Goal: Task Accomplishment & Management: Answer question/provide support

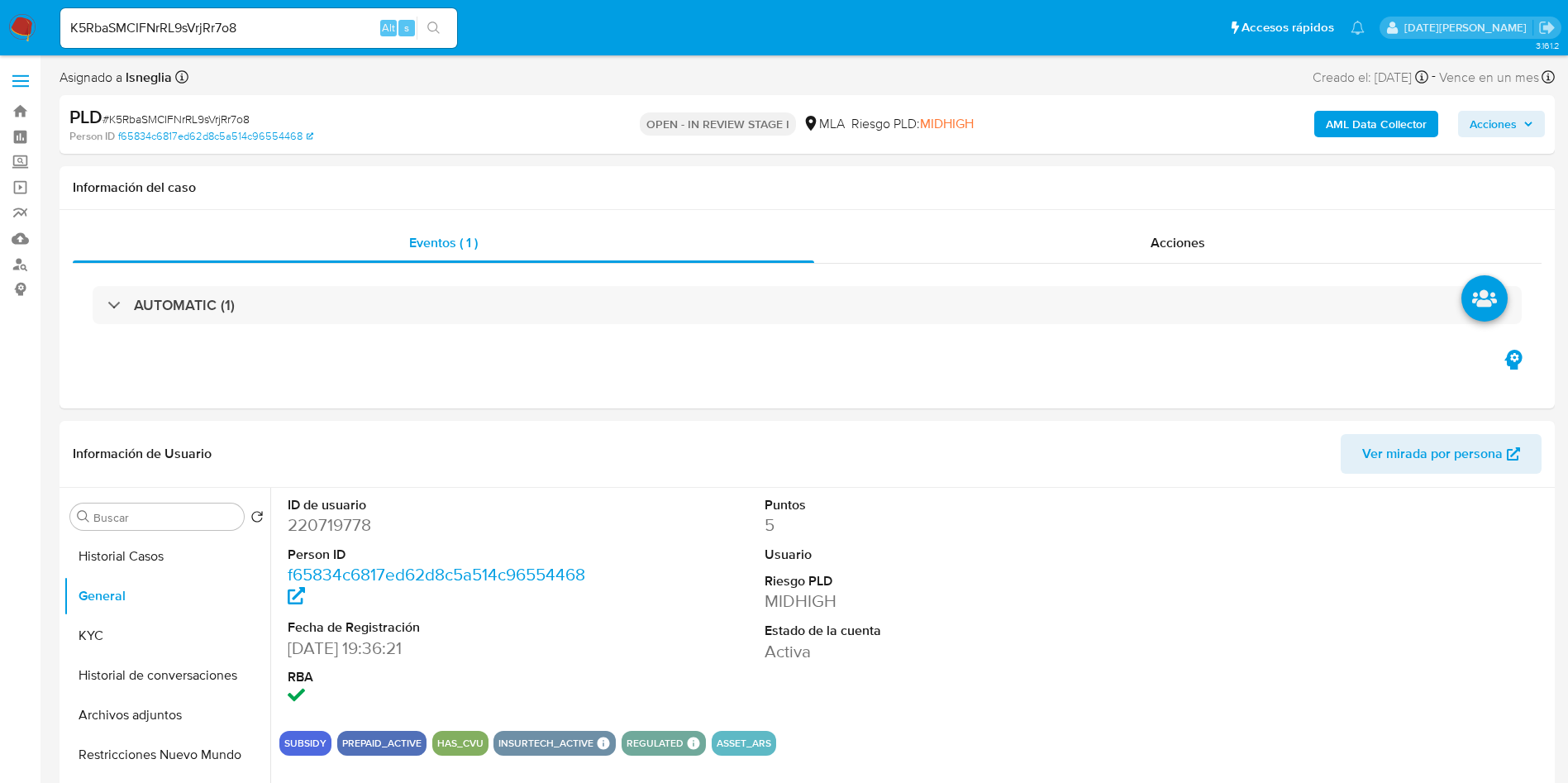
select select "10"
click at [198, 25] on input "K5RbaSMCIFNrRL9sVrjRr7o8" at bounding box center [258, 29] width 397 height 22
click at [199, 25] on input "K5RbaSMCIFNrRL9sVrjRr7o8" at bounding box center [258, 29] width 397 height 22
paste input "c4y4L03dP8zwPtRefcPYve1b"
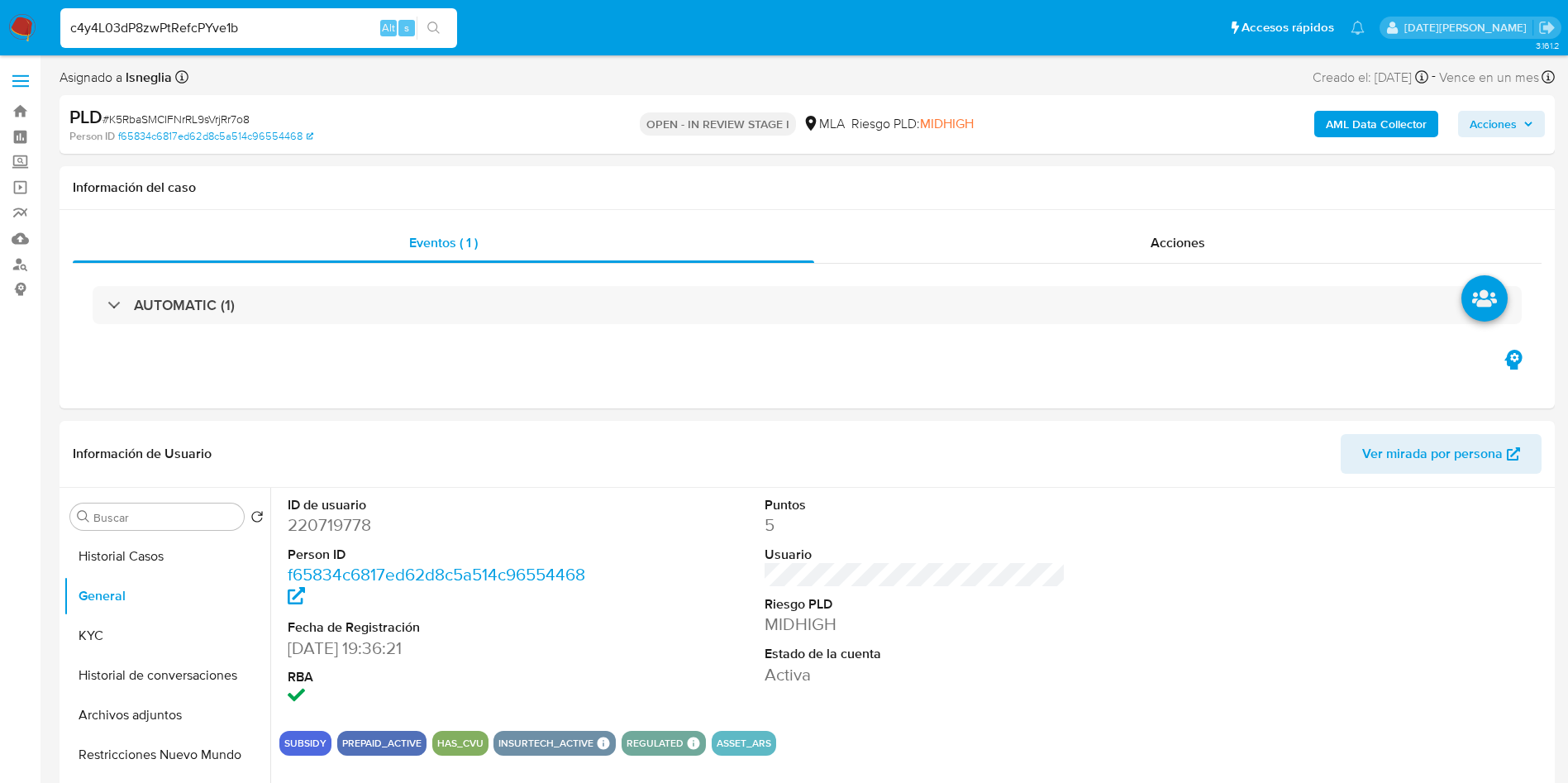
type input "c4y4L03dP8zwPtRefcPYve1b"
click at [439, 30] on icon "search-icon" at bounding box center [434, 28] width 13 height 13
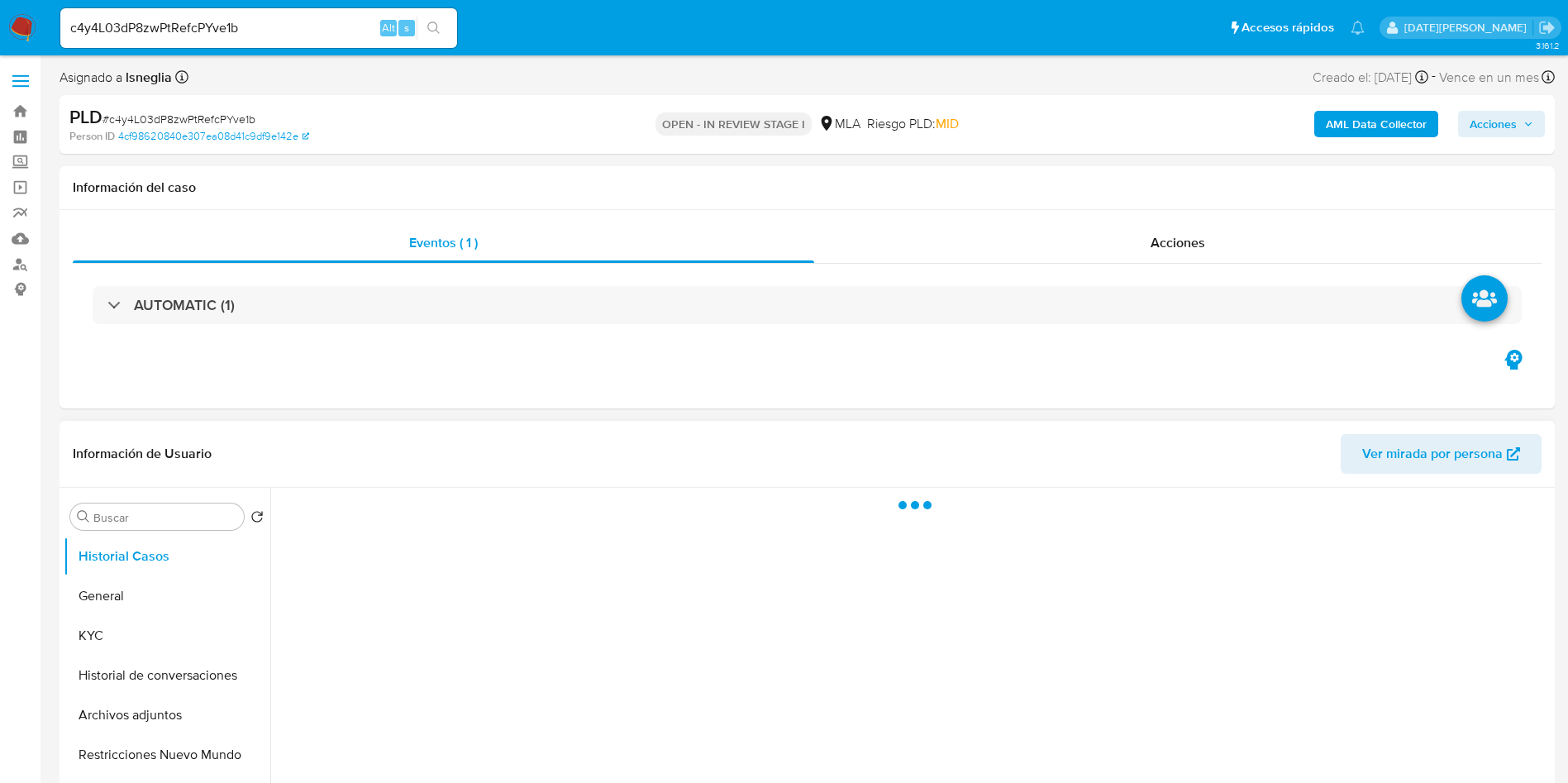
select select "10"
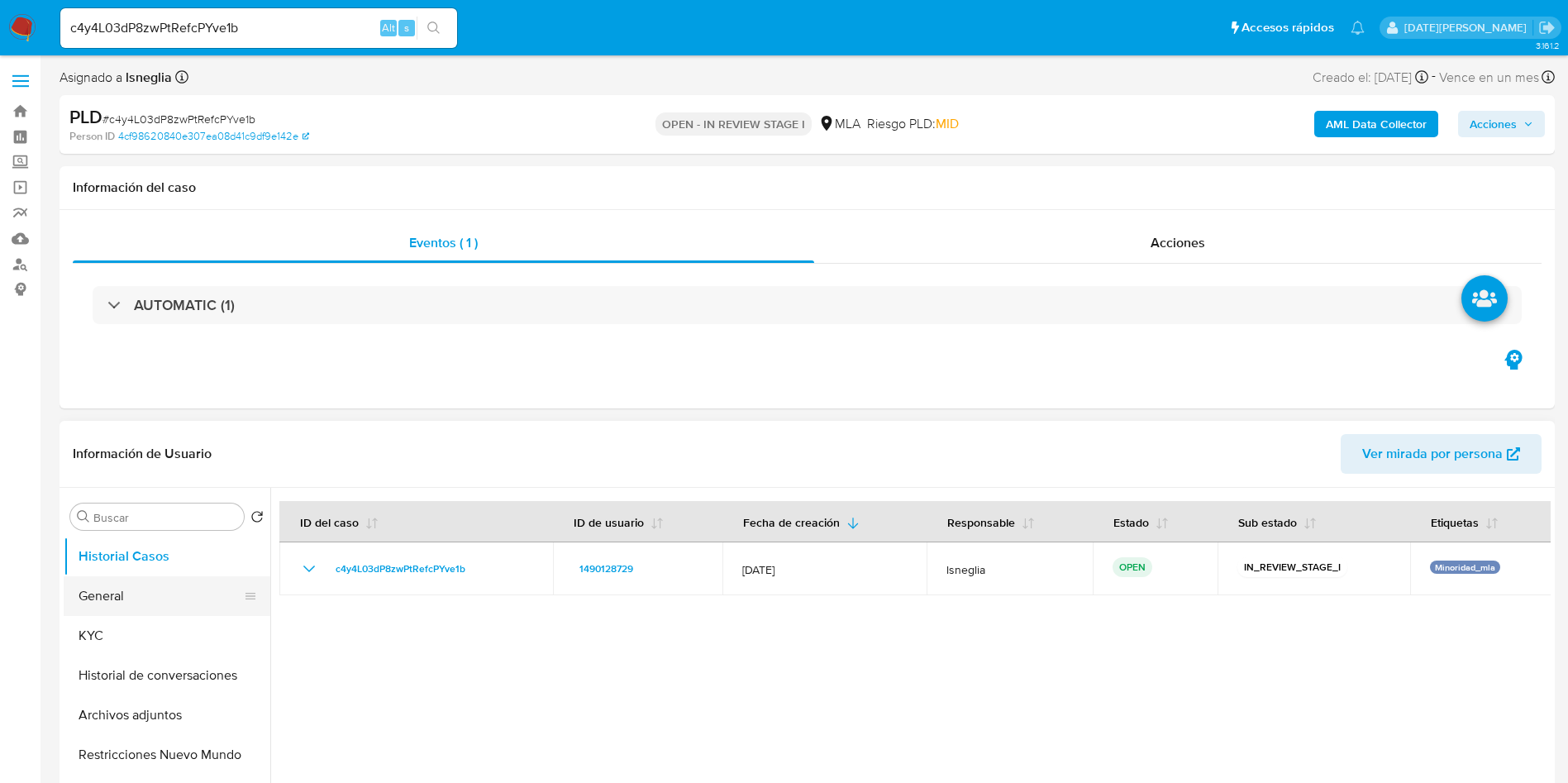
click at [168, 599] on button "General" at bounding box center [159, 596] width 193 height 40
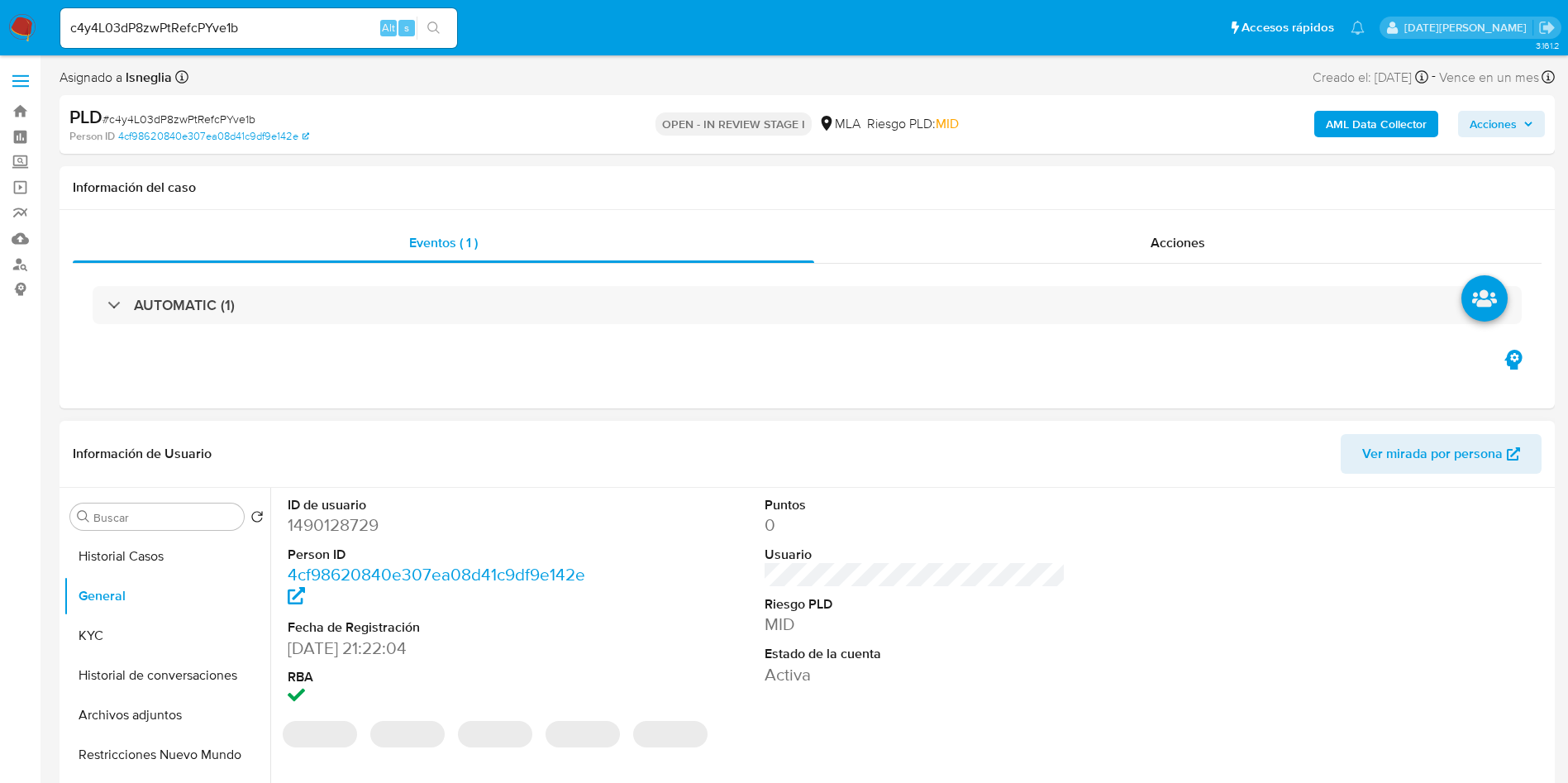
click at [348, 519] on dd "1490128729" at bounding box center [439, 525] width 302 height 23
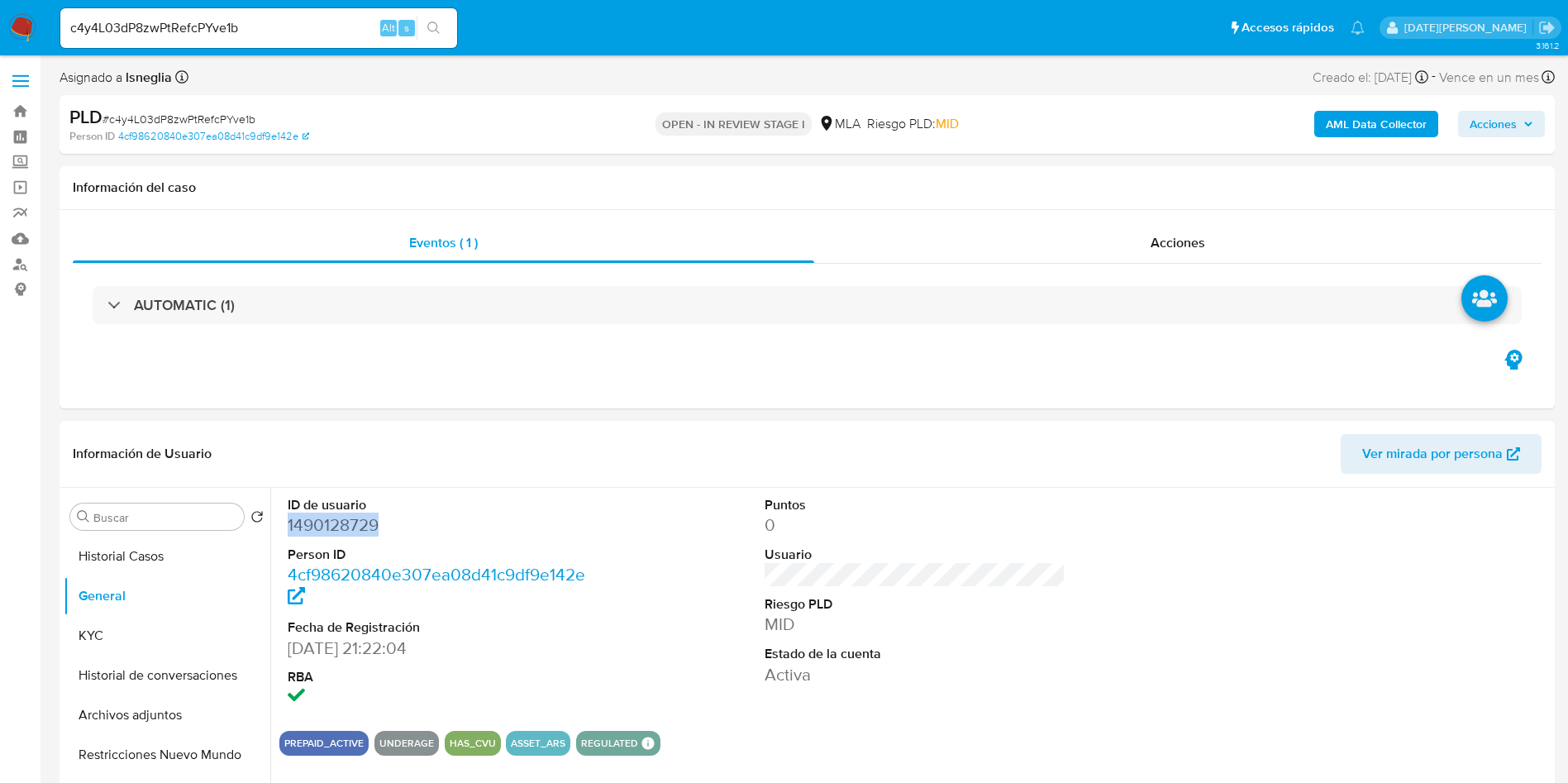
copy dd "1490128729"
click at [132, 632] on button "KYC" at bounding box center [159, 636] width 193 height 40
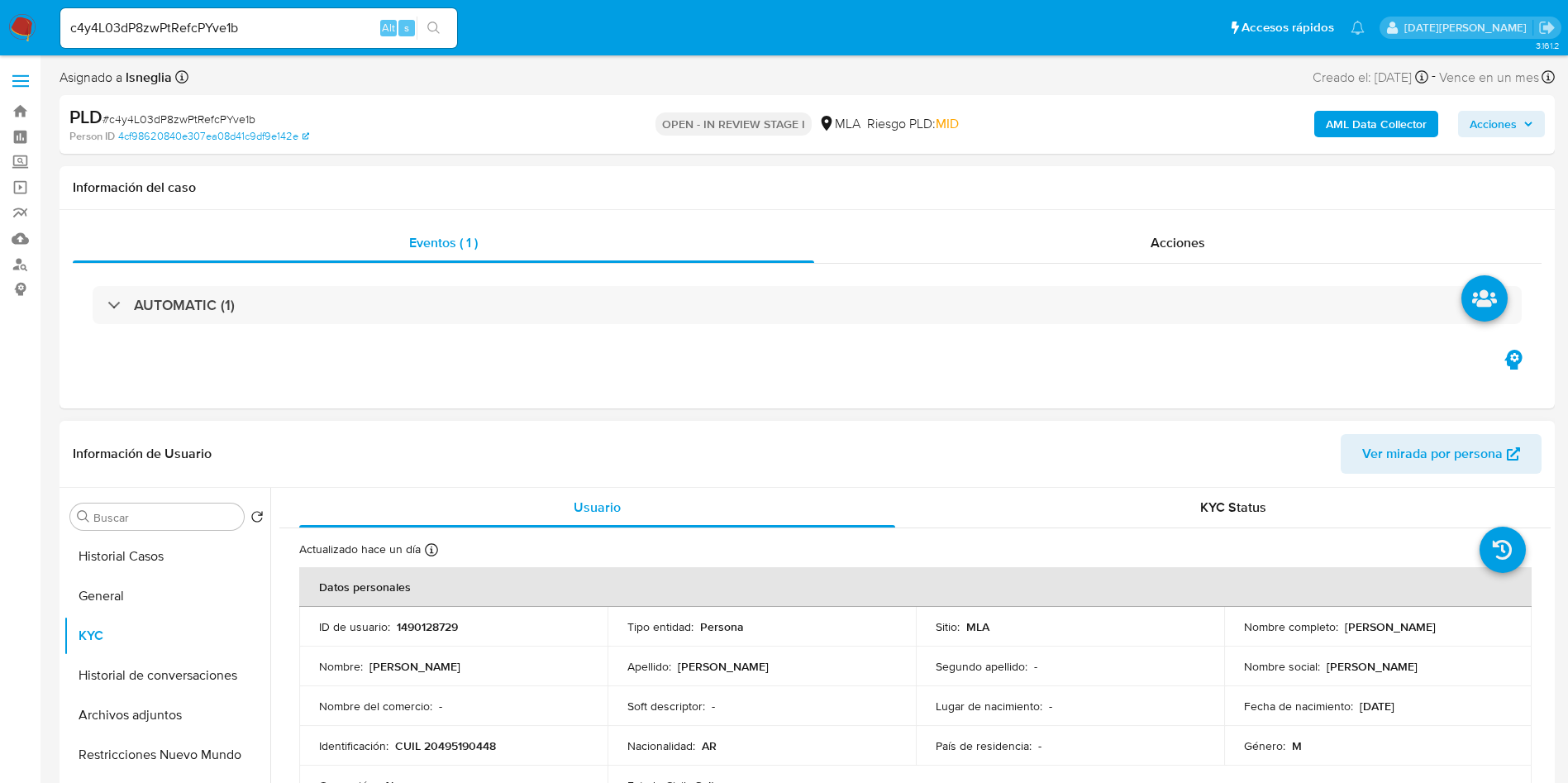
drag, startPoint x: 1340, startPoint y: 627, endPoint x: 1465, endPoint y: 628, distance: 125.0
click at [1465, 628] on div "Nombre completo : Matías Gonzalez Melgar" at bounding box center [1378, 626] width 268 height 15
copy p "Matías Gonzalez Melgar"
drag, startPoint x: 395, startPoint y: 744, endPoint x: 529, endPoint y: 744, distance: 134.0
click at [529, 744] on div "Identificación : CUIL 20495190448" at bounding box center [452, 745] width 268 height 15
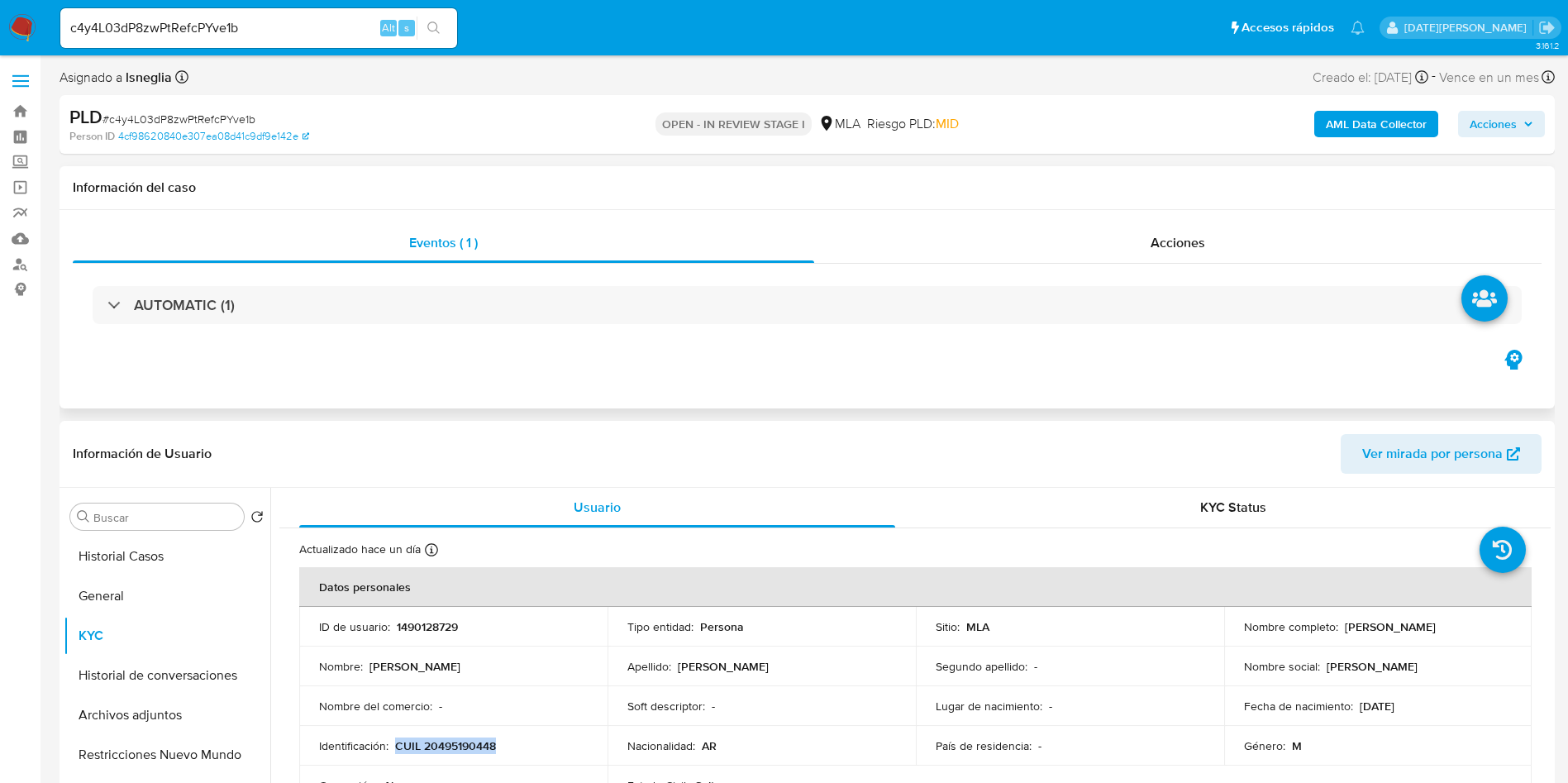
copy p "CUIL 20495190448"
click at [450, 744] on p "CUIL 20495190448" at bounding box center [445, 745] width 101 height 15
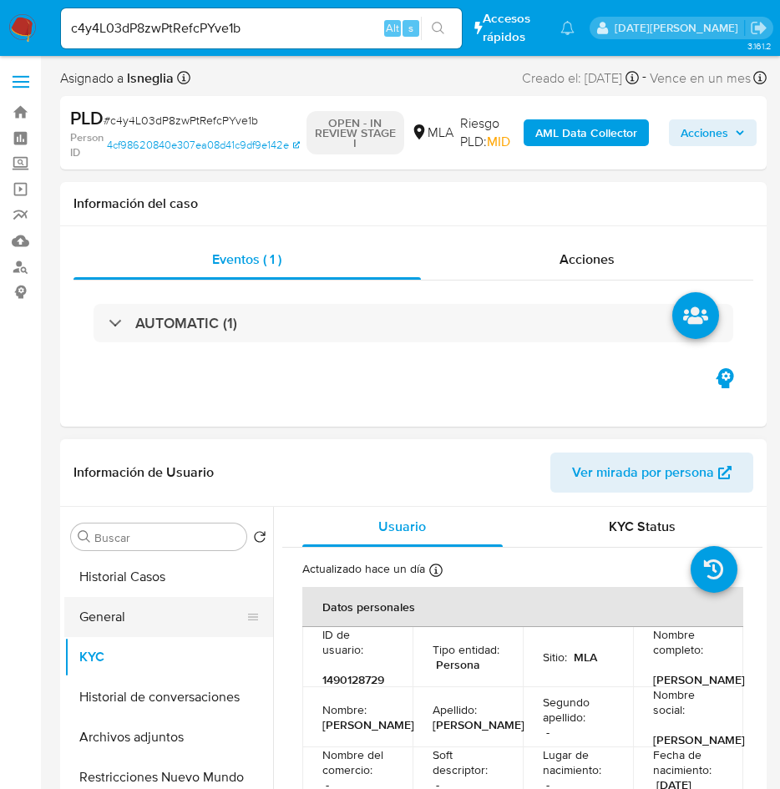
click at [114, 618] on button "General" at bounding box center [161, 617] width 195 height 40
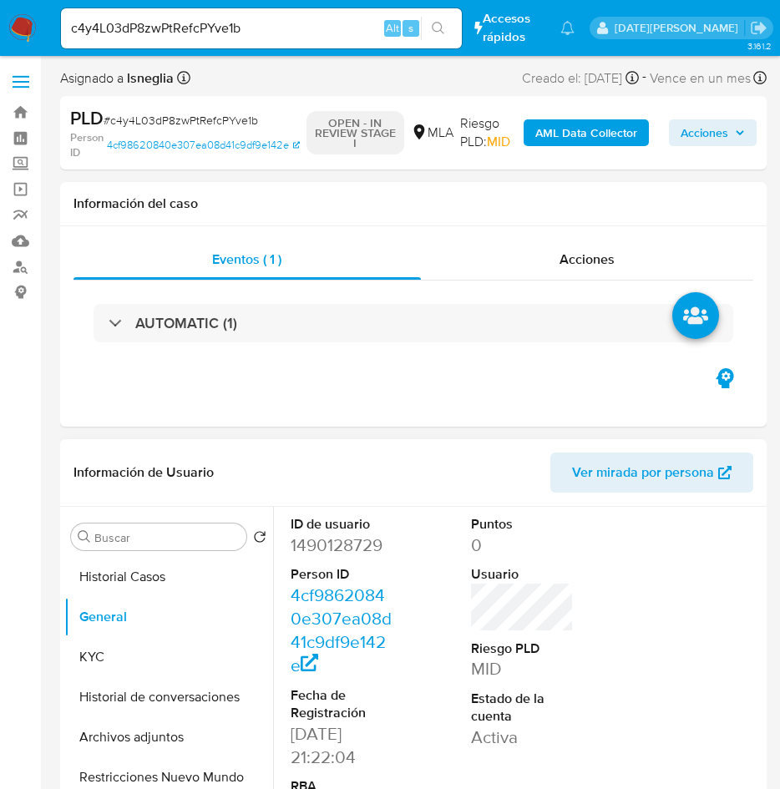
click at [347, 548] on dd "1490128729" at bounding box center [343, 545] width 104 height 23
copy dd "1490128729"
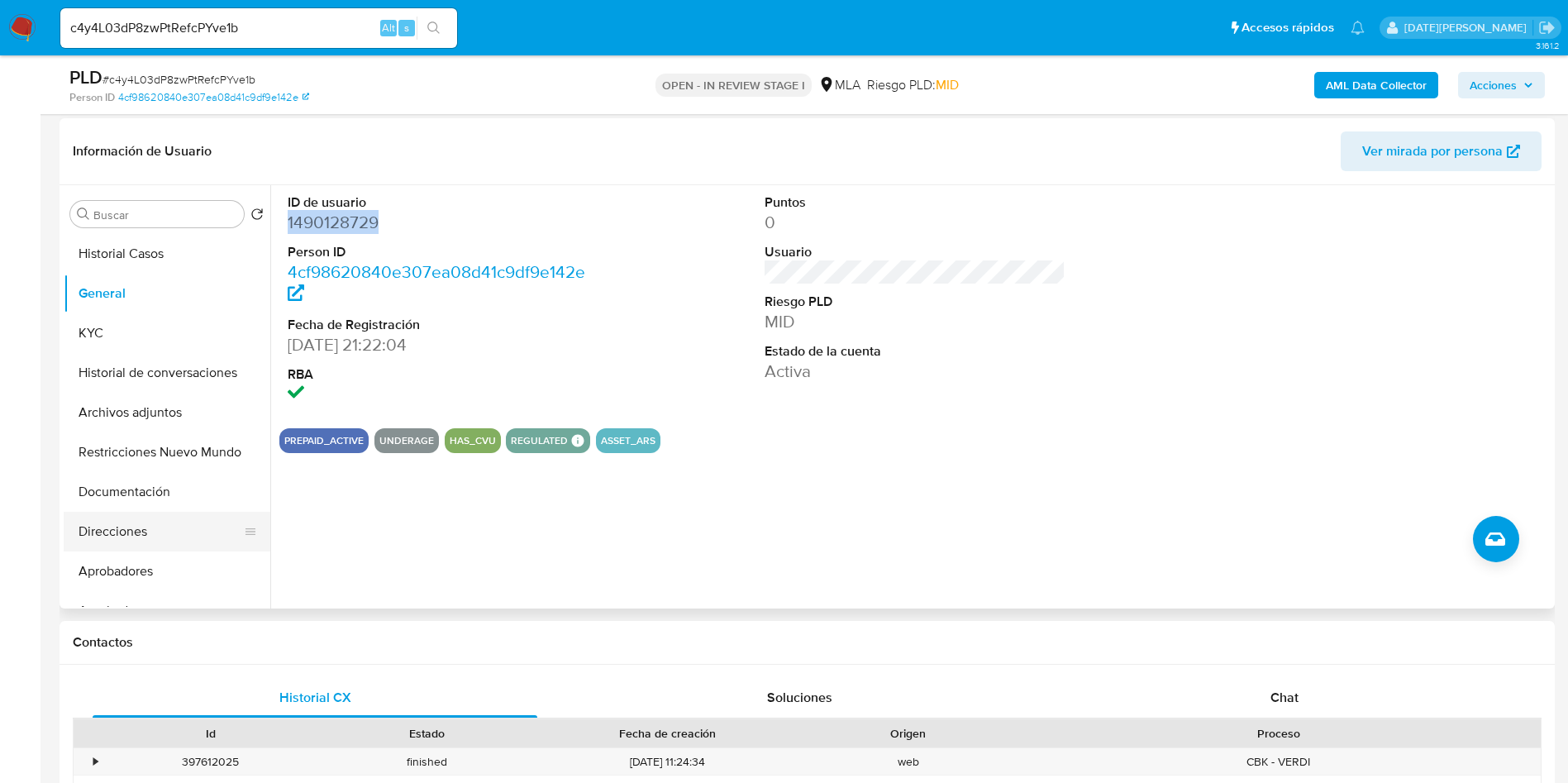
scroll to position [248, 0]
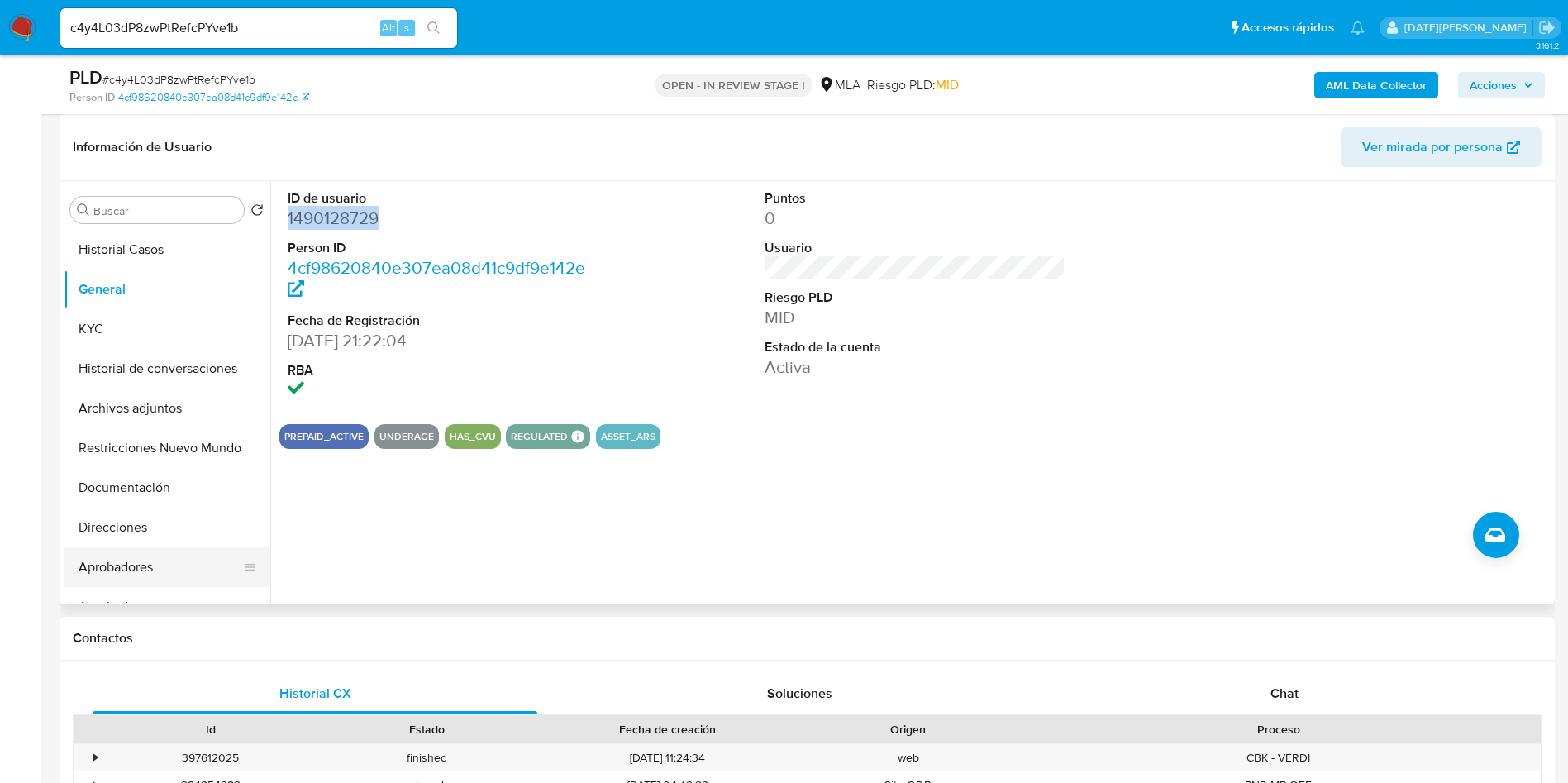
click at [131, 569] on button "Aprobadores" at bounding box center [159, 567] width 193 height 40
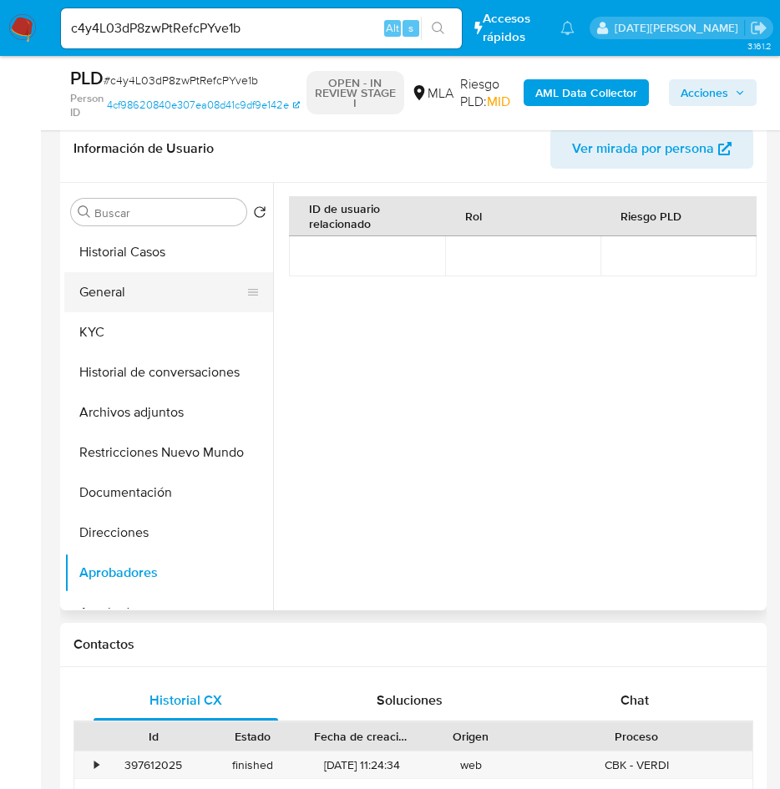
click at [99, 281] on button "General" at bounding box center [161, 292] width 195 height 40
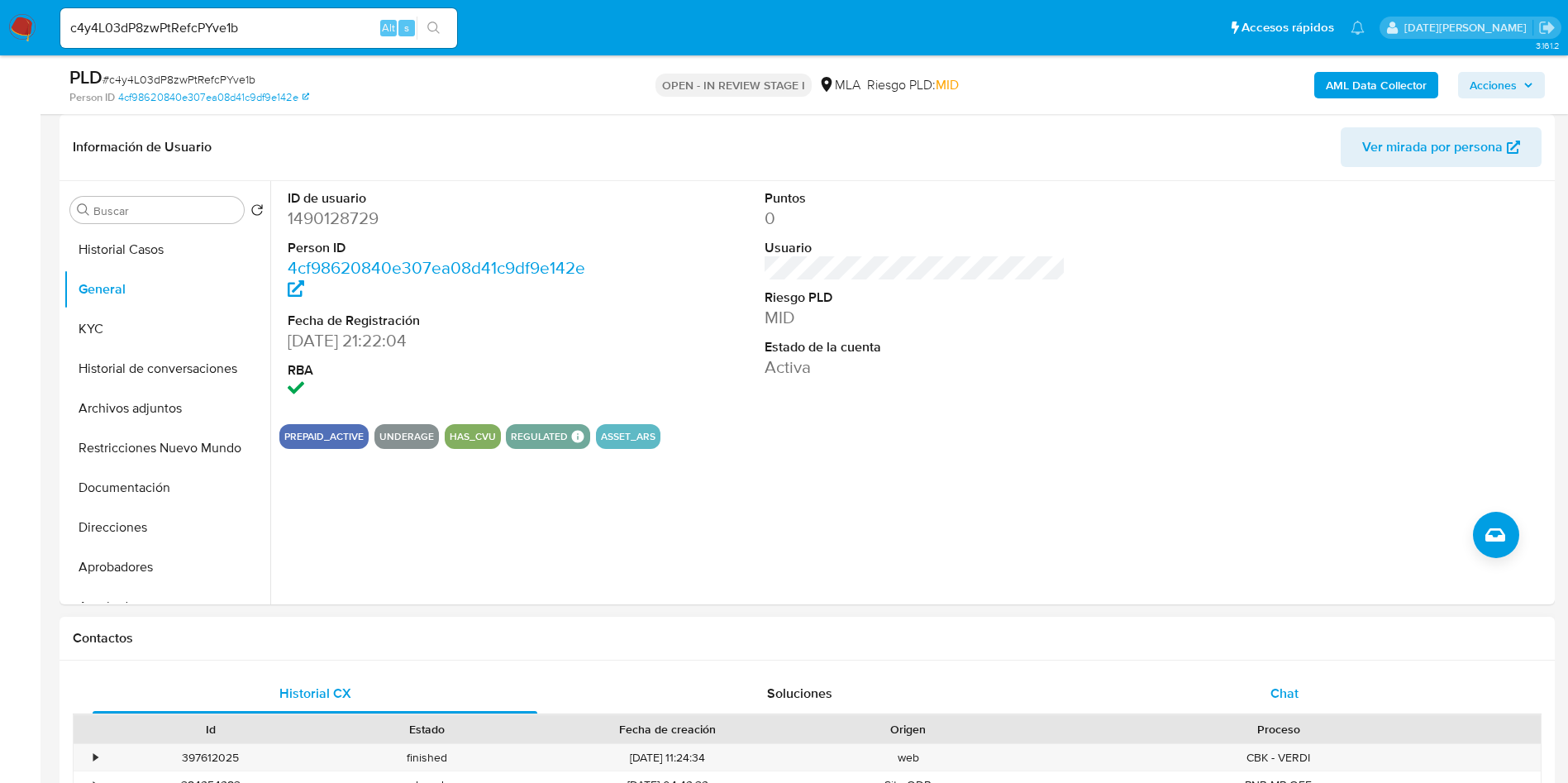
click at [1276, 679] on div "Chat" at bounding box center [1284, 694] width 444 height 40
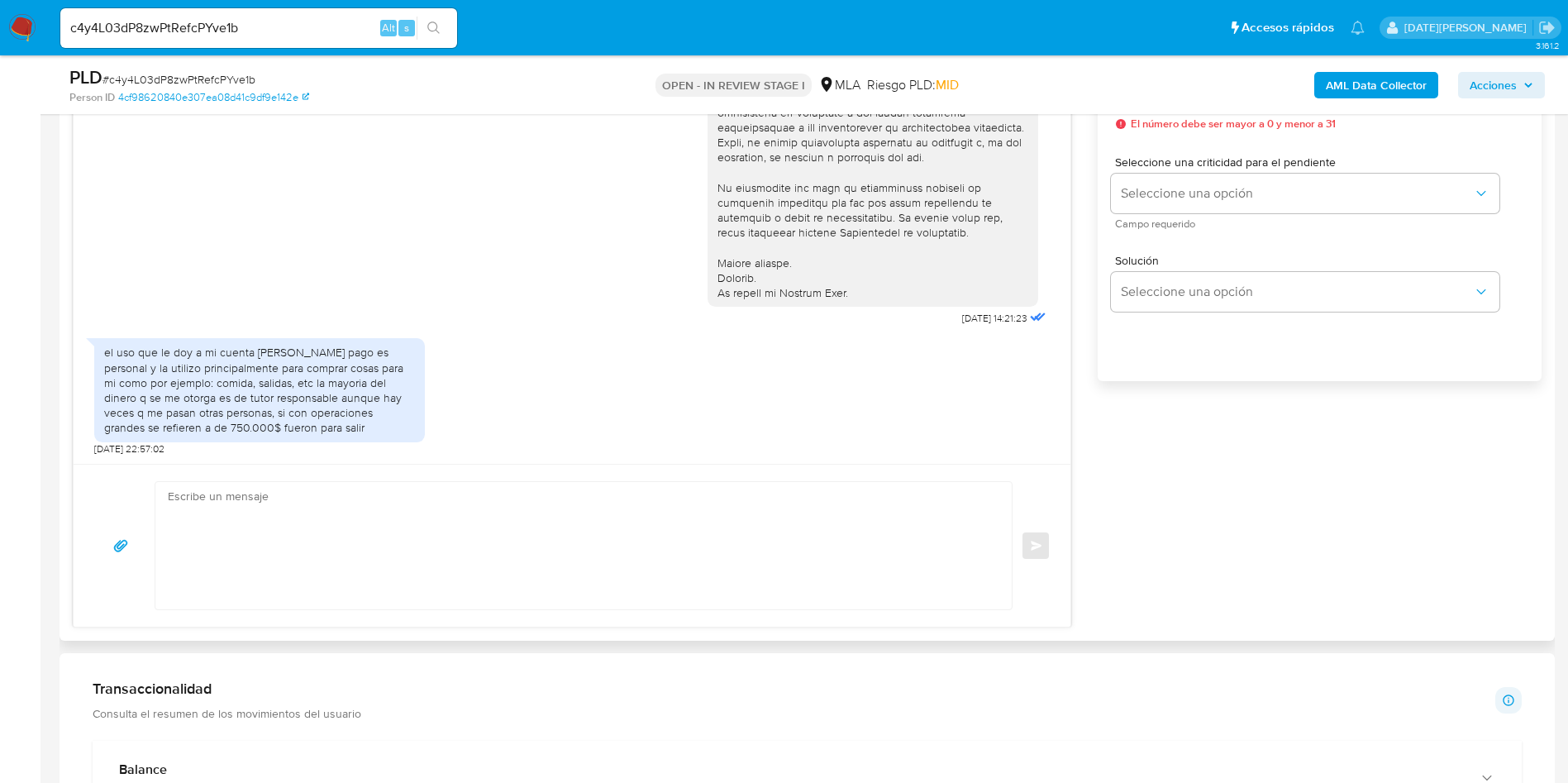
scroll to position [992, 0]
drag, startPoint x: 183, startPoint y: 416, endPoint x: 243, endPoint y: 429, distance: 61.4
click at [243, 429] on div "el uso que le doy a mi cuenta de mercado pago es personal y la utilizo principa…" at bounding box center [259, 388] width 311 height 90
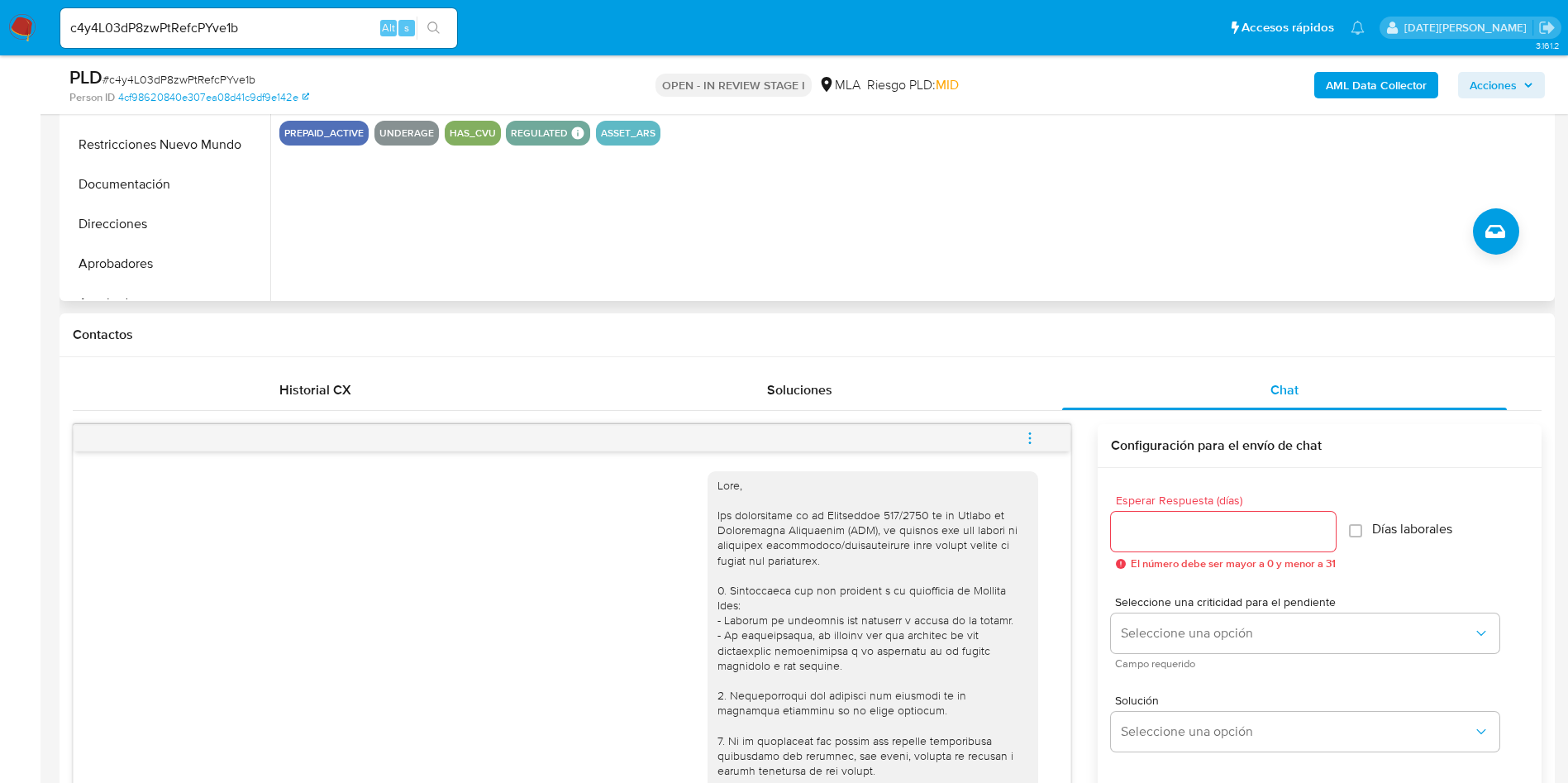
scroll to position [372, 0]
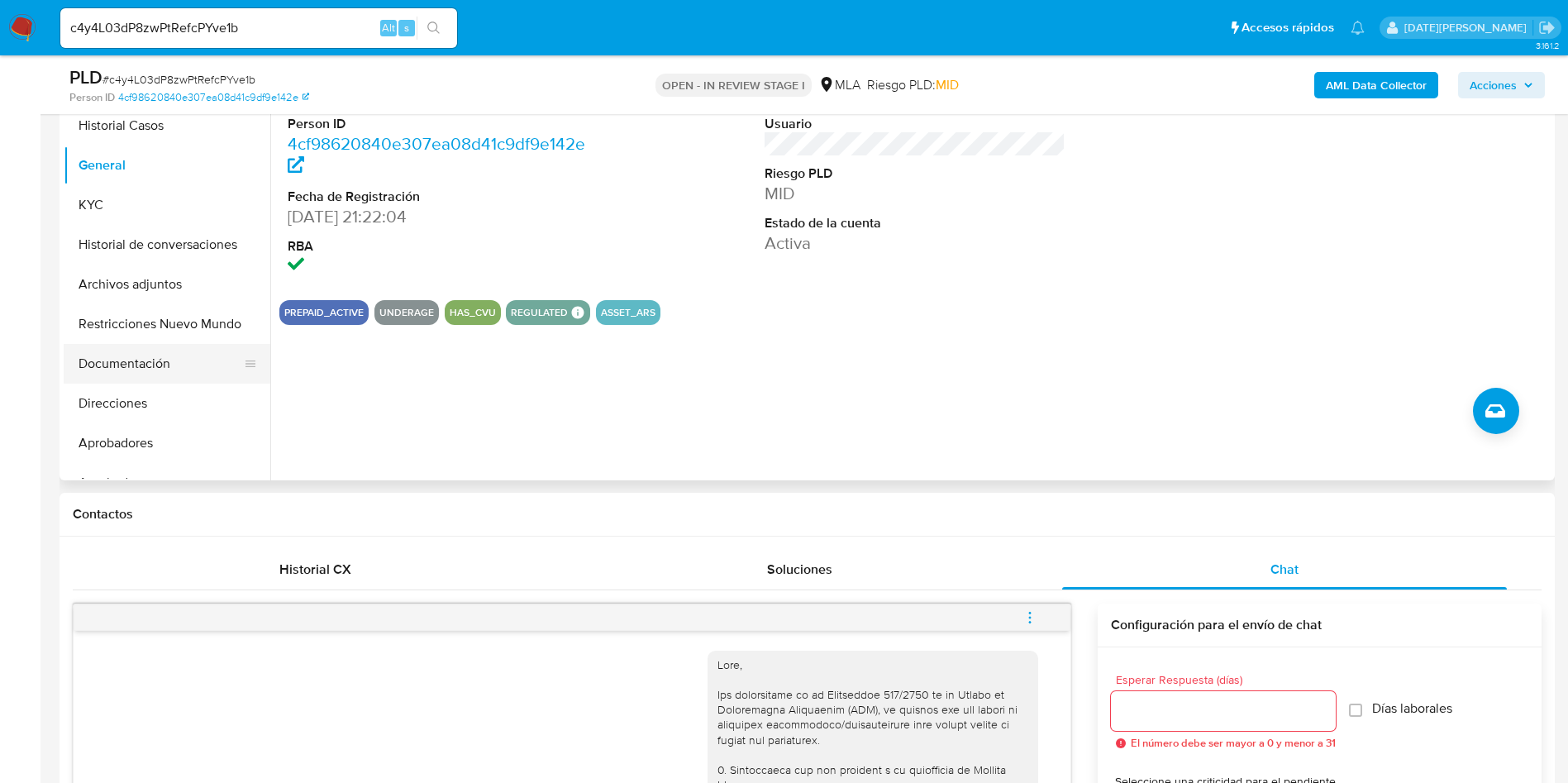
click at [139, 353] on button "Documentación" at bounding box center [159, 363] width 193 height 40
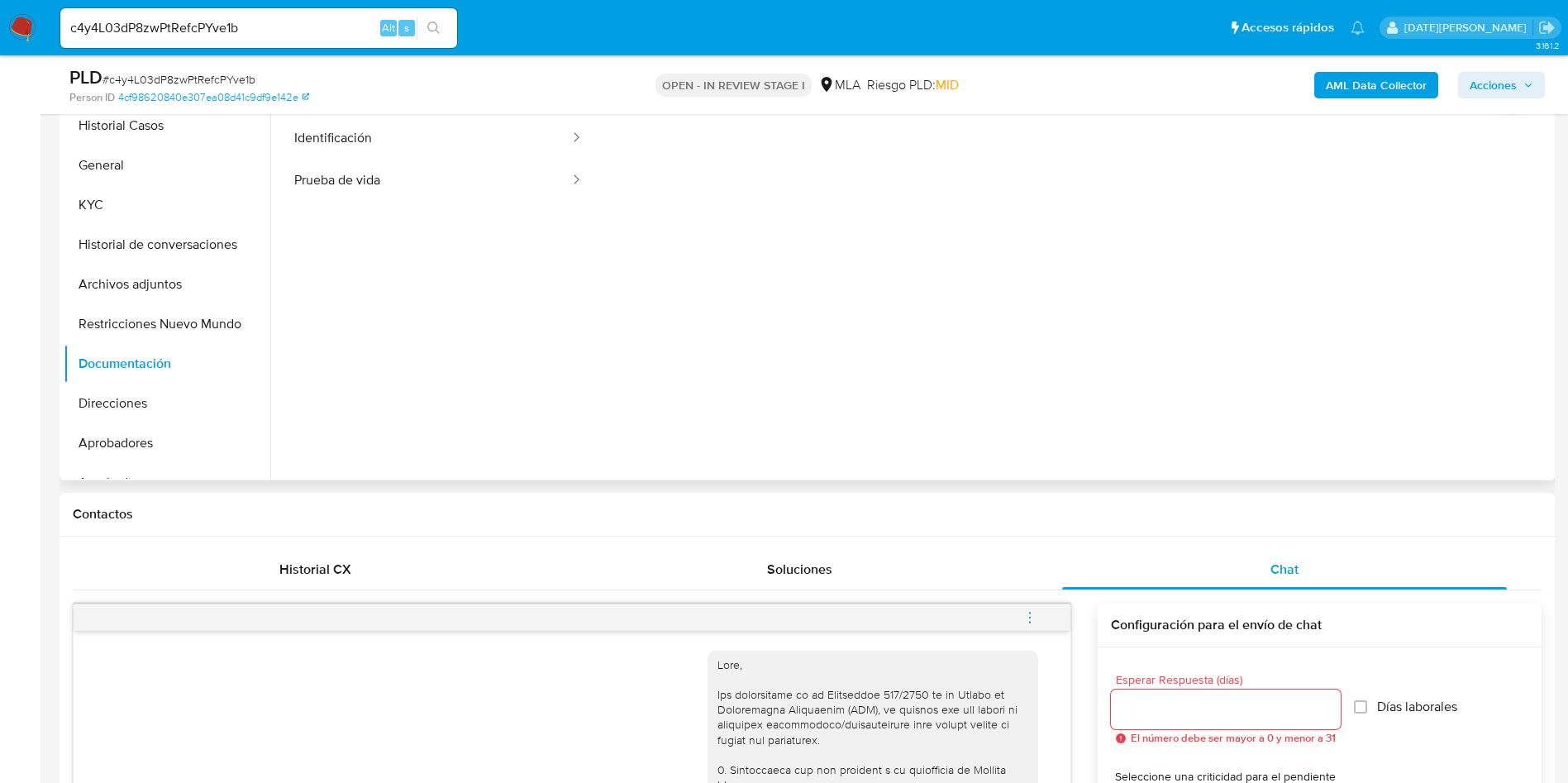
scroll to position [0, 0]
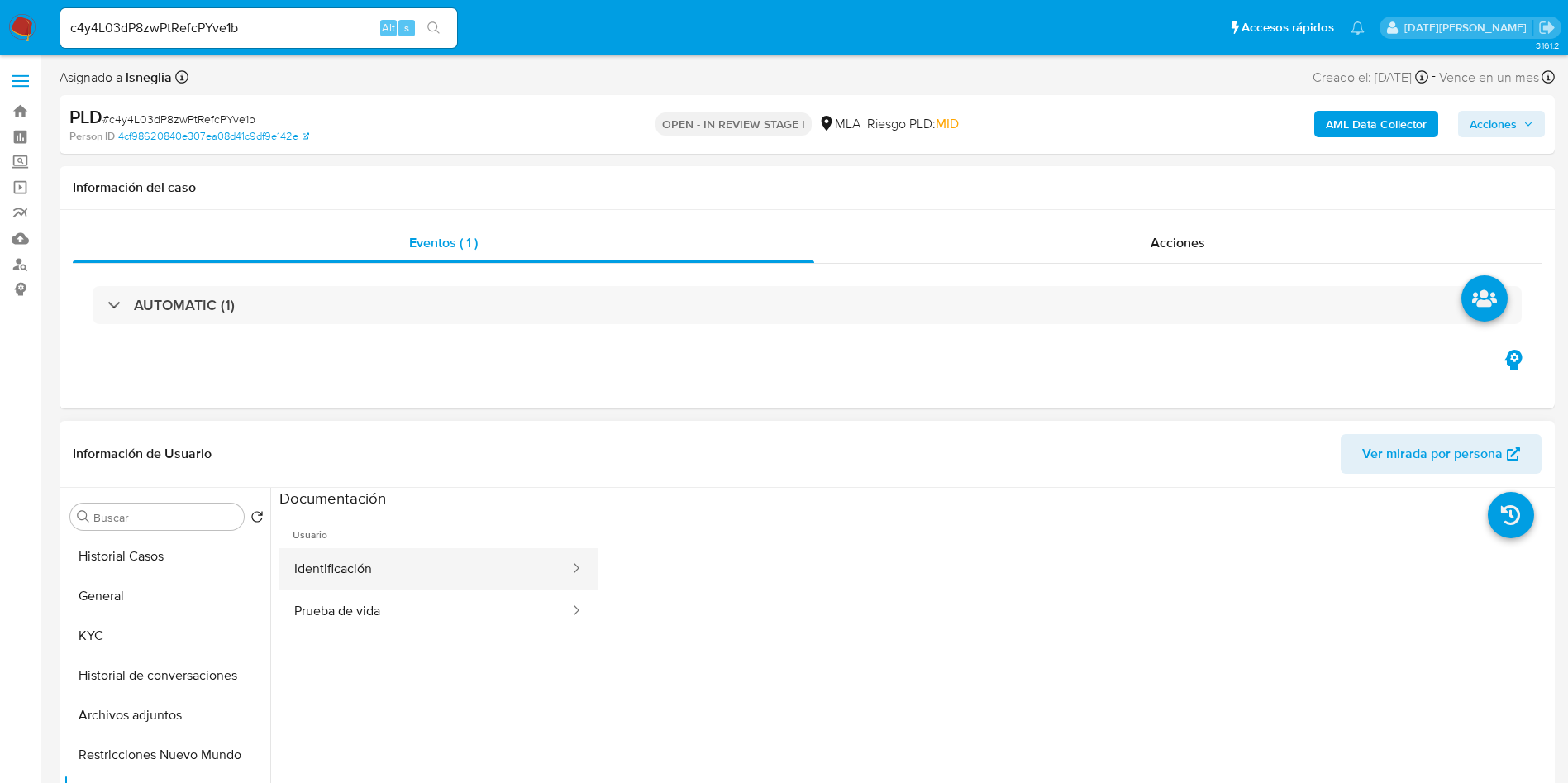
click at [353, 573] on button "Identificación" at bounding box center [425, 569] width 292 height 43
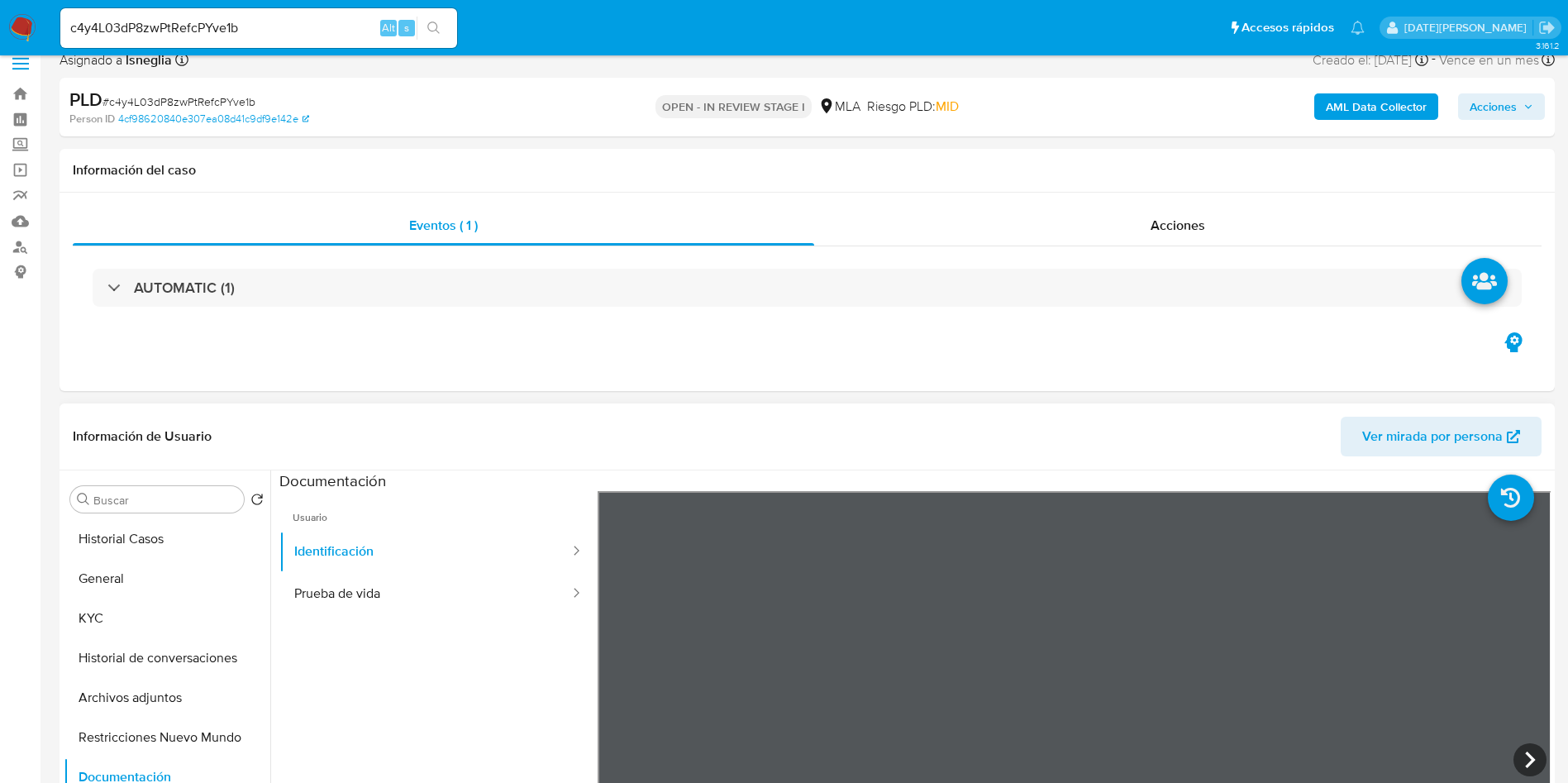
scroll to position [124, 0]
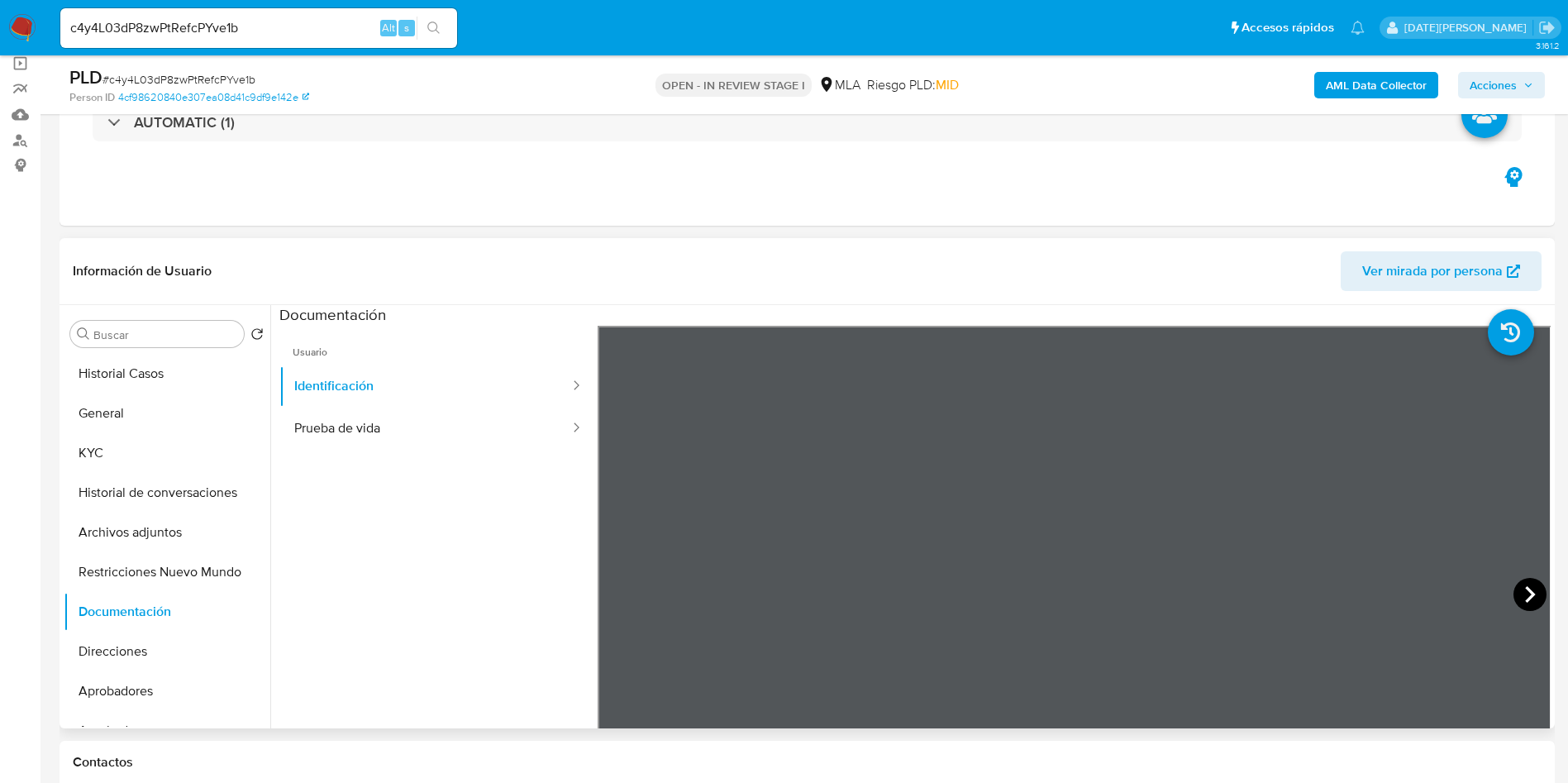
click at [1525, 589] on icon at bounding box center [1530, 594] width 10 height 17
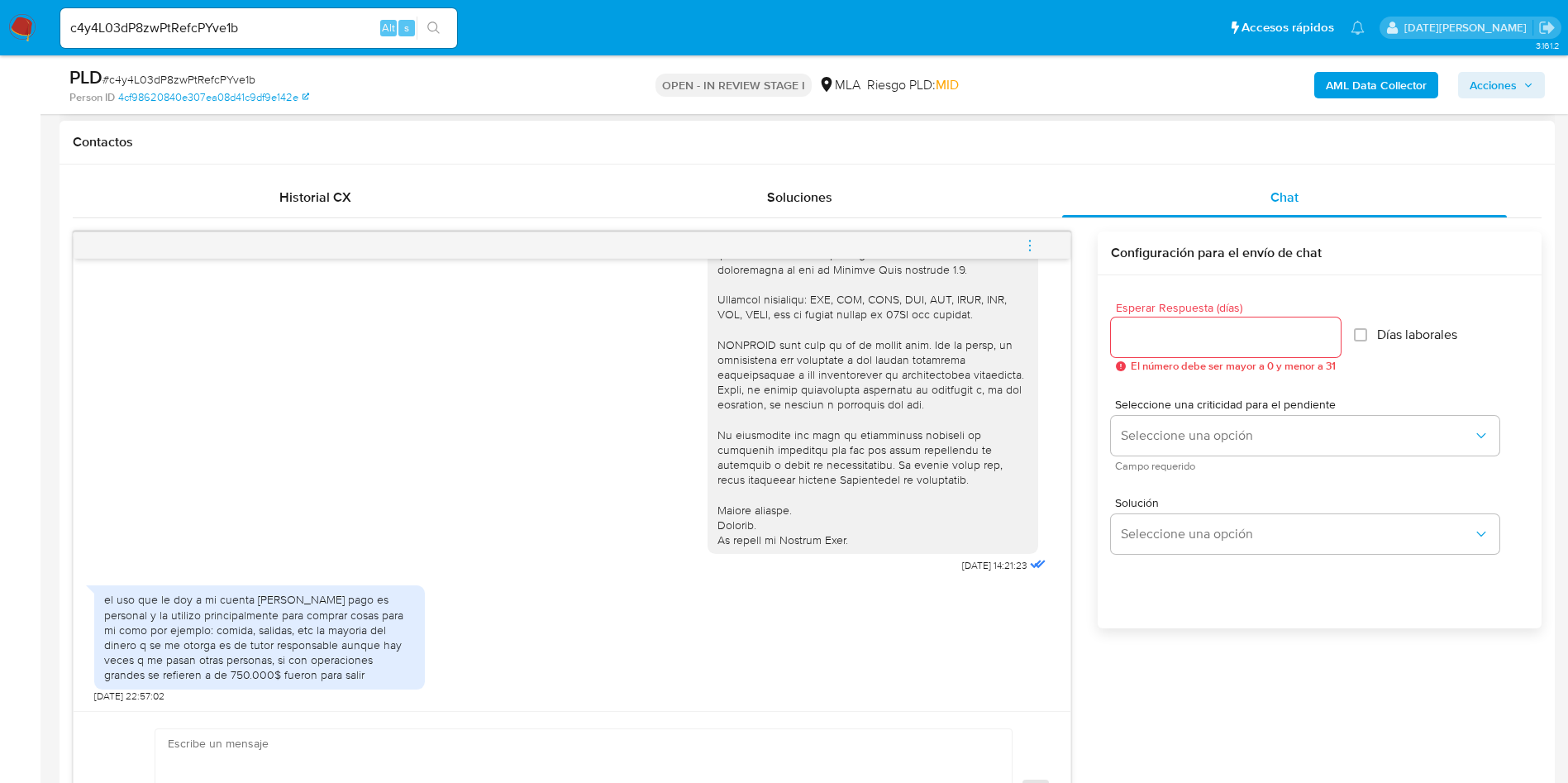
scroll to position [868, 0]
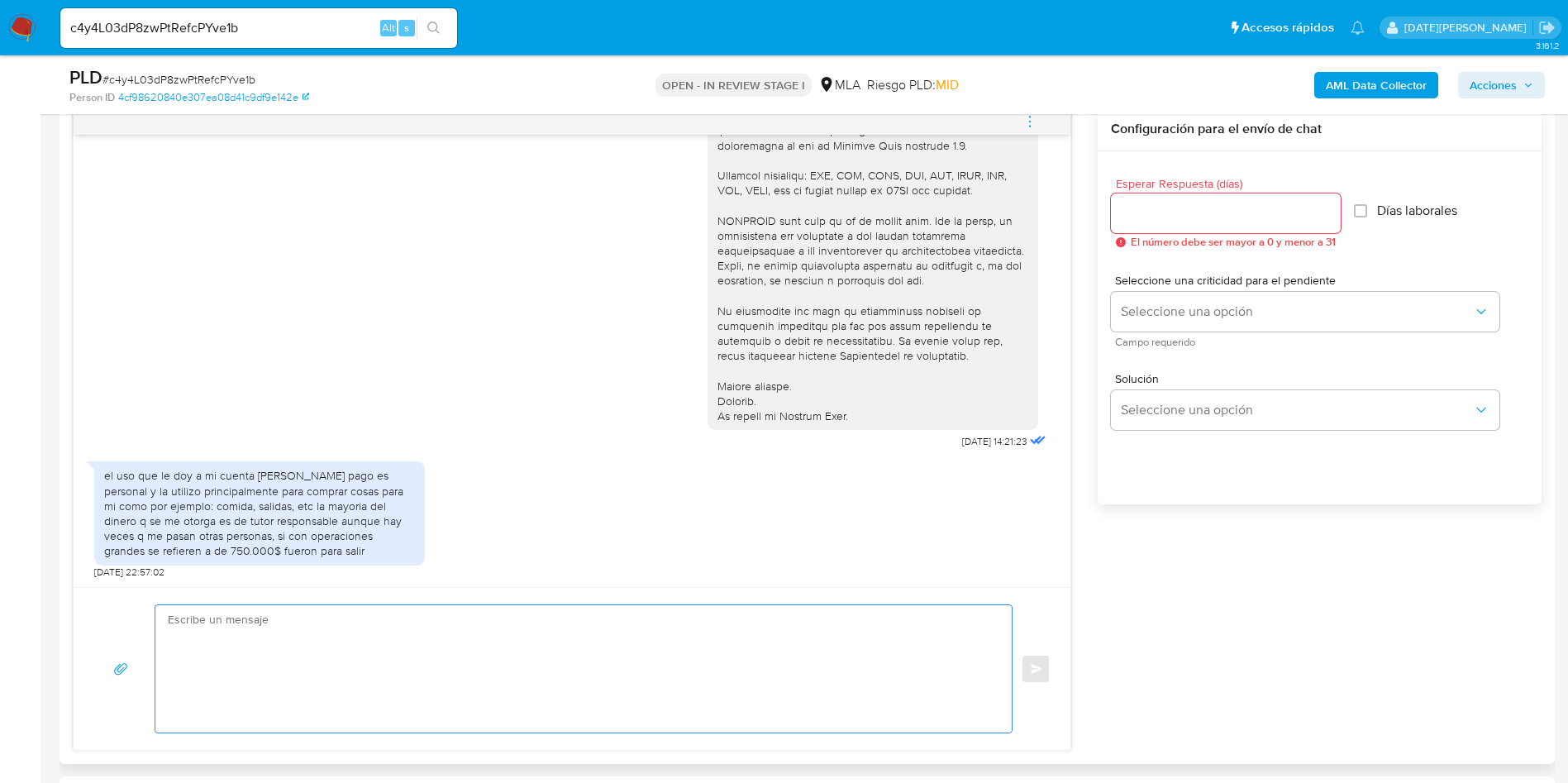
click at [479, 653] on textarea at bounding box center [580, 668] width 824 height 128
click at [342, 649] on textarea "/v3" at bounding box center [580, 668] width 824 height 128
type textarea "/"
click at [311, 629] on textarea at bounding box center [580, 668] width 824 height 128
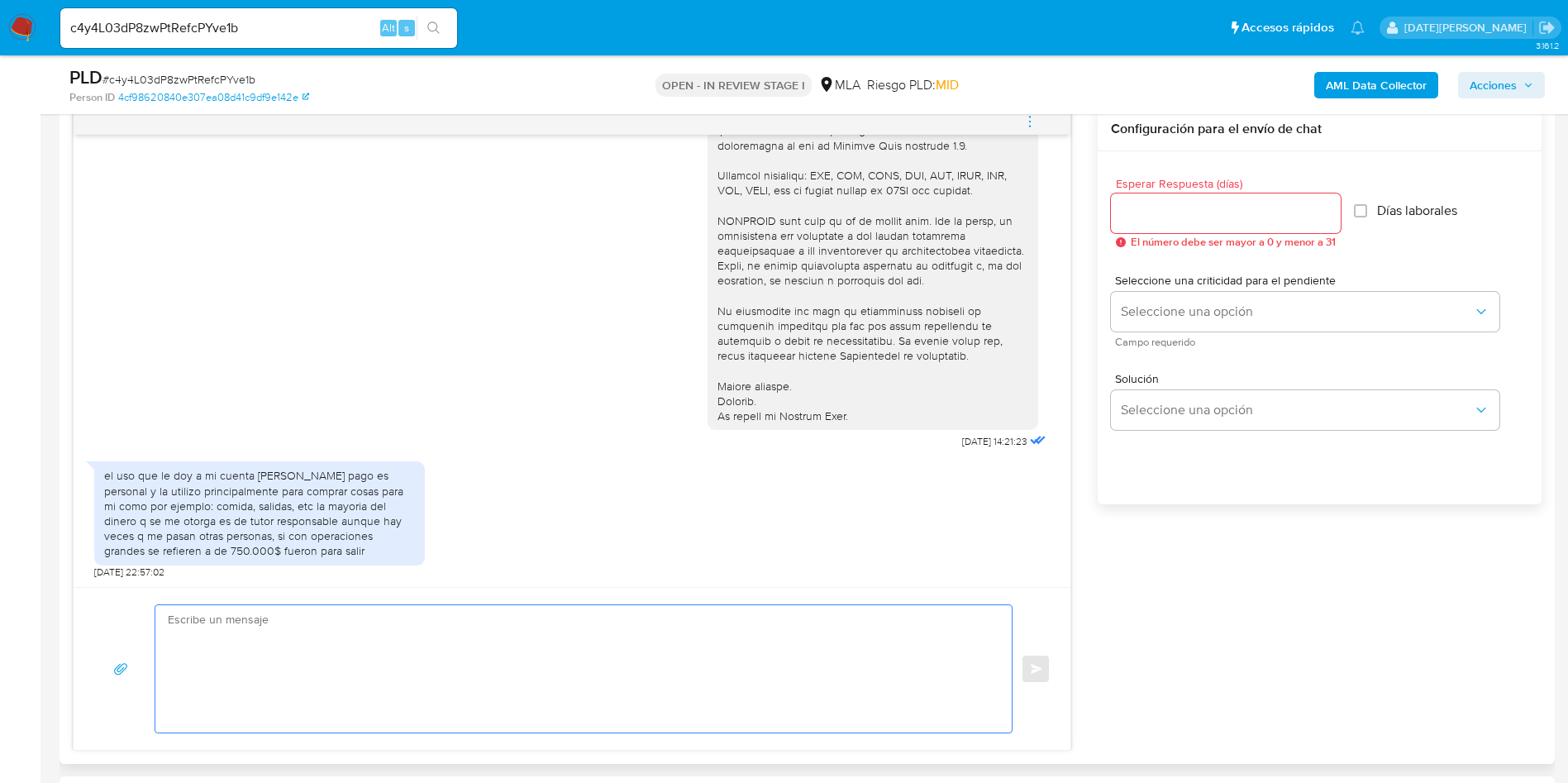
paste textarea "Hola [Nombre del menor], En función de las operaciones registradas en tu cuenta…"
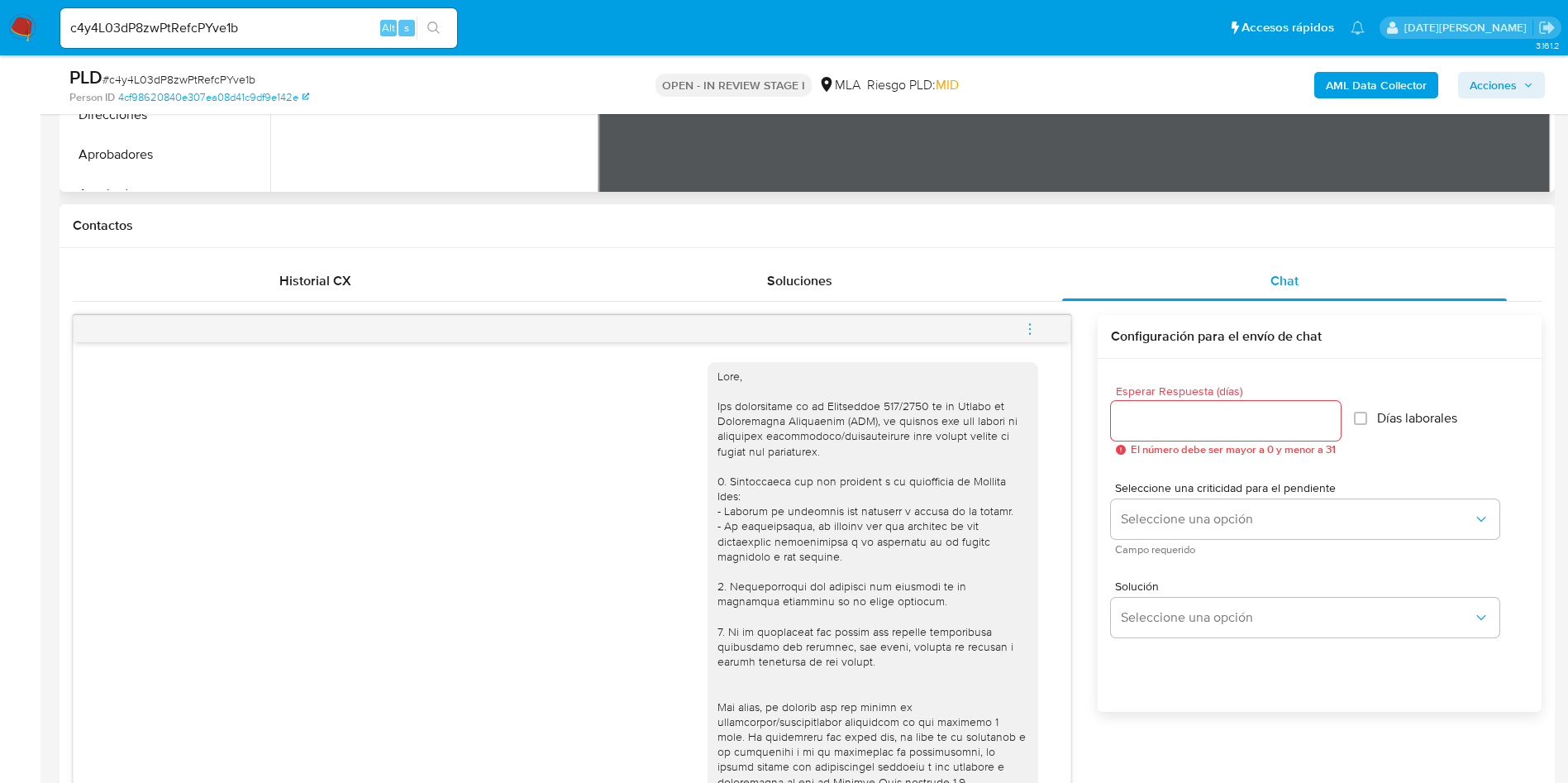
scroll to position [248, 0]
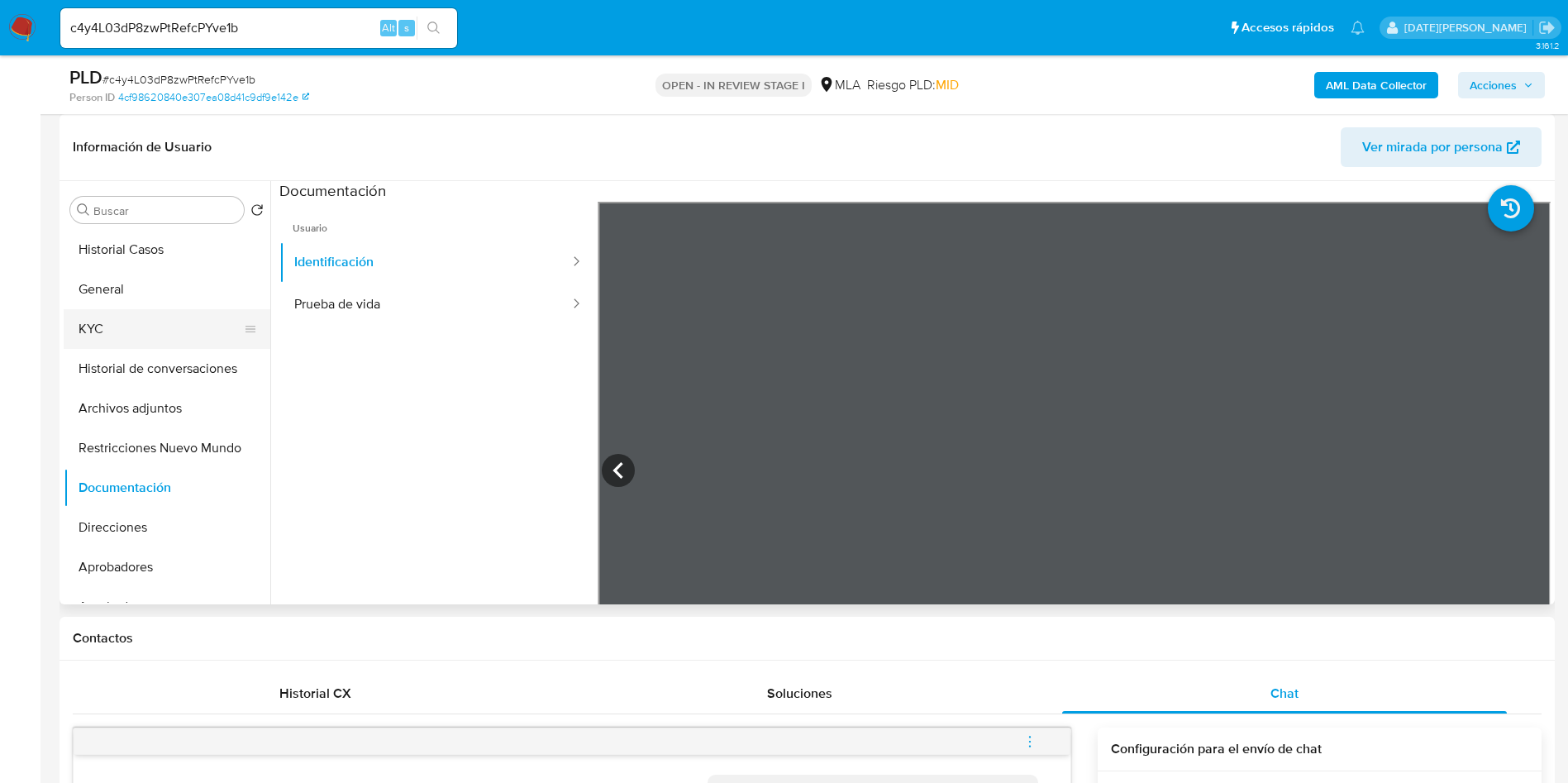
click at [127, 318] on button "KYC" at bounding box center [159, 329] width 193 height 40
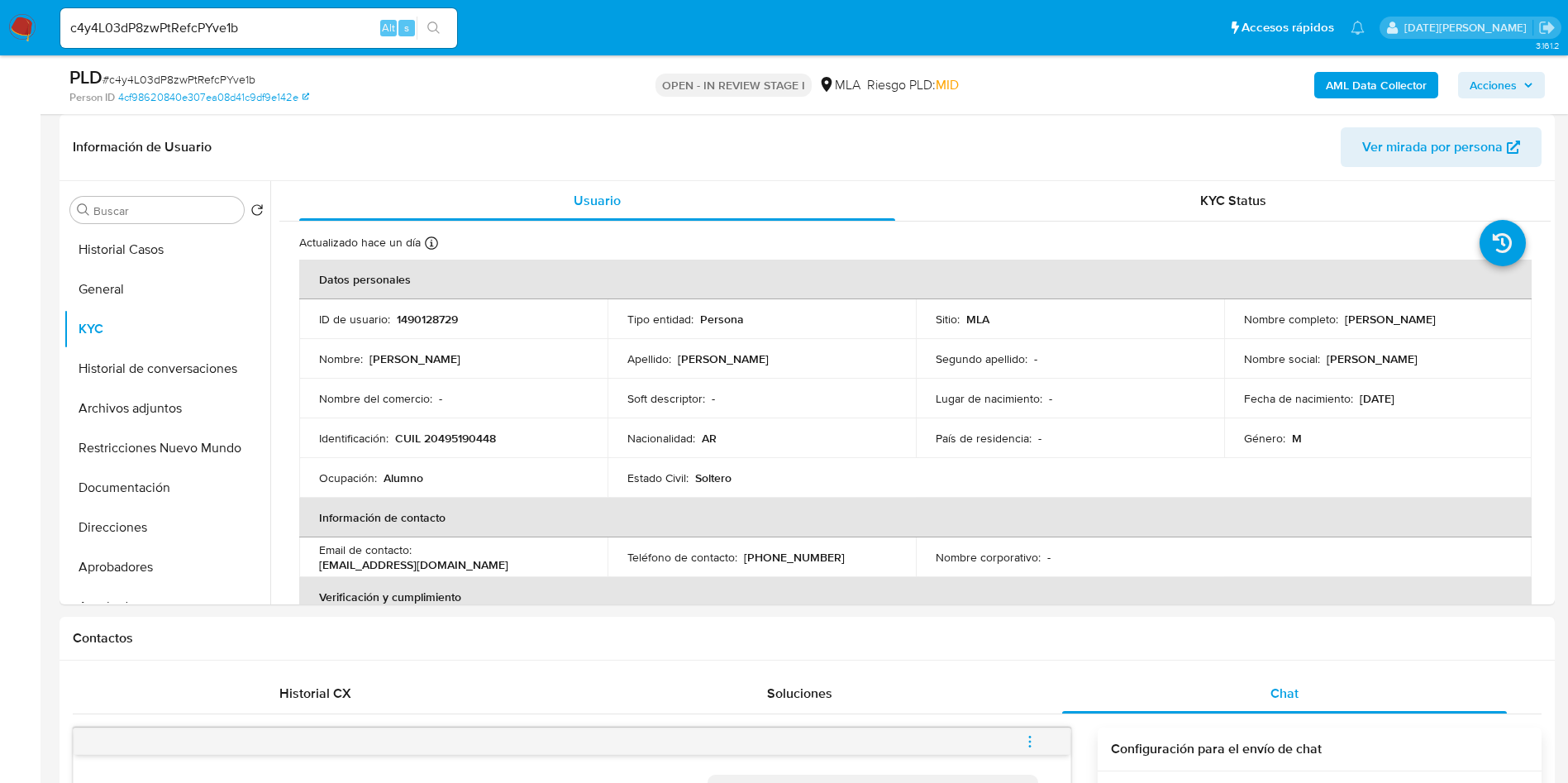
drag, startPoint x: 1340, startPoint y: 318, endPoint x: 1502, endPoint y: 320, distance: 162.0
click at [1502, 320] on div "Nombre completo : Matías Gonzalez Melgar" at bounding box center [1378, 319] width 268 height 15
copy p "Matías Gonzalez Melgar"
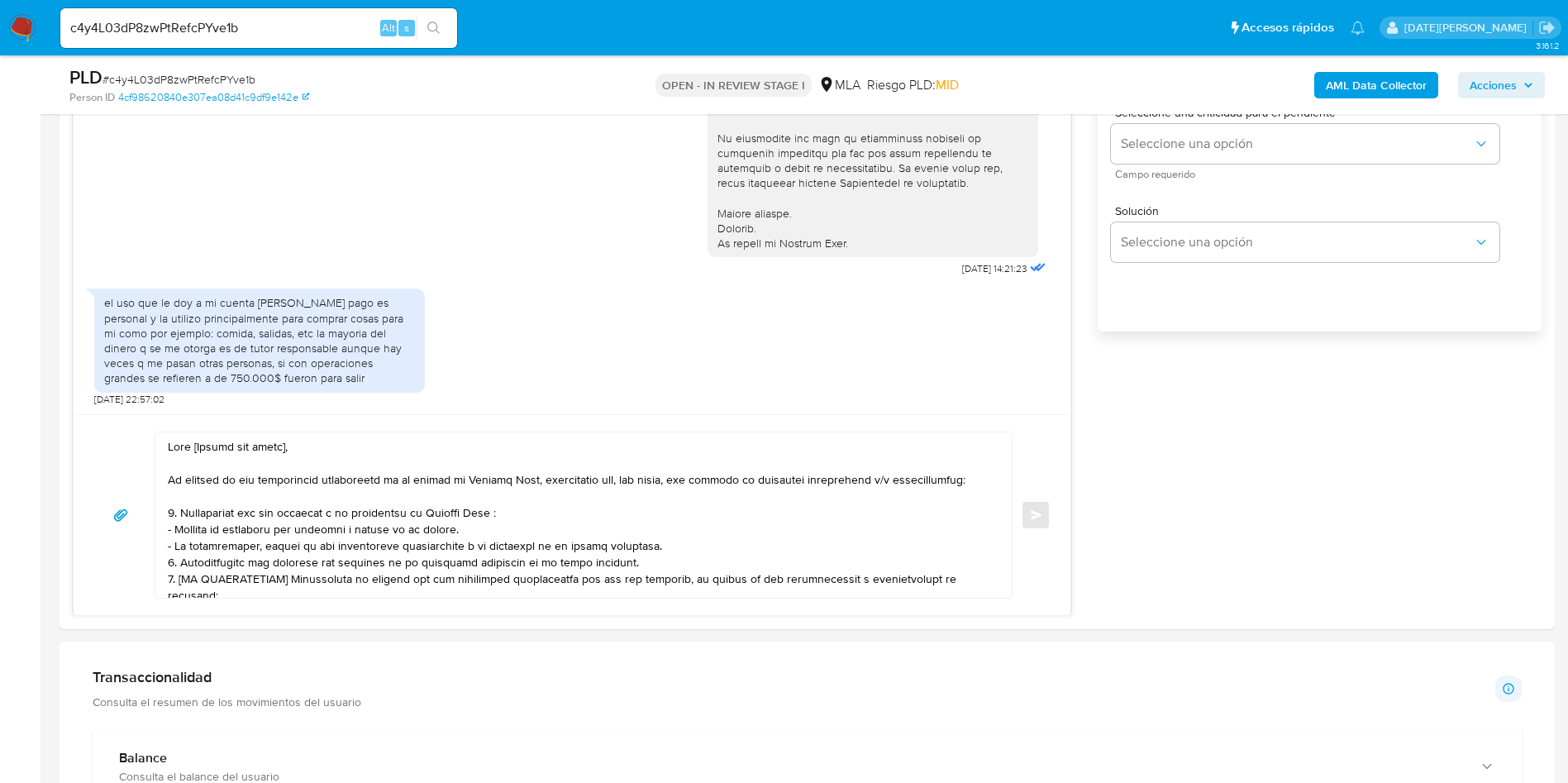
scroll to position [1116, 0]
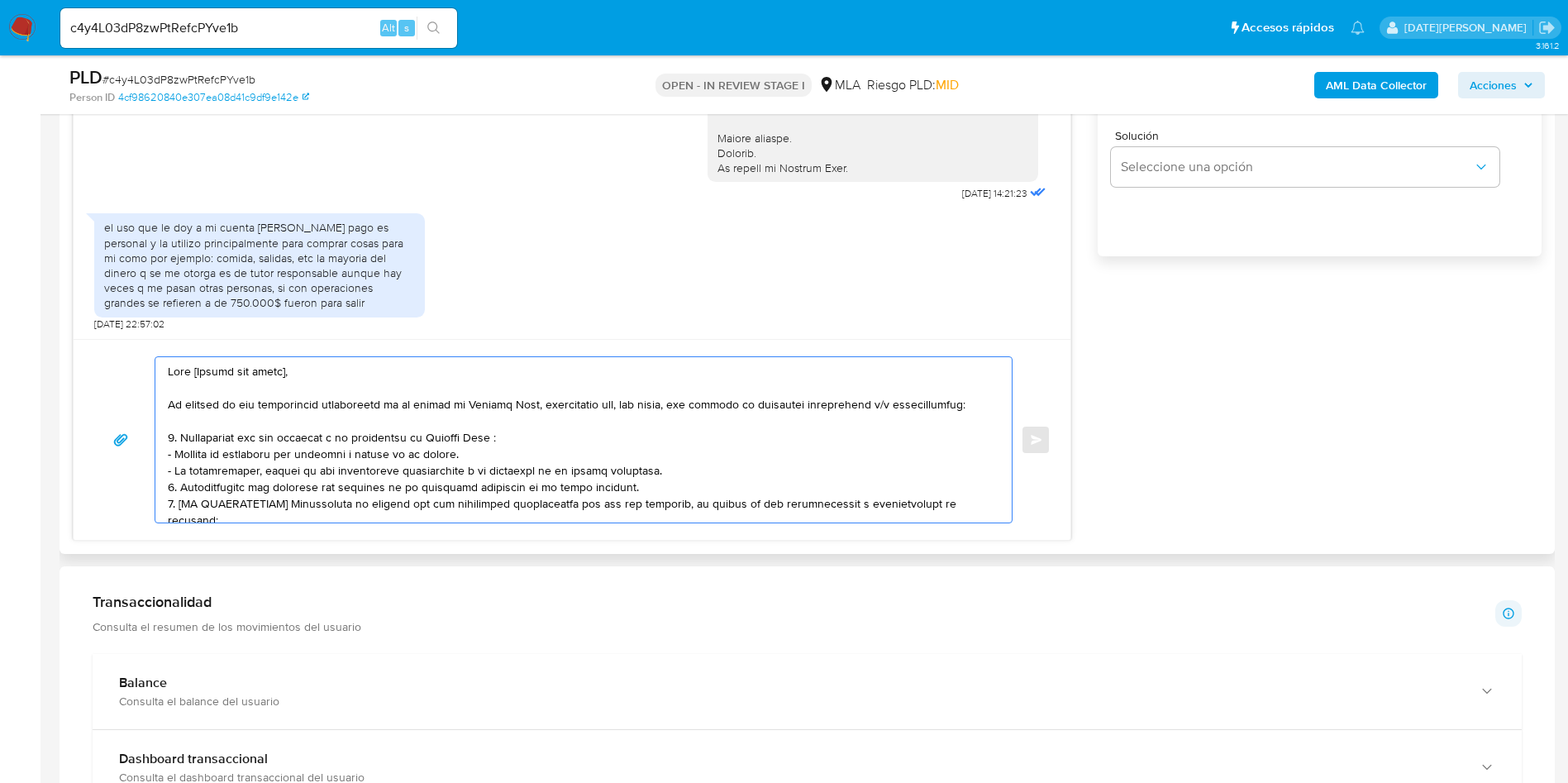
drag, startPoint x: 195, startPoint y: 368, endPoint x: 324, endPoint y: 368, distance: 129.0
click at [324, 368] on textarea at bounding box center [580, 440] width 824 height 165
paste textarea "Matías Gonzalez Melgar"
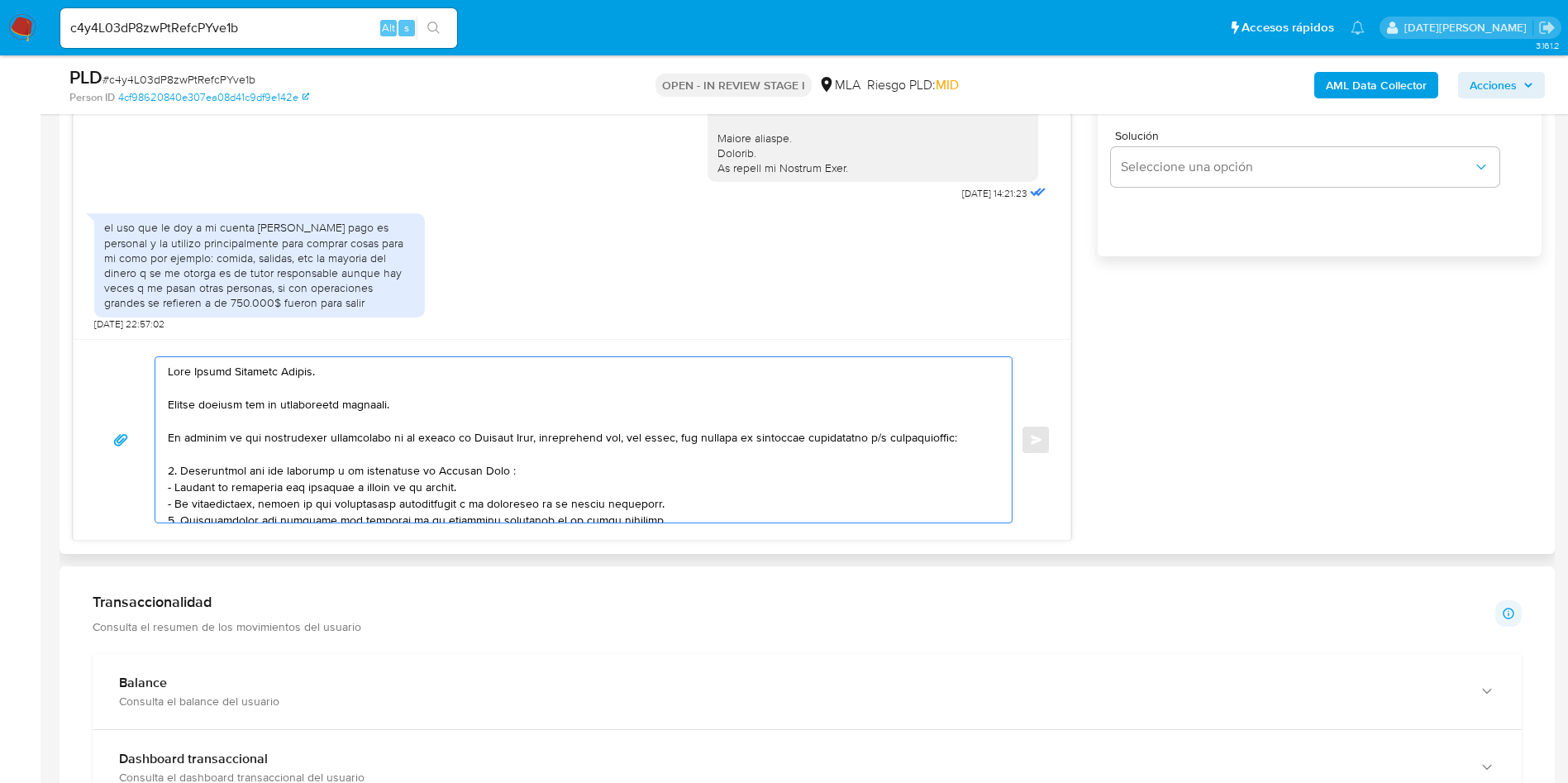
scroll to position [124, 0]
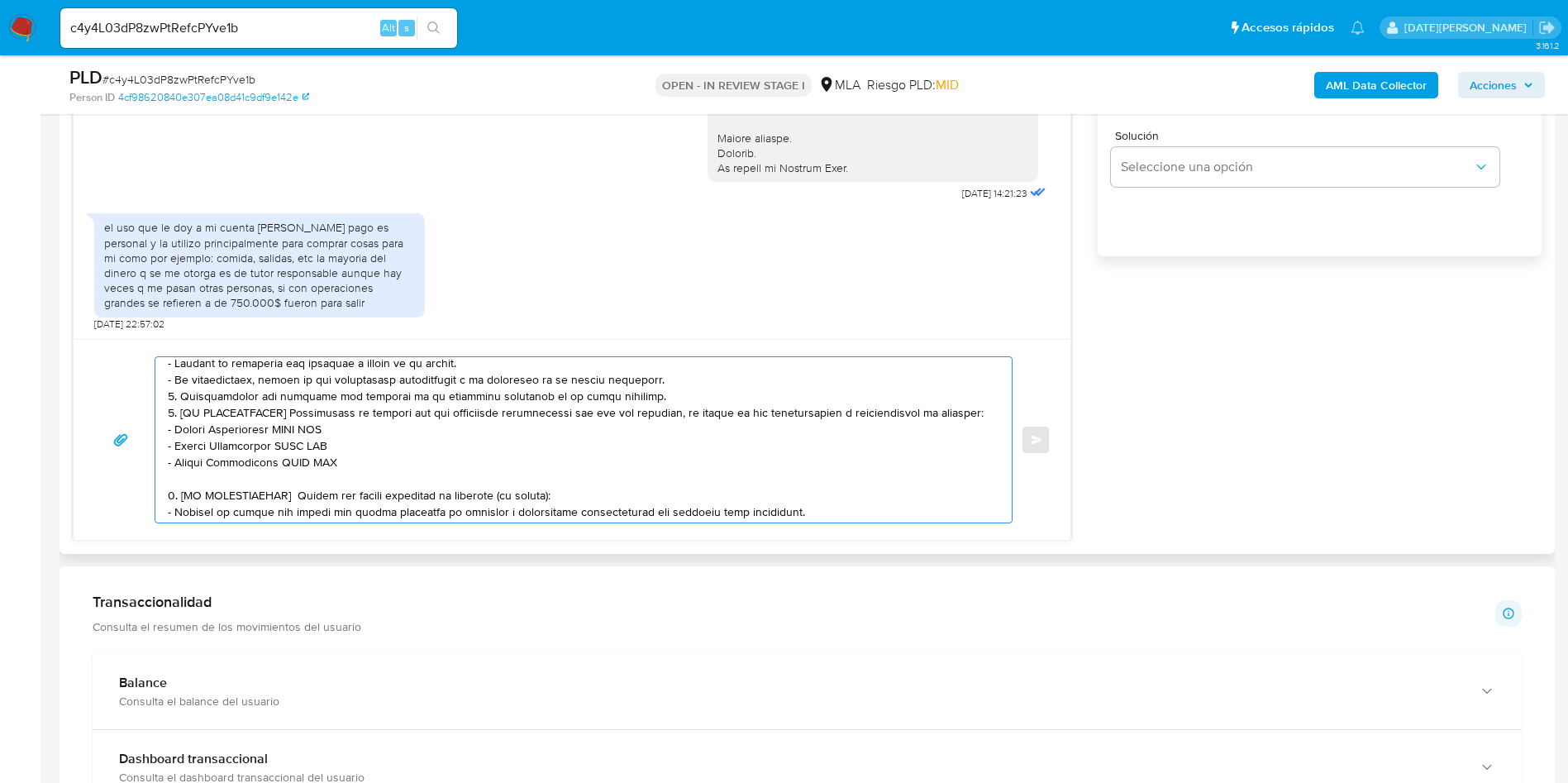
drag, startPoint x: 634, startPoint y: 439, endPoint x: 410, endPoint y: 412, distance: 225.6
click at [410, 412] on textarea at bounding box center [580, 440] width 824 height 165
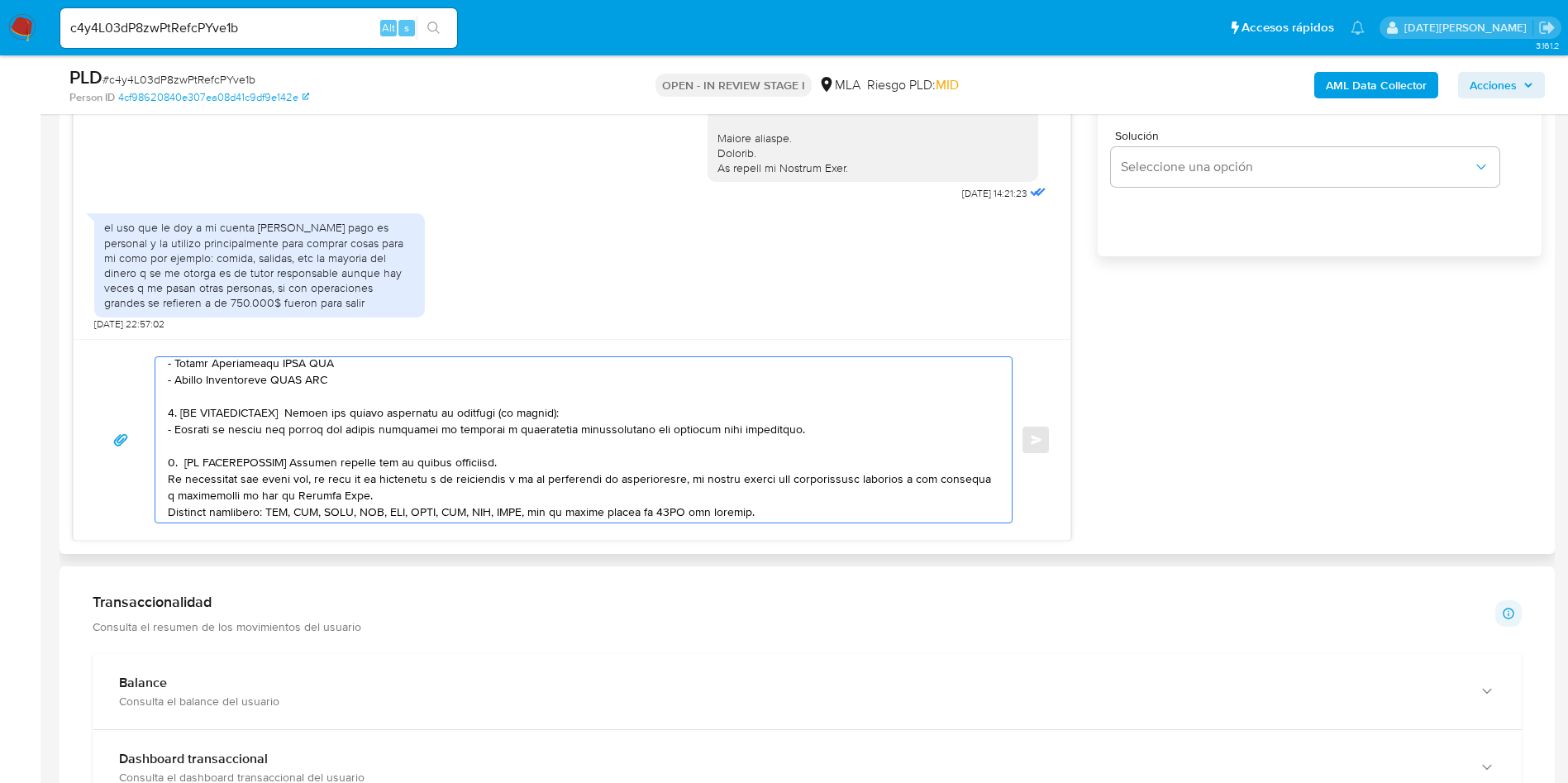
scroll to position [25, 0]
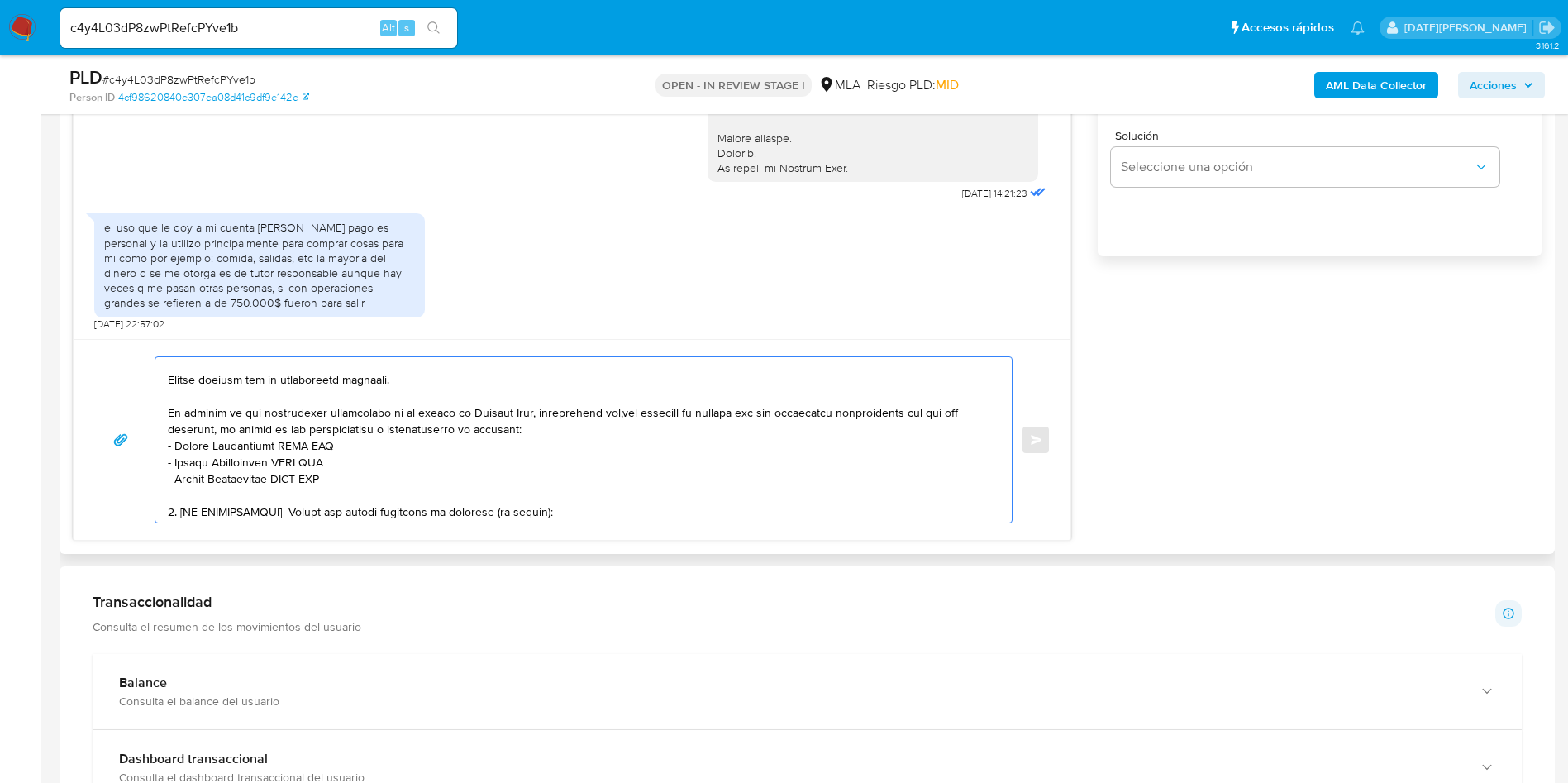
click at [546, 429] on textarea at bounding box center [580, 440] width 824 height 165
drag, startPoint x: 175, startPoint y: 463, endPoint x: 377, endPoint y: 471, distance: 202.2
click at [377, 471] on textarea at bounding box center [580, 440] width 824 height 165
click at [358, 458] on textarea at bounding box center [580, 440] width 824 height 165
drag, startPoint x: 341, startPoint y: 459, endPoint x: 178, endPoint y: 464, distance: 163.1
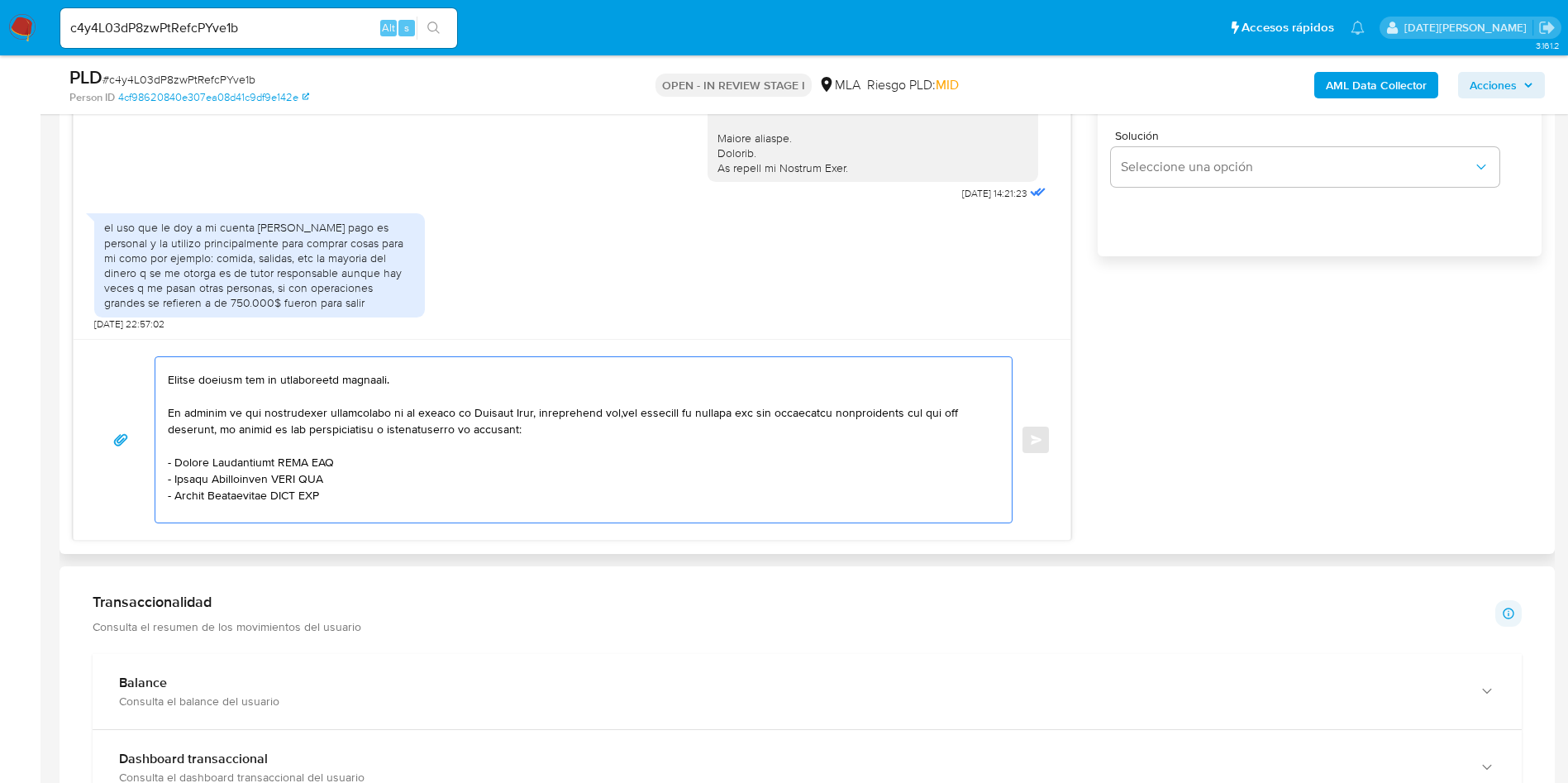
click at [178, 464] on textarea at bounding box center [580, 440] width 824 height 165
paste textarea "Roberto Angel Melgar"
drag, startPoint x: 177, startPoint y: 478, endPoint x: 365, endPoint y: 478, distance: 188.0
click at [365, 478] on textarea at bounding box center [580, 440] width 824 height 165
paste textarea "Santino Darian Tenedini"
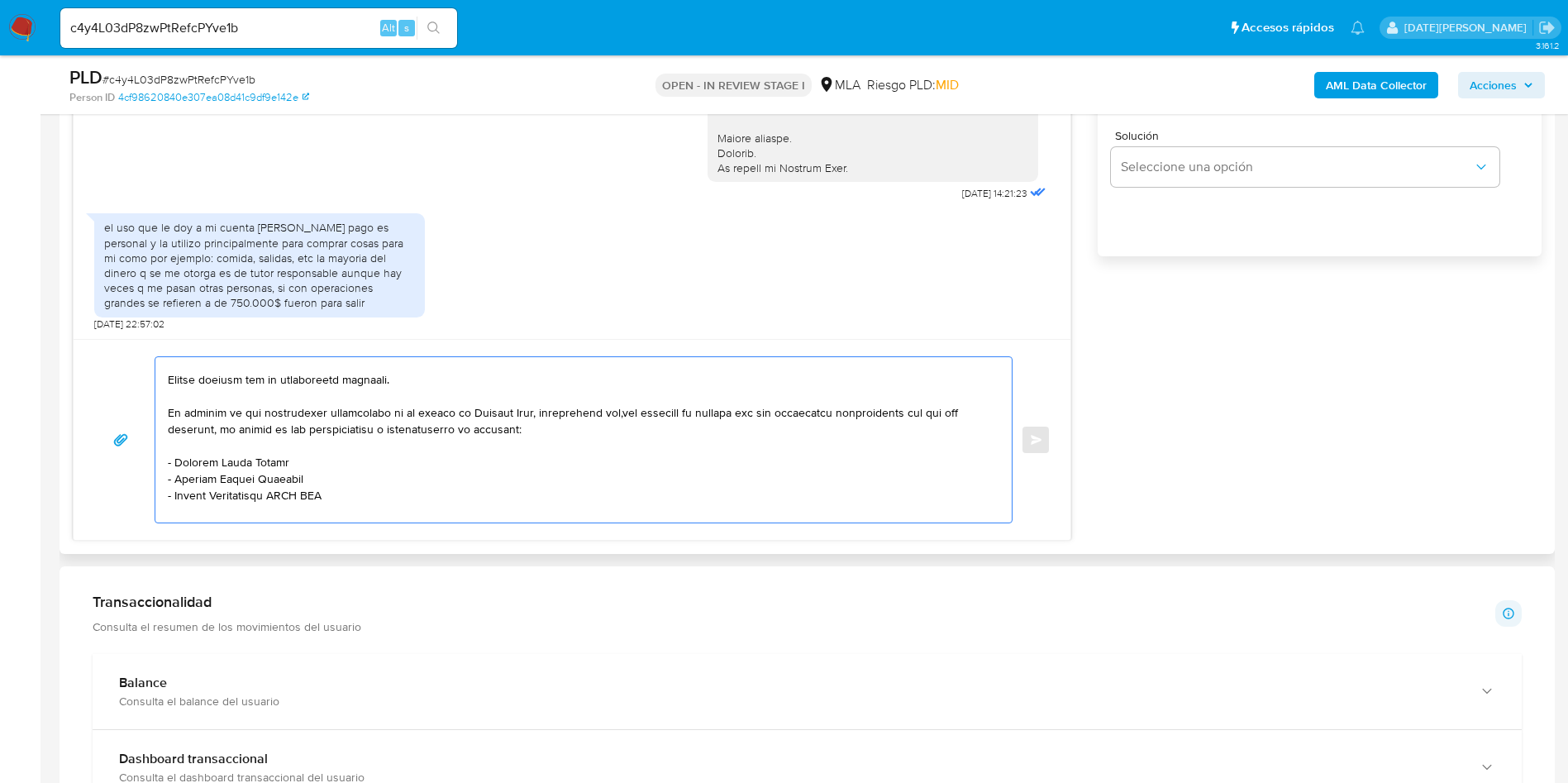
drag, startPoint x: 174, startPoint y: 496, endPoint x: 348, endPoint y: 495, distance: 174.0
click at [348, 495] on textarea at bounding box center [580, 440] width 824 height 165
paste textarea "Delfina Zawadzki"
paste textarea "Bruno Tommasiello"
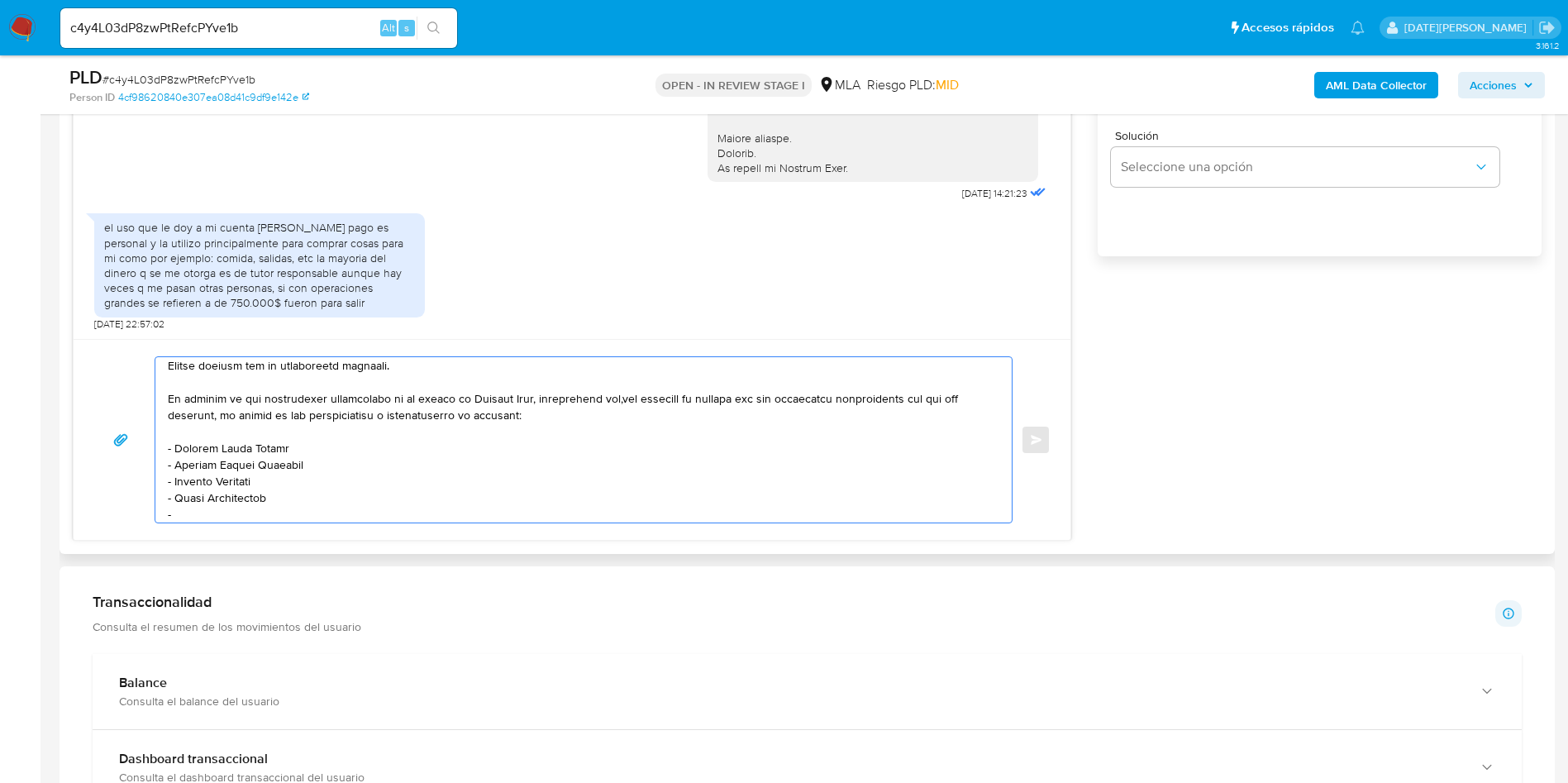
paste textarea "Fabrizio Octavio Corvalan"
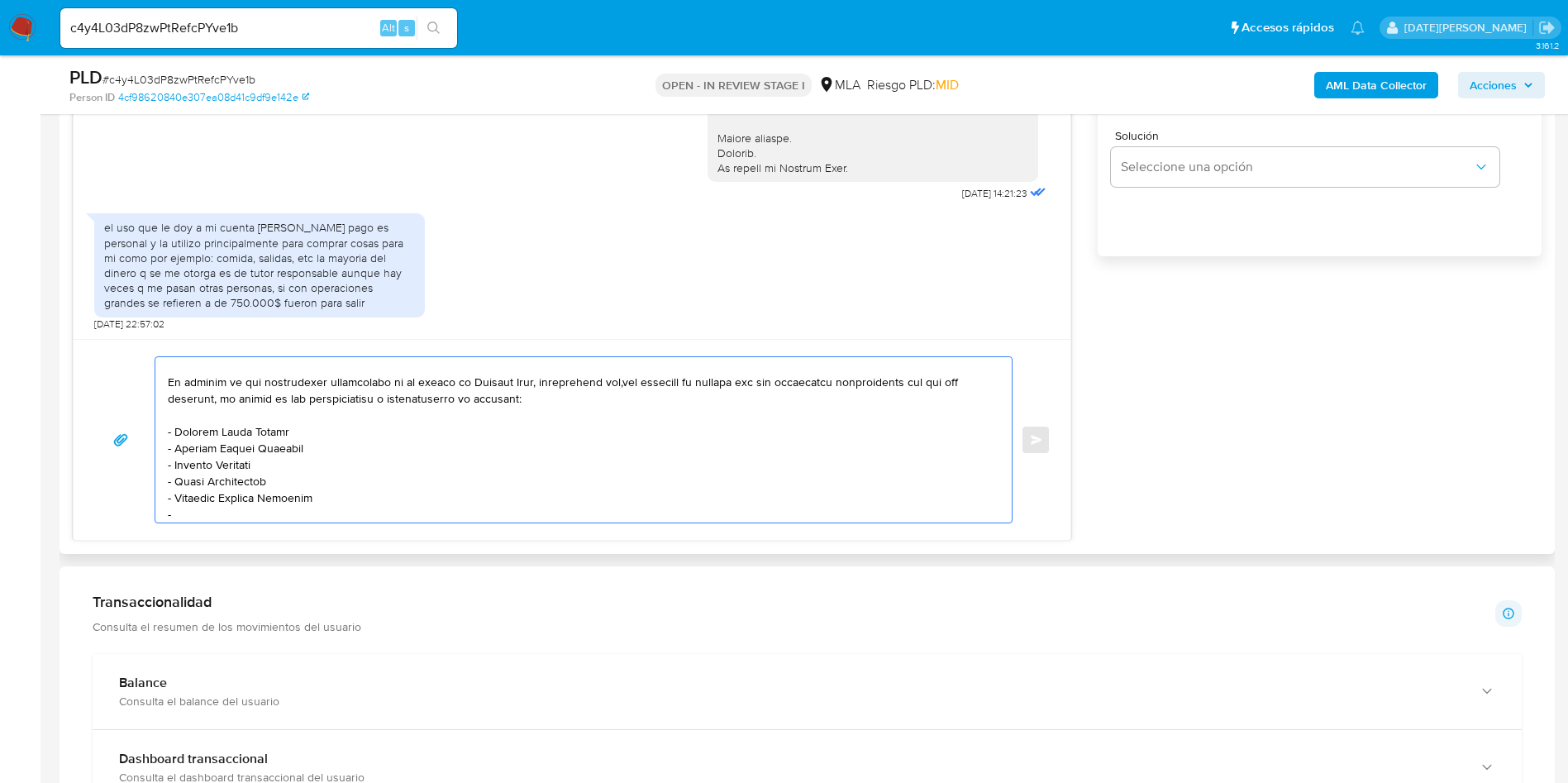
paste textarea "Lautaro Benjamin Duarte"
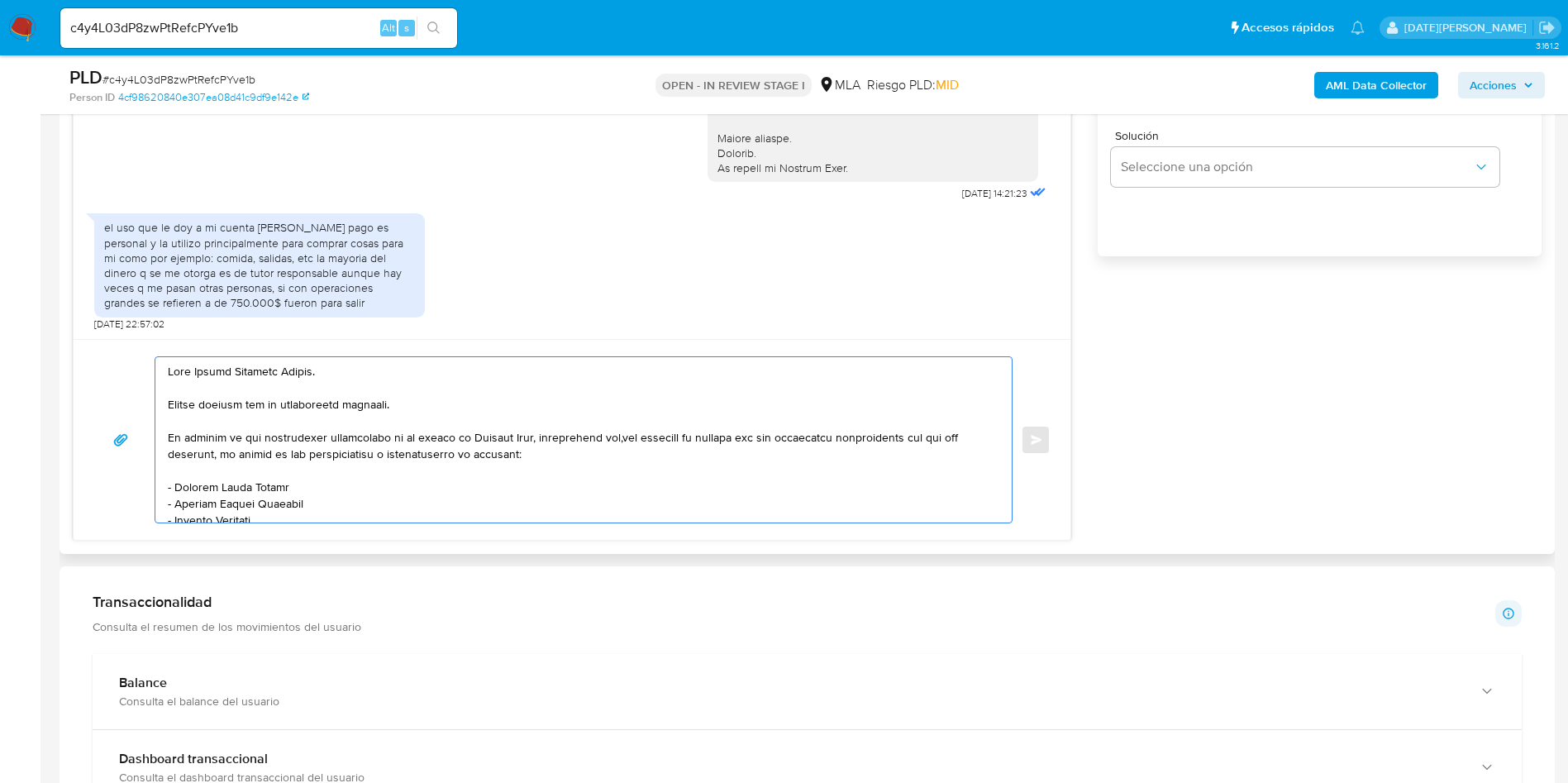
scroll to position [124, 0]
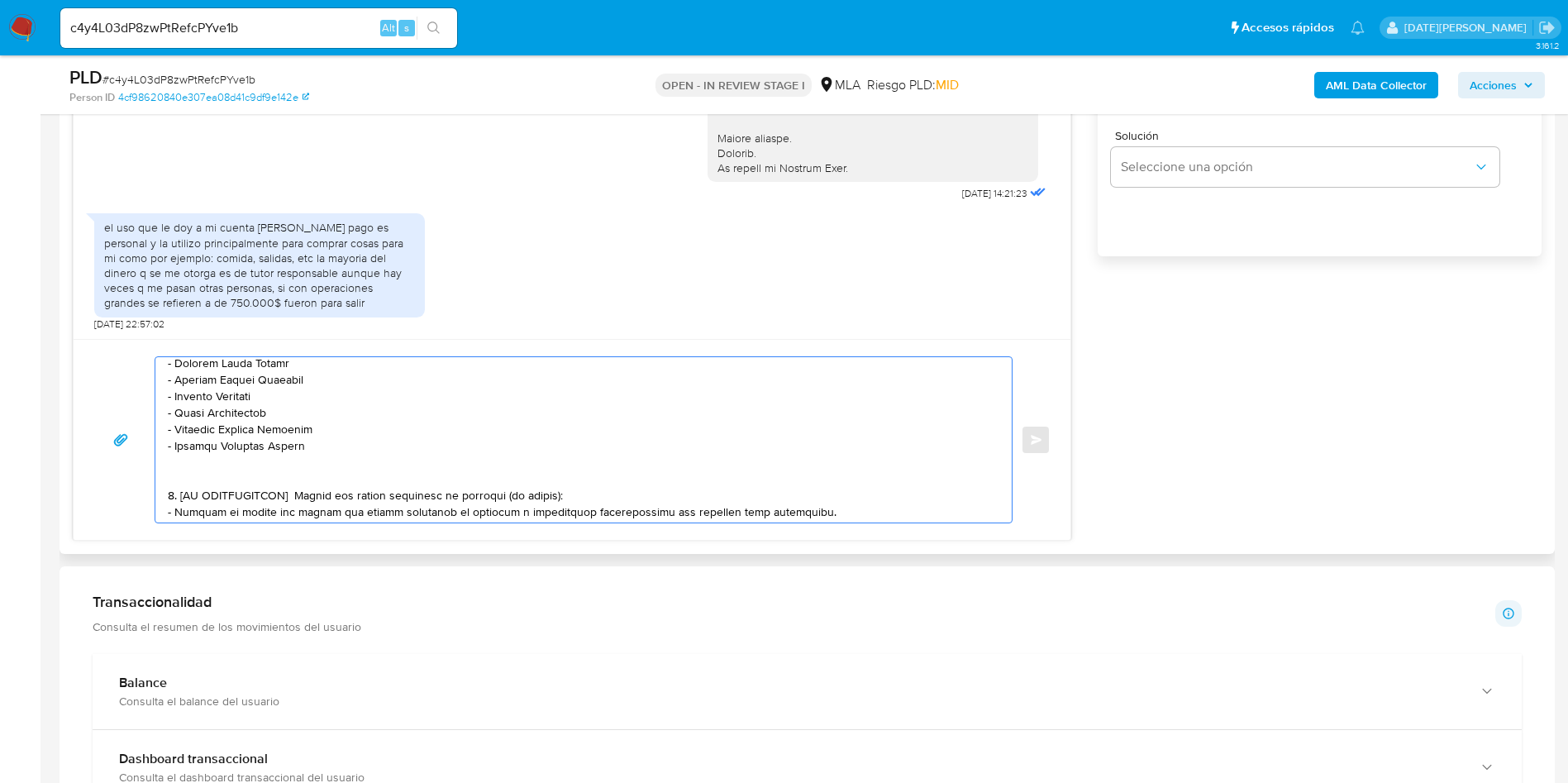
click at [275, 465] on textarea at bounding box center [580, 440] width 824 height 165
click at [168, 493] on div at bounding box center [579, 440] width 848 height 165
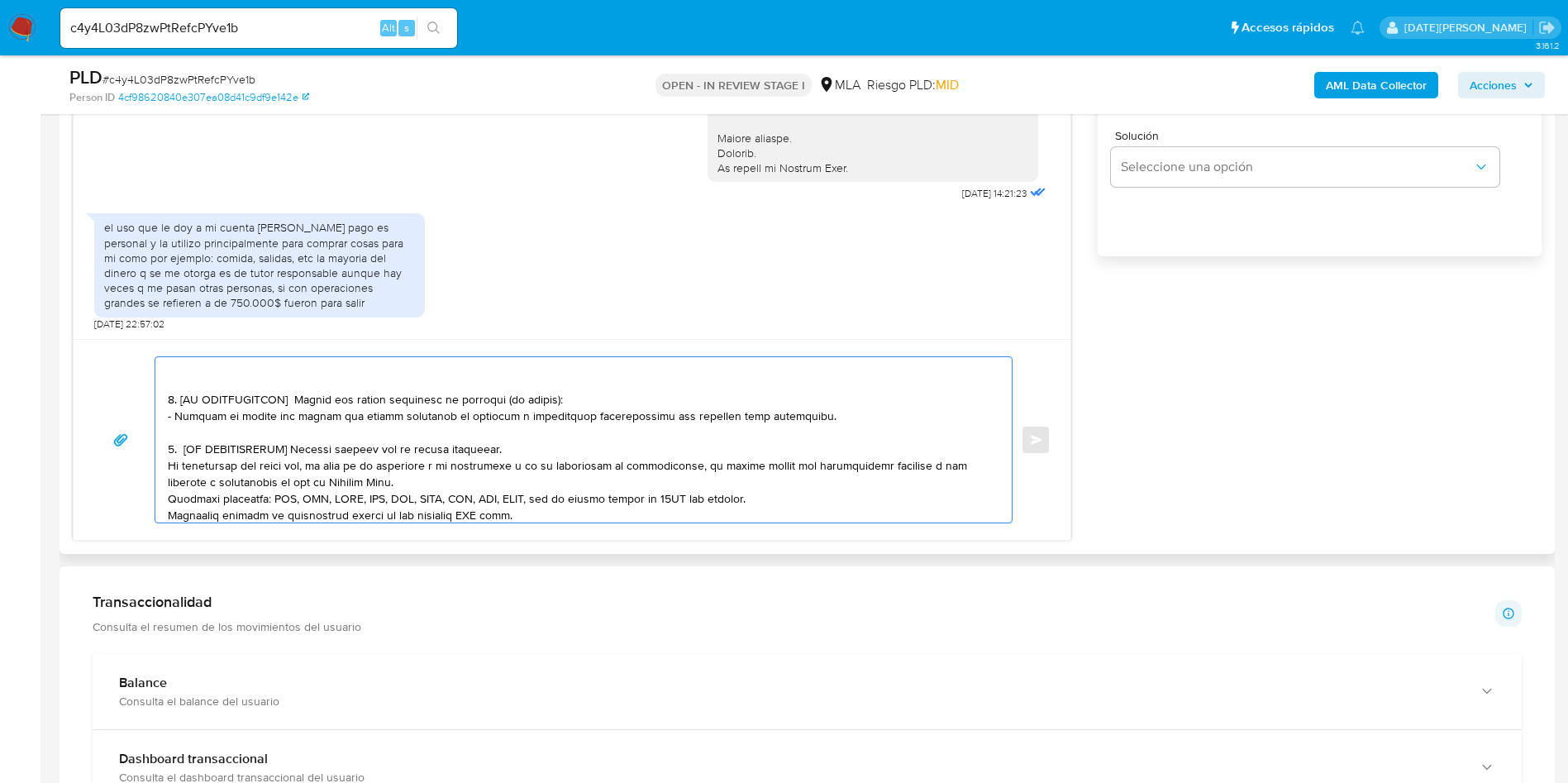
scroll to position [168, 0]
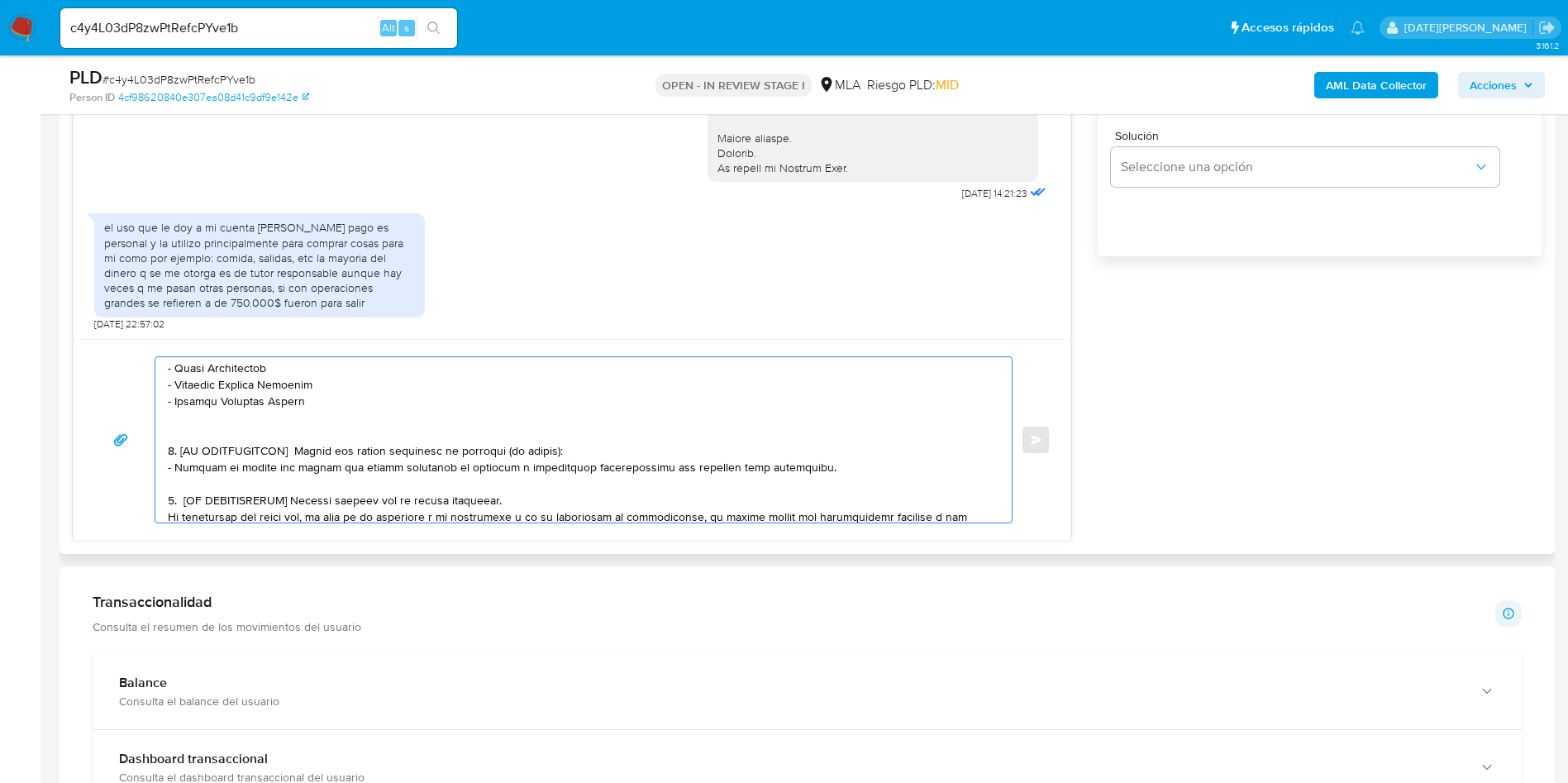
drag, startPoint x: 170, startPoint y: 448, endPoint x: 523, endPoint y: 495, distance: 356.1
click at [523, 495] on textarea at bounding box center [580, 440] width 824 height 165
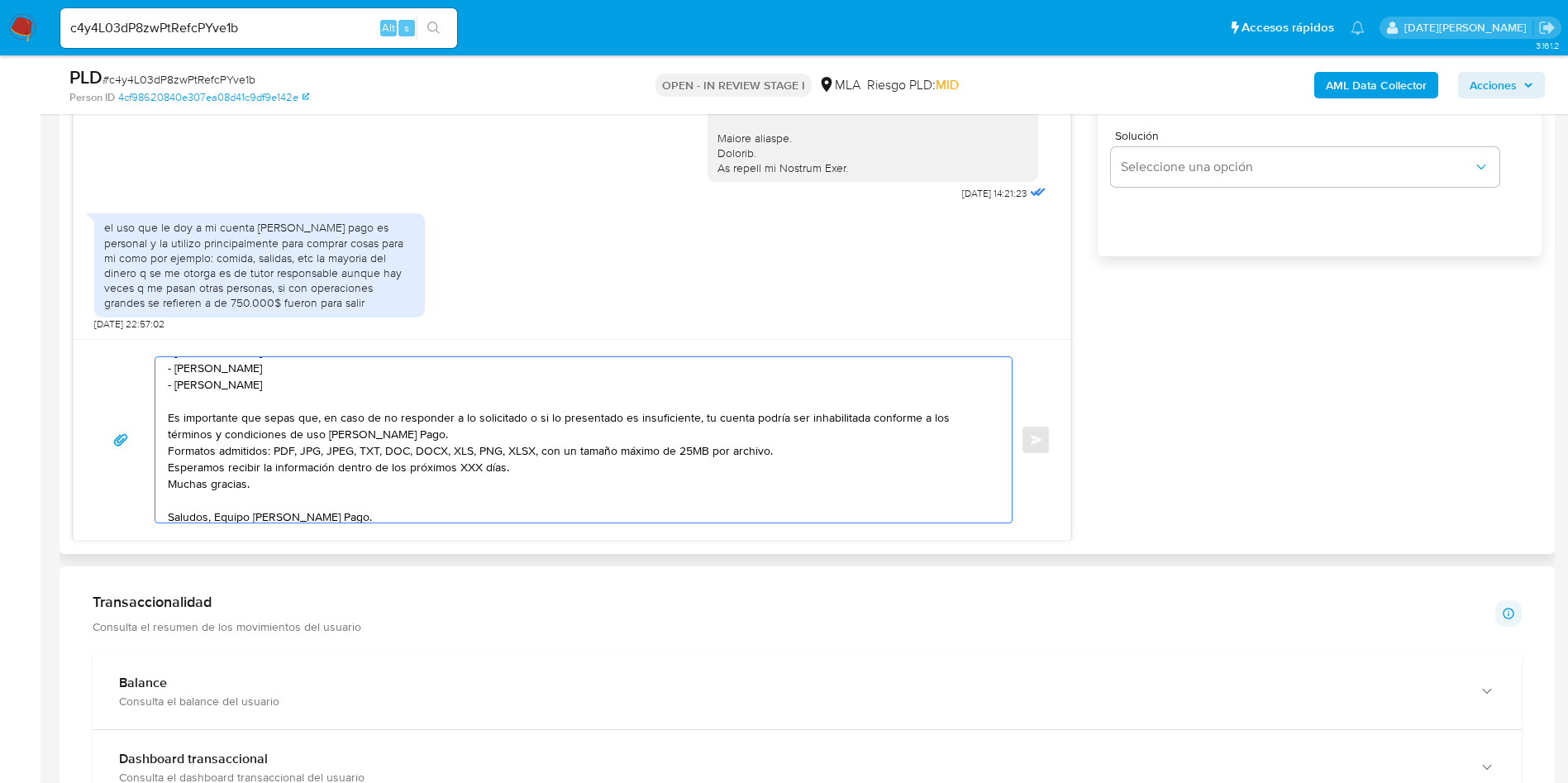
click at [602, 447] on textarea "Hola Matías Gonzalez Melgar. Muchas gracias por la información brindada. En fun…" at bounding box center [580, 440] width 824 height 165
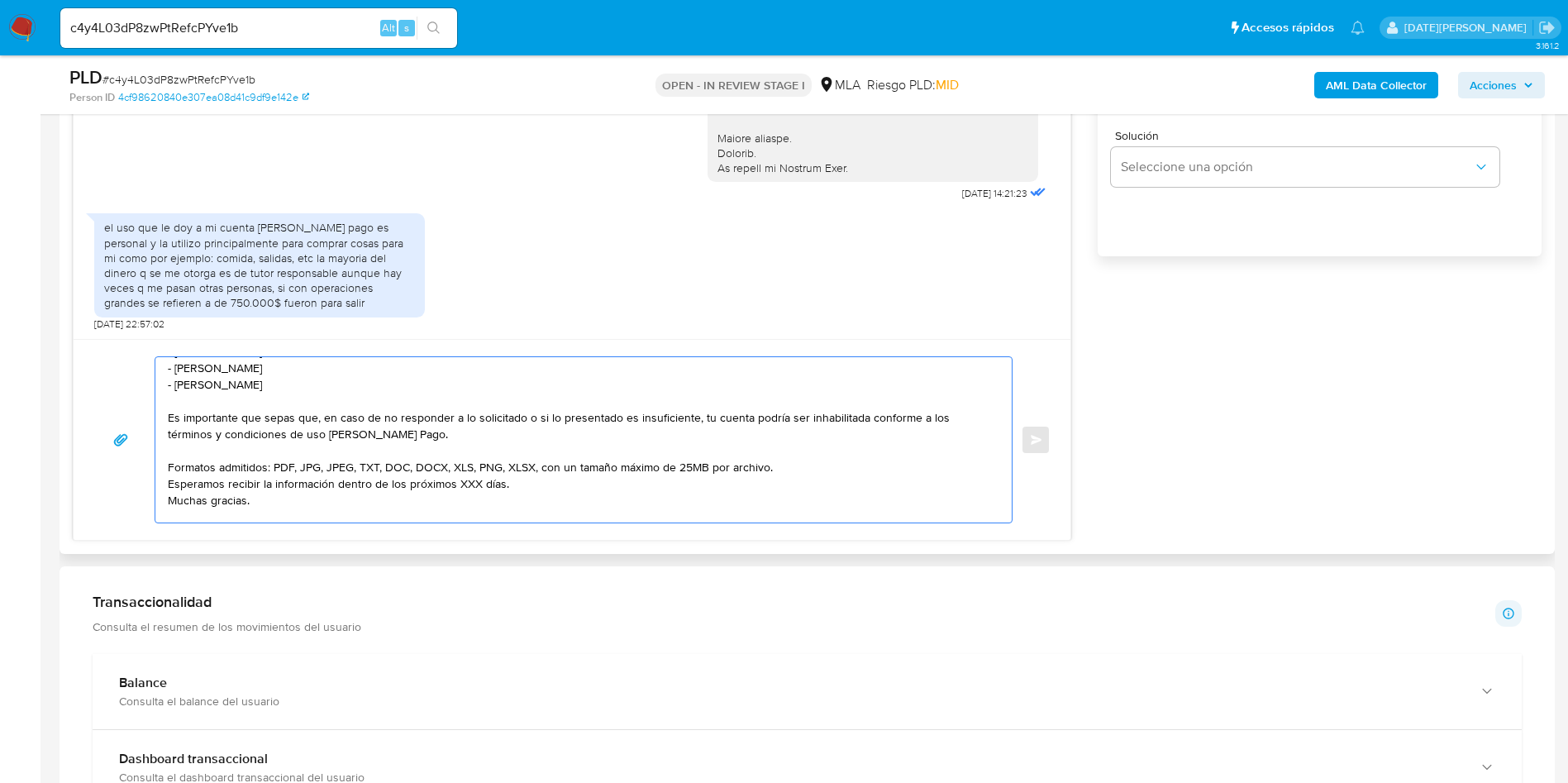
click at [815, 479] on textarea "Hola Matías Gonzalez Melgar. Muchas gracias por la información brindada. En fun…" at bounding box center [580, 440] width 824 height 165
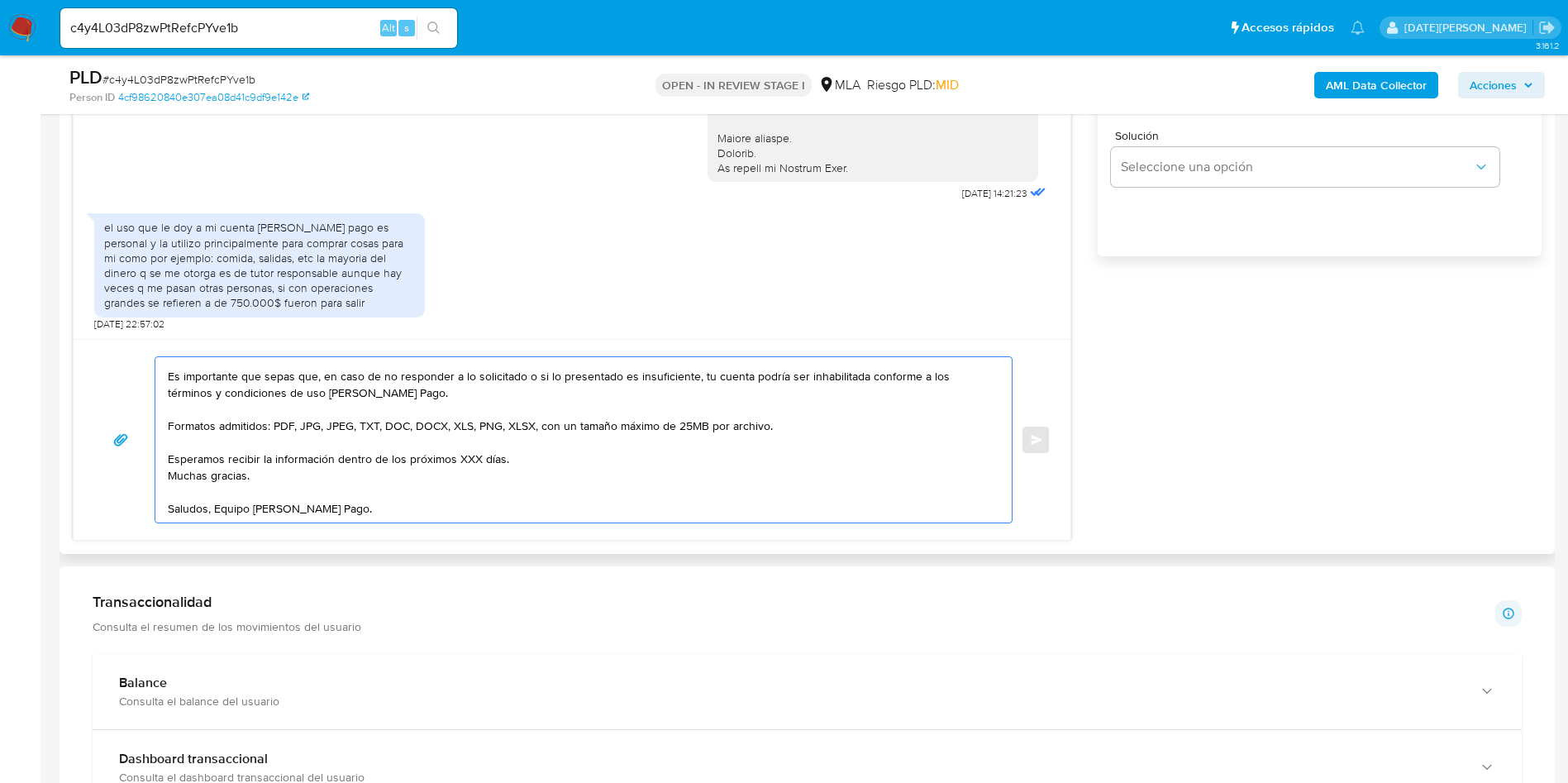
click at [465, 445] on textarea "Hola Matías Gonzalez Melgar. Muchas gracias por la información brindada. En fun…" at bounding box center [580, 440] width 824 height 165
click at [532, 448] on textarea "Hola Matías Gonzalez Melgar. Muchas gracias por la información brindada. En fun…" at bounding box center [580, 440] width 824 height 165
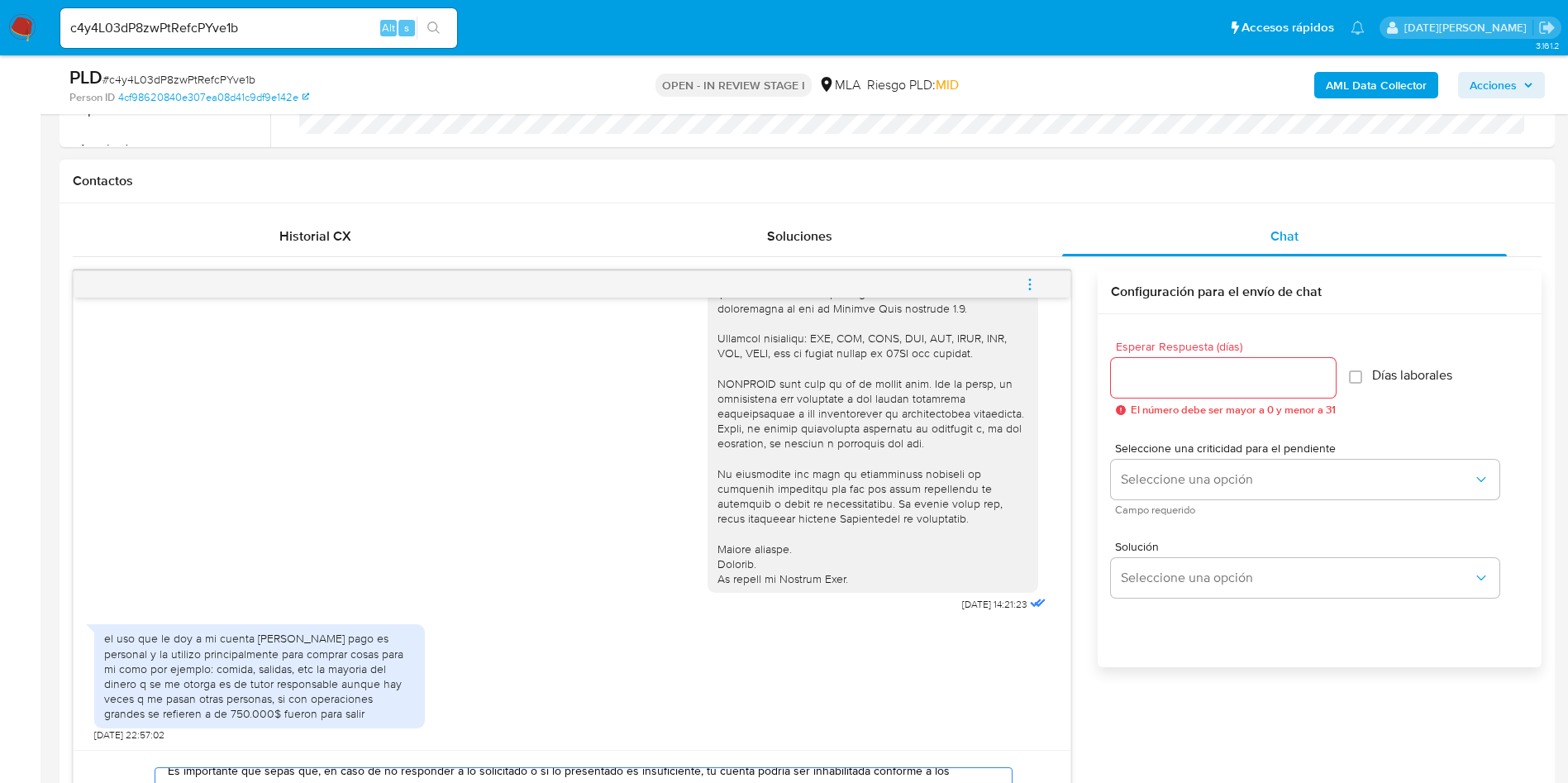
scroll to position [496, 0]
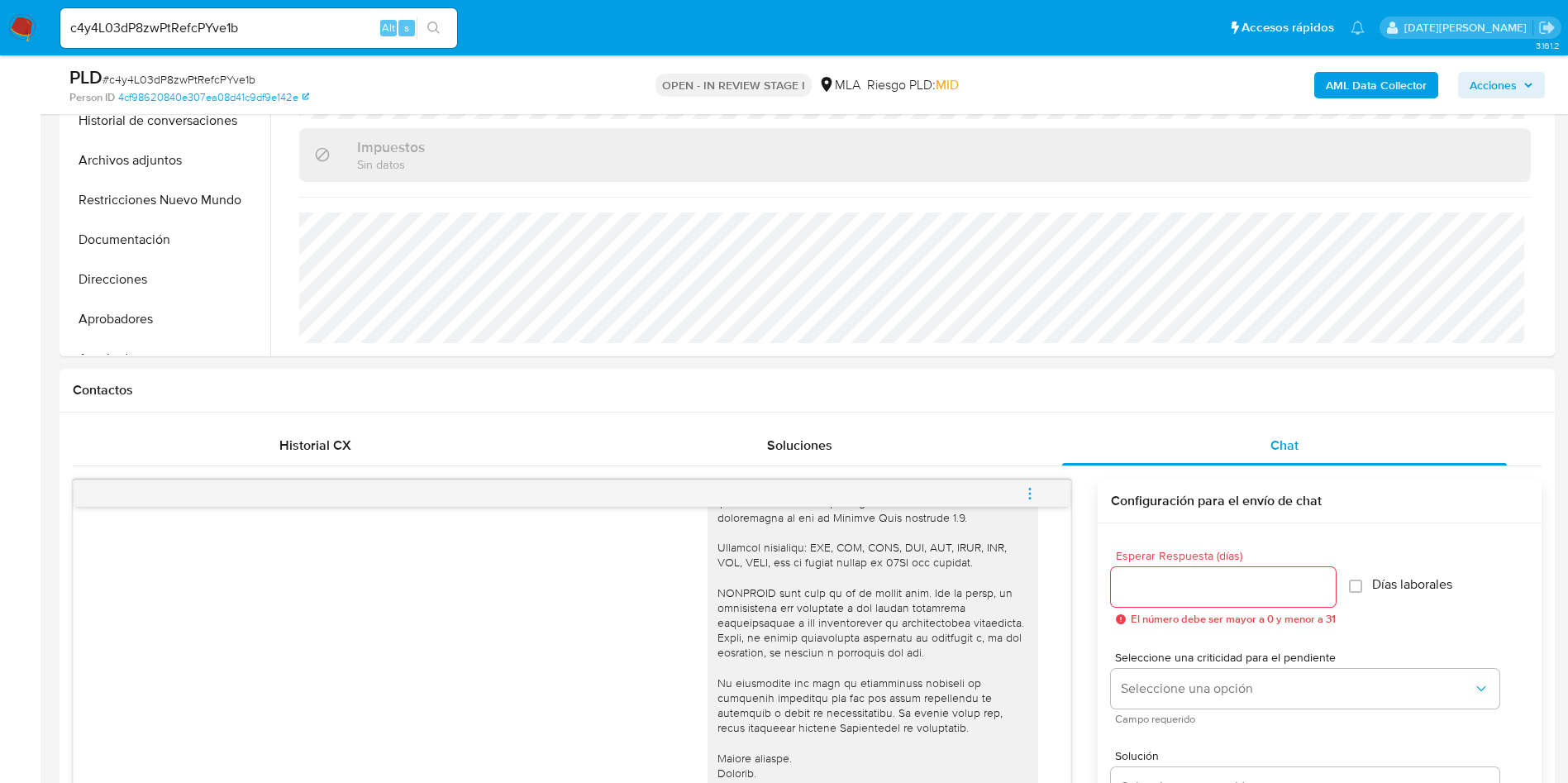
type textarea "Hola Matías Gonzalez Melgar. Muchas gracias por la información brindada. En fun…"
click at [1148, 579] on input "Esperar Respuesta (días)" at bounding box center [1223, 587] width 225 height 22
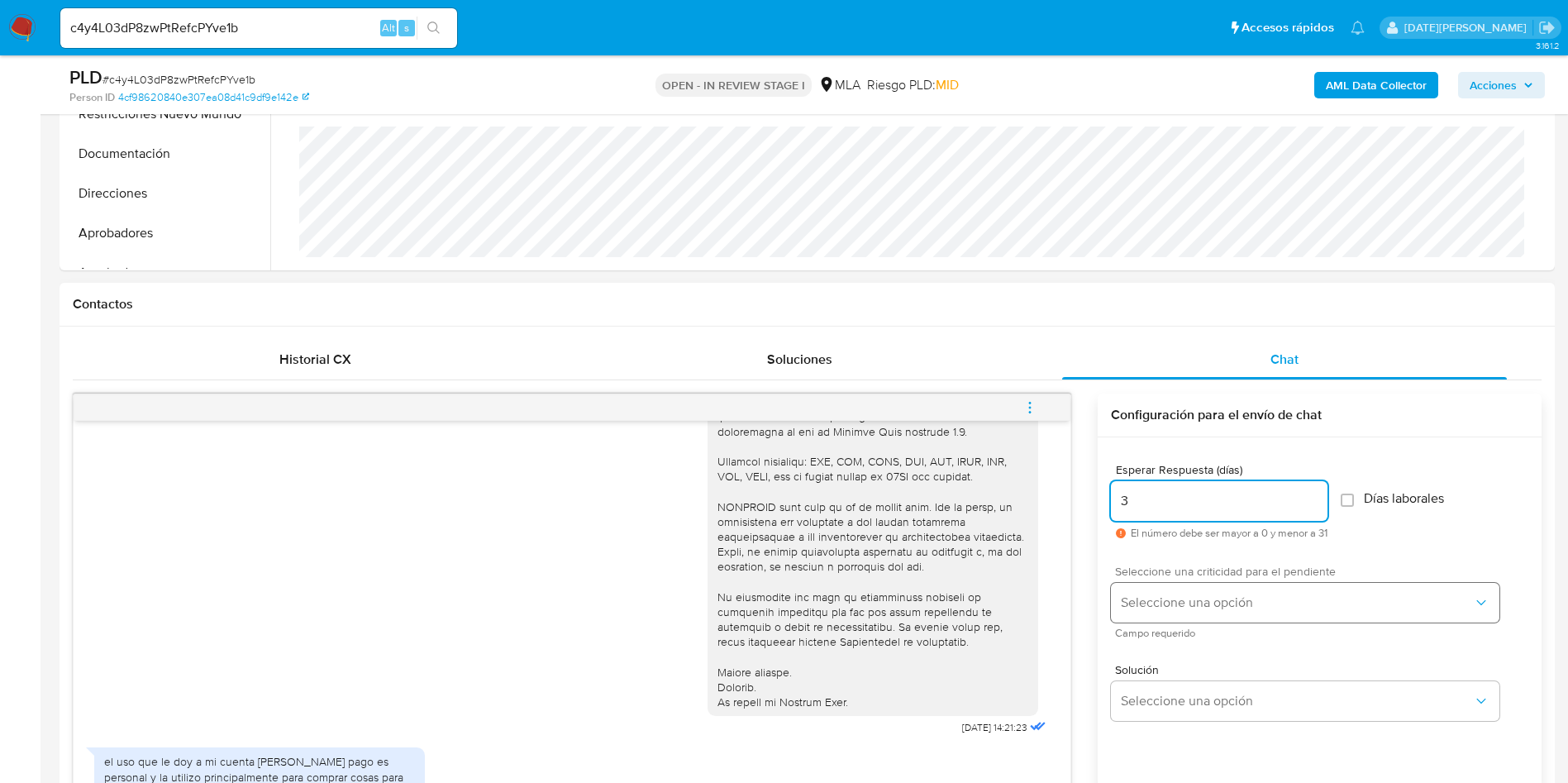
scroll to position [620, 0]
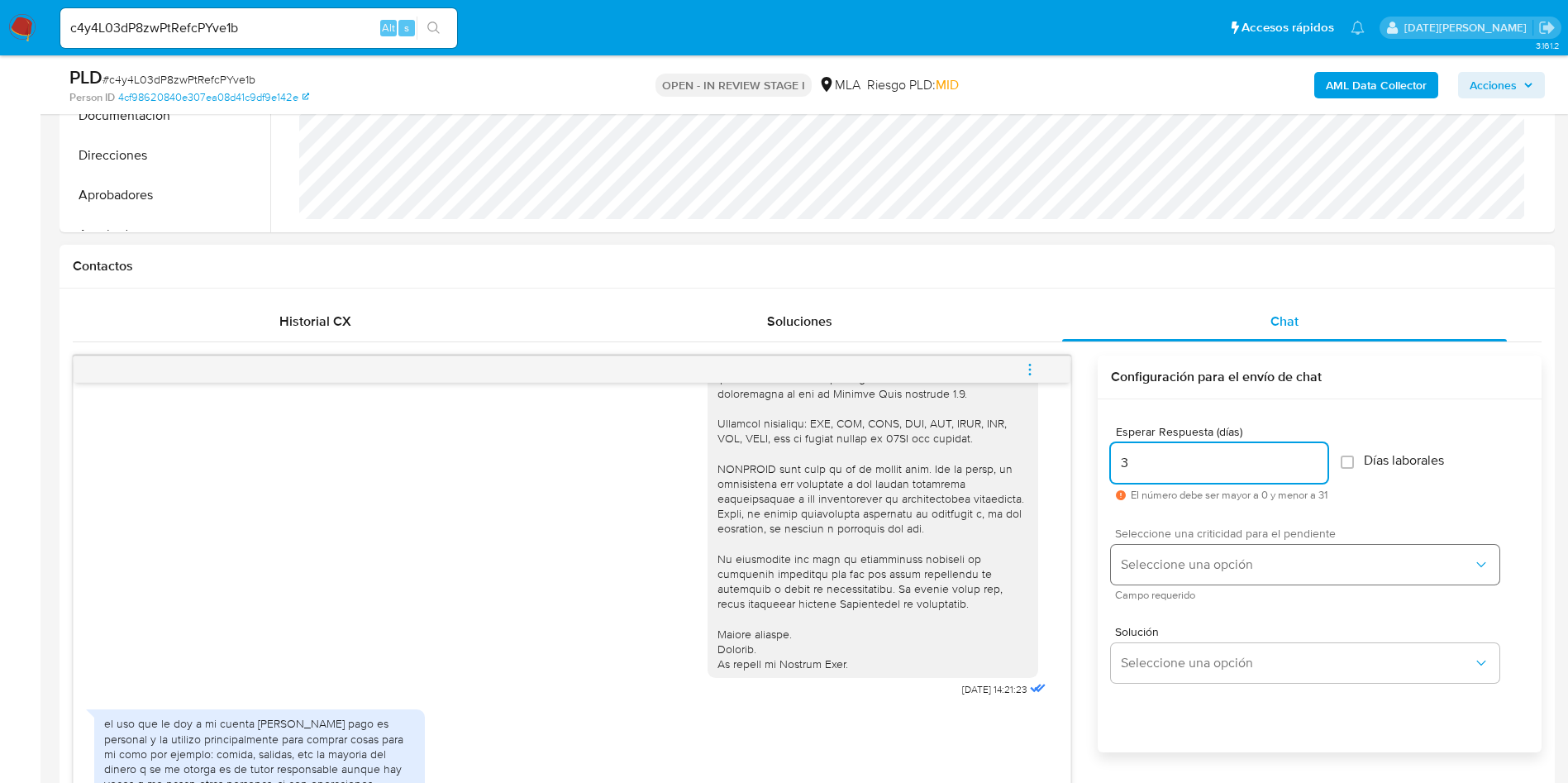
type input "3"
click at [1250, 558] on span "Seleccione una opción" at bounding box center [1297, 564] width 352 height 17
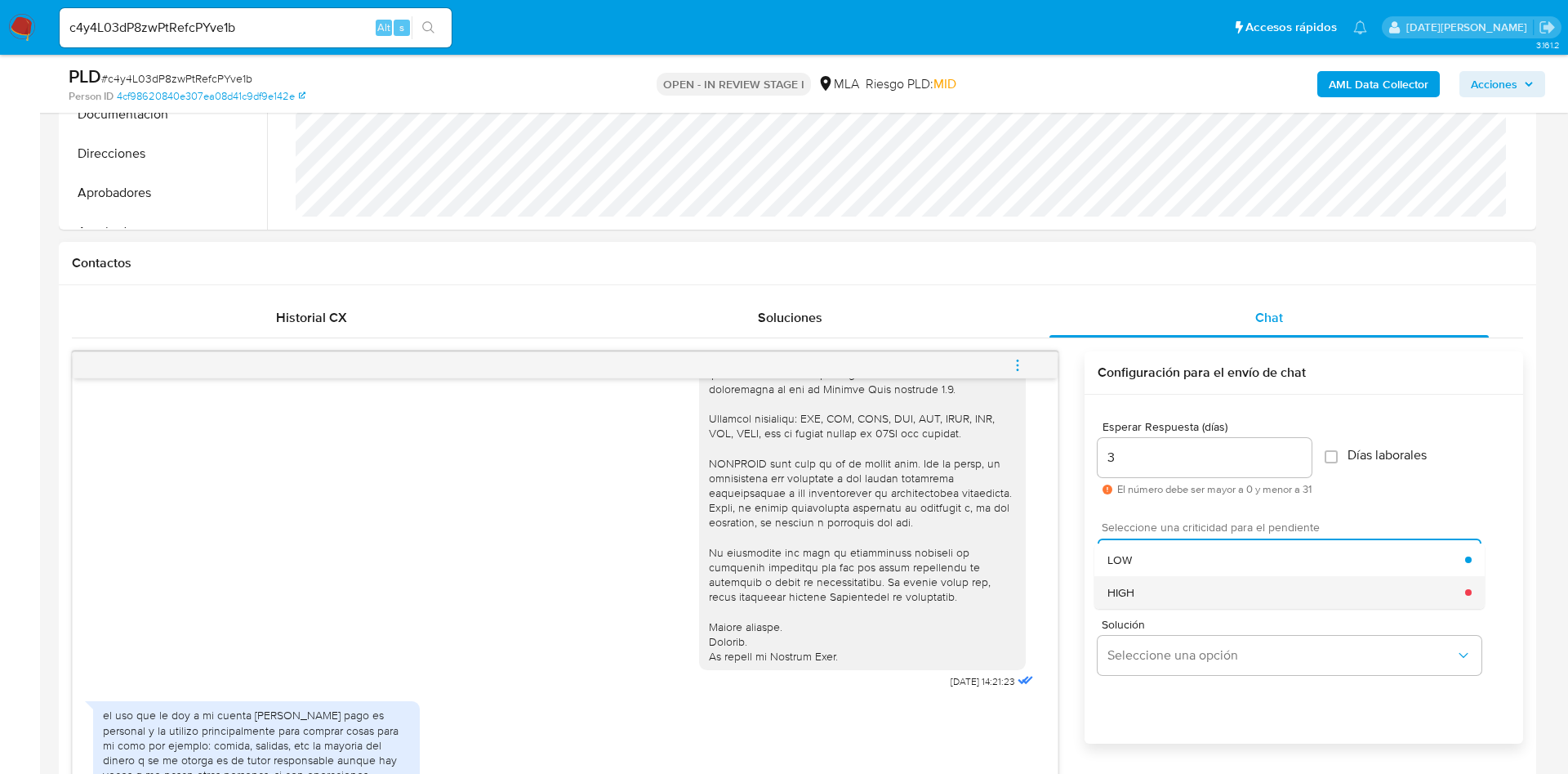
click at [1161, 587] on div "HIGH" at bounding box center [1286, 592] width 358 height 32
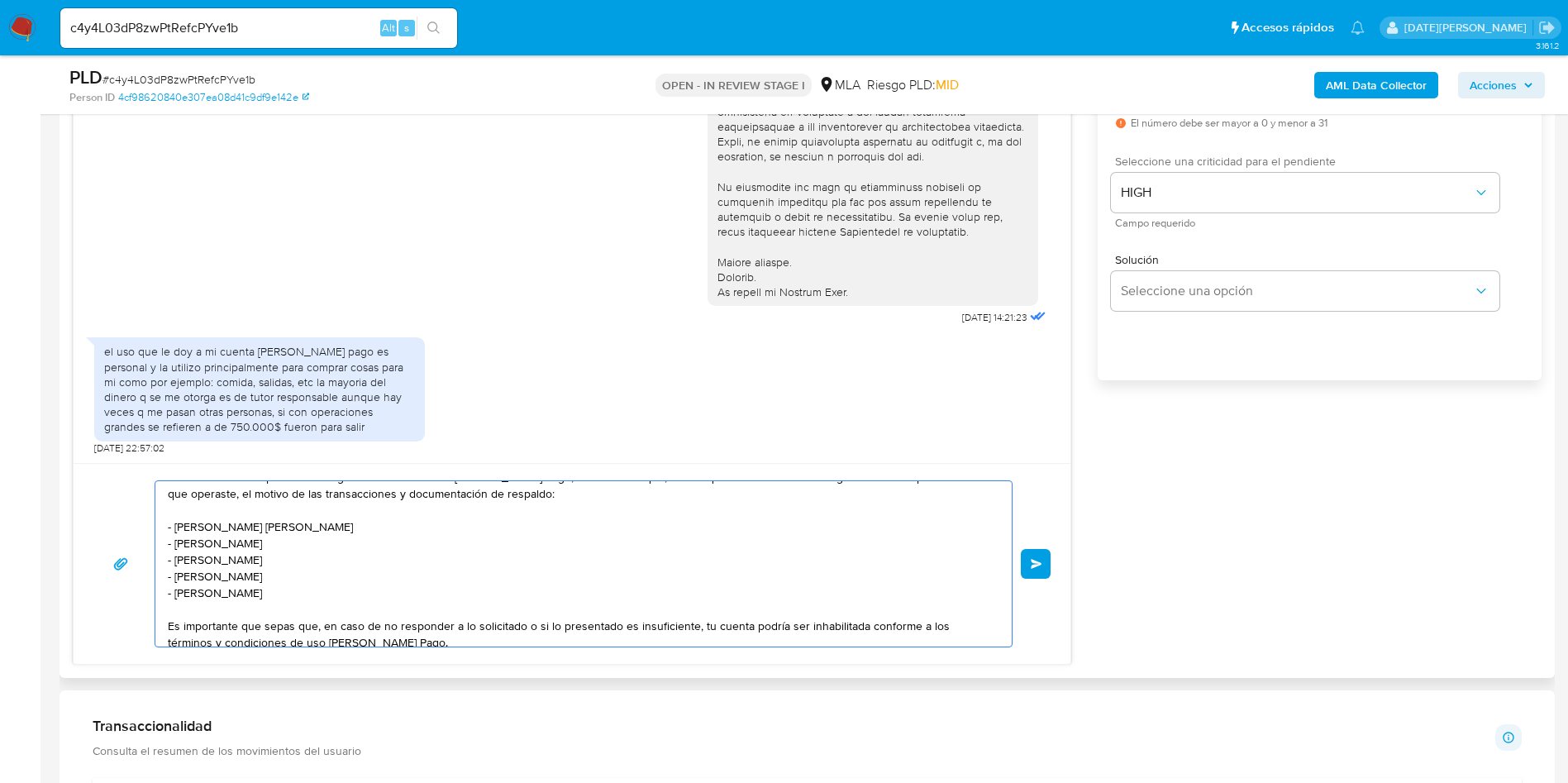
scroll to position [0, 0]
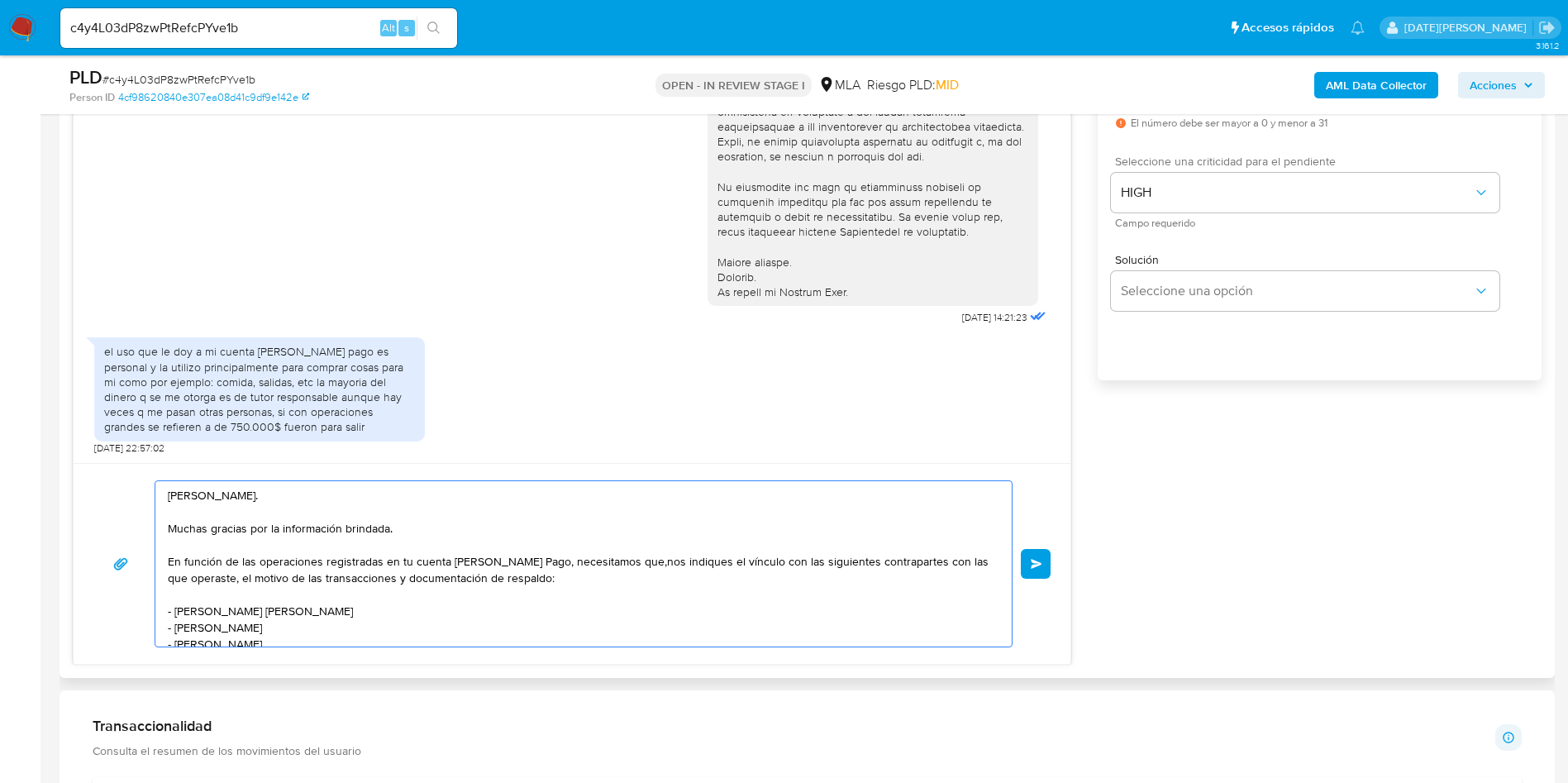
click at [634, 563] on textarea "Hola Matías Gonzalez Melgar. Muchas gracias por la información brindada. En fun…" at bounding box center [580, 563] width 824 height 165
click at [0, 0] on lt-em ", nos" at bounding box center [0, 0] width 0 height 0
click at [407, 579] on textarea "Hola Matías Gonzalez Melgar. Muchas gracias por la información brindada. En fun…" at bounding box center [580, 563] width 824 height 165
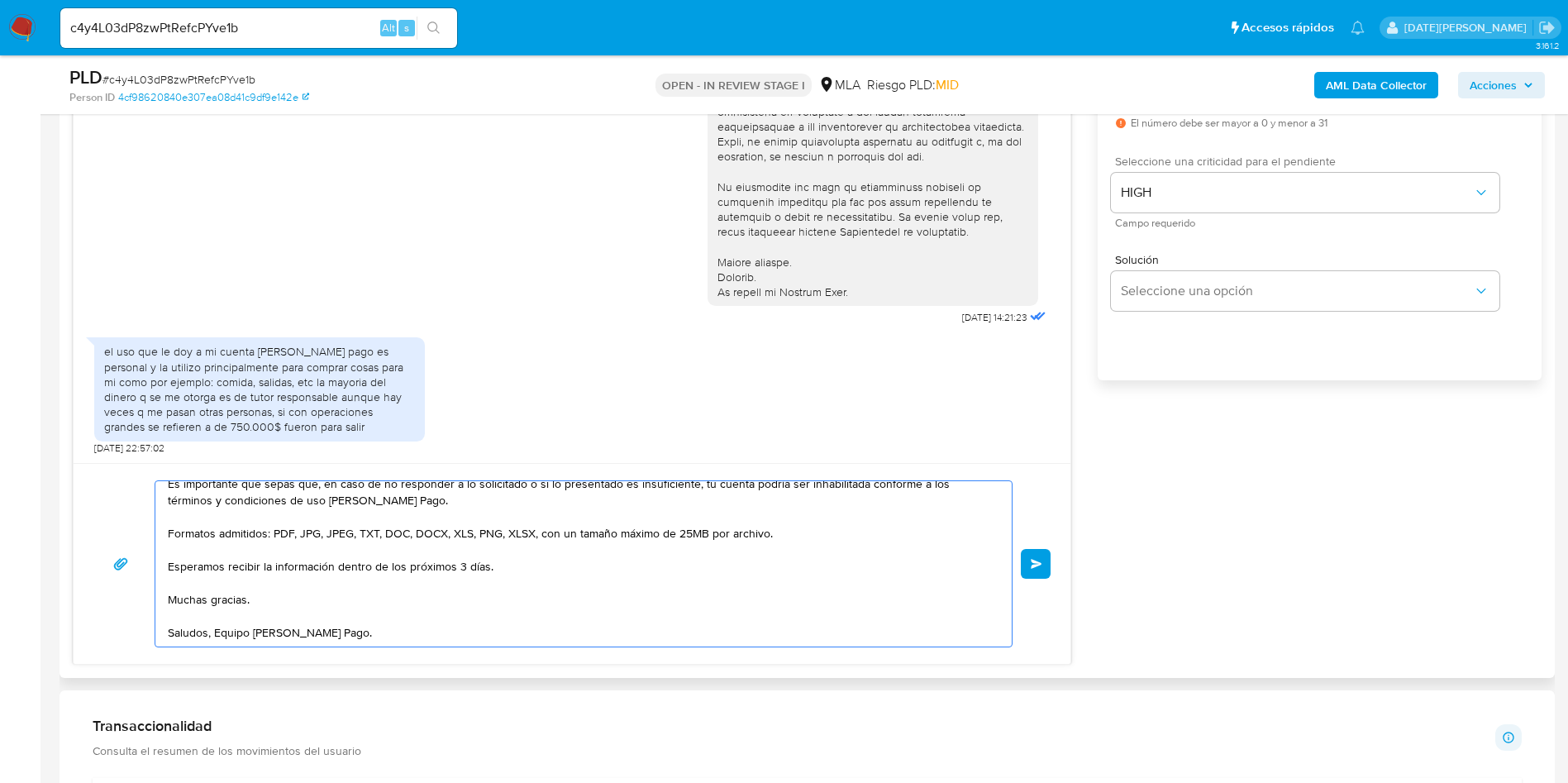
scroll to position [868, 0]
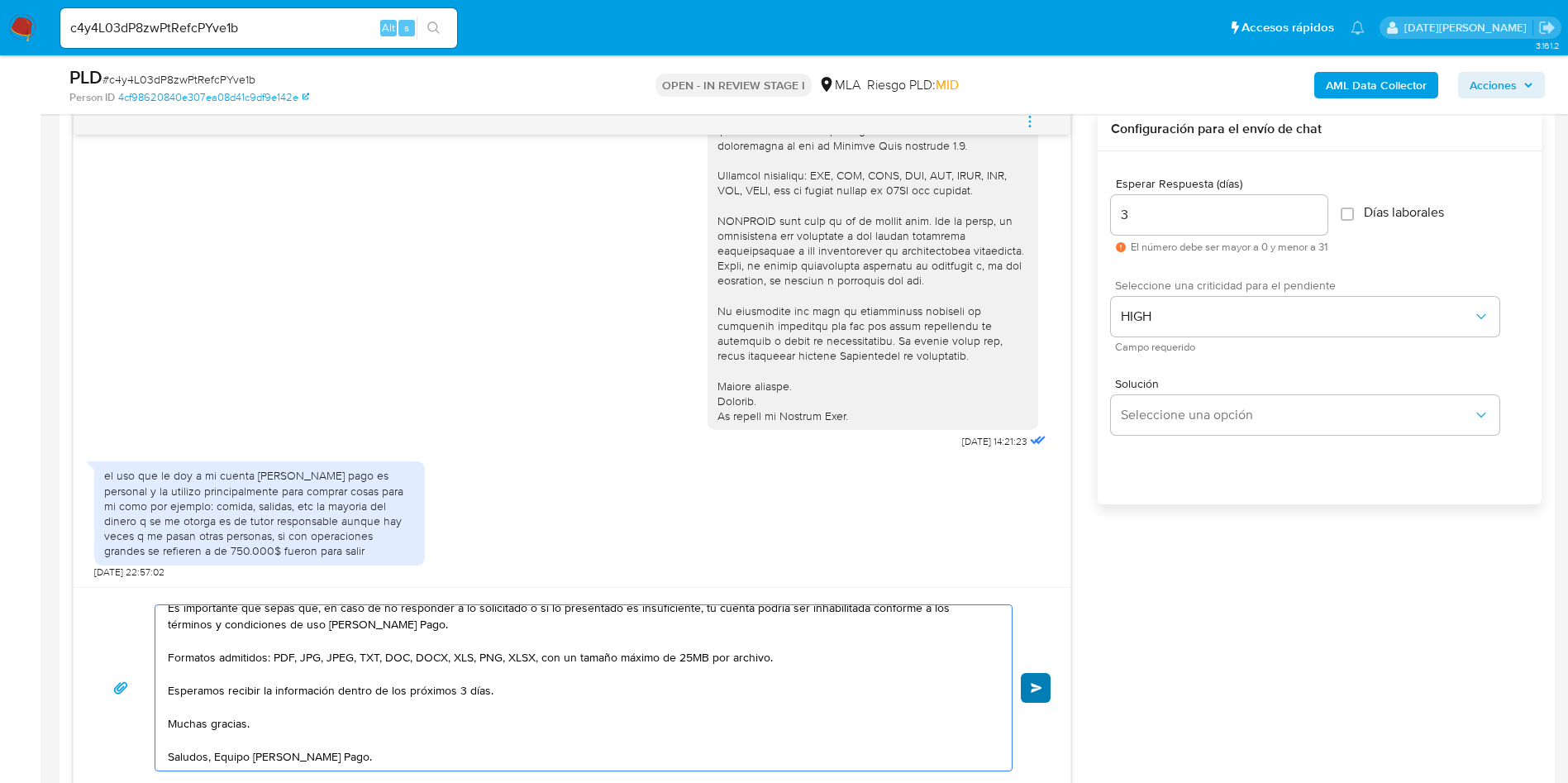
type textarea "Hola Matías Gonzalez Melgar. Muchas gracias por la información brindada. En fun…"
click at [1027, 686] on button "Enviar" at bounding box center [1035, 688] width 30 height 30
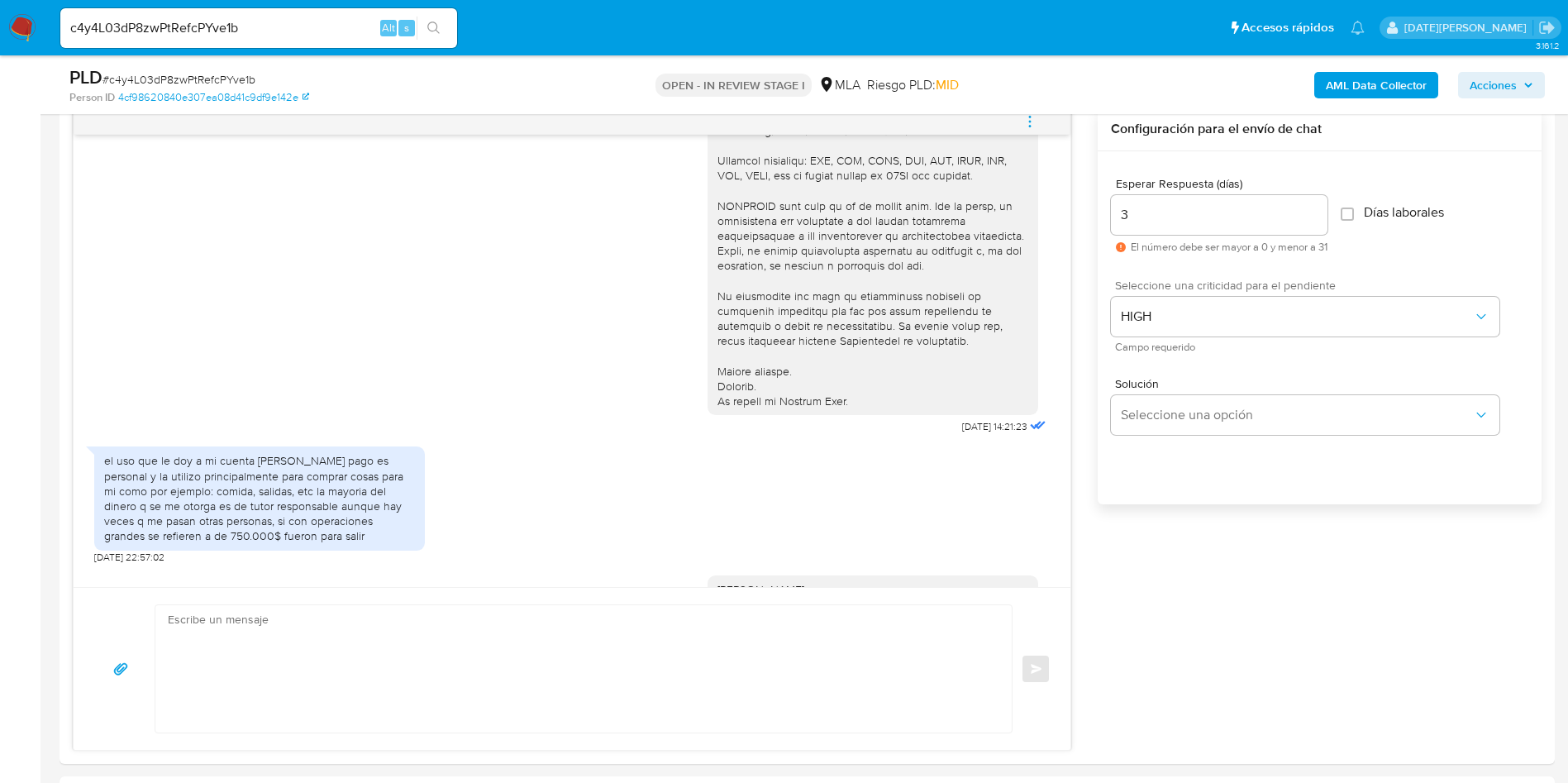
scroll to position [943, 0]
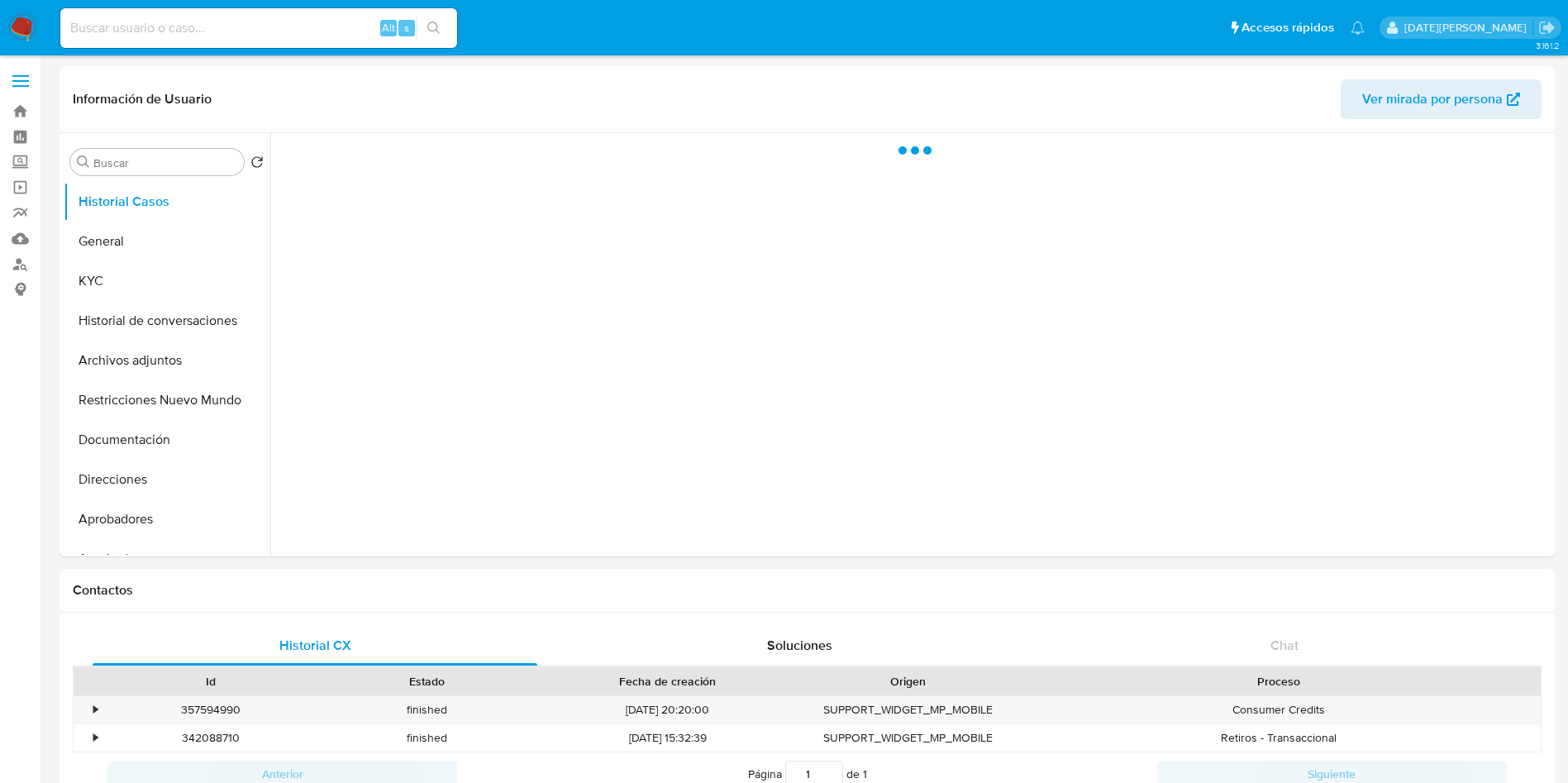
select select "10"
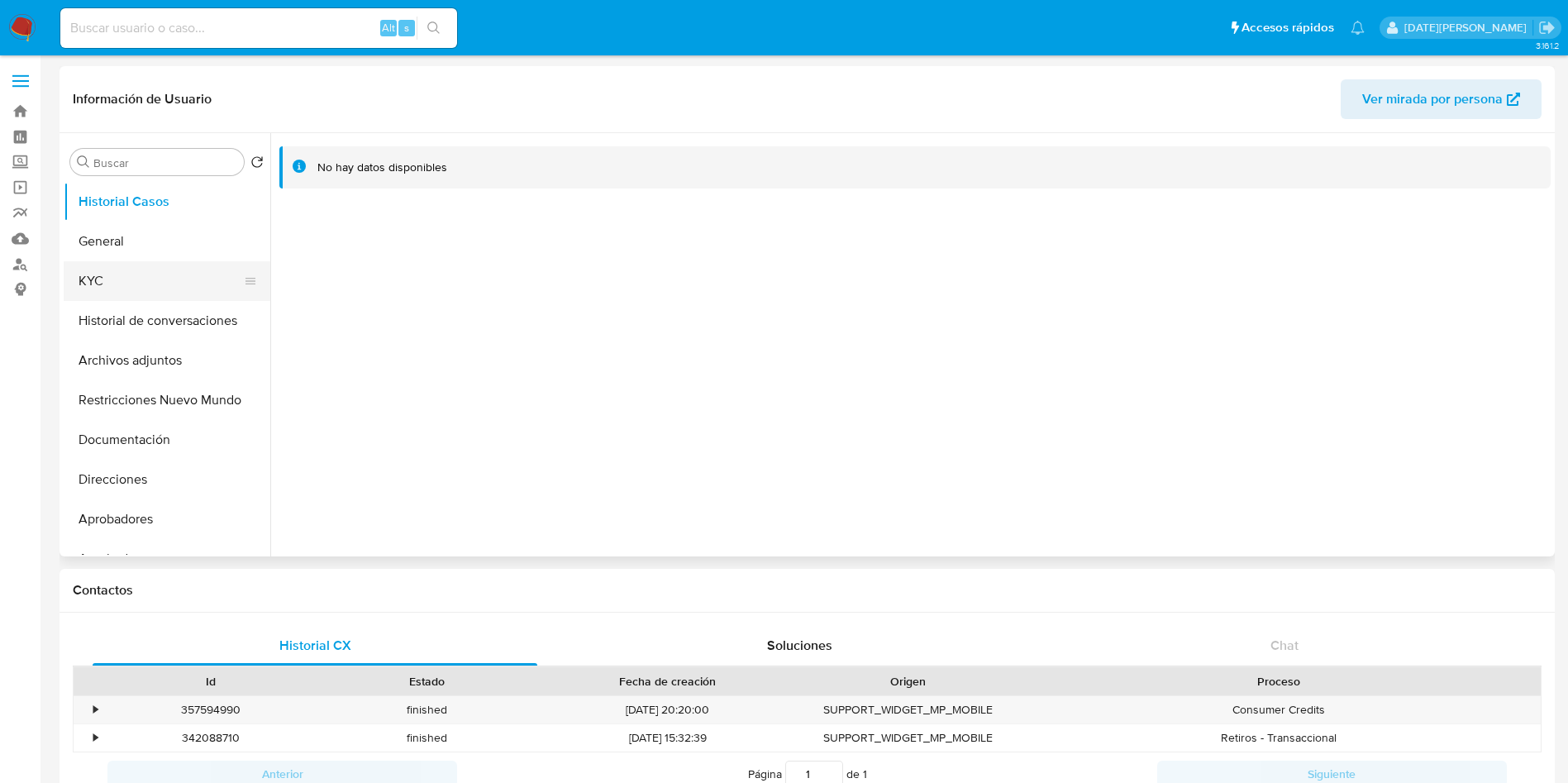
click at [163, 272] on button "KYC" at bounding box center [159, 281] width 193 height 40
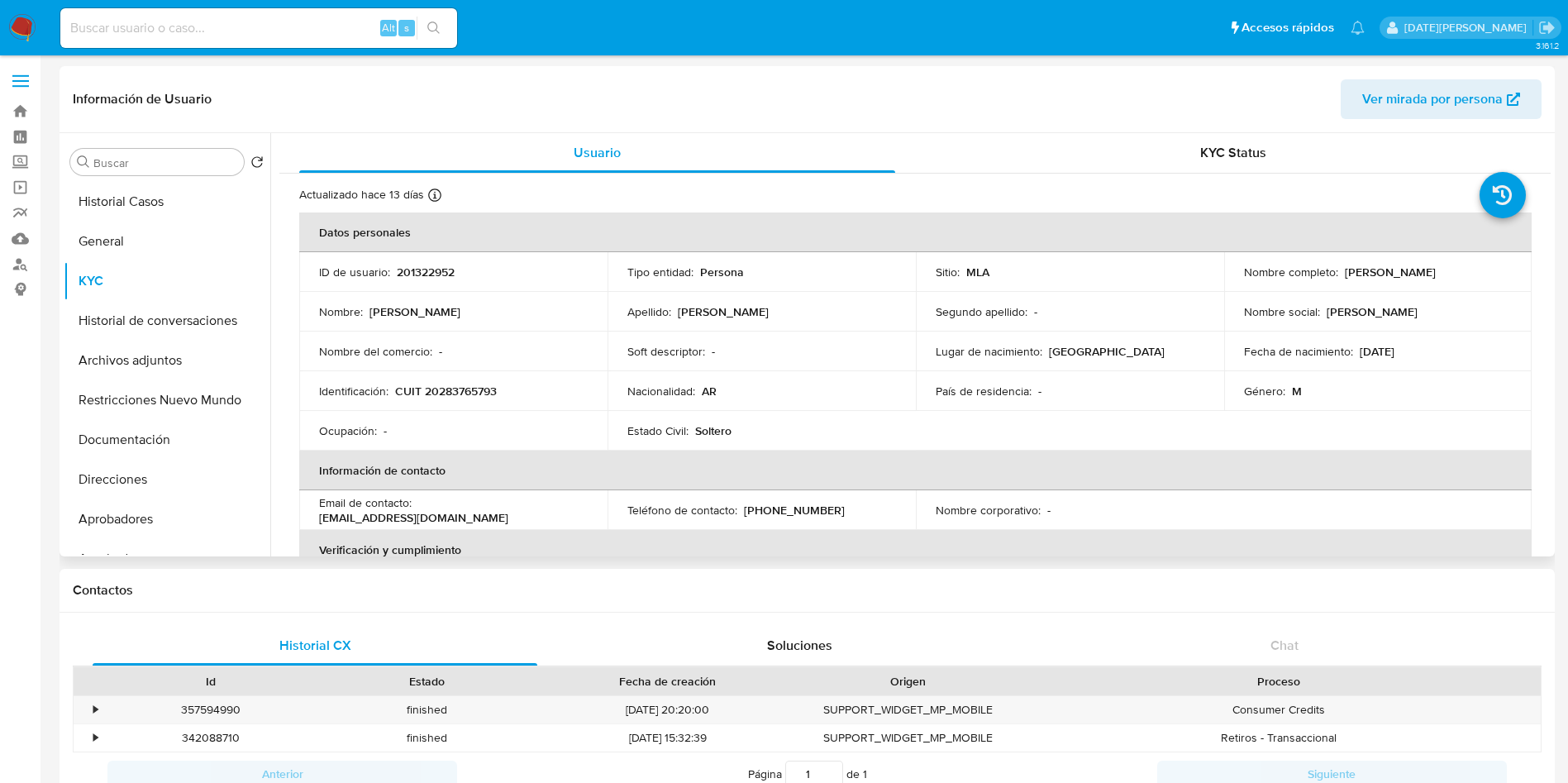
drag, startPoint x: 1338, startPoint y: 269, endPoint x: 1505, endPoint y: 267, distance: 167.0
click at [1505, 267] on div "Nombre completo : Hector Damian Gonzalez" at bounding box center [1378, 271] width 268 height 15
copy p "Hector Damian Gonzalez"
drag, startPoint x: 398, startPoint y: 388, endPoint x: 518, endPoint y: 388, distance: 120.0
click at [518, 388] on div "Identificación : CUIT 20283765793" at bounding box center [452, 390] width 268 height 15
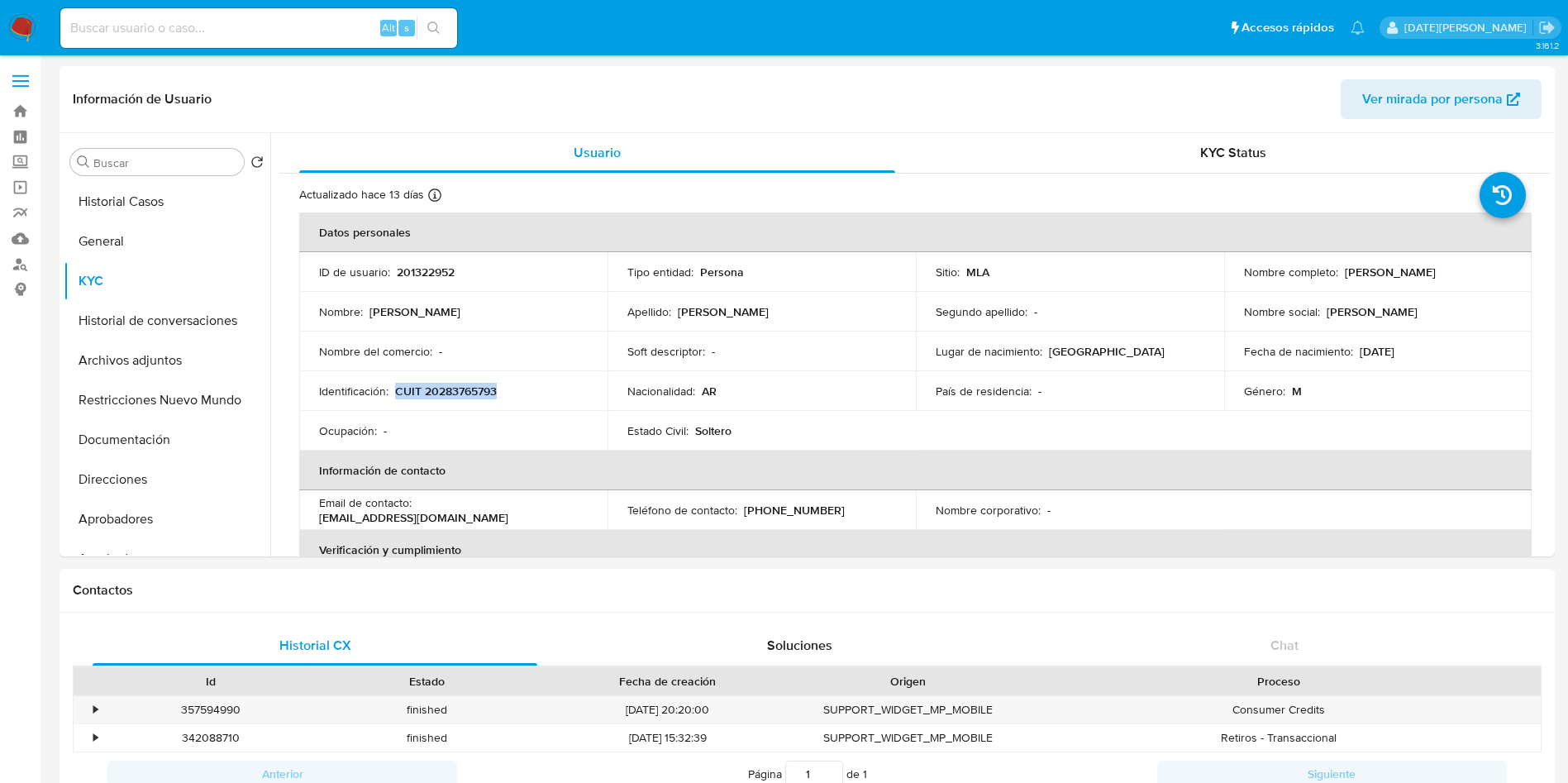
copy p "CUIT 20283765793"
click at [167, 242] on button "General" at bounding box center [159, 242] width 193 height 40
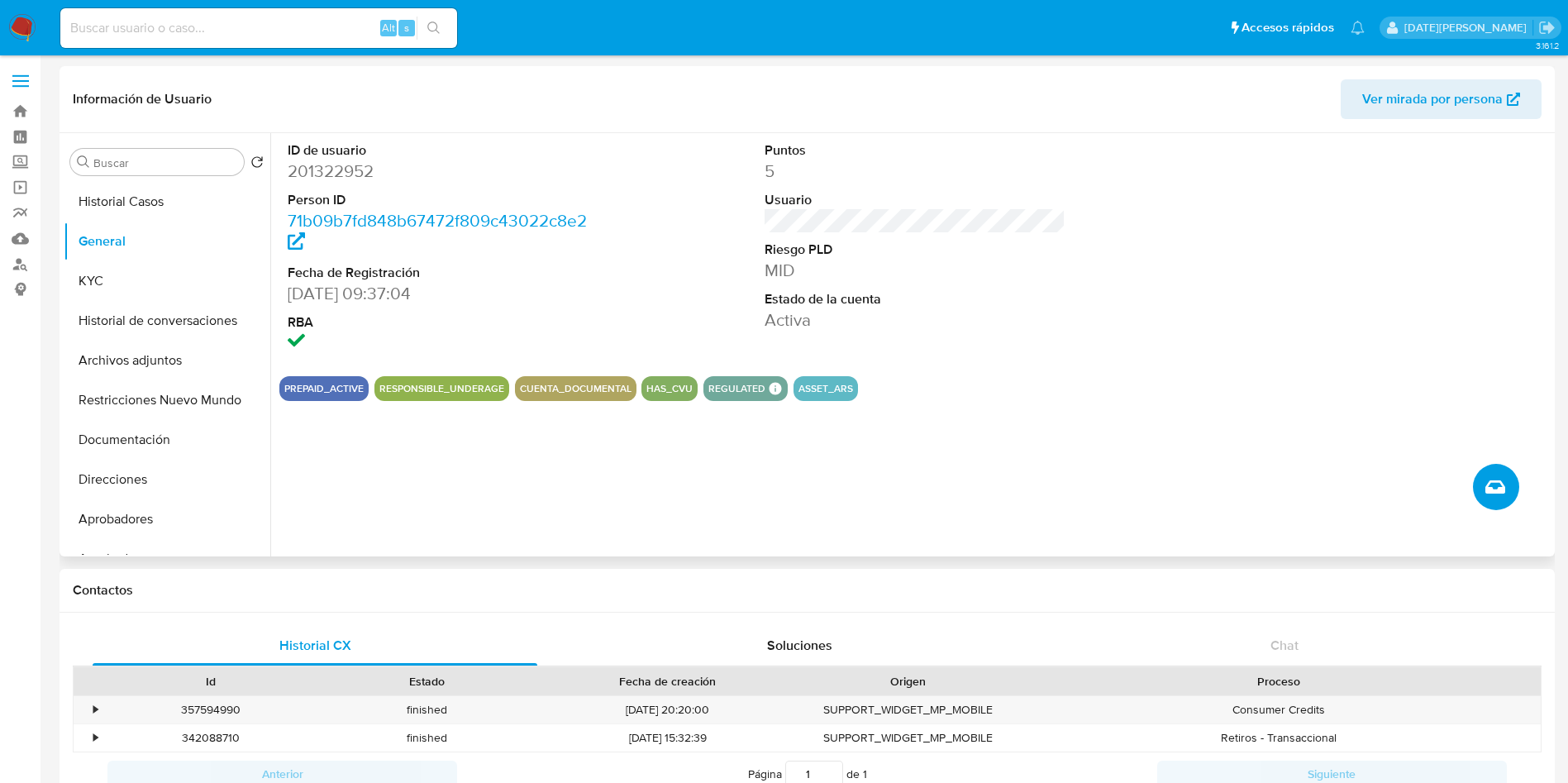
click at [1501, 498] on button "Crear caso manual" at bounding box center [1496, 486] width 47 height 47
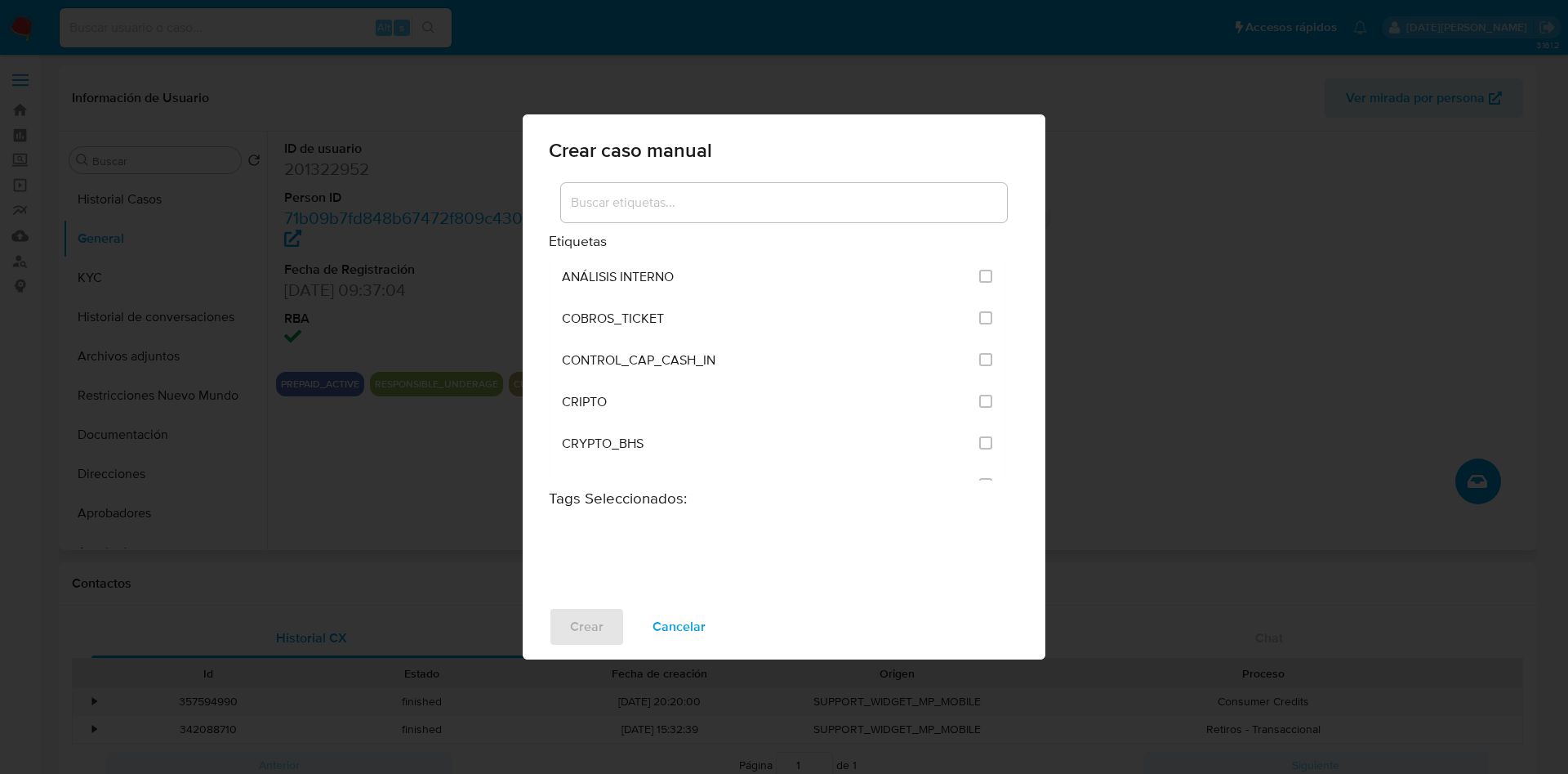
click at [749, 214] on div at bounding box center [784, 203] width 446 height 39
click at [753, 200] on input at bounding box center [784, 203] width 446 height 22
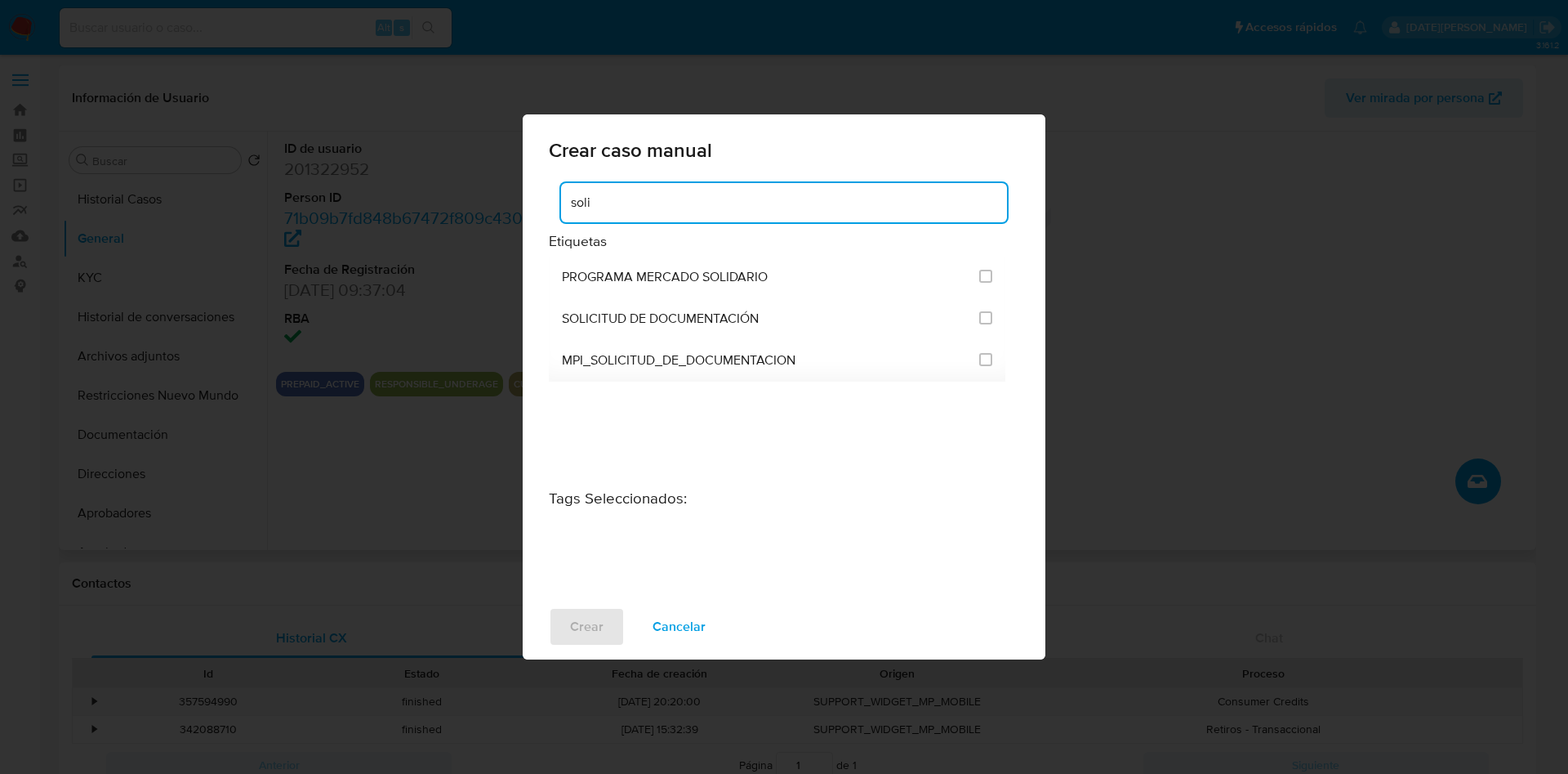
type input "soli"
click at [547, 318] on div "soli Etiquetas PROGRAMA MERCADO SOLIDARIO SOLICITUD DE DOCUMENTACIÓN MPI_SOLICI…" at bounding box center [784, 387] width 522 height 414
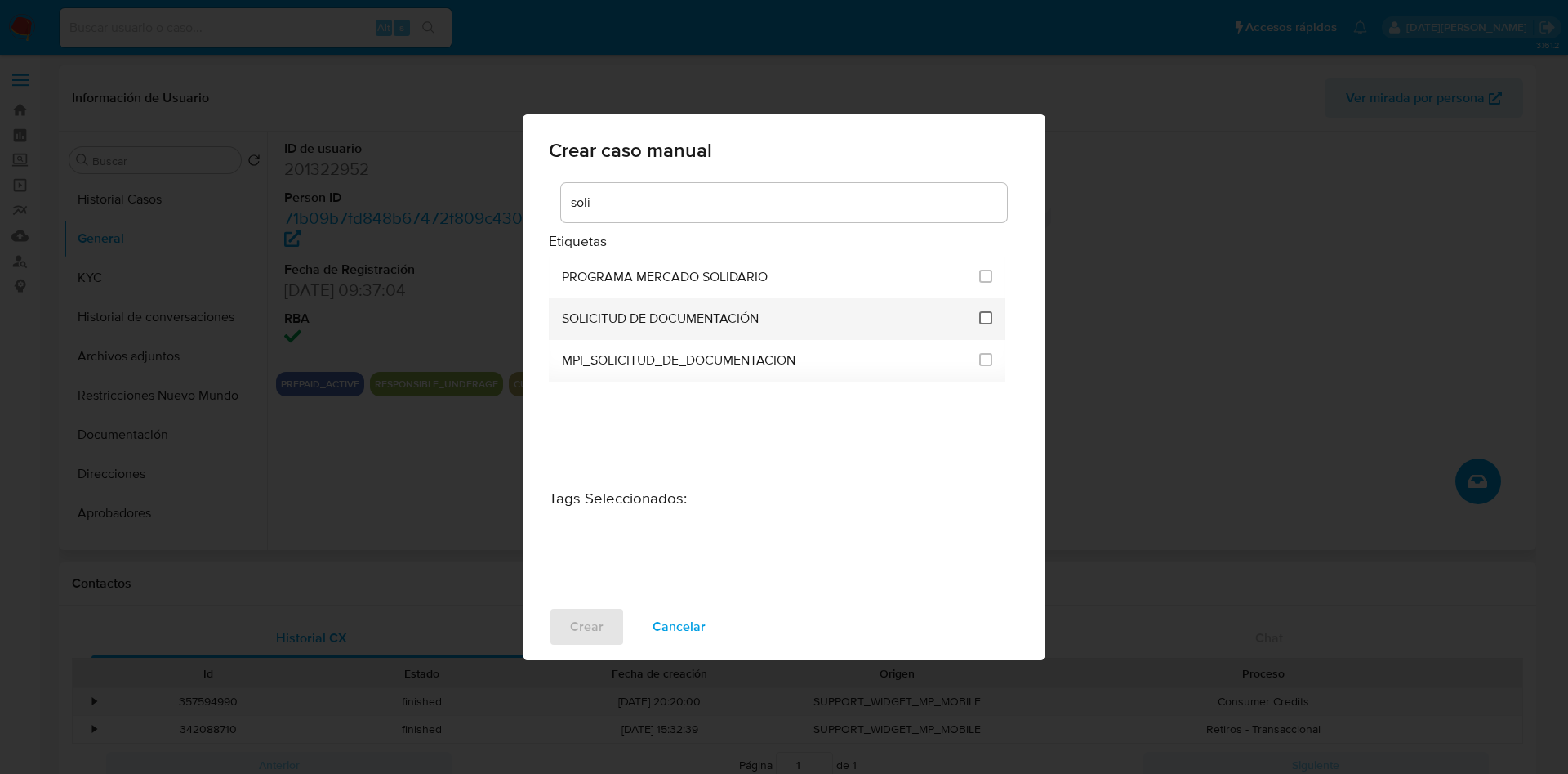
click at [988, 317] on input "2677" at bounding box center [985, 317] width 13 height 13
checkbox input "true"
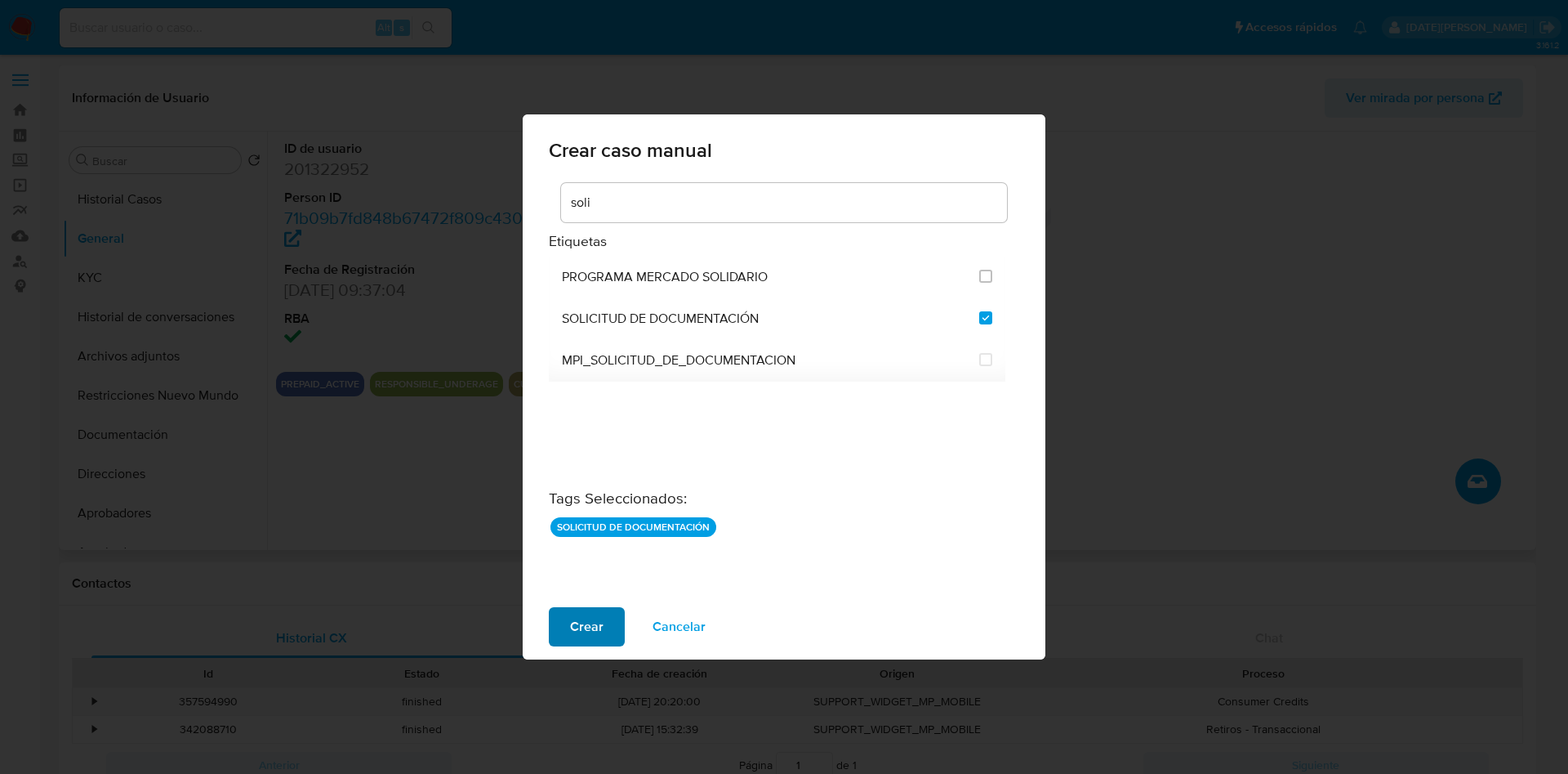
click at [579, 631] on span "Crear" at bounding box center [587, 626] width 33 height 36
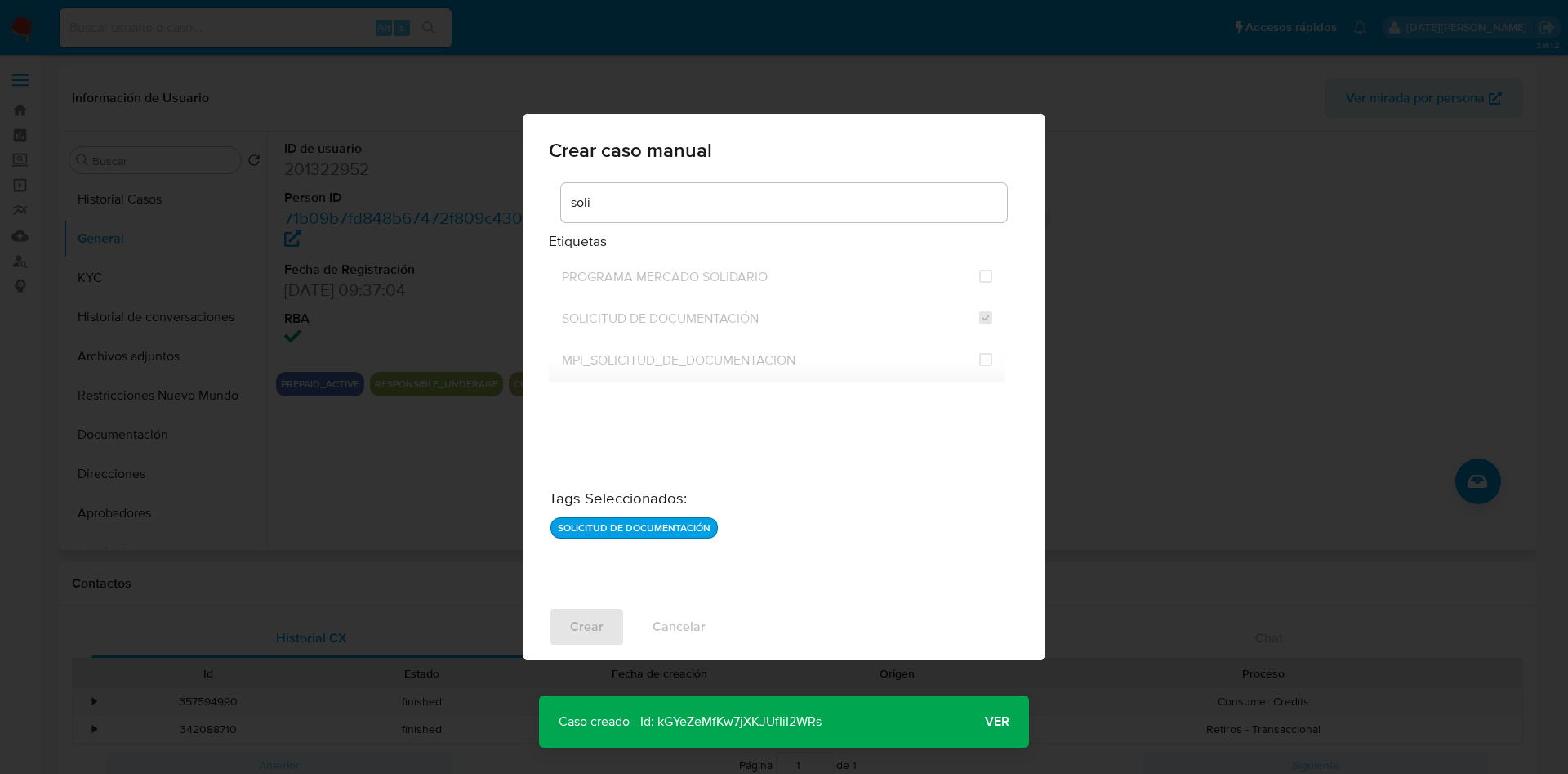
click at [1003, 721] on span "Ver" at bounding box center [997, 721] width 24 height 0
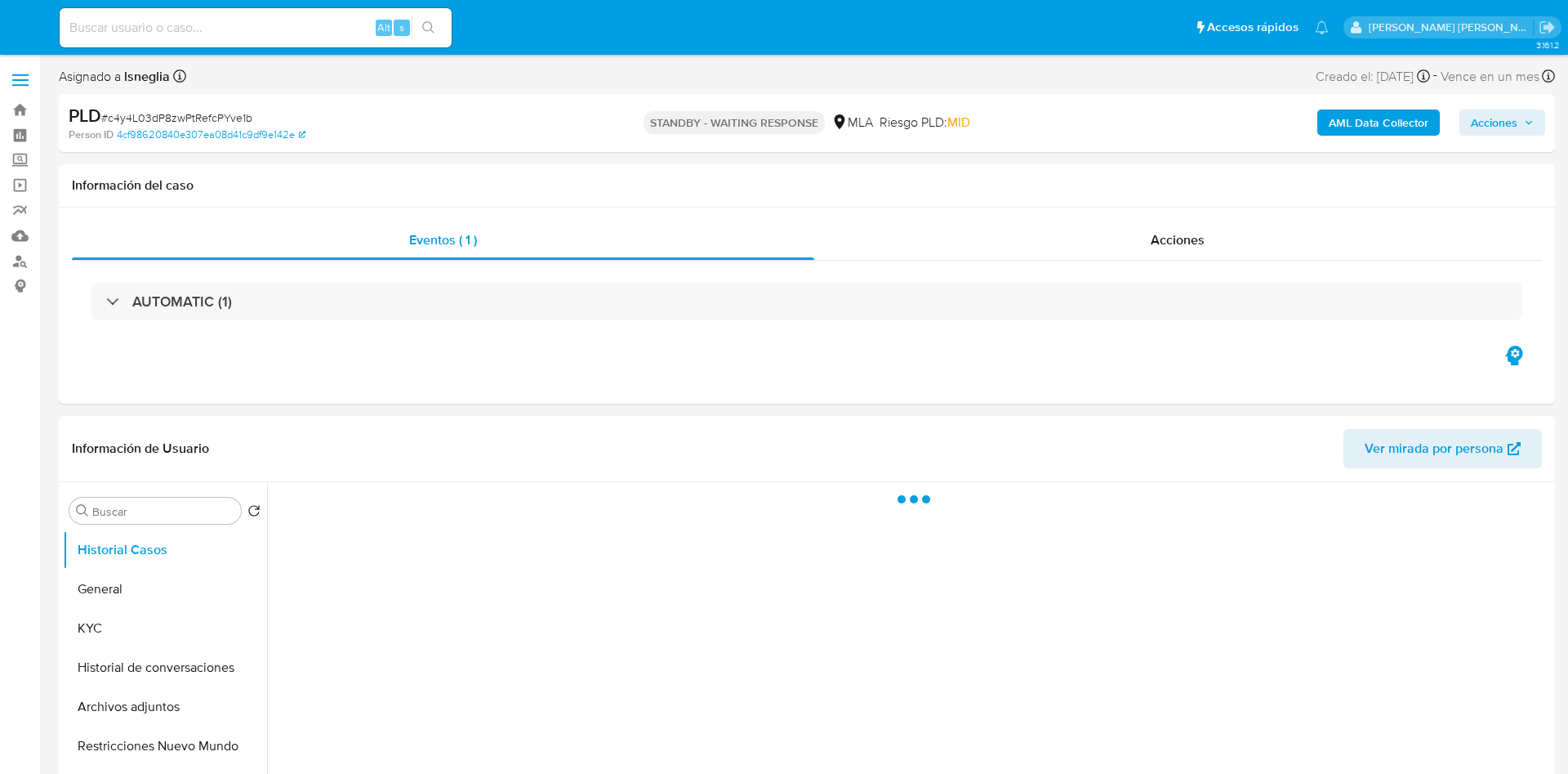
select select "10"
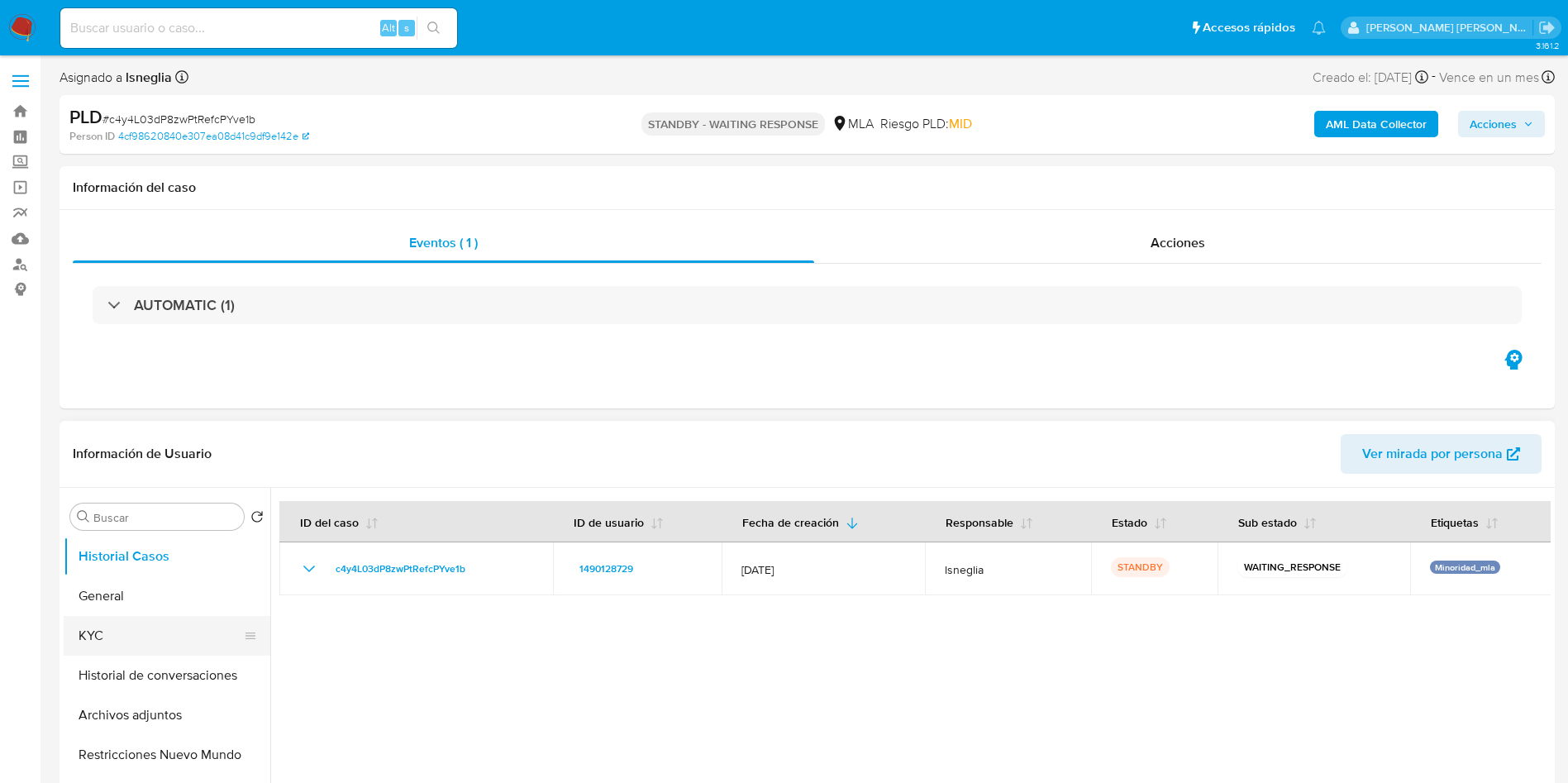
click at [163, 638] on button "KYC" at bounding box center [159, 636] width 193 height 40
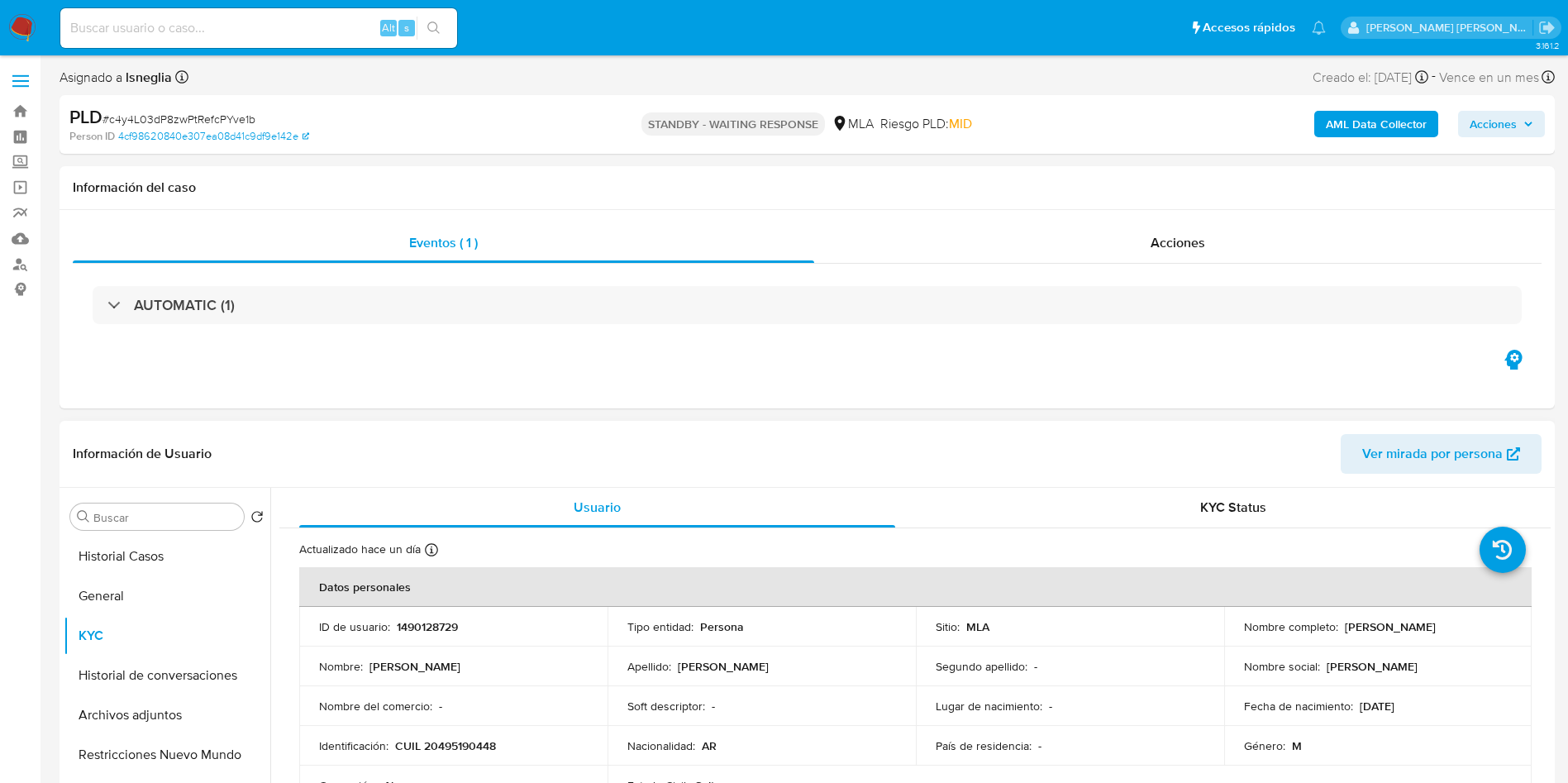
drag, startPoint x: 1340, startPoint y: 628, endPoint x: 1485, endPoint y: 619, distance: 145.3
click at [1485, 619] on div "Nombre completo : Matías Gonzalez Melgar" at bounding box center [1378, 626] width 268 height 15
copy p "Matías Gonzalez Melgar"
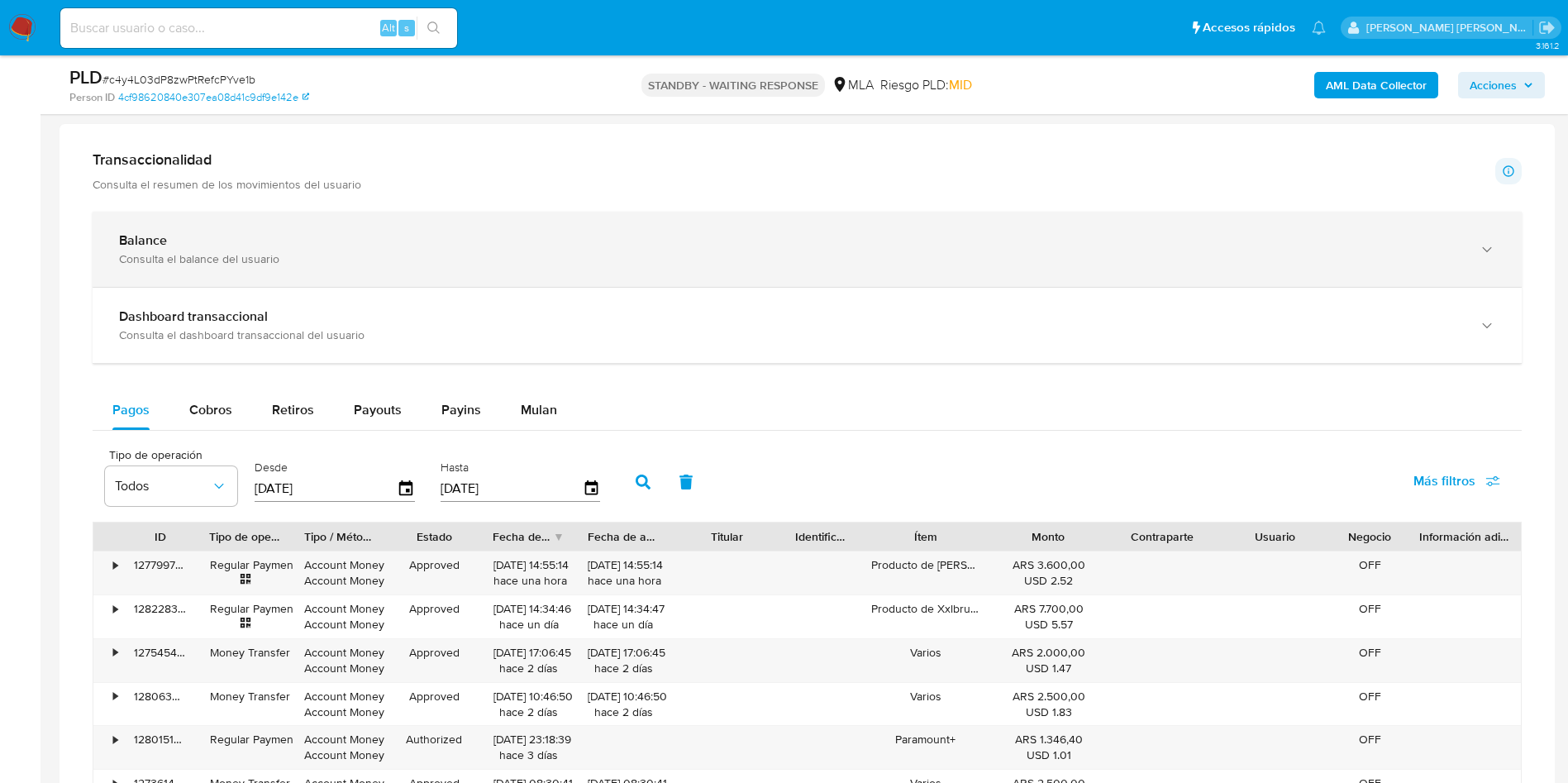
scroll to position [620, 0]
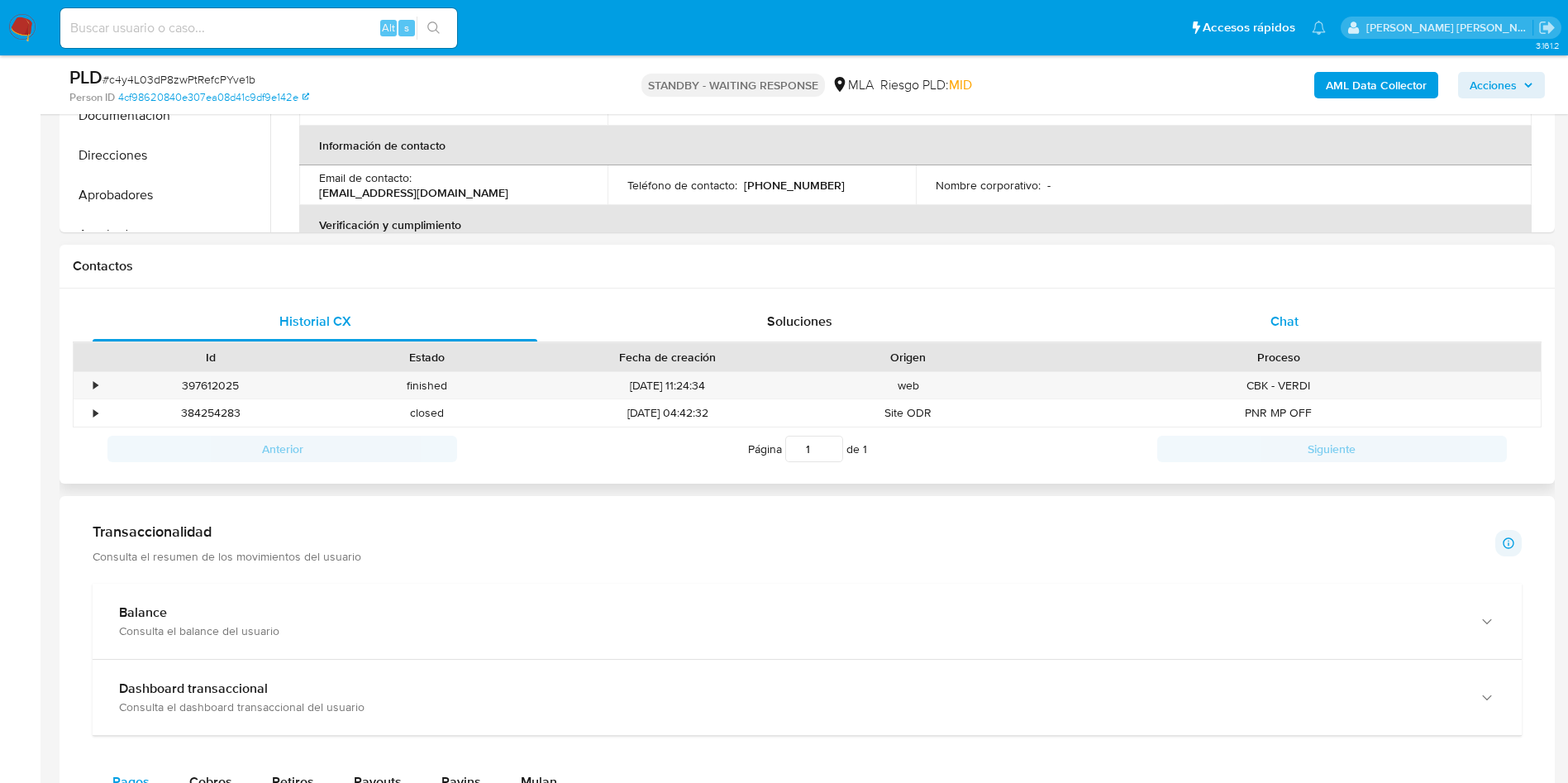
click at [1290, 320] on span "Chat" at bounding box center [1284, 321] width 28 height 19
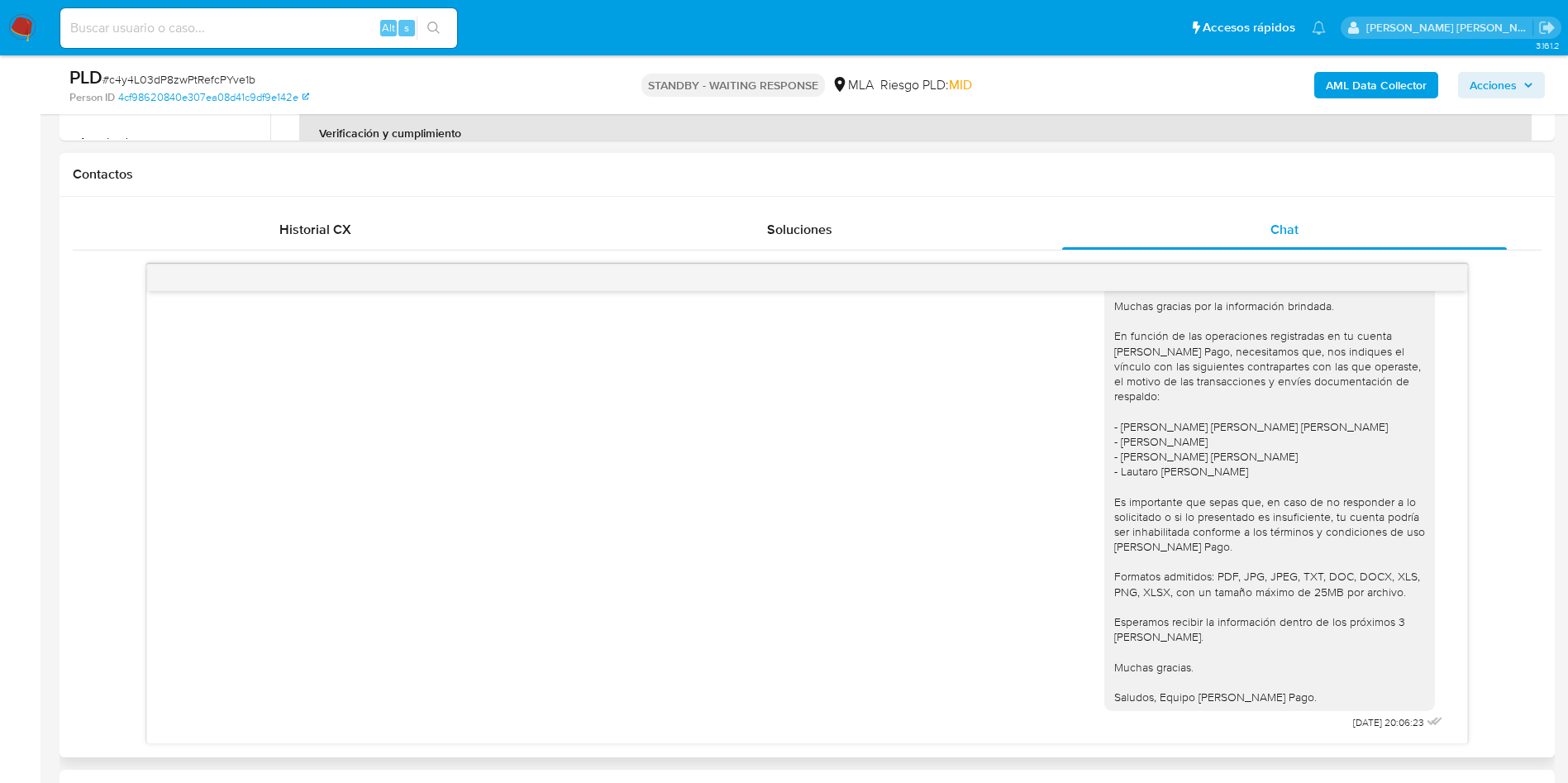
scroll to position [744, 0]
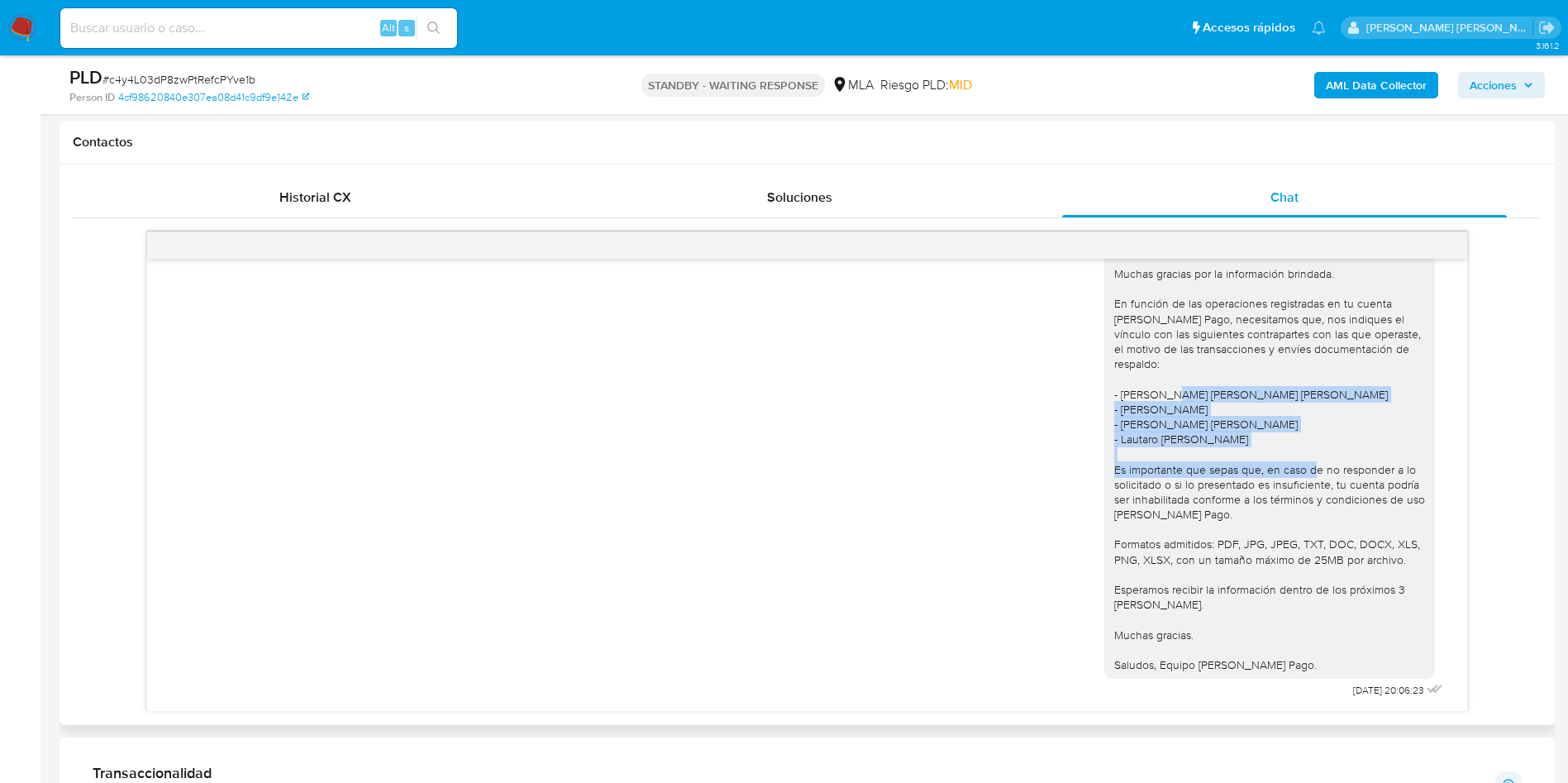
drag, startPoint x: 1243, startPoint y: 436, endPoint x: 1085, endPoint y: 363, distance: 174.0
click at [1105, 363] on div "Hola Matías Gonzalez Melgar. Muchas gracias por la información brindada. En fun…" at bounding box center [1270, 453] width 331 height 448
copy div "- Roberto Angel Melgar - Santino Darian Tenedini - Delfina Zawadzki - Bruno Tom…"
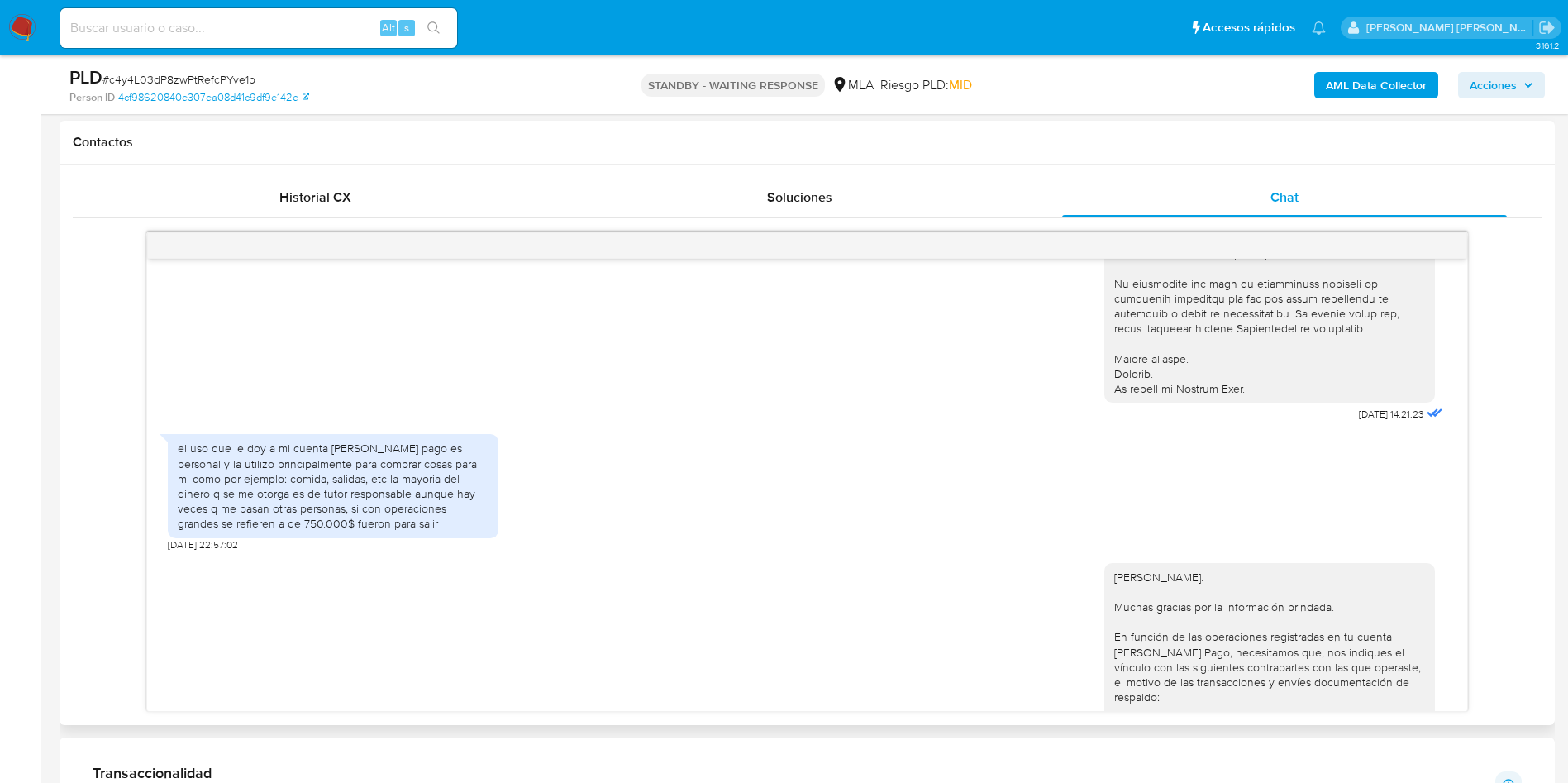
scroll to position [571, 0]
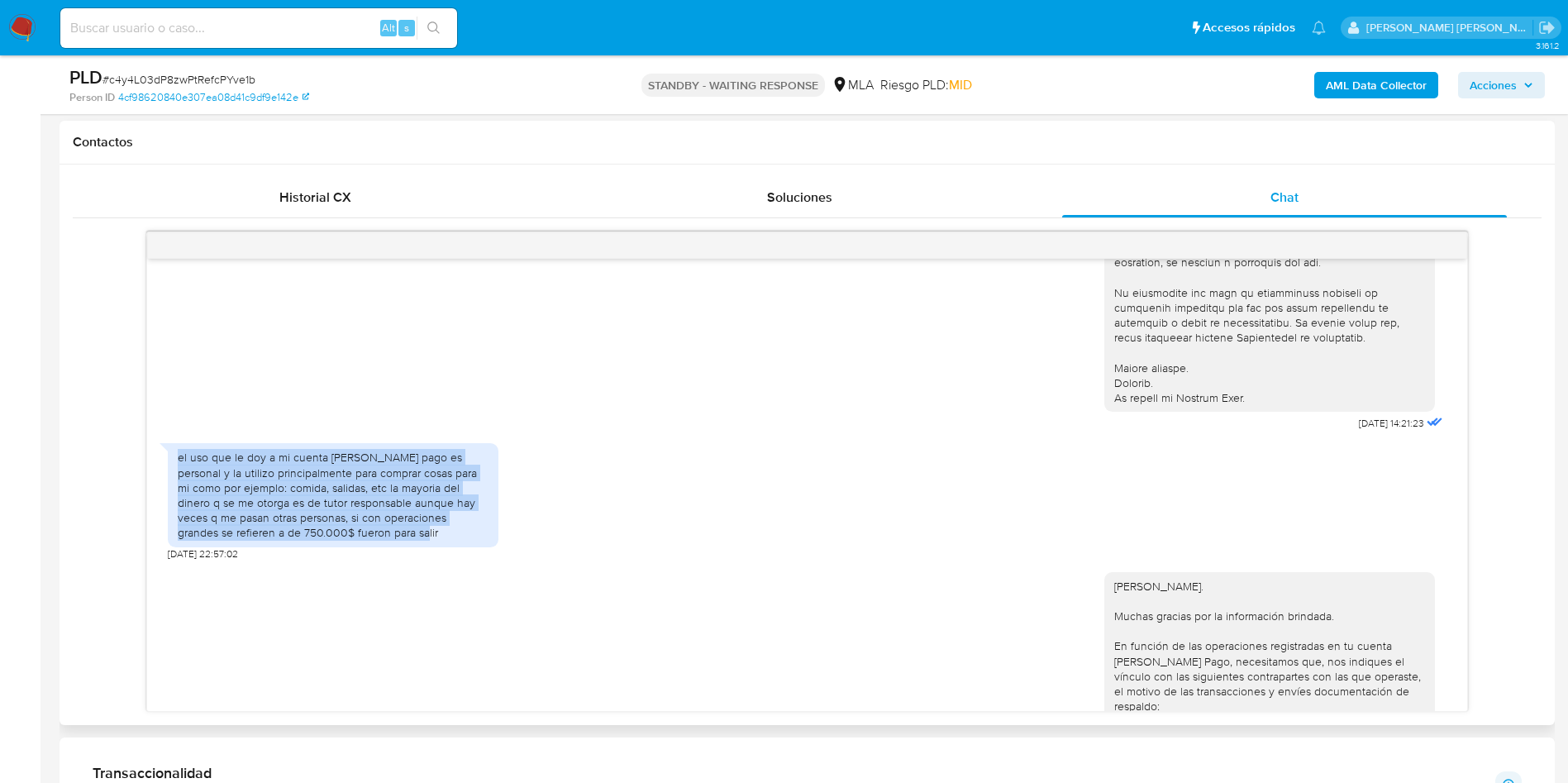
drag, startPoint x: 178, startPoint y: 473, endPoint x: 369, endPoint y: 545, distance: 204.1
click at [369, 539] on div "el uso que le doy a mi cuenta de mercado pago es personal y la utilizo principa…" at bounding box center [334, 494] width 311 height 90
copy div "el uso que le doy a mi cuenta de mercado pago es personal y la utilizo principa…"
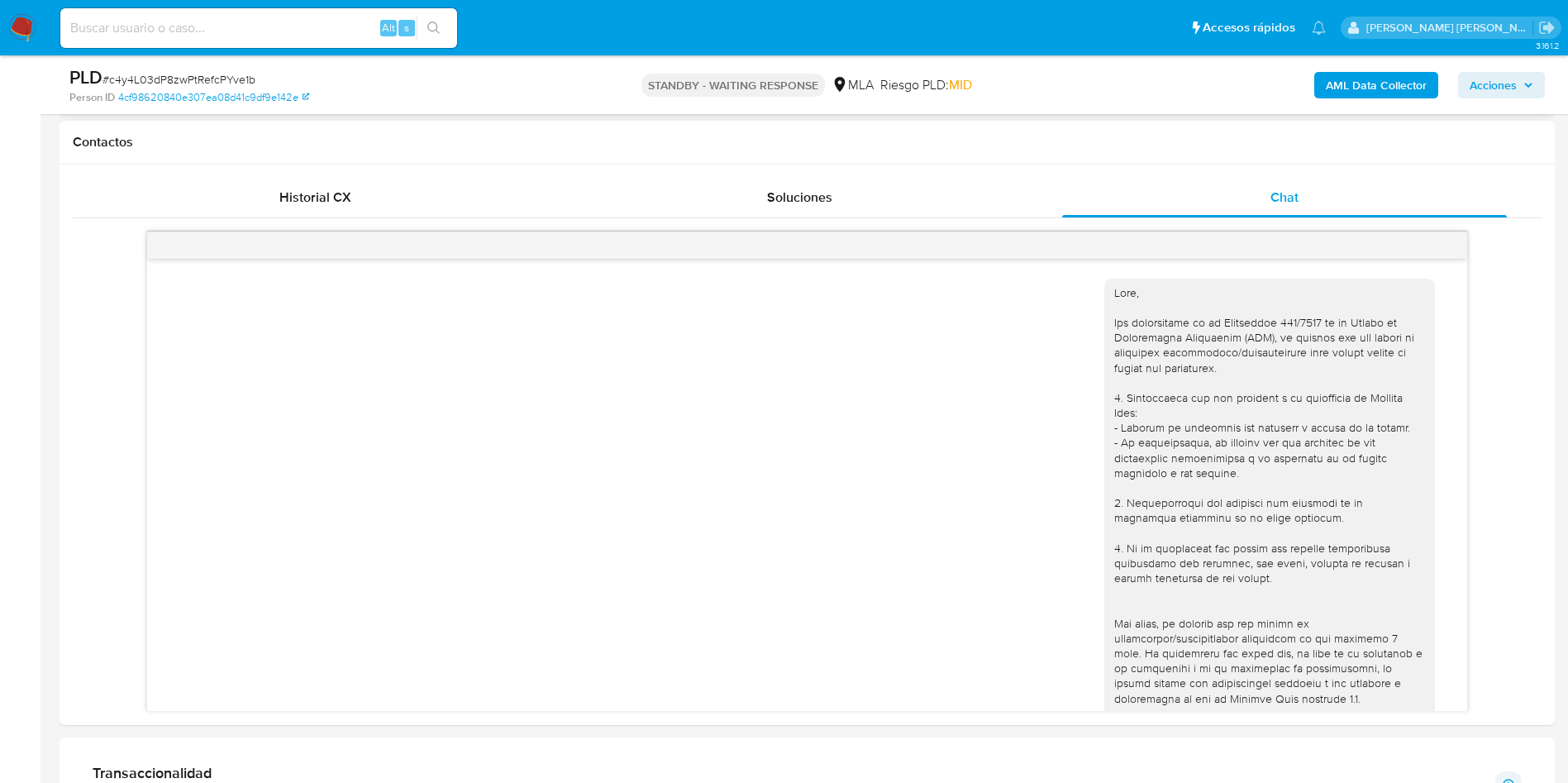
scroll to position [248, 0]
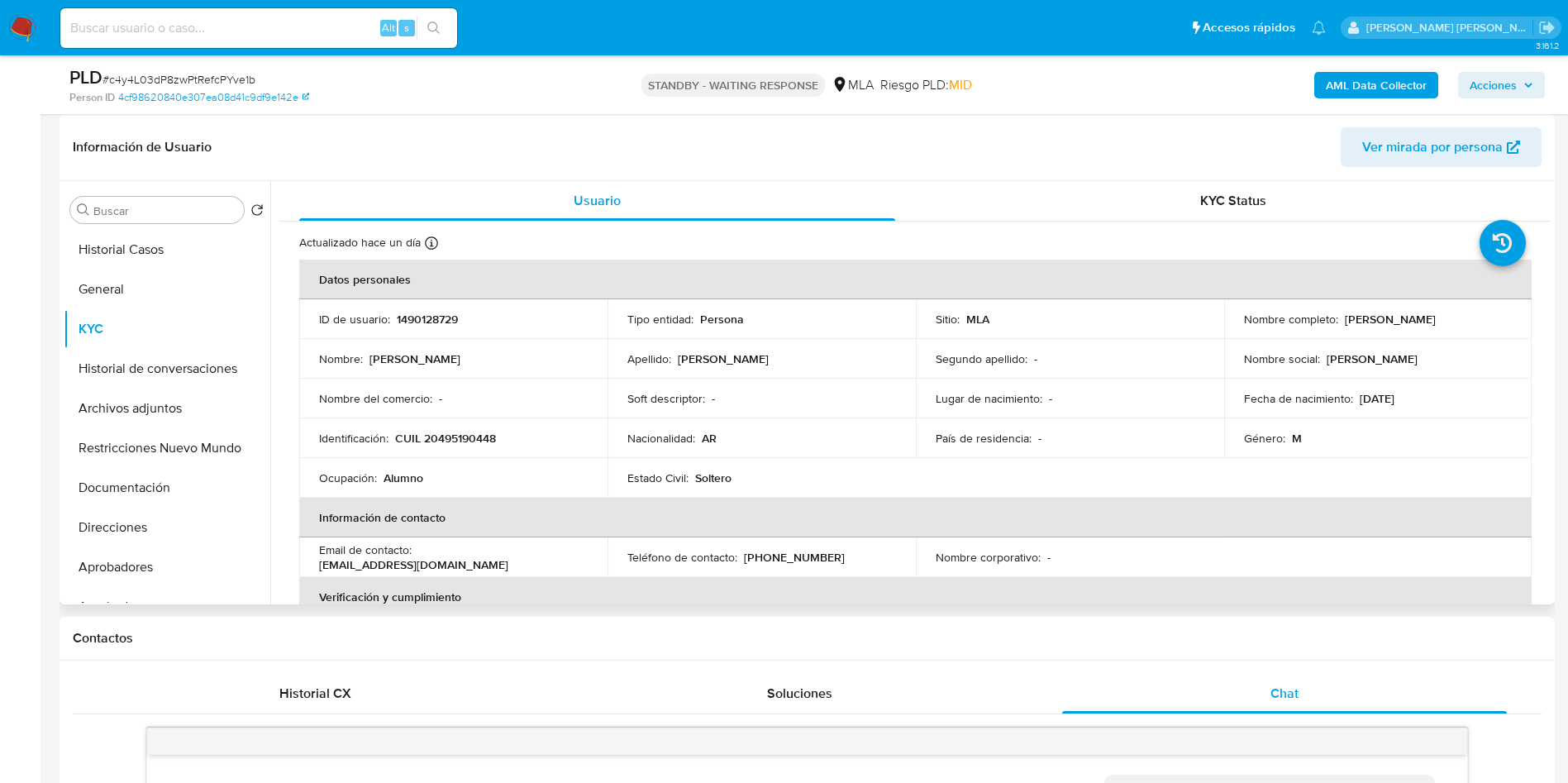
drag, startPoint x: 1340, startPoint y: 319, endPoint x: 1503, endPoint y: 323, distance: 163.0
click at [1503, 323] on div "Nombre completo : Matías Gonzalez Melgar" at bounding box center [1378, 319] width 268 height 15
copy p "Matías Gonzalez Melgar"
click at [30, 30] on img at bounding box center [22, 28] width 28 height 28
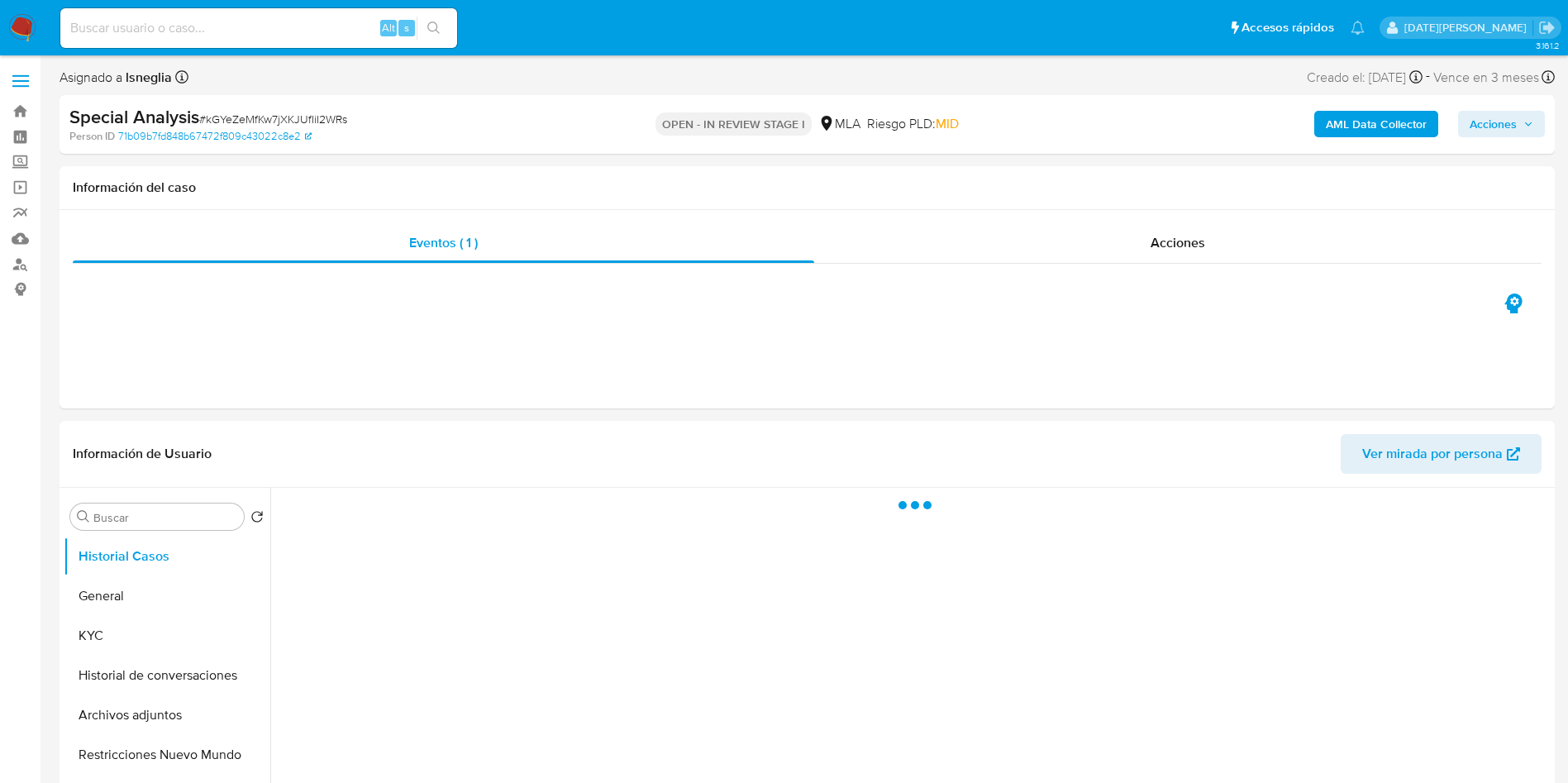
select select "10"
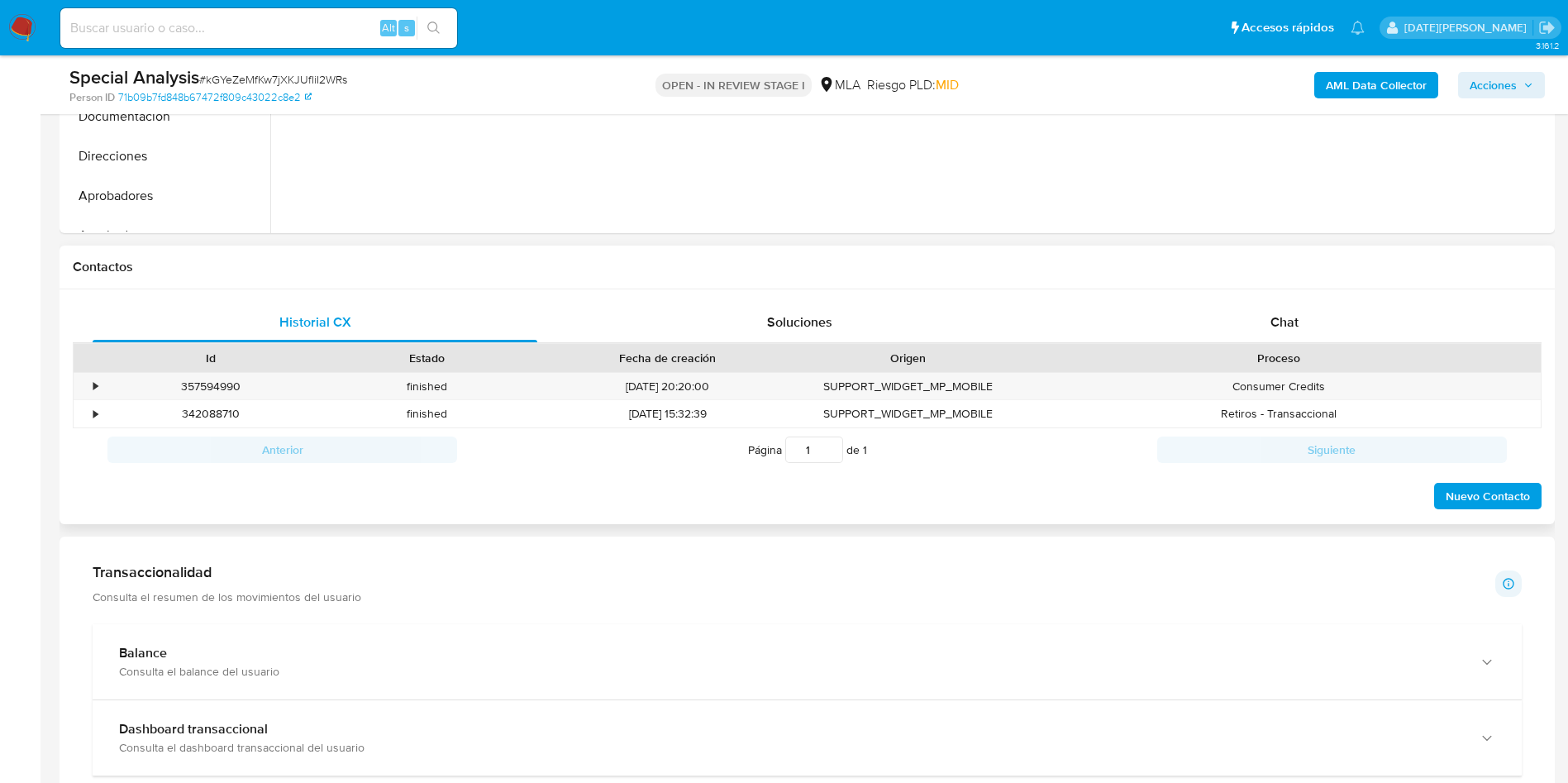
scroll to position [620, 0]
click at [1270, 335] on div "Chat" at bounding box center [1284, 322] width 444 height 40
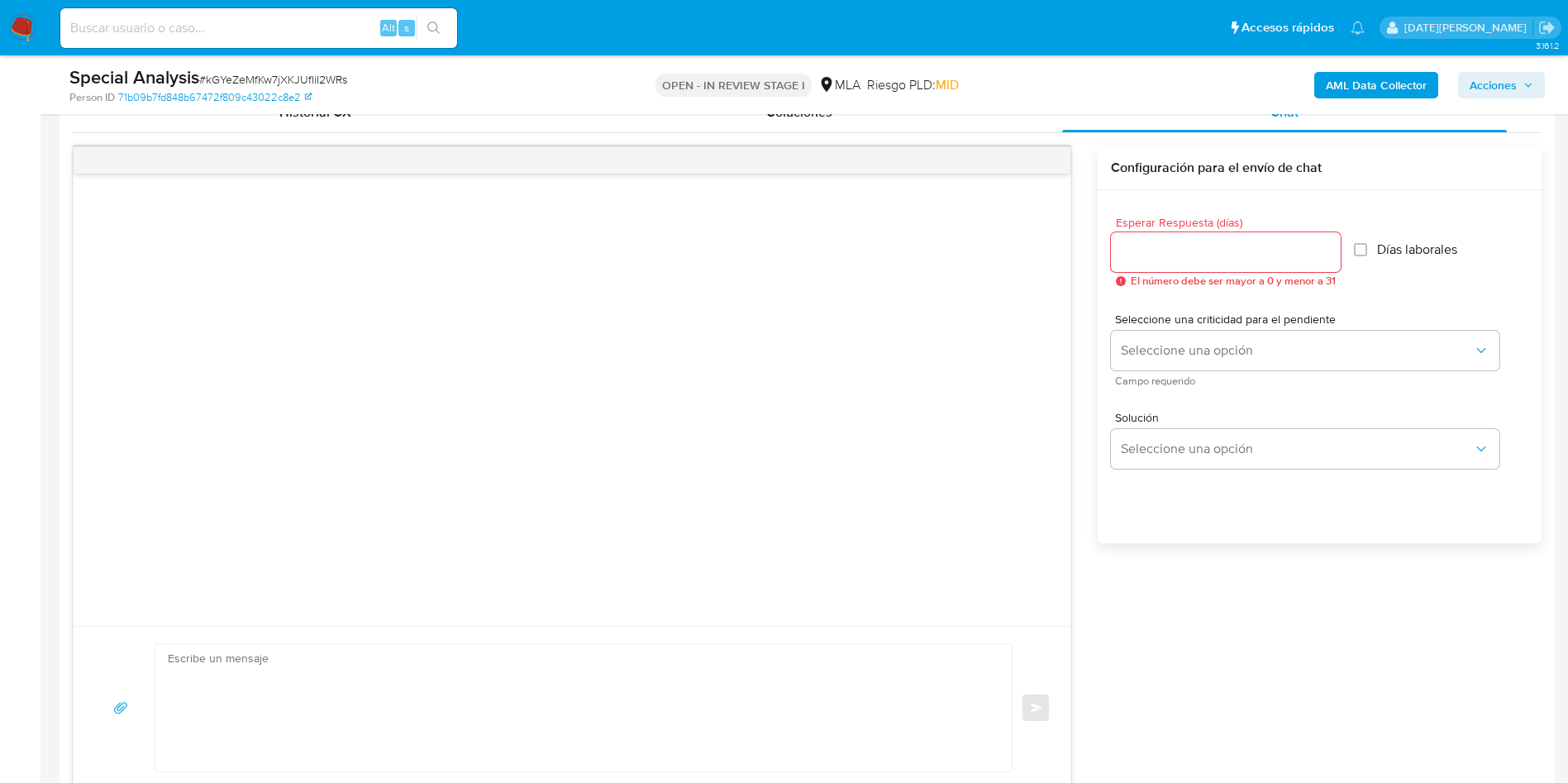
scroll to position [868, 0]
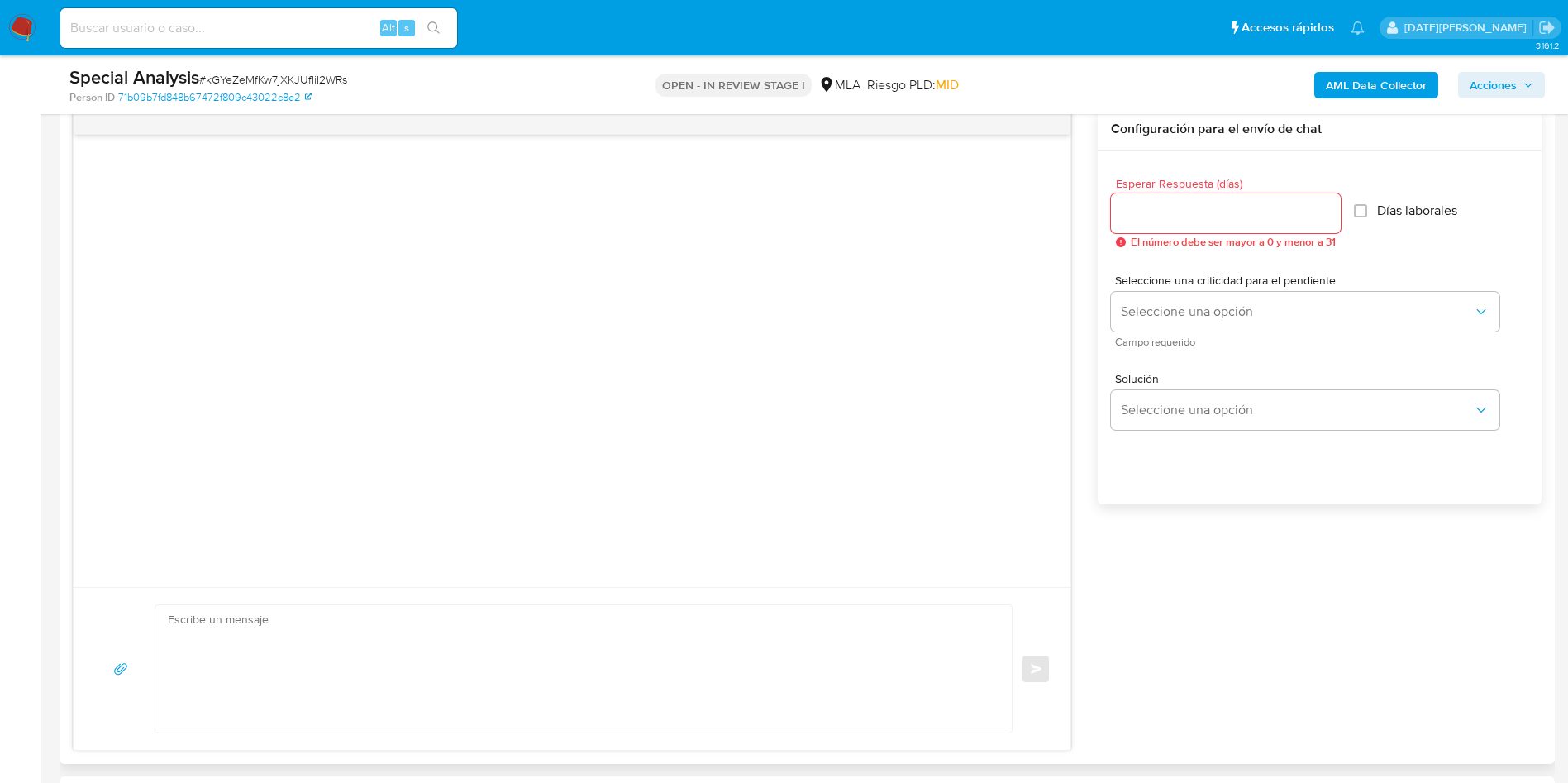
click at [1236, 220] on input "Esperar Respuesta (días)" at bounding box center [1225, 214] width 230 height 22
type input "3"
click at [403, 674] on textarea at bounding box center [580, 668] width 824 height 128
click at [383, 647] on textarea at bounding box center [580, 668] width 824 height 128
paste textarea "Hola [Nombre del Adulto], En función de las operaciones registradas tanto en tu…"
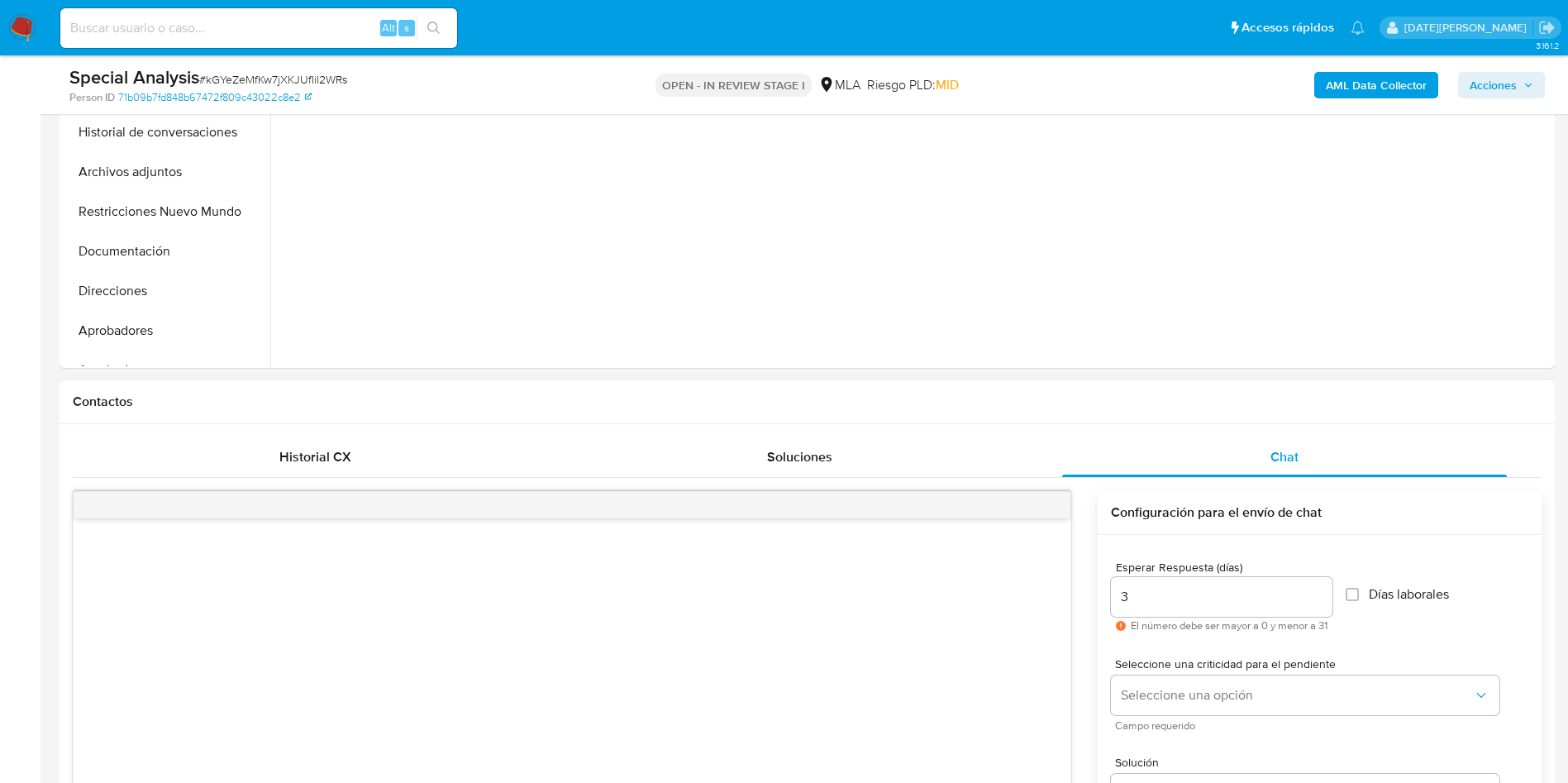
scroll to position [620, 0]
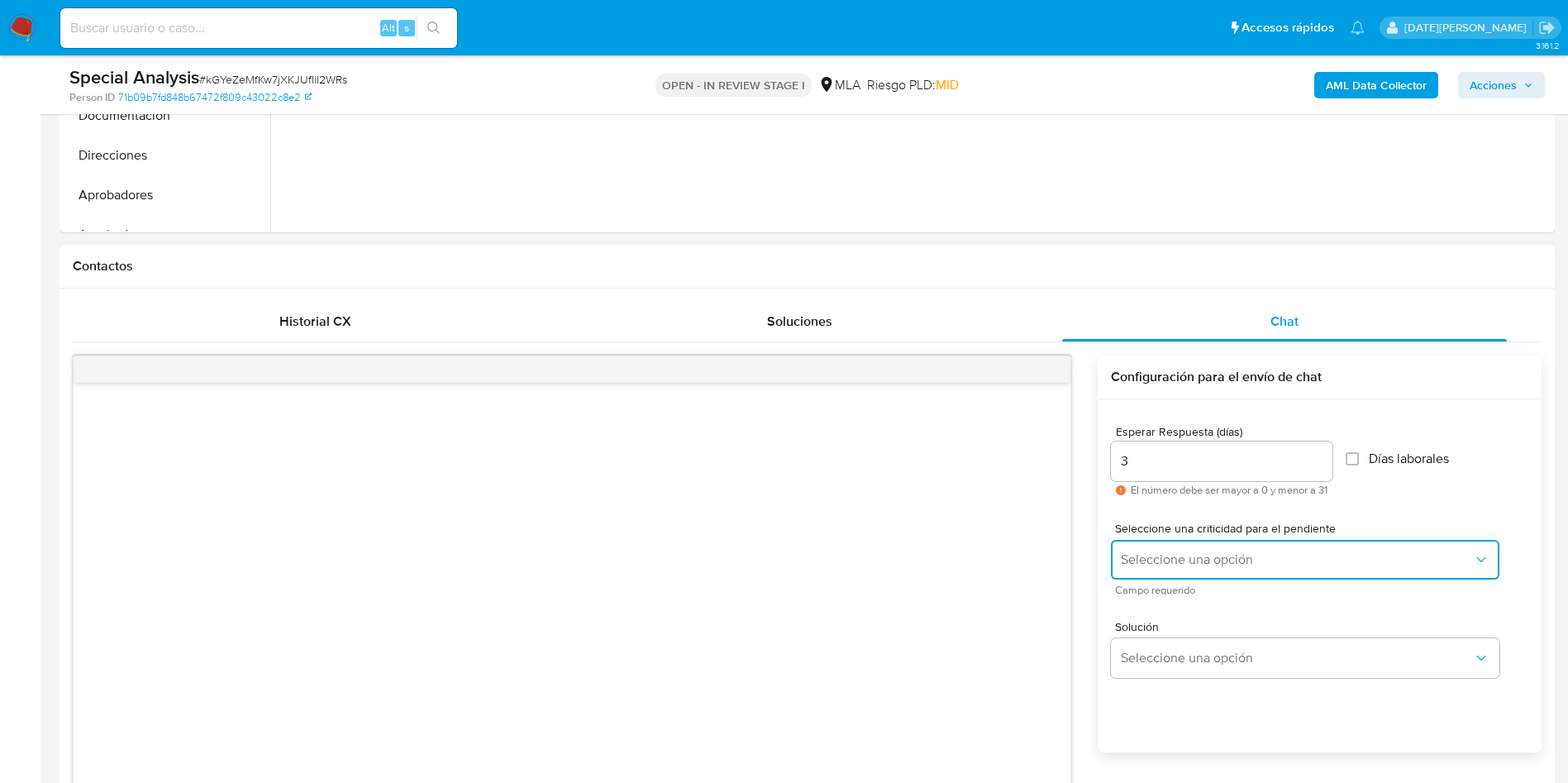
click at [1162, 557] on span "Seleccione una opción" at bounding box center [1297, 559] width 352 height 17
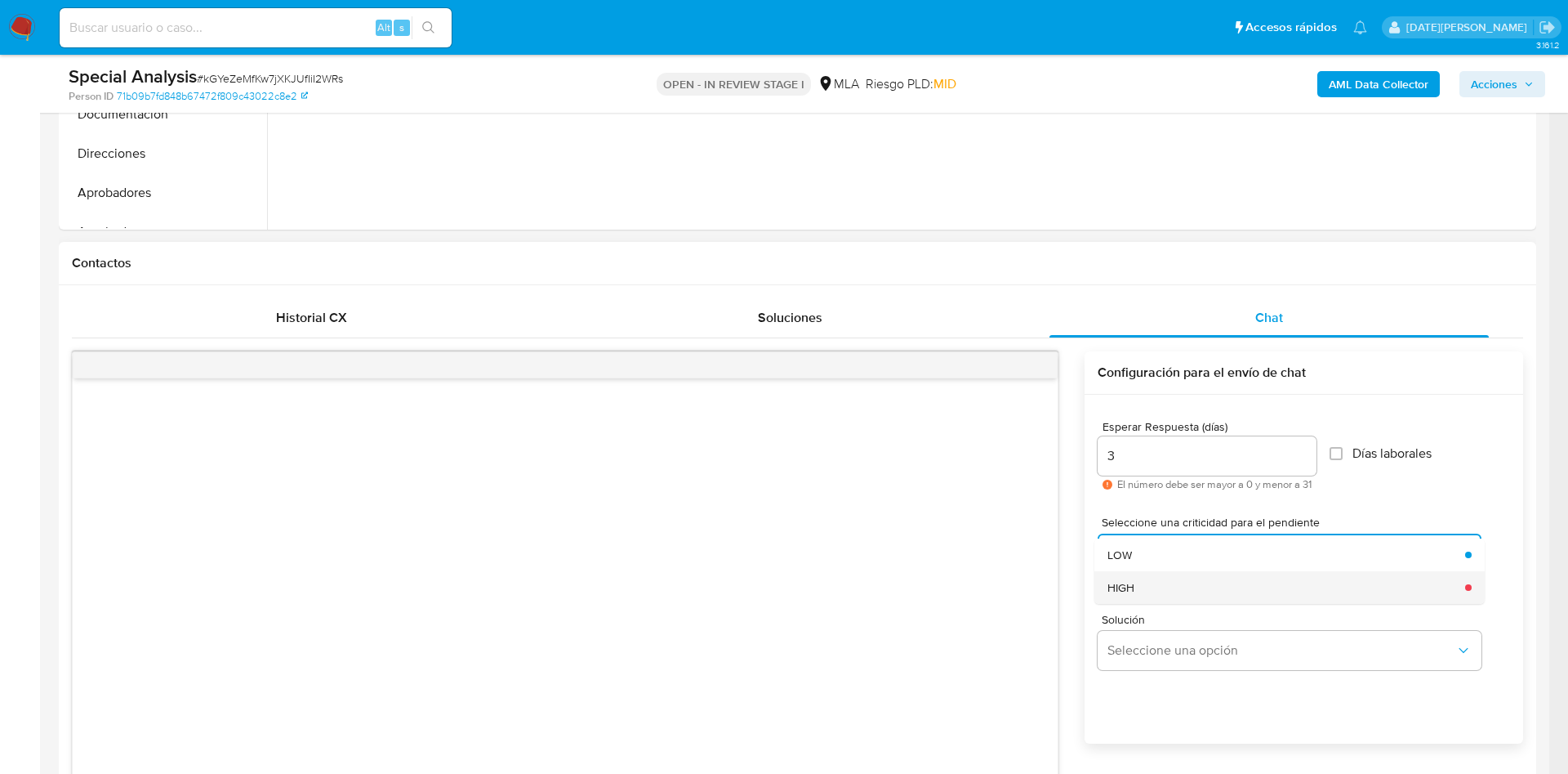
click at [1128, 584] on span "HIGH" at bounding box center [1121, 587] width 27 height 15
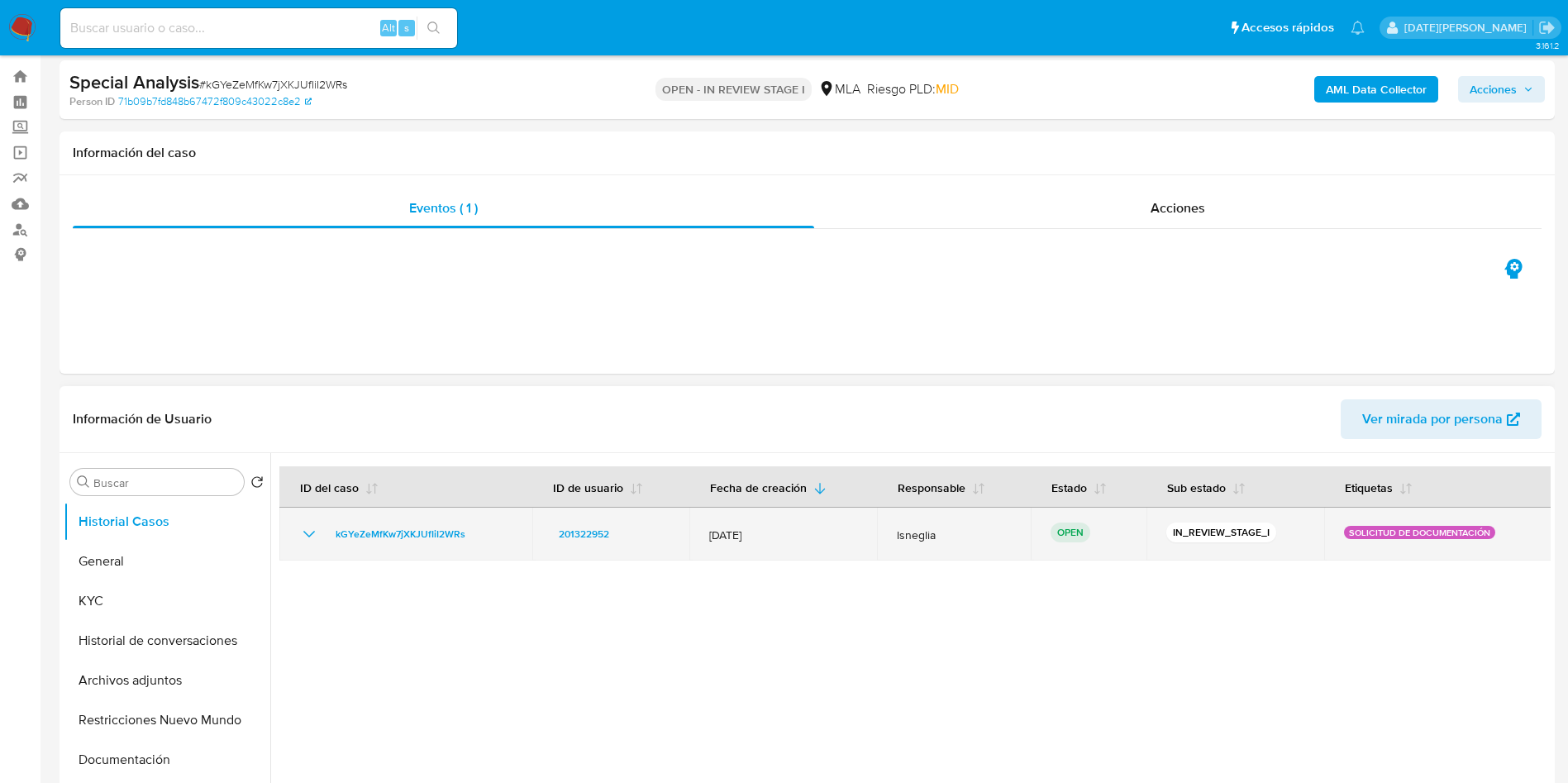
scroll to position [124, 0]
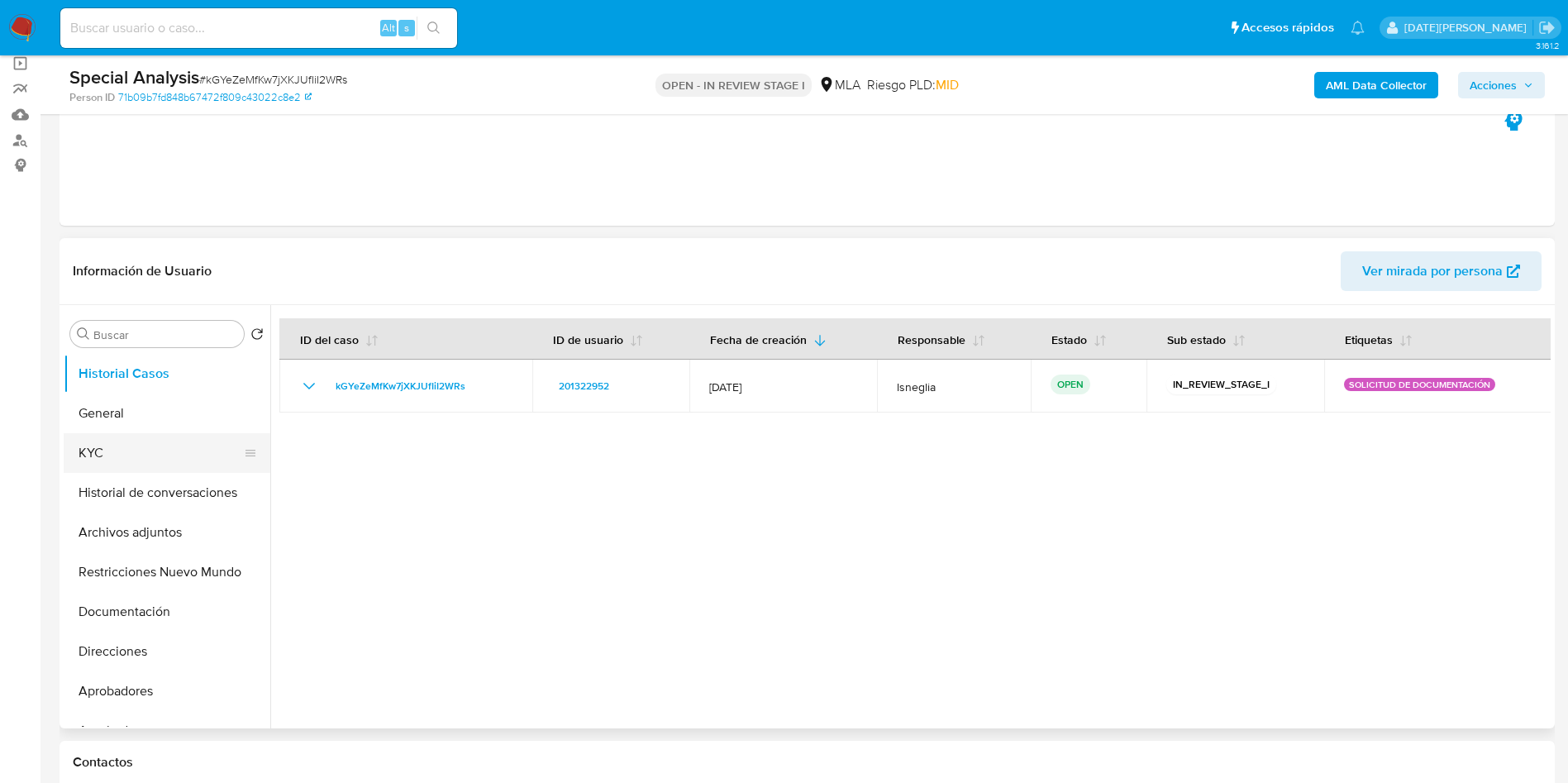
click at [164, 441] on button "KYC" at bounding box center [159, 453] width 193 height 40
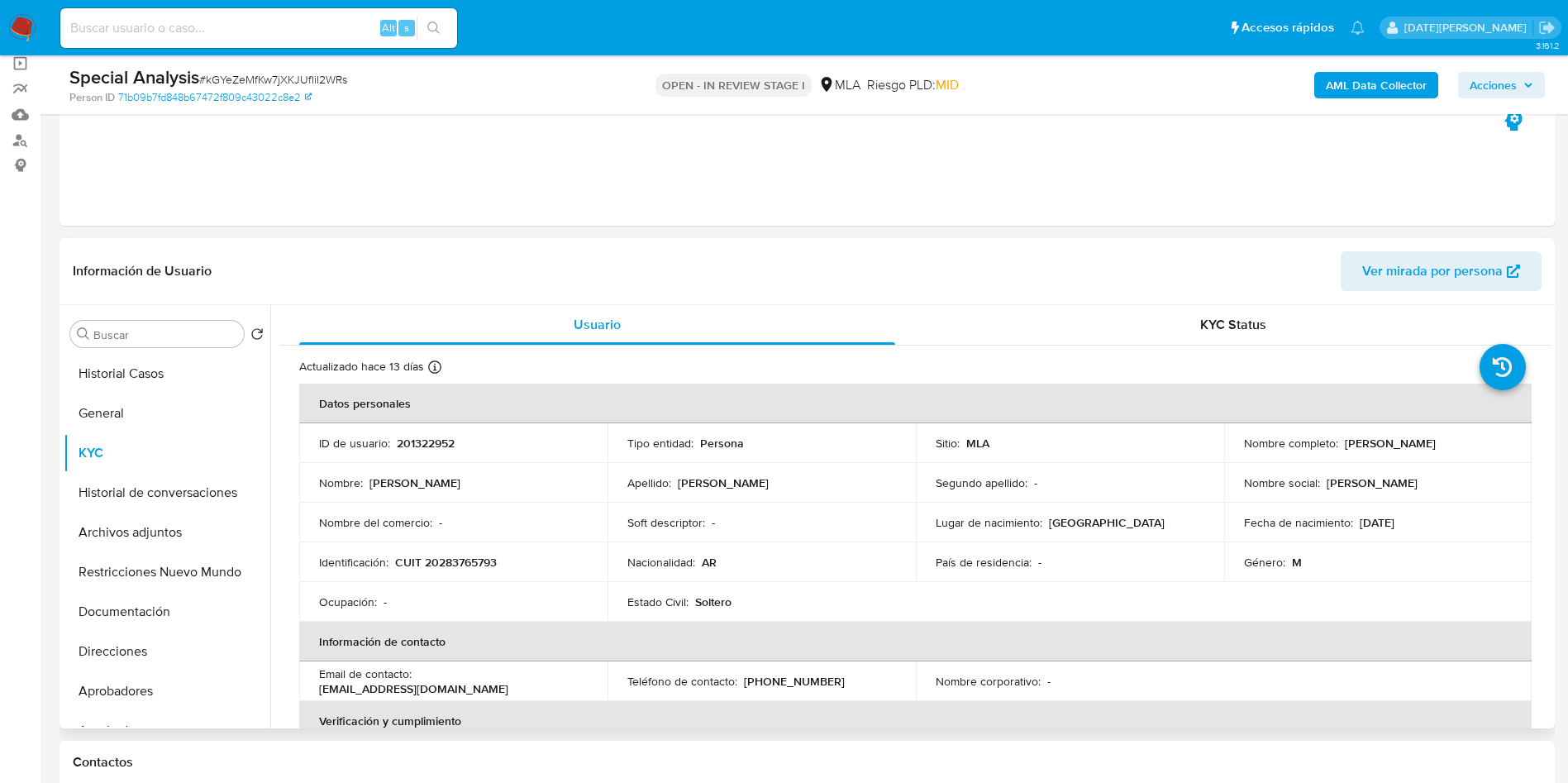
drag, startPoint x: 1340, startPoint y: 441, endPoint x: 1511, endPoint y: 446, distance: 171.1
click at [1511, 446] on td "Nombre completo : Hector Damian Gonzalez" at bounding box center [1378, 443] width 308 height 40
copy p "Hector Damian Gonzalez"
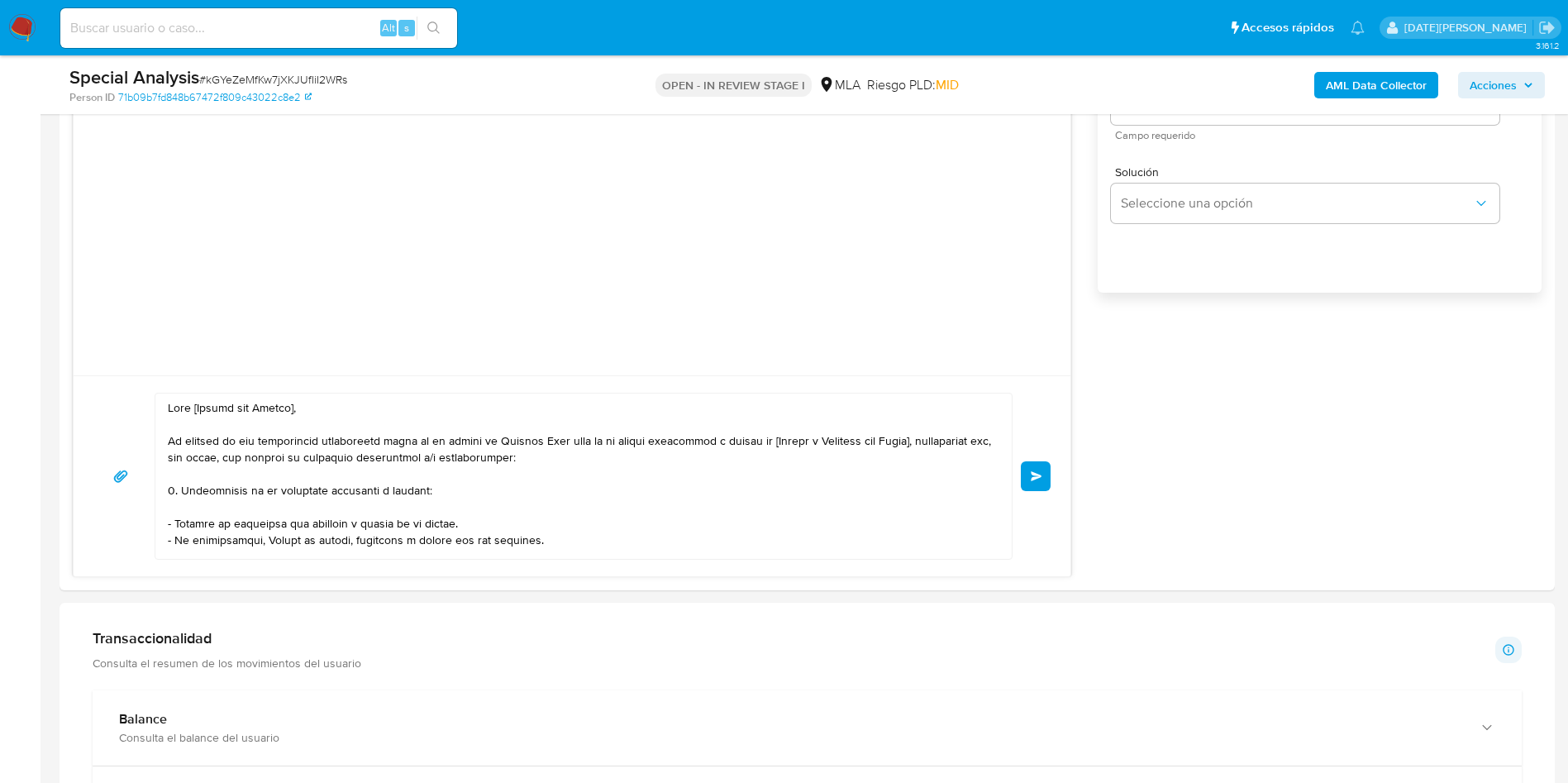
scroll to position [1240, 0]
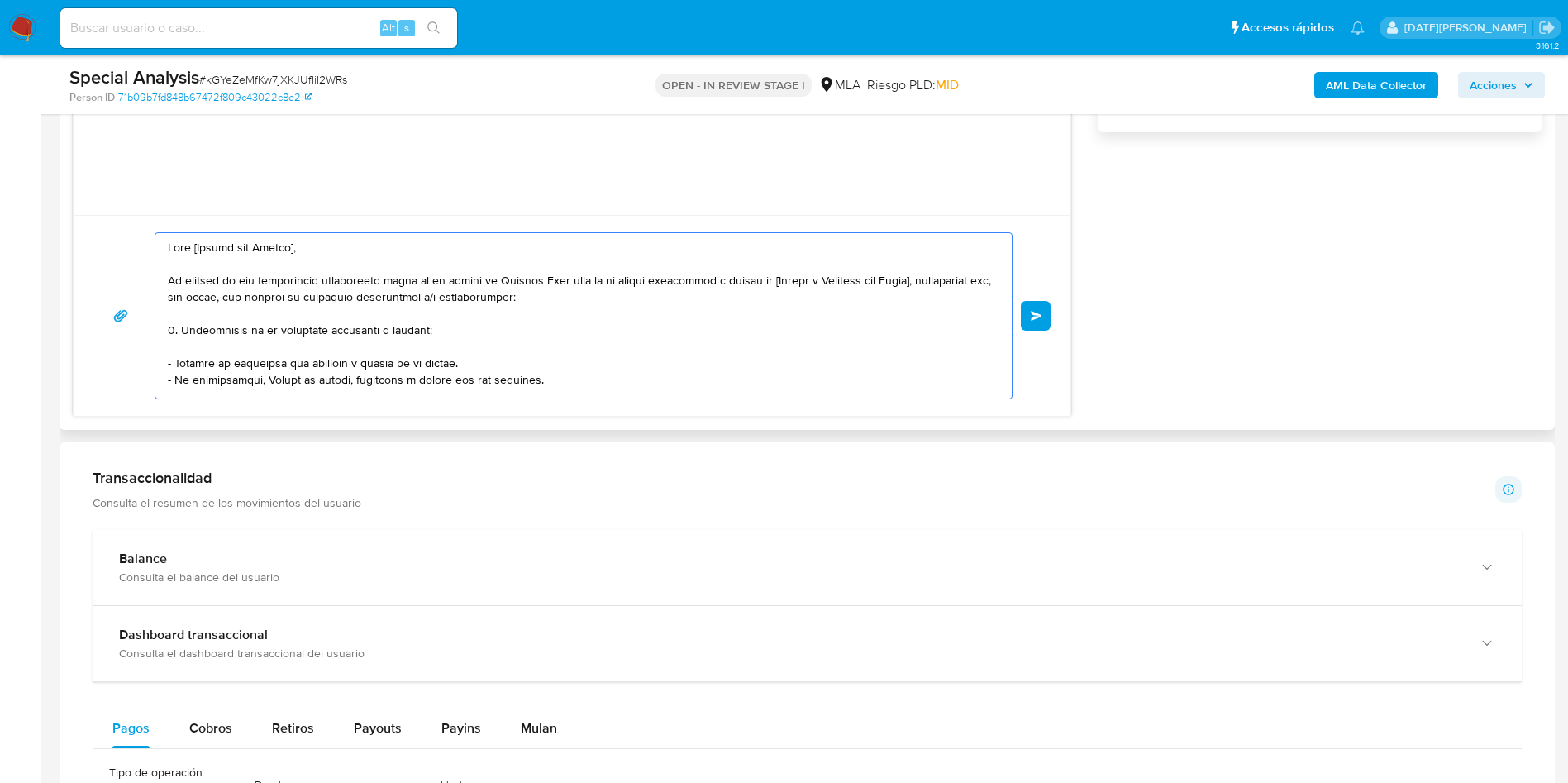
drag, startPoint x: 199, startPoint y: 247, endPoint x: 314, endPoint y: 251, distance: 115.1
click at [314, 251] on textarea at bounding box center [580, 315] width 824 height 165
paste textarea "Hector Damian Gonzalez"
drag, startPoint x: 791, startPoint y: 278, endPoint x: 947, endPoint y: 282, distance: 156.1
click at [947, 282] on textarea at bounding box center [580, 315] width 824 height 165
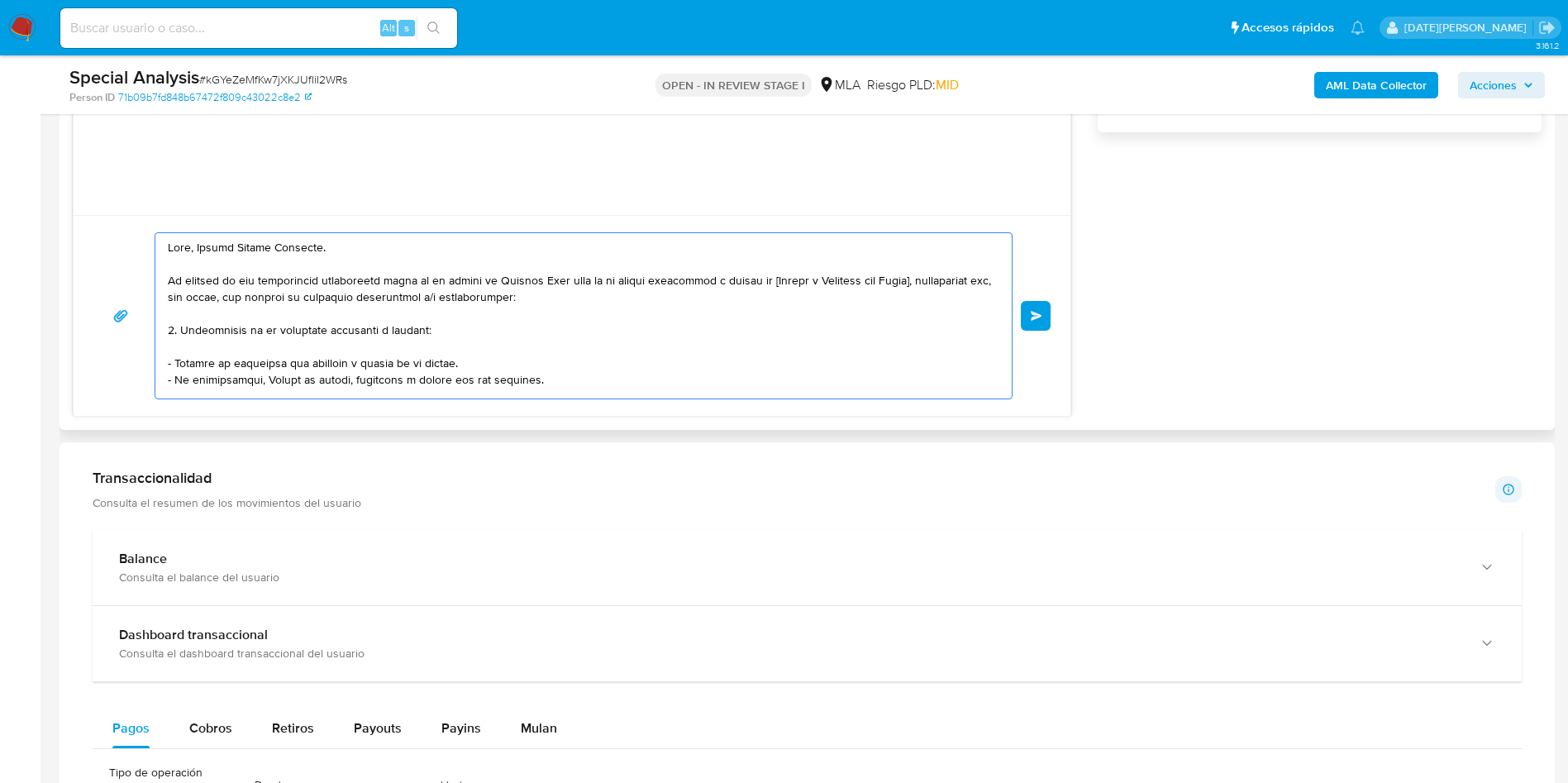
click at [947, 282] on textarea at bounding box center [580, 315] width 824 height 165
drag, startPoint x: 800, startPoint y: 281, endPoint x: 945, endPoint y: 279, distance: 145.0
click at [945, 279] on textarea at bounding box center [580, 315] width 824 height 165
paste textarea "Matías Gonzalez Melgar"
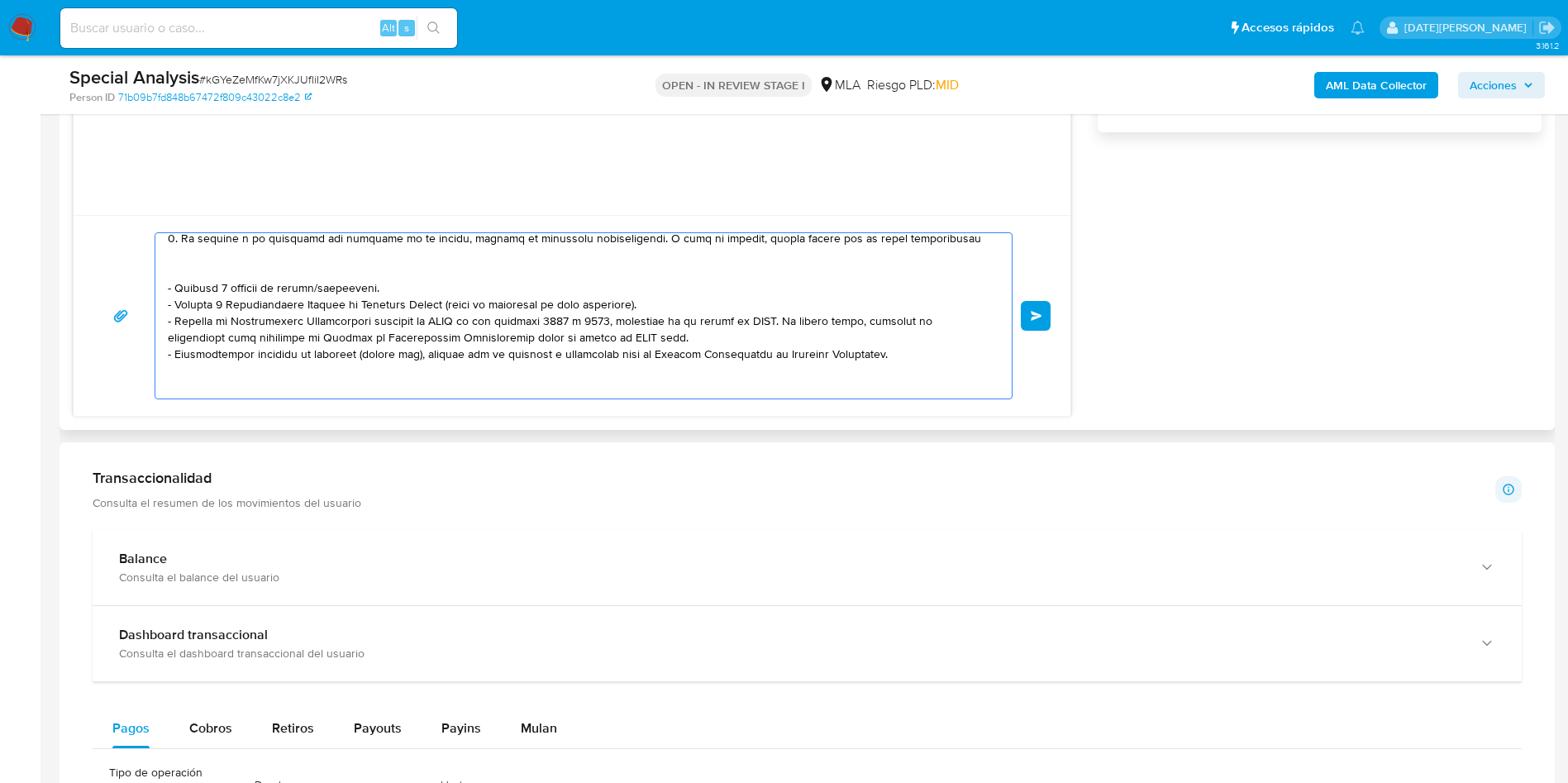
scroll to position [248, 0]
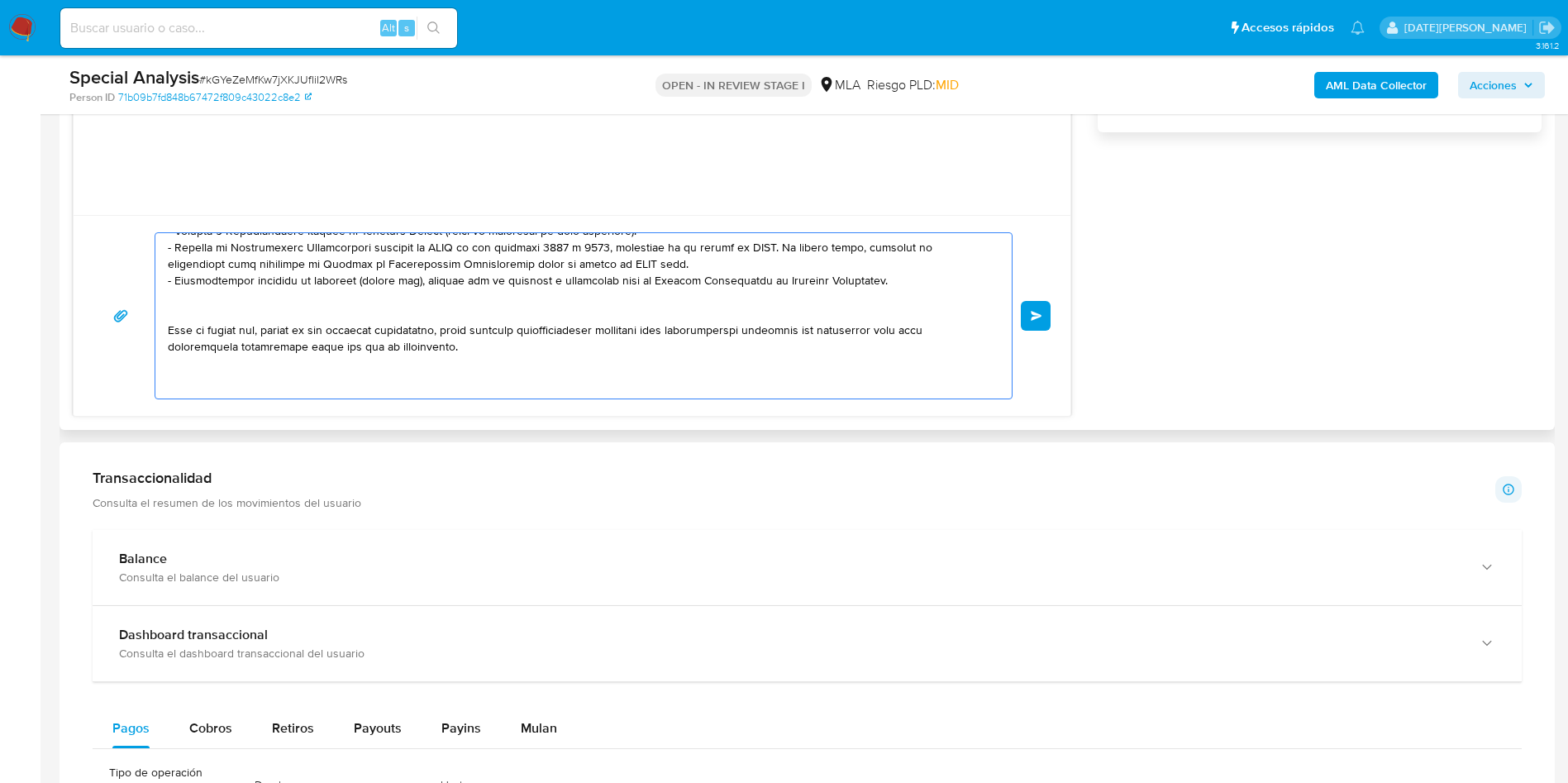
drag, startPoint x: 168, startPoint y: 328, endPoint x: 539, endPoint y: 358, distance: 372.2
click at [539, 358] on textarea at bounding box center [580, 315] width 824 height 165
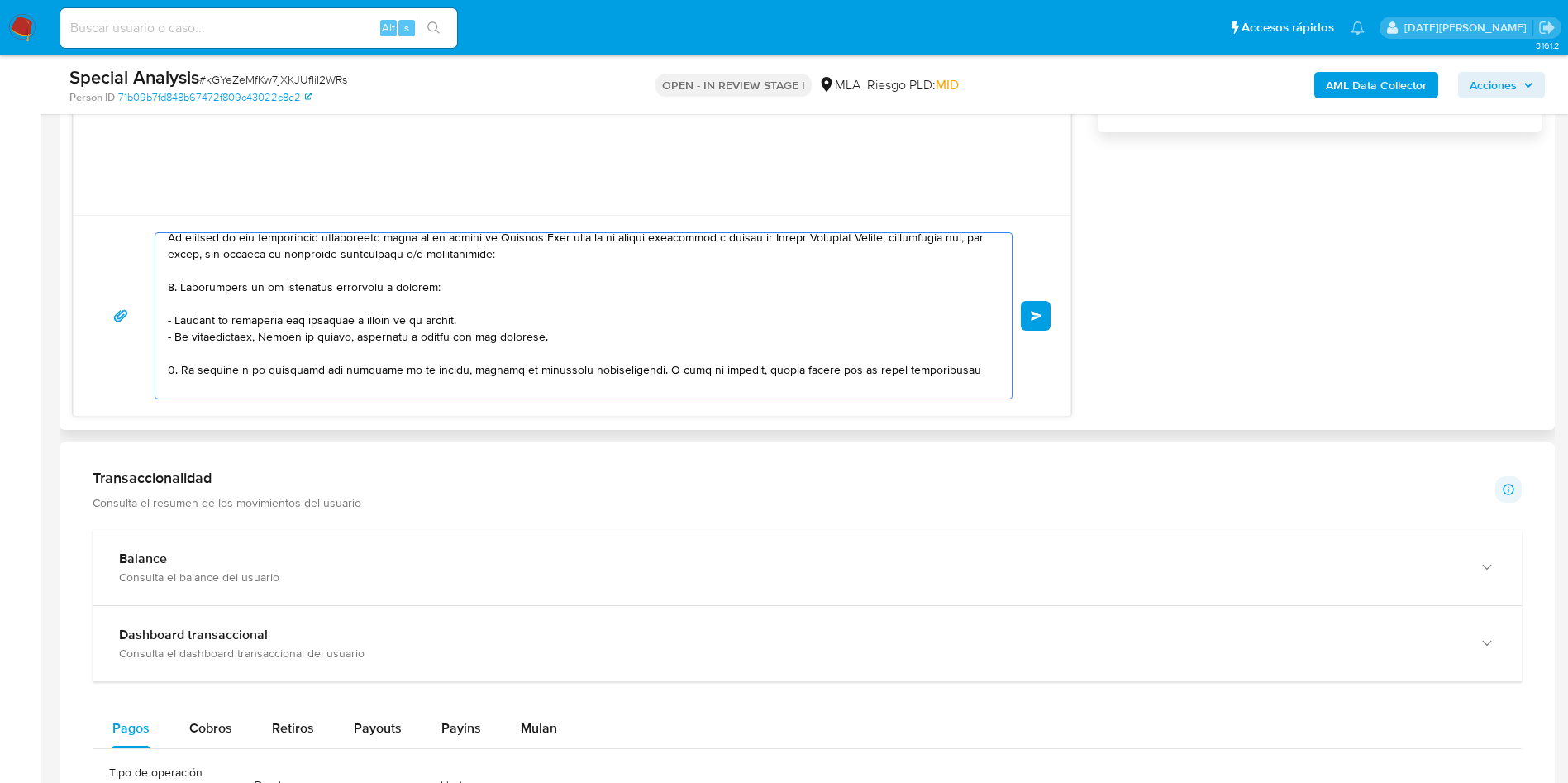
scroll to position [0, 0]
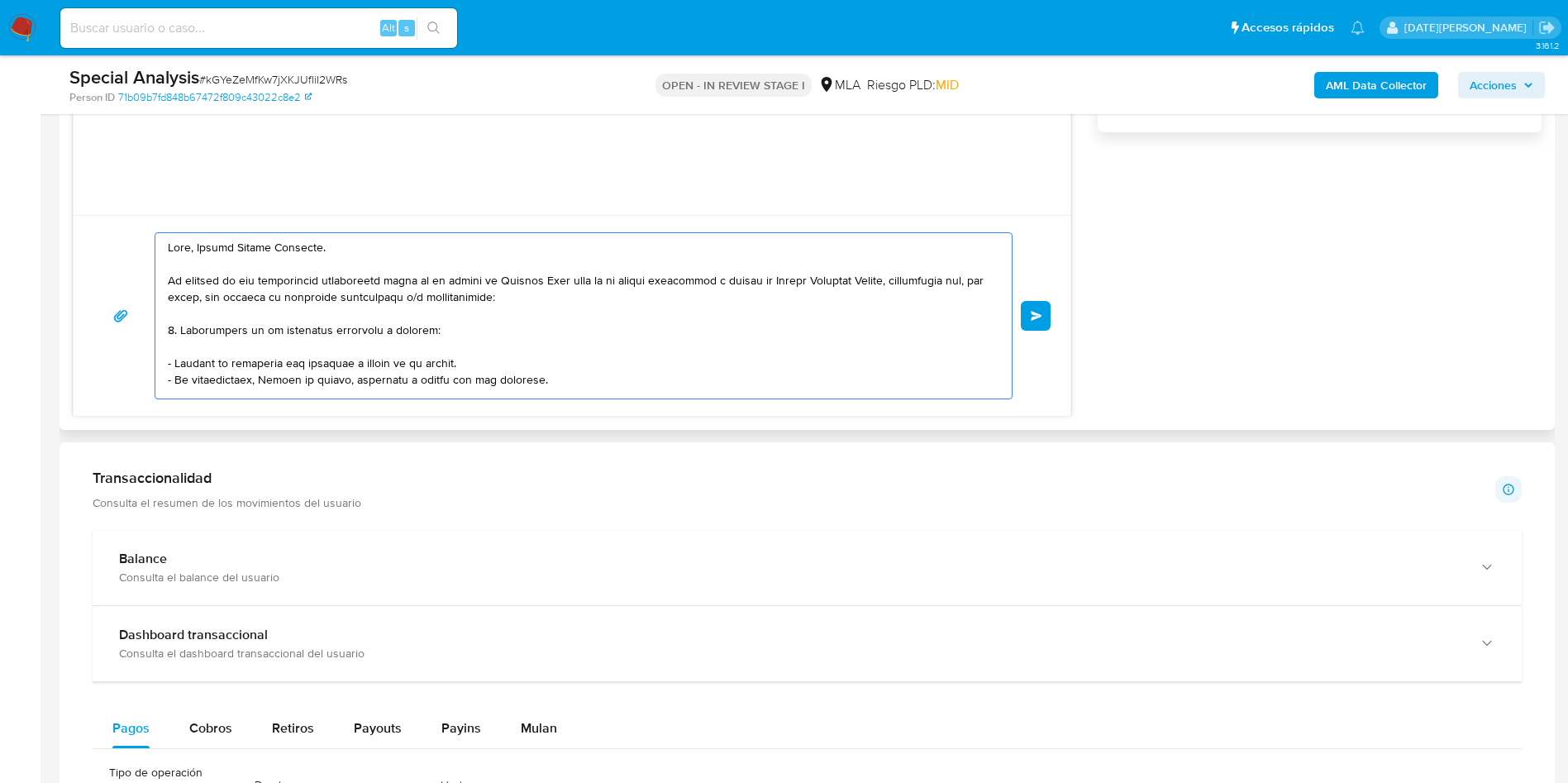
click at [499, 329] on textarea at bounding box center [580, 315] width 824 height 165
click at [323, 330] on textarea at bounding box center [580, 315] width 824 height 165
drag, startPoint x: 321, startPoint y: 331, endPoint x: 453, endPoint y: 319, distance: 132.5
click at [452, 319] on textarea at bounding box center [580, 315] width 824 height 165
drag, startPoint x: 433, startPoint y: 339, endPoint x: 421, endPoint y: 332, distance: 13.9
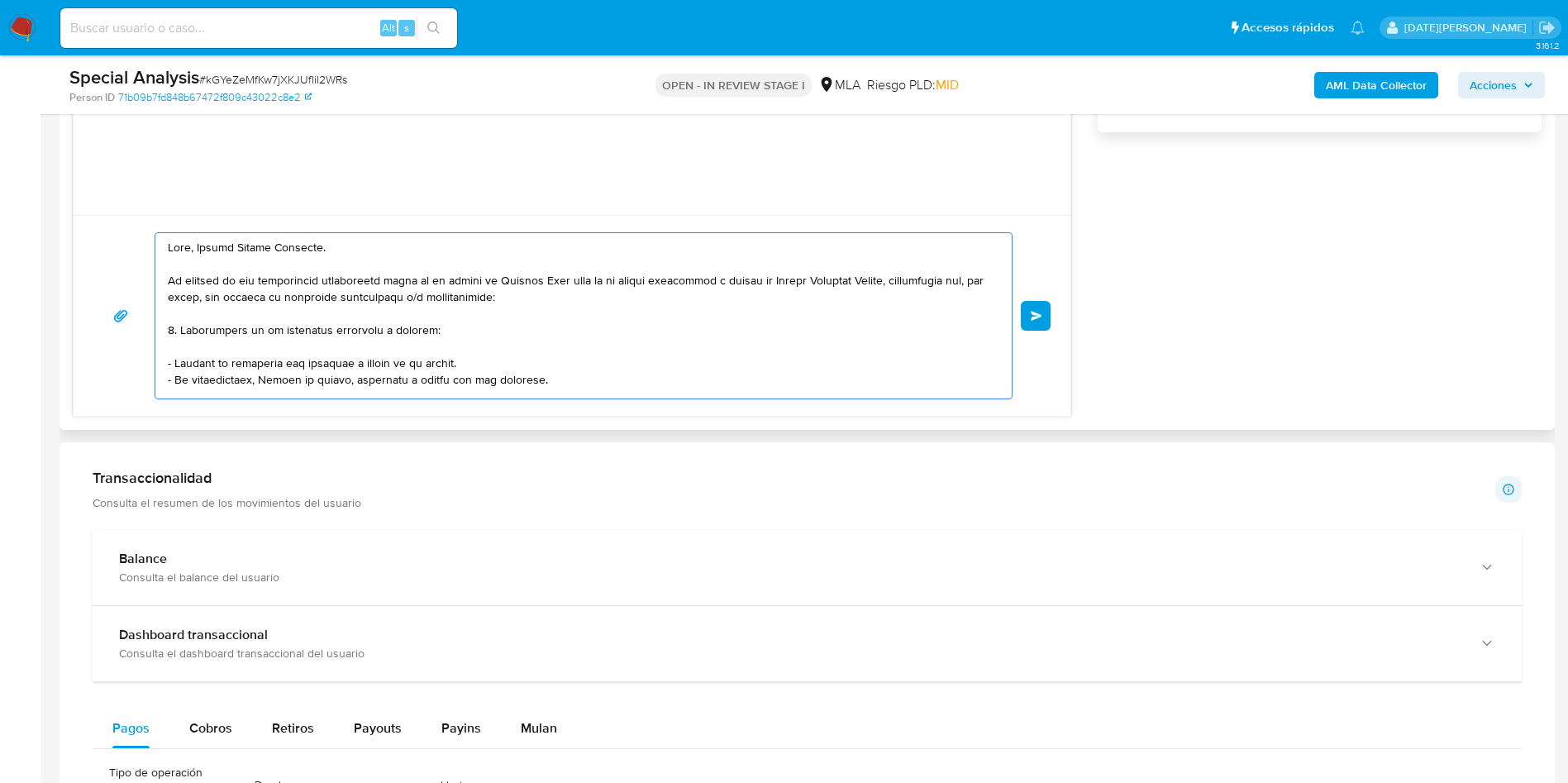
click at [432, 339] on textarea at bounding box center [580, 315] width 824 height 165
drag, startPoint x: 424, startPoint y: 327, endPoint x: 317, endPoint y: 333, distance: 107.2
click at [317, 333] on textarea at bounding box center [580, 315] width 824 height 165
drag, startPoint x: 789, startPoint y: 280, endPoint x: 912, endPoint y: 275, distance: 123.1
click at [912, 275] on textarea at bounding box center [580, 315] width 824 height 165
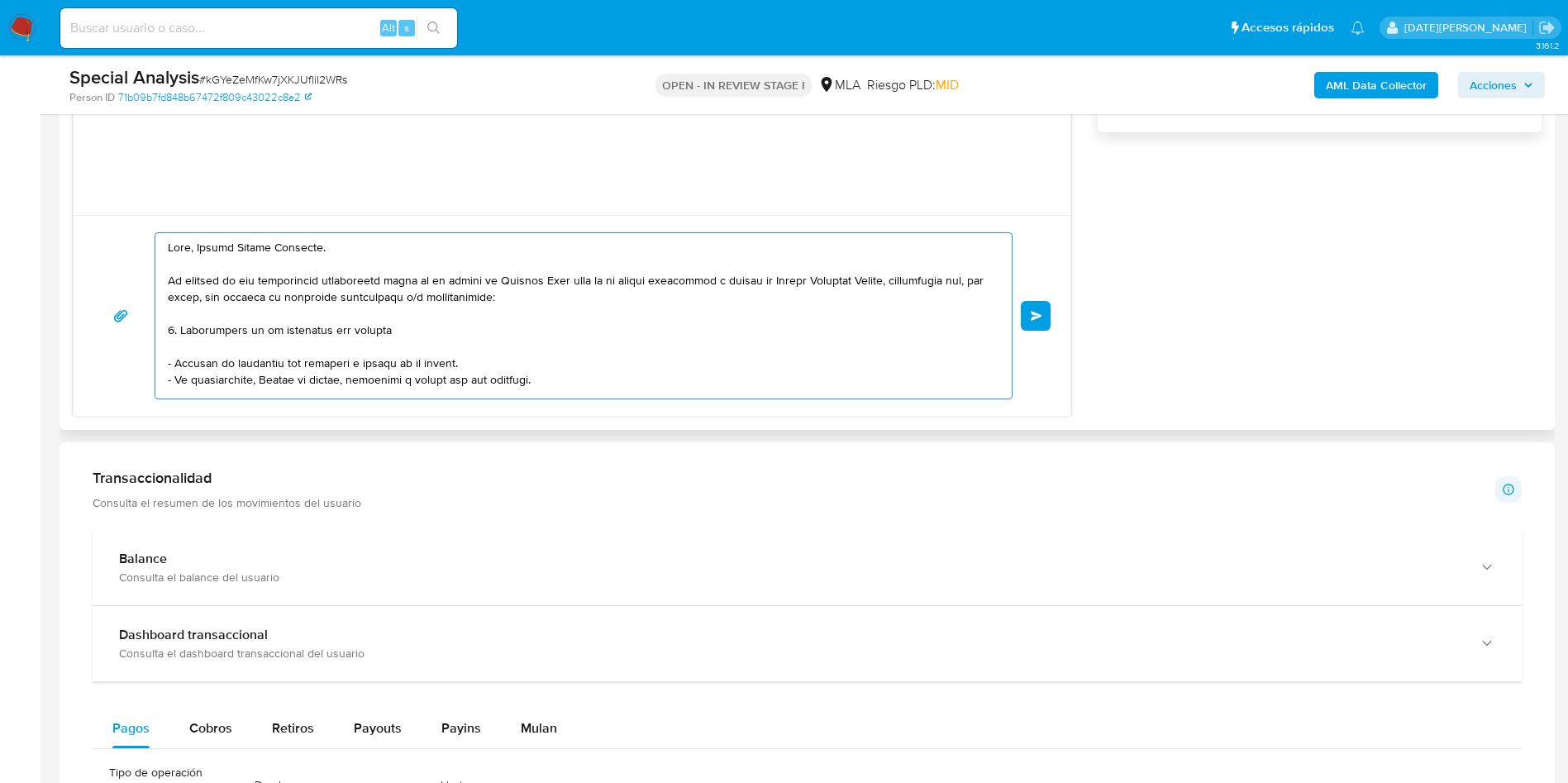
click at [443, 319] on textarea at bounding box center [580, 315] width 824 height 165
click at [443, 337] on textarea at bounding box center [580, 315] width 824 height 165
paste textarea "Matías Gonzalez Melgar"
drag, startPoint x: 548, startPoint y: 376, endPoint x: 165, endPoint y: 361, distance: 383.3
click at [166, 368] on div at bounding box center [579, 315] width 848 height 165
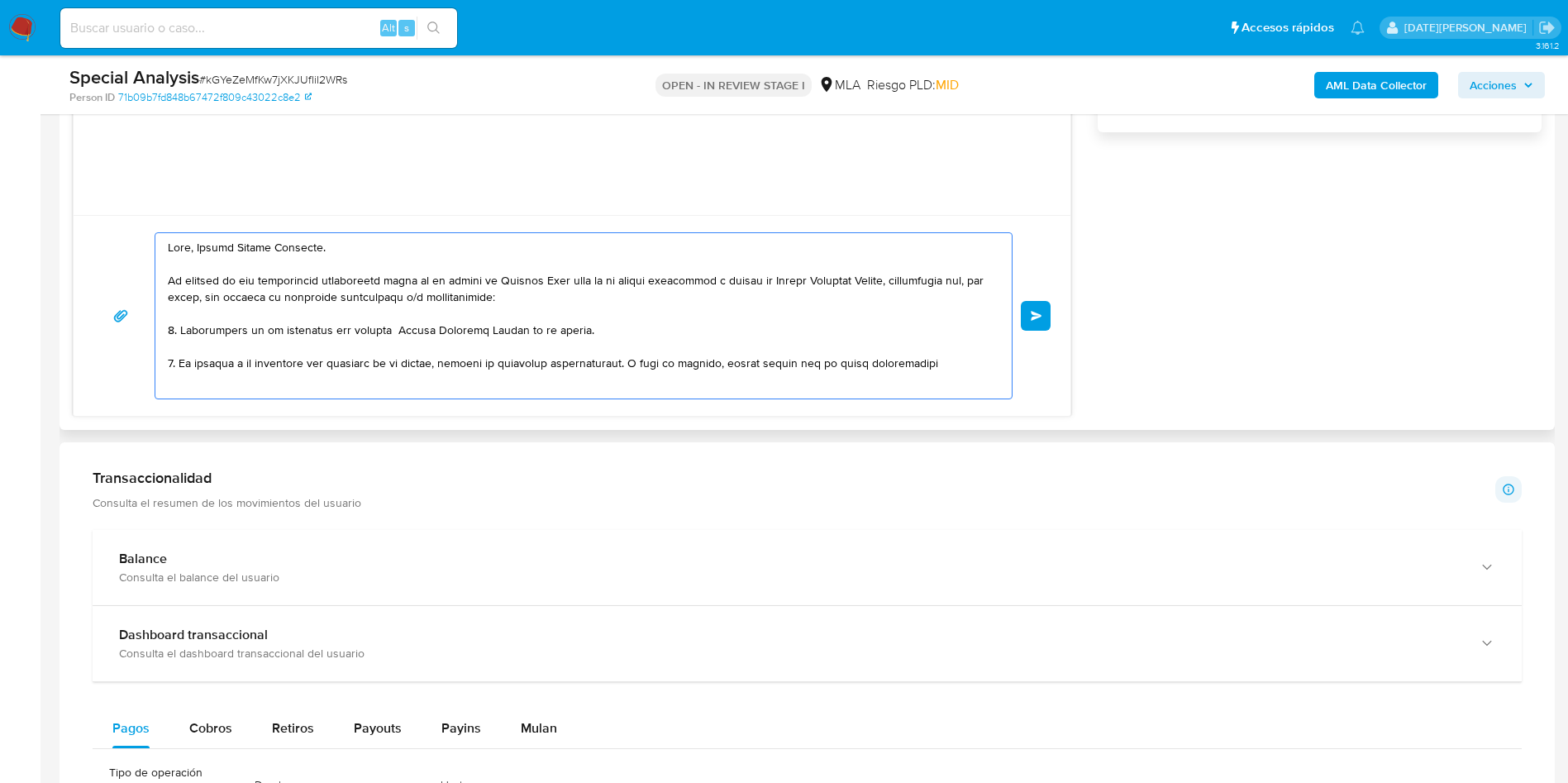
drag, startPoint x: 180, startPoint y: 362, endPoint x: 452, endPoint y: 361, distance: 272.0
click at [452, 361] on textarea at bounding box center [580, 315] width 824 height 165
drag, startPoint x: 224, startPoint y: 363, endPoint x: 699, endPoint y: 368, distance: 475.0
click at [699, 368] on textarea at bounding box center [580, 315] width 824 height 165
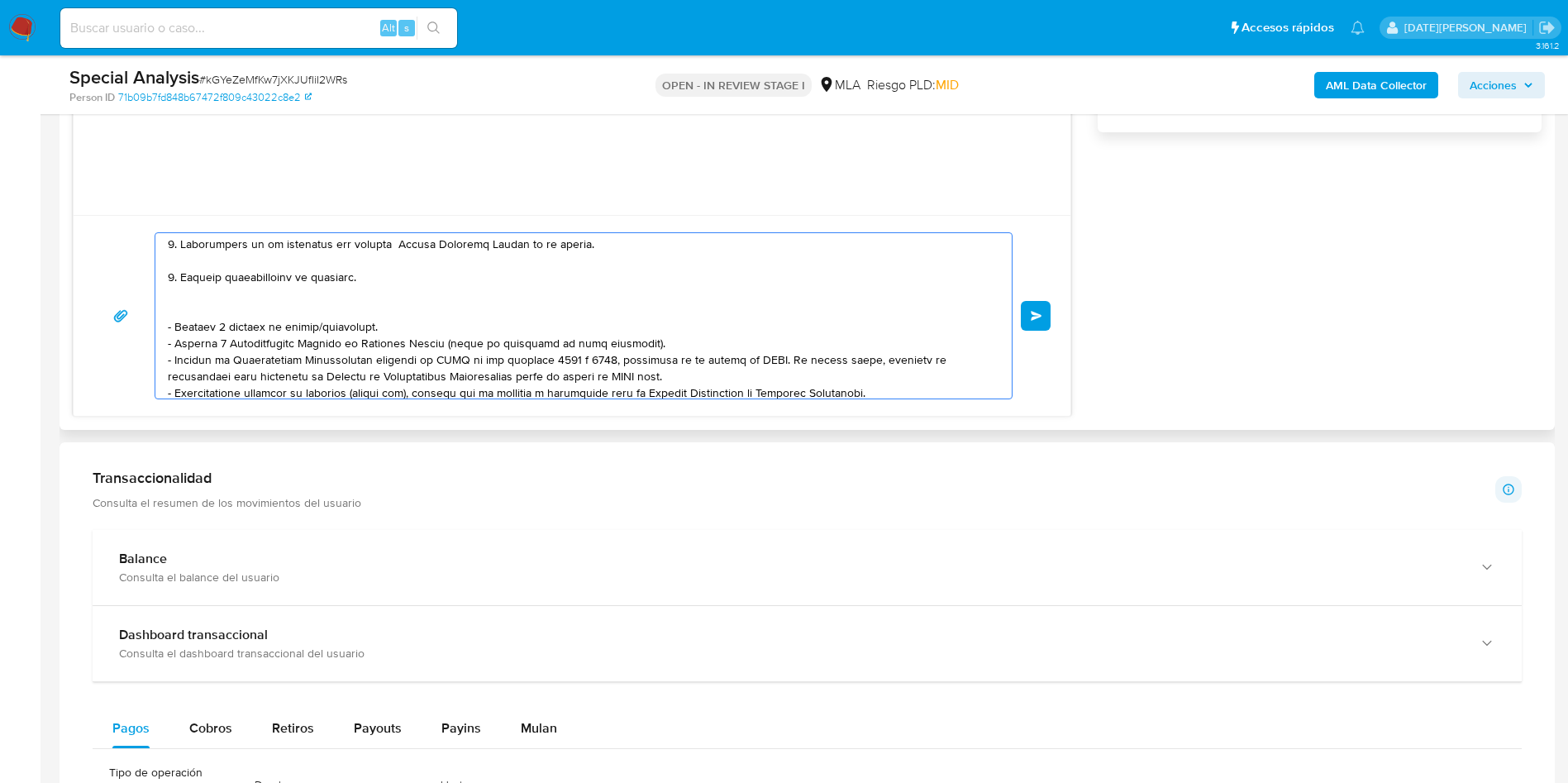
scroll to position [124, 0]
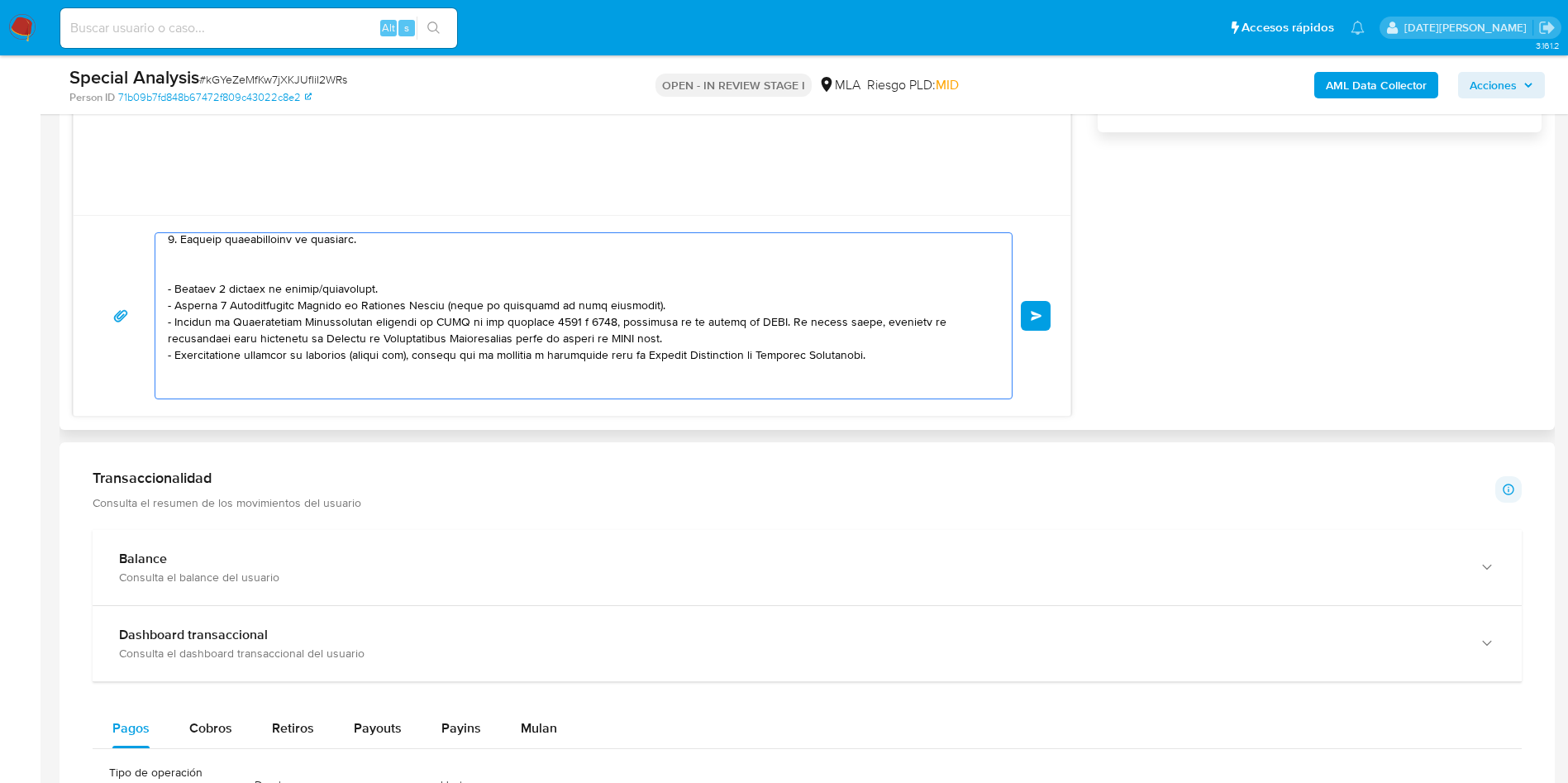
drag, startPoint x: 175, startPoint y: 285, endPoint x: 871, endPoint y: 375, distance: 701.8
click at [871, 375] on textarea at bounding box center [580, 315] width 824 height 165
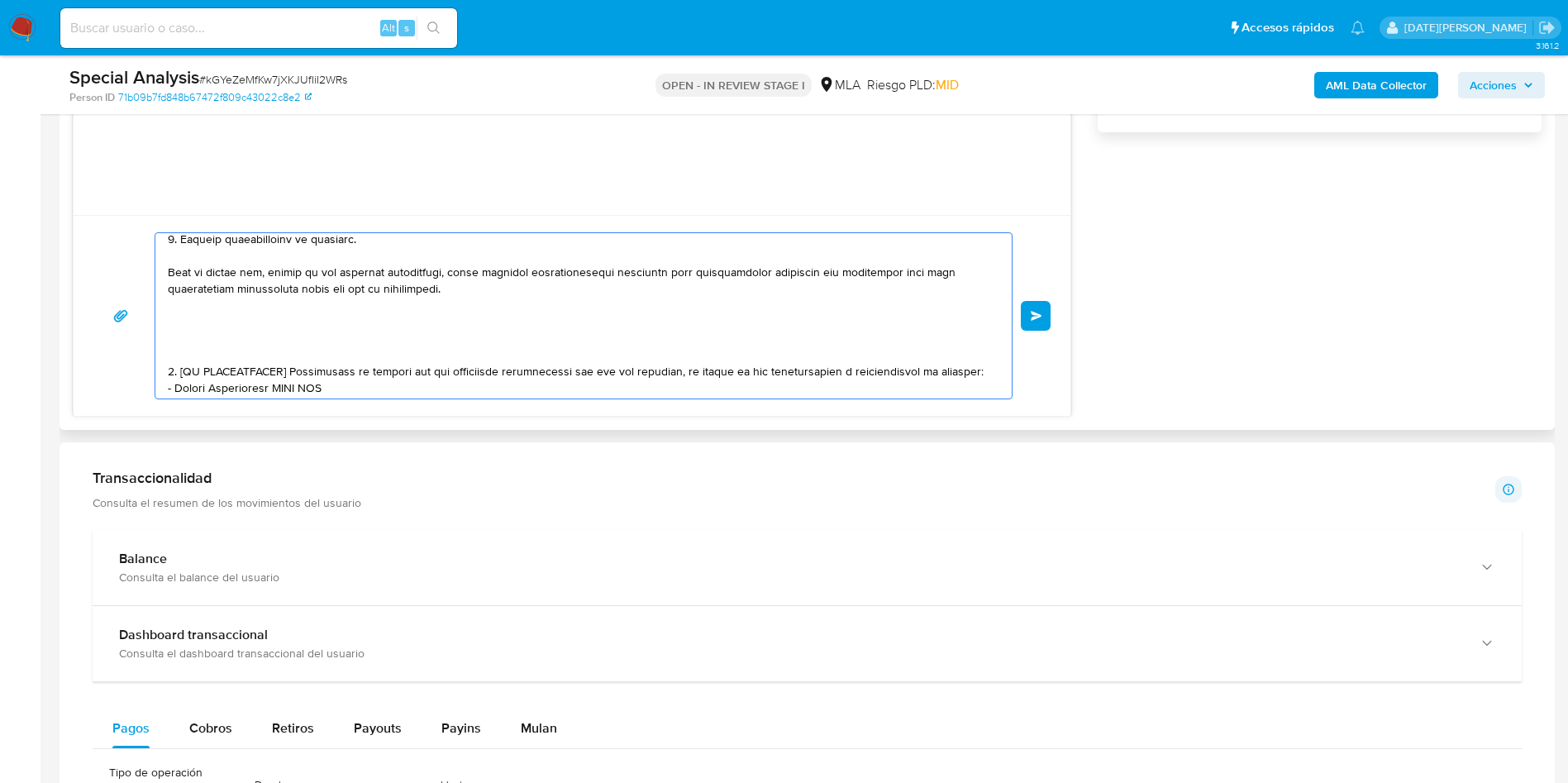
scroll to position [108, 0]
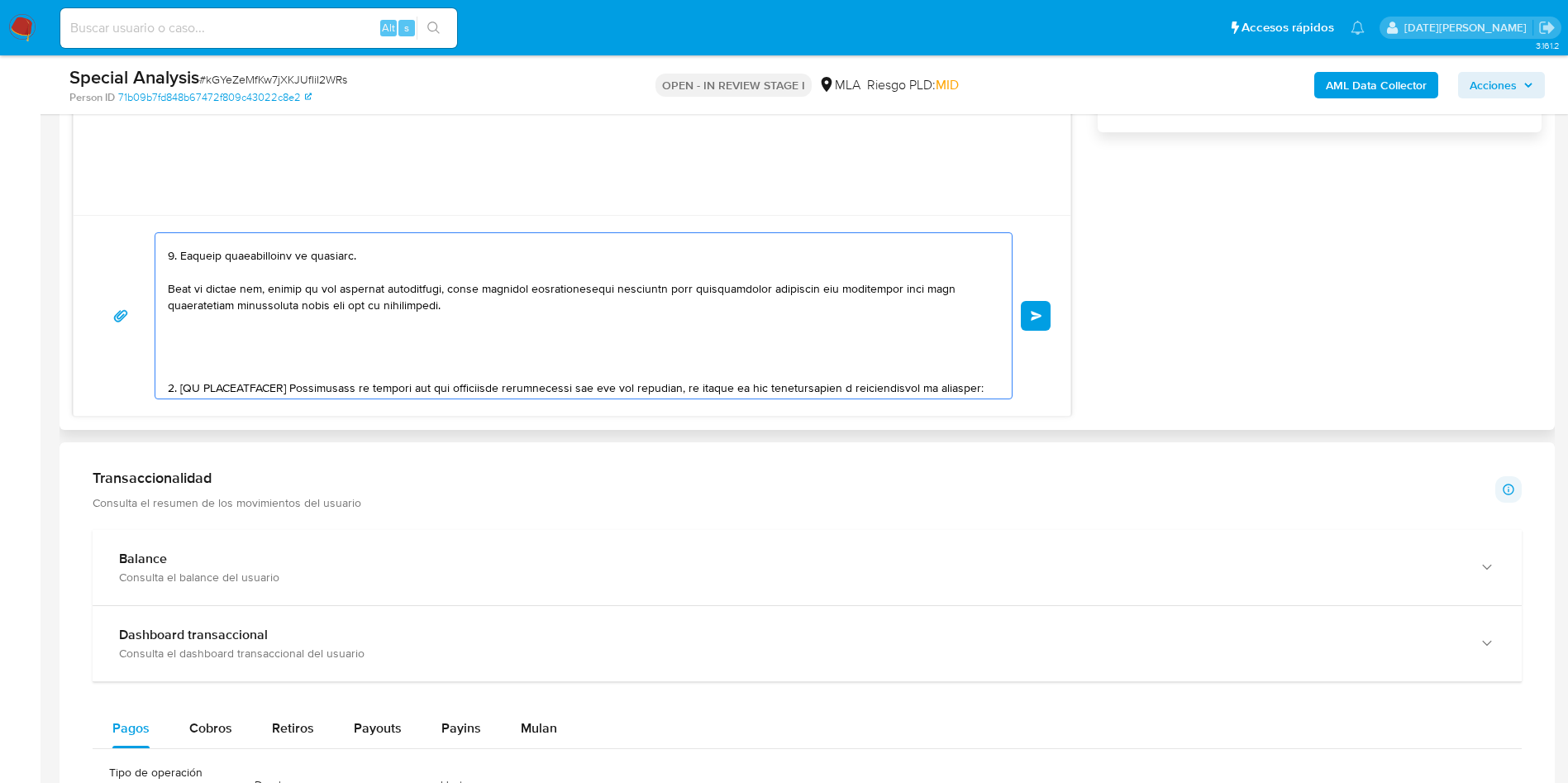
drag, startPoint x: 182, startPoint y: 284, endPoint x: 512, endPoint y: 306, distance: 330.7
click at [512, 306] on textarea at bounding box center [580, 315] width 824 height 165
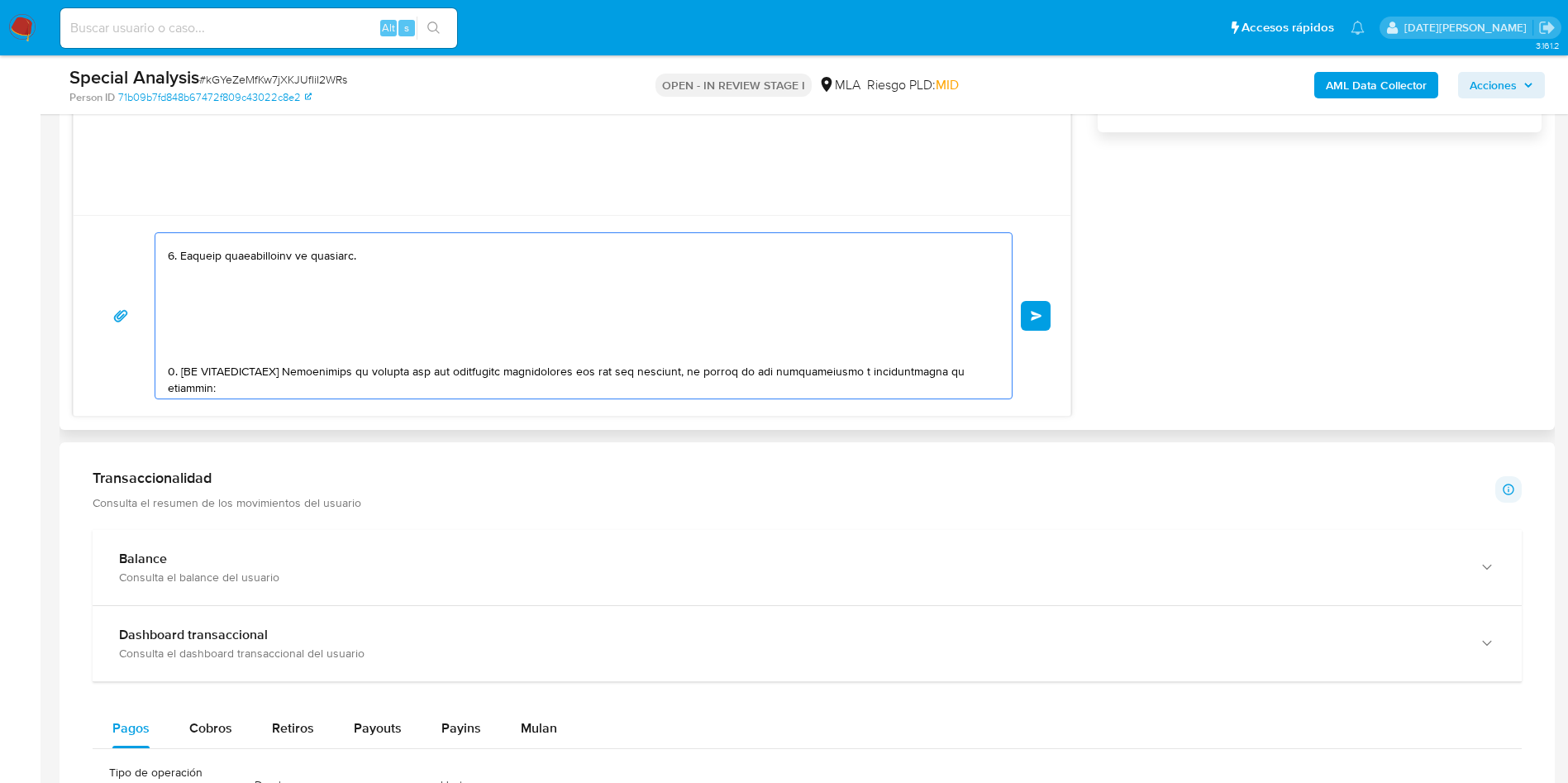
click at [190, 354] on textarea at bounding box center [580, 315] width 824 height 165
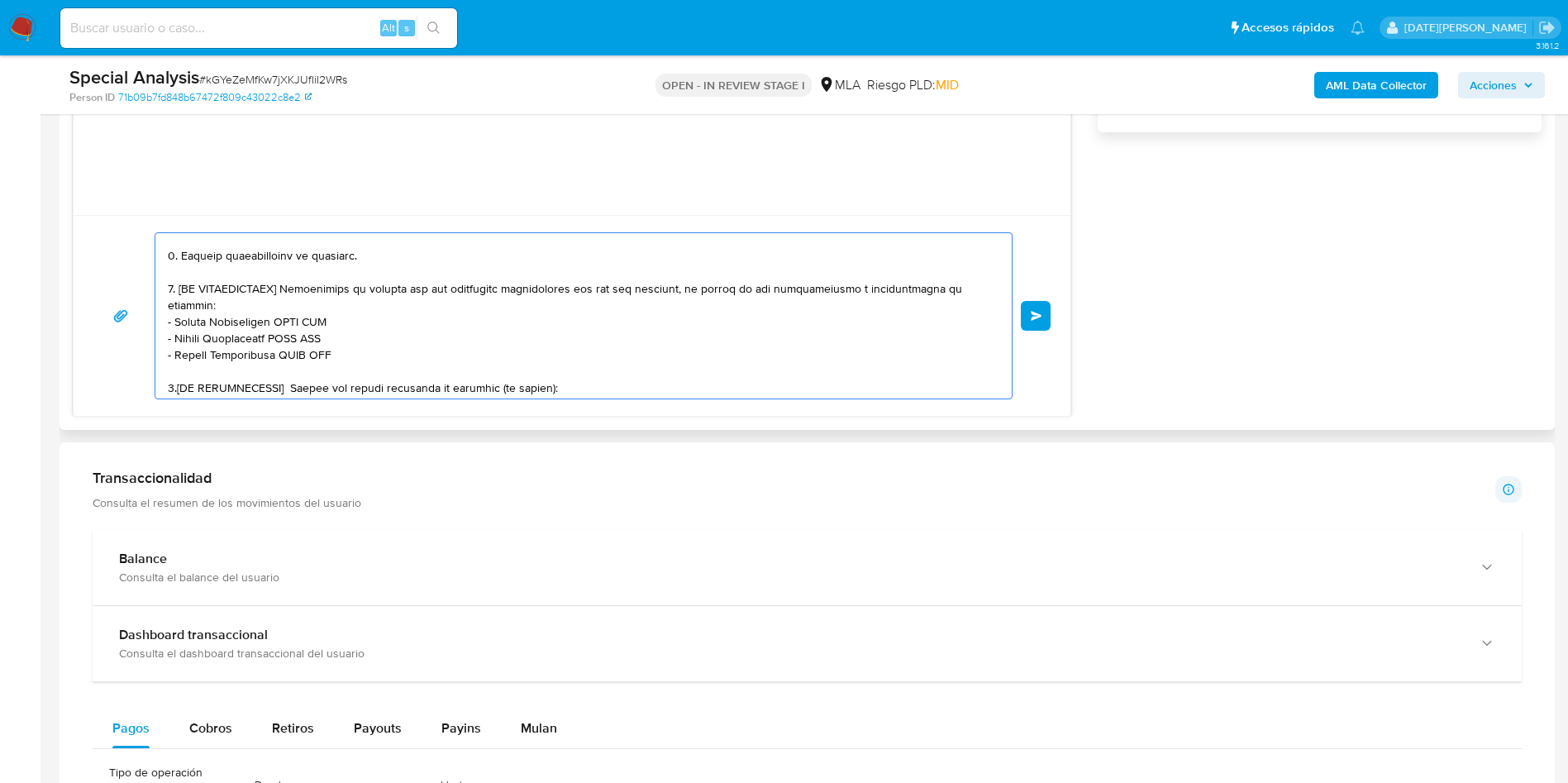
drag, startPoint x: 183, startPoint y: 286, endPoint x: 295, endPoint y: 288, distance: 112.0
click at [295, 288] on textarea at bounding box center [580, 315] width 824 height 165
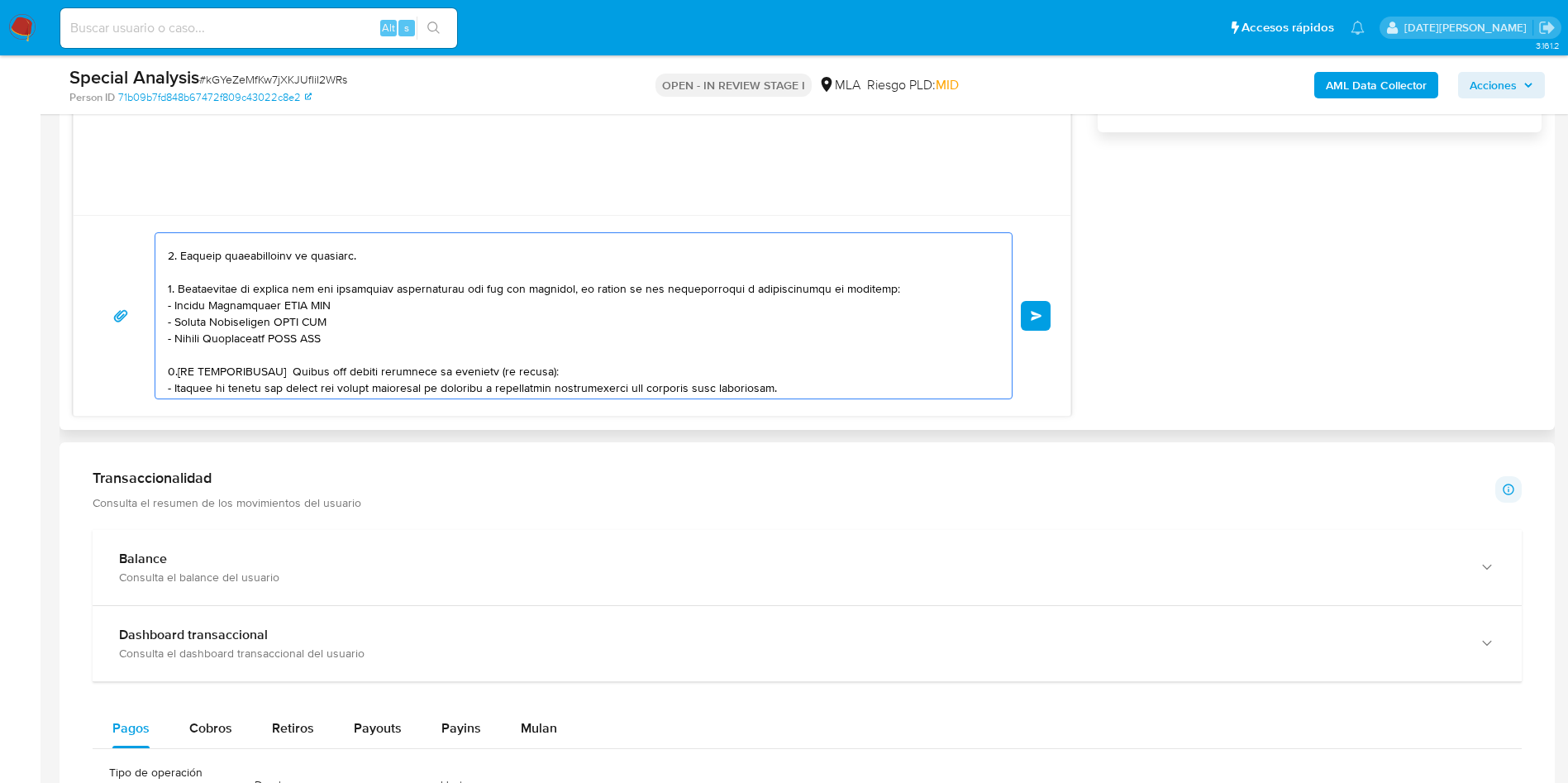
click at [542, 282] on textarea at bounding box center [580, 315] width 824 height 165
drag, startPoint x: 172, startPoint y: 309, endPoint x: 358, endPoint y: 314, distance: 186.1
click at [337, 339] on textarea at bounding box center [580, 315] width 824 height 165
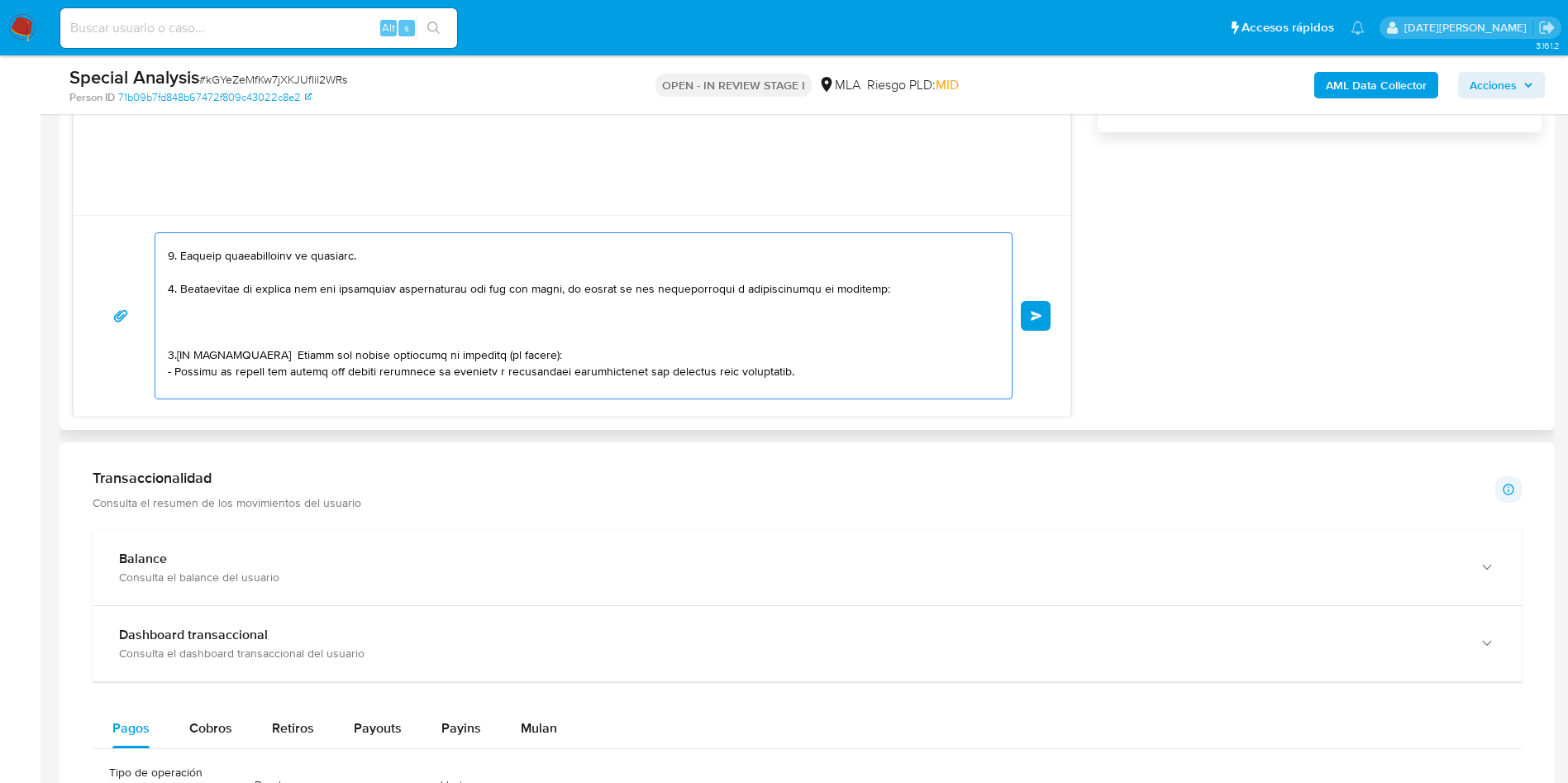
paste textarea "- Roberto Angel Melgar - Santino Darian Tenedini - Delfina Zawadzki - Bruno Tom…"
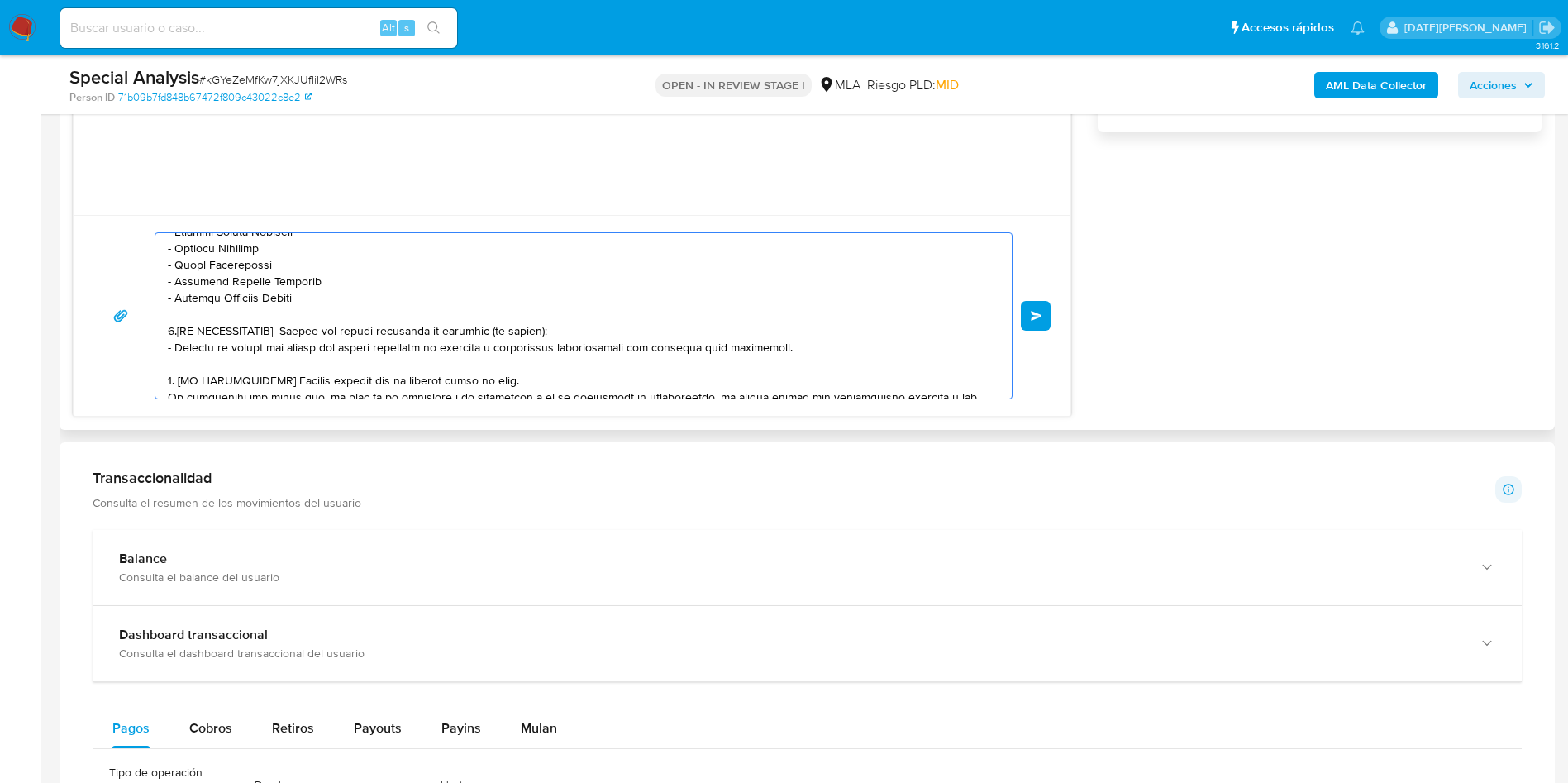
scroll to position [245, 0]
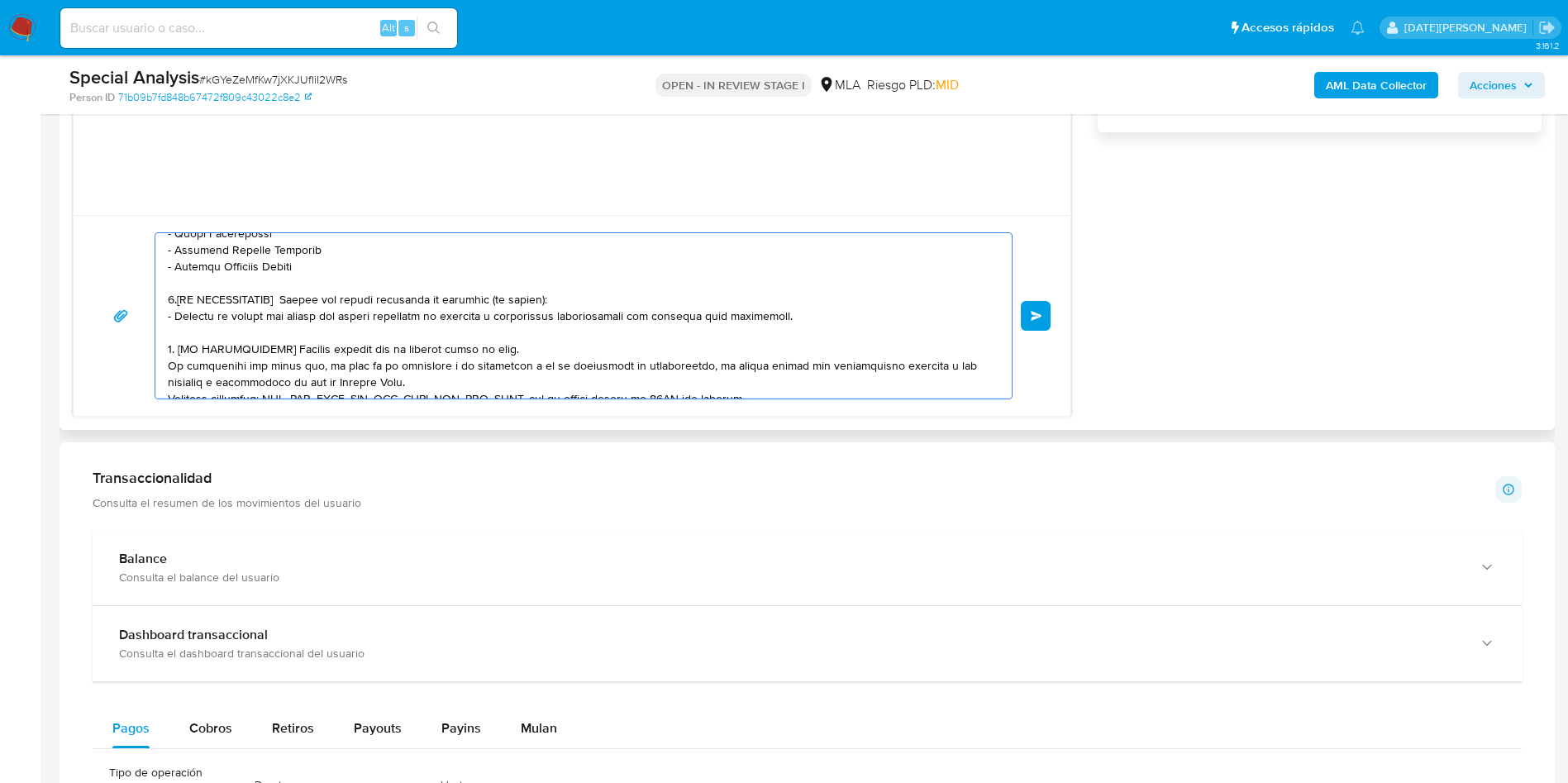
drag, startPoint x: 167, startPoint y: 298, endPoint x: 557, endPoint y: 348, distance: 393.2
click at [557, 348] on div at bounding box center [579, 315] width 848 height 165
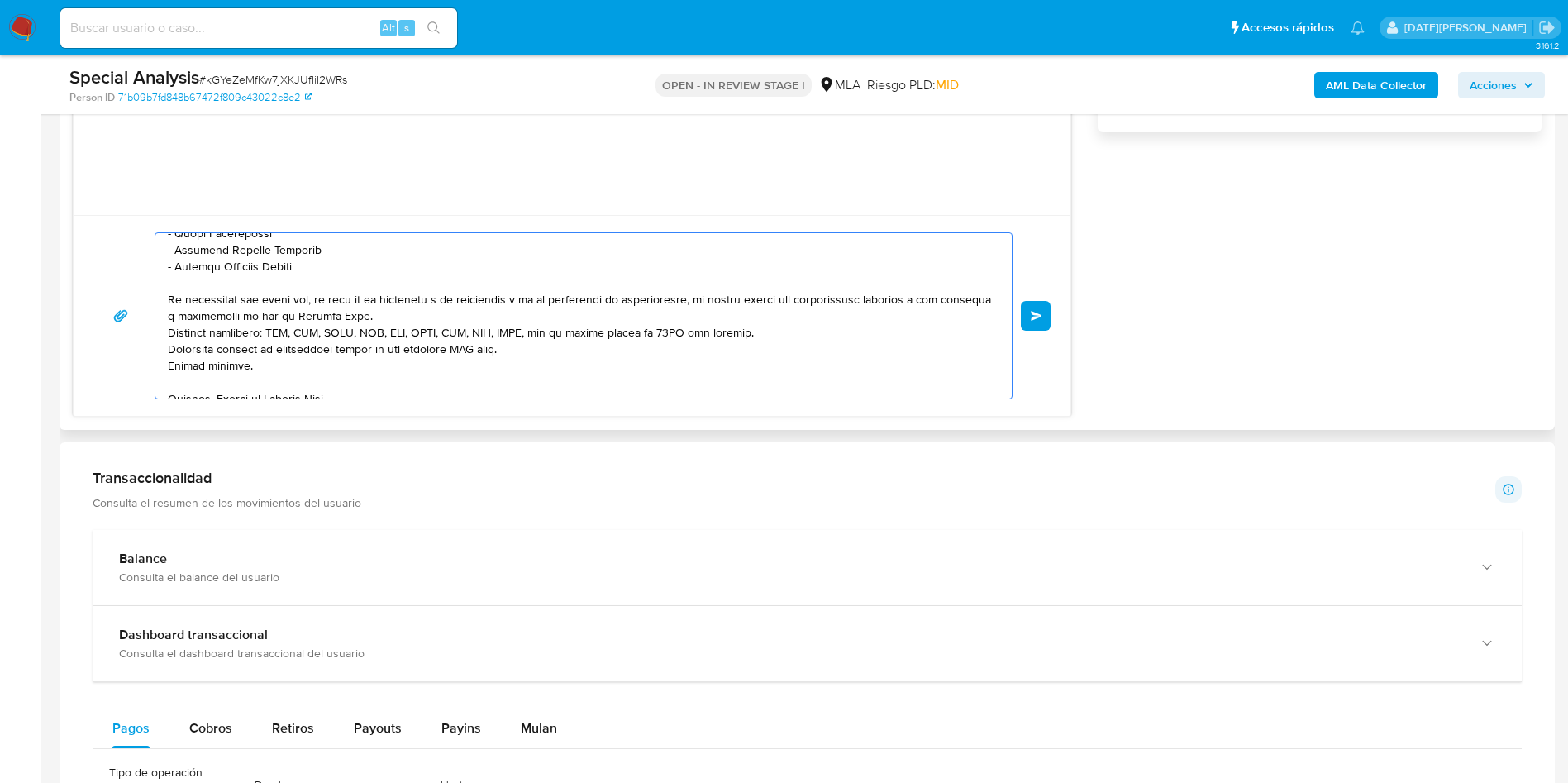
click at [489, 320] on textarea at bounding box center [580, 315] width 824 height 165
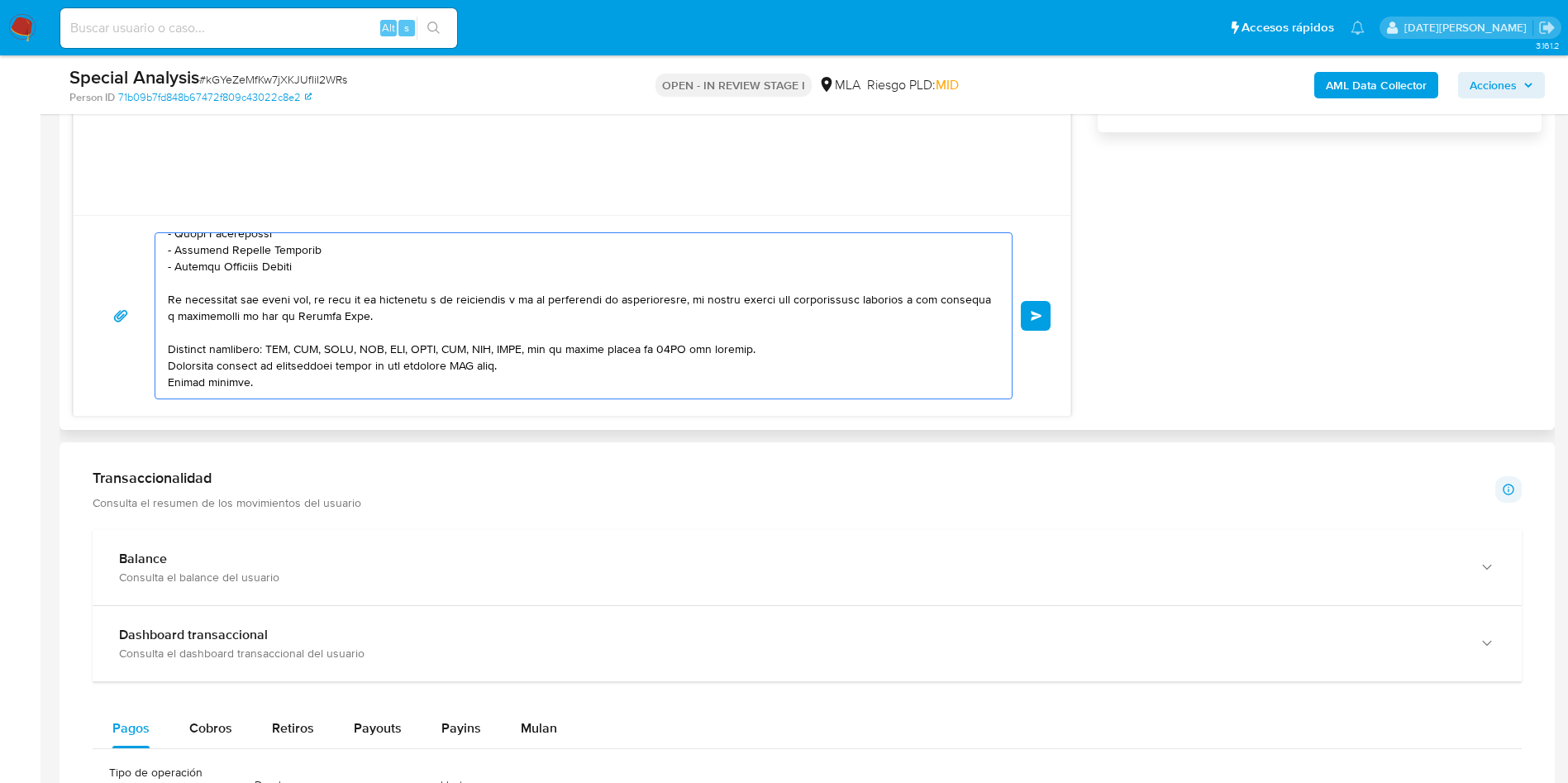
click at [792, 347] on textarea at bounding box center [580, 315] width 824 height 165
click at [468, 375] on textarea at bounding box center [580, 315] width 824 height 165
click at [544, 378] on textarea at bounding box center [580, 315] width 824 height 165
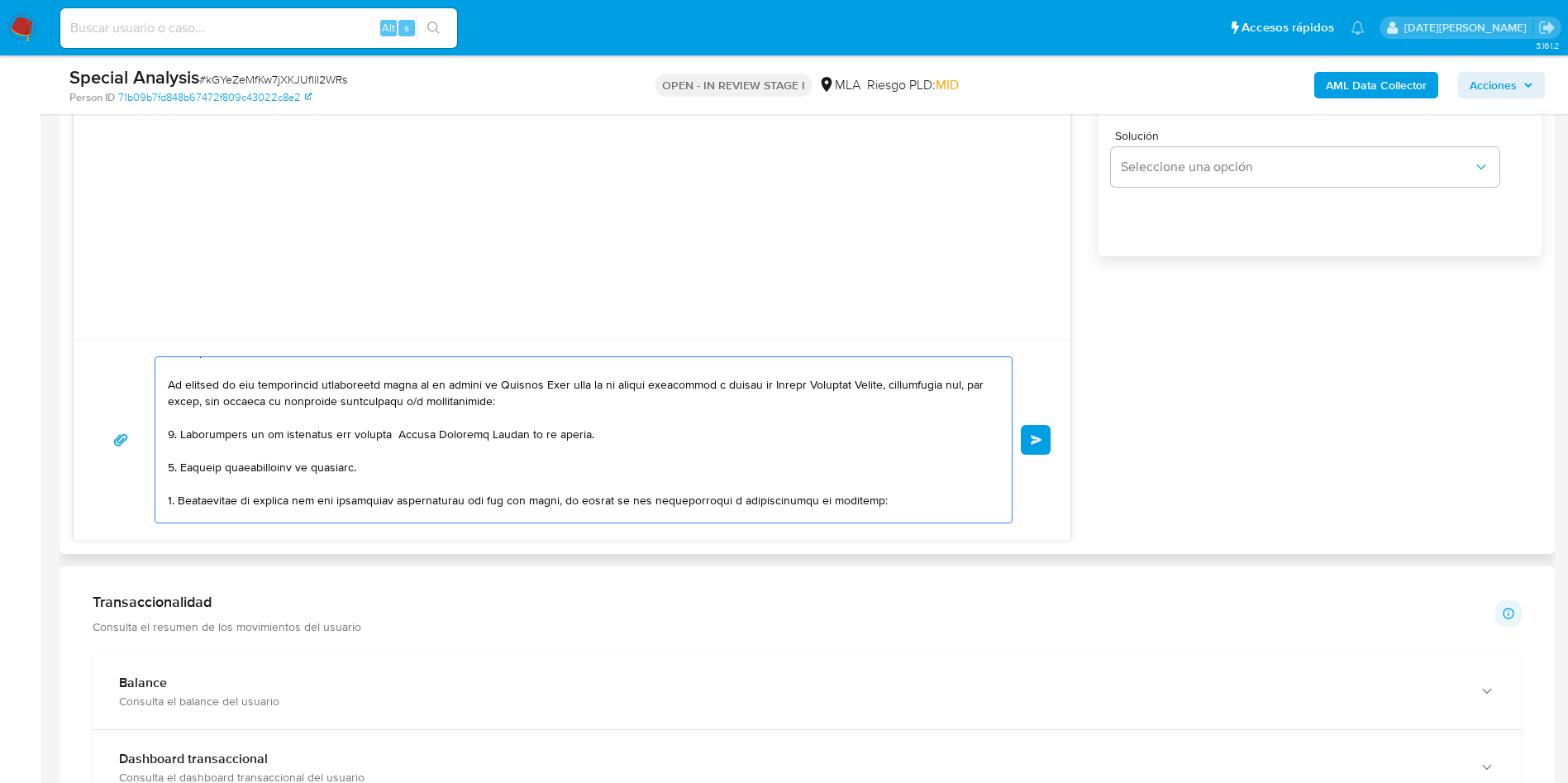
scroll to position [34, 0]
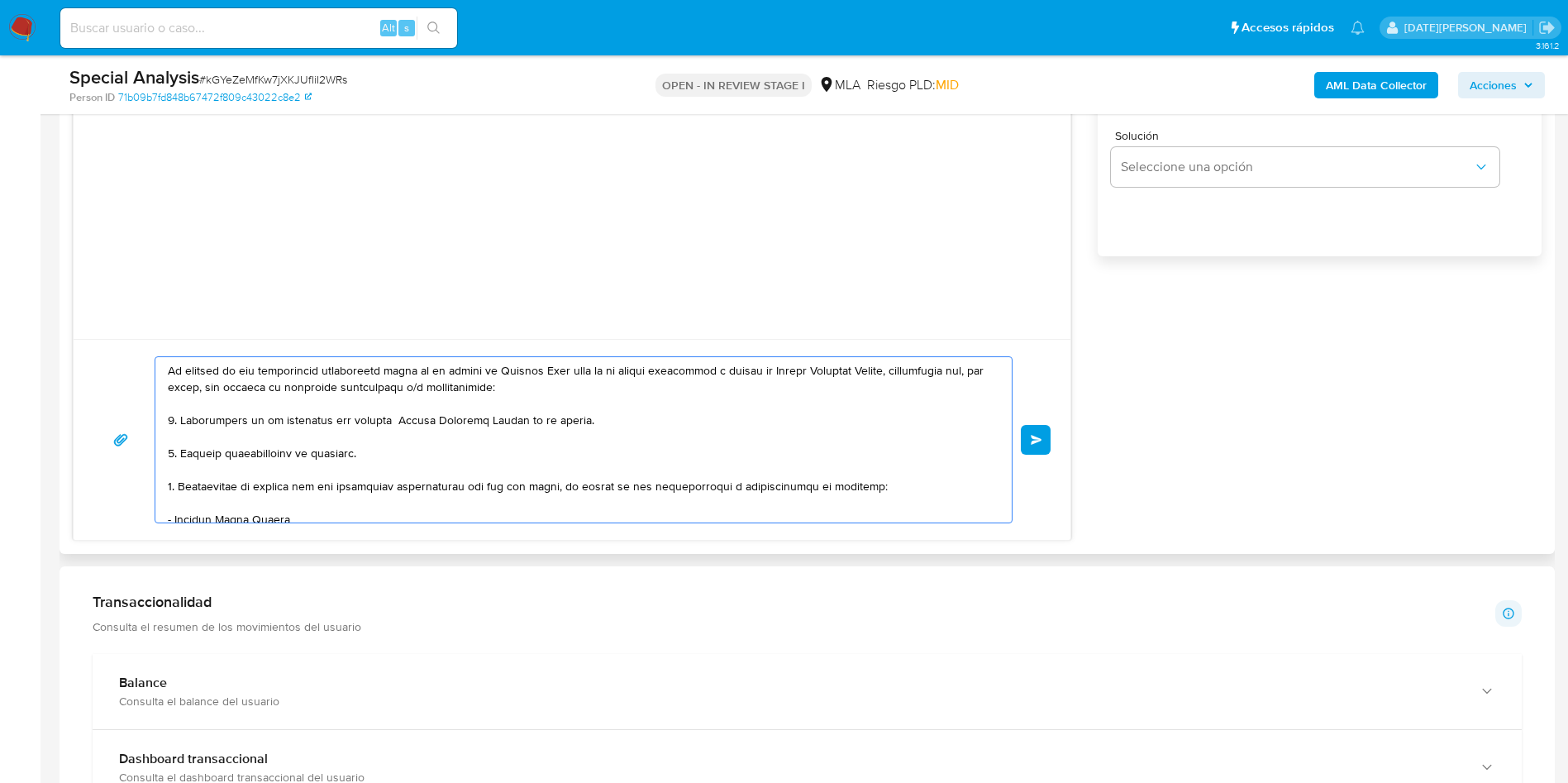
click at [376, 417] on textarea at bounding box center [580, 440] width 824 height 165
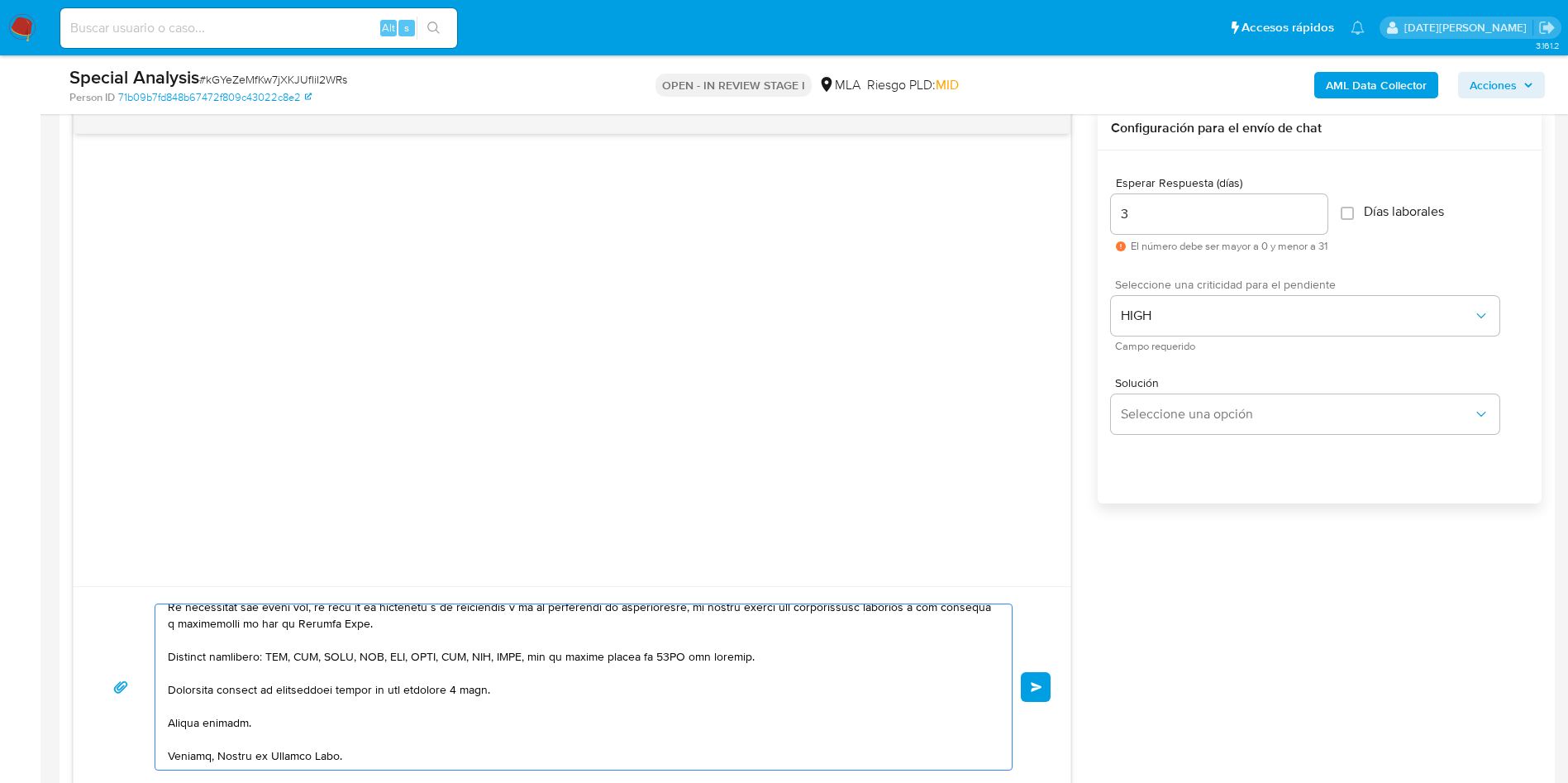
scroll to position [868, 0]
type textarea "Hola, Hector Damian Gonzalez. En función de las operaciones registradas tanto e…"
click at [1032, 684] on span "Enviar" at bounding box center [1036, 688] width 12 height 10
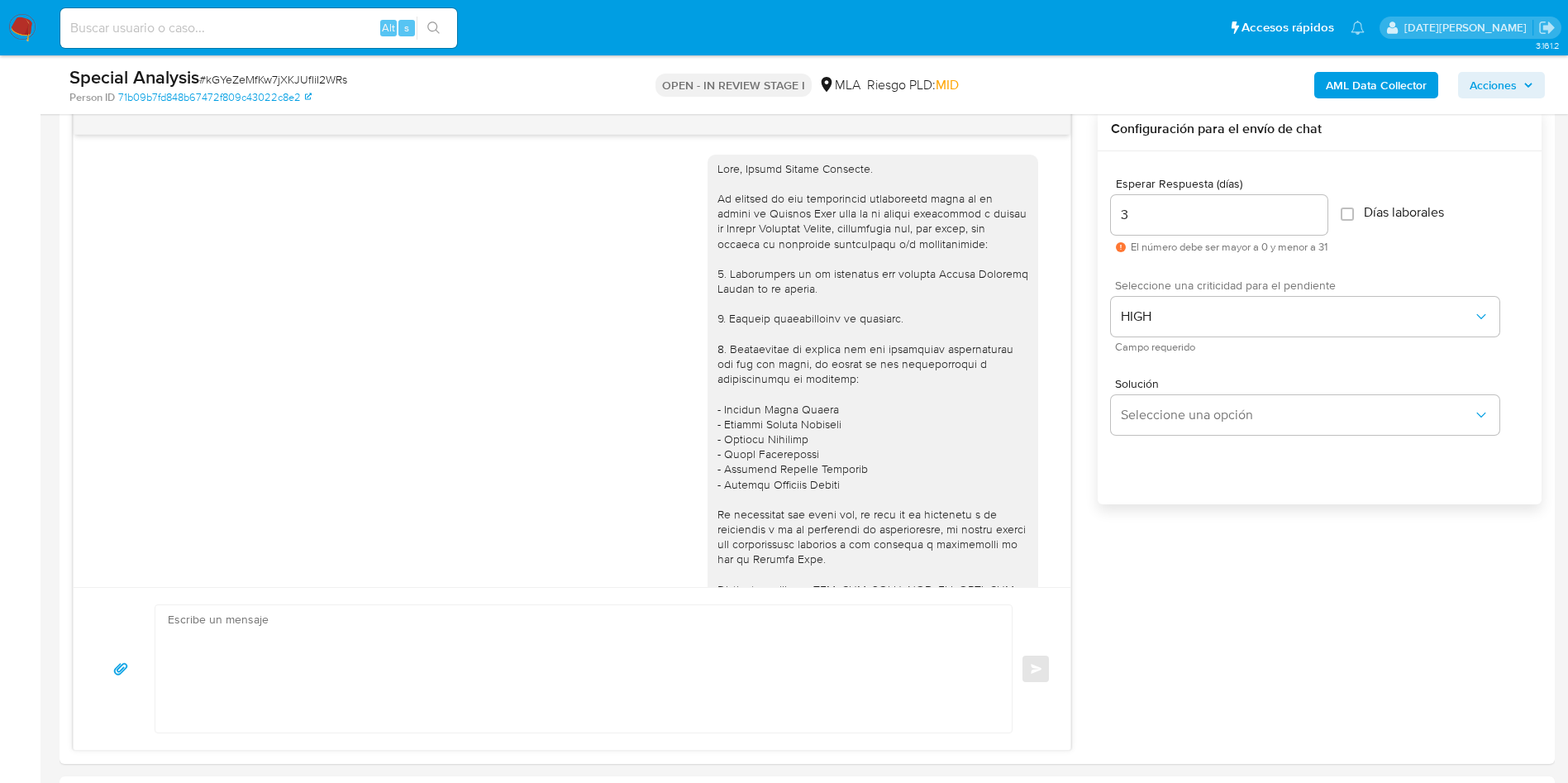
scroll to position [168, 0]
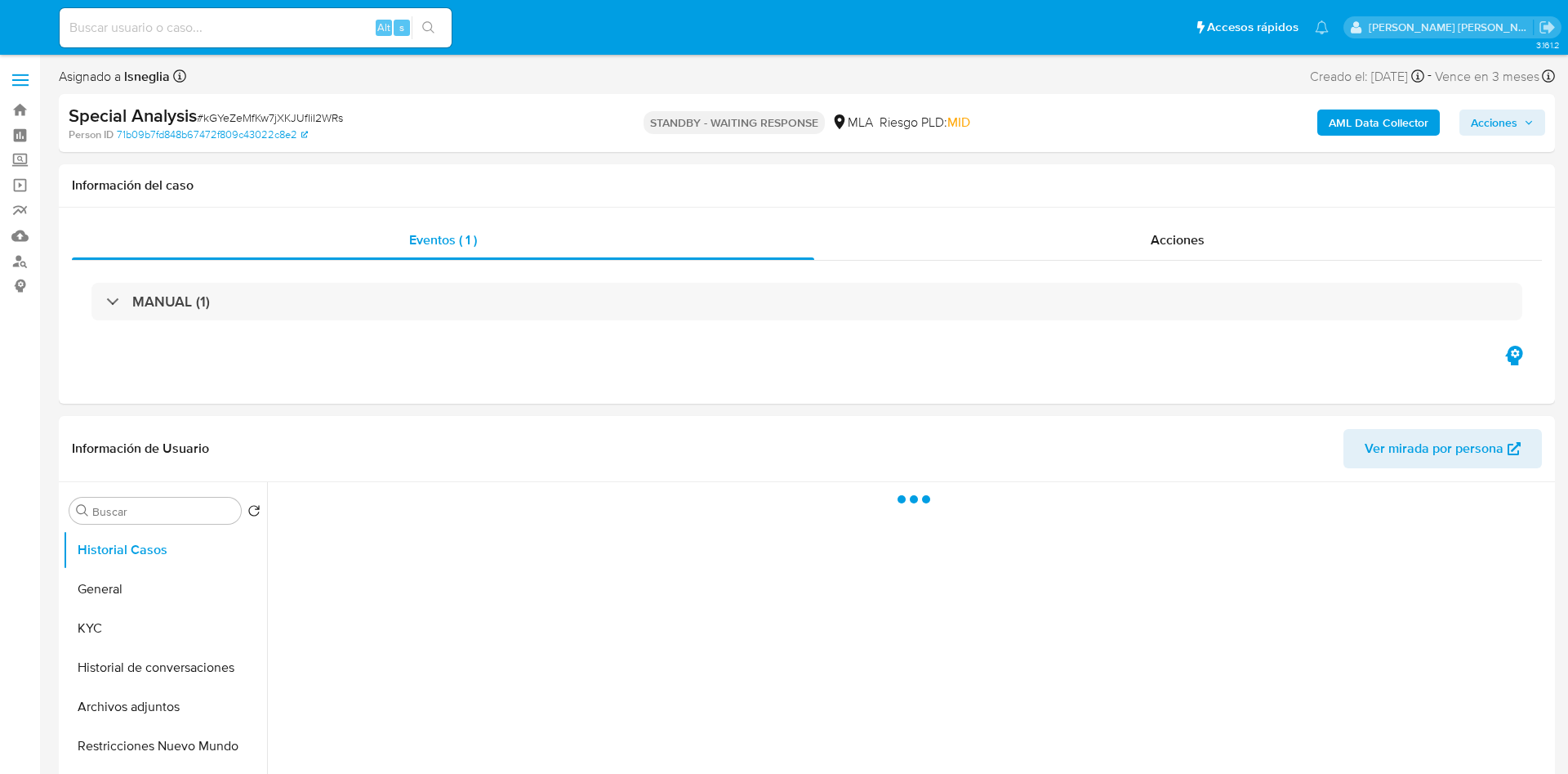
select select "10"
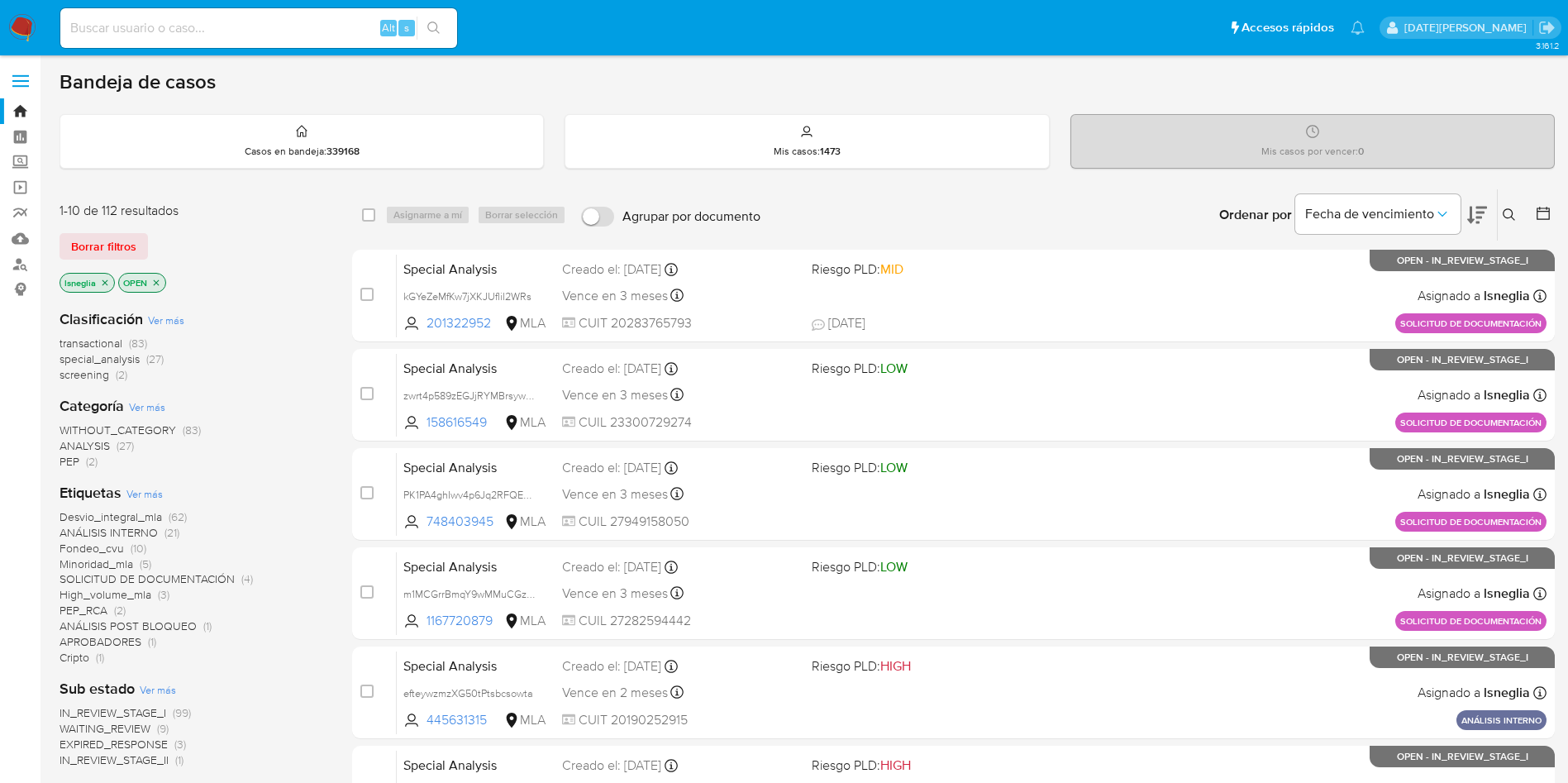
click at [104, 360] on span "special_analysis" at bounding box center [99, 358] width 80 height 17
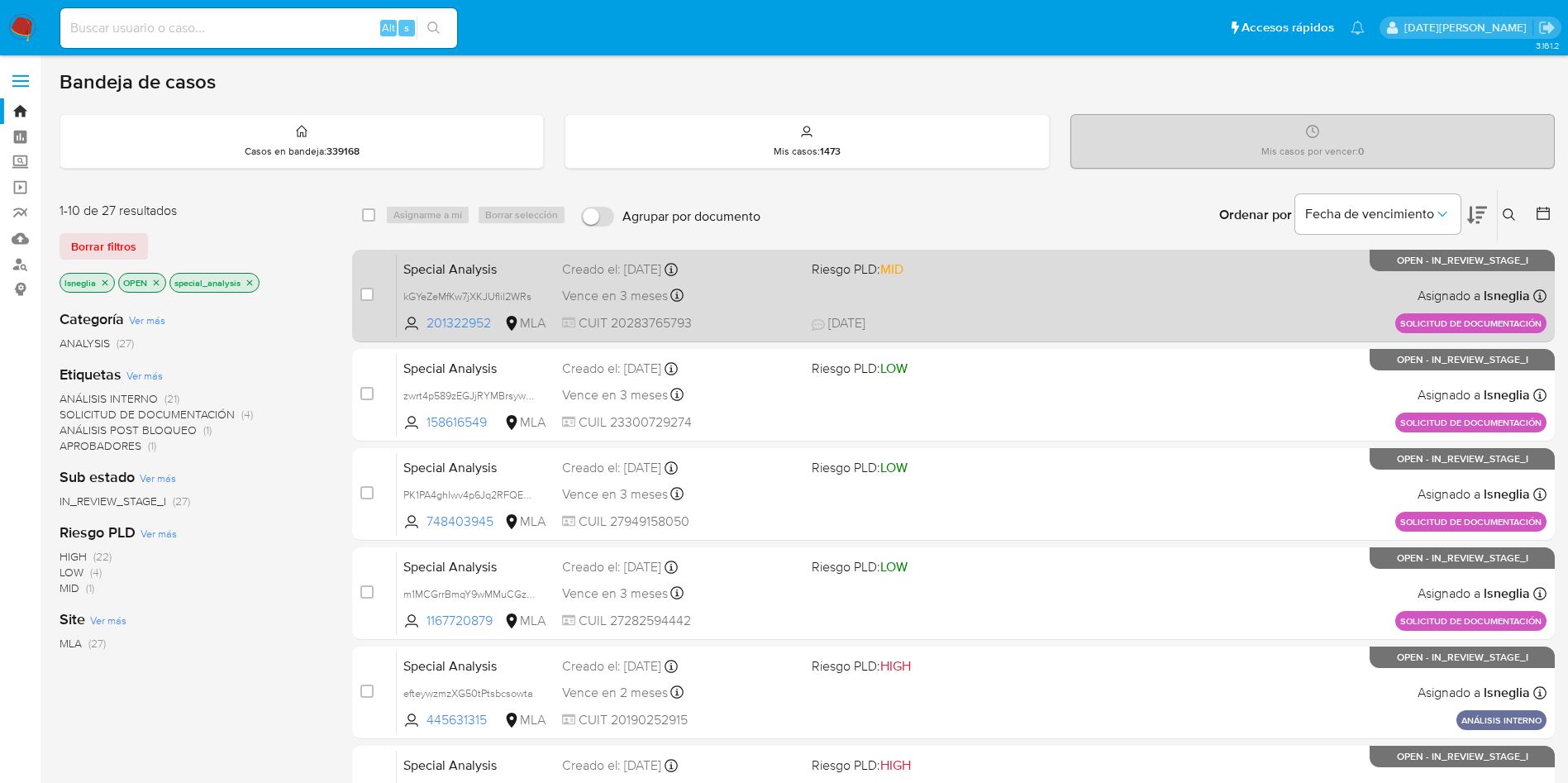
click at [524, 263] on span "Special Analysis" at bounding box center [475, 268] width 146 height 22
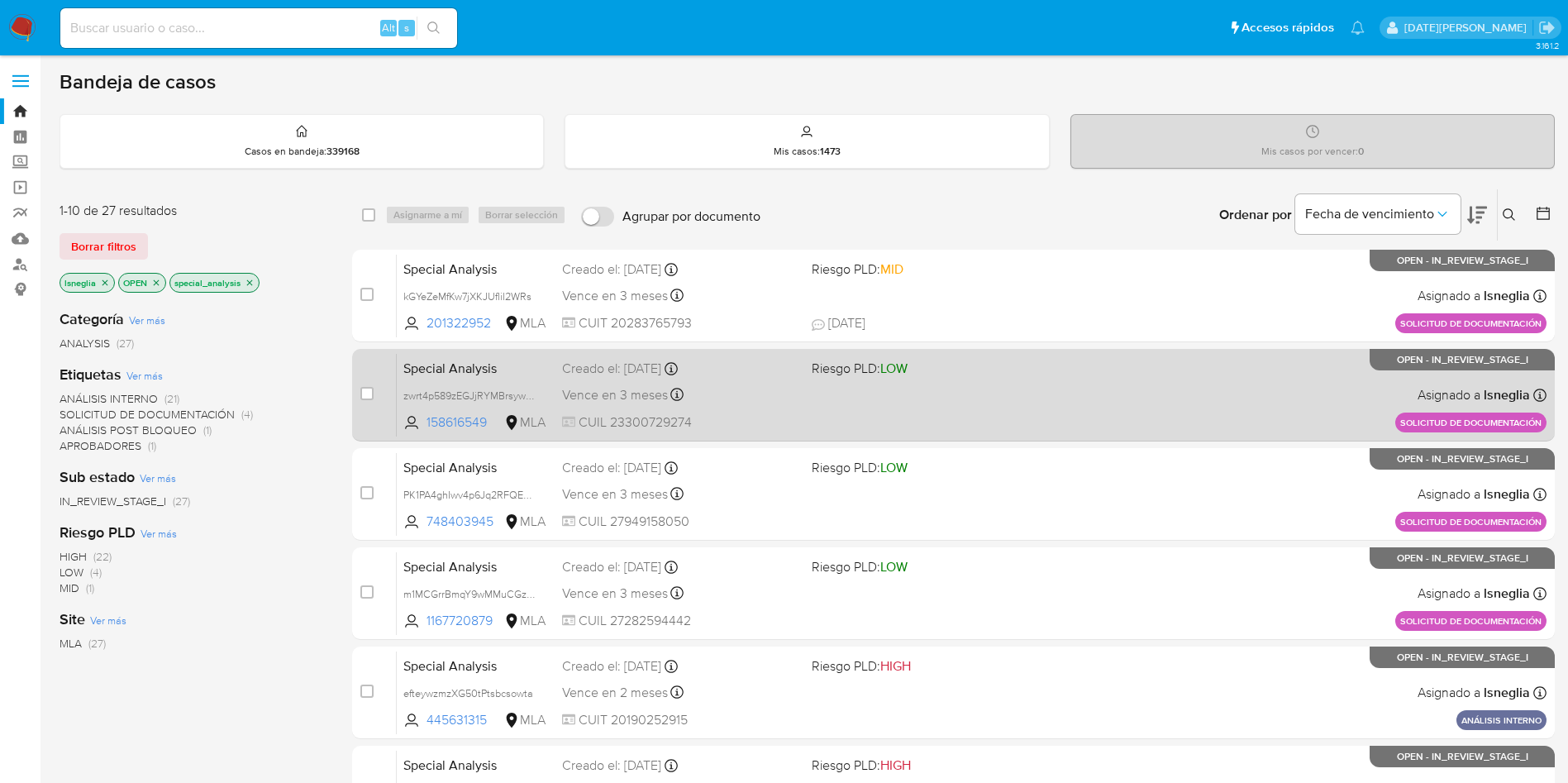
click at [466, 372] on span "Special Analysis" at bounding box center [475, 367] width 146 height 22
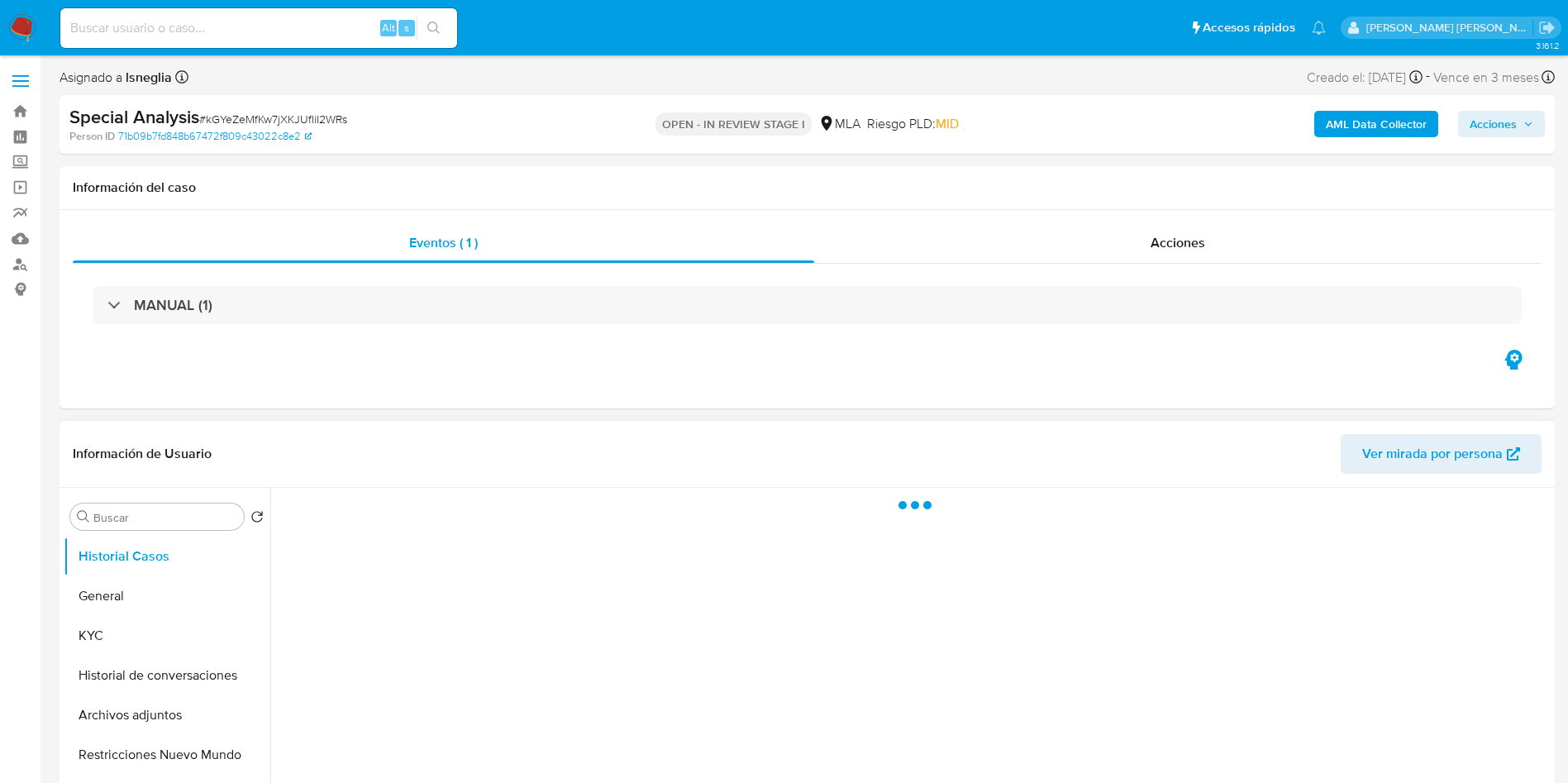
select select "10"
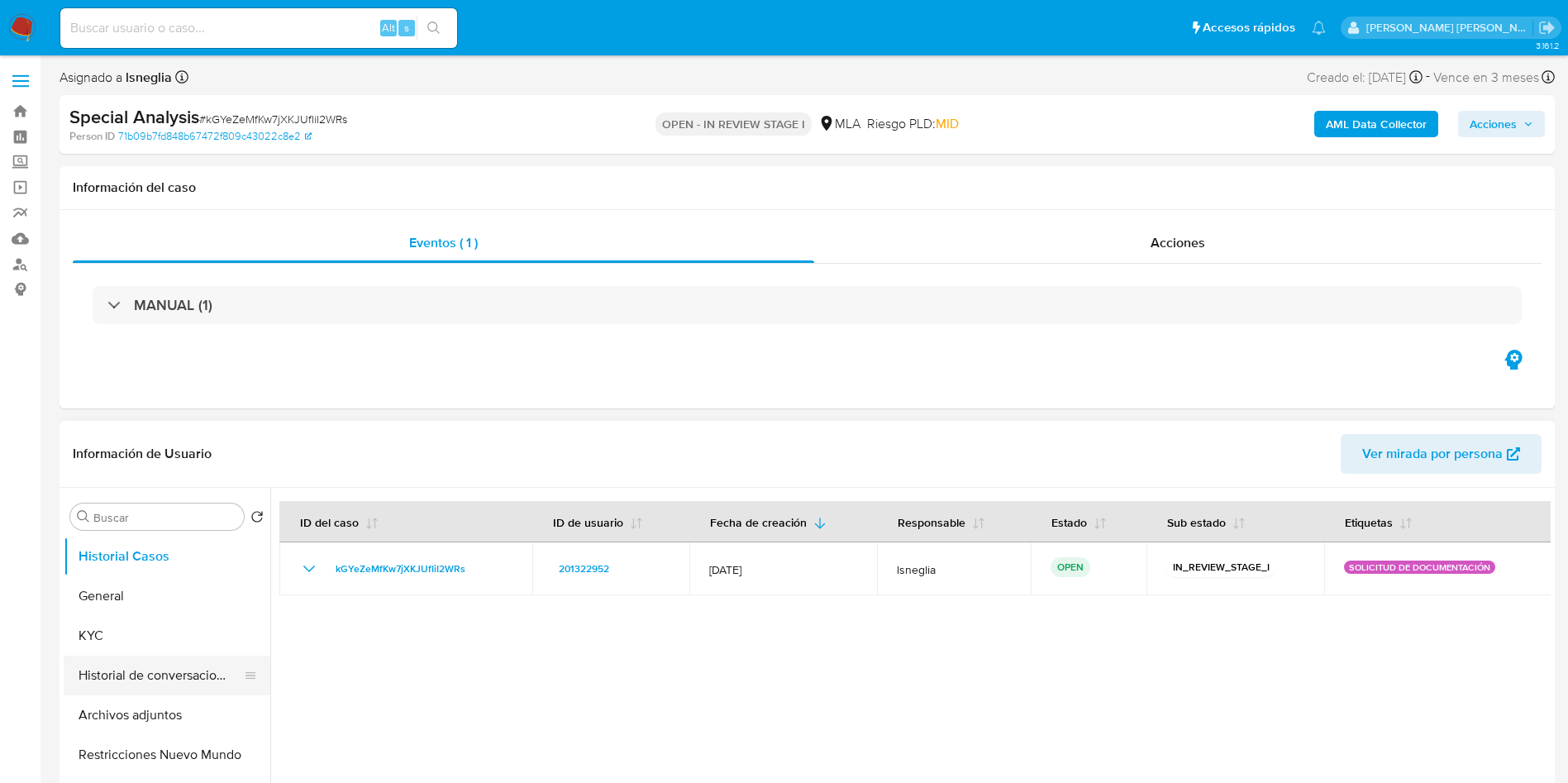
click at [174, 672] on button "Historial de conversaciones" at bounding box center [159, 675] width 193 height 40
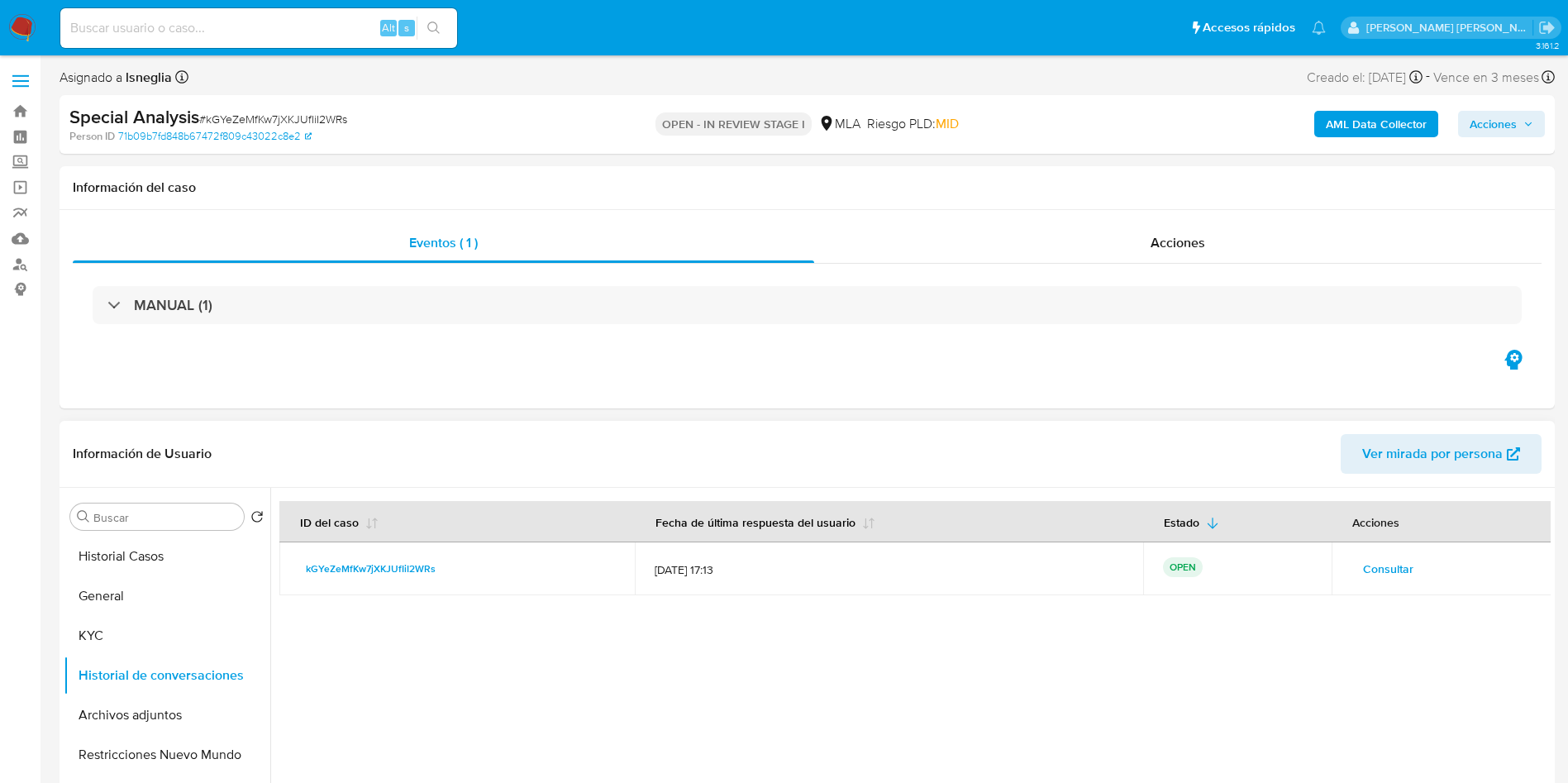
click at [1365, 565] on span "Consultar" at bounding box center [1388, 568] width 50 height 23
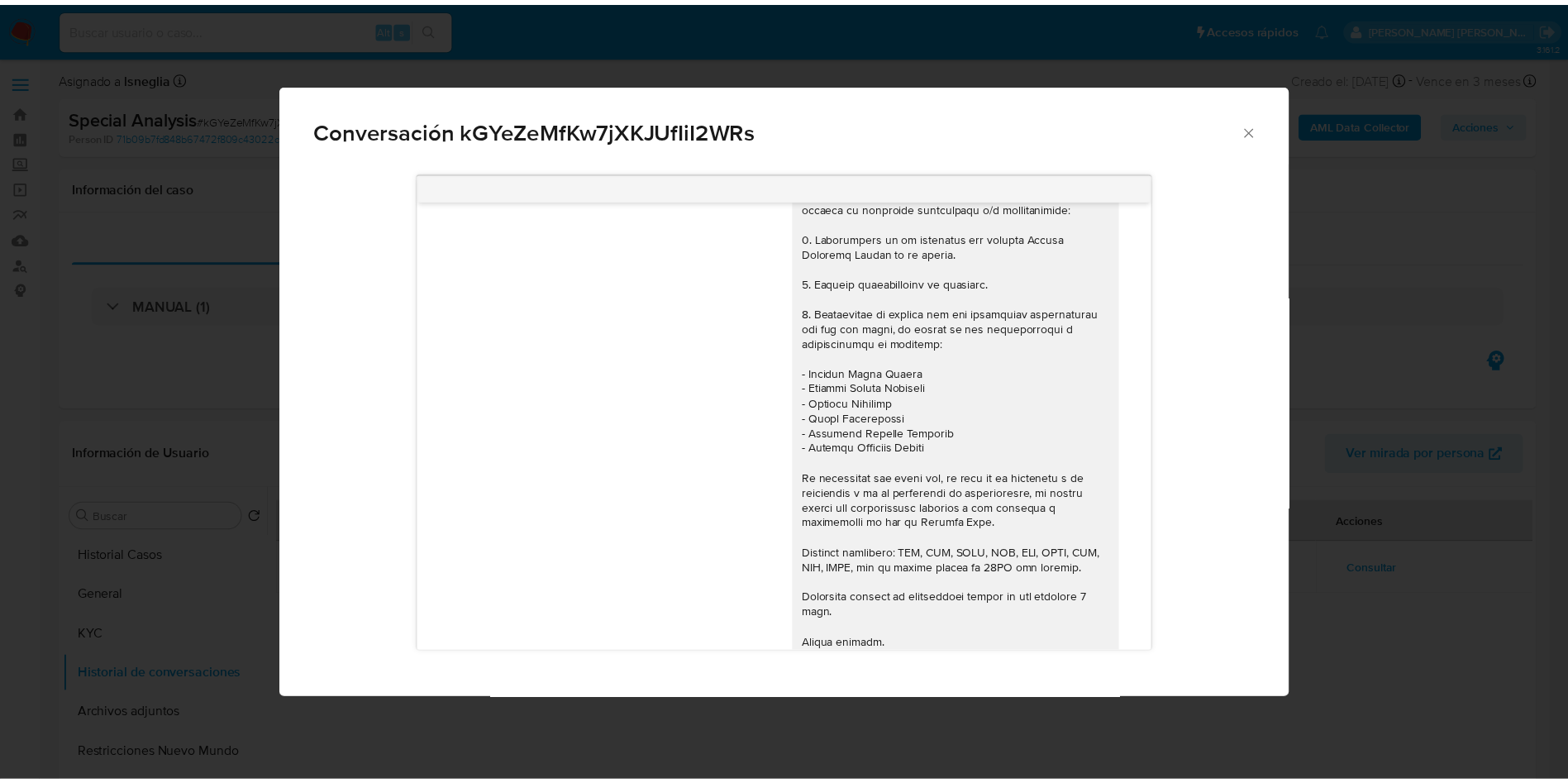
scroll to position [220, 0]
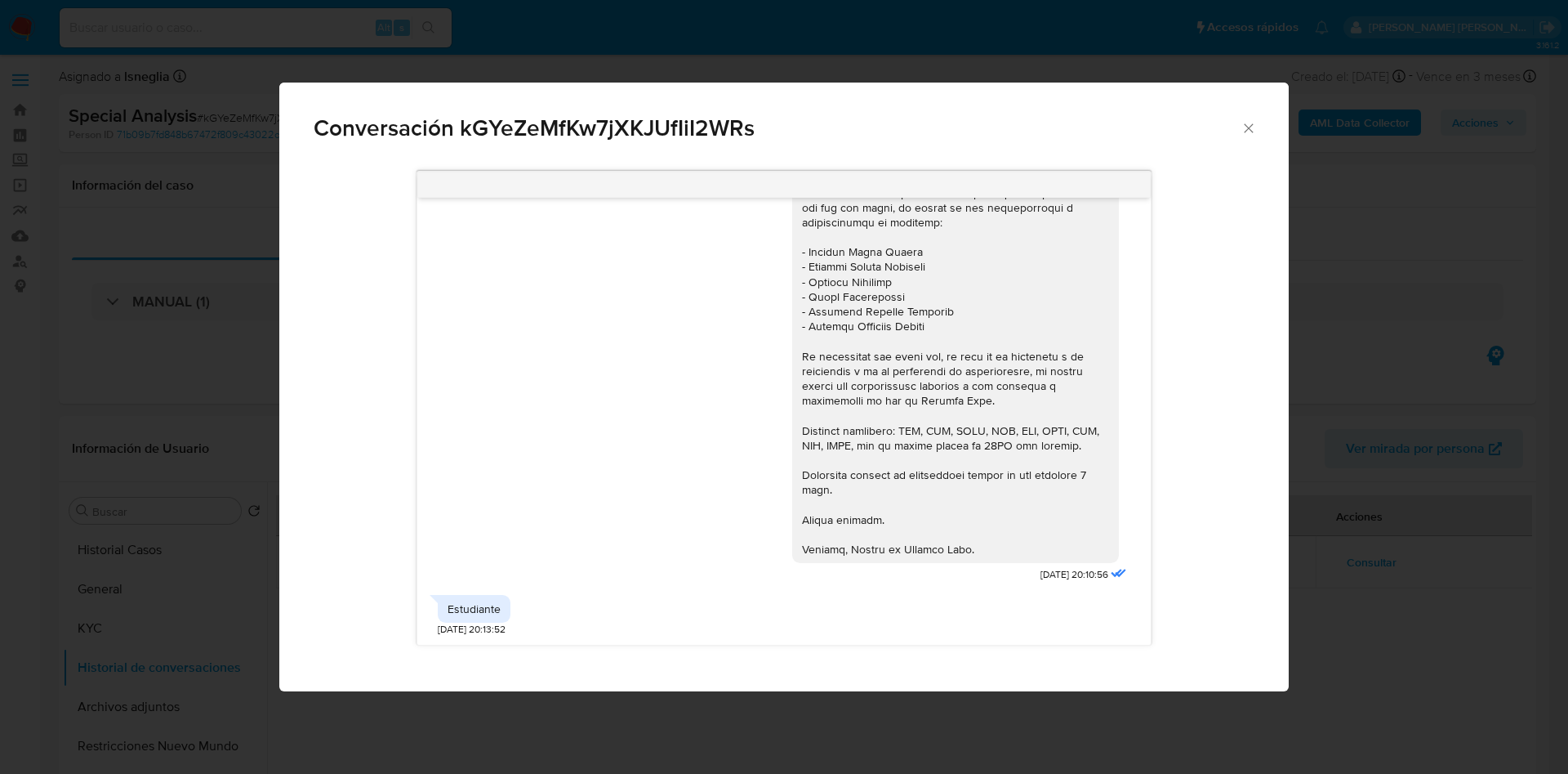
click at [1245, 125] on icon "Cerrar" at bounding box center [1248, 128] width 17 height 17
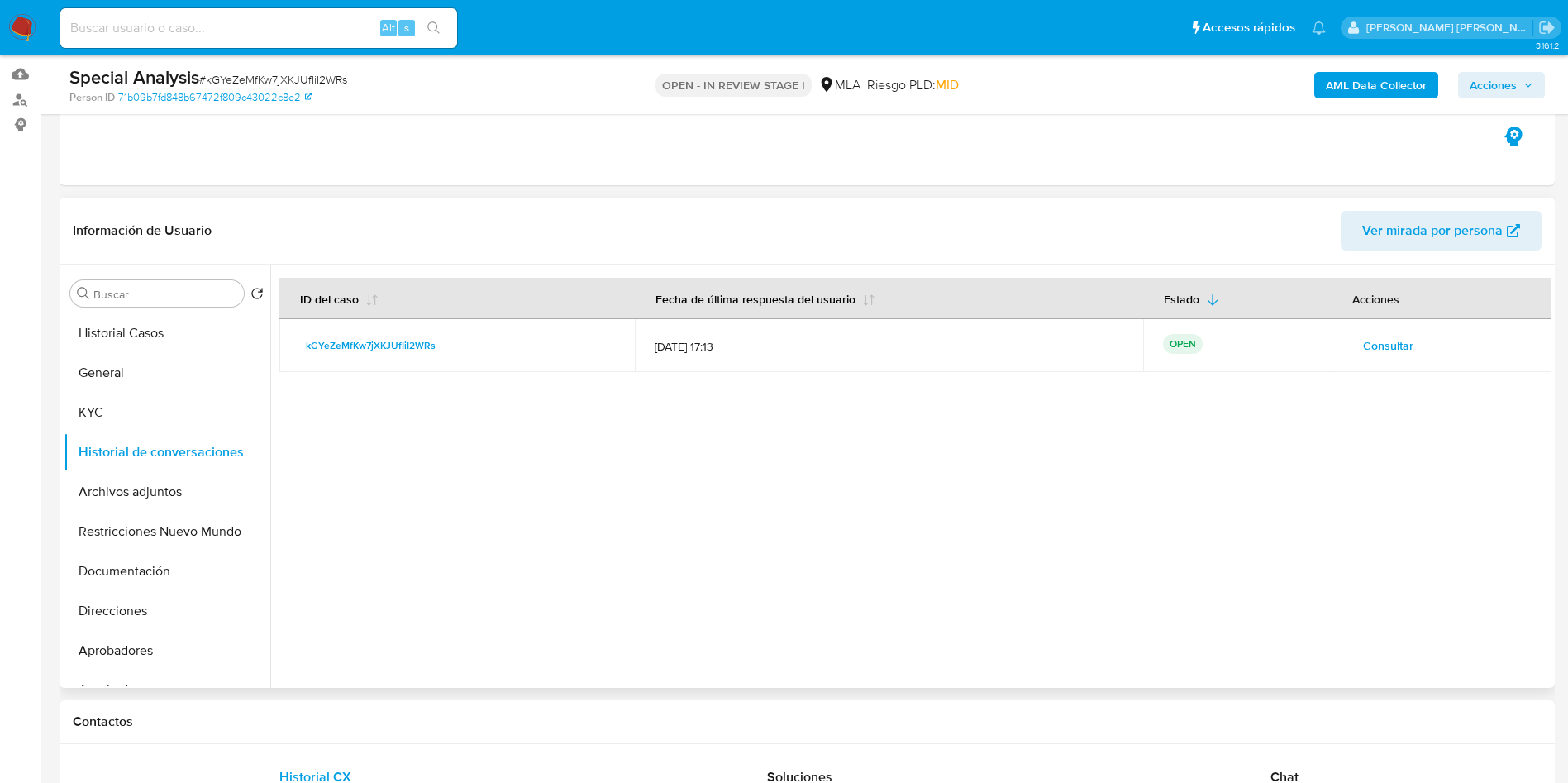
scroll to position [248, 0]
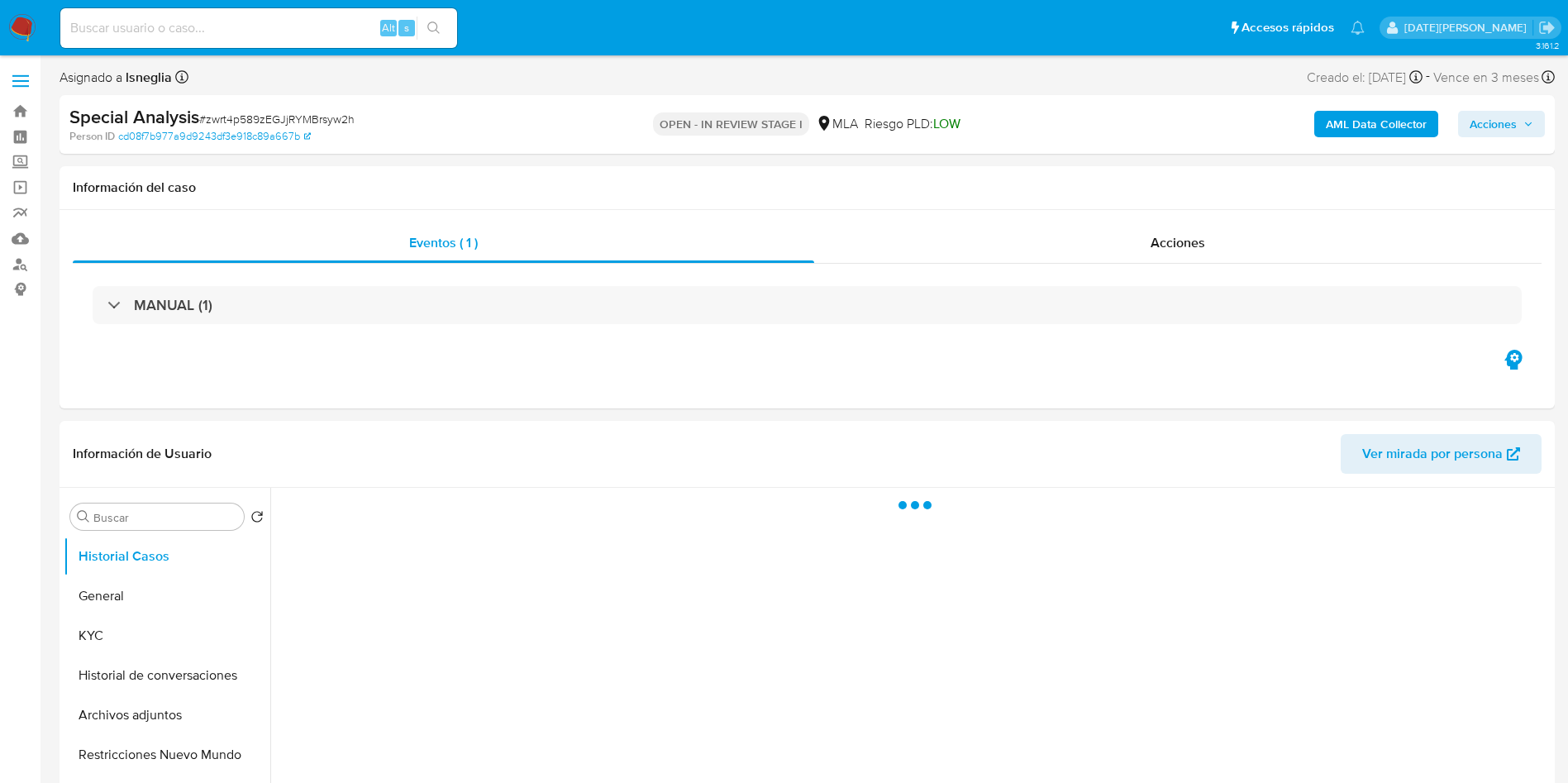
select select "10"
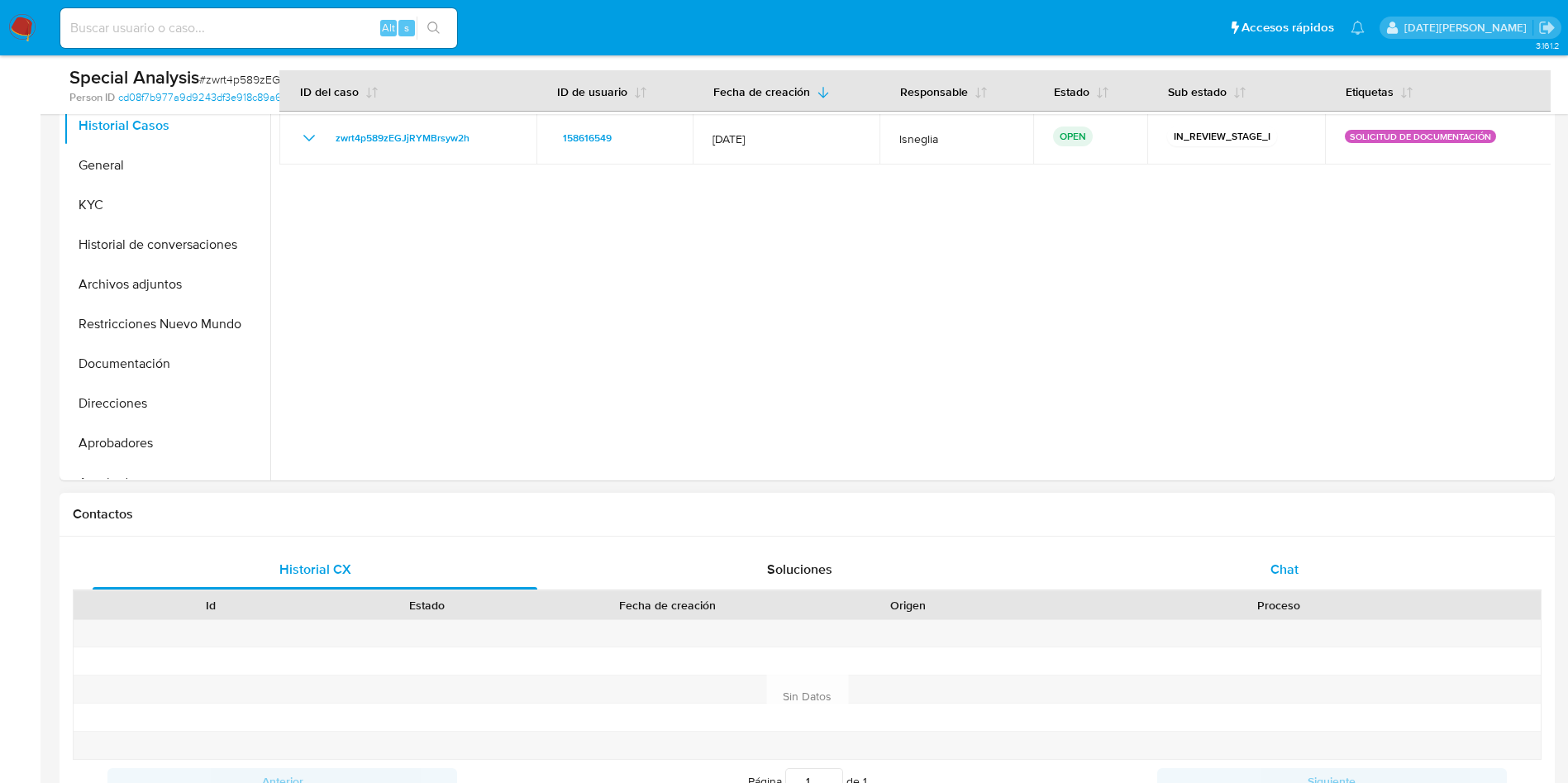
click at [1295, 569] on span "Chat" at bounding box center [1284, 568] width 28 height 19
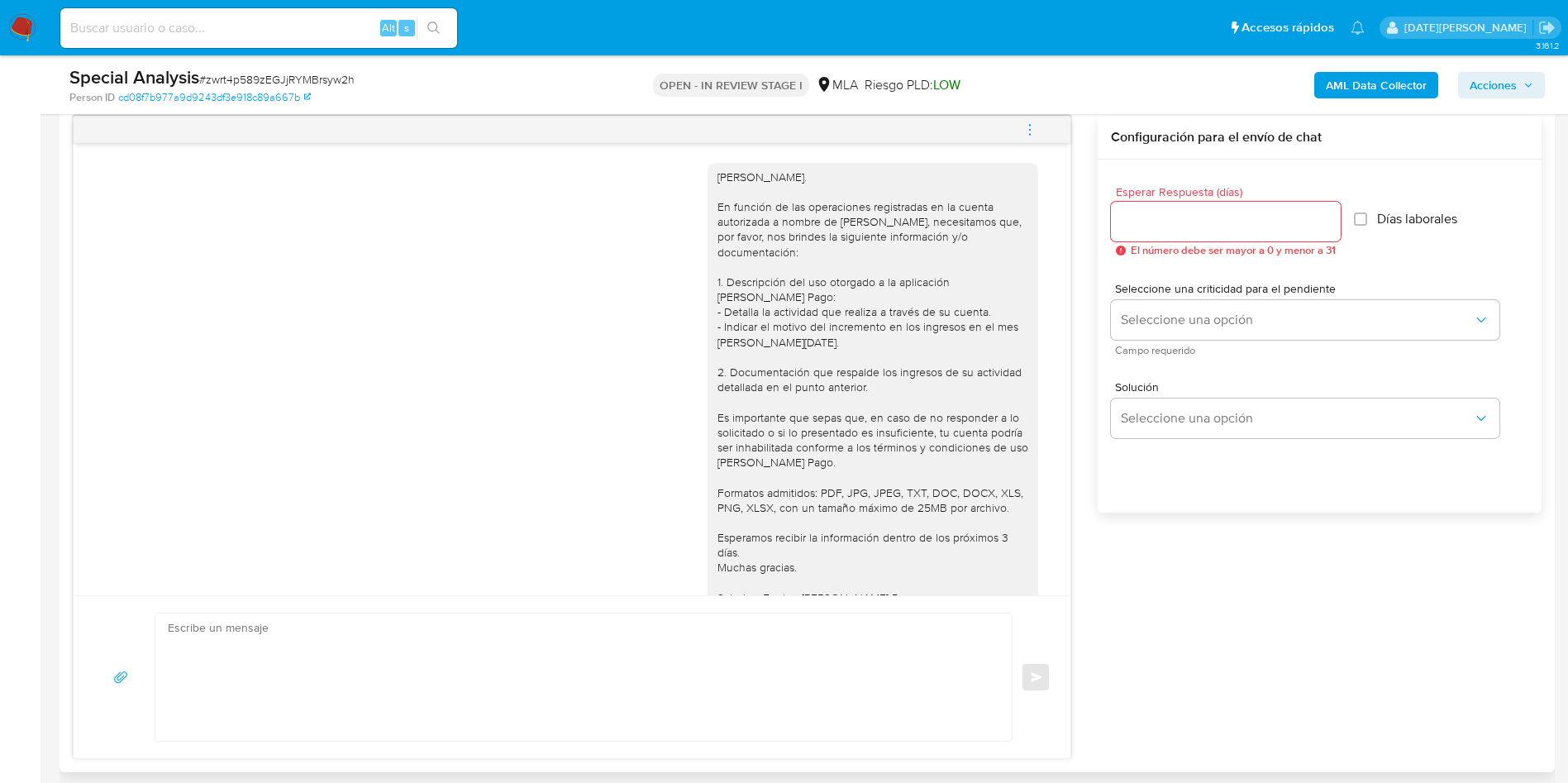
scroll to position [744, 0]
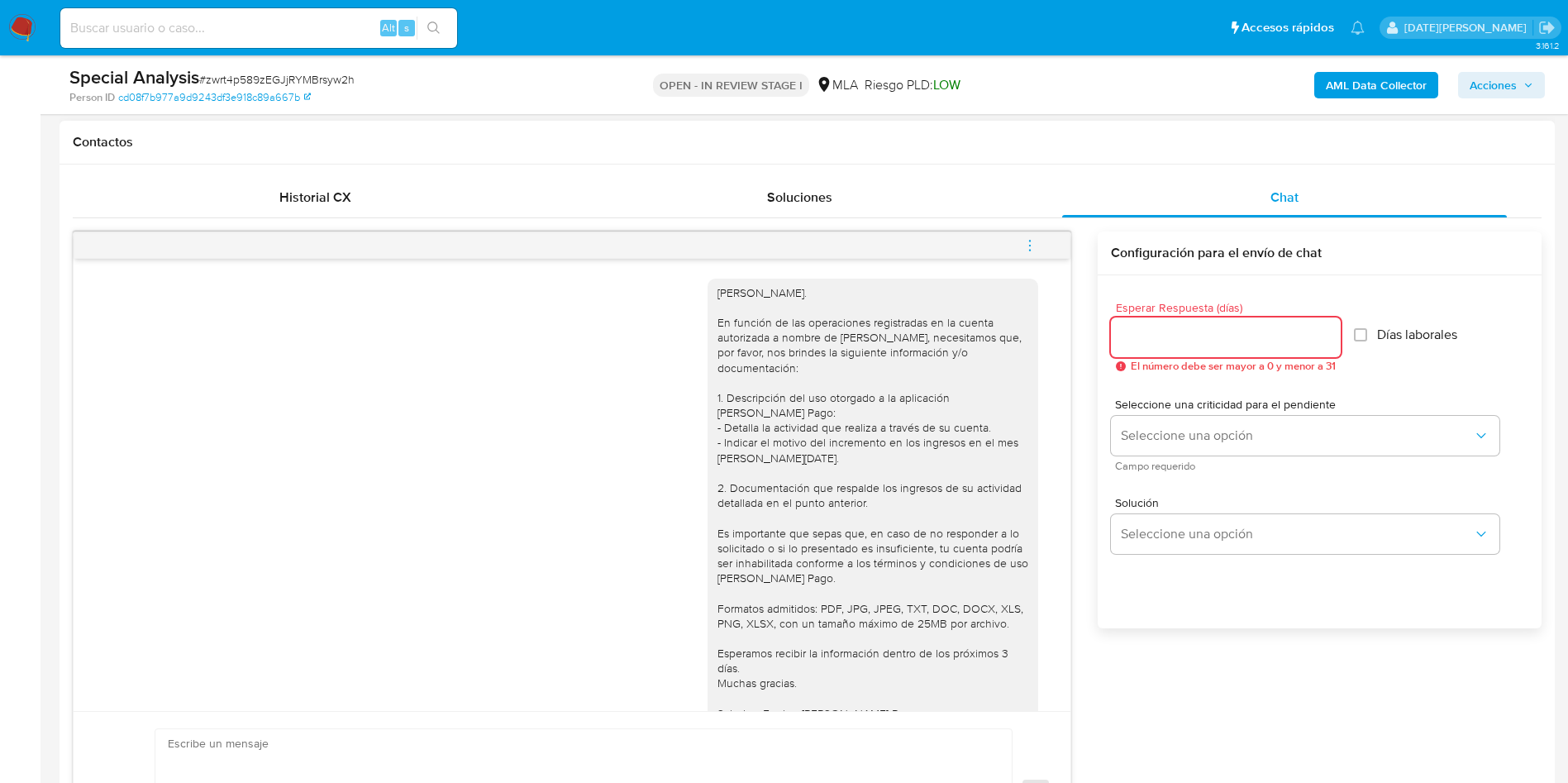
click at [1158, 332] on input "Esperar Respuesta (días)" at bounding box center [1225, 338] width 230 height 22
click at [1045, 243] on button "menu-action" at bounding box center [1029, 245] width 54 height 40
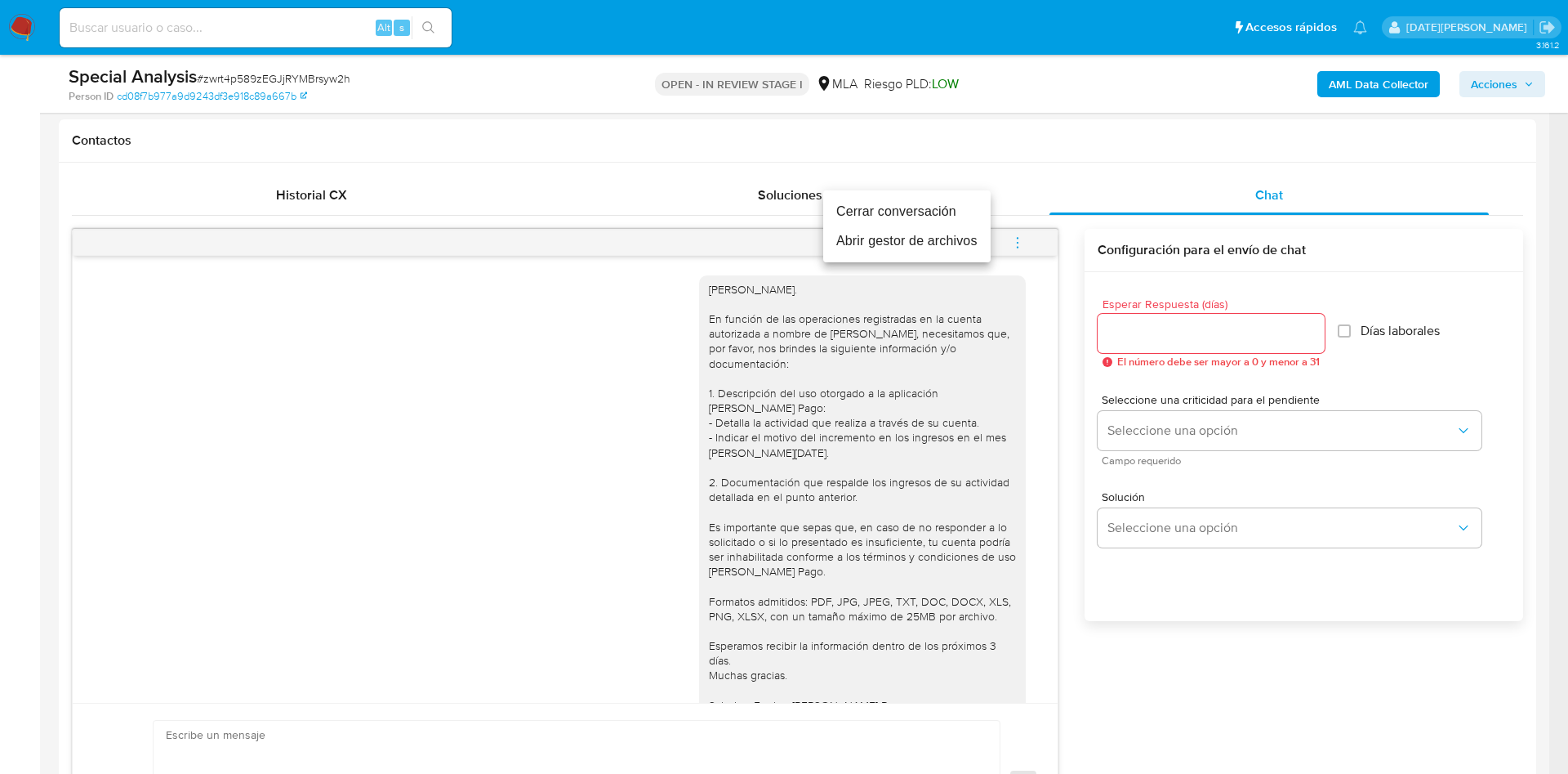
click at [899, 215] on li "Cerrar conversación" at bounding box center [907, 211] width 167 height 29
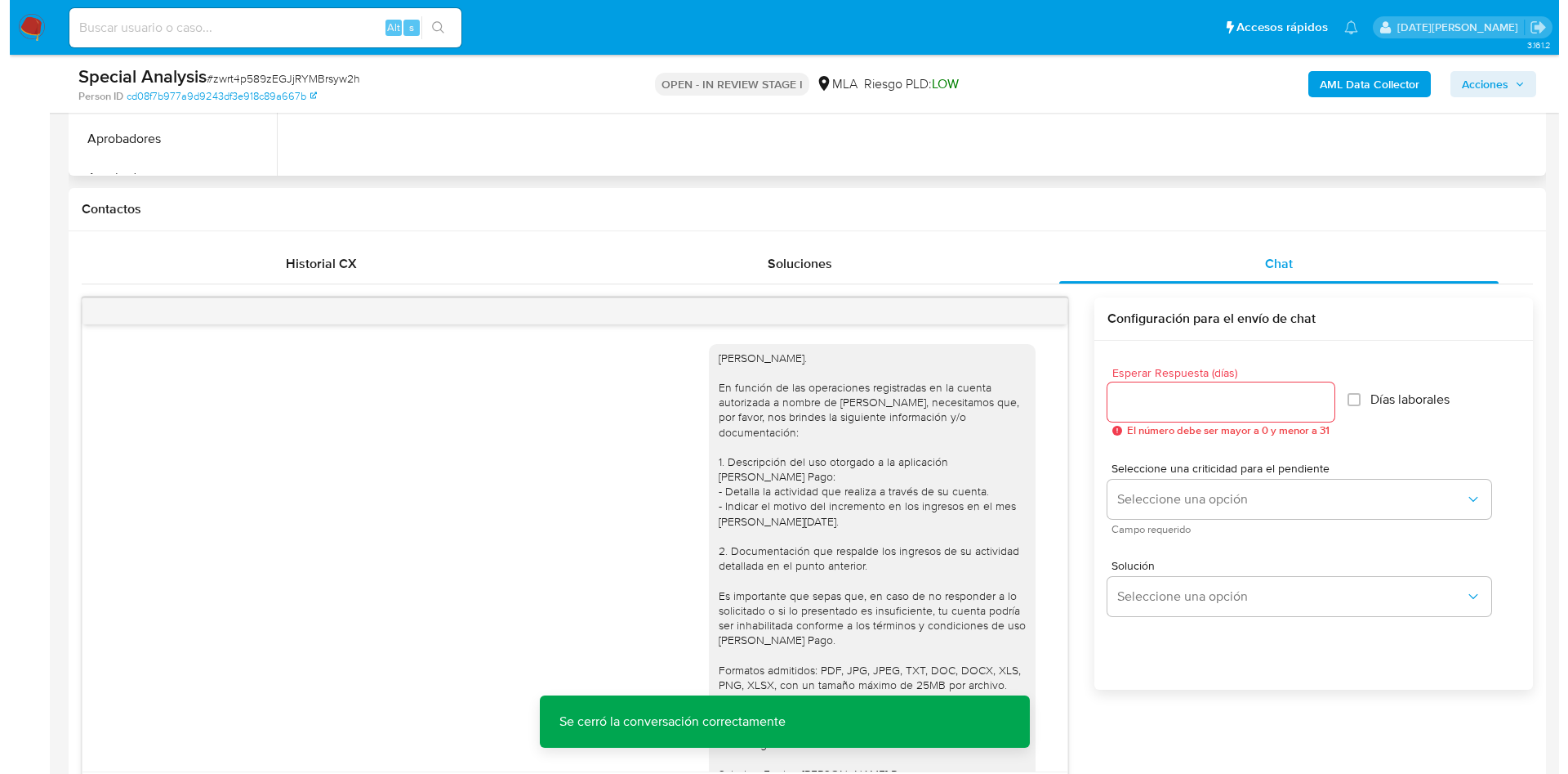
scroll to position [613, 0]
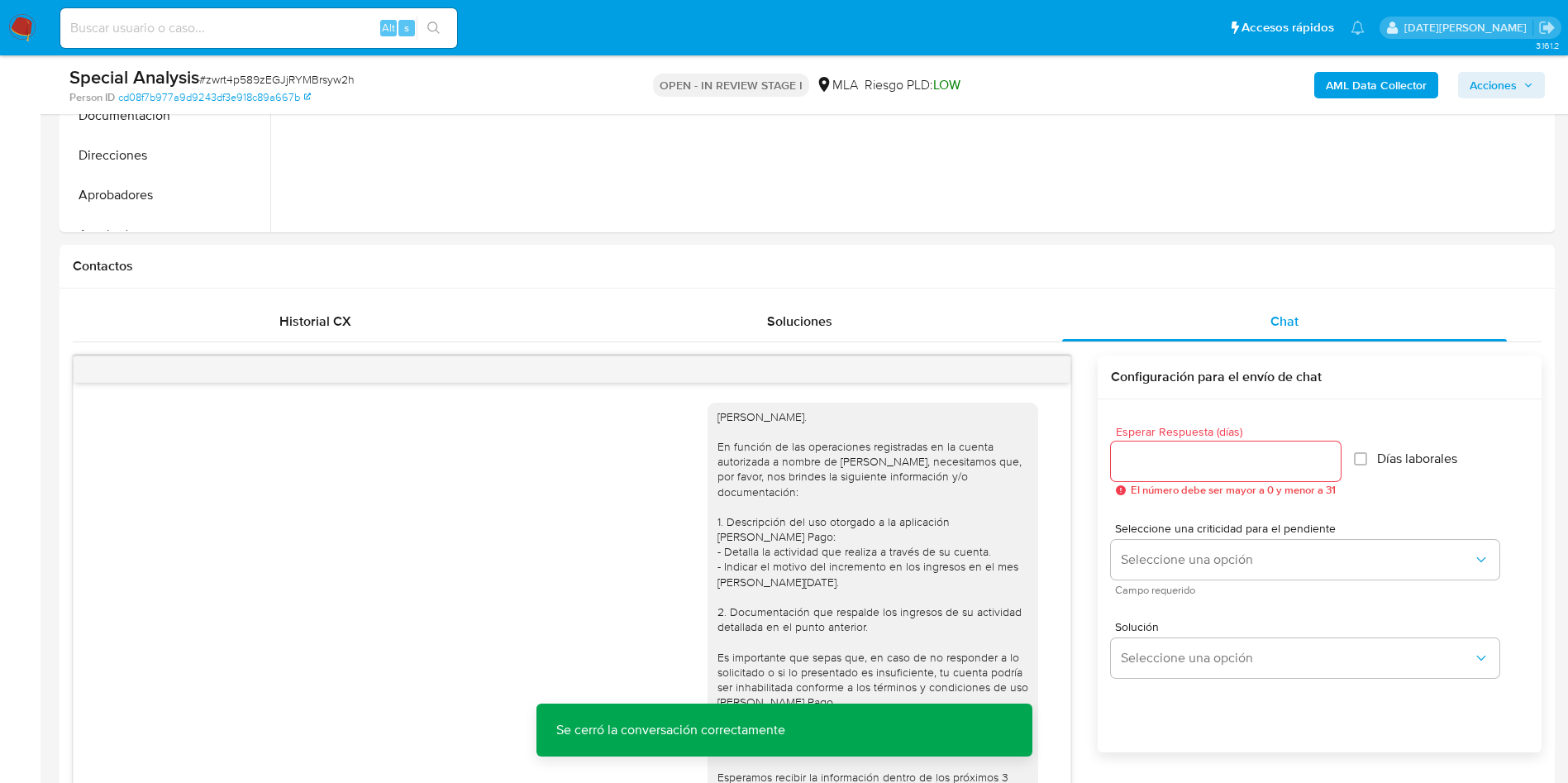
click at [1486, 83] on span "Acciones" at bounding box center [1494, 85] width 48 height 27
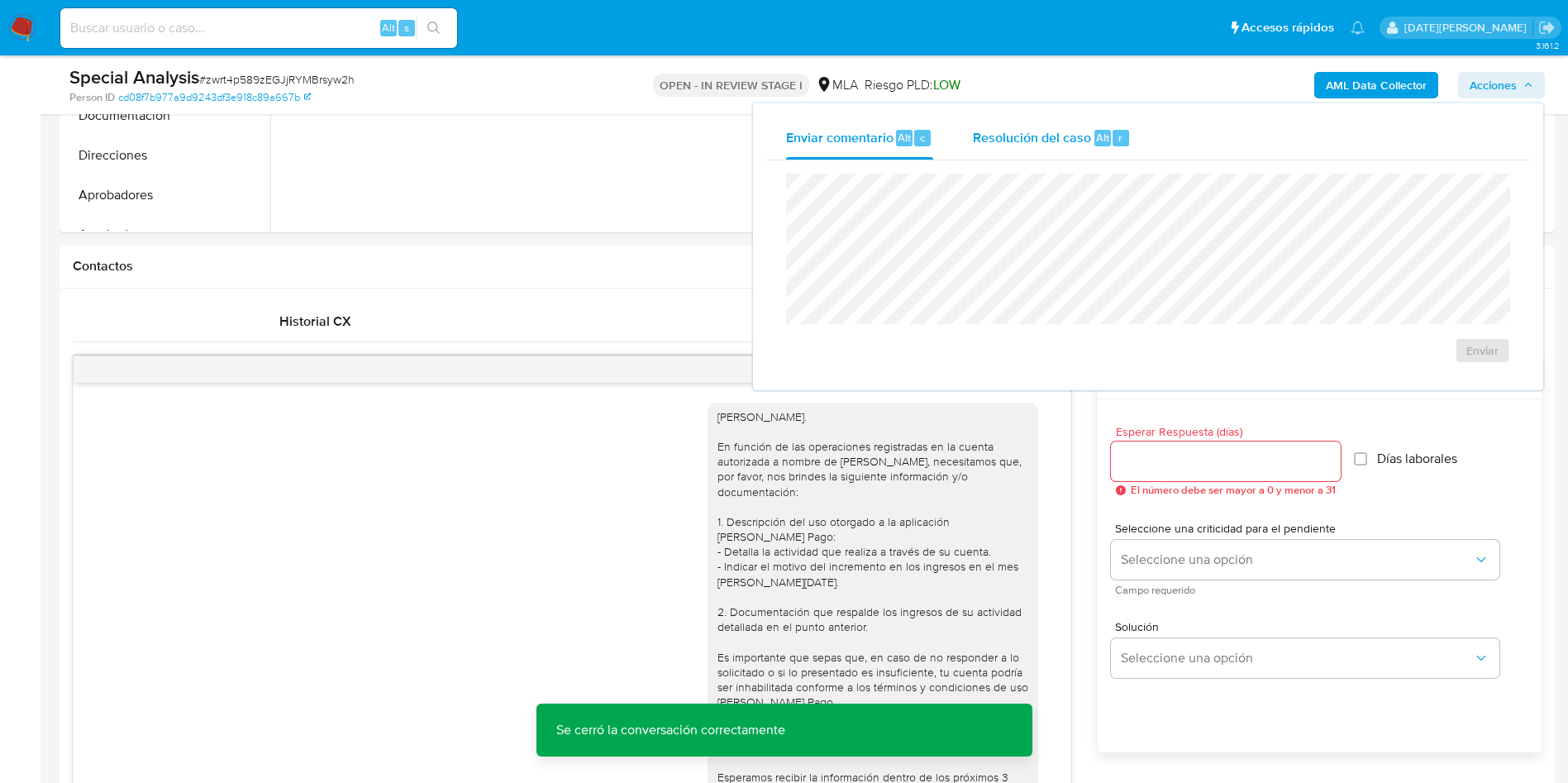
click at [1022, 145] on span "Resolución del caso" at bounding box center [1031, 137] width 118 height 19
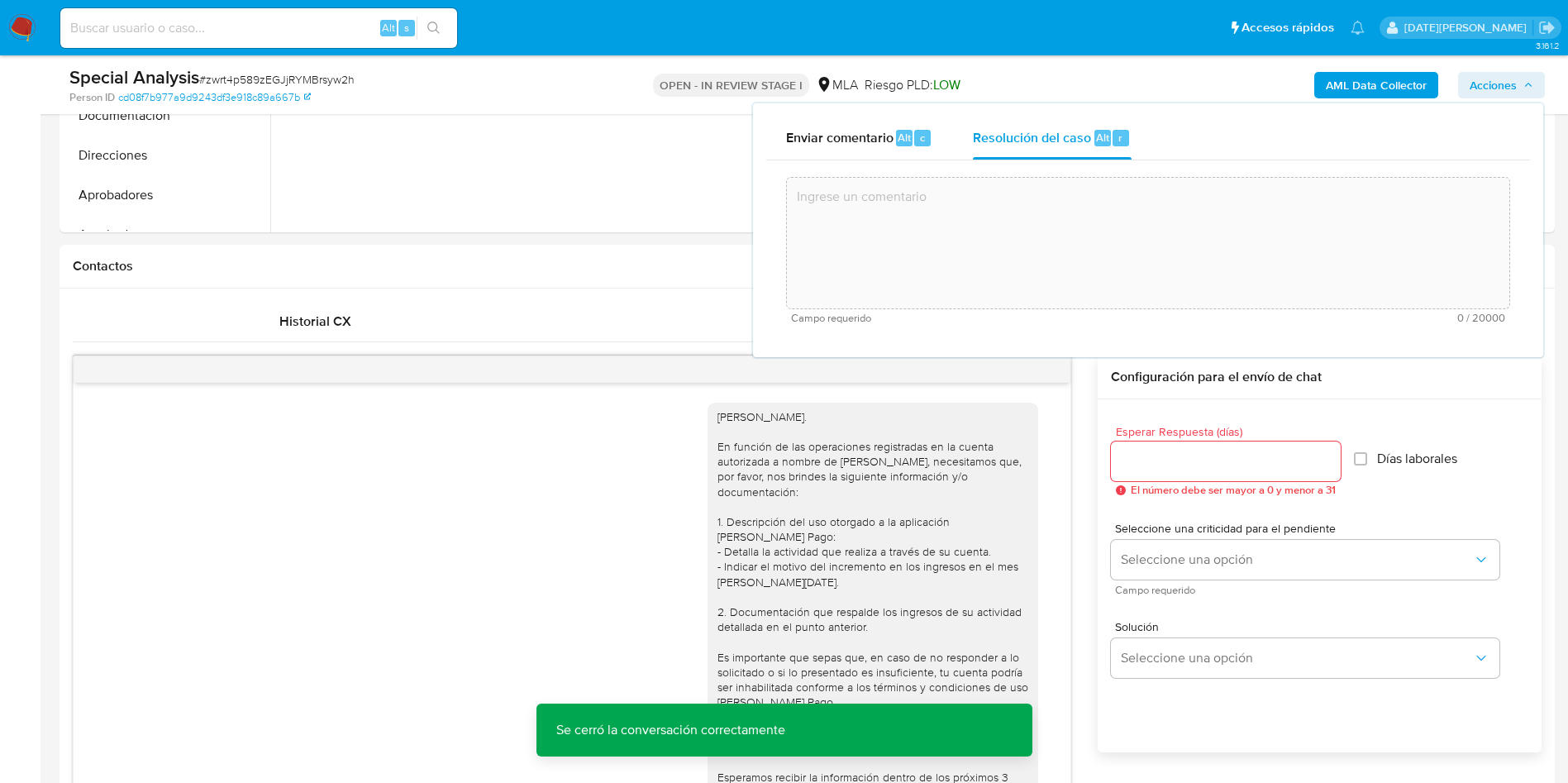
click at [979, 273] on textarea at bounding box center [1148, 244] width 723 height 133
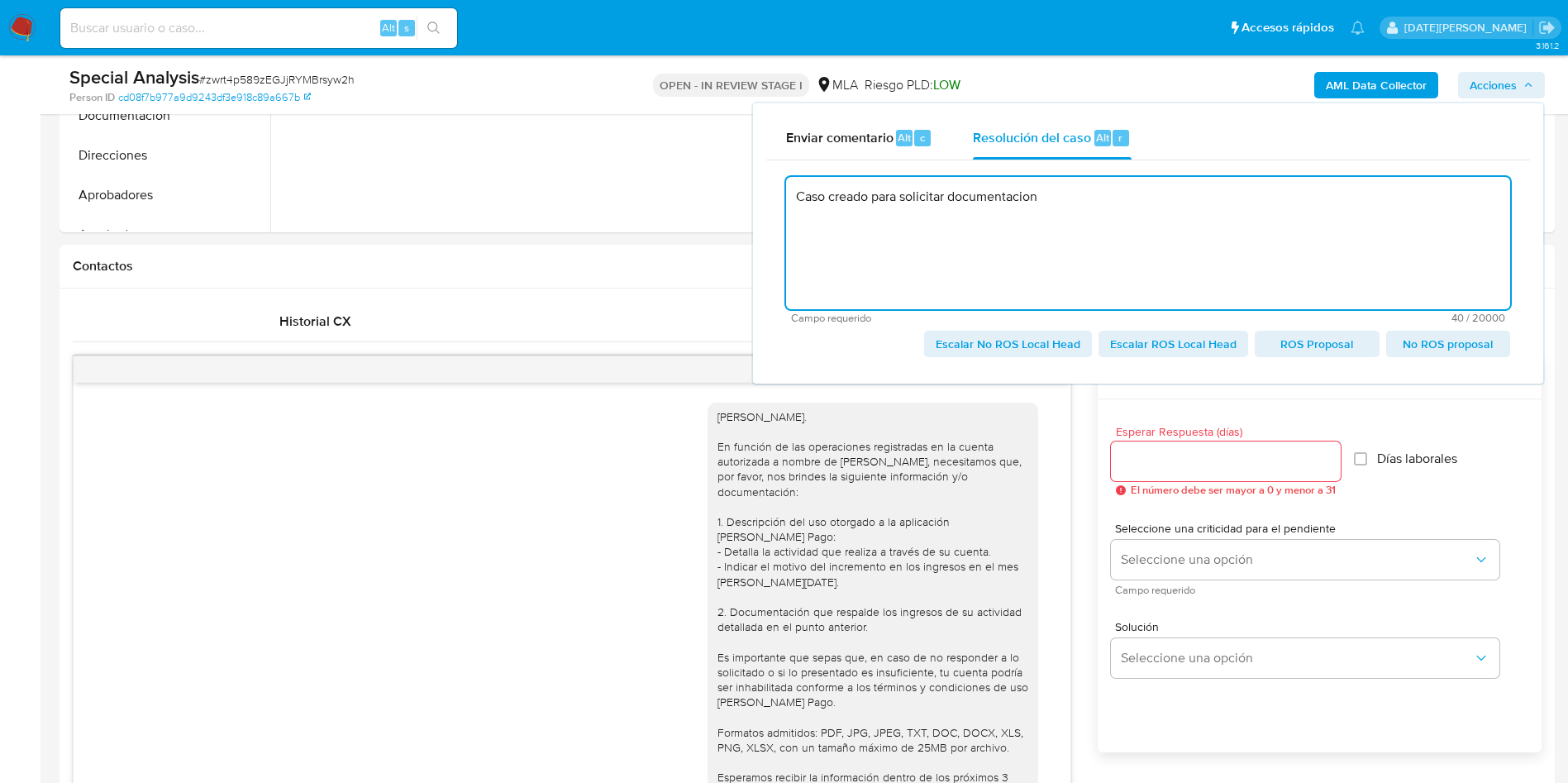
click at [1015, 193] on textarea "Caso creado para solicitar documentacion" at bounding box center [1147, 244] width 724 height 133
click at [0, 0] on lt-span "documentaci ó n" at bounding box center [0, 0] width 0 height 0
click at [1018, 347] on span "Escalar No ROS Local Head" at bounding box center [1008, 343] width 145 height 23
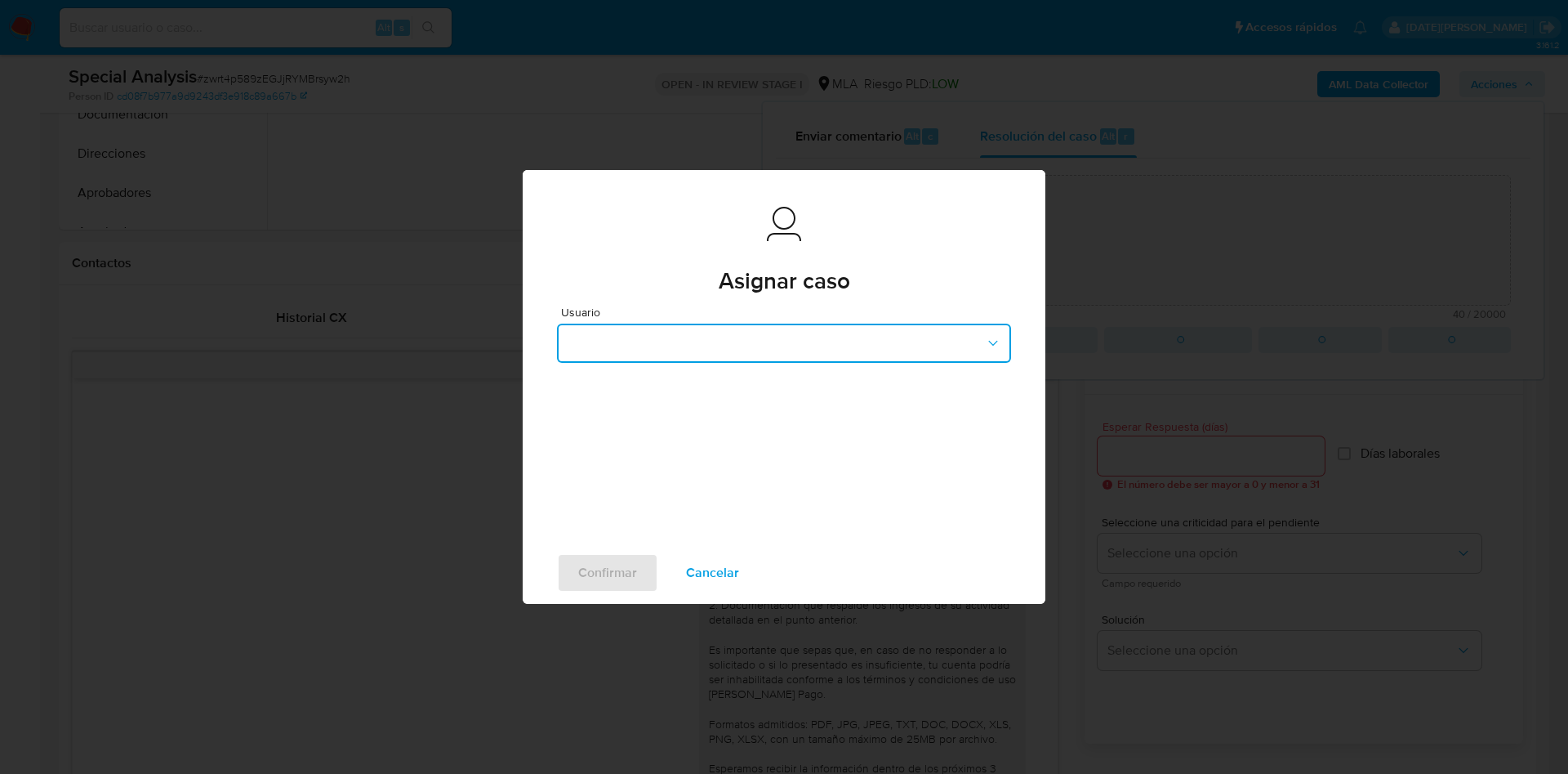
click at [683, 350] on button "button" at bounding box center [784, 343] width 454 height 39
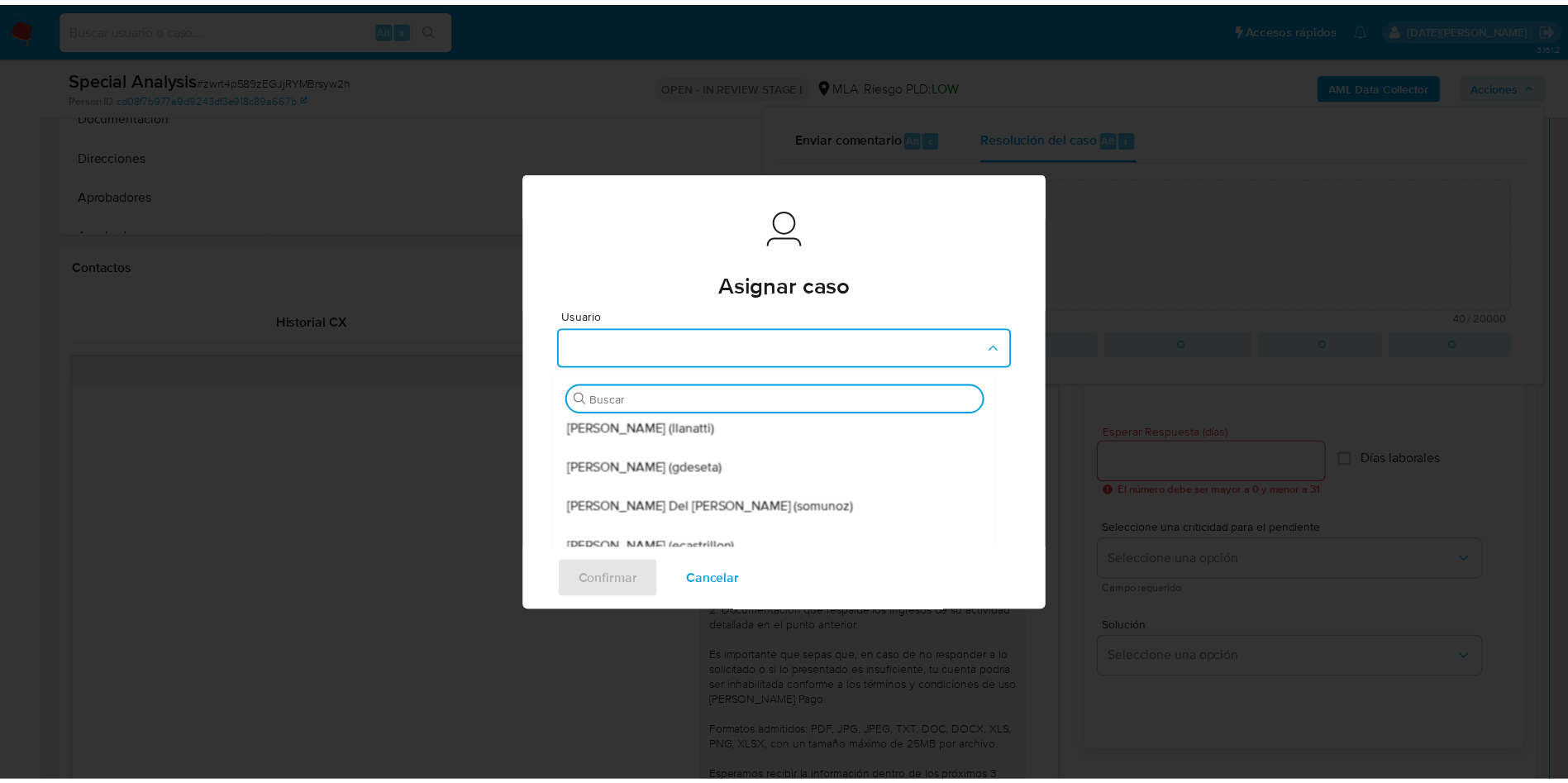
scroll to position [124, 0]
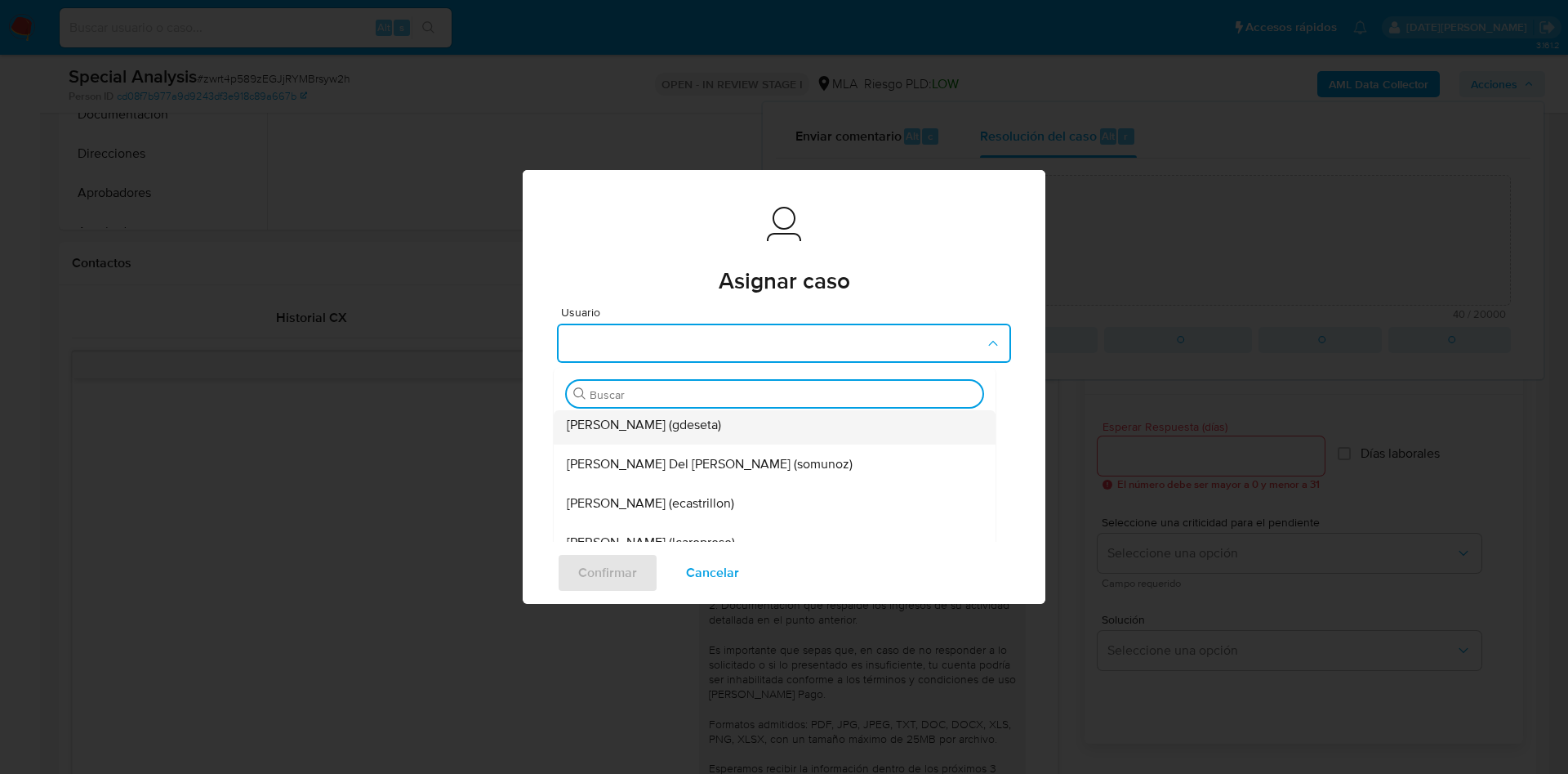
click at [685, 431] on span "Gustavo Andres De Seta (gdeseta)" at bounding box center [645, 425] width 155 height 17
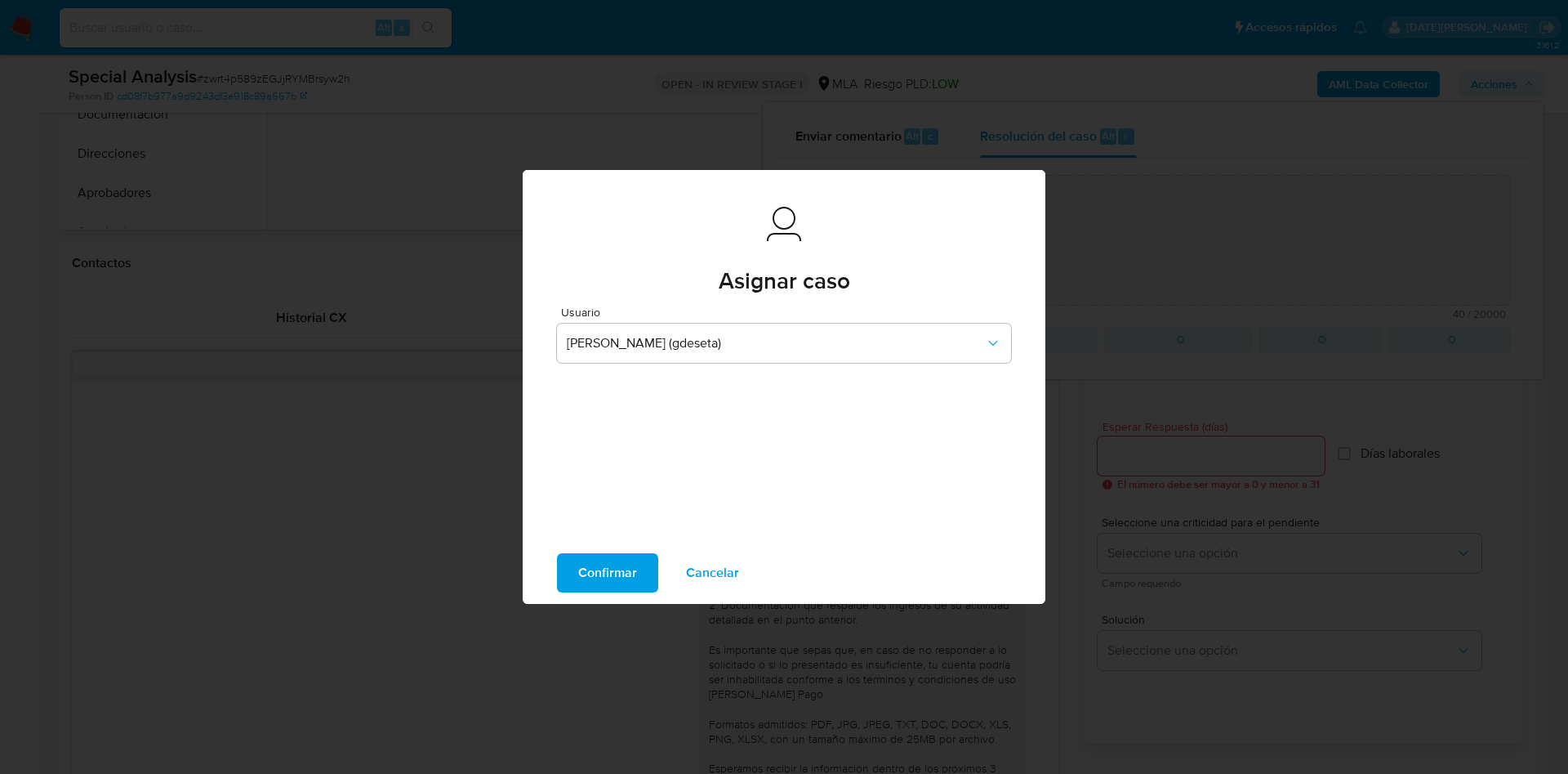
click at [620, 557] on span "Confirmar" at bounding box center [607, 572] width 59 height 36
type textarea "Caso creado para solicitar documentación"
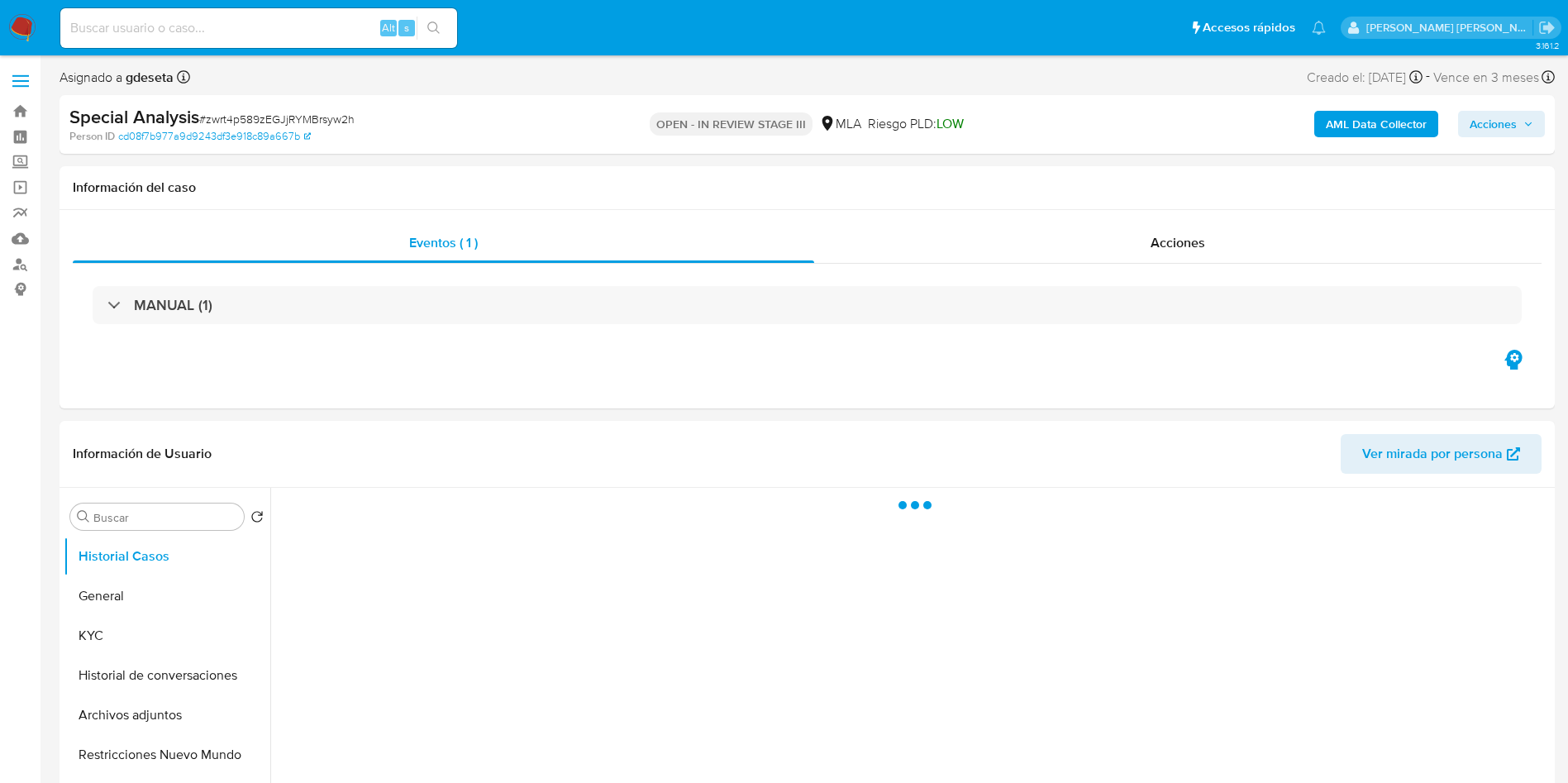
select select "10"
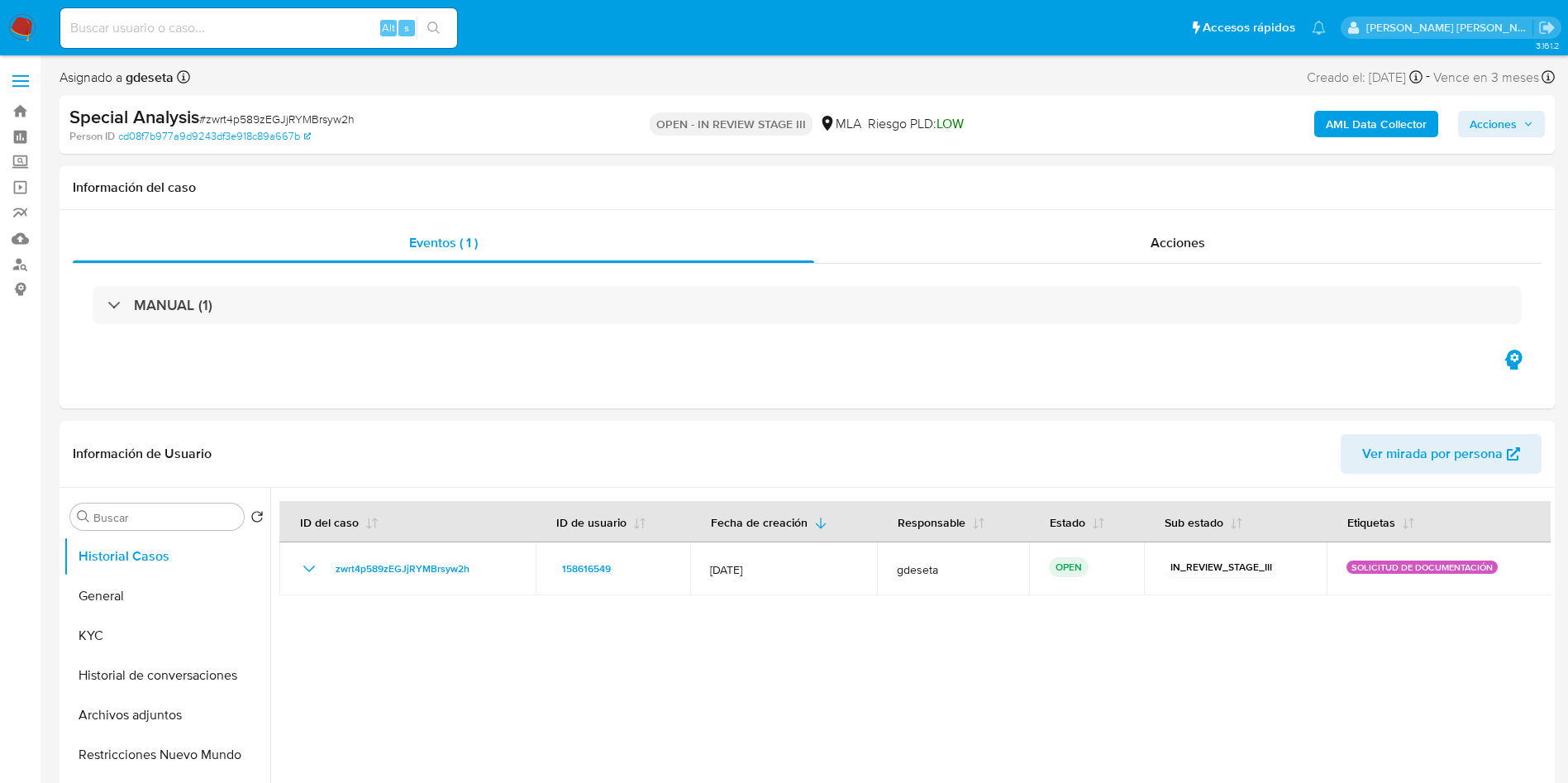
click at [18, 21] on img at bounding box center [22, 28] width 28 height 28
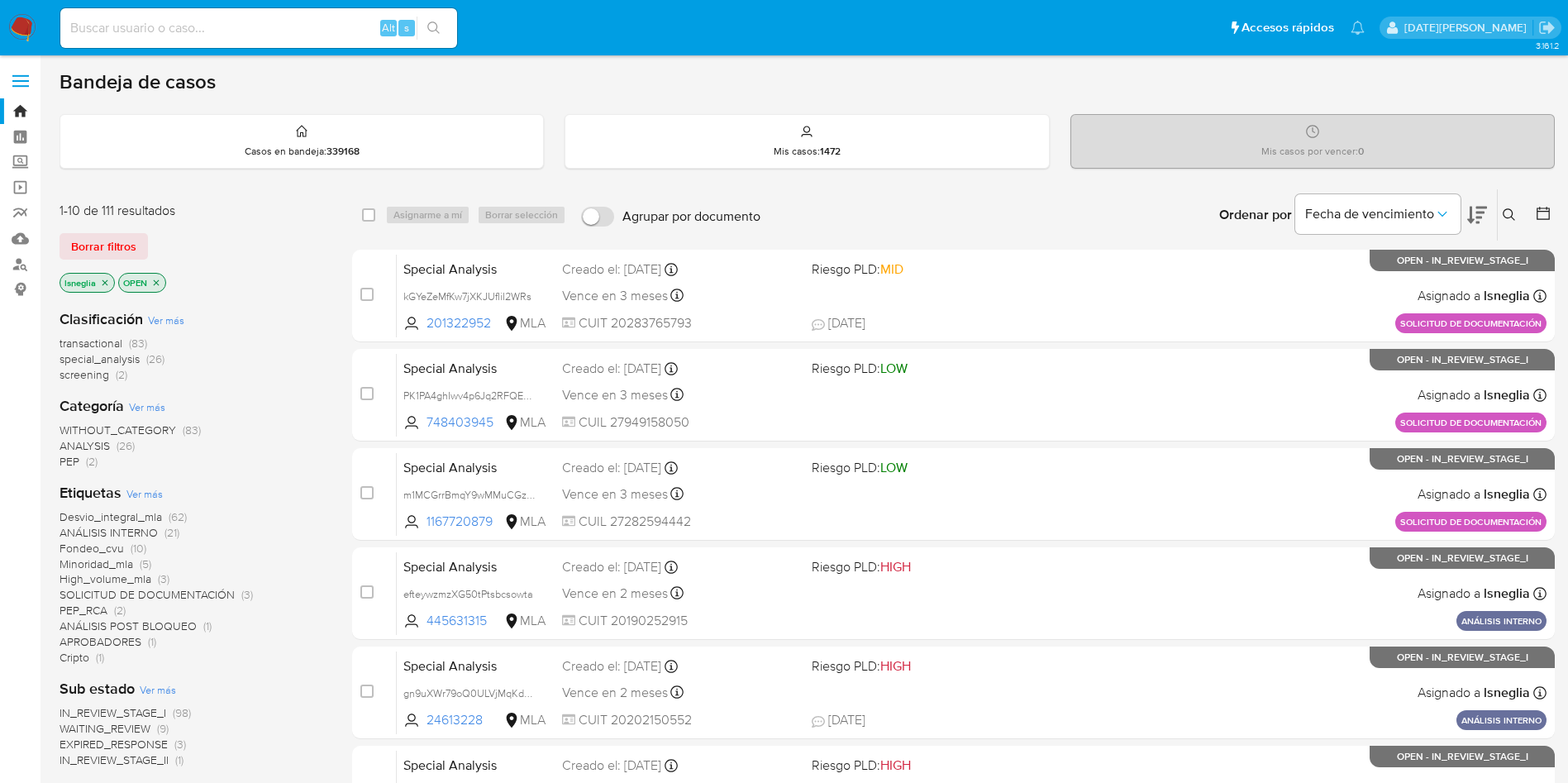
click at [104, 359] on span "special_analysis" at bounding box center [99, 358] width 80 height 17
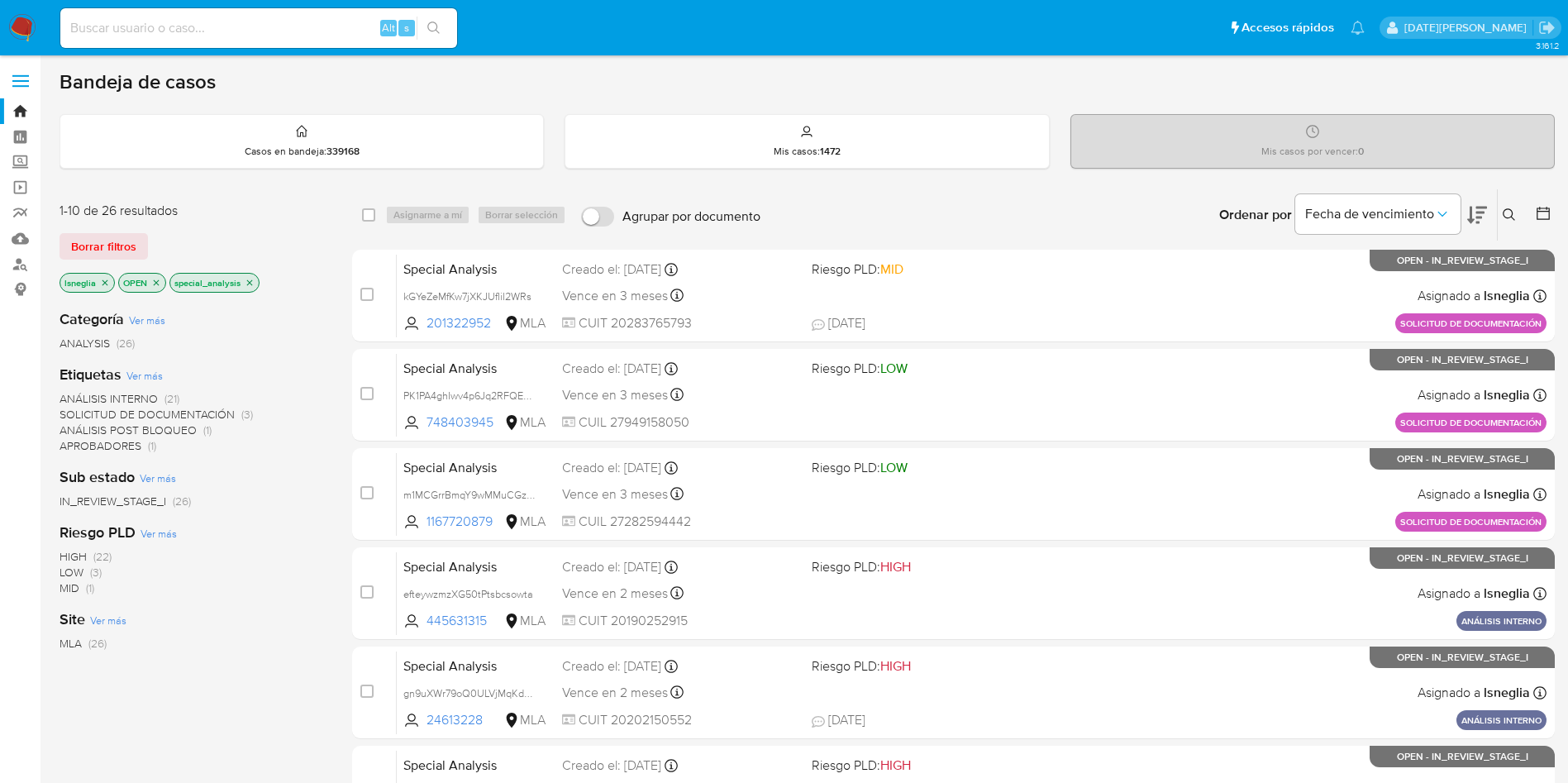
click at [133, 408] on span "SOLICITUD DE DOCUMENTACIÓN" at bounding box center [147, 414] width 175 height 17
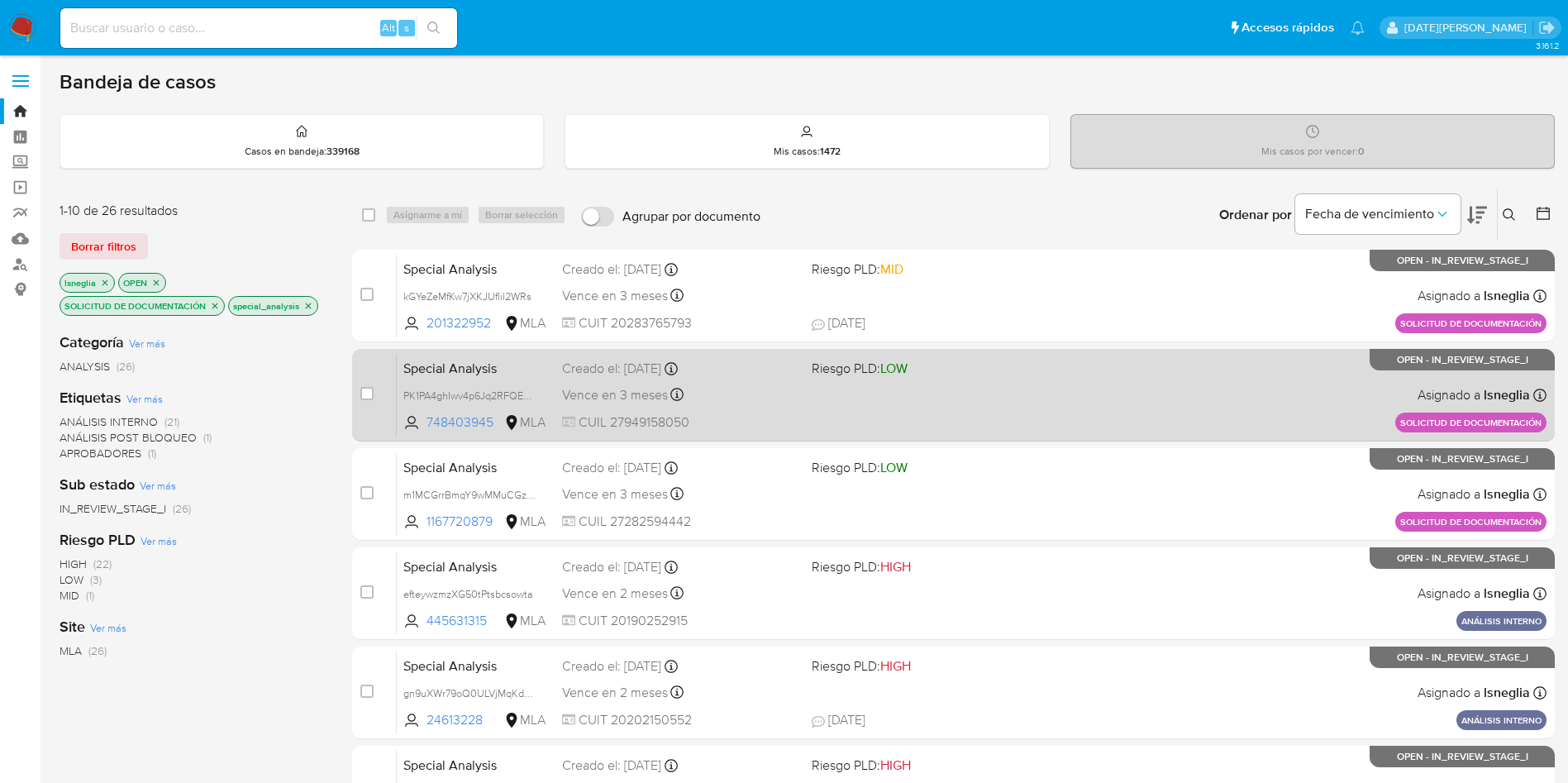
click at [511, 372] on span "Special Analysis" at bounding box center [475, 367] width 146 height 22
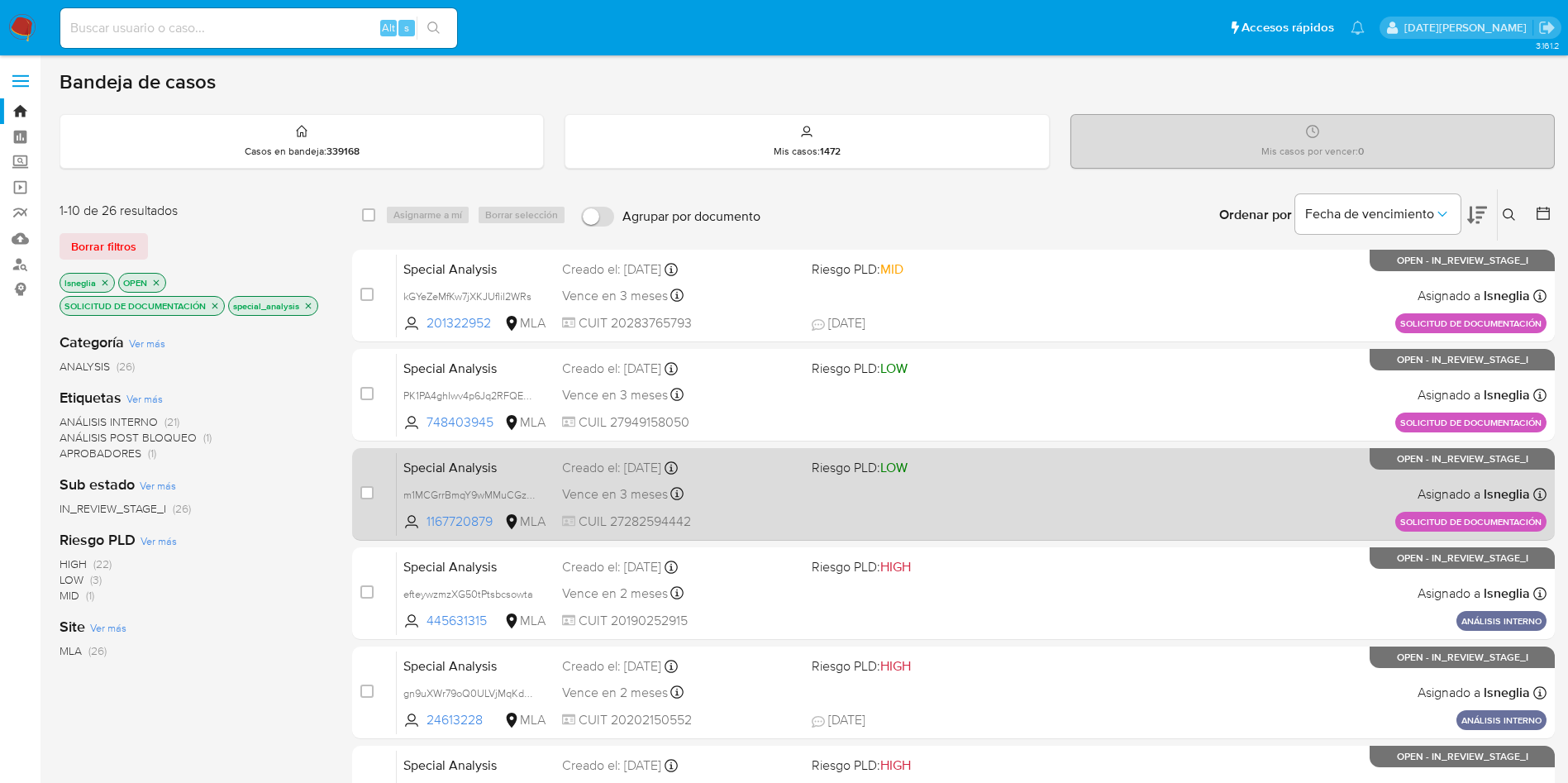
click at [509, 474] on span "Special Analysis" at bounding box center [475, 466] width 146 height 22
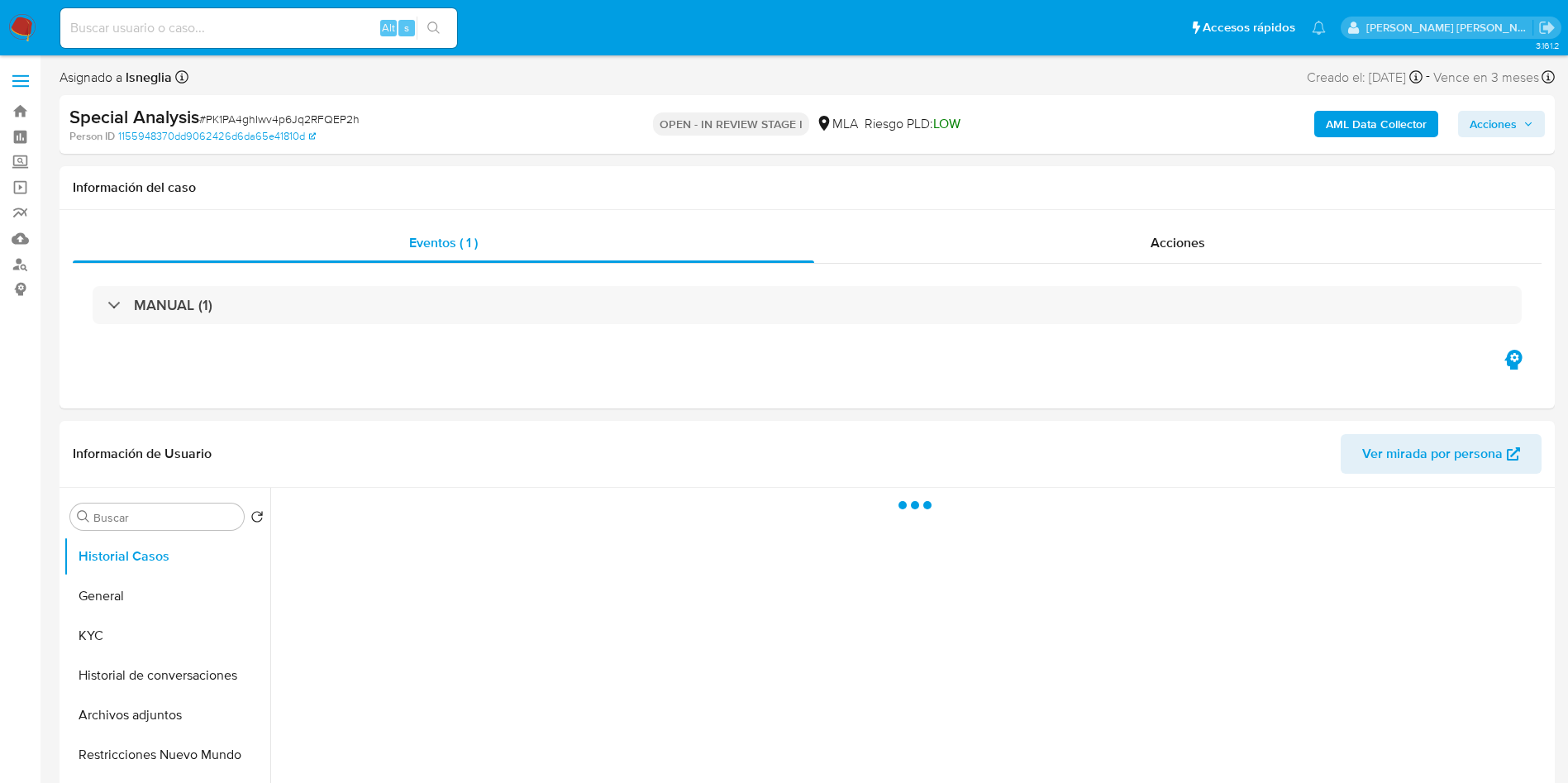
select select "10"
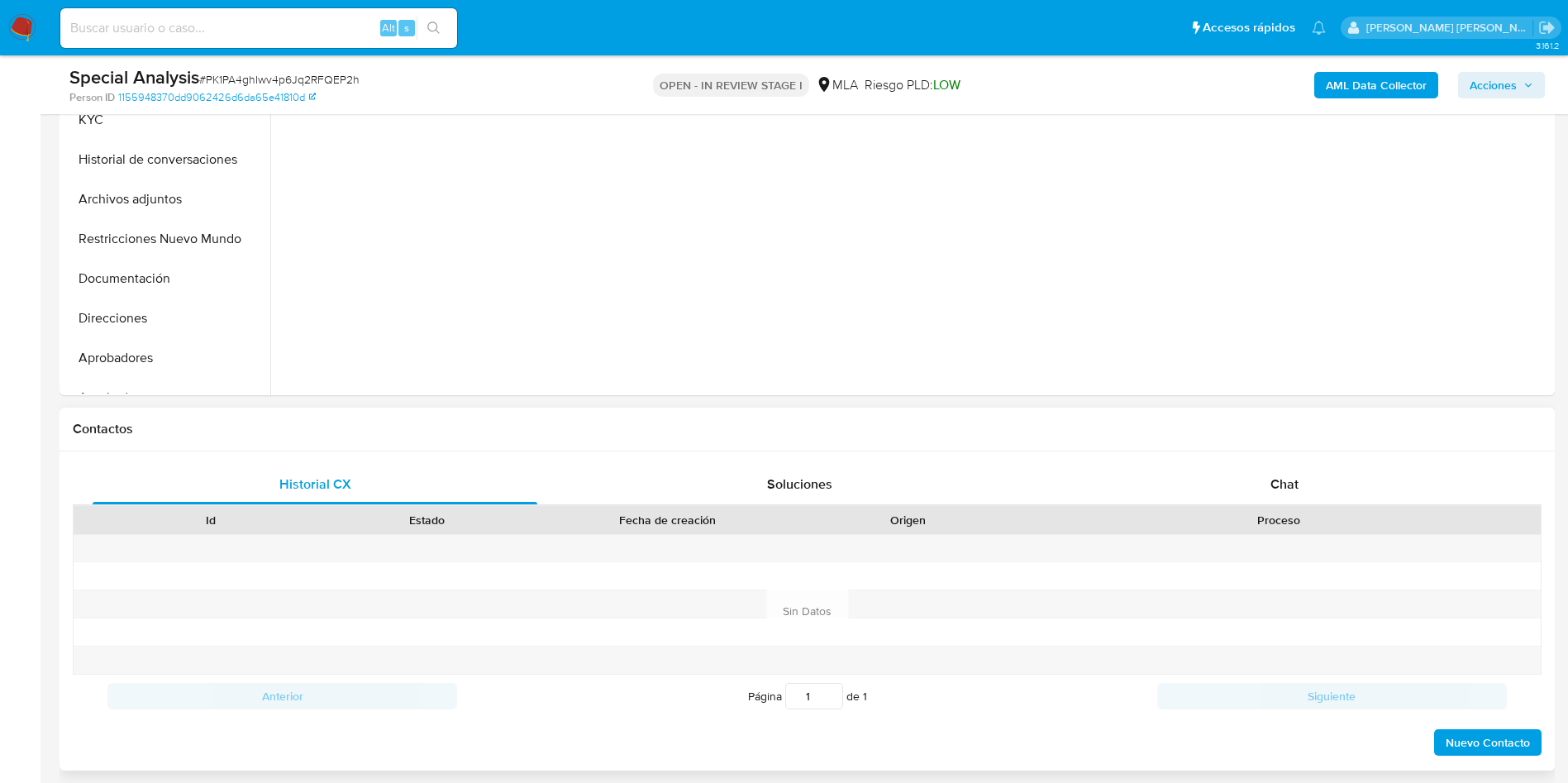
scroll to position [496, 0]
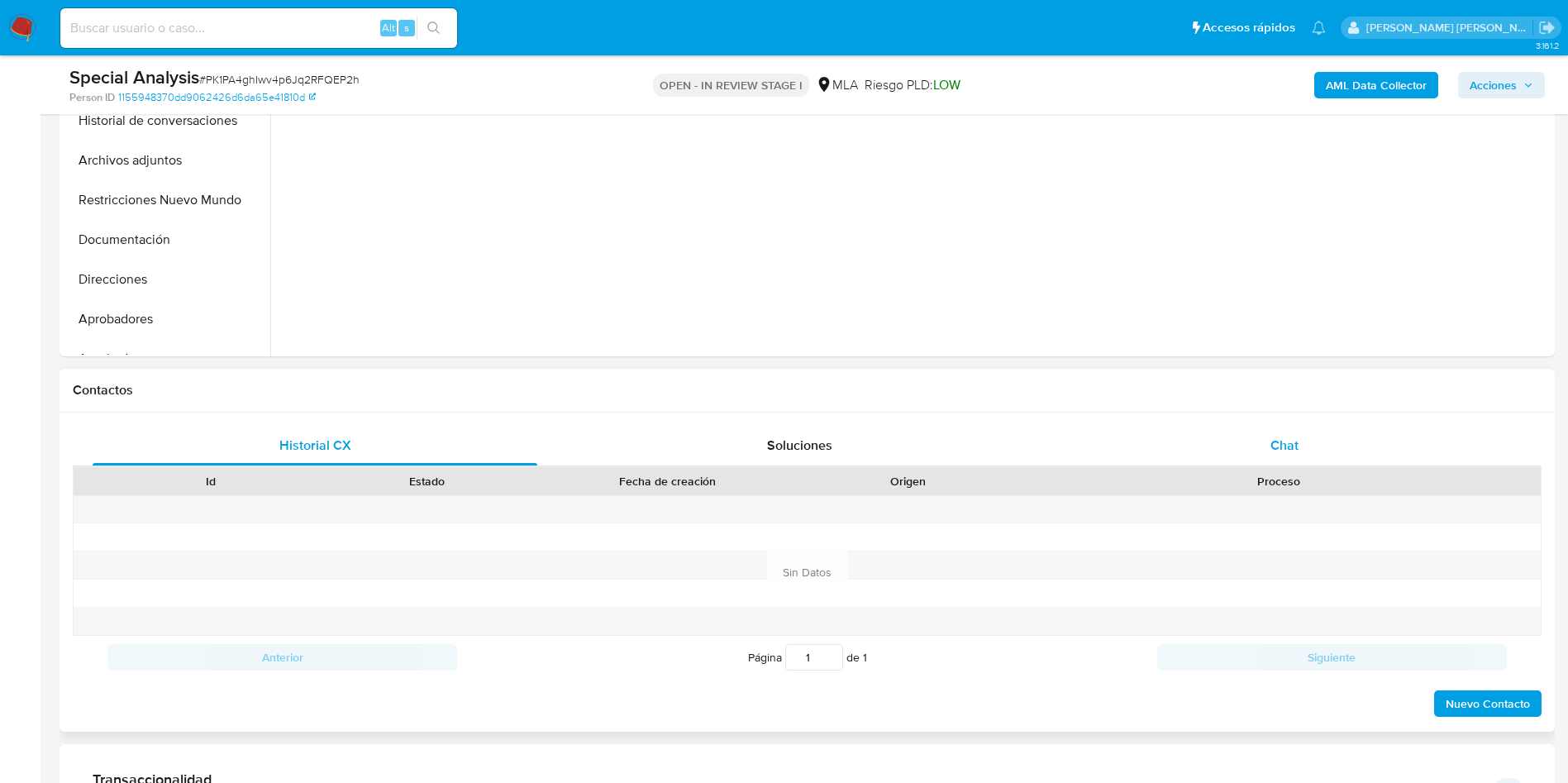
click at [1279, 440] on span "Chat" at bounding box center [1284, 444] width 28 height 19
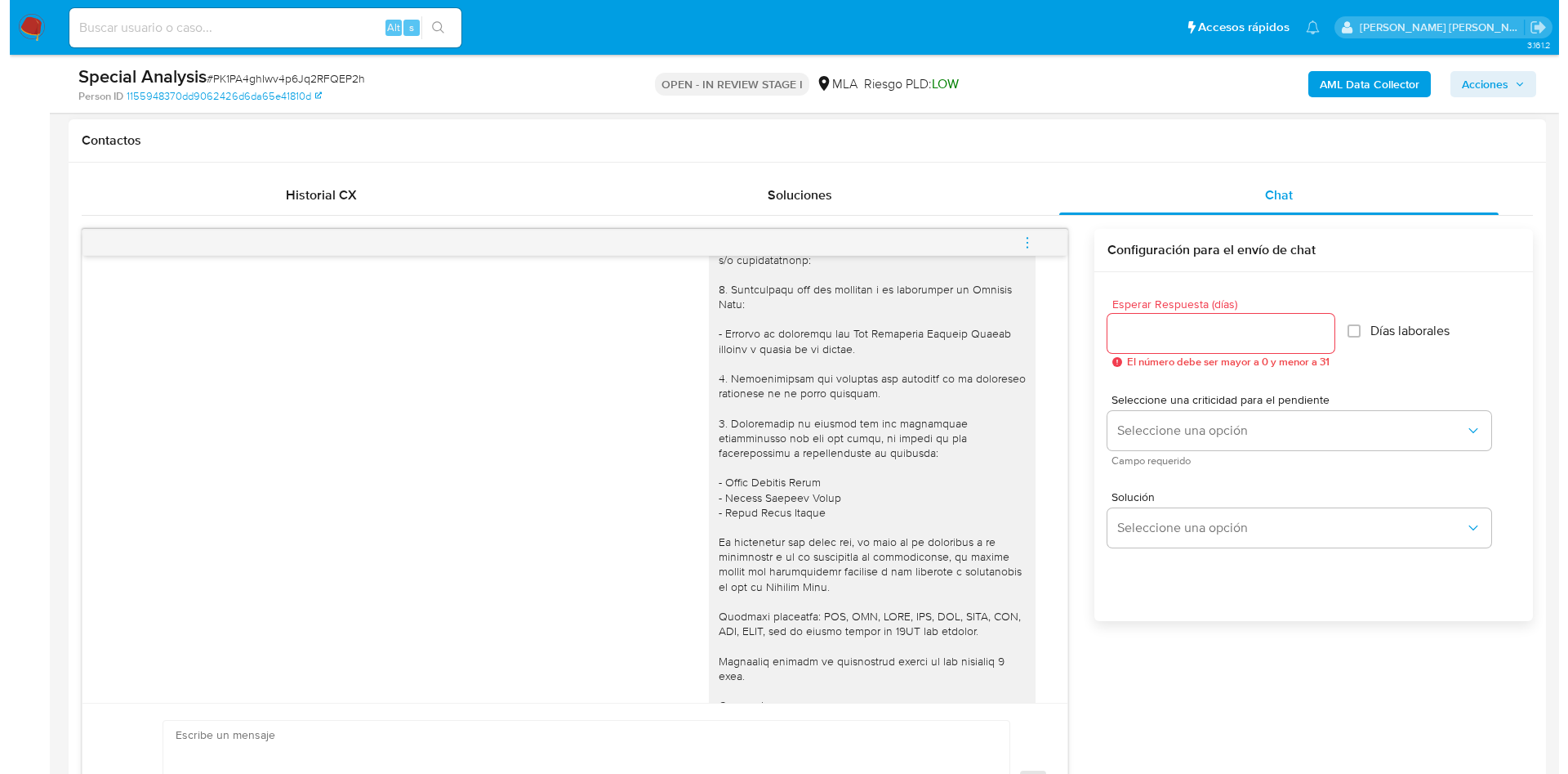
scroll to position [0, 0]
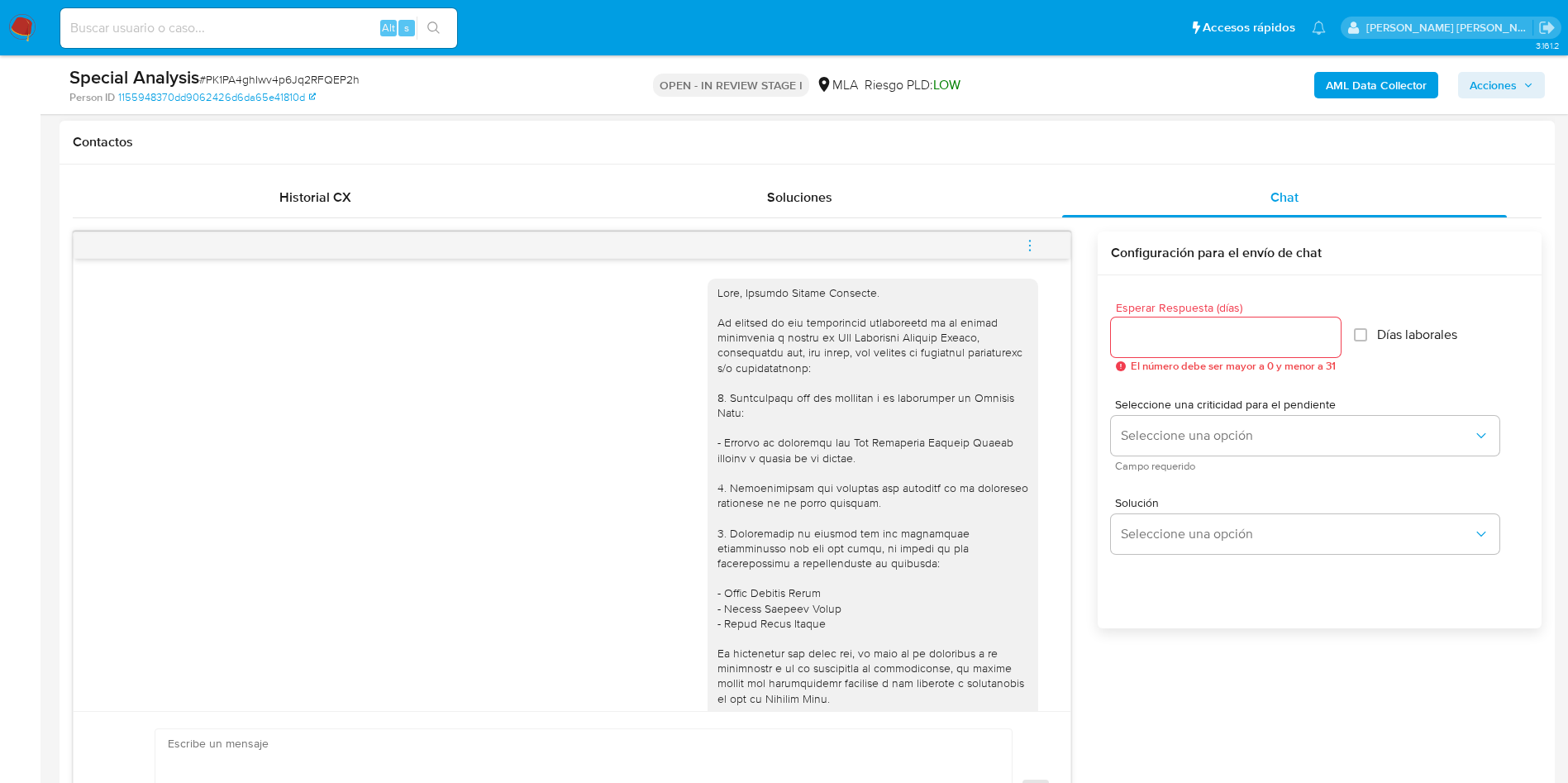
click at [1026, 233] on span "menu-action" at bounding box center [1029, 245] width 15 height 40
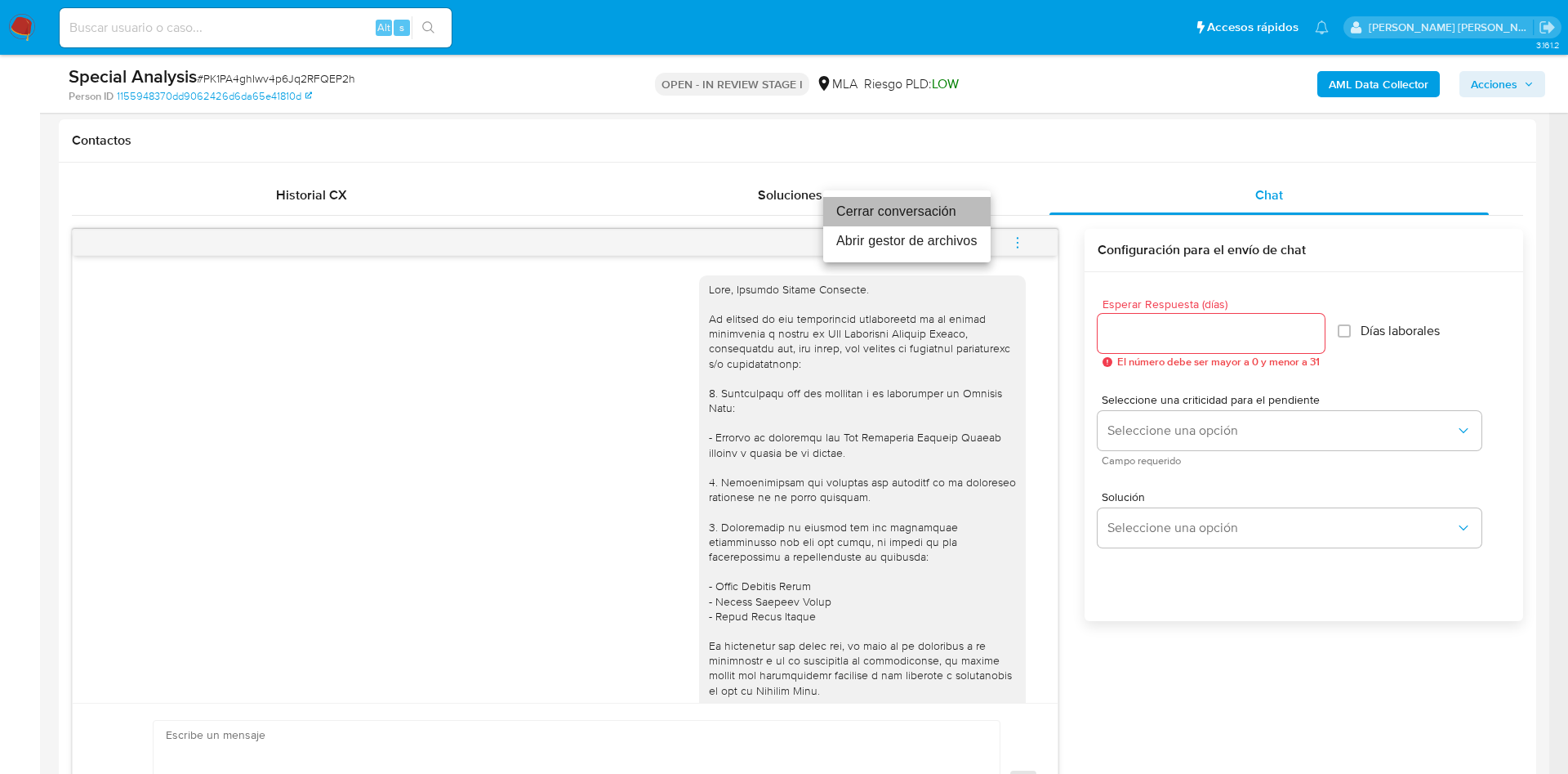
click at [931, 214] on li "Cerrar conversación" at bounding box center [907, 211] width 167 height 29
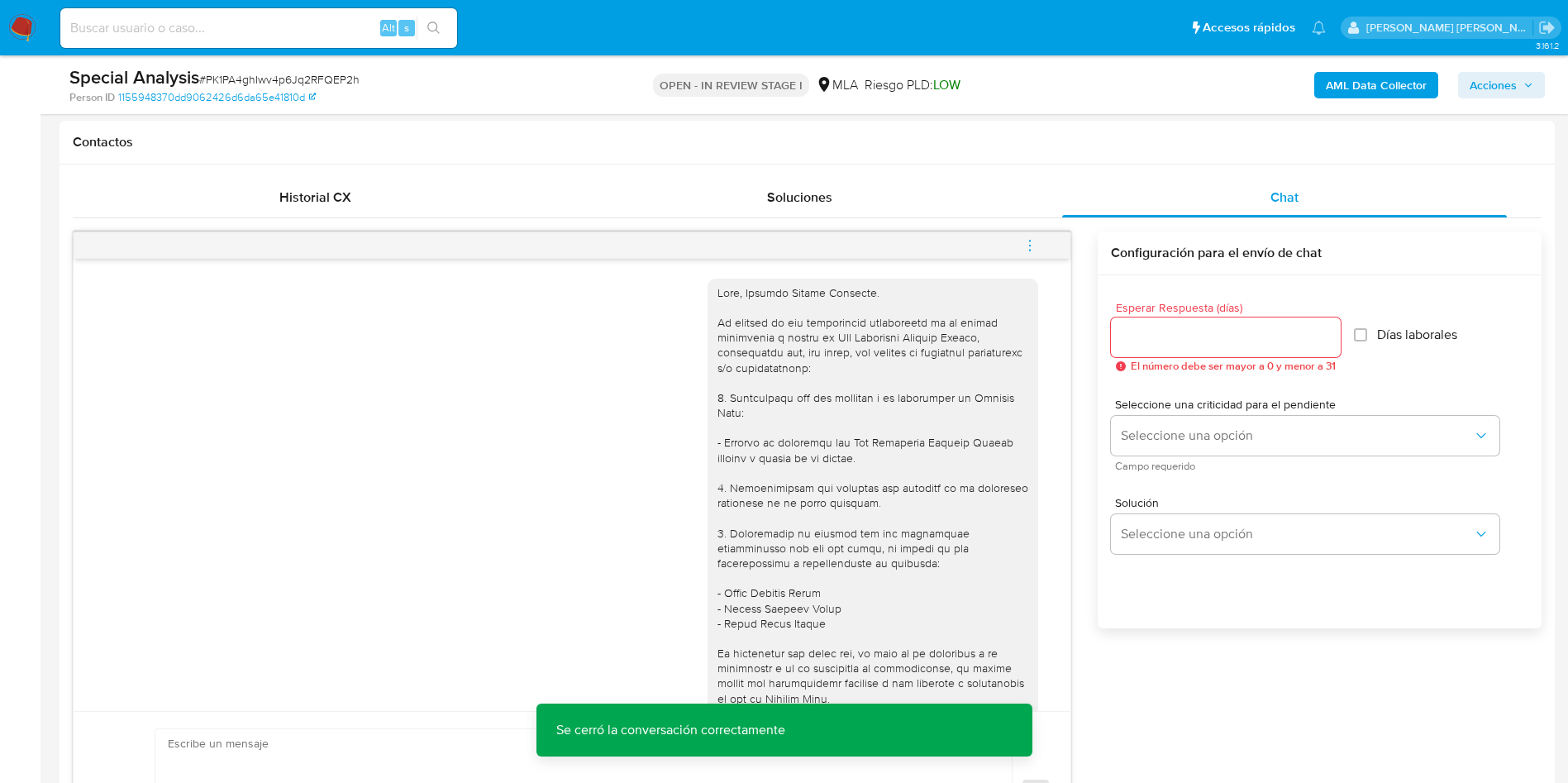
click at [1519, 87] on span "Acciones" at bounding box center [1502, 84] width 63 height 23
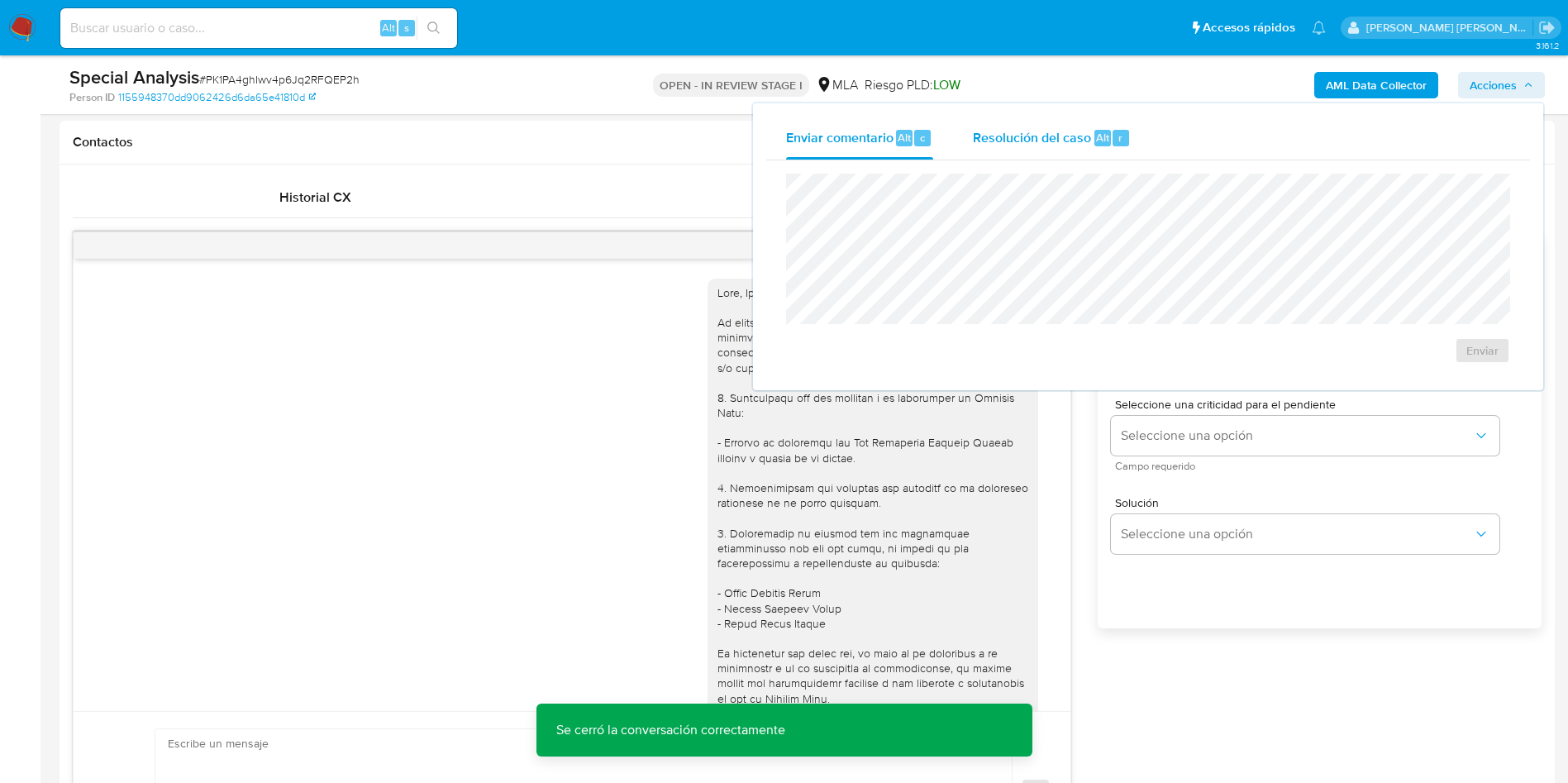
click at [1070, 128] on span "Resolución del caso" at bounding box center [1031, 137] width 118 height 19
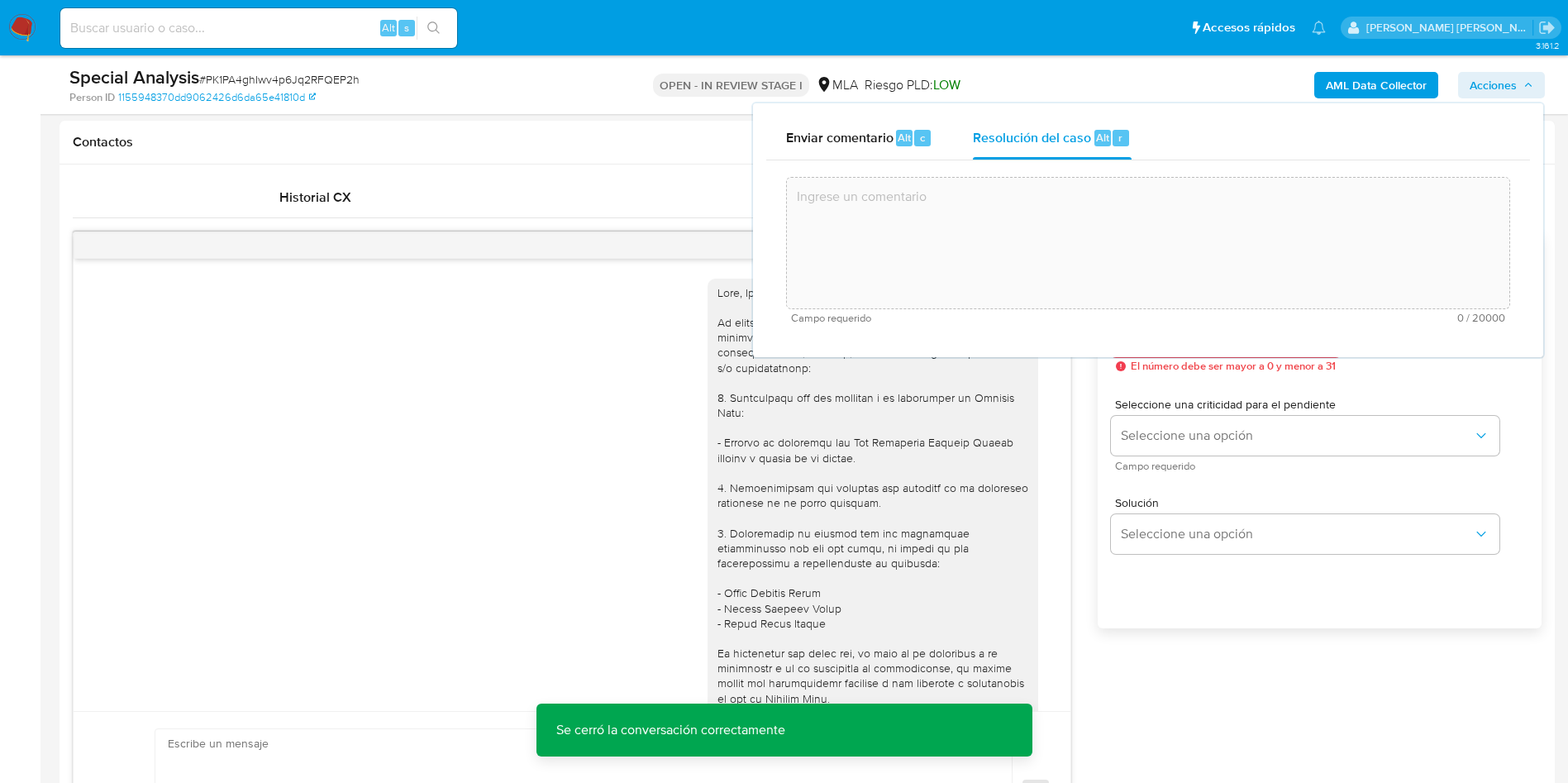
click at [996, 245] on textarea at bounding box center [1148, 244] width 723 height 133
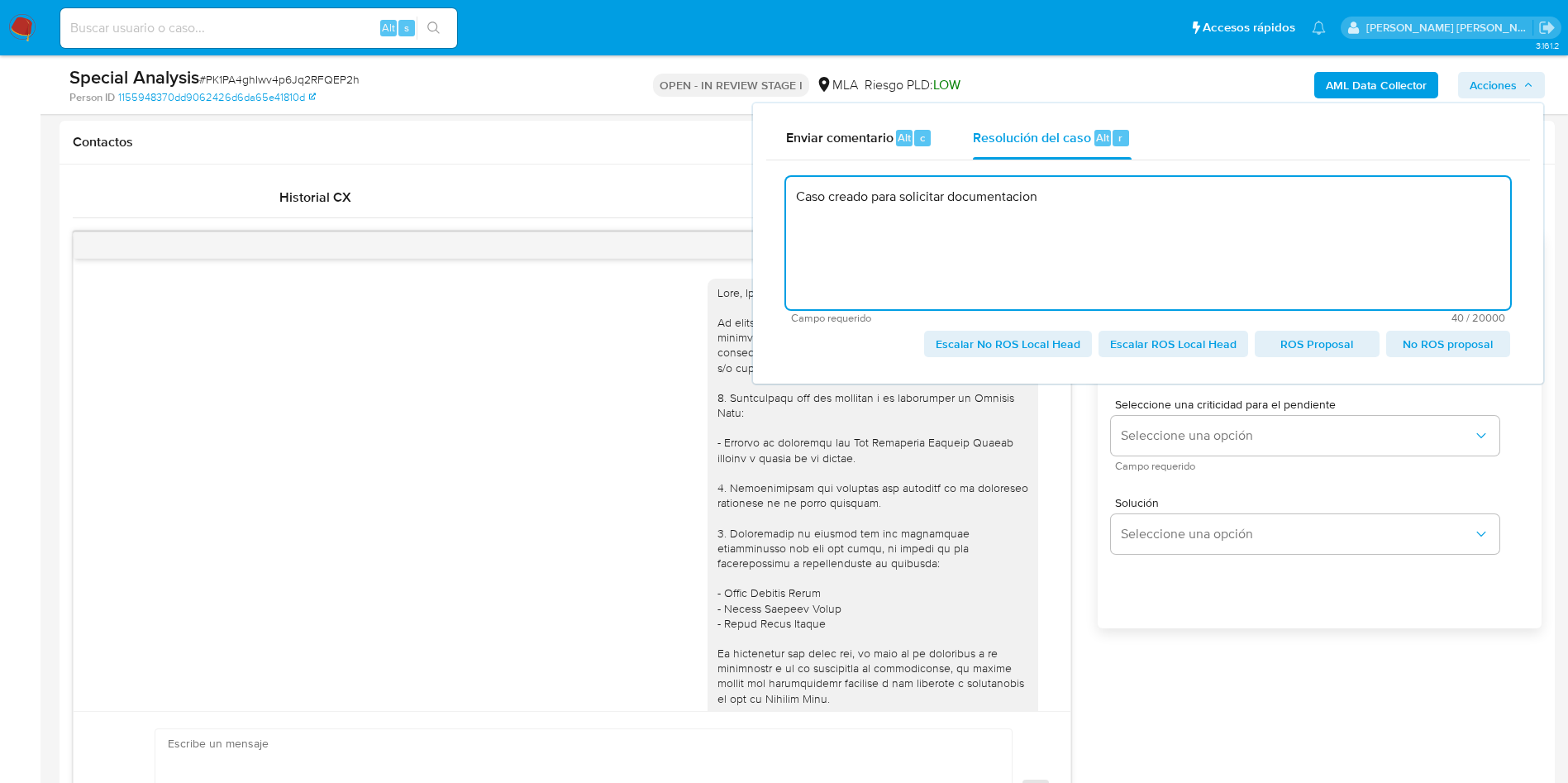
click at [987, 205] on textarea "Caso creado para solicitar documentacion" at bounding box center [1147, 244] width 724 height 133
click at [0, 0] on lt-span "documentaci ó n" at bounding box center [0, 0] width 0 height 0
click at [1047, 198] on textarea "Caso creado para solicitar documentación" at bounding box center [1147, 244] width 724 height 133
click at [1045, 338] on span "Escalar No ROS Local Head" at bounding box center [1008, 343] width 145 height 23
type textarea "Caso creado para solicitar documentación."
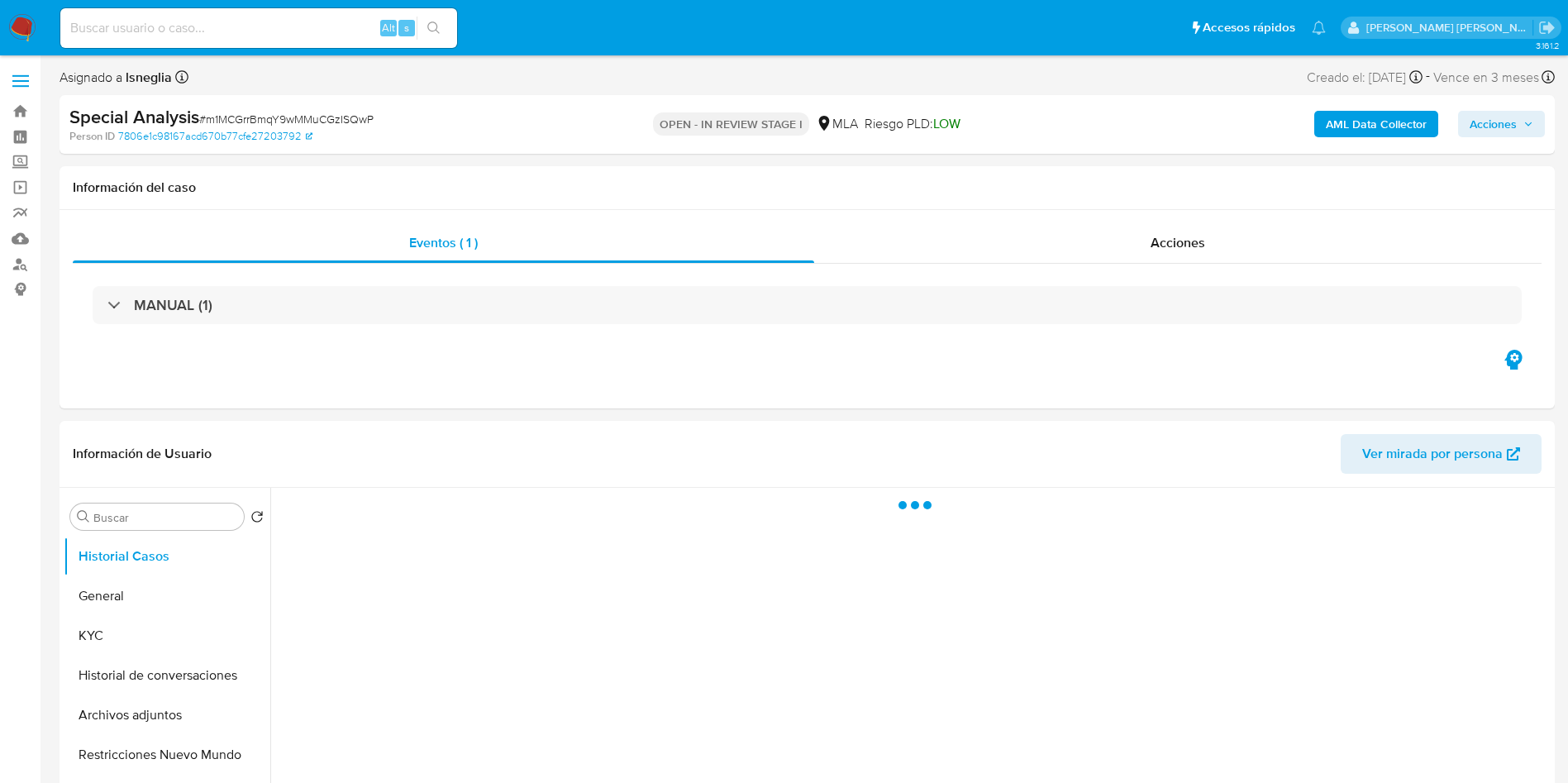
select select "10"
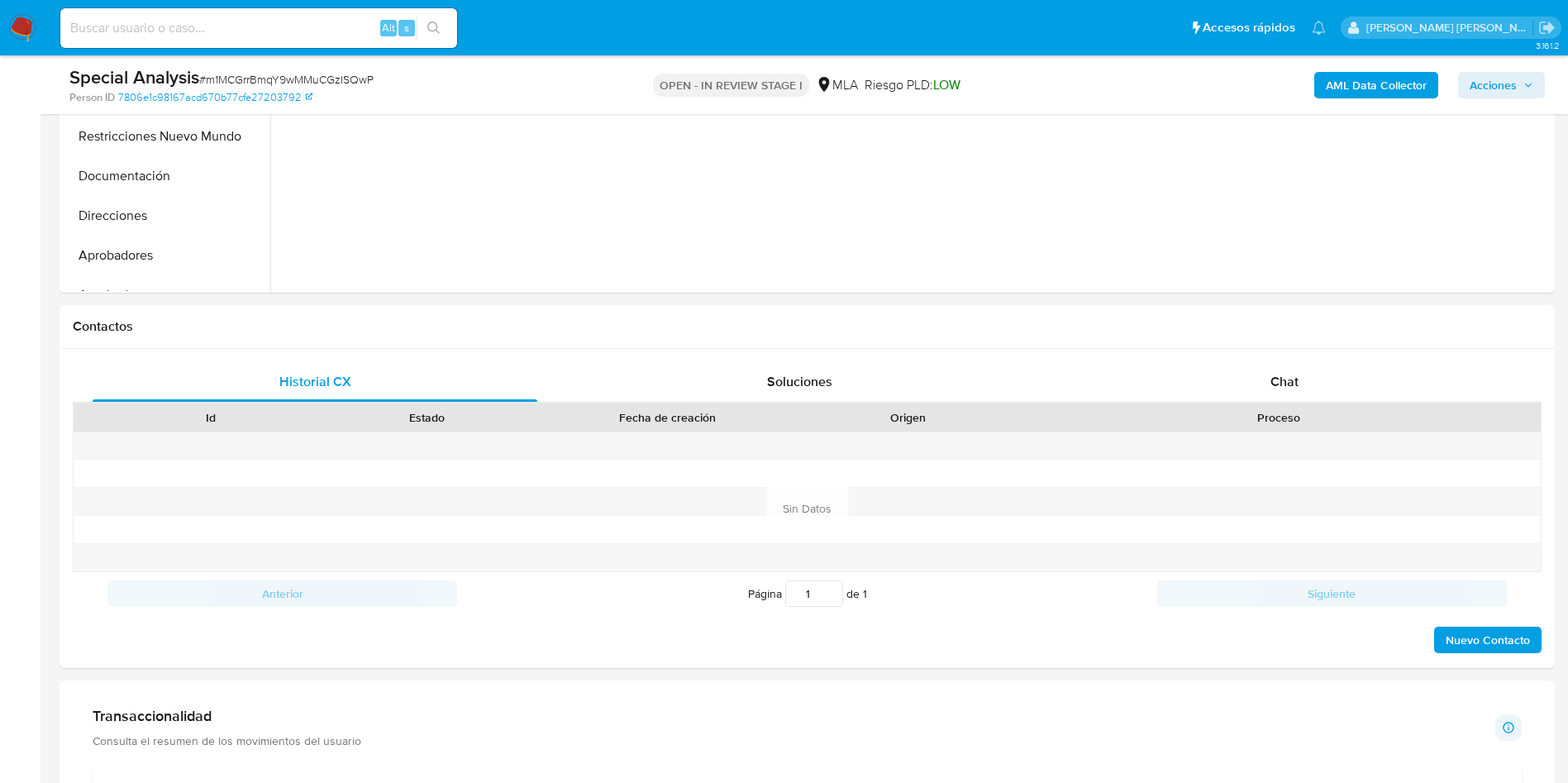
scroll to position [744, 0]
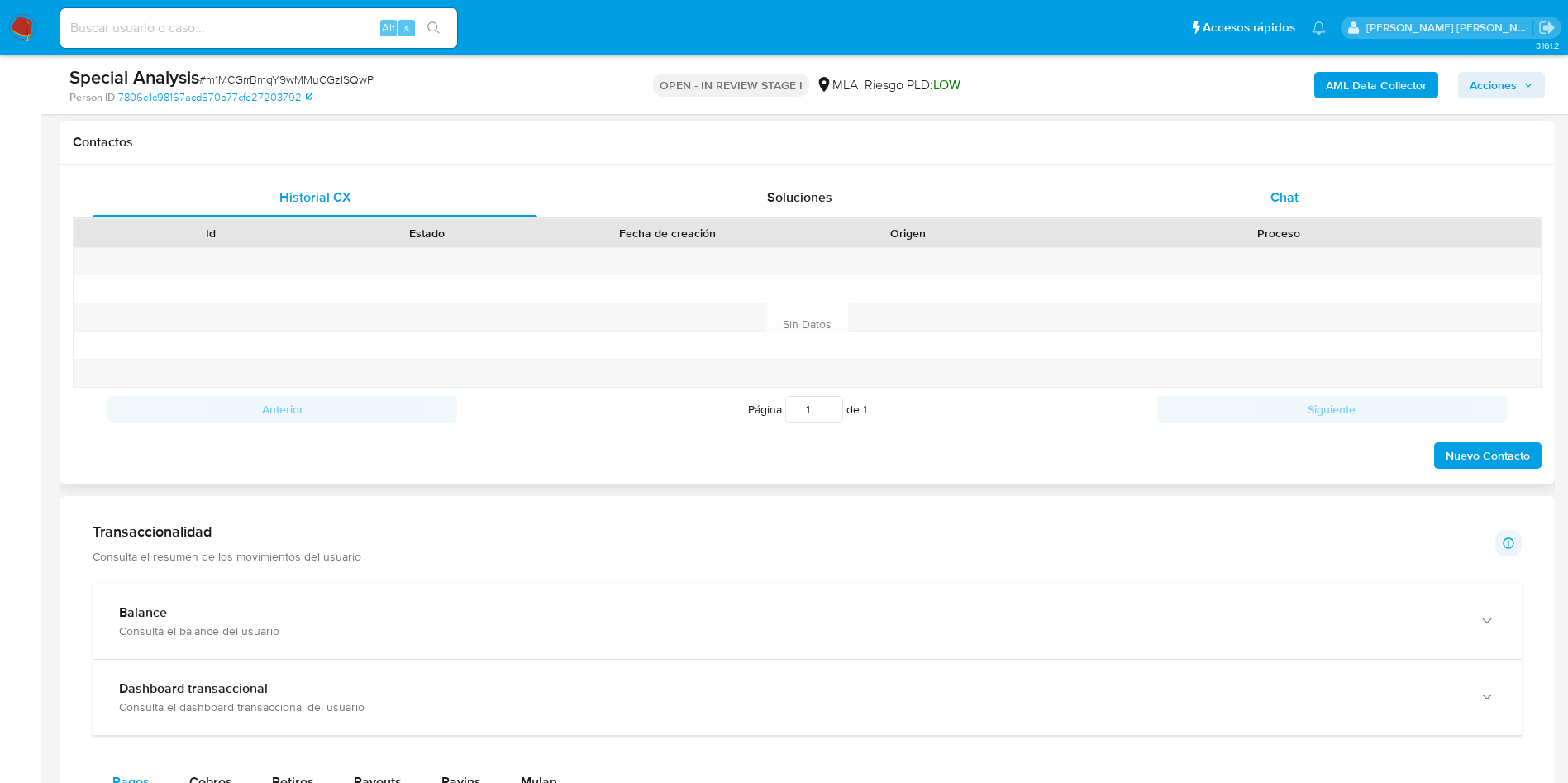
click at [1306, 209] on div "Chat" at bounding box center [1284, 198] width 444 height 40
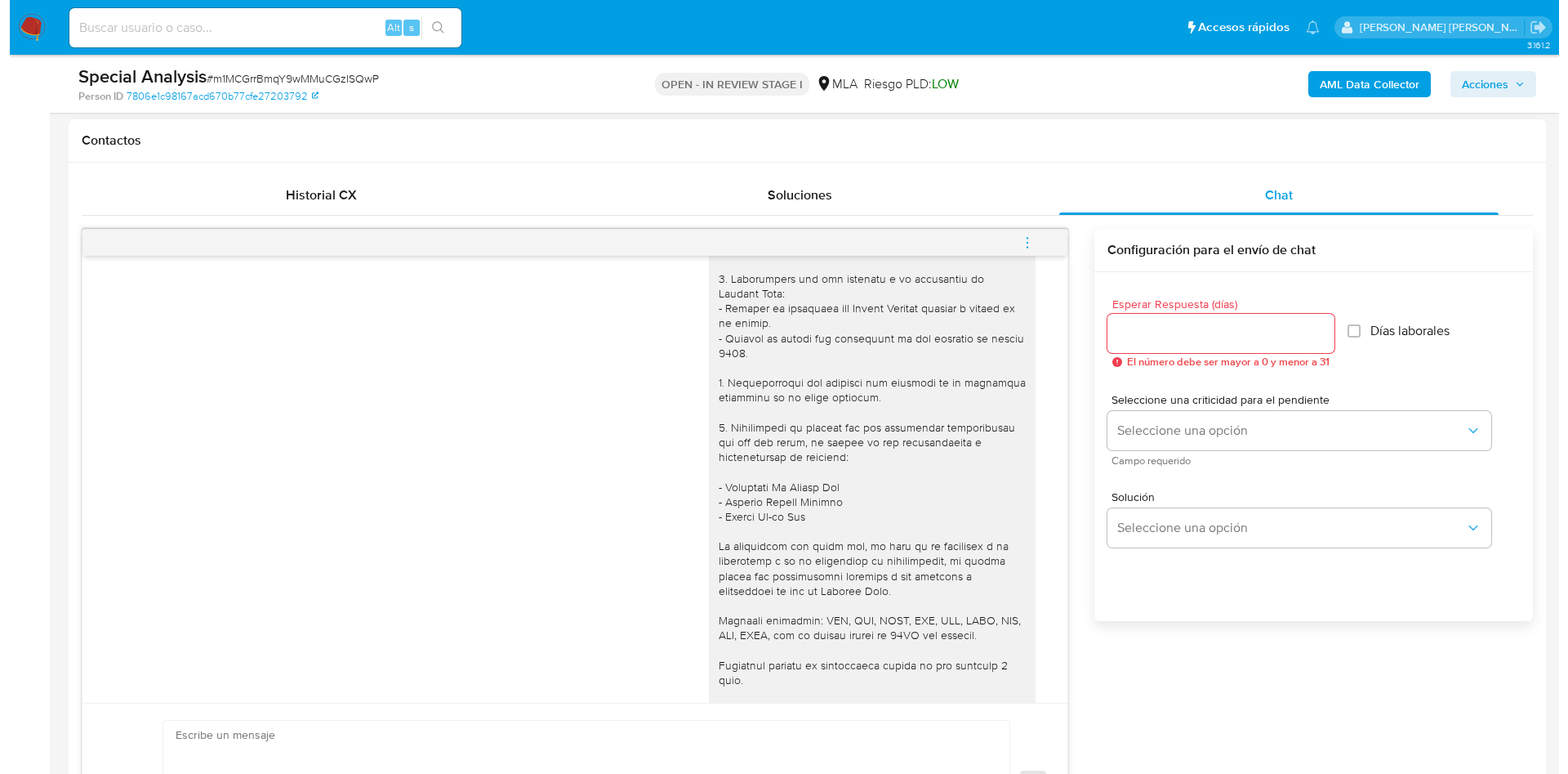
scroll to position [0, 0]
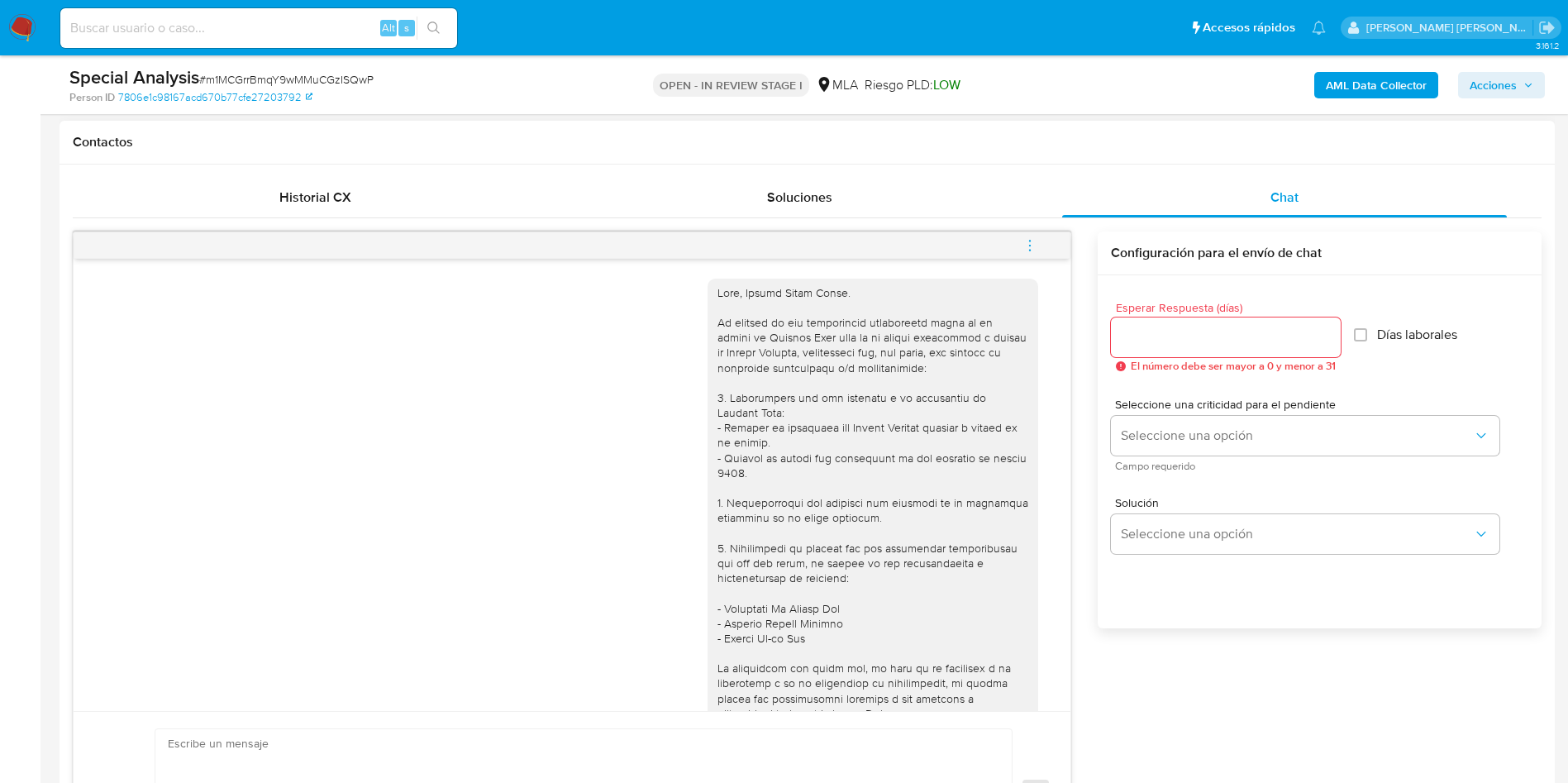
click at [1026, 244] on icon "menu-action" at bounding box center [1029, 245] width 15 height 15
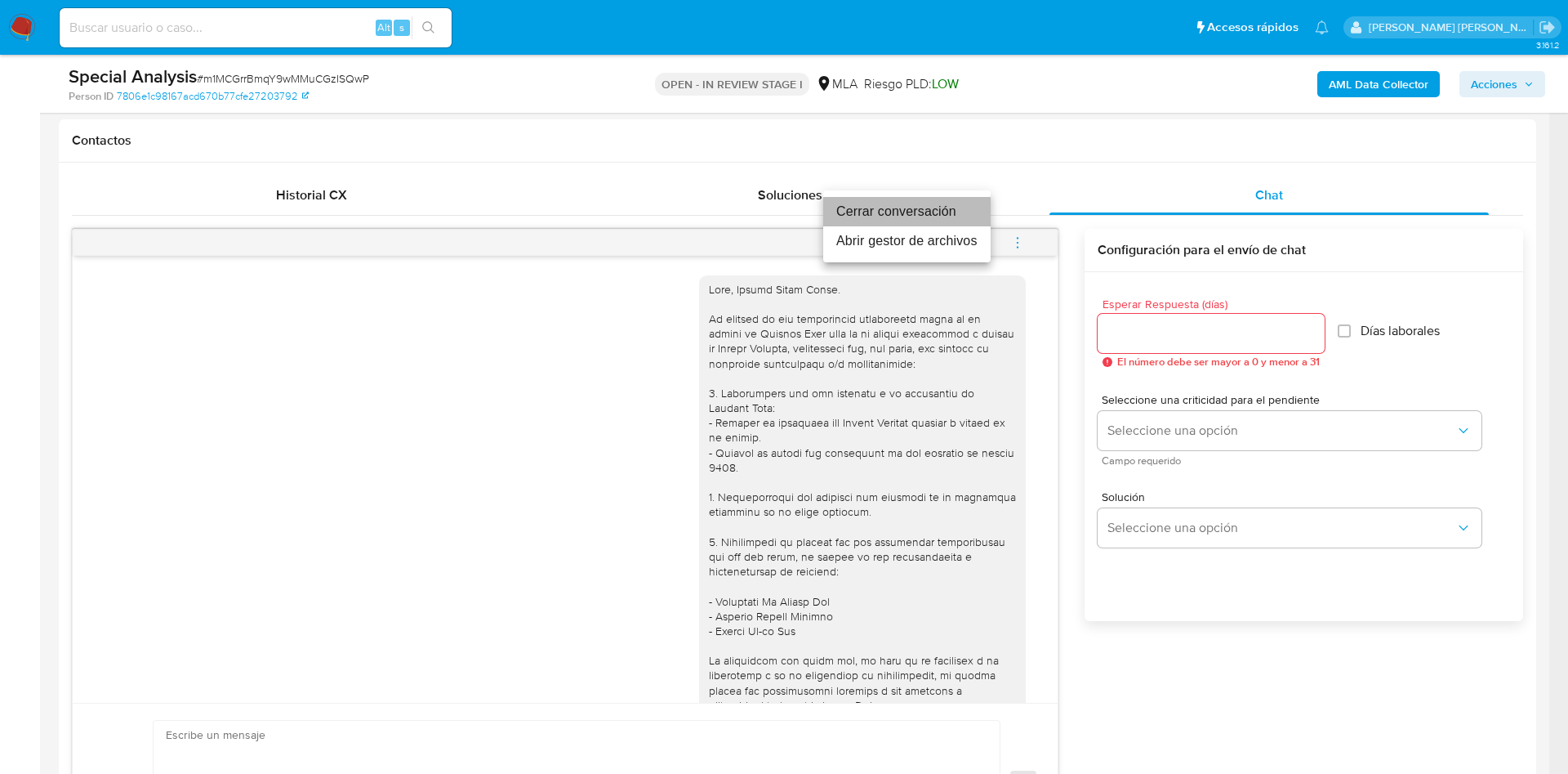
click at [880, 220] on li "Cerrar conversación" at bounding box center [907, 211] width 167 height 29
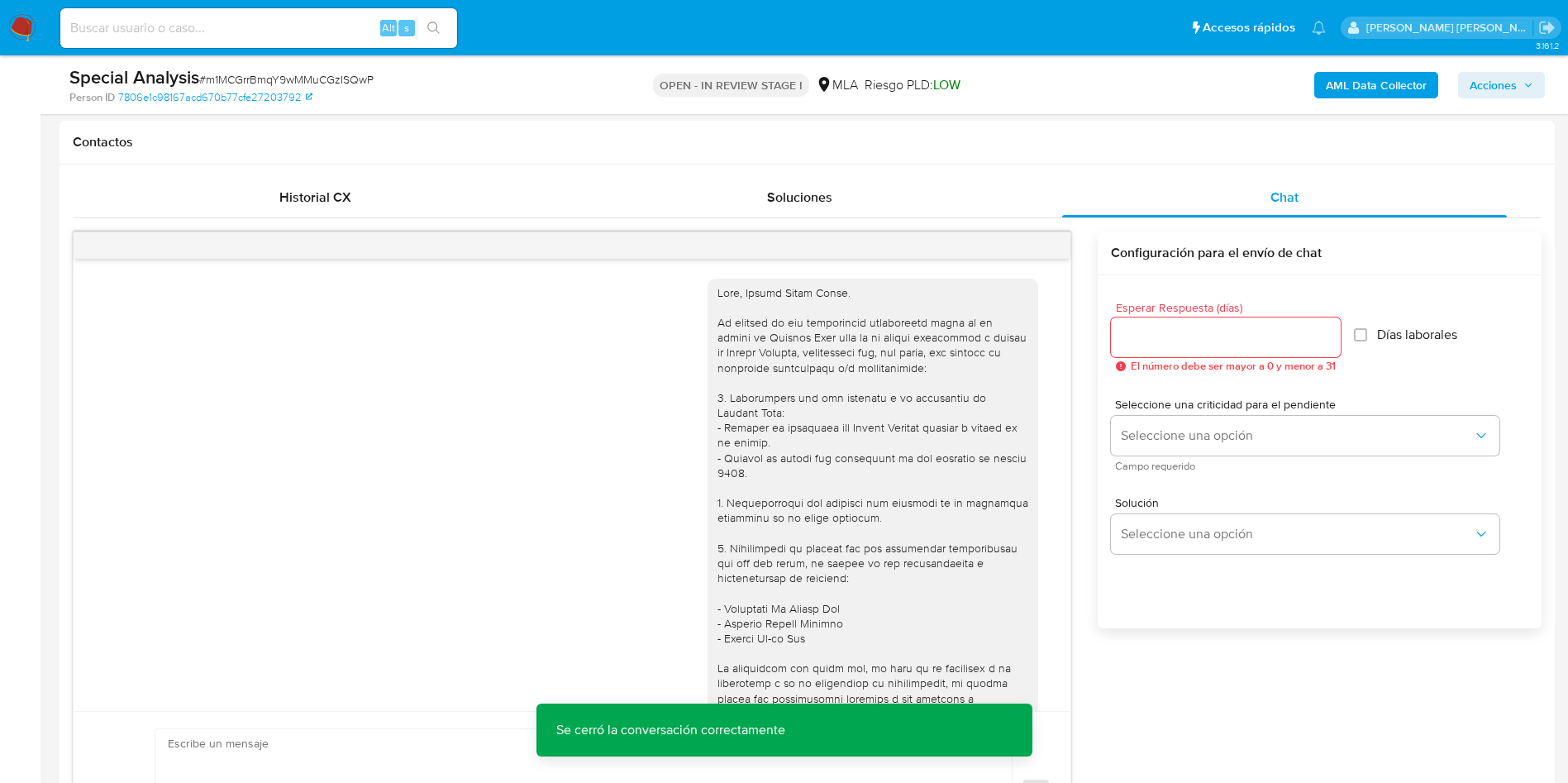
click at [1501, 80] on span "Acciones" at bounding box center [1494, 85] width 48 height 27
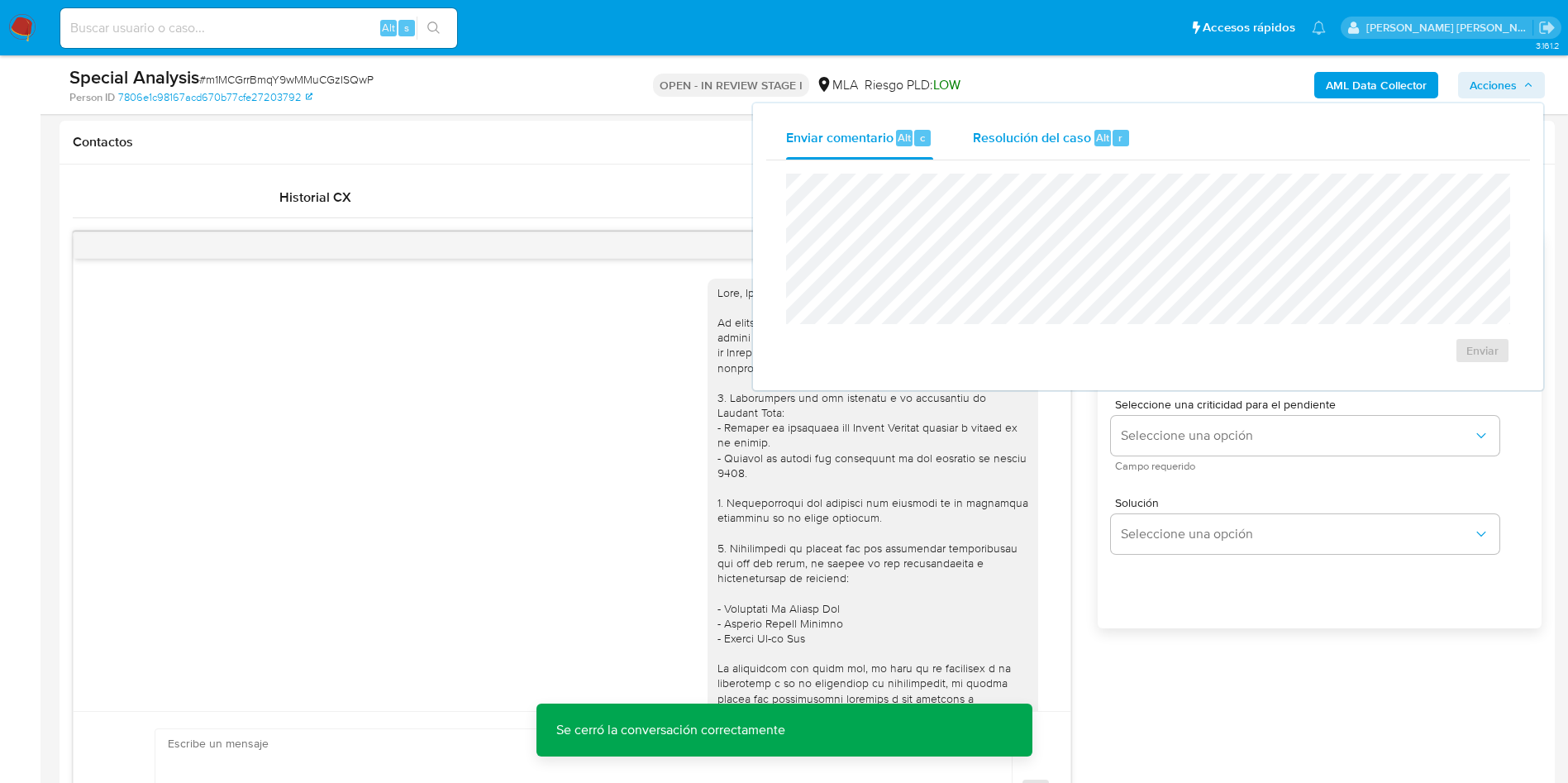
click at [1029, 128] on span "Resolución del caso" at bounding box center [1031, 137] width 118 height 19
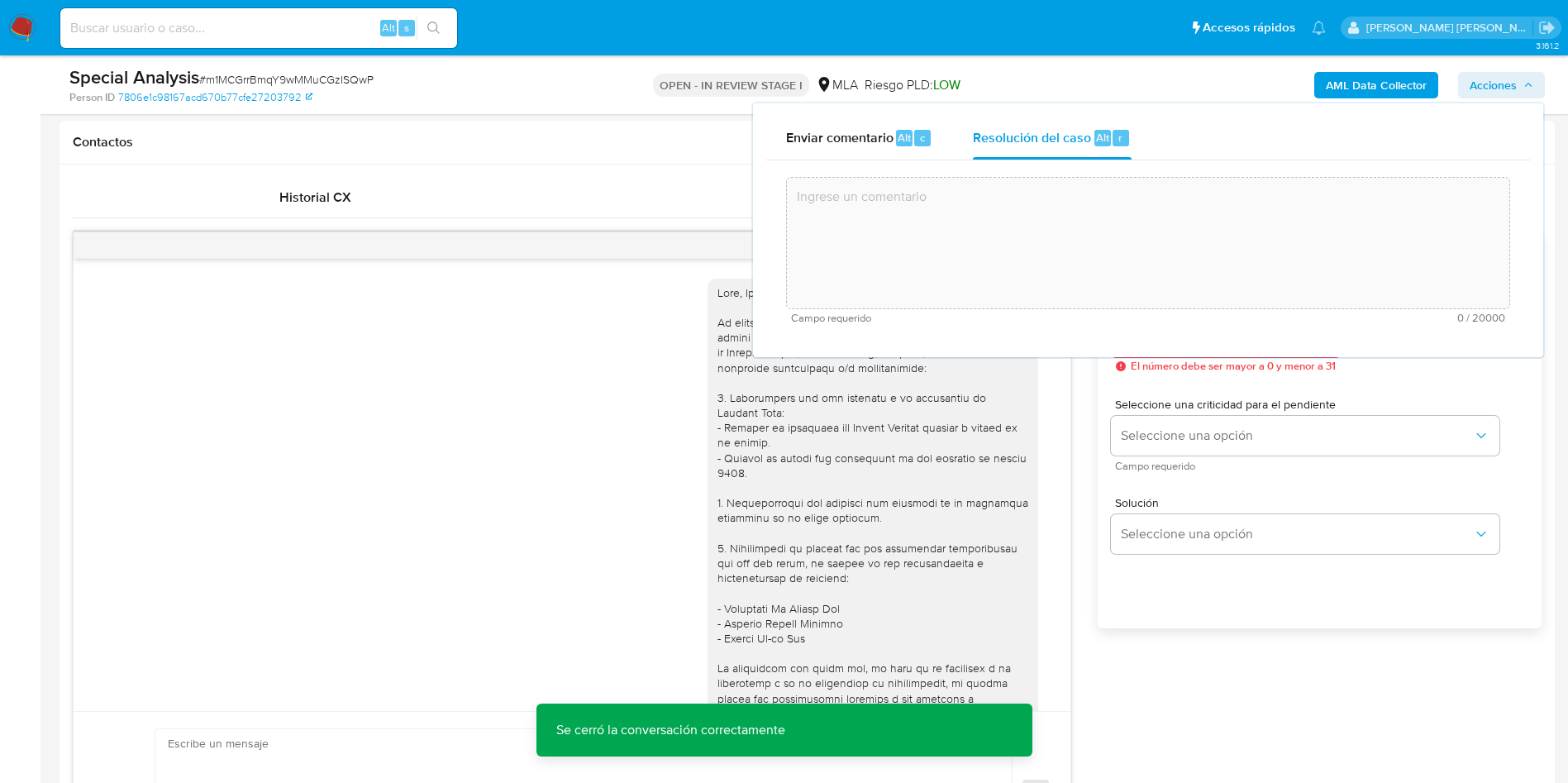
click at [987, 218] on textarea at bounding box center [1148, 244] width 723 height 133
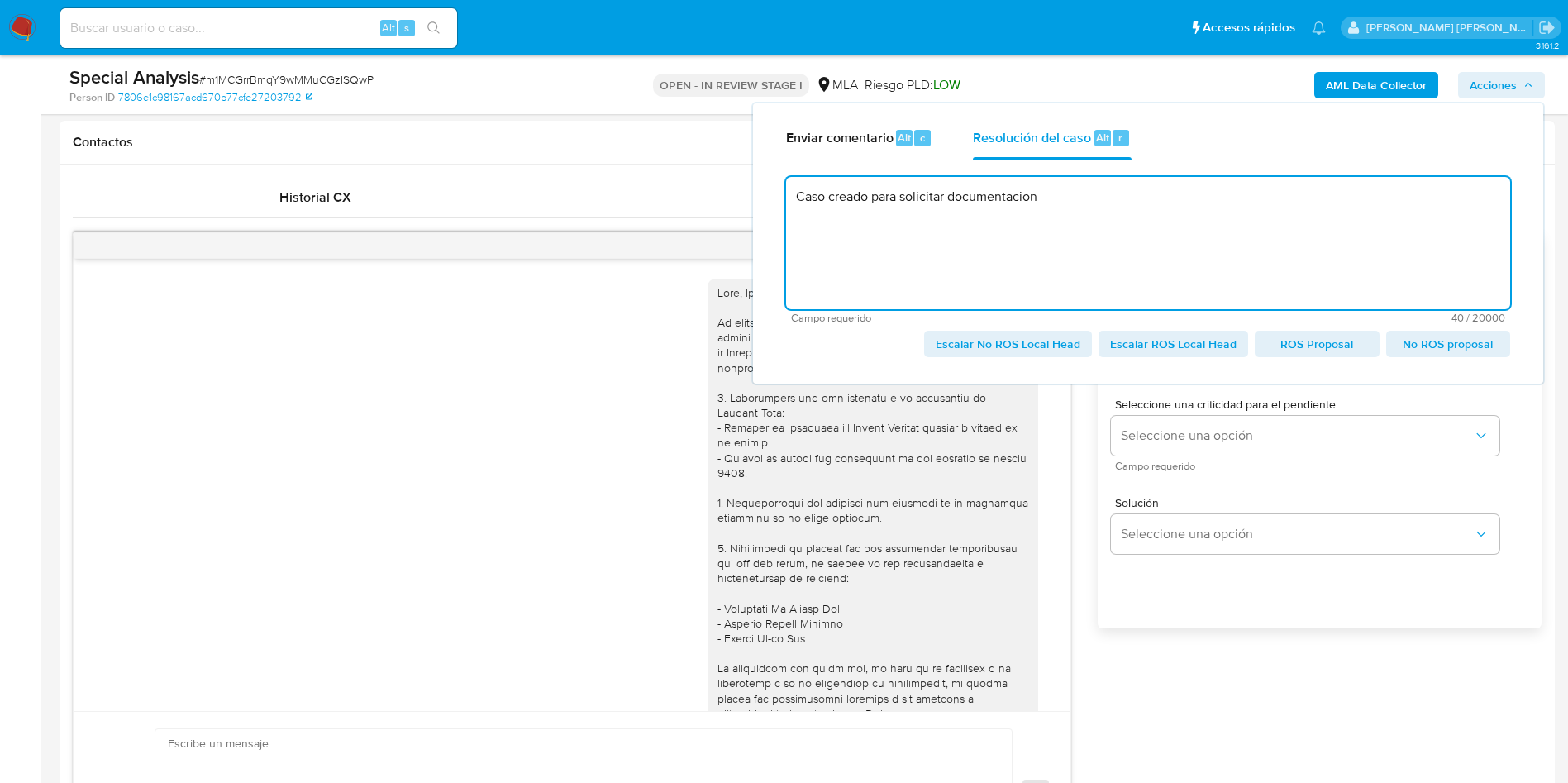
click at [1045, 335] on span "Escalar No ROS Local Head" at bounding box center [1008, 343] width 145 height 23
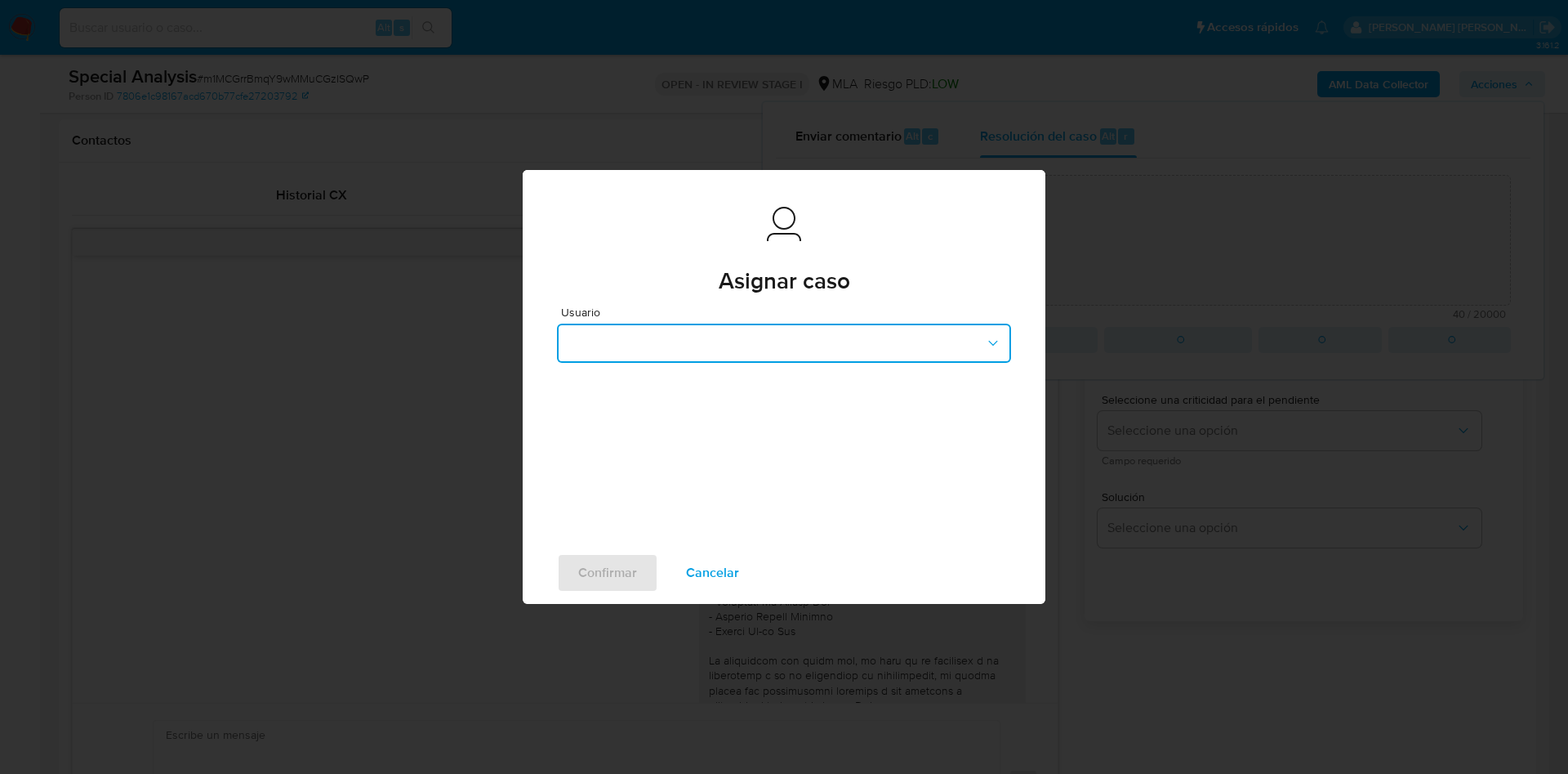
click at [726, 335] on button "button" at bounding box center [784, 343] width 454 height 39
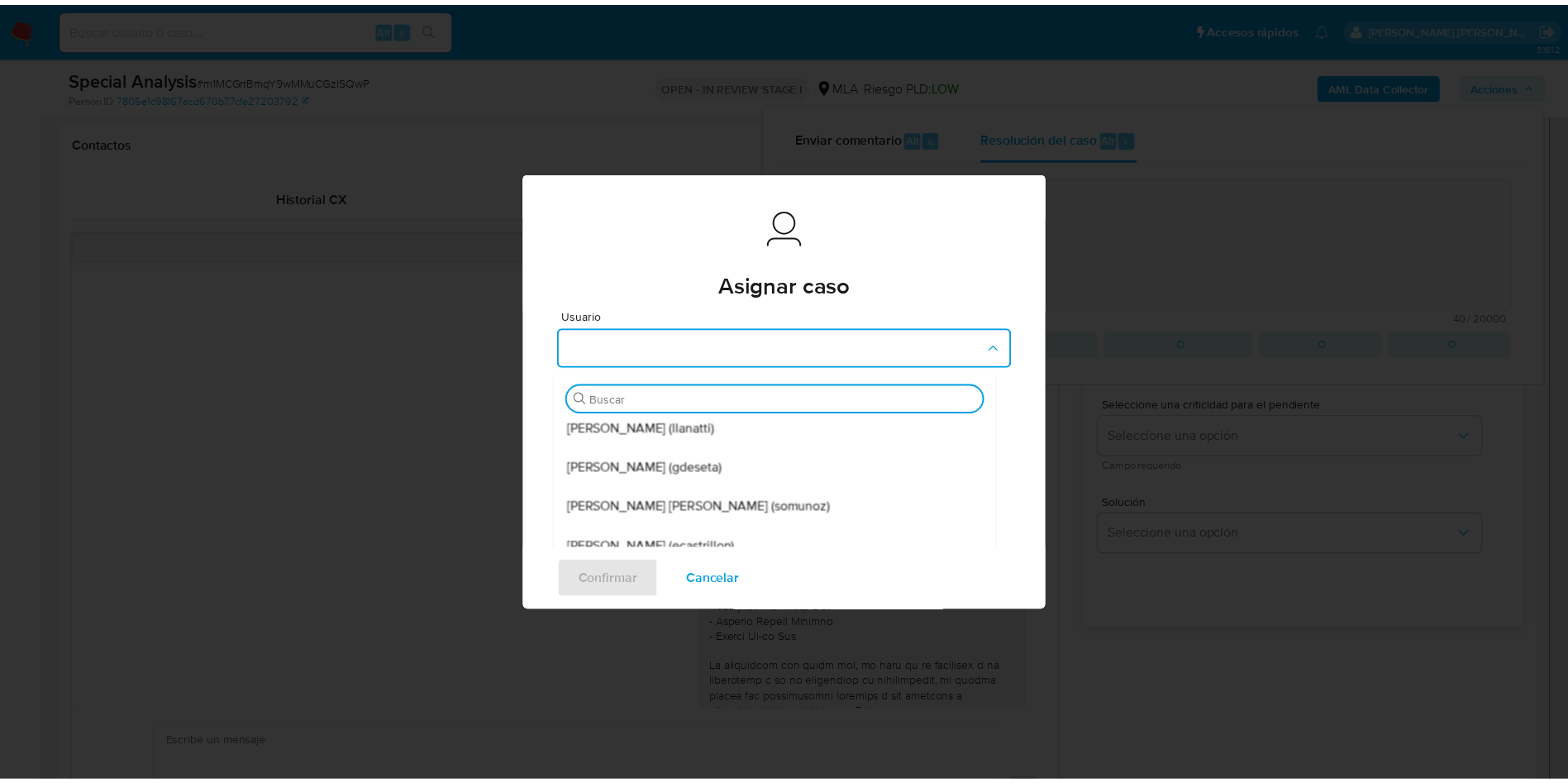
scroll to position [124, 0]
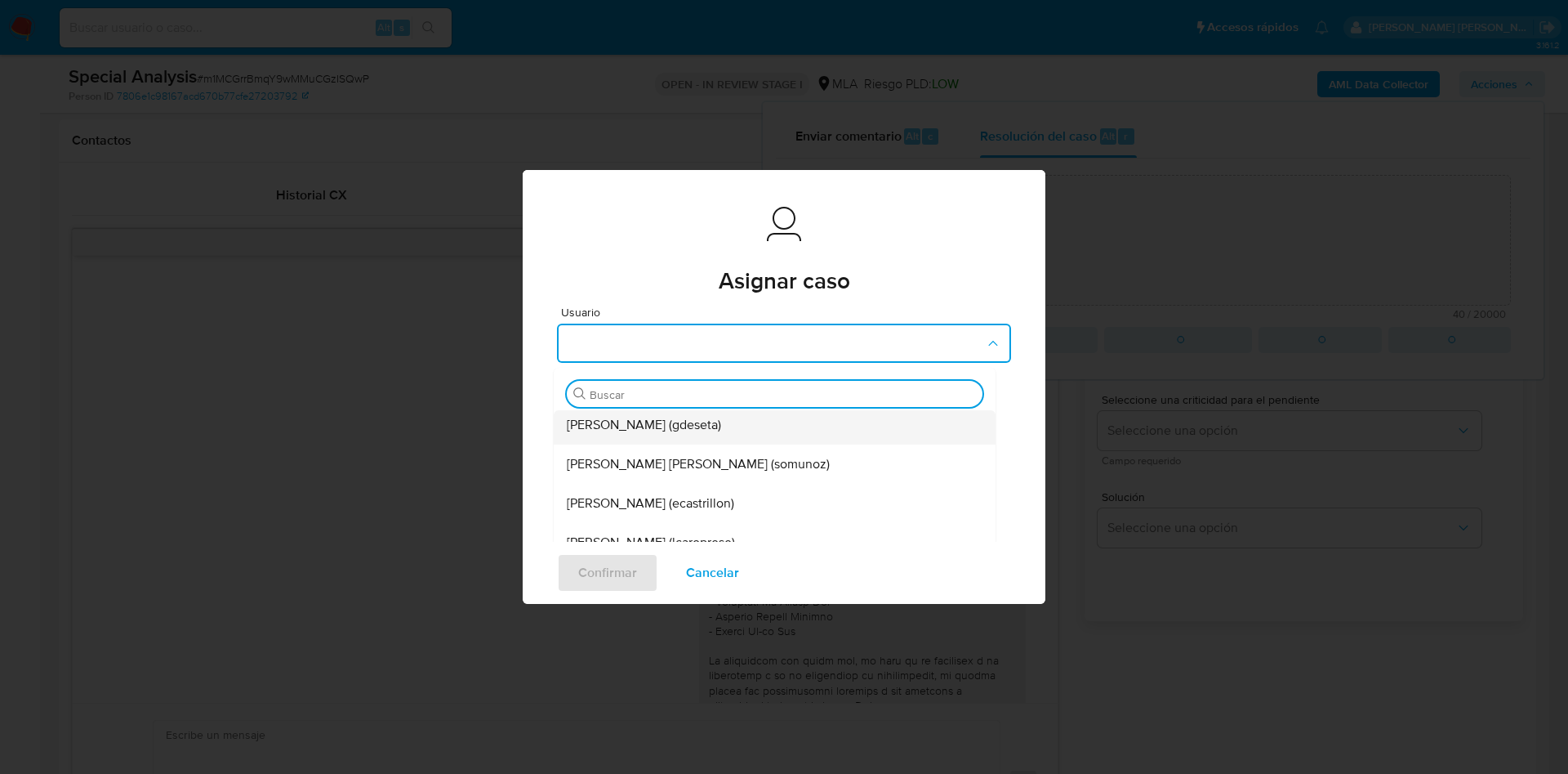
click at [721, 424] on span "Gustavo Andres De Seta (gdeseta)" at bounding box center [645, 425] width 155 height 17
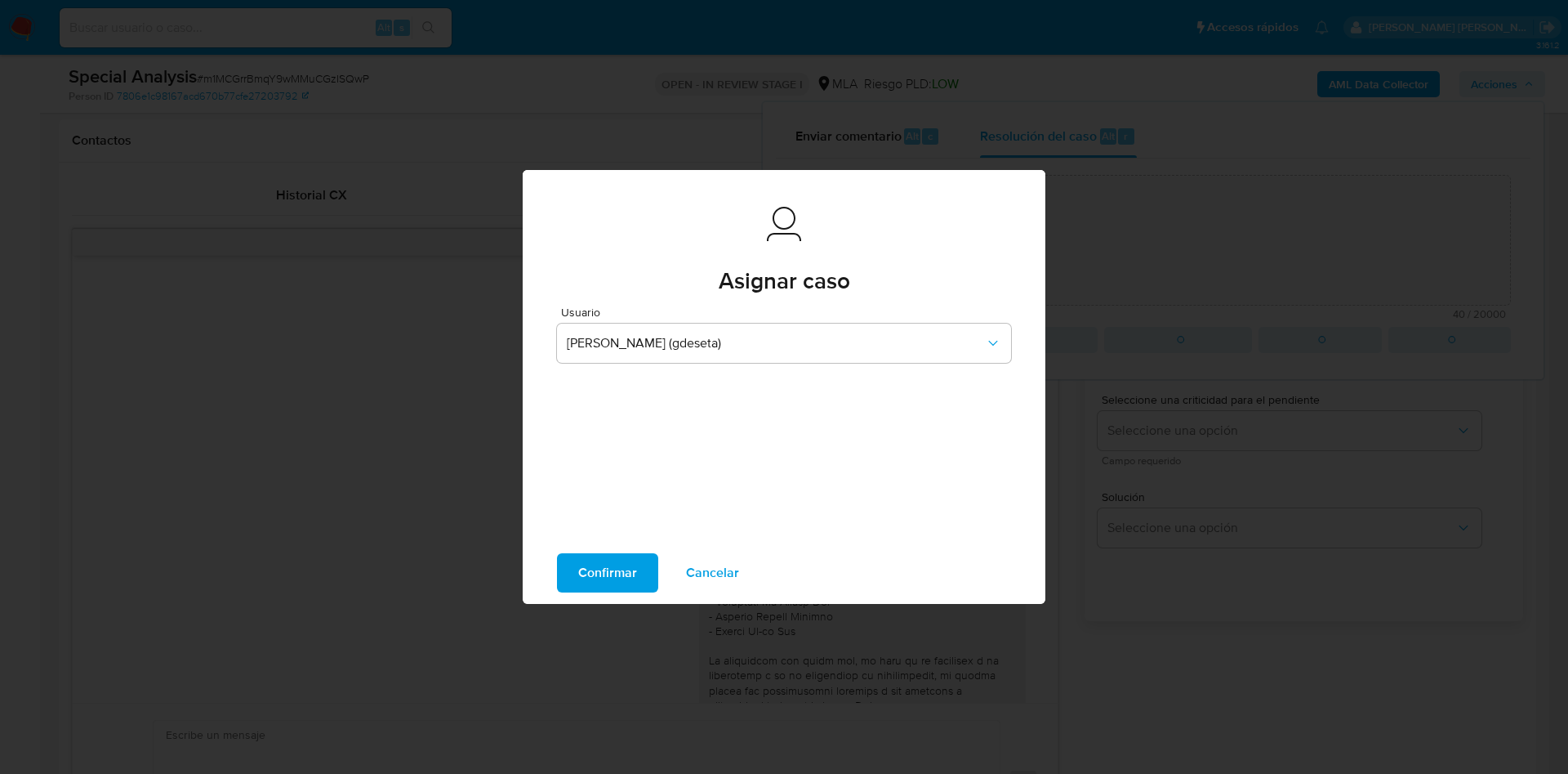
click at [636, 568] on span "Confirmar" at bounding box center [607, 572] width 59 height 36
type textarea "Caso creado para solicitar documentacion"
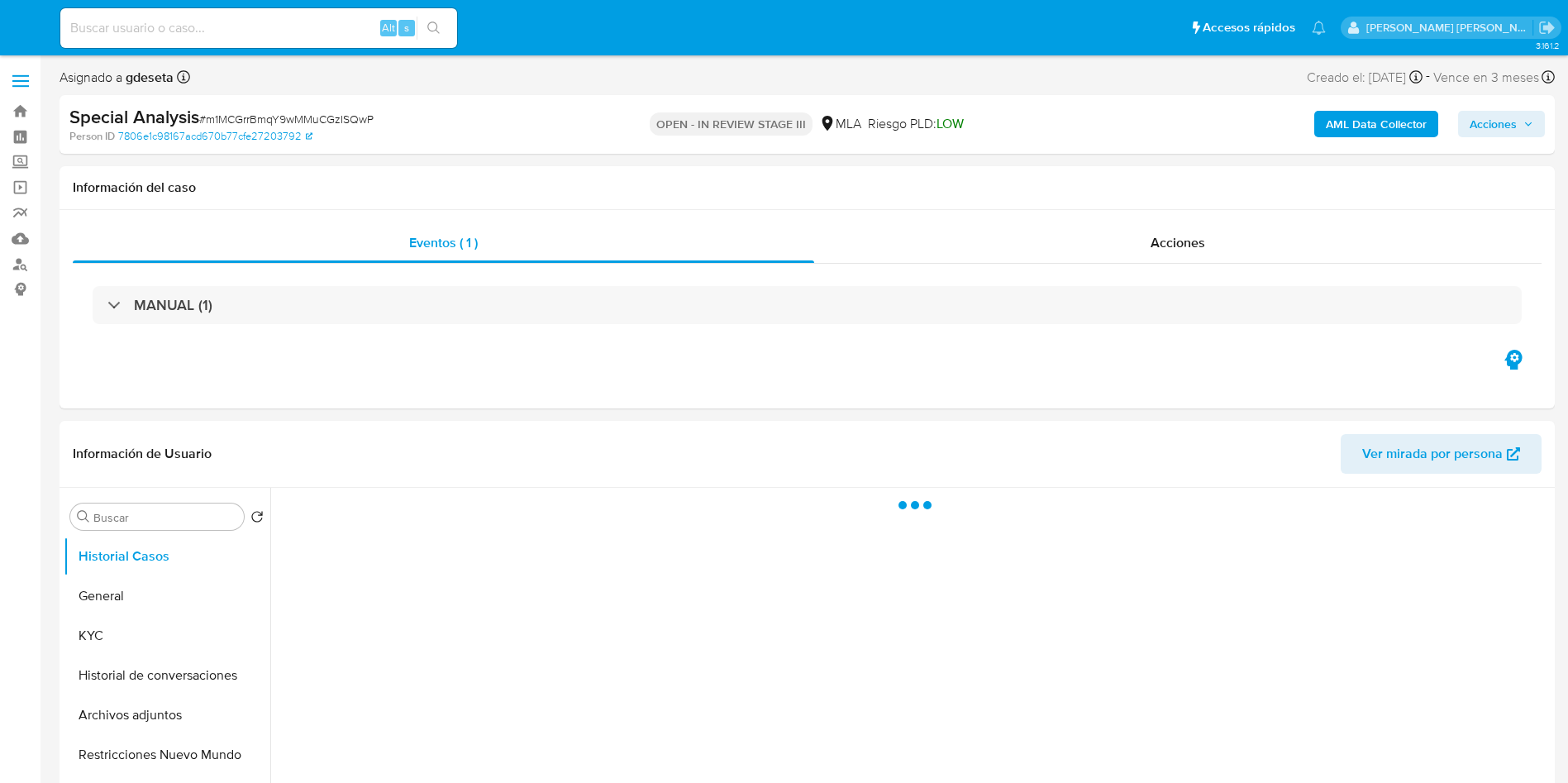
select select "10"
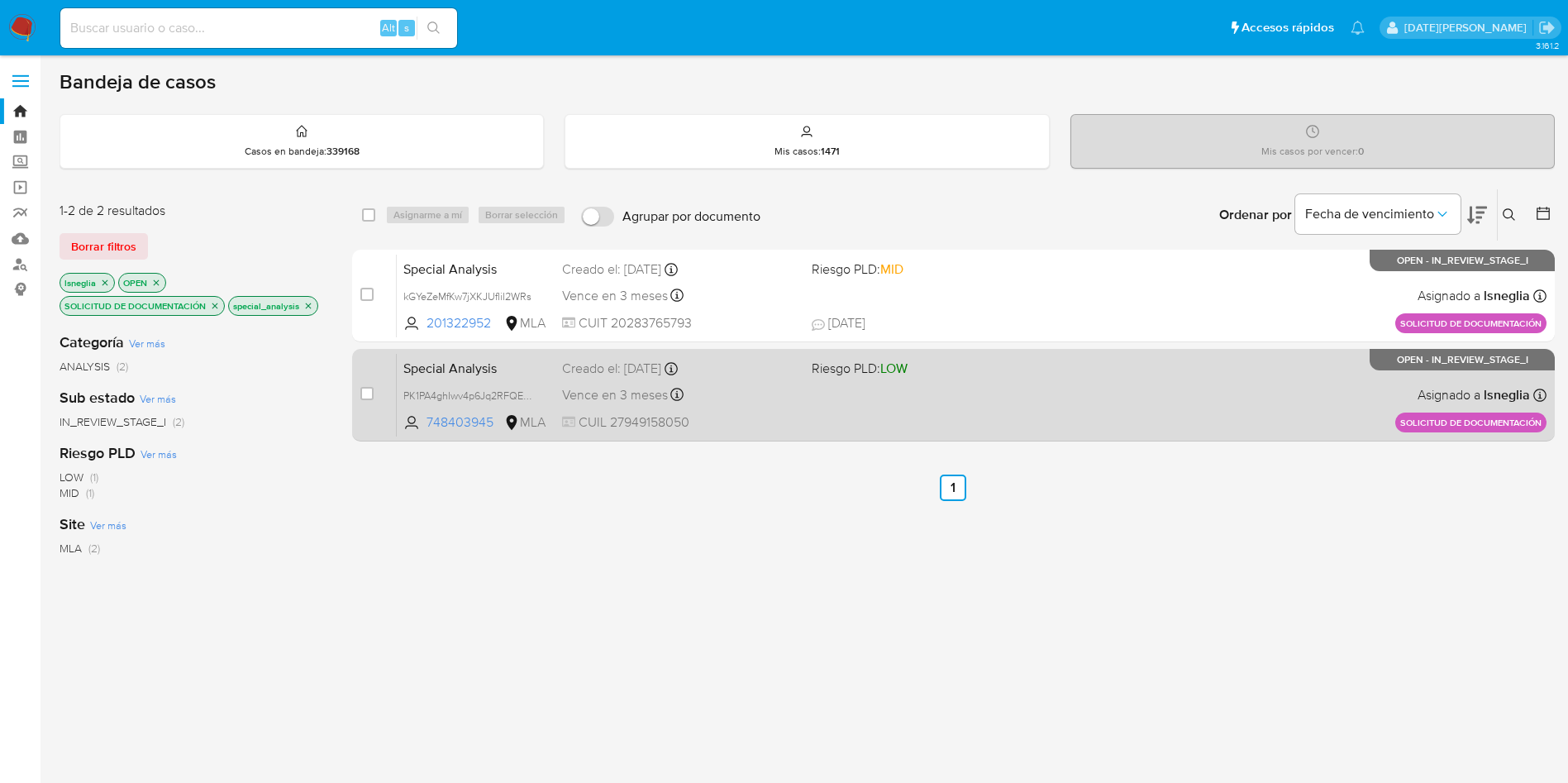
click at [473, 366] on span "Special Analysis" at bounding box center [475, 367] width 146 height 22
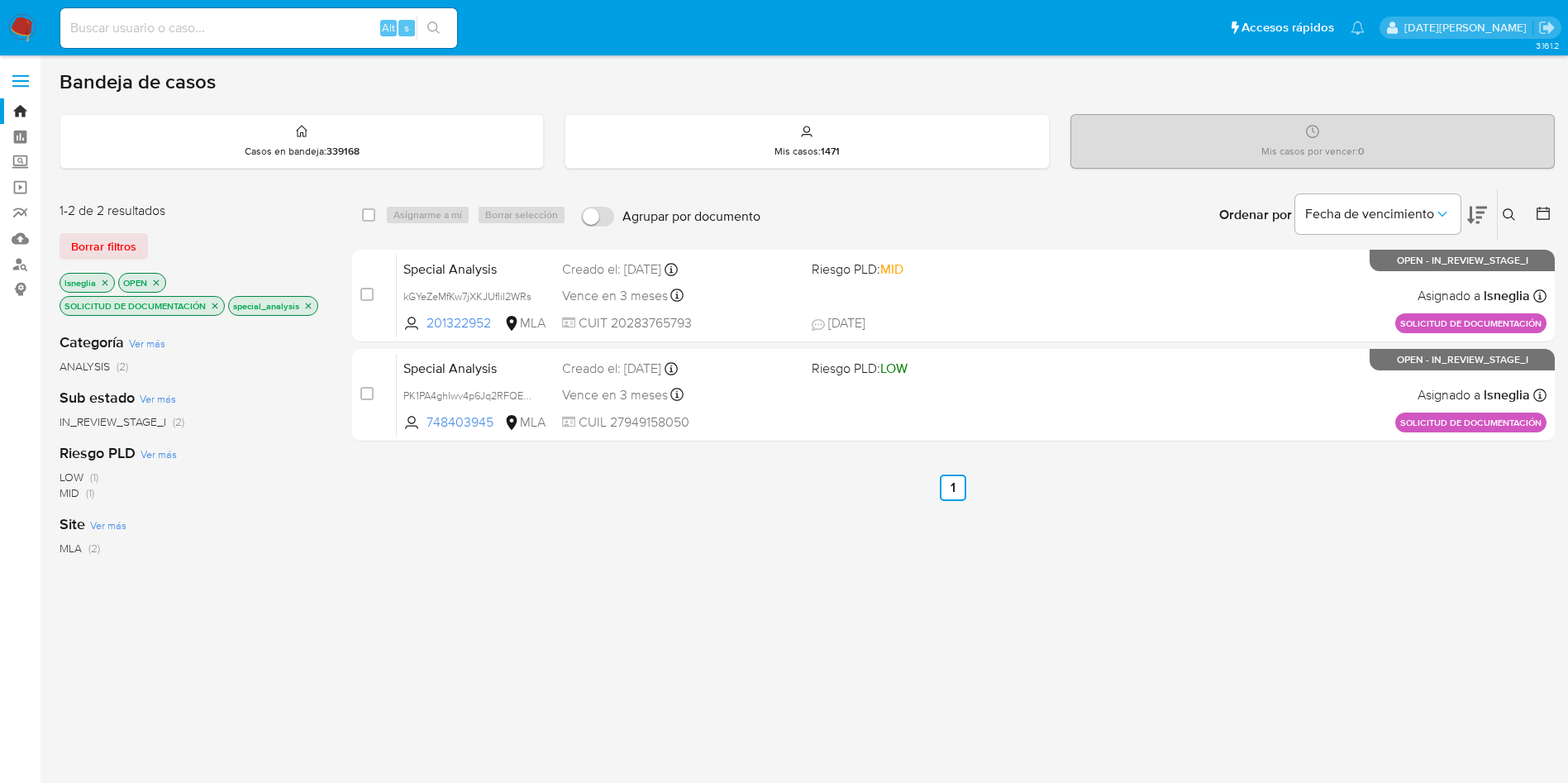
click at [213, 303] on icon "close-filter" at bounding box center [215, 306] width 10 height 10
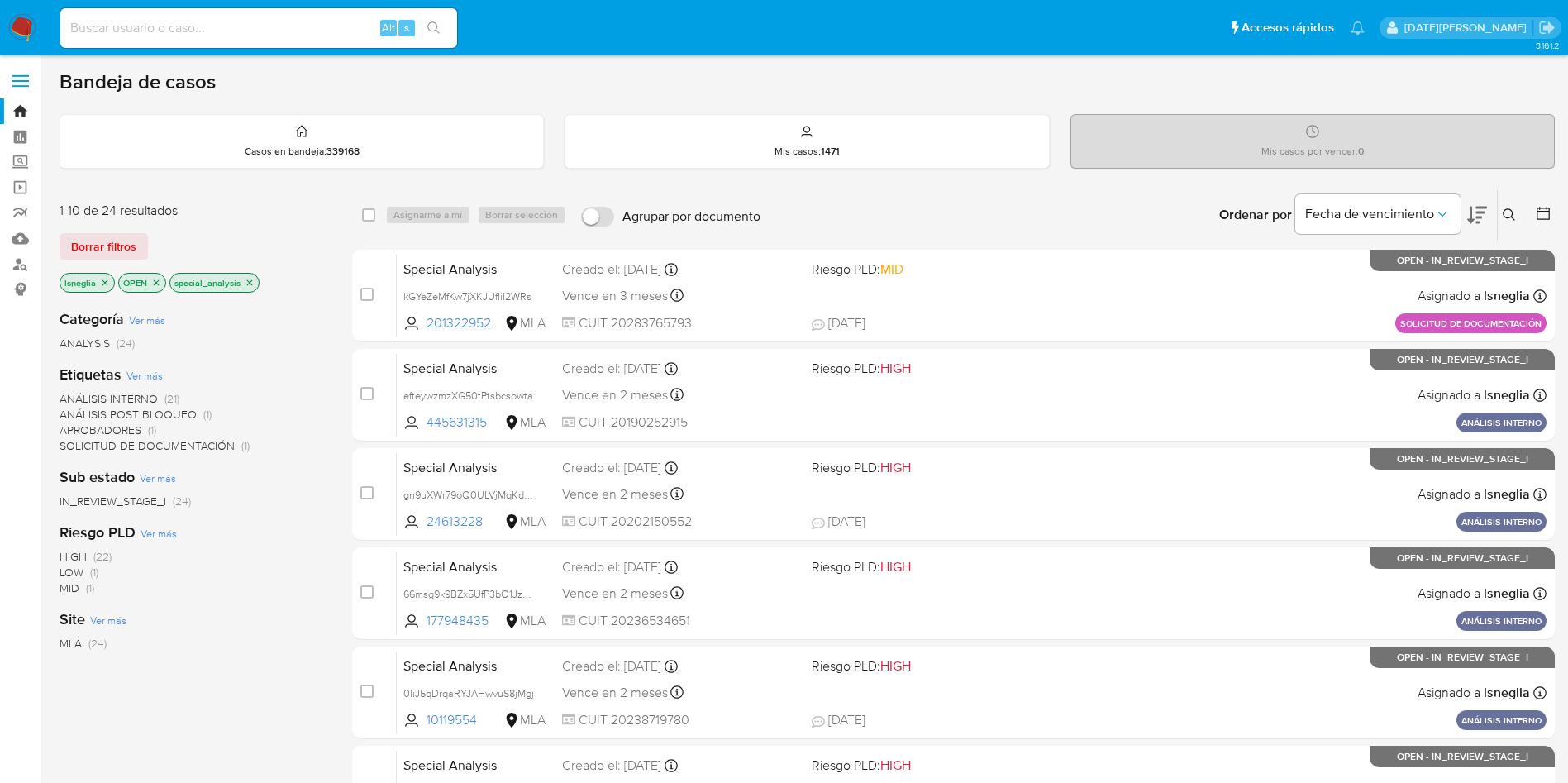
click at [252, 280] on icon "close-filter" at bounding box center [249, 283] width 10 height 10
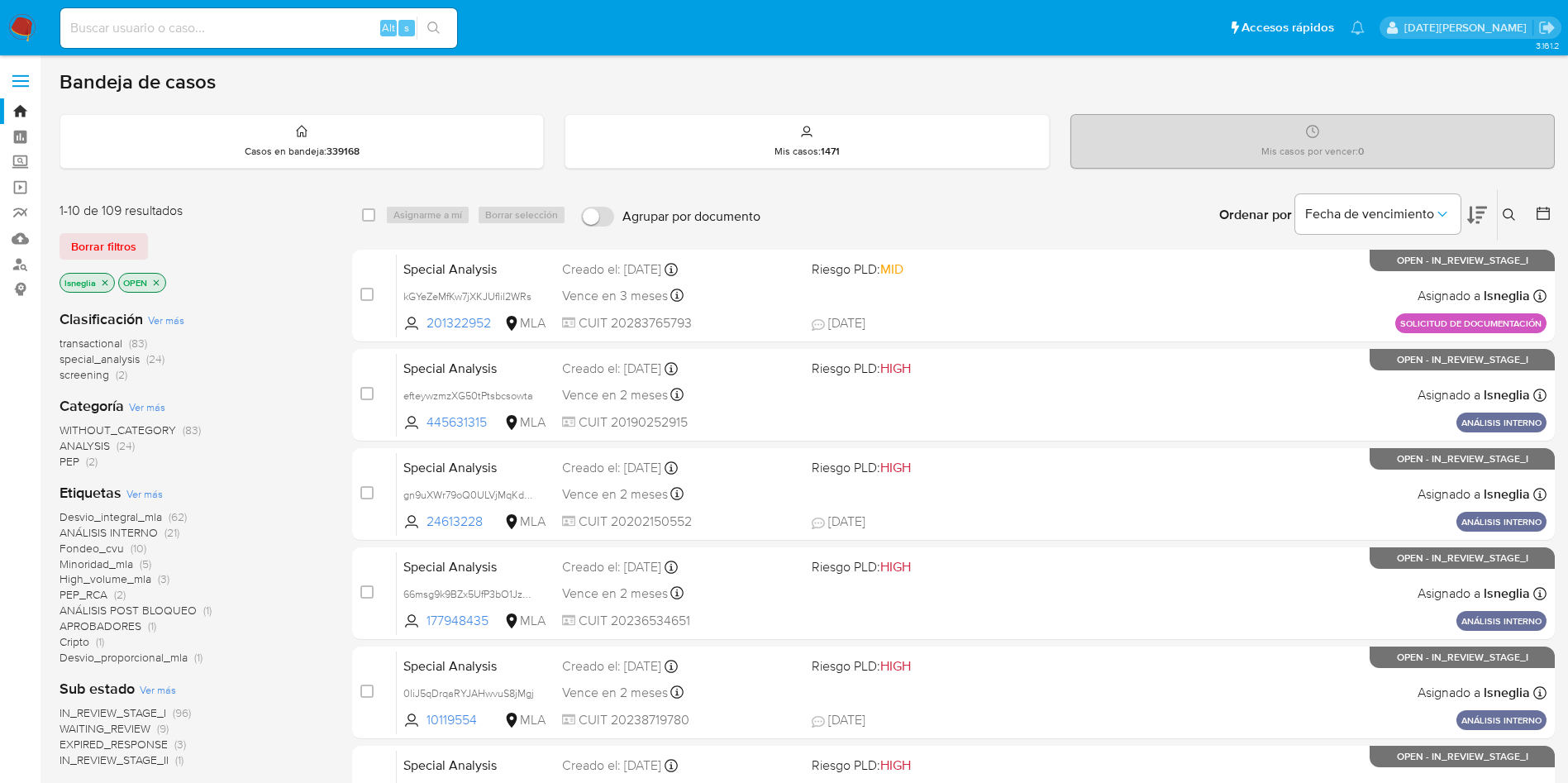
click at [105, 276] on p "lsneglia" at bounding box center [87, 282] width 53 height 18
click at [105, 278] on icon "close-filter" at bounding box center [105, 283] width 10 height 10
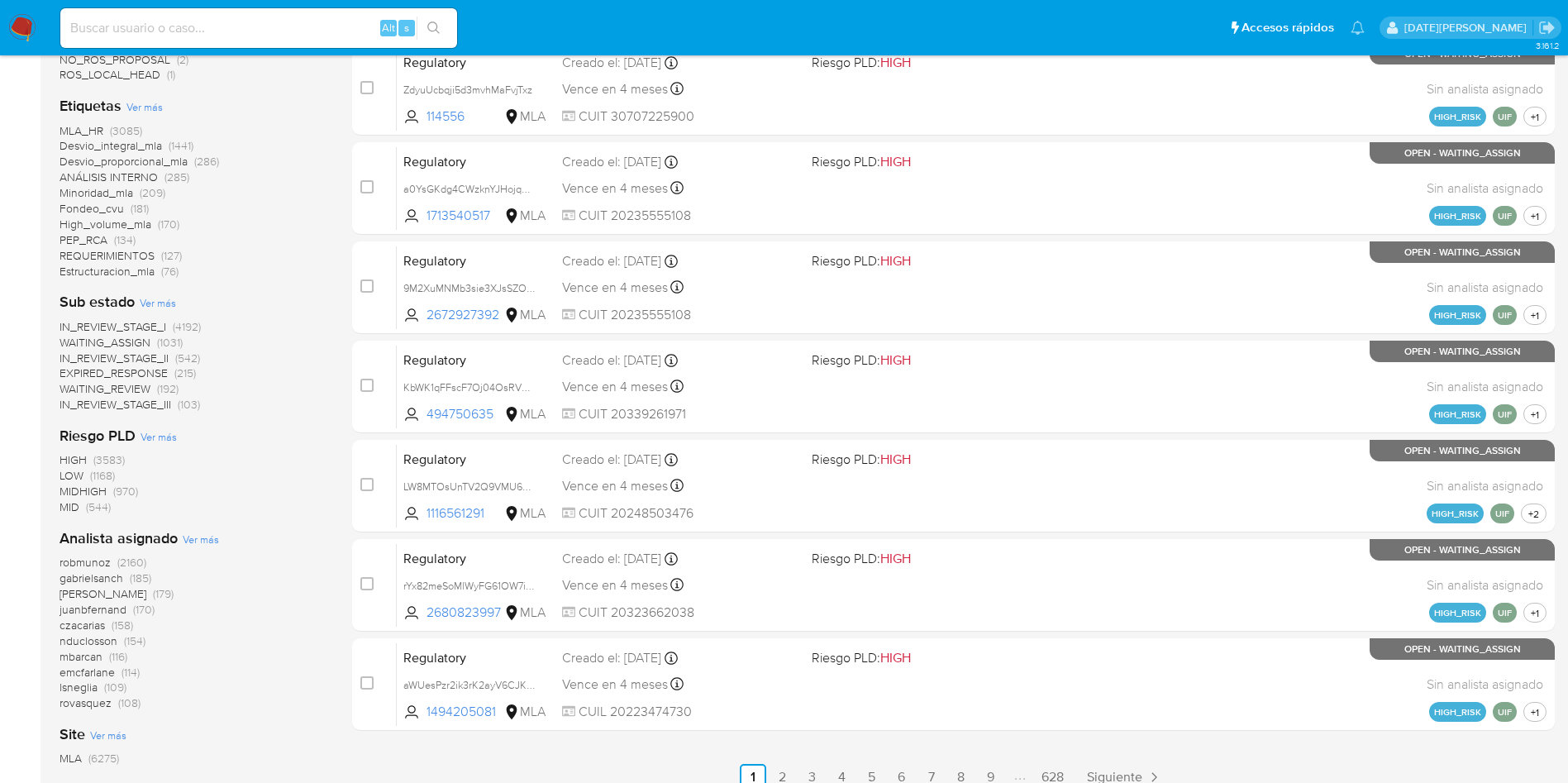
scroll to position [620, 0]
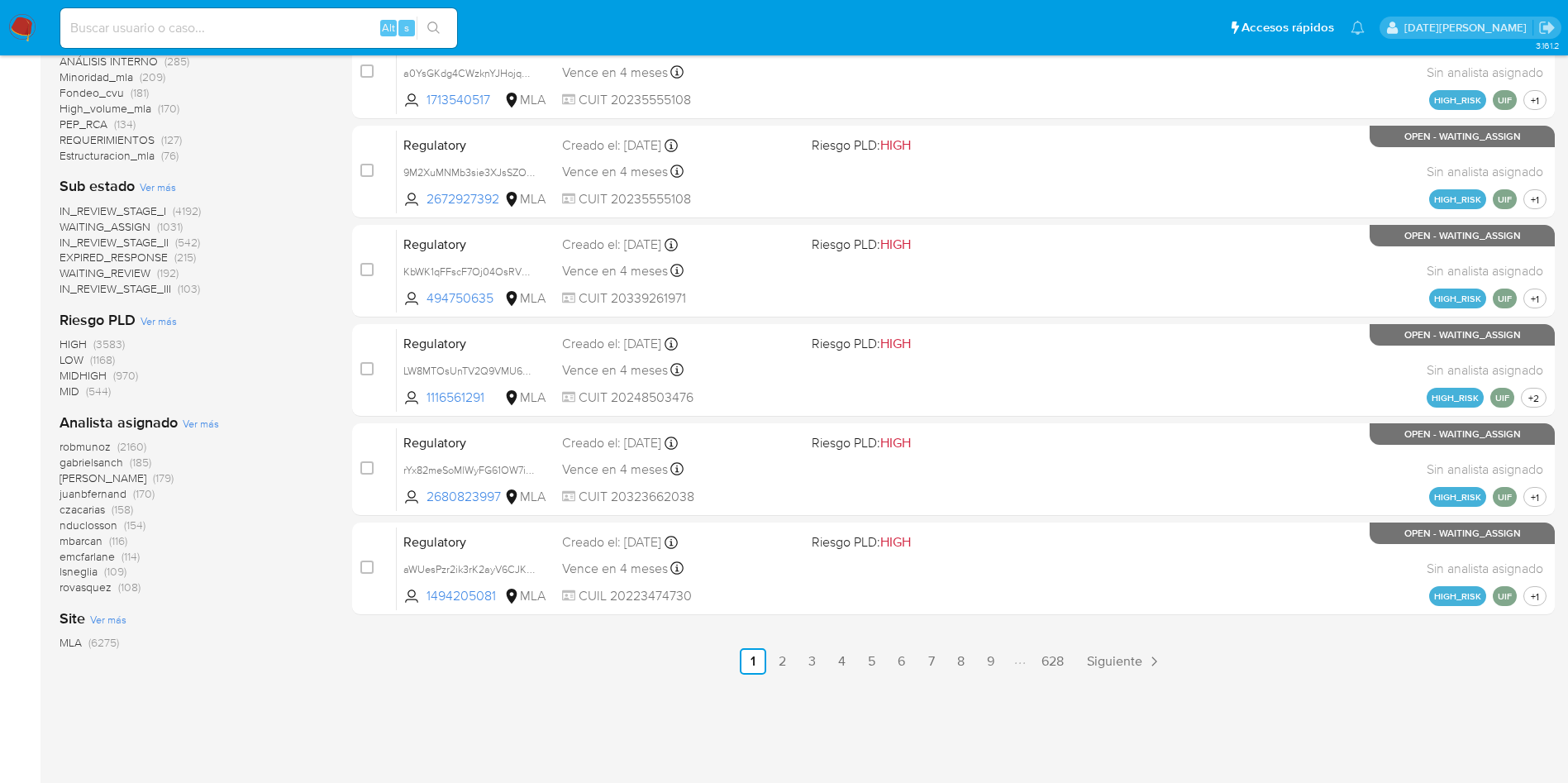
click at [103, 573] on span "lsneglia (109)" at bounding box center [93, 571] width 67 height 16
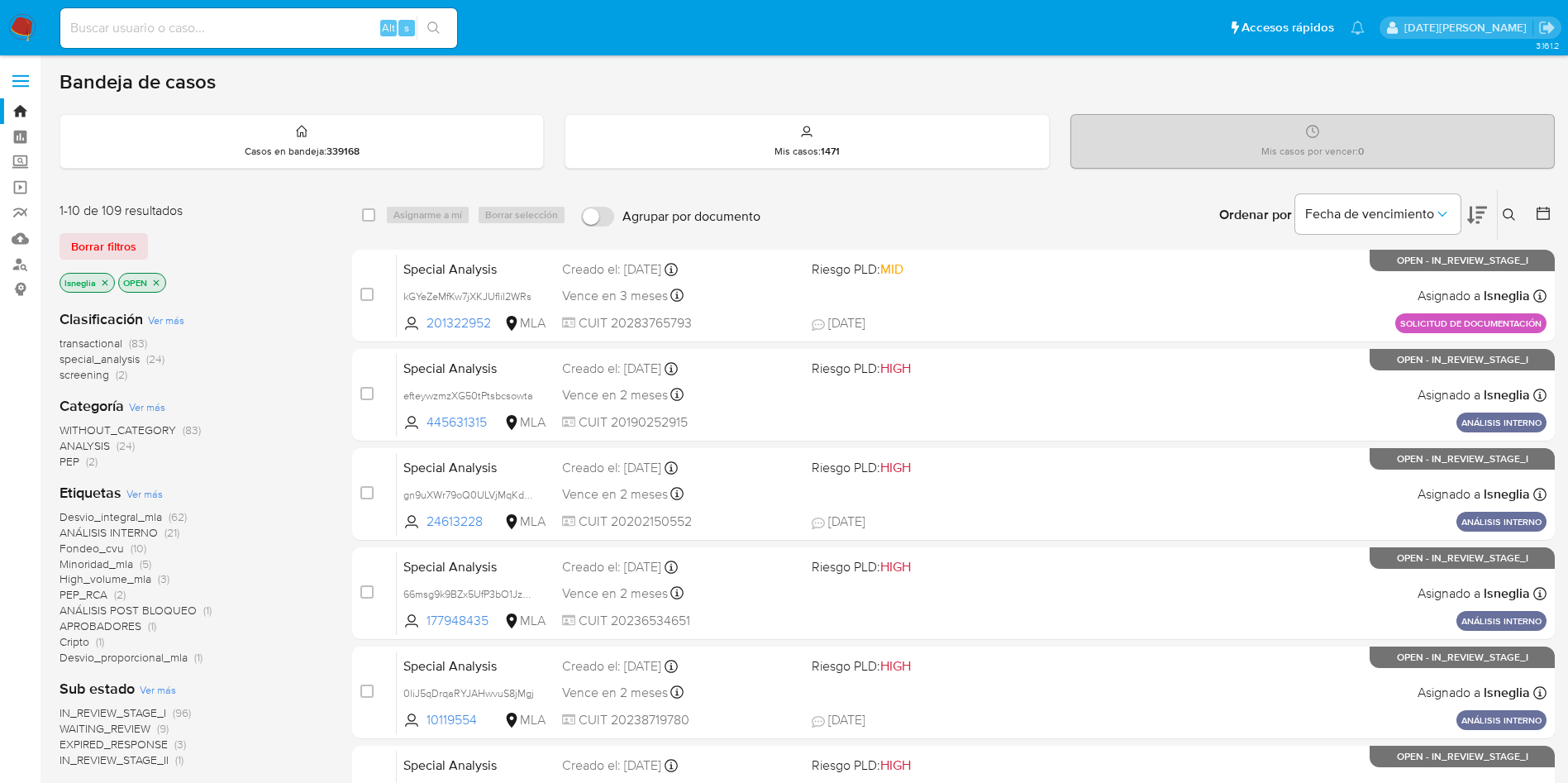
click at [248, 24] on input at bounding box center [258, 29] width 397 height 22
paste input "u6McxNnwAhXDOYVVYOei9o9I"
type input "u6McxNnwAhXDOYVVYOei9o9I"
click at [435, 25] on icon "search-icon" at bounding box center [434, 28] width 13 height 13
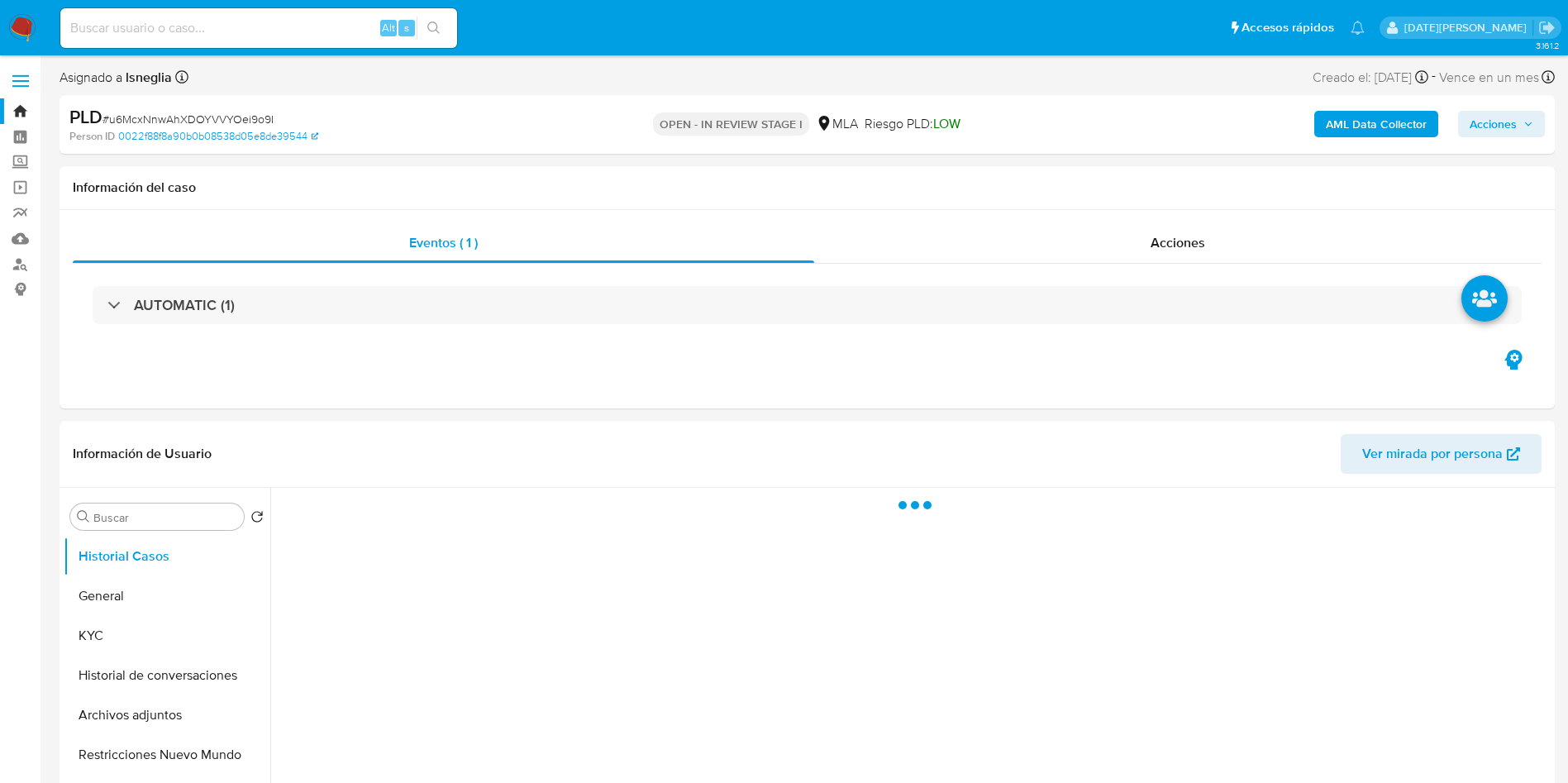
select select "10"
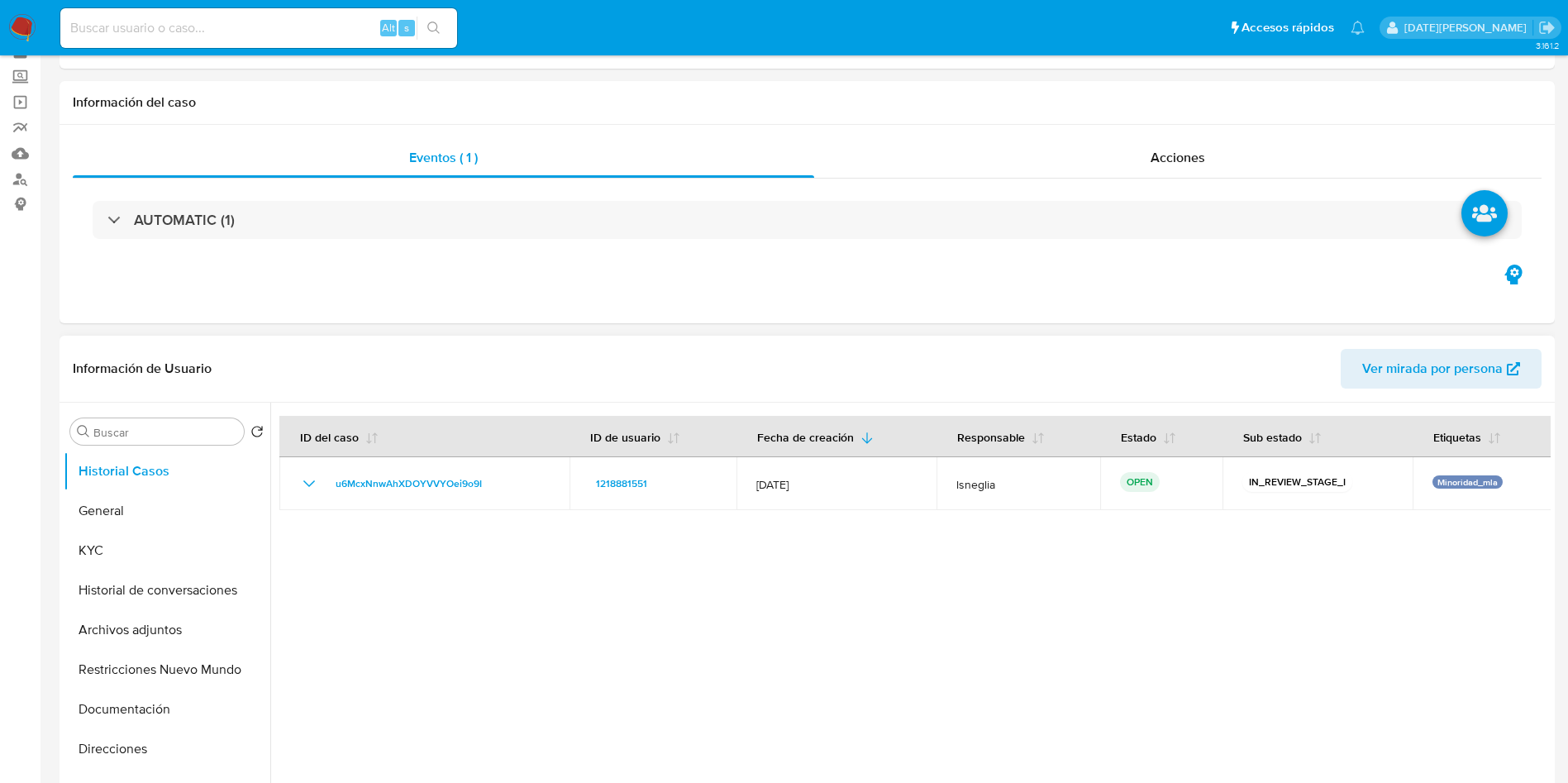
scroll to position [124, 0]
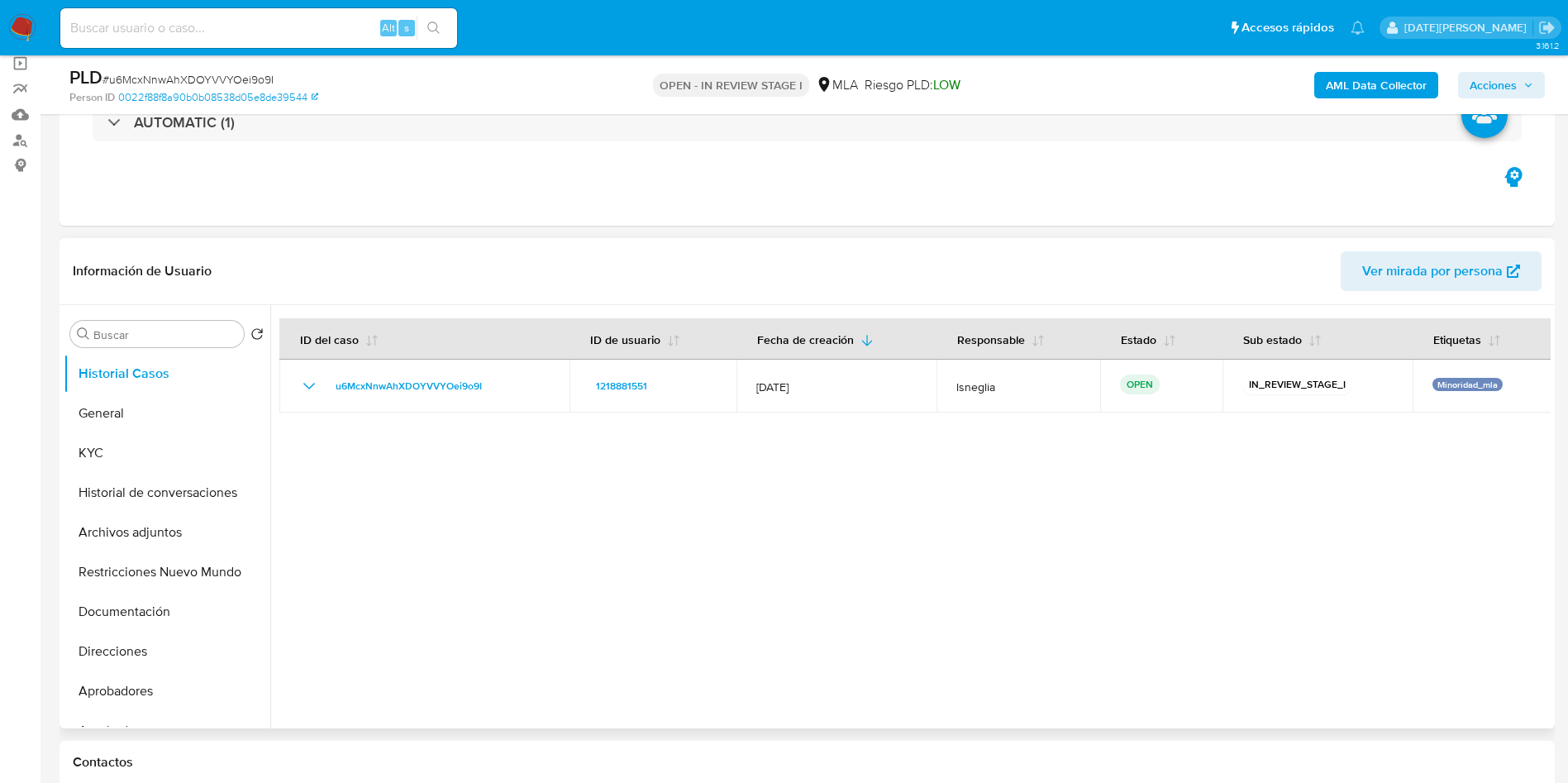
click at [614, 532] on div at bounding box center [910, 517] width 1280 height 424
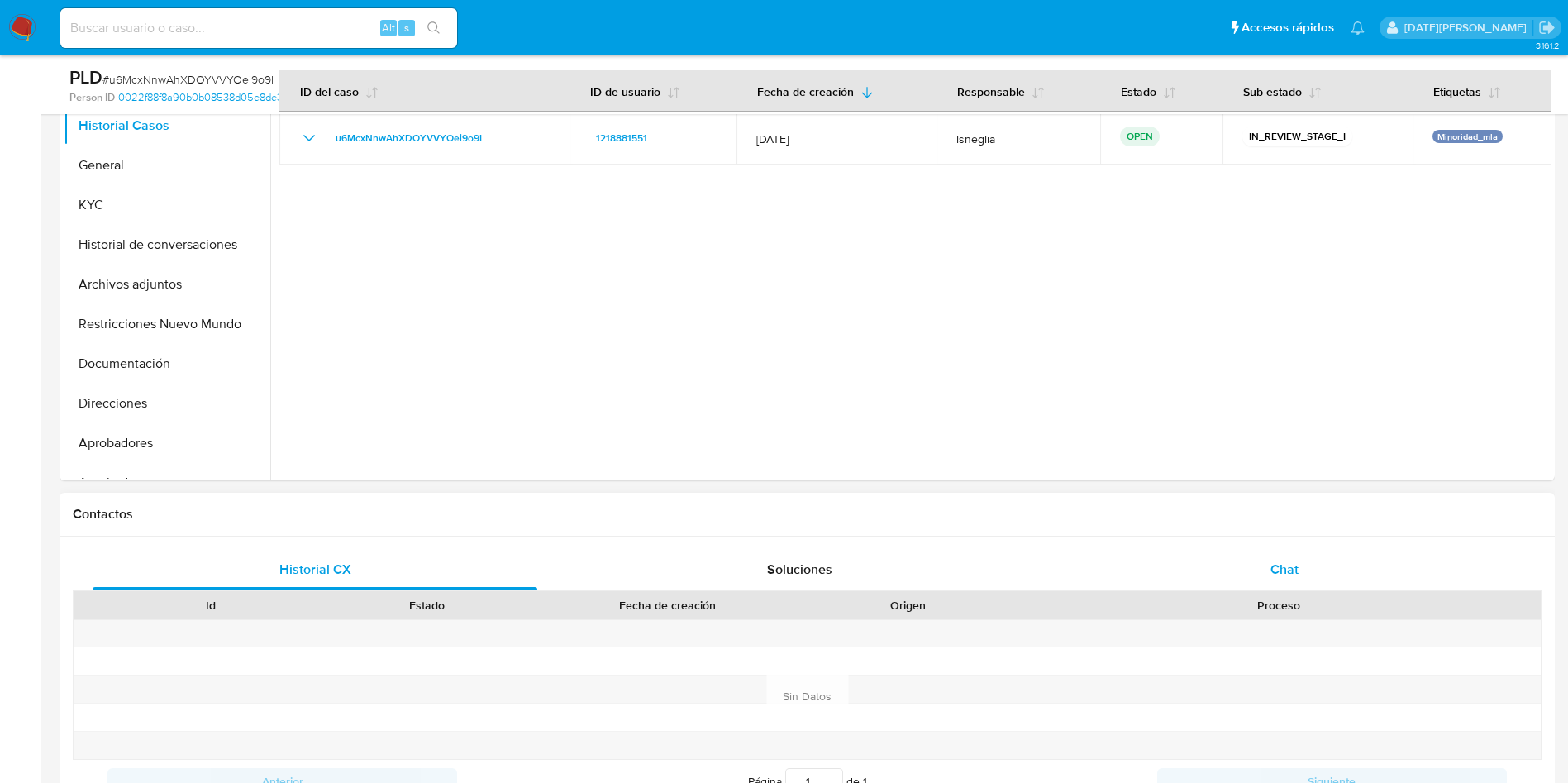
click at [1337, 581] on div "Chat" at bounding box center [1284, 569] width 444 height 40
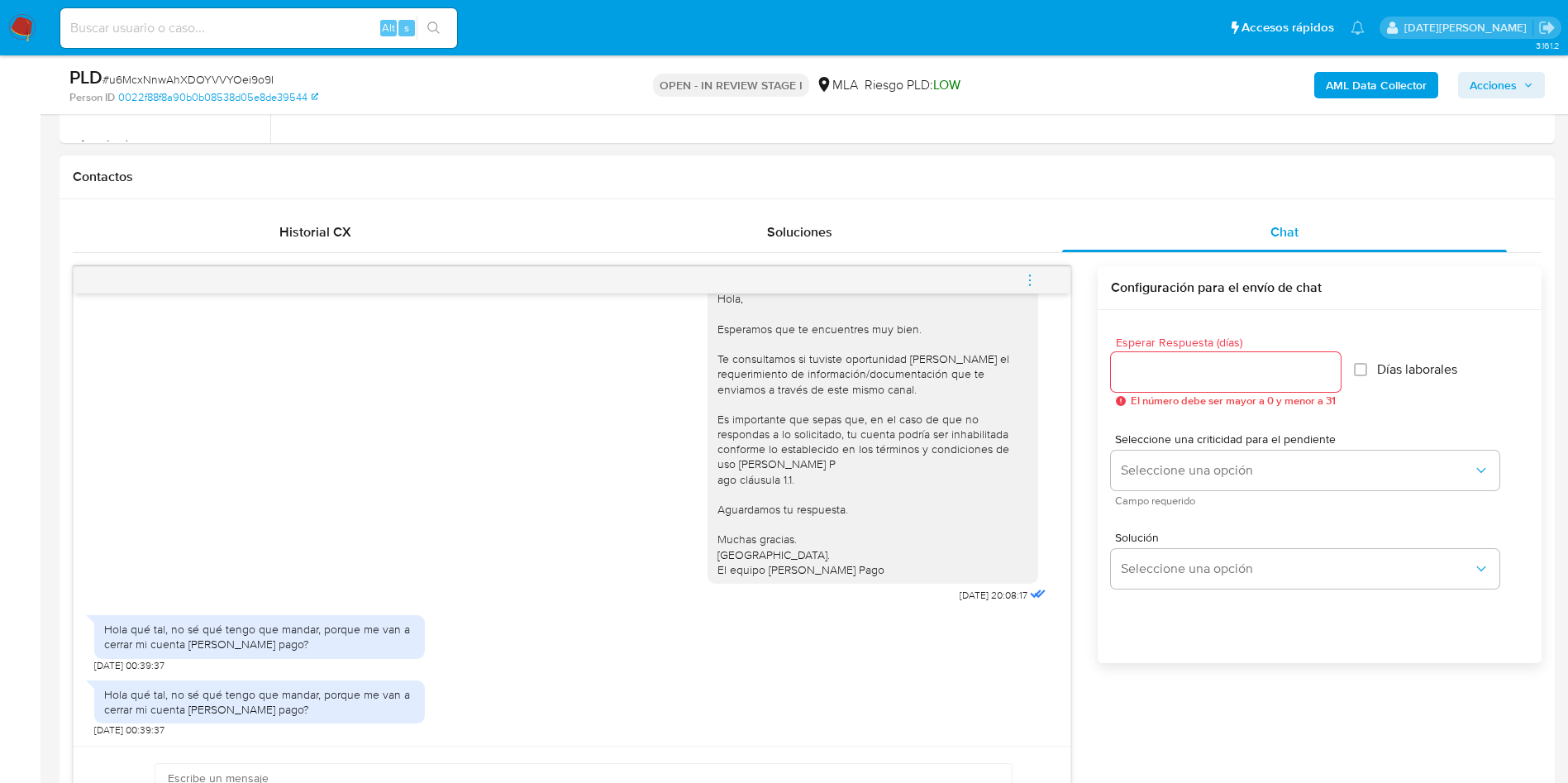
scroll to position [744, 0]
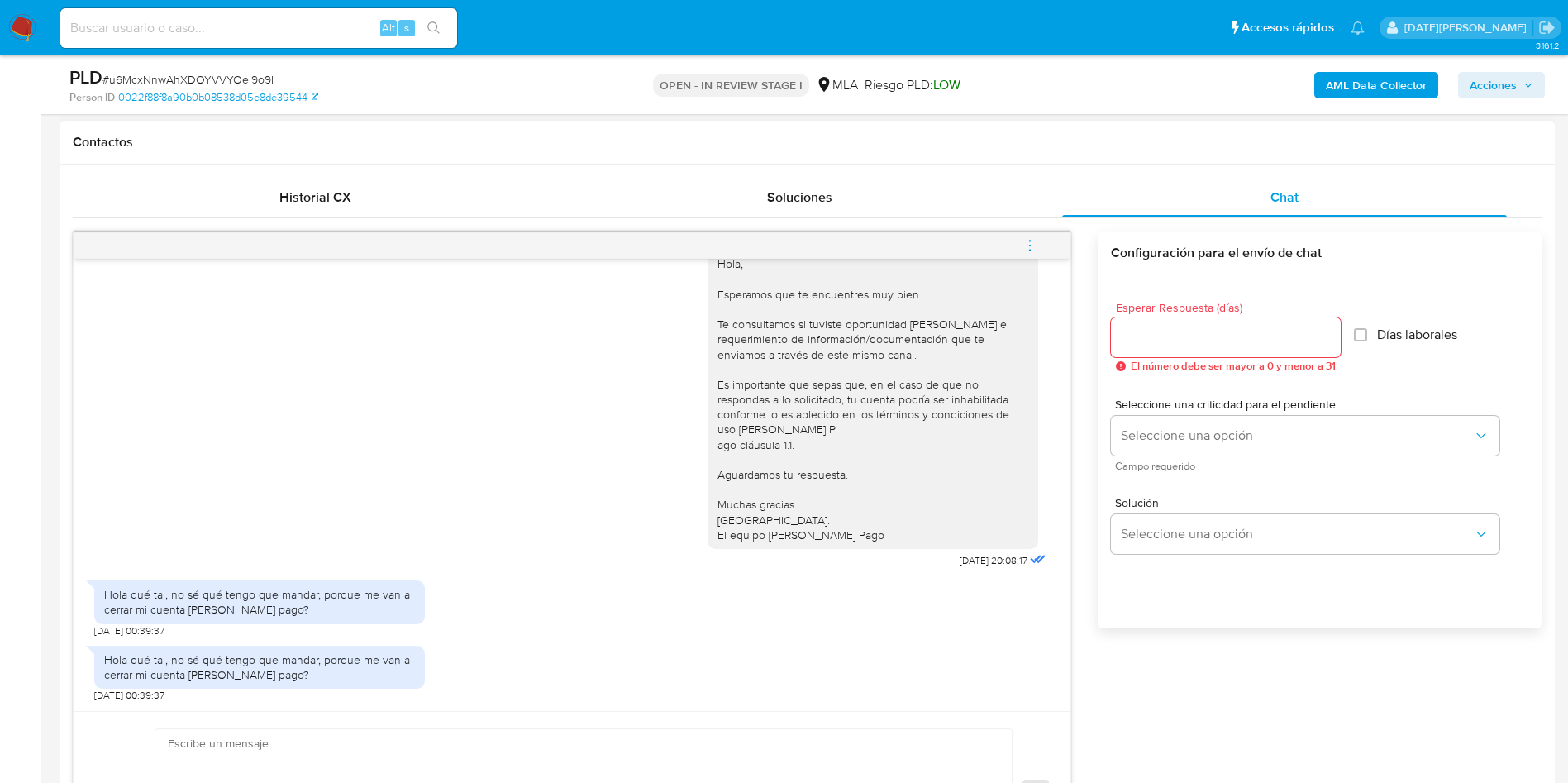
click at [429, 475] on div "Hola, Esperamos que te encuentres muy bien. Te consultamos si tuviste oportunid…" at bounding box center [571, 404] width 955 height 334
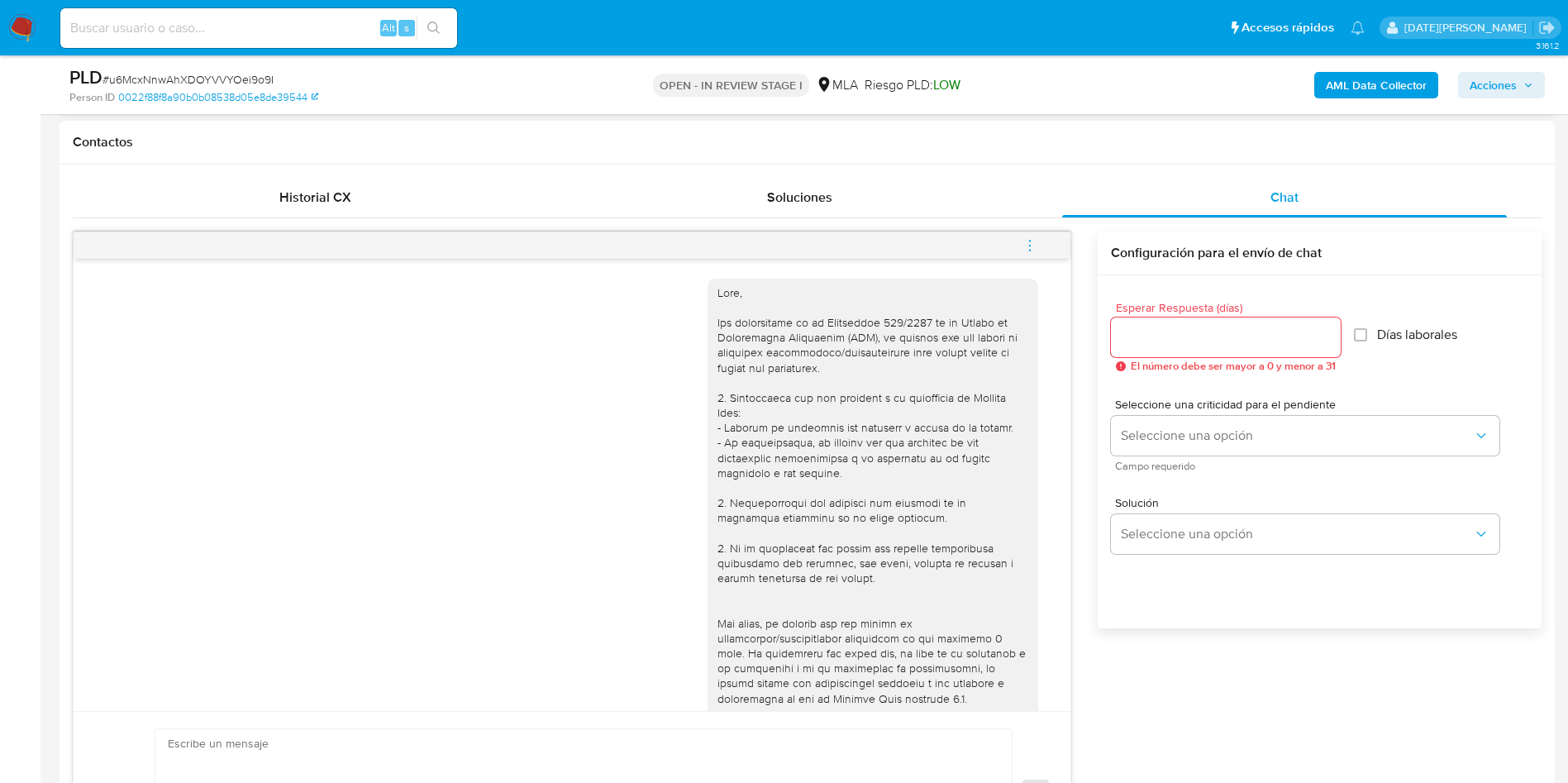
scroll to position [248, 0]
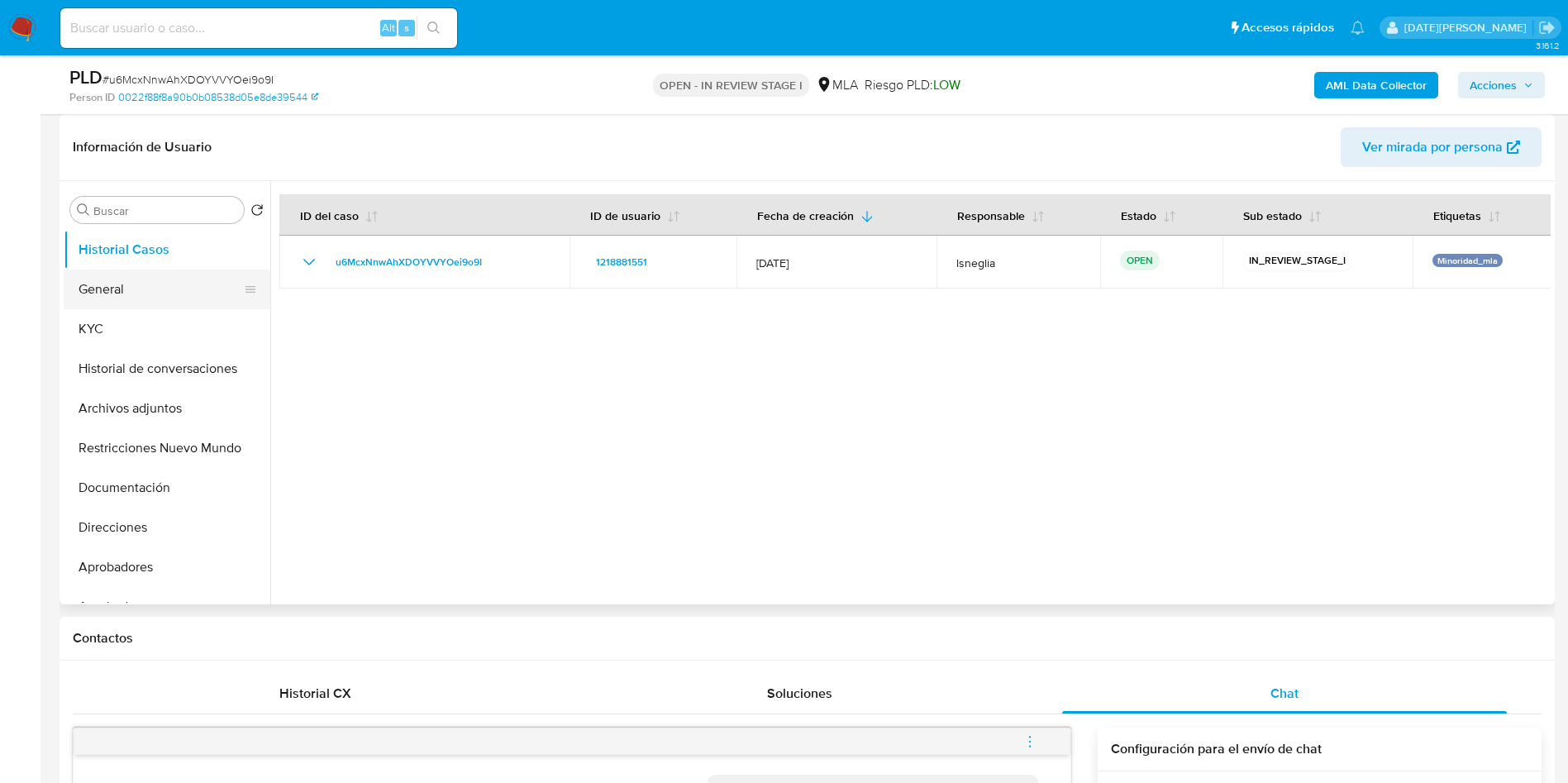
click at [146, 288] on button "General" at bounding box center [159, 289] width 193 height 40
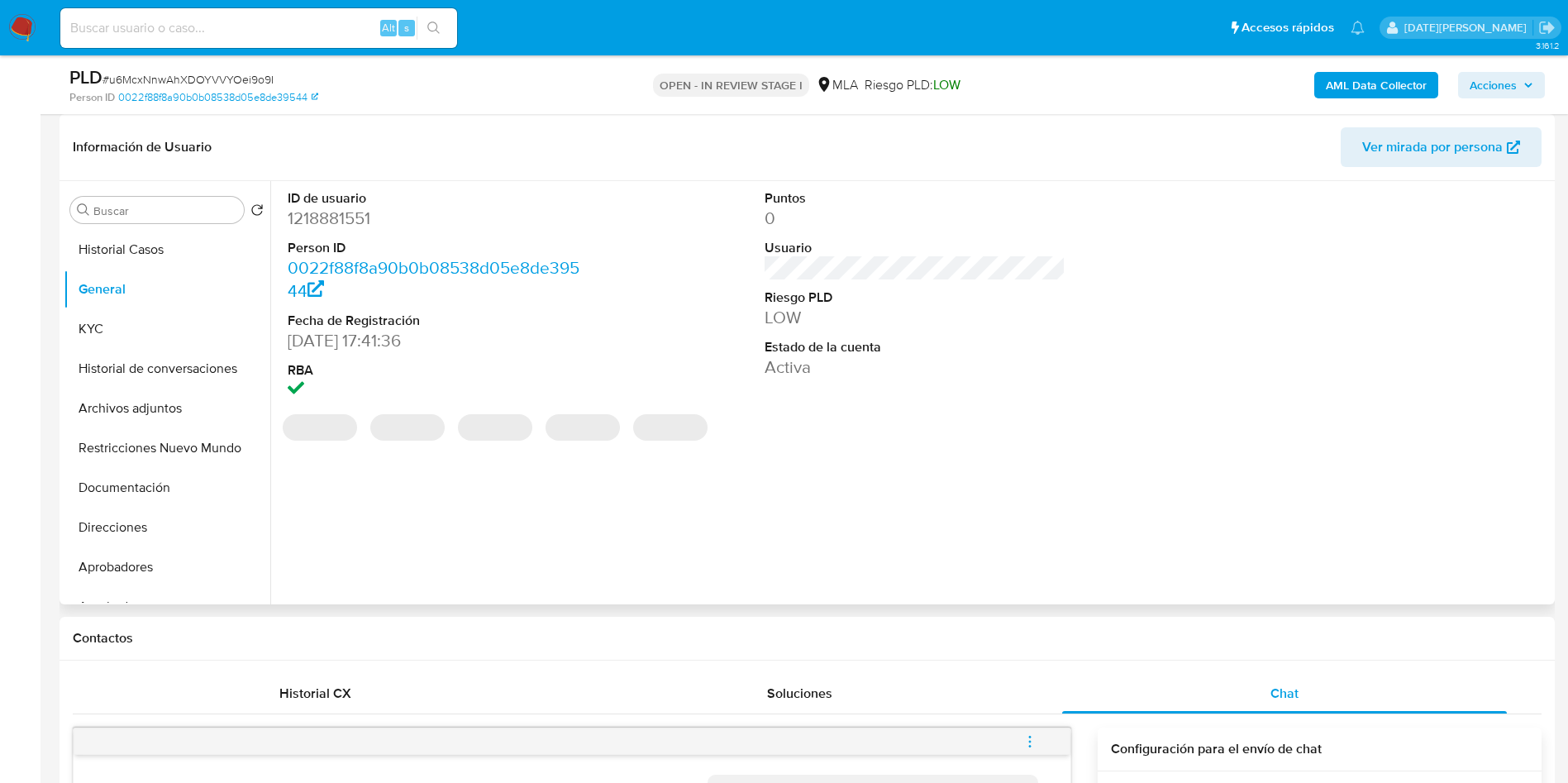
click at [331, 215] on dd "1218881551" at bounding box center [439, 218] width 302 height 23
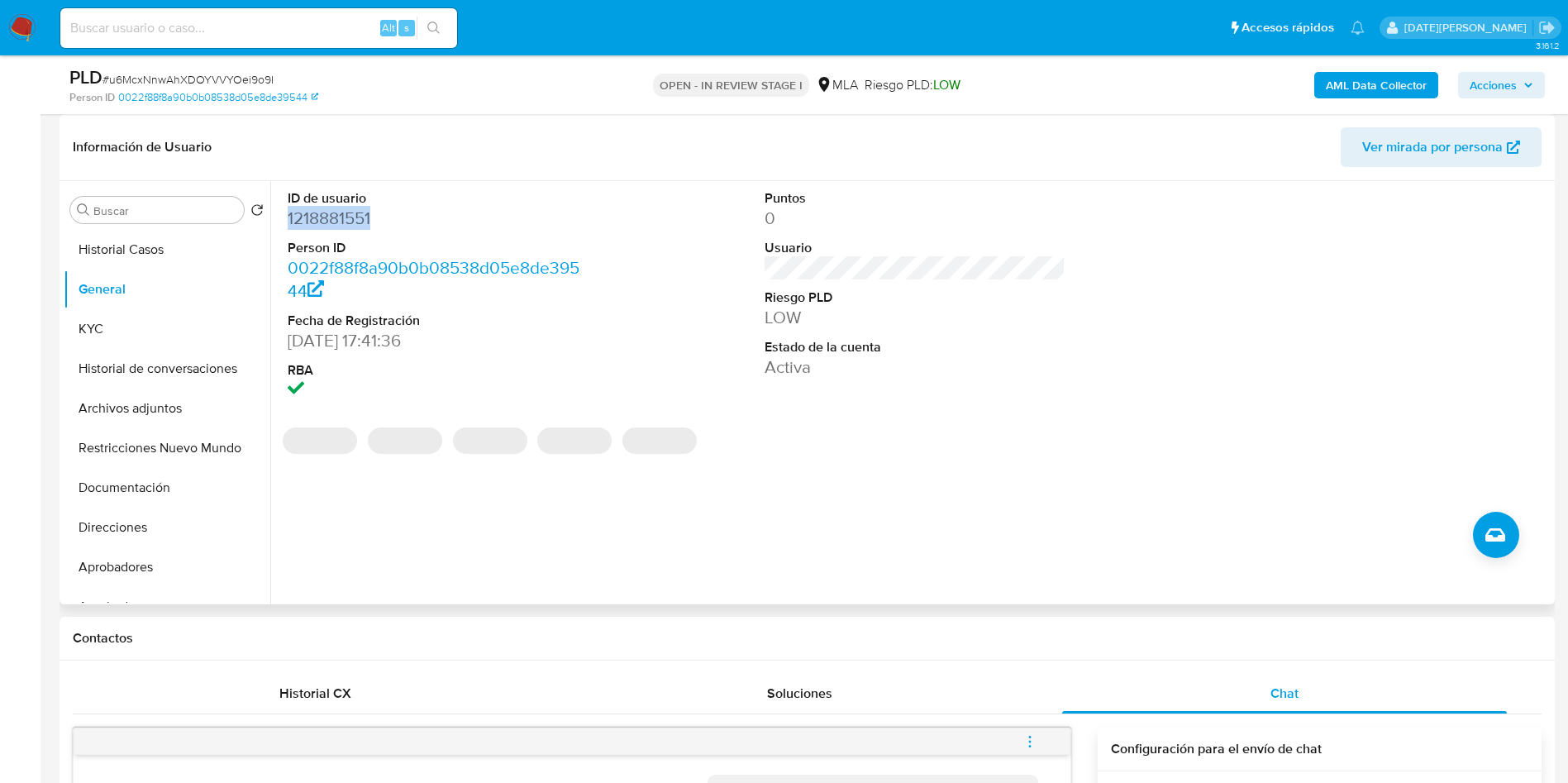
copy dd "1218881551"
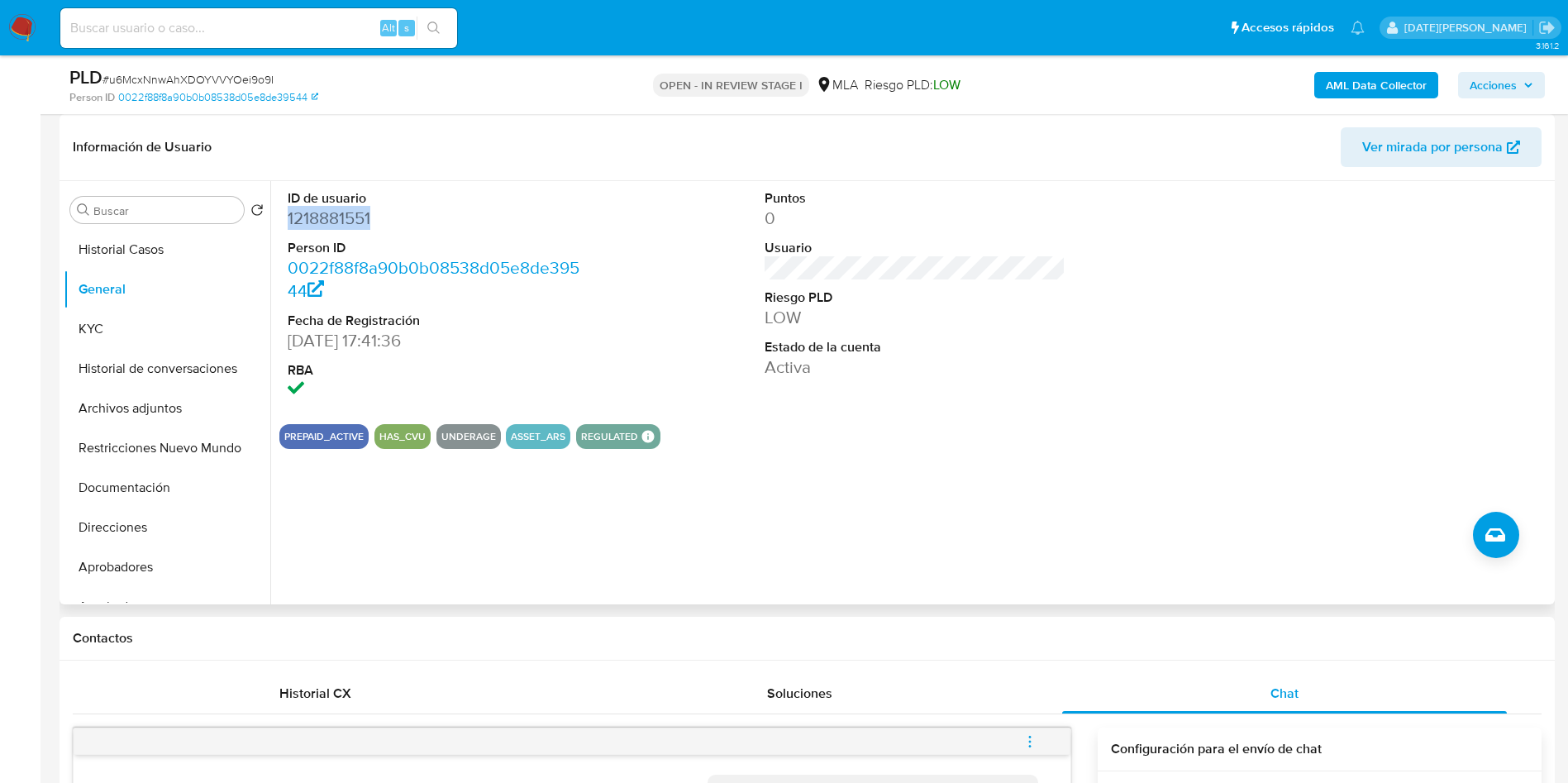
copy dd "1218881551"
click at [109, 323] on button "KYC" at bounding box center [159, 329] width 193 height 40
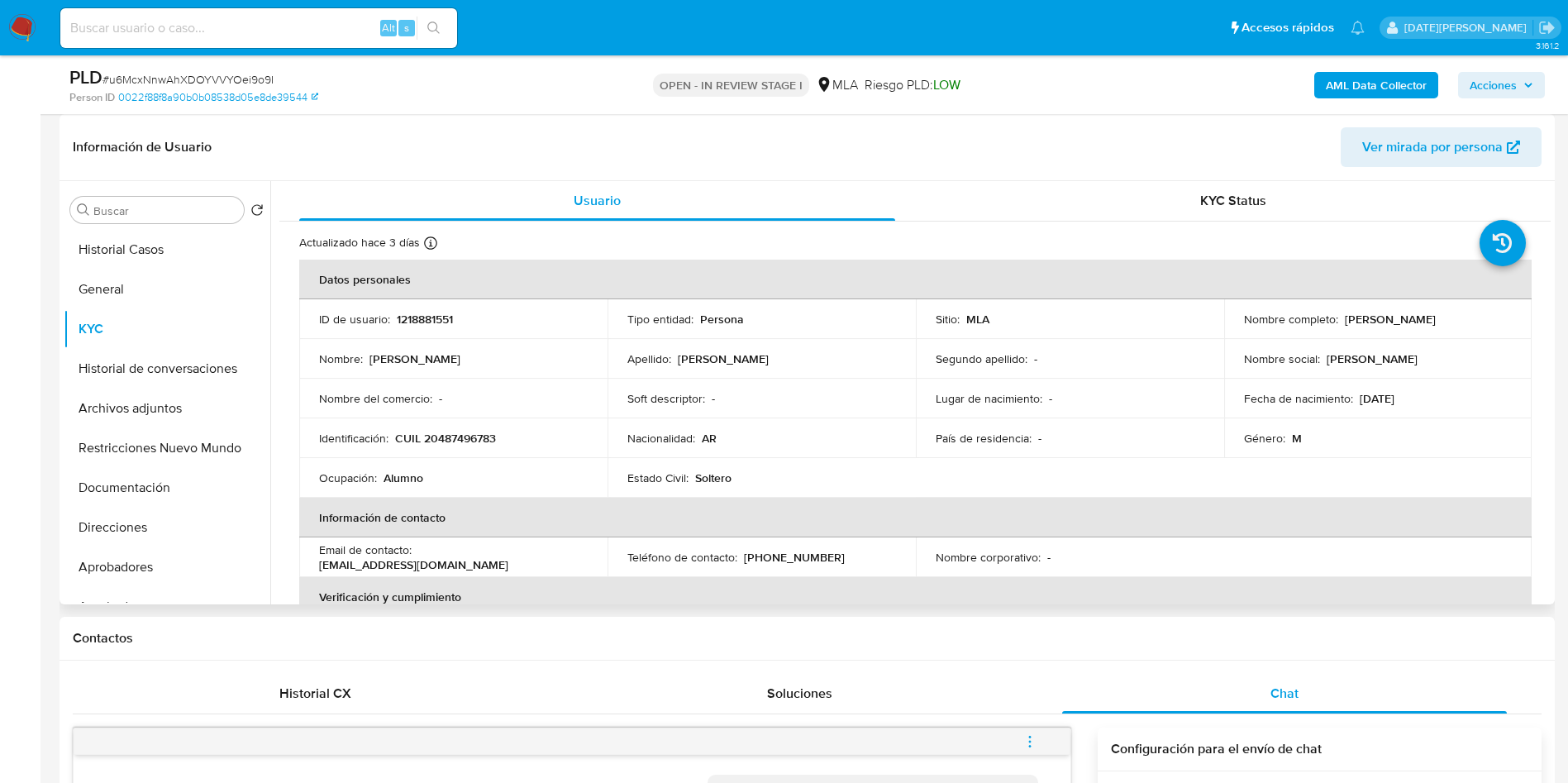
drag, startPoint x: 1340, startPoint y: 318, endPoint x: 1464, endPoint y: 317, distance: 124.0
click at [1464, 317] on div "Nombre completo : [PERSON_NAME]" at bounding box center [1378, 319] width 268 height 15
copy p "[PERSON_NAME]"
drag, startPoint x: 396, startPoint y: 439, endPoint x: 546, endPoint y: 439, distance: 150.0
click at [546, 439] on div "Identificación : CUIL 20487496783" at bounding box center [452, 438] width 268 height 15
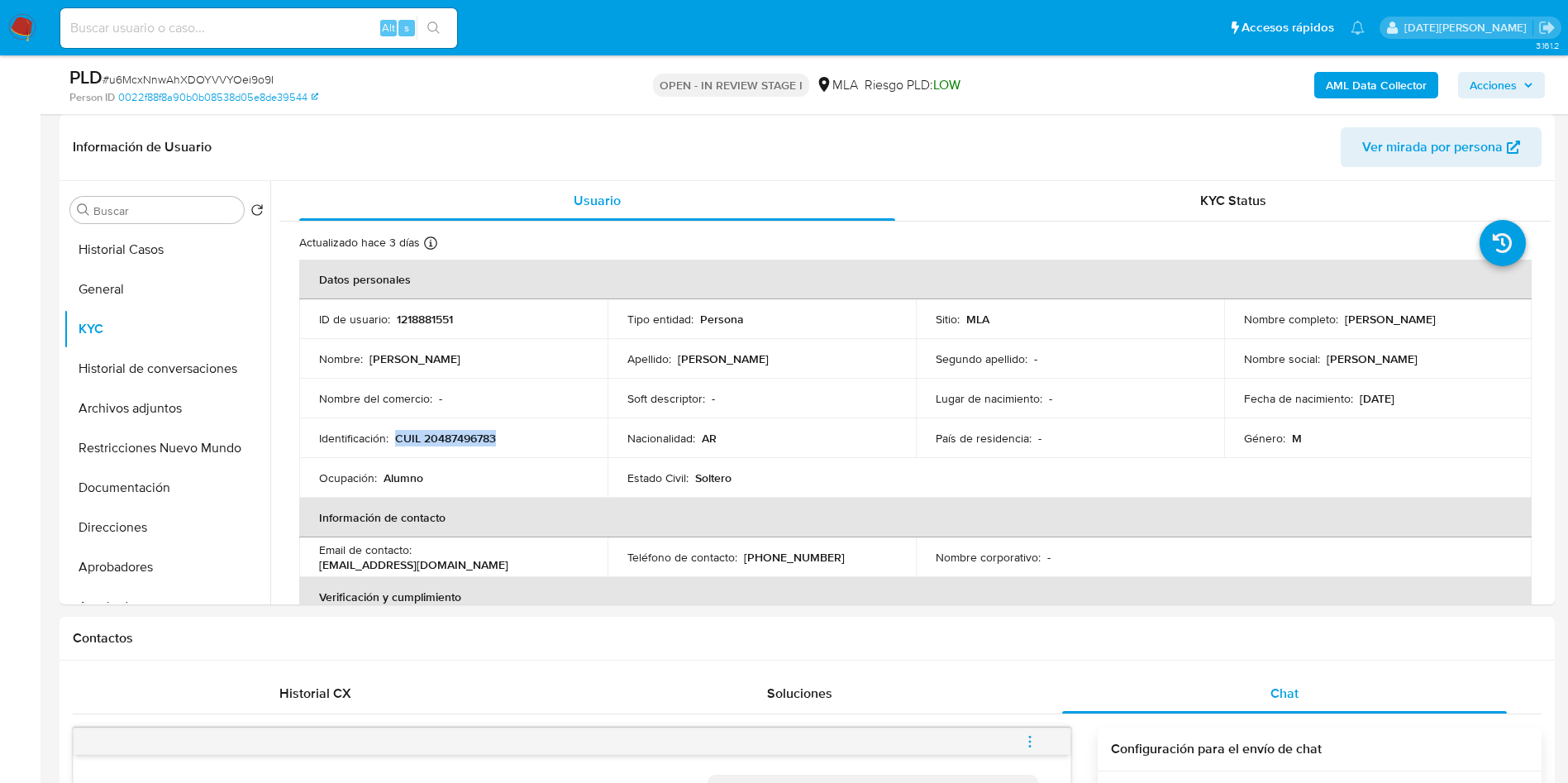
copy p "CUIL 20487496783"
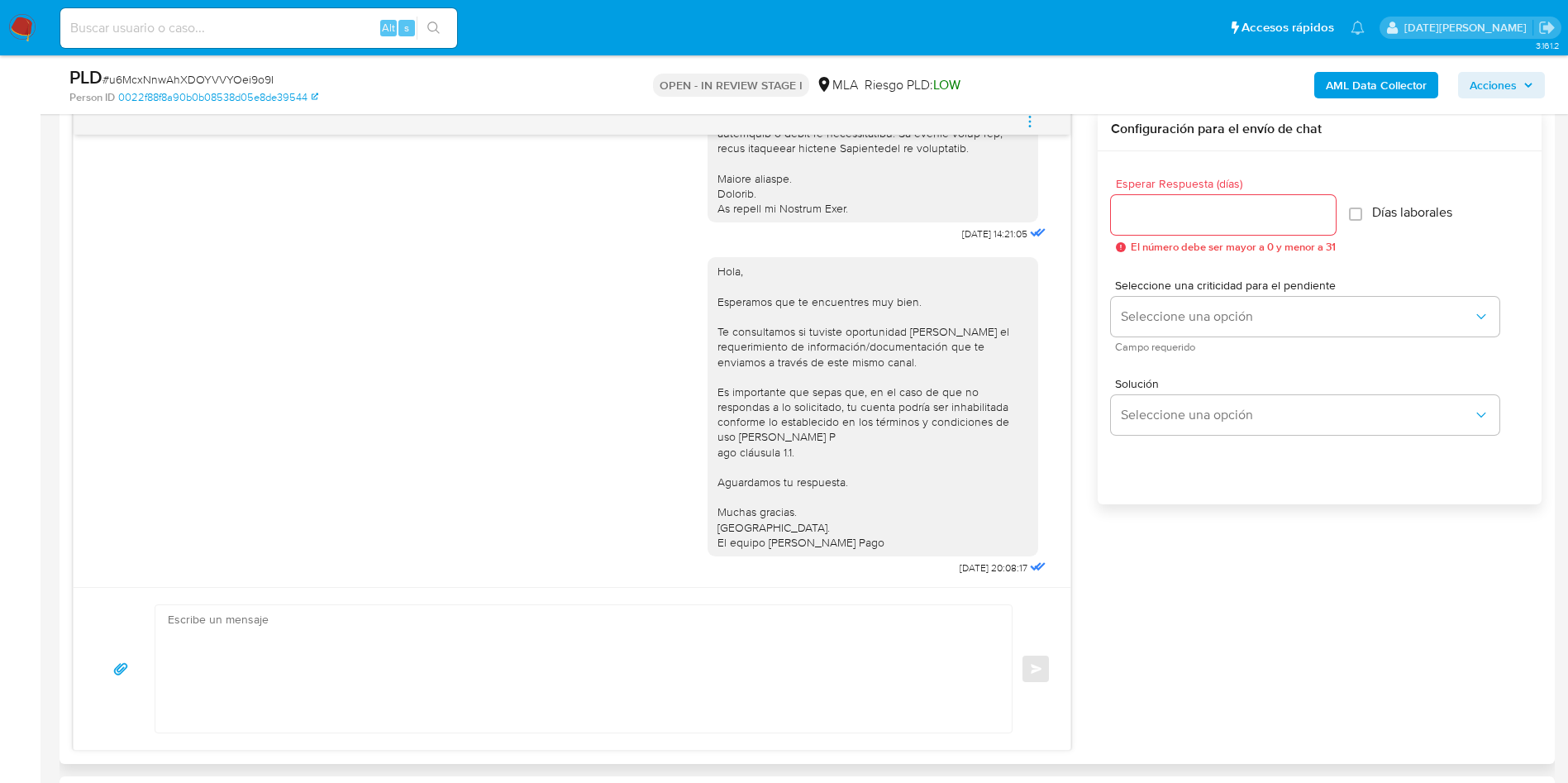
scroll to position [798, 0]
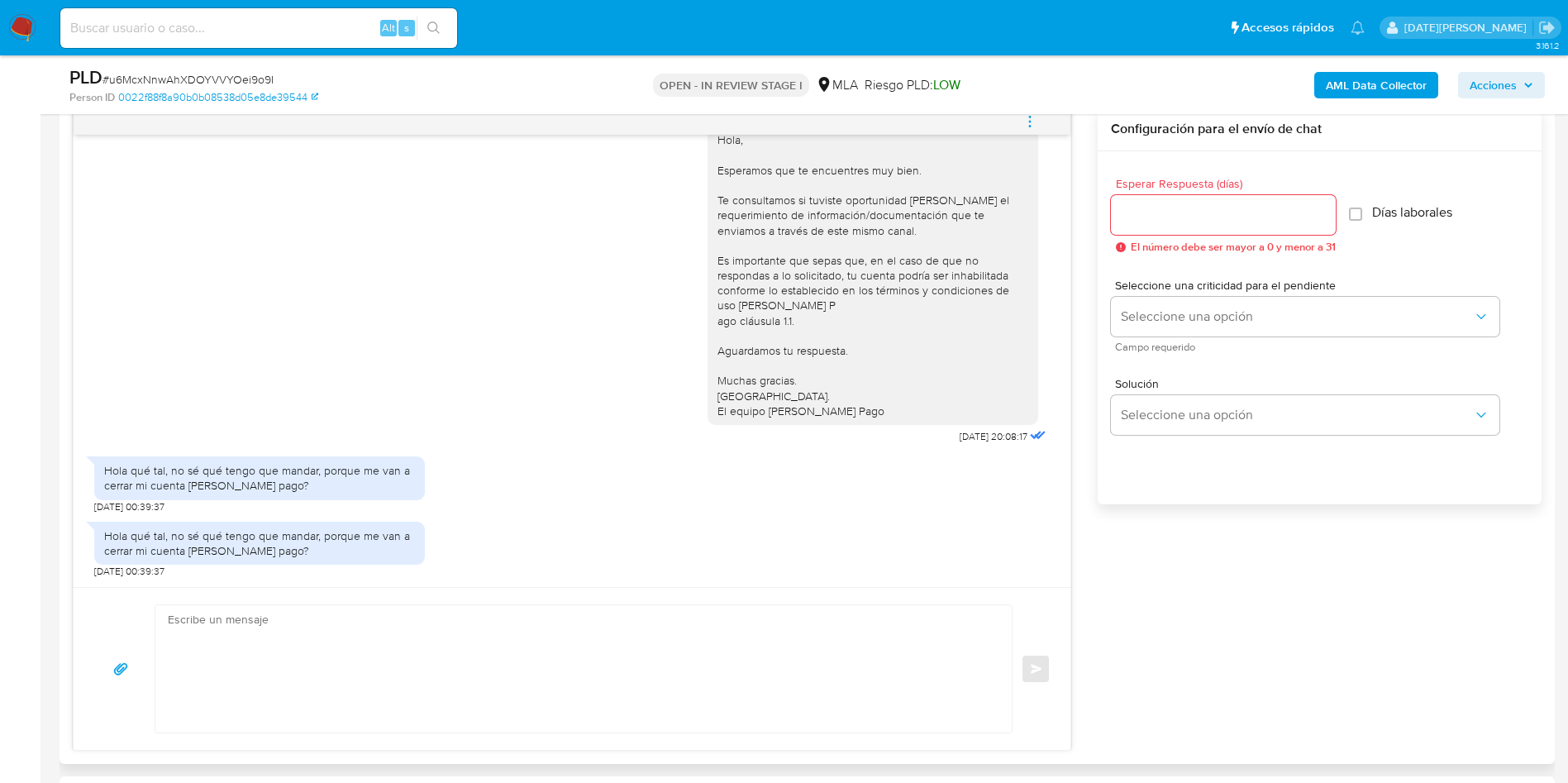
click at [499, 660] on textarea at bounding box center [580, 668] width 824 height 128
click at [325, 656] on textarea at bounding box center [580, 668] width 824 height 128
paste textarea "Hola [Nombre del menor], En función de las operaciones registradas en tu cuenta…"
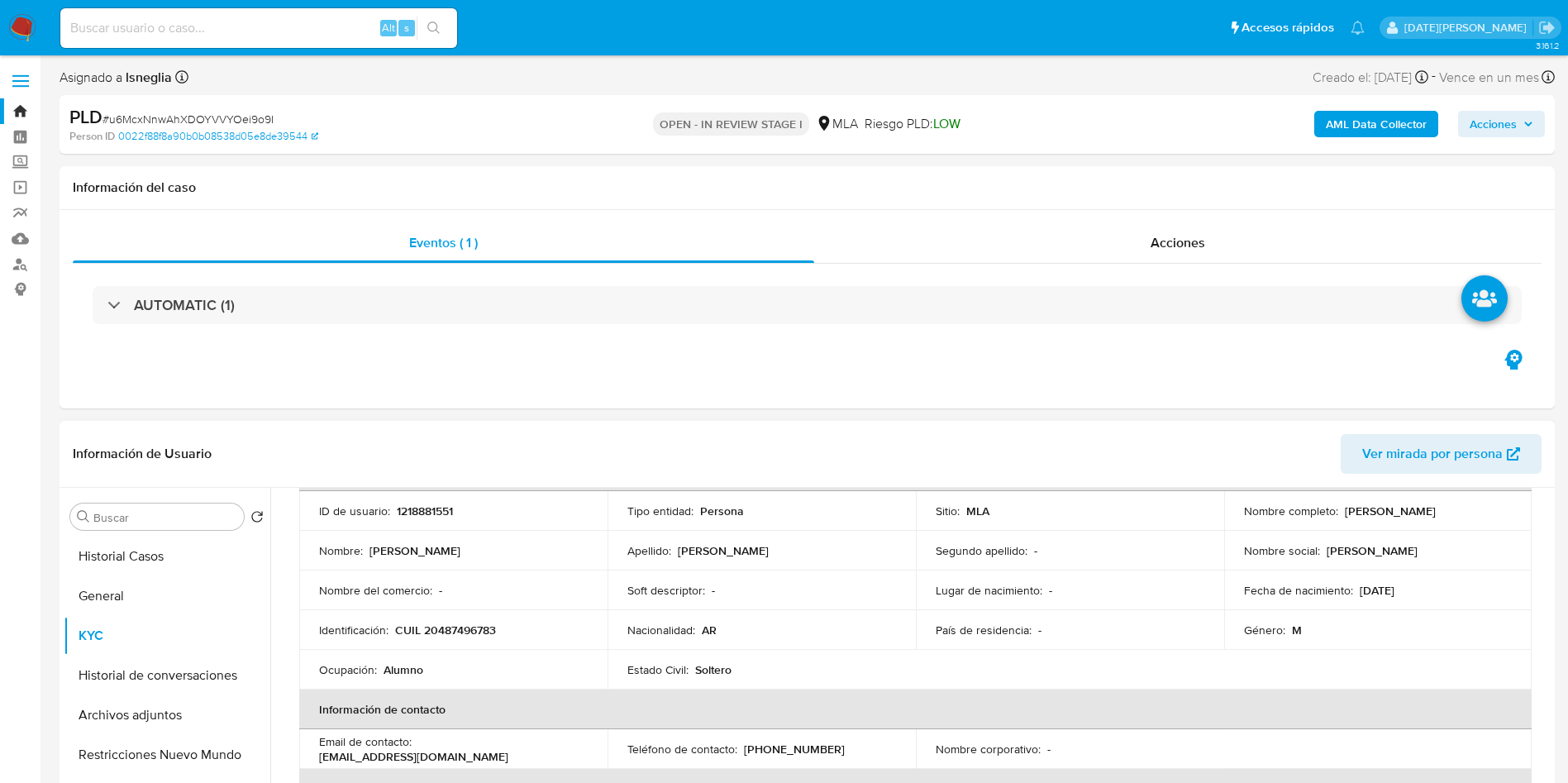
scroll to position [112, 0]
drag, startPoint x: 1340, startPoint y: 518, endPoint x: 1458, endPoint y: 515, distance: 118.0
click at [1458, 515] on div "Nombre completo : Martin Lautaro Oses" at bounding box center [1378, 515] width 268 height 15
copy p "Martin Lautaro Oses"
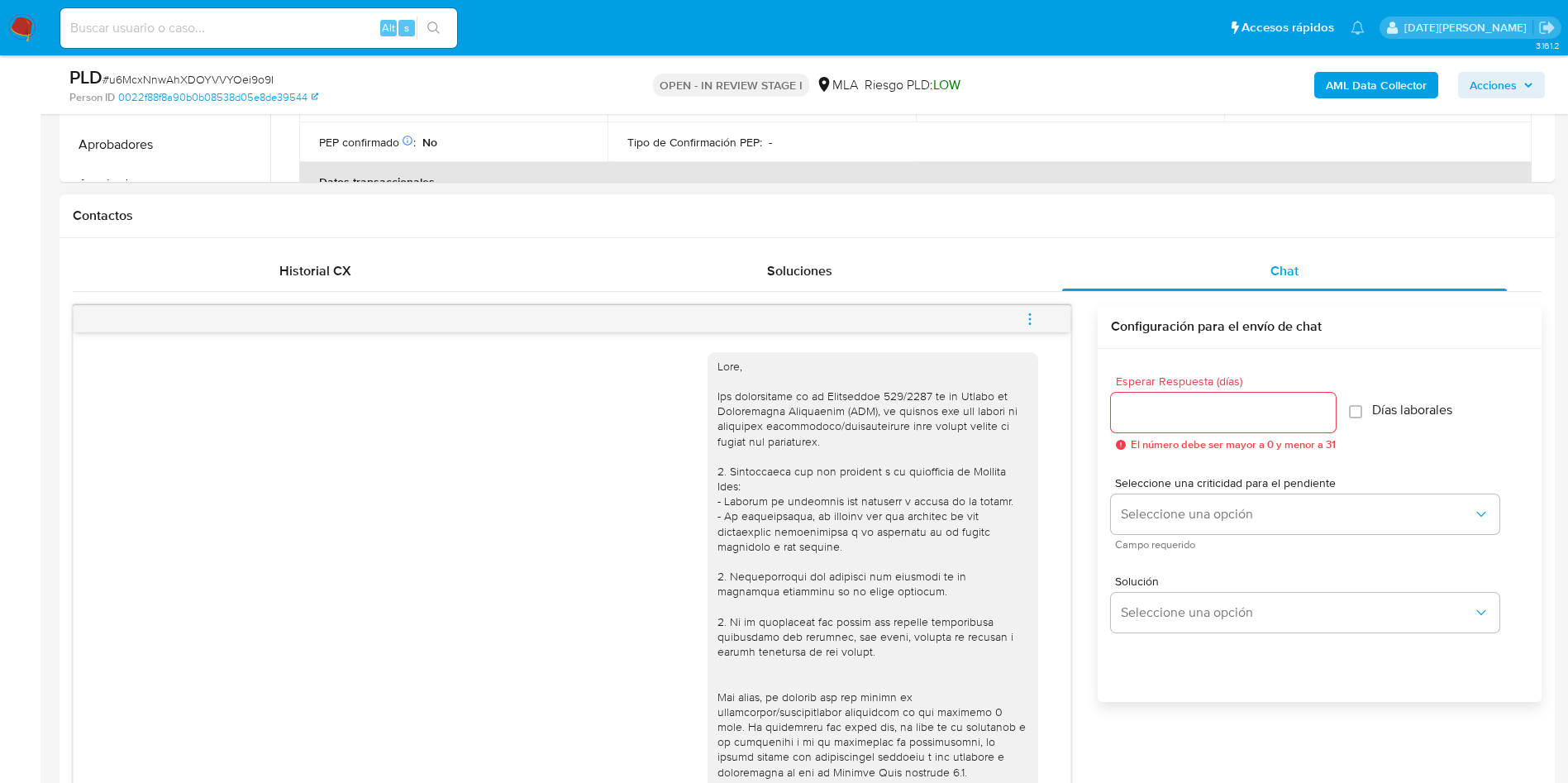
scroll to position [1116, 0]
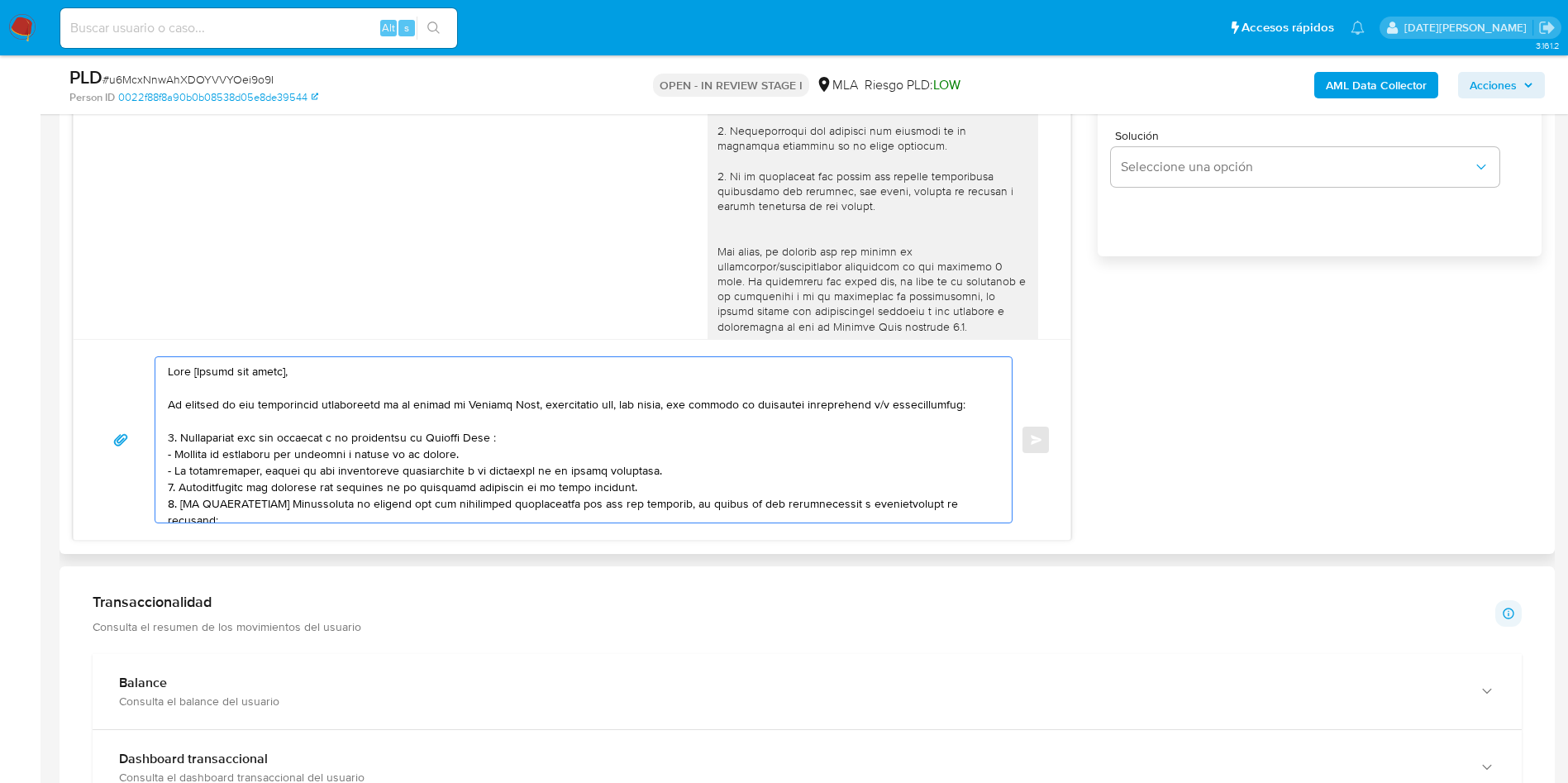
drag, startPoint x: 193, startPoint y: 368, endPoint x: 352, endPoint y: 372, distance: 159.1
click at [352, 372] on textarea at bounding box center [580, 440] width 824 height 165
paste textarea "Martin Lautaro Oses"
click at [548, 443] on textarea at bounding box center [580, 440] width 824 height 165
drag, startPoint x: 494, startPoint y: 440, endPoint x: 585, endPoint y: 391, distance: 103.4
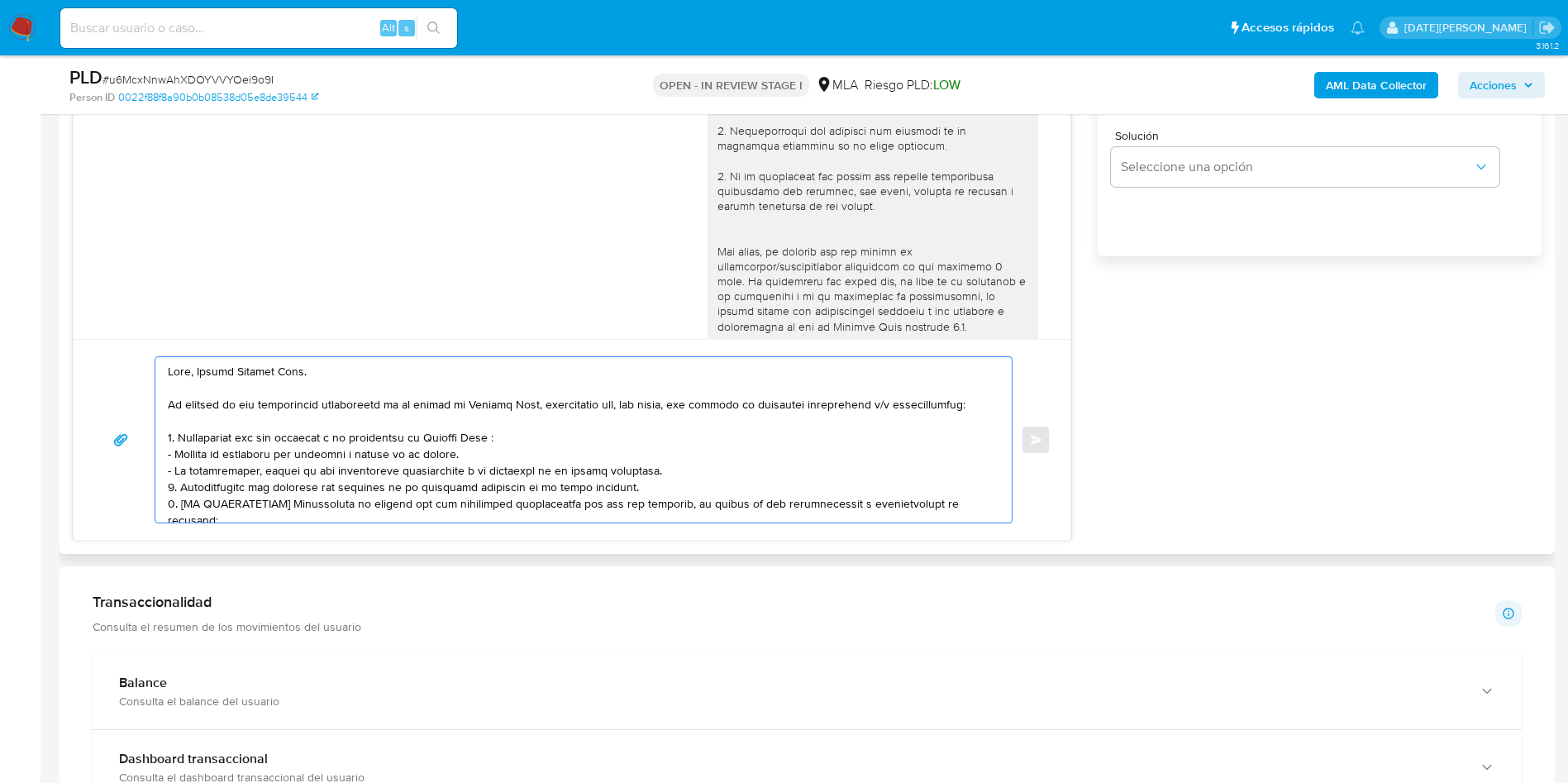
click at [494, 440] on textarea at bounding box center [580, 440] width 824 height 165
click at [713, 474] on textarea at bounding box center [580, 440] width 824 height 165
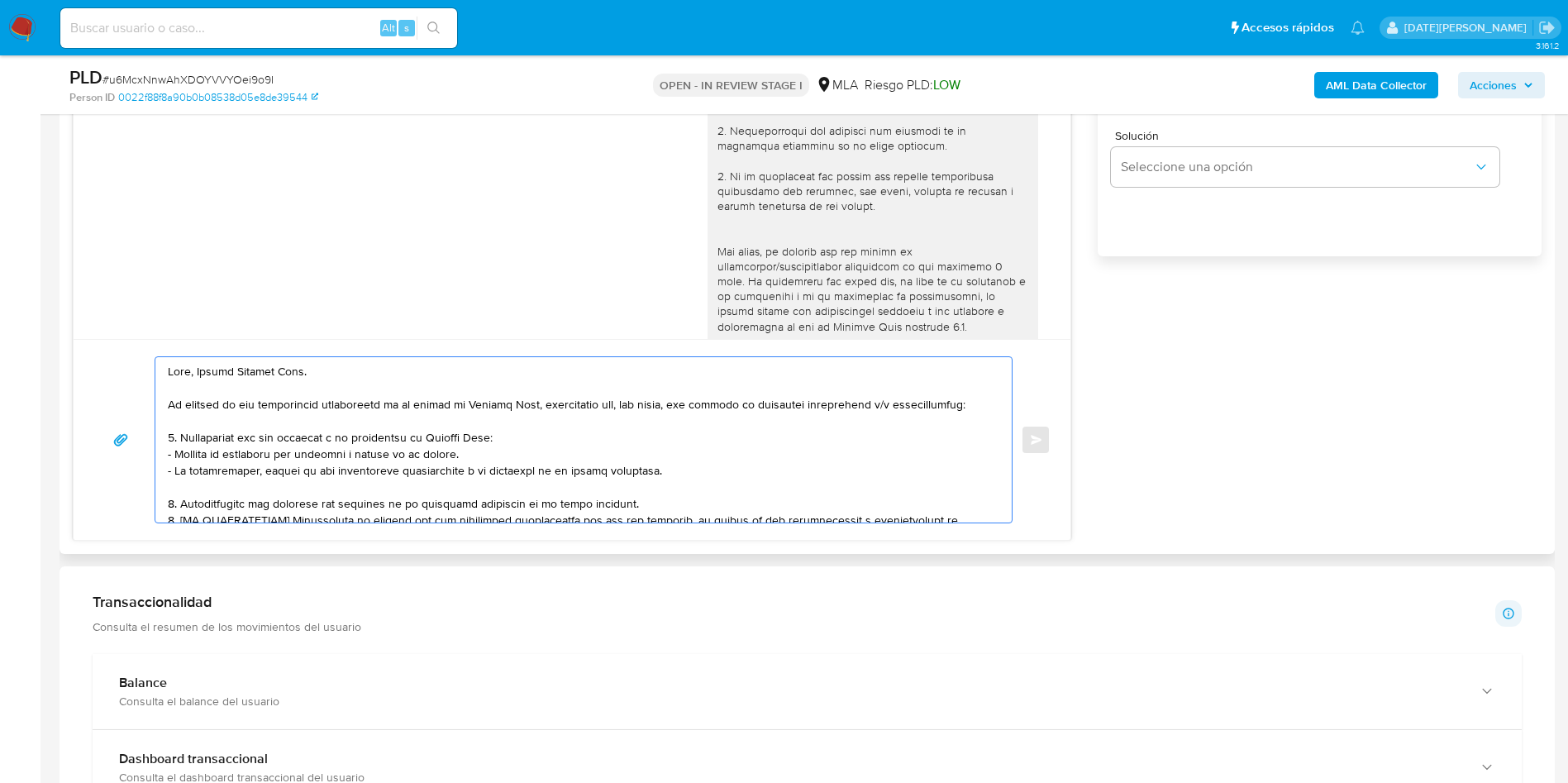
click at [711, 467] on textarea at bounding box center [580, 440] width 824 height 165
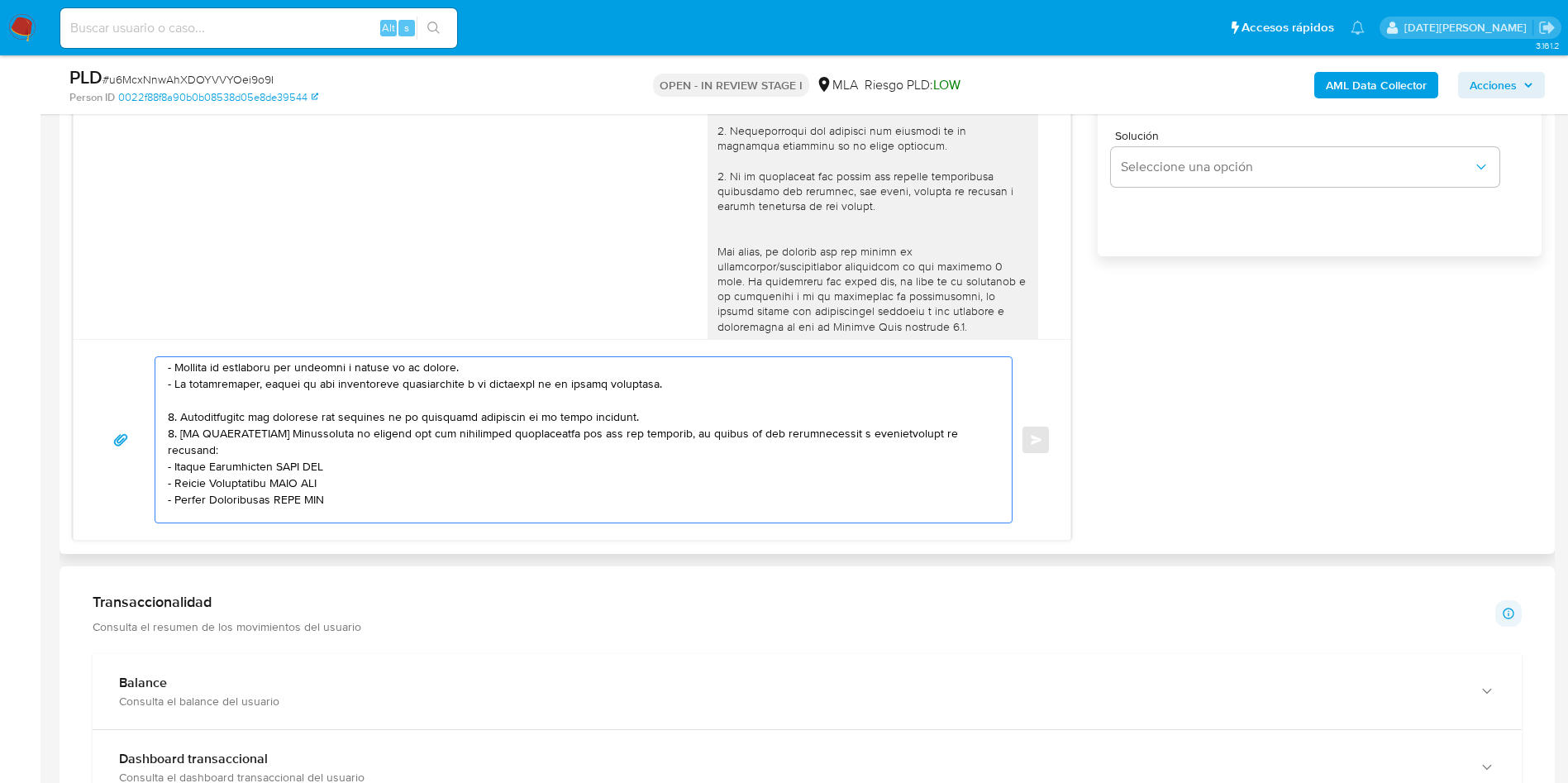
scroll to position [124, 0]
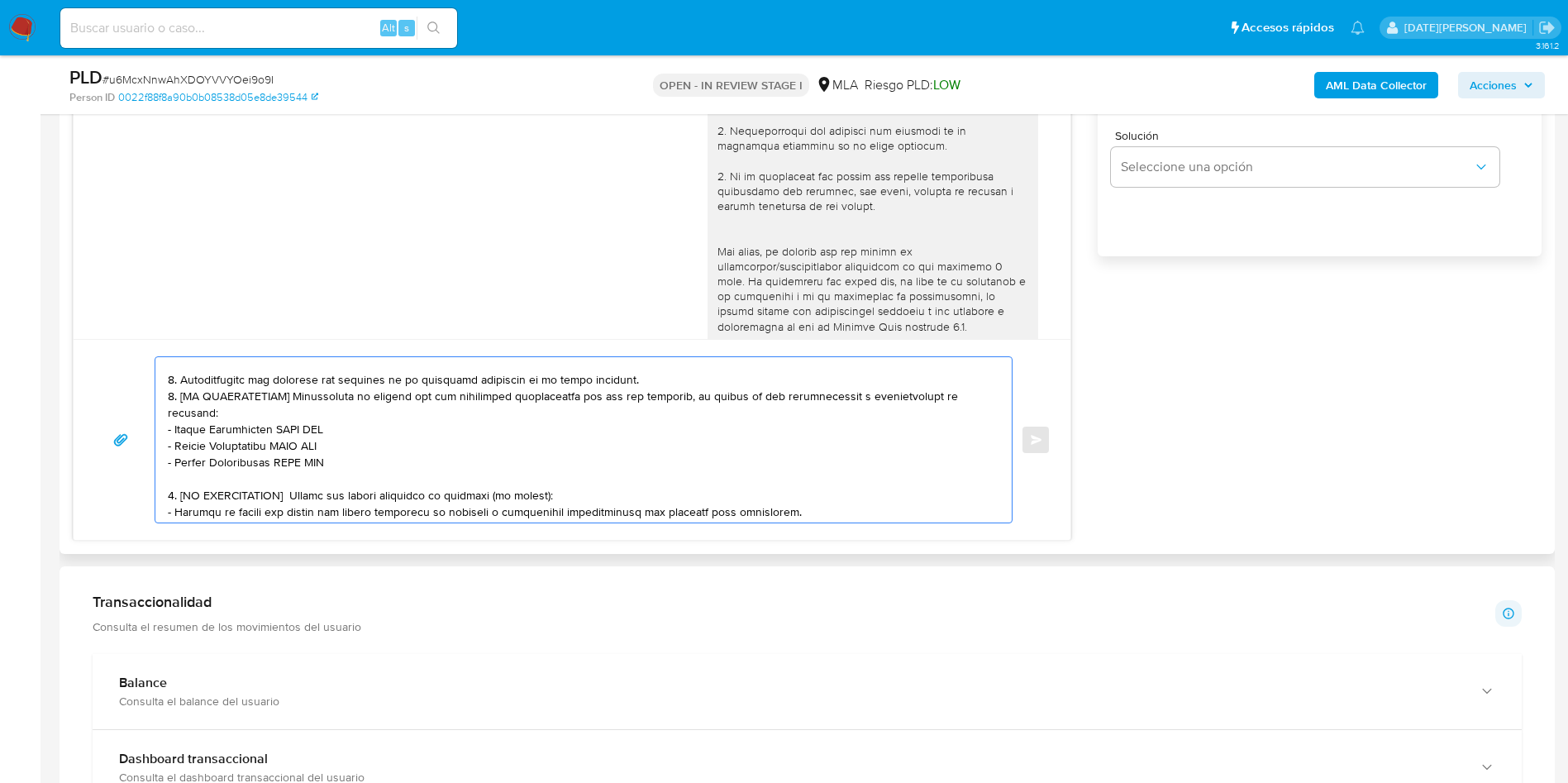
click at [630, 379] on textarea at bounding box center [580, 440] width 824 height 165
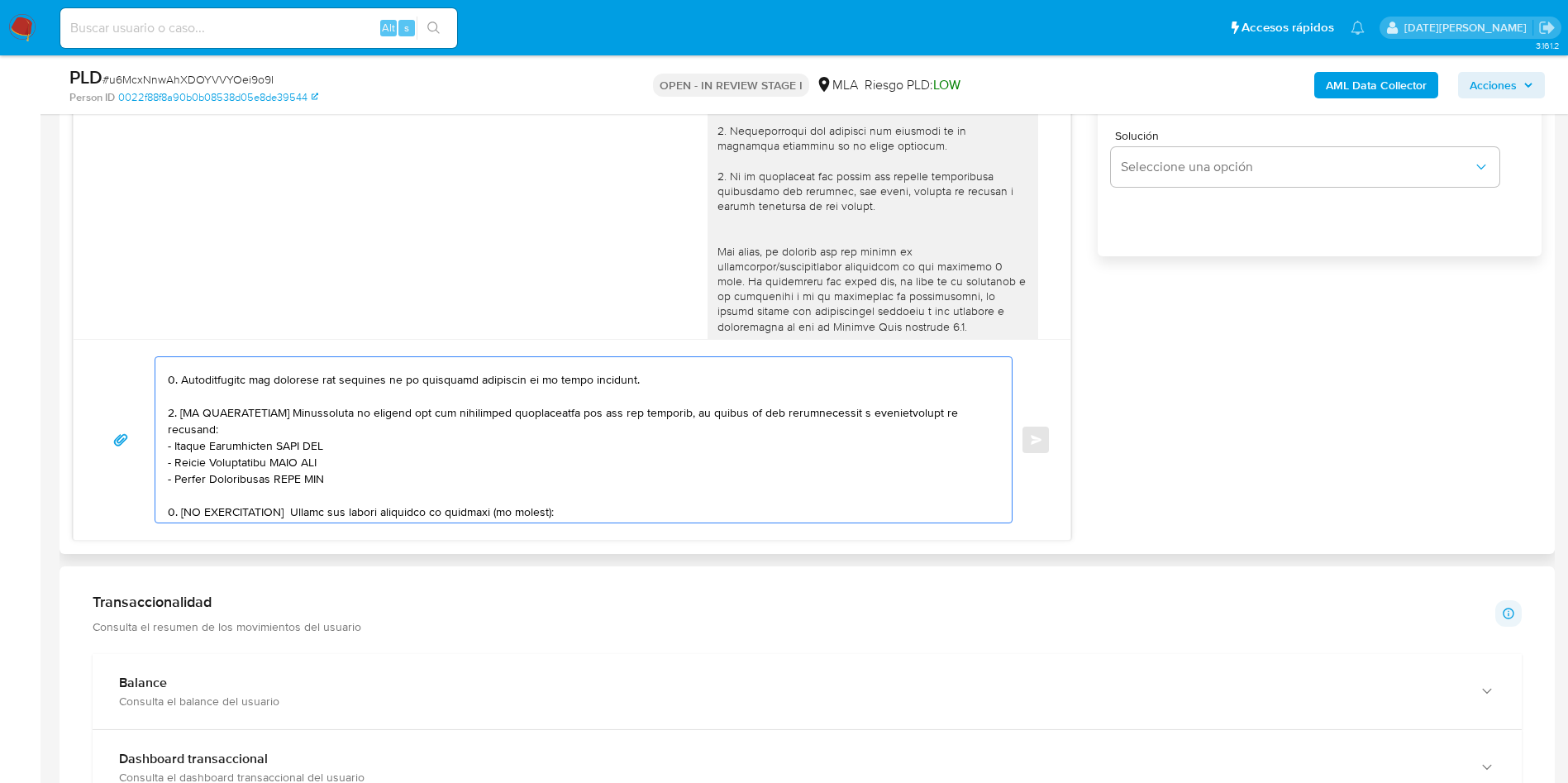
scroll to position [141, 0]
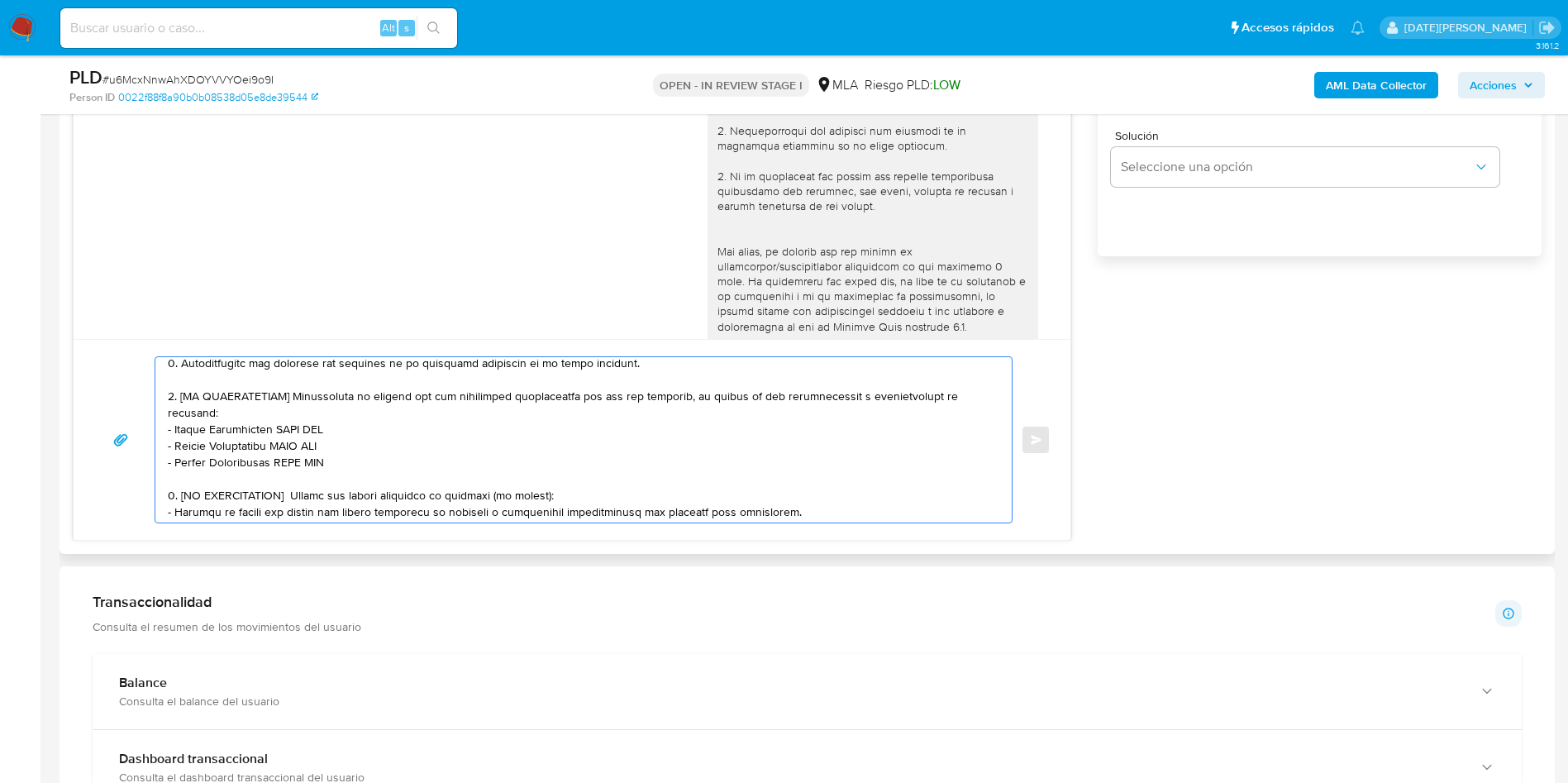
drag, startPoint x: 183, startPoint y: 395, endPoint x: 295, endPoint y: 396, distance: 112.0
click at [295, 396] on textarea at bounding box center [580, 440] width 824 height 165
click at [383, 466] on textarea at bounding box center [580, 440] width 824 height 165
drag, startPoint x: 298, startPoint y: 394, endPoint x: 179, endPoint y: 400, distance: 119.2
click at [179, 400] on textarea at bounding box center [580, 440] width 824 height 165
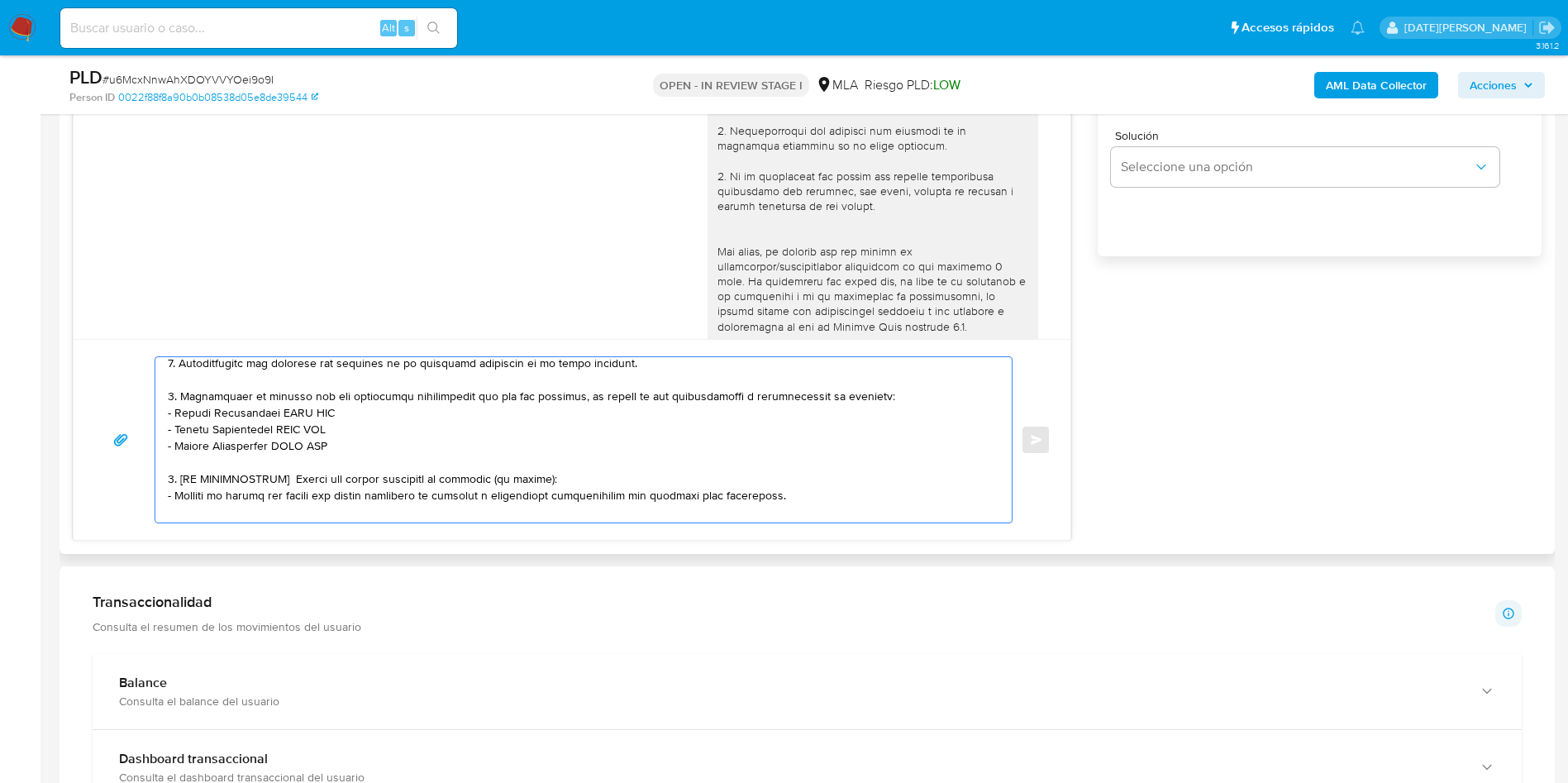
click at [876, 385] on textarea at bounding box center [580, 440] width 824 height 165
click at [892, 393] on textarea at bounding box center [580, 440] width 824 height 165
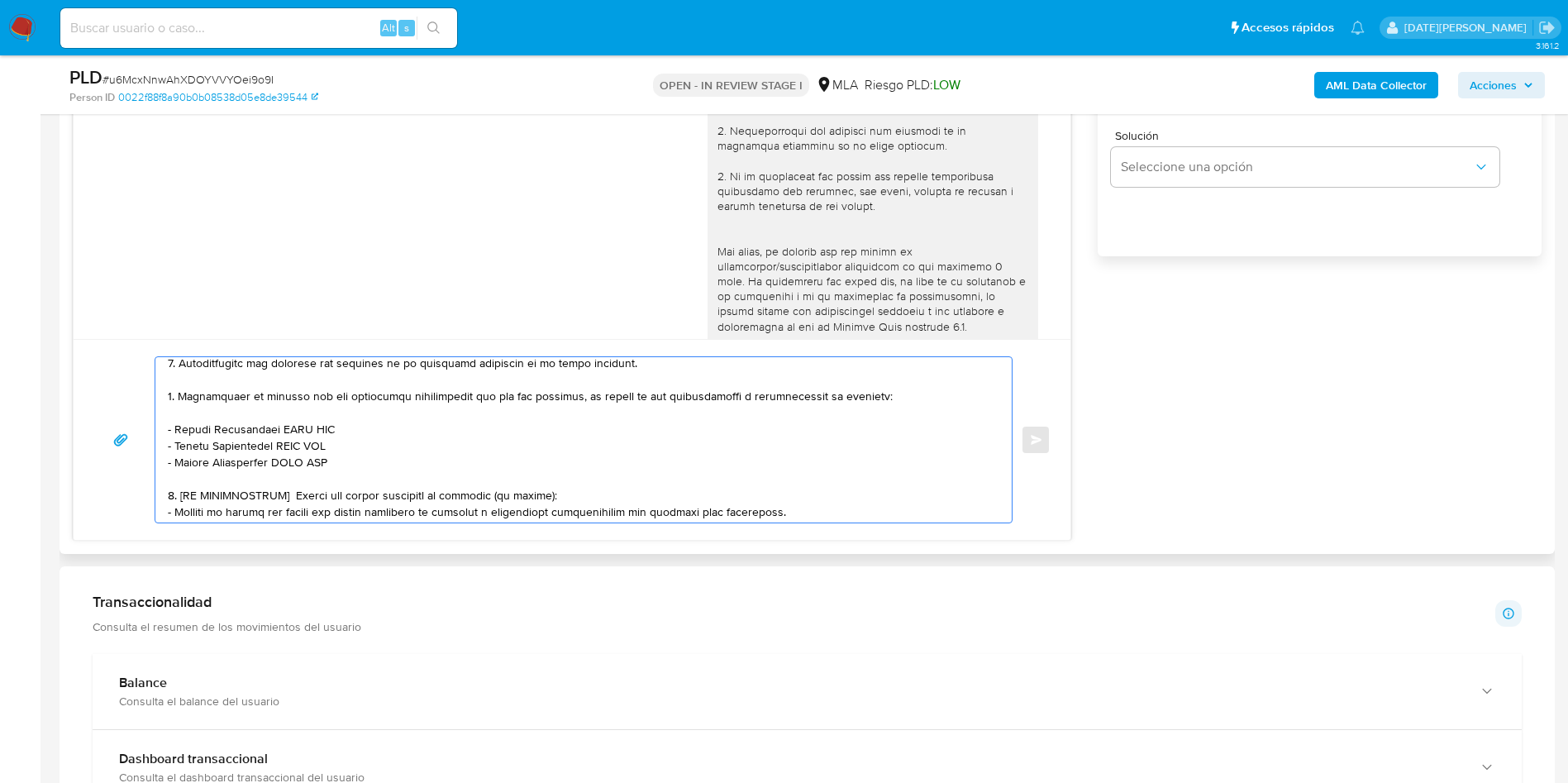
drag, startPoint x: 172, startPoint y: 434, endPoint x: 315, endPoint y: 433, distance: 143.0
click at [315, 433] on textarea at bounding box center [580, 440] width 824 height 165
click at [339, 431] on textarea at bounding box center [580, 440] width 824 height 165
drag, startPoint x: 344, startPoint y: 431, endPoint x: 176, endPoint y: 429, distance: 168.0
click at [176, 429] on textarea at bounding box center [580, 440] width 824 height 165
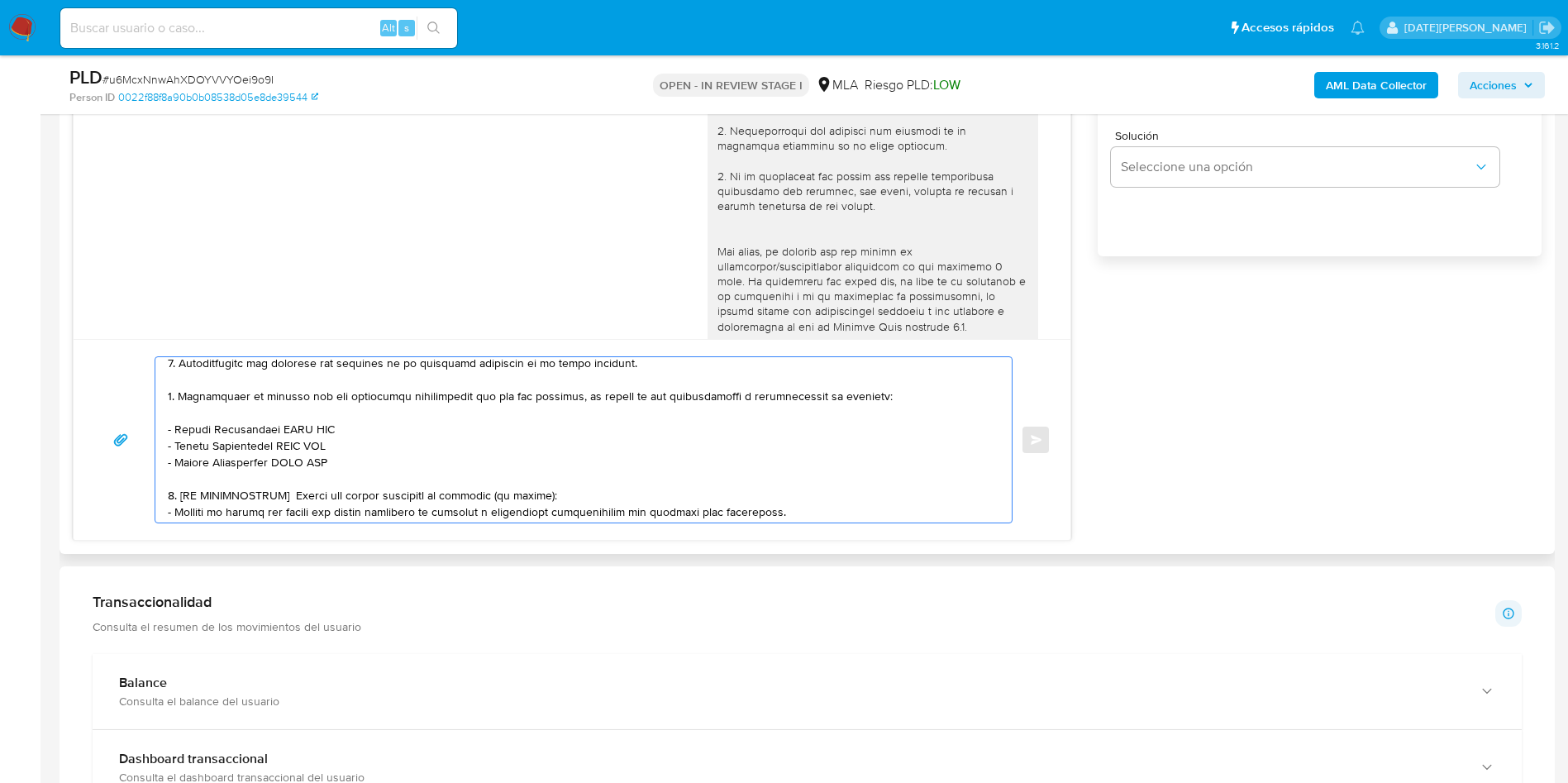
paste textarea "Santiago Leonel Vece Zarzoso"
drag, startPoint x: 174, startPoint y: 445, endPoint x: 346, endPoint y: 450, distance: 172.1
click at [346, 450] on textarea at bounding box center [580, 440] width 824 height 165
paste textarea "Abel Maximiliano Oses"
drag, startPoint x: 177, startPoint y: 460, endPoint x: 349, endPoint y: 458, distance: 172.0
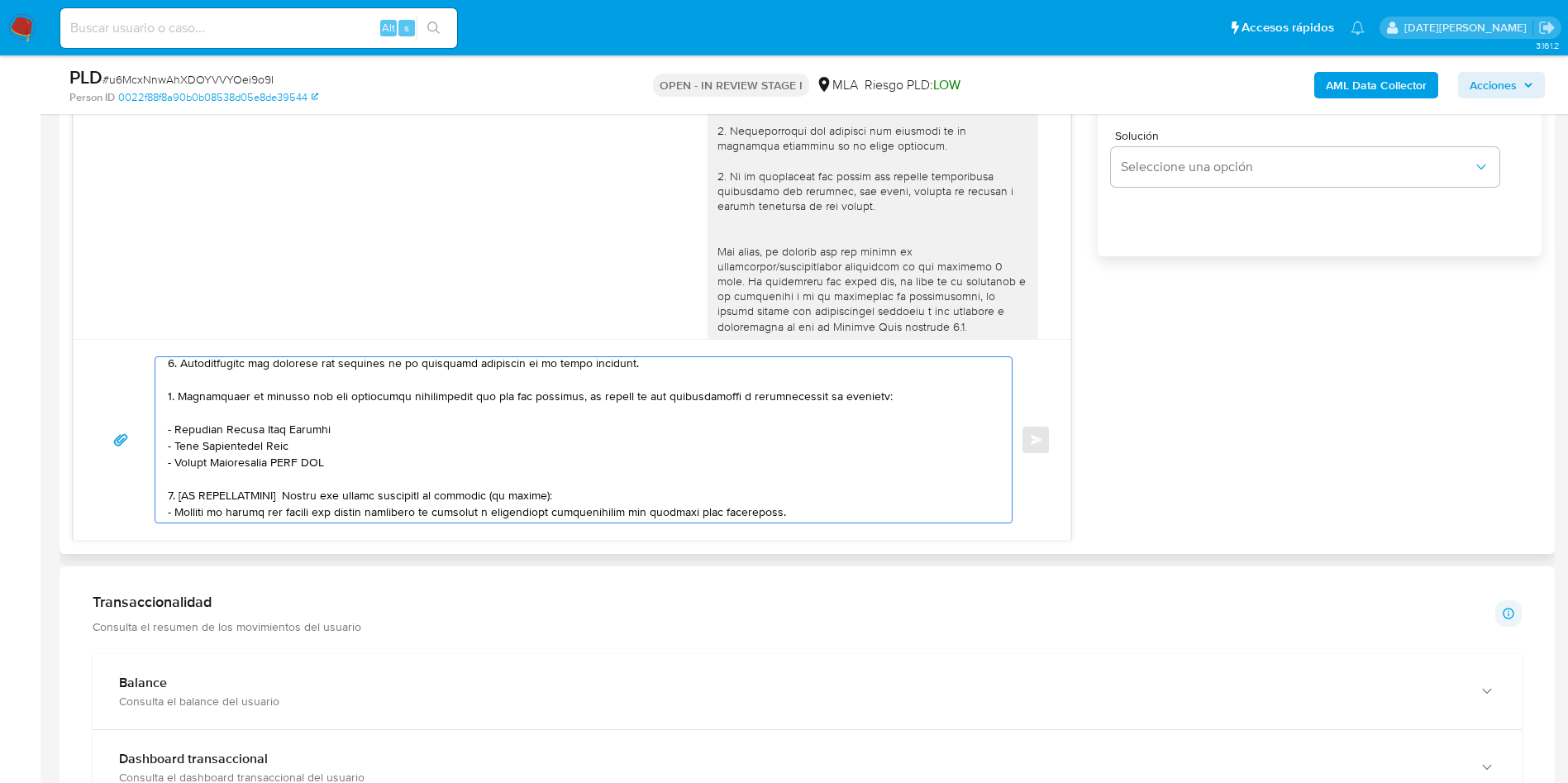
click at [349, 458] on textarea at bounding box center [580, 440] width 824 height 165
paste textarea "[PERSON_NAME]"
click at [266, 479] on textarea at bounding box center [580, 440] width 824 height 165
paste textarea "Patricia Liliana Miño"
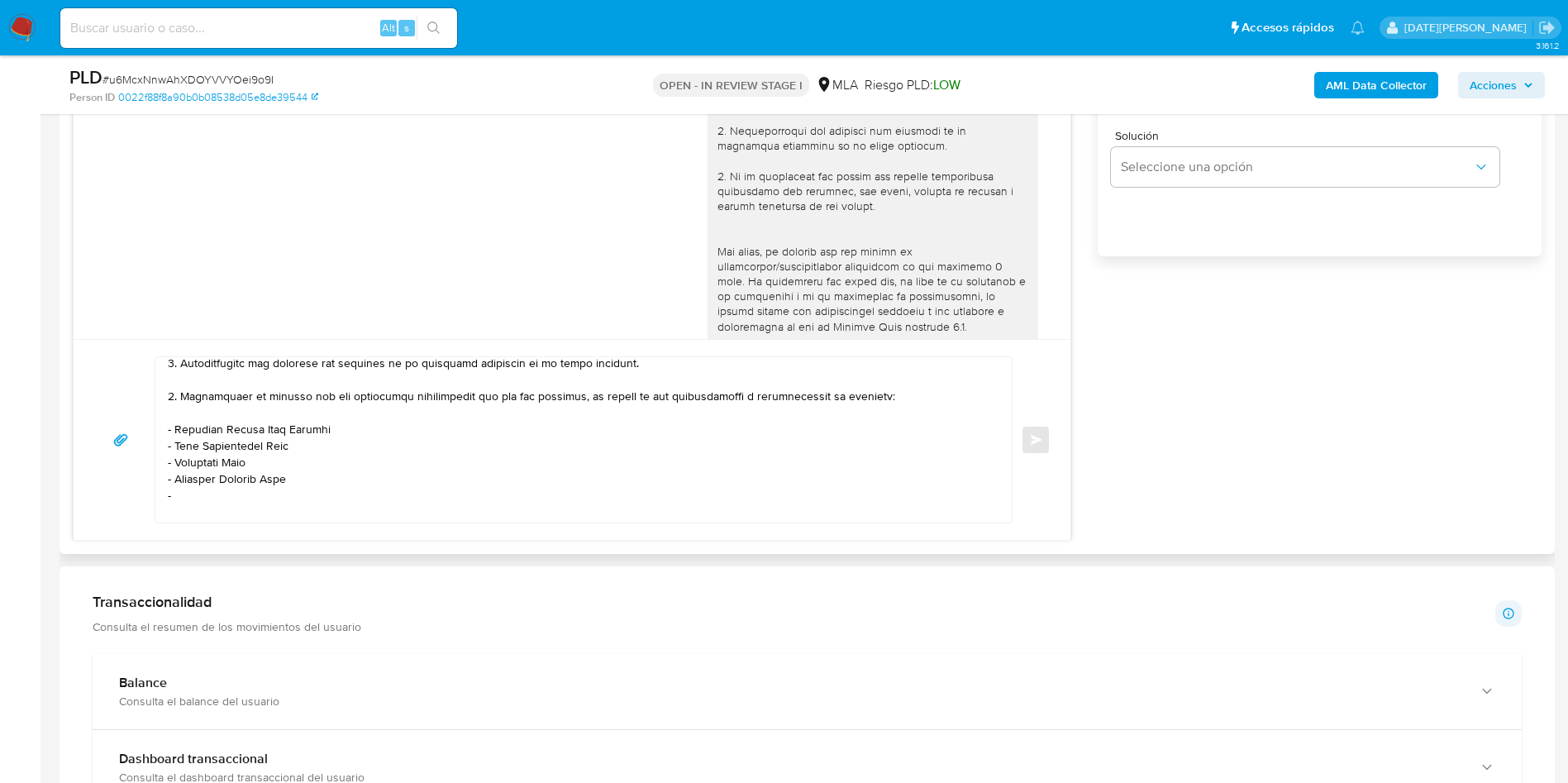
click at [214, 485] on textarea at bounding box center [580, 440] width 824 height 165
click at [214, 494] on textarea at bounding box center [580, 440] width 824 height 165
paste textarea "Luciano Rafael Ramirez"
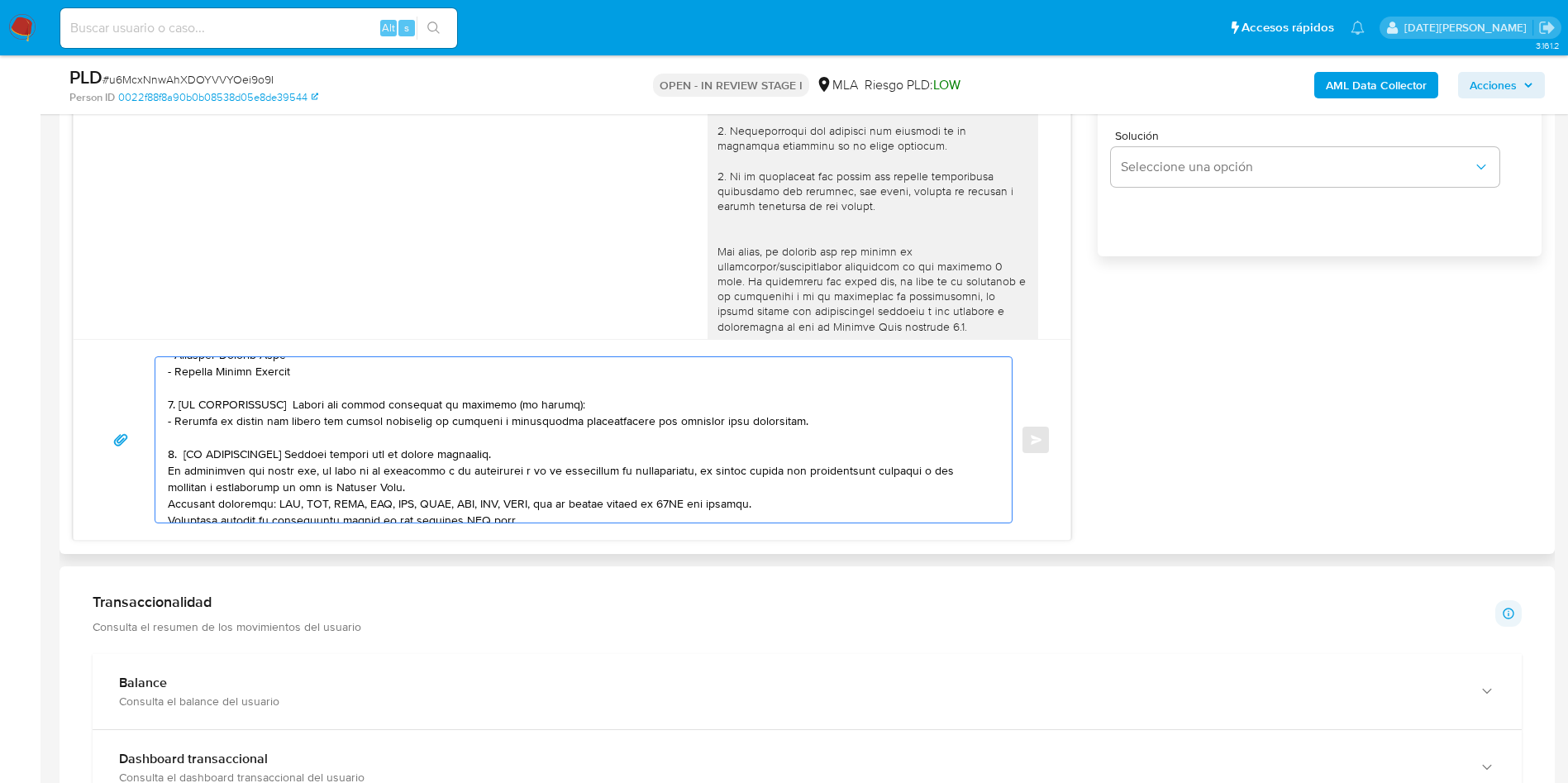
drag, startPoint x: 172, startPoint y: 403, endPoint x: 556, endPoint y: 451, distance: 387.0
click at [556, 451] on textarea at bounding box center [580, 440] width 824 height 165
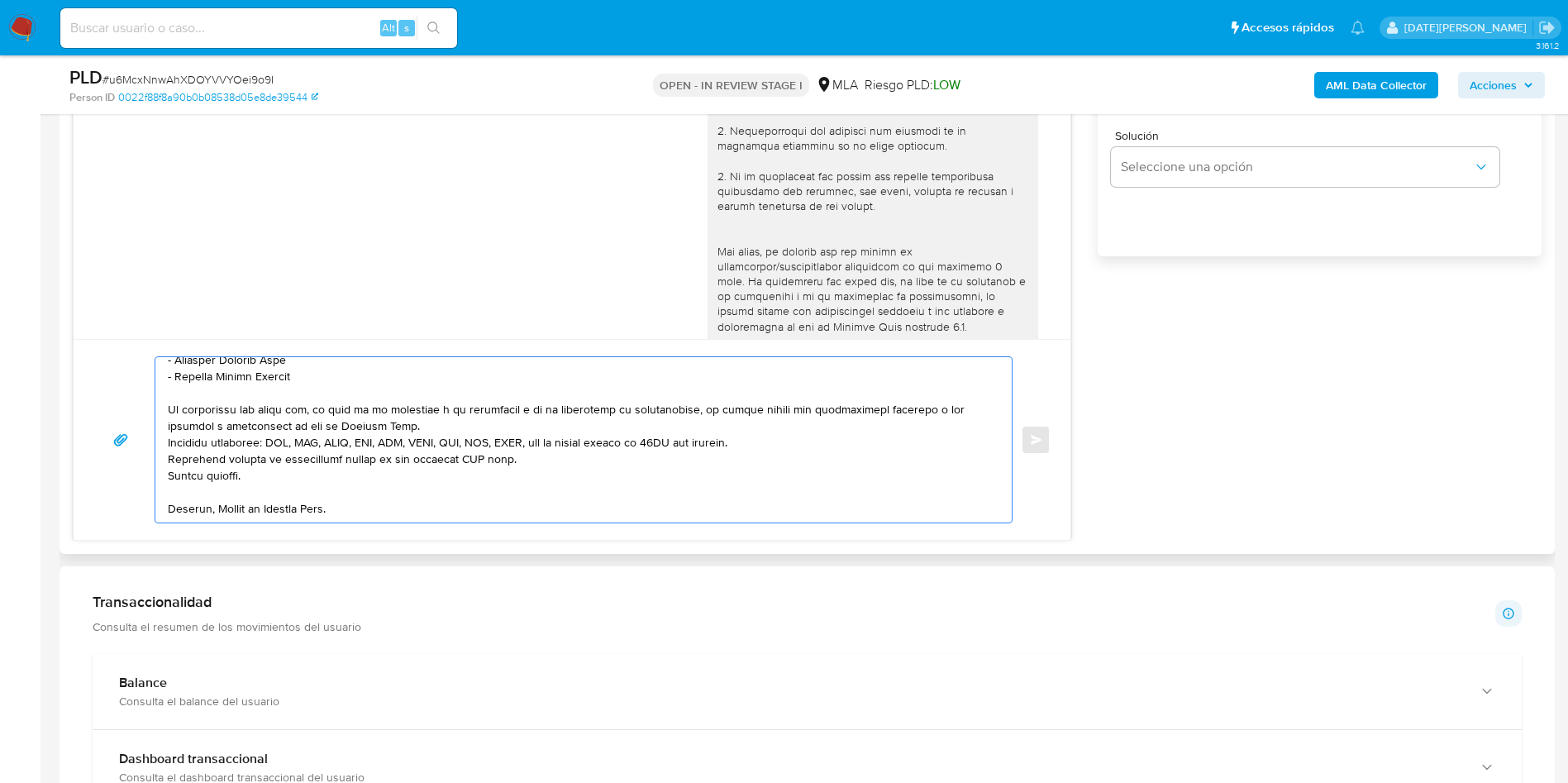
click at [541, 419] on textarea at bounding box center [580, 440] width 824 height 165
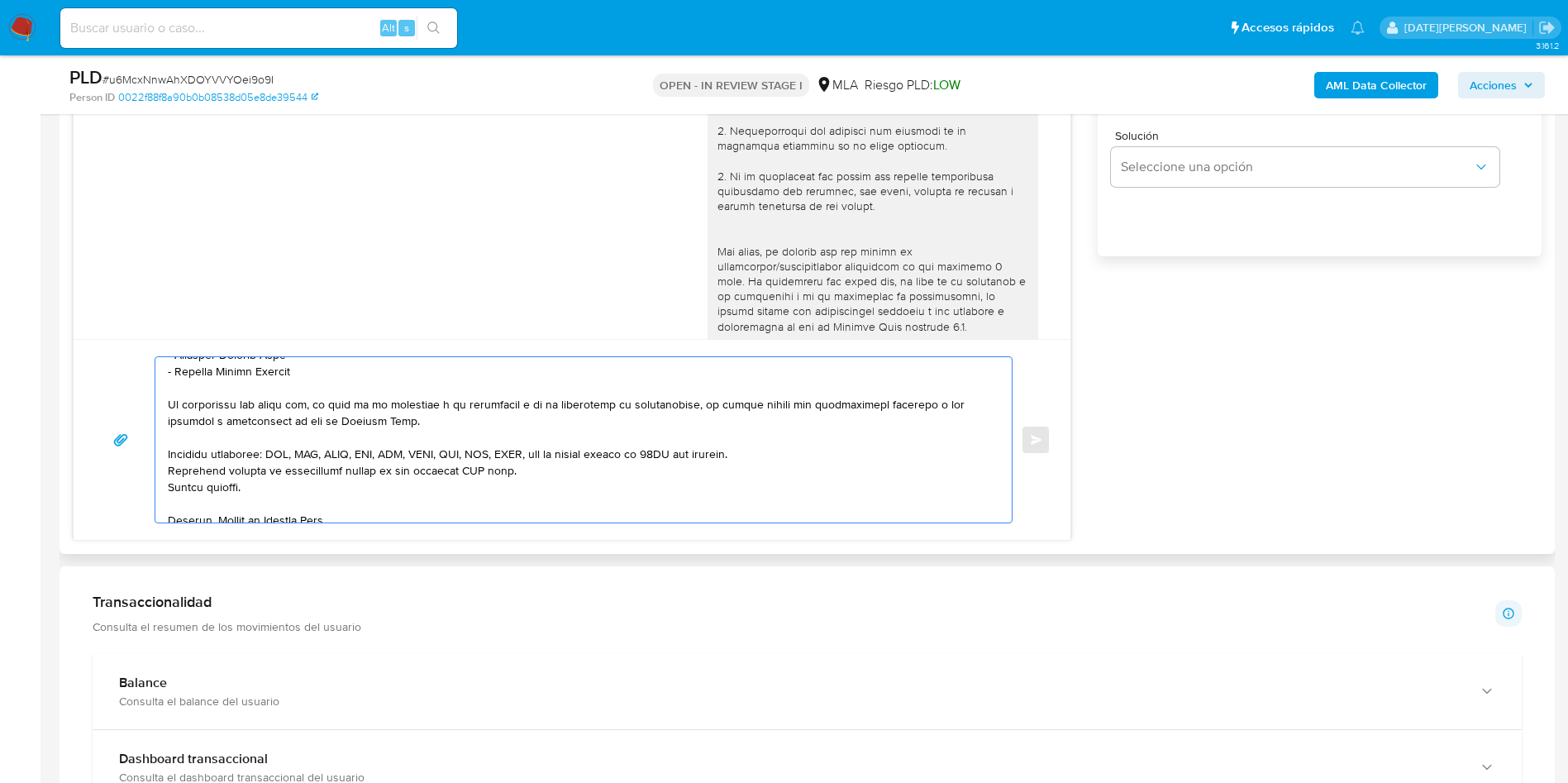
click at [805, 458] on textarea at bounding box center [580, 440] width 824 height 165
click at [468, 481] on textarea at bounding box center [580, 440] width 824 height 165
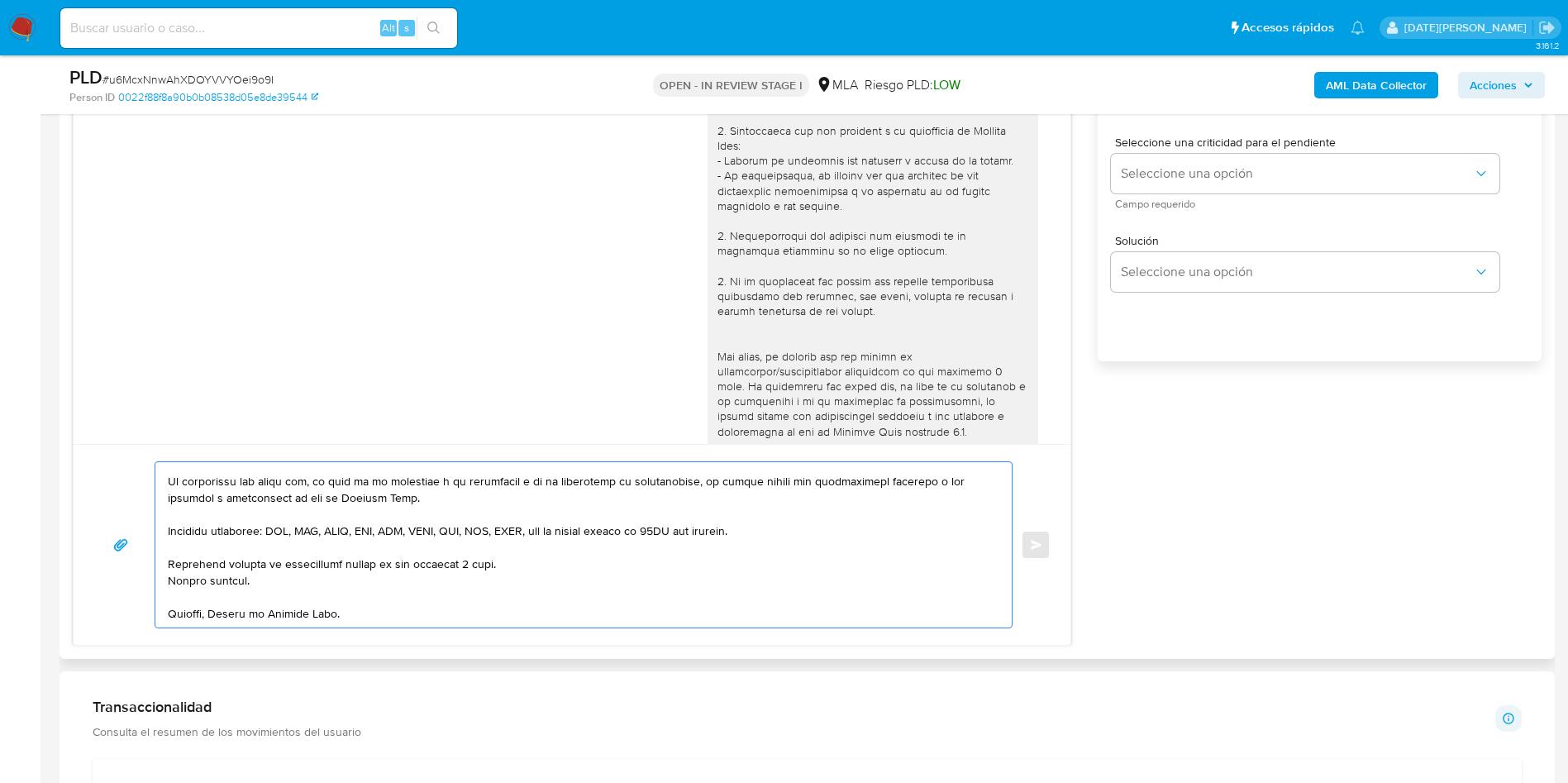
scroll to position [868, 0]
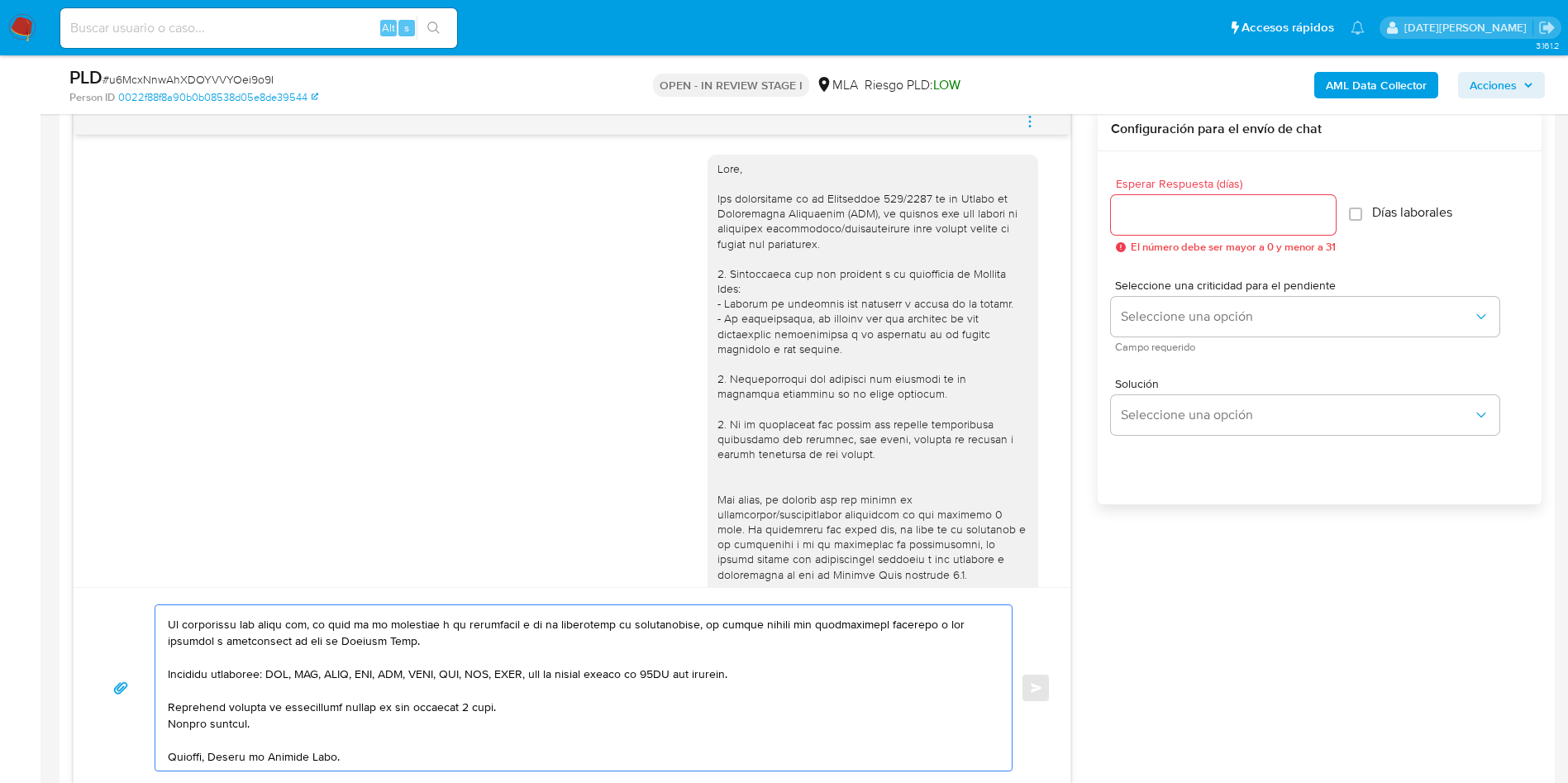
type textarea "Hola, Martin Lautaro Oses. En función de las operaciones registradas en tu cuen…"
click at [1150, 205] on input "Esperar Respuesta (días)" at bounding box center [1223, 215] width 225 height 22
type input "3"
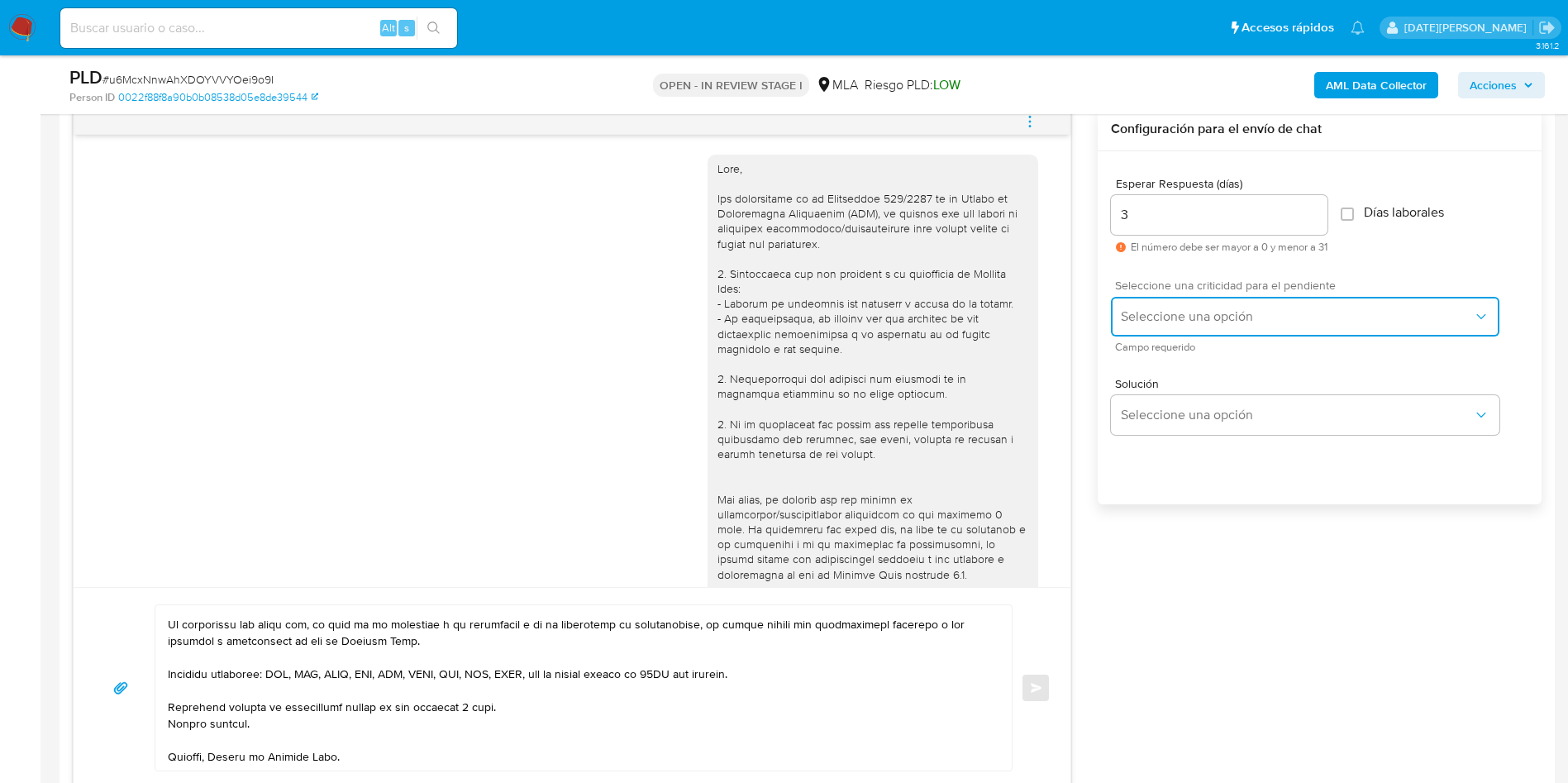
click at [1206, 319] on span "Seleccione una opción" at bounding box center [1297, 316] width 352 height 17
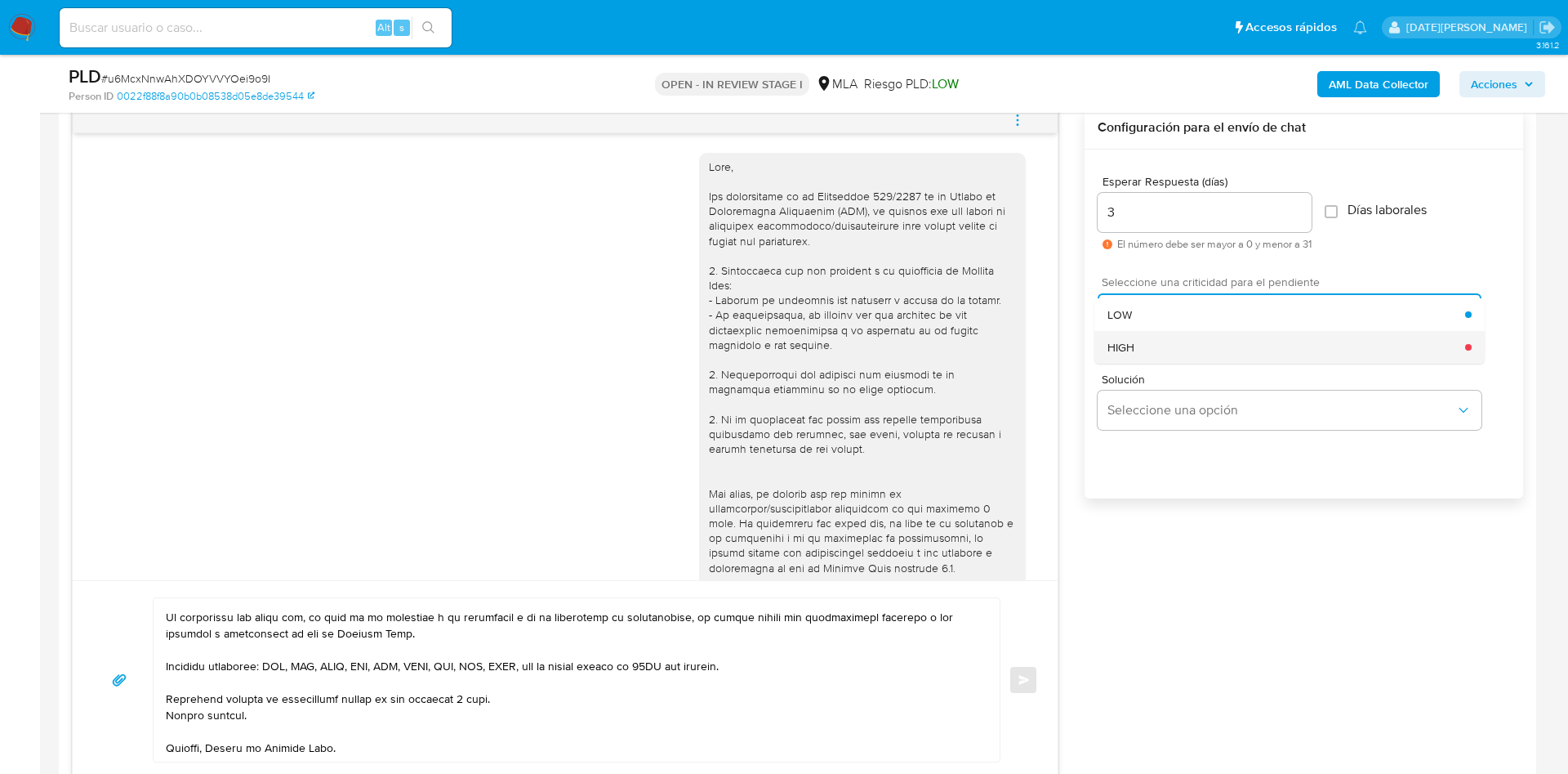
click at [1171, 344] on div "HIGH" at bounding box center [1286, 346] width 358 height 32
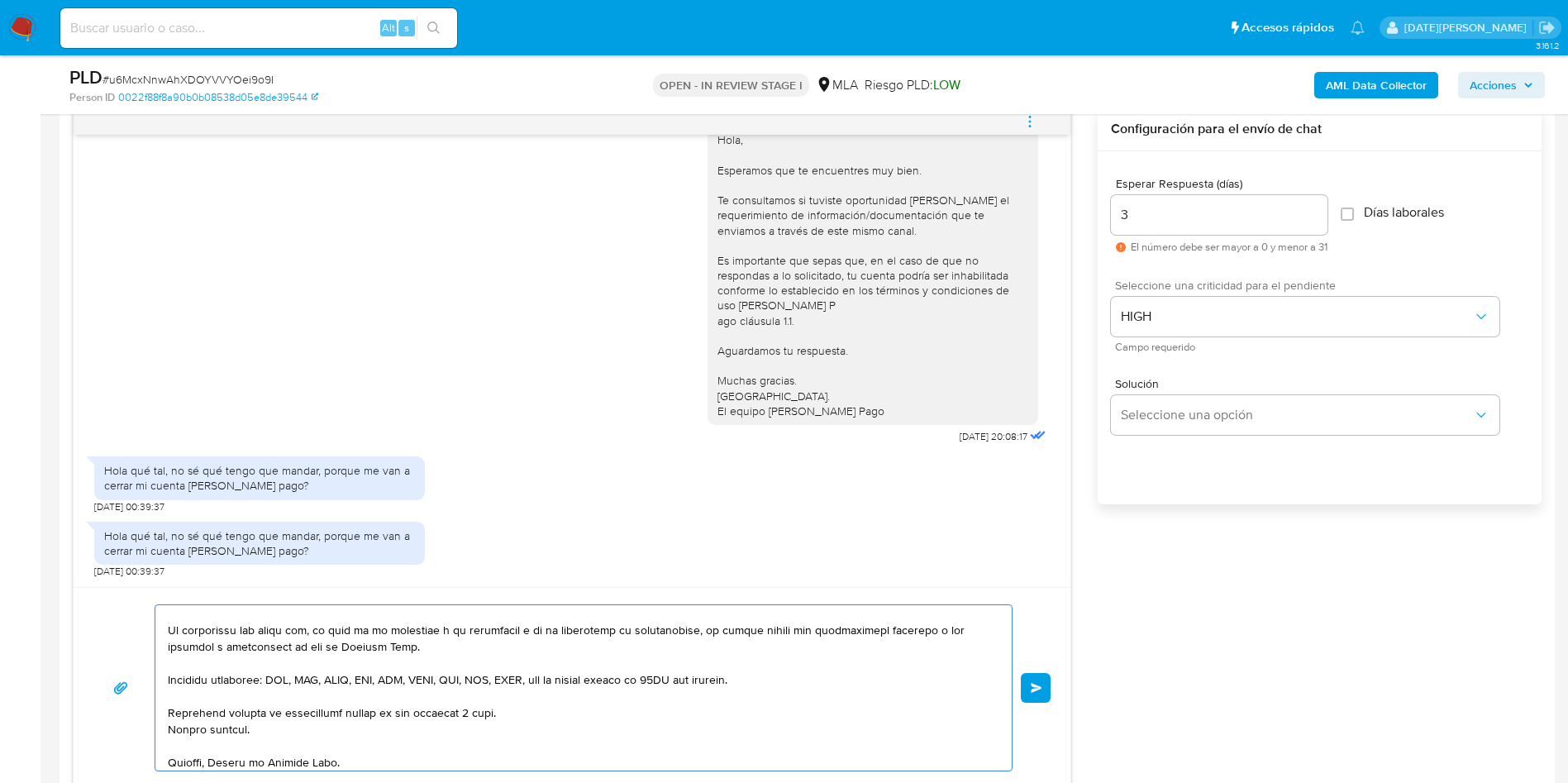
click at [1040, 683] on span "Enviar" at bounding box center [1036, 688] width 12 height 10
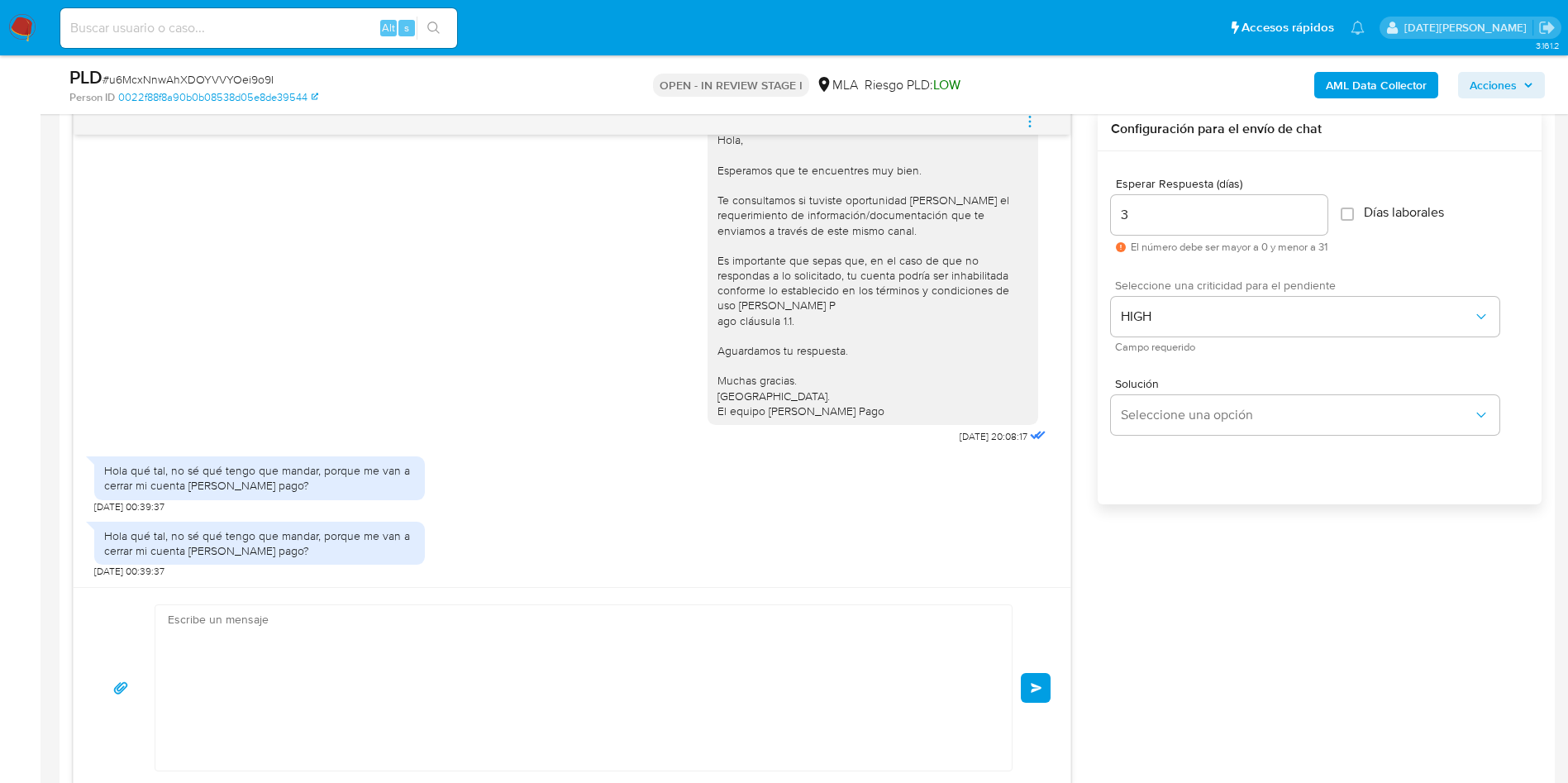
scroll to position [1417, 0]
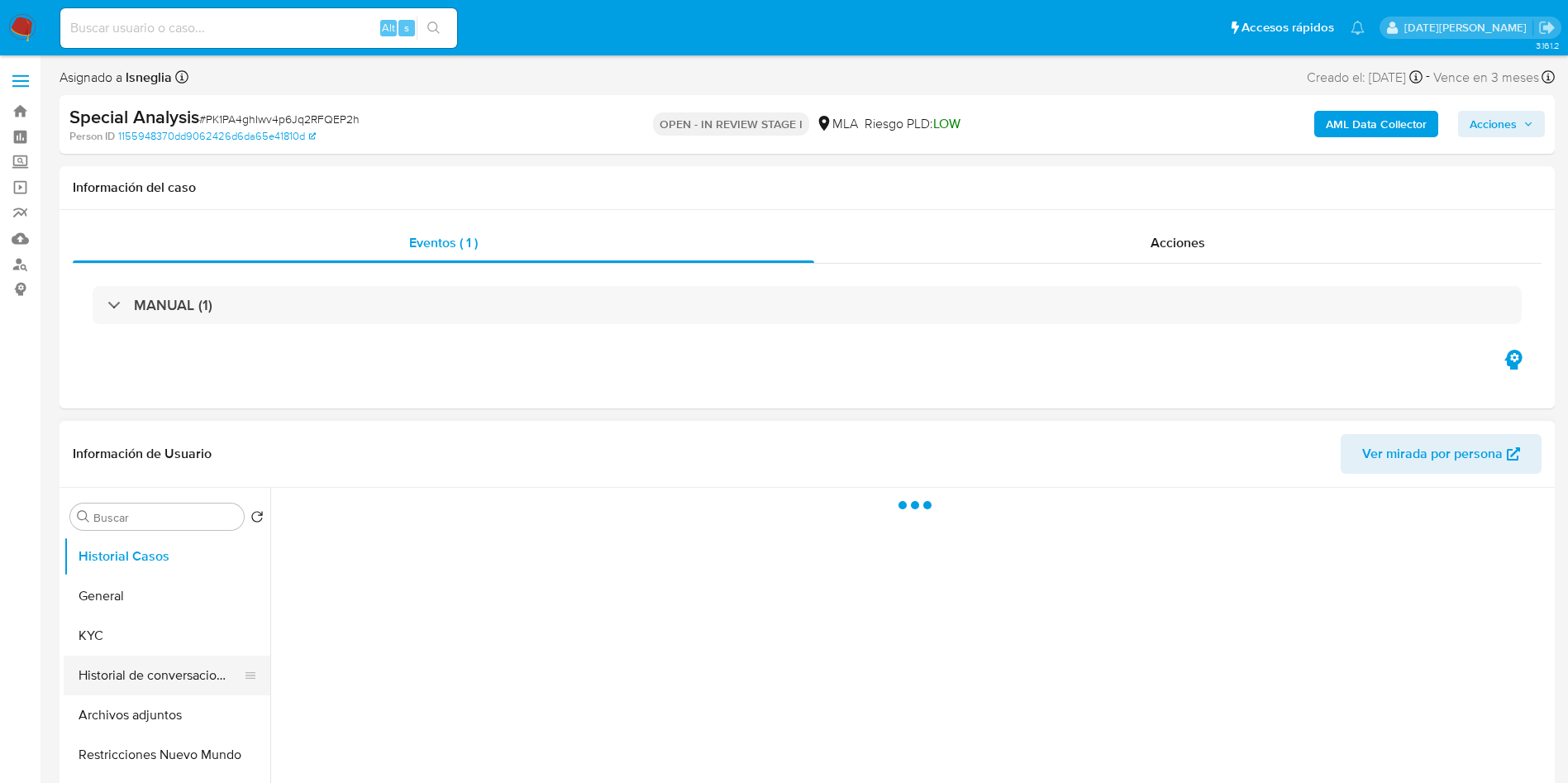
select select "10"
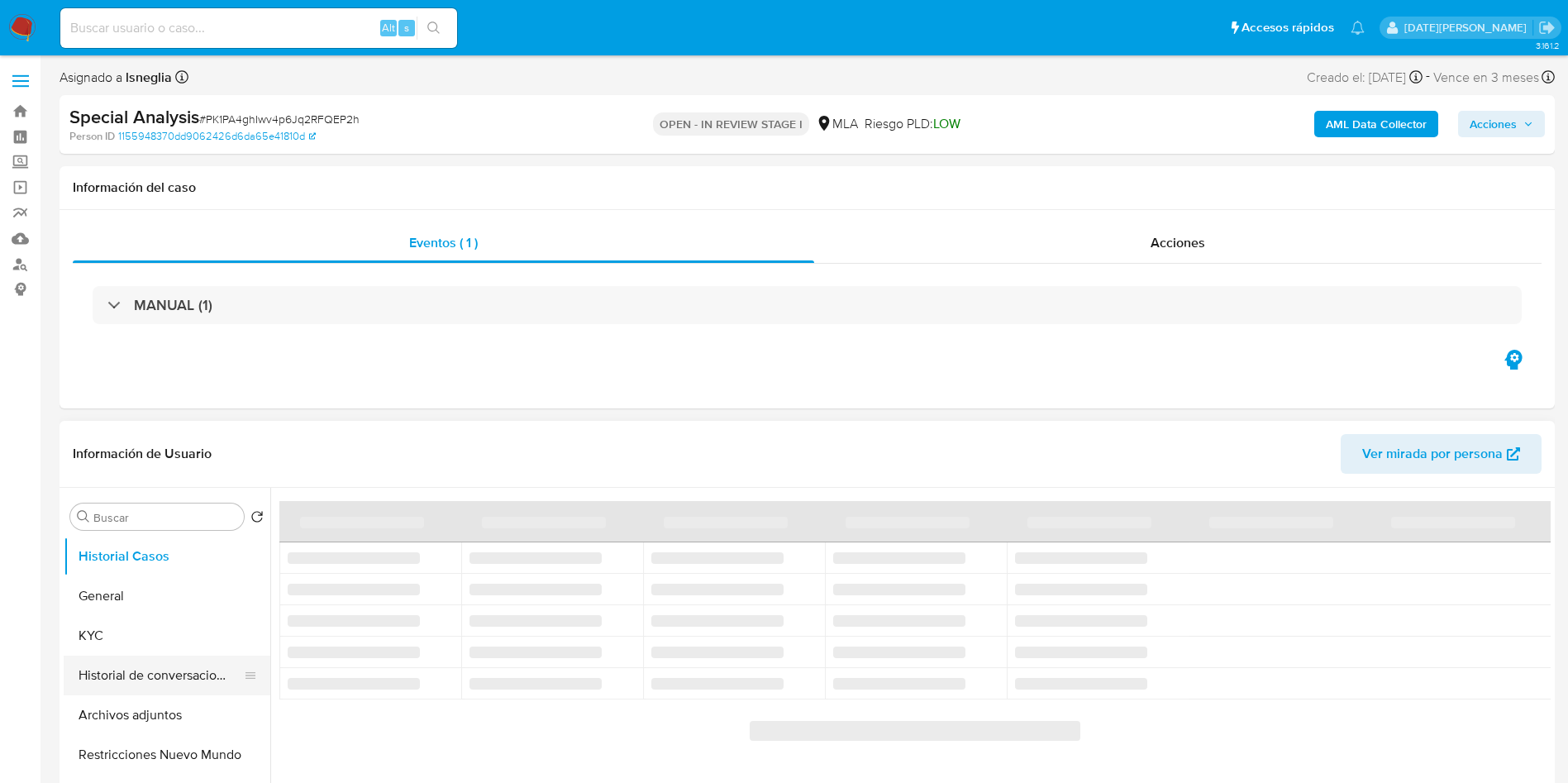
click at [172, 664] on button "Historial de conversaciones" at bounding box center [159, 675] width 193 height 40
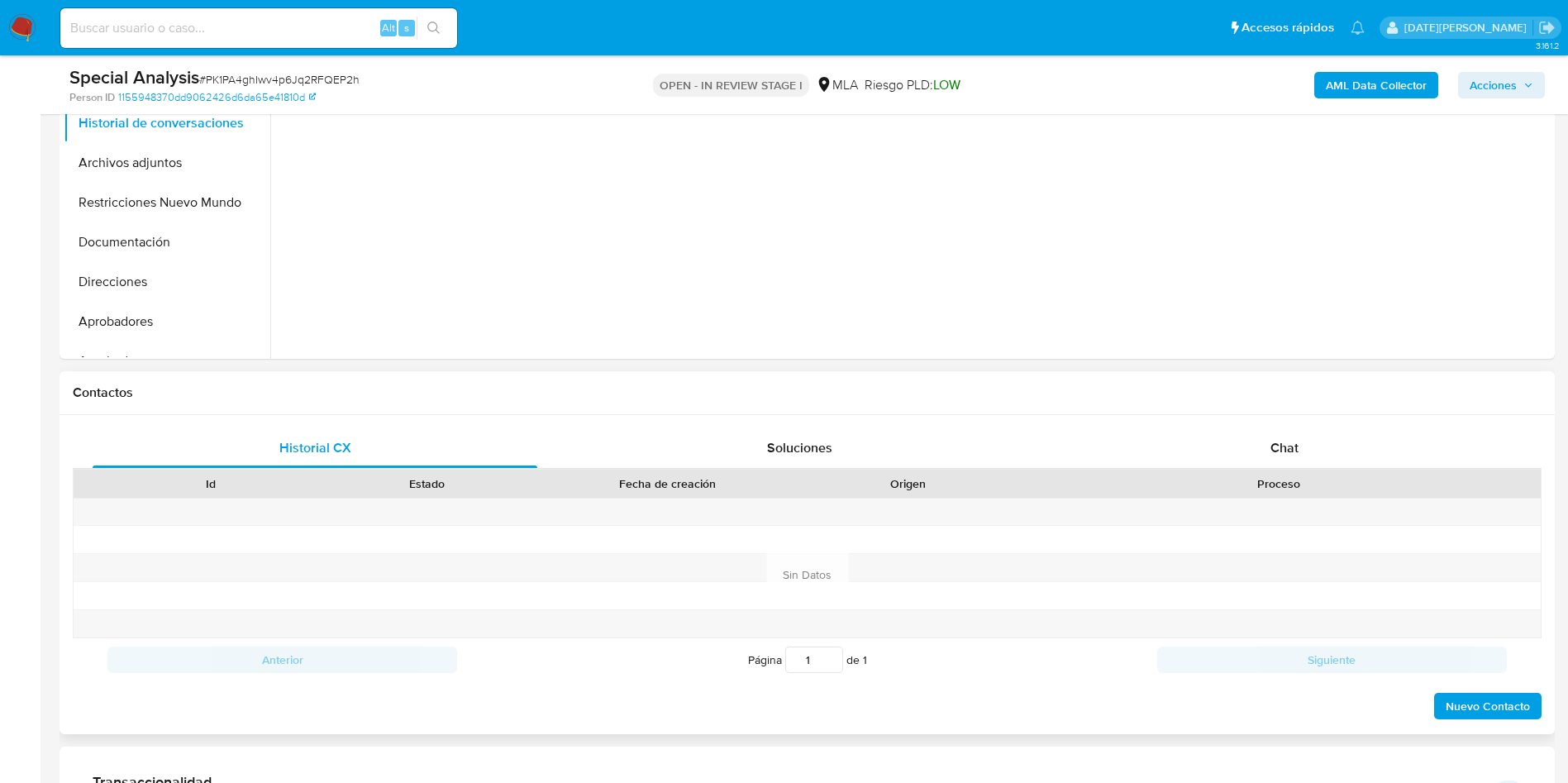
scroll to position [496, 0]
click at [1330, 442] on div "Chat" at bounding box center [1284, 445] width 444 height 40
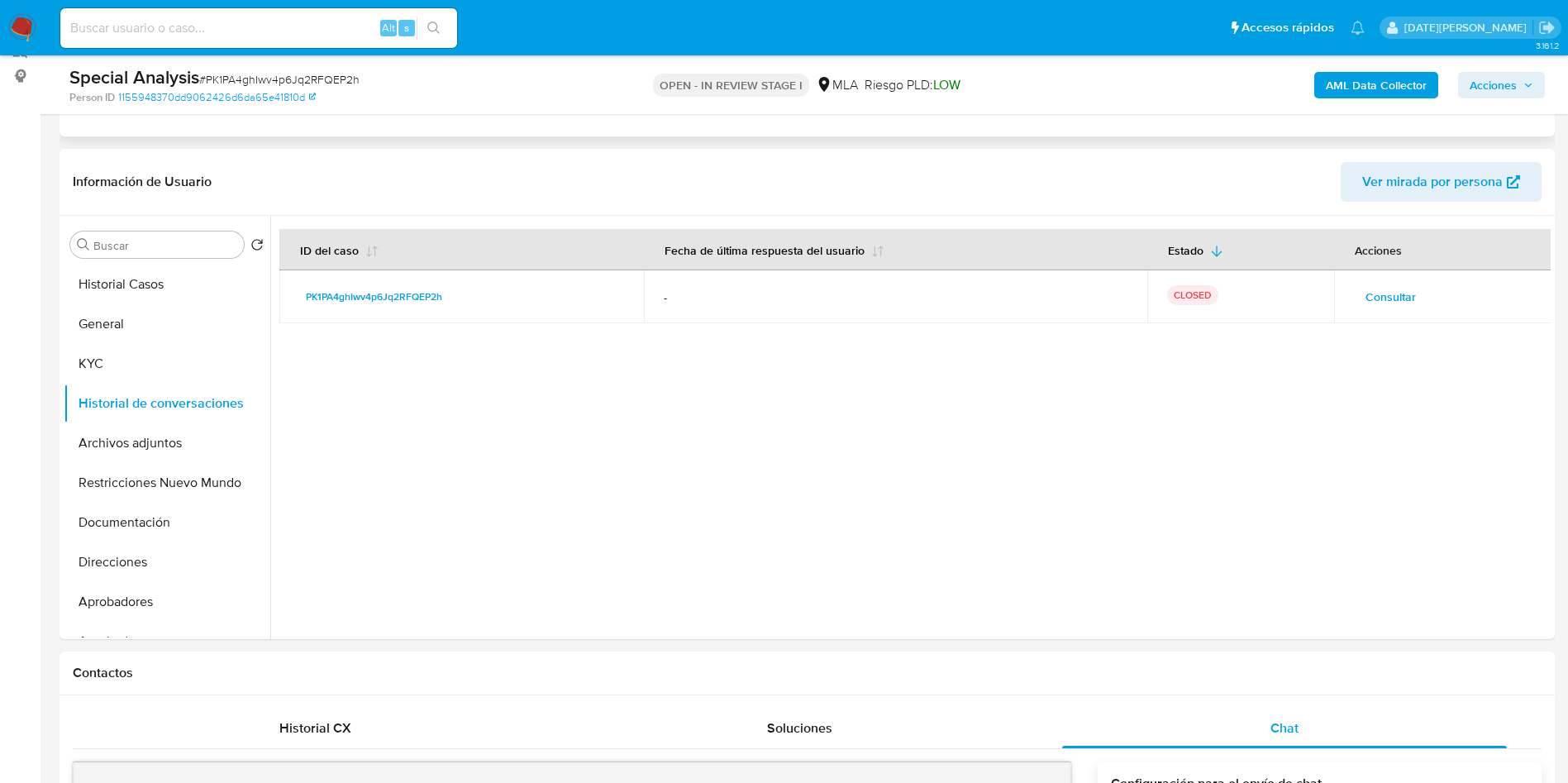
scroll to position [124, 0]
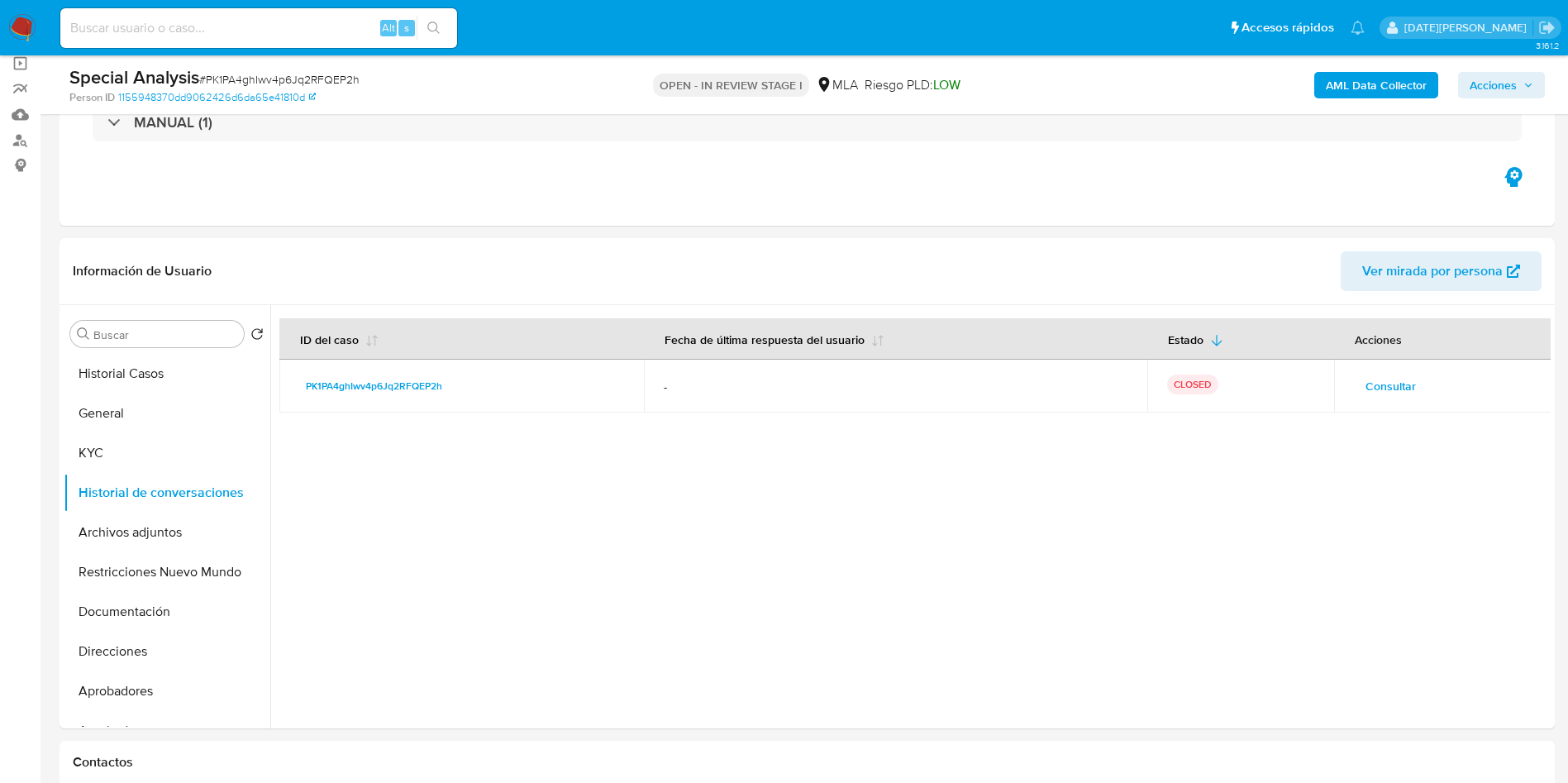
click at [1508, 75] on span "Acciones" at bounding box center [1494, 85] width 48 height 27
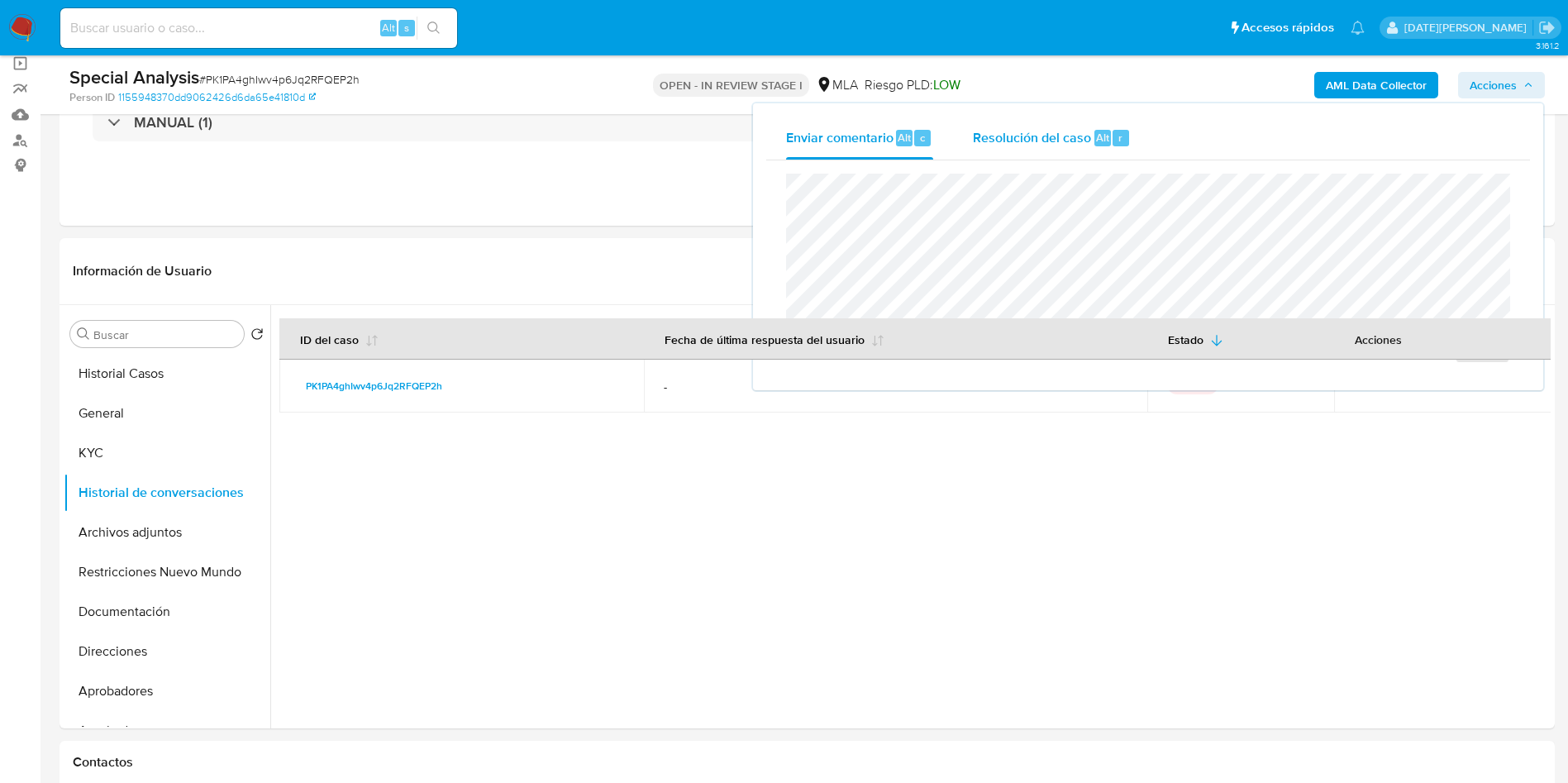
click at [1023, 143] on span "Resolución del caso" at bounding box center [1031, 137] width 118 height 19
click at [975, 243] on textarea at bounding box center [1148, 244] width 723 height 133
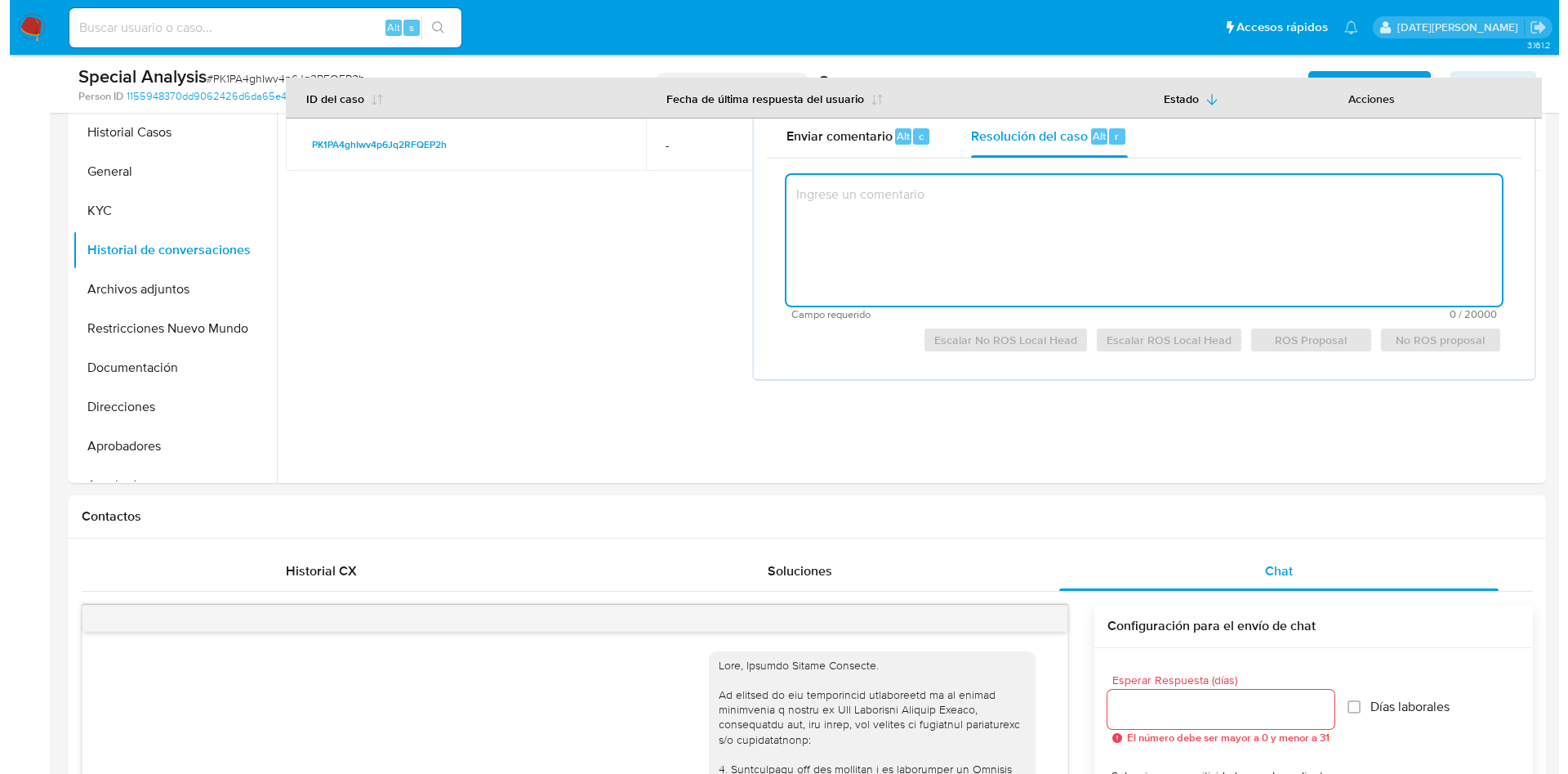
scroll to position [490, 0]
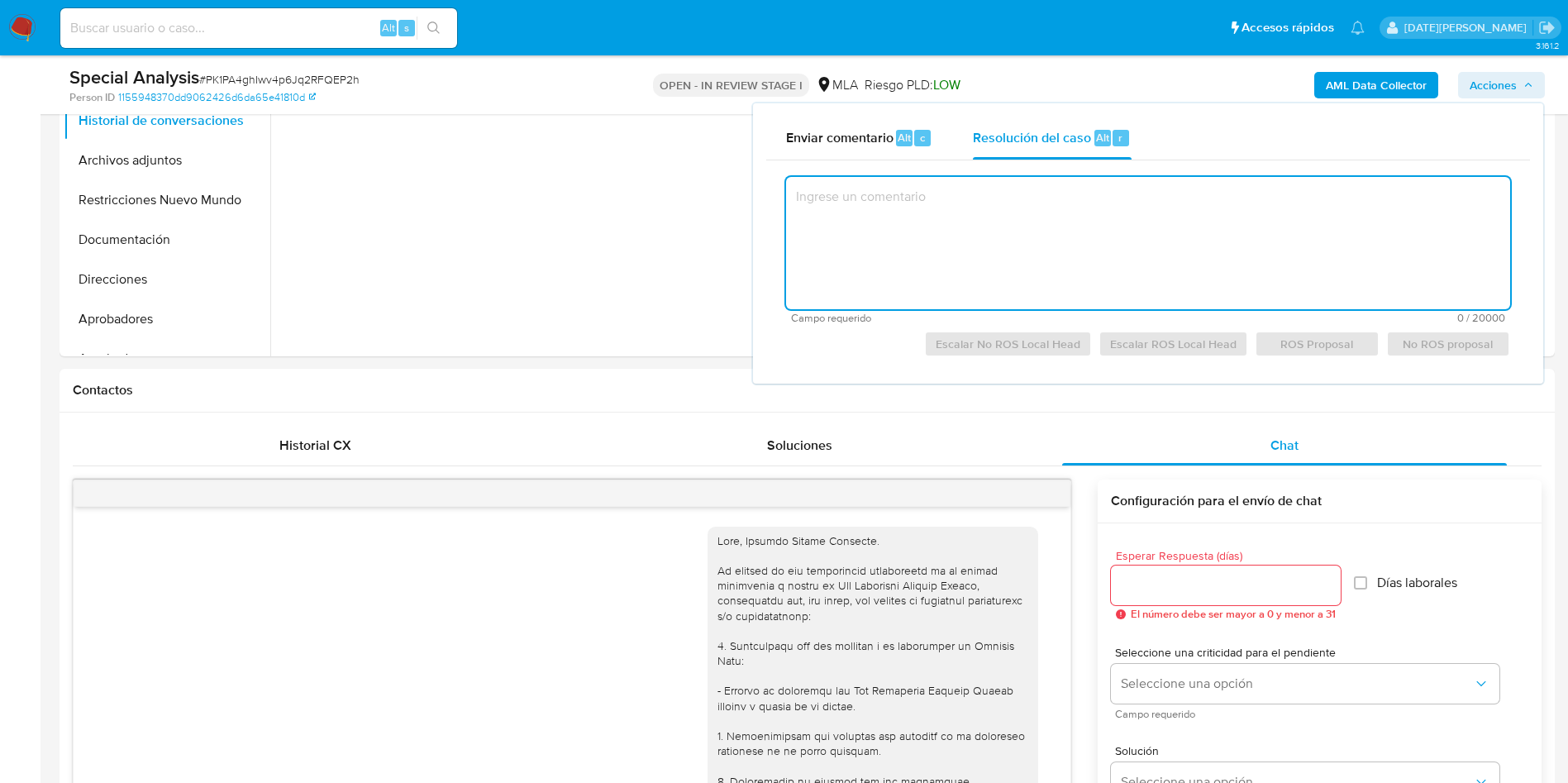
click at [957, 252] on textarea at bounding box center [1147, 244] width 724 height 133
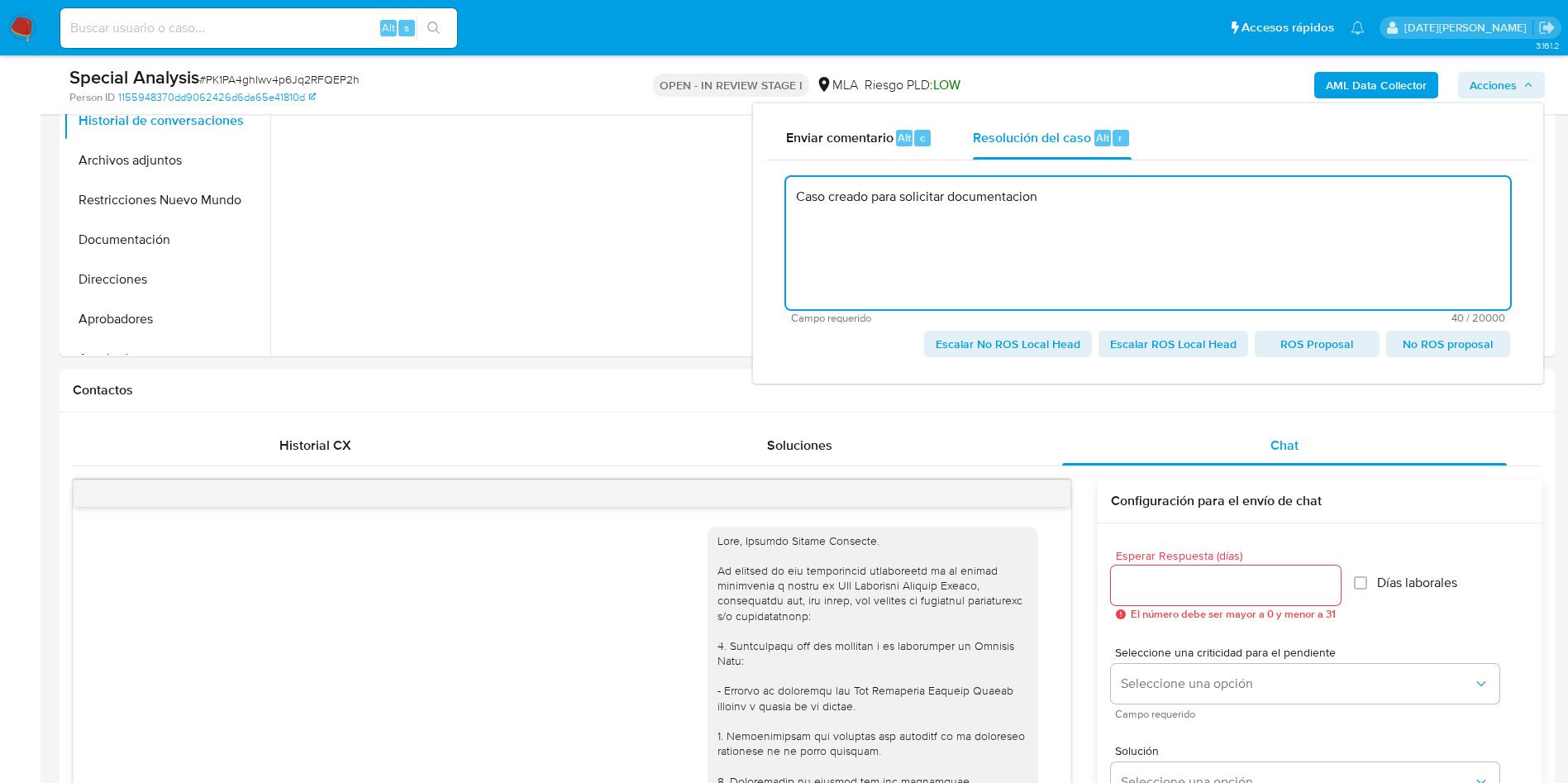
click at [1032, 344] on span "Escalar No ROS Local Head" at bounding box center [1008, 343] width 145 height 23
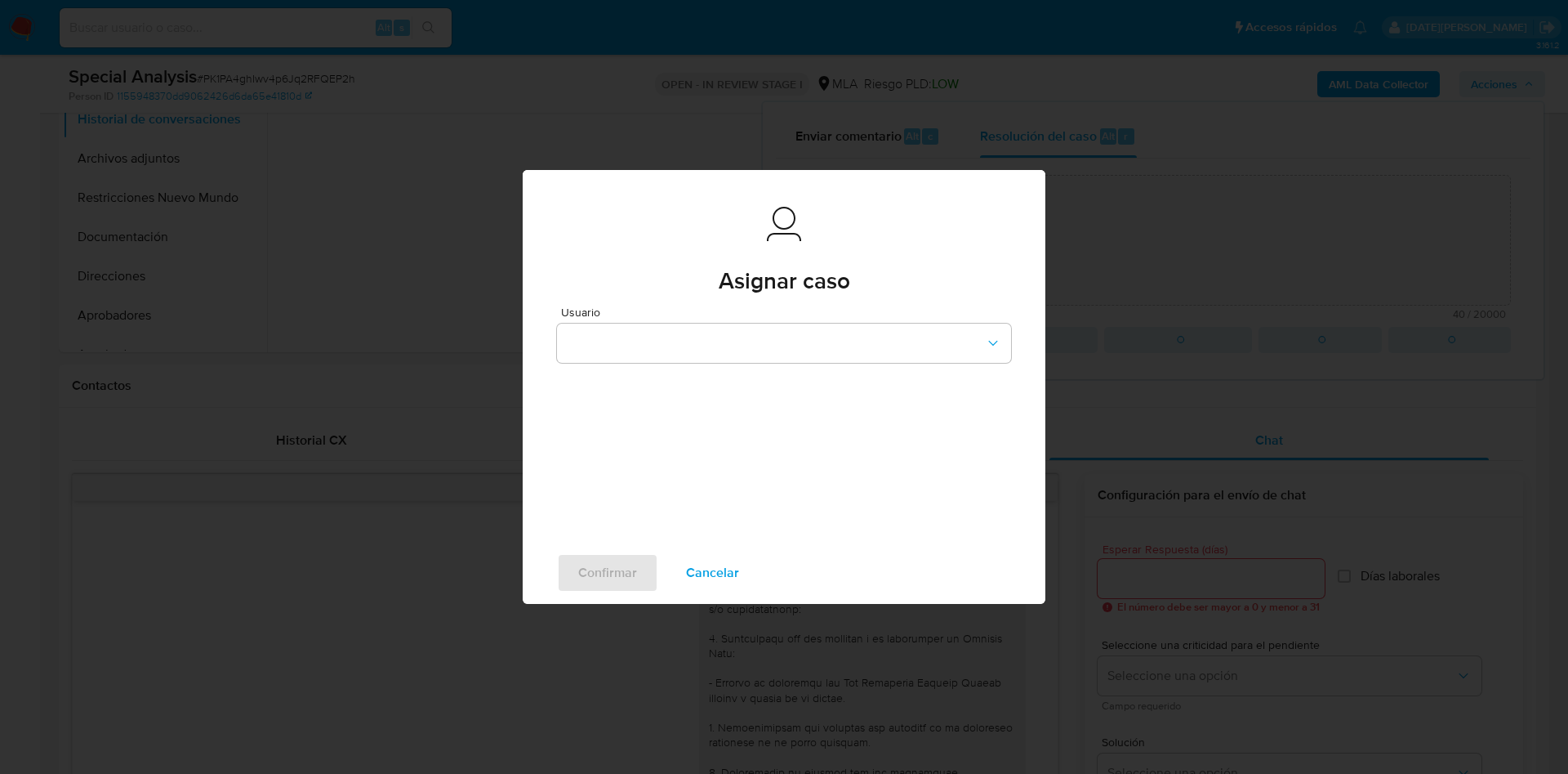
click at [824, 363] on div "Usuario" at bounding box center [784, 424] width 522 height 235
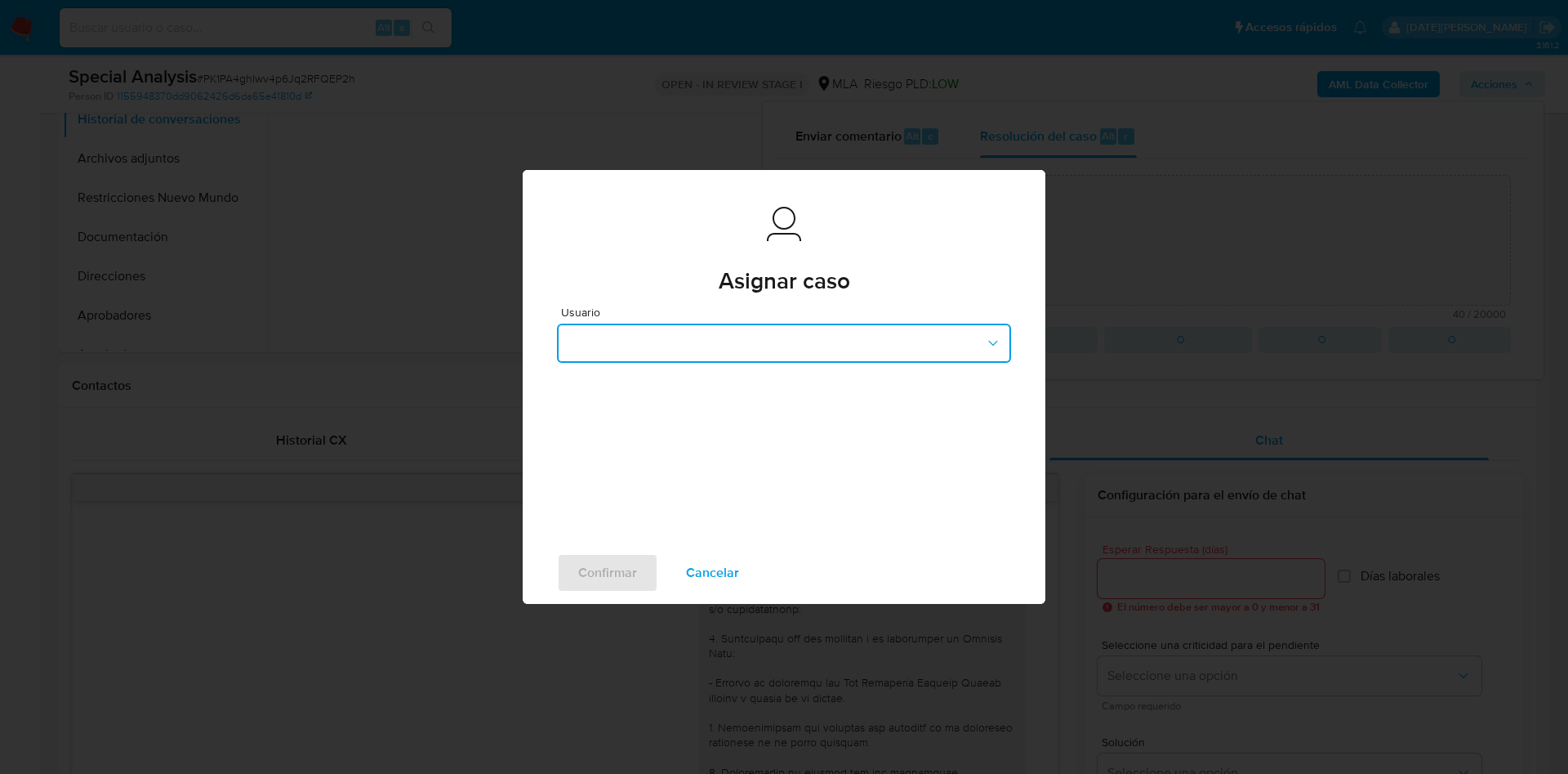
click at [822, 347] on button "button" at bounding box center [784, 343] width 454 height 39
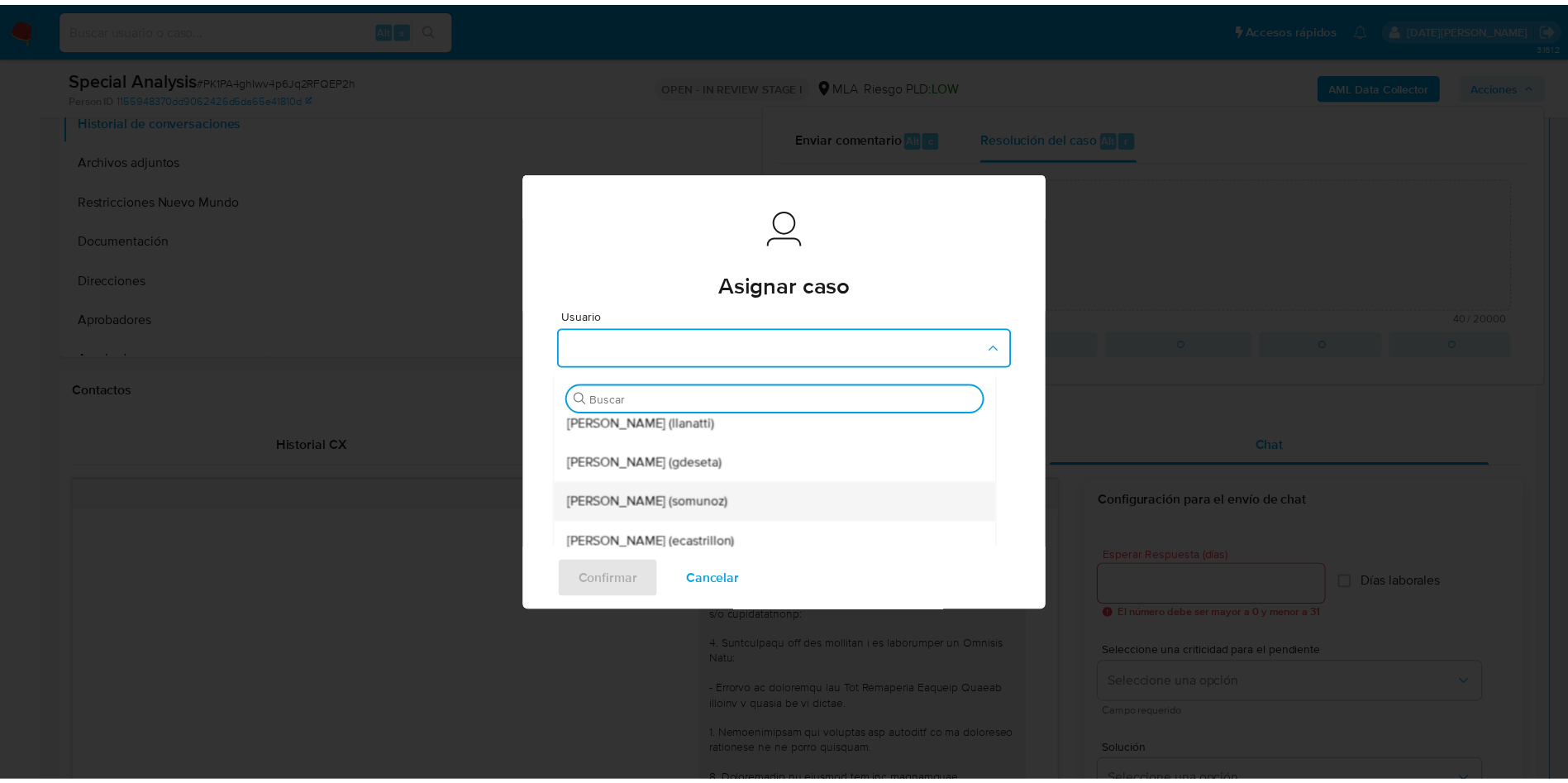
scroll to position [124, 0]
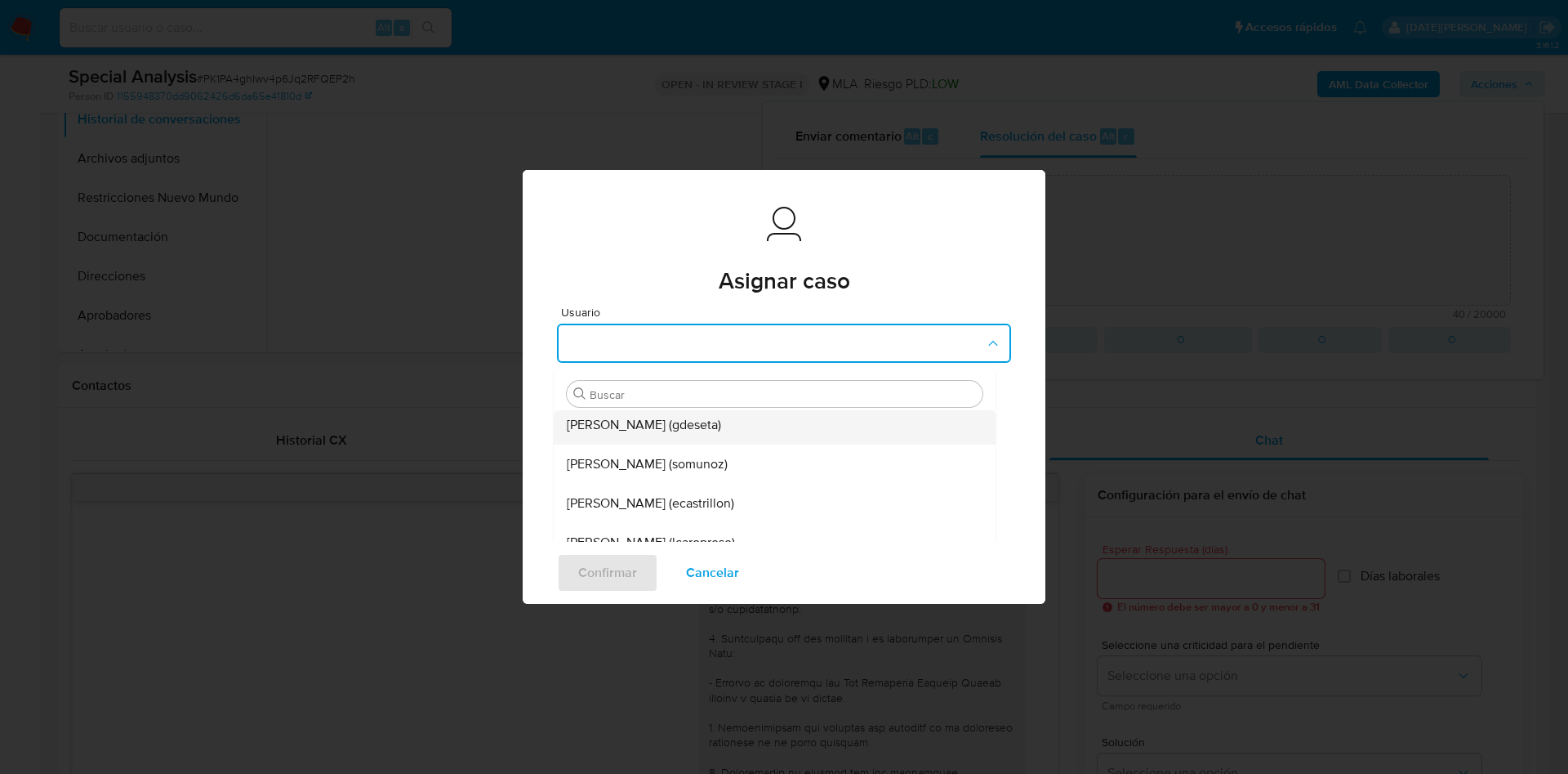
click at [677, 427] on span "Gustavo Andres De Seta (gdeseta)" at bounding box center [645, 425] width 155 height 17
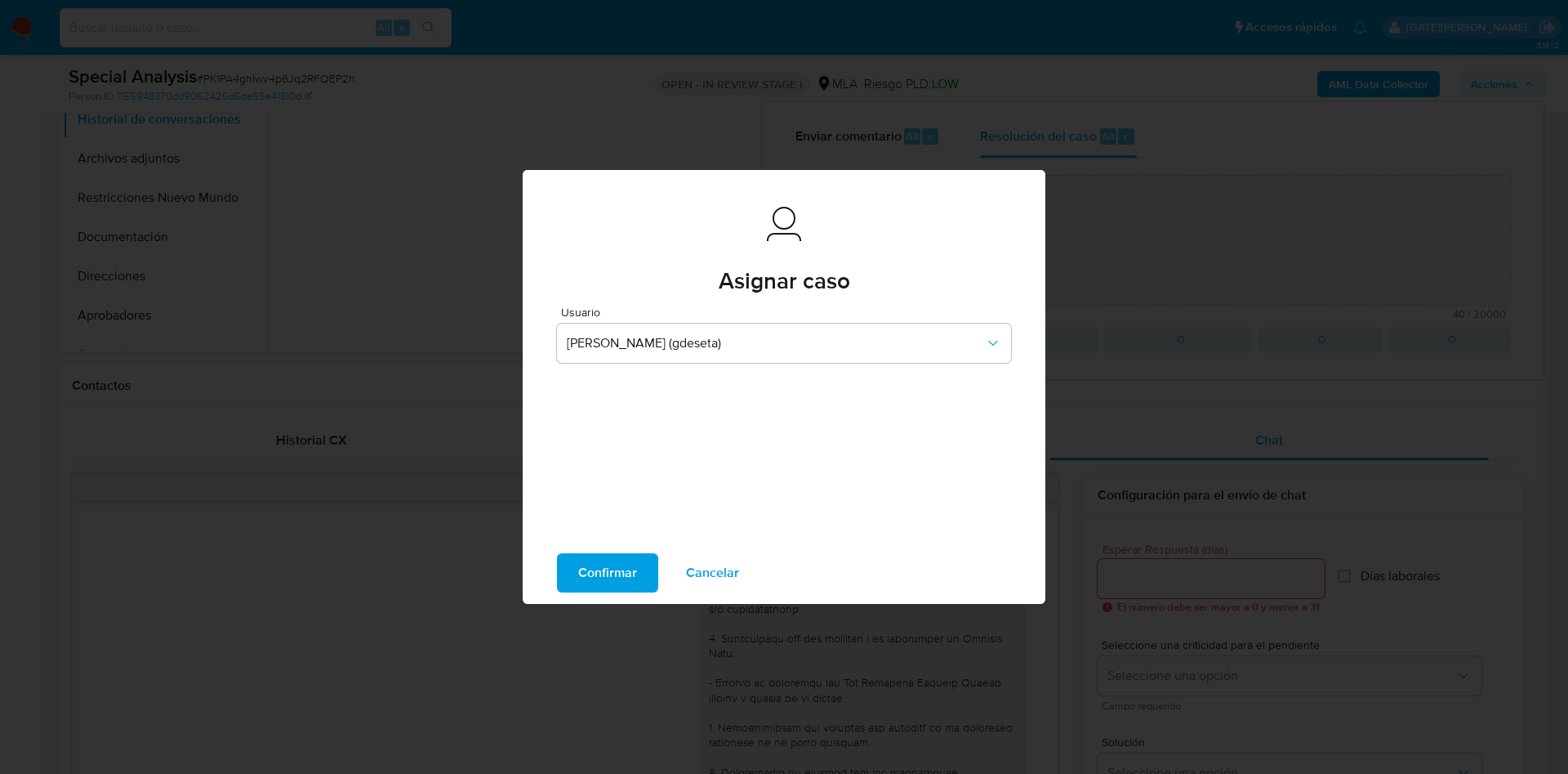
click at [616, 577] on span "Confirmar" at bounding box center [607, 572] width 59 height 36
type textarea "Caso creado para solicitar documentacion"
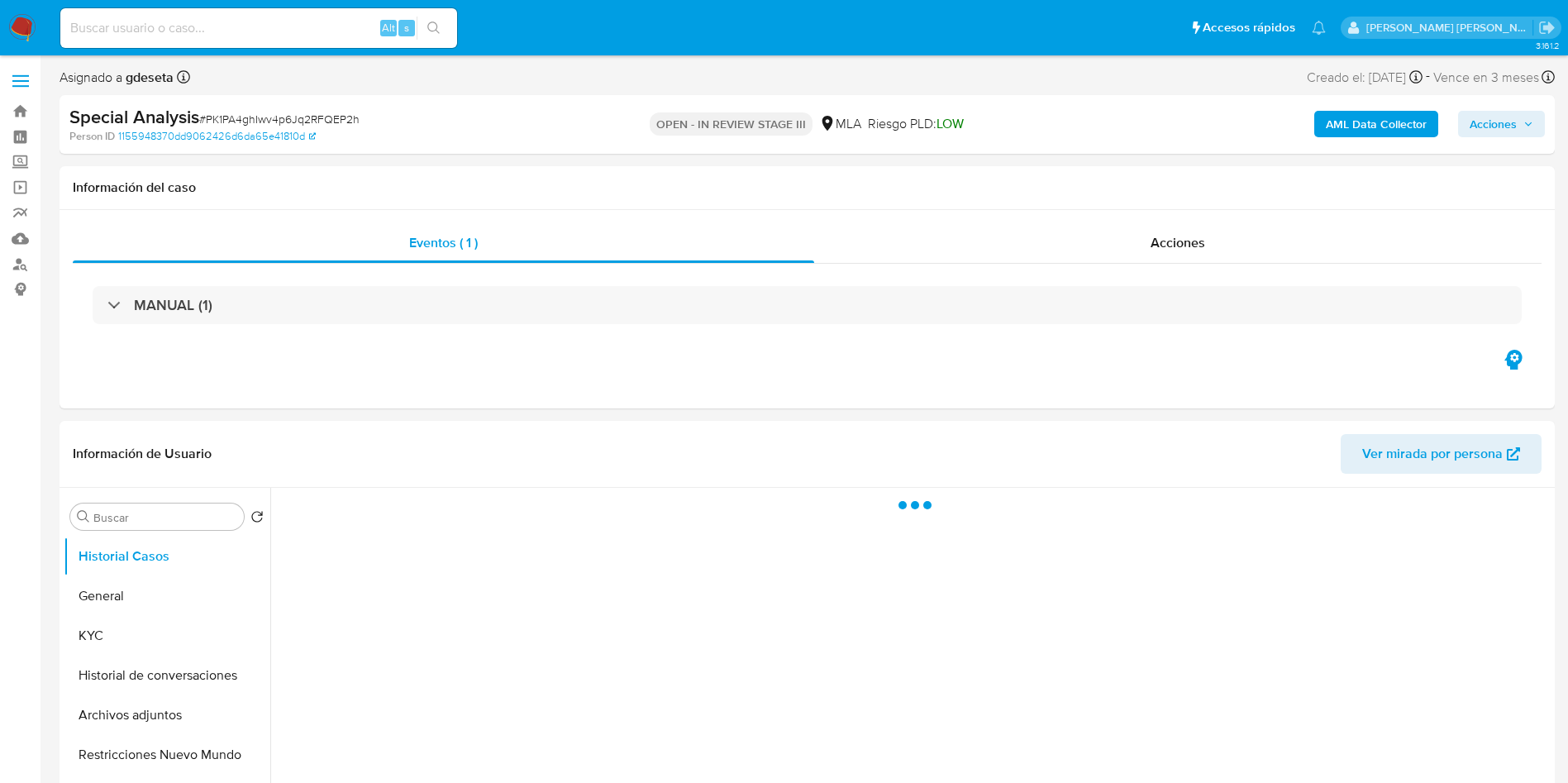
select select "10"
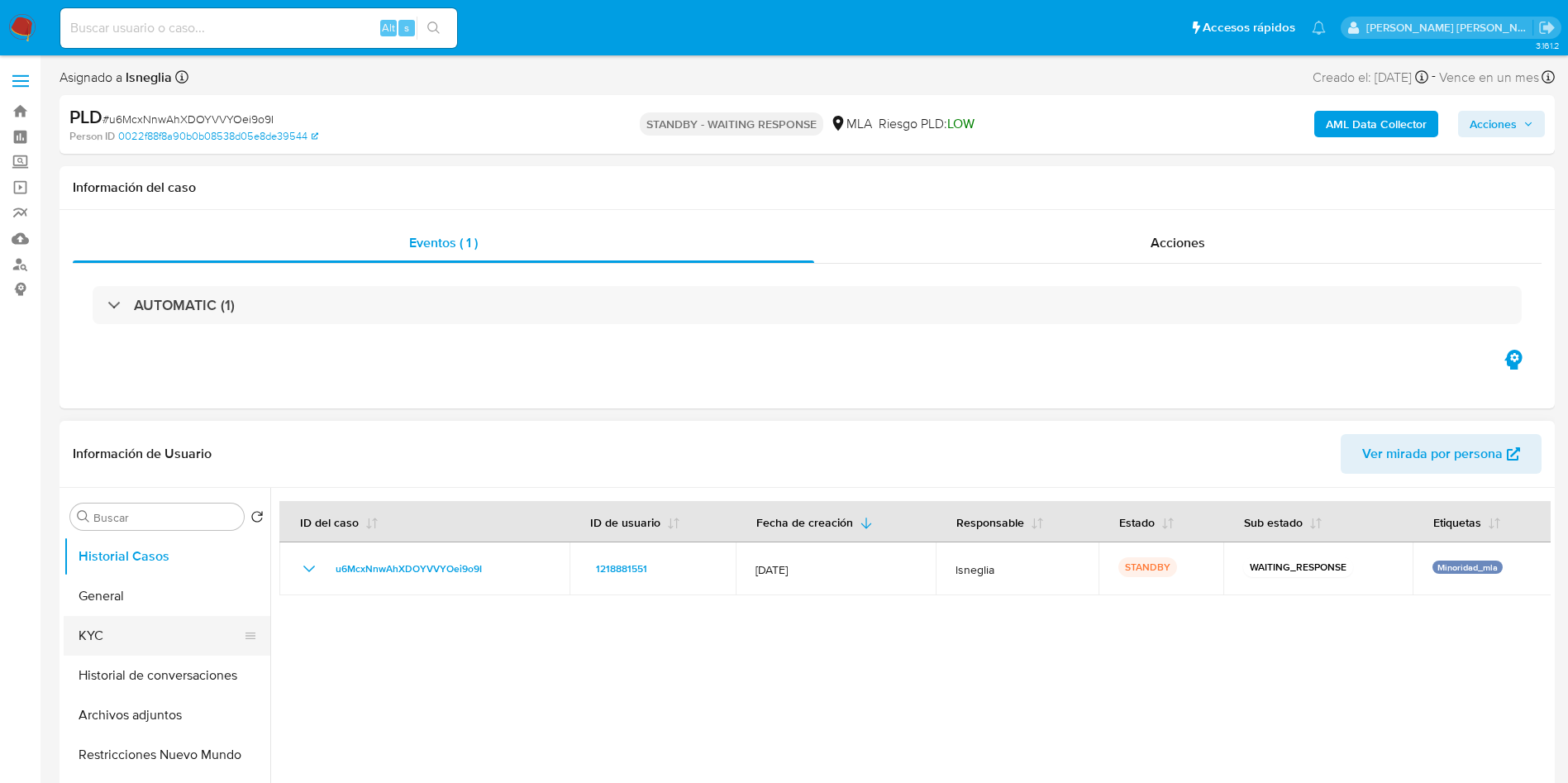
click at [193, 631] on button "KYC" at bounding box center [159, 636] width 193 height 40
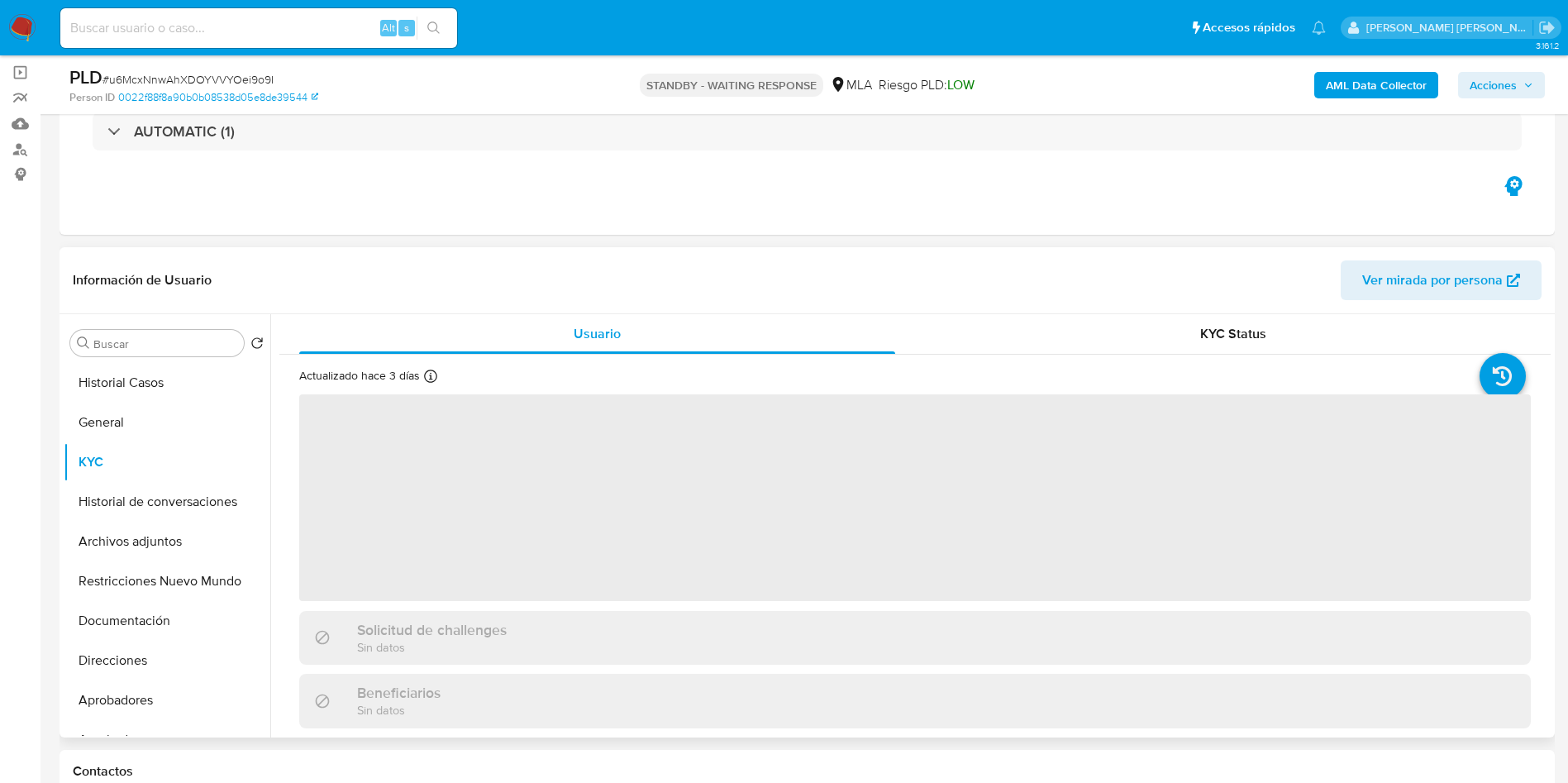
scroll to position [248, 0]
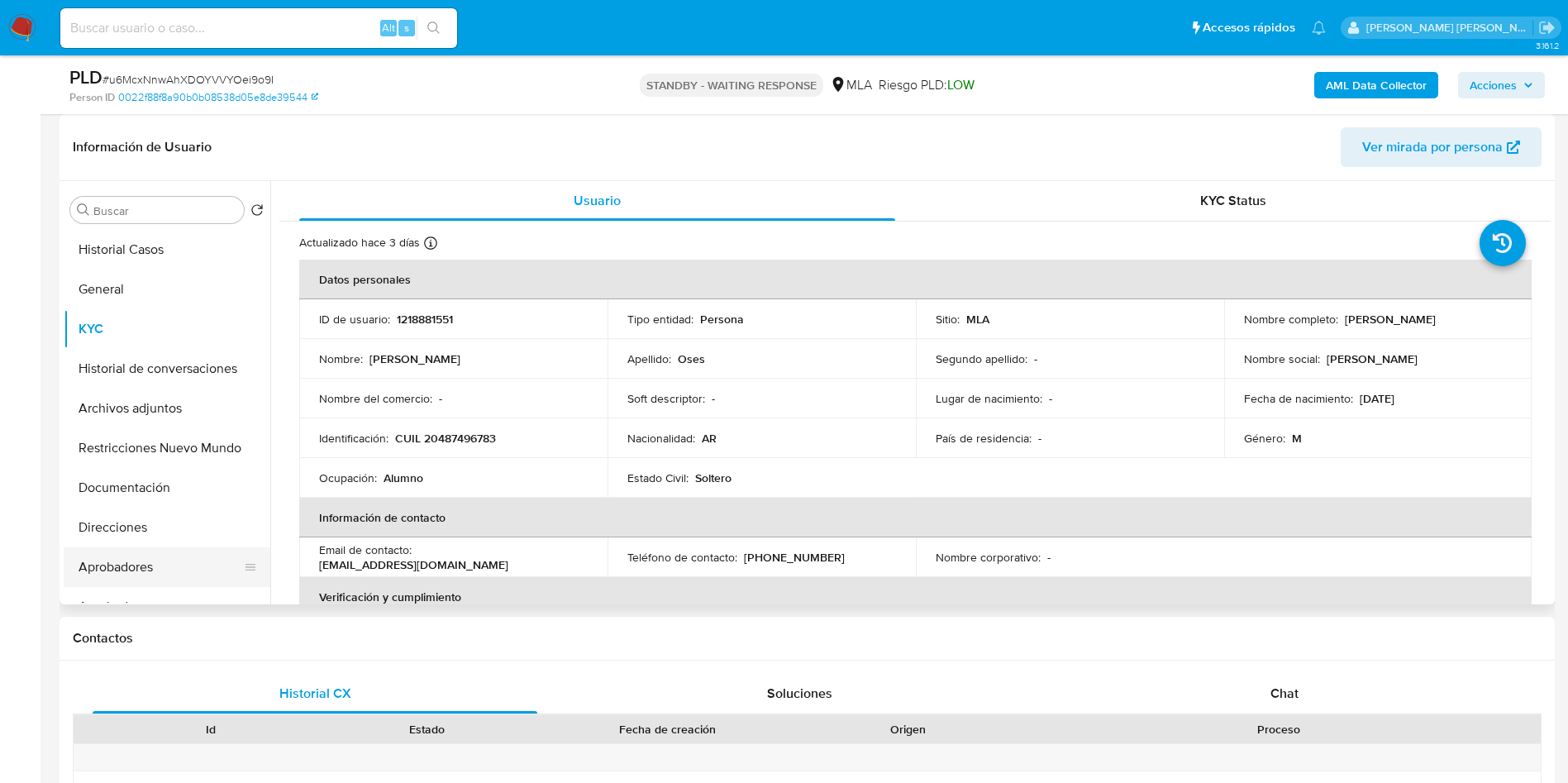
click at [123, 569] on button "Aprobadores" at bounding box center [159, 567] width 193 height 40
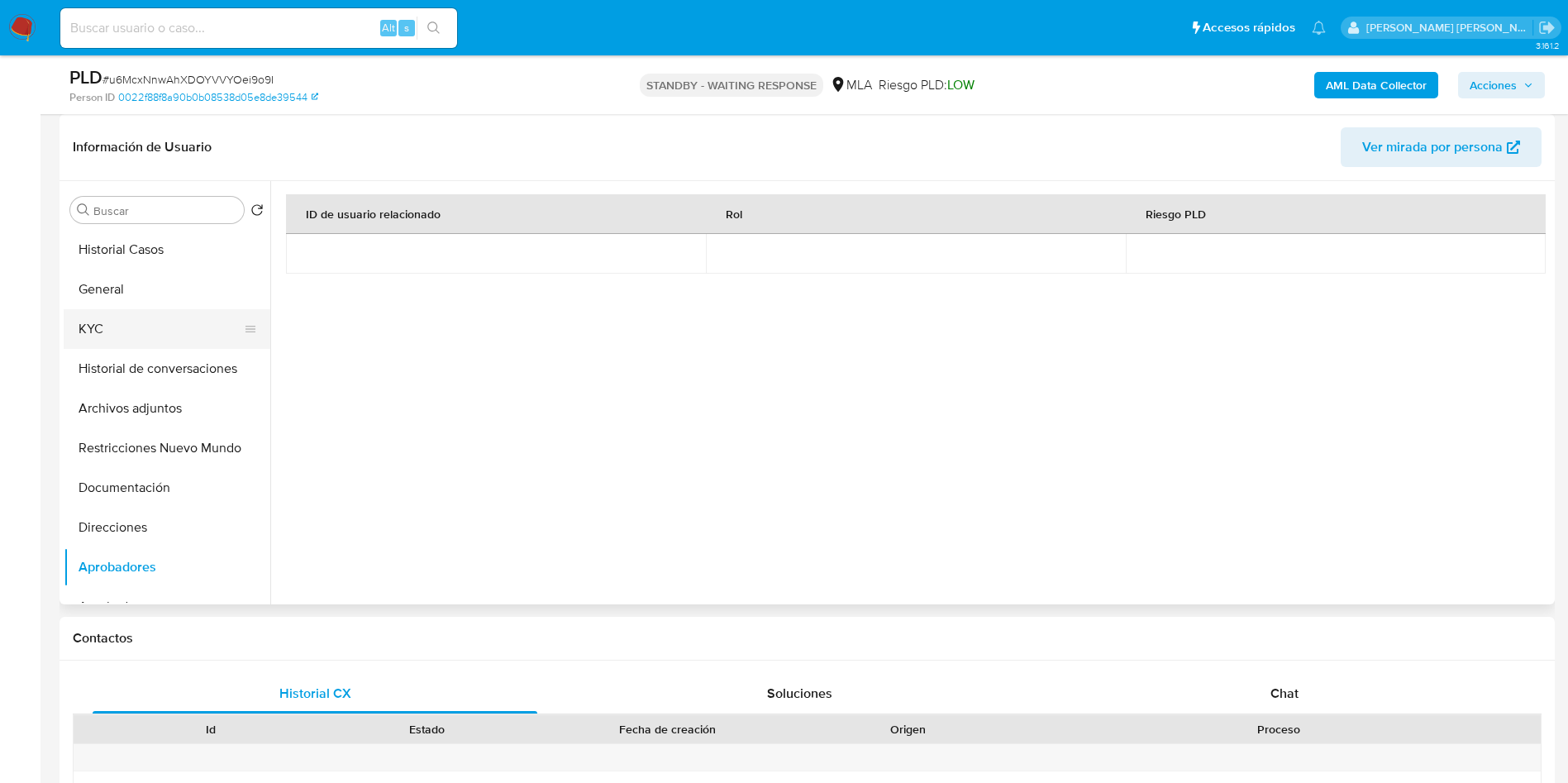
click at [146, 325] on button "KYC" at bounding box center [159, 329] width 193 height 40
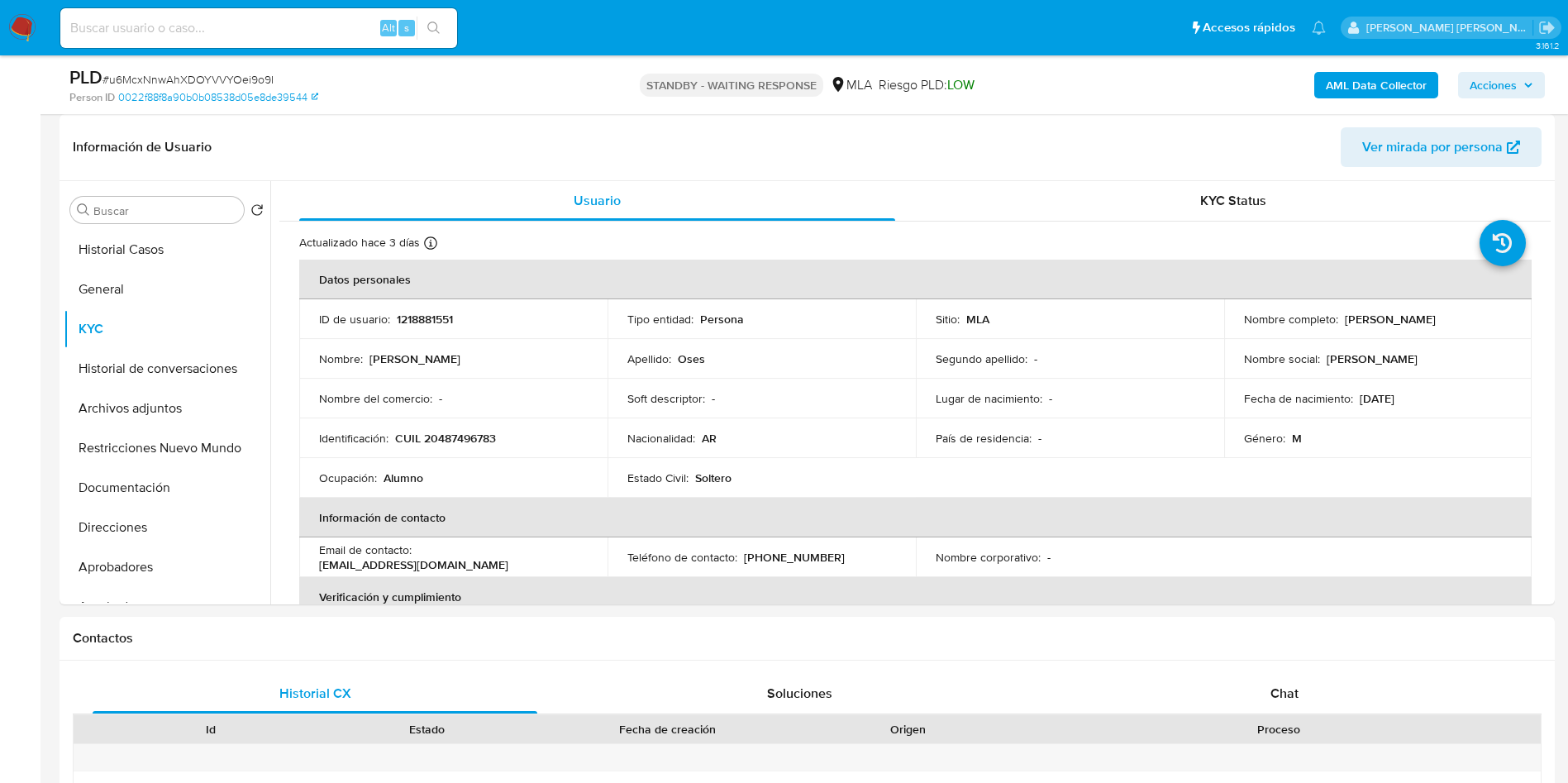
click at [476, 435] on p "CUIL 20487496783" at bounding box center [445, 438] width 101 height 15
copy p "20487496783"
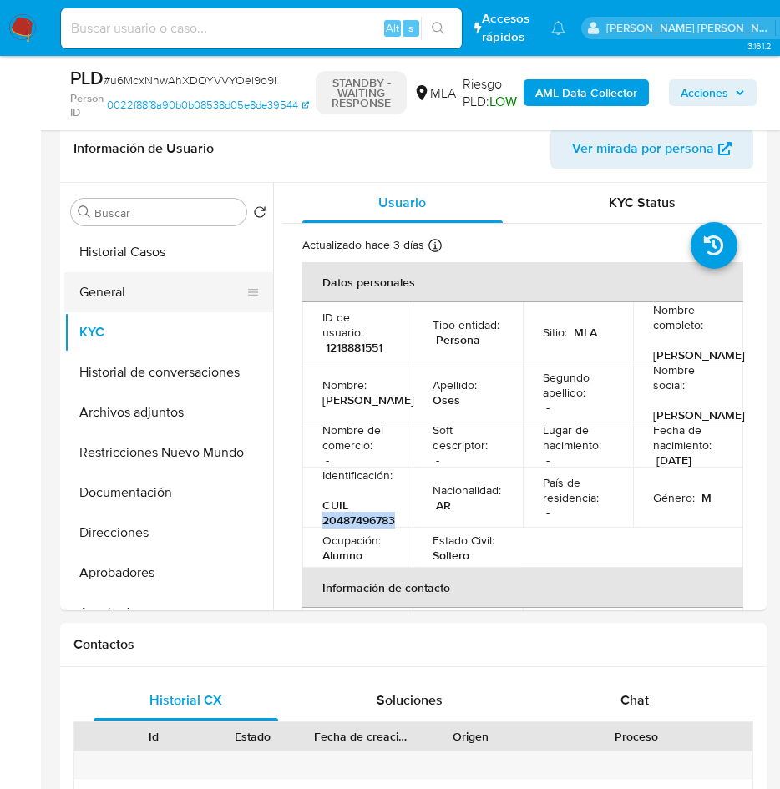
click at [145, 280] on button "General" at bounding box center [161, 292] width 195 height 40
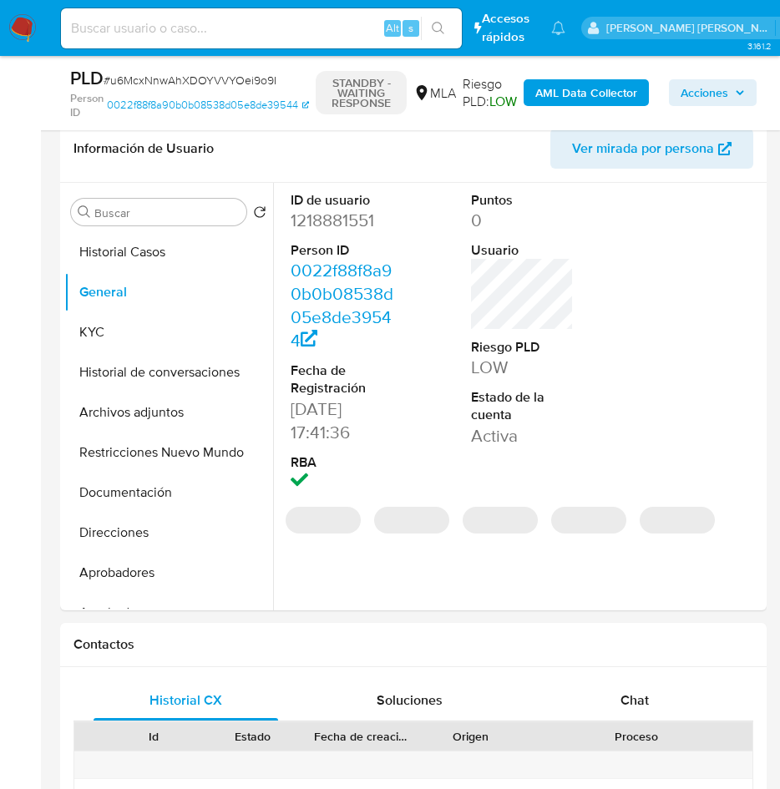
click at [342, 226] on dd "1218881551" at bounding box center [343, 220] width 104 height 23
copy dd "1218881551"
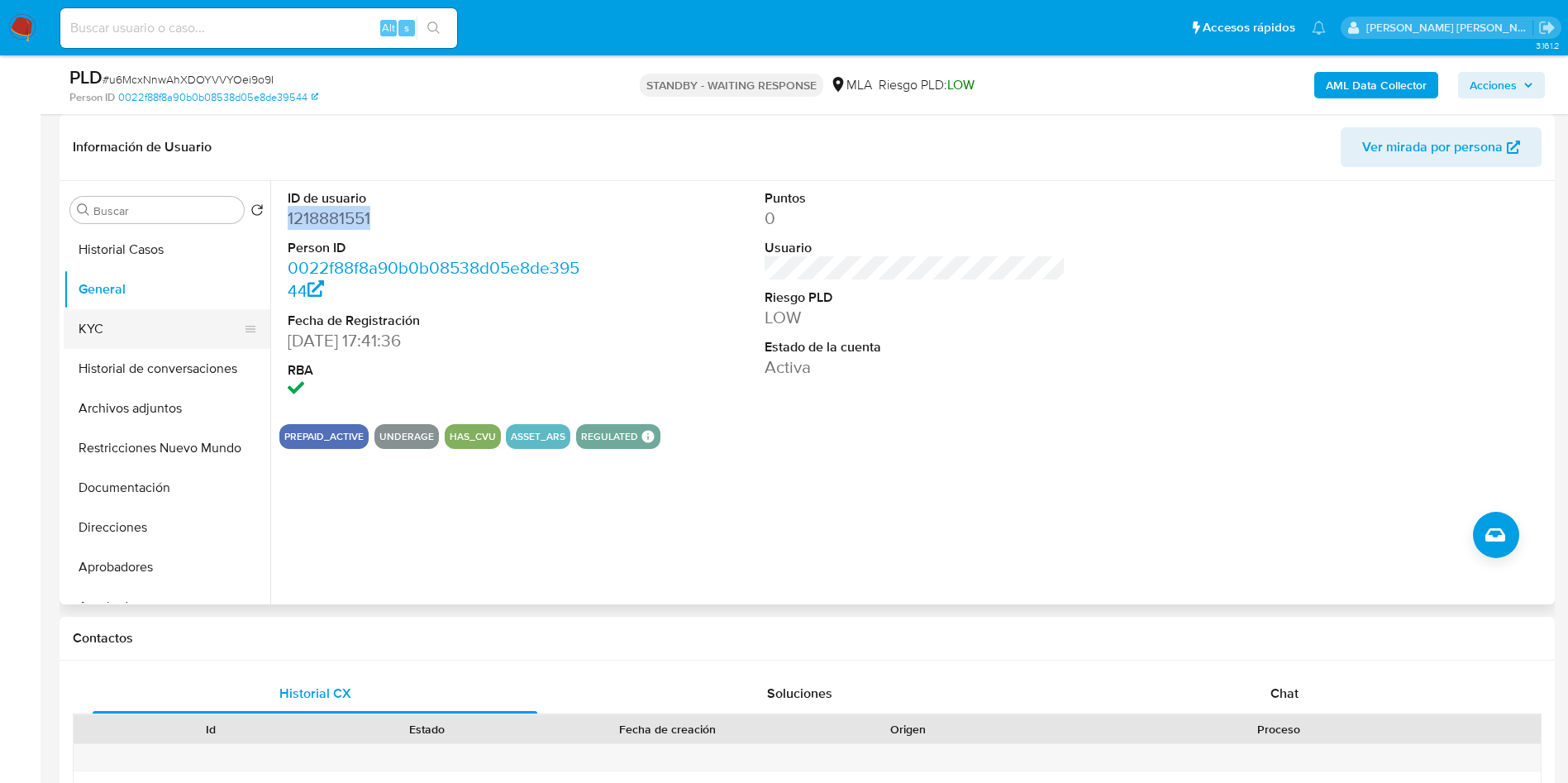
click at [144, 338] on button "KYC" at bounding box center [159, 329] width 193 height 40
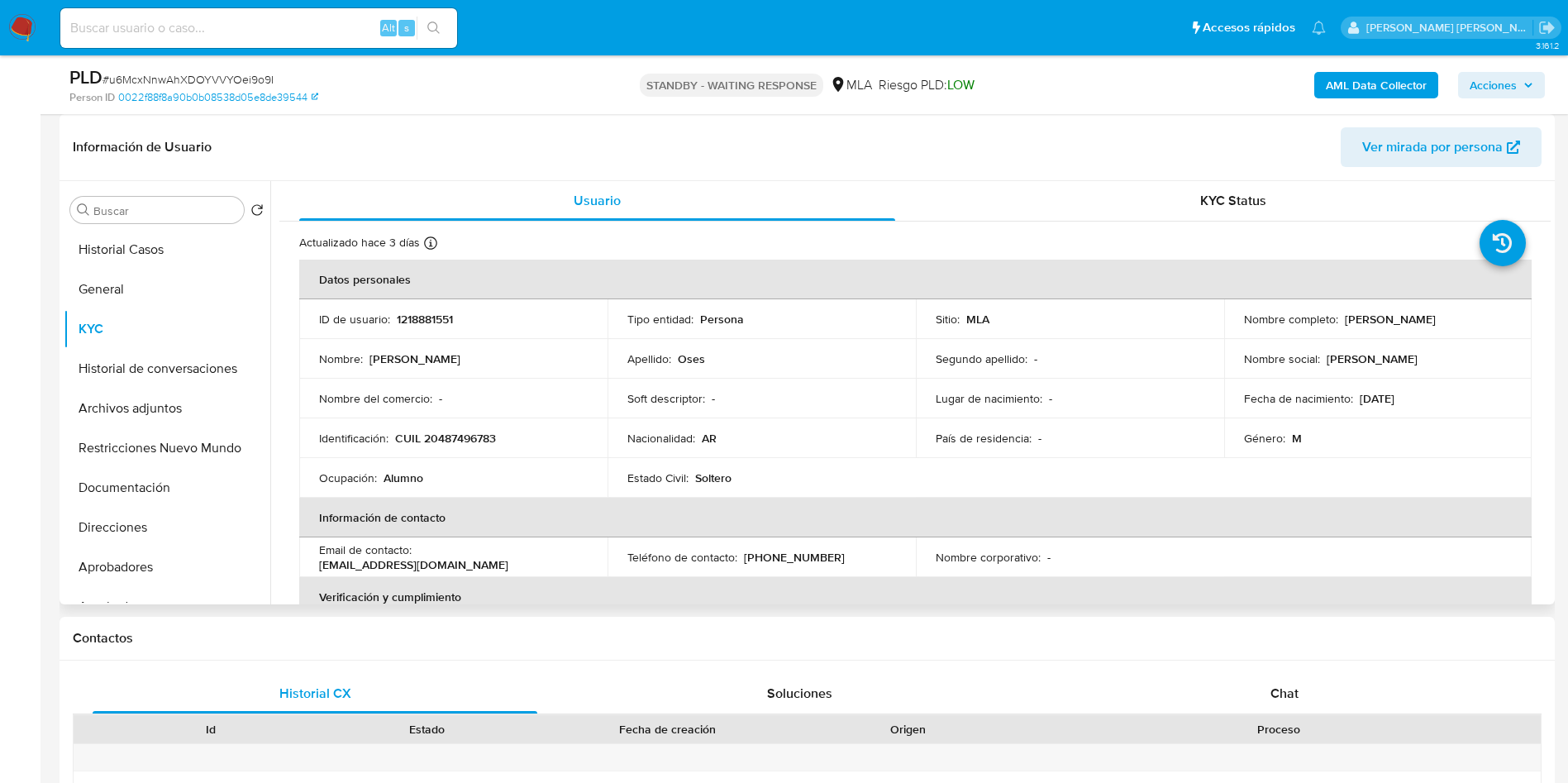
drag, startPoint x: 1339, startPoint y: 323, endPoint x: 1488, endPoint y: 319, distance: 149.1
click at [1488, 319] on div "Nombre completo : [PERSON_NAME]" at bounding box center [1378, 319] width 268 height 15
copy p "[PERSON_NAME]"
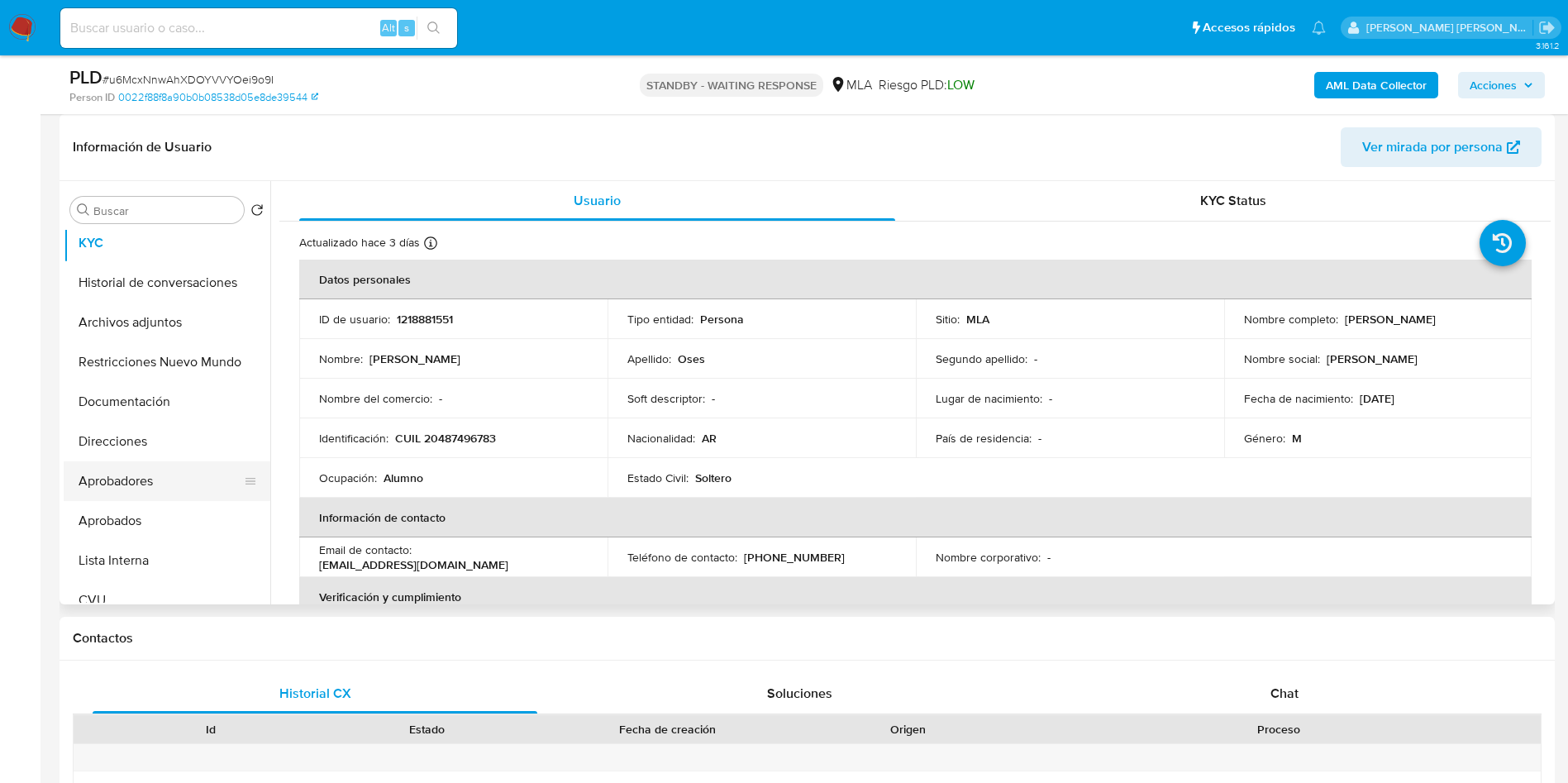
scroll to position [124, 0]
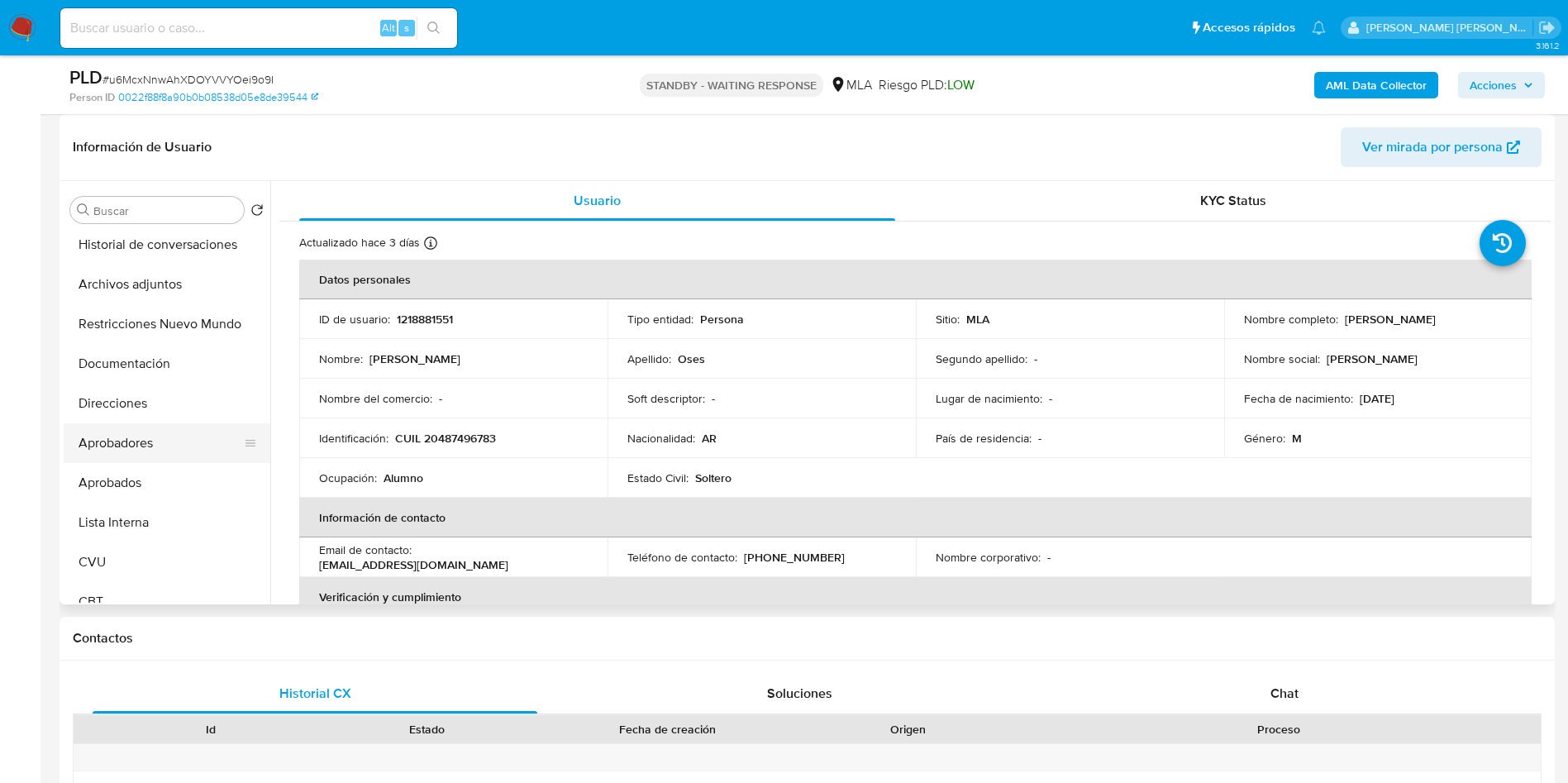
click at [169, 446] on button "Aprobadores" at bounding box center [159, 443] width 193 height 40
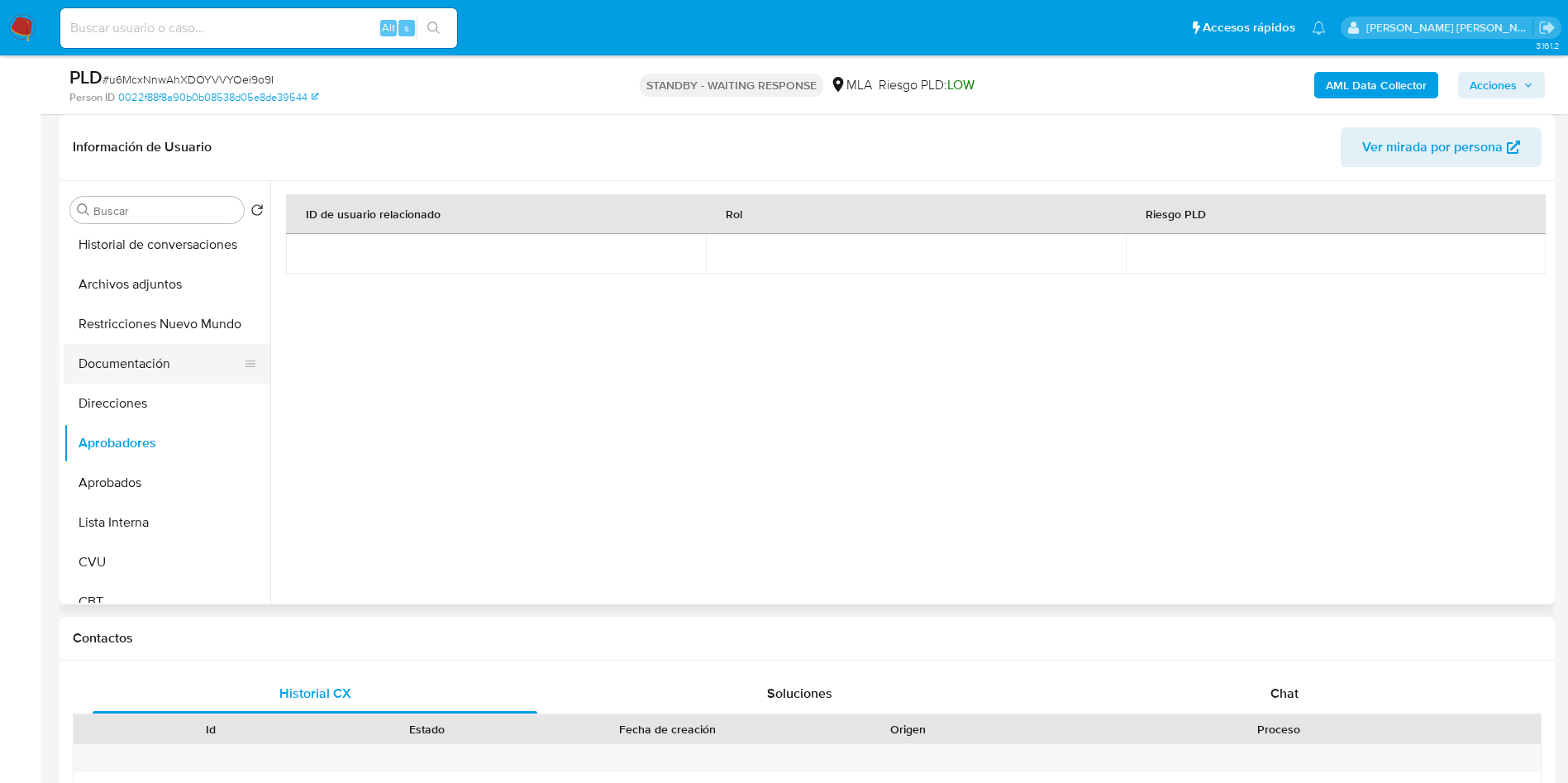
click at [177, 359] on button "Documentación" at bounding box center [159, 363] width 193 height 40
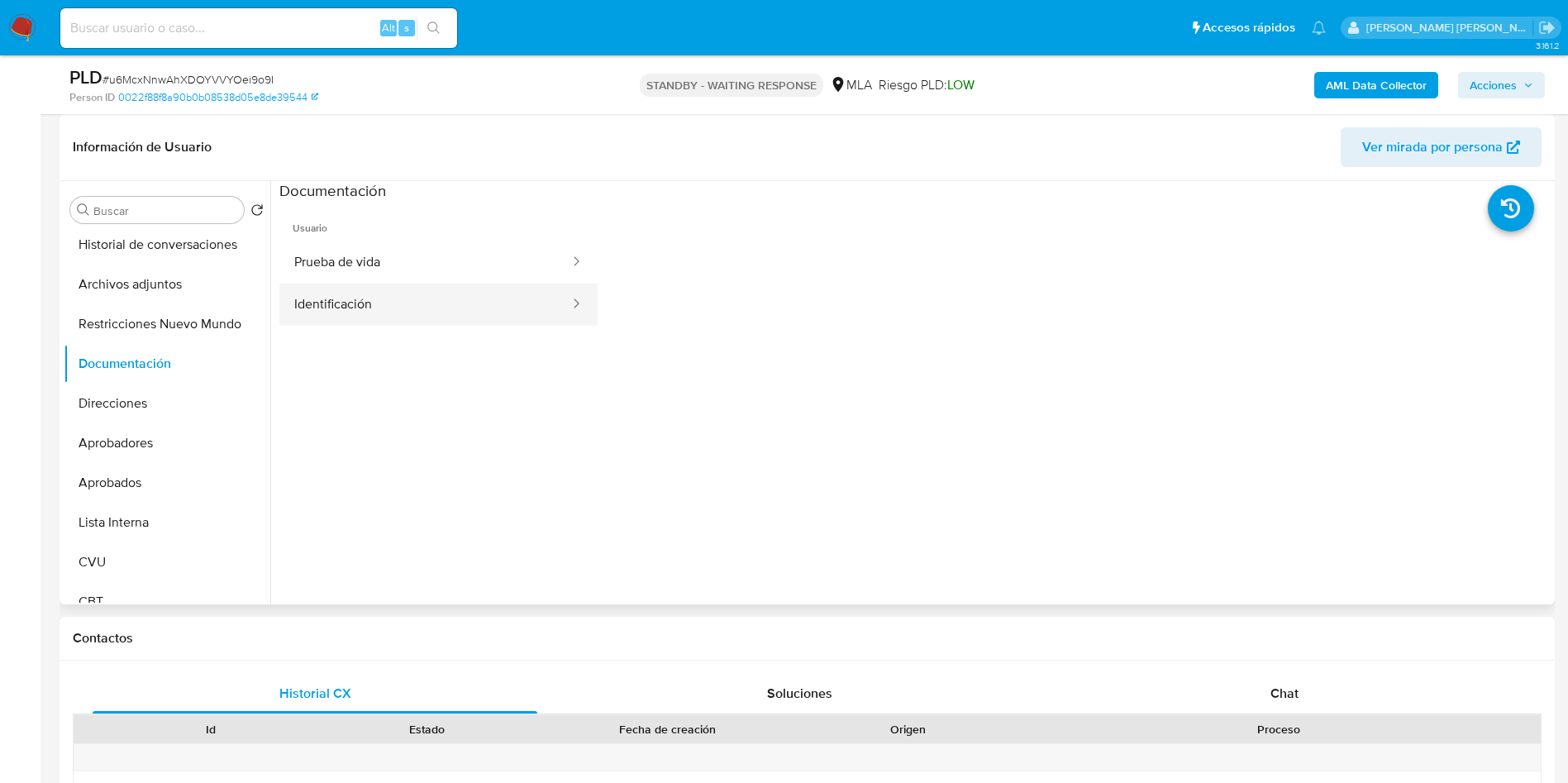
click at [376, 296] on button "Identificación" at bounding box center [425, 304] width 292 height 43
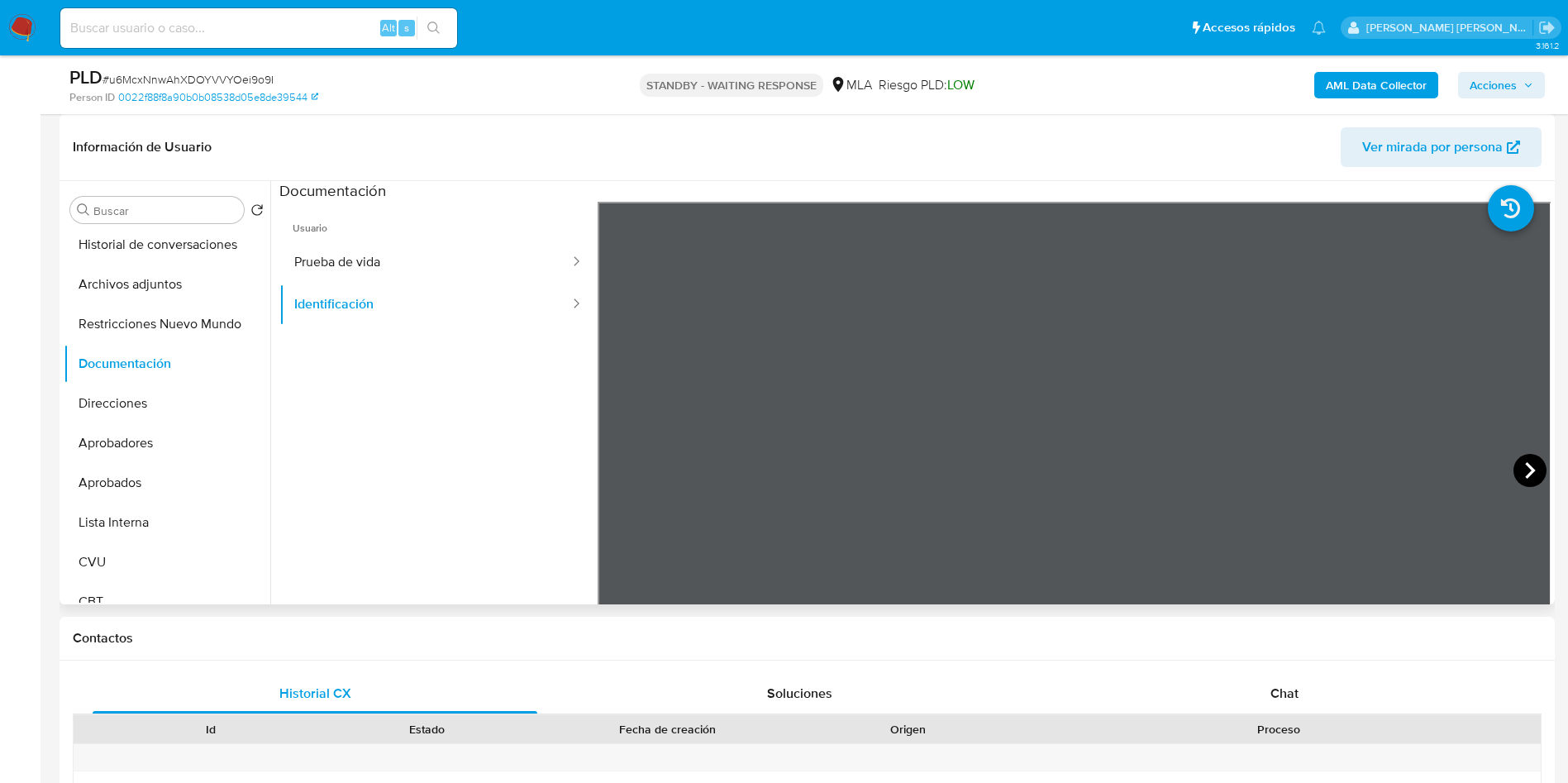
click at [1530, 465] on icon at bounding box center [1529, 469] width 33 height 33
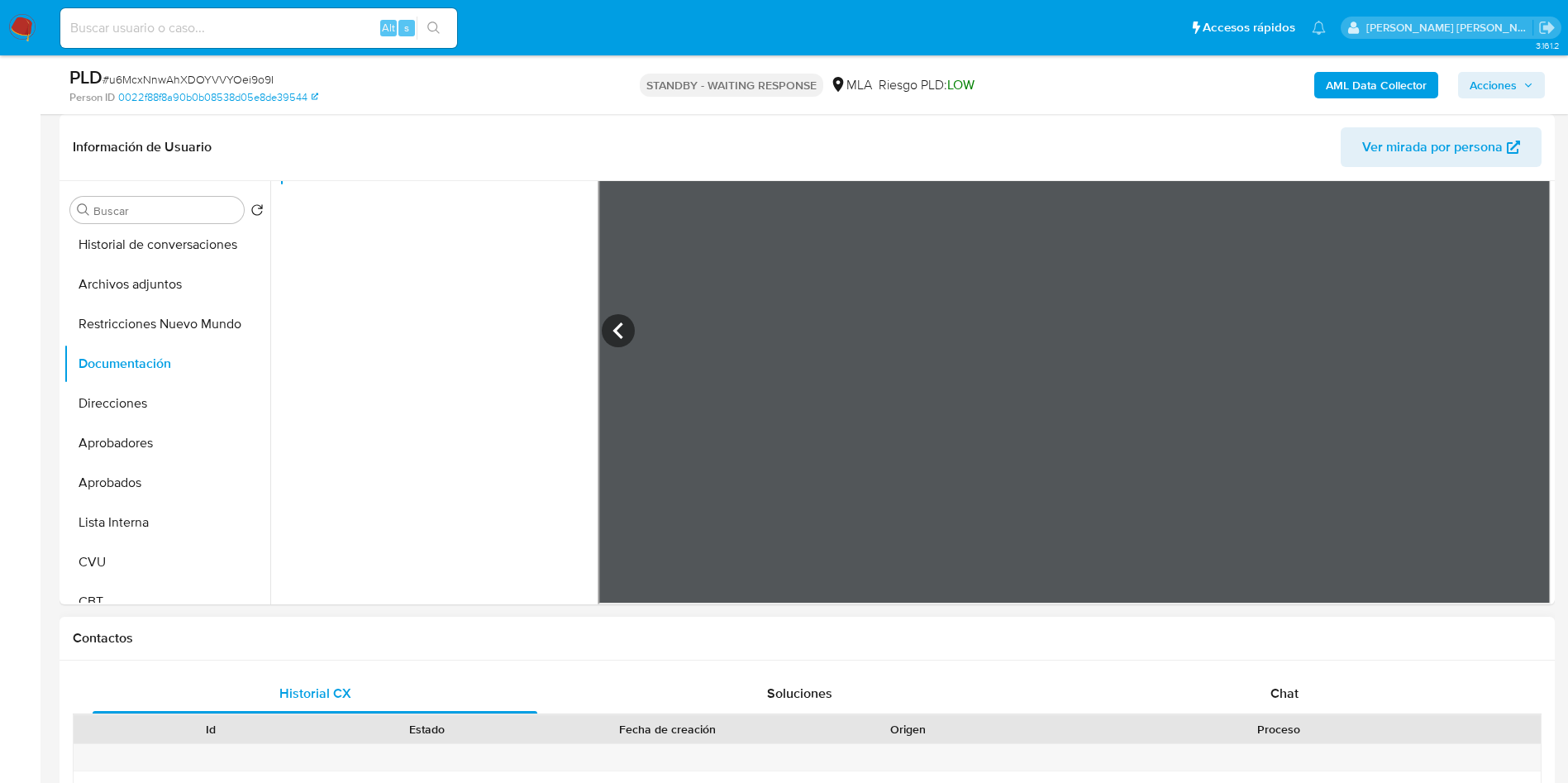
scroll to position [496, 0]
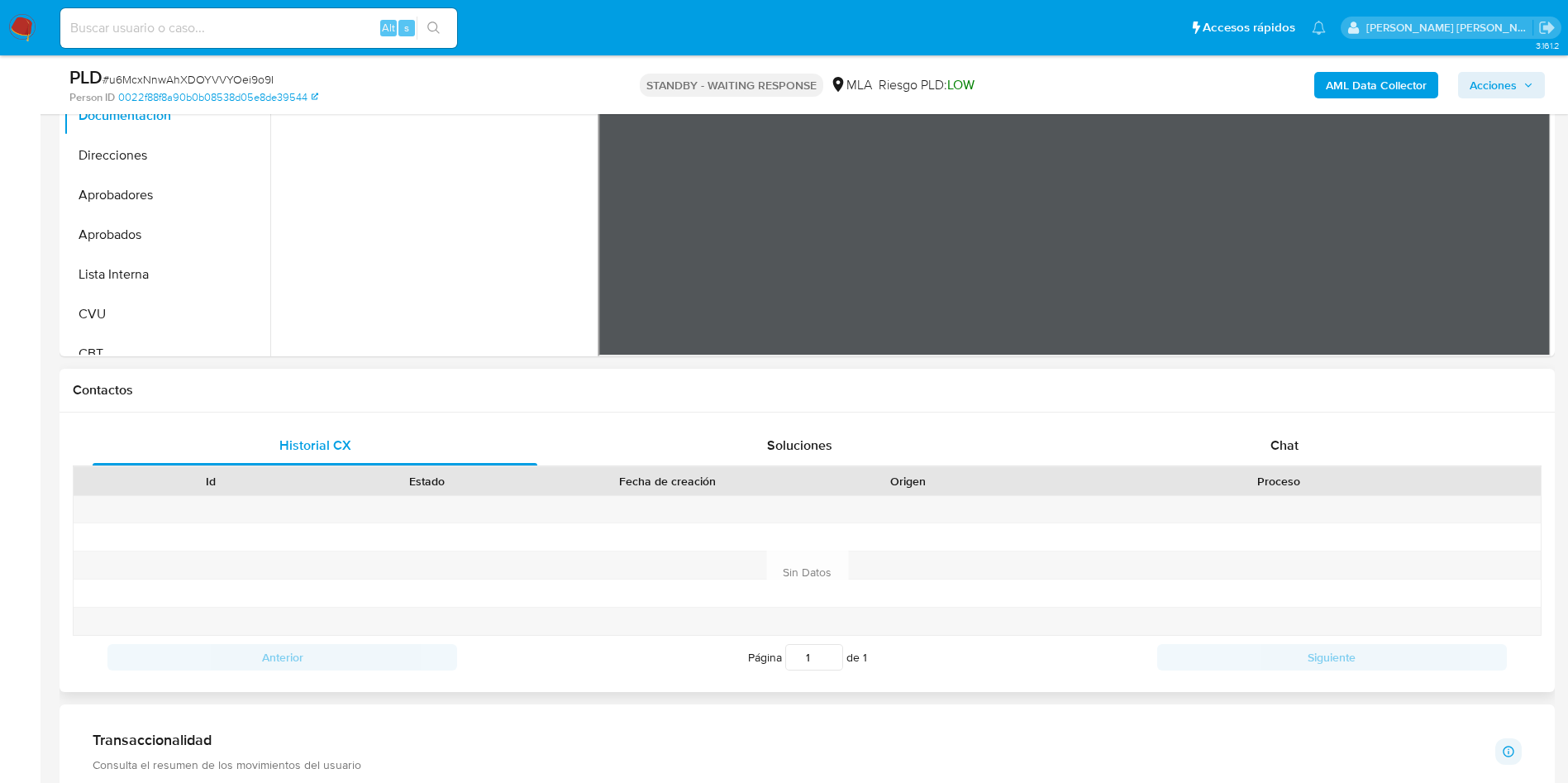
click at [1255, 420] on div "Historial CX Soluciones Chat Id Estado Fecha de creación Origen Proceso Anterio…" at bounding box center [807, 552] width 1496 height 279
click at [1258, 440] on div "Chat" at bounding box center [1284, 445] width 444 height 40
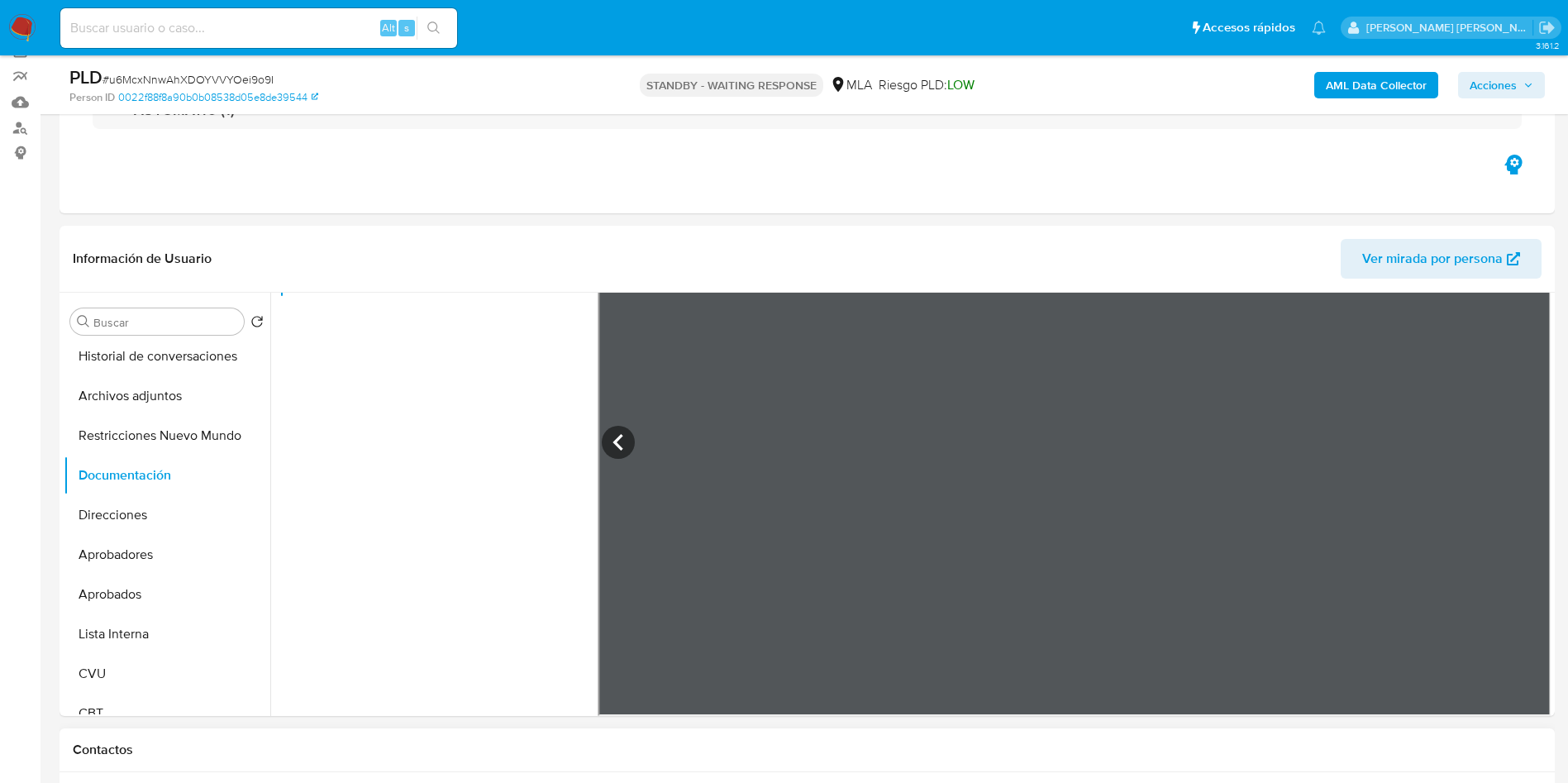
scroll to position [124, 0]
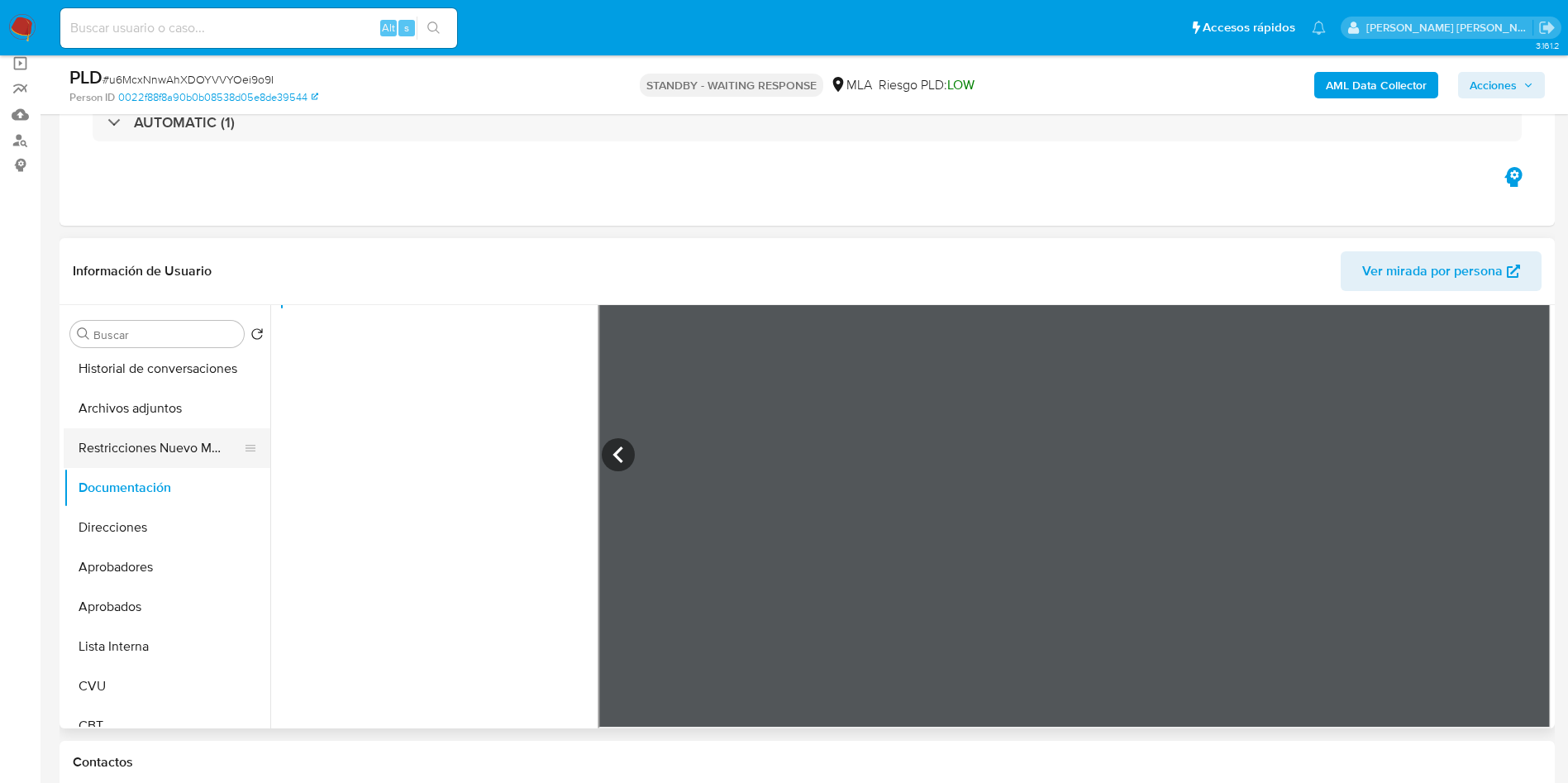
click at [133, 443] on button "Restricciones Nuevo Mundo" at bounding box center [159, 448] width 193 height 40
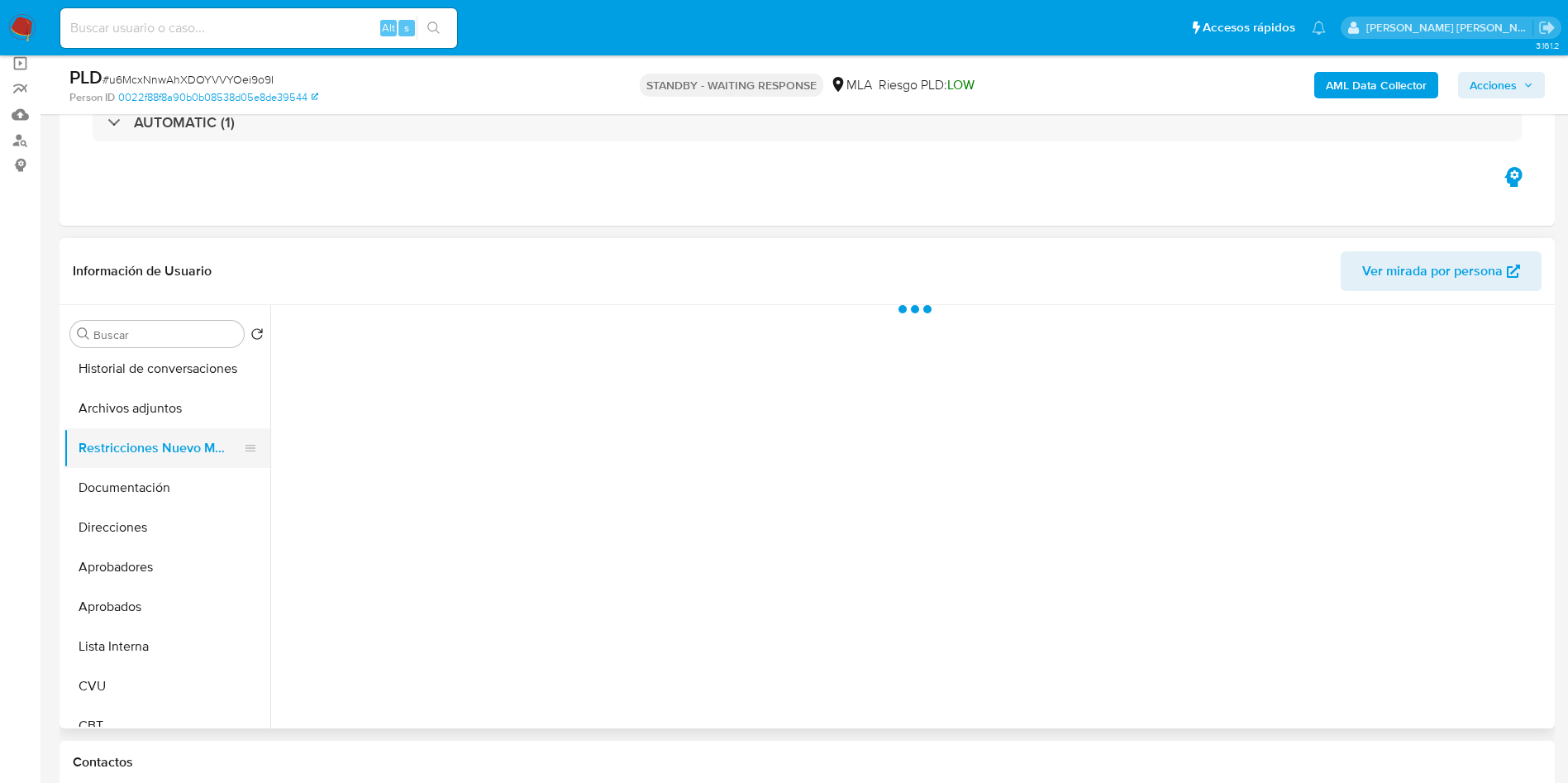
scroll to position [0, 0]
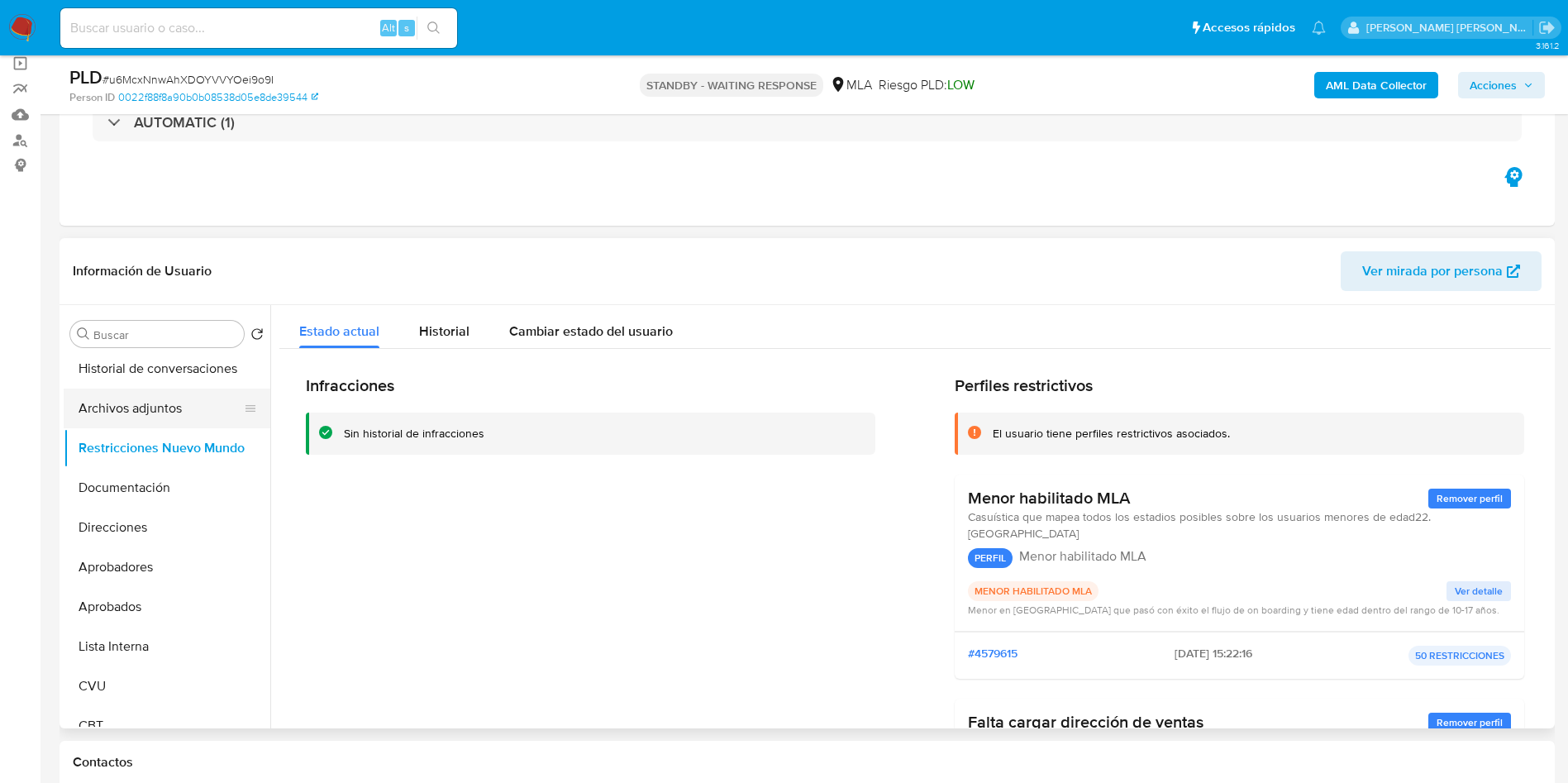
click at [146, 413] on button "Archivos adjuntos" at bounding box center [159, 408] width 193 height 40
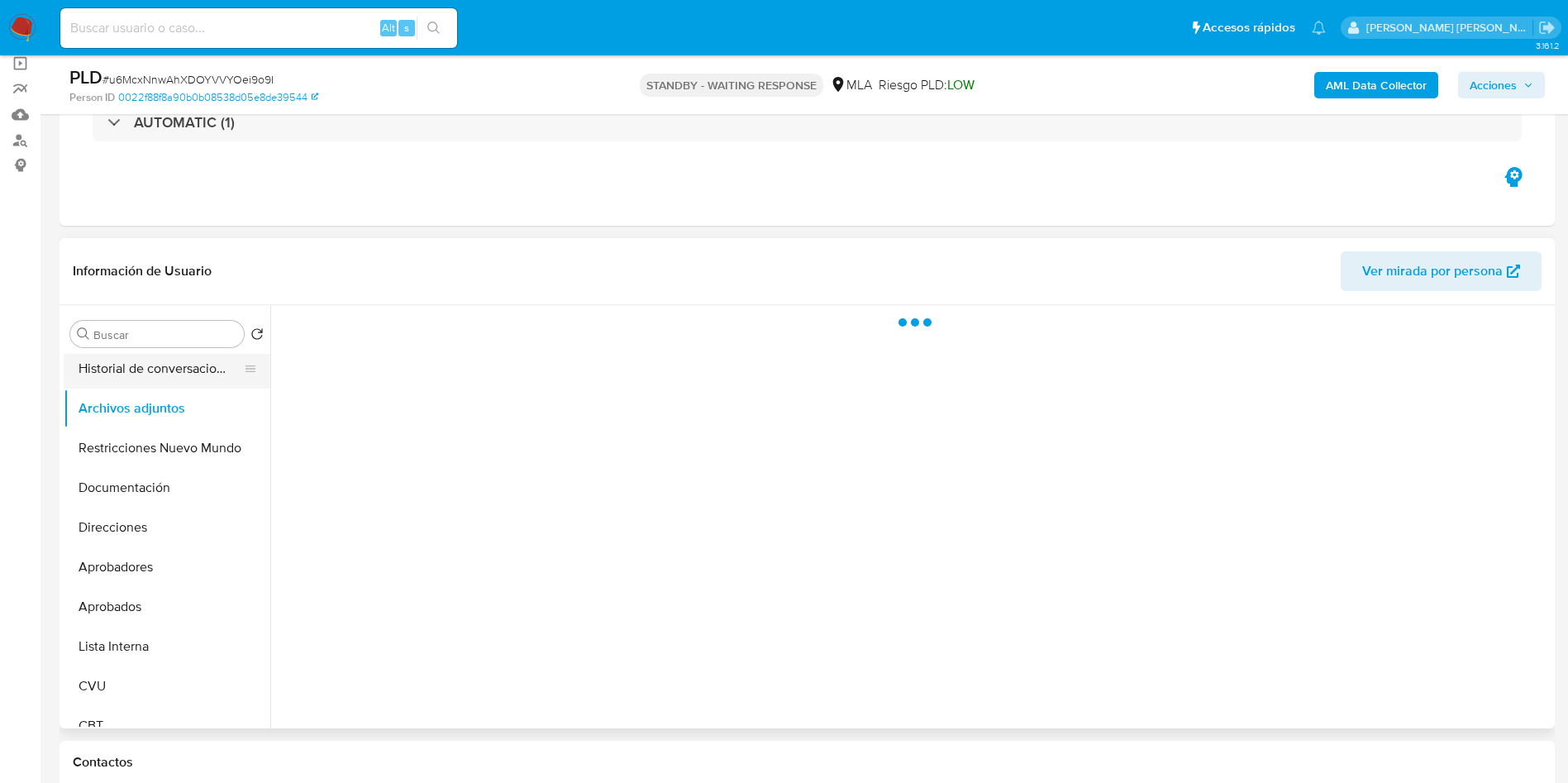
click at [156, 367] on button "Historial de conversaciones" at bounding box center [159, 368] width 193 height 40
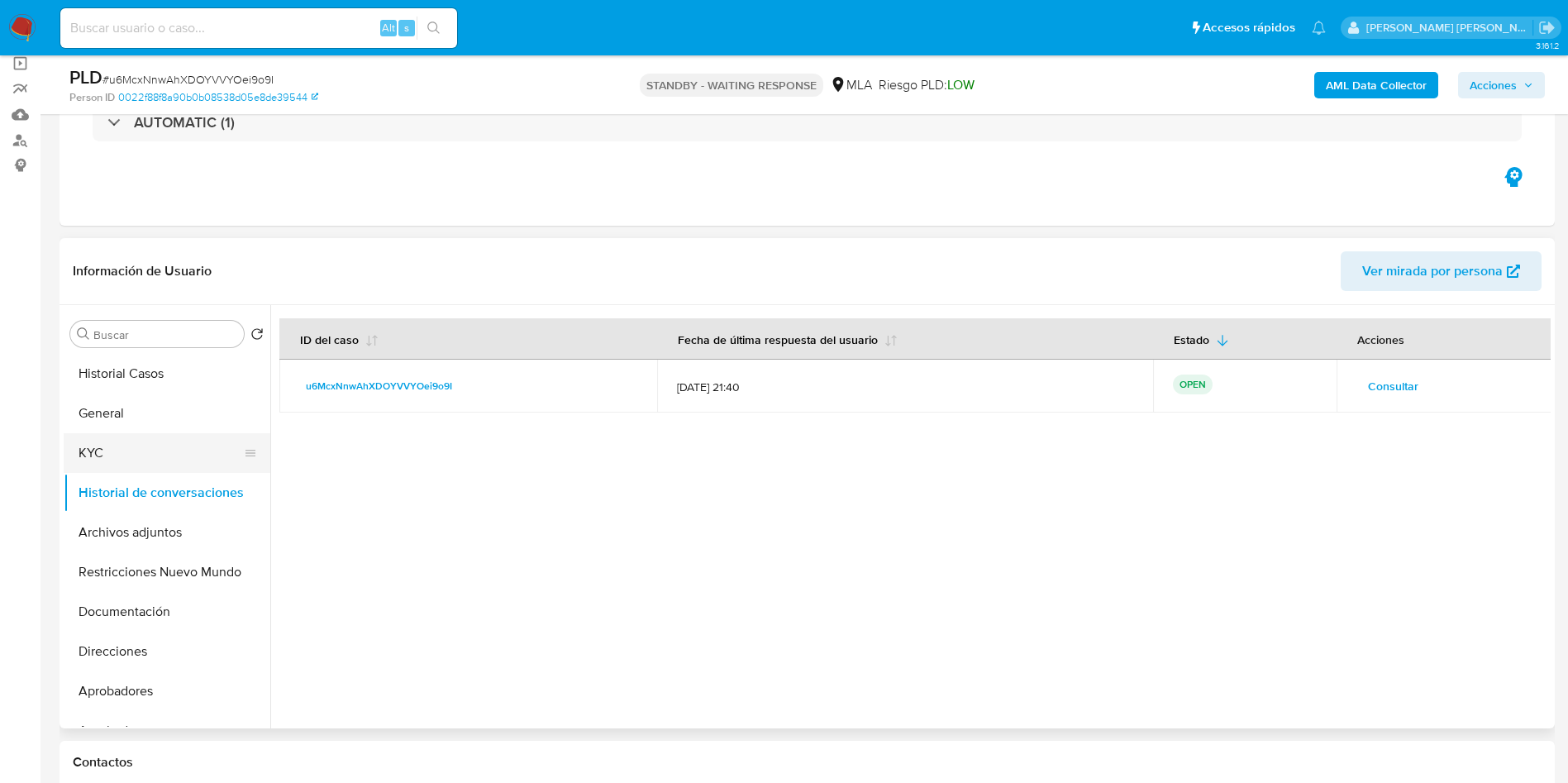
click at [145, 458] on button "KYC" at bounding box center [159, 453] width 193 height 40
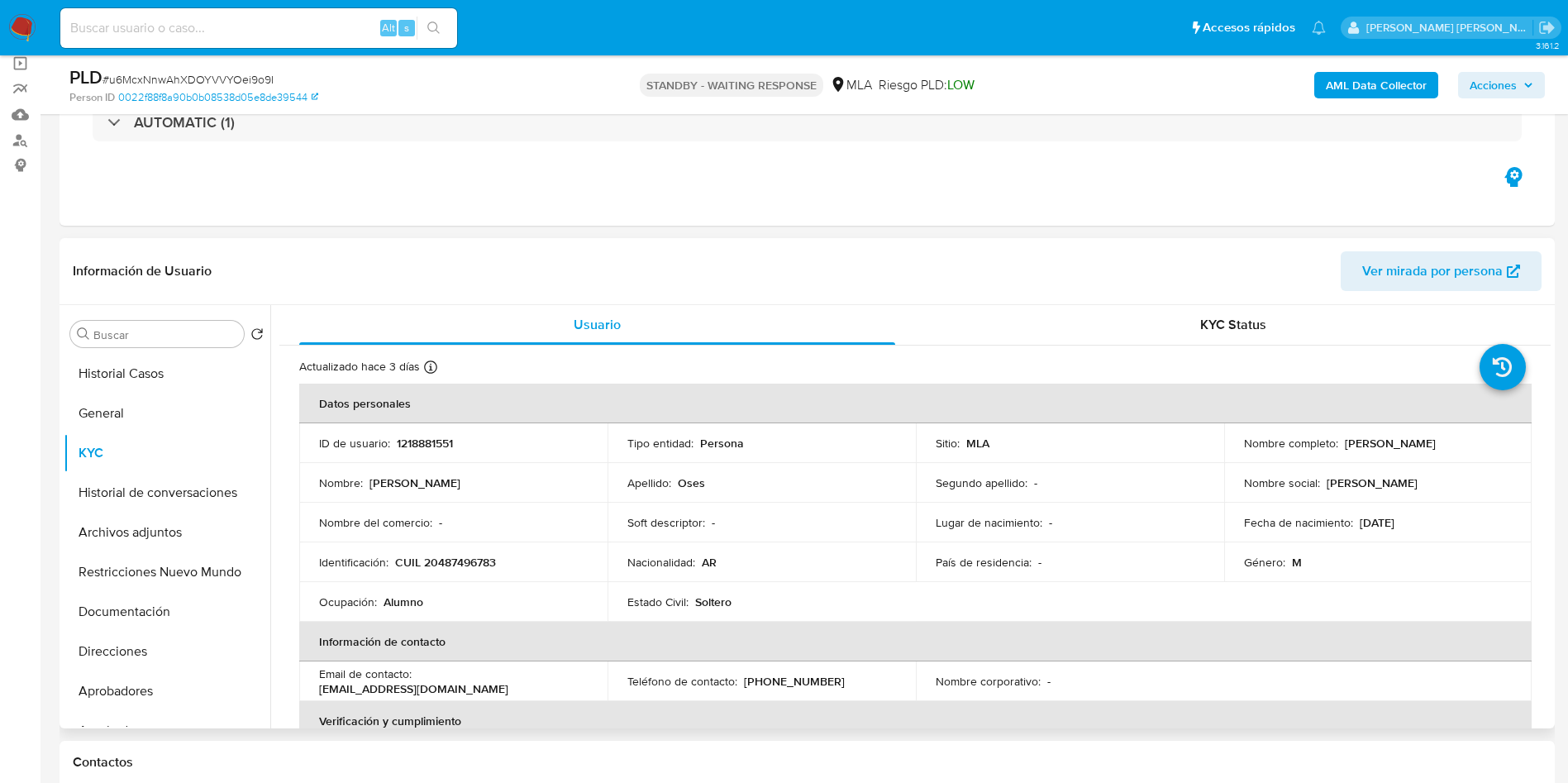
drag, startPoint x: 1340, startPoint y: 443, endPoint x: 1497, endPoint y: 431, distance: 157.5
click at [1497, 431] on td "Nombre completo : Martin Lautaro Oses" at bounding box center [1378, 443] width 308 height 40
copy p "Martin Lautaro Oses"
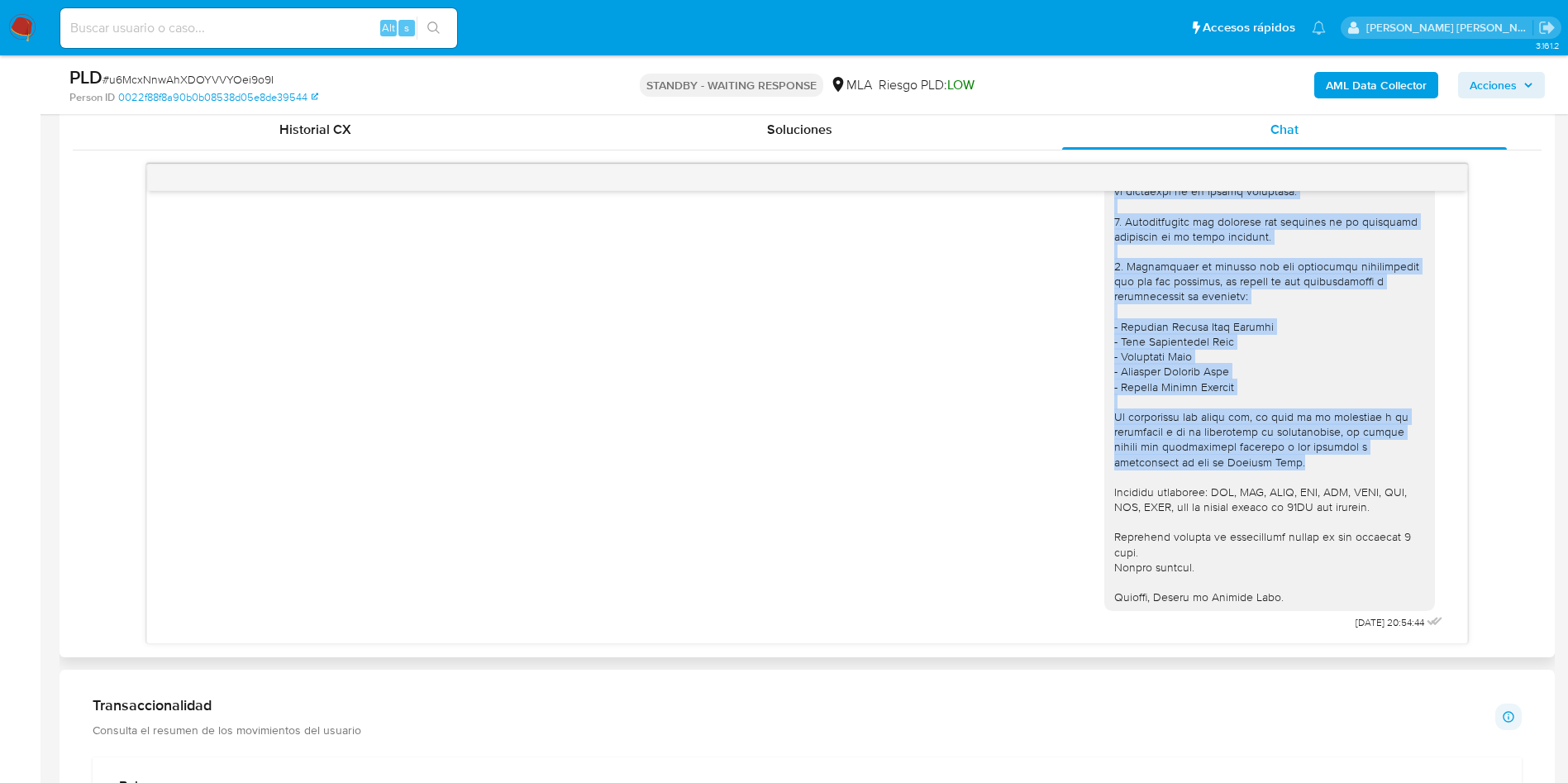
scroll to position [868, 0]
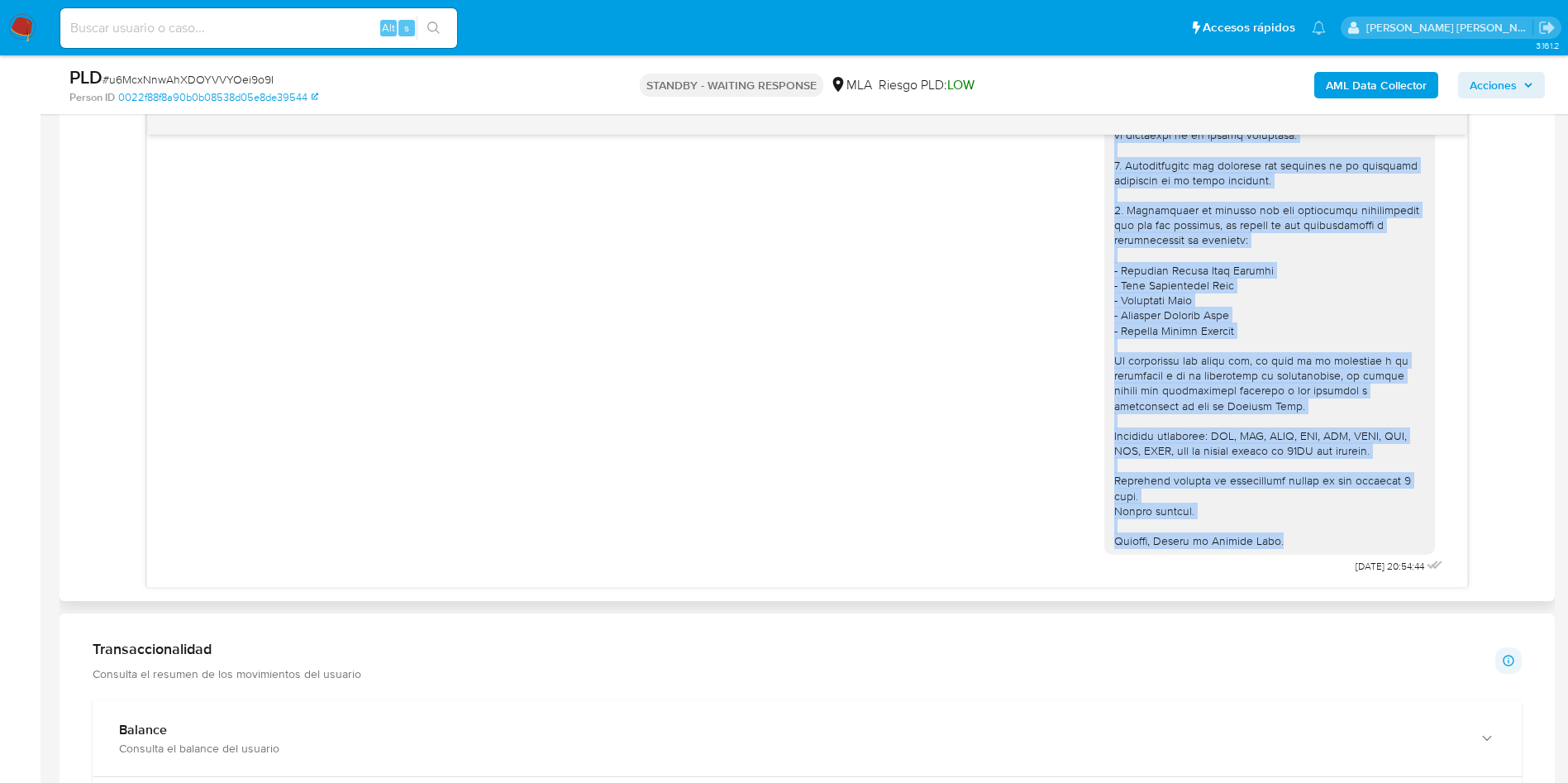
drag, startPoint x: 1095, startPoint y: 445, endPoint x: 1311, endPoint y: 538, distance: 235.2
click at [1311, 538] on div at bounding box center [1270, 262] width 331 height 584
copy div "1. Descripción del uso otorgado a la aplicación de Mercado Pago: - Detalla la a…"
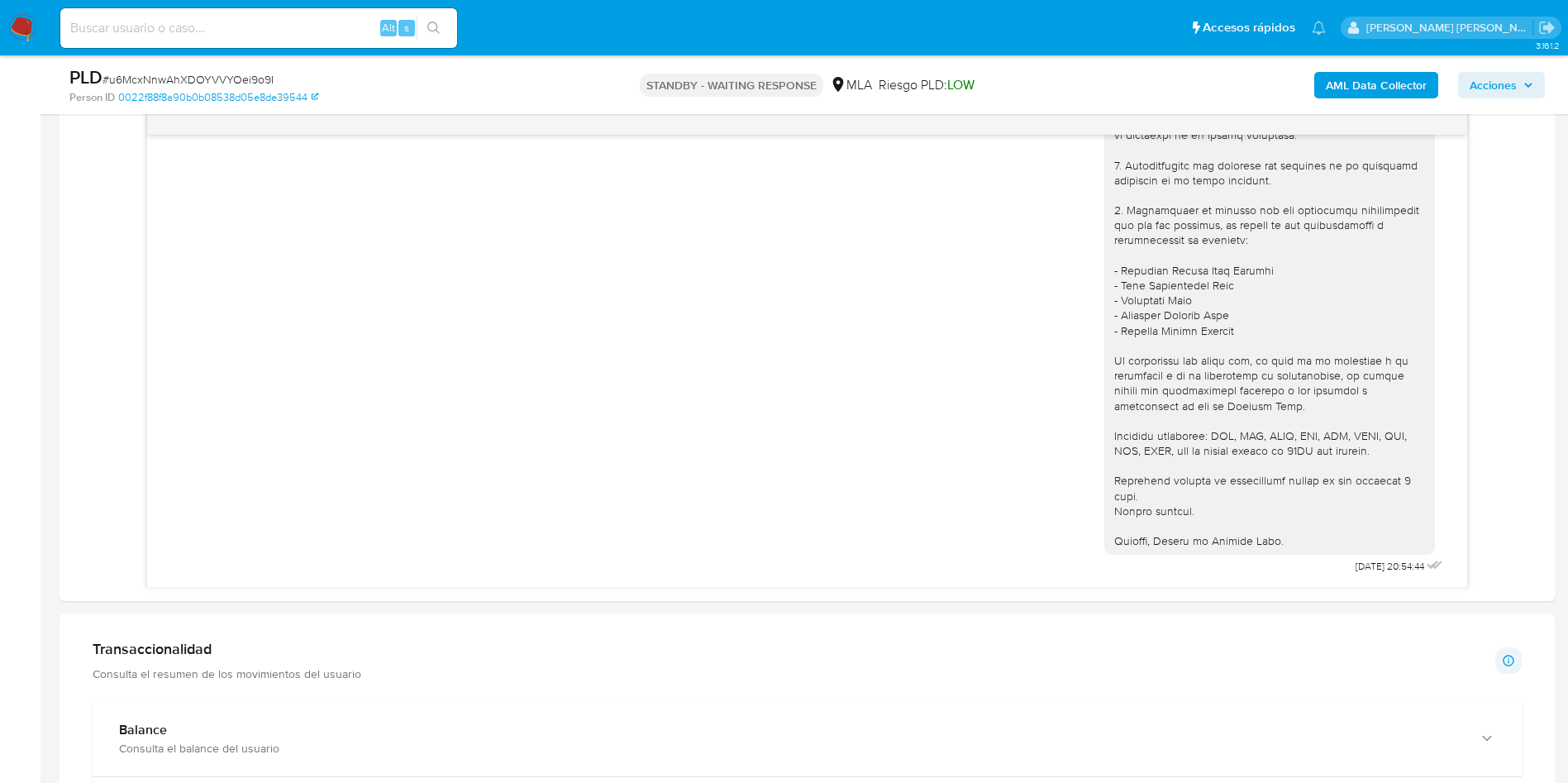
click at [214, 25] on input at bounding box center [258, 29] width 397 height 22
paste input "3o1Z7CGQdXY2yaPtho8eSxkm"
type input "3o1Z7CGQdXY2yaPtho8eSxkm"
click at [440, 23] on icon "search-icon" at bounding box center [434, 28] width 13 height 13
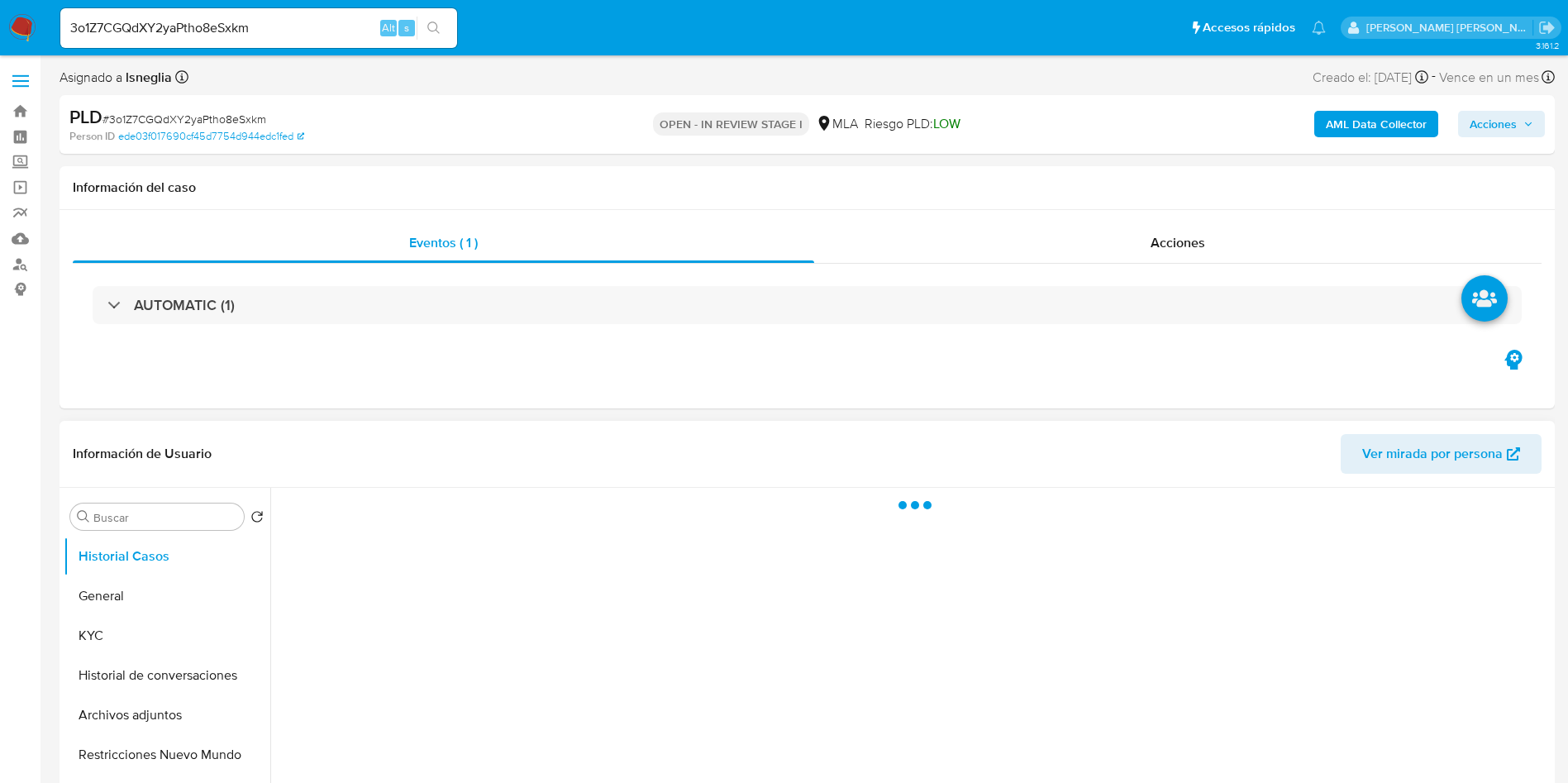
select select "10"
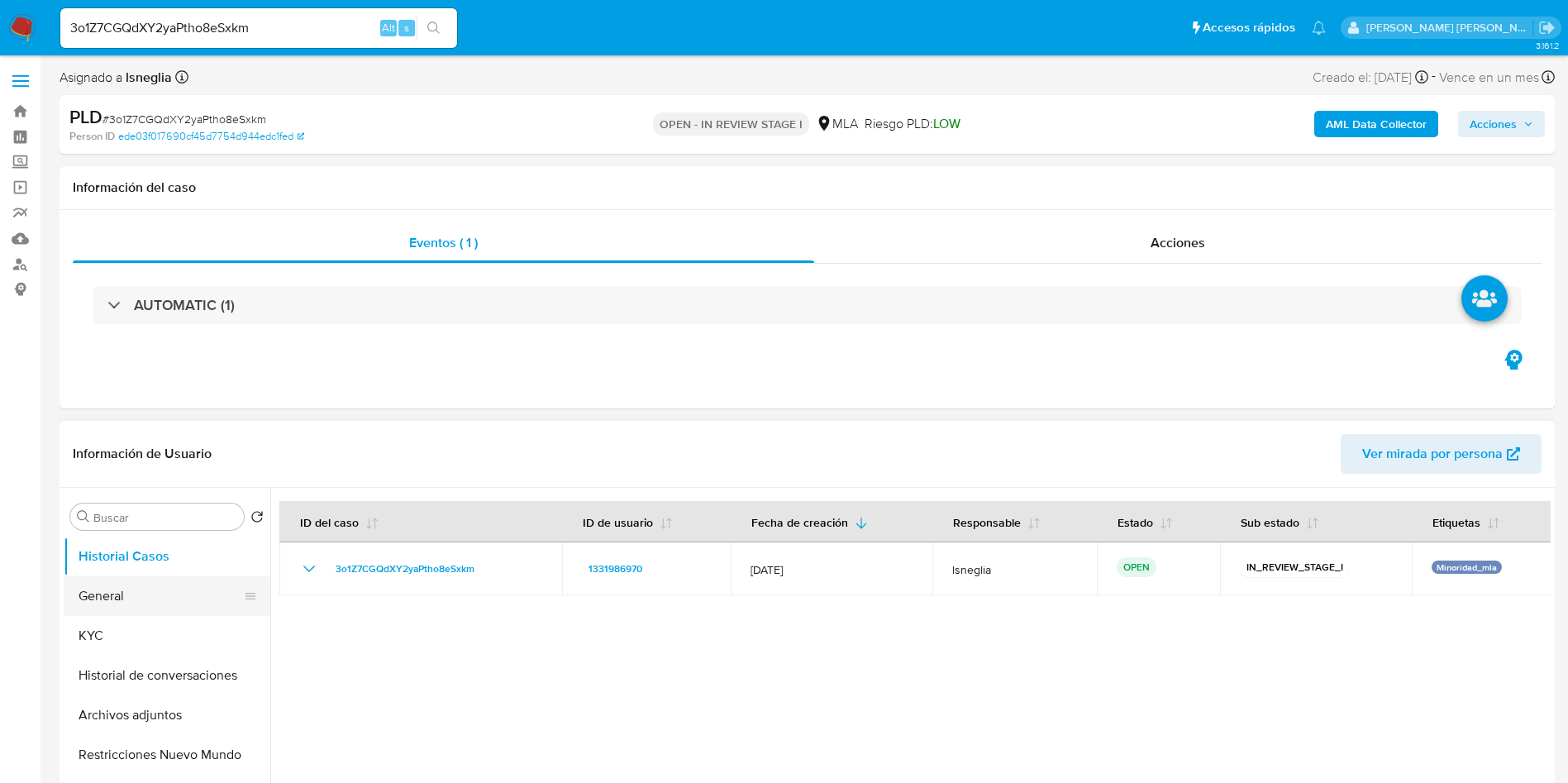
click at [94, 607] on button "General" at bounding box center [159, 596] width 193 height 40
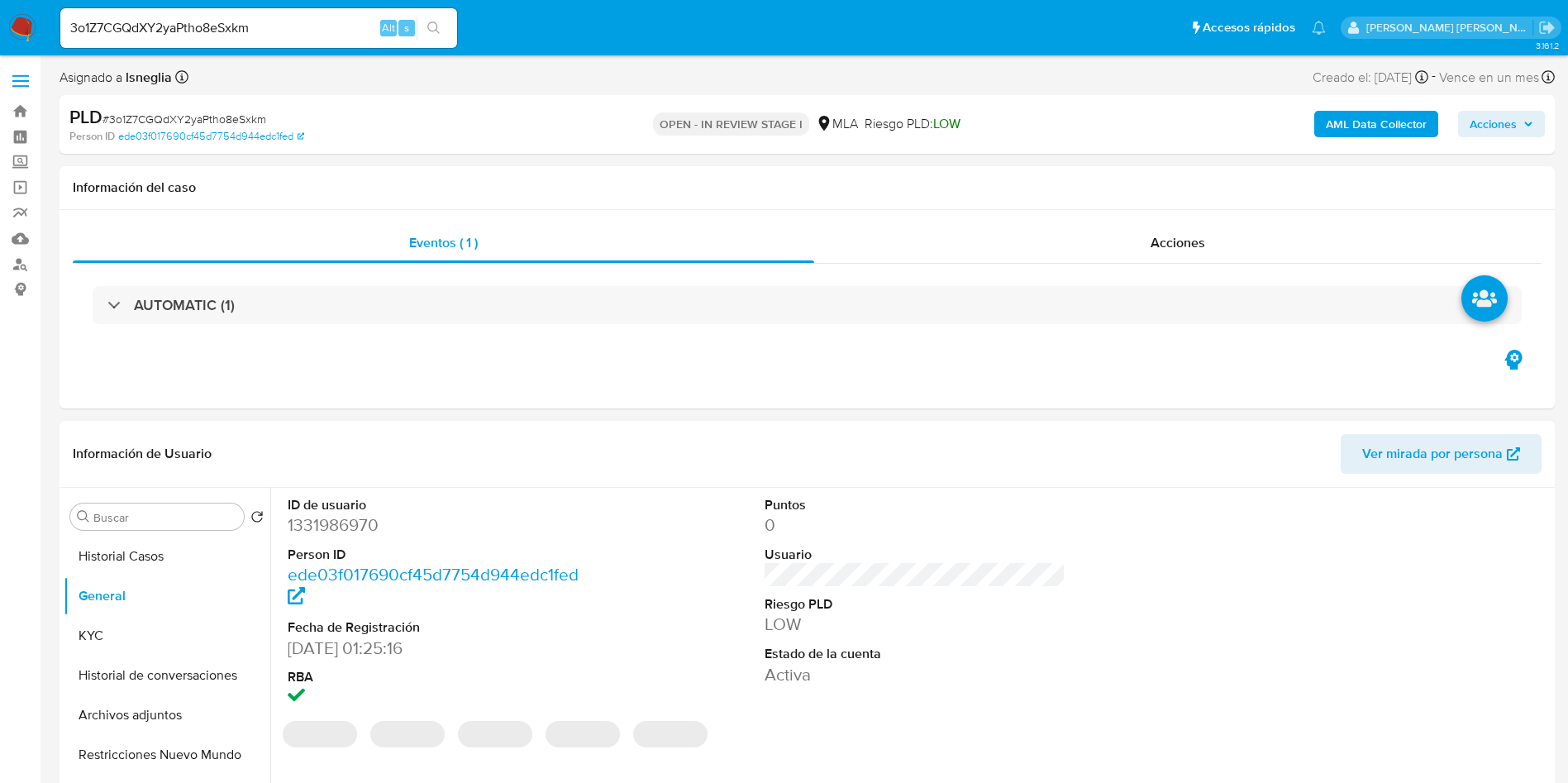
click at [319, 523] on dd "1331986970" at bounding box center [439, 525] width 302 height 23
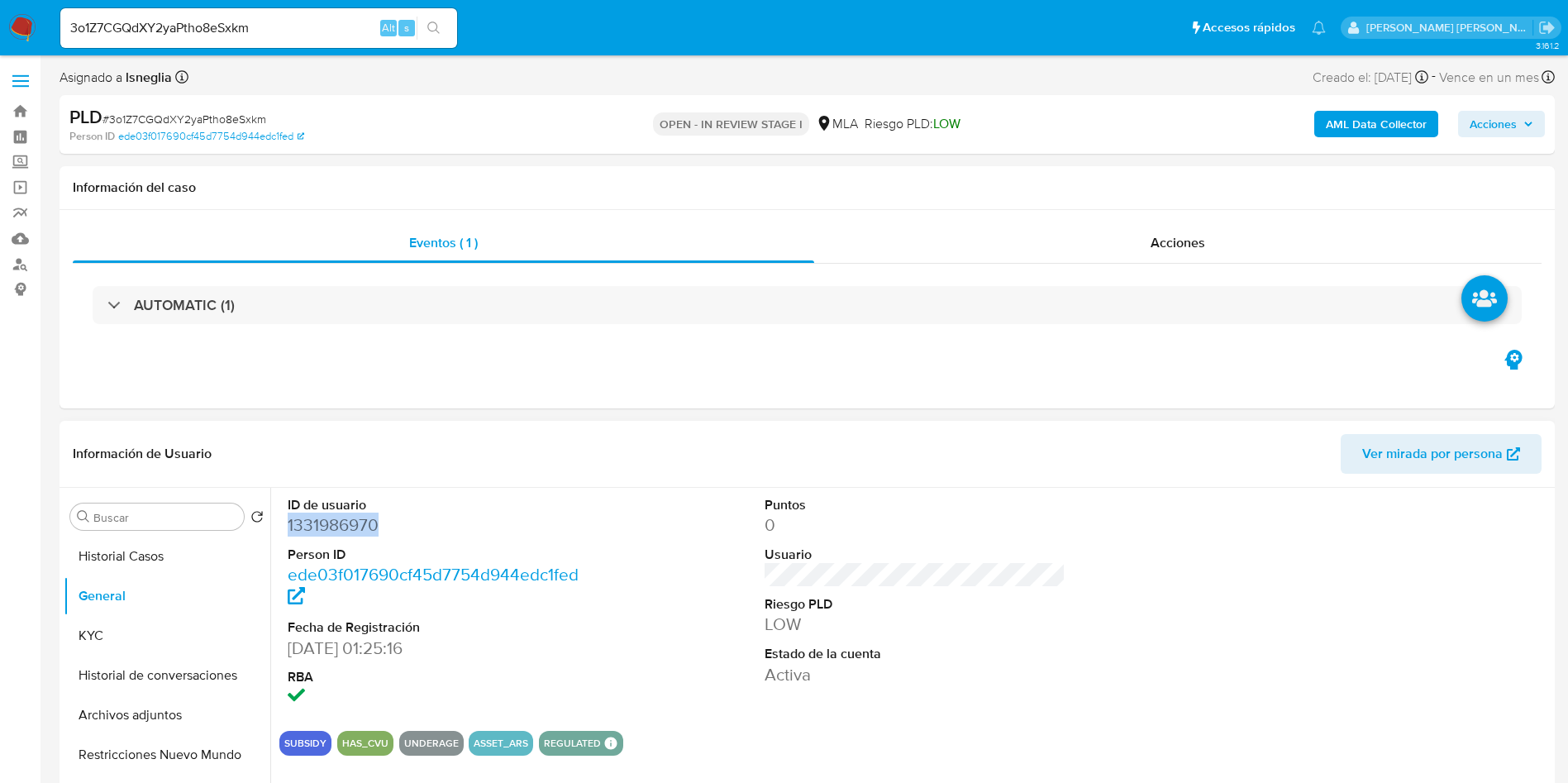
copy dd "1331986970"
click at [348, 524] on dd "1331986970" at bounding box center [439, 525] width 302 height 23
click at [343, 524] on dd "1331986970" at bounding box center [439, 525] width 302 height 23
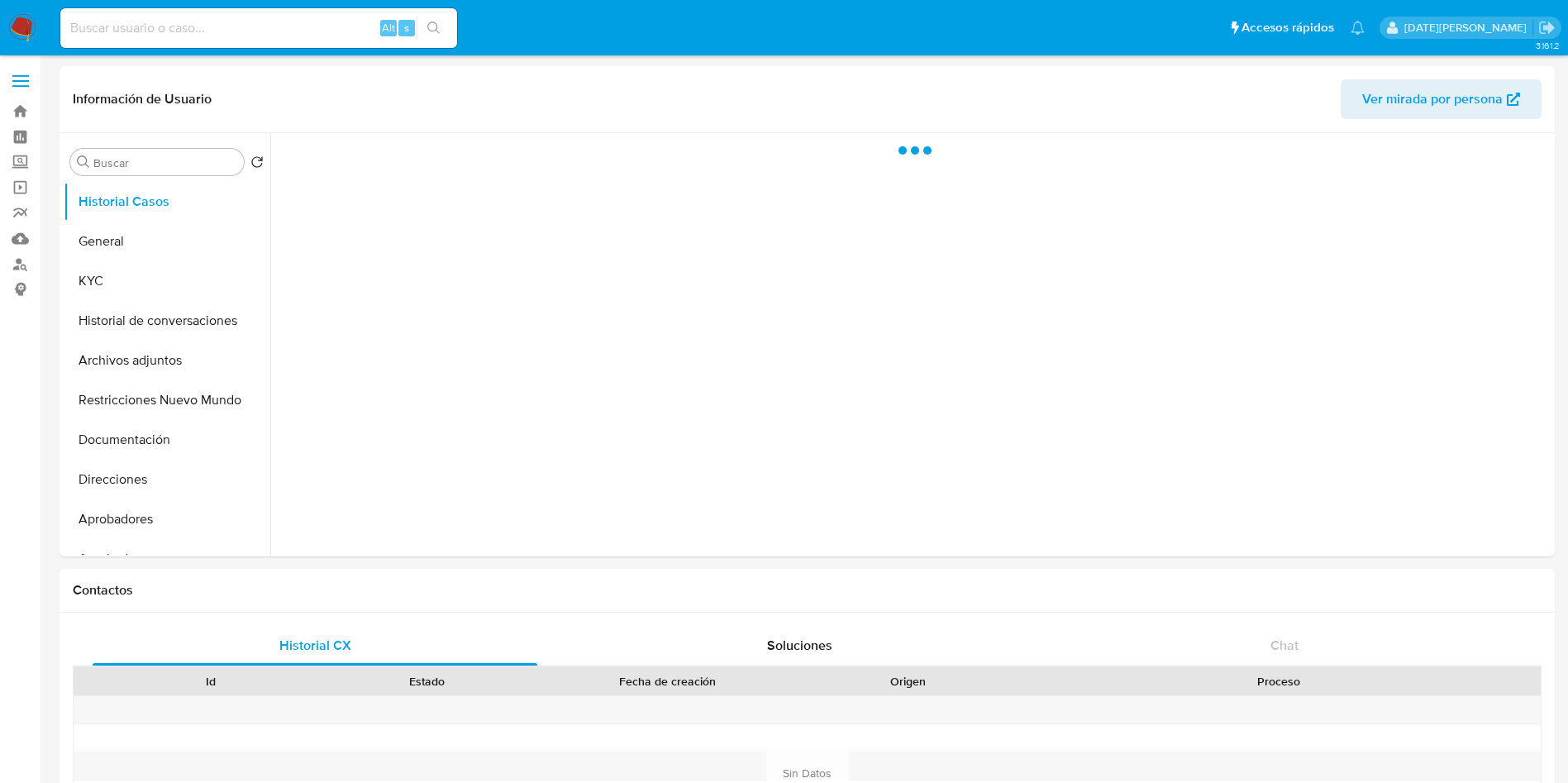
select select "10"
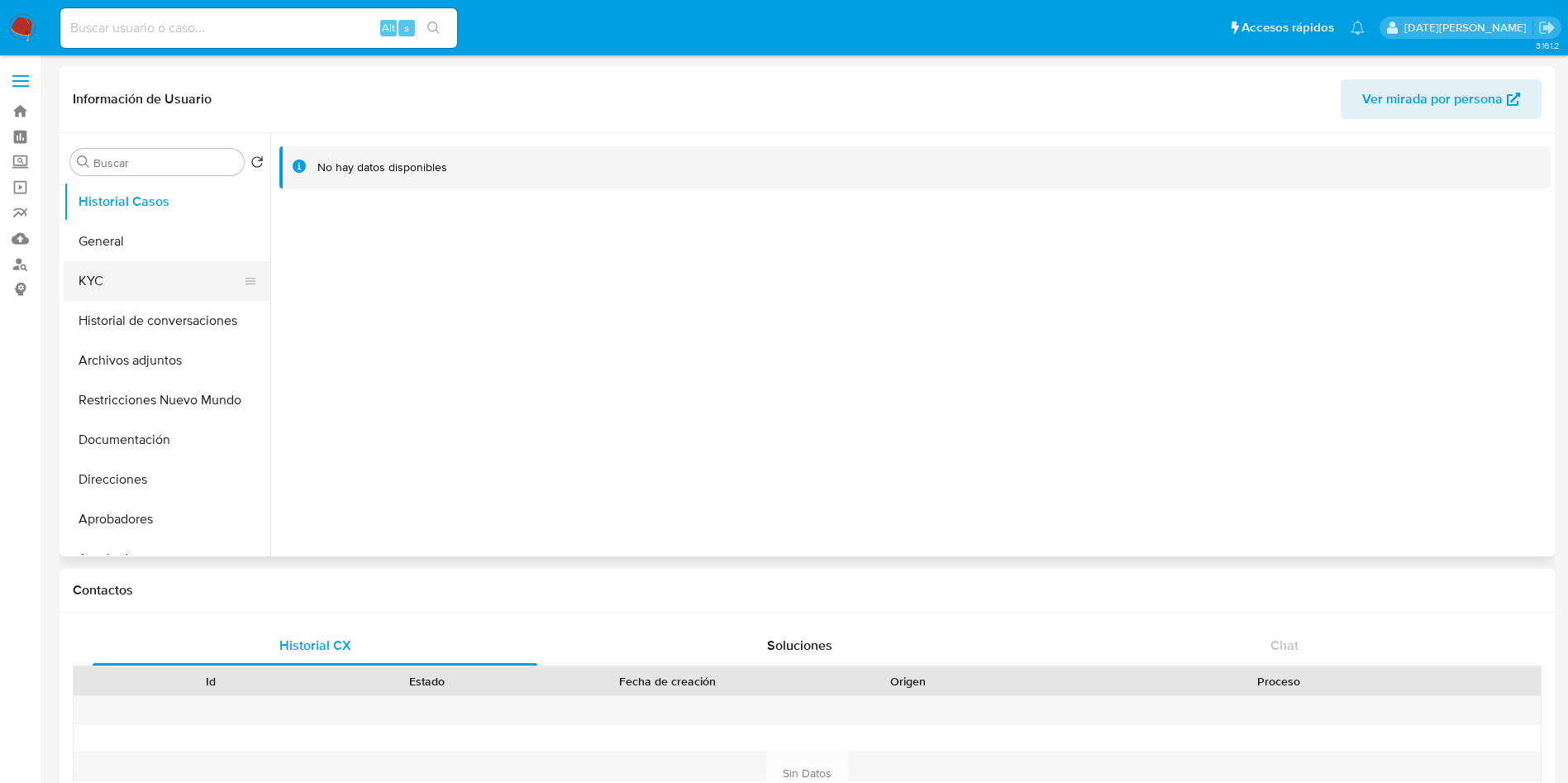
click at [178, 283] on button "KYC" at bounding box center [159, 281] width 193 height 40
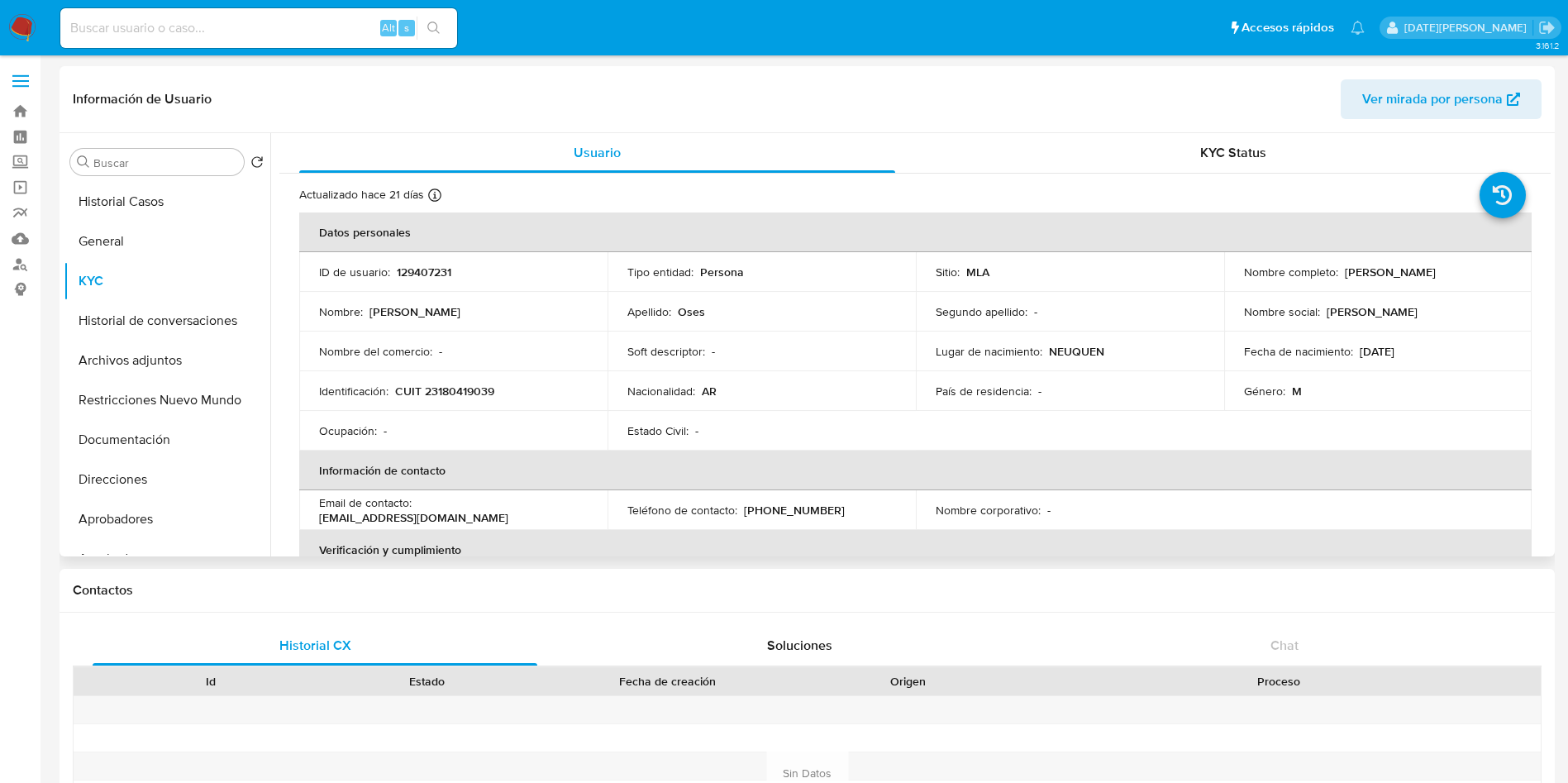
drag, startPoint x: 1338, startPoint y: 271, endPoint x: 1435, endPoint y: 267, distance: 97.1
click at [1435, 267] on div "Nombre completo : [PERSON_NAME]" at bounding box center [1378, 271] width 268 height 15
copy p "[PERSON_NAME]"
click at [458, 425] on div "Ocupación : -" at bounding box center [452, 431] width 268 height 15
drag, startPoint x: 399, startPoint y: 391, endPoint x: 507, endPoint y: 389, distance: 108.0
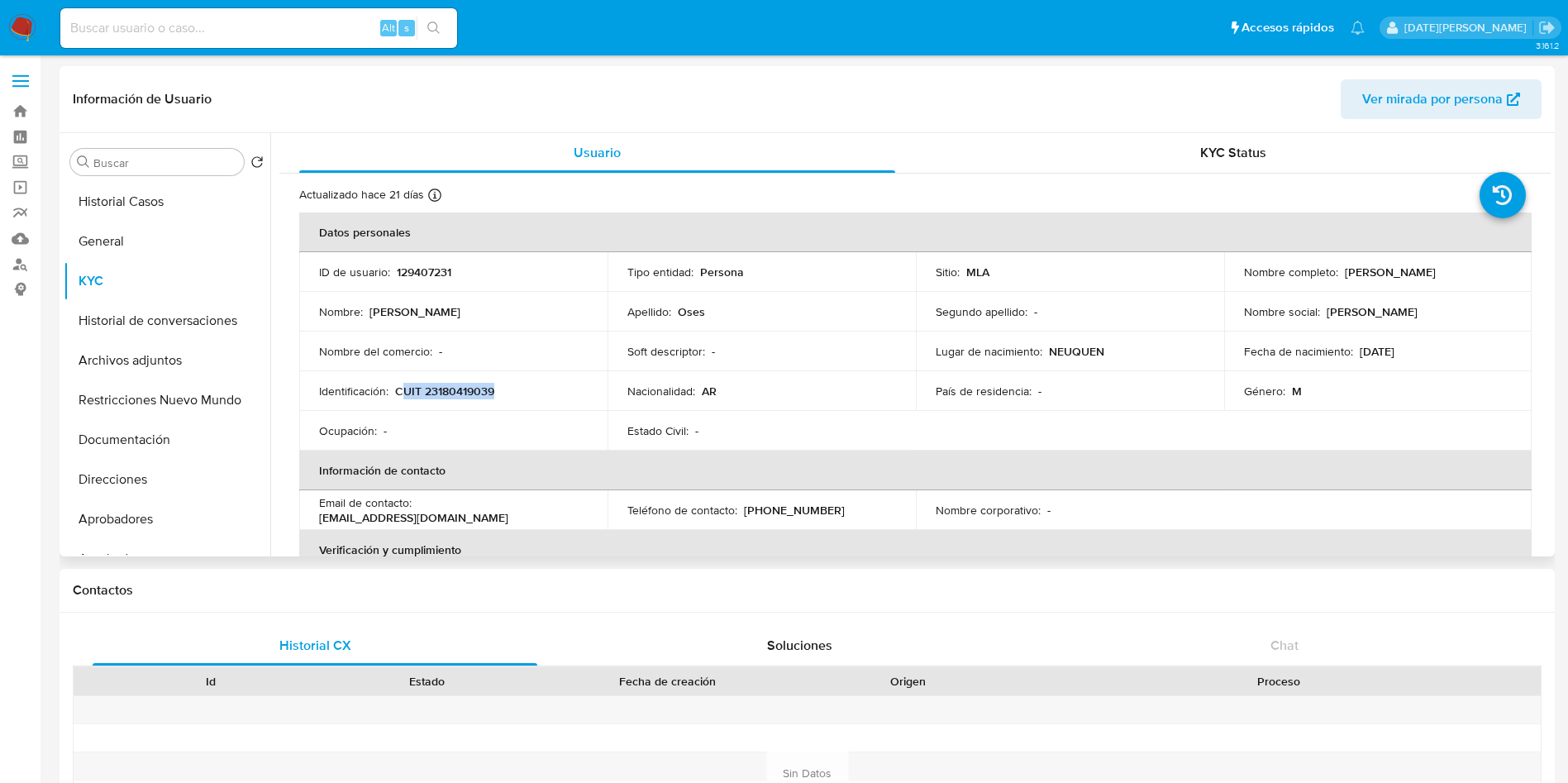
click at [507, 389] on div "Identificación : CUIT 23180419039" at bounding box center [452, 390] width 268 height 15
click at [400, 393] on p "CUIT 23180419039" at bounding box center [444, 390] width 99 height 15
drag, startPoint x: 398, startPoint y: 392, endPoint x: 528, endPoint y: 384, distance: 130.2
click at [528, 384] on div "Identificación : CUIT 23180419039" at bounding box center [452, 390] width 268 height 15
drag, startPoint x: 428, startPoint y: 390, endPoint x: 408, endPoint y: 393, distance: 20.2
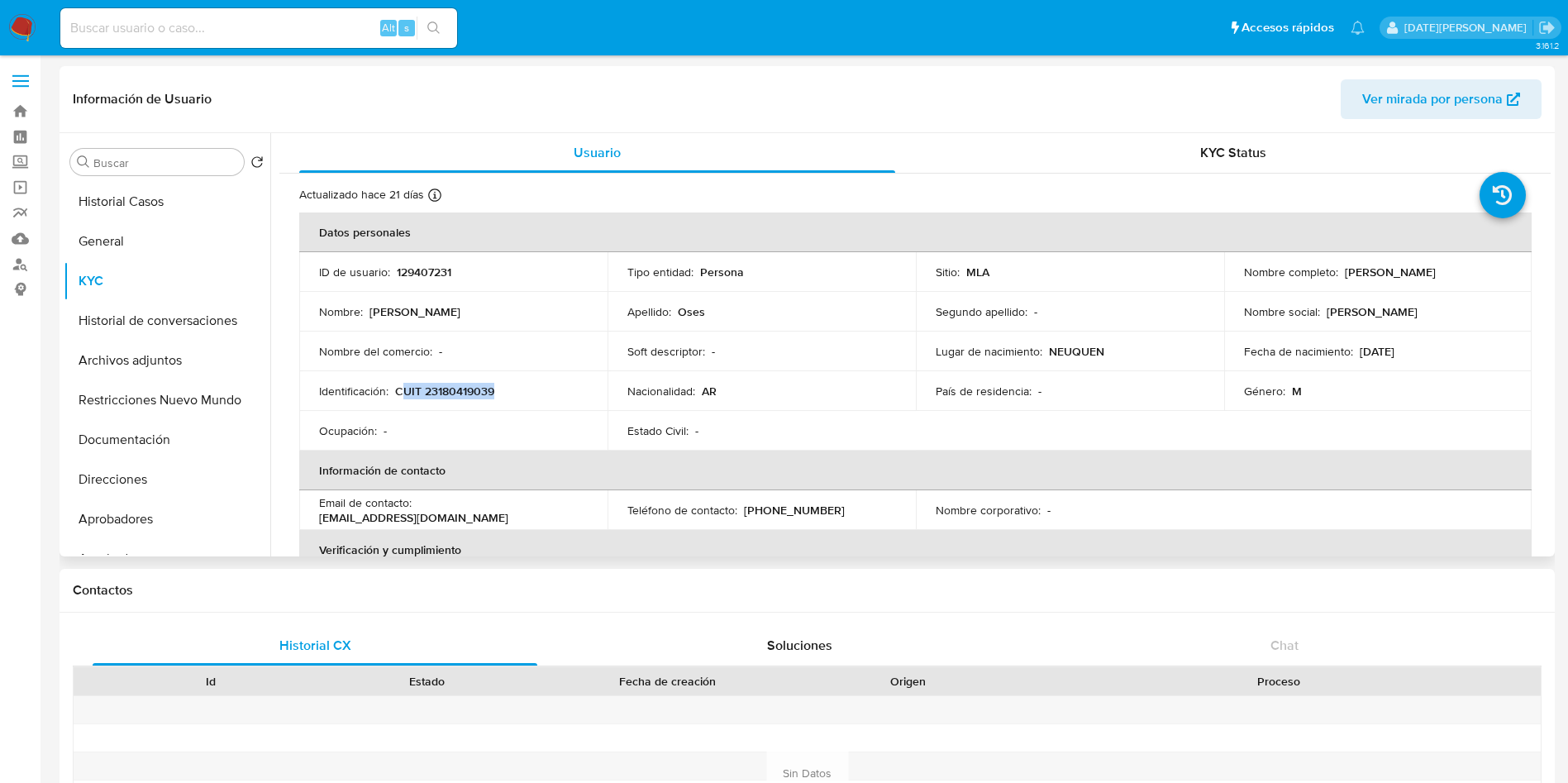
click at [426, 390] on p "CUIT 23180419039" at bounding box center [444, 390] width 99 height 15
drag, startPoint x: 398, startPoint y: 388, endPoint x: 519, endPoint y: 386, distance: 121.0
click at [519, 386] on div "Identificación : CUIT 23180419039" at bounding box center [452, 390] width 268 height 15
copy p "CUIT 23180419039"
click at [665, 266] on p "Tipo entidad :" at bounding box center [660, 271] width 66 height 15
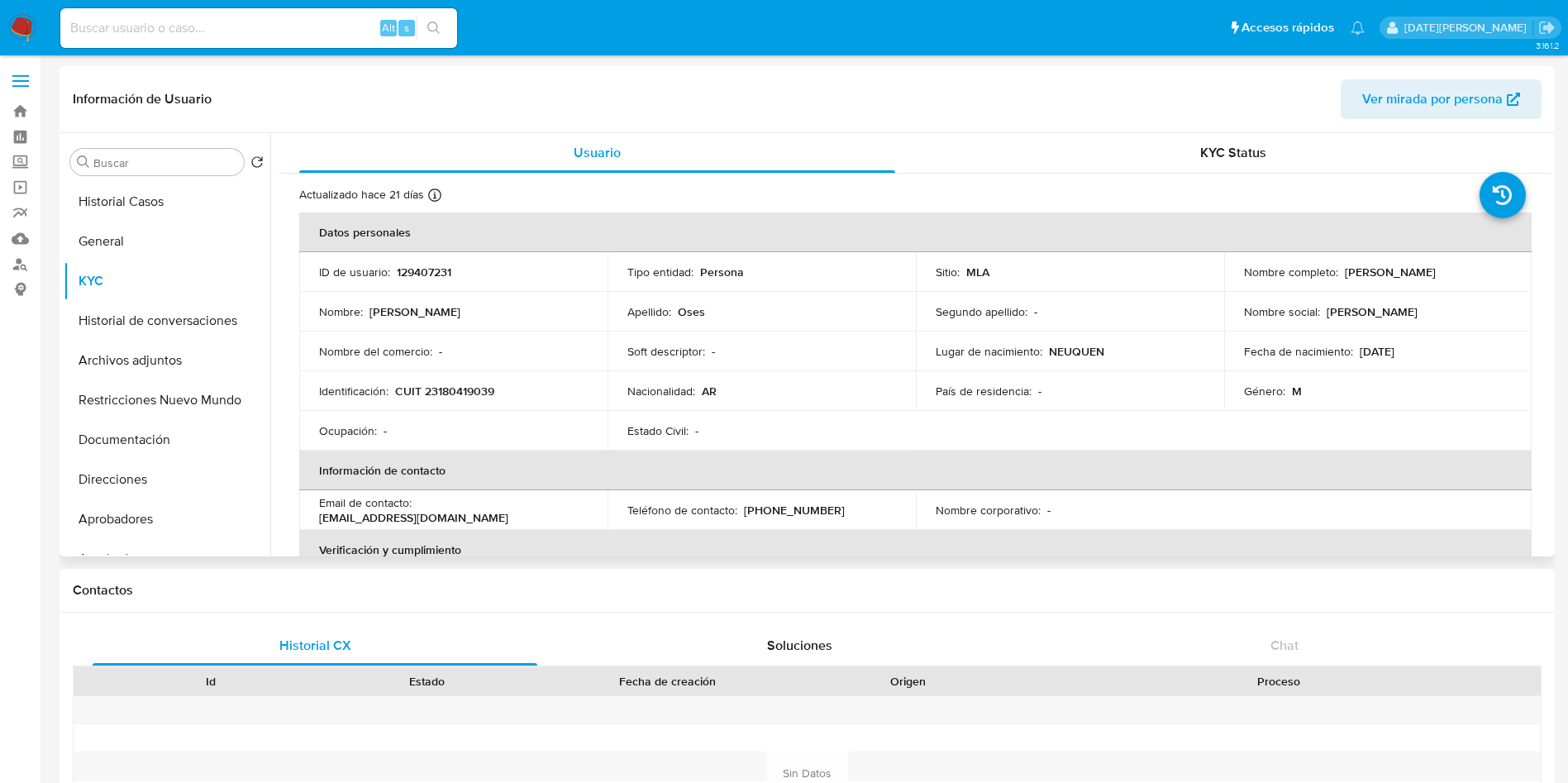
click at [468, 387] on p "CUIT 23180419039" at bounding box center [444, 390] width 99 height 15
click at [468, 388] on p "CUIT 23180419039" at bounding box center [444, 390] width 99 height 15
copy p "23180419039"
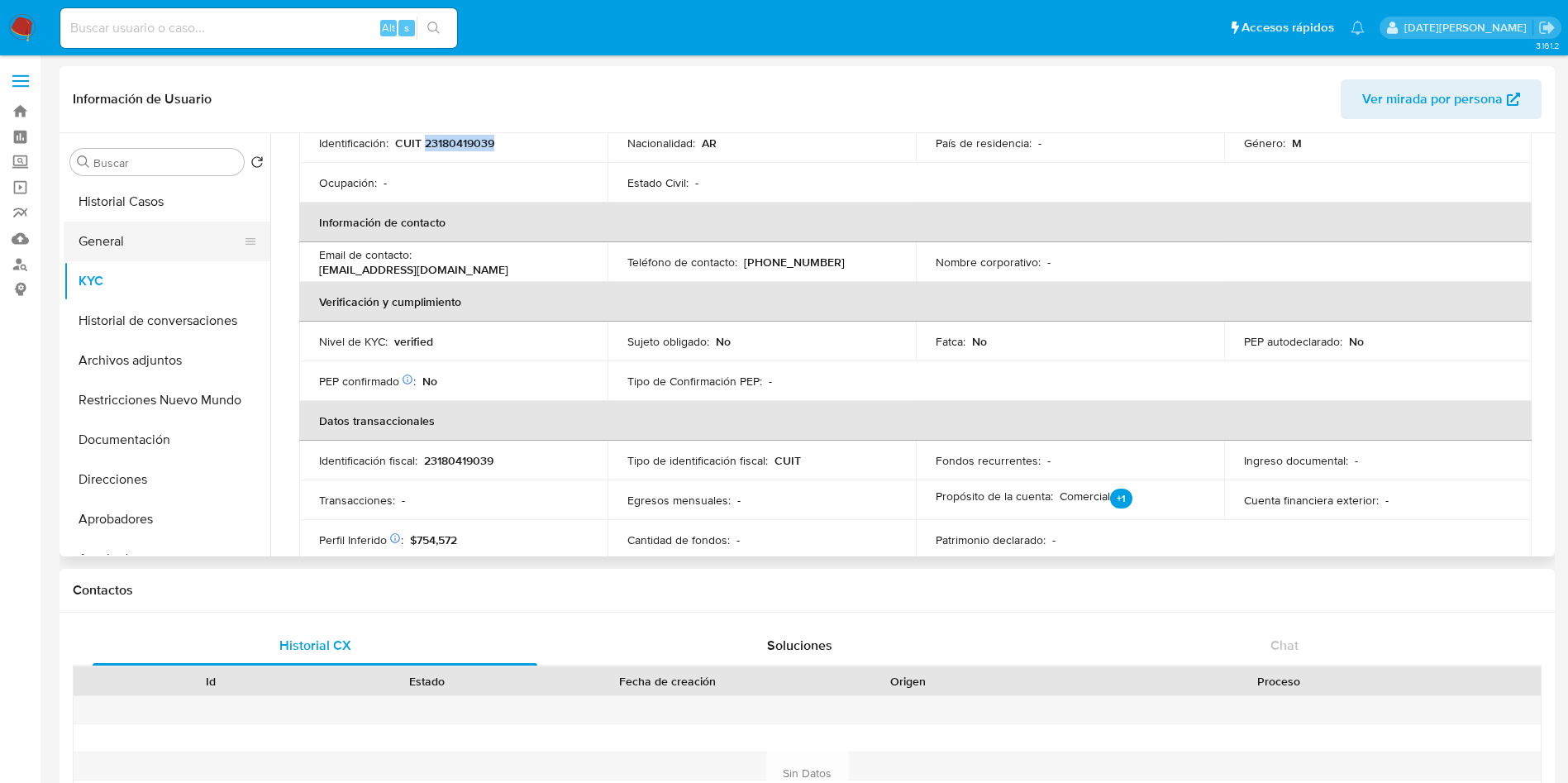
click at [146, 247] on button "General" at bounding box center [159, 242] width 193 height 40
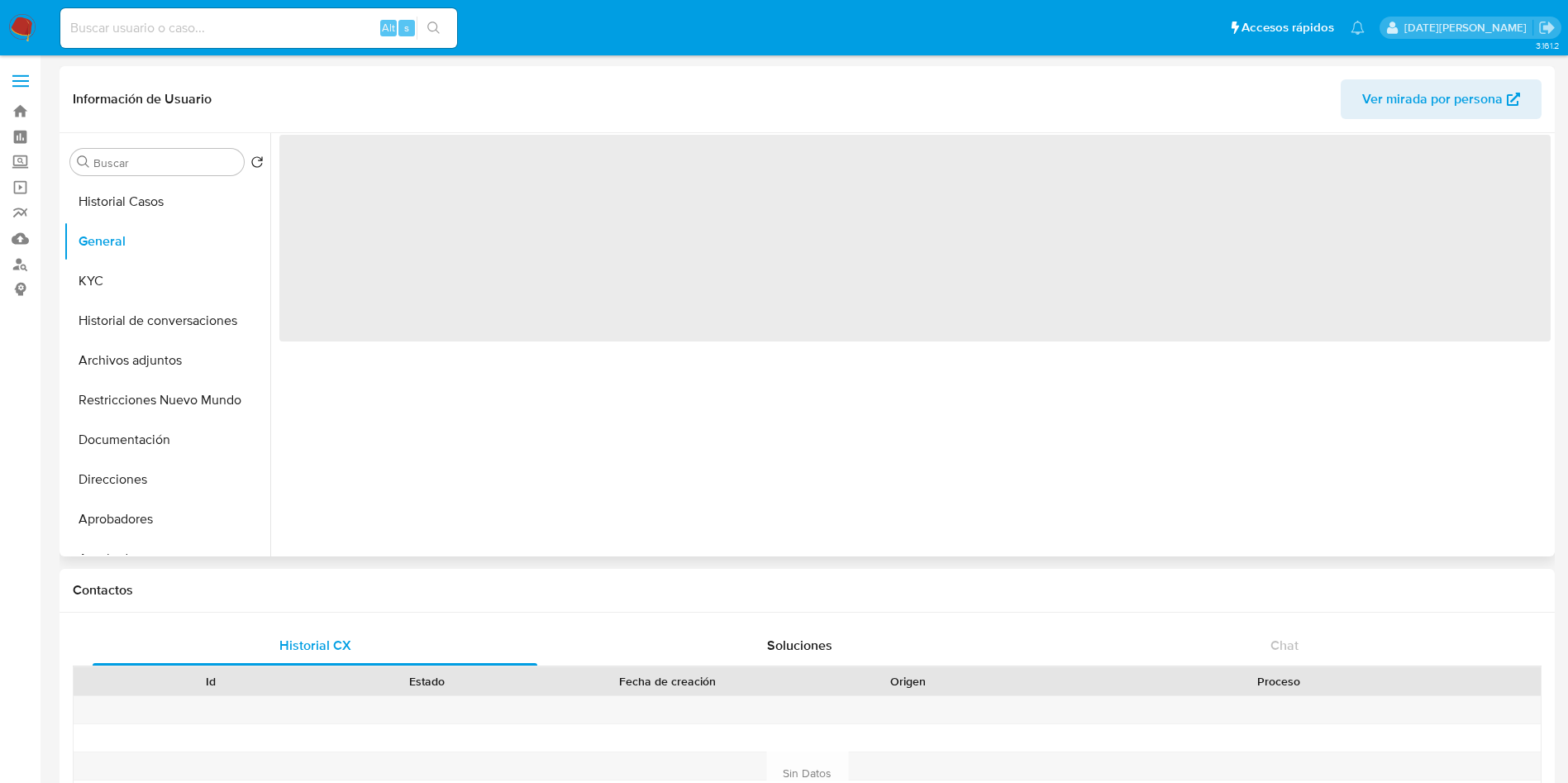
scroll to position [0, 0]
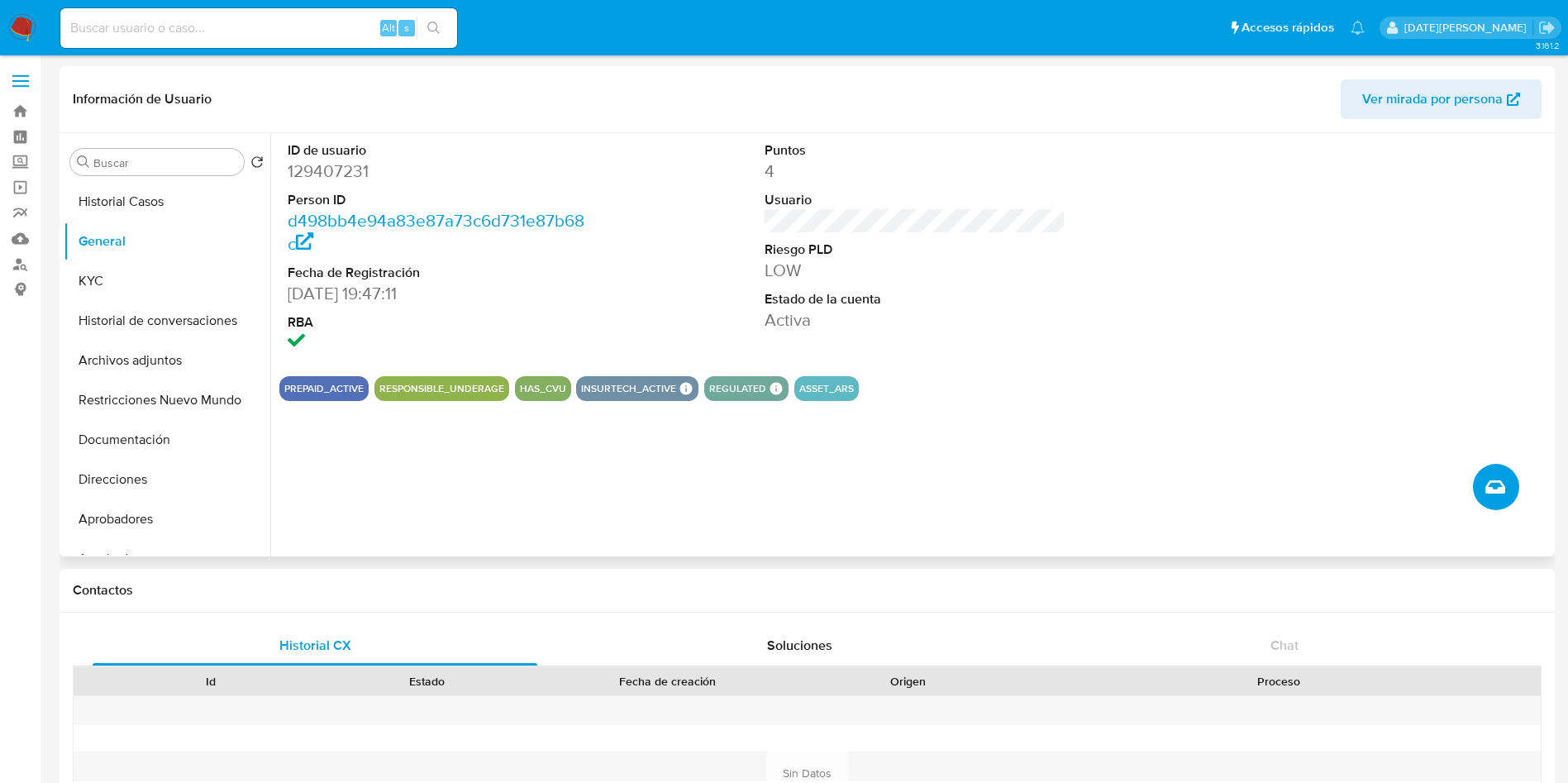
click at [1503, 481] on icon "Crear caso manual" at bounding box center [1496, 487] width 20 height 20
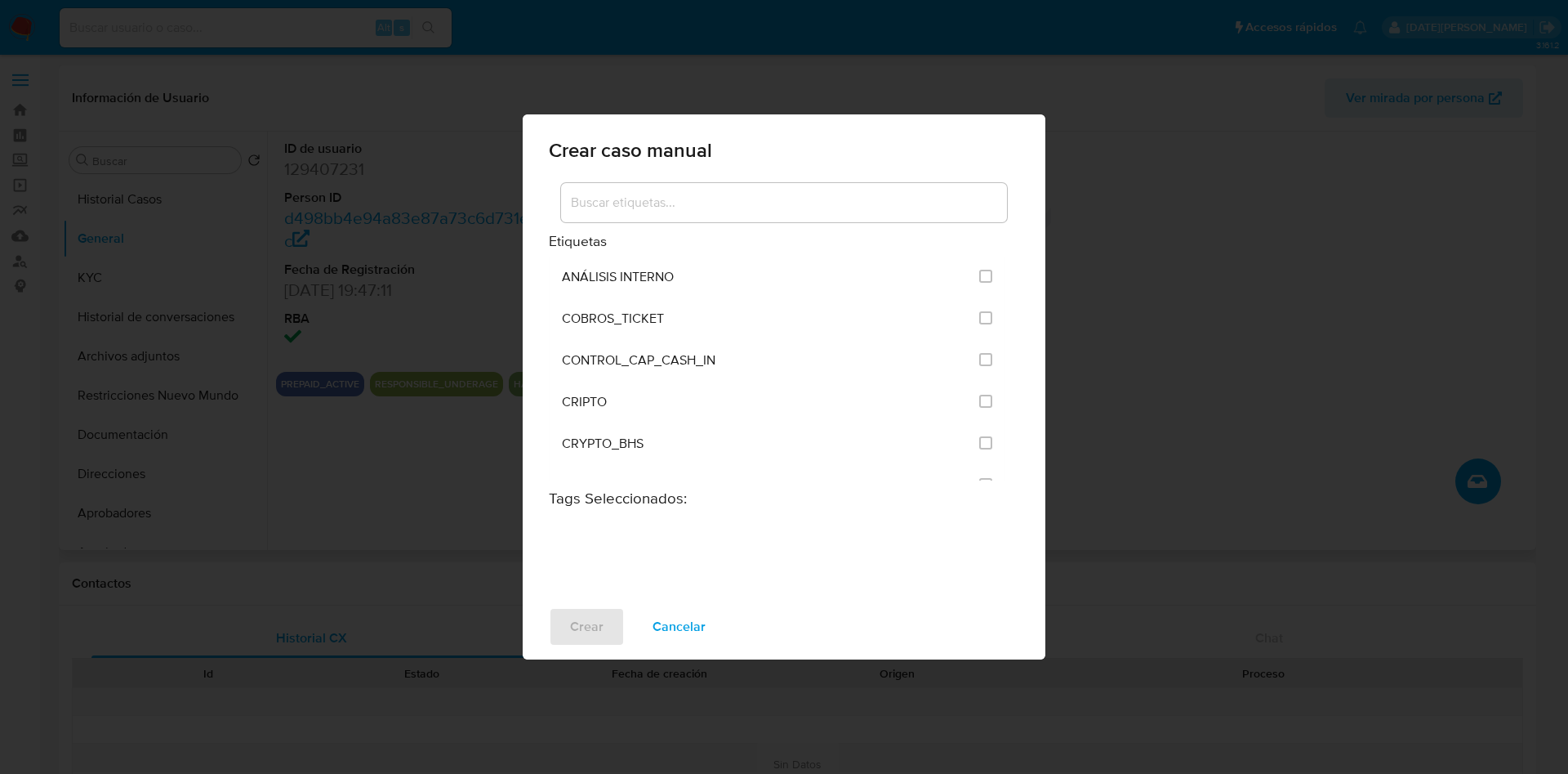
click at [730, 210] on input at bounding box center [784, 203] width 446 height 22
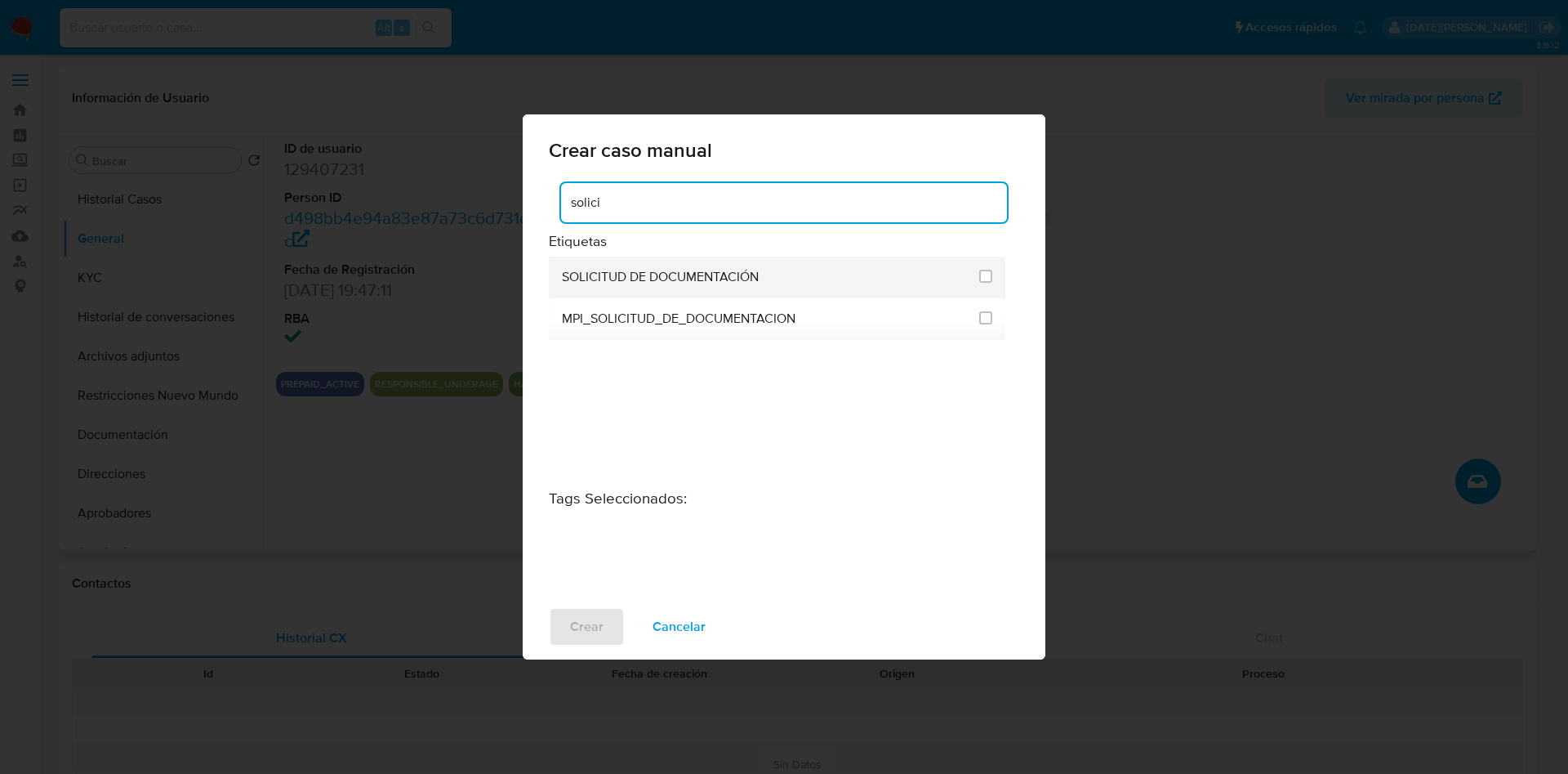
type input "solici"
click at [618, 281] on span "SOLICITUD DE DOCUMENTACIÓN" at bounding box center [660, 277] width 197 height 17
click at [988, 275] on input "2677" at bounding box center [985, 276] width 13 height 13
checkbox input "true"
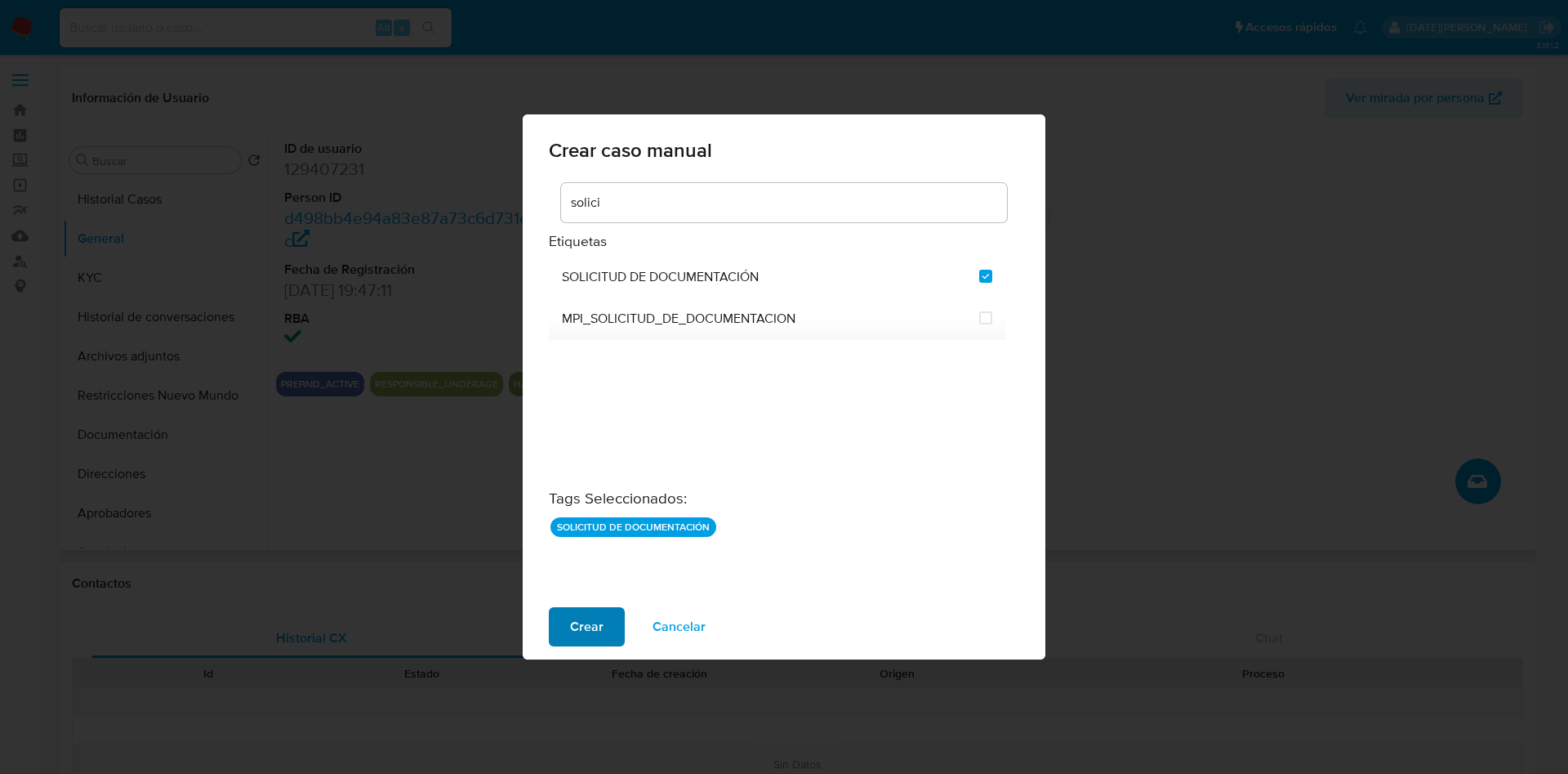
click at [591, 621] on span "Crear" at bounding box center [587, 626] width 33 height 36
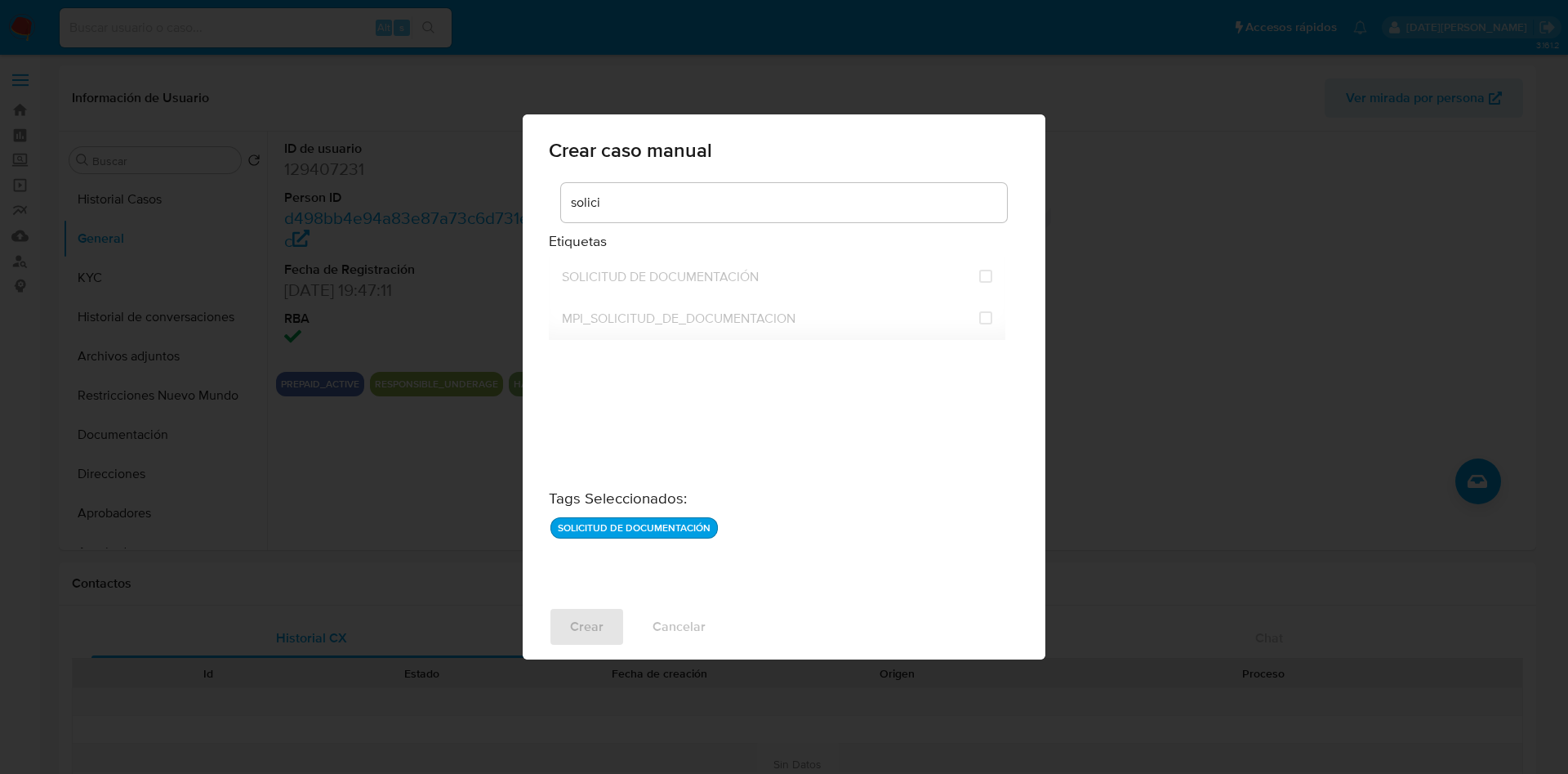
checkbox input "false"
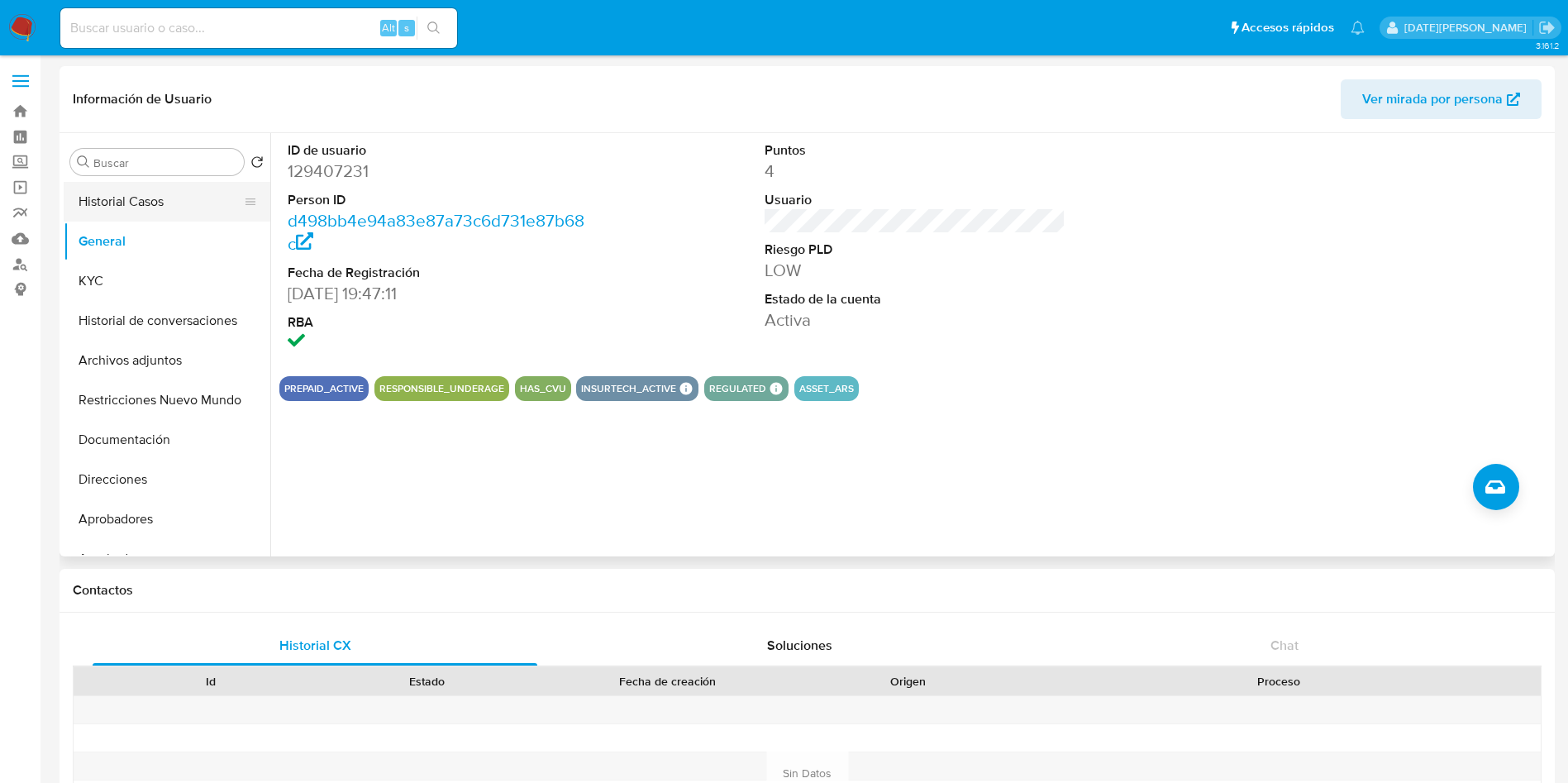
click at [134, 206] on button "Historial Casos" at bounding box center [159, 202] width 193 height 40
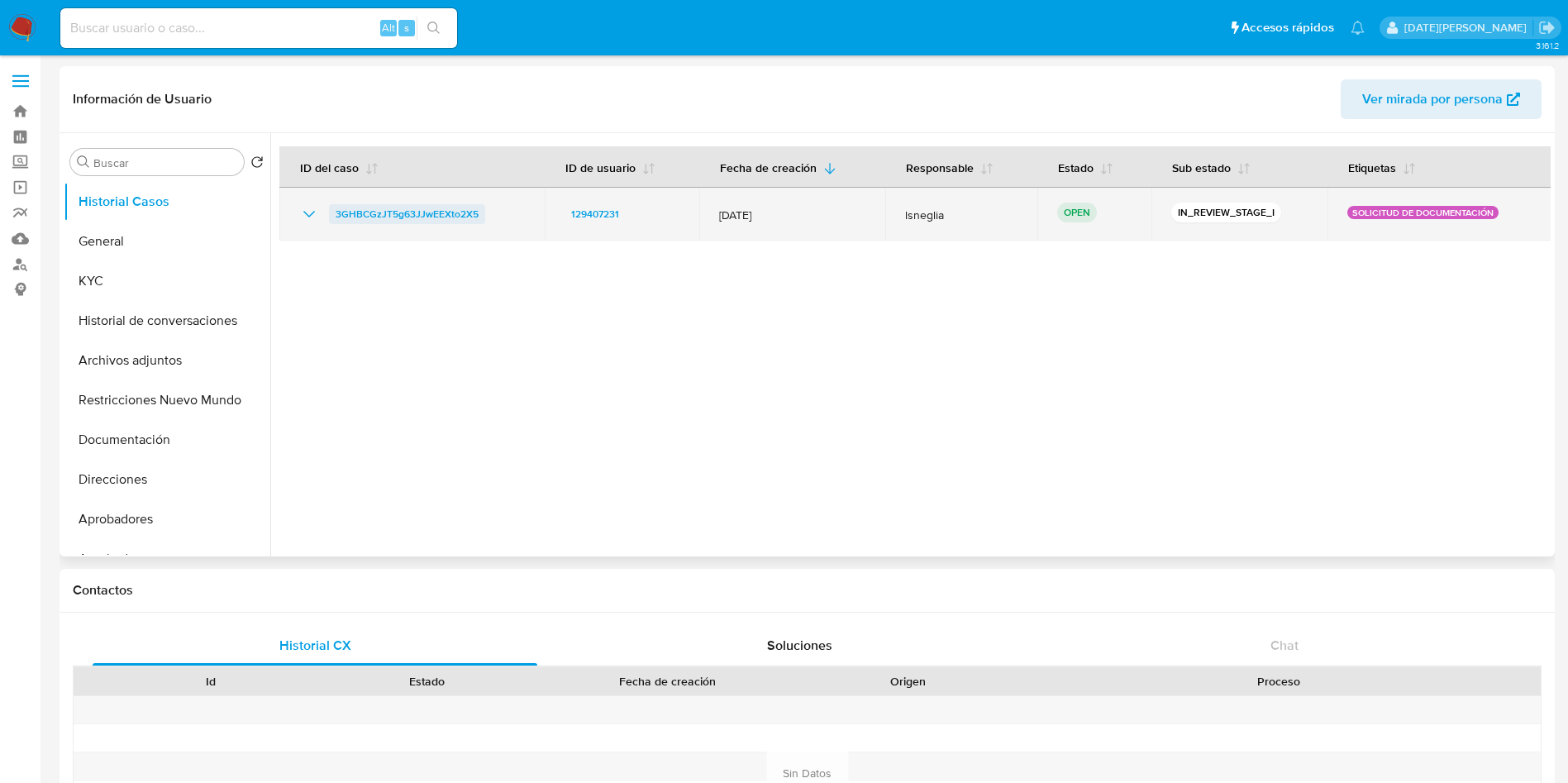
click at [395, 212] on span "3GHBCGzJT5g63JJwEEXto2X5" at bounding box center [407, 214] width 143 height 20
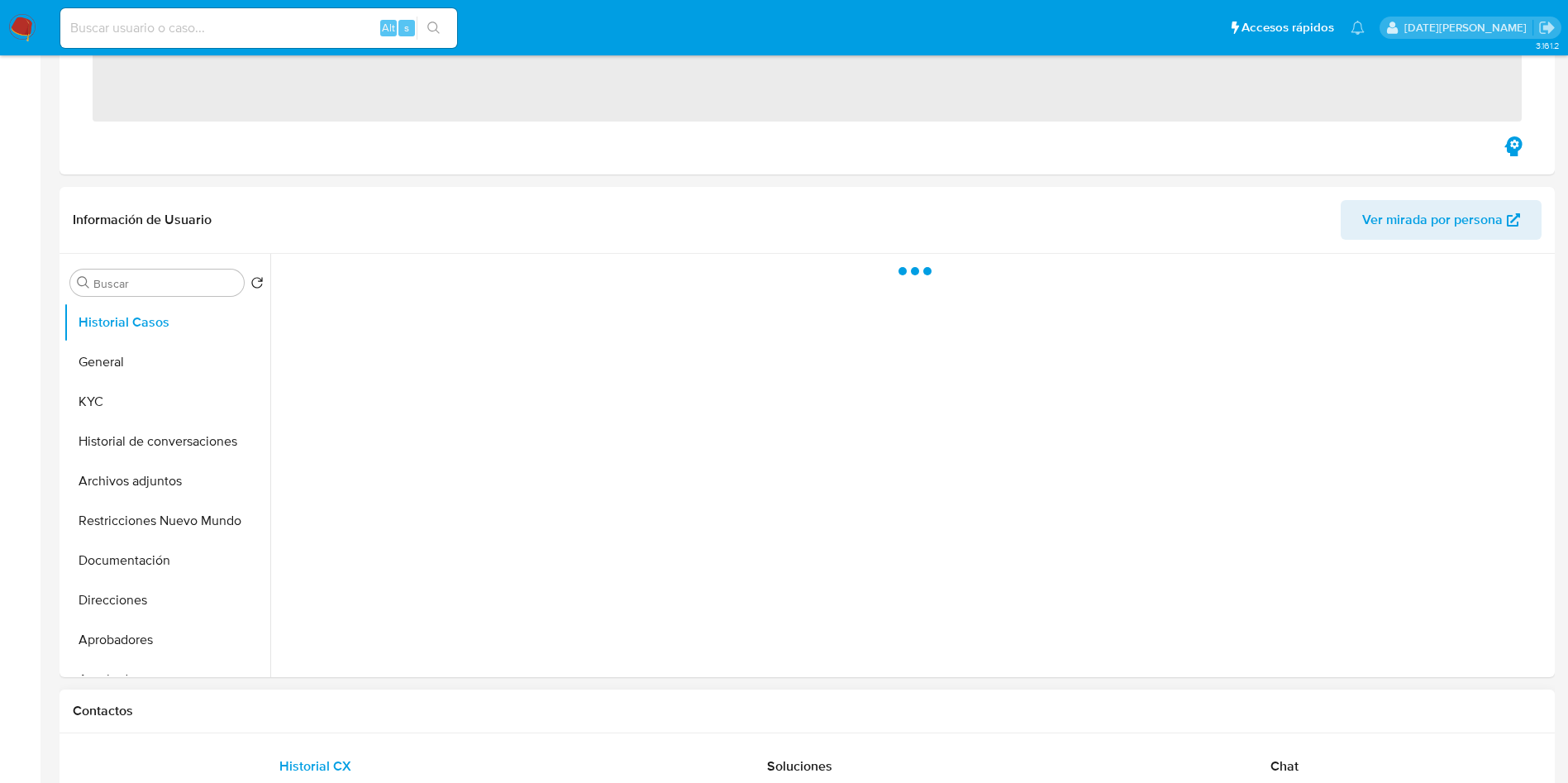
scroll to position [496, 0]
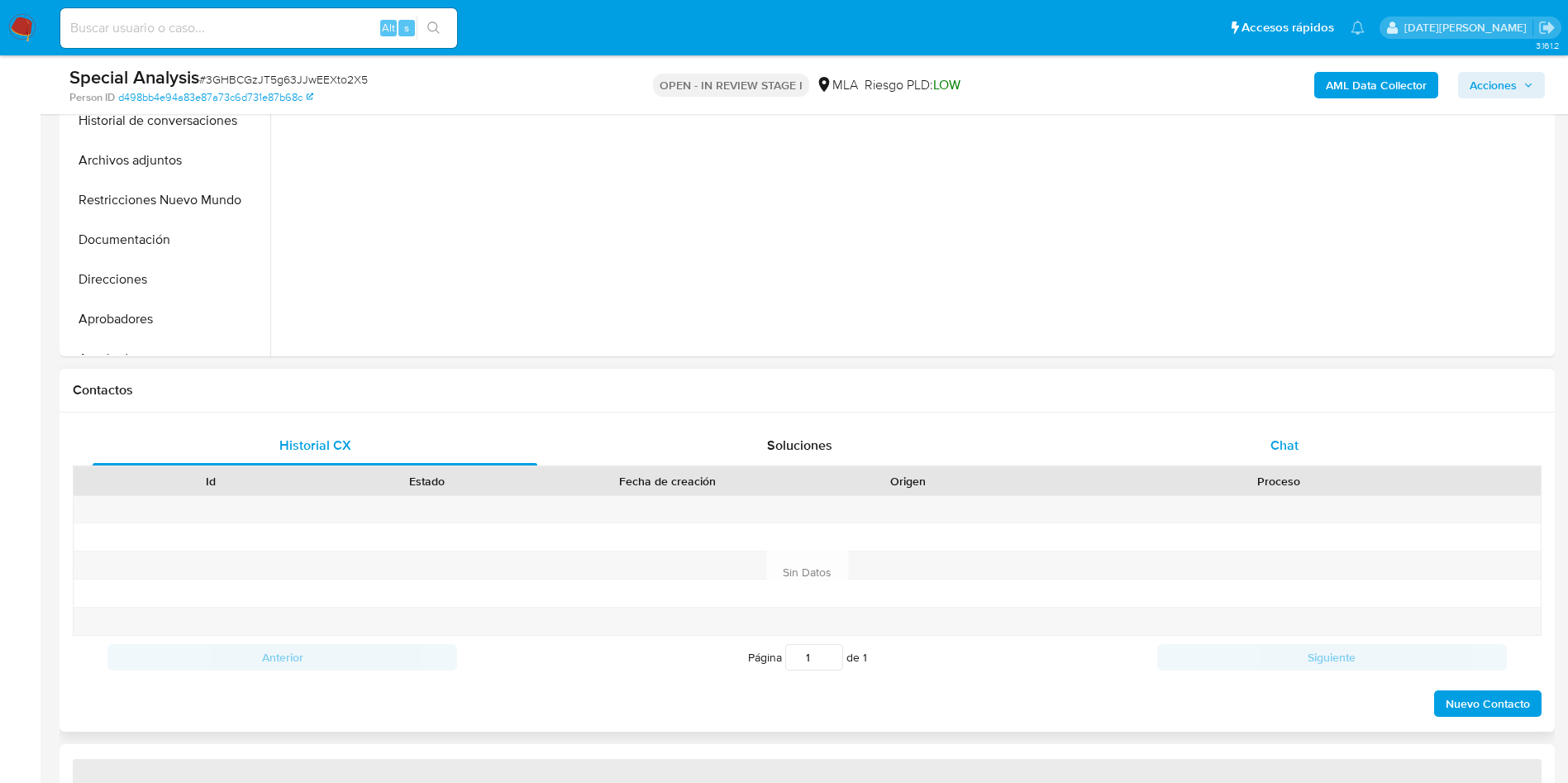
click at [1334, 446] on div "Chat" at bounding box center [1284, 445] width 444 height 40
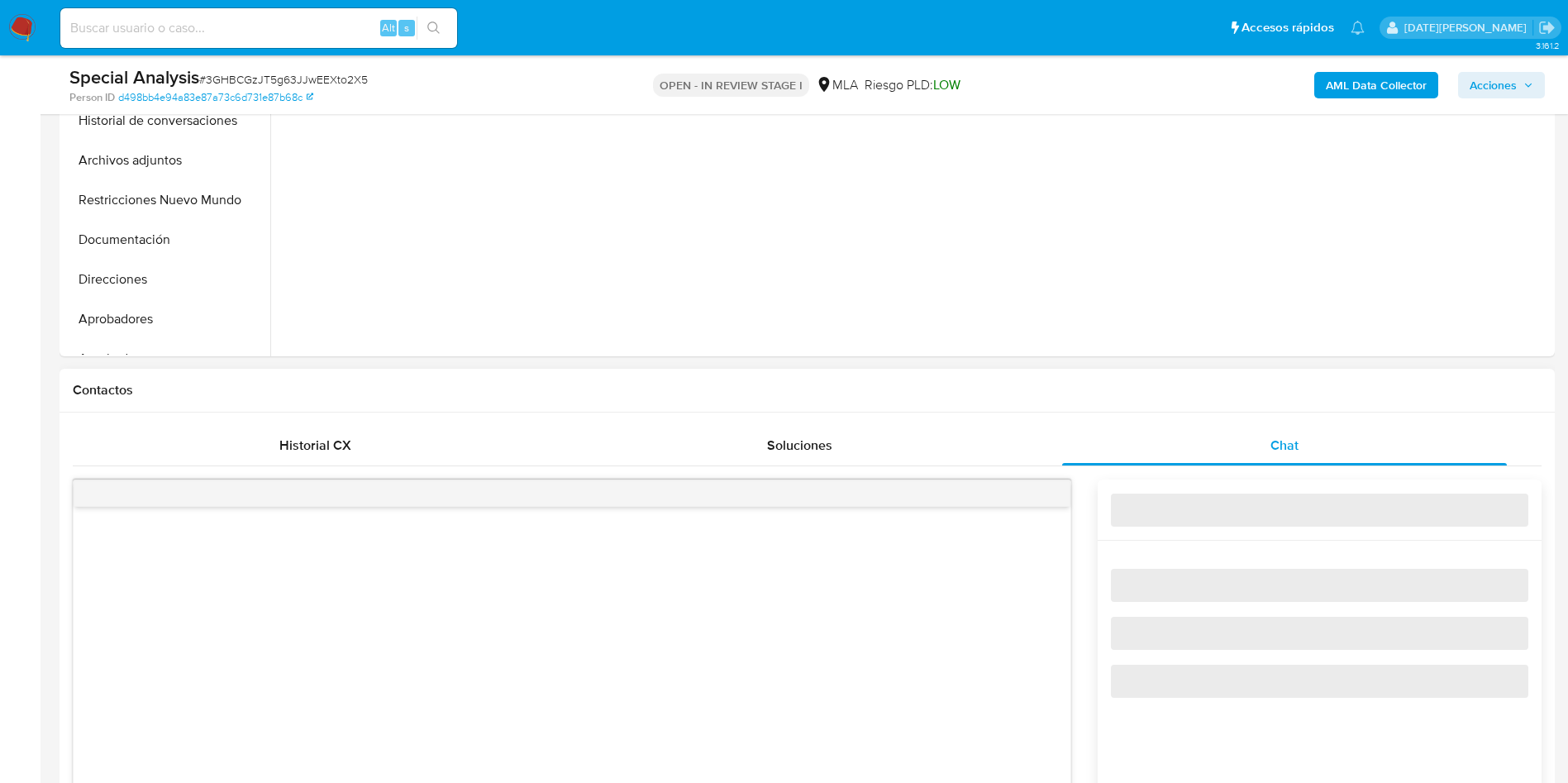
select select "10"
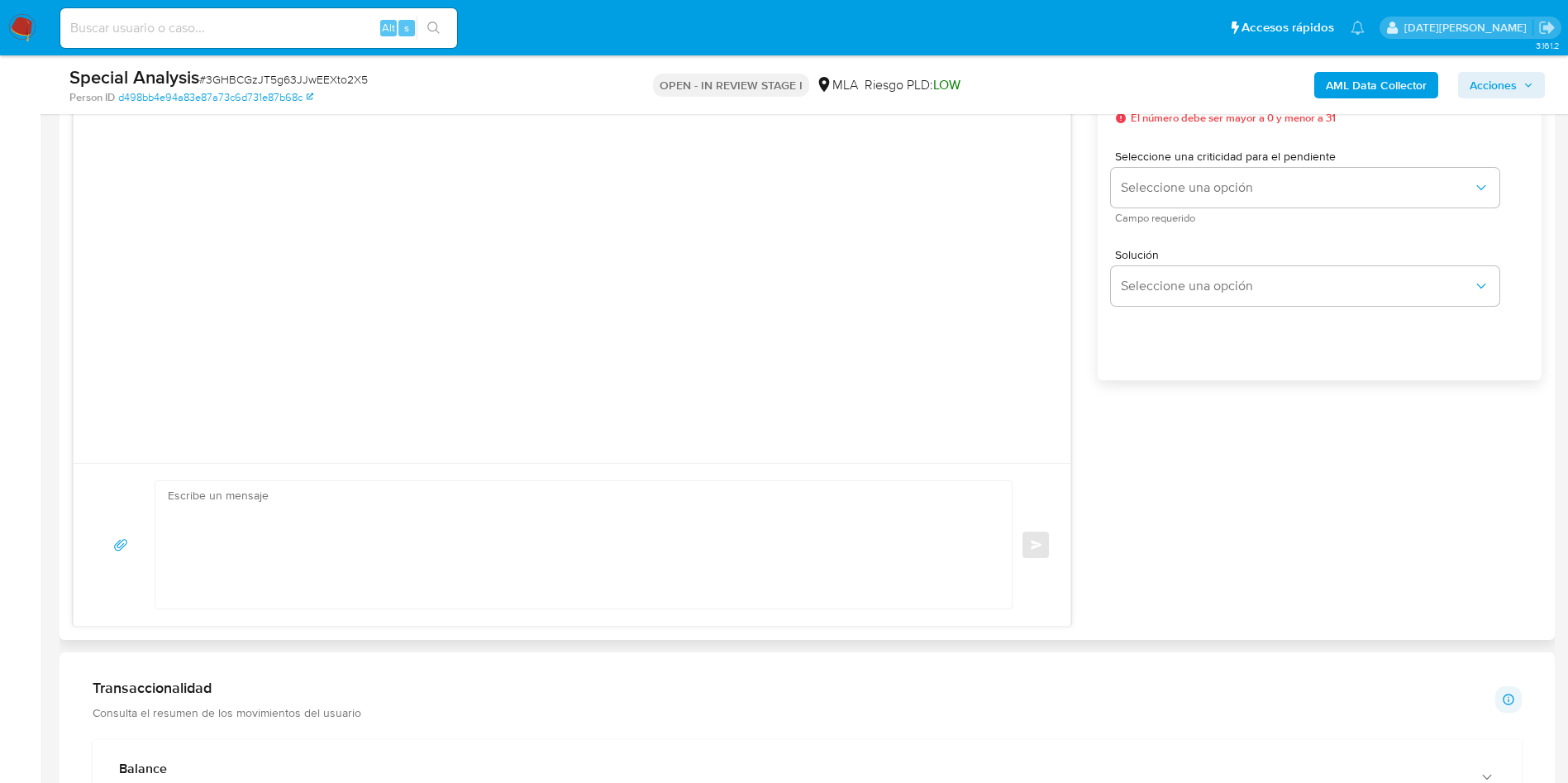
scroll to position [868, 0]
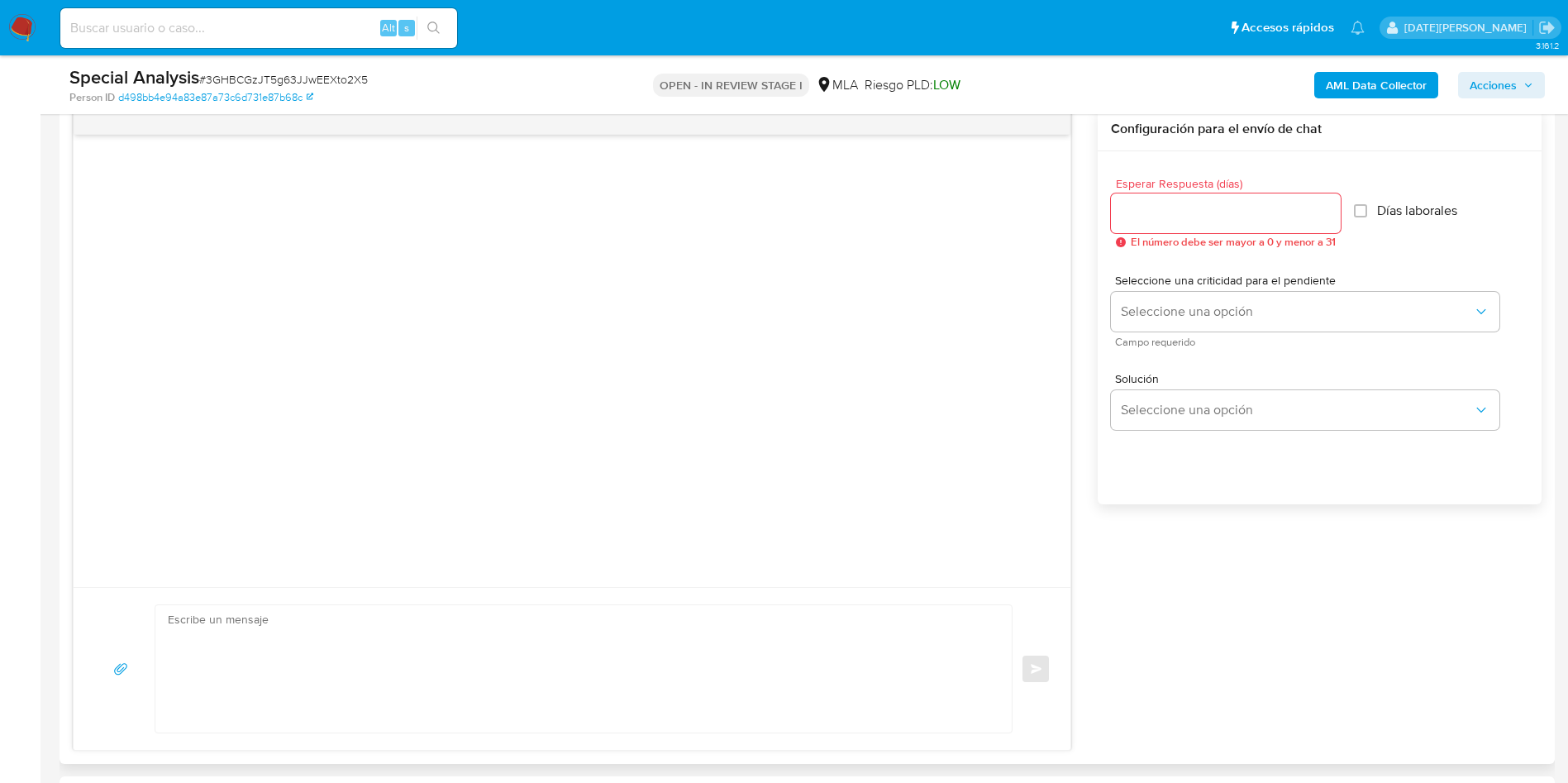
click at [1196, 208] on input "Esperar Respuesta (días)" at bounding box center [1225, 214] width 230 height 22
type input "3"
click at [521, 654] on textarea at bounding box center [580, 668] width 824 height 128
paste textarea "Hola [Nombre del Adulto], En función de las operaciones registradas tanto en tu…"
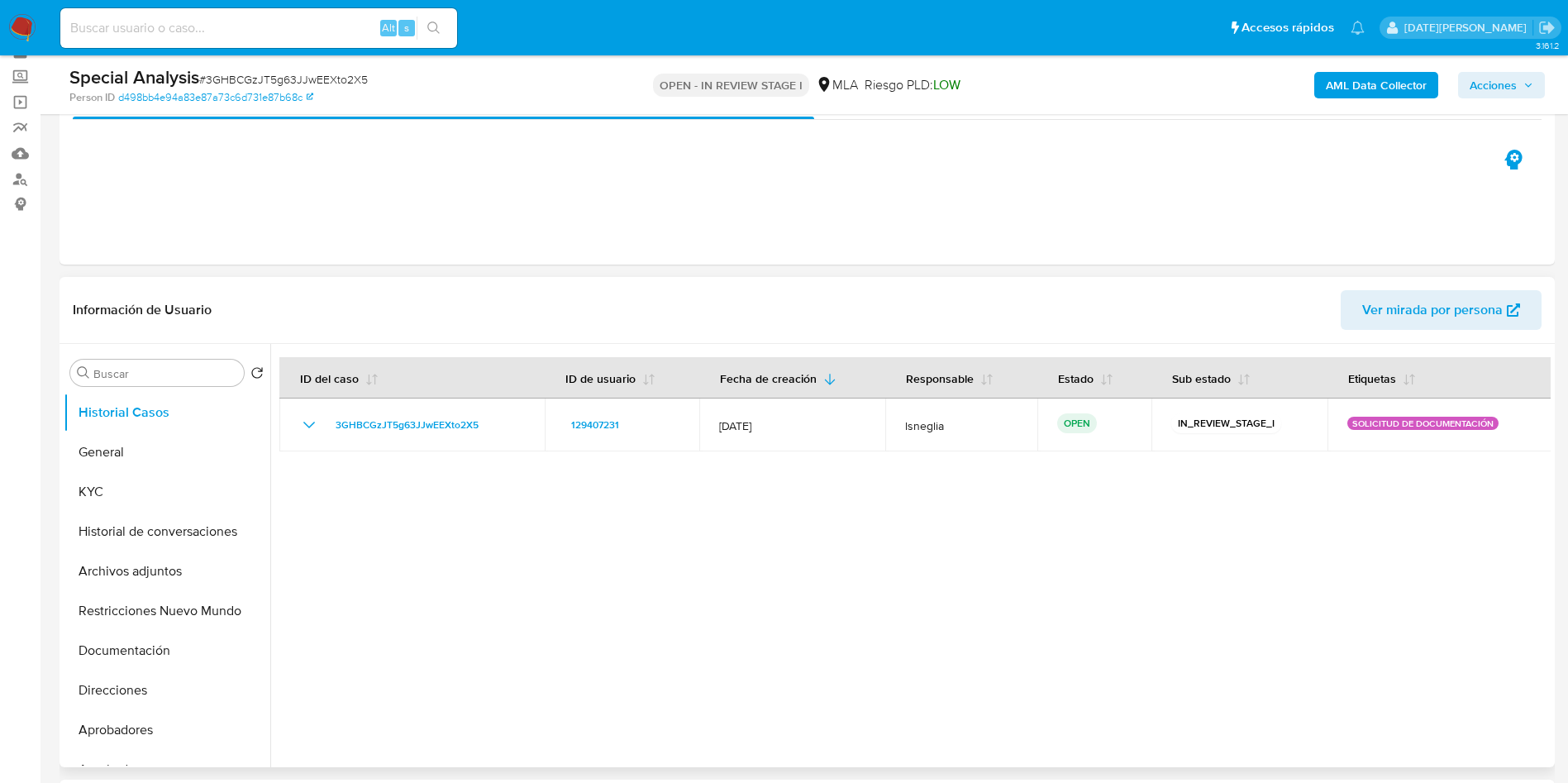
scroll to position [124, 0]
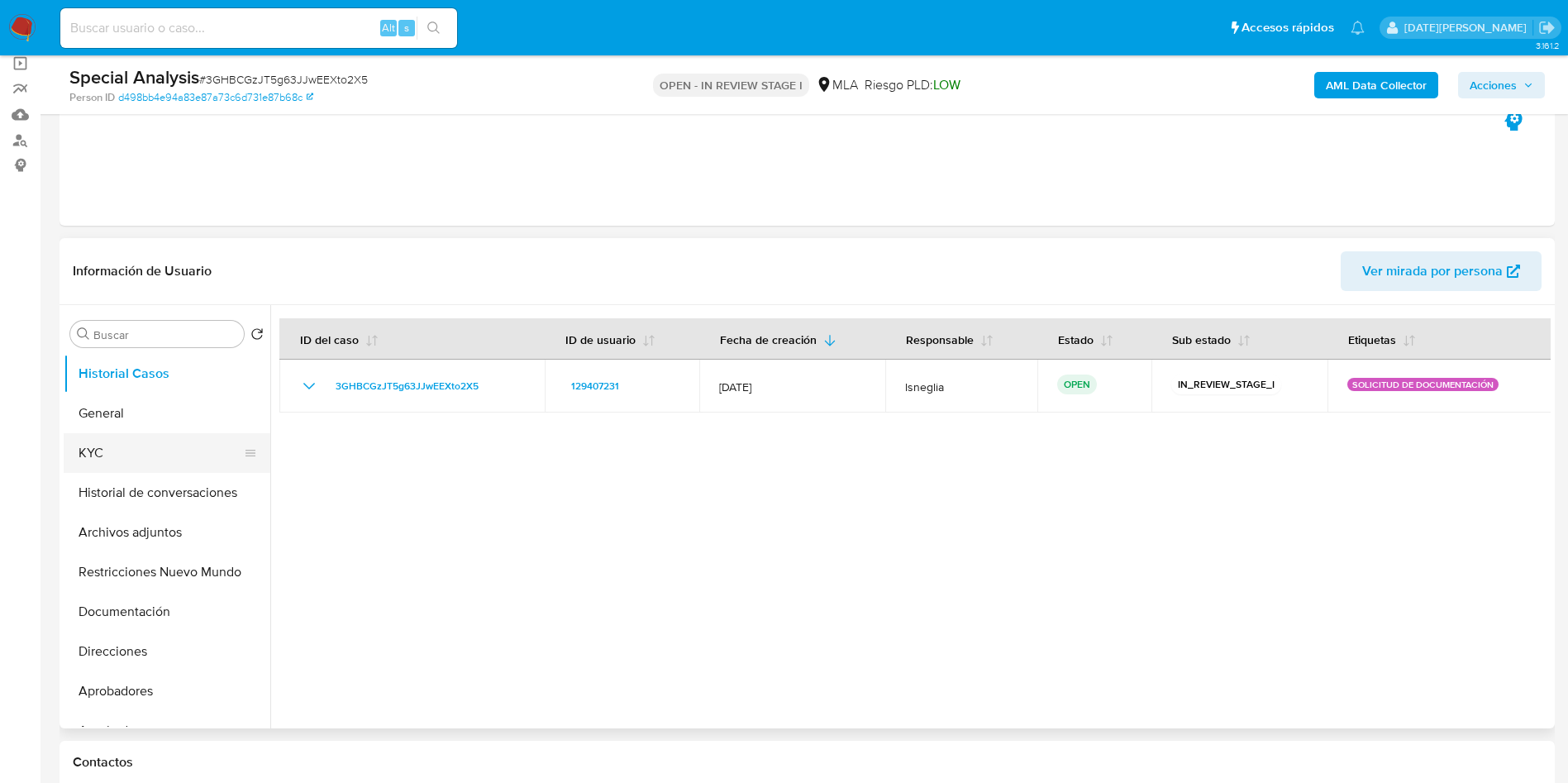
click at [113, 451] on button "KYC" at bounding box center [159, 453] width 193 height 40
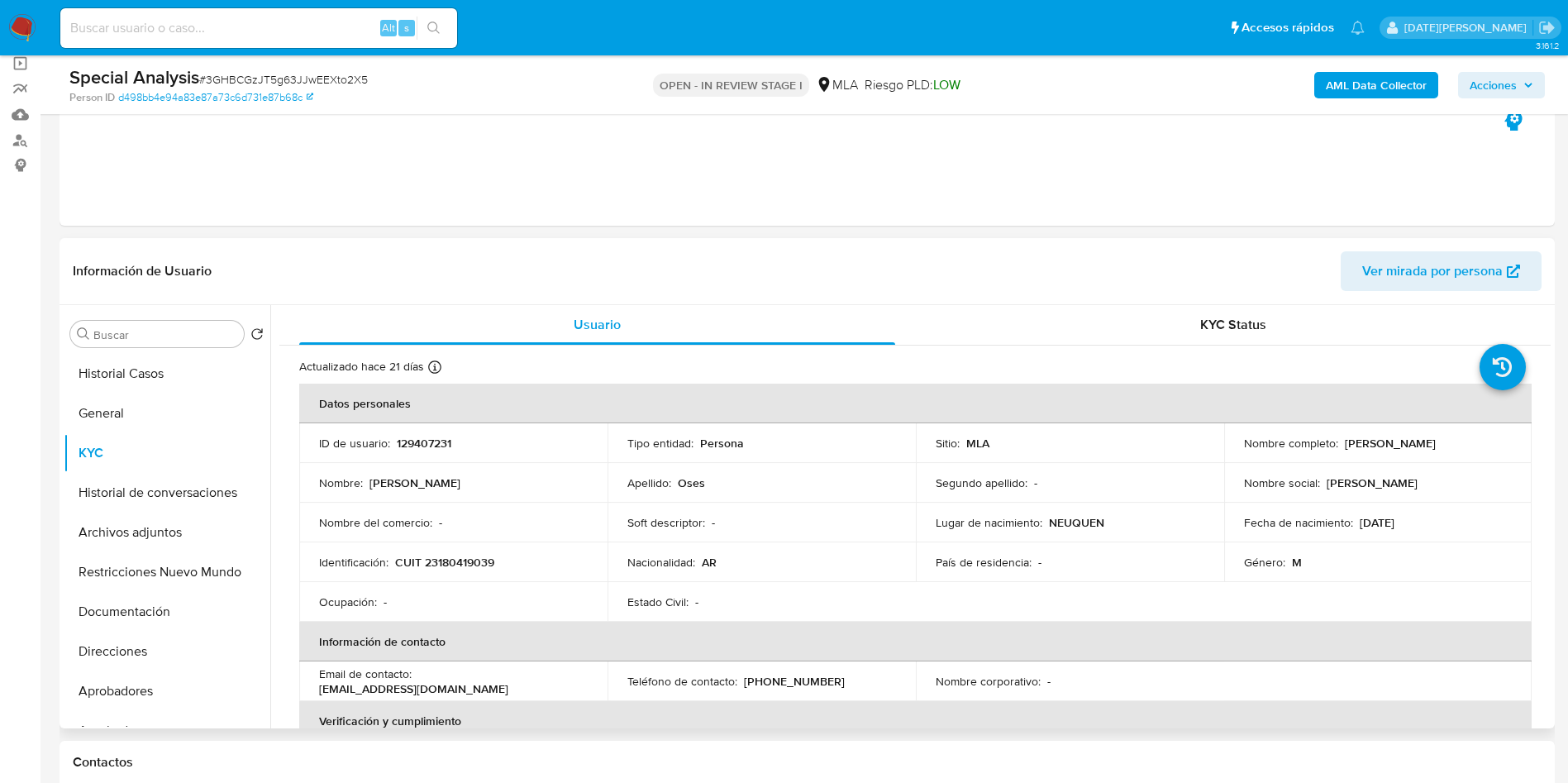
drag, startPoint x: 1340, startPoint y: 440, endPoint x: 1437, endPoint y: 443, distance: 97.0
click at [1437, 443] on div "Nombre completo : [PERSON_NAME]" at bounding box center [1378, 442] width 268 height 15
copy p "[PERSON_NAME]"
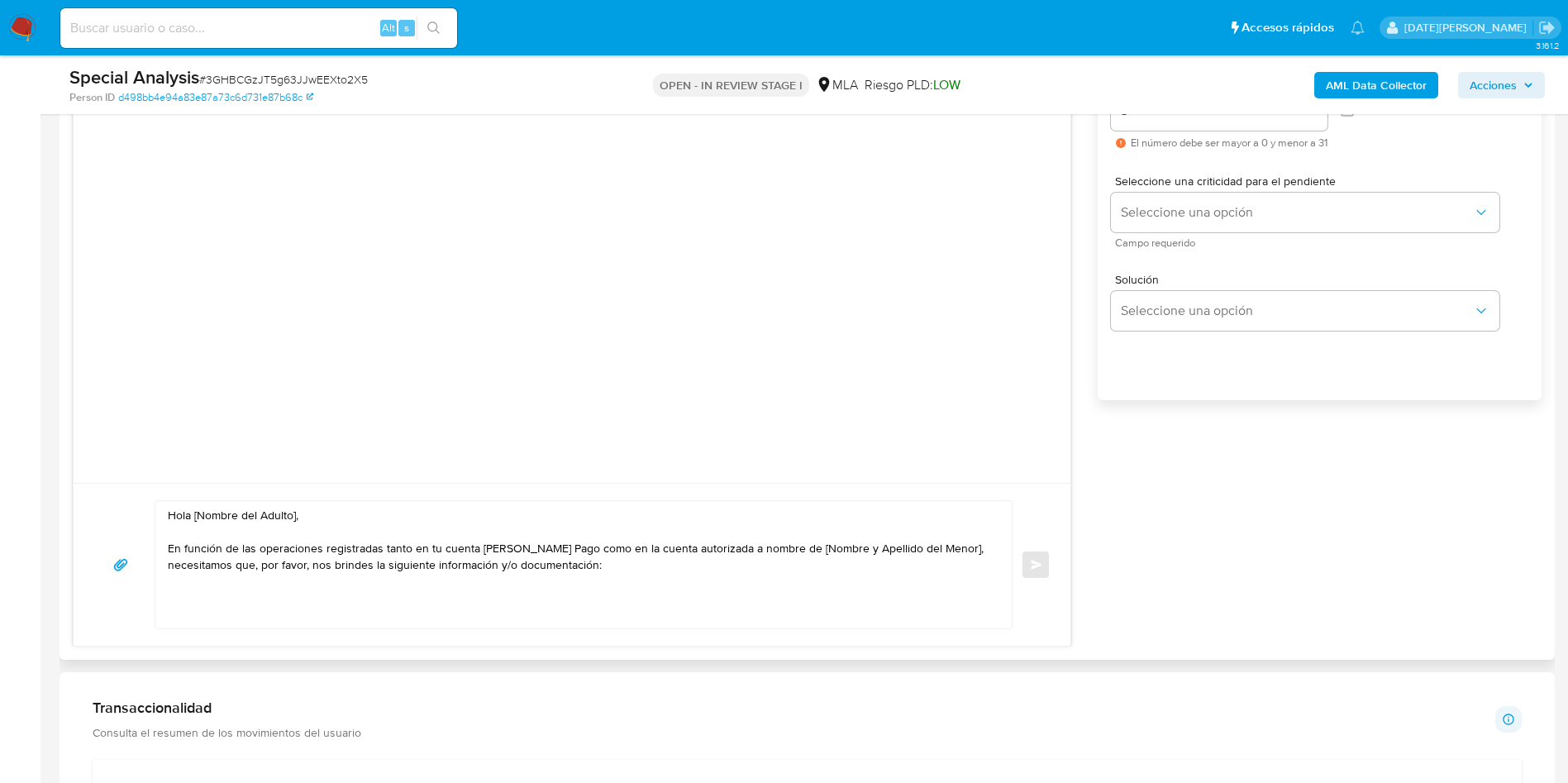
scroll to position [1116, 0]
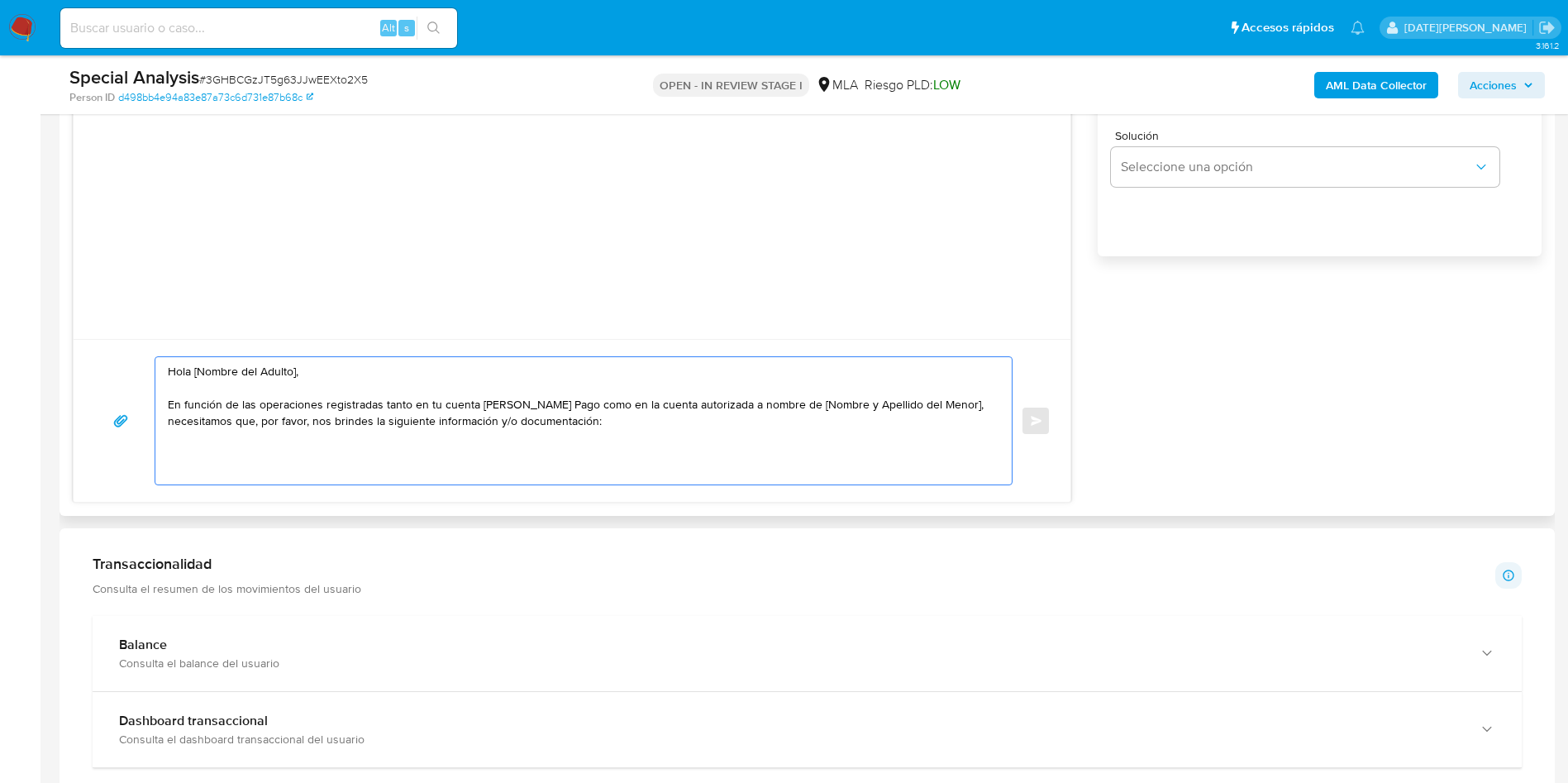
drag, startPoint x: 198, startPoint y: 372, endPoint x: 334, endPoint y: 373, distance: 136.0
click at [334, 373] on textarea "Hola [Nombre del Adulto], En función de las operaciones registradas tanto en tu…" at bounding box center [580, 421] width 824 height 128
paste textarea "[PERSON_NAME]"
click at [187, 375] on textarea "[PERSON_NAME] En función de las operaciones registradas tanto en tu cuenta [PER…" at bounding box center [580, 421] width 824 height 128
click at [191, 369] on textarea "[PERSON_NAME] En función de las operaciones registradas tanto en tu cuenta [PER…" at bounding box center [580, 421] width 824 height 128
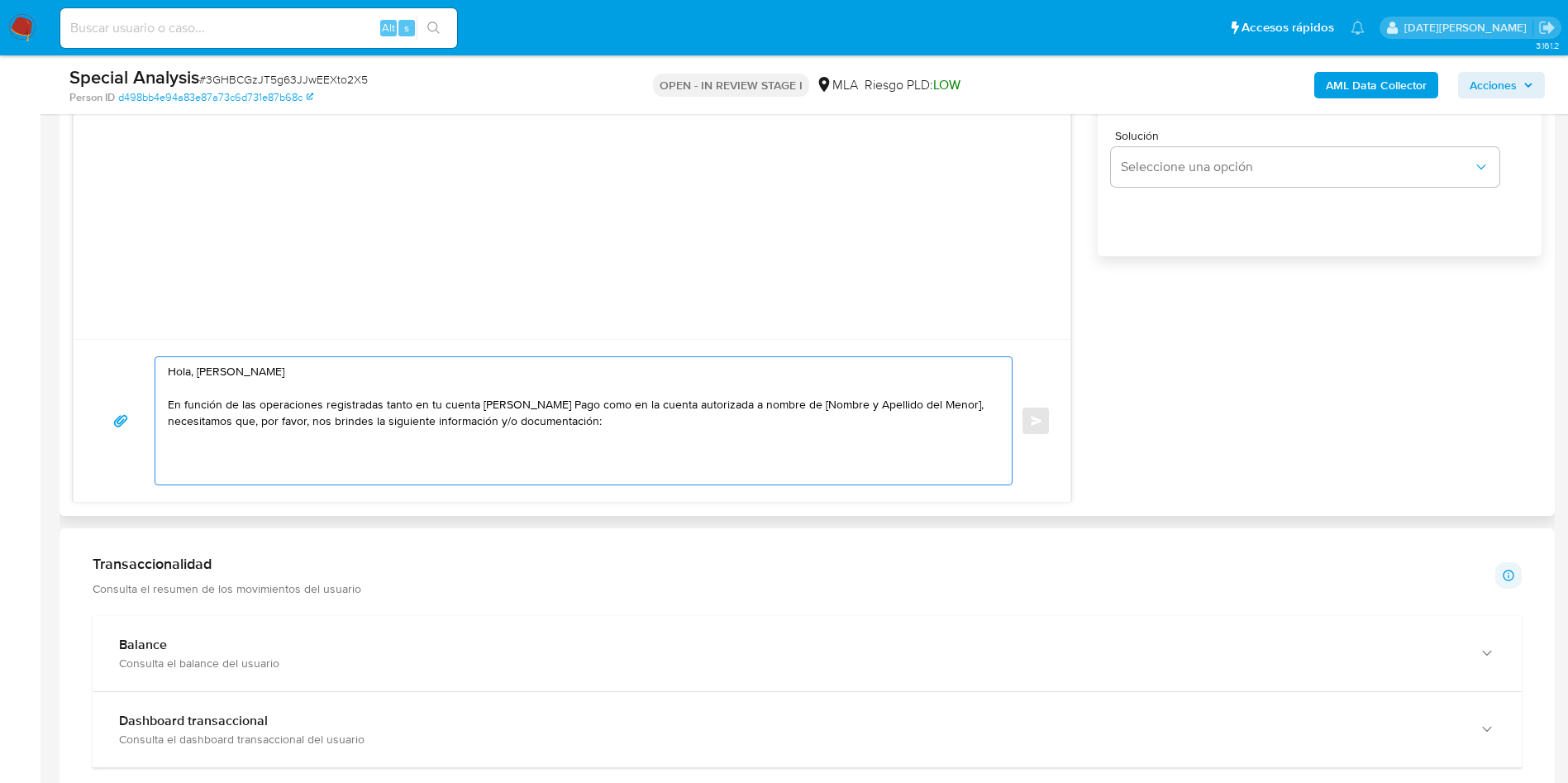
click at [318, 357] on textarea "Hola, [PERSON_NAME] En función de las operaciones registradas tanto en tu cuent…" at bounding box center [580, 421] width 824 height 128
click at [387, 398] on textarea "Hola, [PERSON_NAME]. En función de las operaciones registradas tanto en tu cuen…" at bounding box center [580, 421] width 824 height 128
click at [584, 484] on div "Hola, [PERSON_NAME]. En función de las operaciones registradas tanto en tu cuen…" at bounding box center [583, 421] width 858 height 129
click at [647, 424] on textarea "Hola, [PERSON_NAME]. En función de las operaciones registradas tanto en tu cuen…" at bounding box center [580, 421] width 824 height 128
drag, startPoint x: 794, startPoint y: 404, endPoint x: 944, endPoint y: 398, distance: 150.1
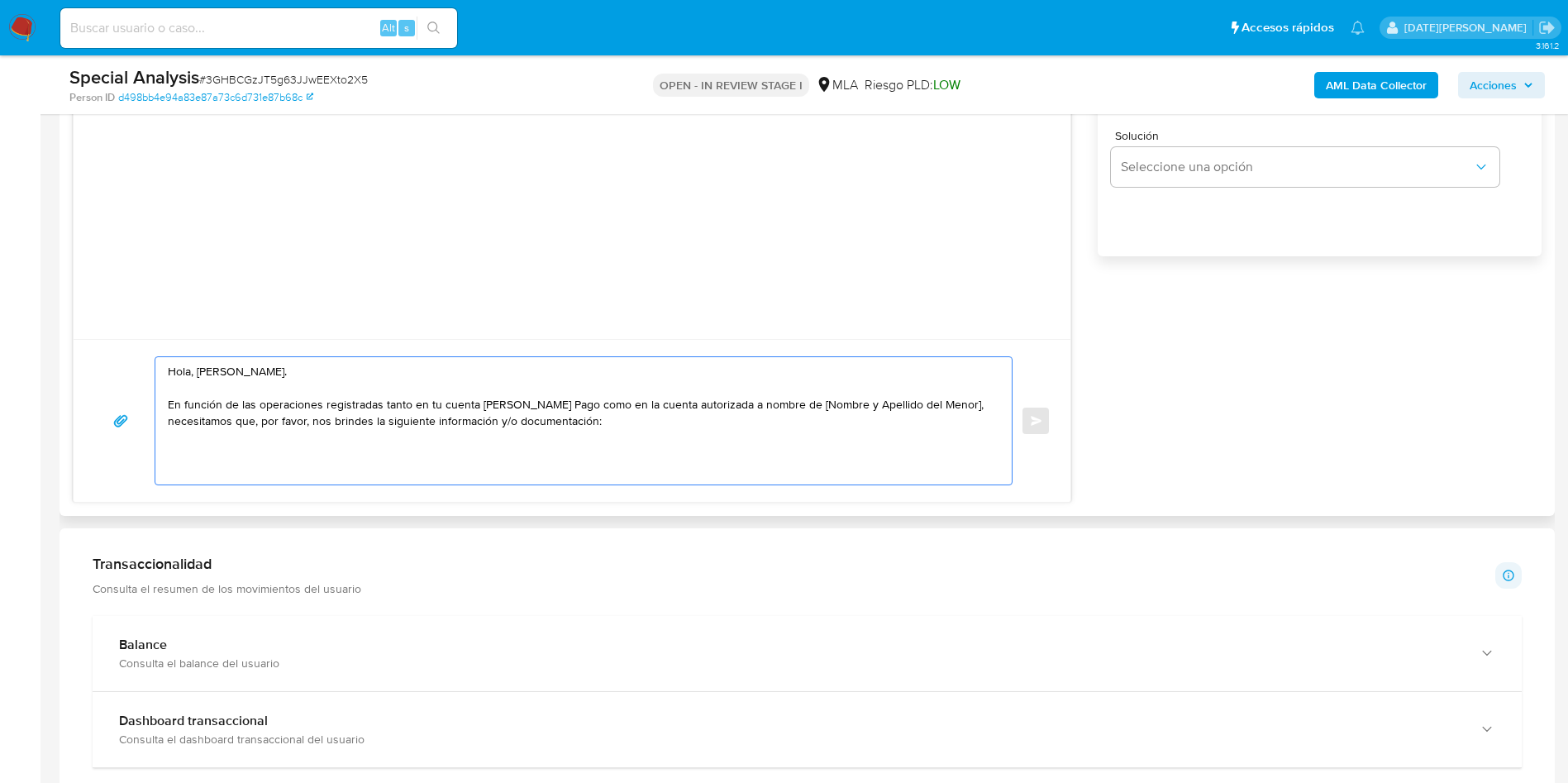
click at [944, 398] on textarea "Hola, [PERSON_NAME]. En función de las operaciones registradas tanto en tu cuen…" at bounding box center [580, 421] width 824 height 128
paste textarea "[PERSON_NAME]"
click at [555, 432] on textarea "Hola, [PERSON_NAME]. En función de las operaciones registradas tanto en tu cuen…" at bounding box center [580, 421] width 824 height 128
click at [564, 414] on textarea "Hola, [PERSON_NAME]. En función de las operaciones registradas tanto en tu cuen…" at bounding box center [580, 421] width 824 height 128
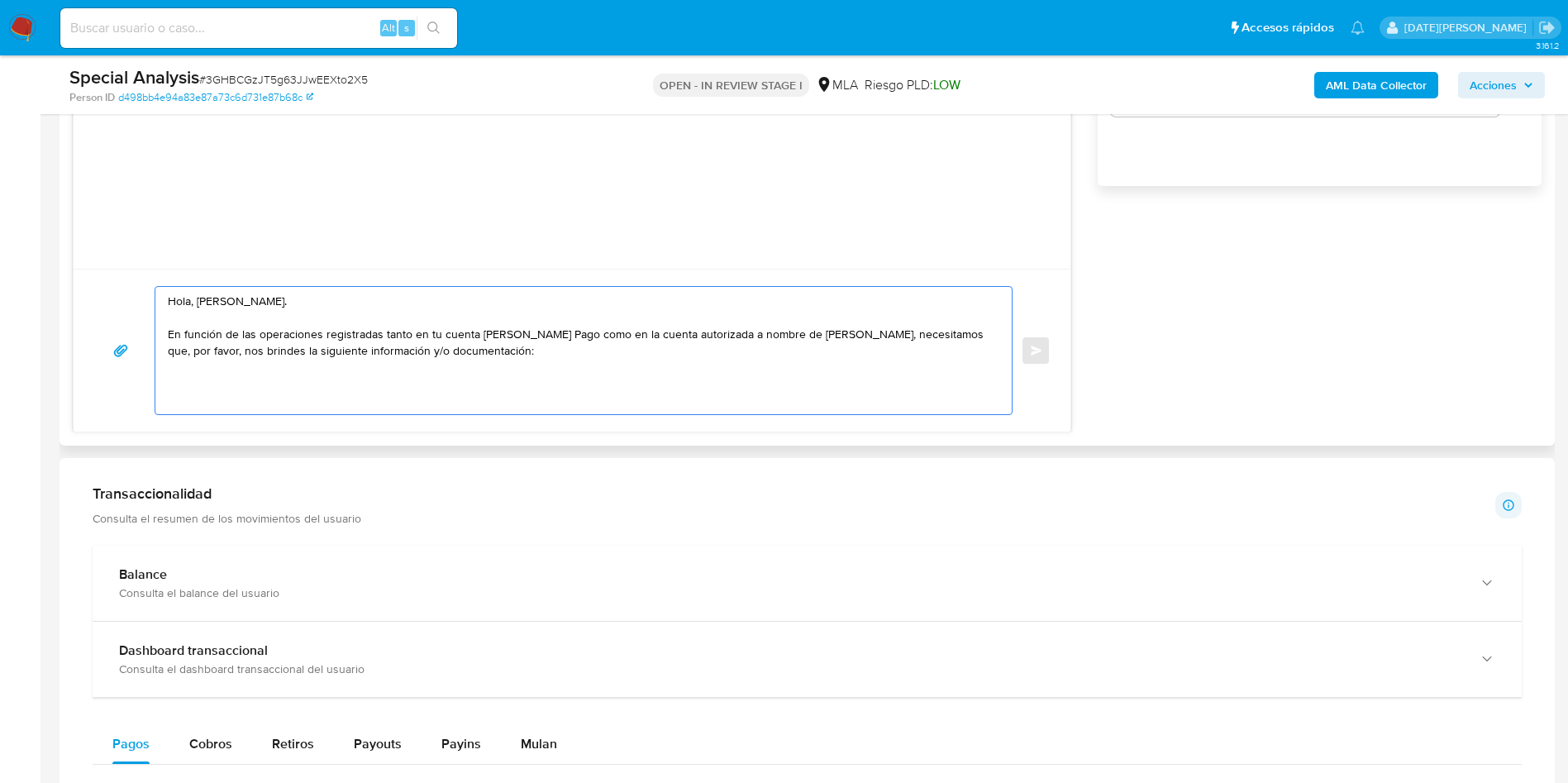
scroll to position [1240, 0]
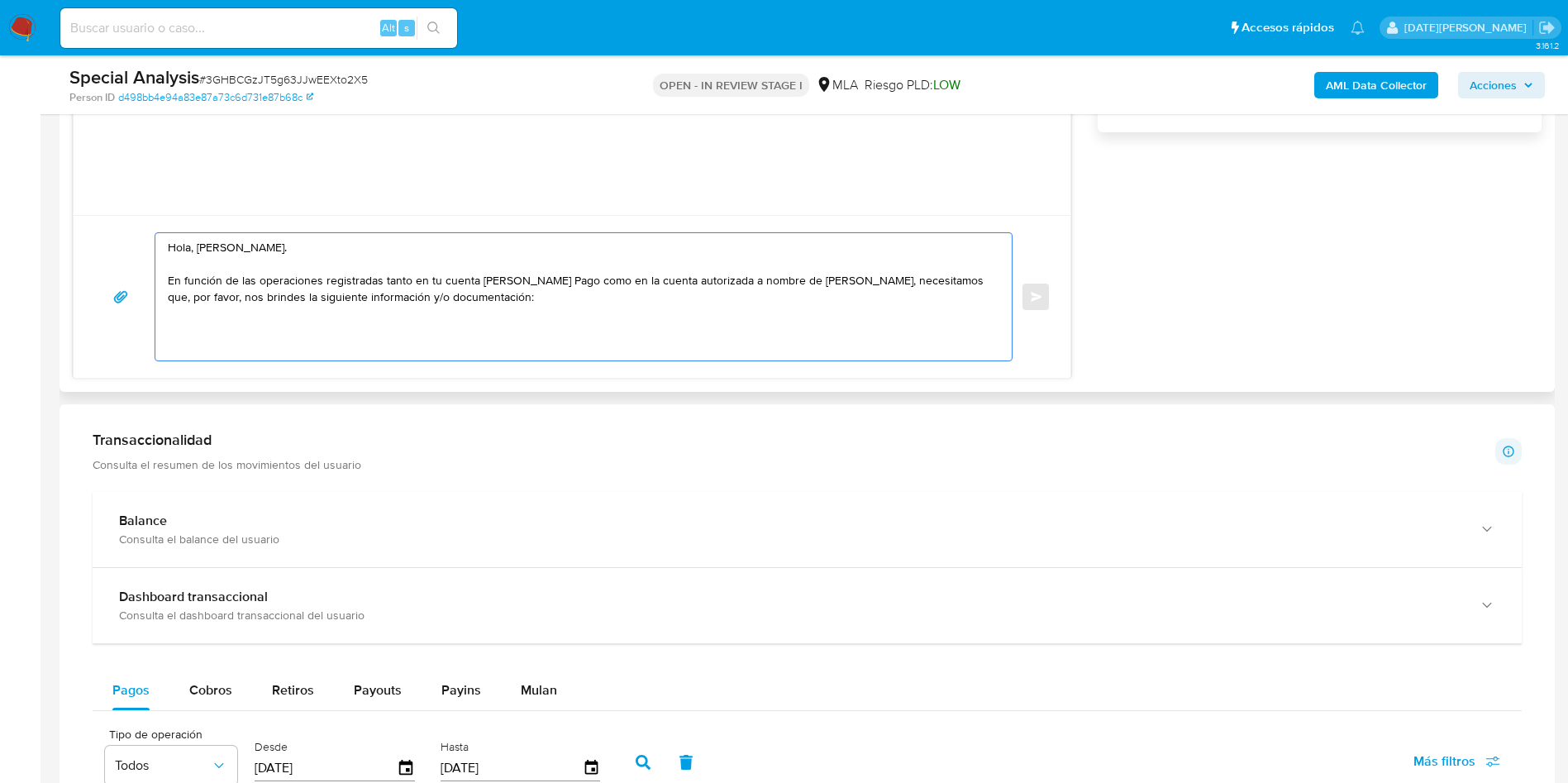
click at [351, 337] on textarea "Hola, [PERSON_NAME]. En función de las operaciones registradas tanto en tu cuen…" at bounding box center [580, 296] width 824 height 128
paste textarea "1. Descripción del uso otorgado a la aplicación [PERSON_NAME] Pago: - Detalla l…"
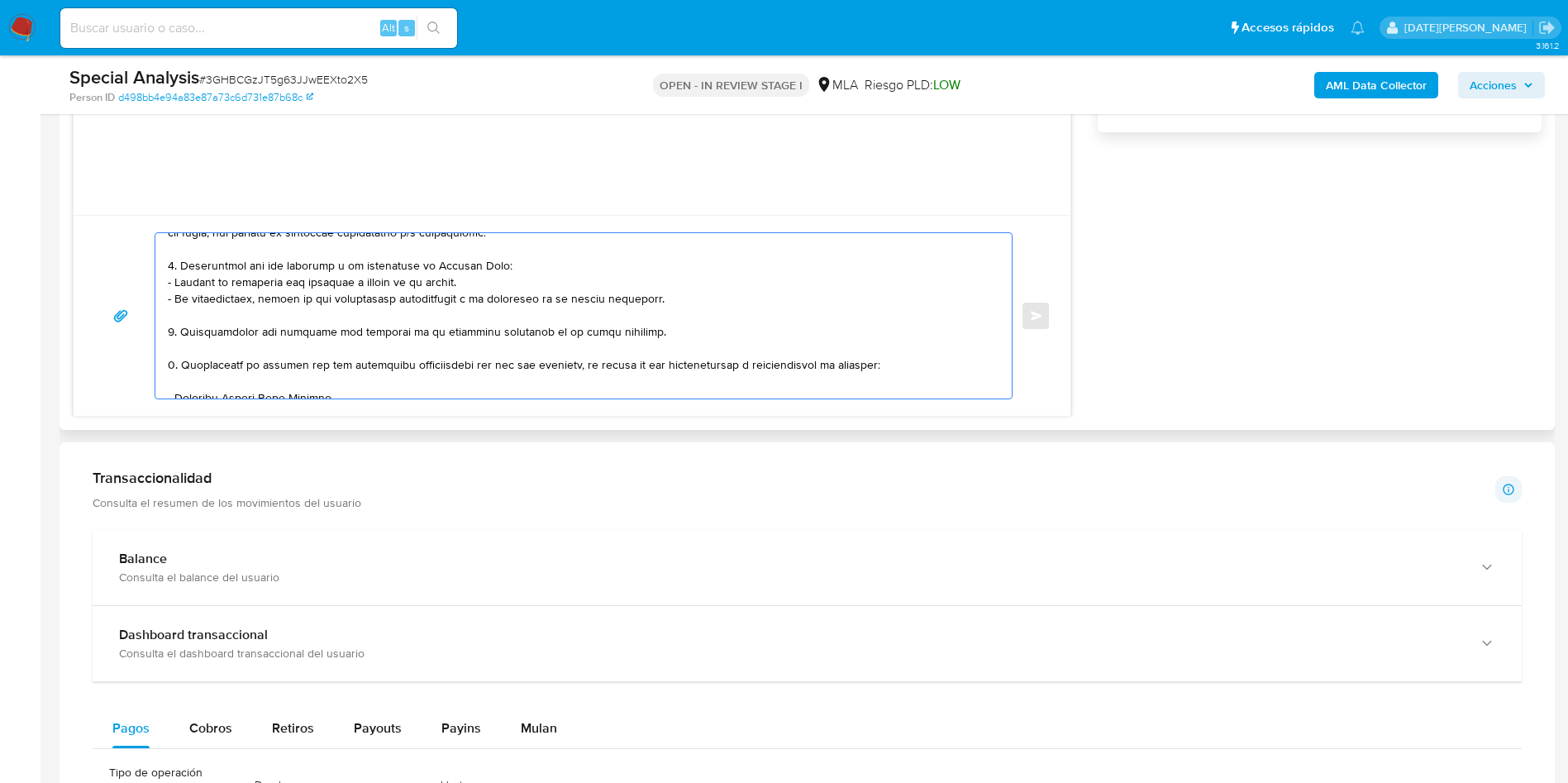
scroll to position [0, 0]
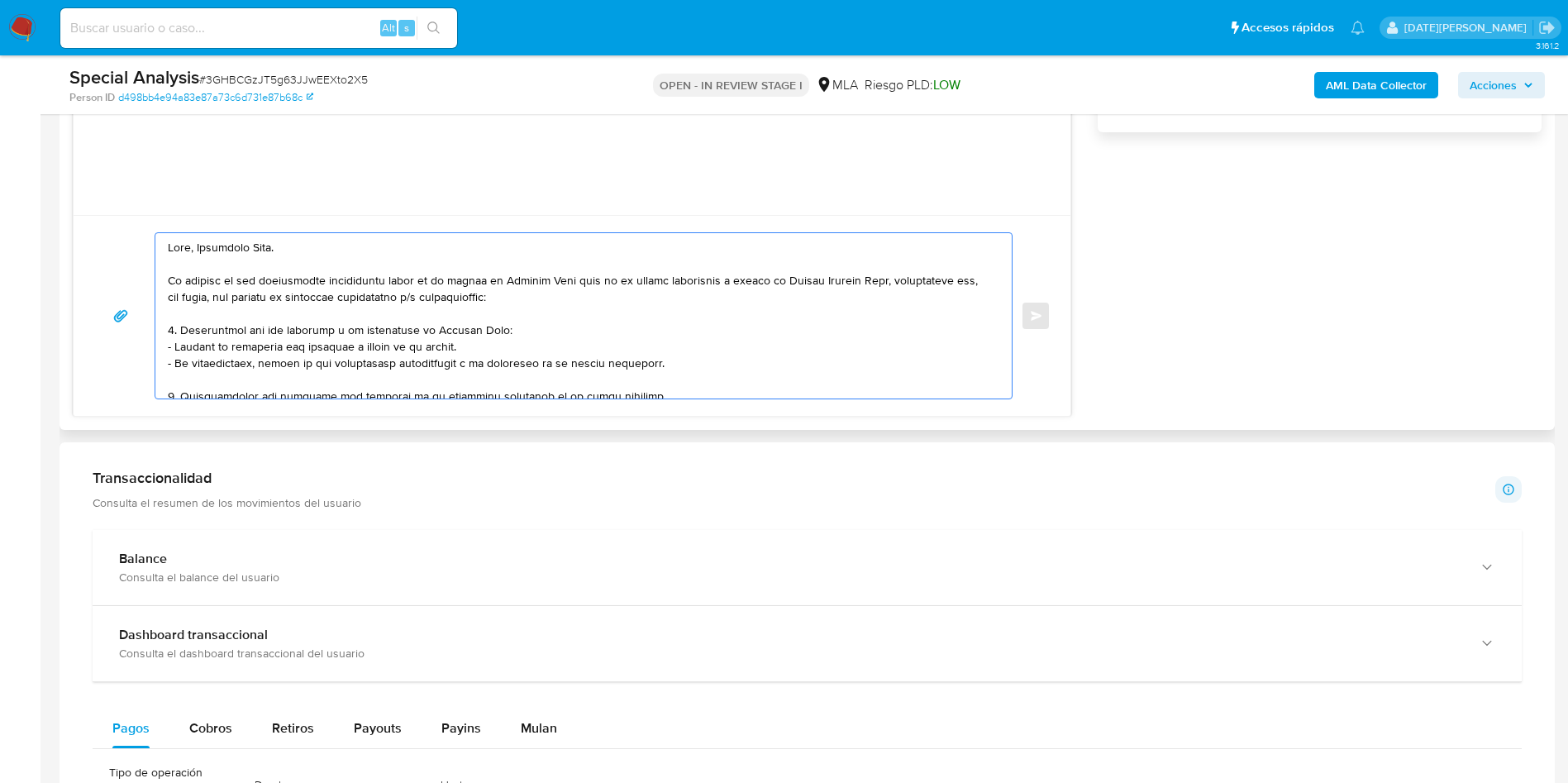
drag, startPoint x: 792, startPoint y: 278, endPoint x: 892, endPoint y: 282, distance: 100.1
click at [892, 282] on textarea at bounding box center [580, 315] width 824 height 165
click at [290, 328] on textarea at bounding box center [580, 315] width 824 height 165
click at [290, 327] on textarea at bounding box center [580, 315] width 824 height 165
click at [349, 343] on textarea at bounding box center [580, 315] width 824 height 165
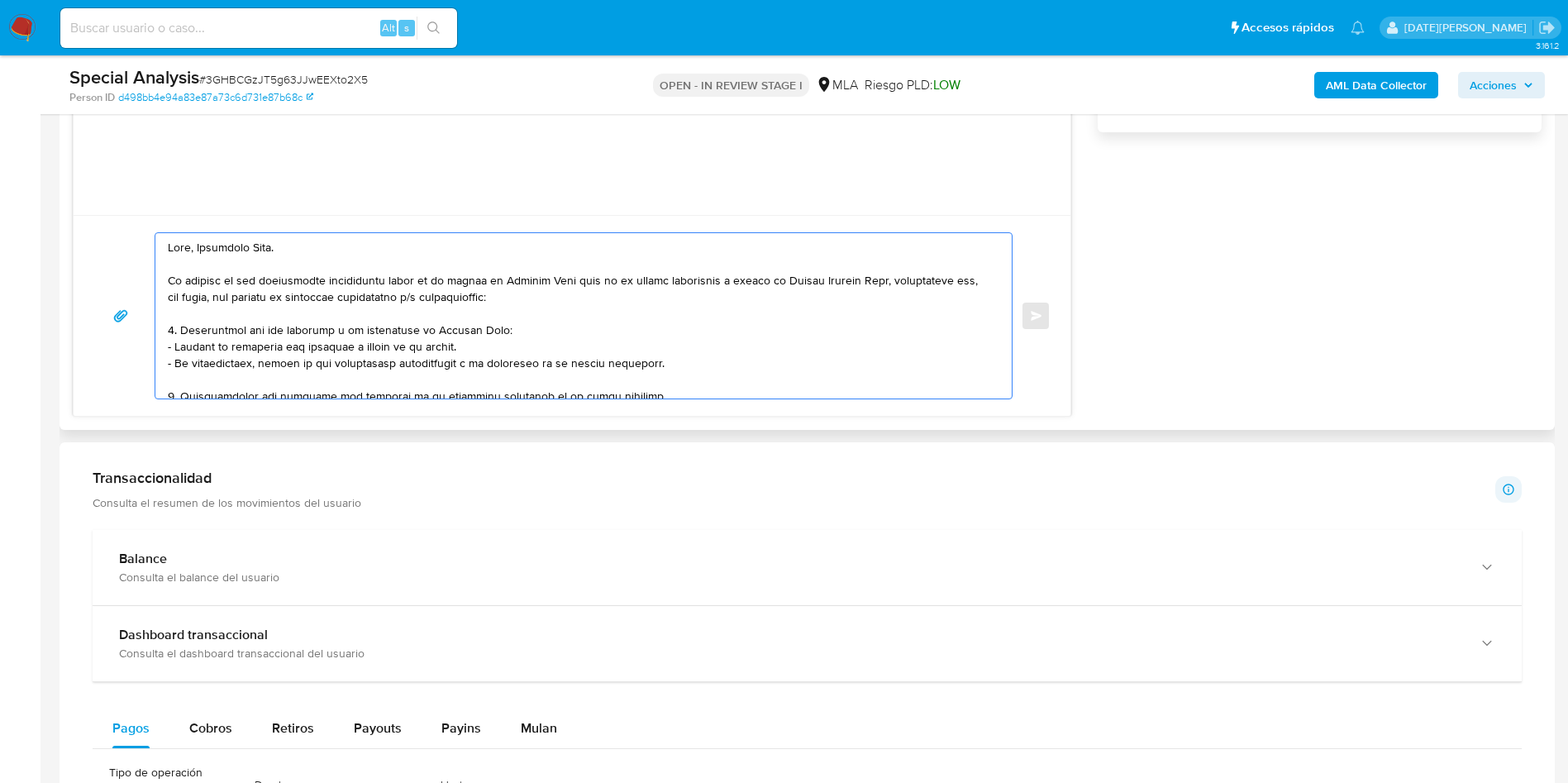
click at [285, 329] on textarea at bounding box center [580, 315] width 824 height 165
click at [298, 329] on textarea at bounding box center [580, 315] width 824 height 165
click at [303, 329] on textarea at bounding box center [580, 315] width 824 height 165
click at [293, 323] on textarea at bounding box center [580, 315] width 824 height 165
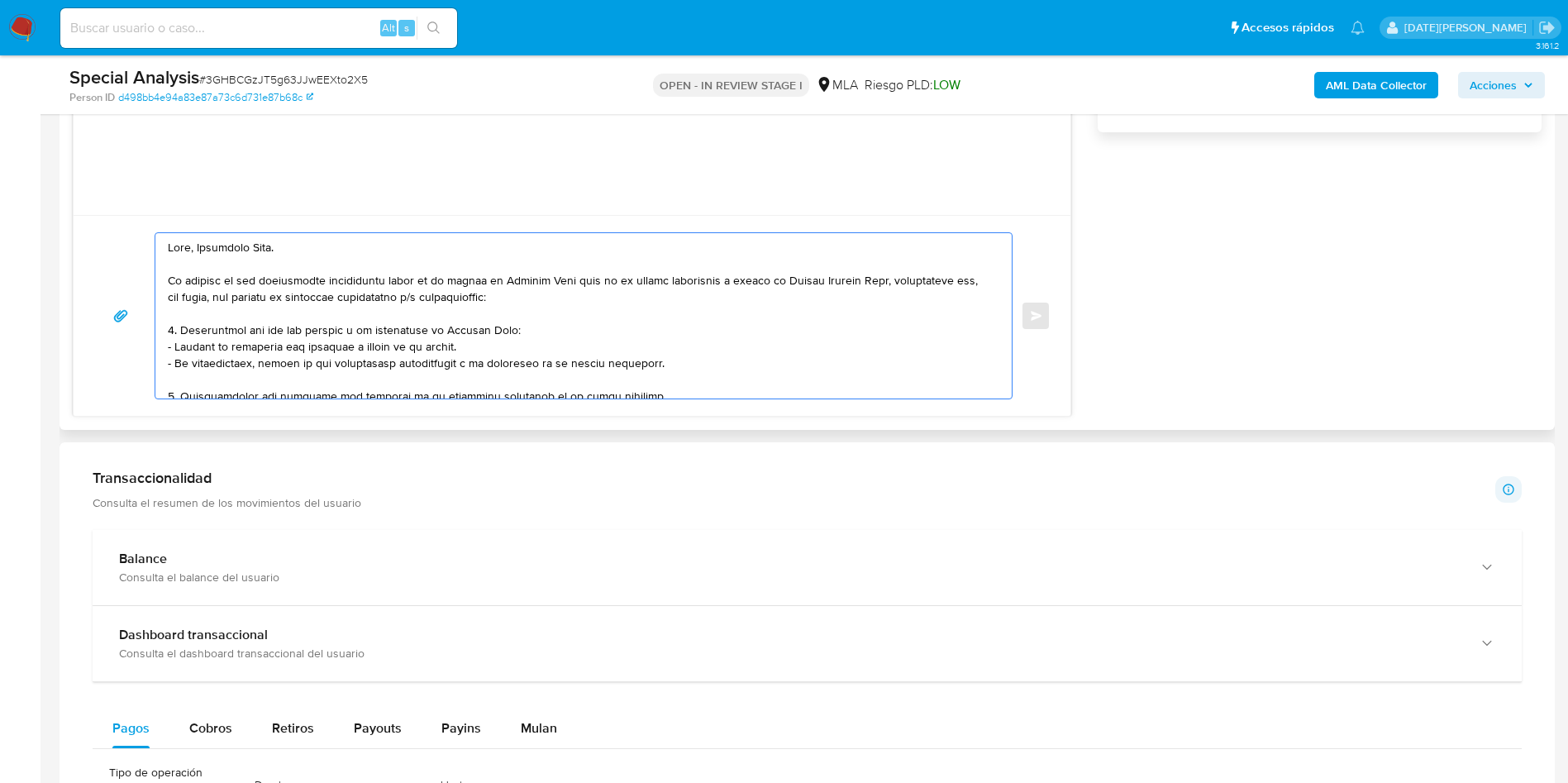
paste textarea "Martin Lautaro Oses"
click at [305, 330] on textarea at bounding box center [580, 315] width 824 height 165
paste textarea "Martin Lautaro Oses"
click at [443, 331] on textarea at bounding box center [580, 315] width 824 height 165
click at [422, 328] on textarea at bounding box center [580, 315] width 824 height 165
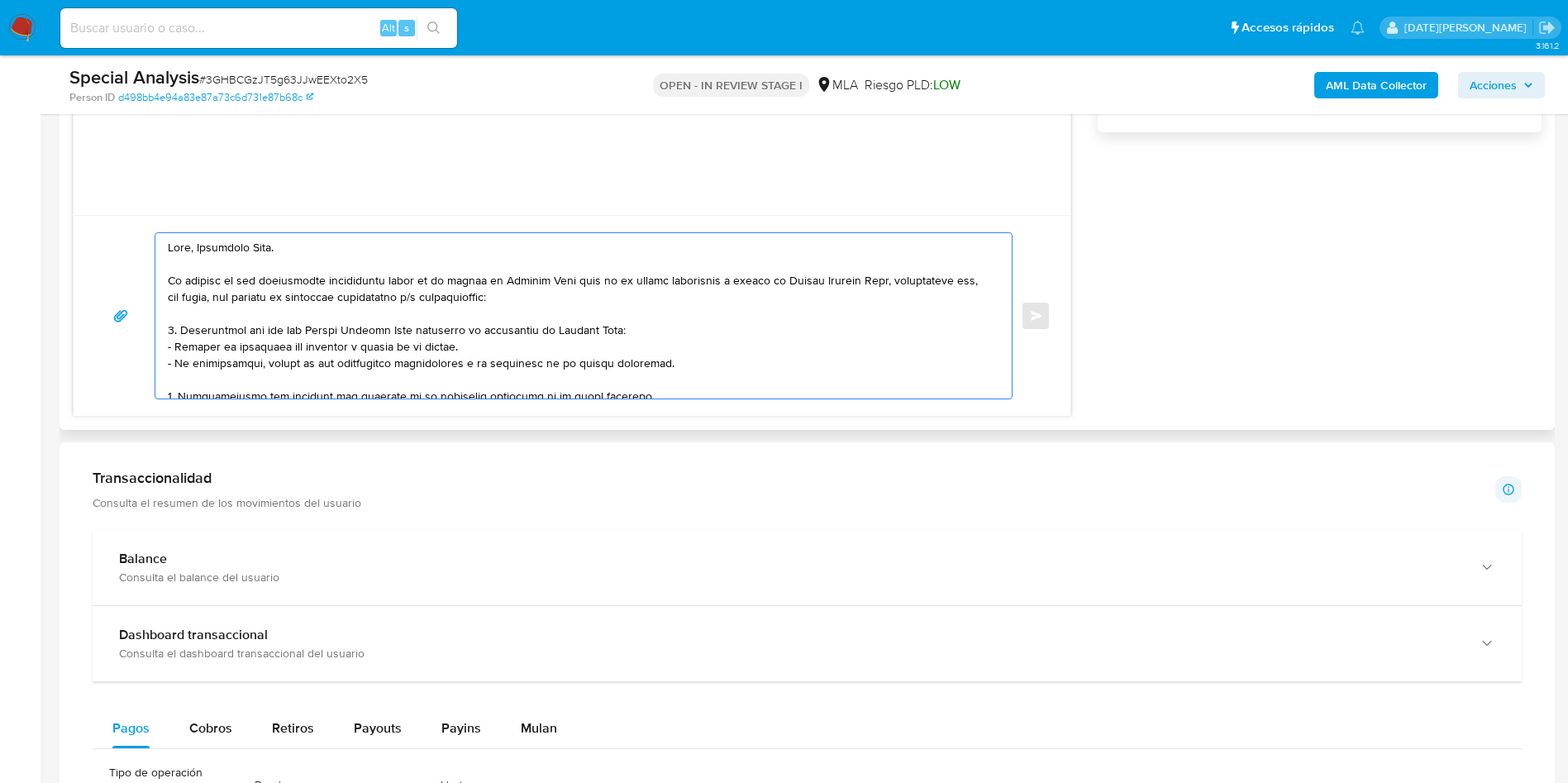
click at [422, 328] on textarea at bounding box center [580, 315] width 824 height 165
click at [545, 341] on textarea at bounding box center [580, 315] width 824 height 165
drag, startPoint x: 174, startPoint y: 348, endPoint x: 677, endPoint y: 360, distance: 503.1
click at [677, 360] on textarea at bounding box center [580, 315] width 824 height 165
click at [460, 340] on textarea at bounding box center [580, 315] width 824 height 165
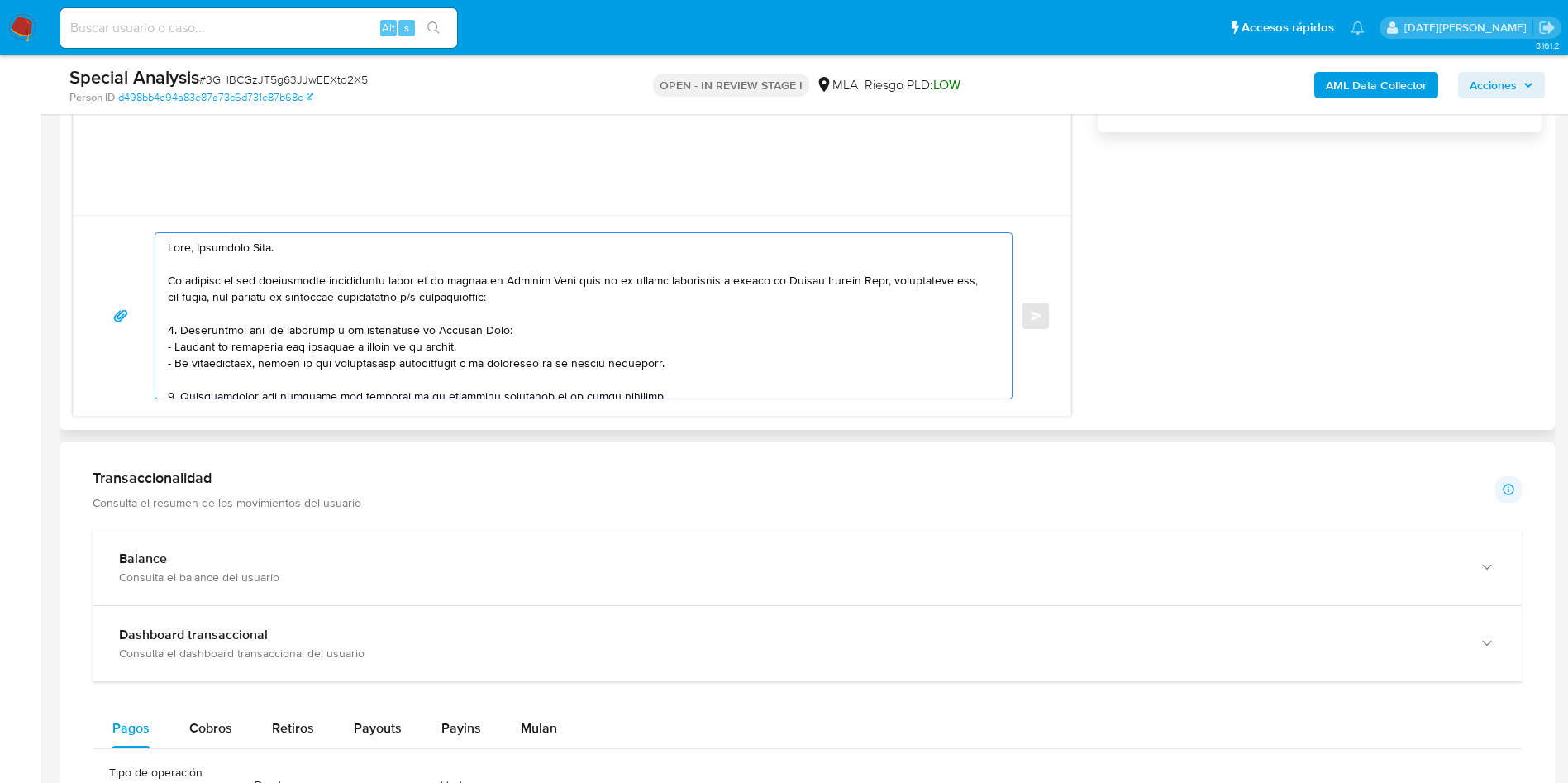
click at [272, 343] on textarea at bounding box center [580, 315] width 824 height 165
click at [291, 351] on textarea at bounding box center [580, 315] width 824 height 165
click at [295, 346] on textarea at bounding box center [580, 315] width 824 height 165
paste textarea "Martin Lautaro Oses"
click at [413, 348] on textarea at bounding box center [580, 315] width 824 height 165
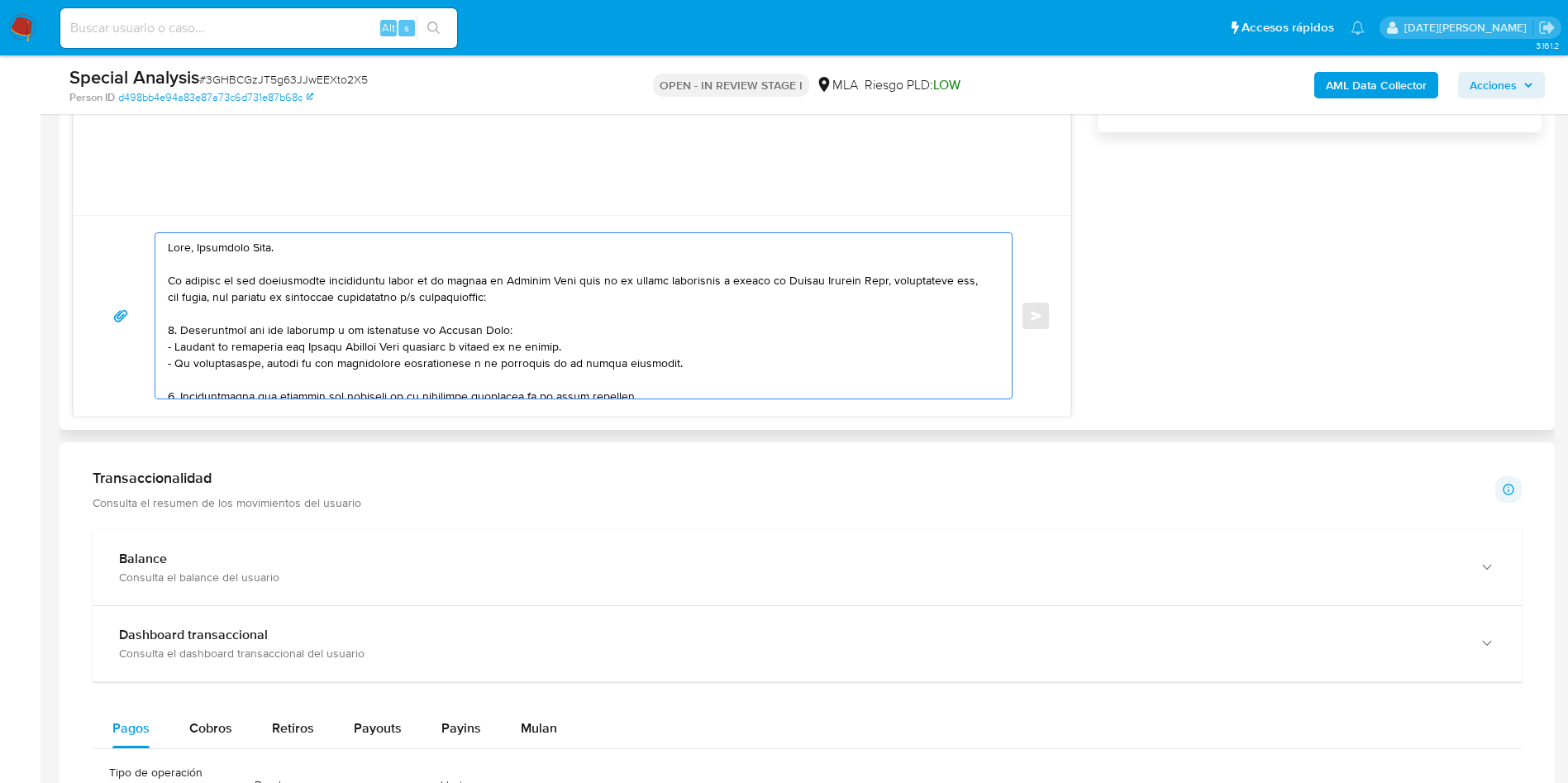
click at [413, 348] on textarea at bounding box center [580, 315] width 824 height 165
click at [457, 366] on textarea at bounding box center [580, 315] width 824 height 165
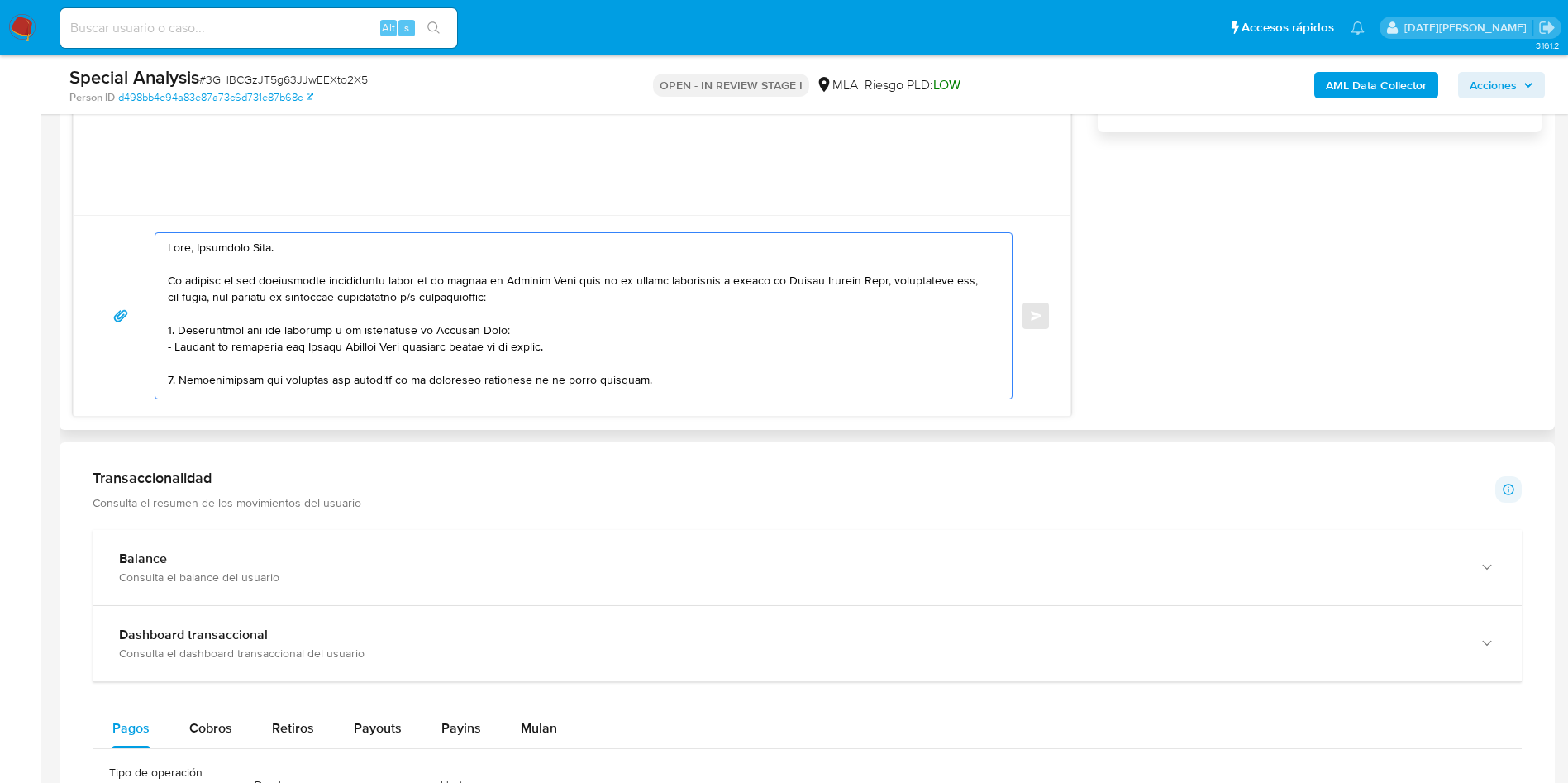
click at [418, 349] on textarea at bounding box center [580, 315] width 824 height 165
click at [0, 0] on lt-span "realiza" at bounding box center [0, 0] width 0 height 0
click at [489, 368] on textarea at bounding box center [580, 315] width 824 height 165
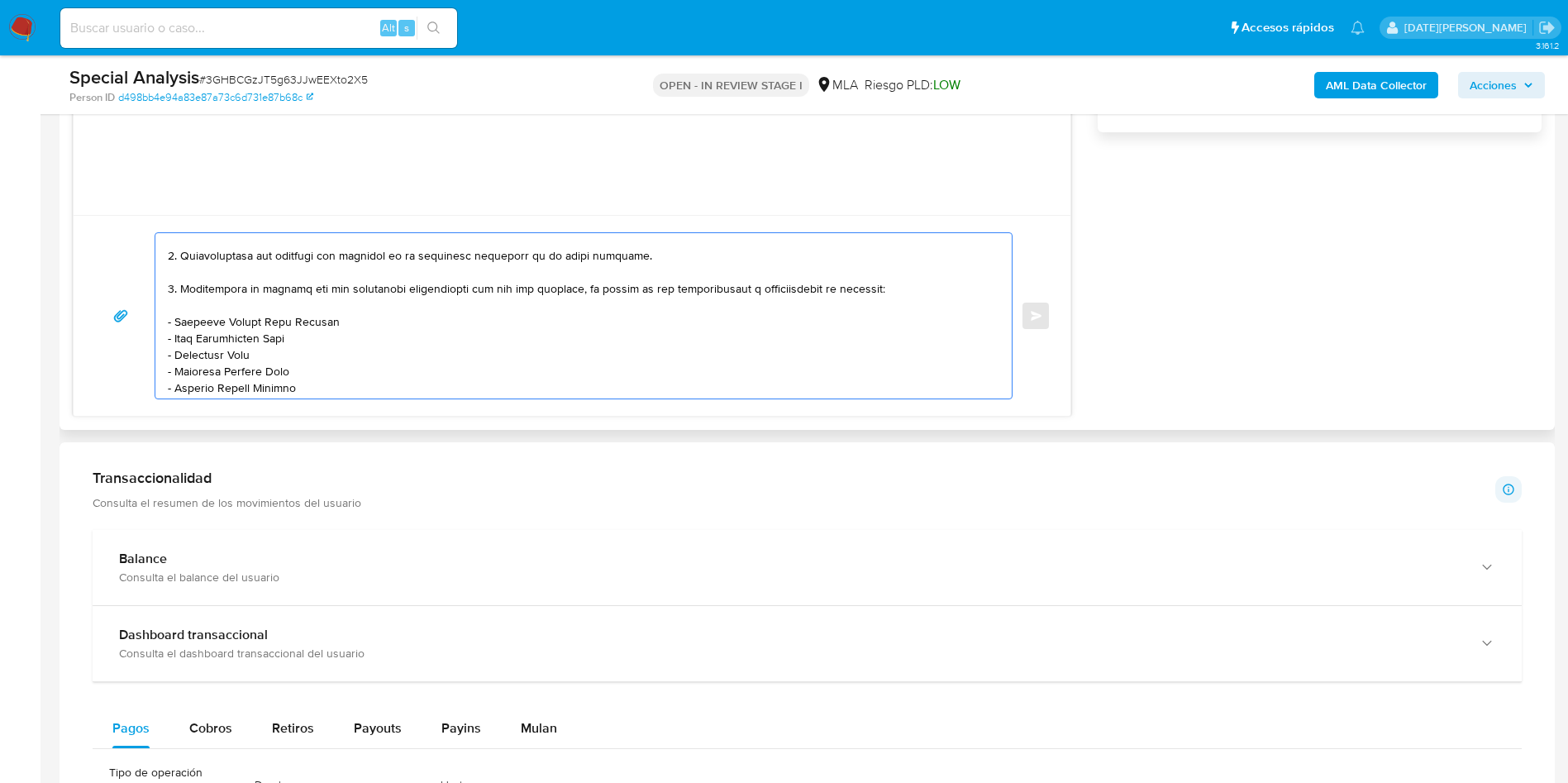
click at [536, 283] on textarea at bounding box center [580, 315] width 824 height 165
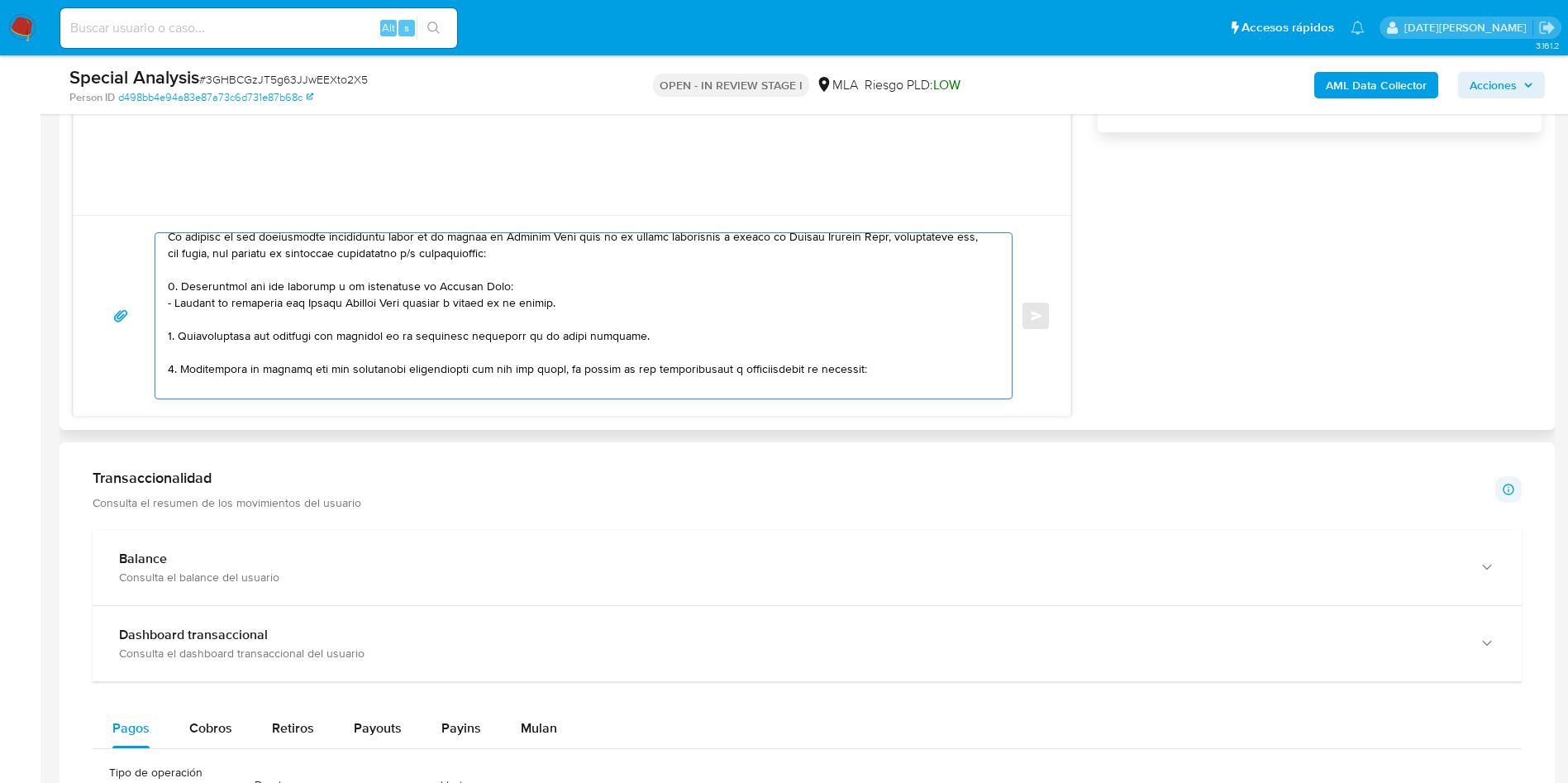
scroll to position [53, 0]
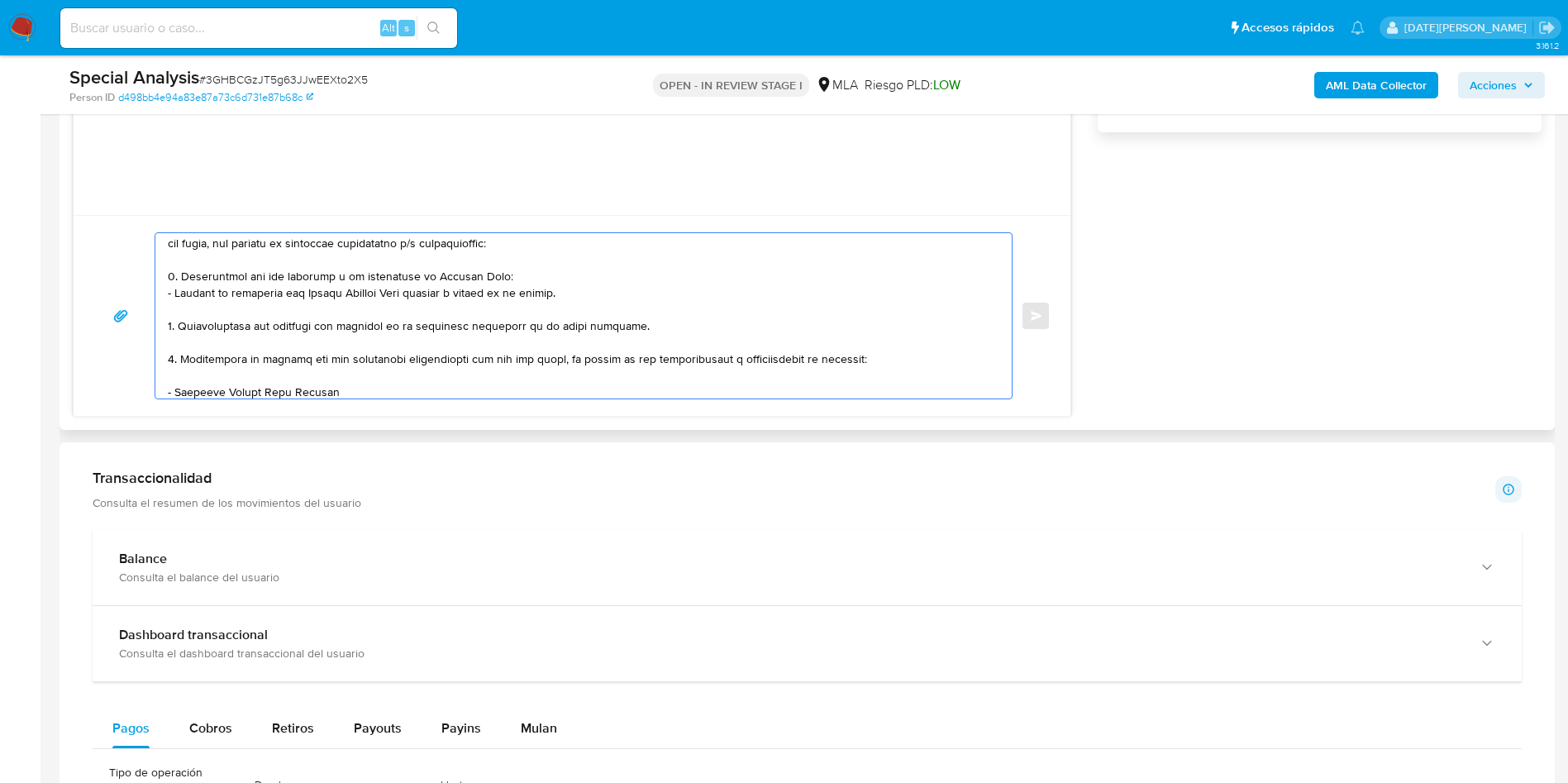
click at [659, 320] on textarea at bounding box center [580, 315] width 824 height 165
click at [505, 287] on textarea at bounding box center [580, 315] width 824 height 165
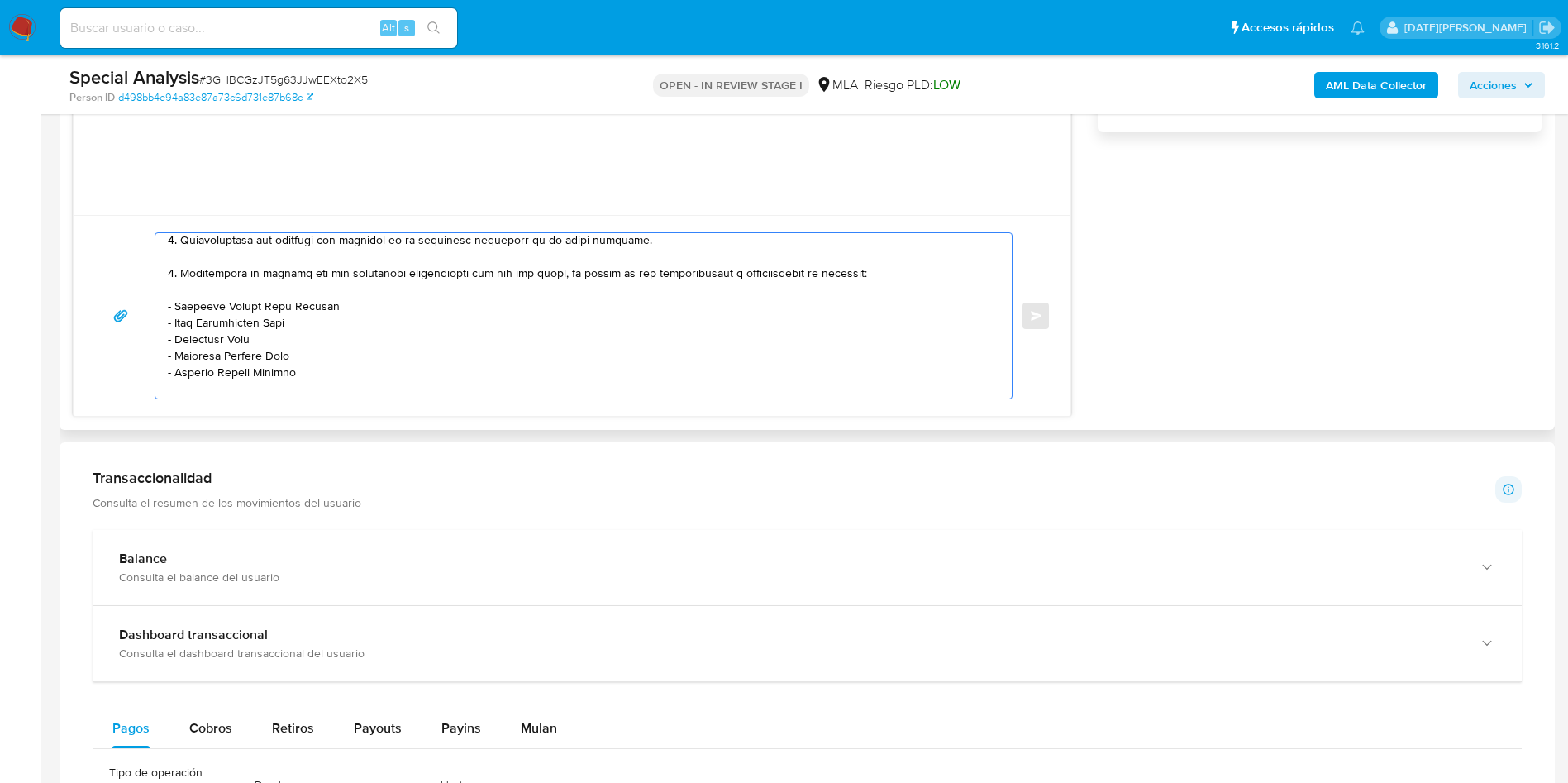
scroll to position [178, 0]
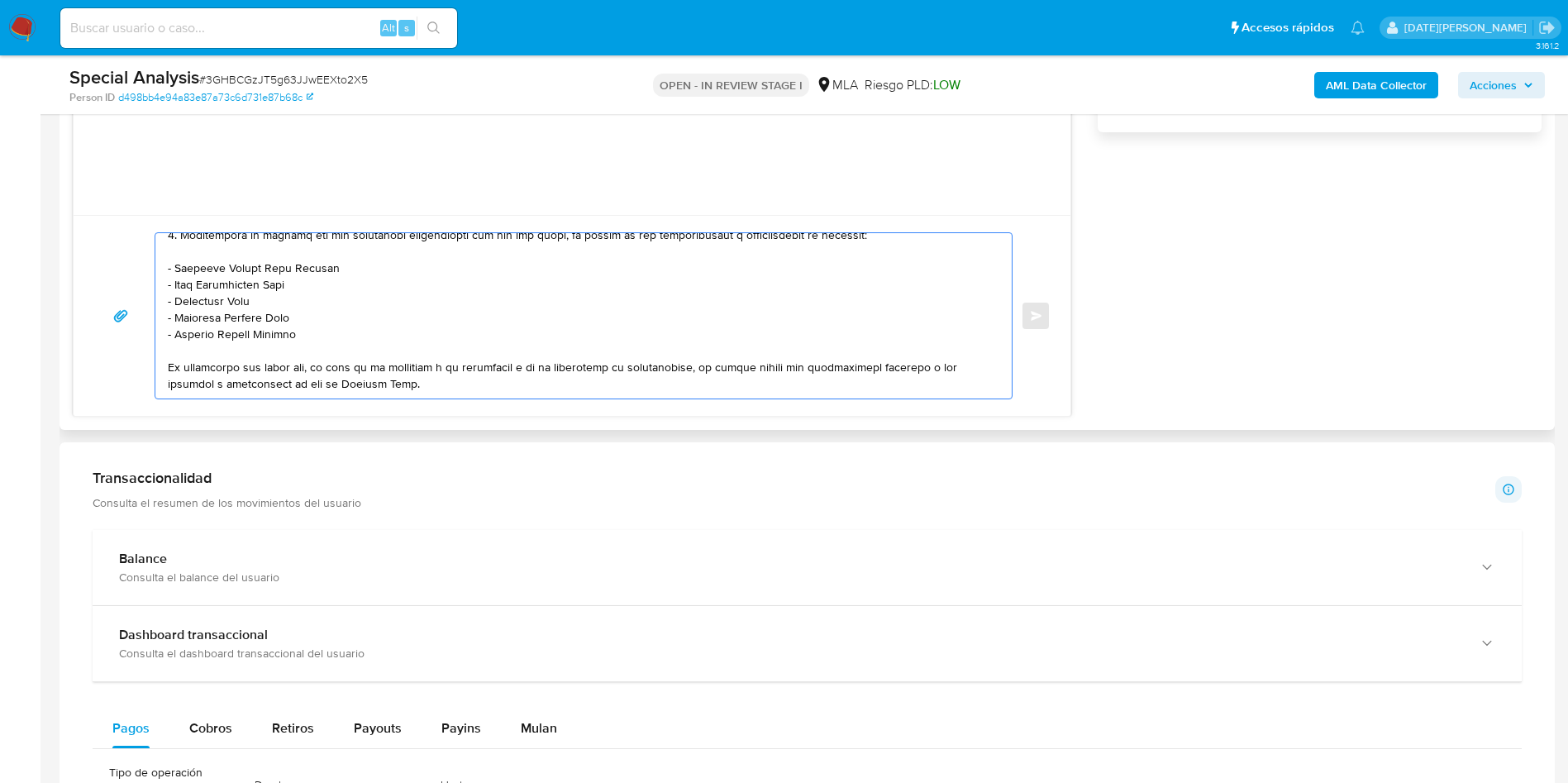
drag, startPoint x: 300, startPoint y: 285, endPoint x: 164, endPoint y: 288, distance: 136.0
click at [164, 288] on div at bounding box center [579, 315] width 848 height 165
drag, startPoint x: 260, startPoint y: 300, endPoint x: 160, endPoint y: 306, distance: 100.2
click at [160, 306] on div at bounding box center [579, 315] width 848 height 165
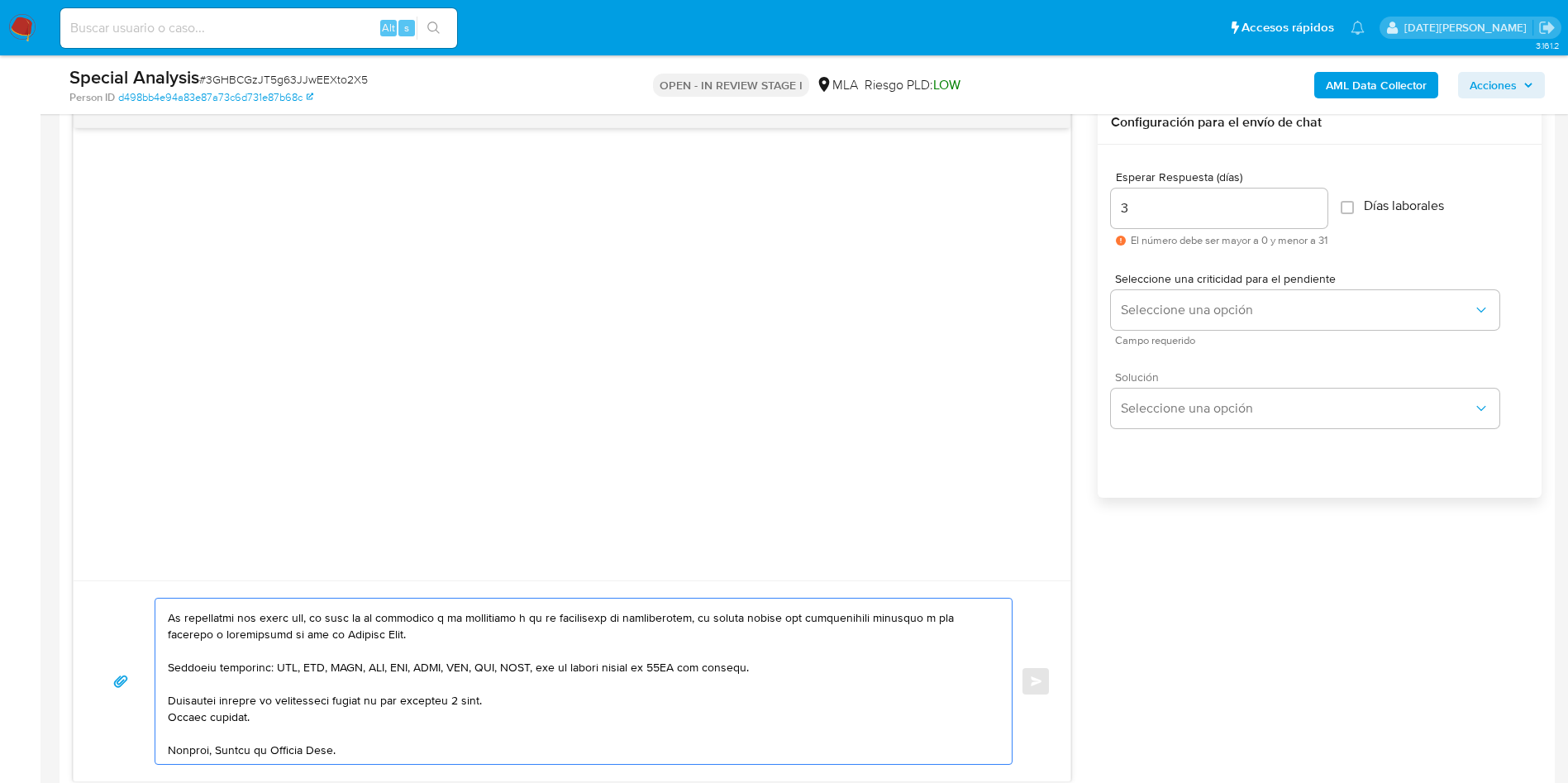
scroll to position [868, 0]
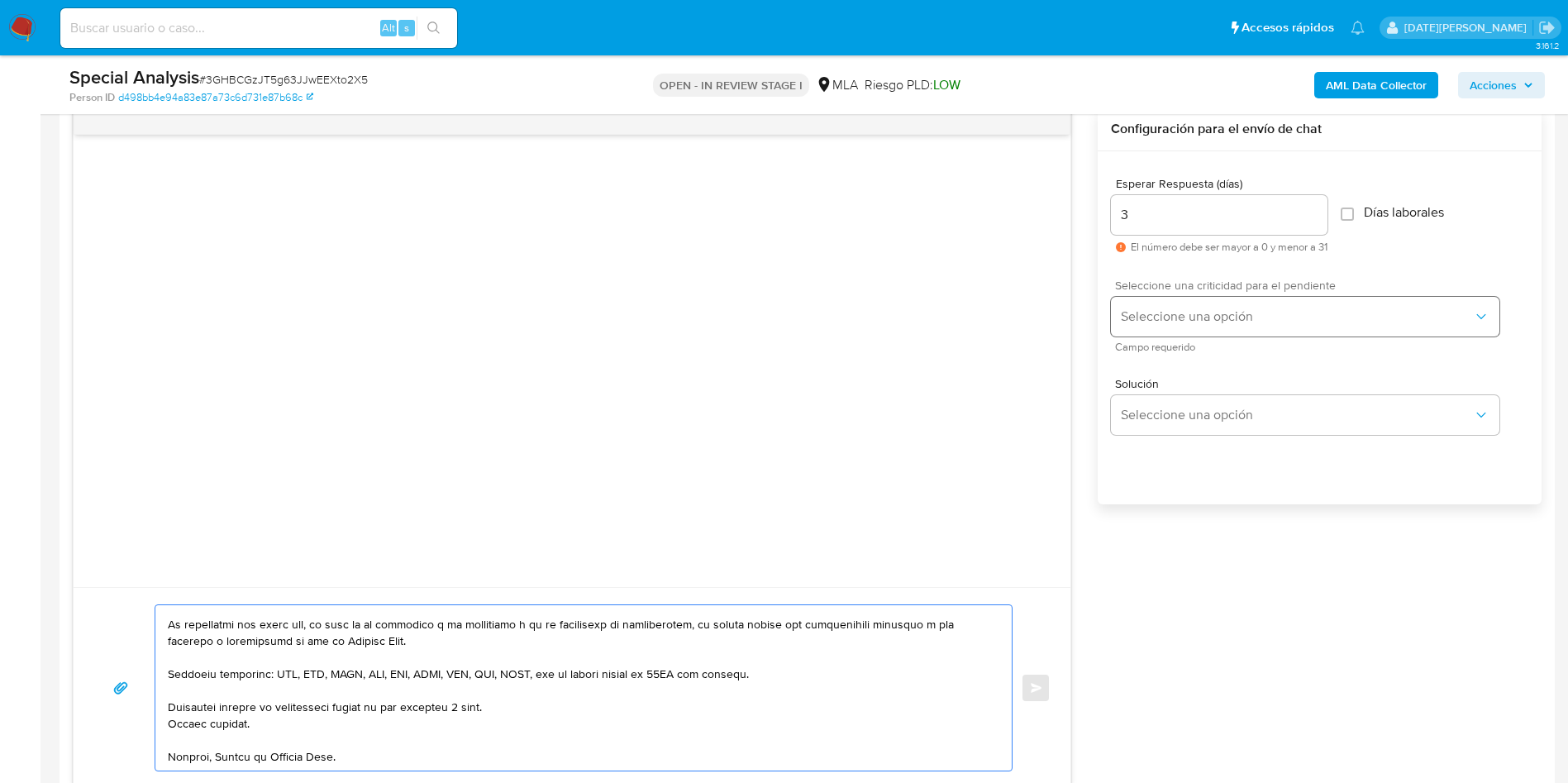
type textarea "Hola, Sebastian Oses. En función de las operaciones registradas tanto en tu cue…"
click at [1188, 317] on span "Seleccione una opción" at bounding box center [1297, 316] width 352 height 17
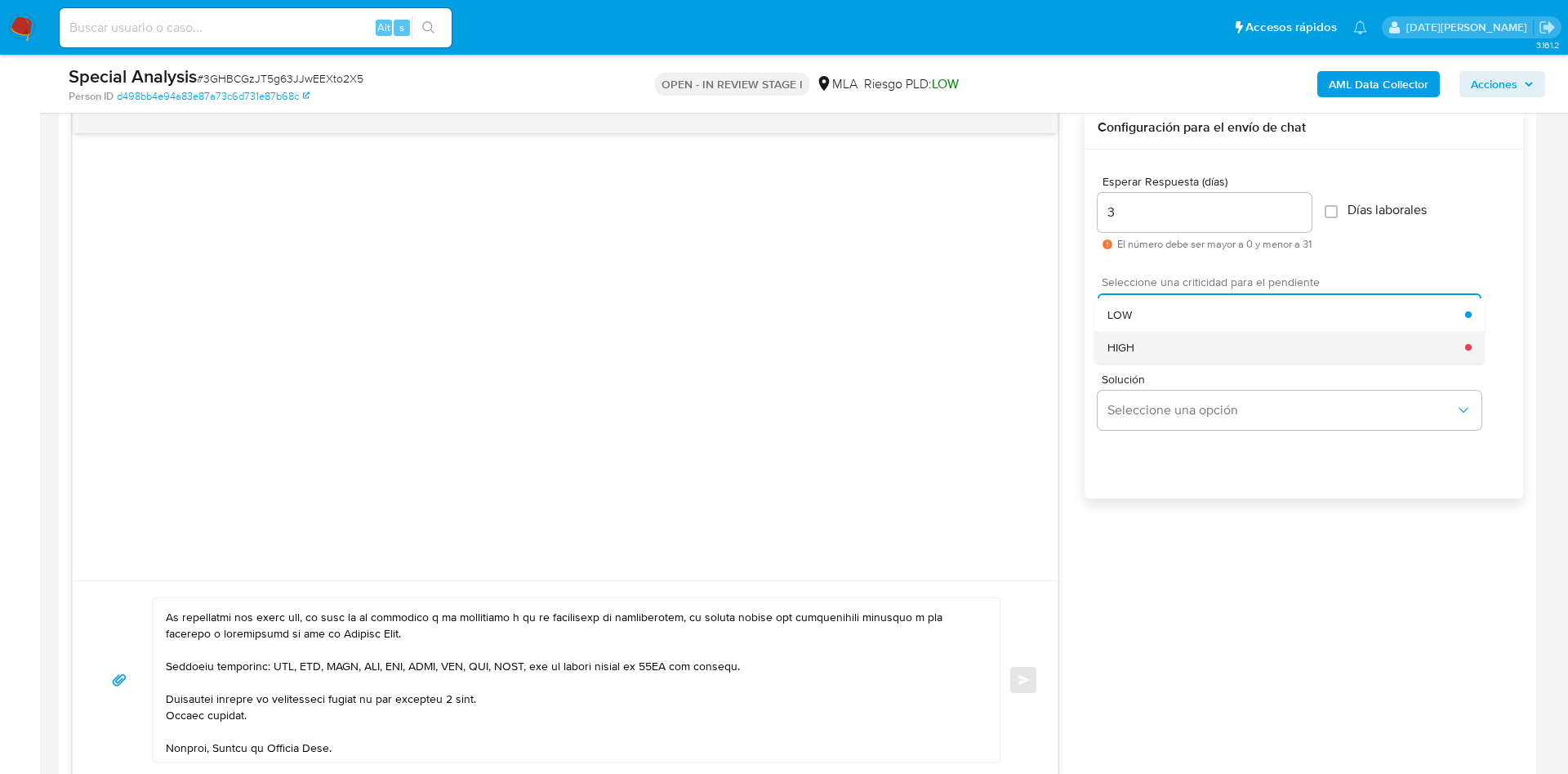
click at [1169, 354] on div "HIGH" at bounding box center [1286, 346] width 358 height 32
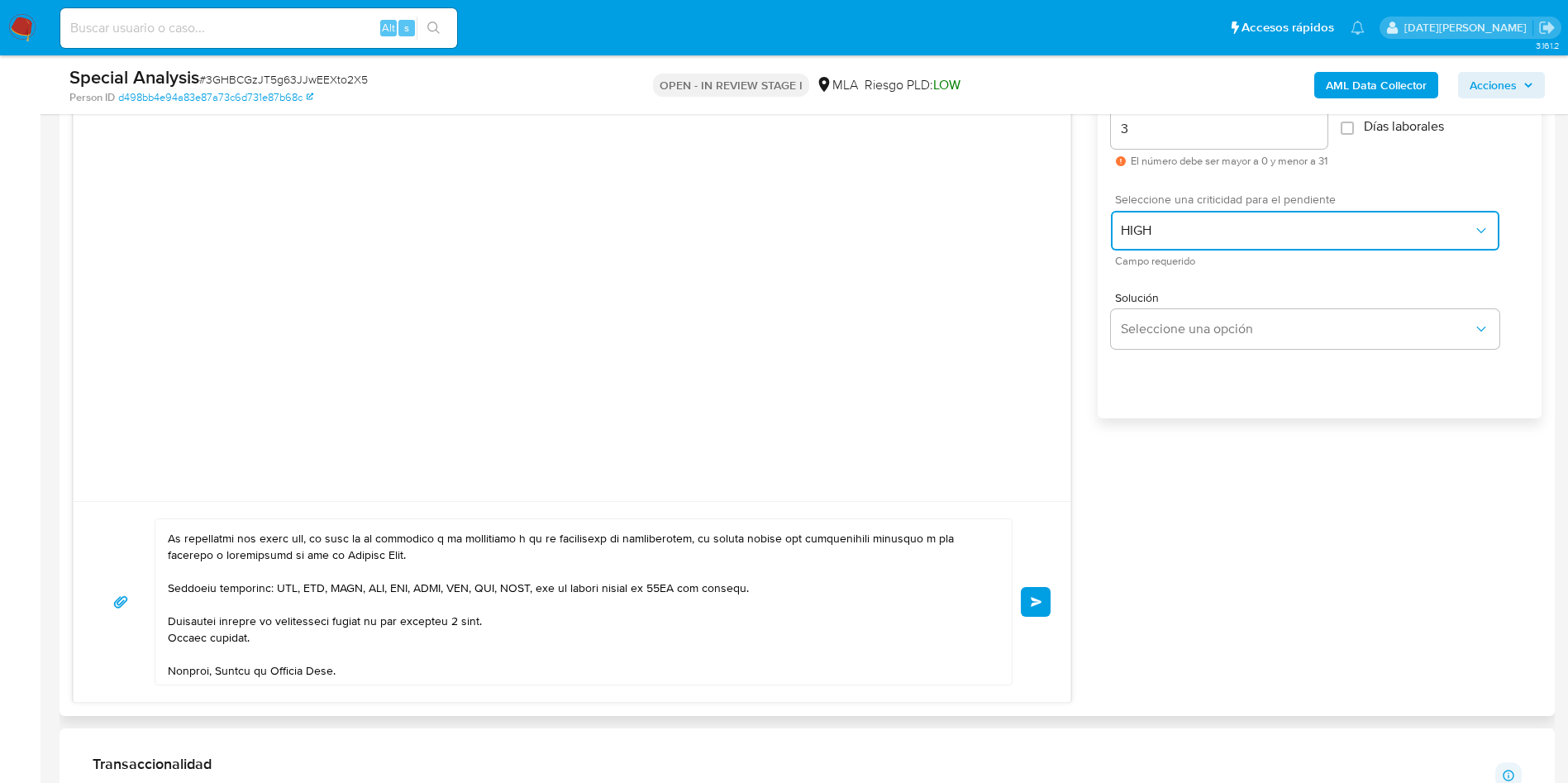
scroll to position [992, 0]
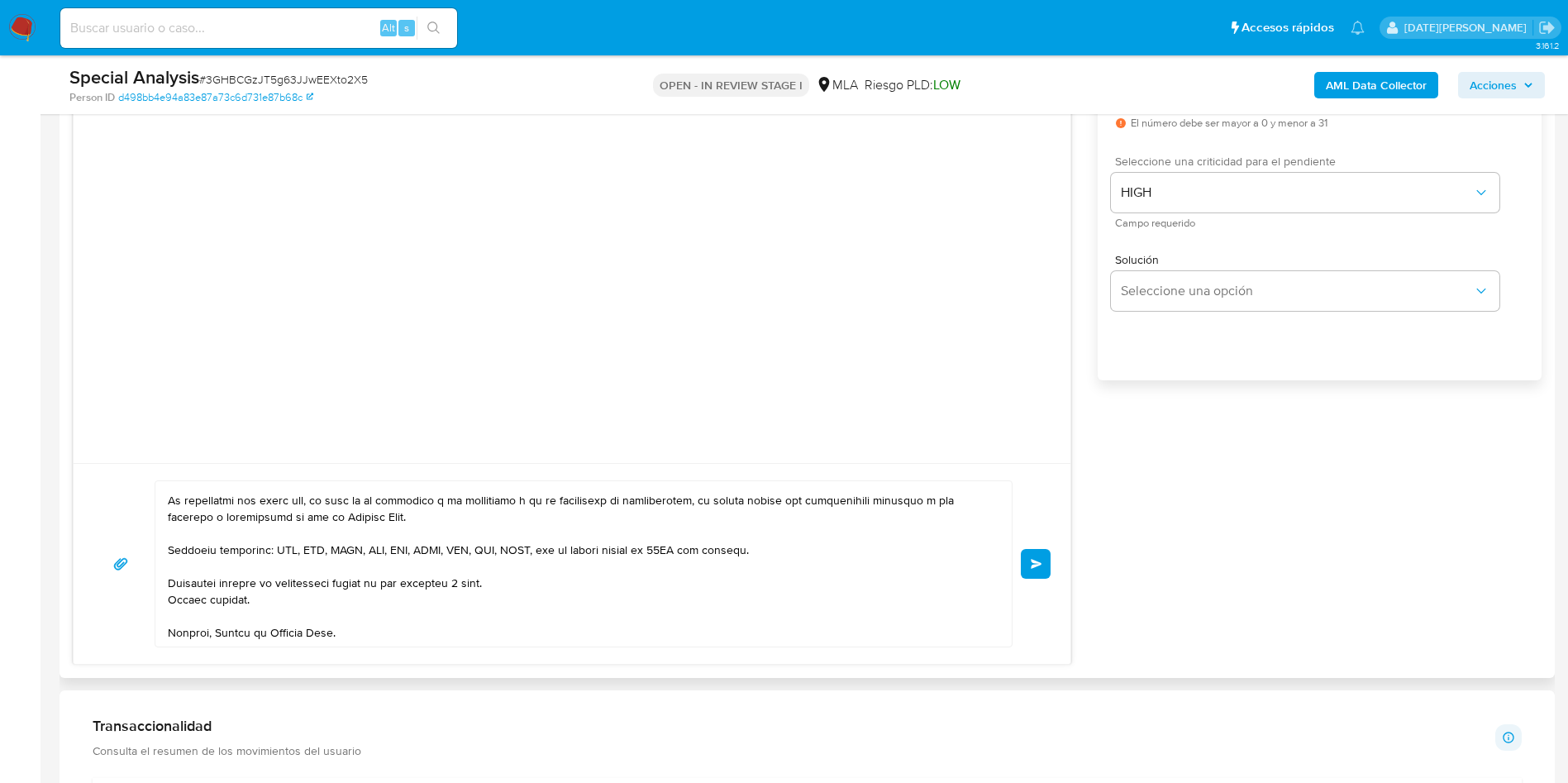
click at [1025, 560] on button "Enviar" at bounding box center [1035, 563] width 30 height 30
click at [1033, 562] on span "Enviar" at bounding box center [1036, 563] width 12 height 10
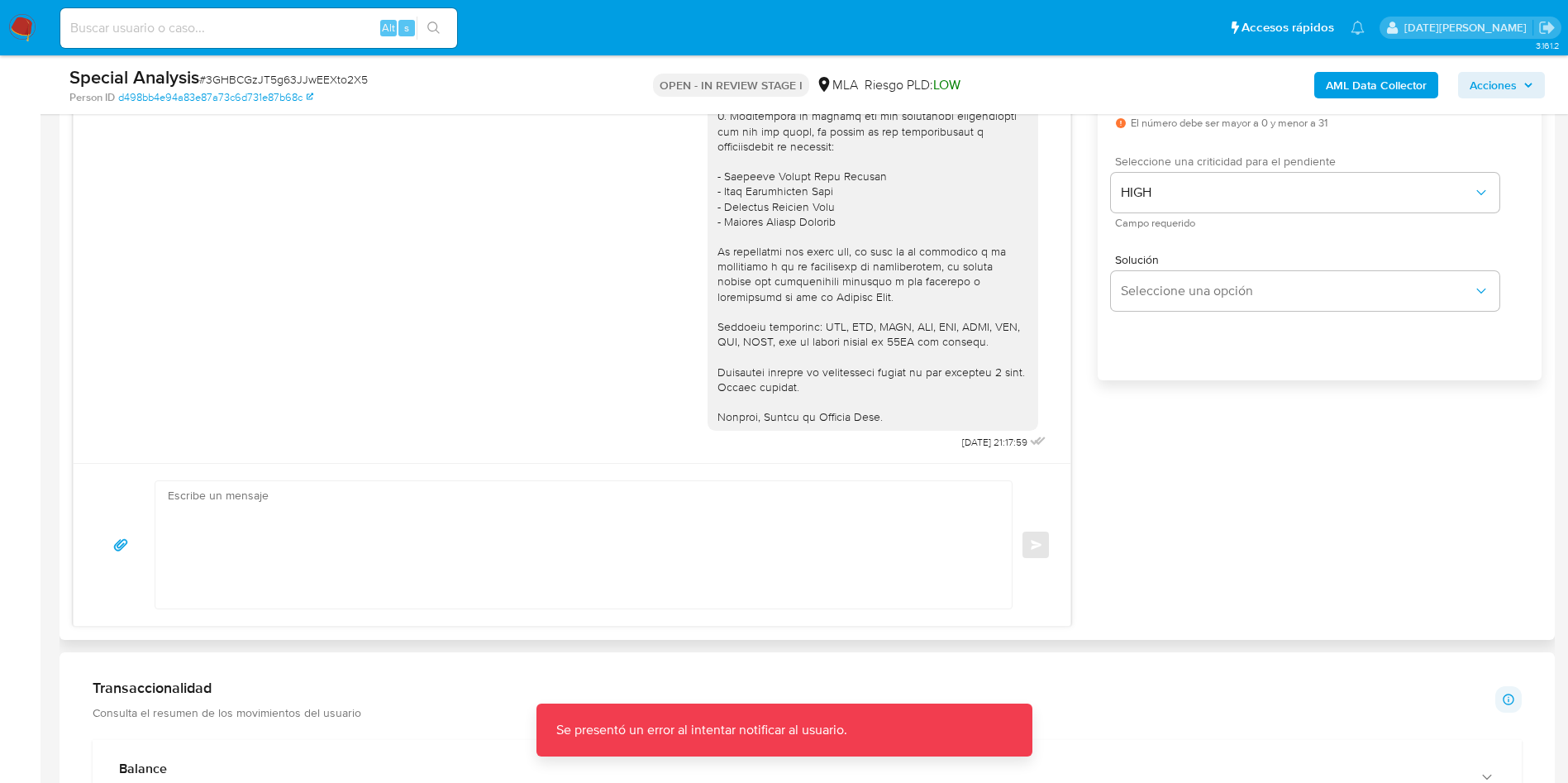
scroll to position [868, 0]
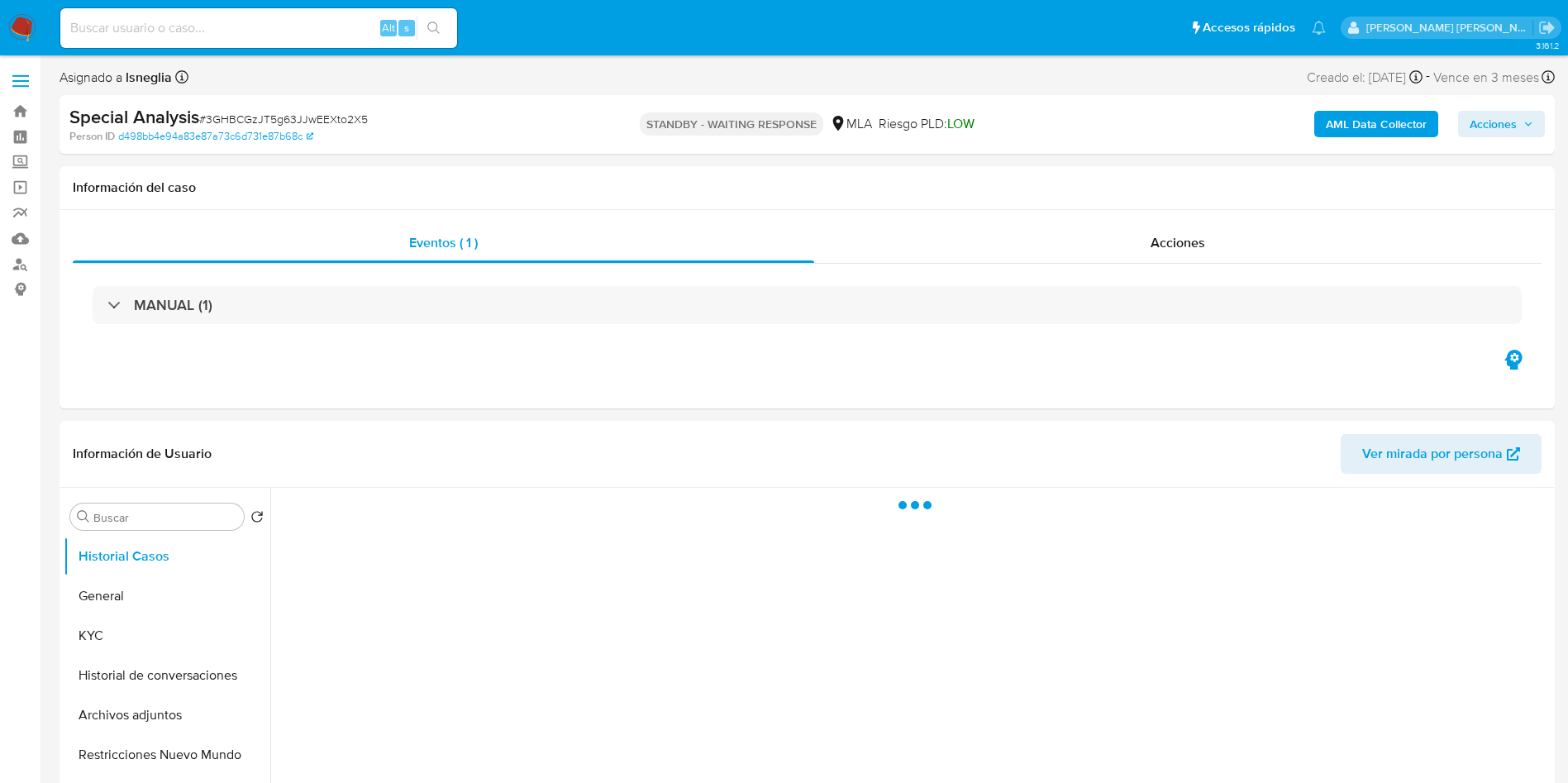
select select "10"
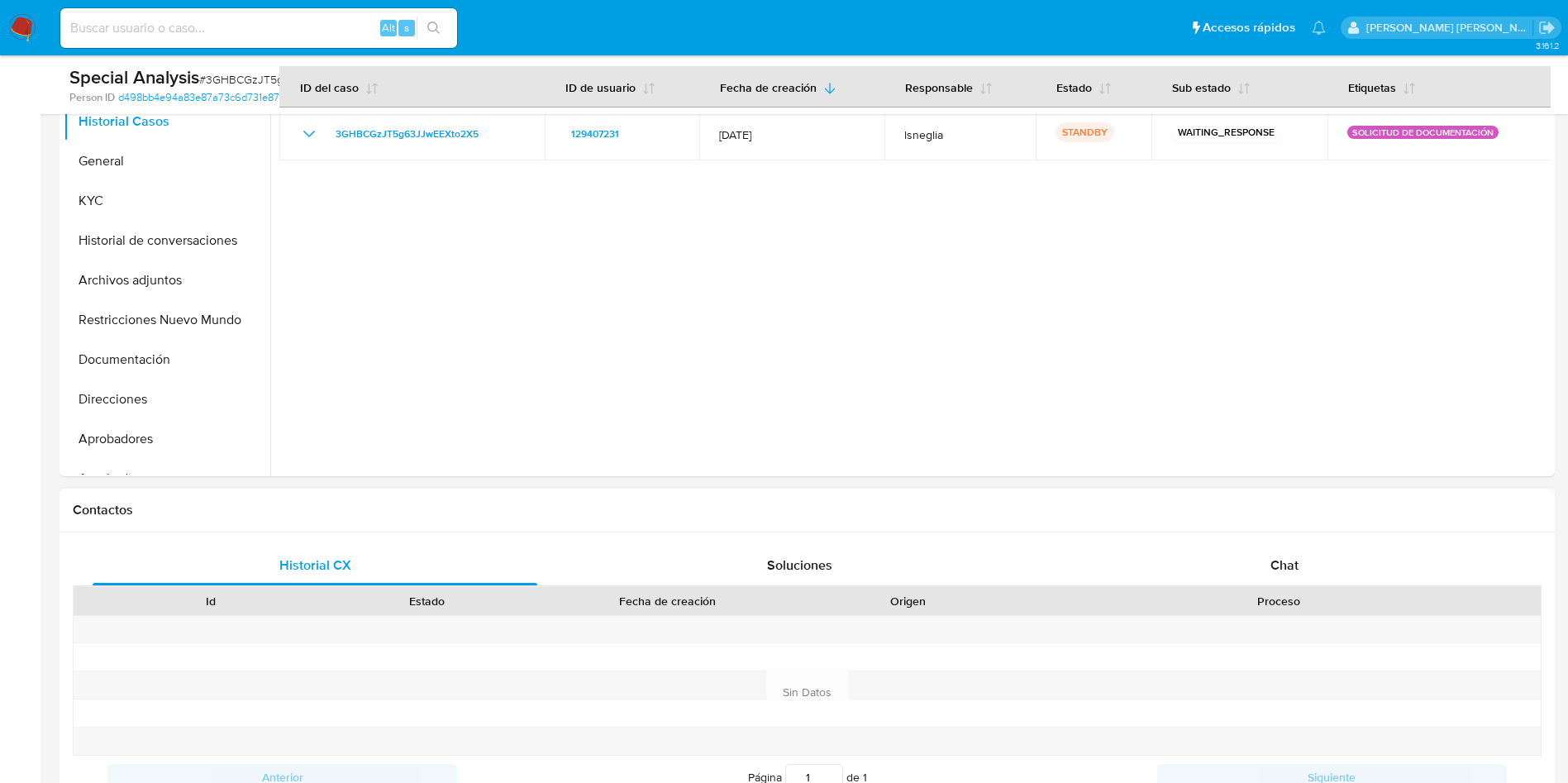
scroll to position [496, 0]
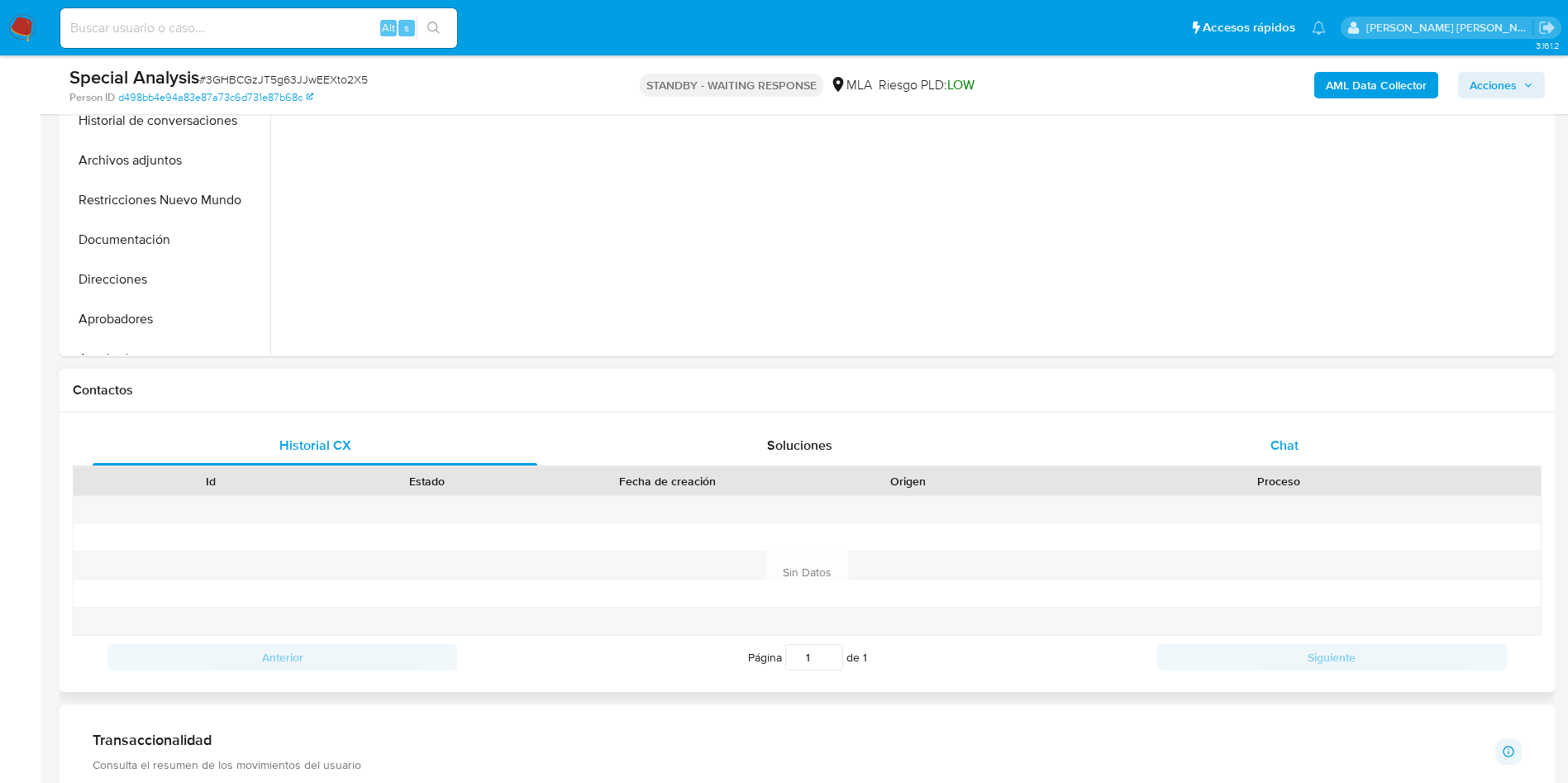
click at [1272, 446] on span "Chat" at bounding box center [1284, 444] width 28 height 19
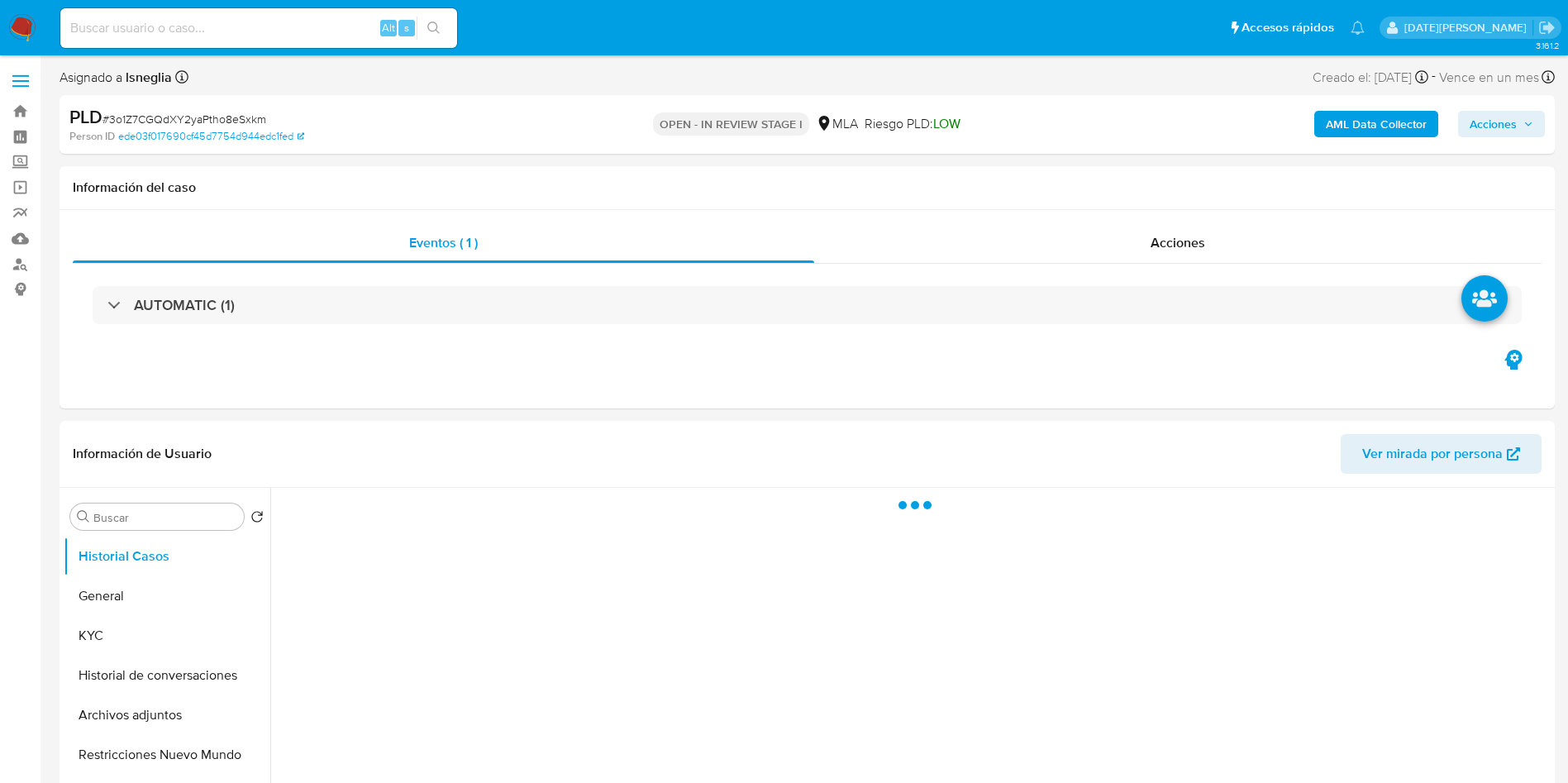
select select "10"
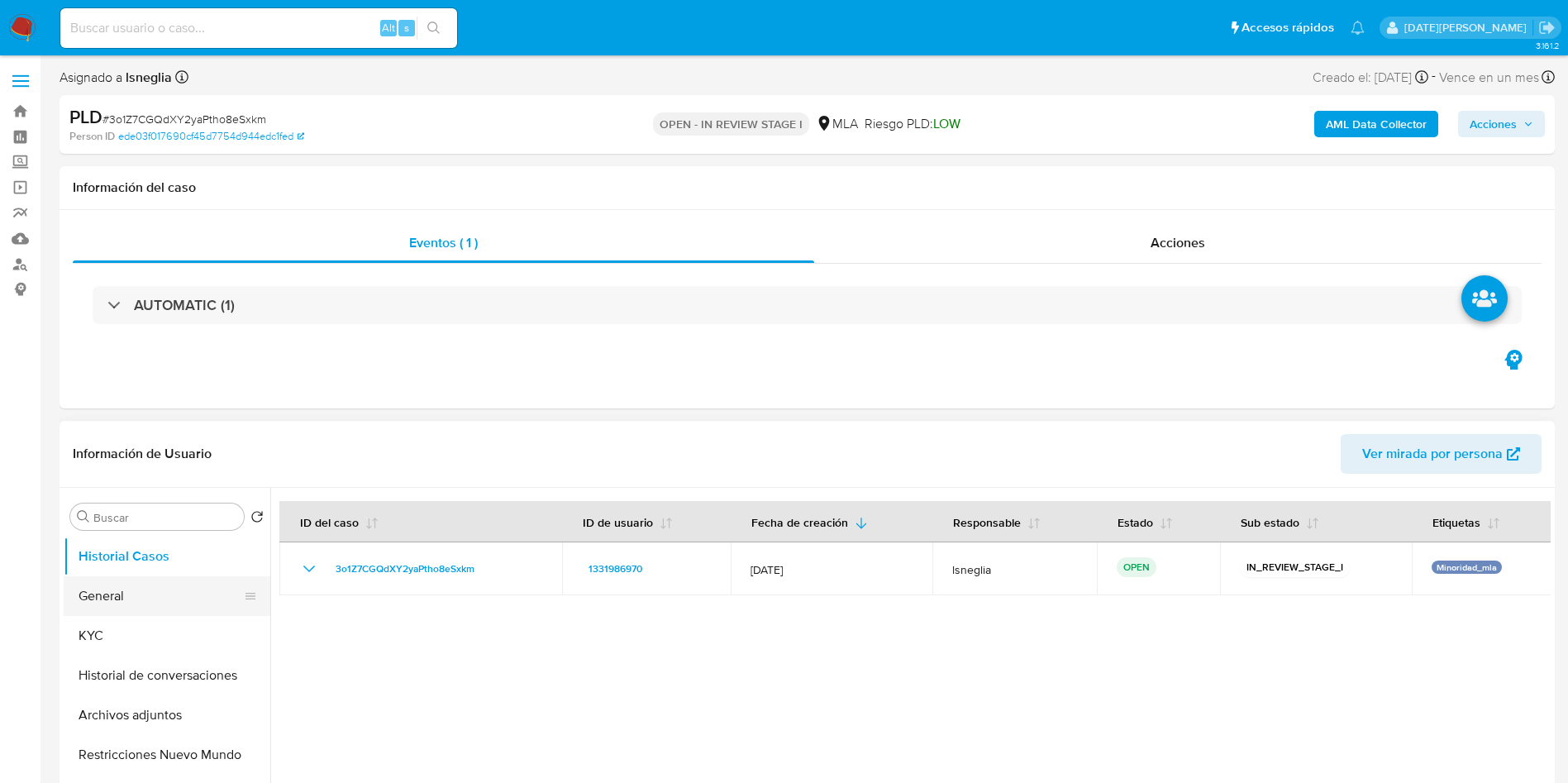
click at [126, 601] on button "General" at bounding box center [159, 596] width 193 height 40
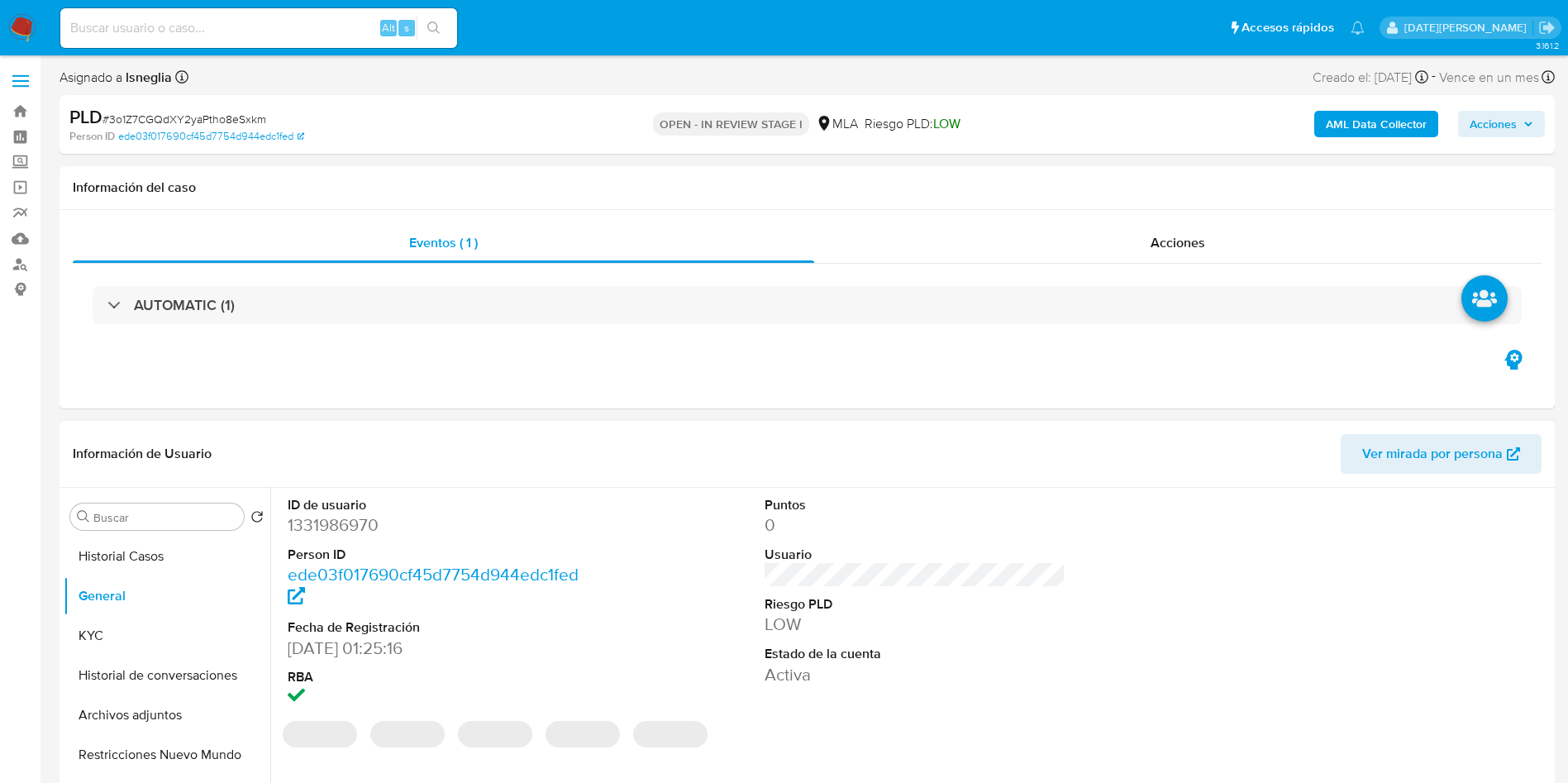
click at [320, 527] on dd "1331986970" at bounding box center [439, 525] width 302 height 23
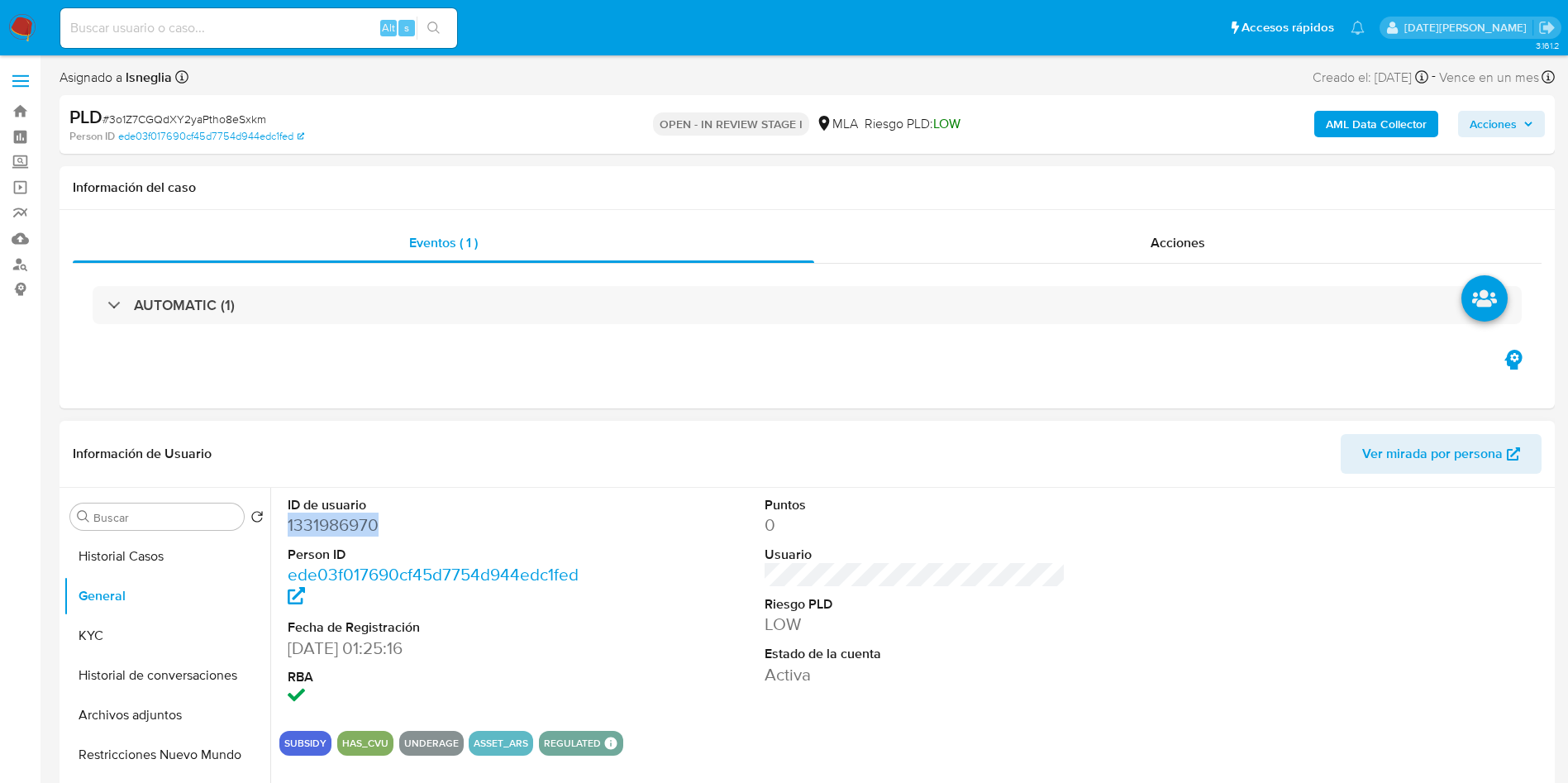
copy dd "1331986970"
drag, startPoint x: 485, startPoint y: 391, endPoint x: 494, endPoint y: 388, distance: 9.5
click at [485, 391] on div "Eventos ( 1 ) Acciones AUTOMATIC (1)" at bounding box center [807, 309] width 1496 height 198
click at [599, 283] on div "AUTOMATIC (1)" at bounding box center [807, 305] width 1469 height 83
drag, startPoint x: 123, startPoint y: 627, endPoint x: 133, endPoint y: 634, distance: 12.2
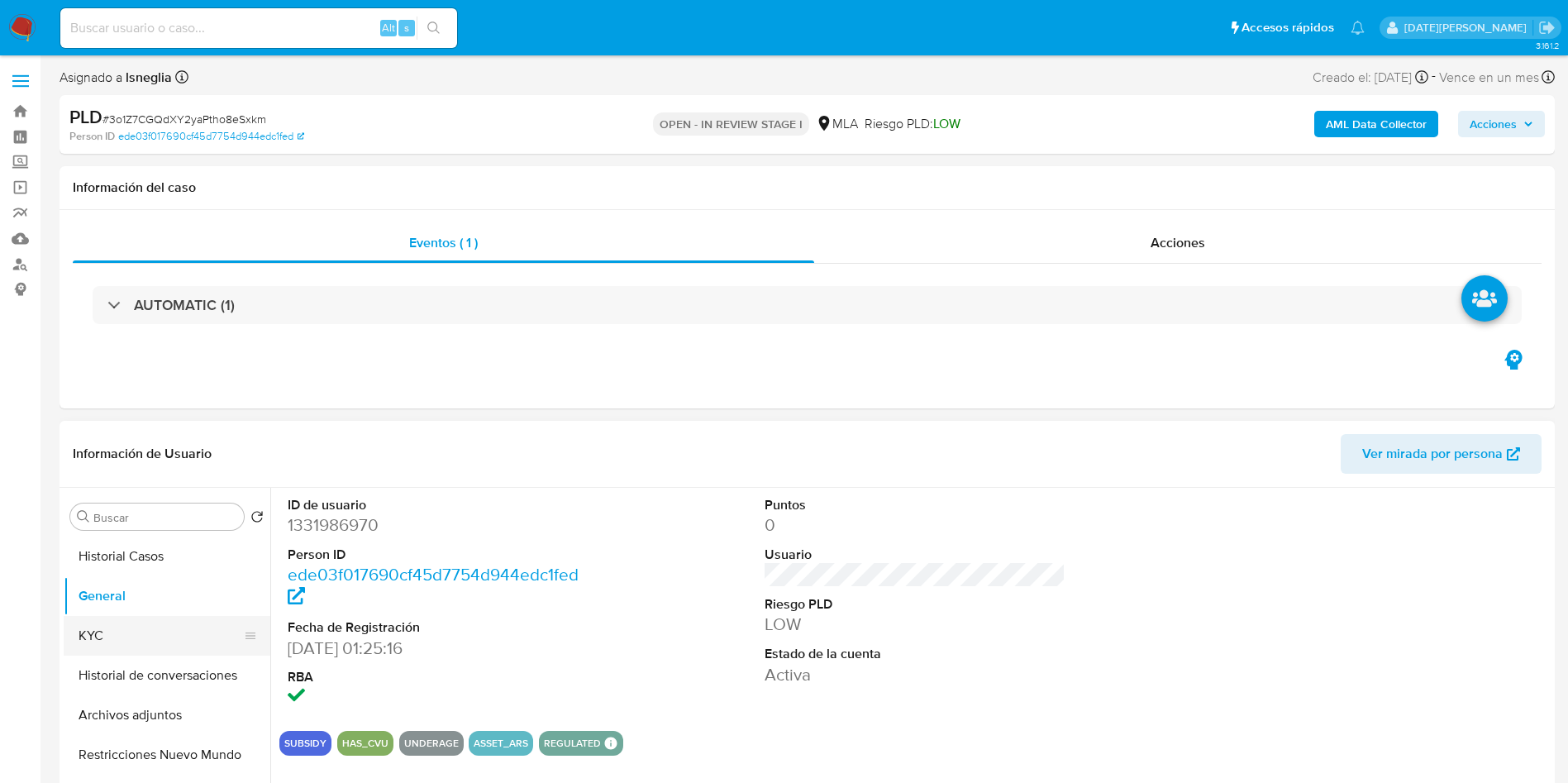
click at [125, 623] on button "KYC" at bounding box center [159, 636] width 193 height 40
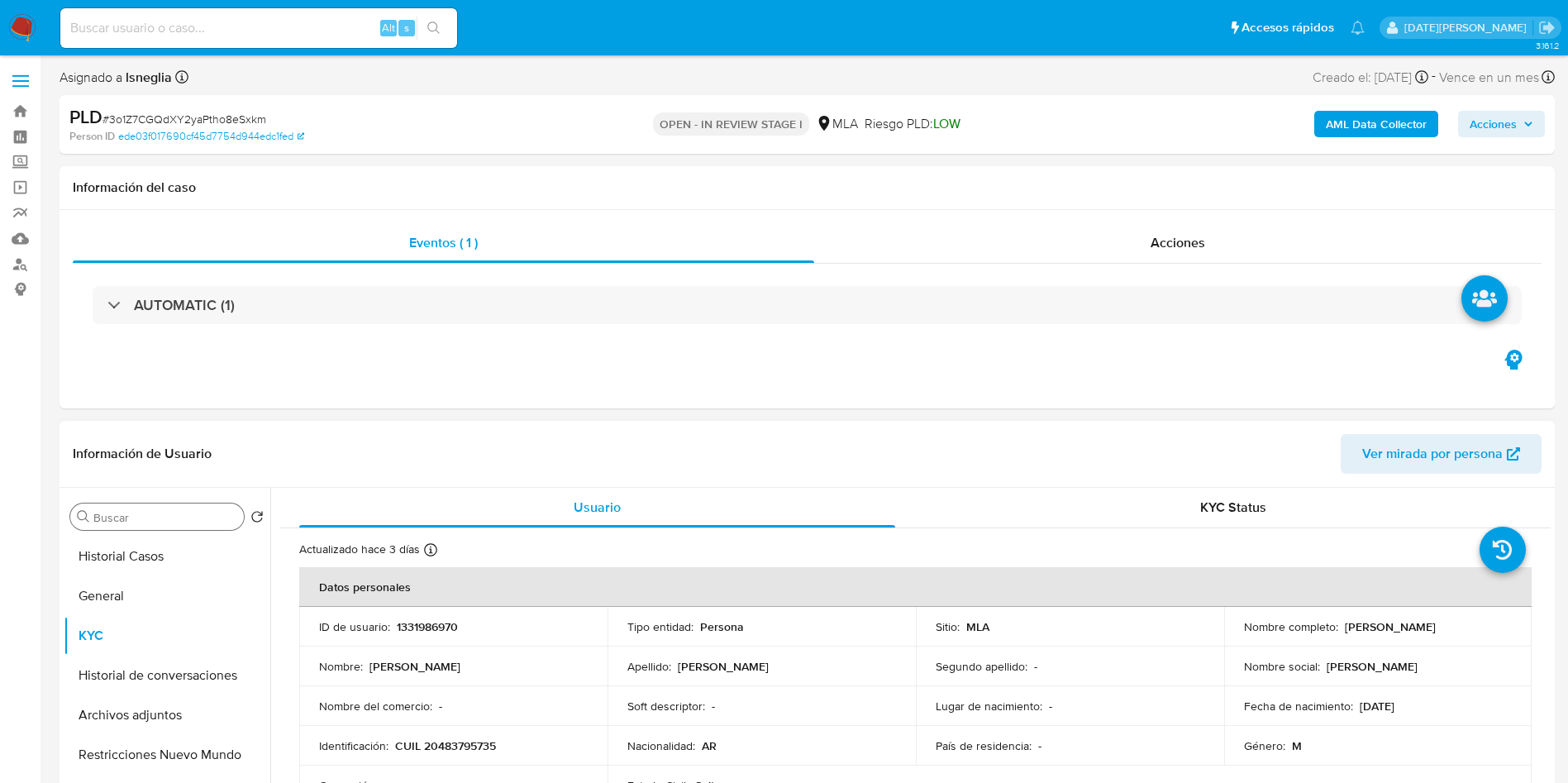
click at [141, 504] on div "Buscar" at bounding box center [156, 517] width 173 height 27
click at [143, 518] on input "Buscar" at bounding box center [164, 517] width 144 height 15
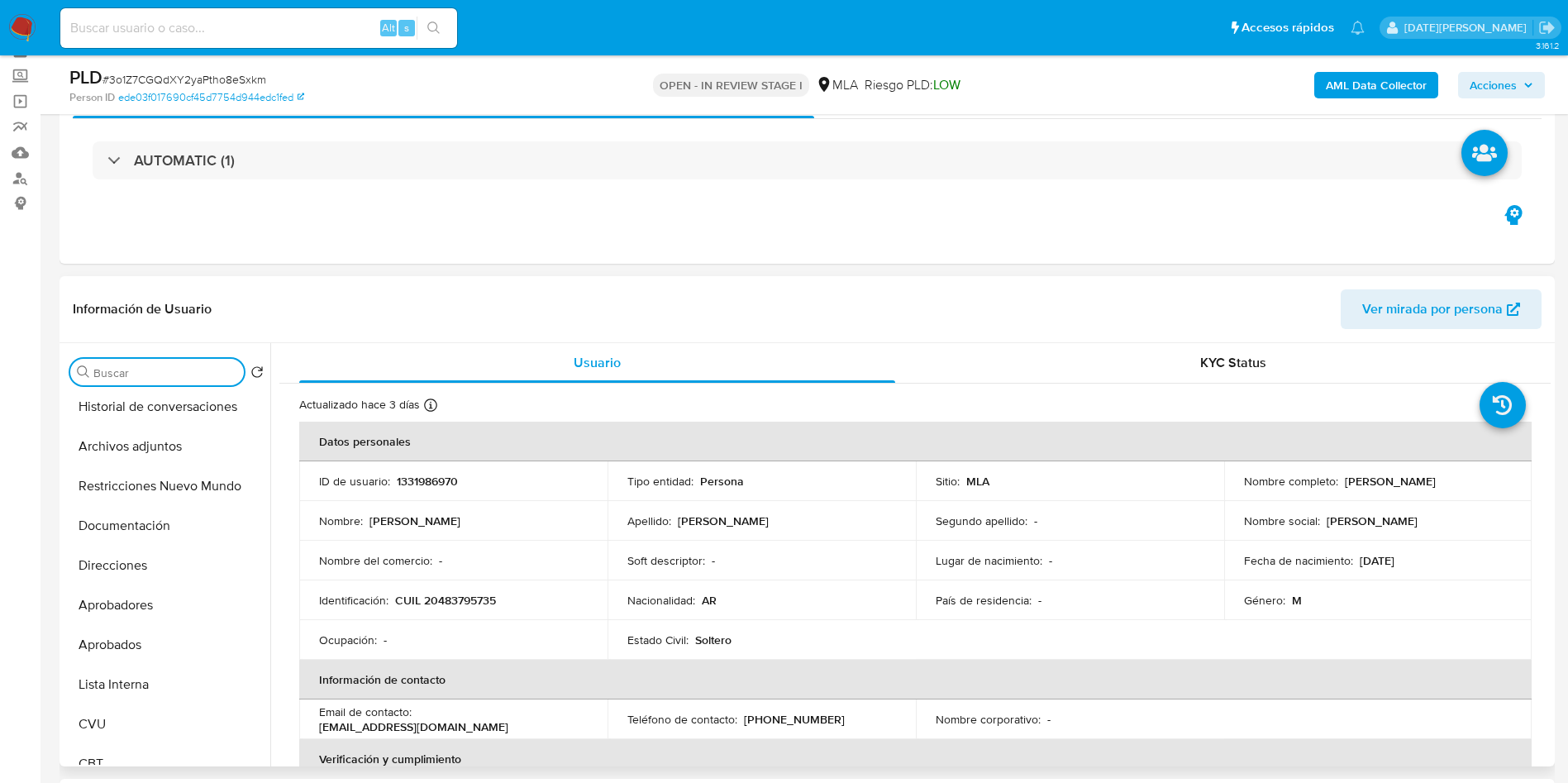
scroll to position [124, 0]
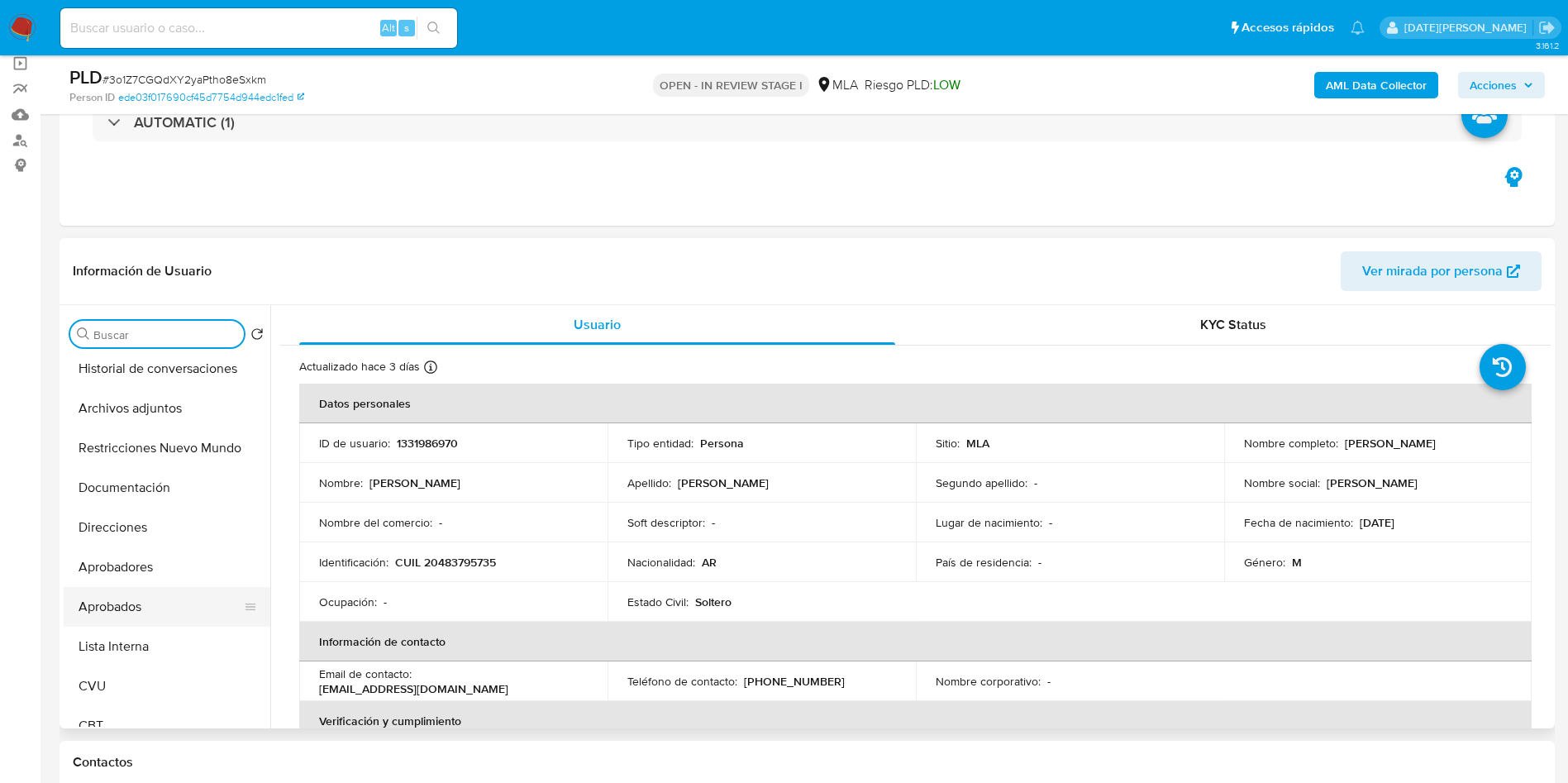
click at [171, 611] on button "Aprobados" at bounding box center [159, 607] width 193 height 40
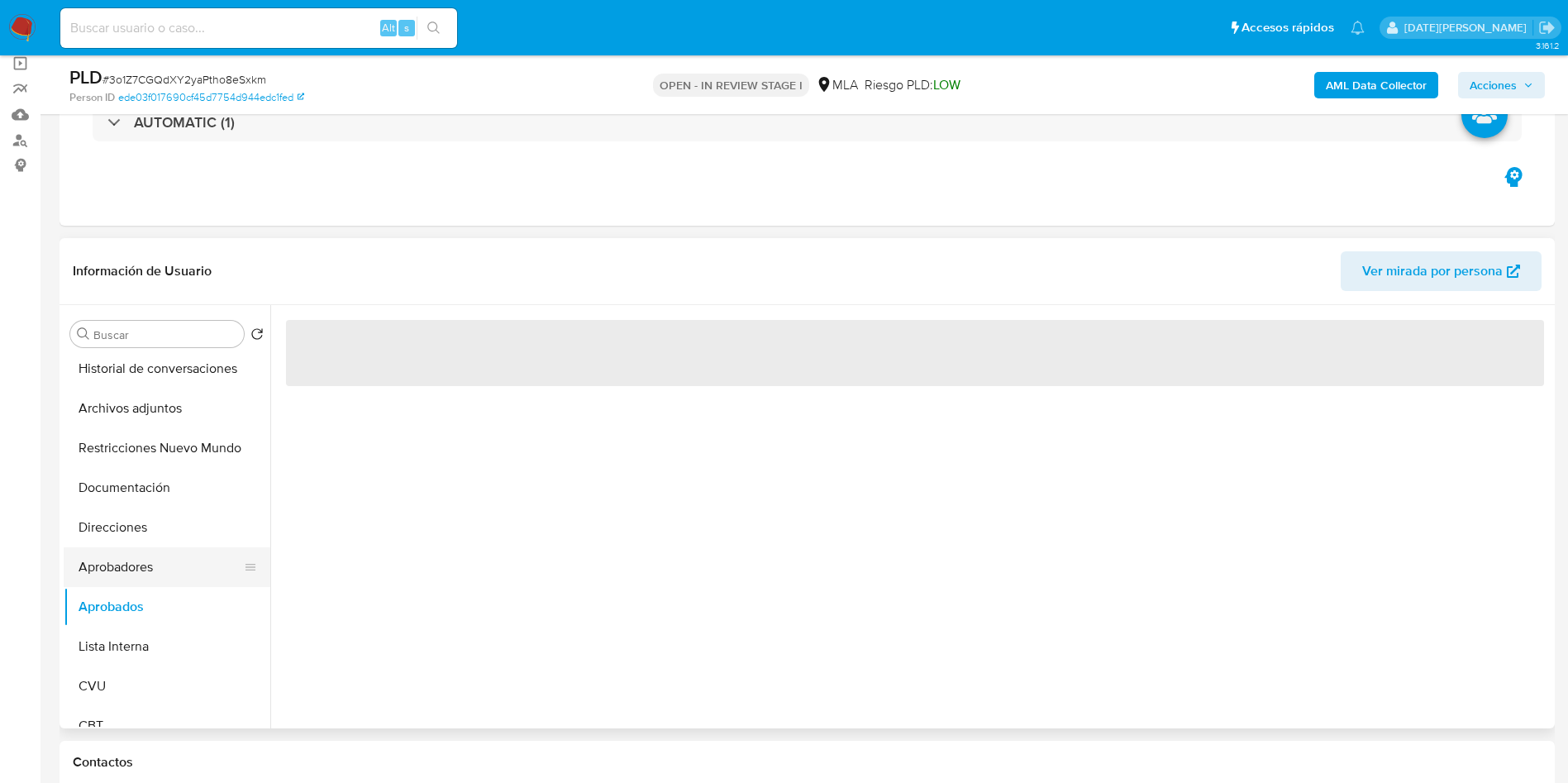
click at [225, 559] on button "Aprobadores" at bounding box center [159, 567] width 193 height 40
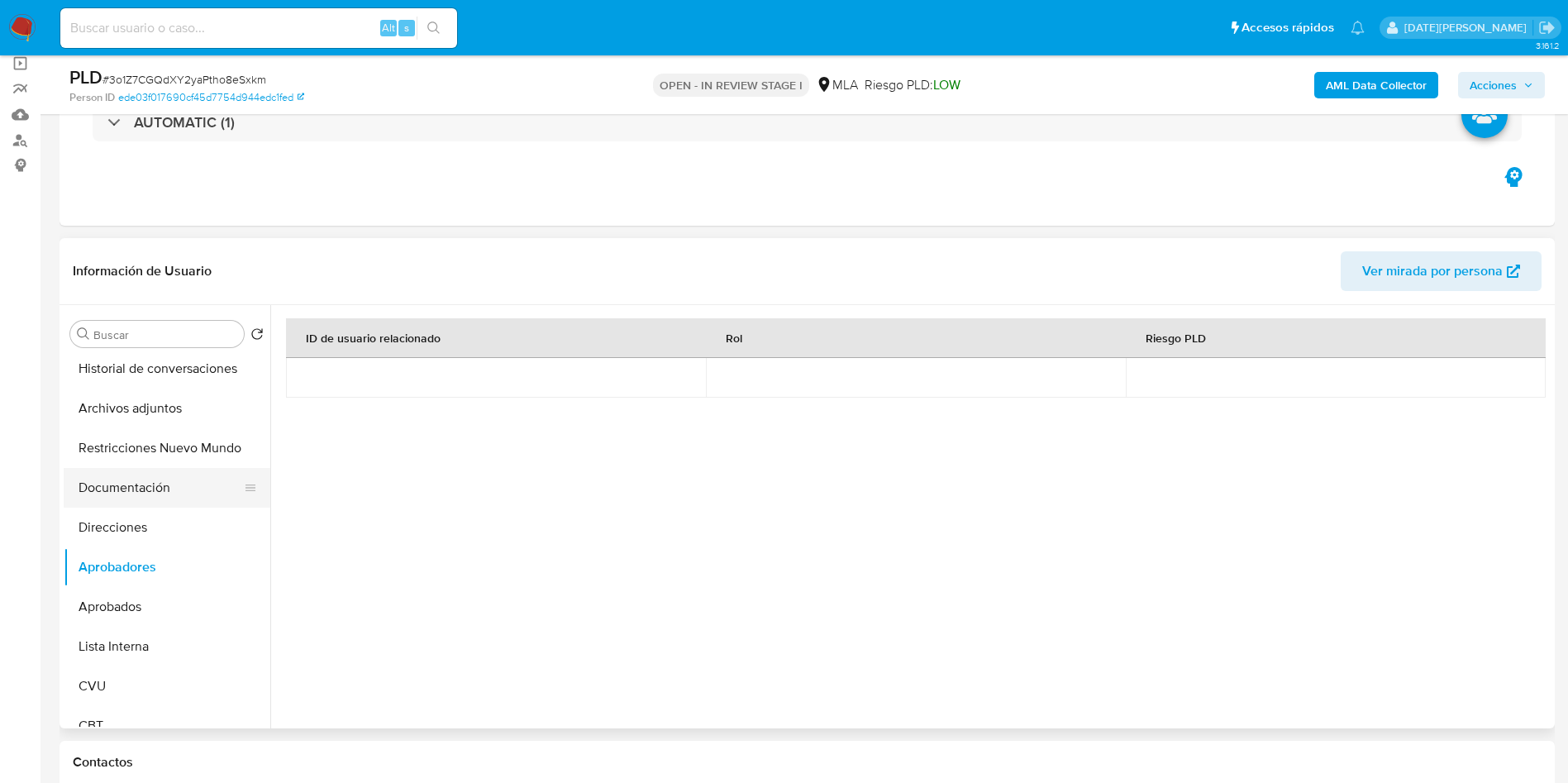
click at [138, 500] on button "Documentación" at bounding box center [159, 488] width 193 height 40
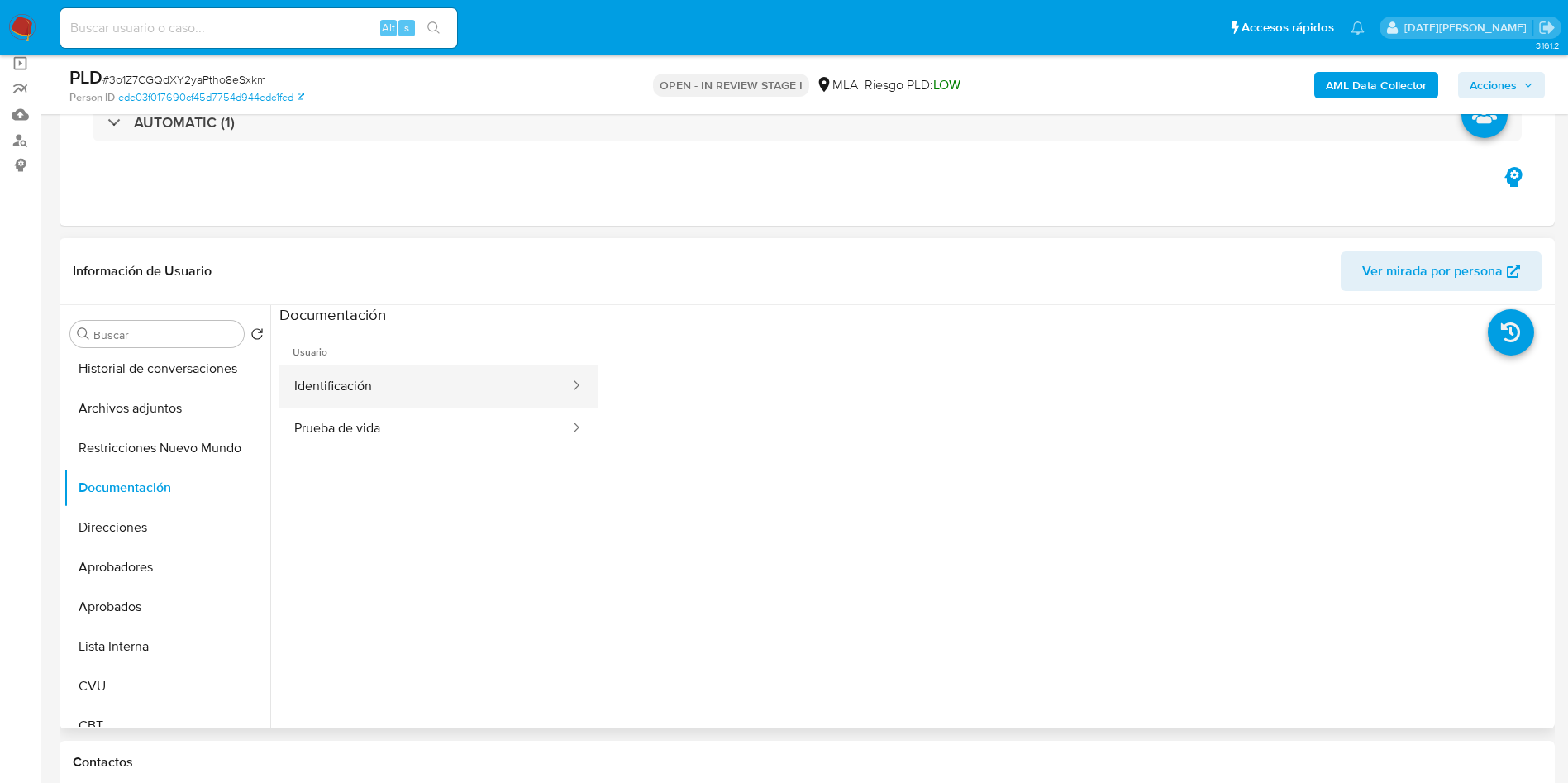
click at [371, 384] on button "Identificación" at bounding box center [425, 386] width 292 height 43
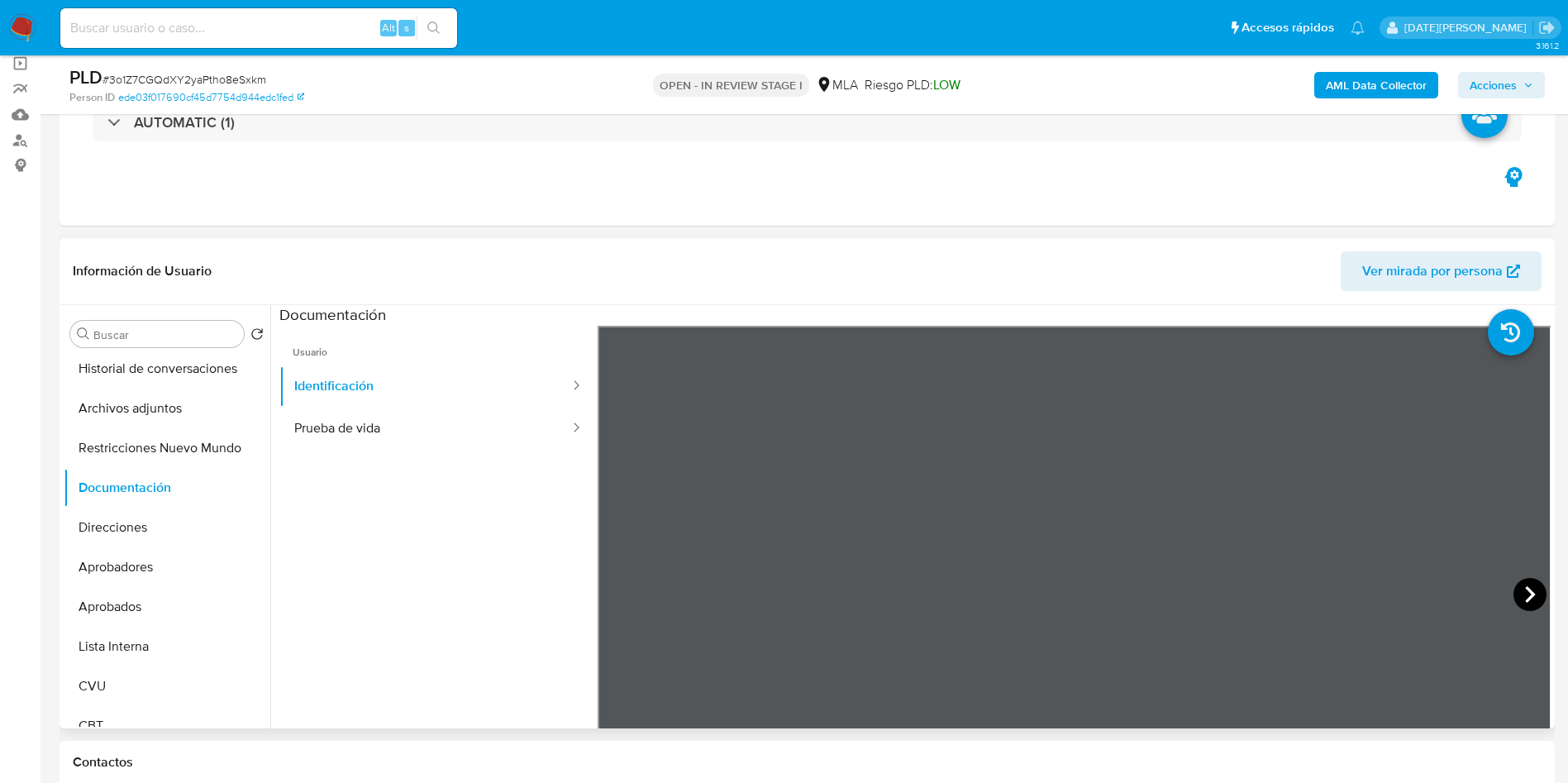
click at [1515, 594] on icon at bounding box center [1529, 594] width 33 height 33
click at [619, 589] on icon at bounding box center [618, 594] width 10 height 17
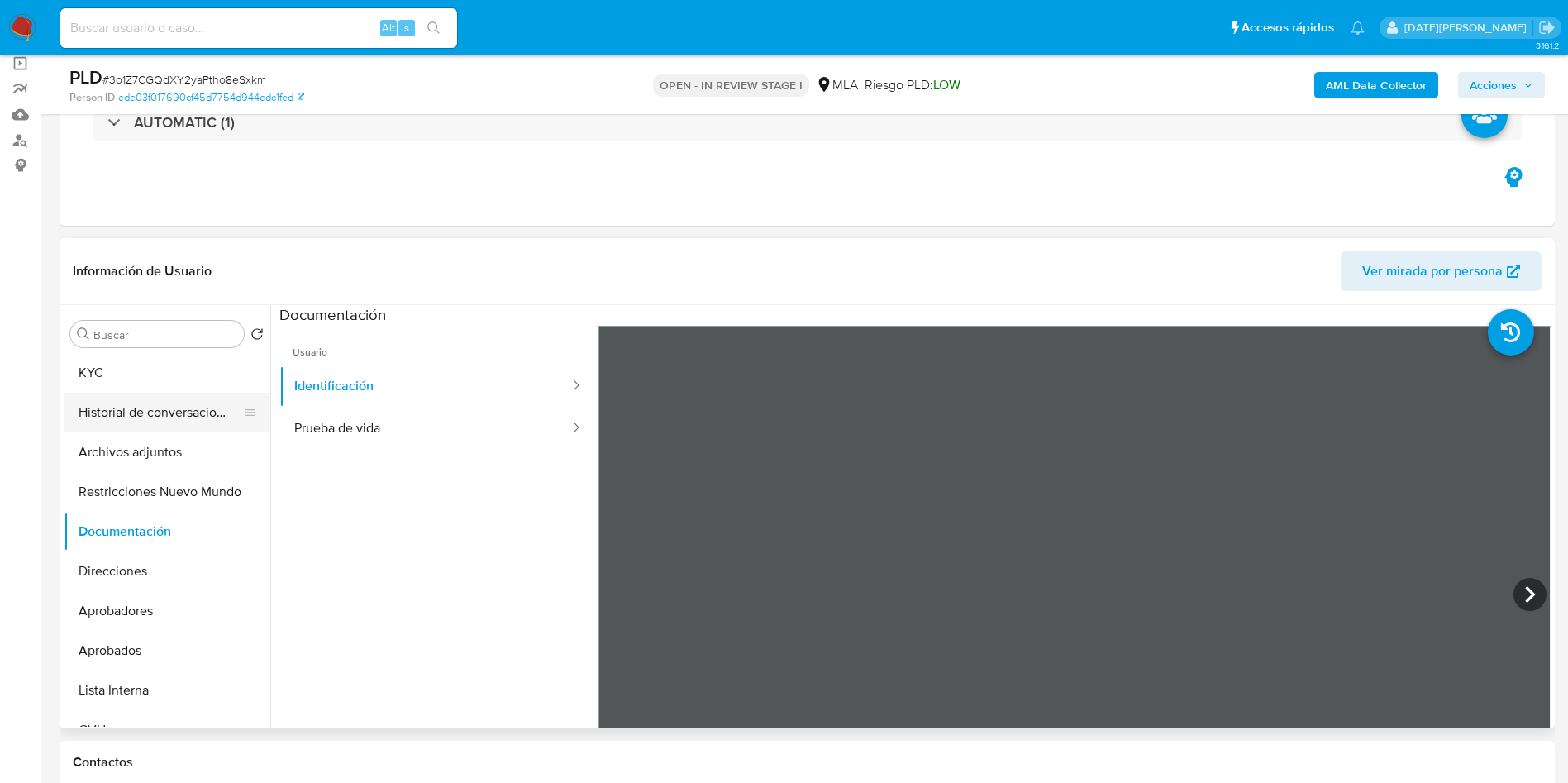
scroll to position [0, 0]
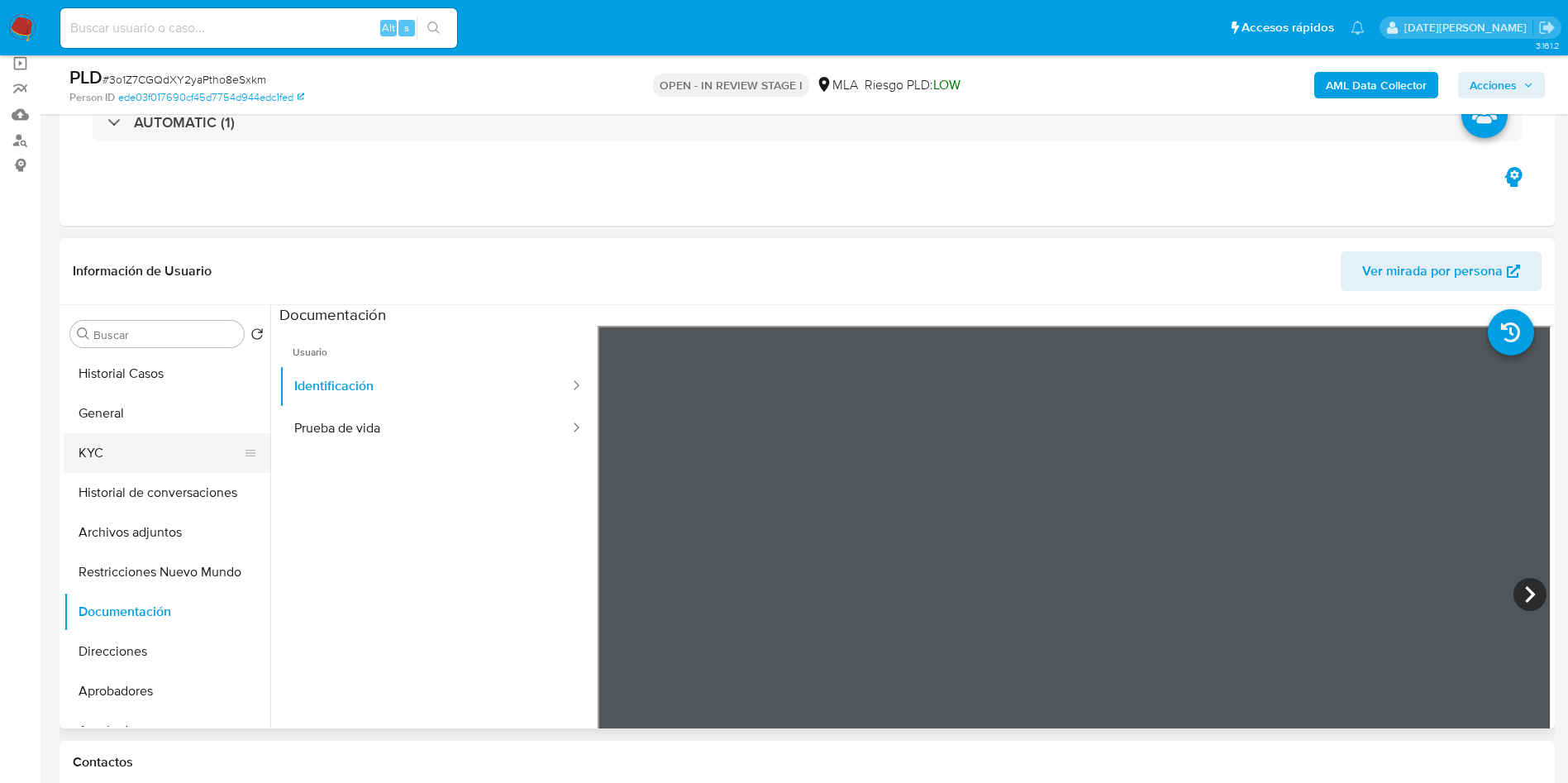
click at [113, 452] on button "KYC" at bounding box center [159, 453] width 193 height 40
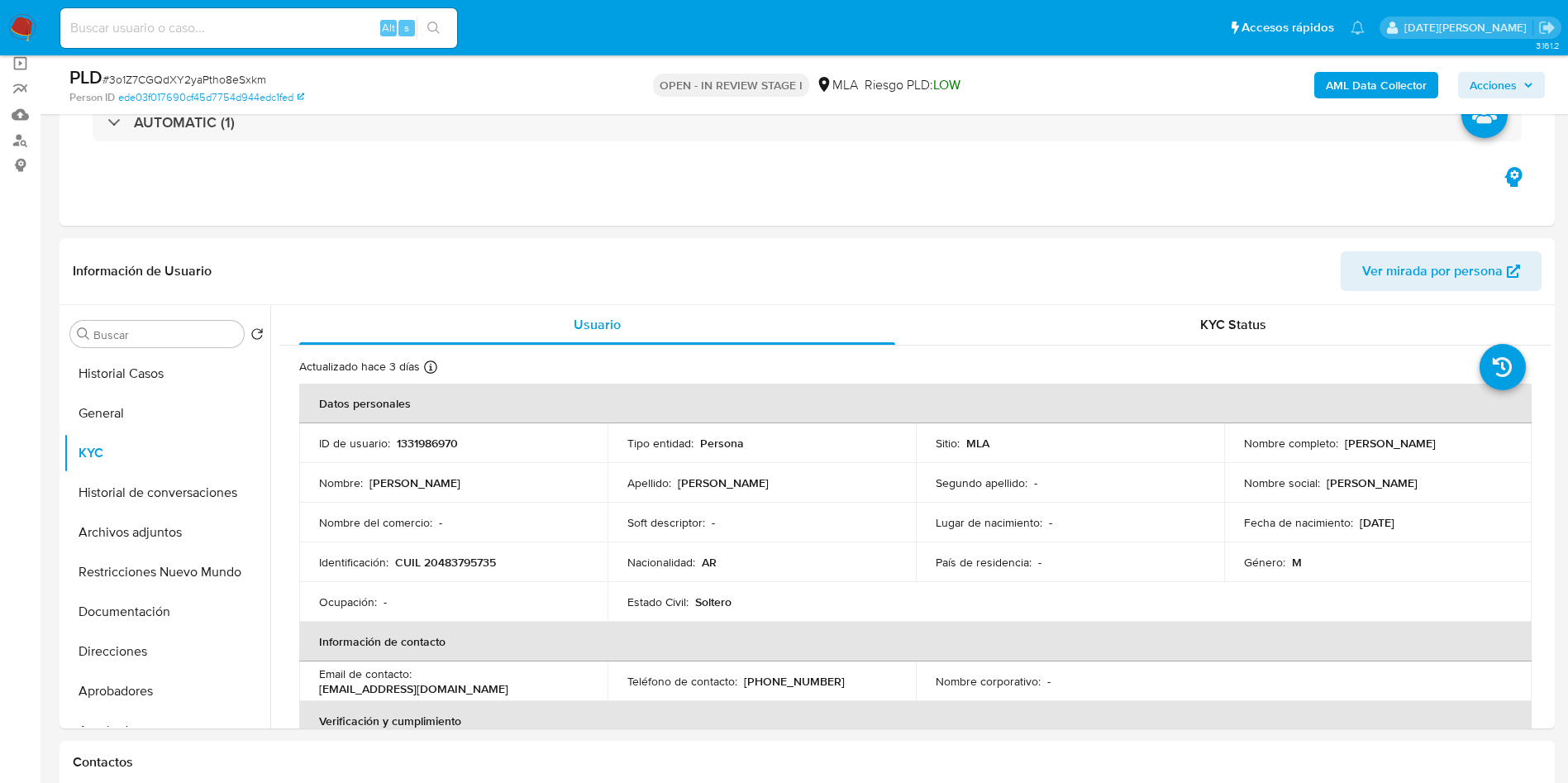
drag, startPoint x: 1341, startPoint y: 443, endPoint x: 1440, endPoint y: 441, distance: 99.0
click at [1450, 442] on div "Nombre completo : Kevin Lionel Ojeda" at bounding box center [1378, 442] width 268 height 15
copy p "Kevin Lionel Ojeda"
drag, startPoint x: 395, startPoint y: 560, endPoint x: 543, endPoint y: 556, distance: 148.1
click at [543, 556] on div "Identificación : CUIL 20483795735" at bounding box center [452, 561] width 268 height 15
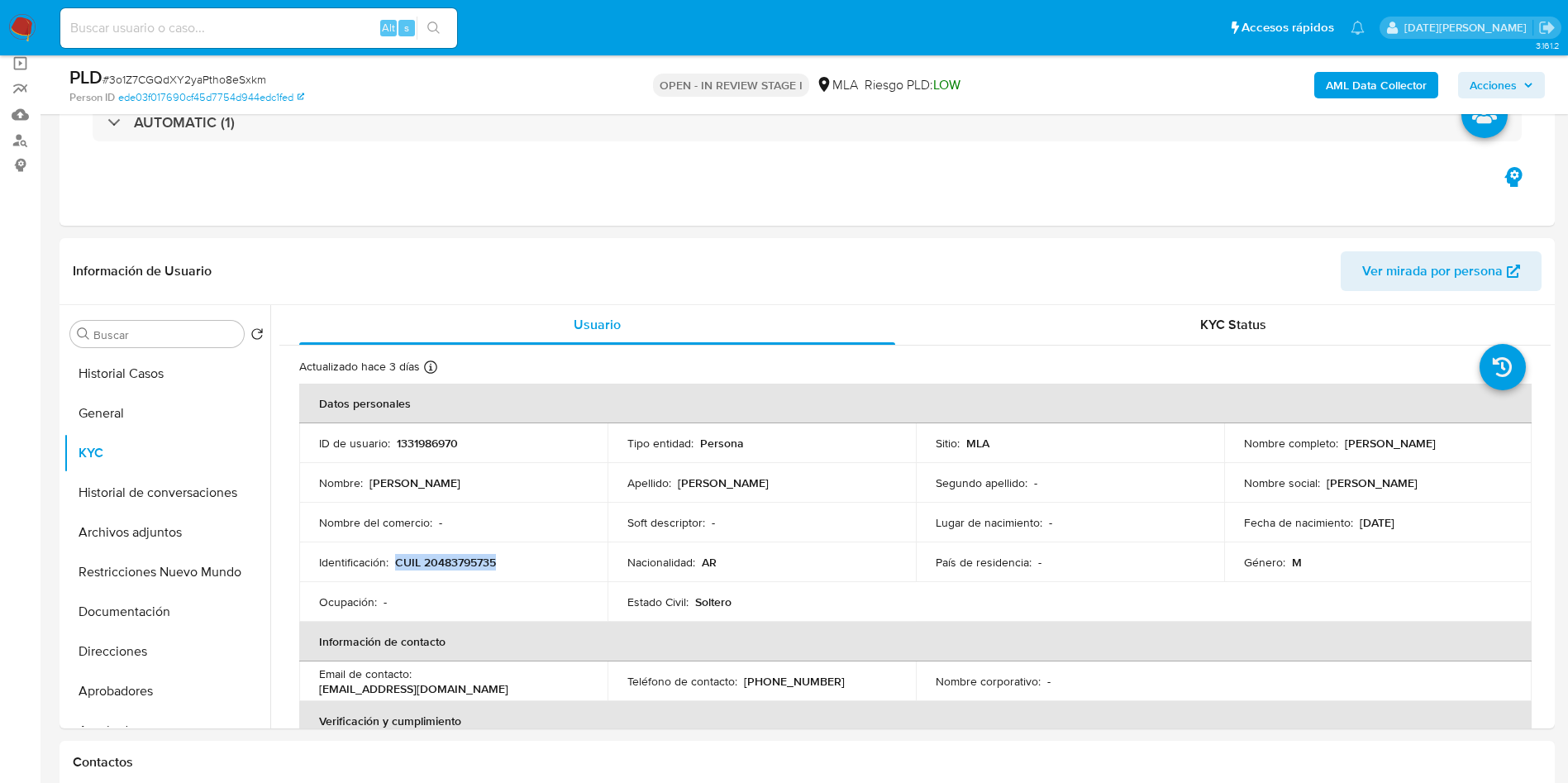
copy p "CUIL 20483795735"
click at [166, 648] on button "Direcciones" at bounding box center [159, 651] width 193 height 40
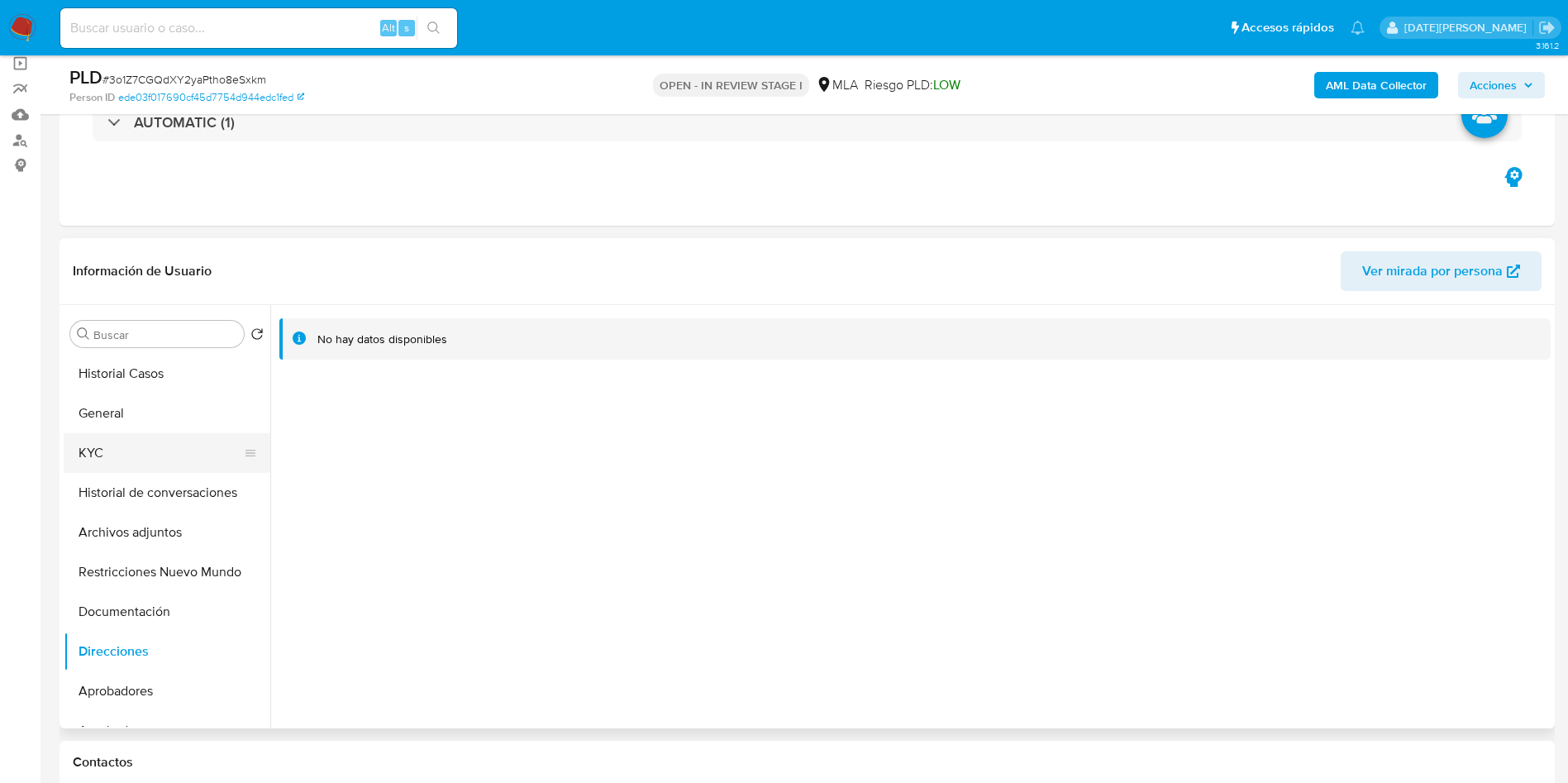
click at [113, 439] on button "KYC" at bounding box center [159, 453] width 193 height 40
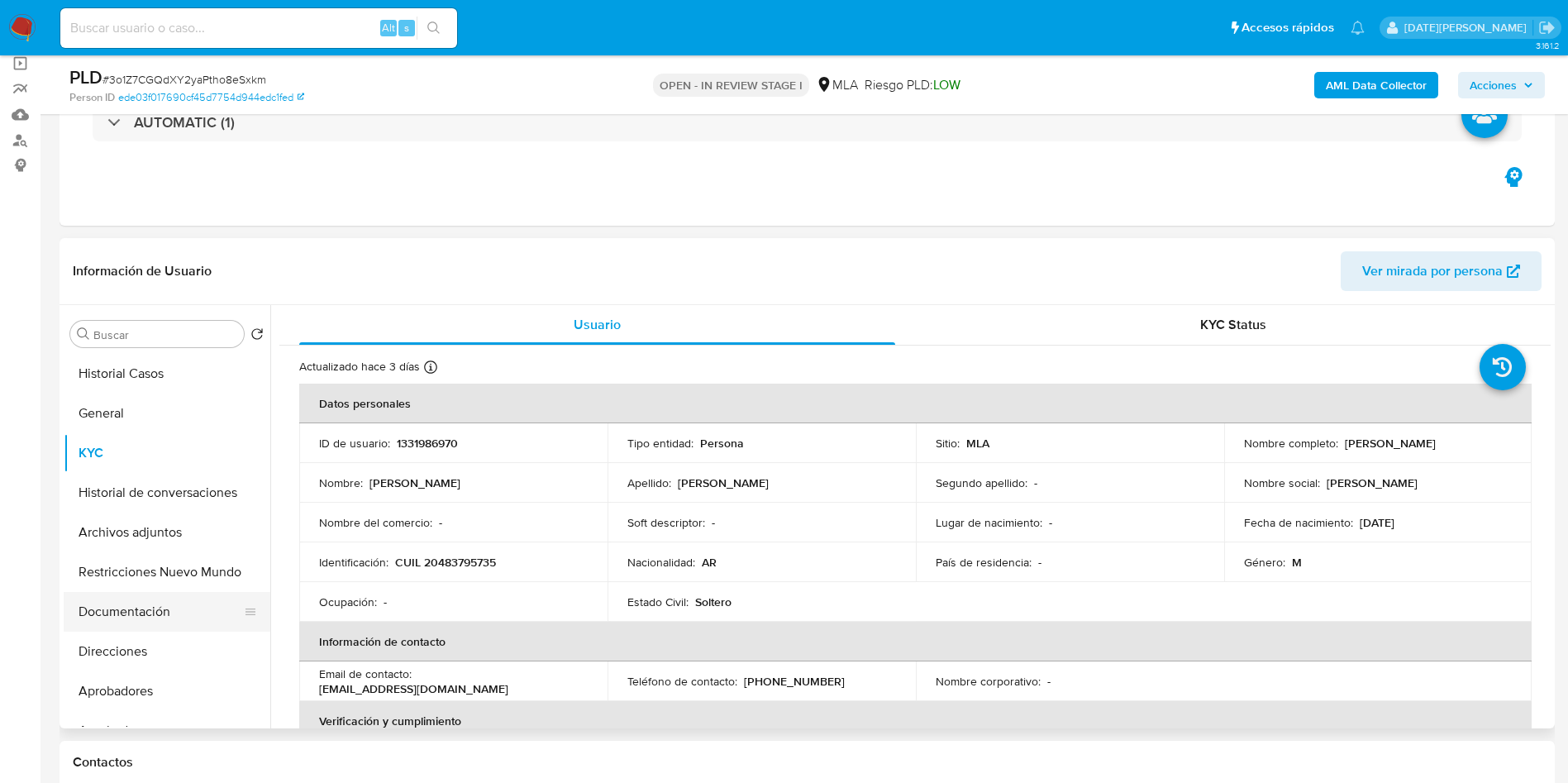
drag, startPoint x: 151, startPoint y: 614, endPoint x: 173, endPoint y: 594, distance: 29.7
click at [151, 616] on button "Documentación" at bounding box center [159, 612] width 193 height 40
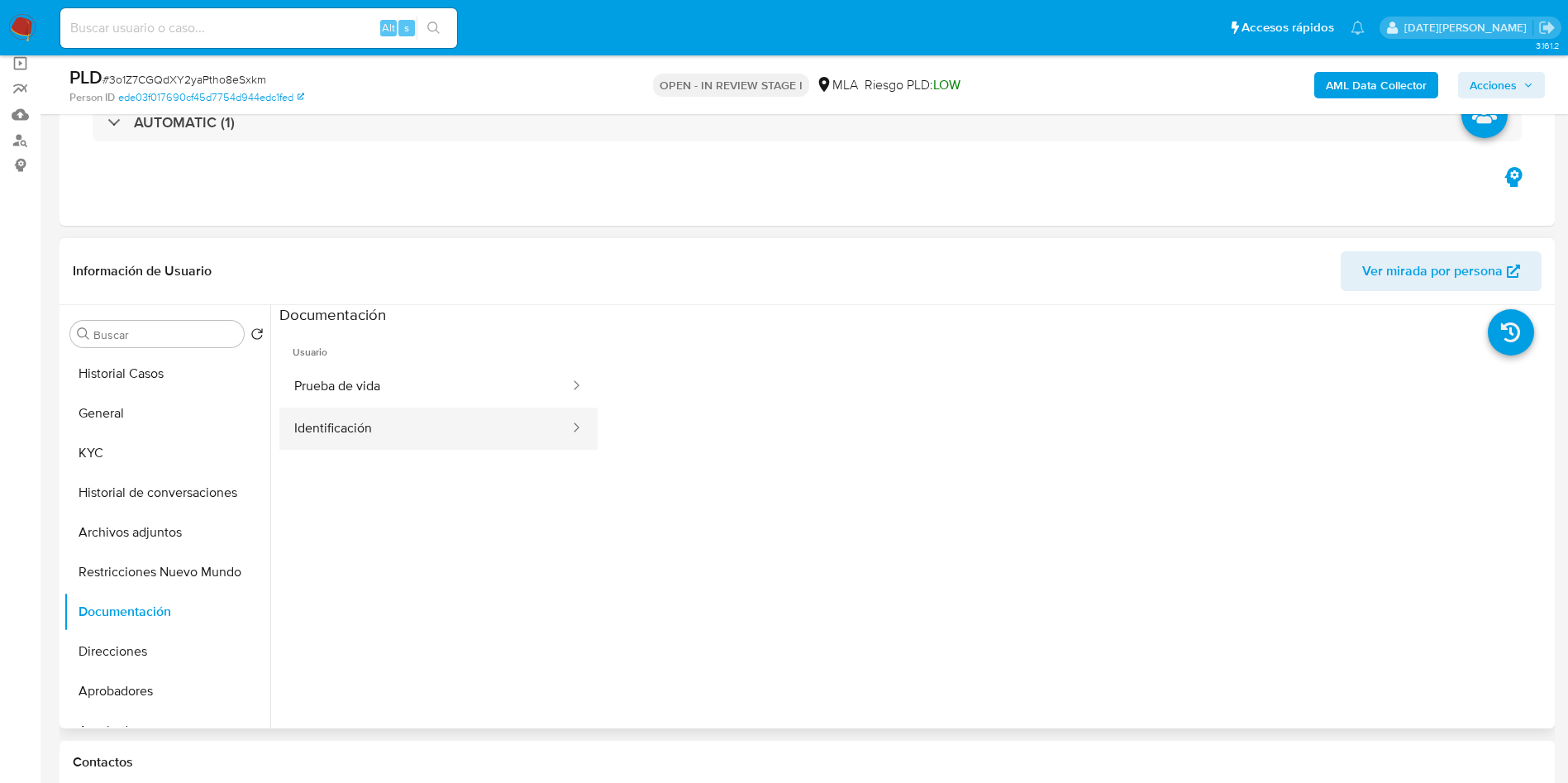
click at [372, 431] on button "Identificación" at bounding box center [425, 429] width 292 height 43
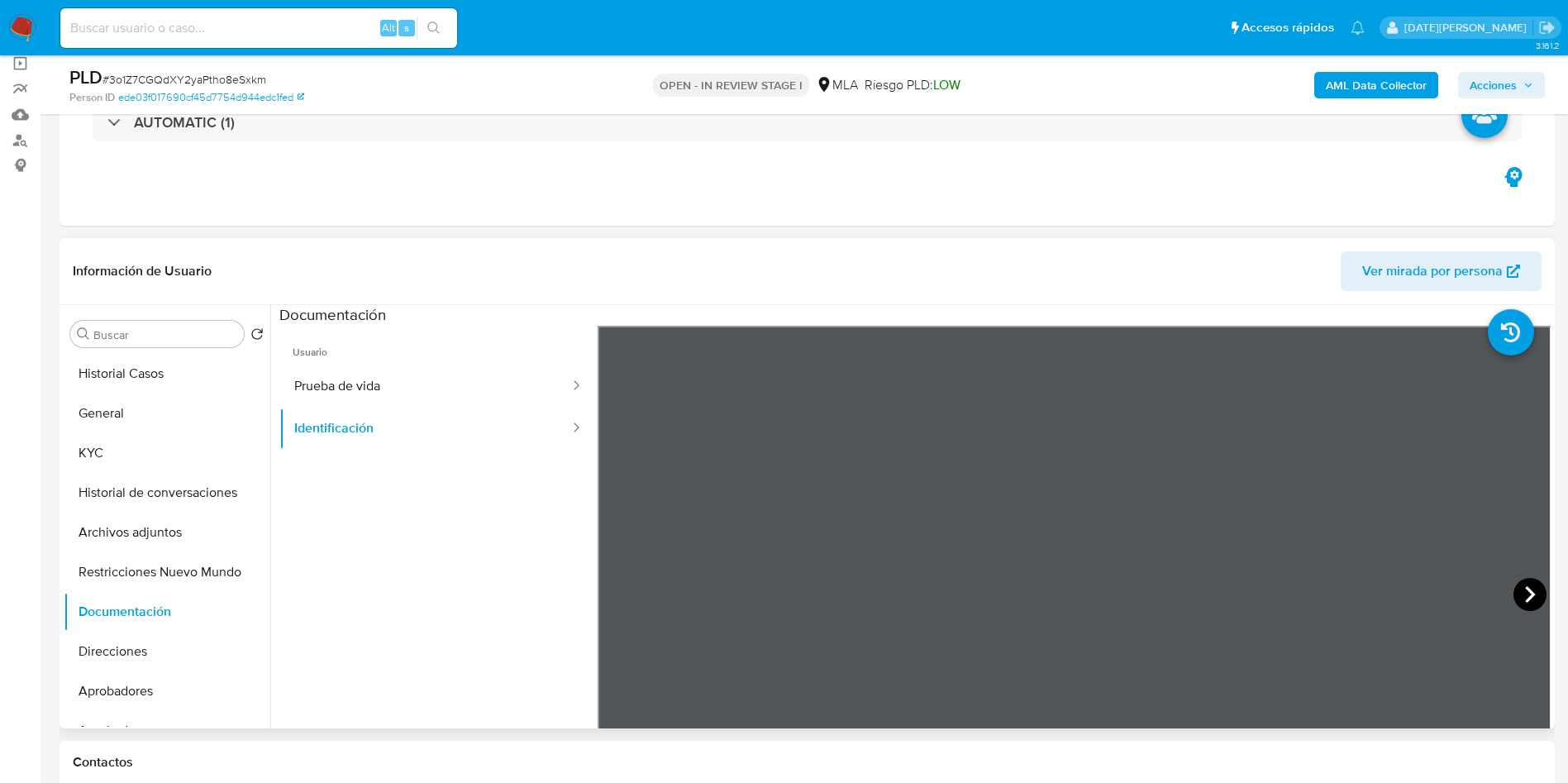
click at [1525, 597] on icon at bounding box center [1530, 594] width 10 height 17
click at [147, 614] on button "Documentación" at bounding box center [159, 612] width 193 height 40
click at [125, 653] on button "Direcciones" at bounding box center [159, 651] width 193 height 40
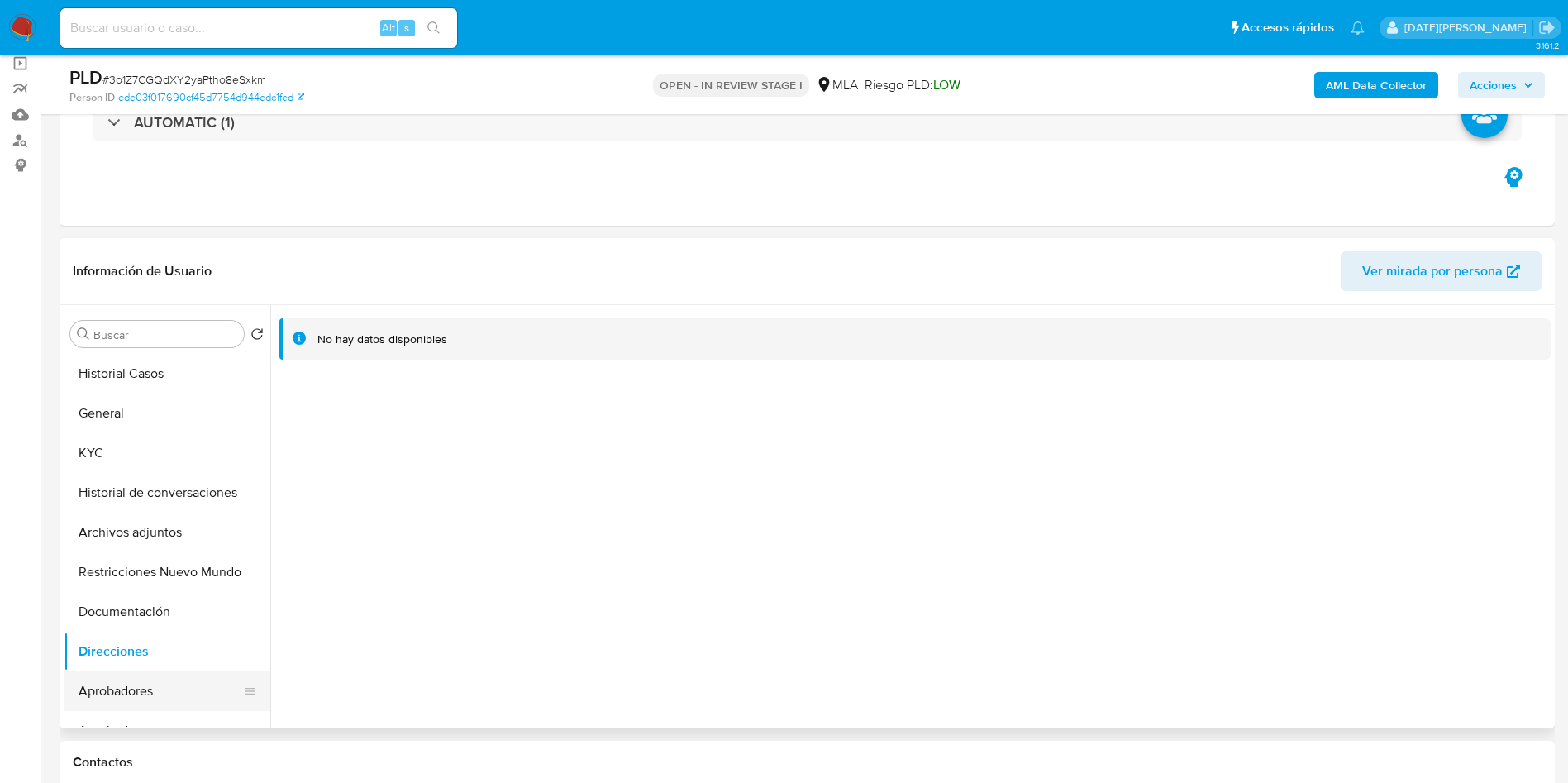
click at [120, 681] on button "Aprobadores" at bounding box center [159, 691] width 193 height 40
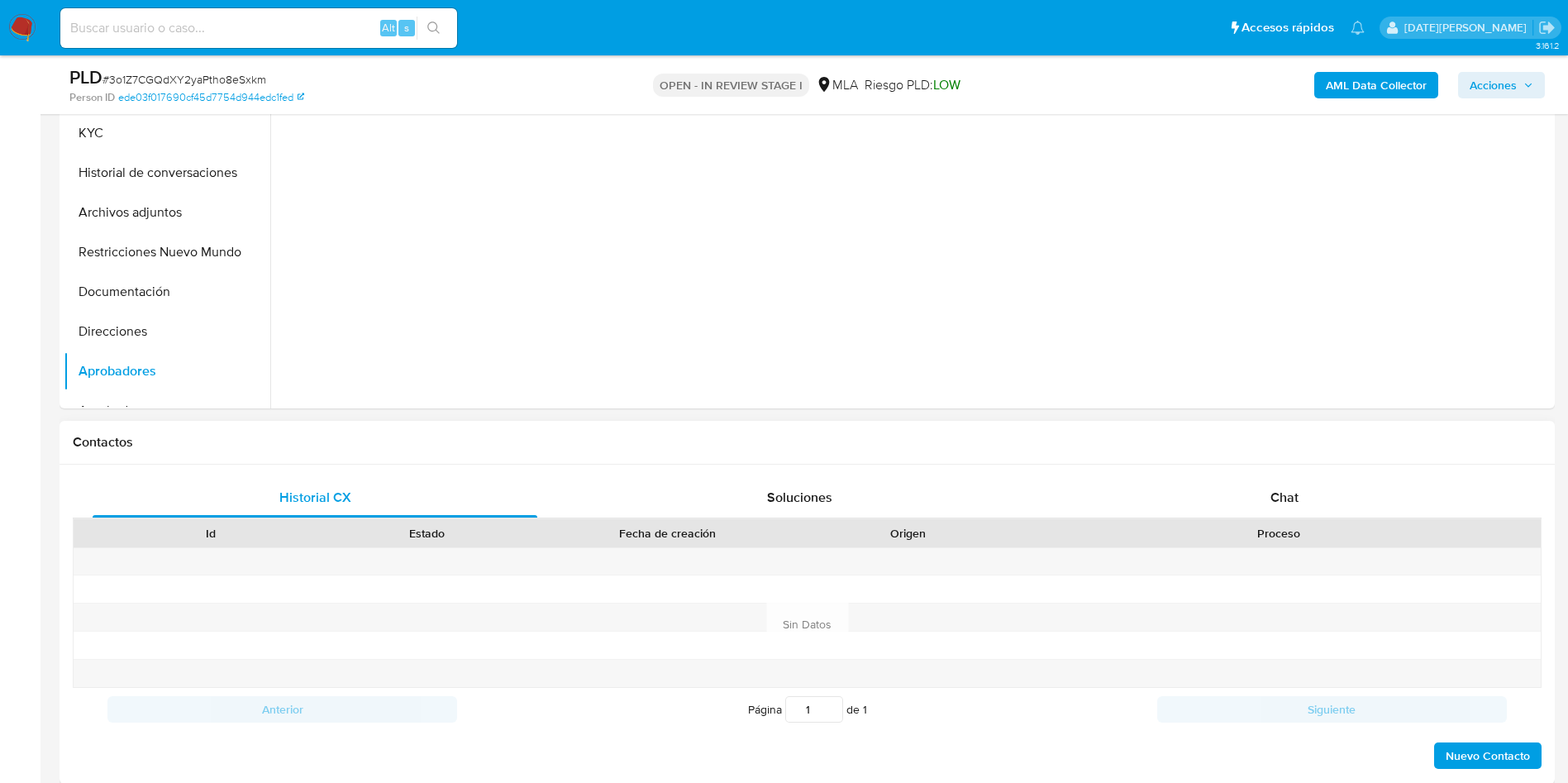
scroll to position [620, 0]
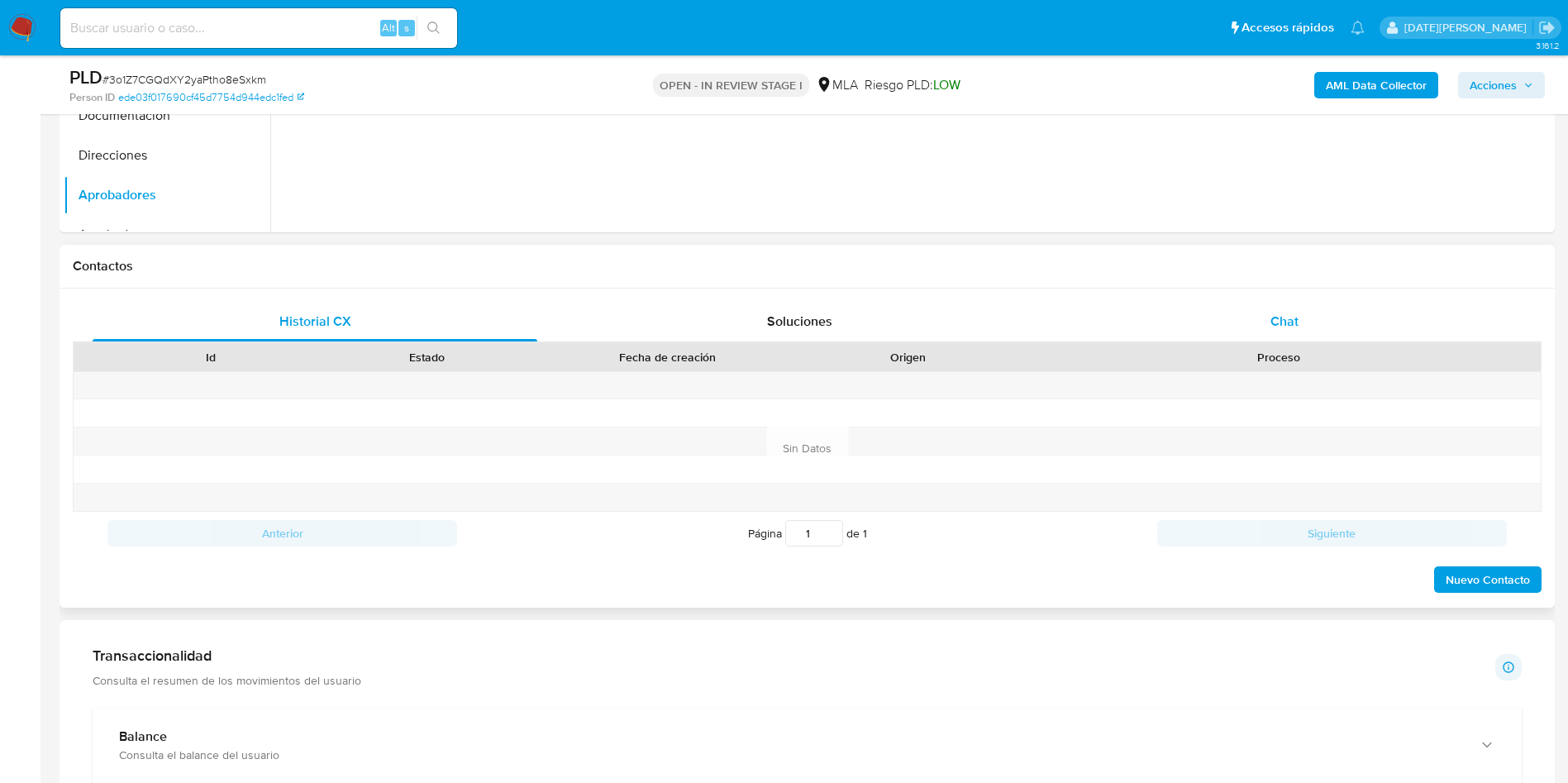
click at [1303, 320] on div "Chat" at bounding box center [1284, 322] width 444 height 40
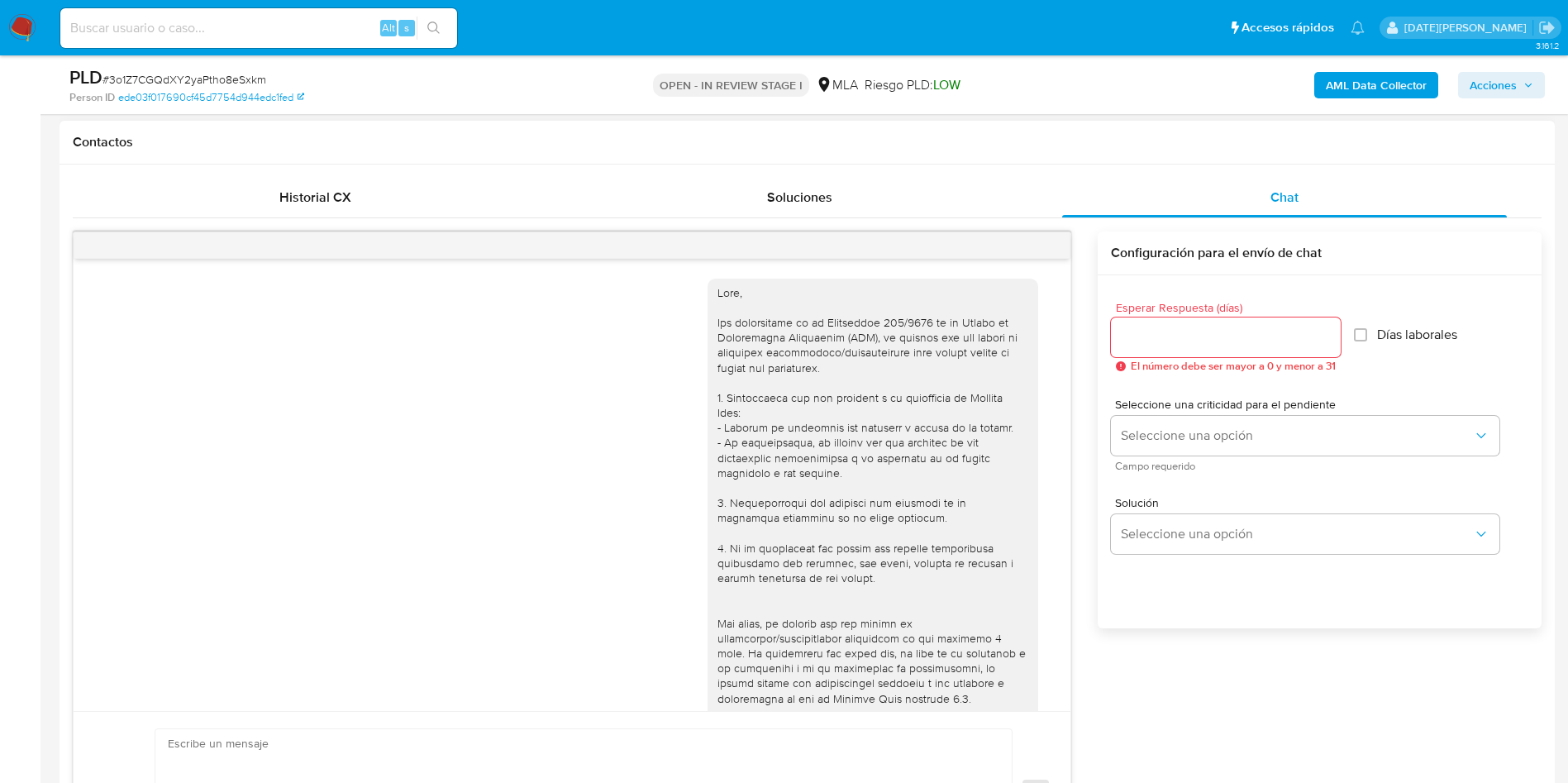
scroll to position [668, 0]
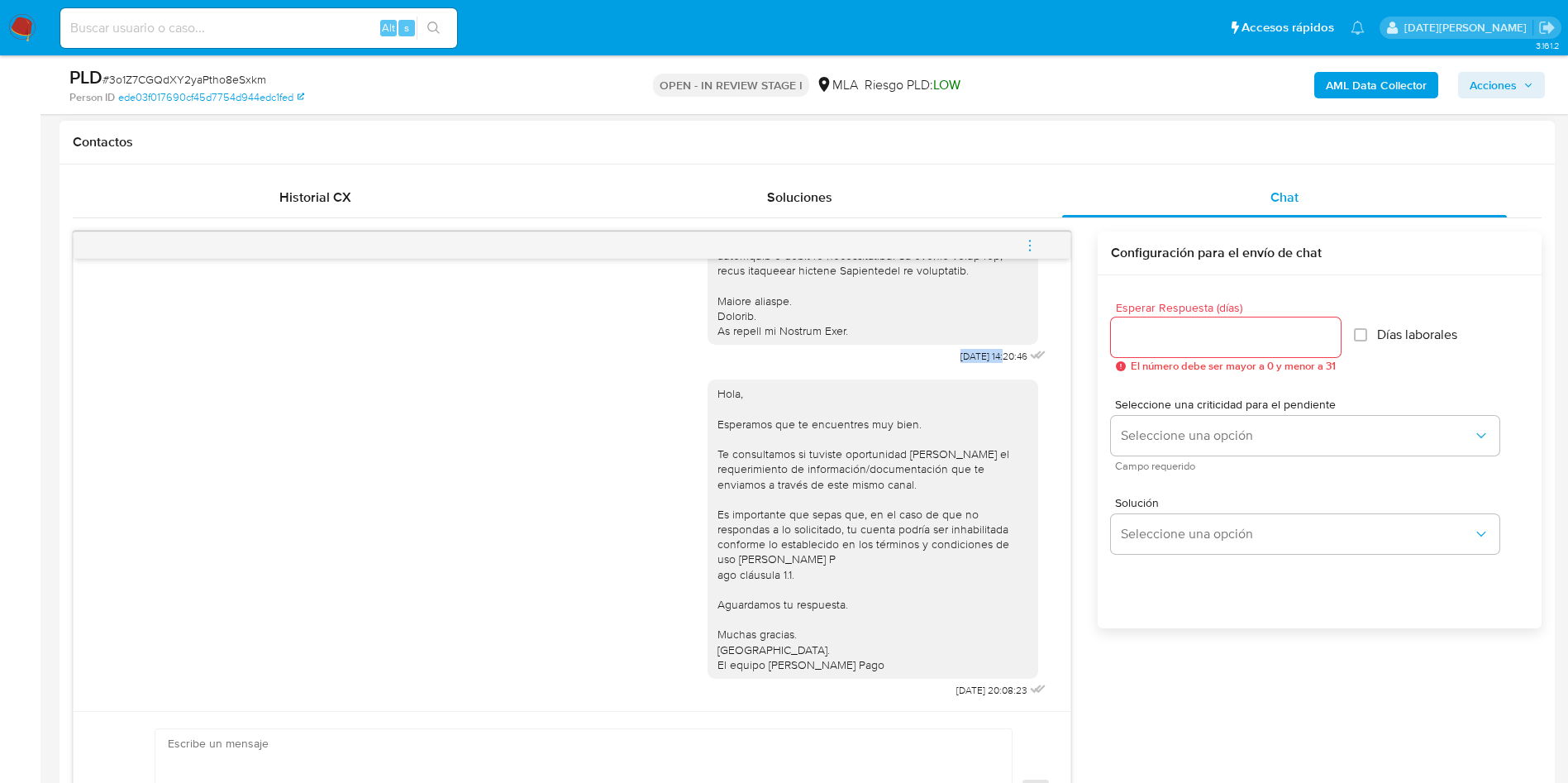
drag, startPoint x: 916, startPoint y: 334, endPoint x: 969, endPoint y: 337, distance: 53.1
copy div "17/09/2025"
drag, startPoint x: 911, startPoint y: 686, endPoint x: 967, endPoint y: 689, distance: 56.1
click at [967, 689] on div "Hola, Esperamos que te encuentres muy bien. Te consultamos si tuviste oportunid…" at bounding box center [879, 535] width 343 height 334
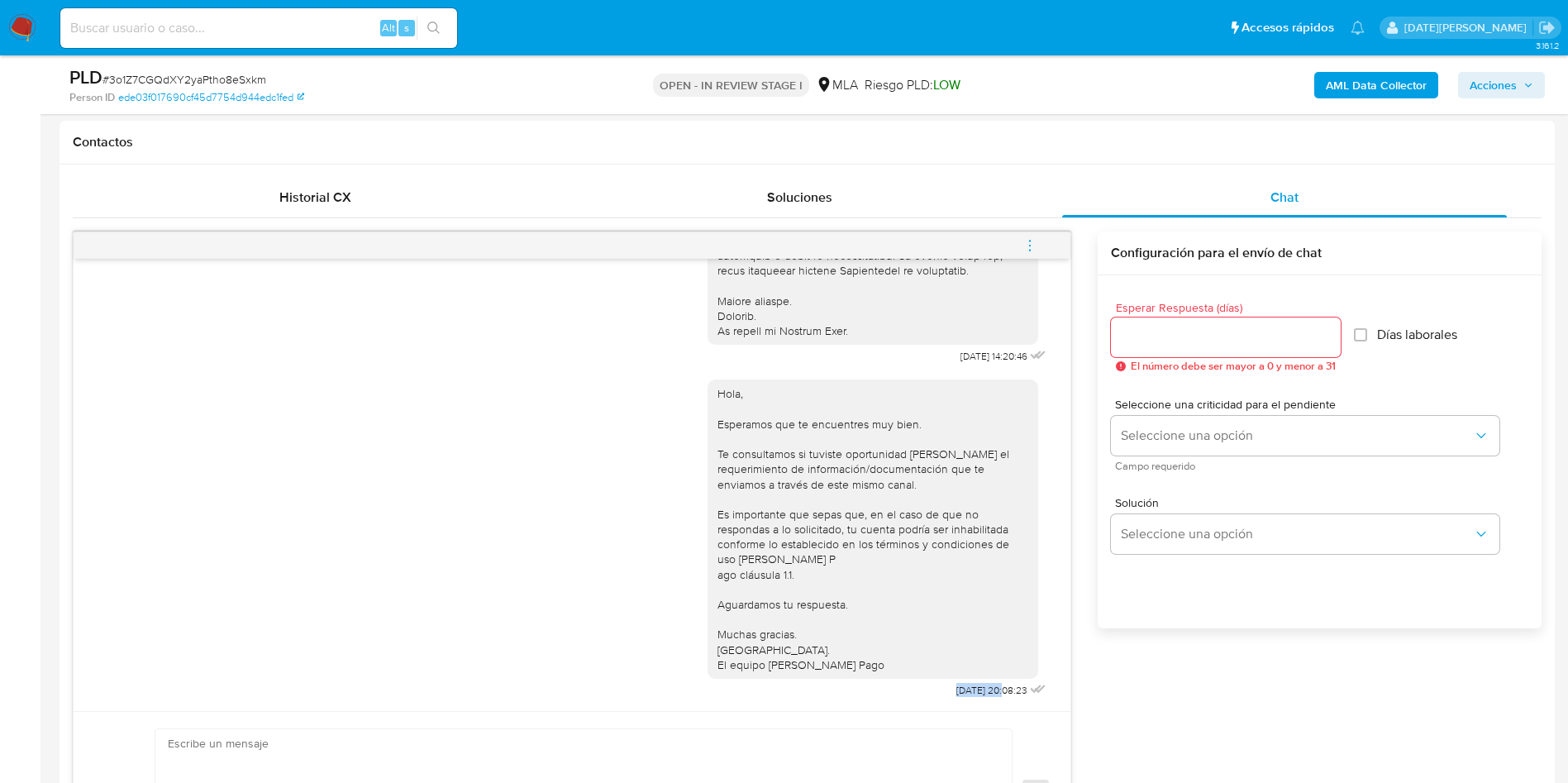
copy span "22/09/2025"
click at [1030, 232] on span "menu-action" at bounding box center [1029, 245] width 15 height 40
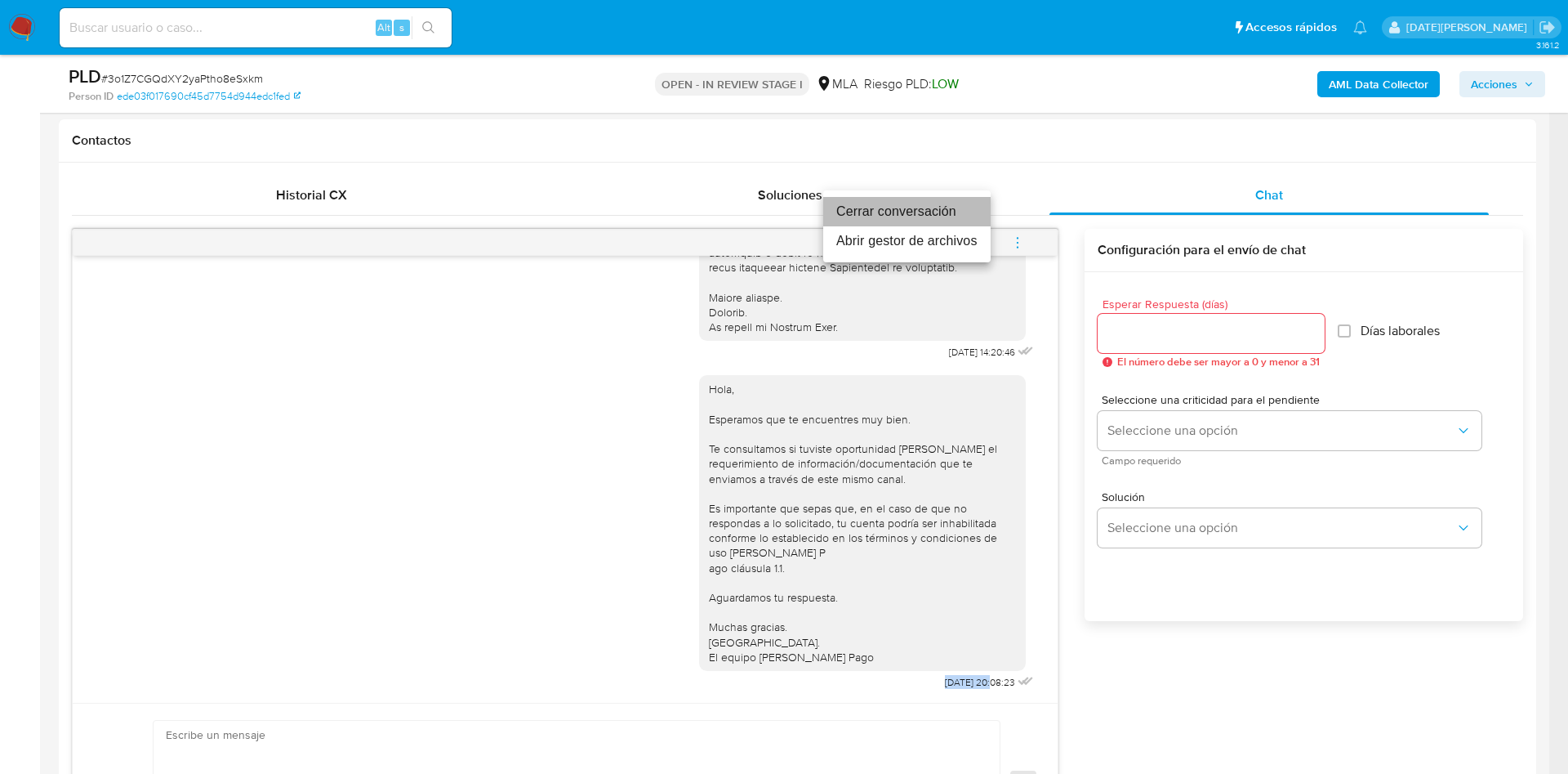
click at [911, 209] on li "Cerrar conversación" at bounding box center [907, 211] width 167 height 29
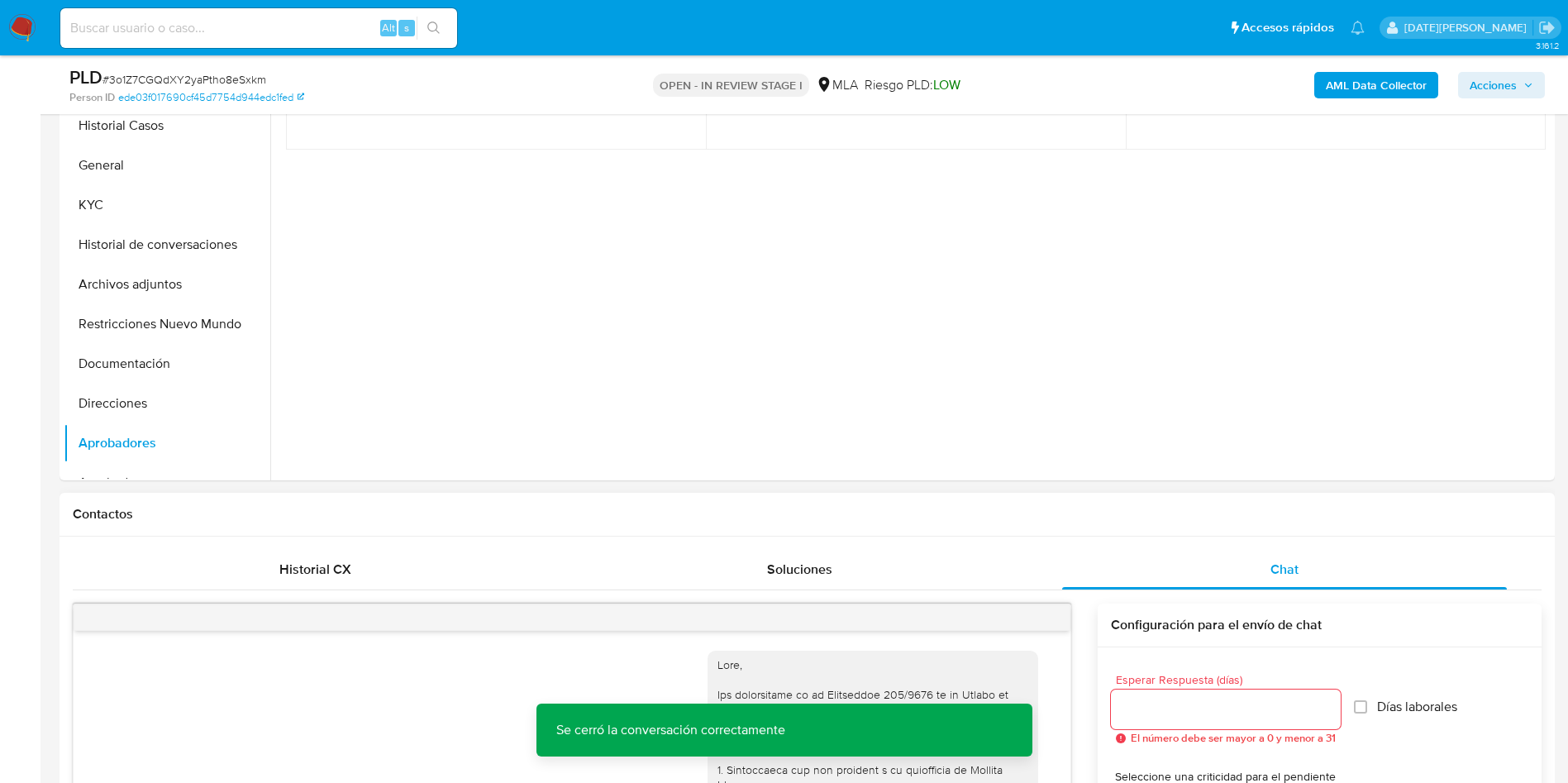
scroll to position [0, 0]
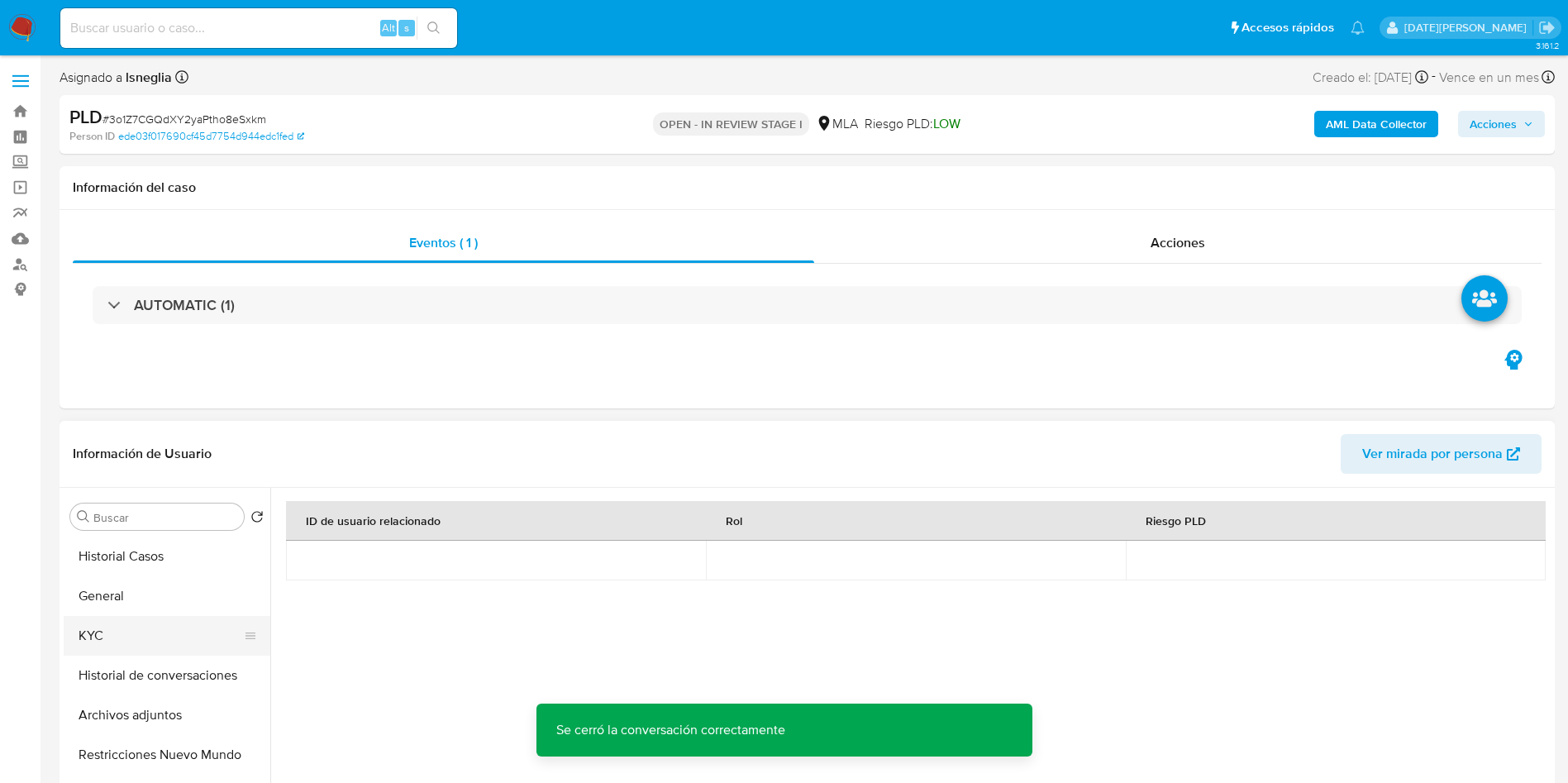
click at [92, 625] on button "KYC" at bounding box center [159, 636] width 193 height 40
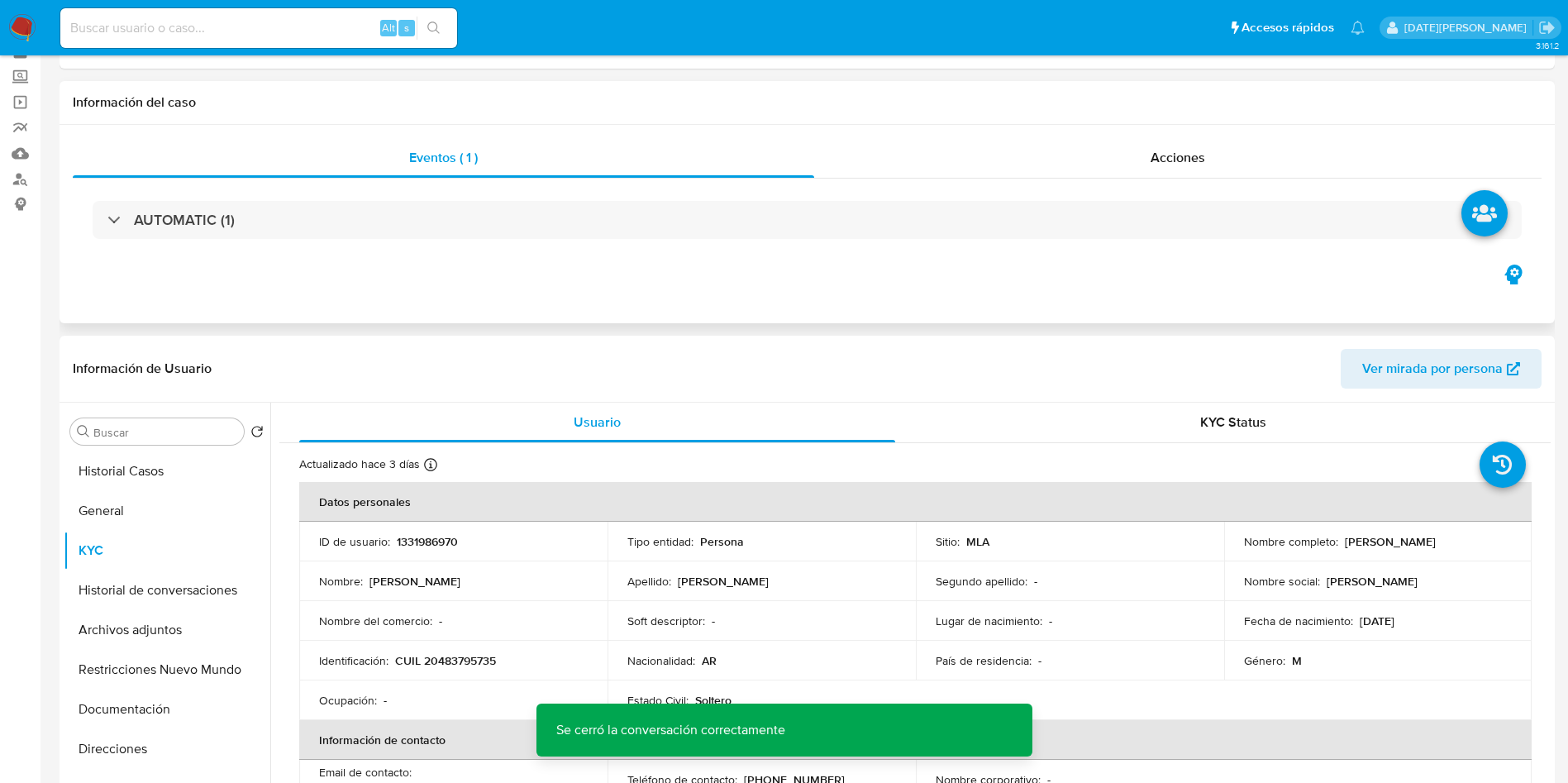
scroll to position [124, 0]
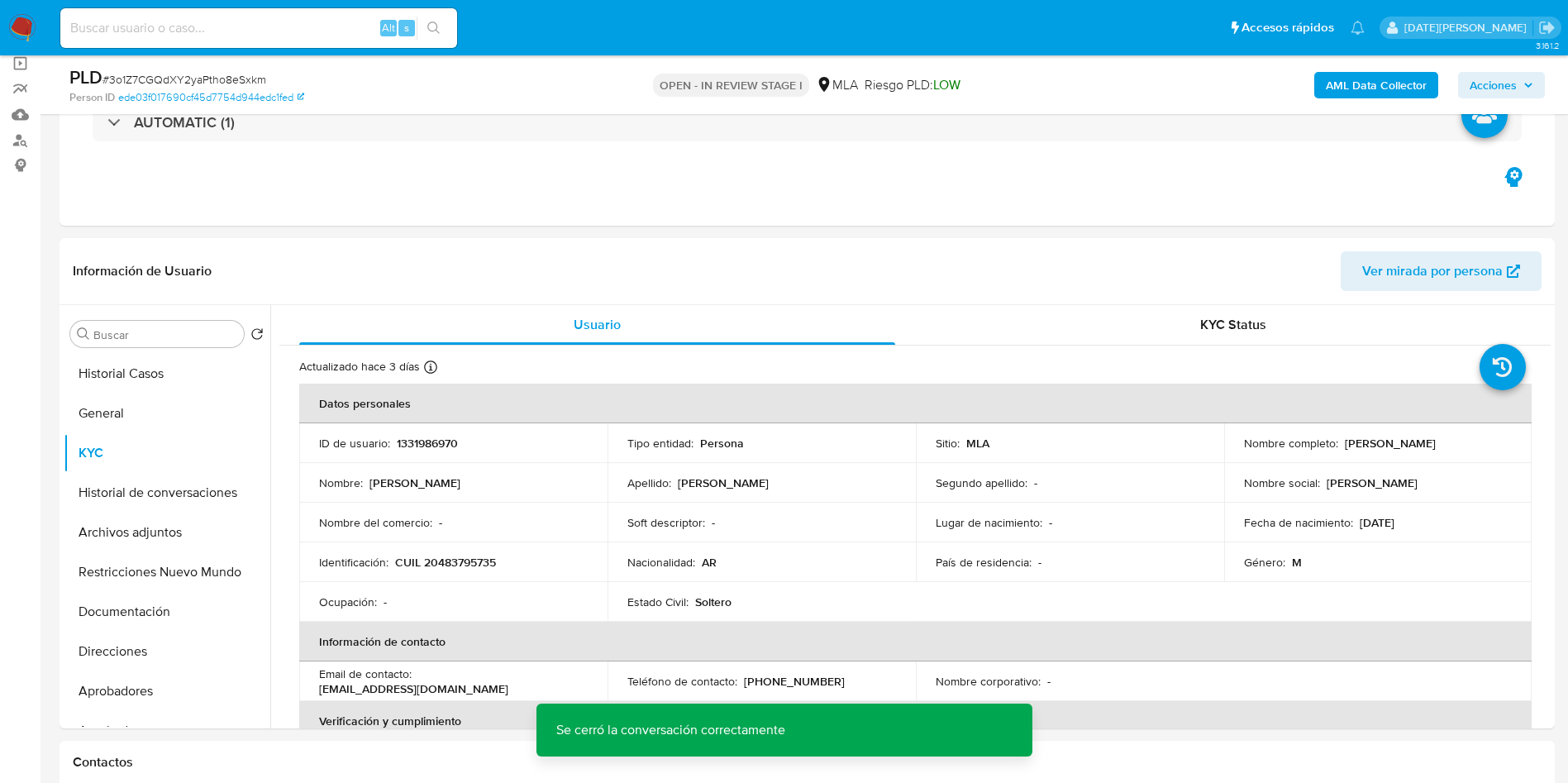
click at [458, 557] on p "CUIL 20483795735" at bounding box center [445, 561] width 101 height 15
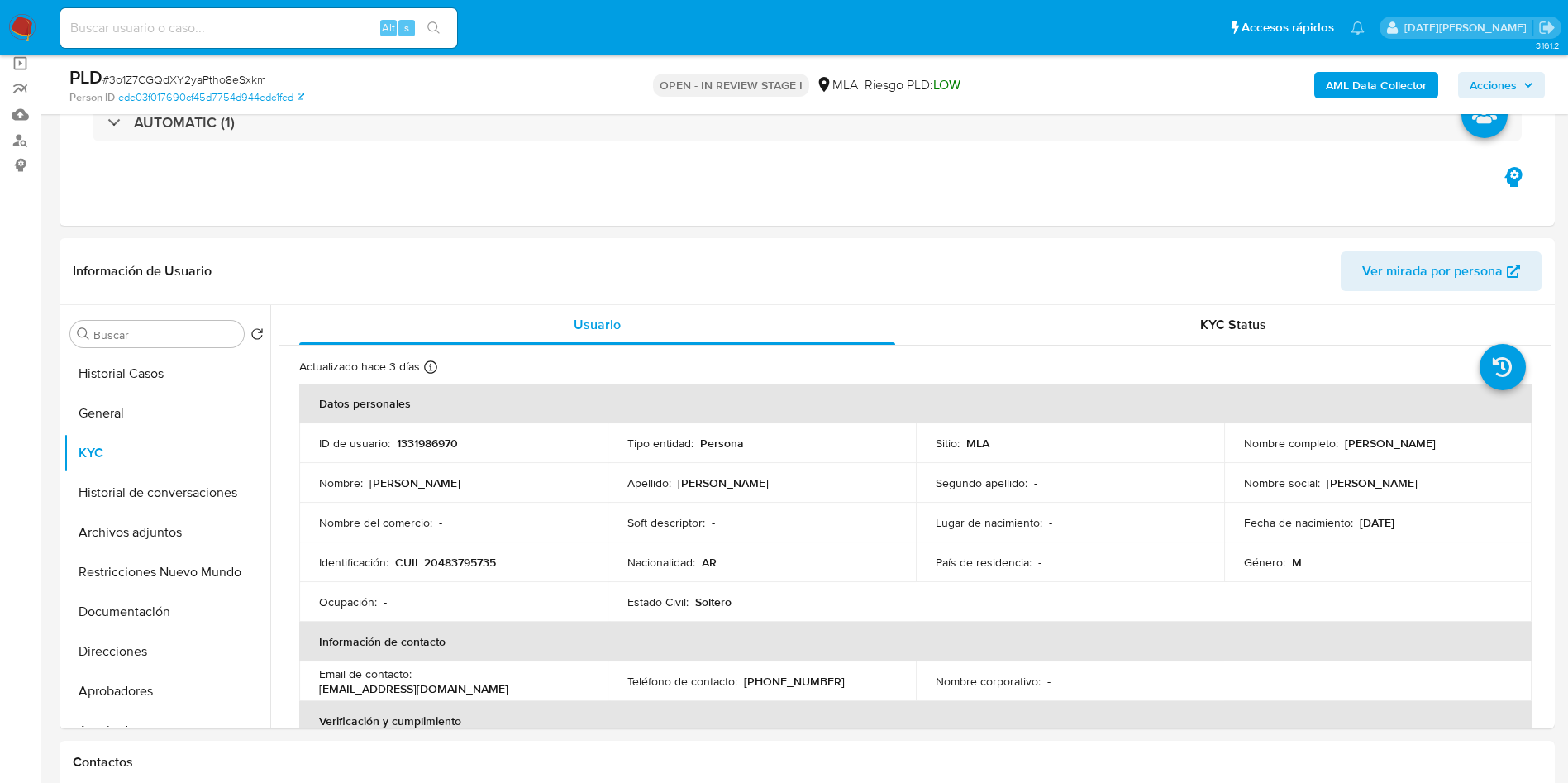
click at [446, 561] on p "CUIL 20483795735" at bounding box center [445, 561] width 101 height 15
copy p "20483795735"
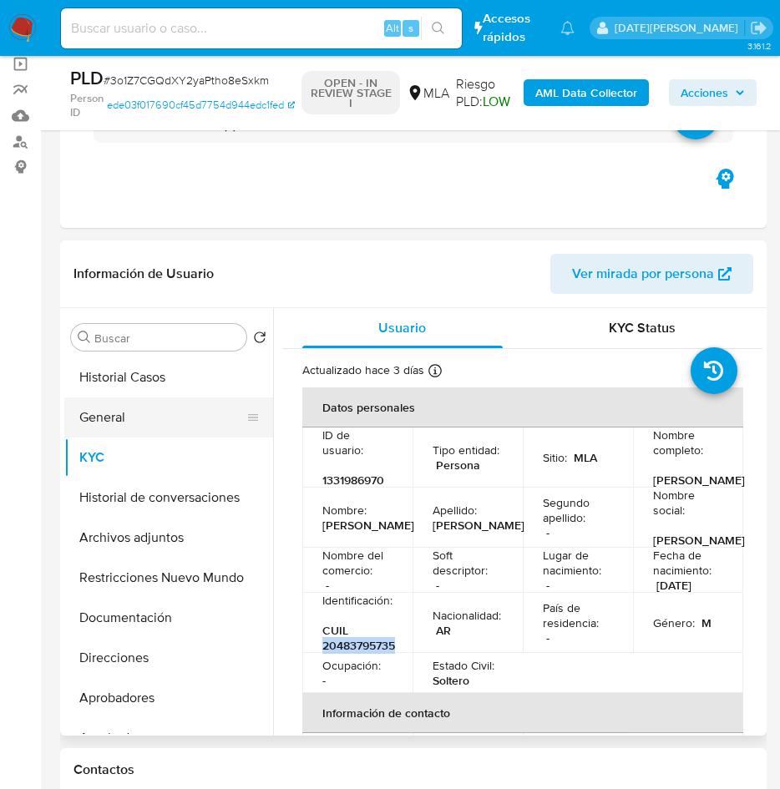
click at [122, 422] on button "General" at bounding box center [161, 417] width 195 height 40
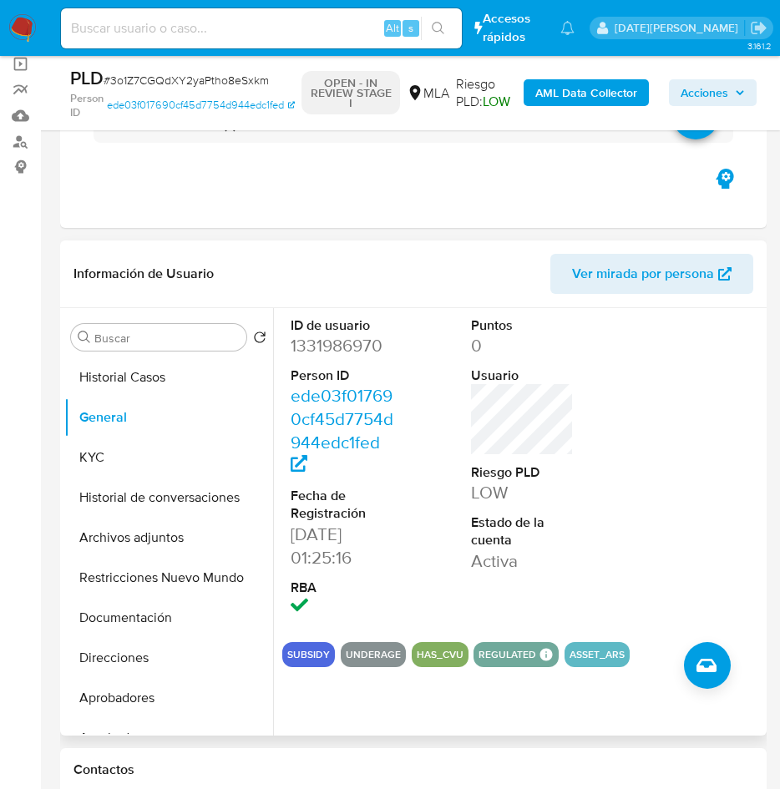
click at [716, 413] on div at bounding box center [702, 468] width 120 height 321
click at [360, 348] on dd "1331986970" at bounding box center [343, 345] width 104 height 23
copy dd "1331986970"
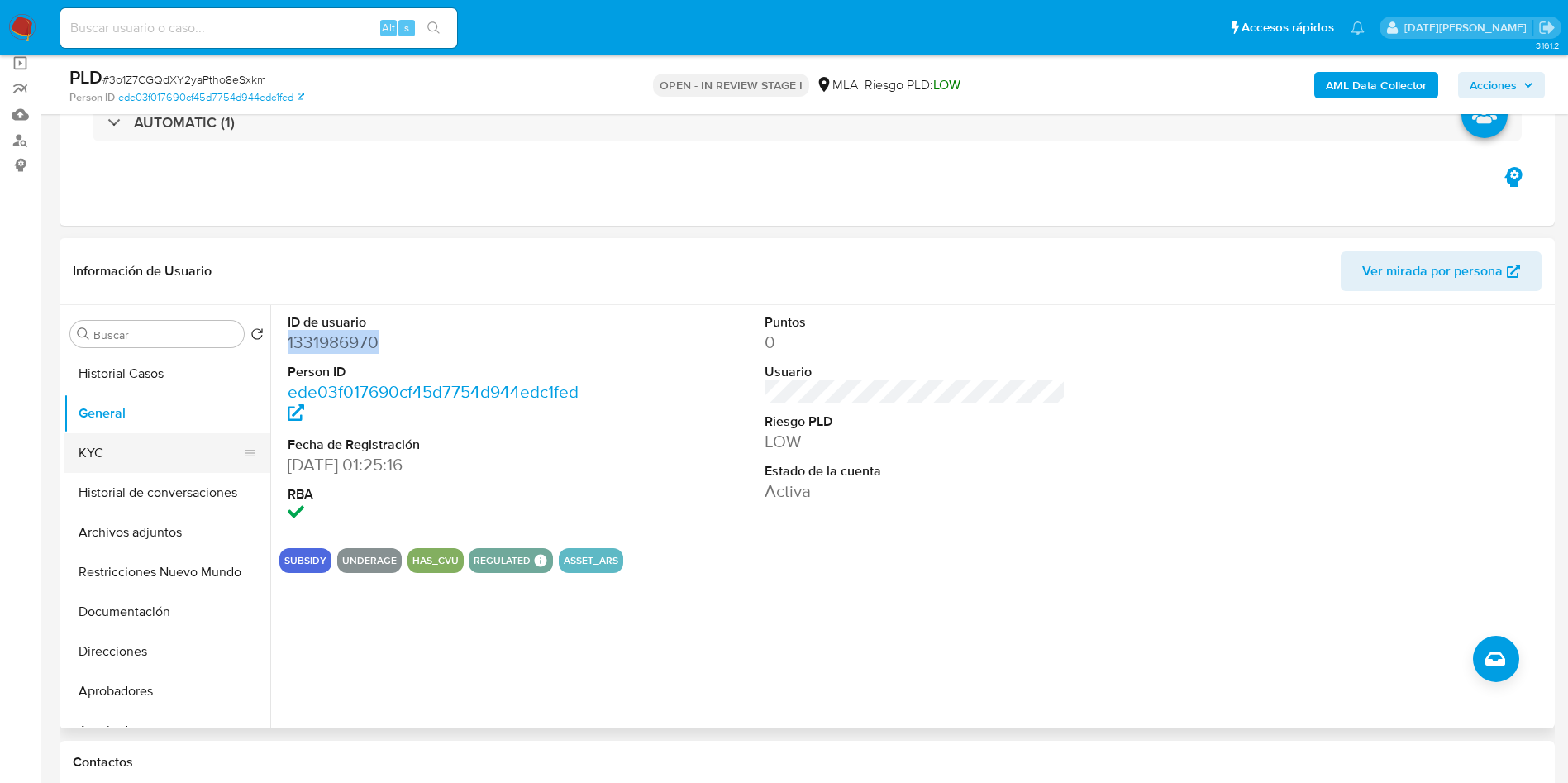
click at [121, 451] on button "KYC" at bounding box center [159, 453] width 193 height 40
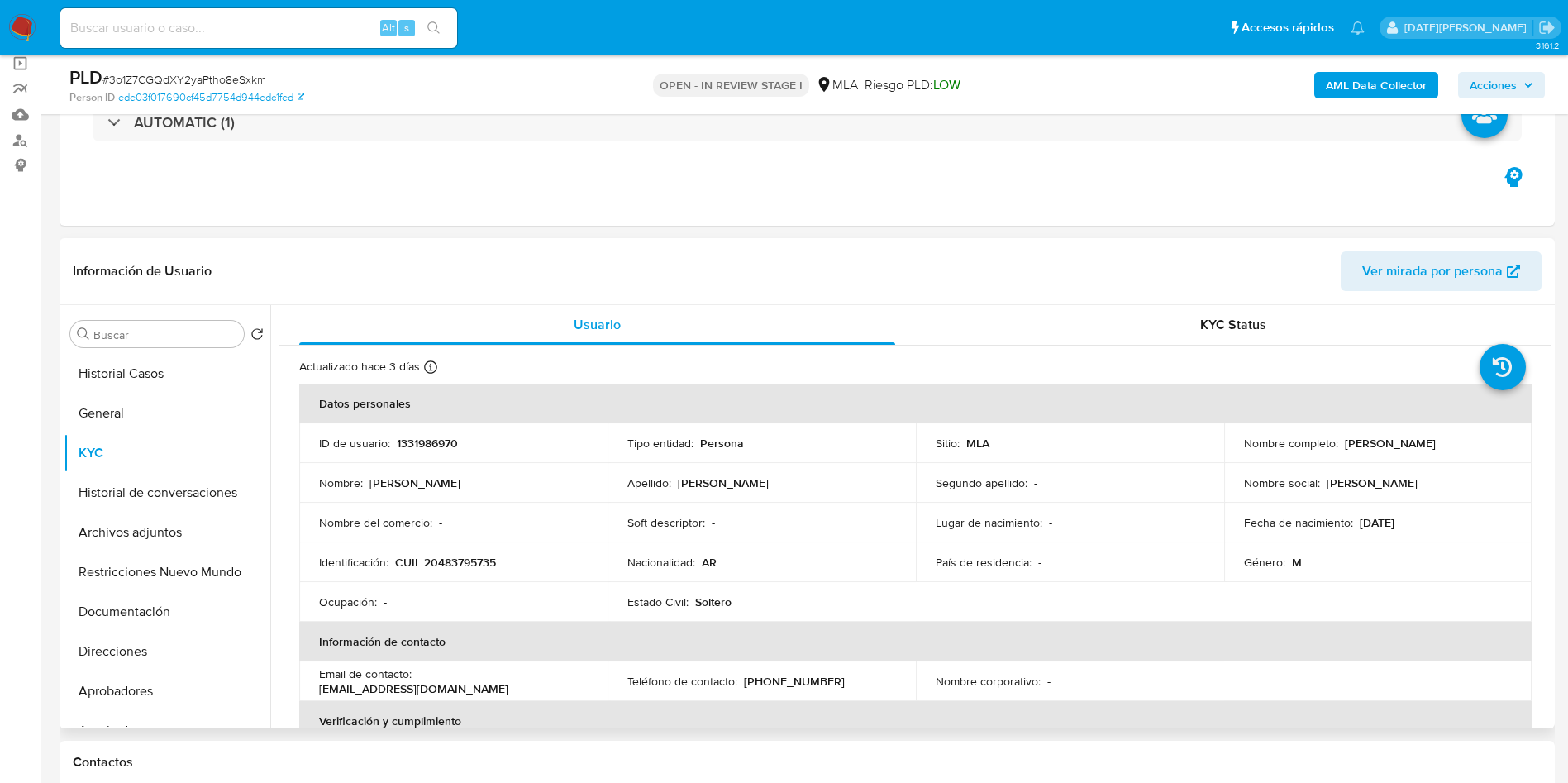
drag, startPoint x: 1338, startPoint y: 442, endPoint x: 1480, endPoint y: 438, distance: 142.1
click at [1480, 438] on div "Nombre completo : Kevin Lionel Ojeda" at bounding box center [1378, 442] width 268 height 15
copy p "Kevin Lionel Ojeda"
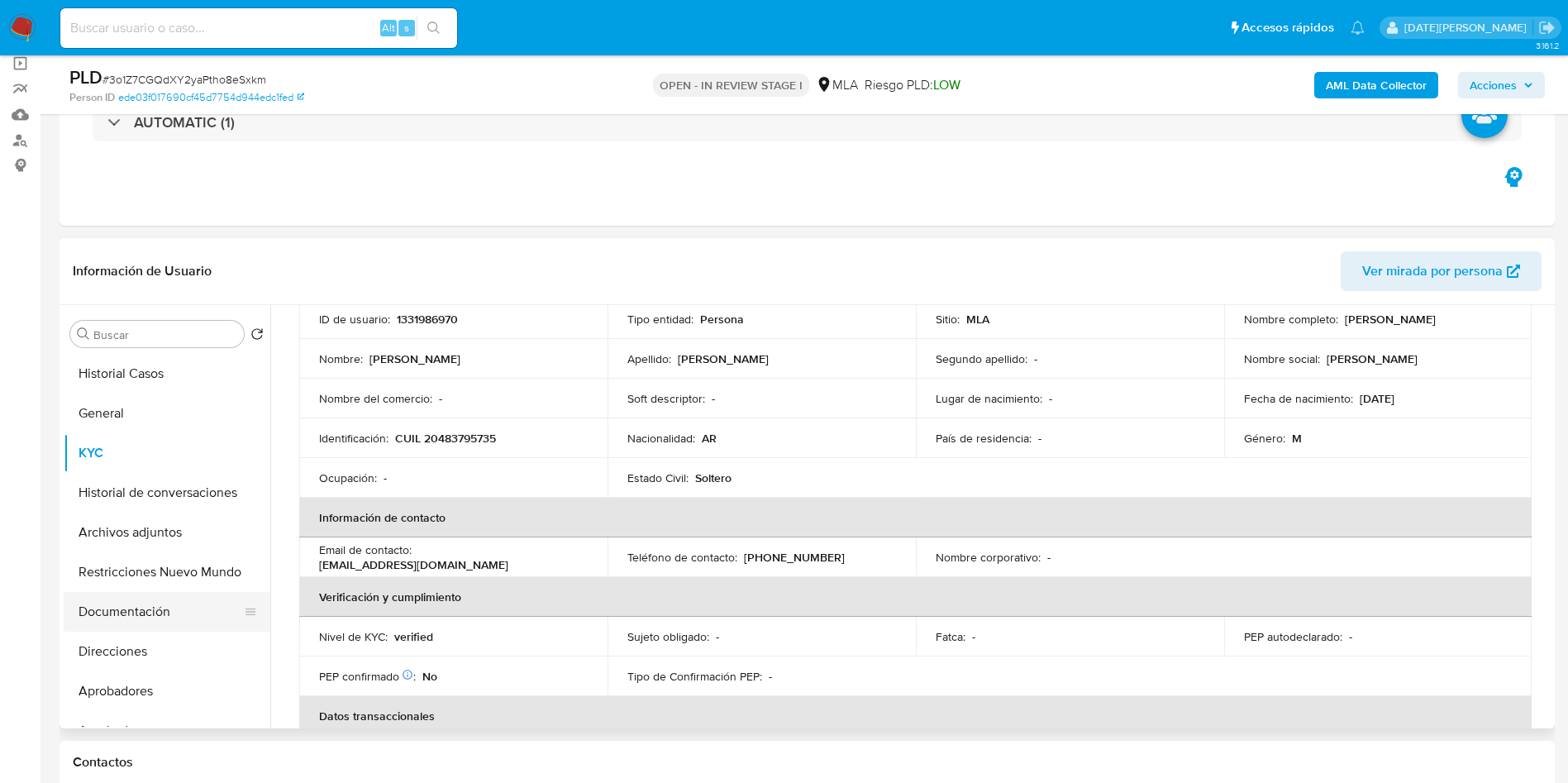
click at [147, 601] on button "Documentación" at bounding box center [159, 612] width 193 height 40
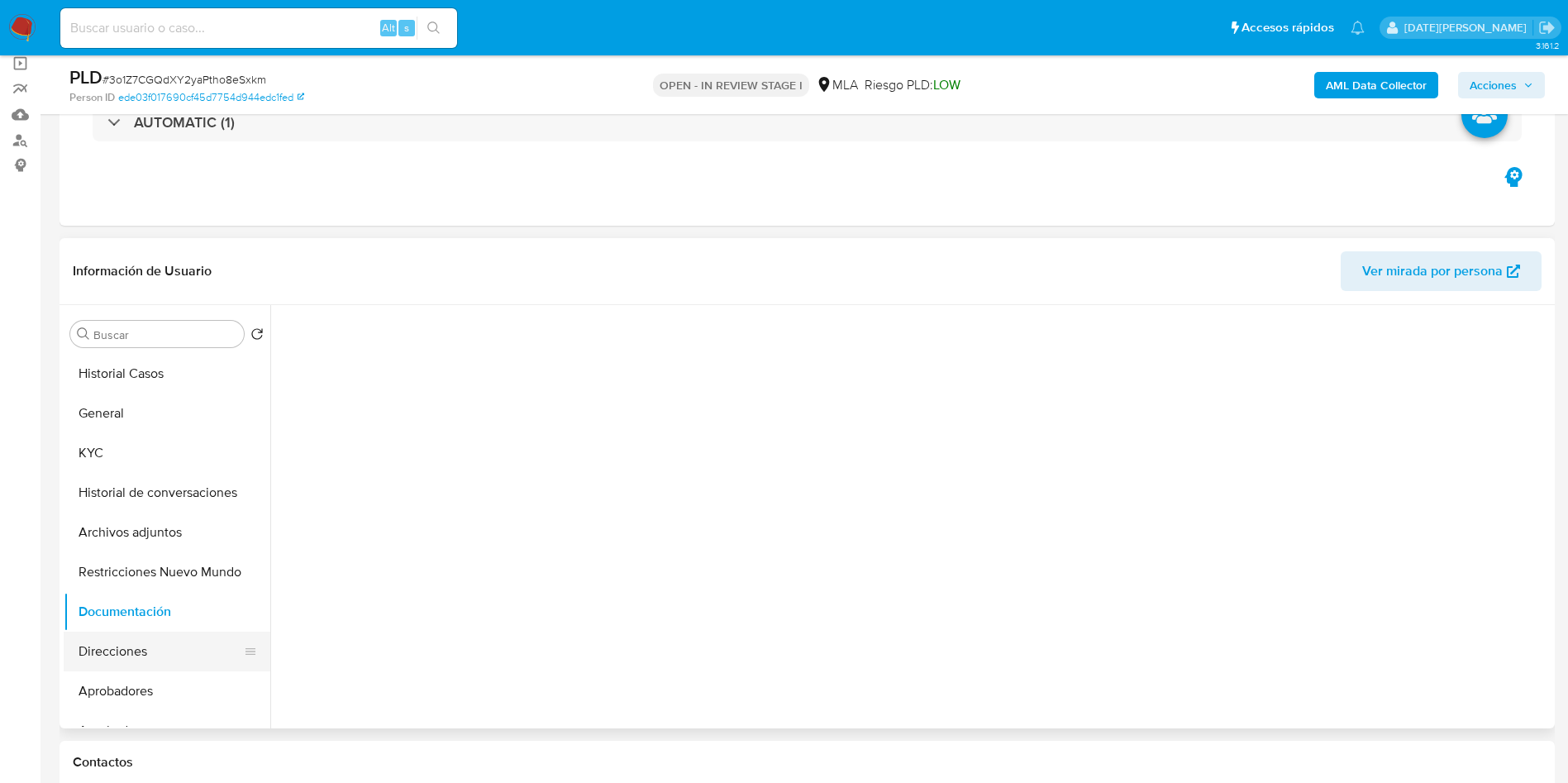
scroll to position [0, 0]
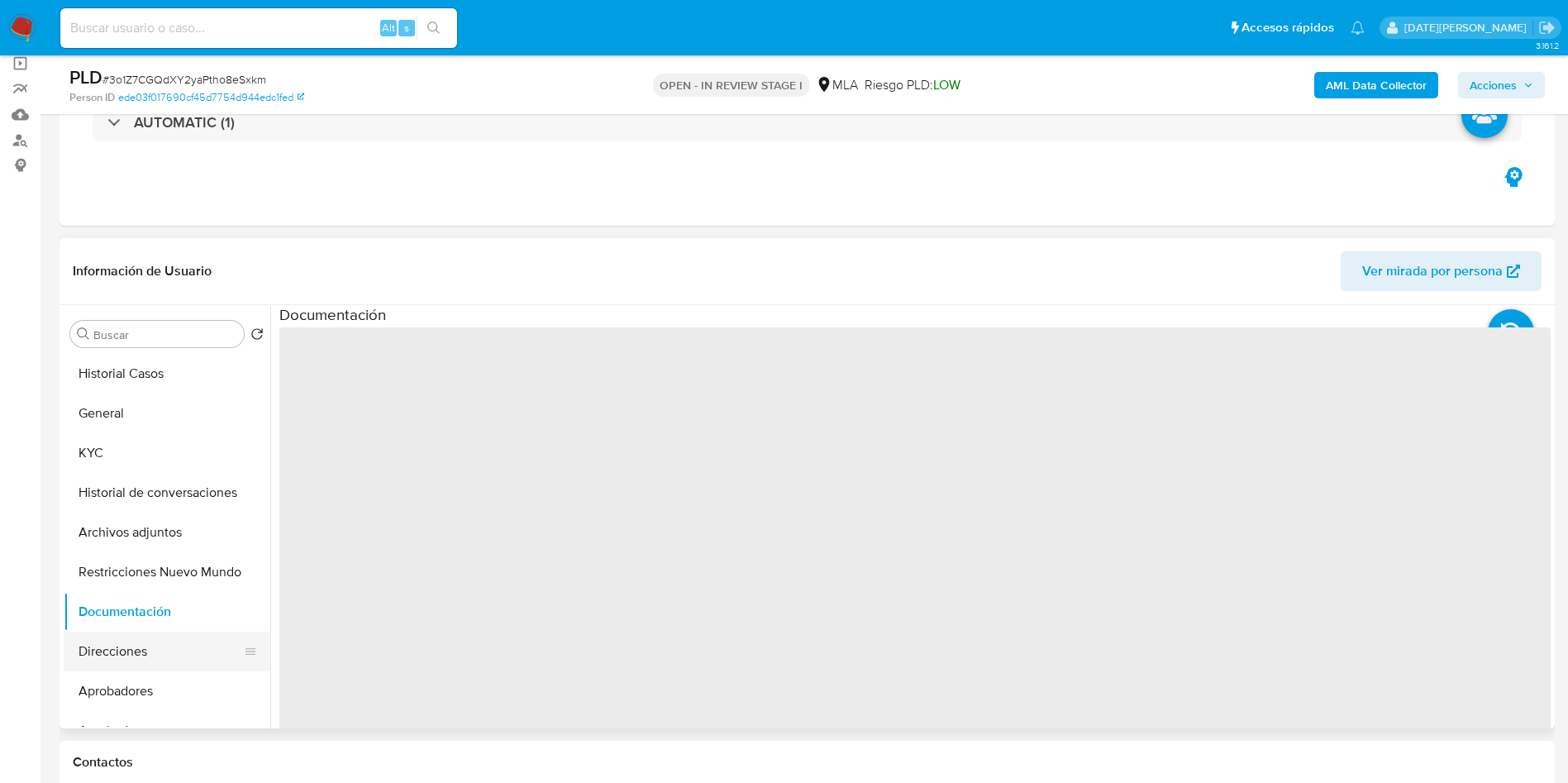
click at [135, 643] on button "Direcciones" at bounding box center [159, 651] width 193 height 40
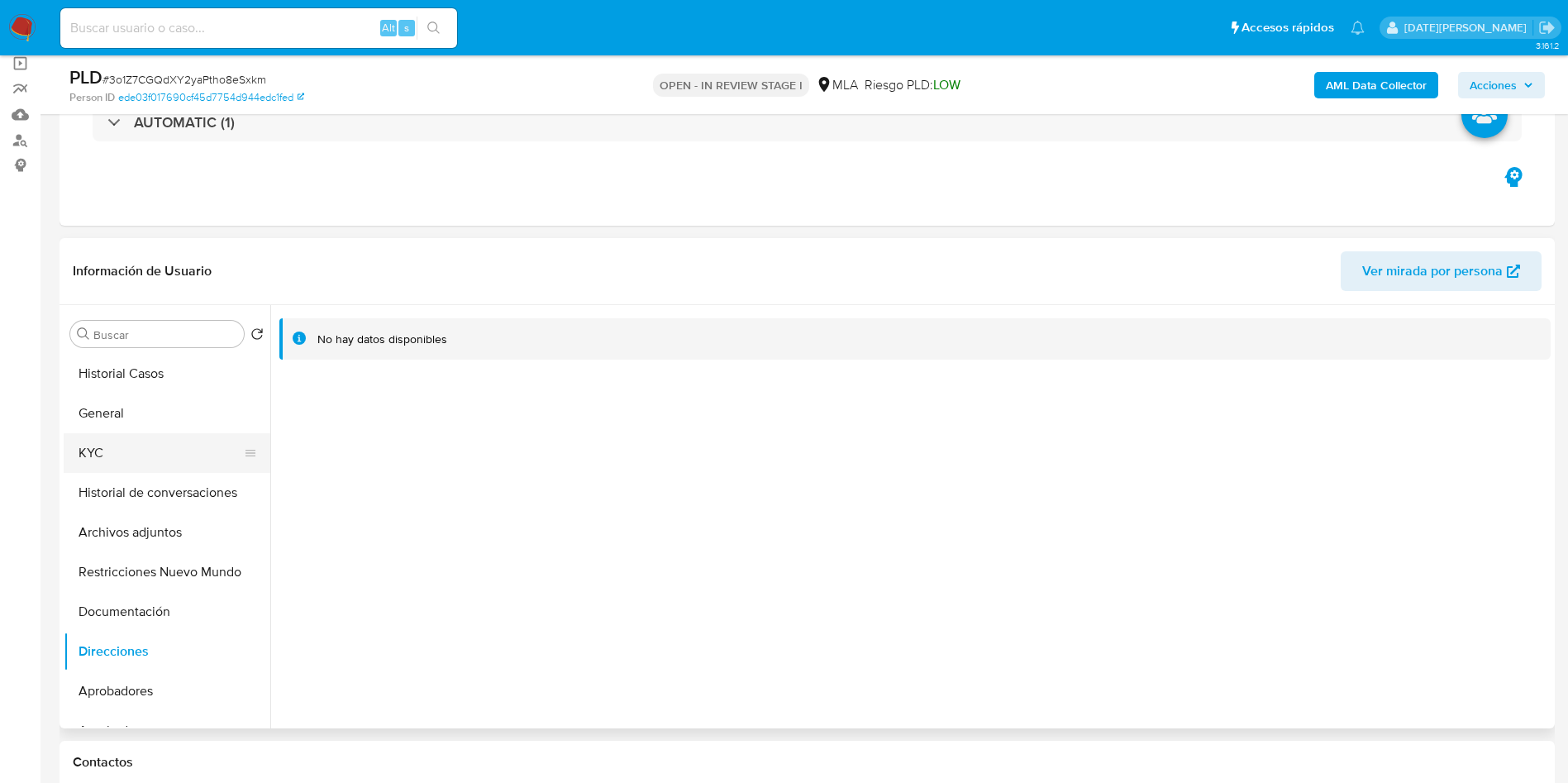
click at [135, 451] on button "KYC" at bounding box center [159, 453] width 193 height 40
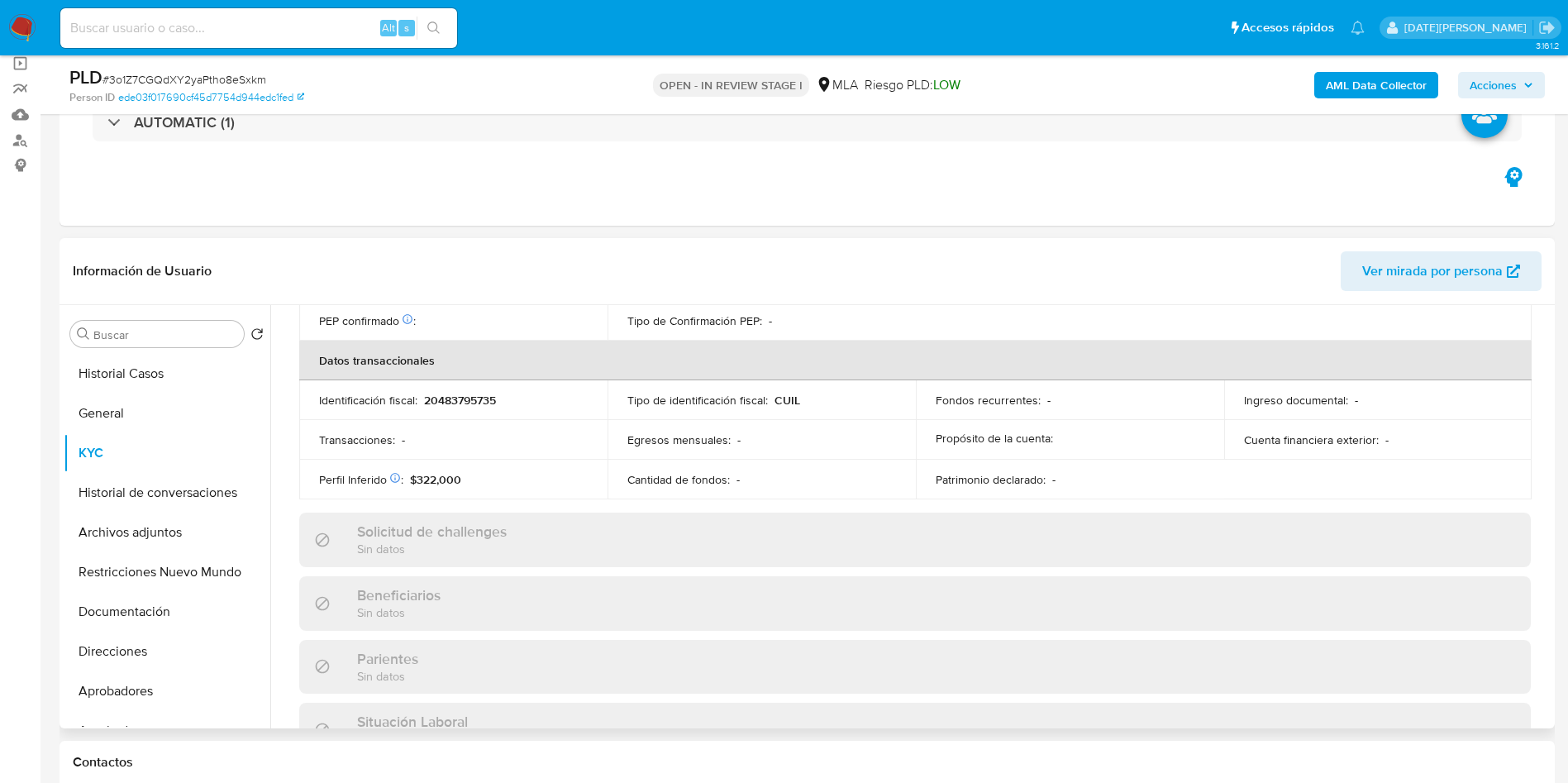
scroll to position [855, 0]
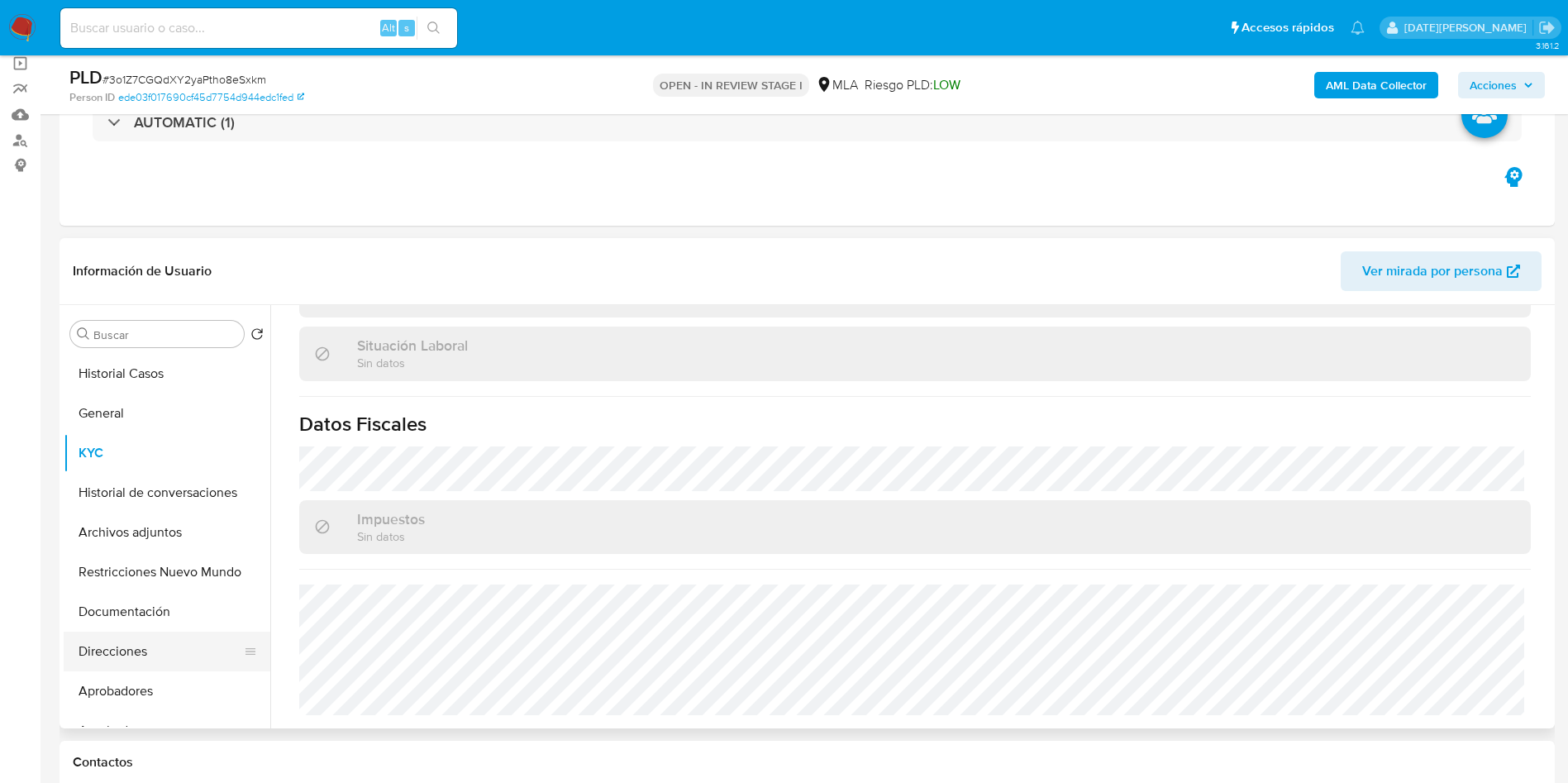
click at [162, 643] on button "Direcciones" at bounding box center [159, 651] width 193 height 40
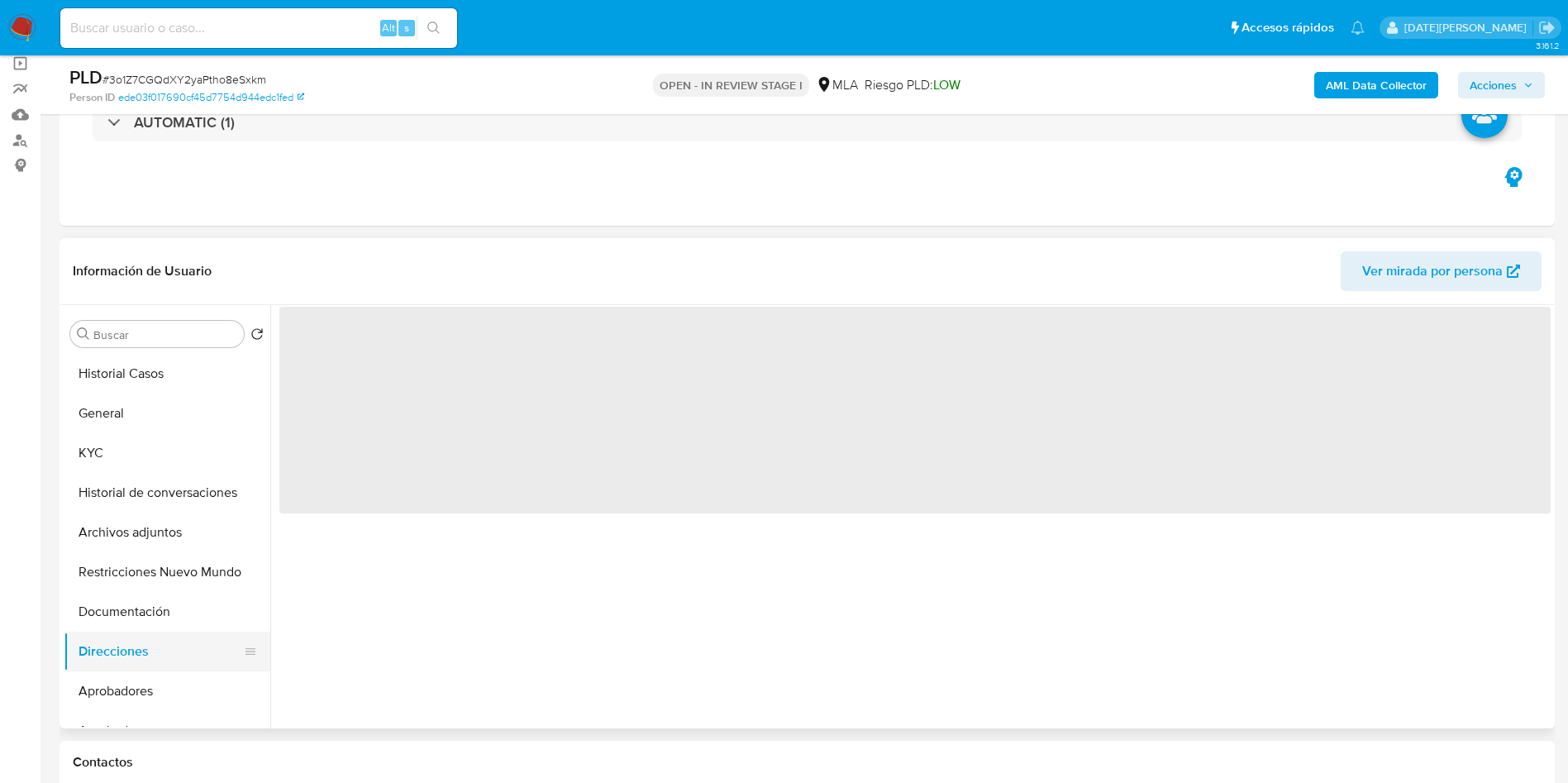
scroll to position [0, 0]
click at [176, 595] on button "Documentación" at bounding box center [159, 612] width 193 height 40
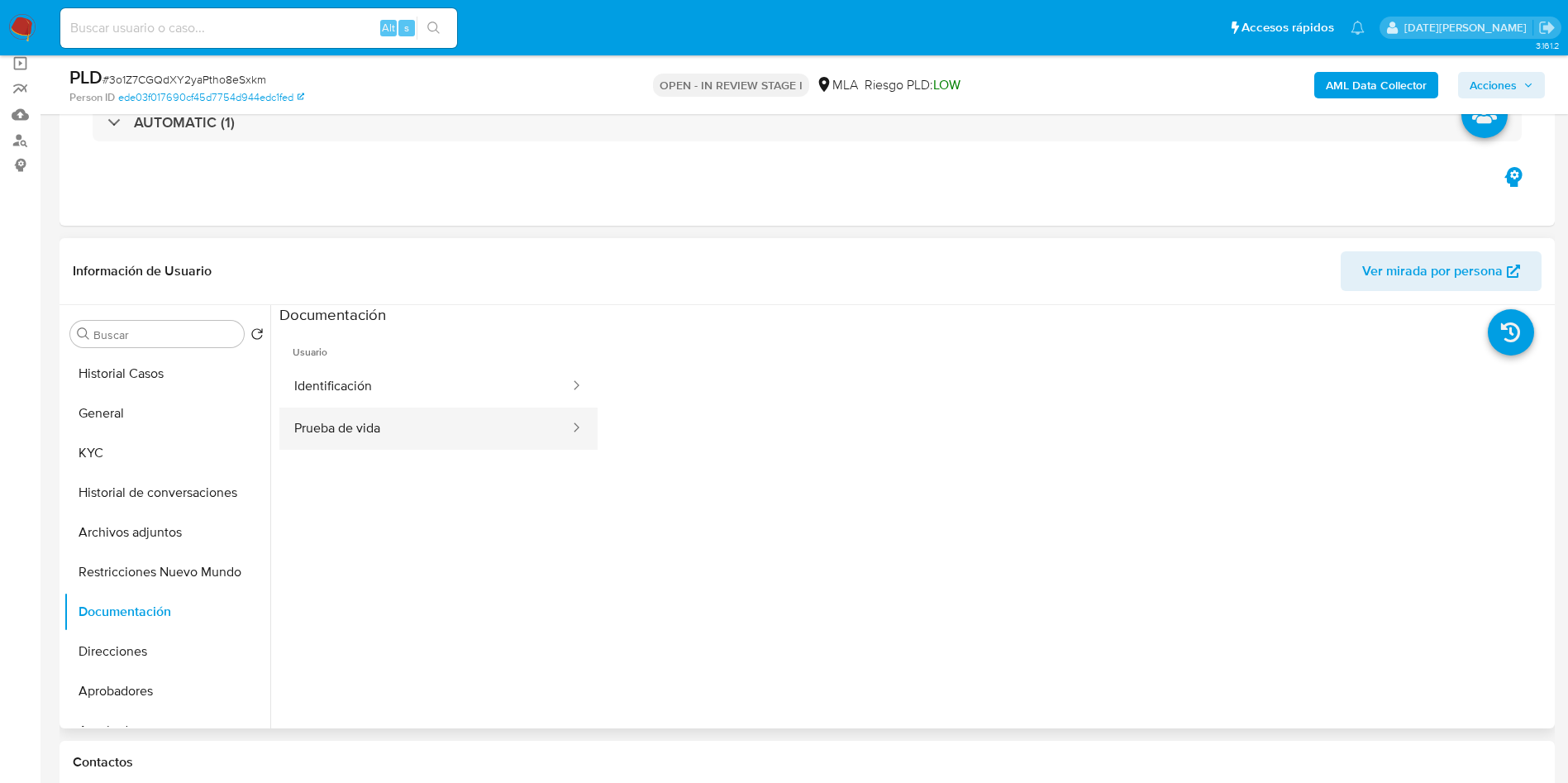
click at [398, 413] on button "Prueba de vida" at bounding box center [425, 429] width 292 height 43
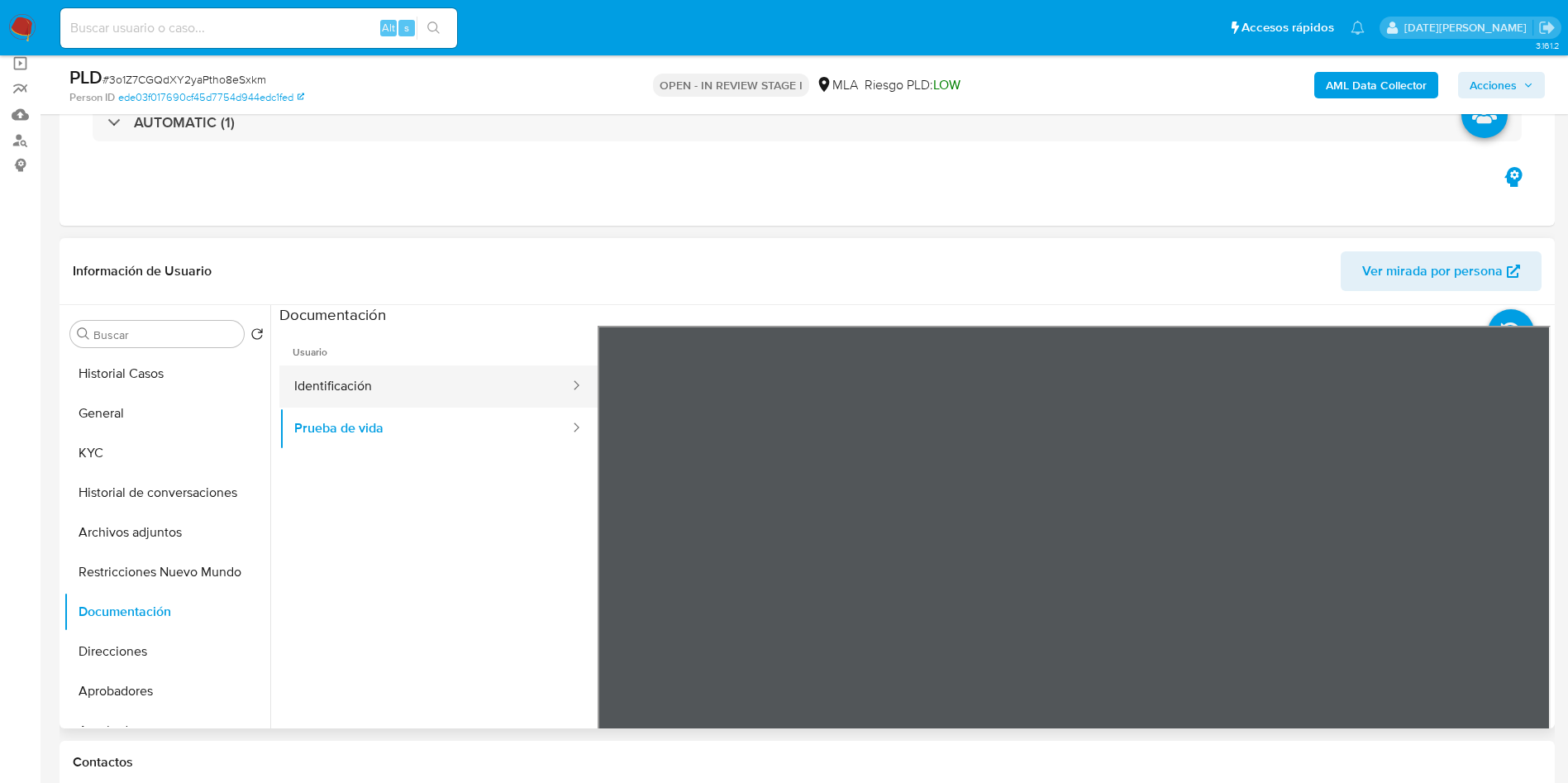
click at [413, 382] on button "Identificación" at bounding box center [425, 386] width 292 height 43
click at [1524, 589] on icon at bounding box center [1529, 594] width 33 height 33
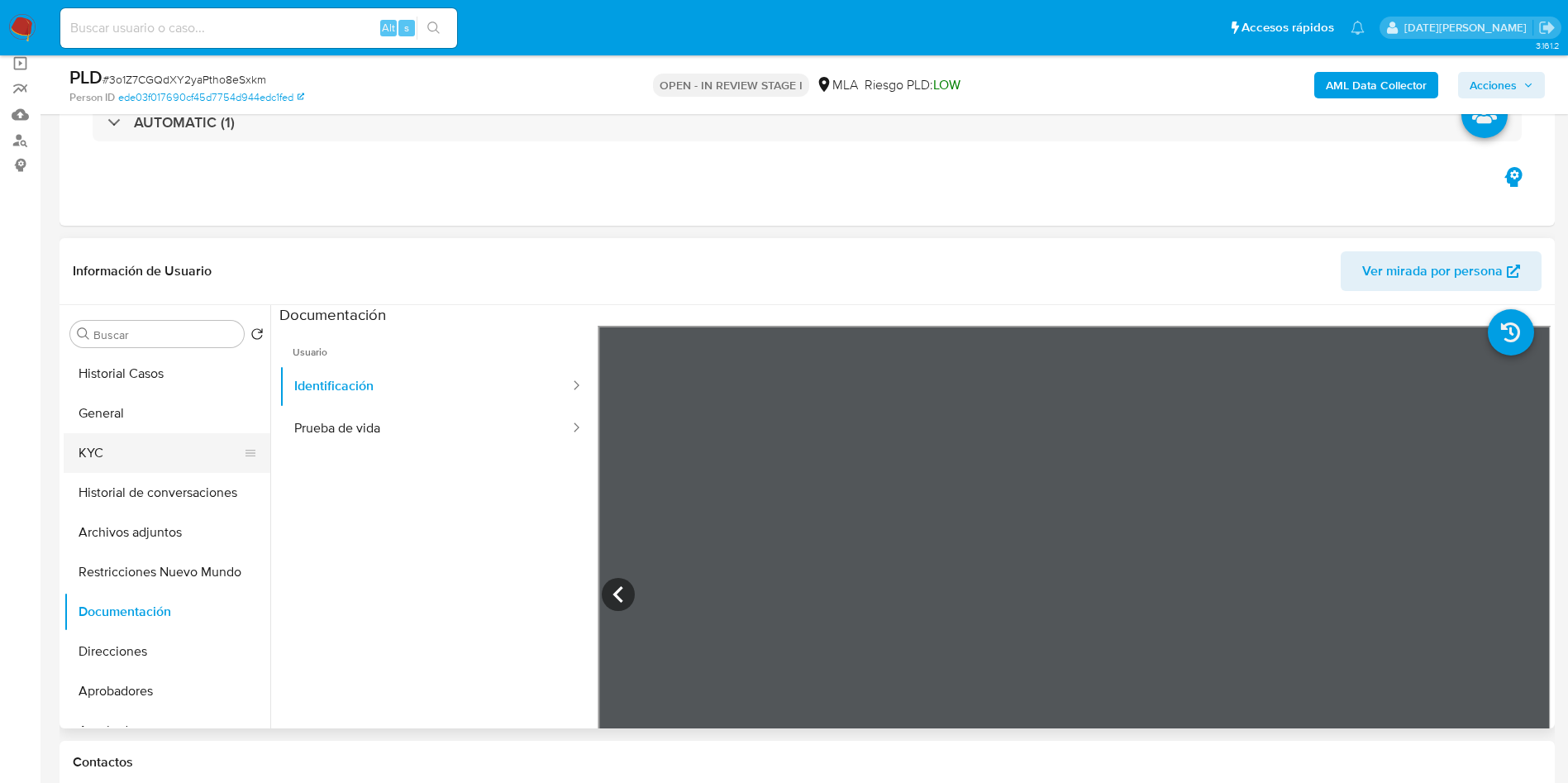
click at [119, 441] on button "KYC" at bounding box center [159, 453] width 193 height 40
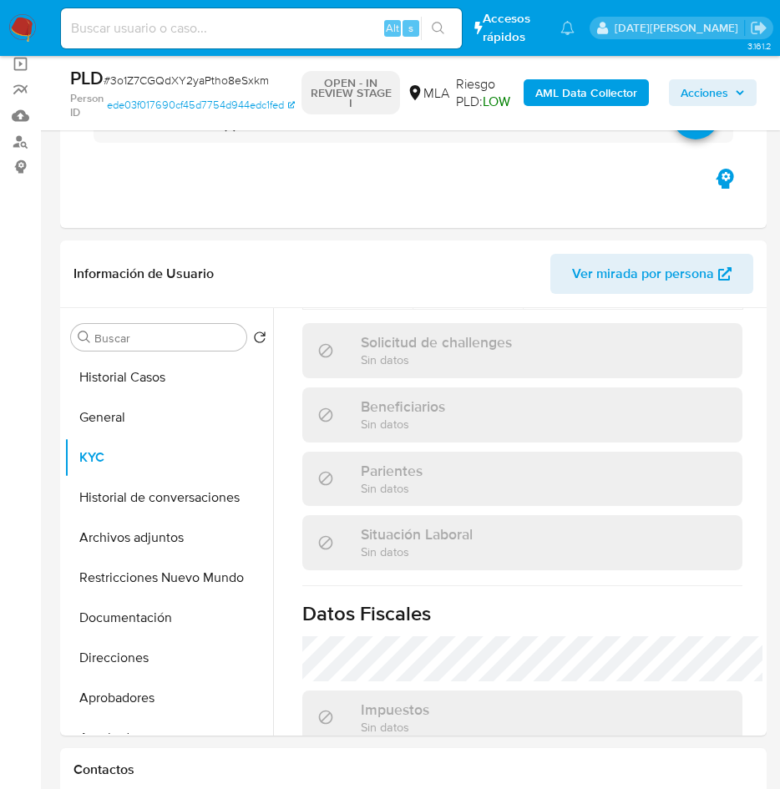
scroll to position [1095, 0]
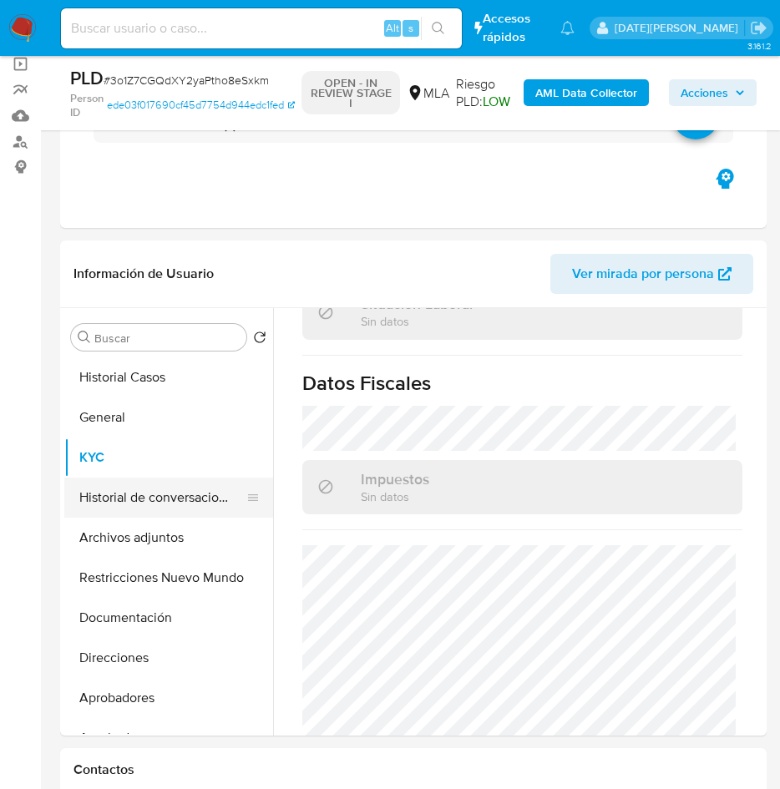
drag, startPoint x: 129, startPoint y: 533, endPoint x: 190, endPoint y: 501, distance: 68.7
click at [131, 531] on button "Archivos adjuntos" at bounding box center [168, 538] width 209 height 40
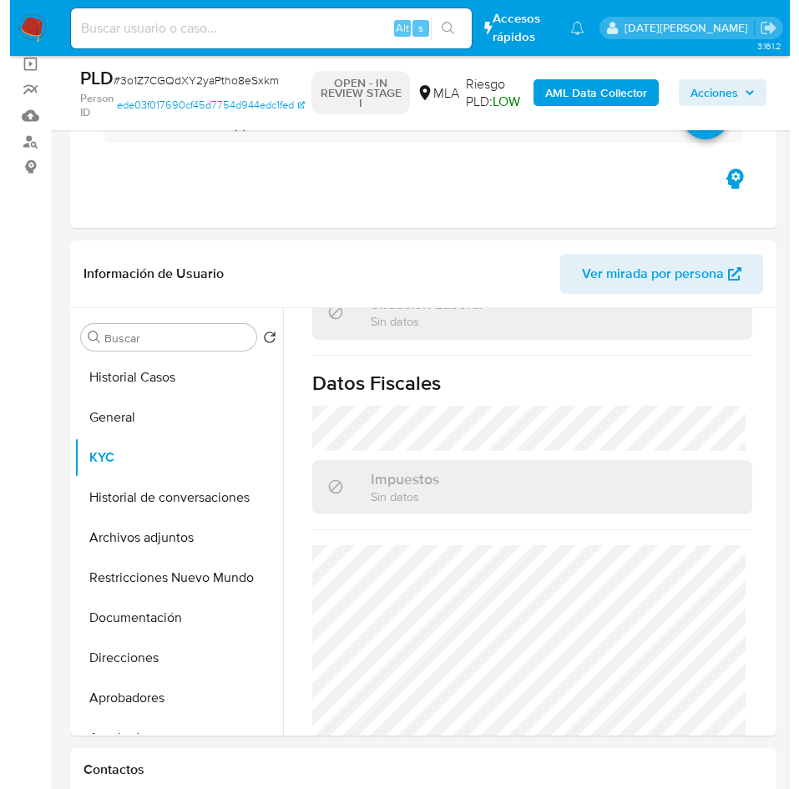
scroll to position [0, 0]
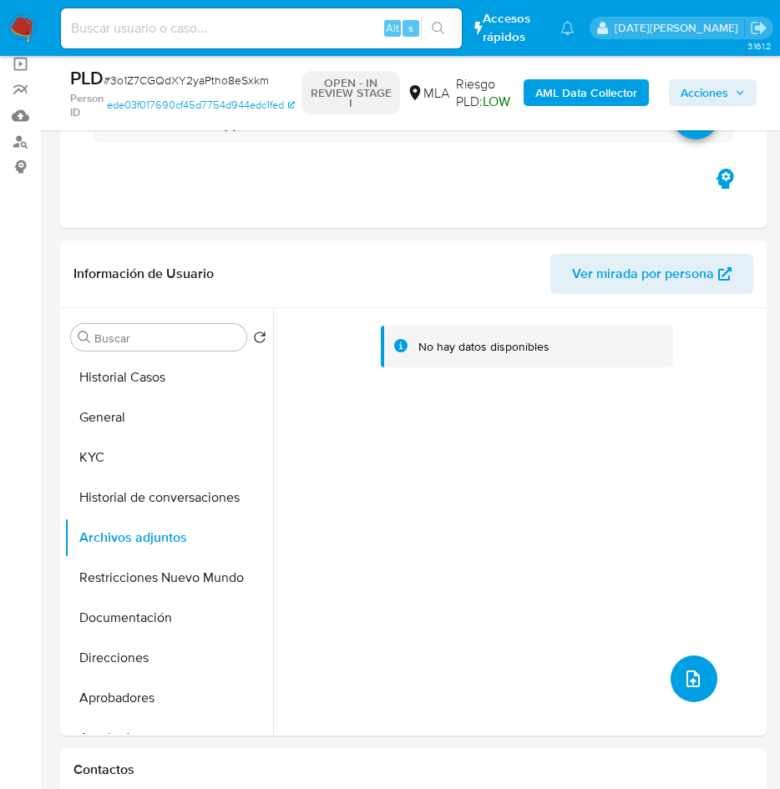
click at [687, 674] on icon "upload-file" at bounding box center [693, 679] width 20 height 20
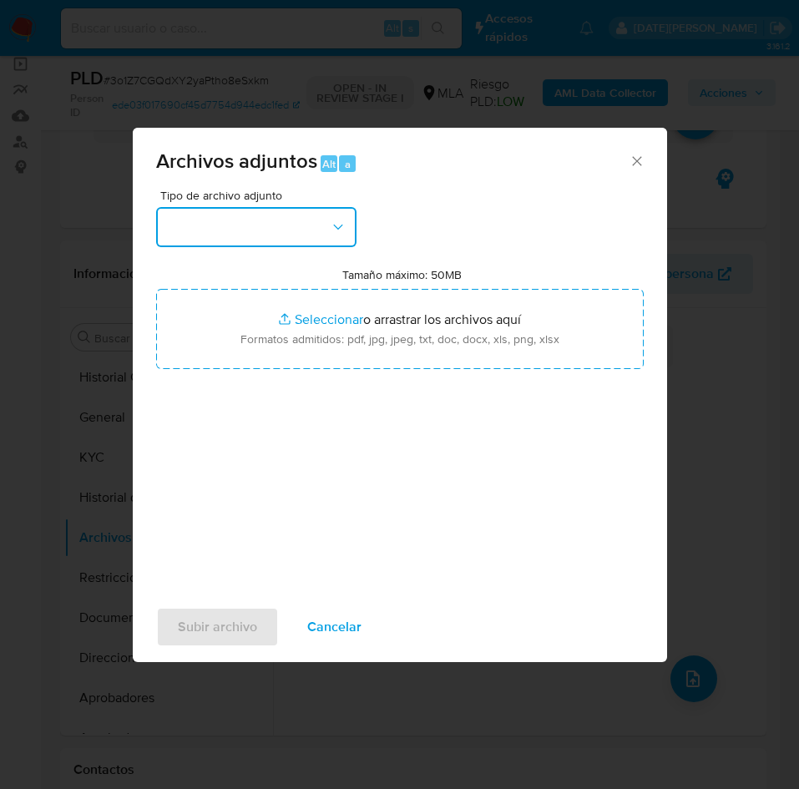
click at [244, 207] on button "button" at bounding box center [256, 227] width 200 height 40
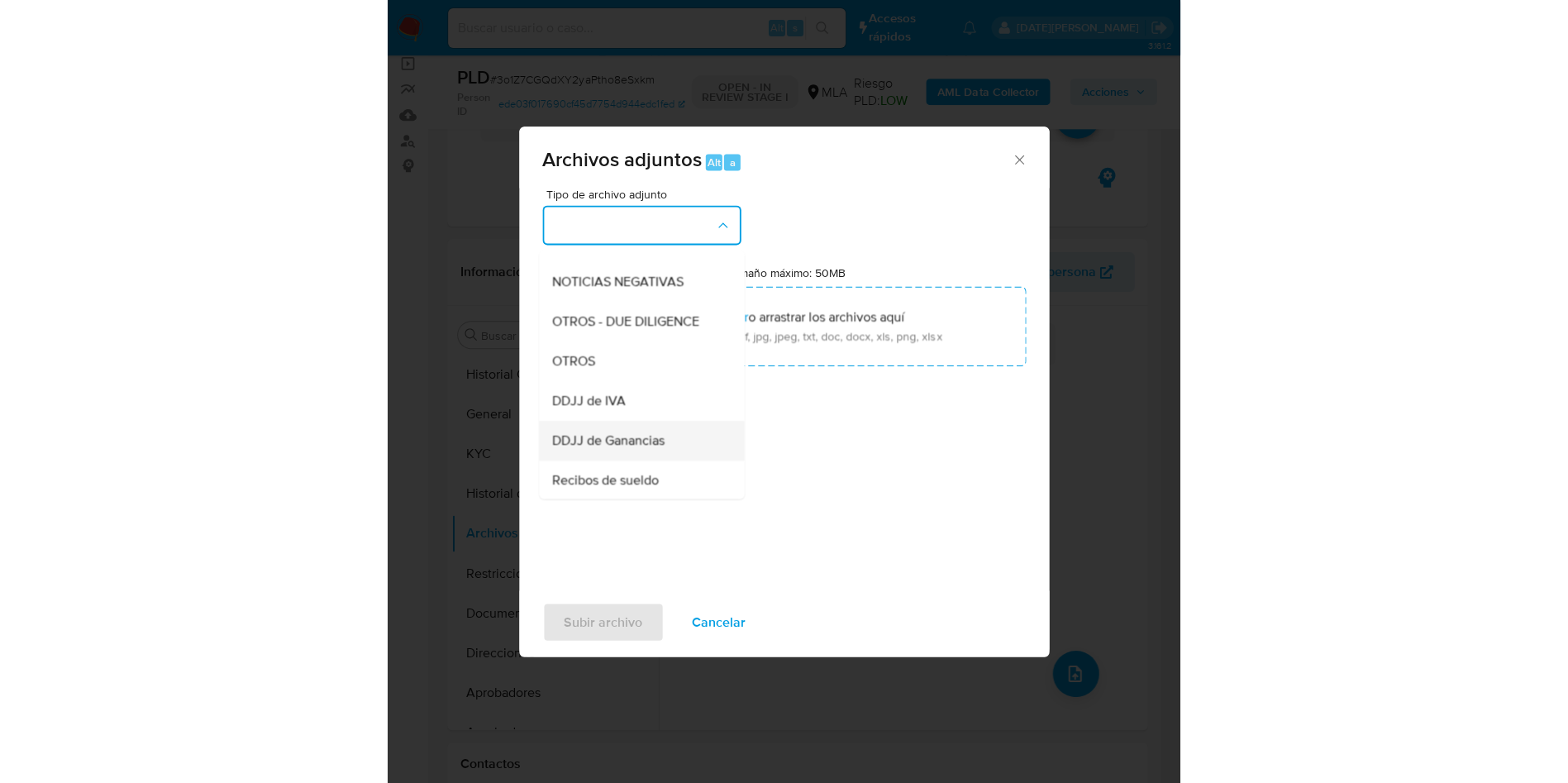
scroll to position [248, 0]
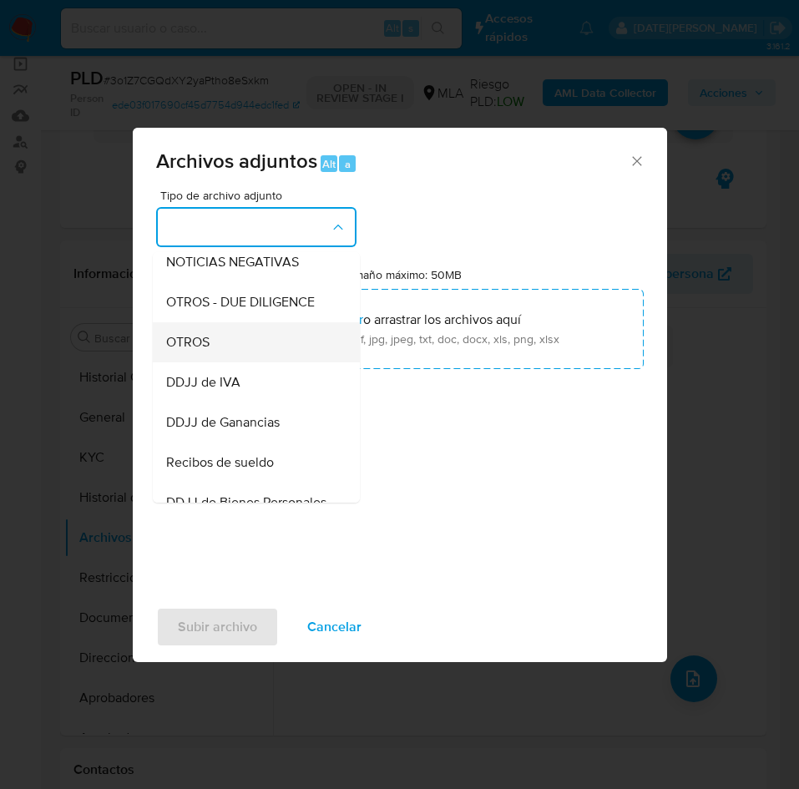
click at [226, 362] on div "OTROS" at bounding box center [251, 342] width 170 height 40
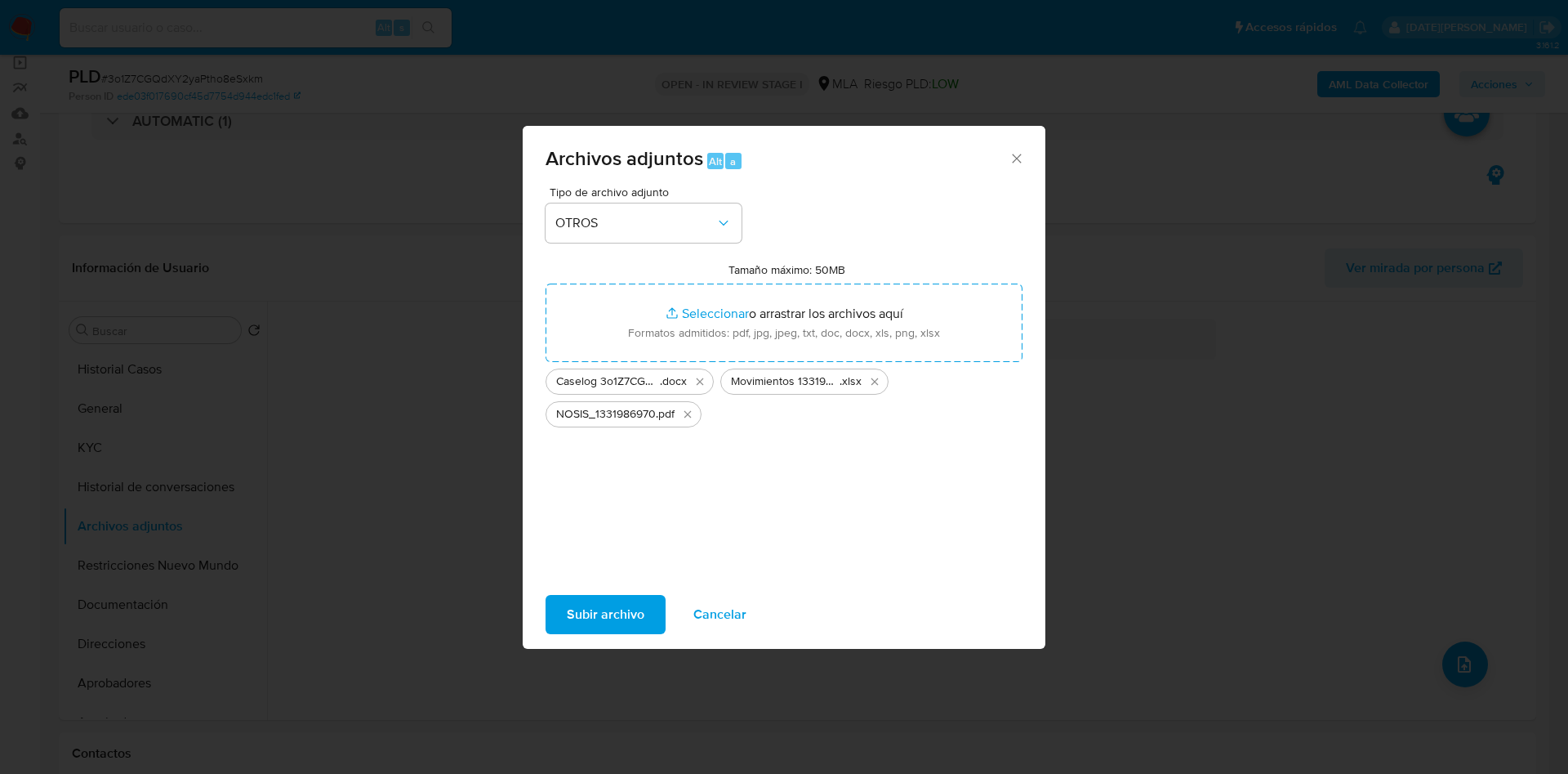
click at [623, 607] on span "Subir archivo" at bounding box center [605, 615] width 77 height 36
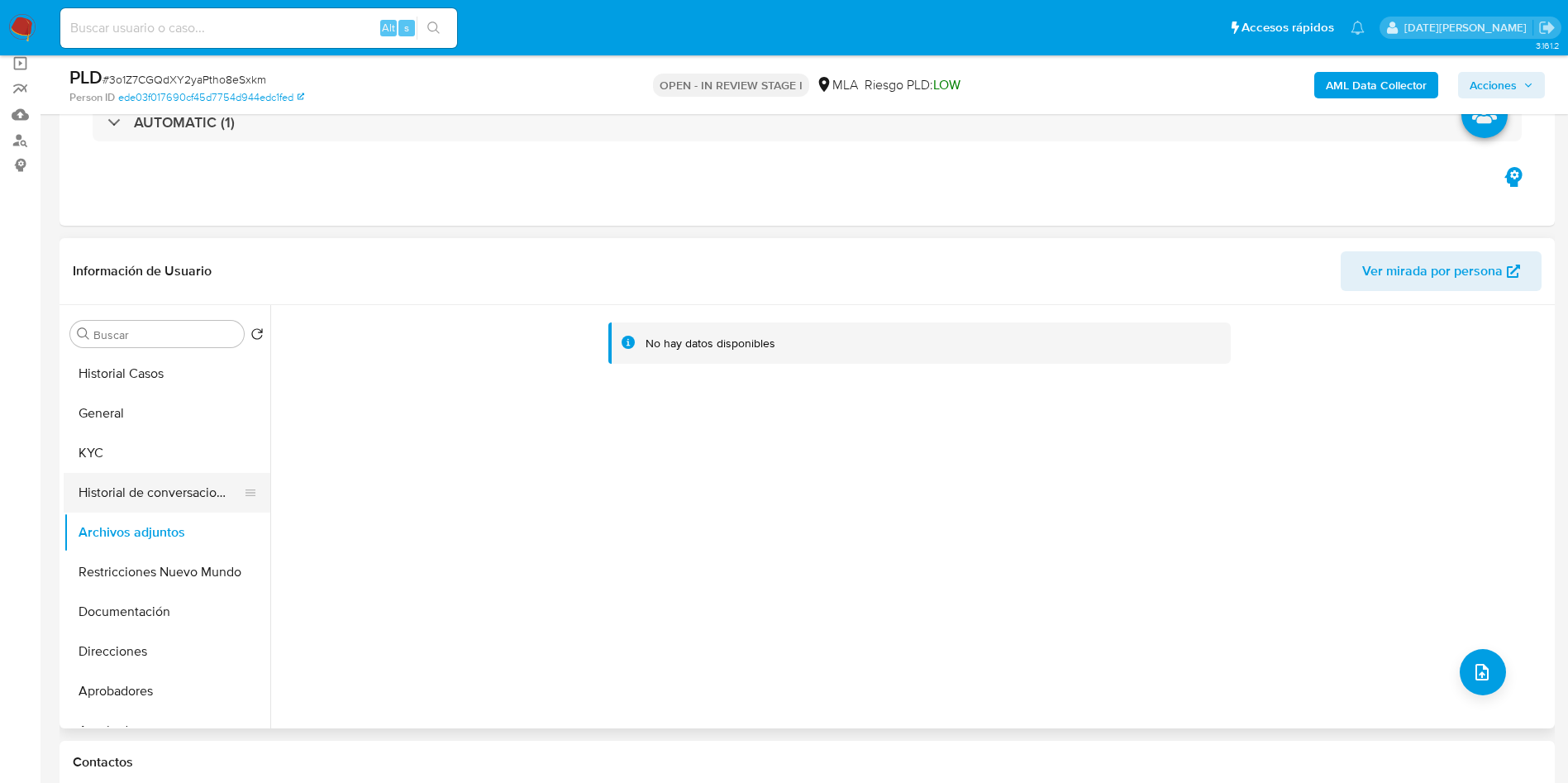
click at [160, 479] on button "Historial de conversaciones" at bounding box center [159, 493] width 193 height 40
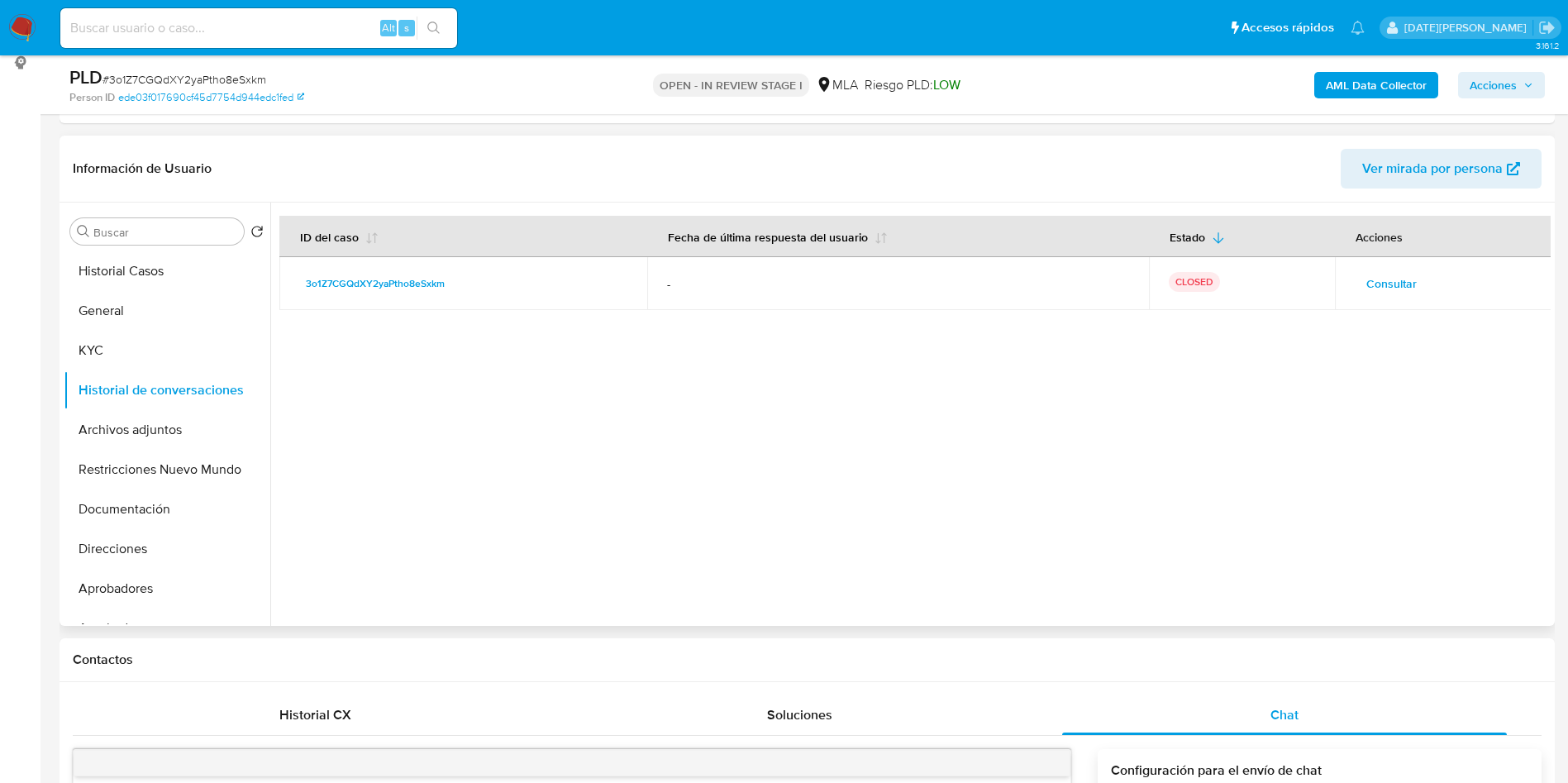
scroll to position [372, 0]
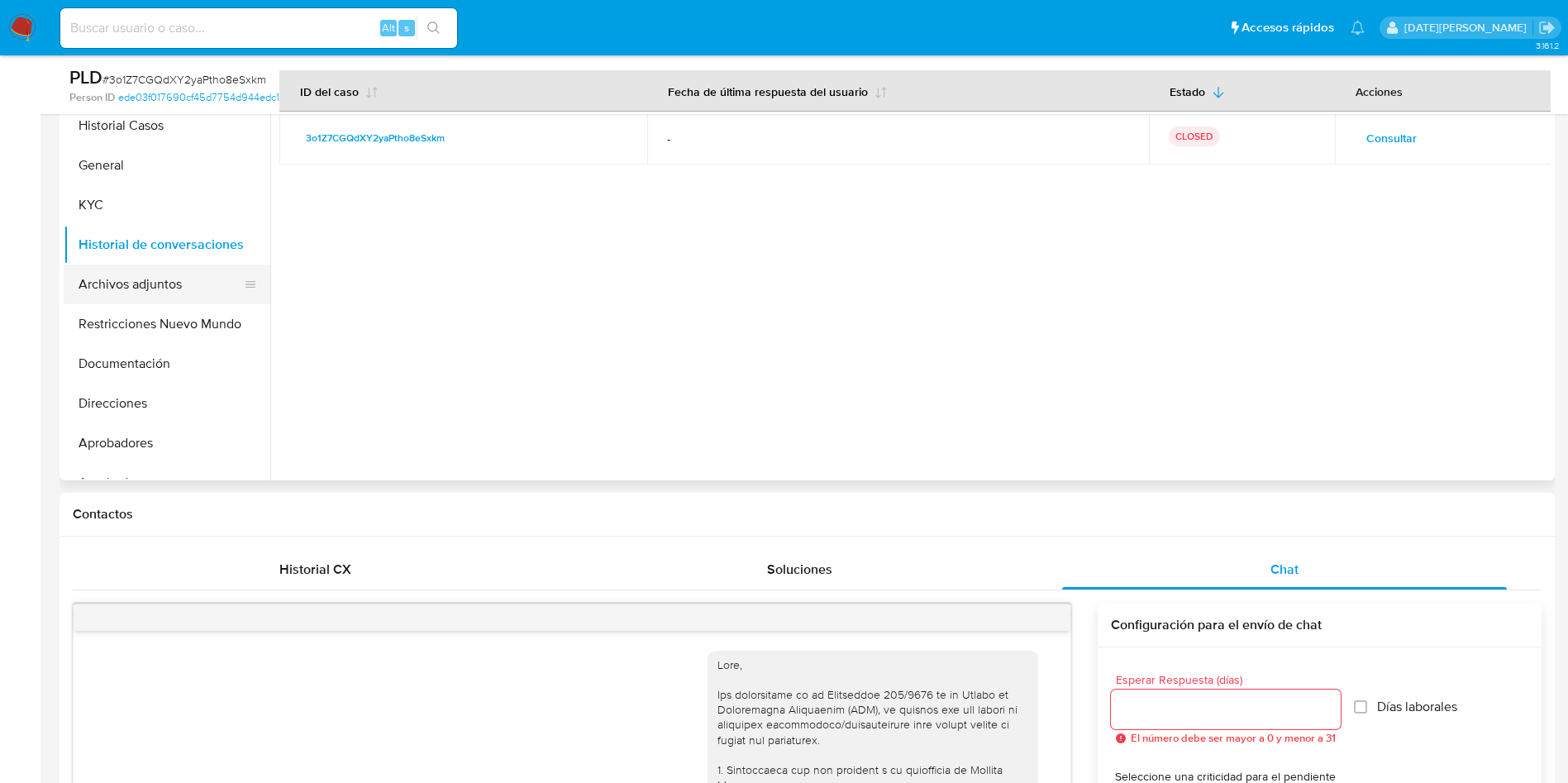
click at [114, 298] on button "Archivos adjuntos" at bounding box center [159, 284] width 193 height 40
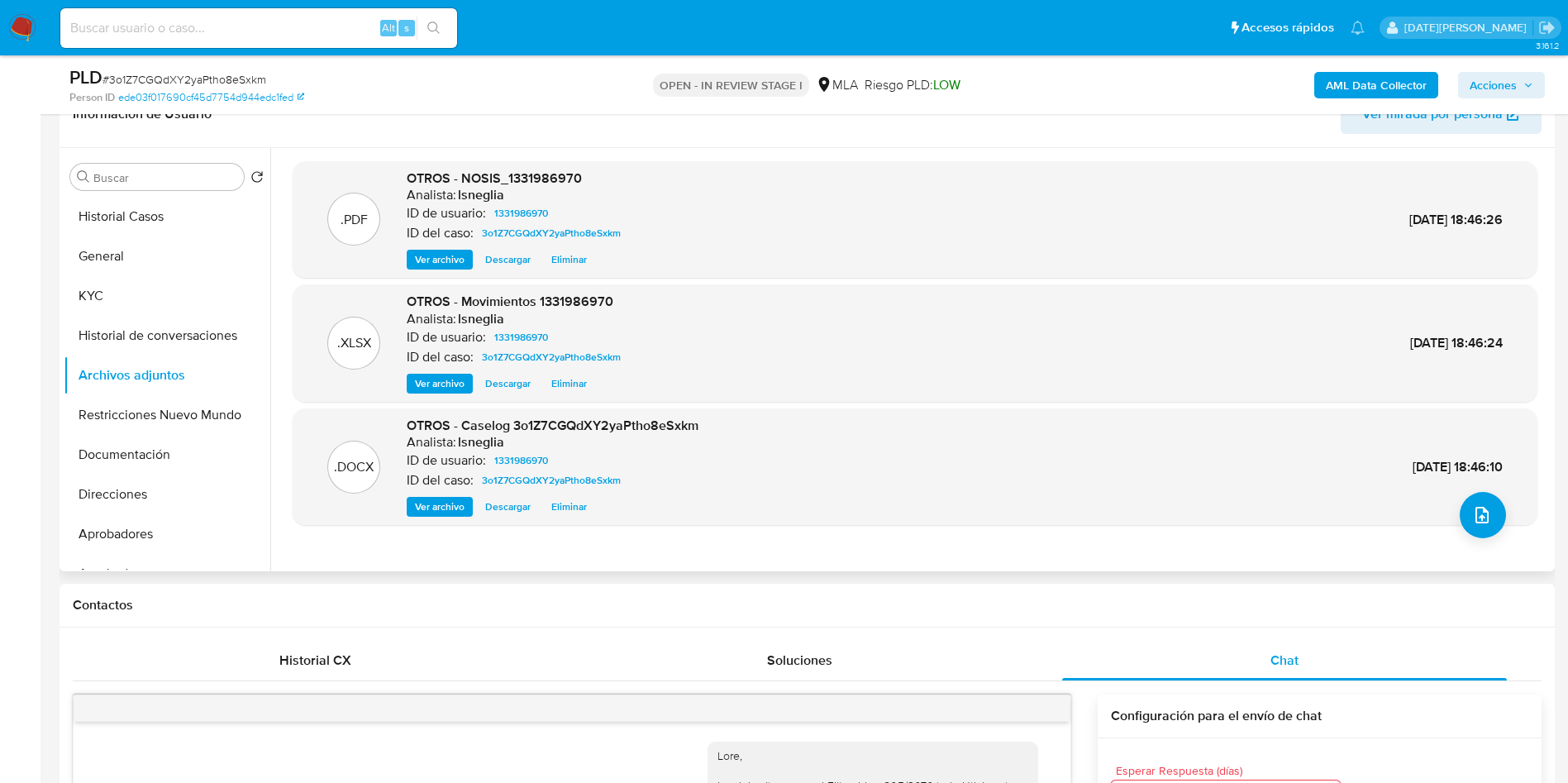
scroll to position [248, 0]
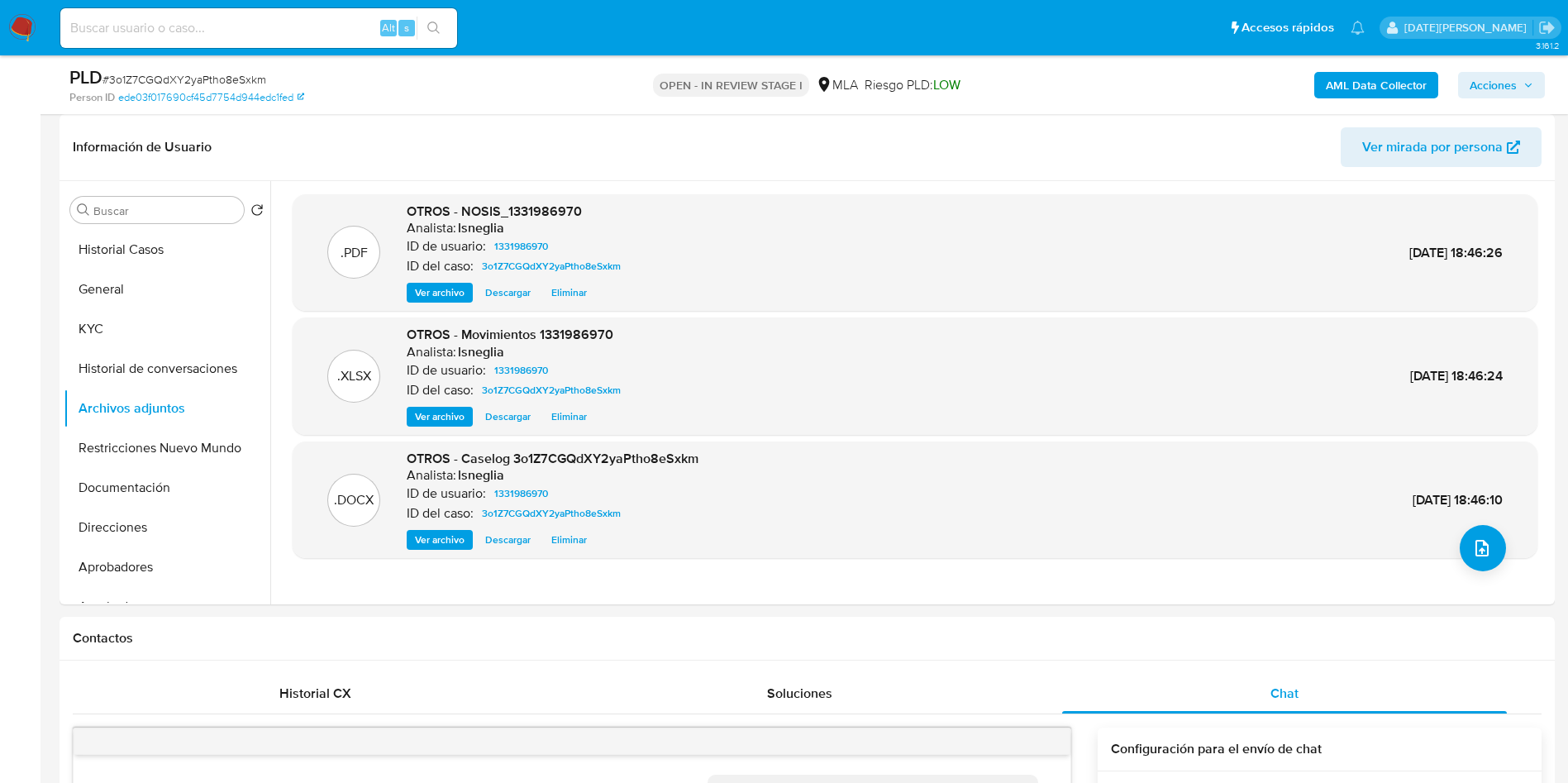
click at [1354, 83] on b "AML Data Collector" at bounding box center [1376, 85] width 101 height 27
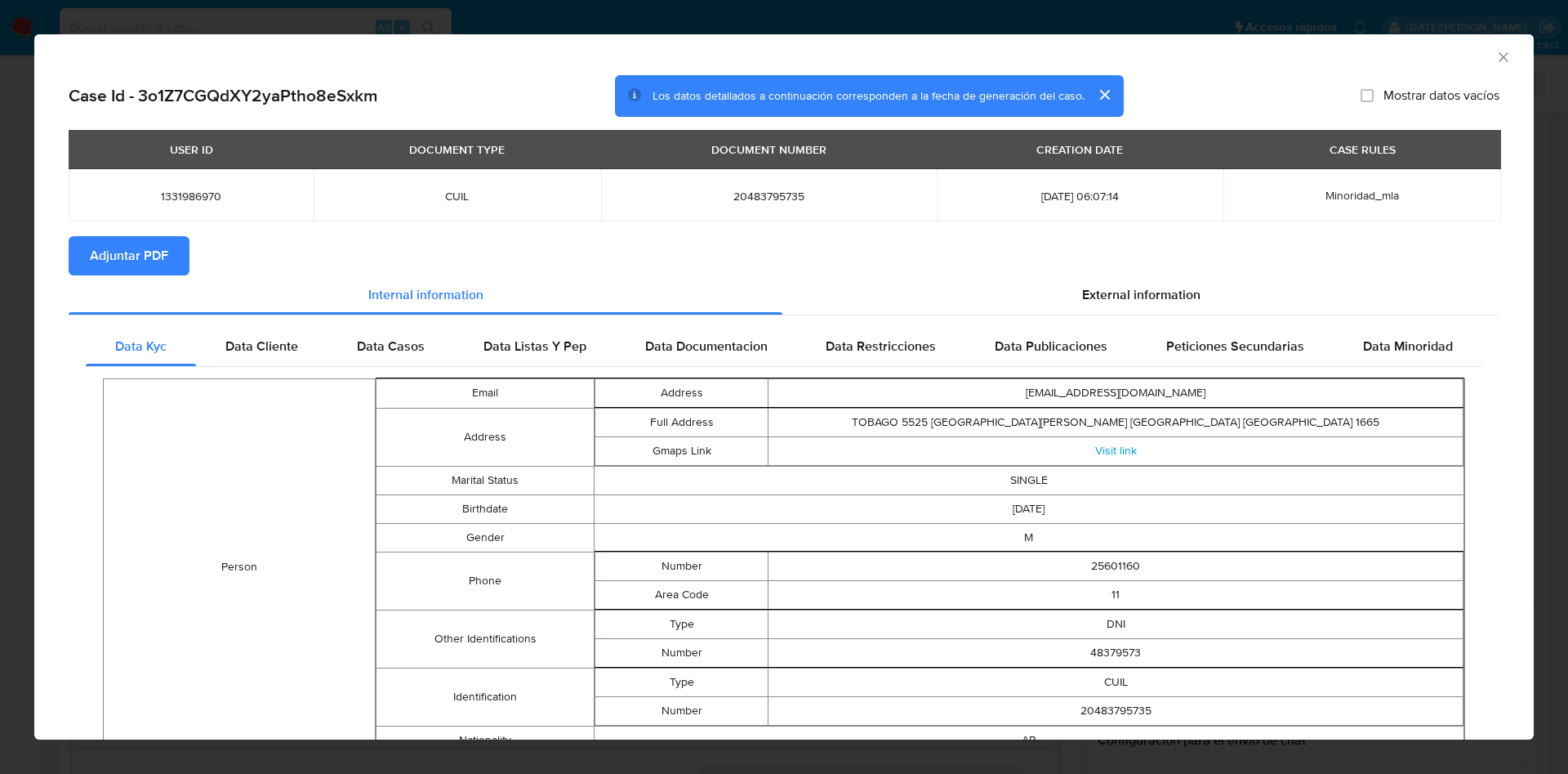
click at [102, 256] on span "Adjuntar PDF" at bounding box center [129, 255] width 78 height 36
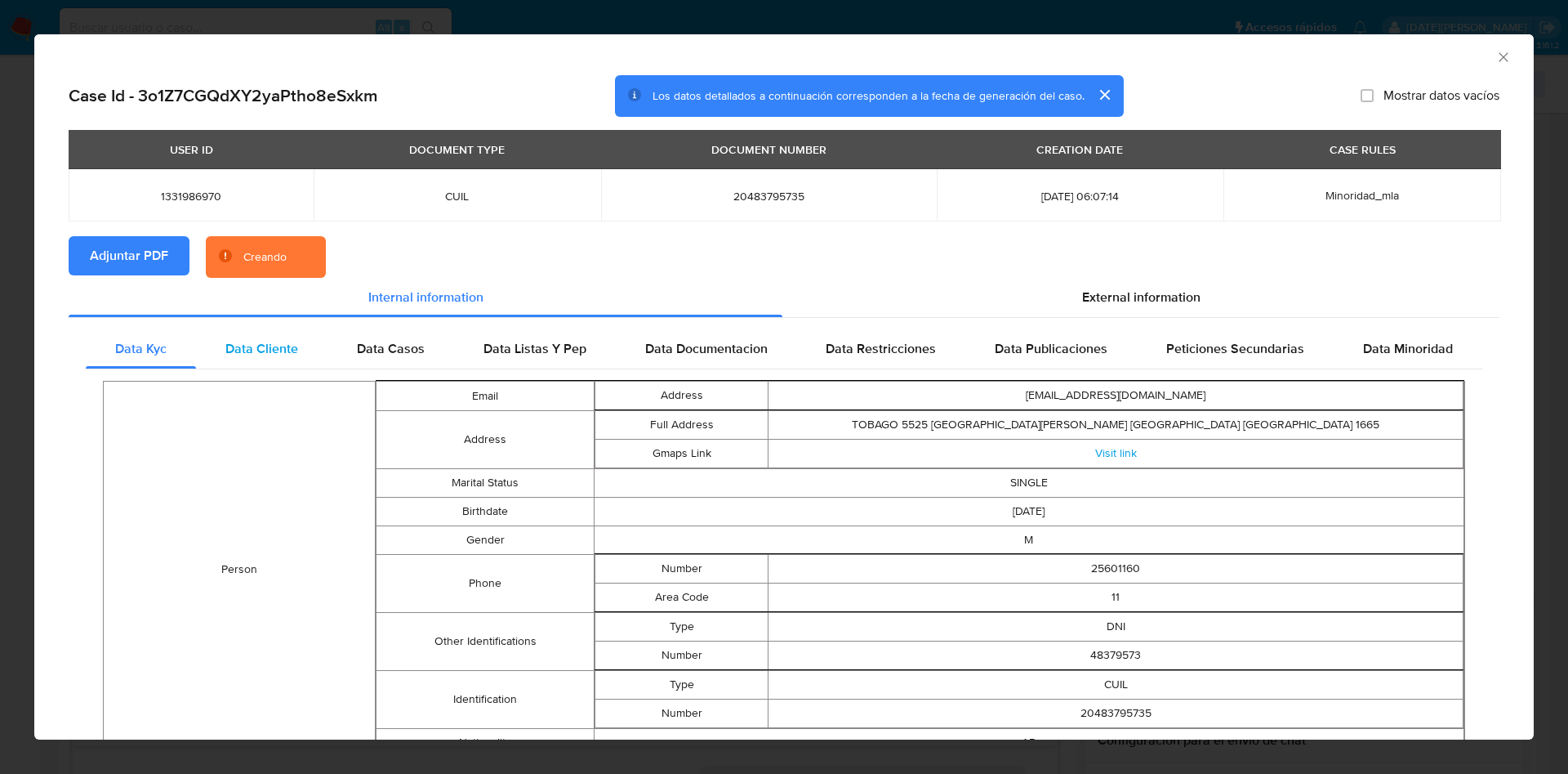
click at [271, 349] on span "Data Cliente" at bounding box center [261, 348] width 72 height 19
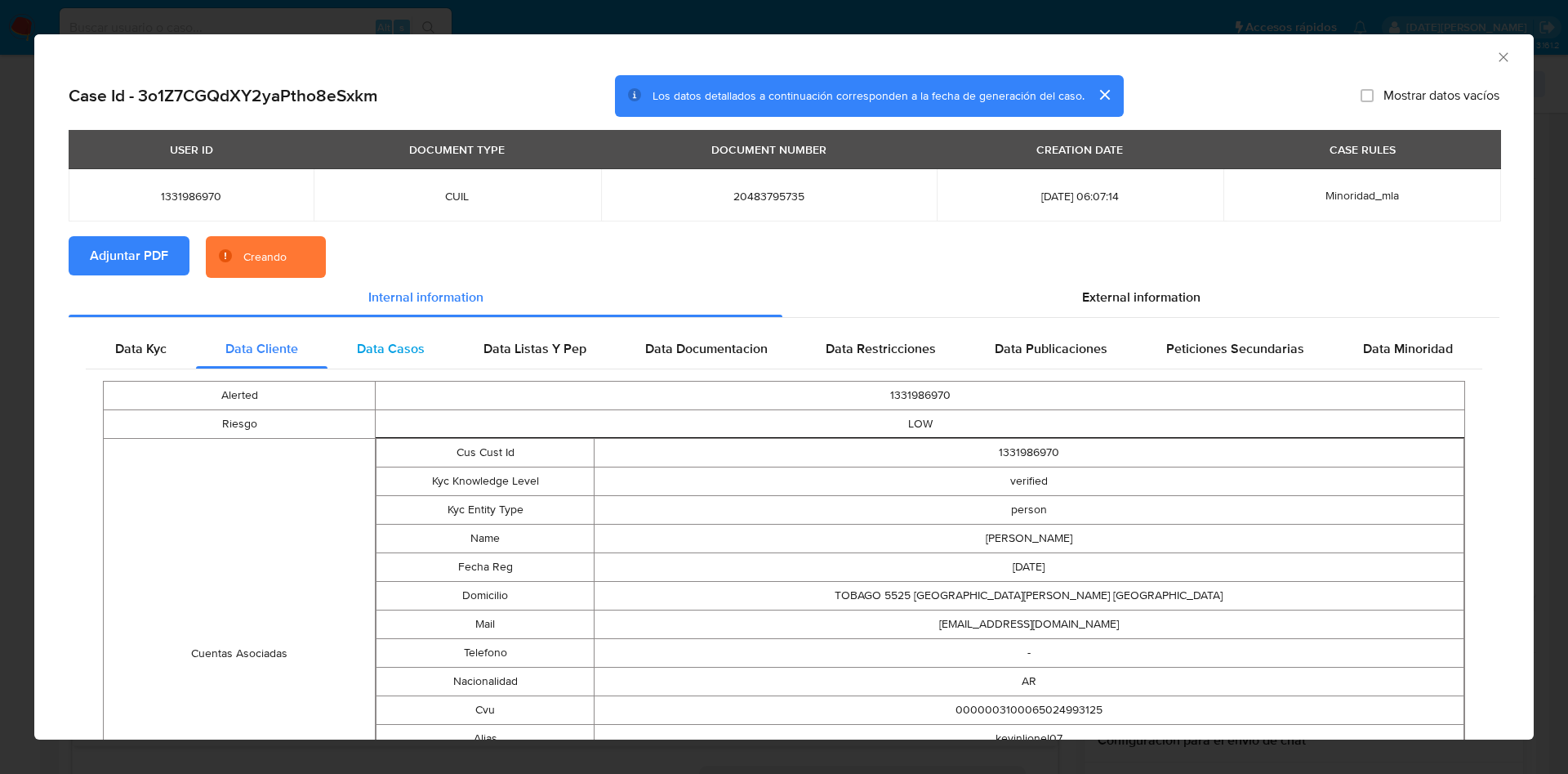
click at [378, 357] on span "Data Casos" at bounding box center [390, 348] width 67 height 19
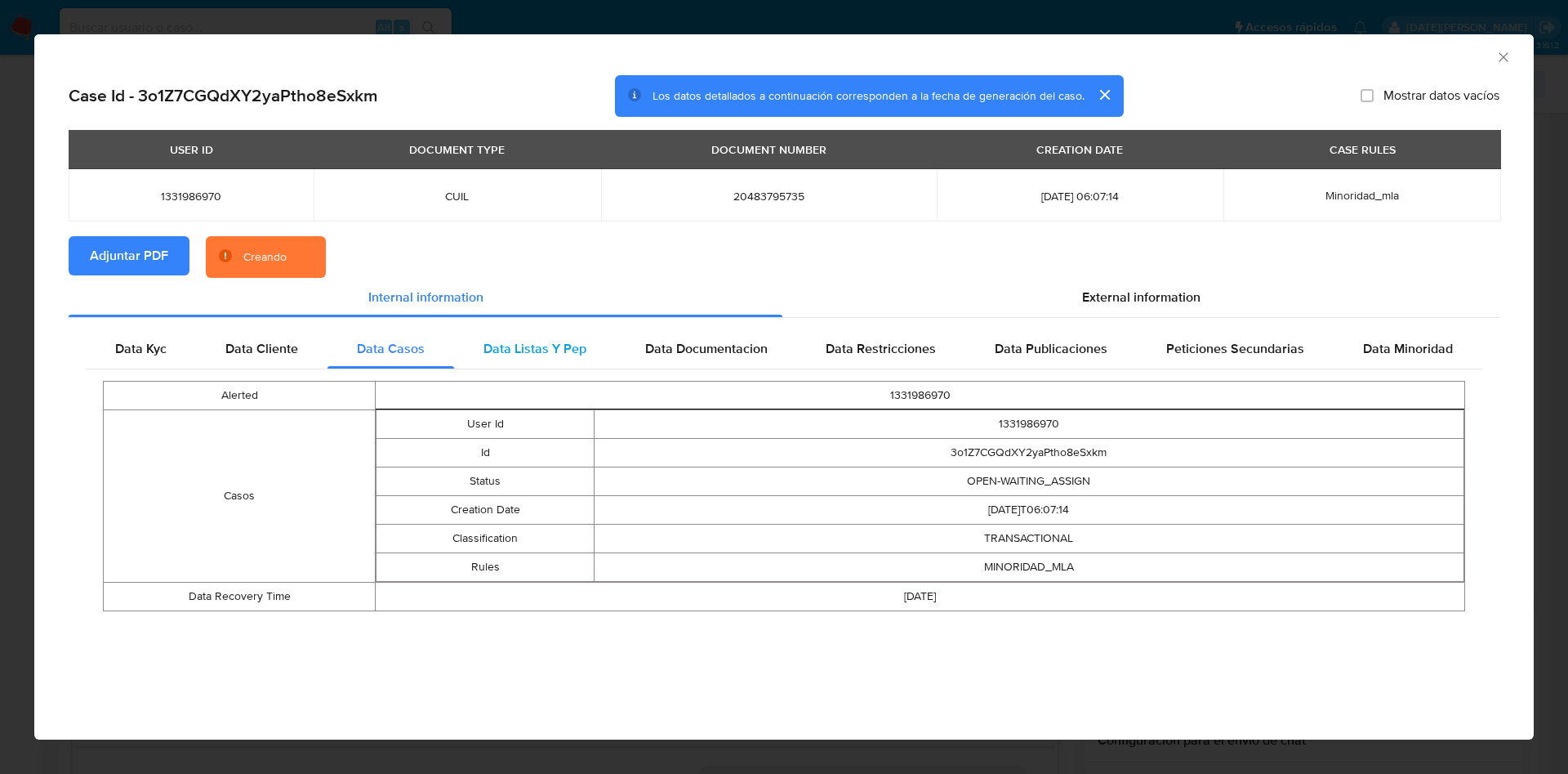
click at [508, 349] on span "Data Listas Y Pep" at bounding box center [534, 348] width 103 height 19
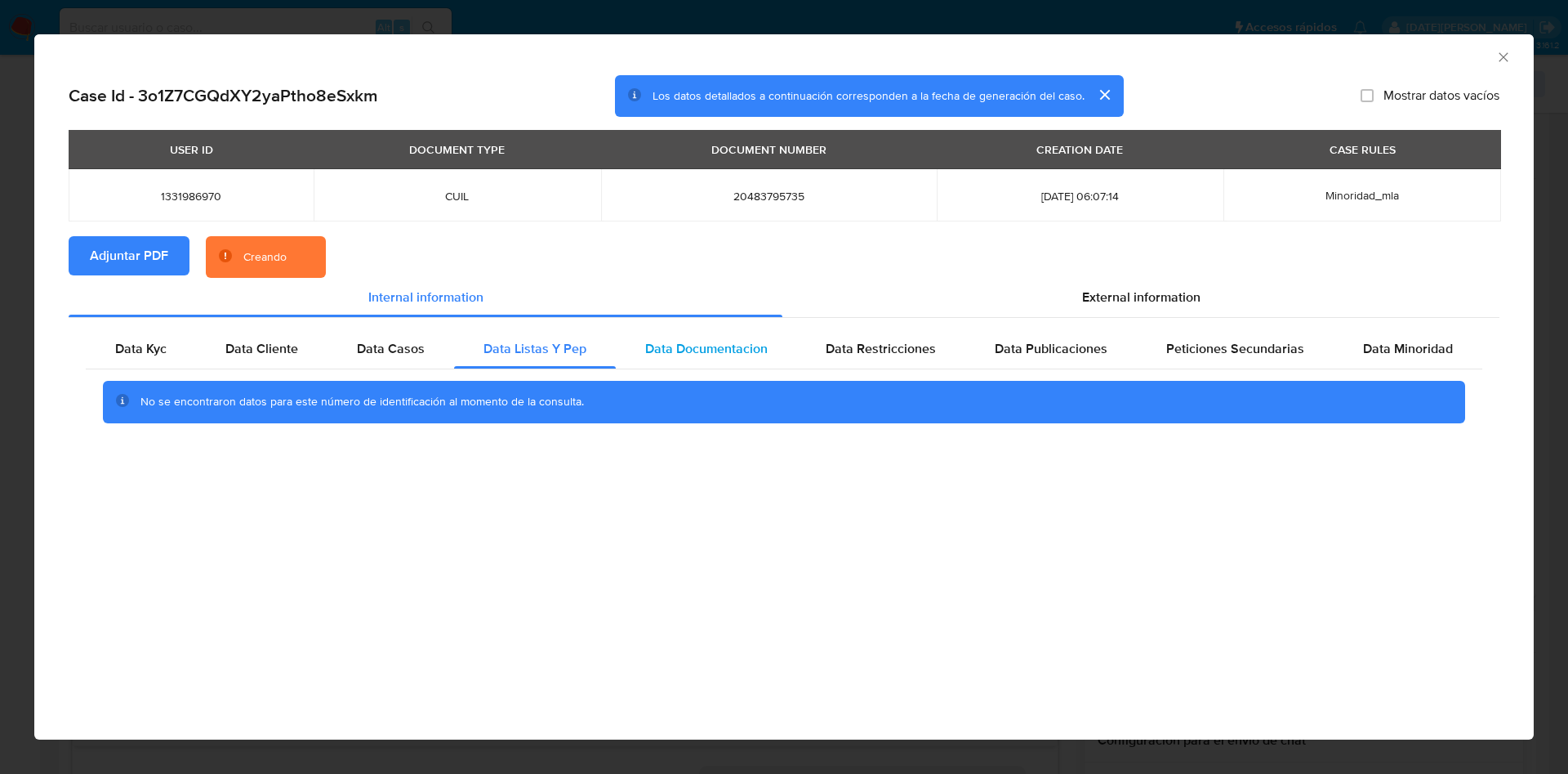
click at [663, 347] on span "Data Documentacion" at bounding box center [706, 348] width 122 height 19
drag, startPoint x: 884, startPoint y: 341, endPoint x: 982, endPoint y: 342, distance: 98.0
click at [885, 341] on span "Data Restricciones" at bounding box center [880, 348] width 111 height 19
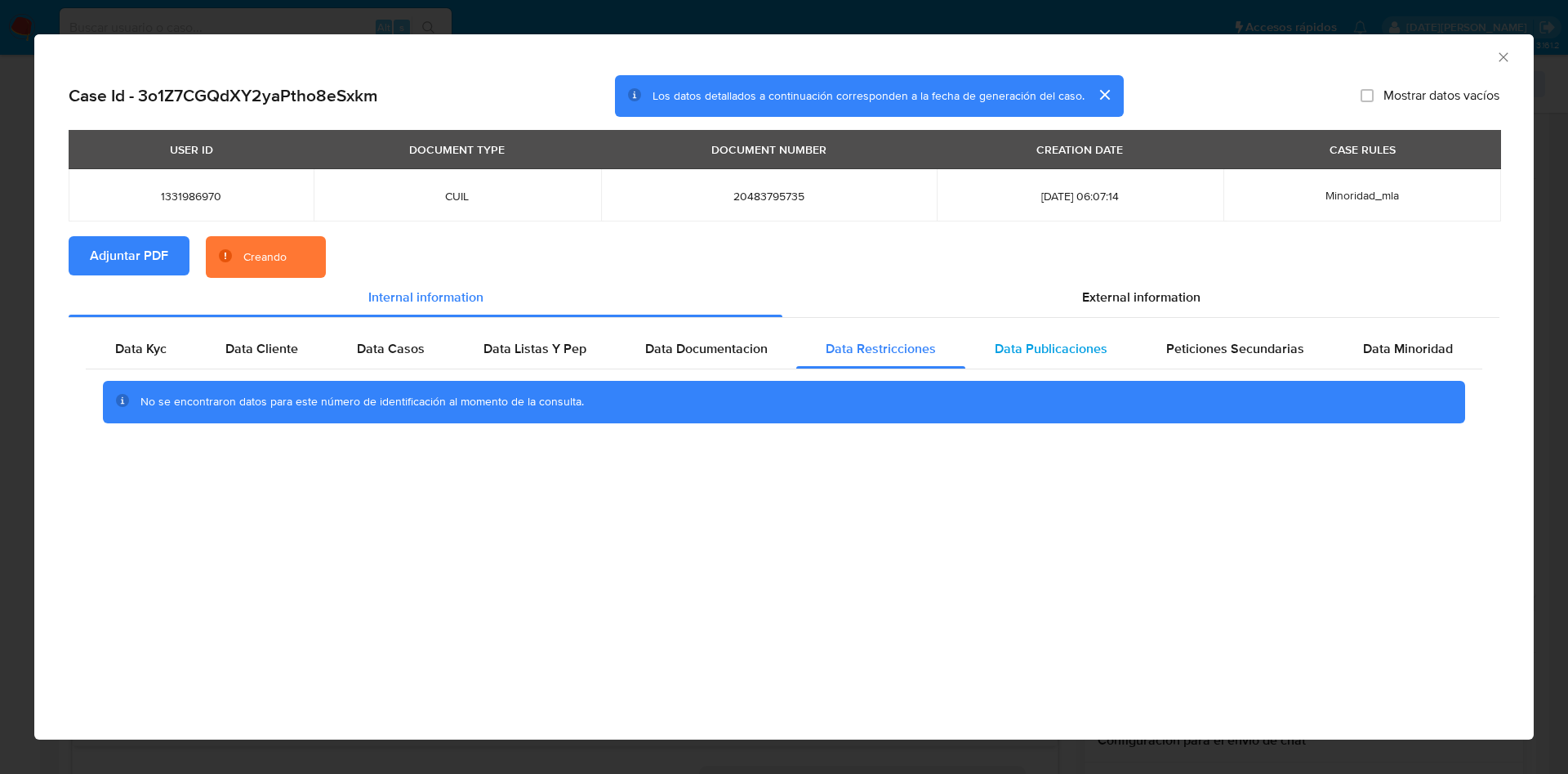
click at [1073, 347] on span "Data Publicaciones" at bounding box center [1051, 348] width 112 height 19
click at [1224, 349] on span "Peticiones Secundarias" at bounding box center [1234, 348] width 138 height 19
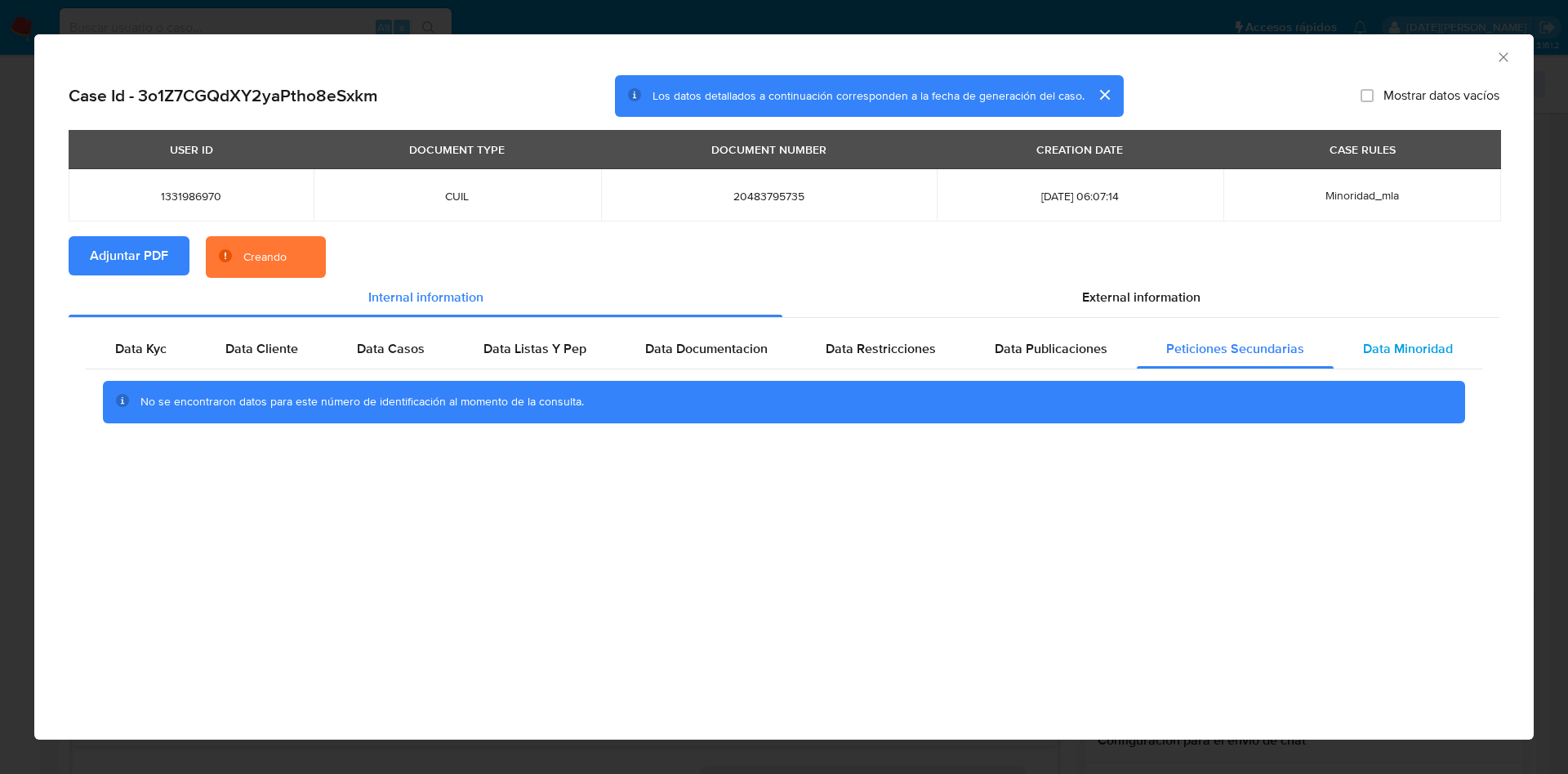
click at [1380, 349] on span "Data Minoridad" at bounding box center [1409, 348] width 90 height 19
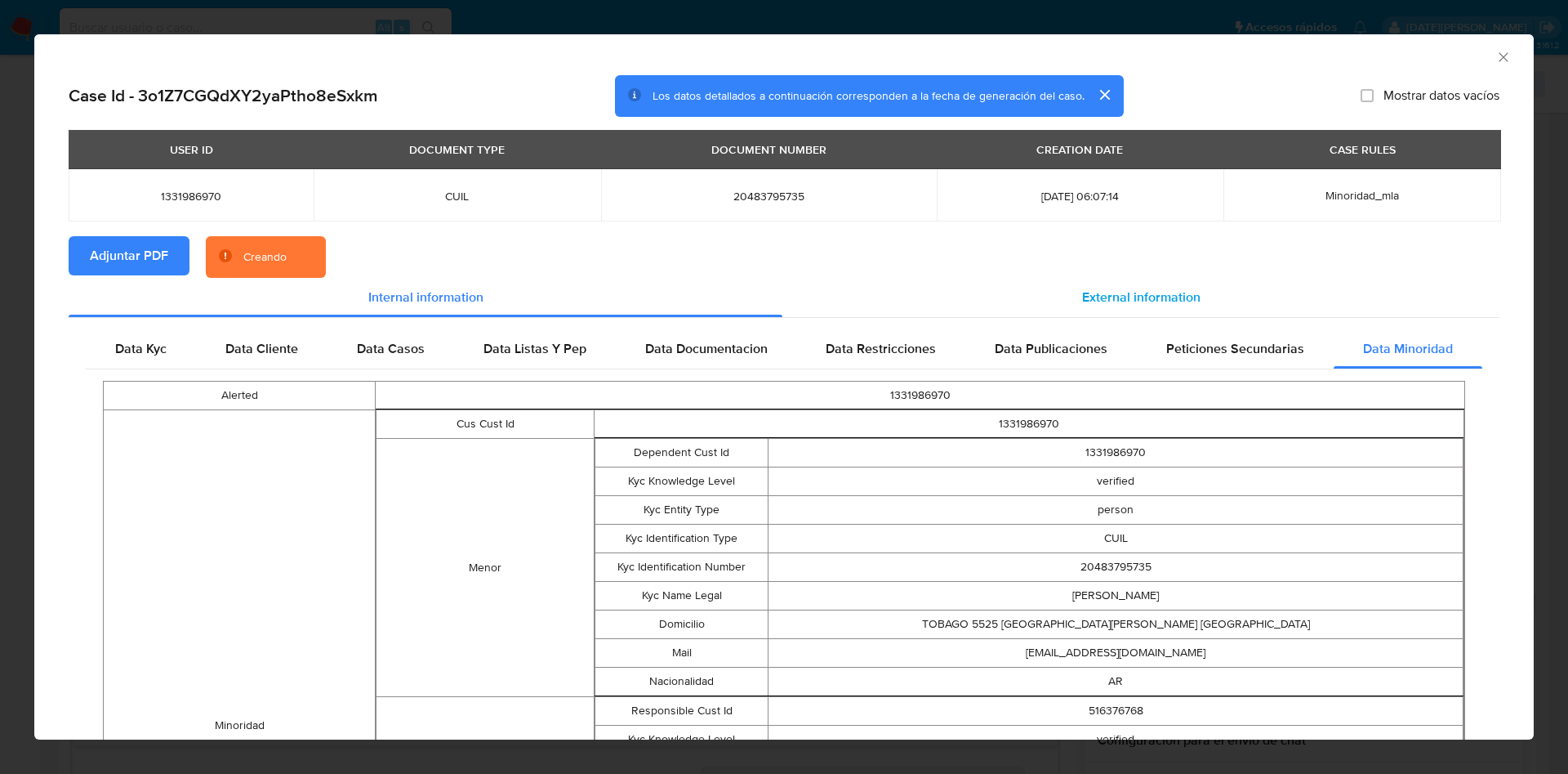
click at [1143, 292] on span "External information" at bounding box center [1141, 296] width 118 height 19
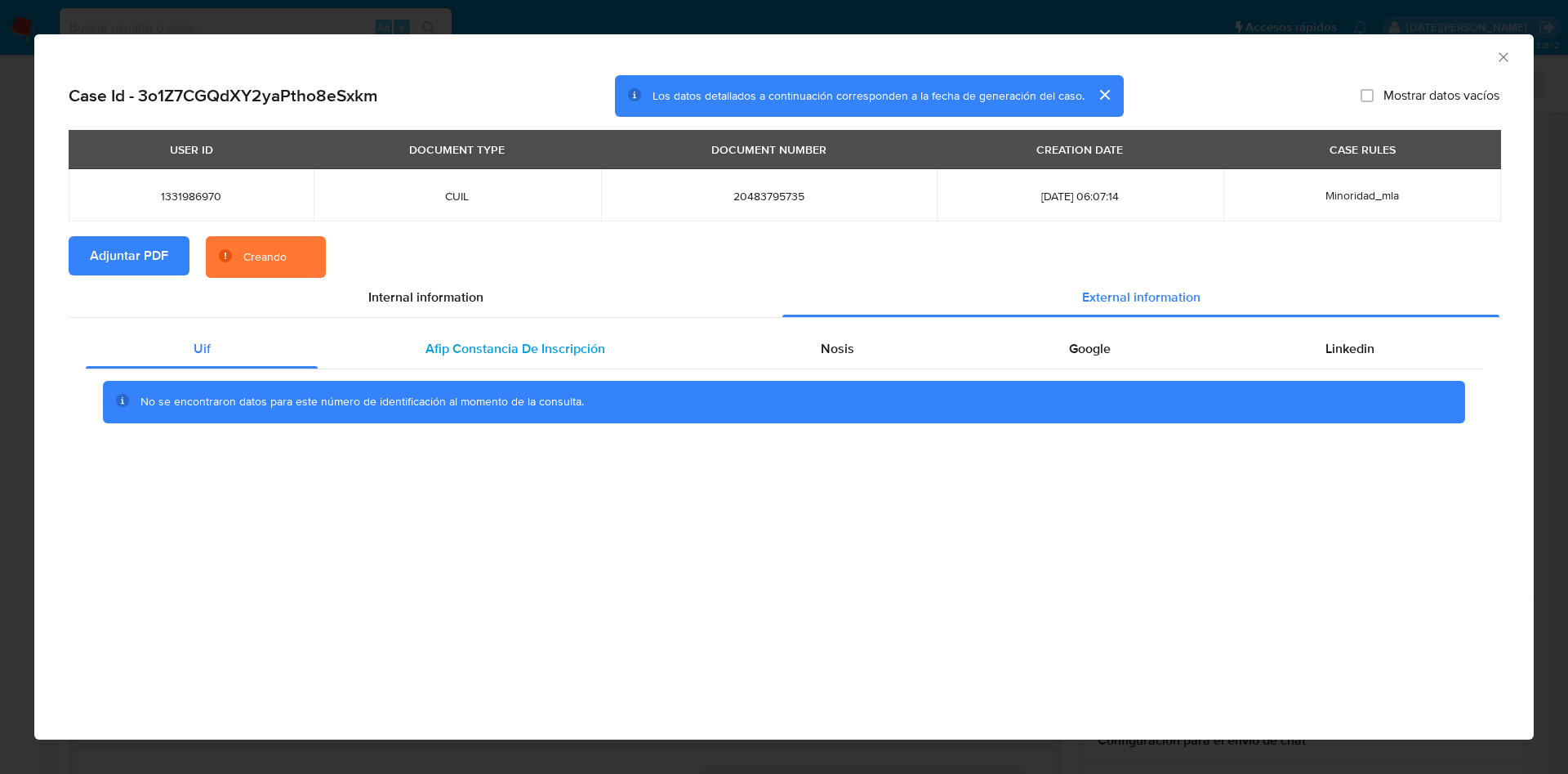
click at [552, 341] on span "Afip Constancia De Inscripción" at bounding box center [515, 348] width 180 height 19
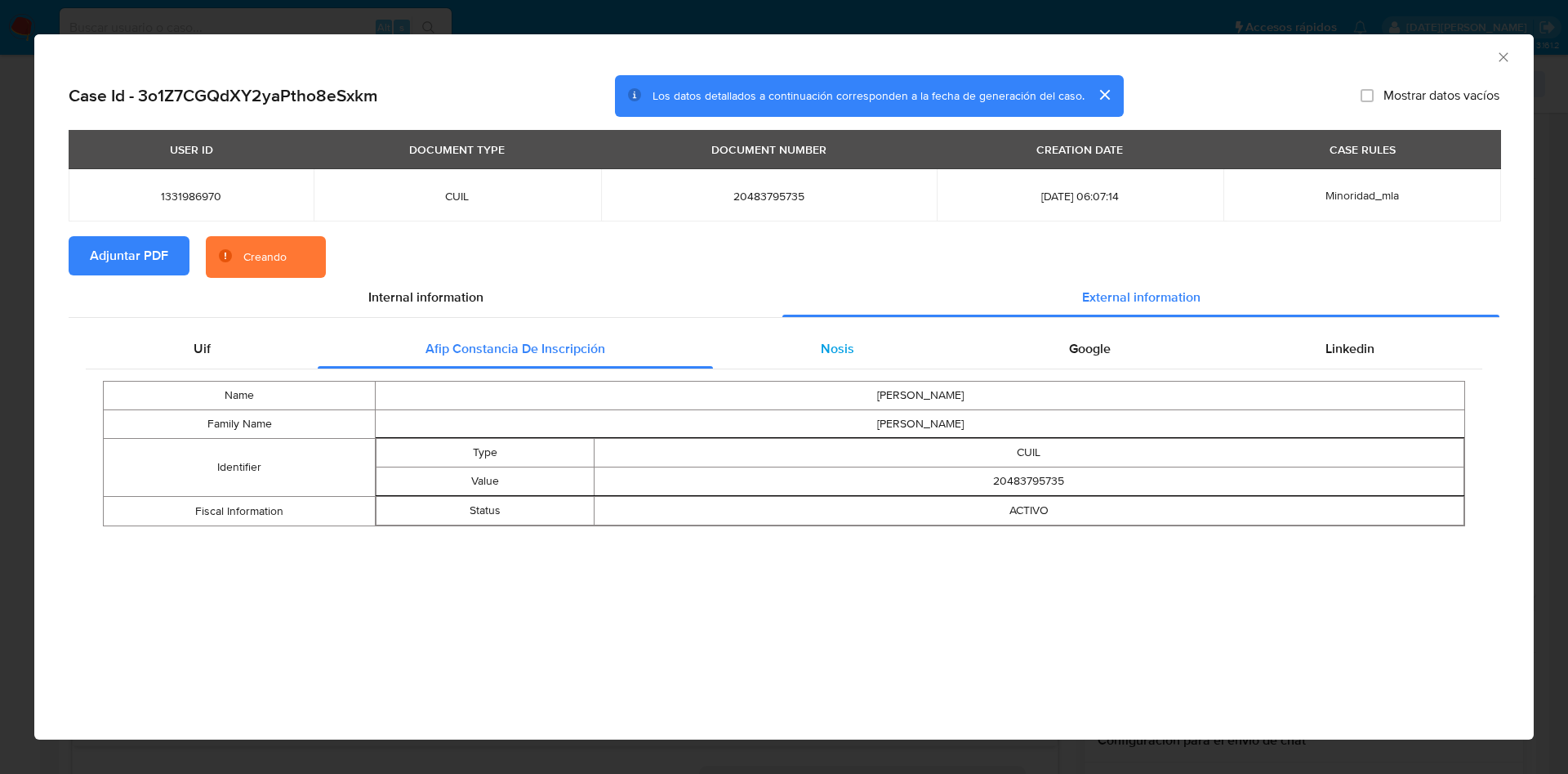
click at [817, 354] on div "Nosis" at bounding box center [837, 349] width 248 height 39
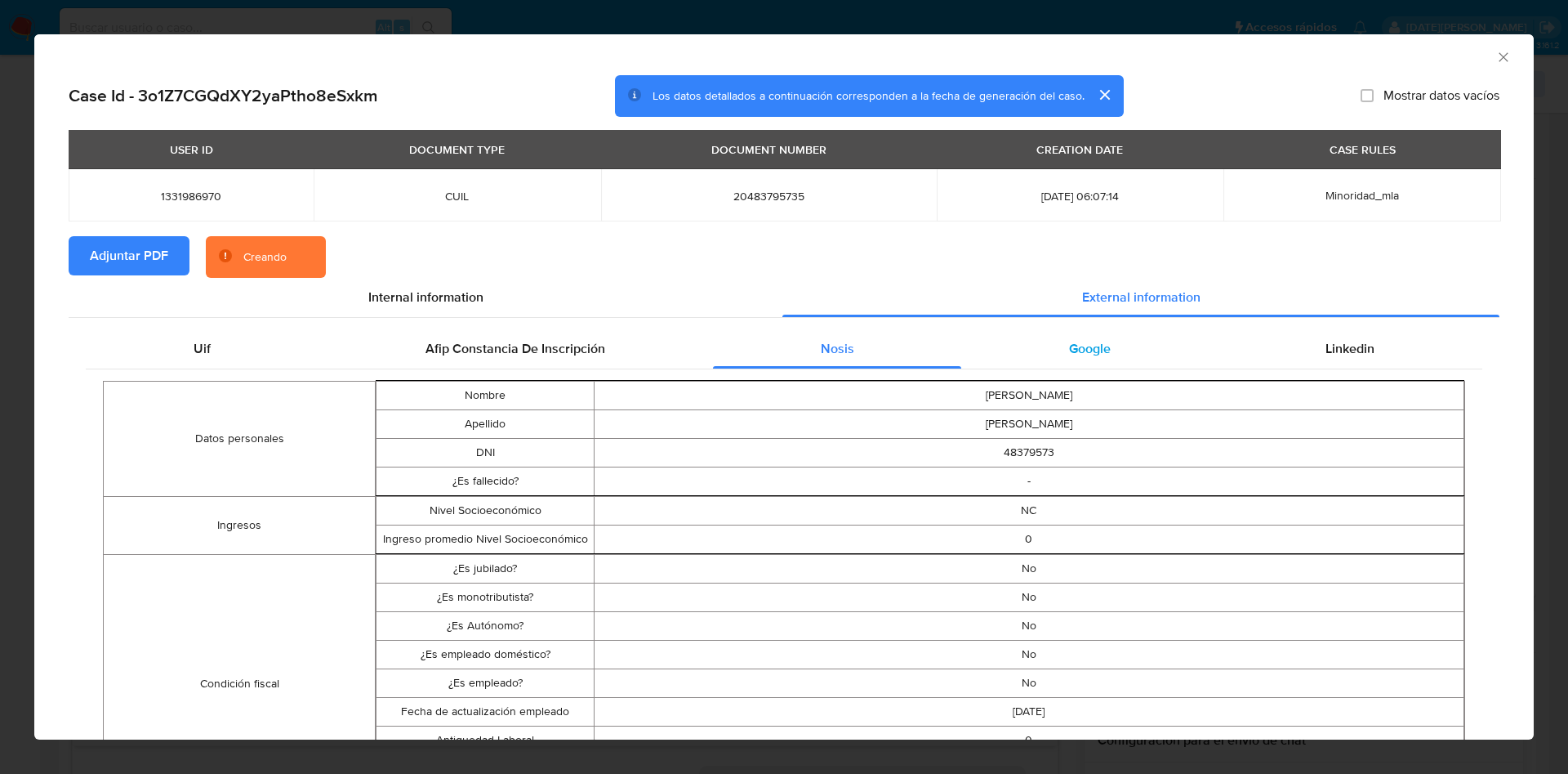
click at [1040, 350] on div "Google" at bounding box center [1090, 349] width 256 height 39
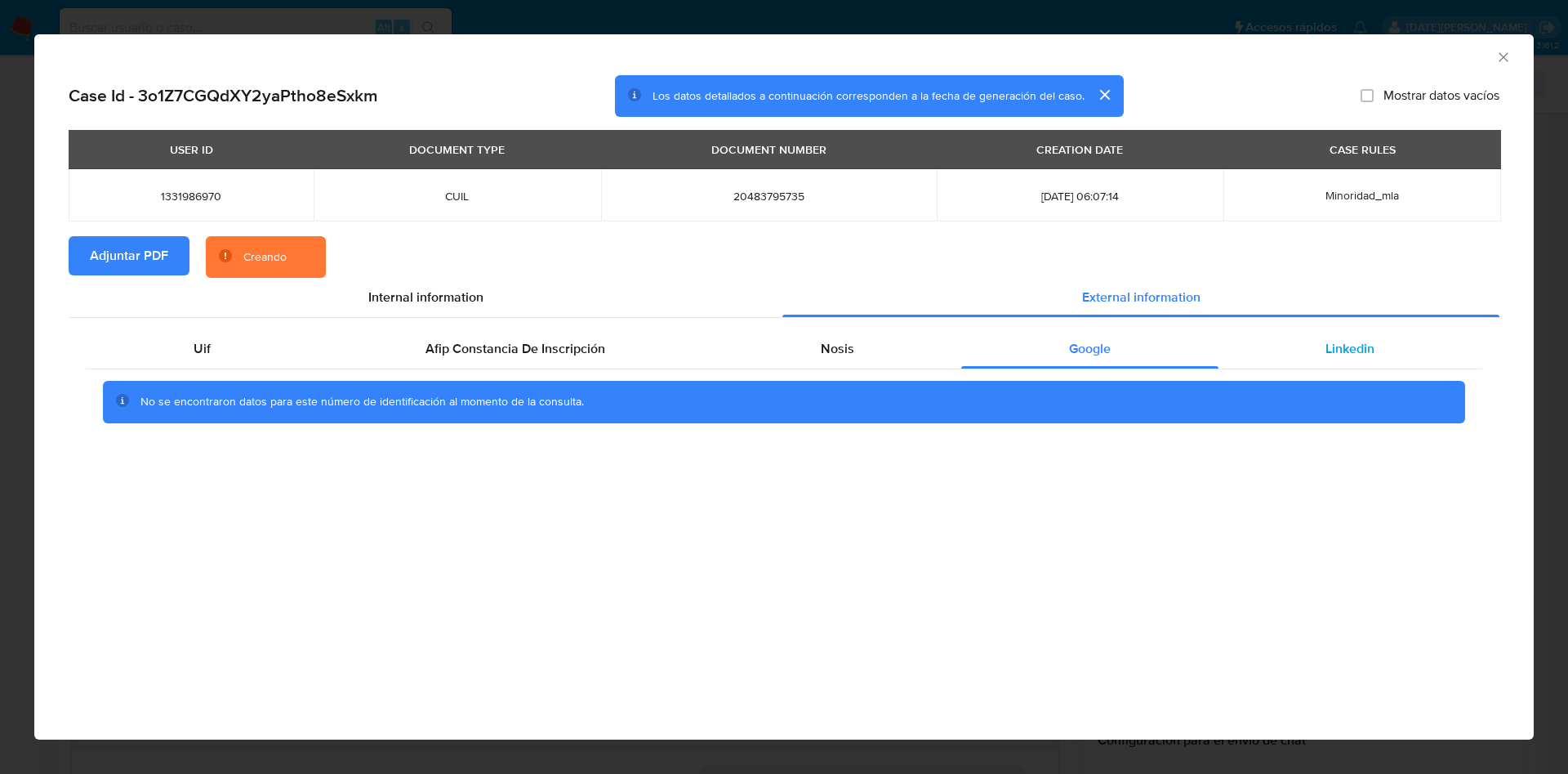
click at [1298, 345] on div "Linkedin" at bounding box center [1351, 349] width 264 height 39
click at [1104, 346] on span "Google" at bounding box center [1090, 348] width 42 height 19
click at [868, 349] on div "Nosis" at bounding box center [837, 349] width 248 height 39
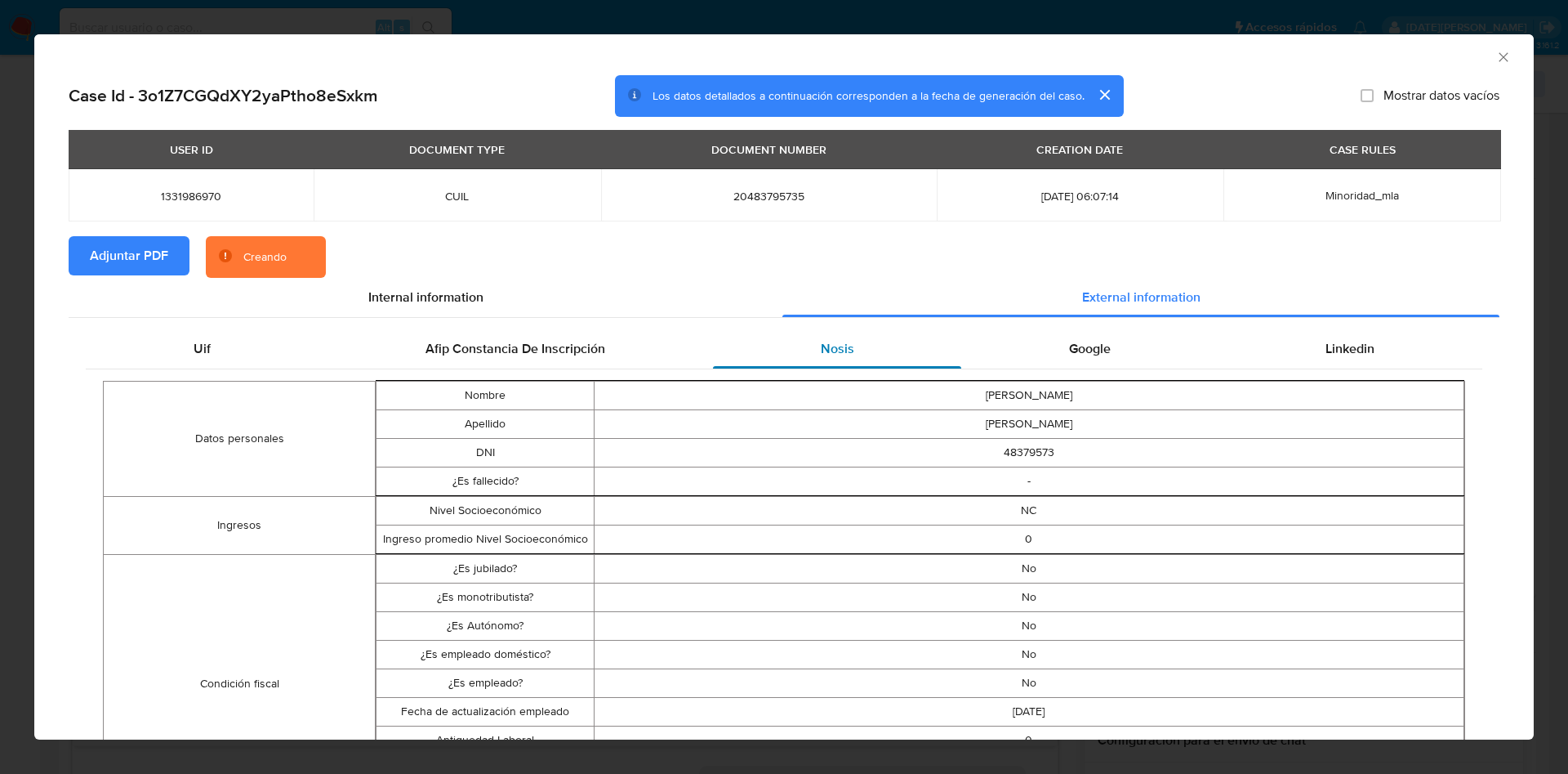
click at [868, 349] on div "Nosis" at bounding box center [837, 349] width 248 height 39
click at [556, 351] on span "Afip Constancia De Inscripción" at bounding box center [515, 348] width 180 height 19
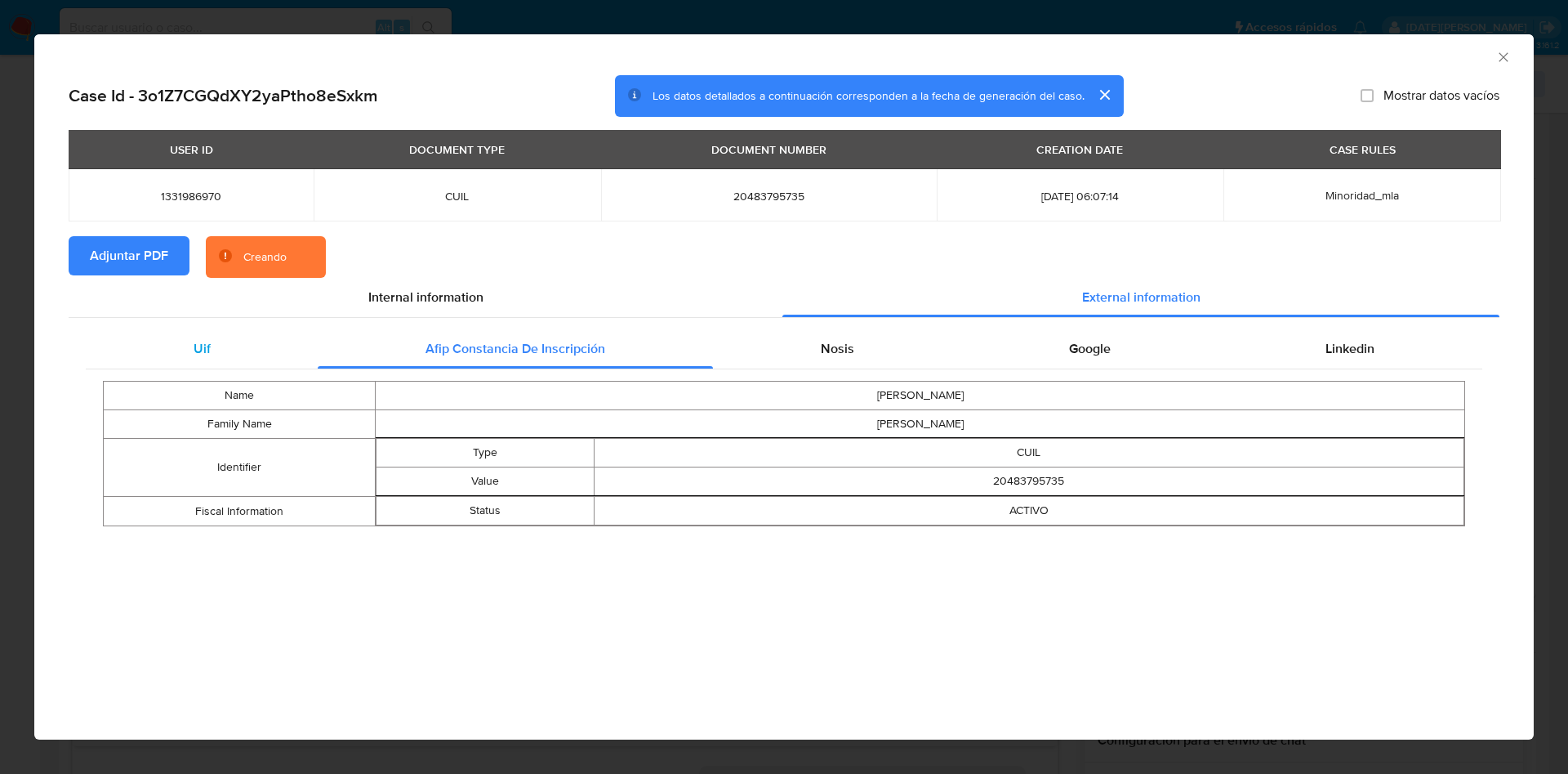
click at [278, 348] on div "Uif" at bounding box center [202, 349] width 232 height 39
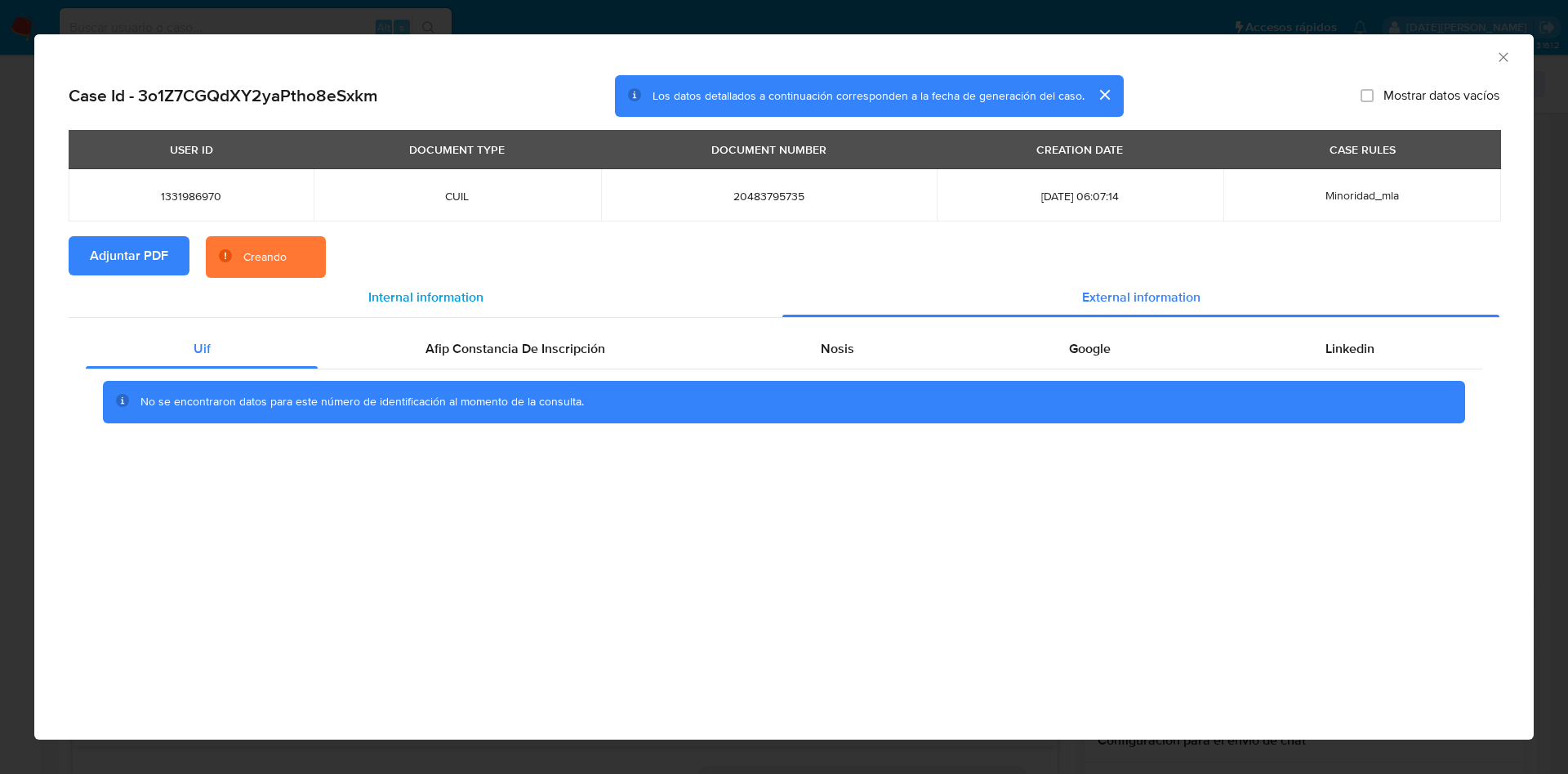
click at [388, 304] on span "Internal information" at bounding box center [426, 296] width 115 height 19
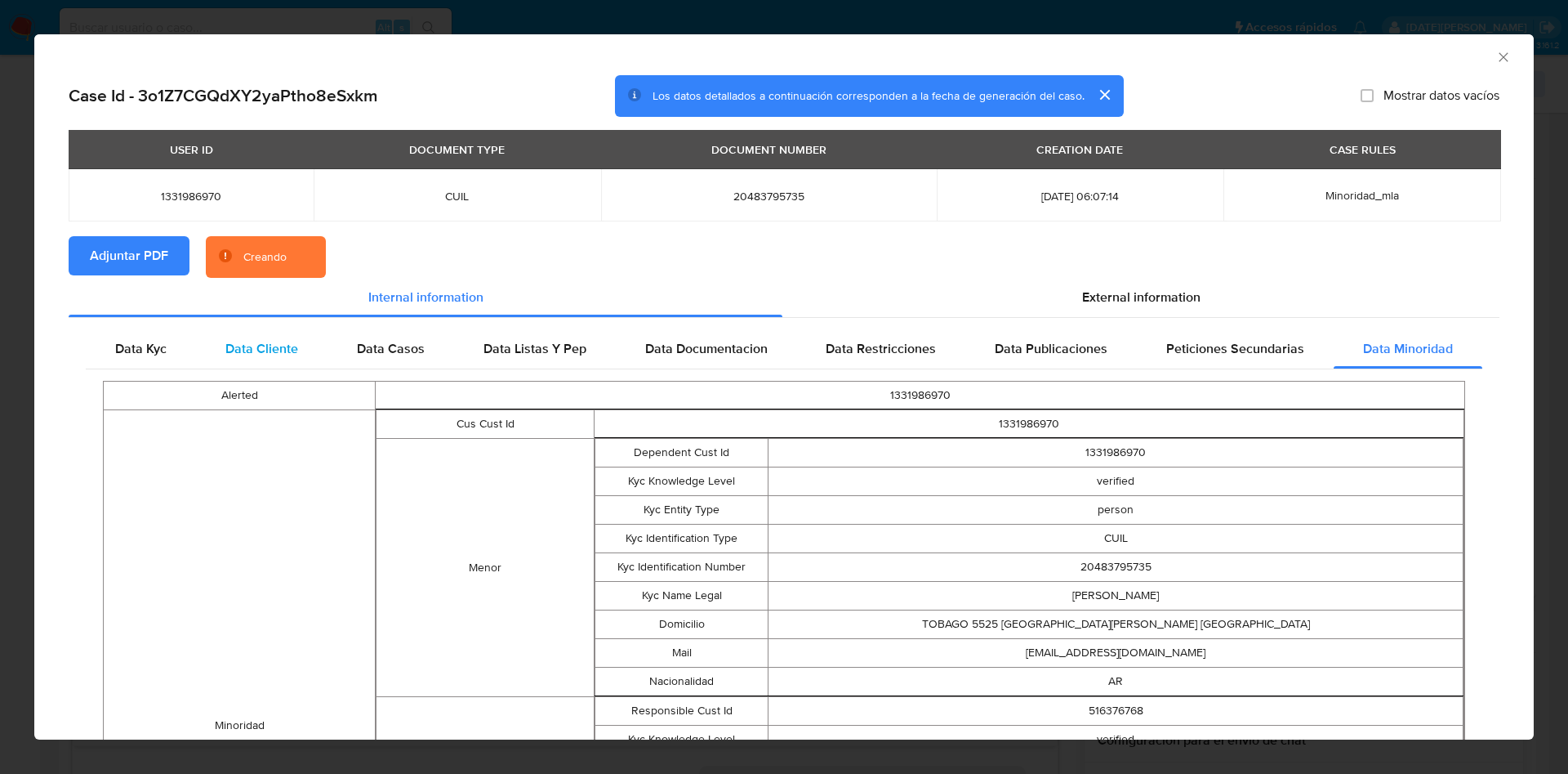
click at [267, 359] on div "Data Cliente" at bounding box center [261, 349] width 131 height 39
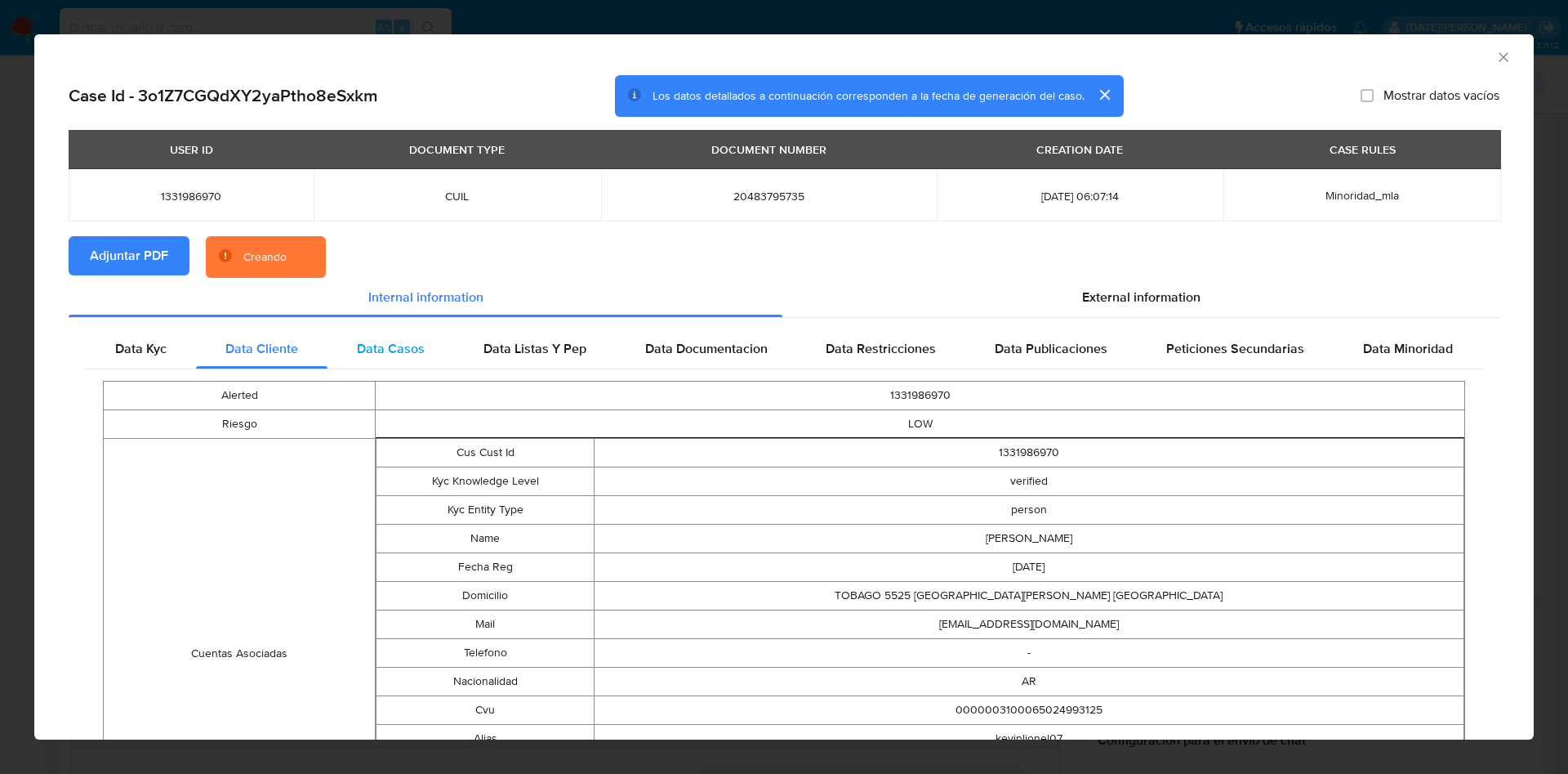
click at [386, 362] on div "Data Casos" at bounding box center [390, 349] width 126 height 39
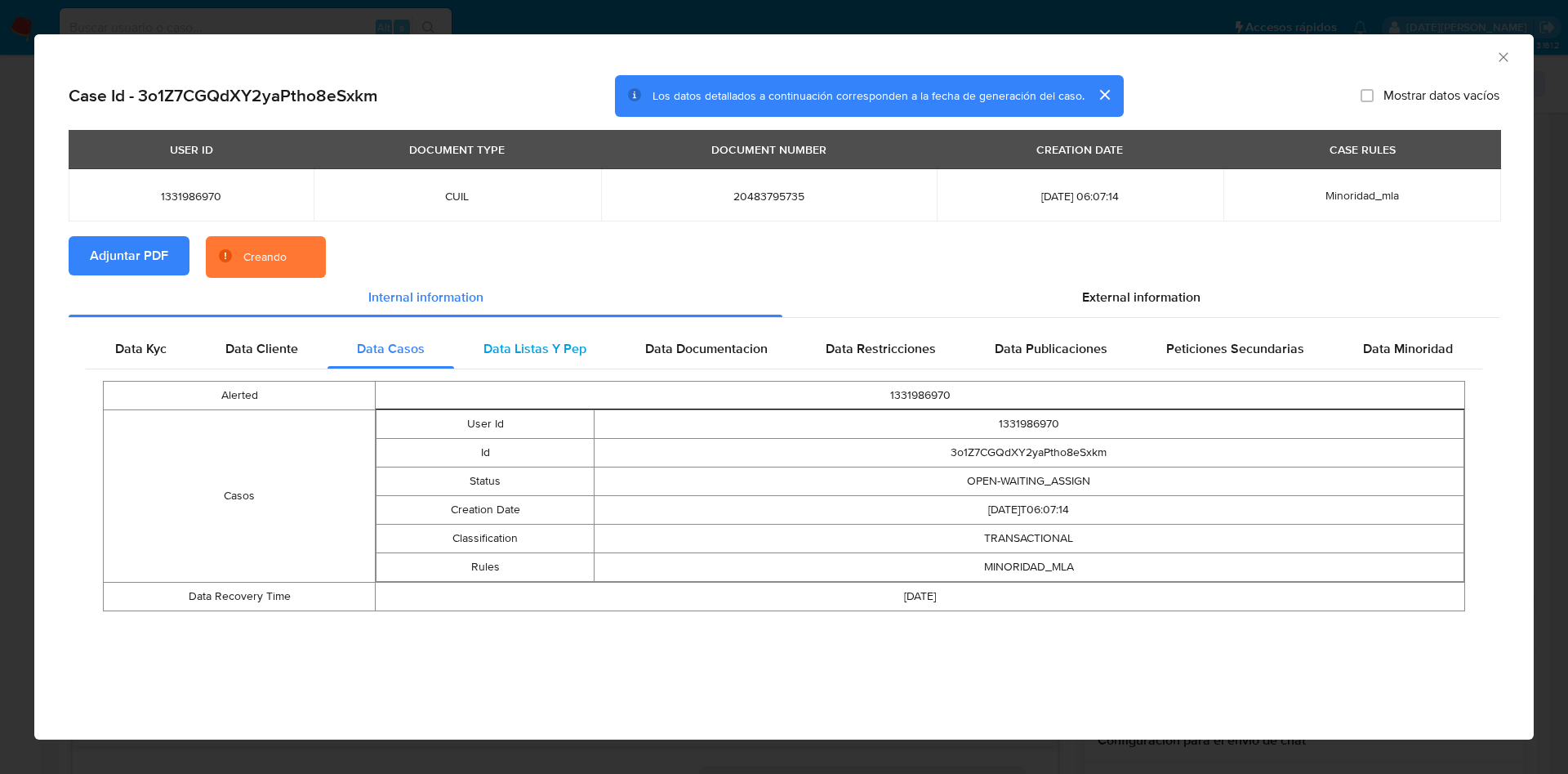
click at [536, 363] on div "Data Listas Y Pep" at bounding box center [534, 349] width 161 height 39
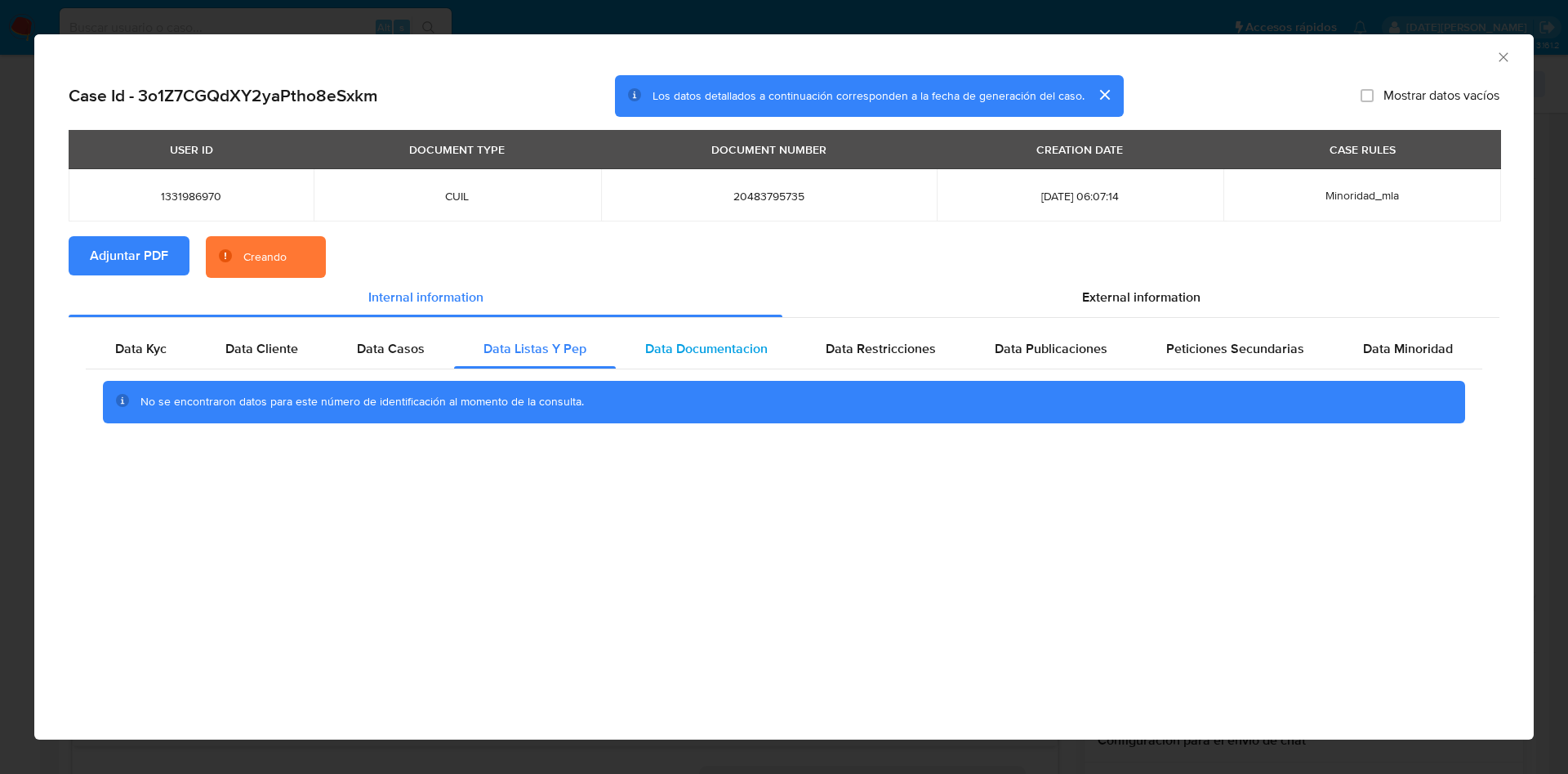
click at [700, 357] on span "Data Documentacion" at bounding box center [706, 348] width 122 height 19
click at [890, 347] on span "Data Restricciones" at bounding box center [880, 348] width 111 height 19
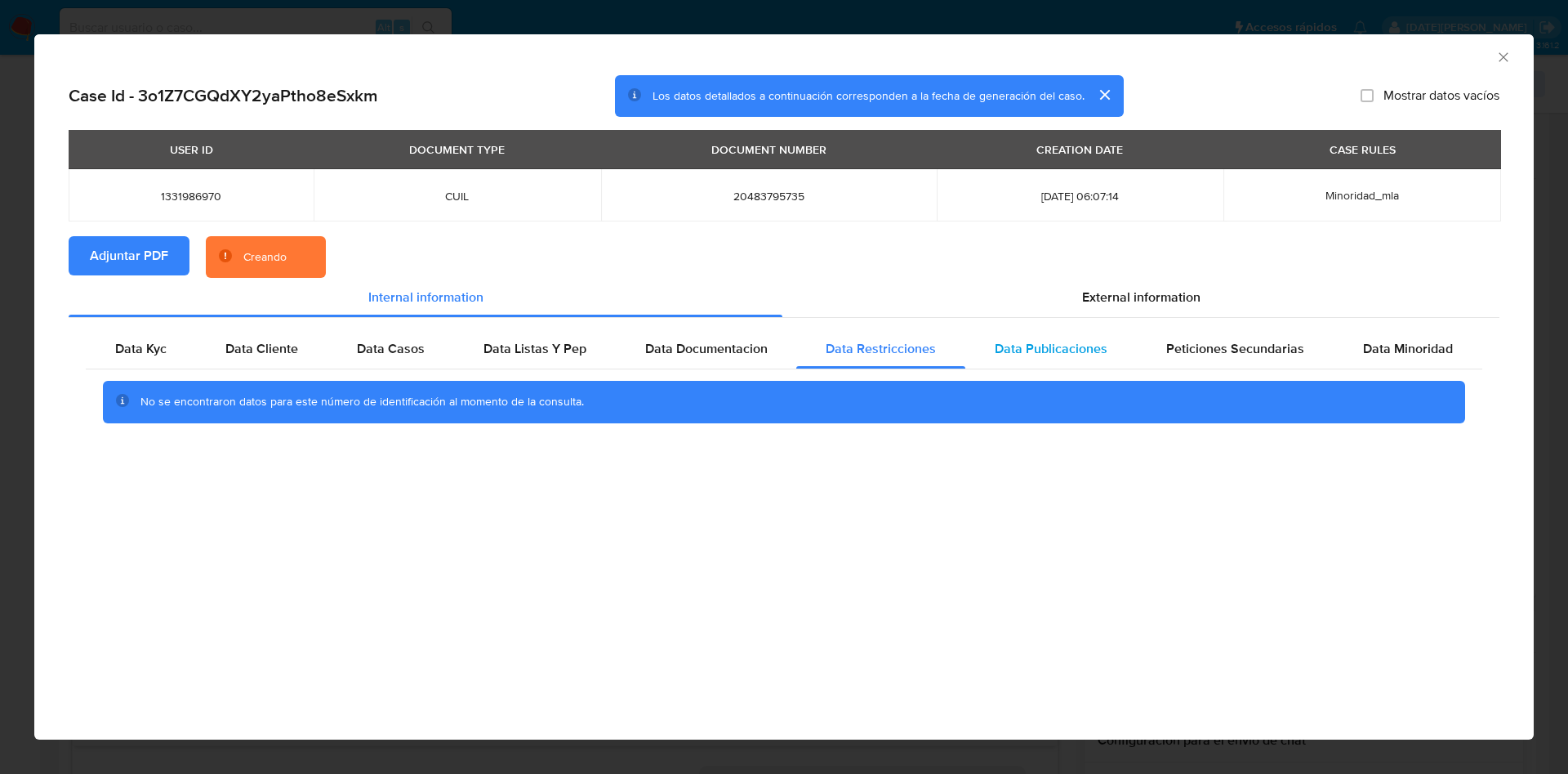
click at [1046, 341] on span "Data Publicaciones" at bounding box center [1051, 348] width 112 height 19
click at [1221, 349] on span "Peticiones Secundarias" at bounding box center [1234, 348] width 138 height 19
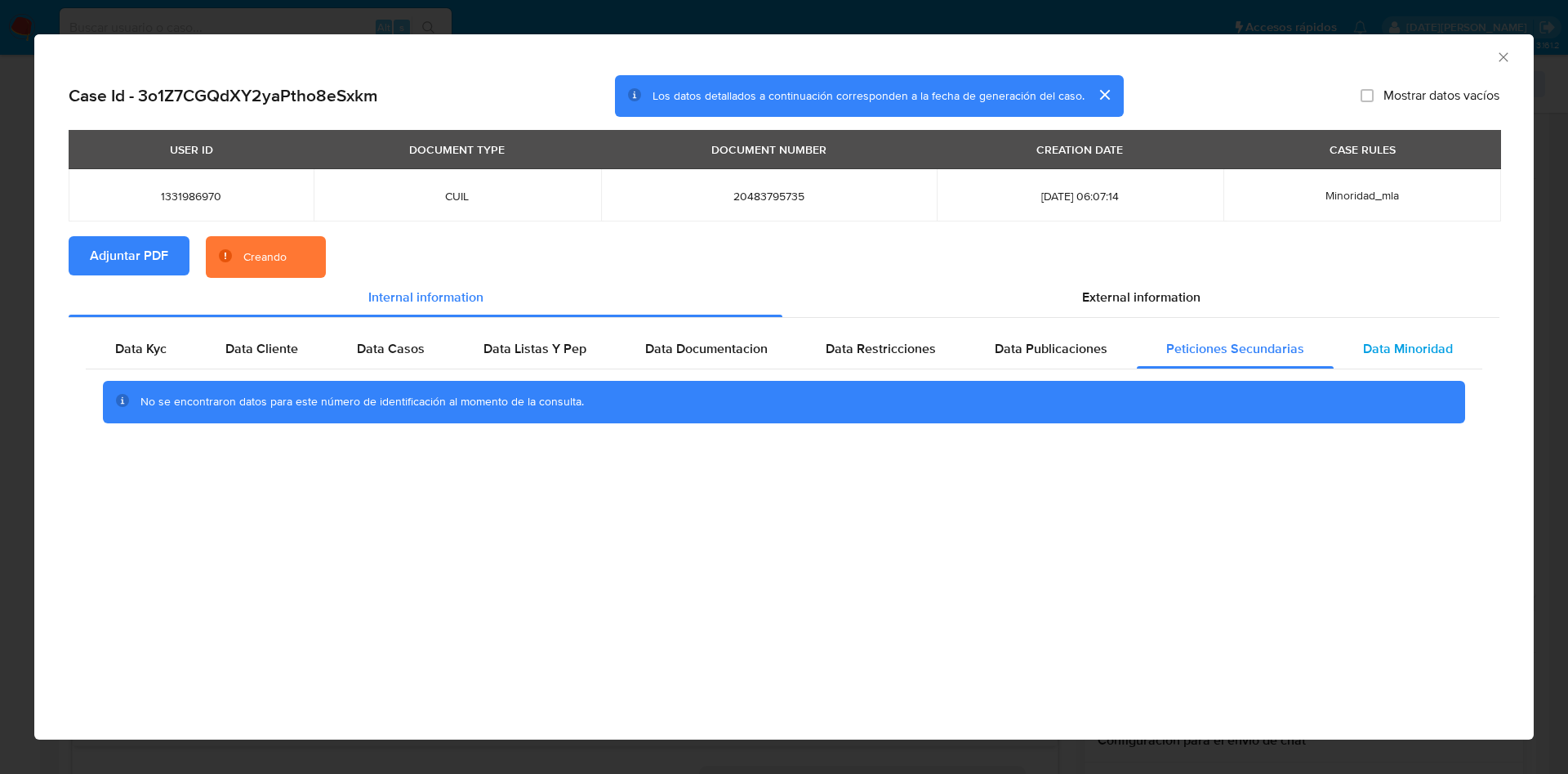
click at [1397, 354] on span "Data Minoridad" at bounding box center [1409, 348] width 90 height 19
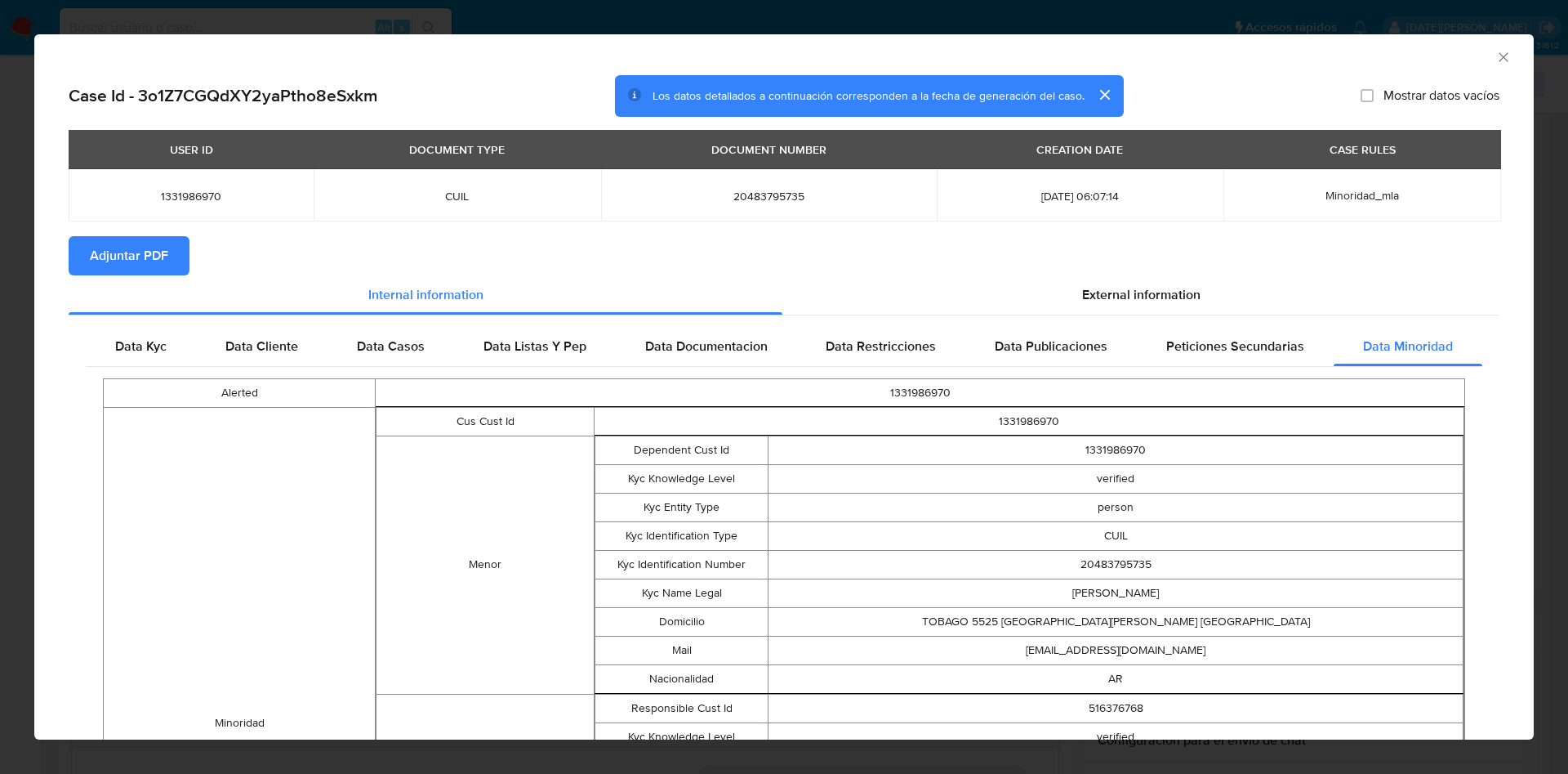
click at [1496, 58] on icon "Cerrar ventana" at bounding box center [1503, 57] width 17 height 17
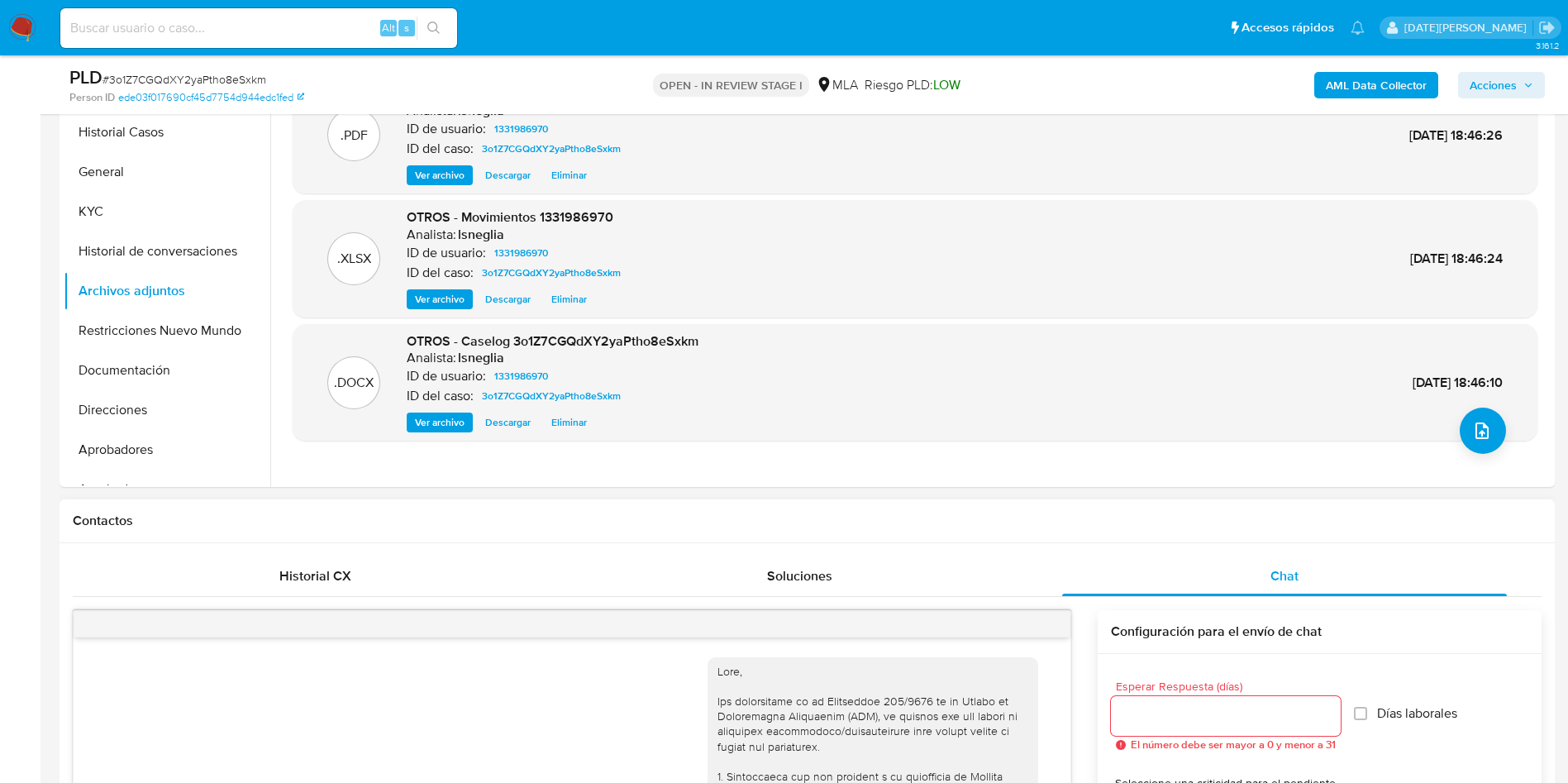
scroll to position [496, 0]
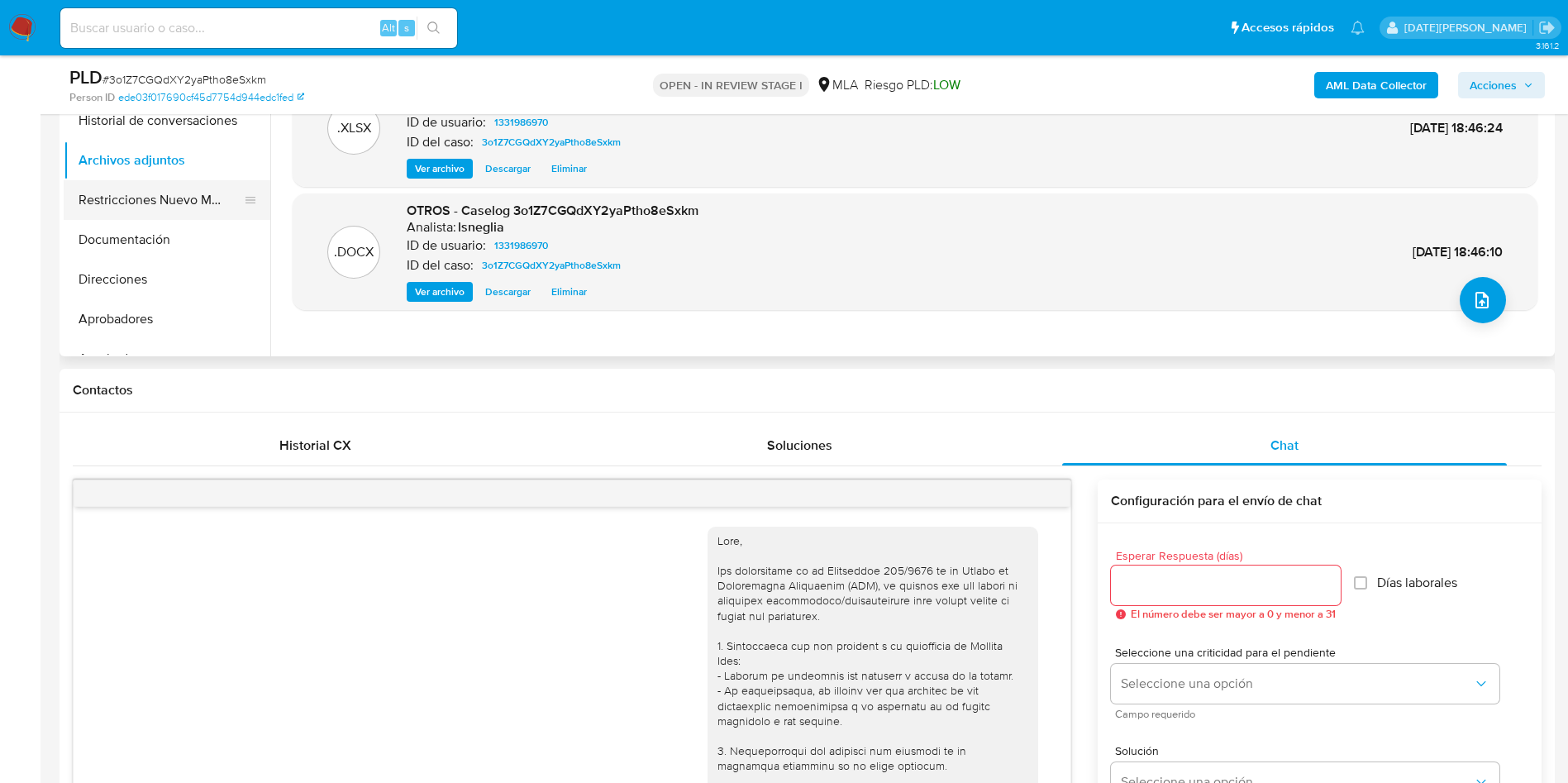
click at [126, 198] on button "Restricciones Nuevo Mundo" at bounding box center [159, 200] width 193 height 40
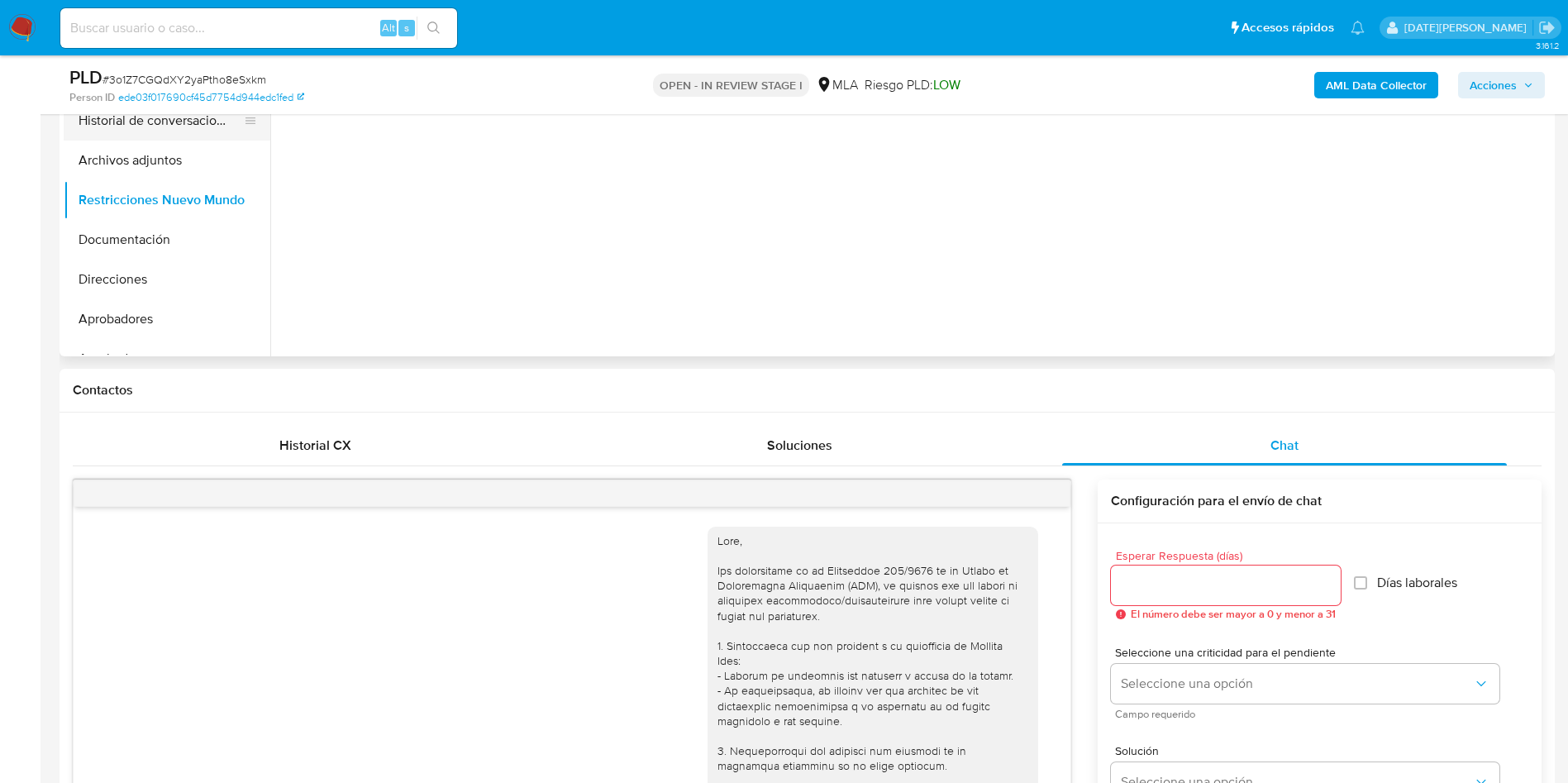
scroll to position [372, 0]
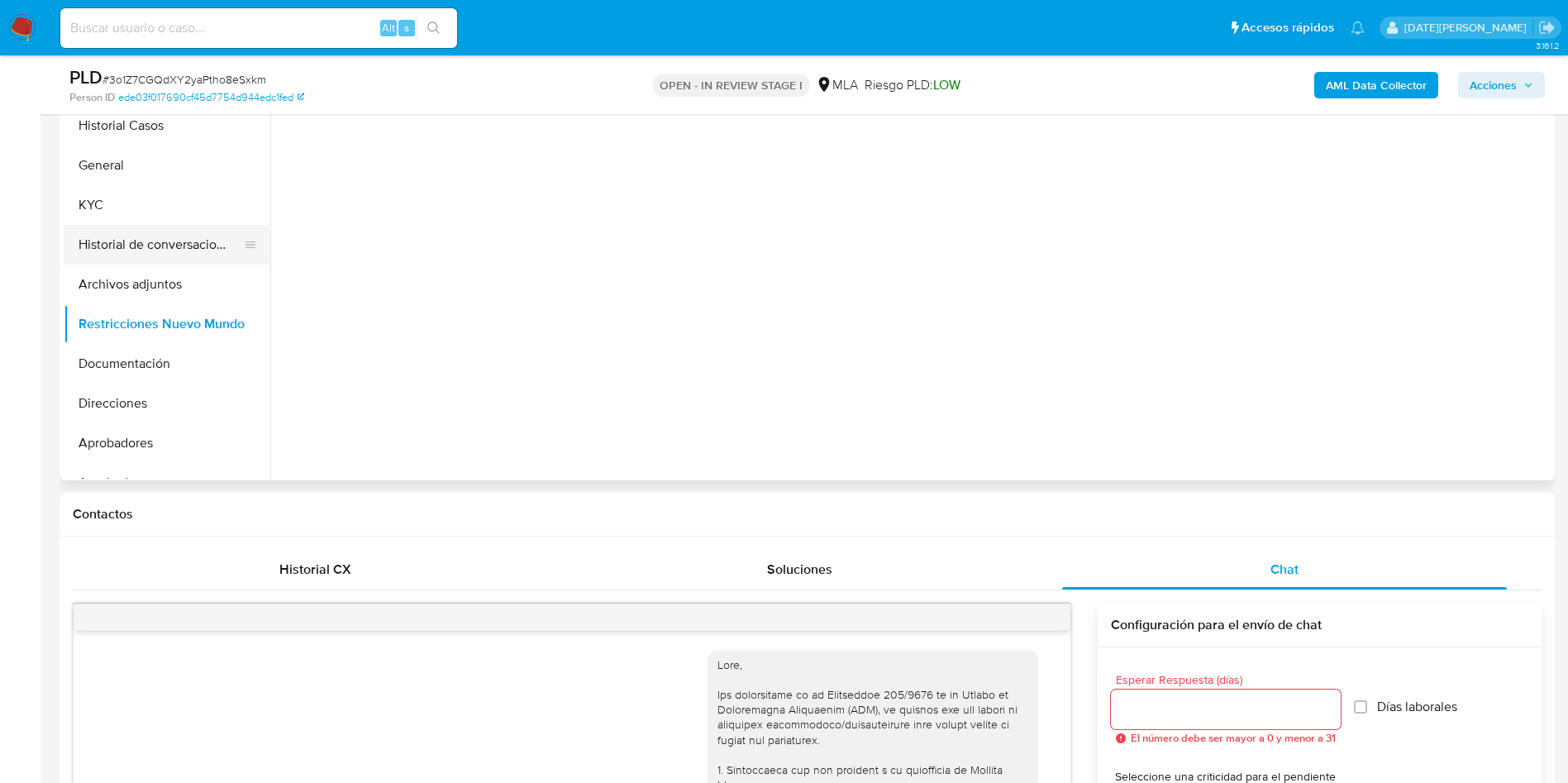
click at [155, 257] on button "Historial de conversaciones" at bounding box center [159, 245] width 193 height 40
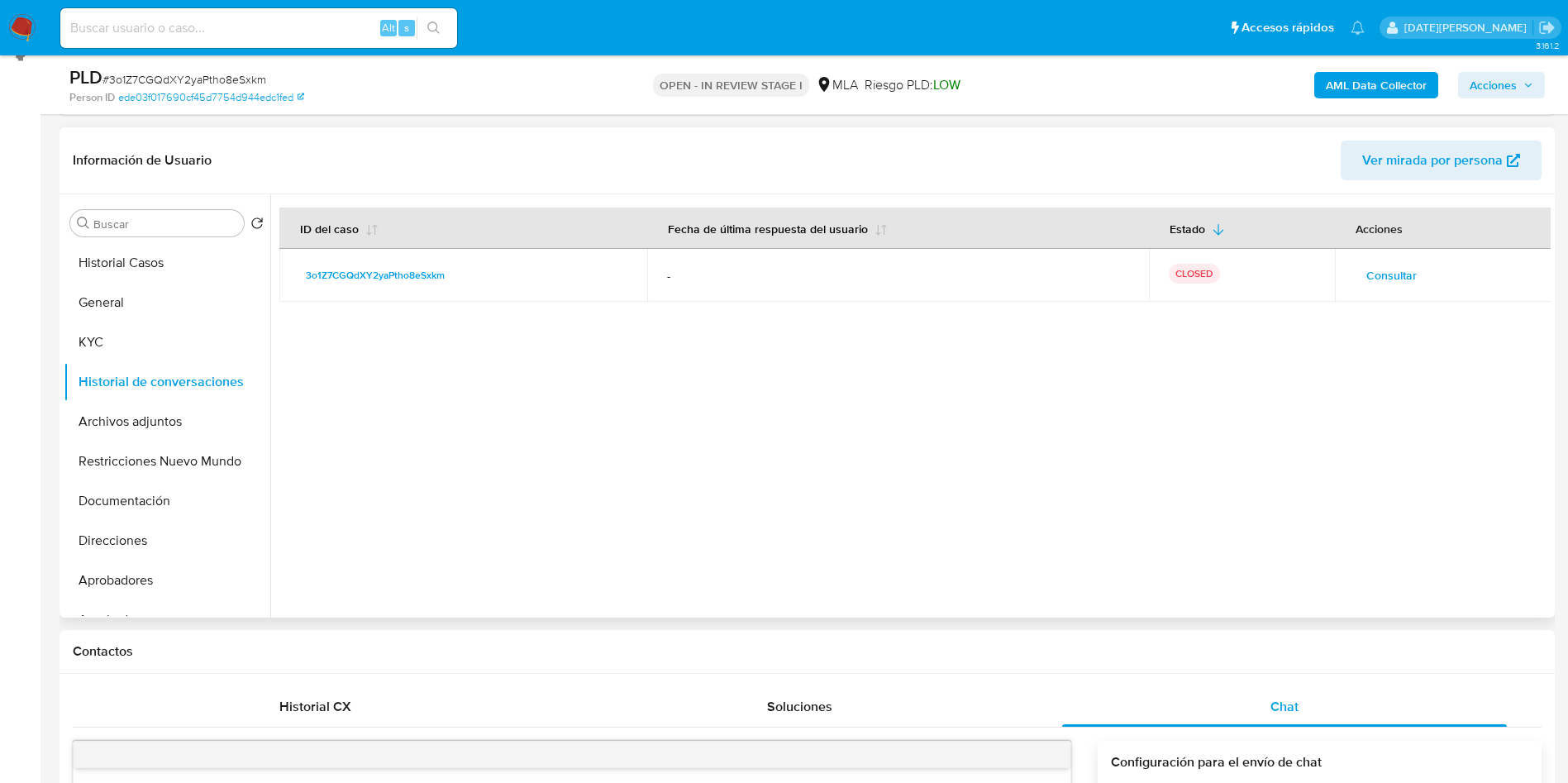
scroll to position [124, 0]
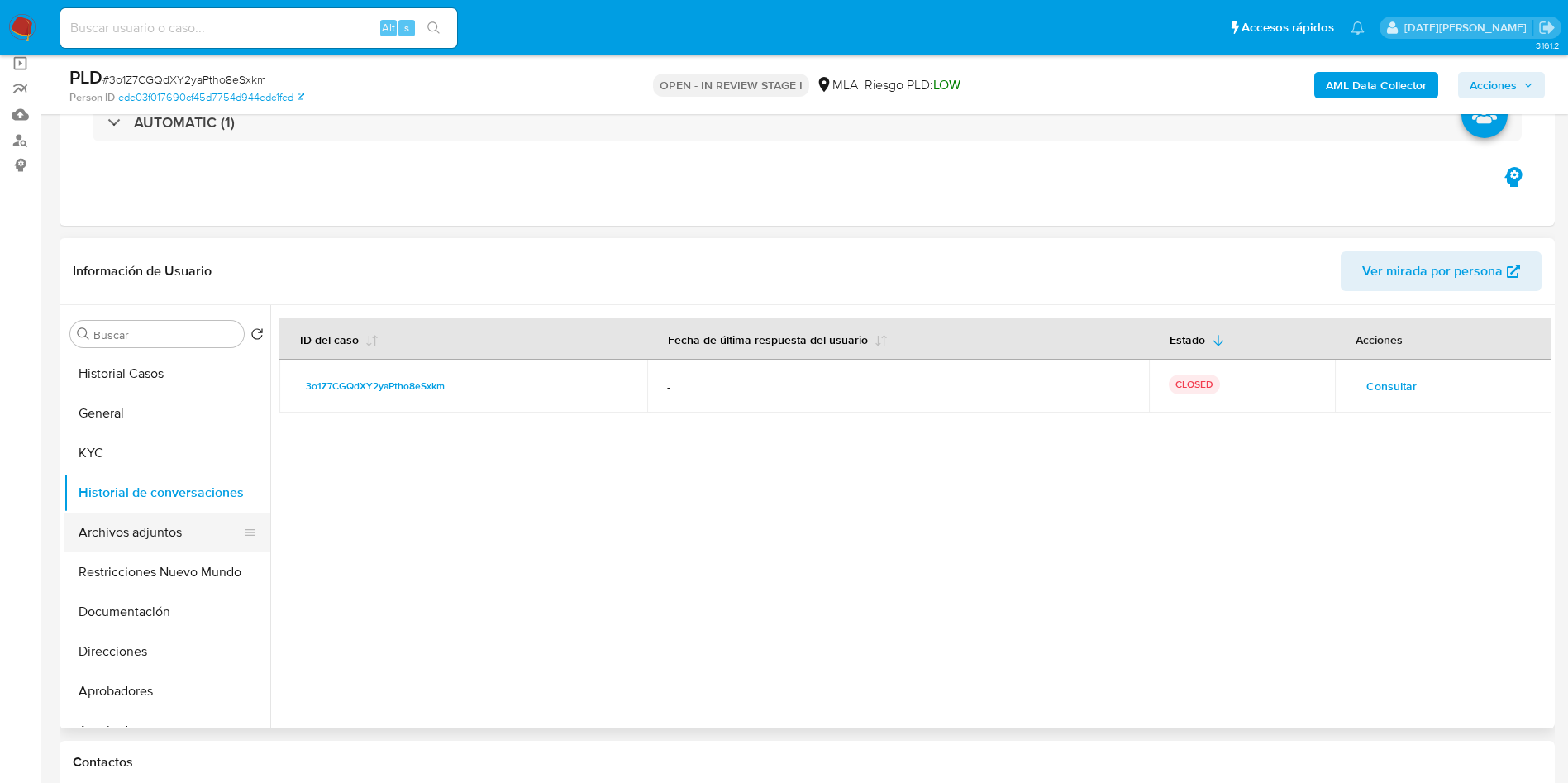
click at [119, 532] on button "Archivos adjuntos" at bounding box center [159, 533] width 193 height 40
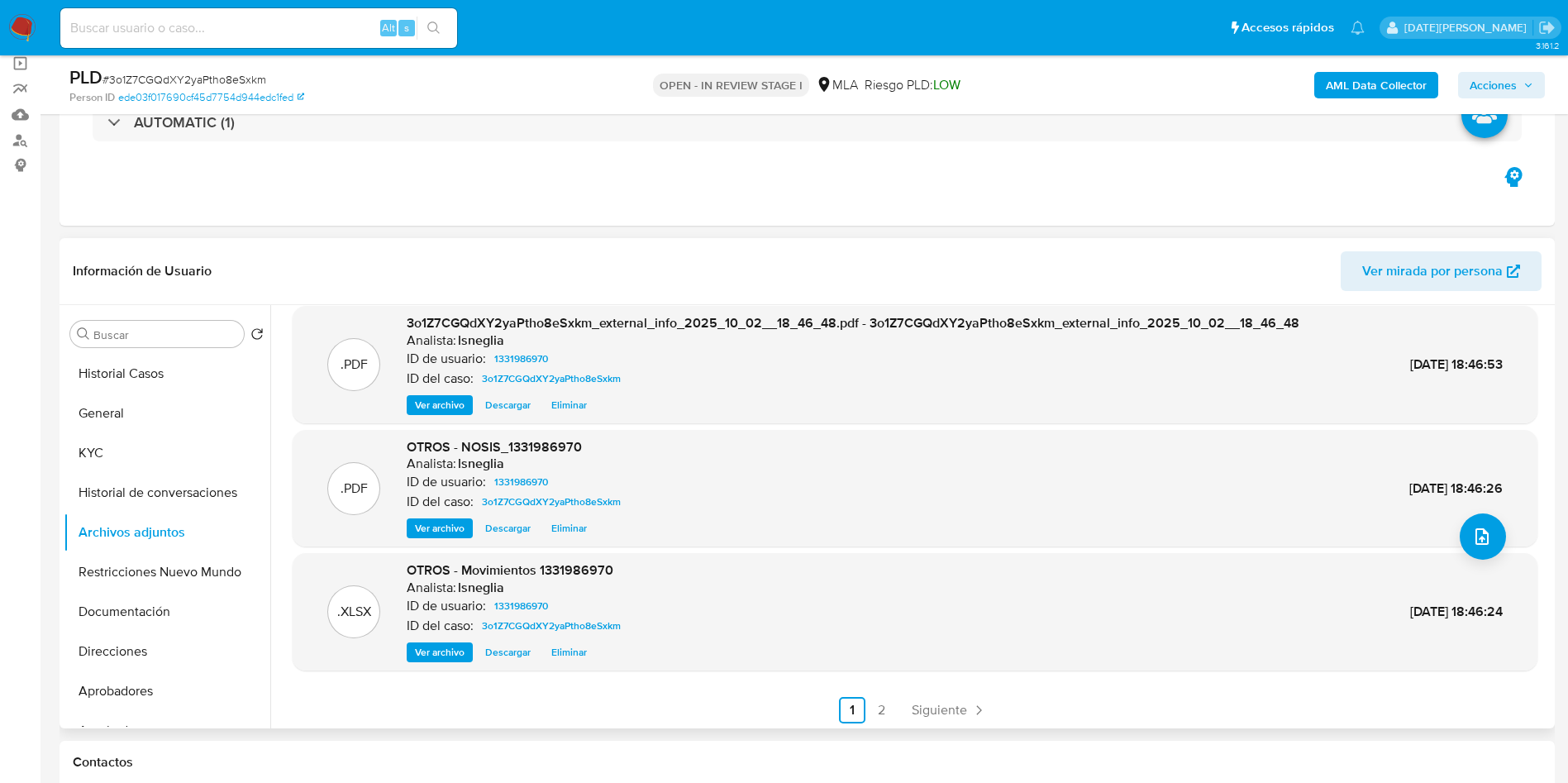
scroll to position [139, 0]
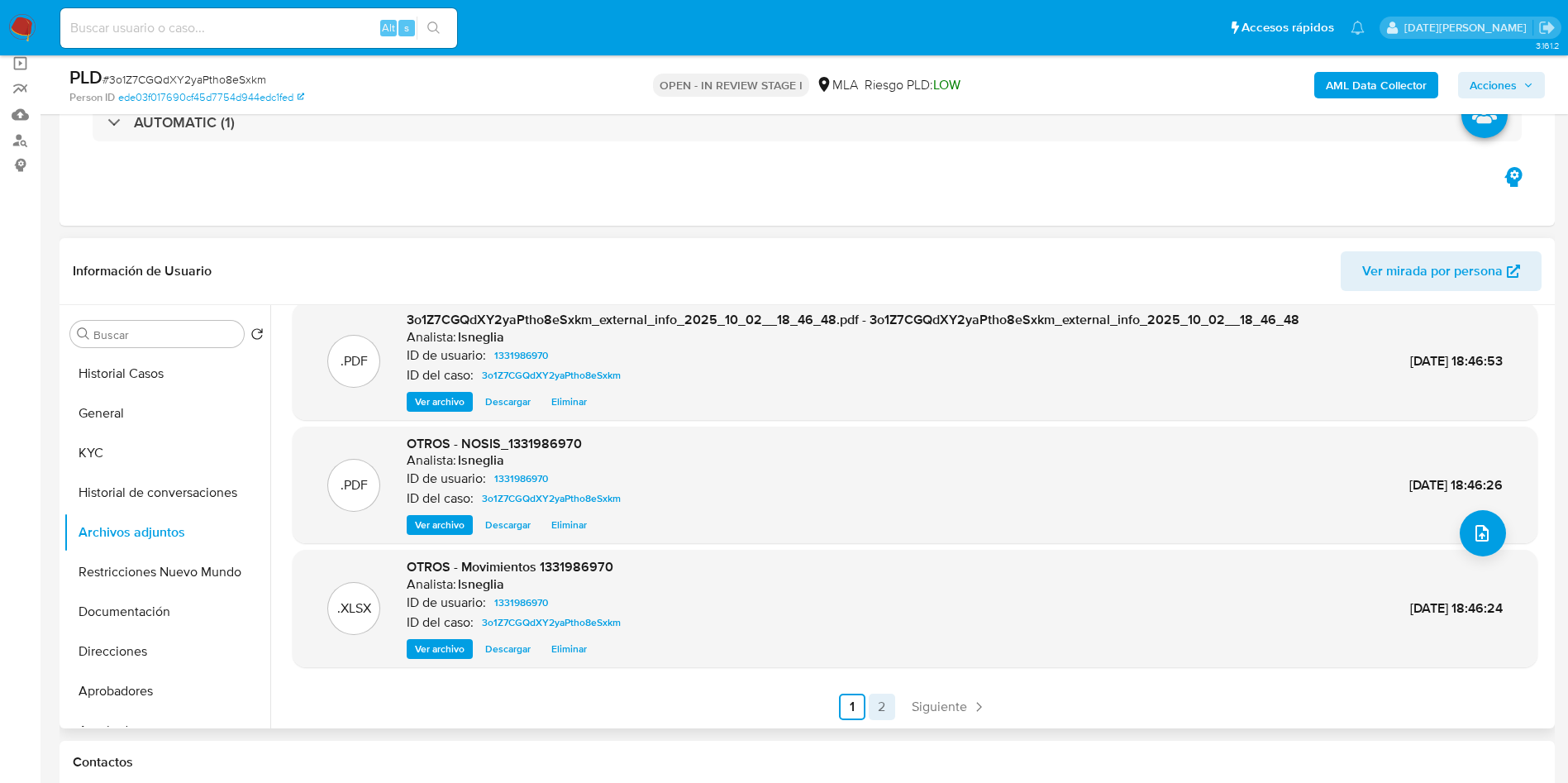
click at [874, 699] on link "2" at bounding box center [882, 707] width 27 height 27
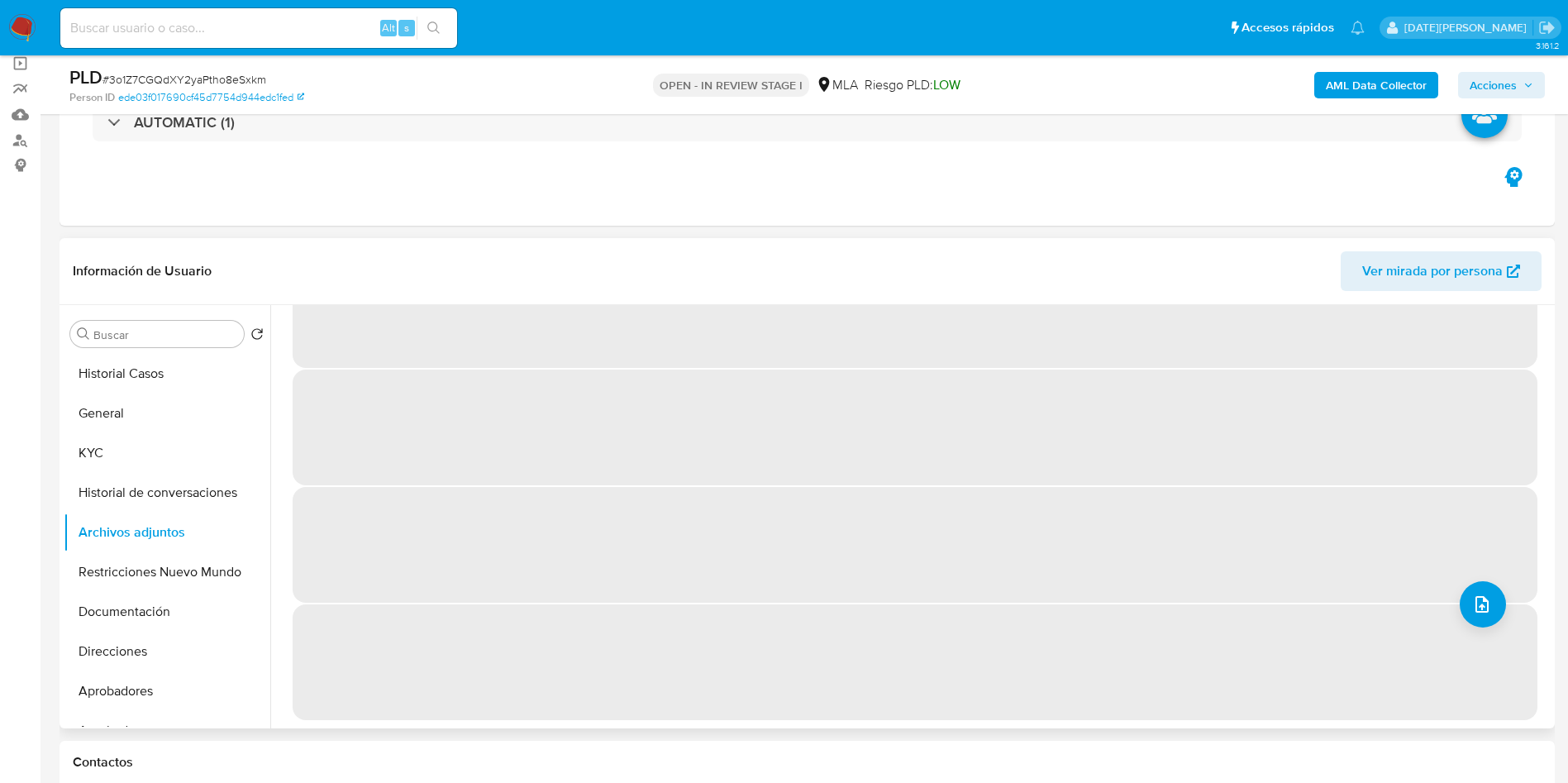
scroll to position [0, 0]
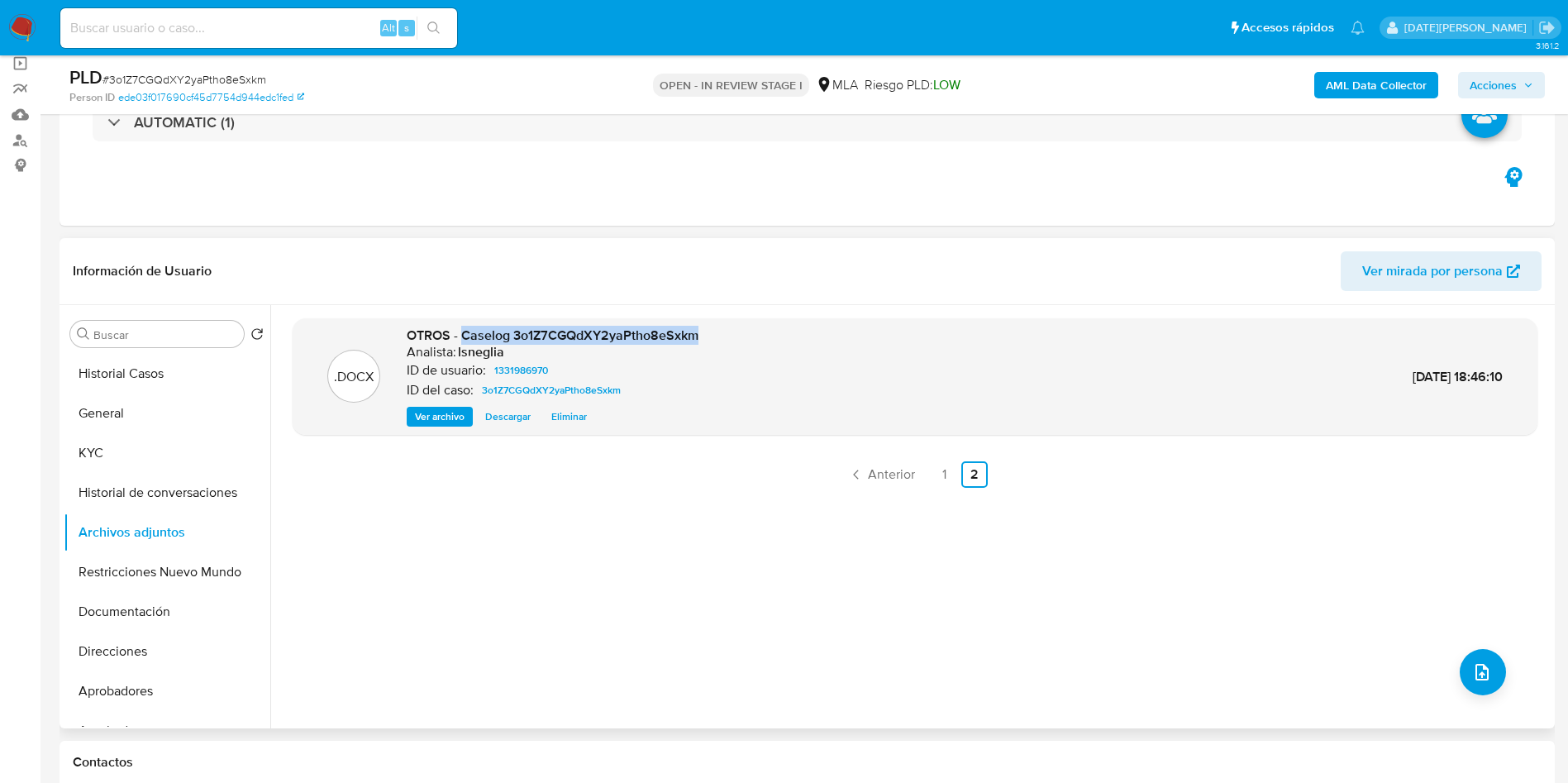
drag, startPoint x: 464, startPoint y: 333, endPoint x: 694, endPoint y: 330, distance: 230.0
click at [694, 330] on span "OTROS - Caselog 3o1Z7CGQdXY2yaPtho8eSxkm" at bounding box center [552, 335] width 292 height 19
copy span "Caselog 3o1Z7CGQdXY2yaPtho8eSxkm"
click at [123, 487] on button "Historial de conversaciones" at bounding box center [159, 493] width 193 height 40
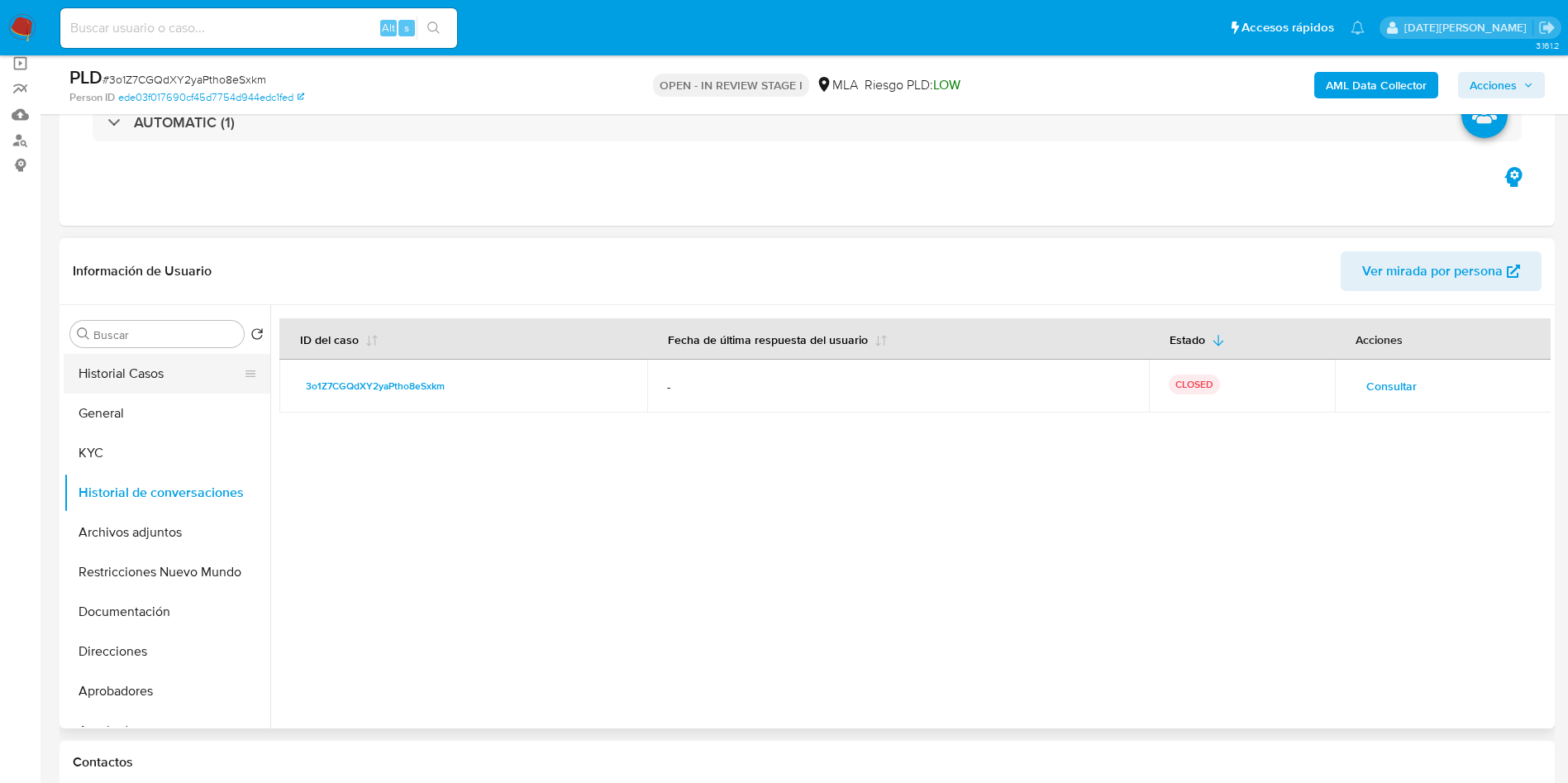
click at [169, 368] on button "Historial Casos" at bounding box center [159, 373] width 193 height 40
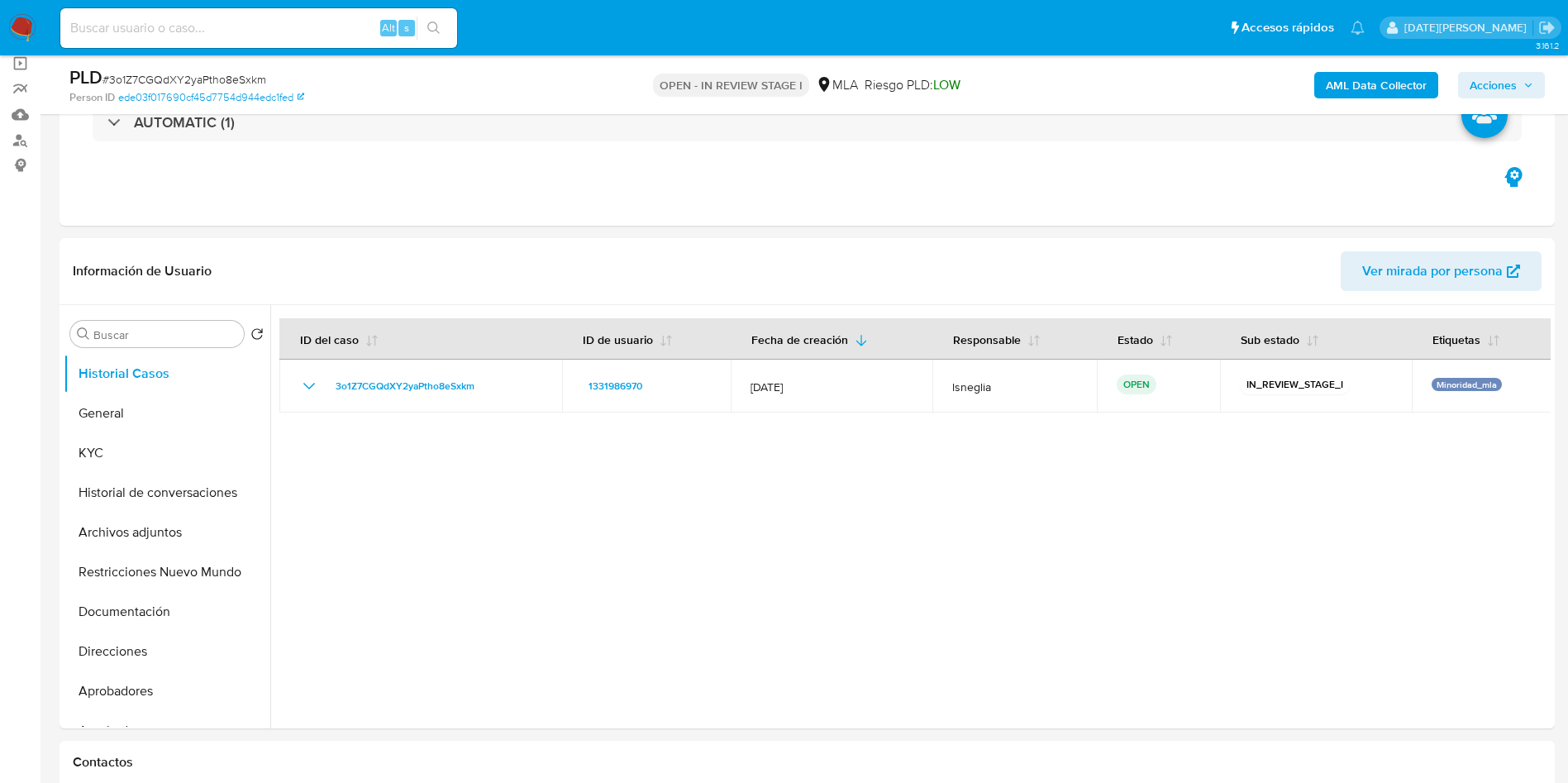
click at [1535, 79] on button "Acciones" at bounding box center [1502, 85] width 87 height 27
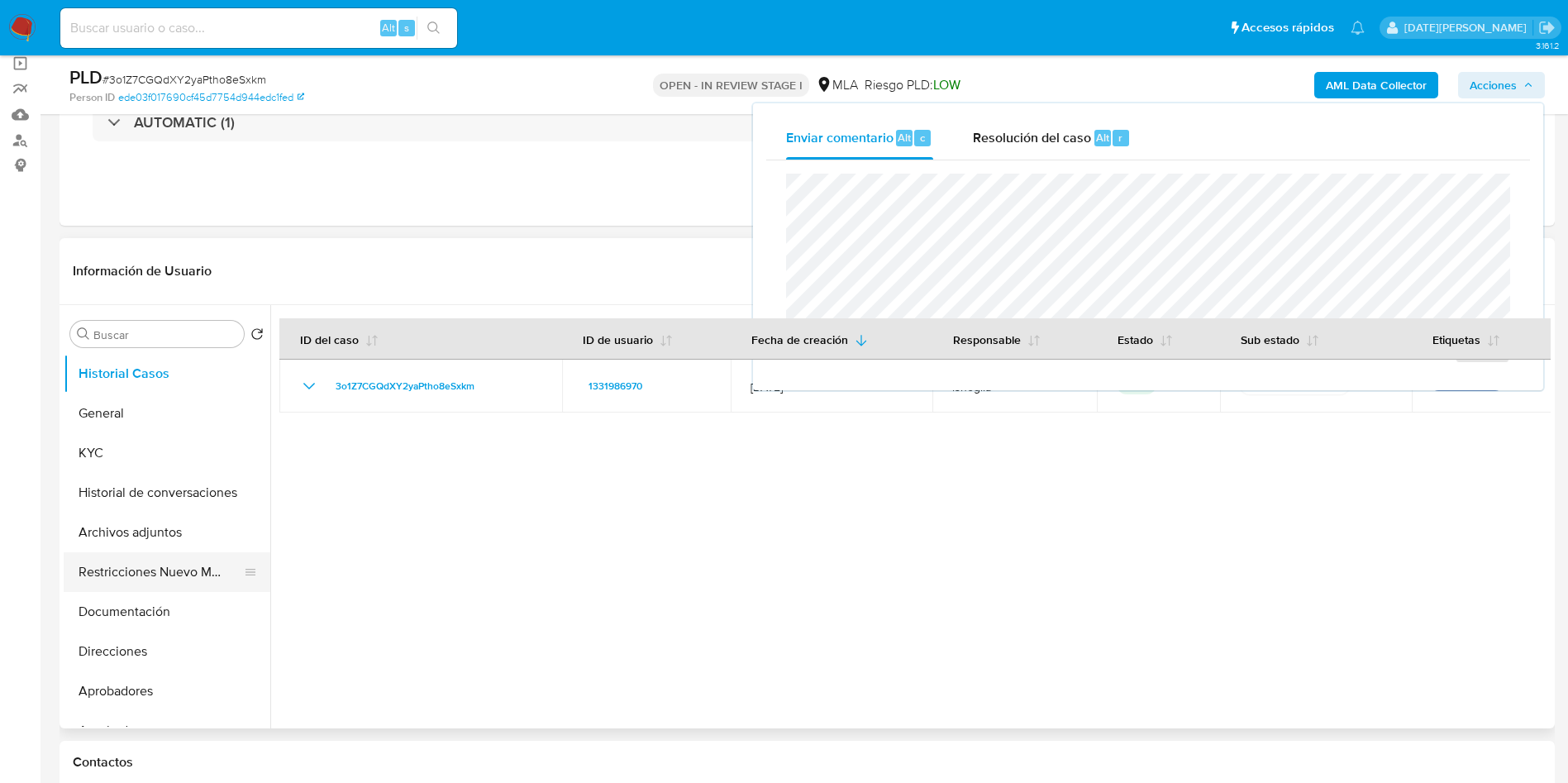
click at [130, 569] on button "Restricciones Nuevo Mundo" at bounding box center [159, 572] width 193 height 40
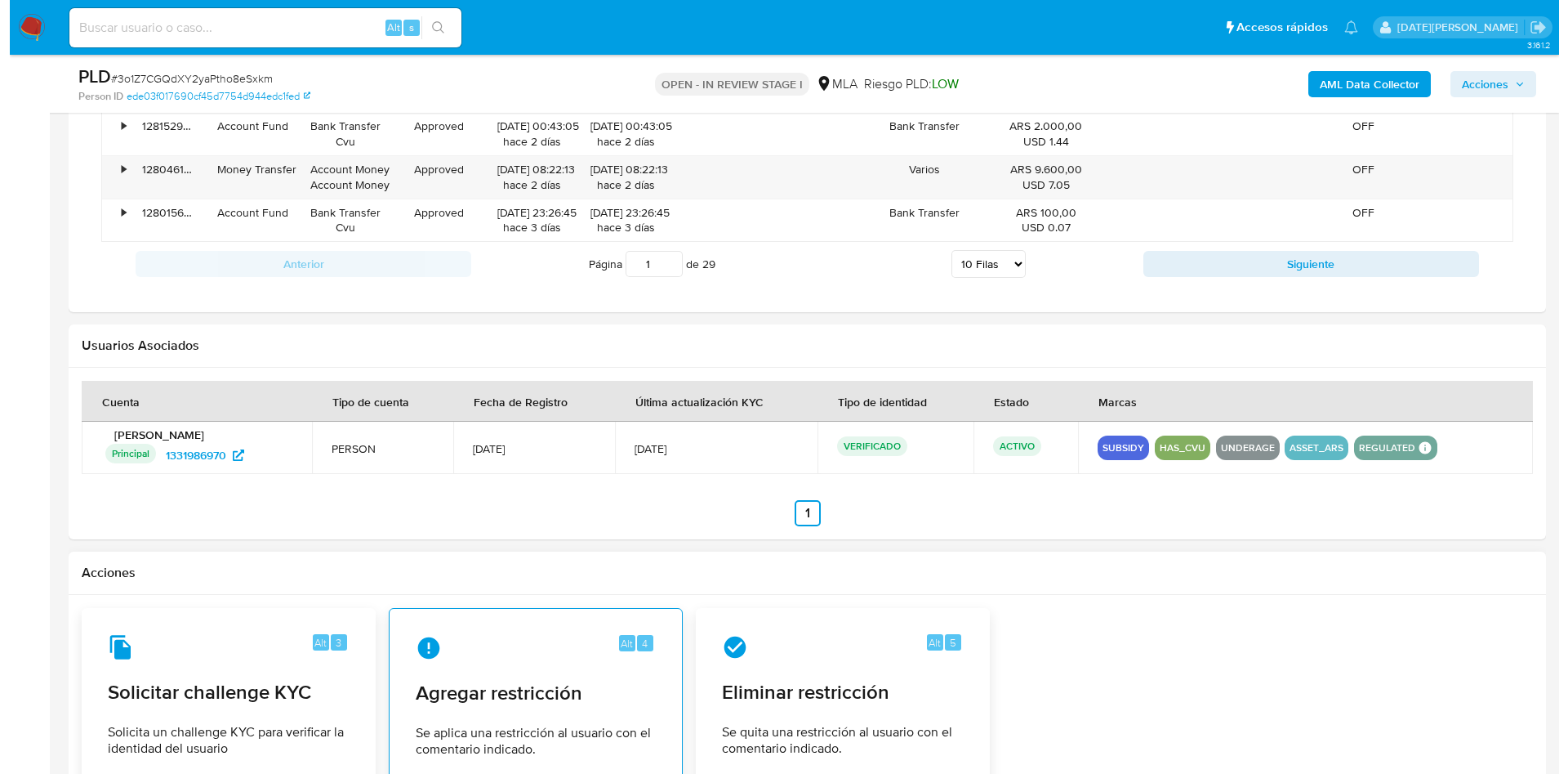
scroll to position [2378, 0]
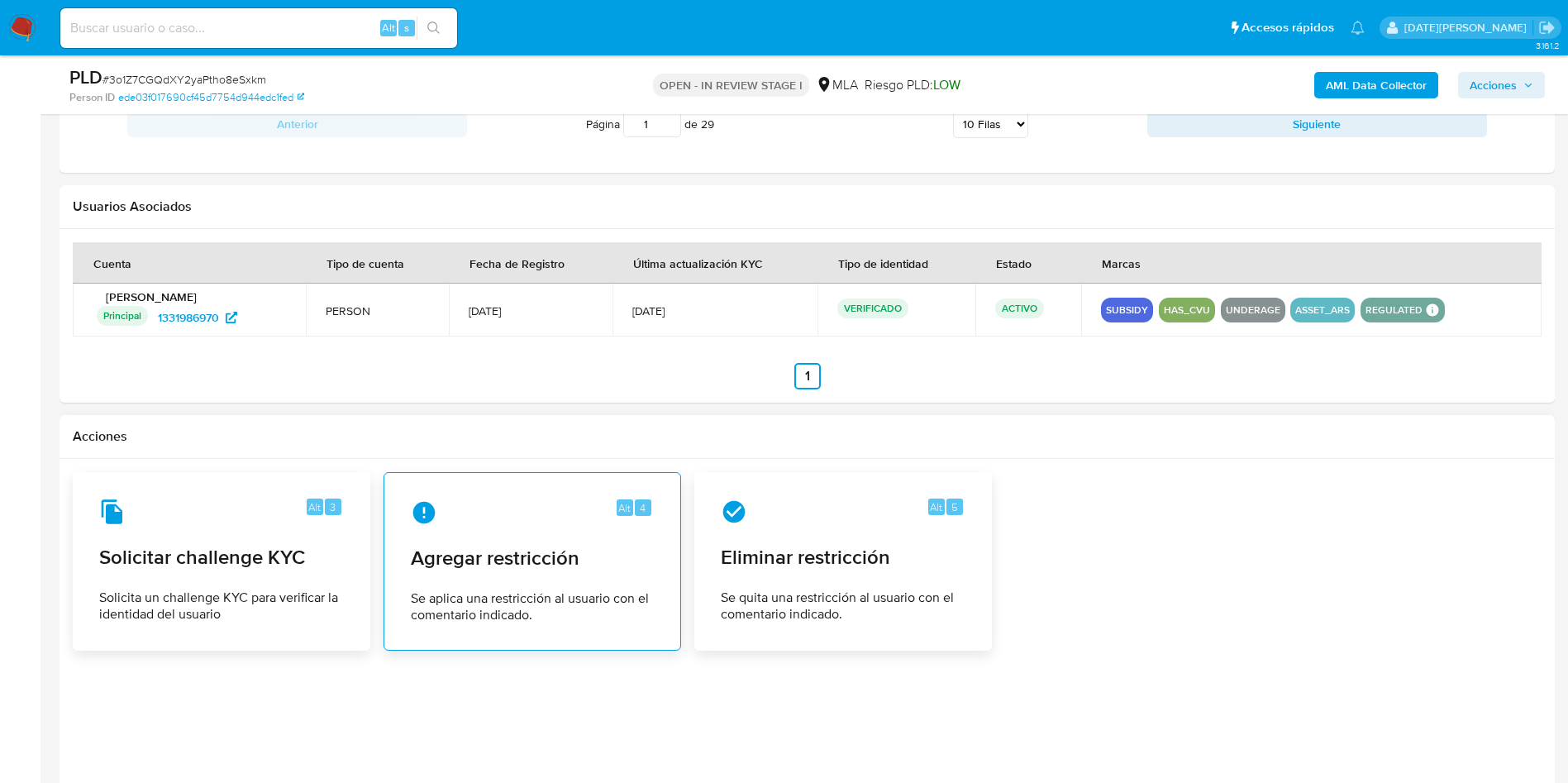
click at [497, 601] on span "Se aplica una restricción al usuario con el comentario indicado." at bounding box center [533, 606] width 244 height 33
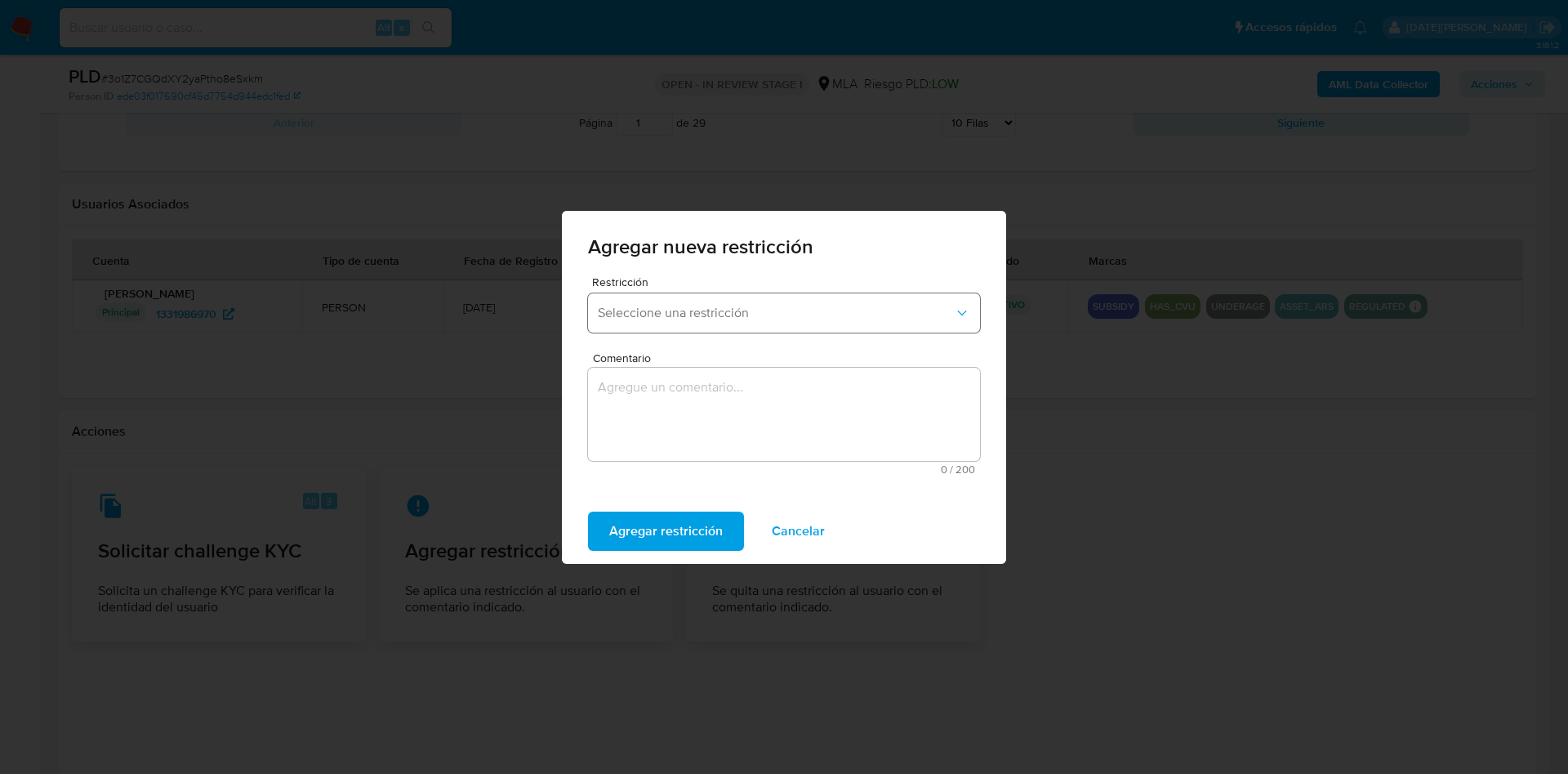
click at [814, 320] on button "Seleccione una restricción" at bounding box center [784, 313] width 392 height 39
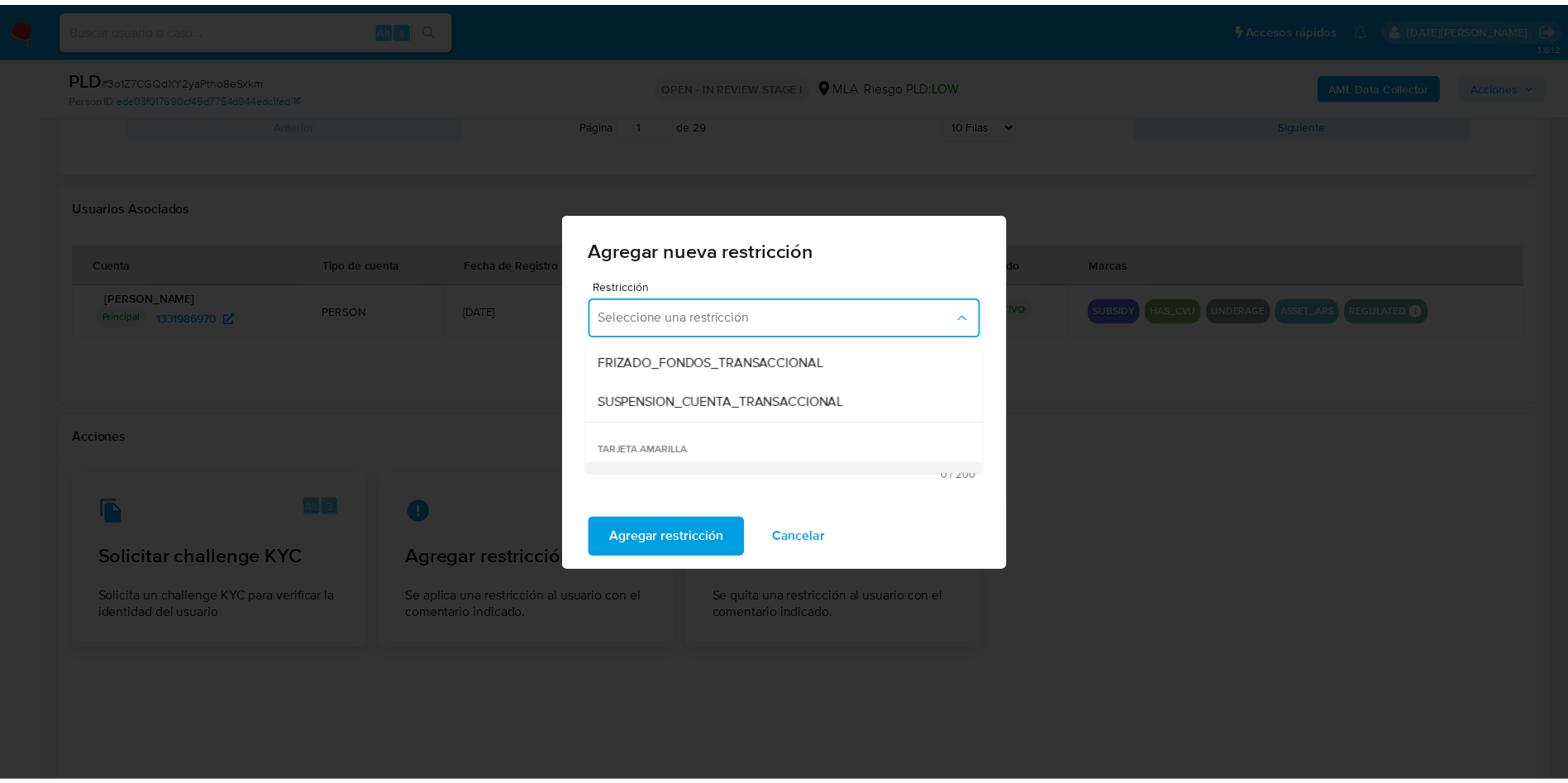
scroll to position [248, 0]
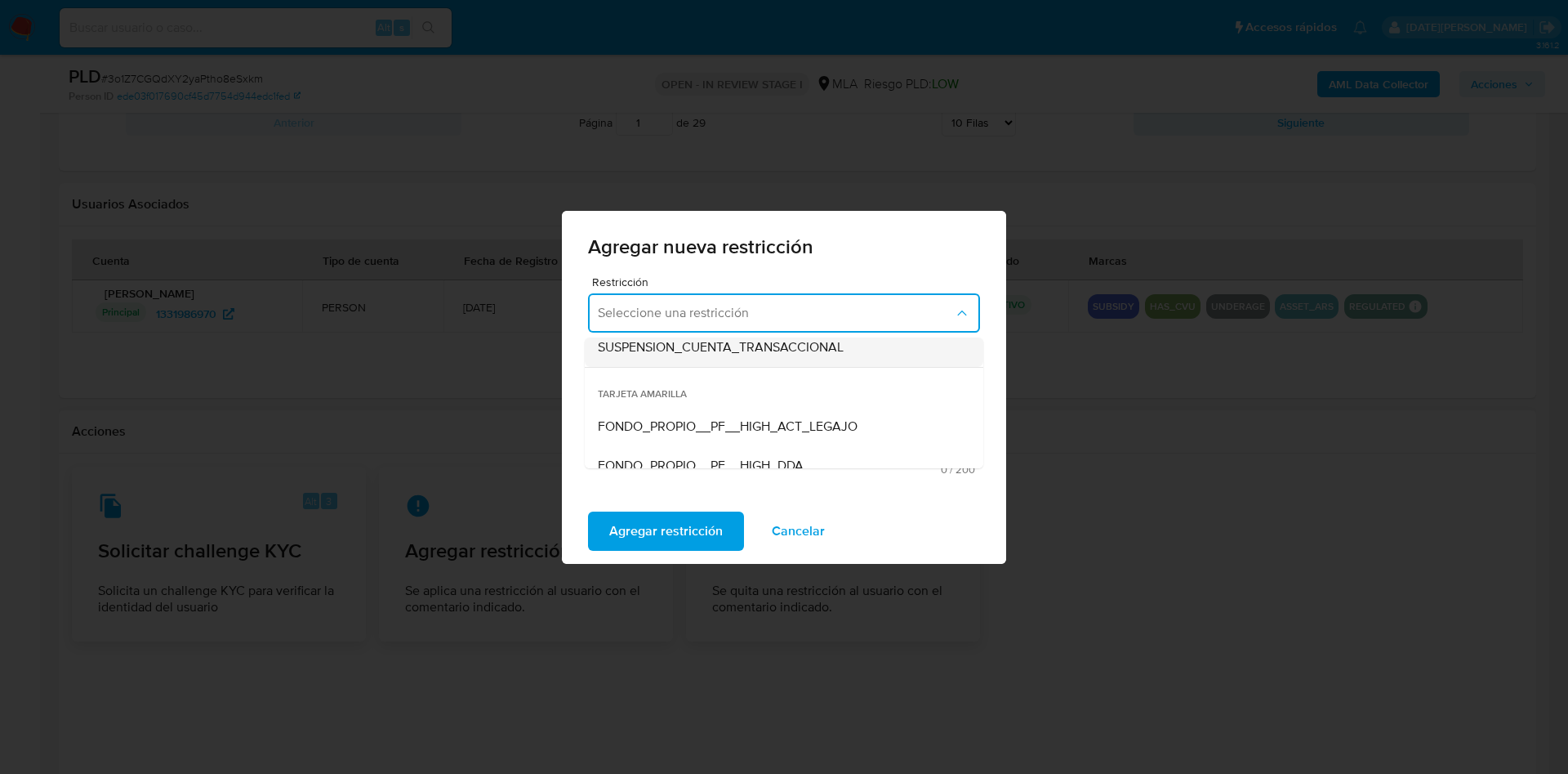
click at [731, 354] on span "SUSPENSION_CUENTA_TRANSACCIONAL" at bounding box center [720, 347] width 246 height 17
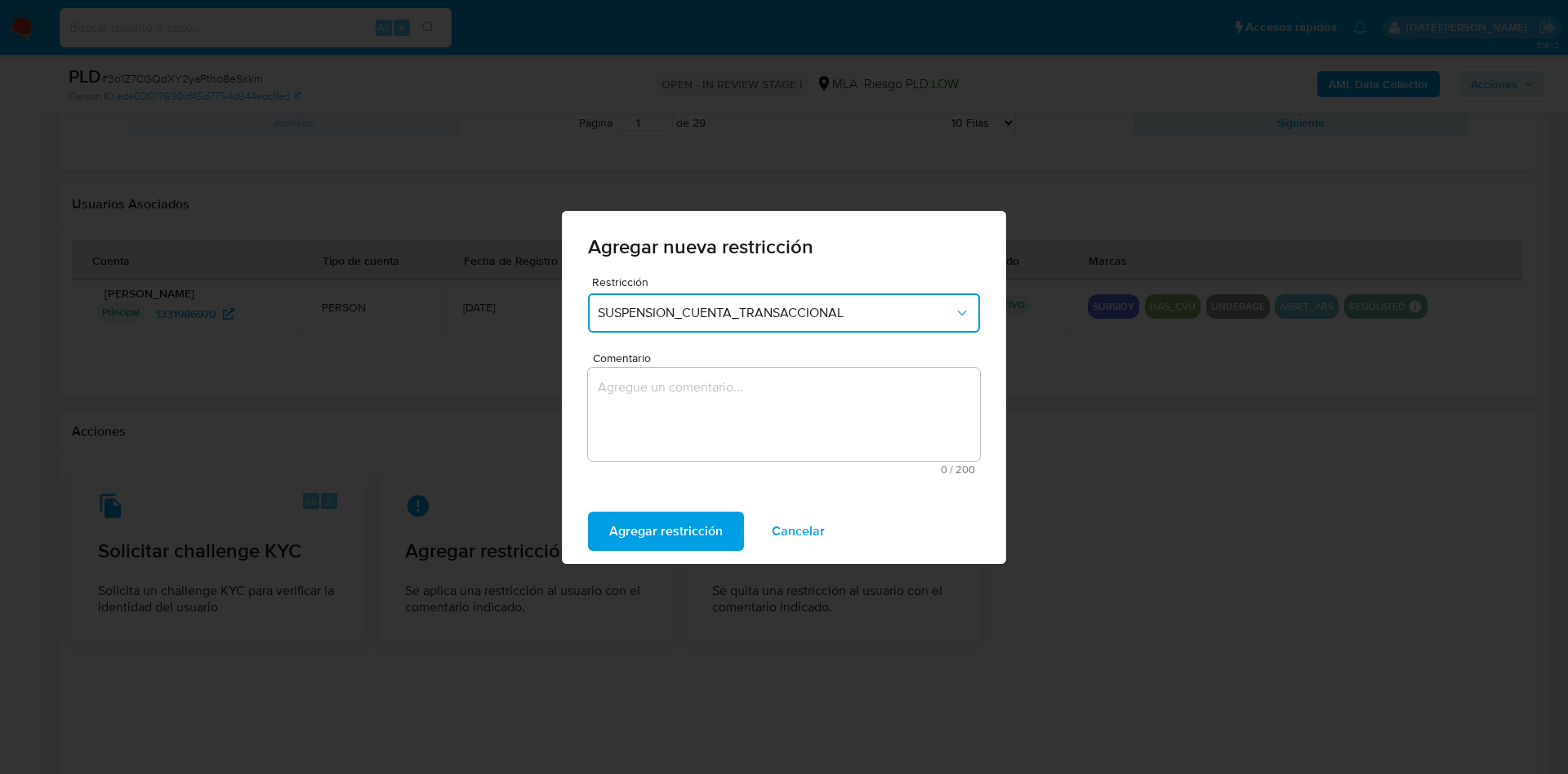
click at [709, 387] on textarea "Comentario" at bounding box center [784, 414] width 392 height 93
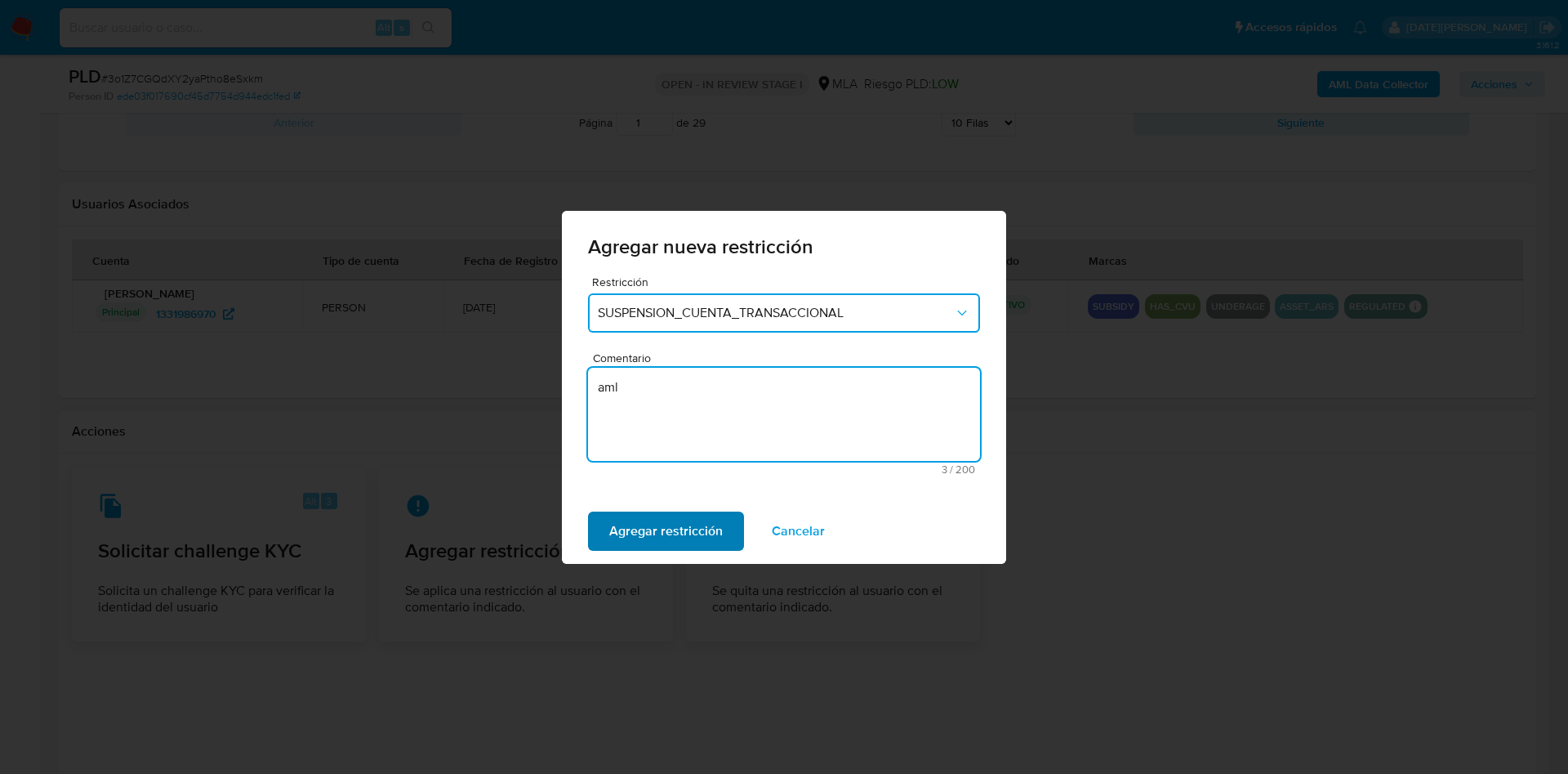
type textarea "aml"
click at [655, 532] on span "Agregar restricción" at bounding box center [666, 530] width 113 height 36
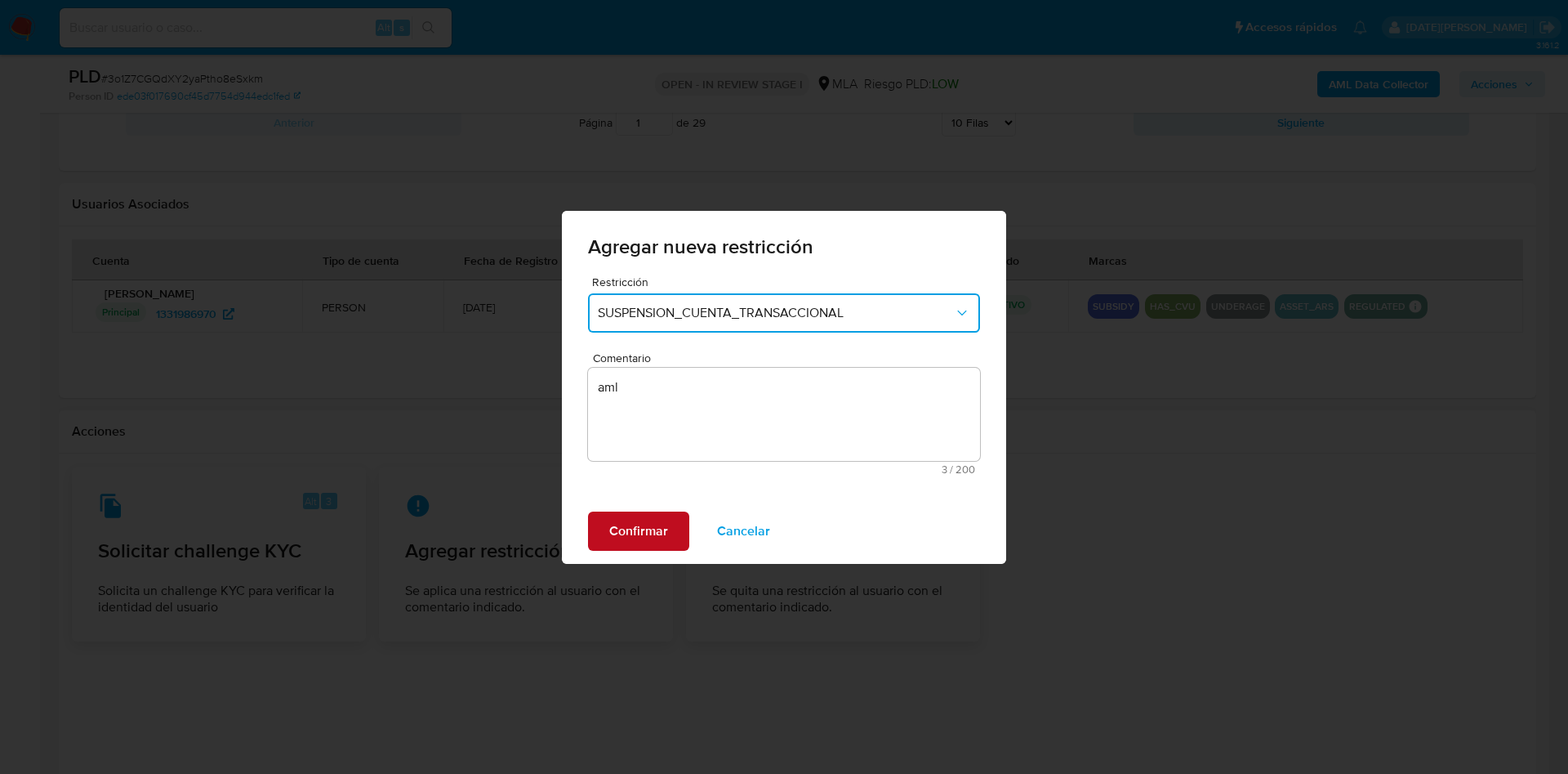
click at [680, 544] on button "Confirmar" at bounding box center [639, 531] width 102 height 39
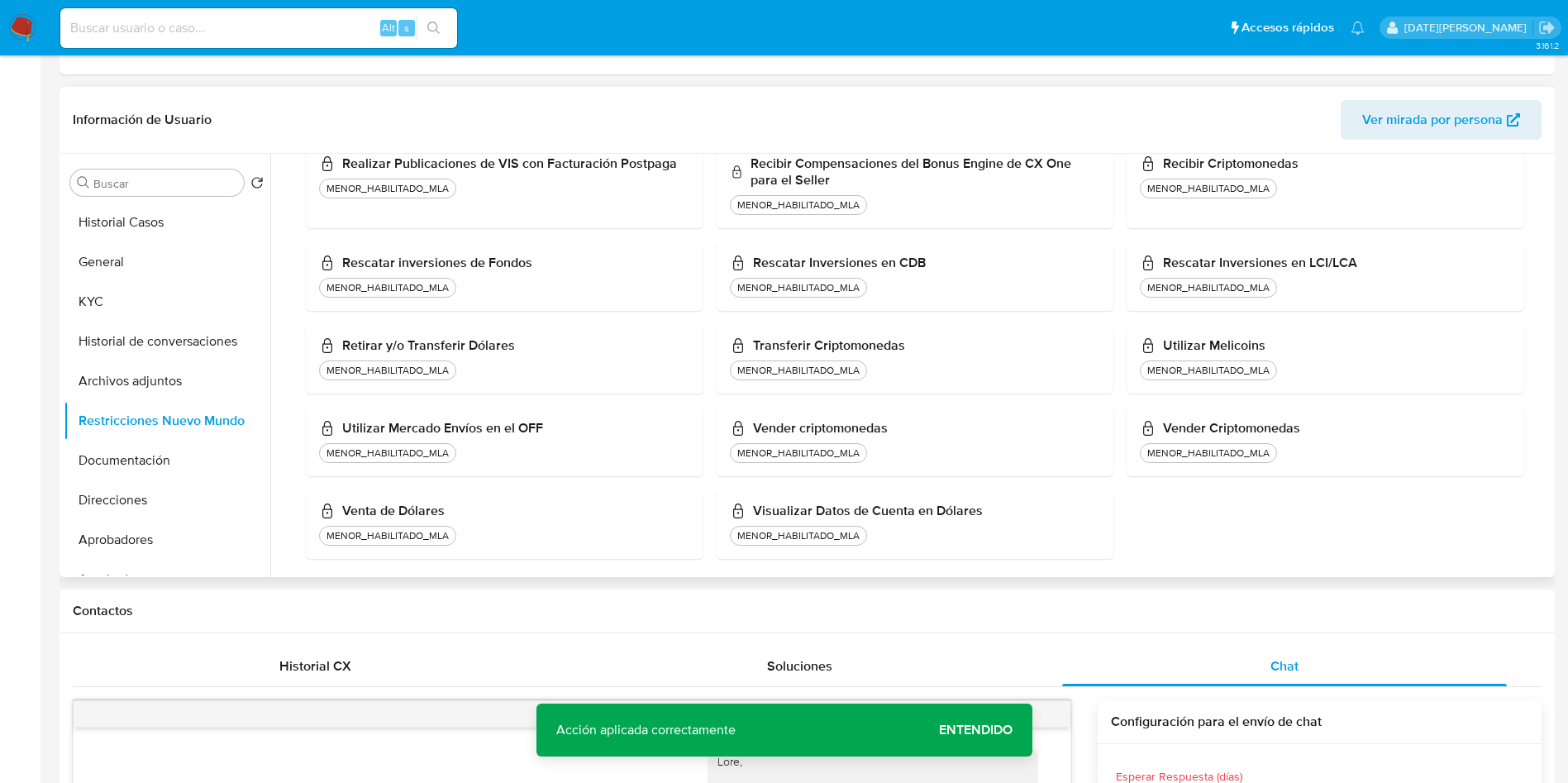
scroll to position [0, 0]
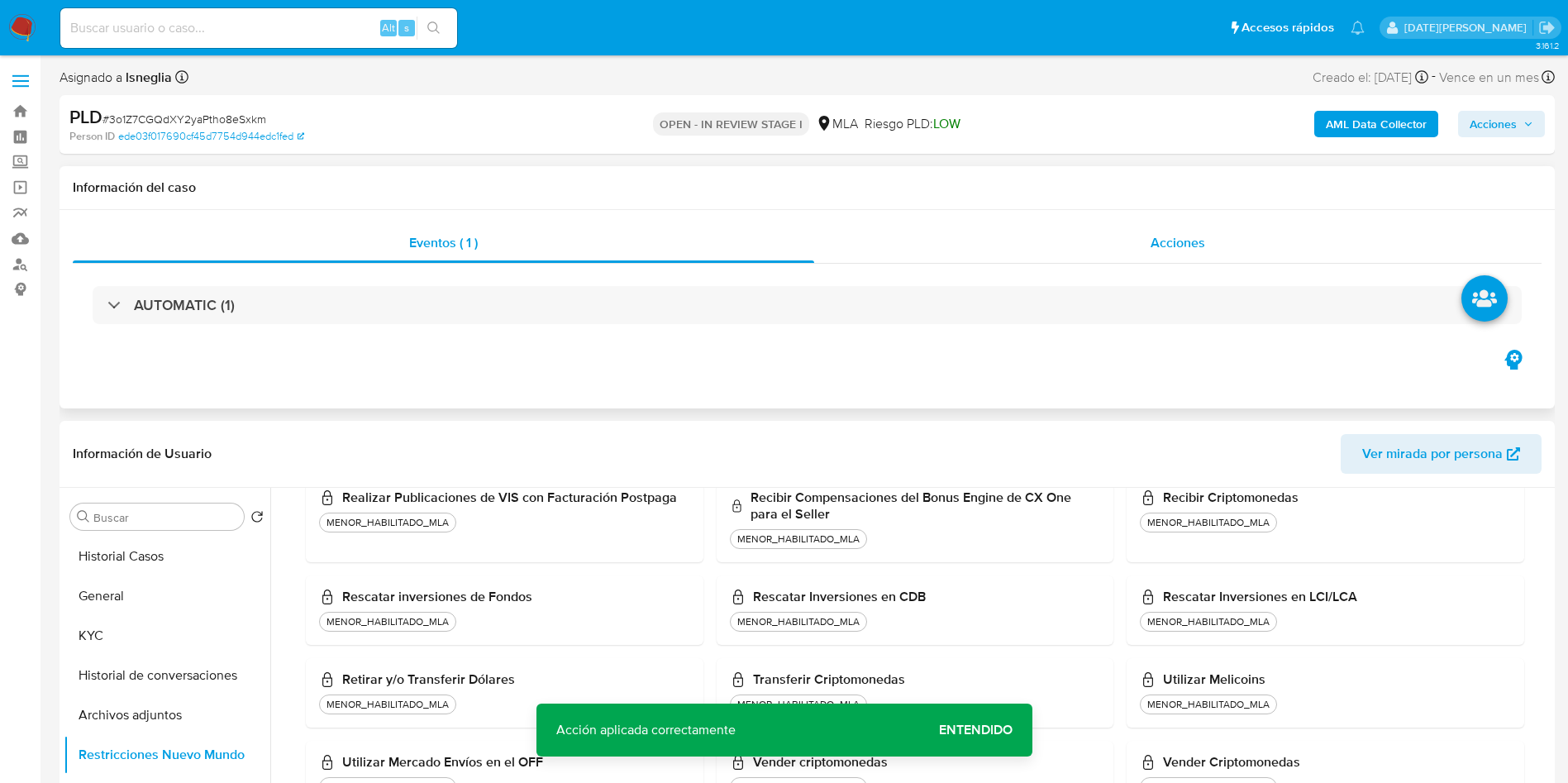
click at [1143, 232] on div "Acciones" at bounding box center [1178, 243] width 728 height 40
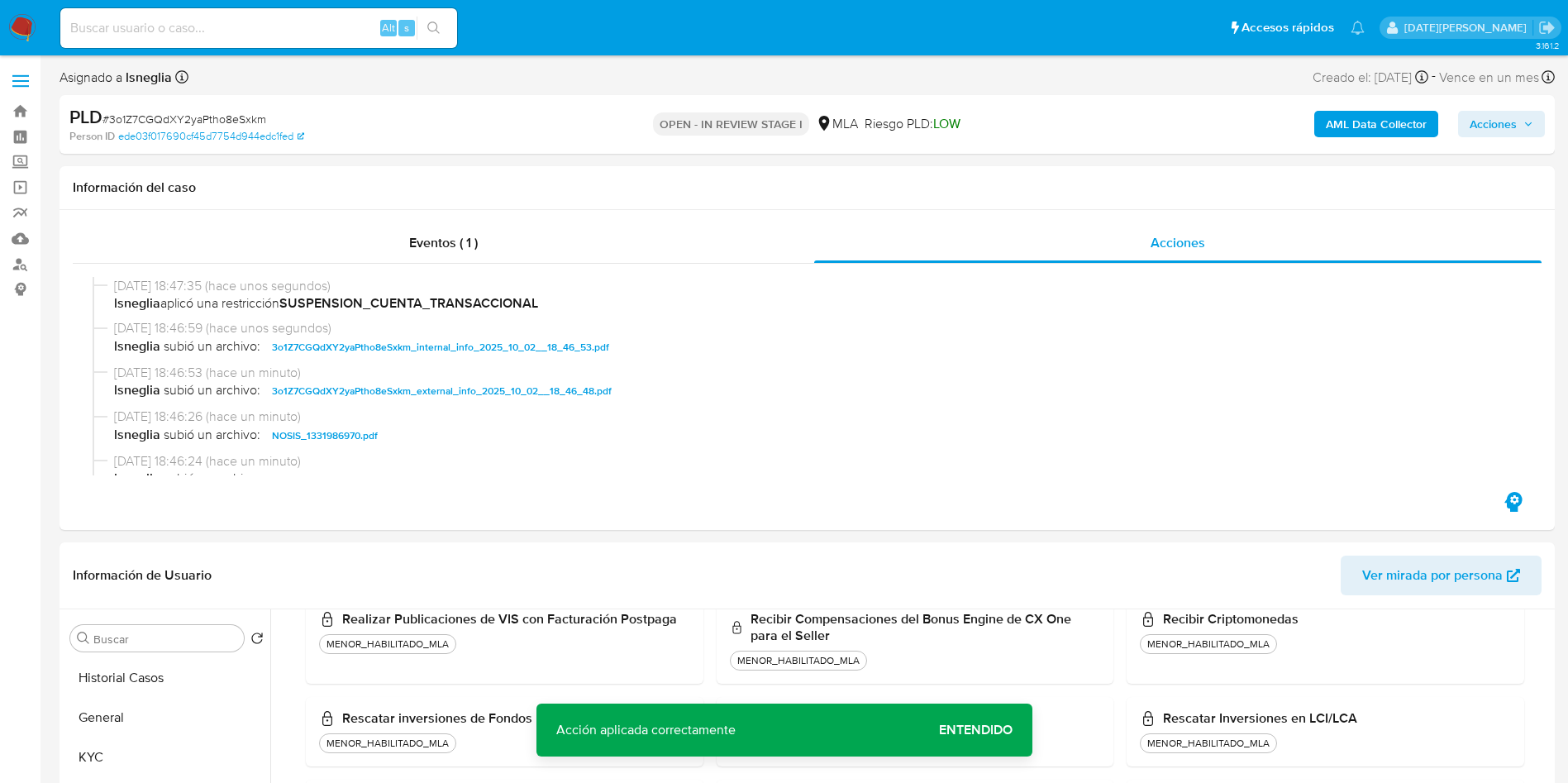
click at [1514, 121] on span "Acciones" at bounding box center [1494, 124] width 48 height 27
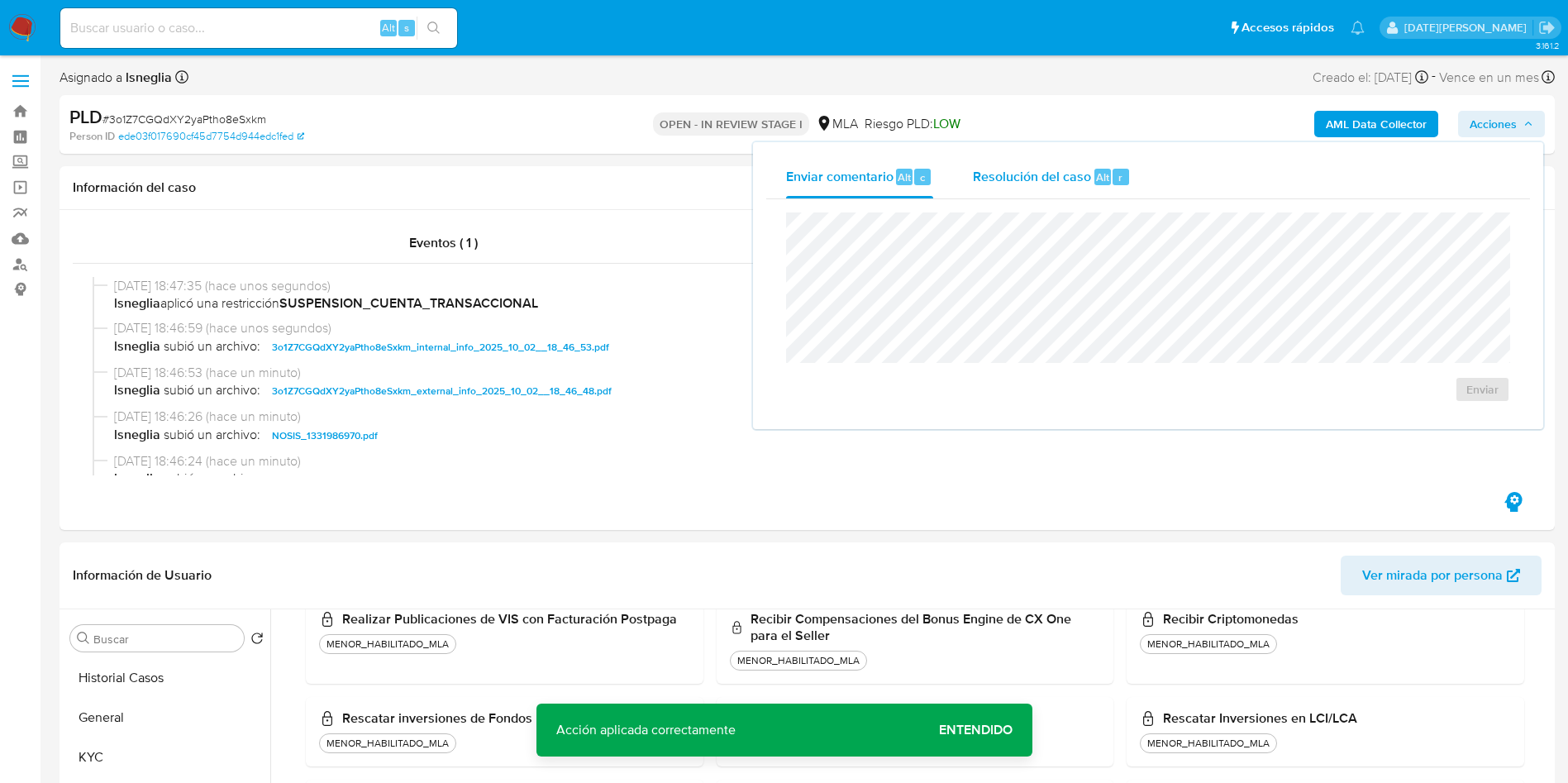
click at [1020, 186] on div "Resolución del caso Alt r" at bounding box center [1051, 176] width 157 height 43
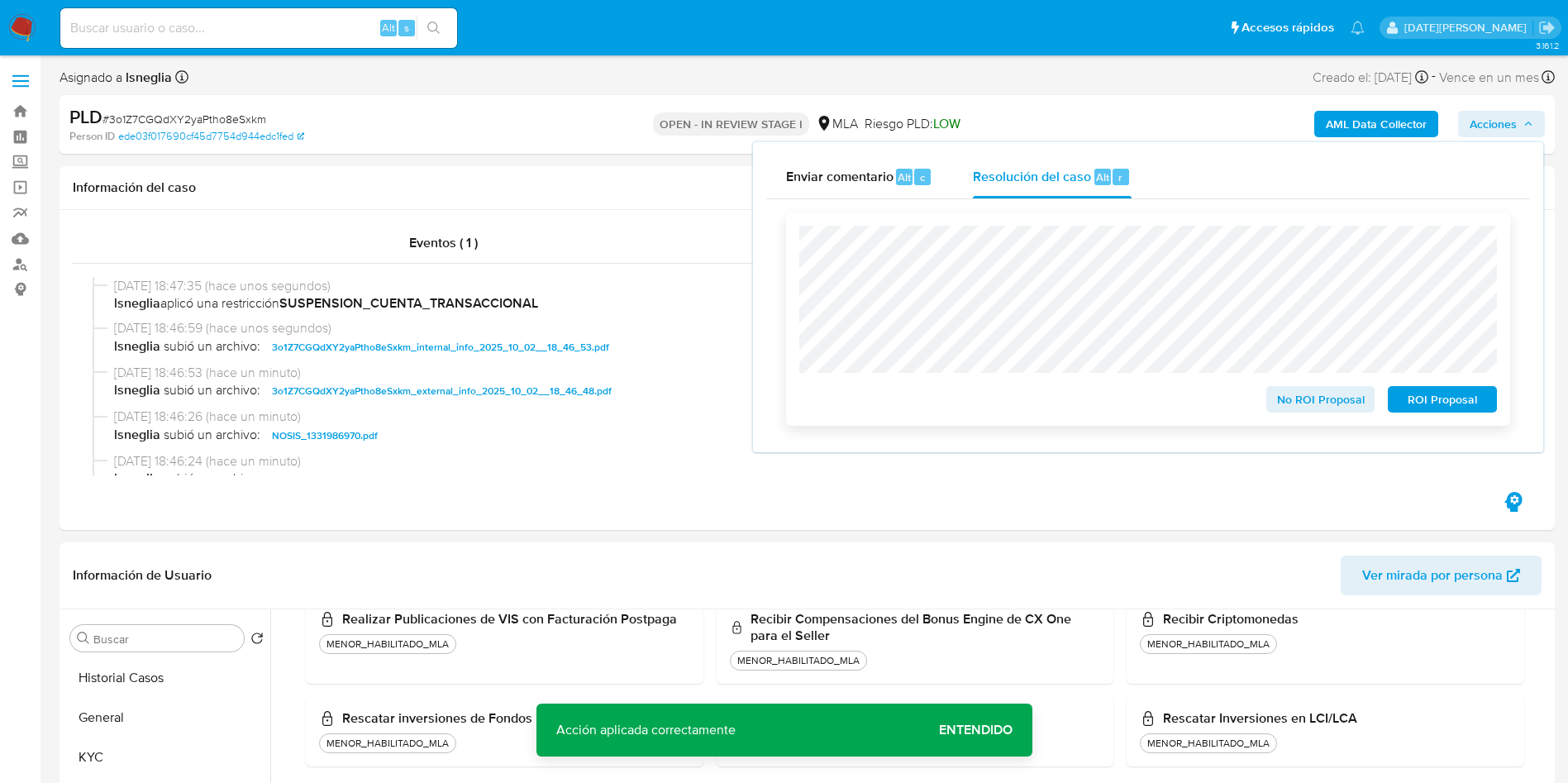
click at [1444, 401] on span "ROI Proposal" at bounding box center [1442, 399] width 86 height 23
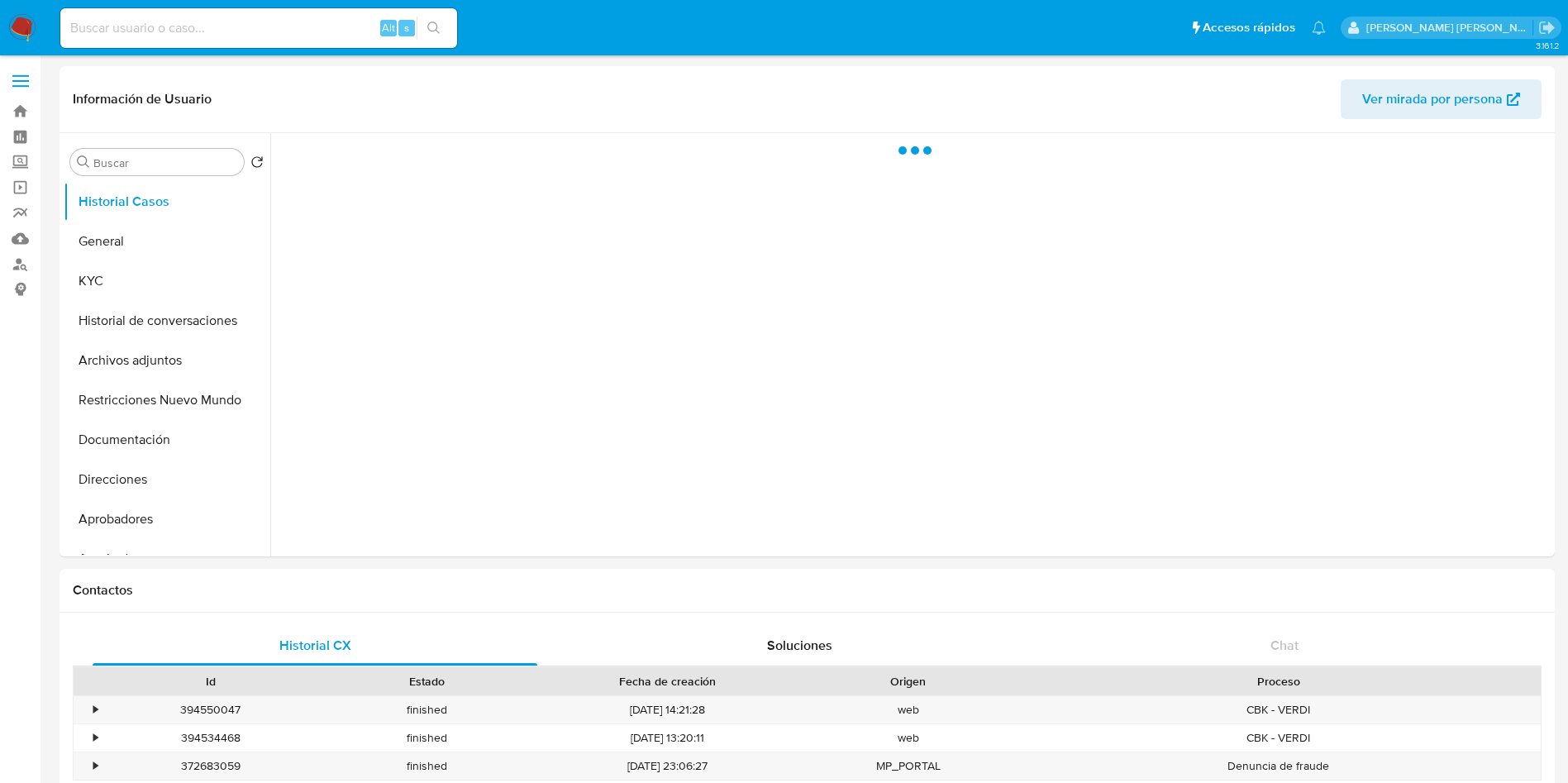
select select "10"
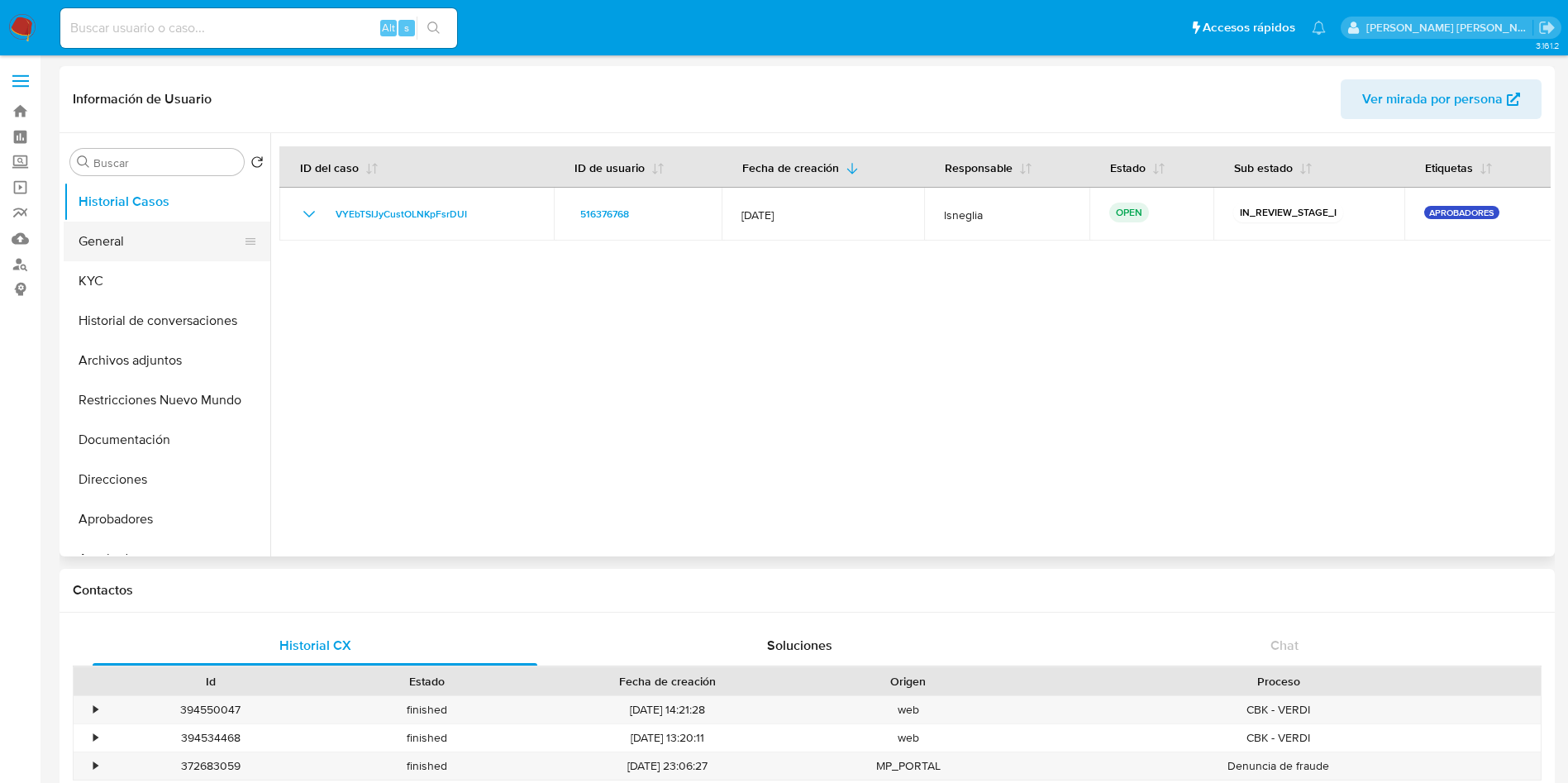
click at [149, 252] on button "General" at bounding box center [159, 242] width 193 height 40
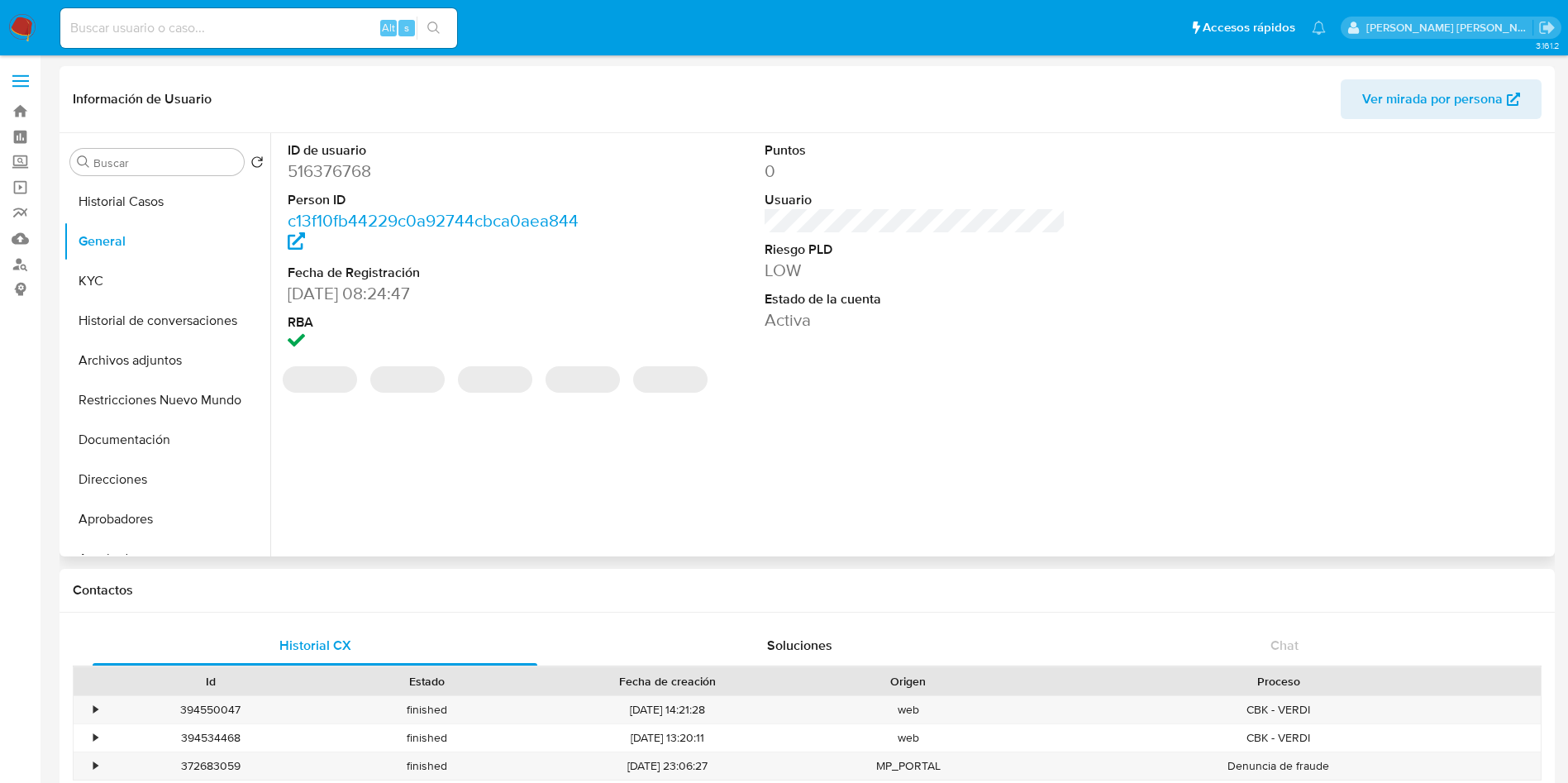
click at [346, 166] on dd "516376768" at bounding box center [439, 170] width 302 height 23
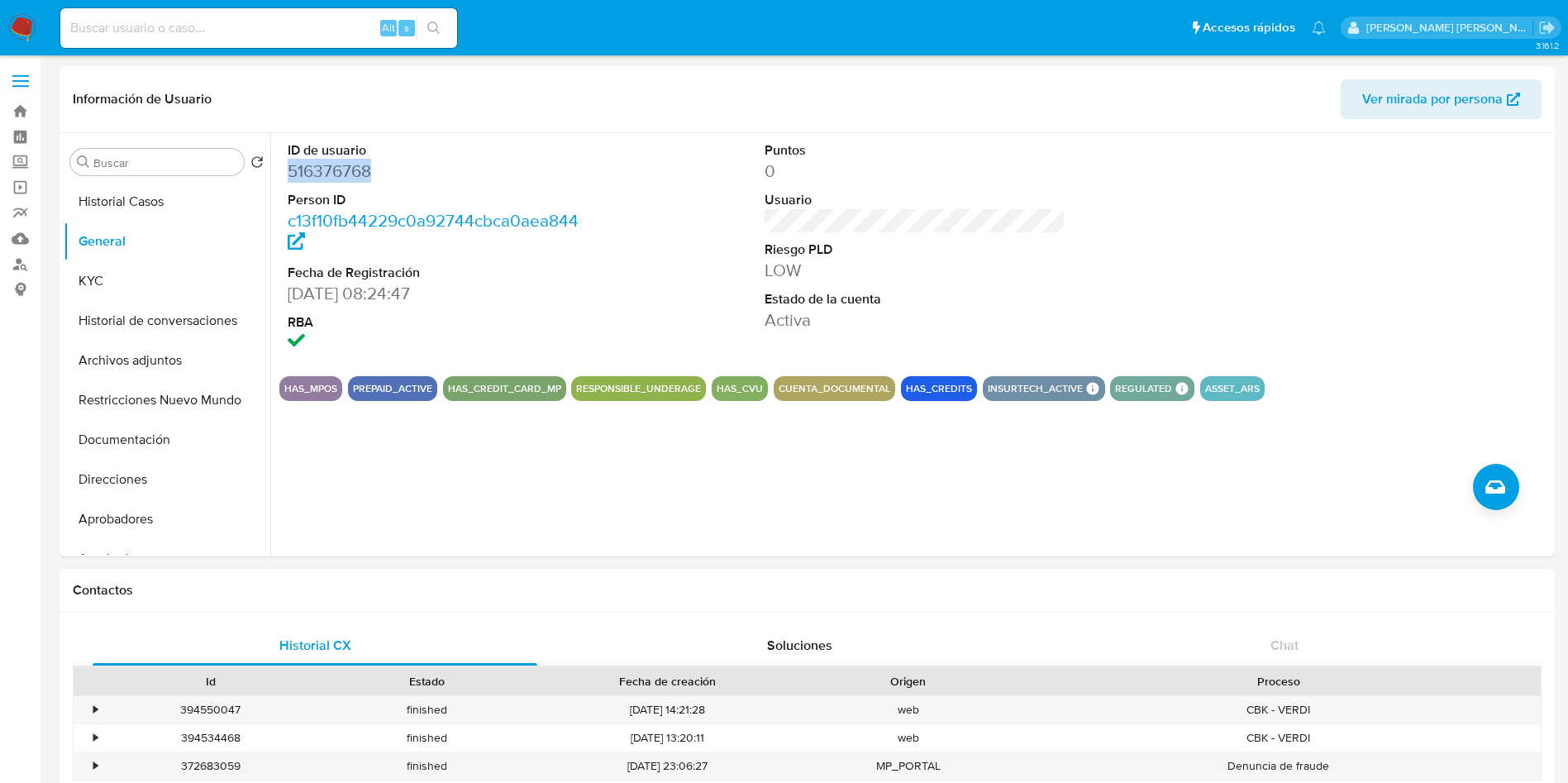
copy dd "516376768"
click at [96, 272] on button "KYC" at bounding box center [159, 281] width 193 height 40
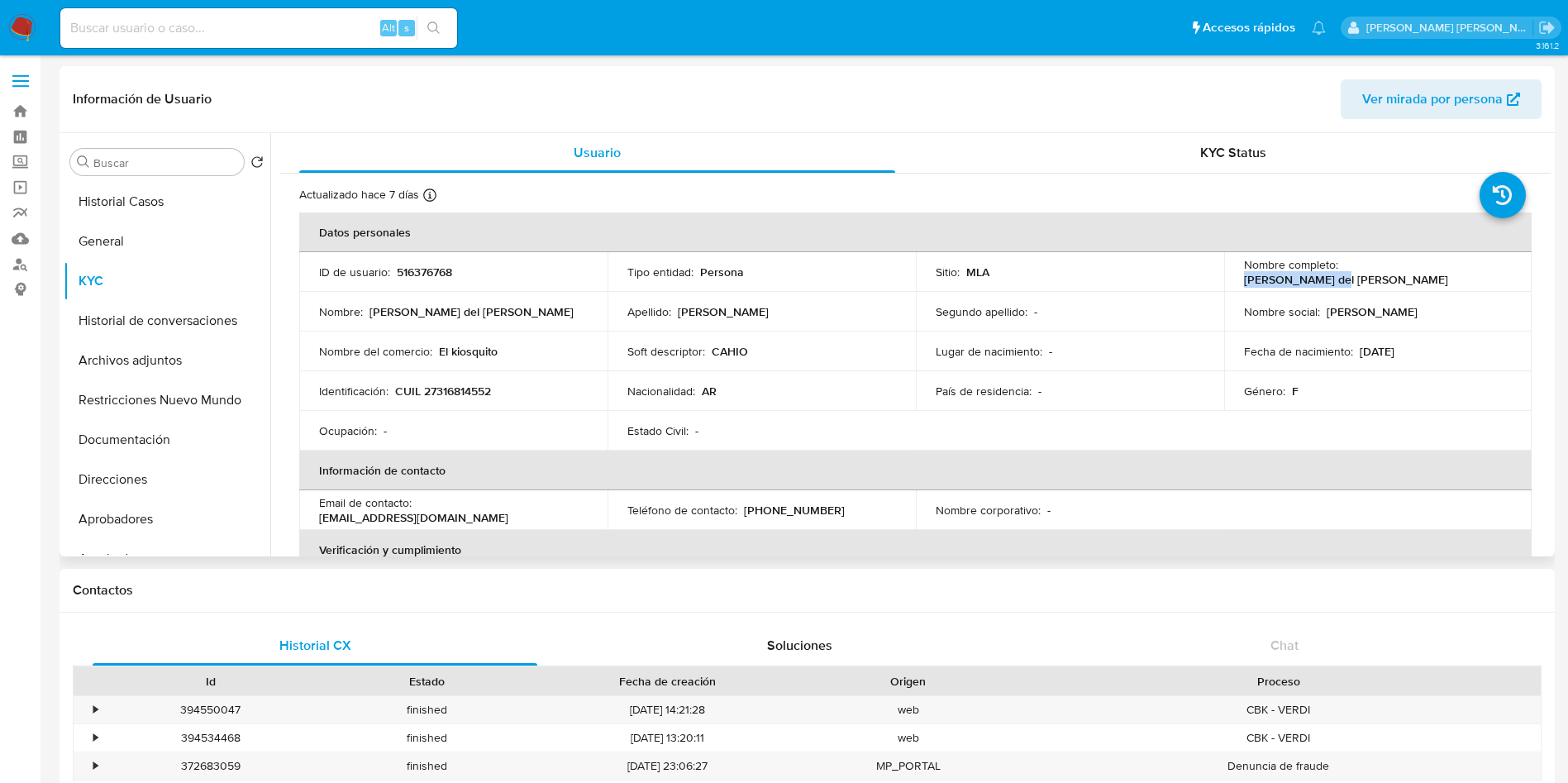
drag, startPoint x: 1340, startPoint y: 268, endPoint x: 1429, endPoint y: 276, distance: 89.4
click at [1429, 276] on p "[PERSON_NAME] del [PERSON_NAME]" at bounding box center [1346, 279] width 204 height 15
drag, startPoint x: 1464, startPoint y: 272, endPoint x: 1338, endPoint y: 277, distance: 126.1
click at [1338, 277] on div "Nombre completo : [PERSON_NAME] del [PERSON_NAME]" at bounding box center [1378, 272] width 268 height 30
copy p "[PERSON_NAME] del [PERSON_NAME]"
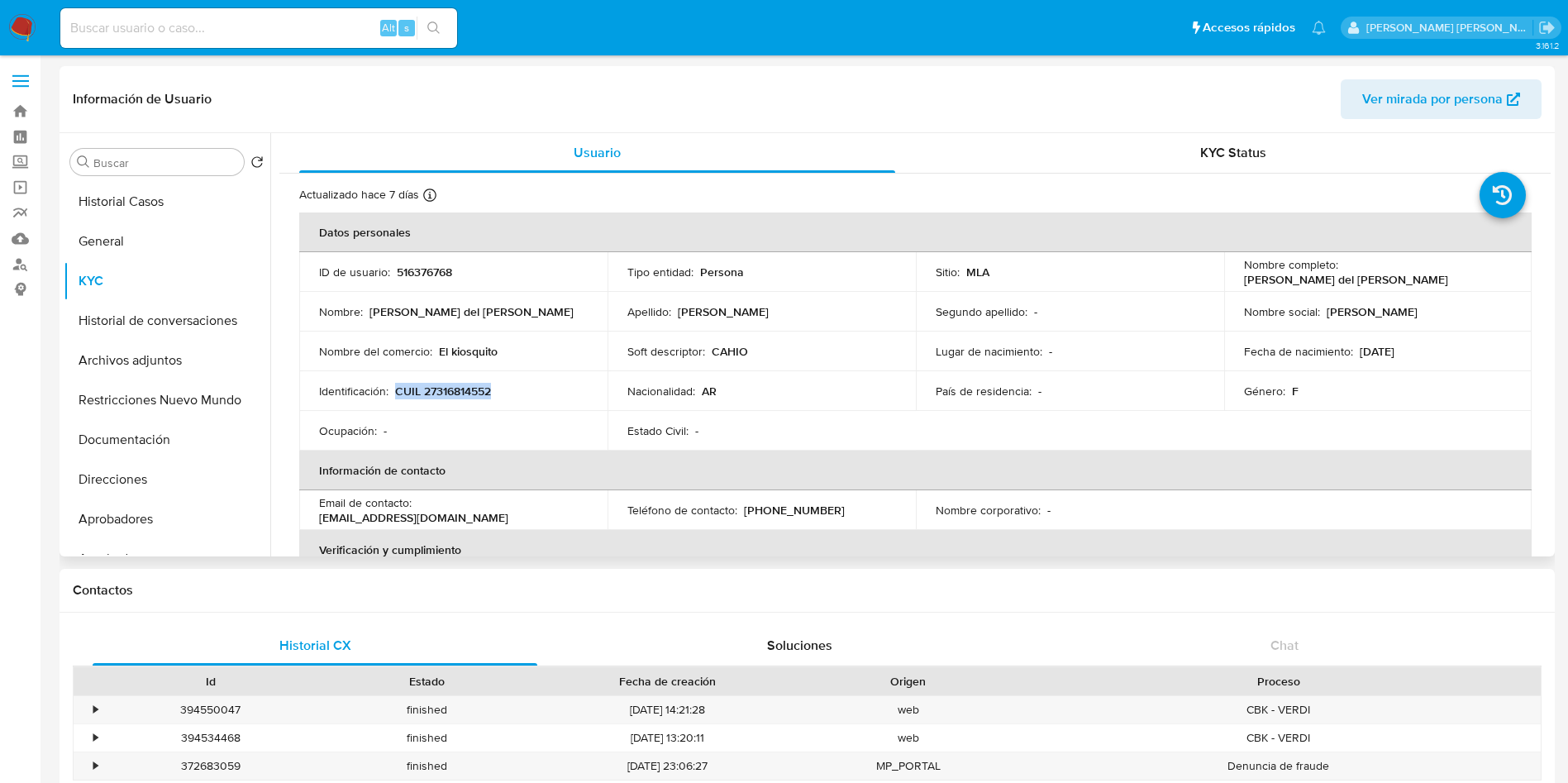
drag, startPoint x: 396, startPoint y: 388, endPoint x: 539, endPoint y: 383, distance: 143.1
click at [539, 383] on div "Identificación : CUIL 27316814552" at bounding box center [452, 390] width 268 height 15
copy p "CUIL 27316814552"
click at [117, 483] on button "Direcciones" at bounding box center [159, 479] width 193 height 40
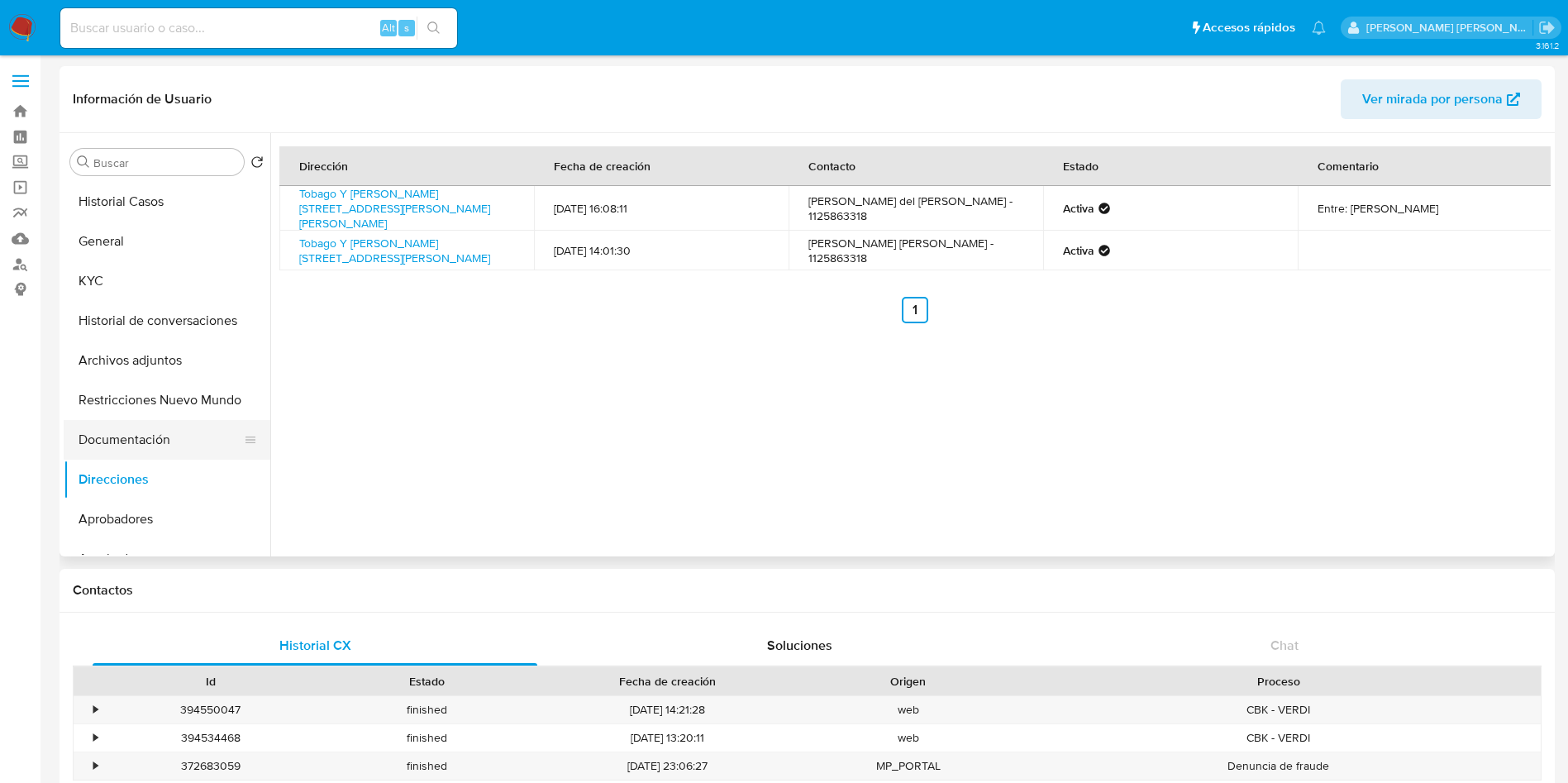
click at [128, 444] on button "Documentación" at bounding box center [159, 440] width 193 height 40
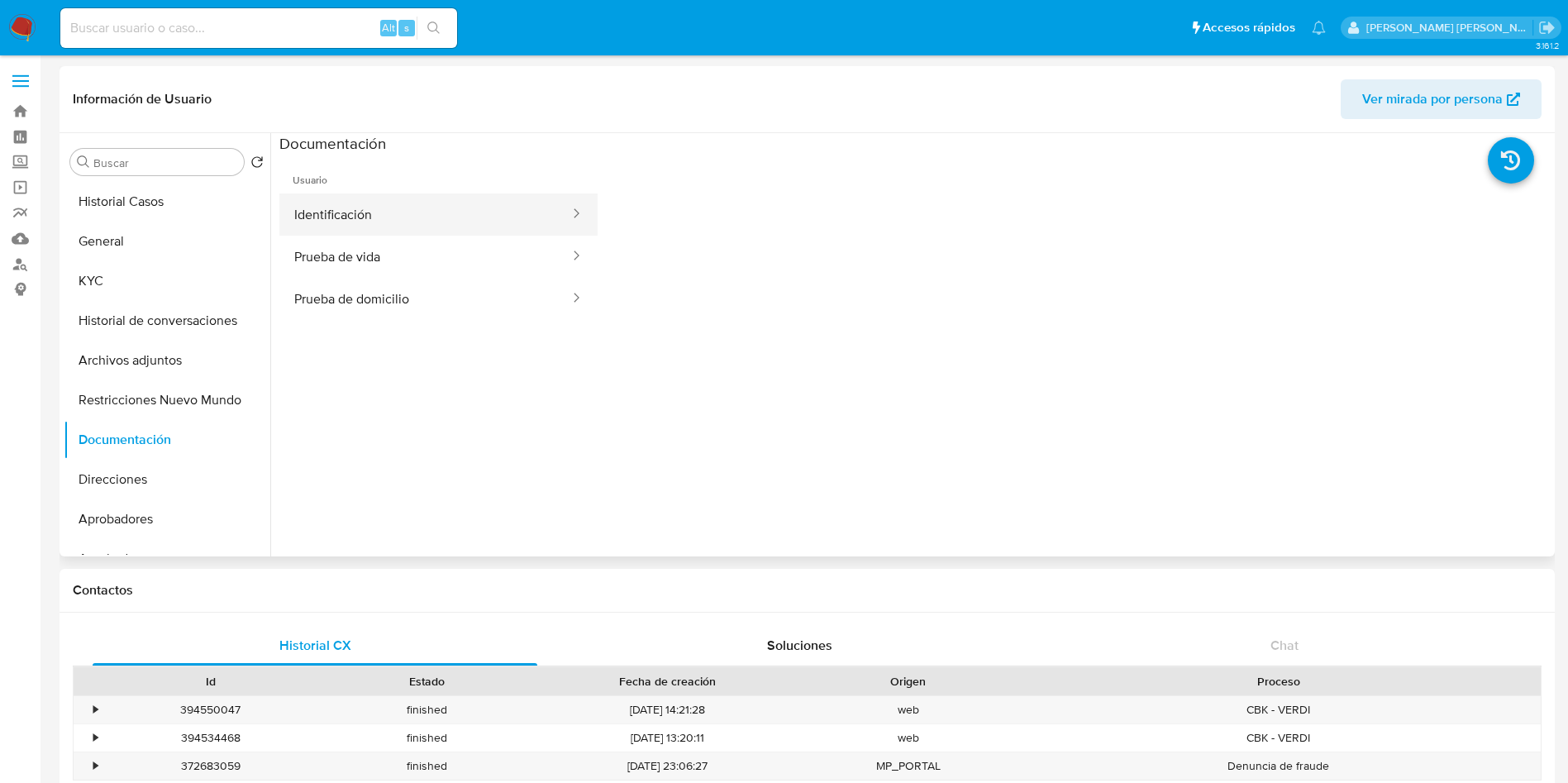
click at [380, 232] on button "Identificación" at bounding box center [425, 214] width 292 height 43
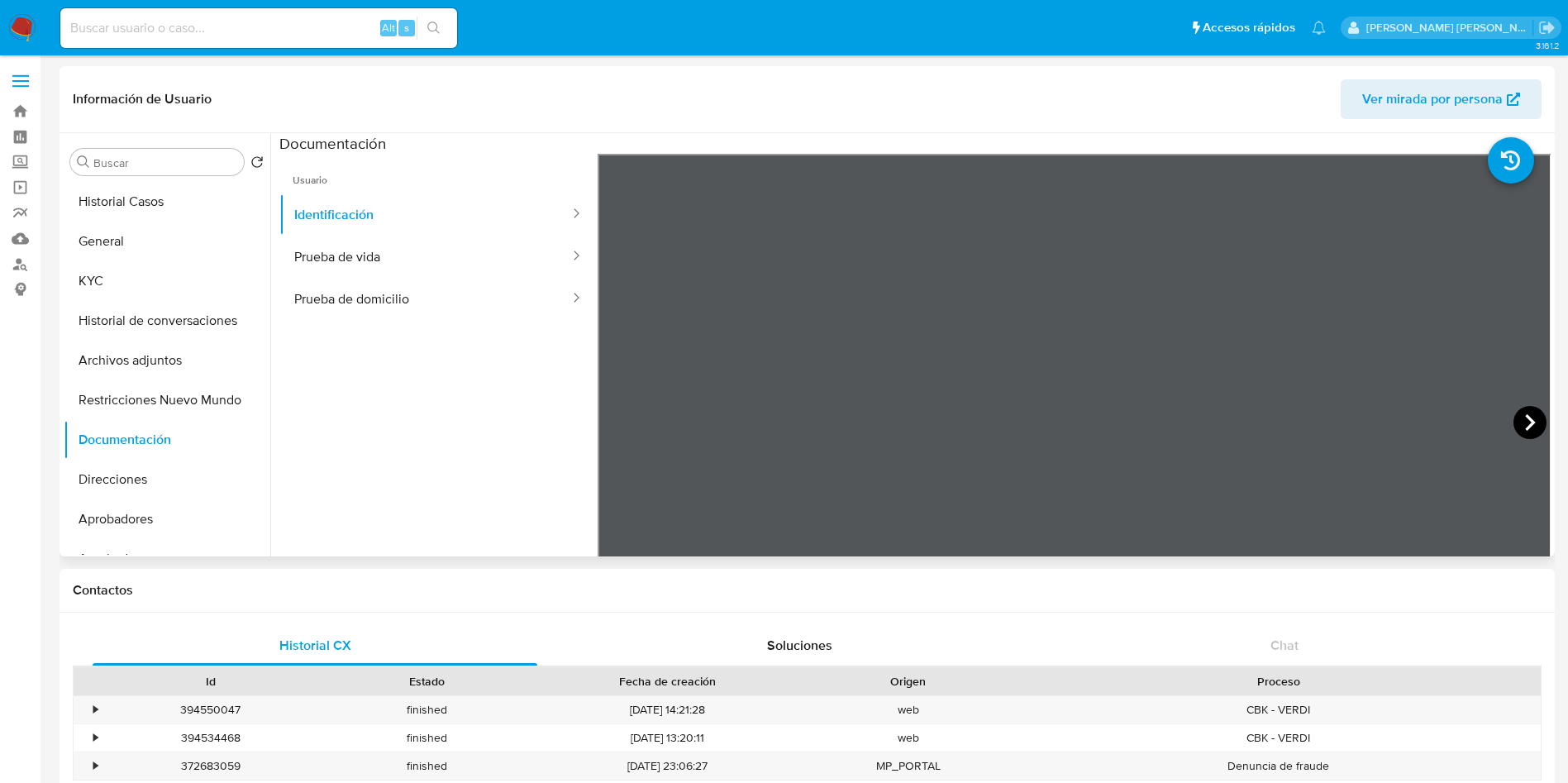
click at [1525, 428] on icon at bounding box center [1530, 422] width 10 height 17
click at [139, 483] on button "Direcciones" at bounding box center [159, 479] width 193 height 40
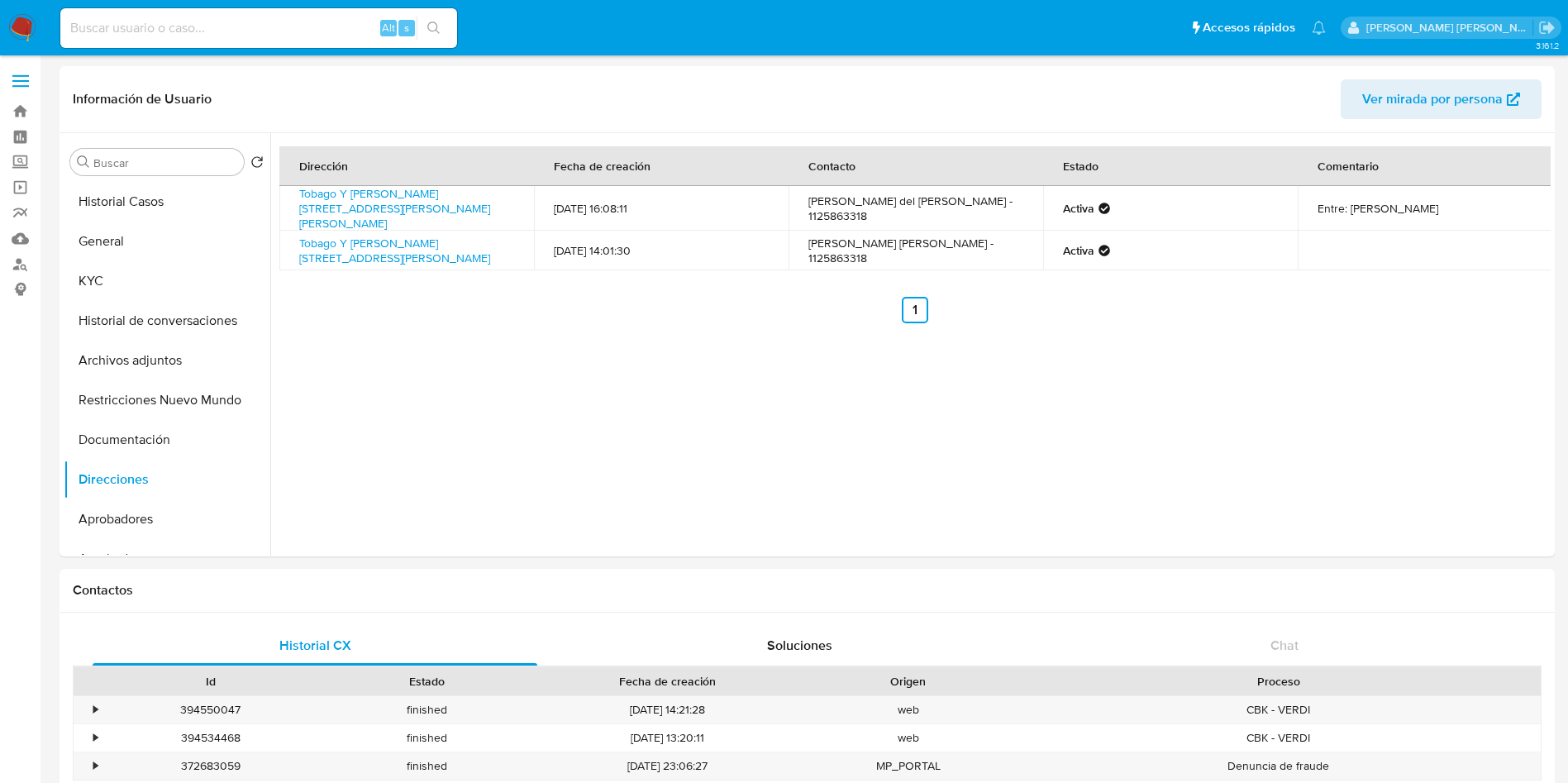
drag, startPoint x: 298, startPoint y: 187, endPoint x: 372, endPoint y: 227, distance: 84.1
click at [372, 227] on td "Tobago Y [PERSON_NAME] [STREET_ADDRESS][PERSON_NAME][PERSON_NAME]" at bounding box center [406, 208] width 254 height 45
copy link "Tobago Y [PERSON_NAME] [STREET_ADDRESS][PERSON_NAME][PERSON_NAME]"
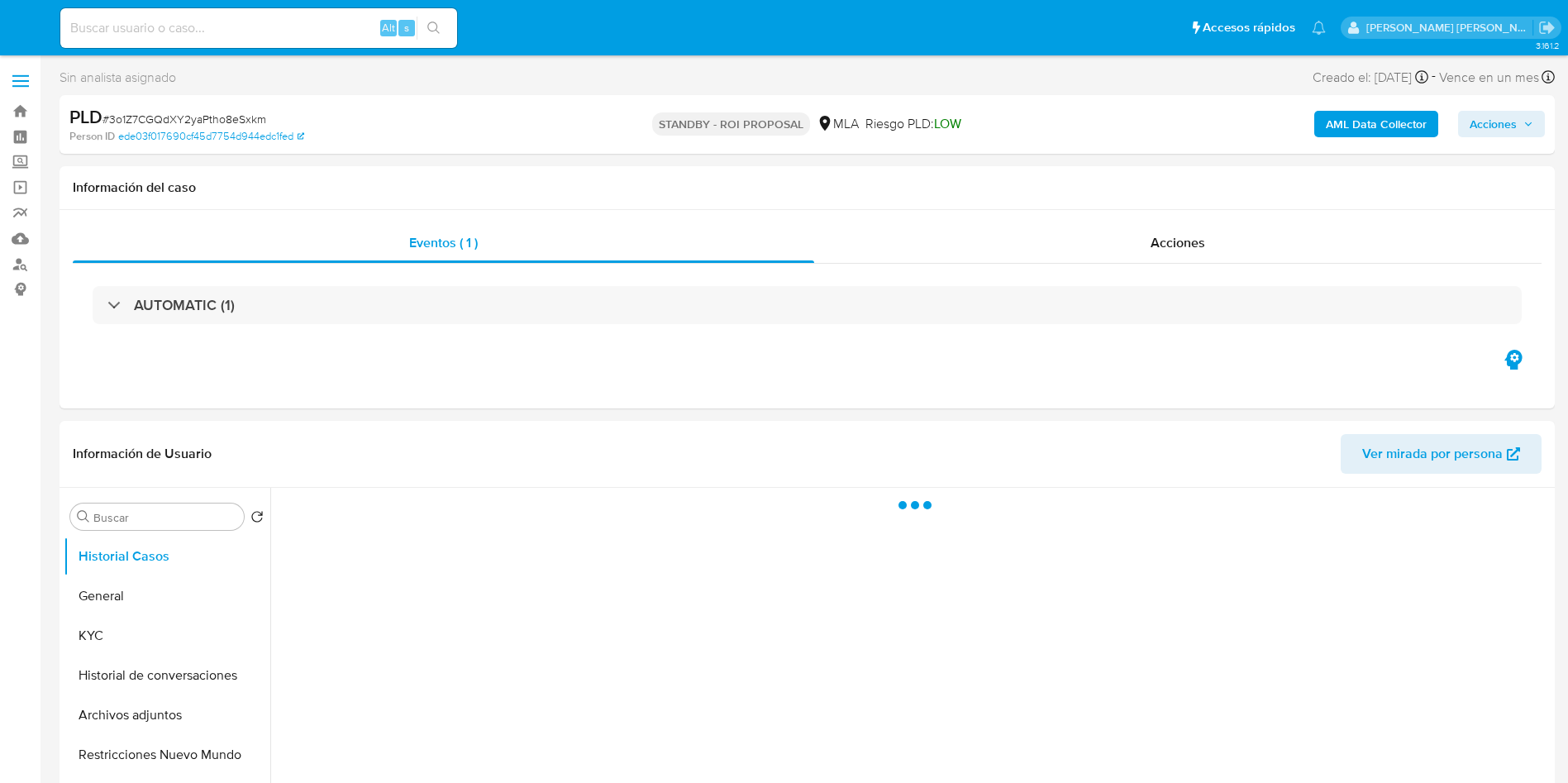
select select "10"
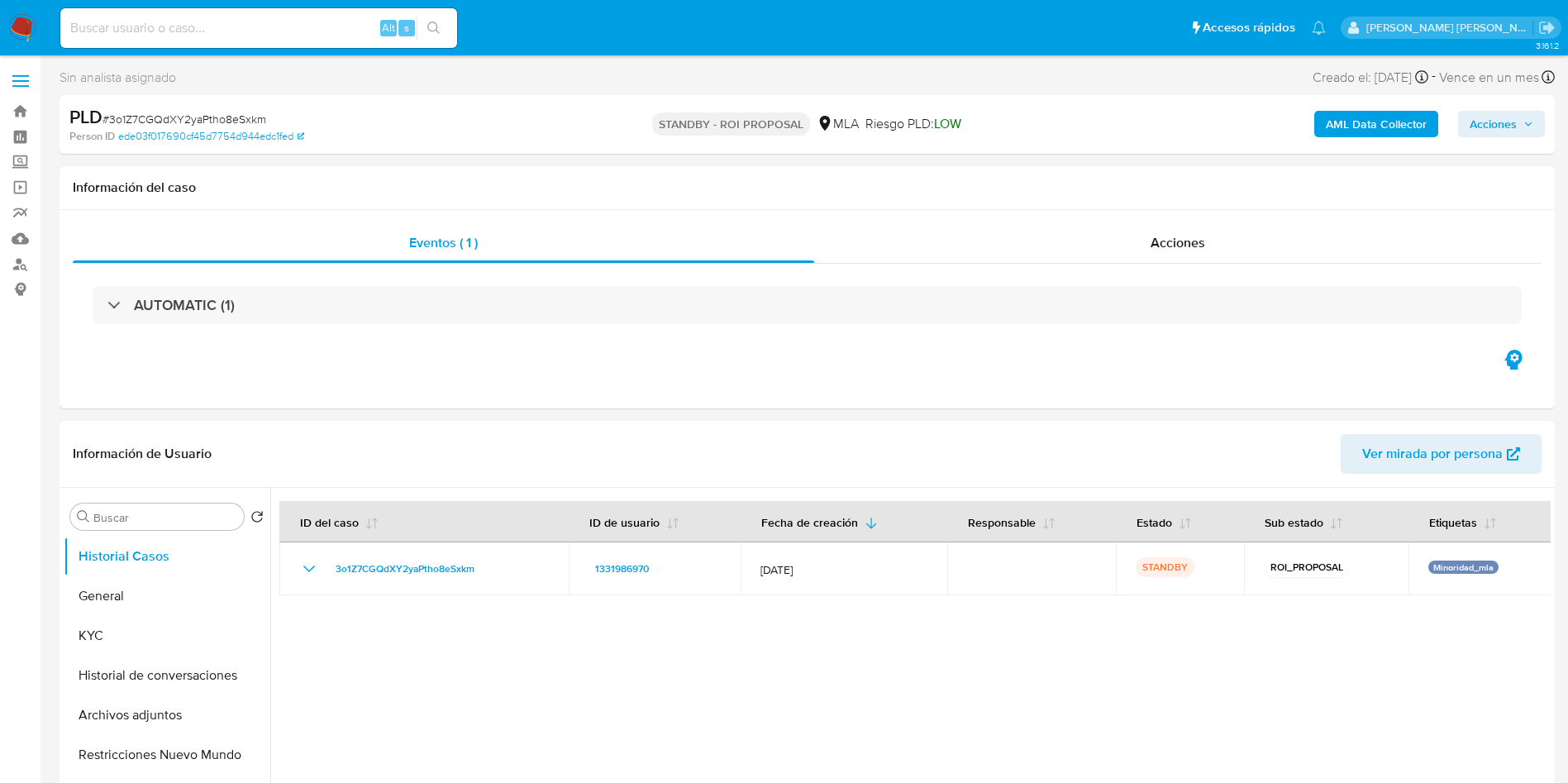
click at [261, 27] on input at bounding box center [258, 29] width 397 height 22
paste input "VYEbTSIJyCustOLNKpFsrDUI"
type input "VYEbTSIJyCustOLNKpFsrDUI"
click at [429, 30] on icon "search-icon" at bounding box center [434, 28] width 13 height 13
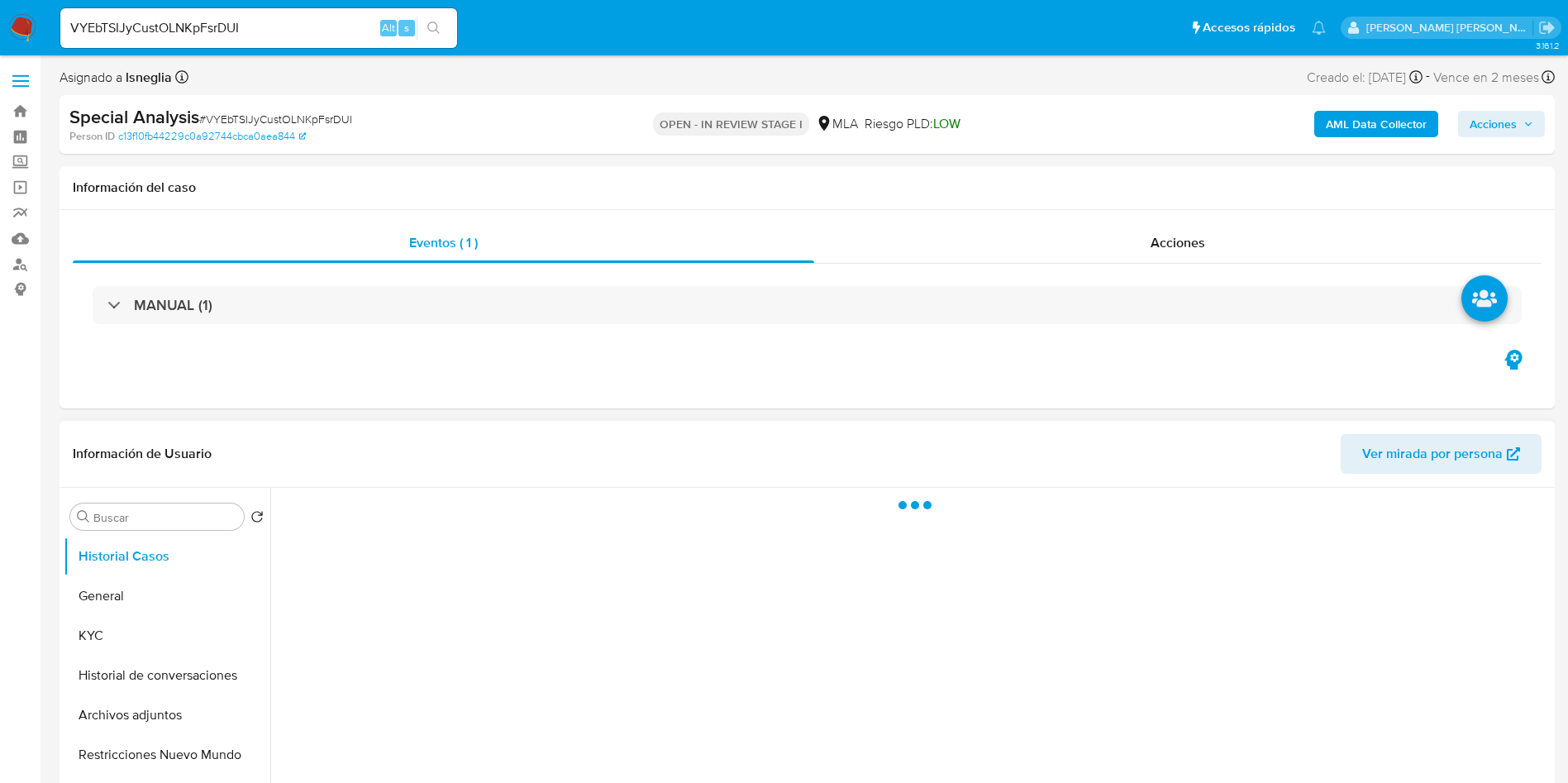
select select "10"
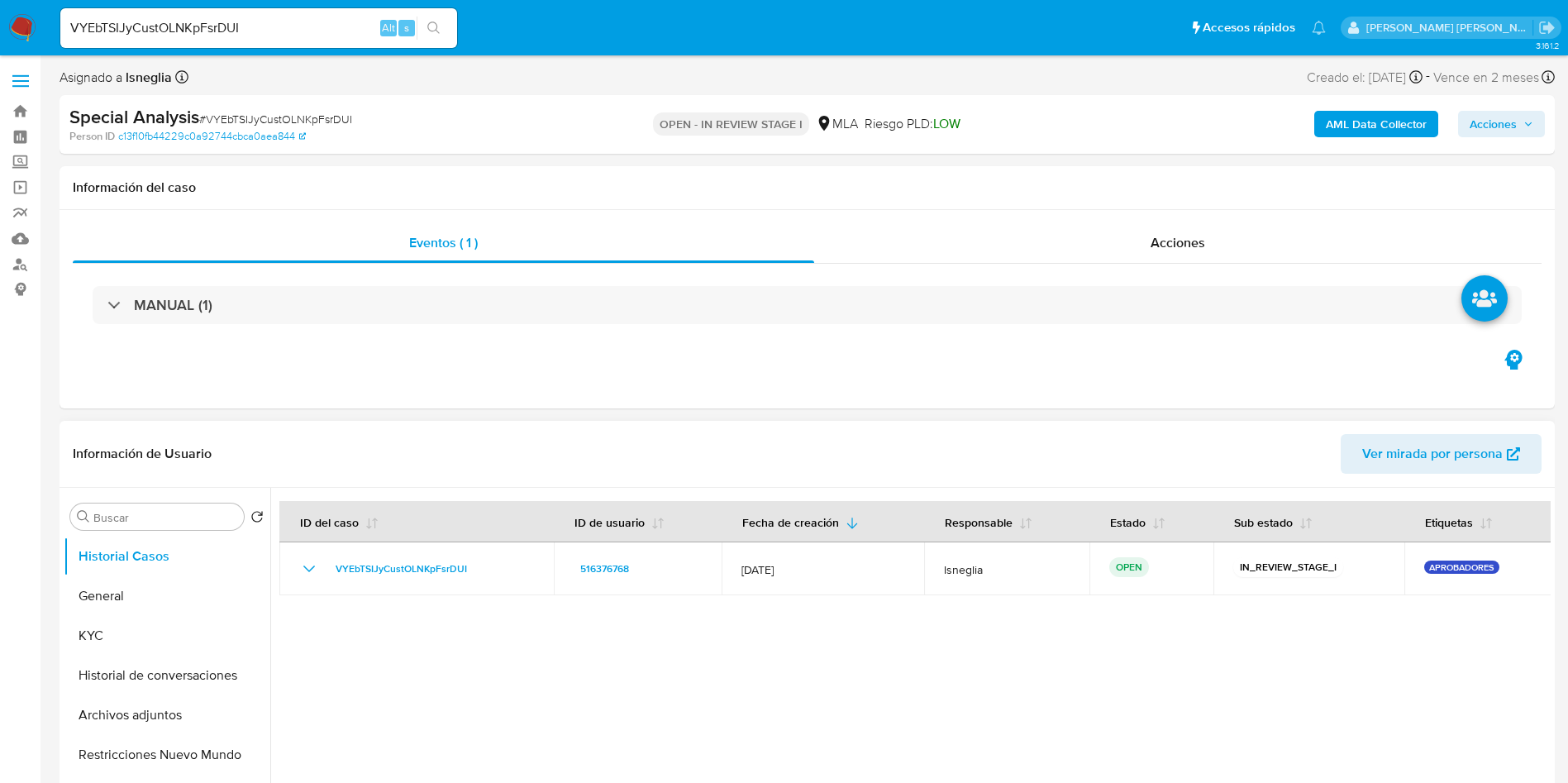
drag, startPoint x: 136, startPoint y: 584, endPoint x: 214, endPoint y: 494, distance: 119.1
click at [138, 584] on button "General" at bounding box center [166, 596] width 207 height 40
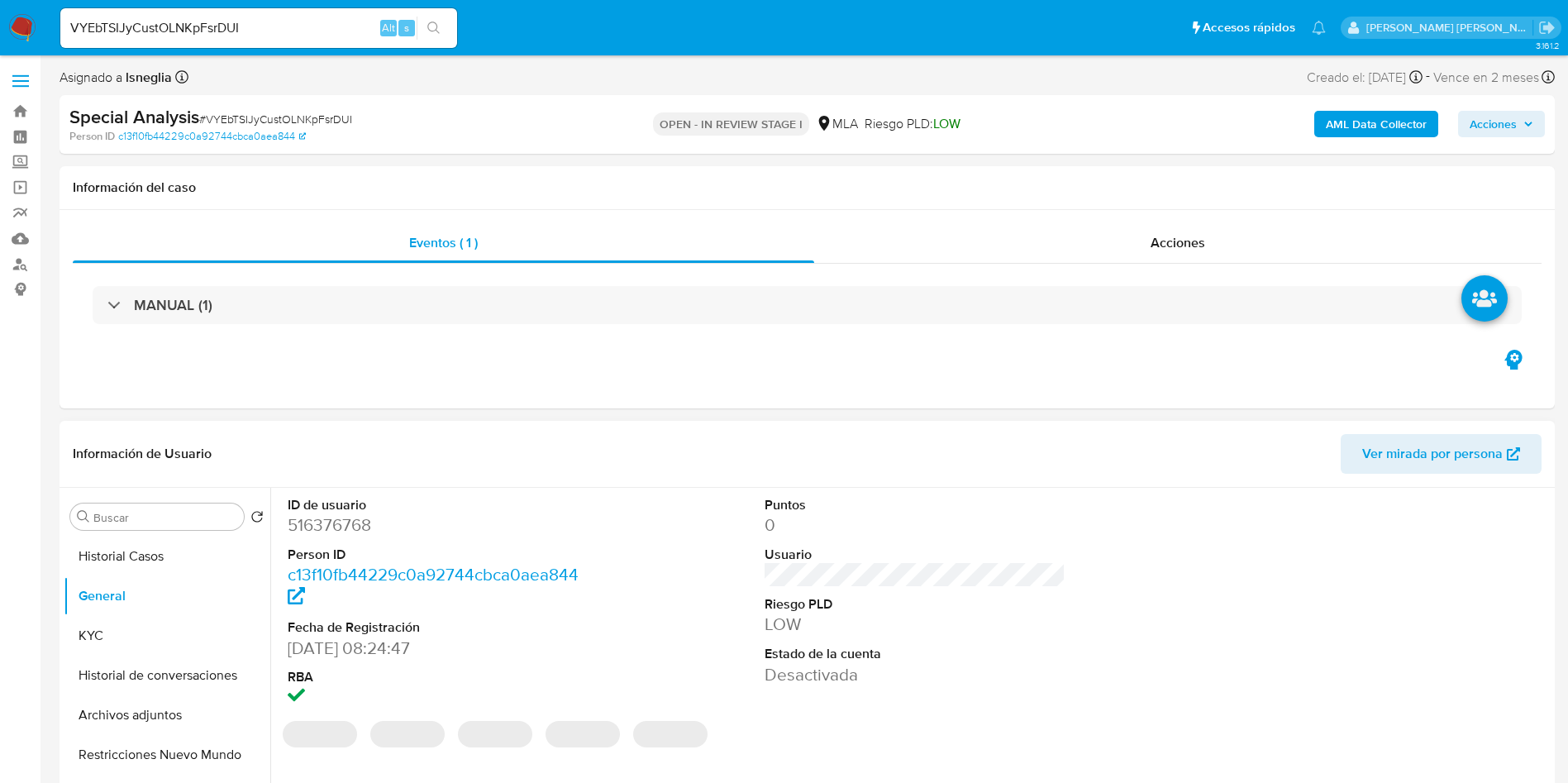
click at [336, 534] on dd "516376768" at bounding box center [439, 525] width 302 height 23
copy dd "516376768"
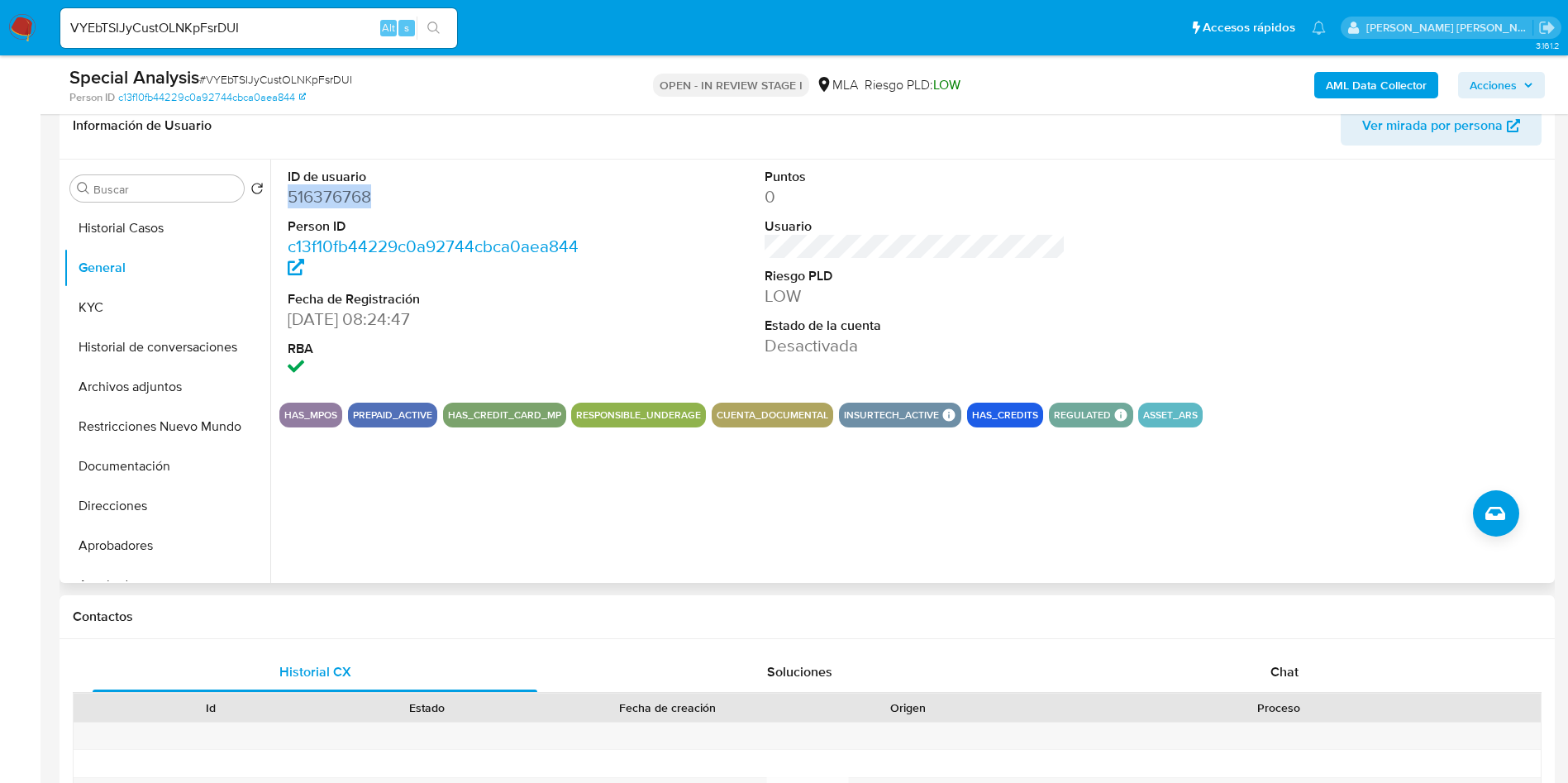
scroll to position [248, 0]
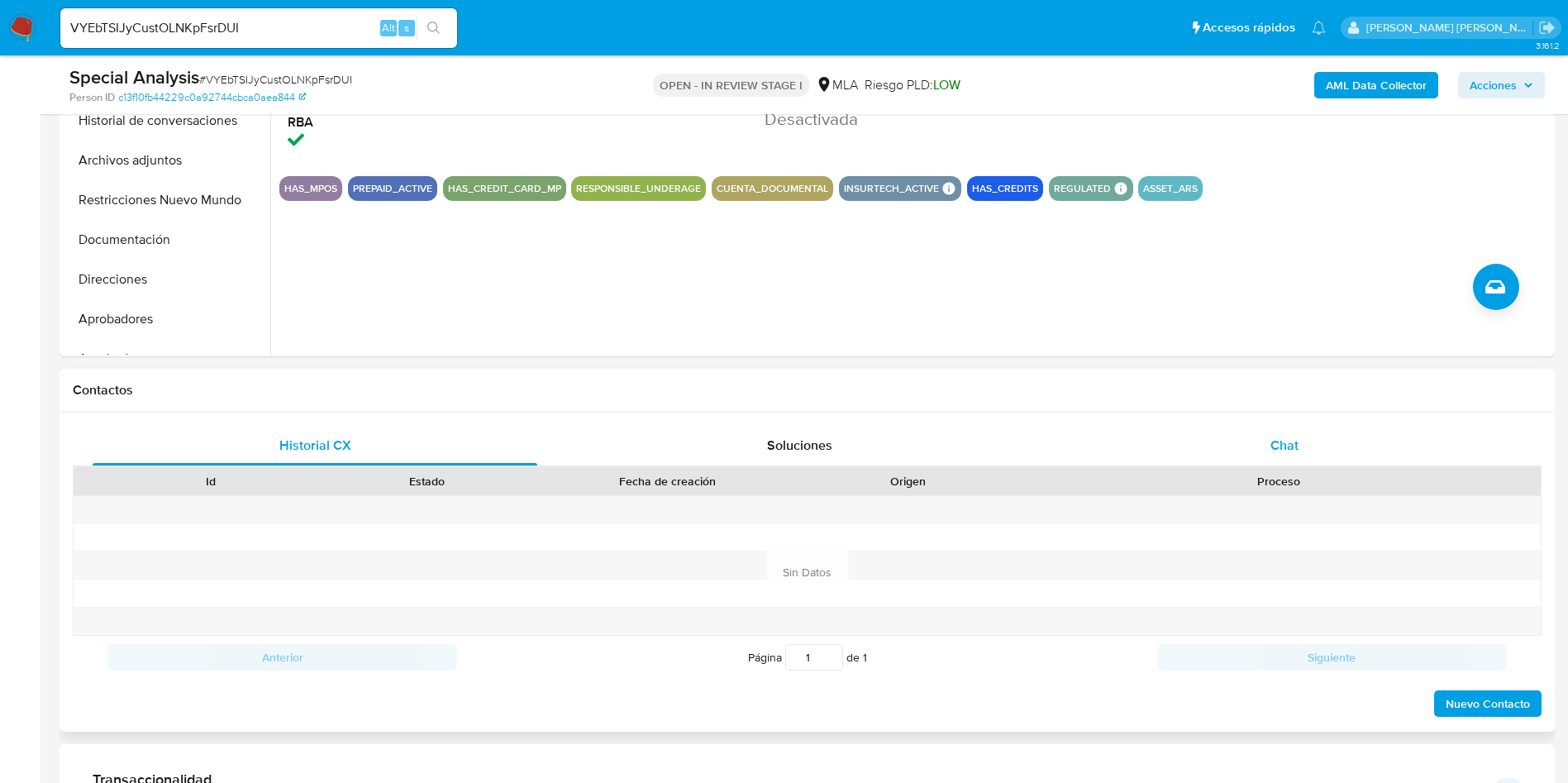
click at [1280, 434] on div "Chat" at bounding box center [1284, 445] width 444 height 40
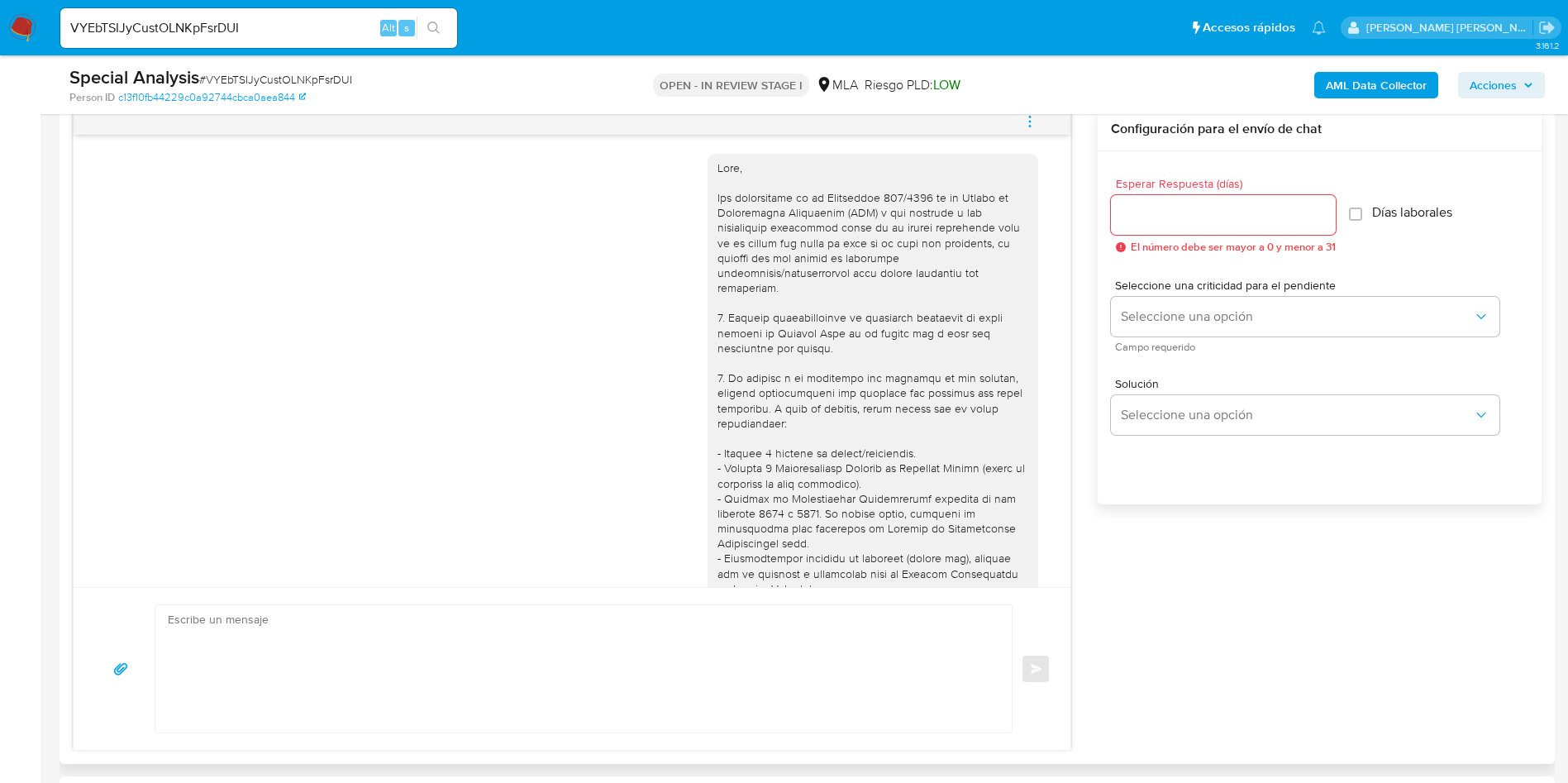
scroll to position [0, 0]
click at [1034, 123] on icon "menu-action" at bounding box center [1029, 121] width 15 height 15
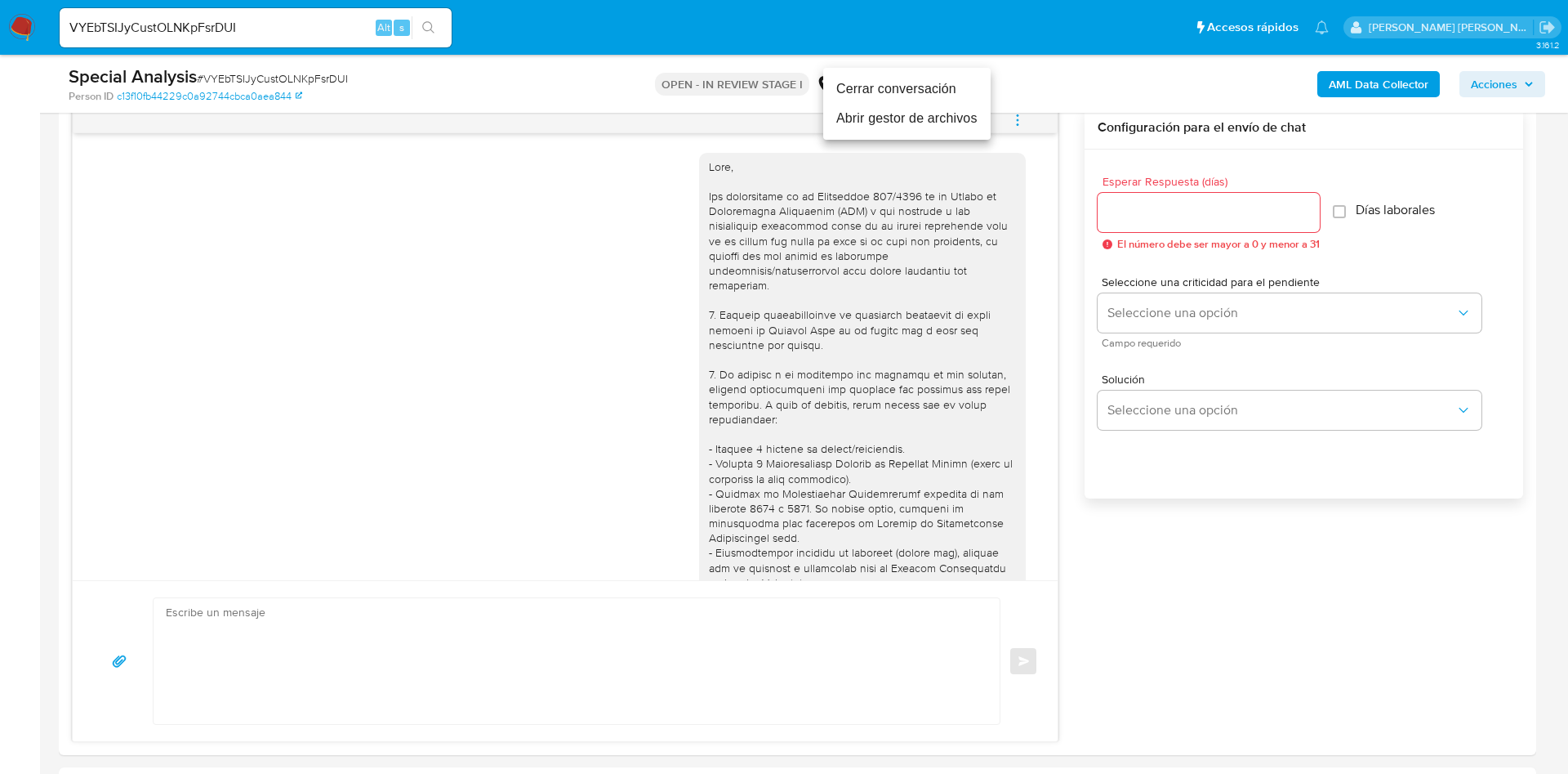
click at [905, 89] on li "Cerrar conversación" at bounding box center [907, 89] width 167 height 29
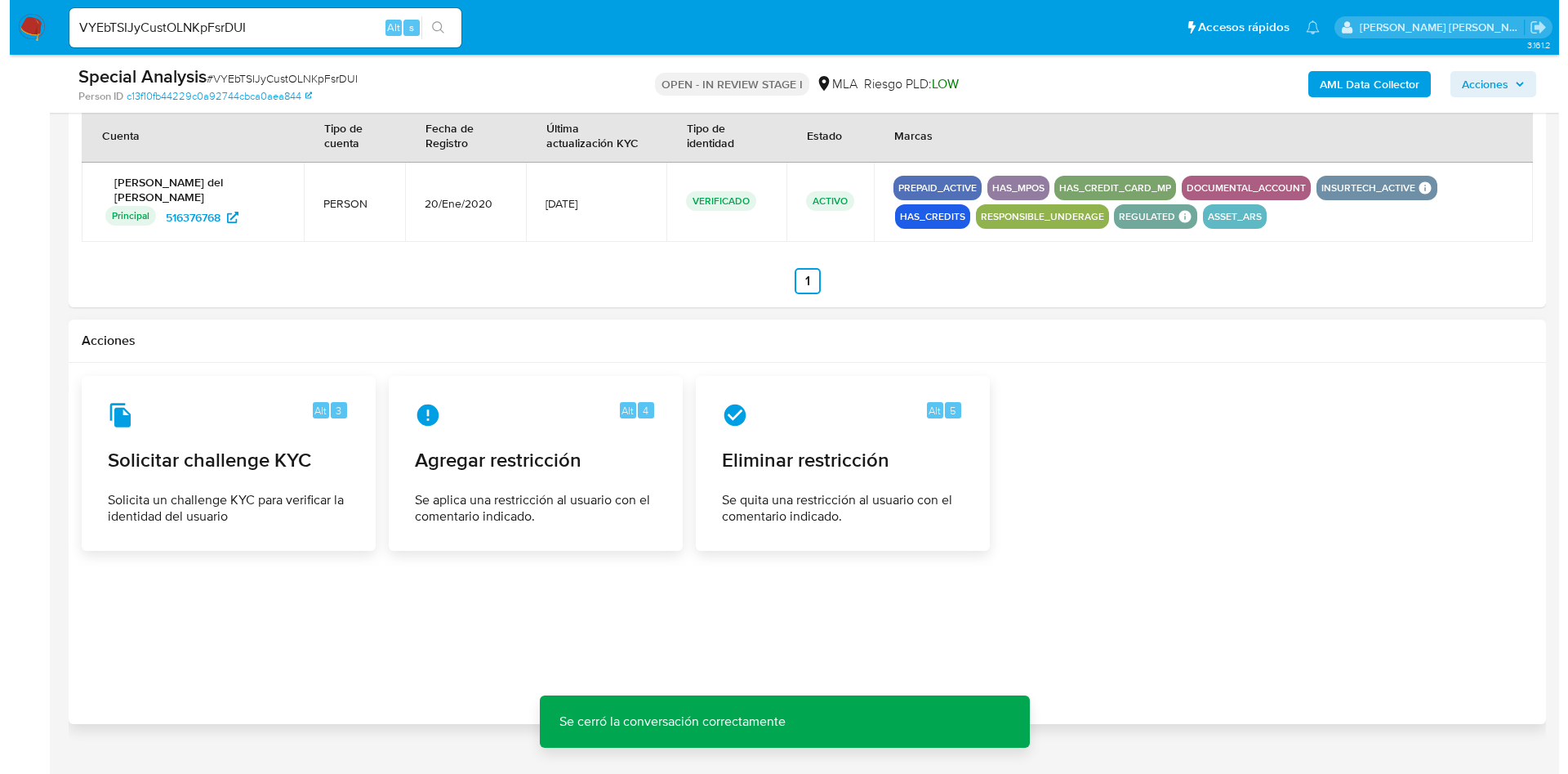
scroll to position [2542, 0]
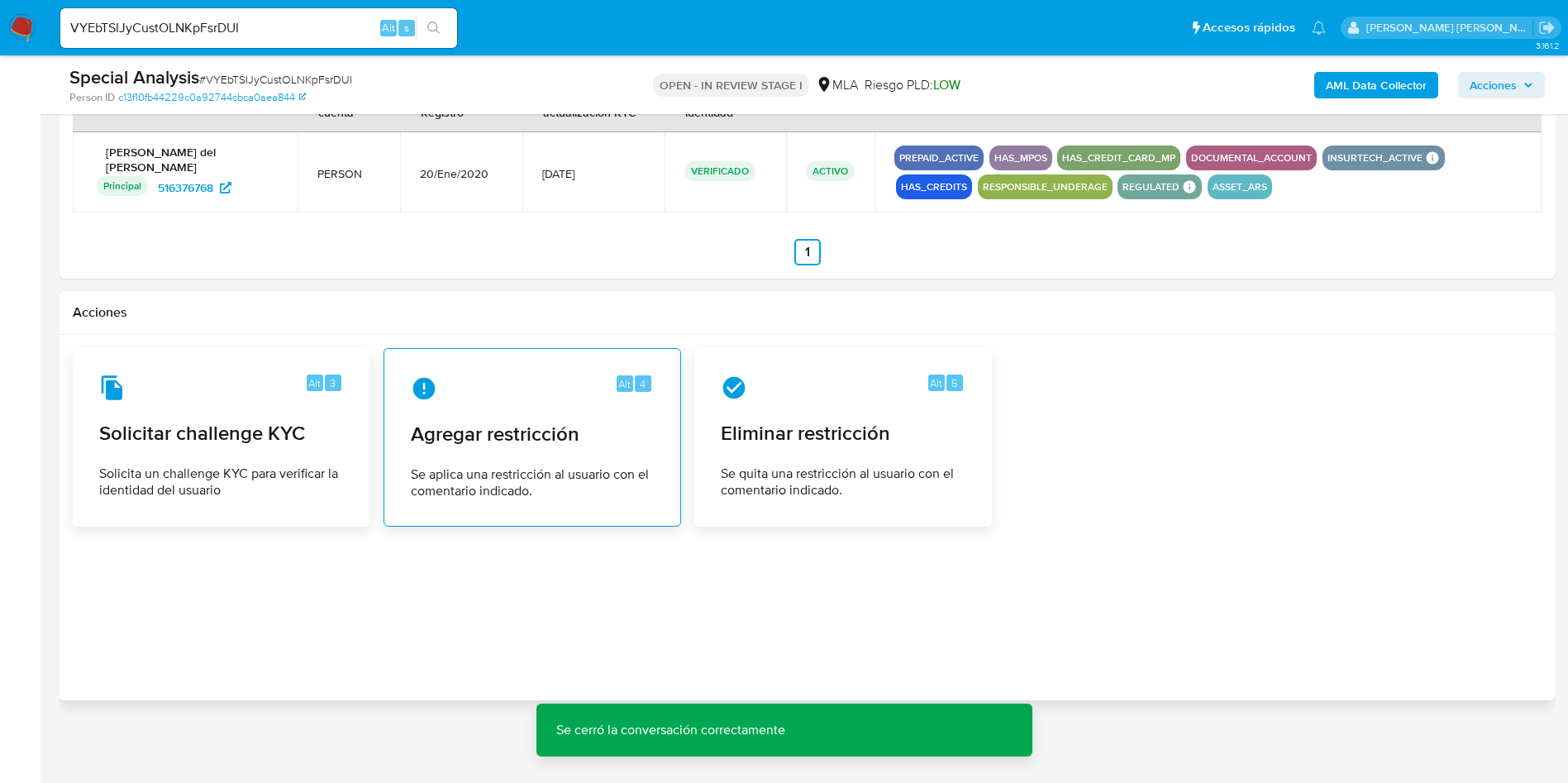
click at [551, 439] on span "Agregar restricción" at bounding box center [533, 434] width 244 height 25
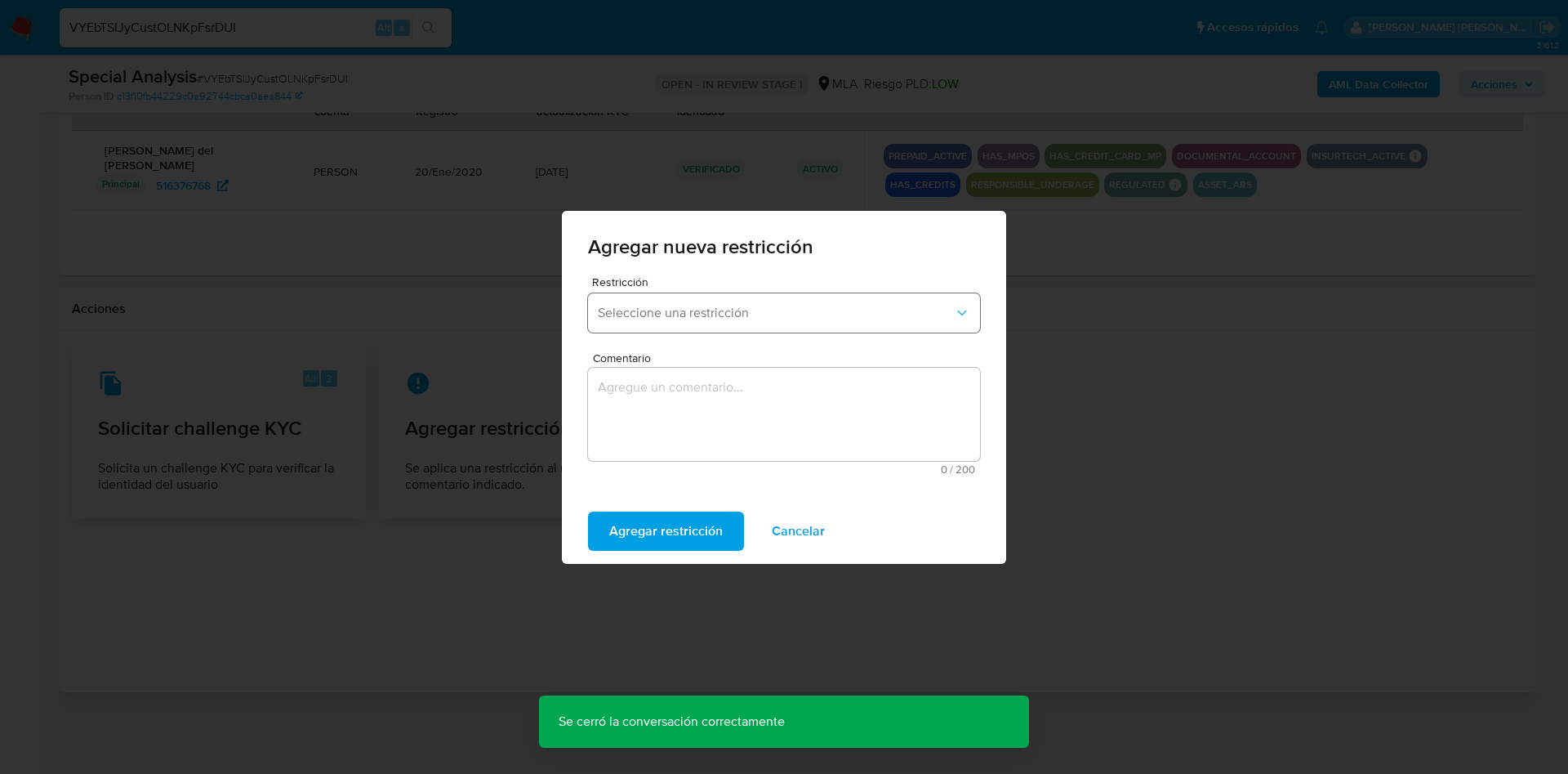
click at [694, 314] on span "Seleccione una restricción" at bounding box center [776, 312] width 356 height 17
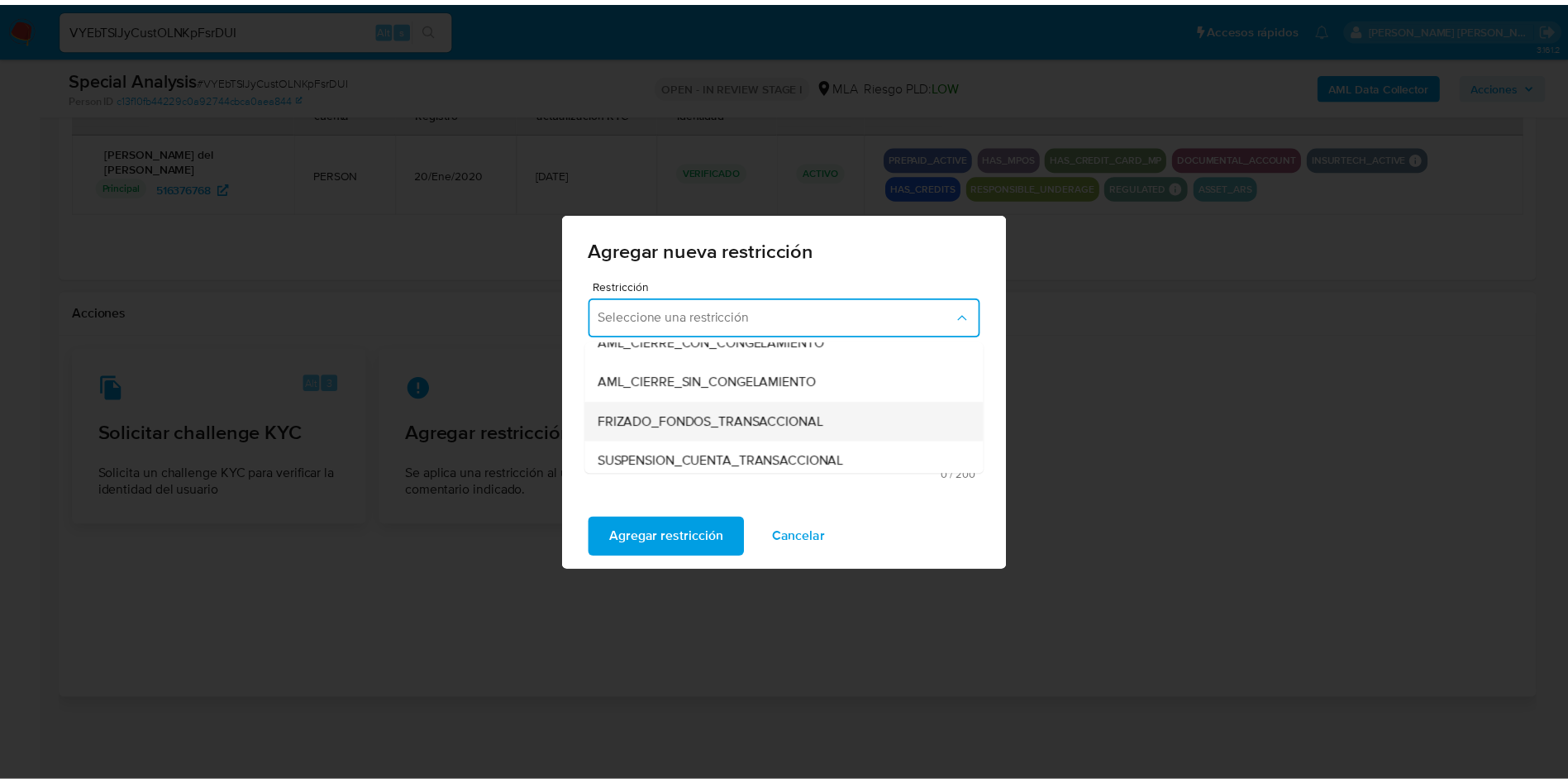
scroll to position [133, 0]
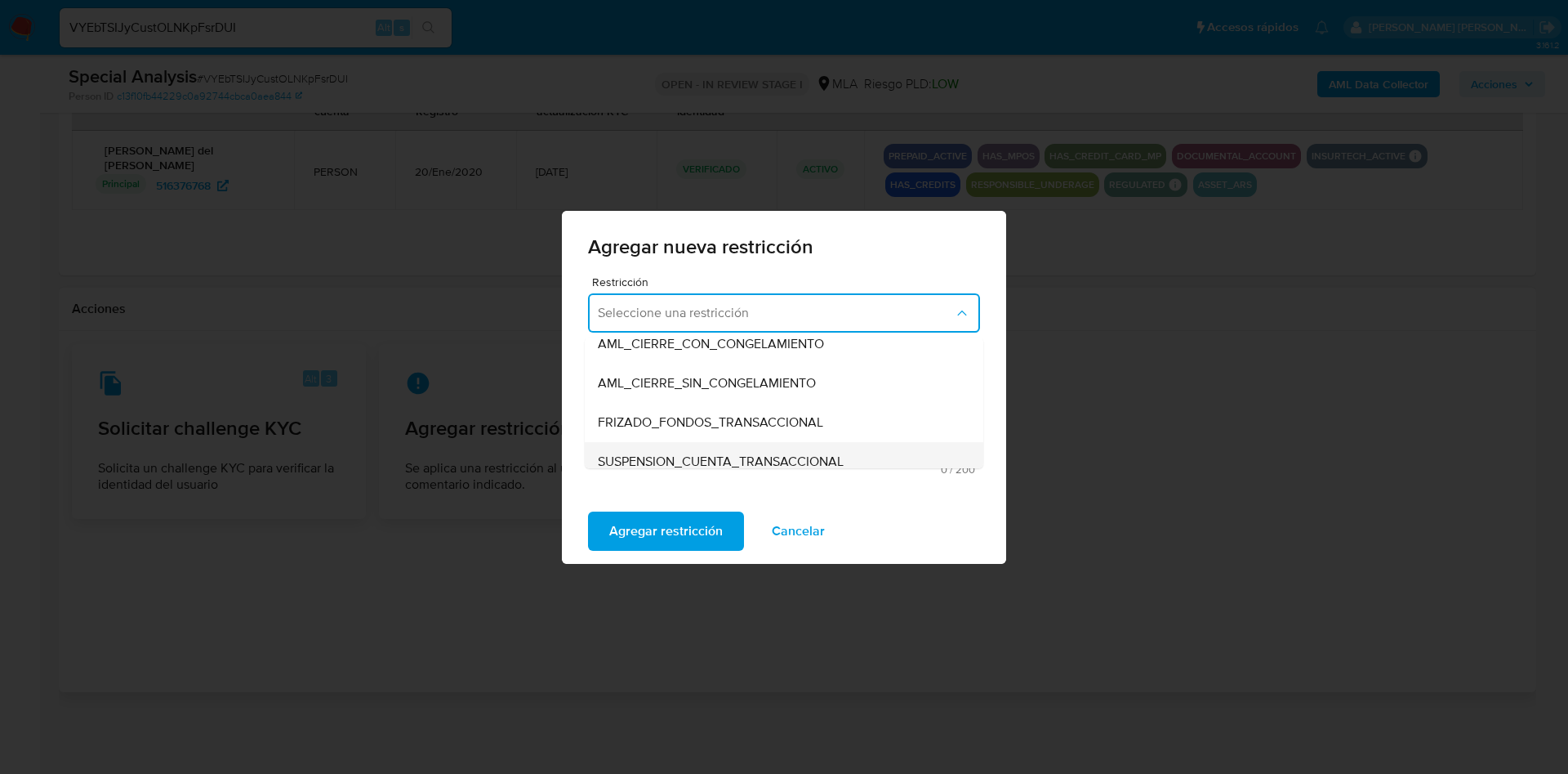
click at [684, 455] on span "SUSPENSION_CUENTA_TRANSACCIONAL" at bounding box center [720, 461] width 246 height 17
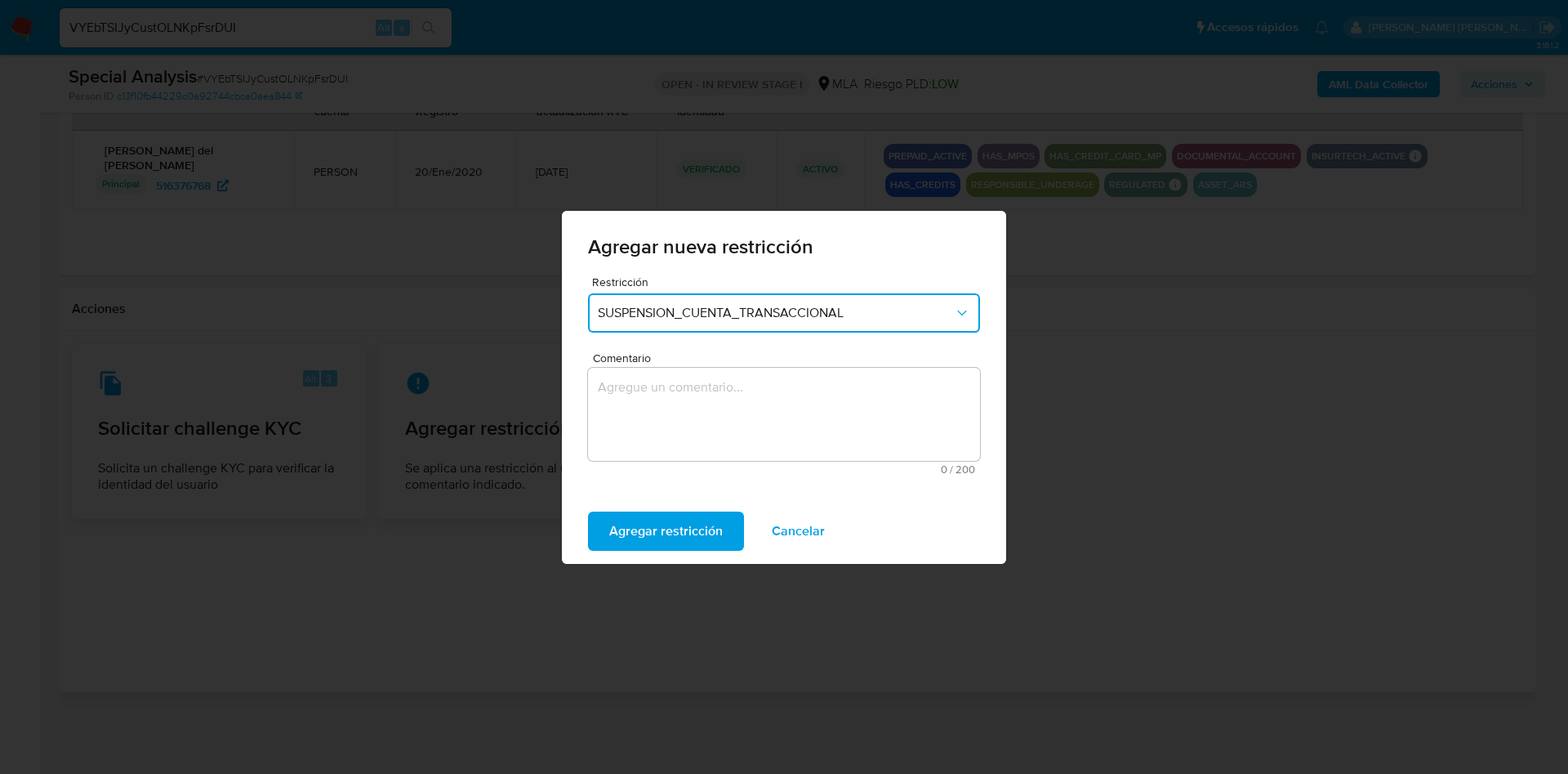
click at [659, 424] on textarea "Comentario" at bounding box center [784, 414] width 392 height 93
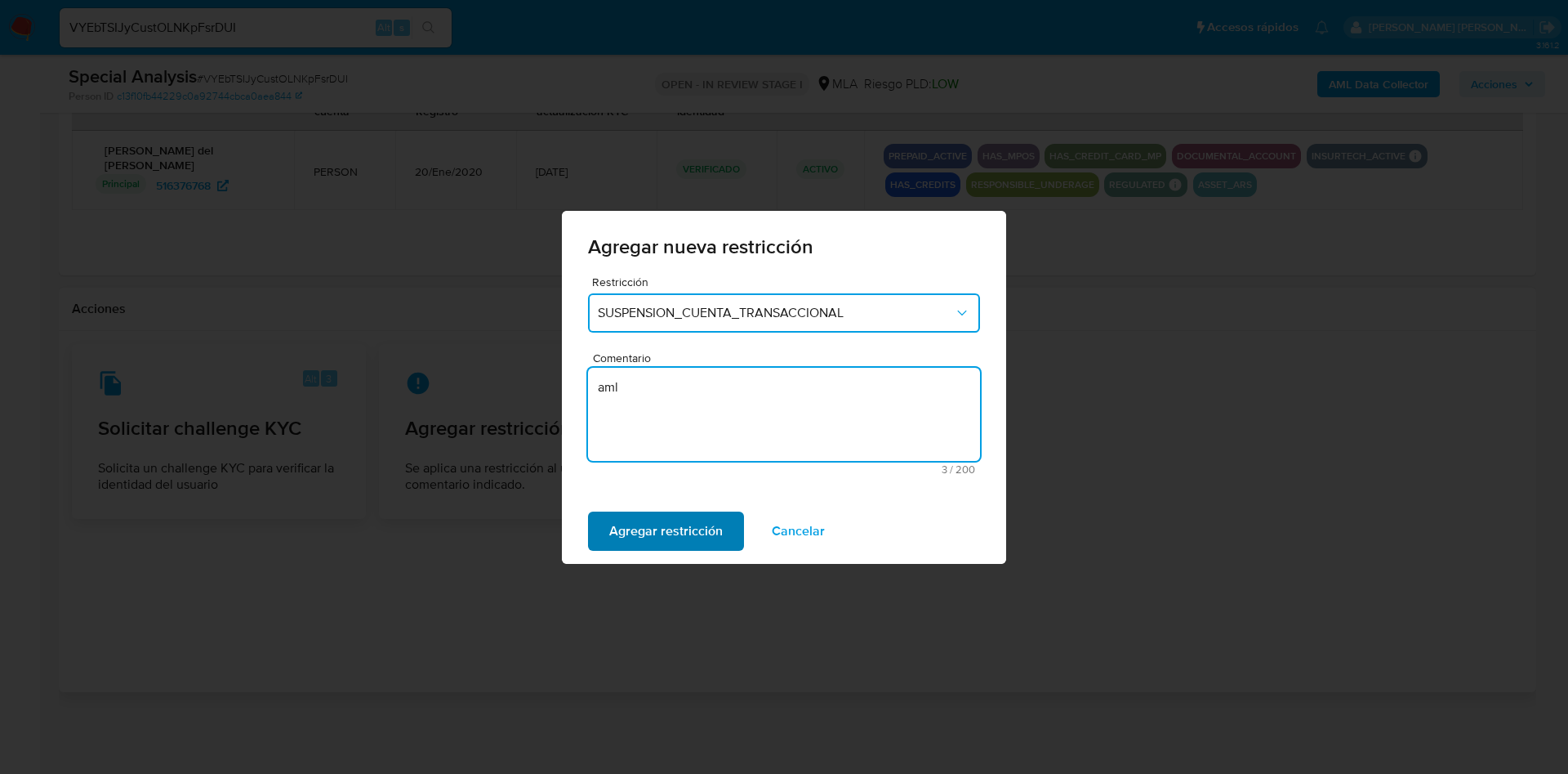
type textarea "aml"
click at [662, 523] on span "Agregar restricción" at bounding box center [666, 530] width 113 height 36
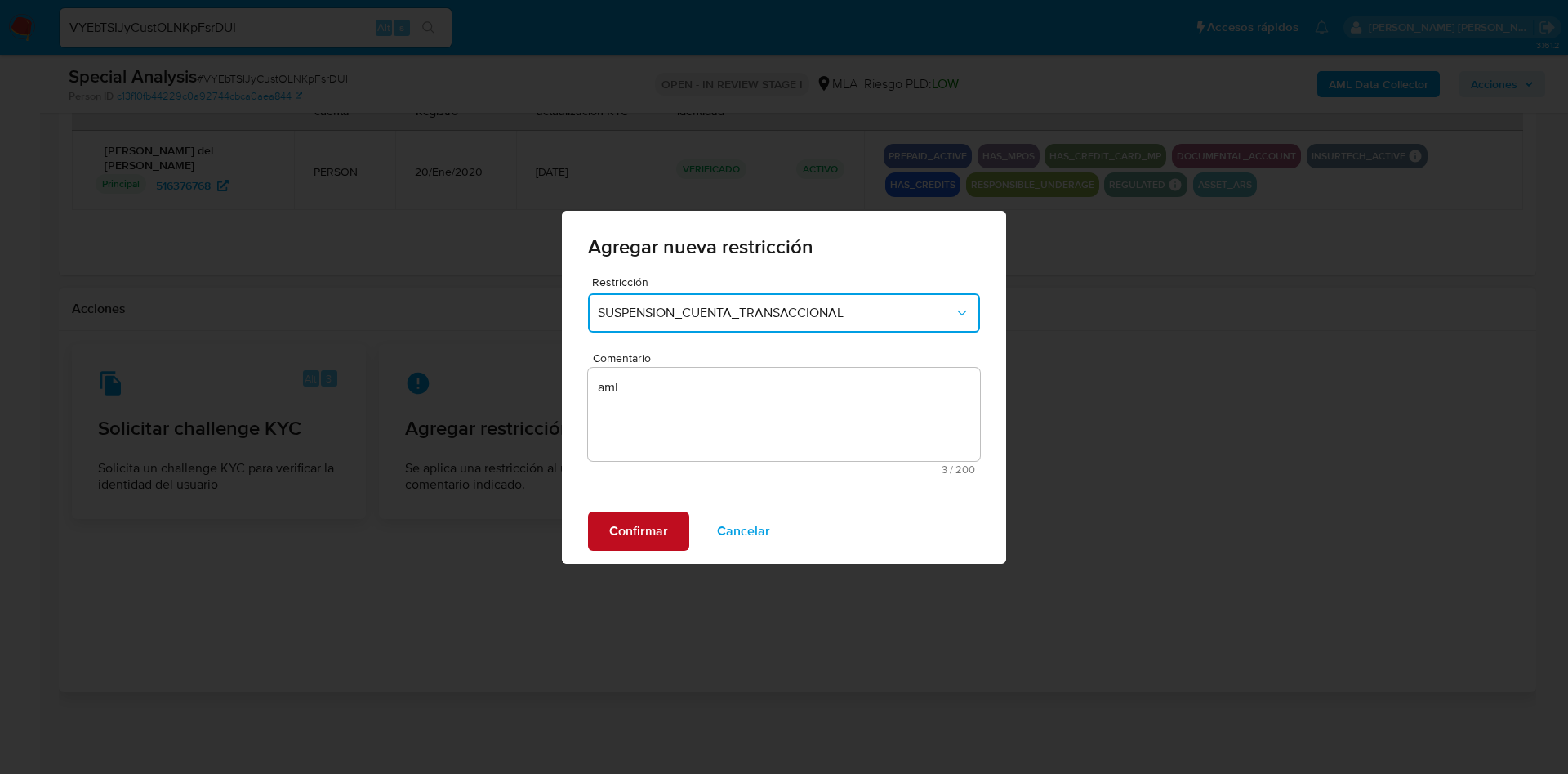
click at [656, 530] on span "Confirmar" at bounding box center [639, 530] width 59 height 36
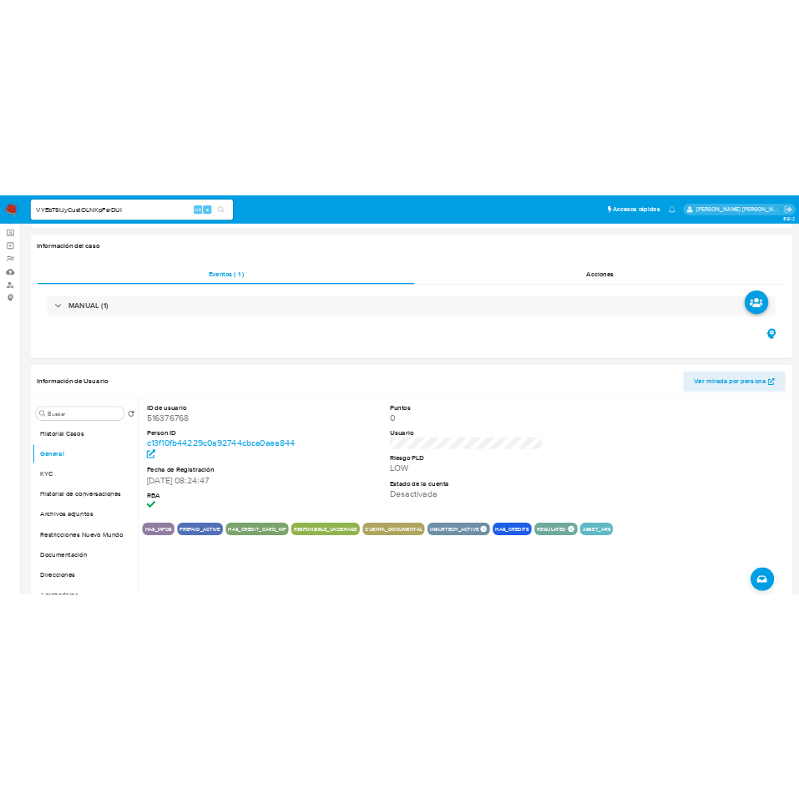
scroll to position [251, 0]
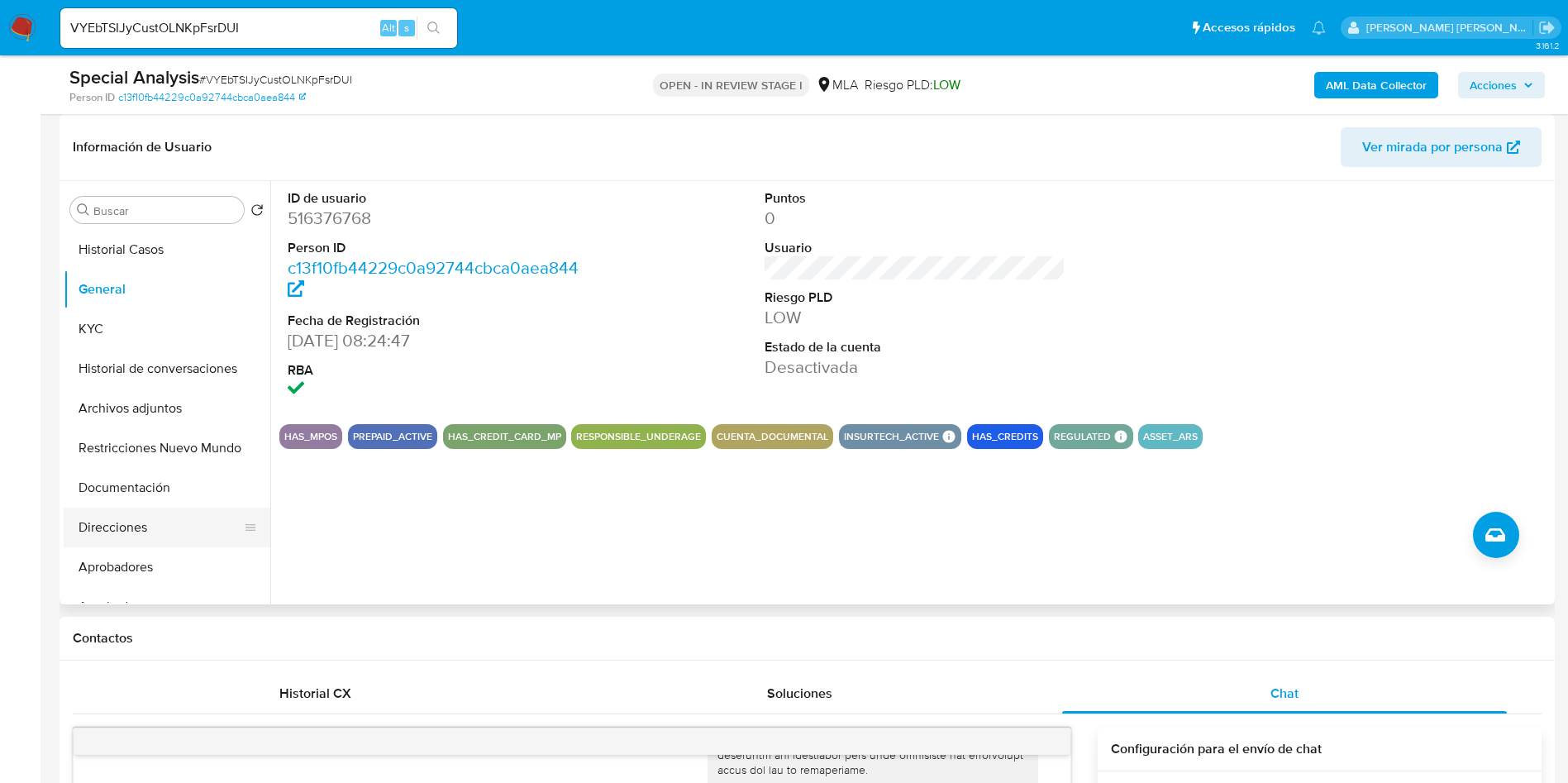
click at [135, 520] on button "Direcciones" at bounding box center [159, 528] width 193 height 40
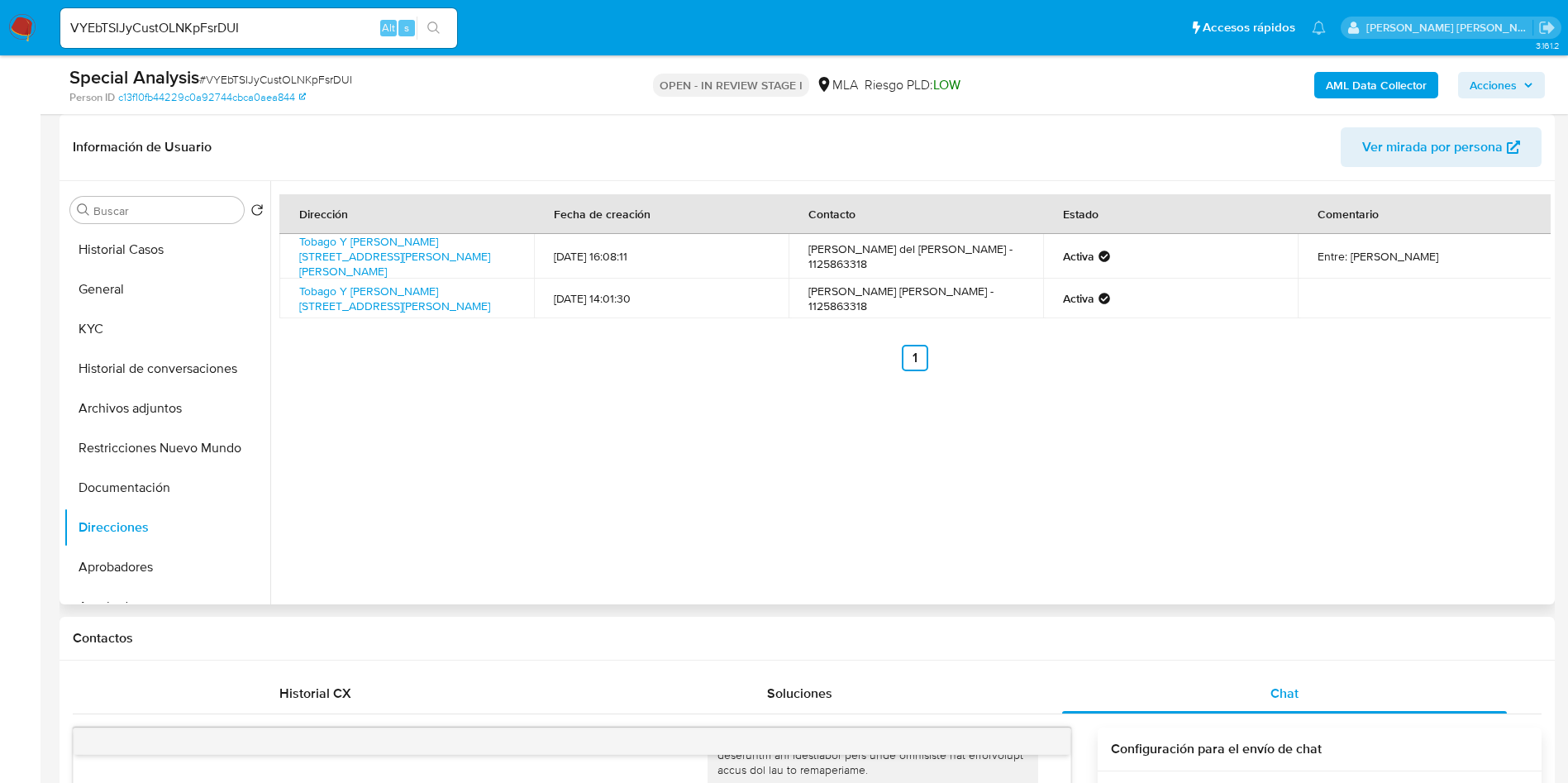
drag, startPoint x: 293, startPoint y: 243, endPoint x: 377, endPoint y: 273, distance: 89.2
click at [377, 273] on td "Tobago Y Miller 5525, José C Paz / San Atilio, Buenos Aires, 1665, Argentina 55…" at bounding box center [406, 255] width 254 height 45
copy link "Tobago Y Miller 5525, José C Paz / San Atilio, Buenos Aires, 1665, Argentina 55…"
click at [422, 241] on link "Tobago Y Miller 5525, José C Paz / San Atilio, Buenos Aires, 1665, Argentina 55…" at bounding box center [394, 255] width 191 height 47
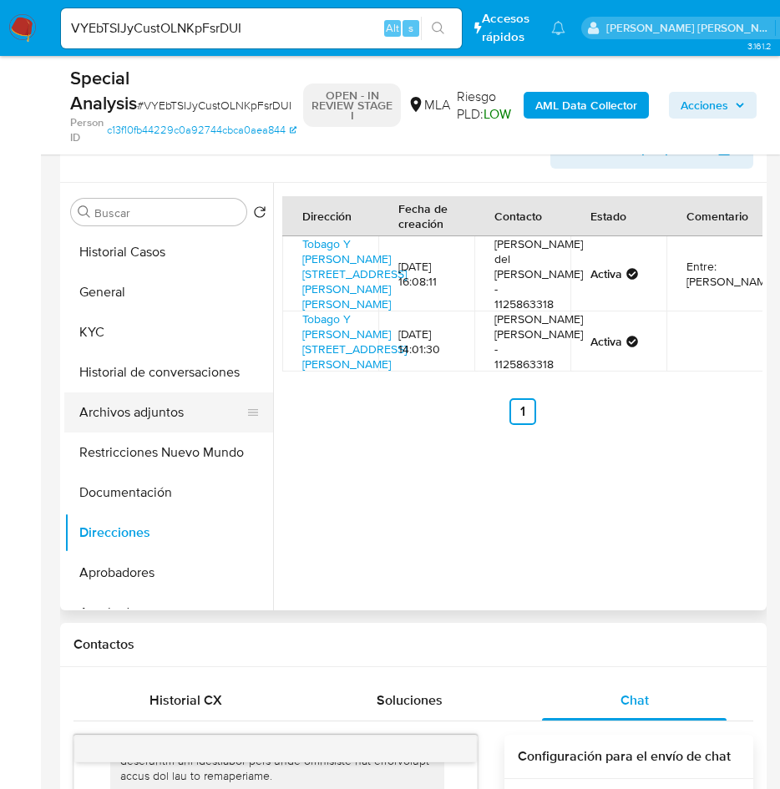
click at [185, 417] on button "Archivos adjuntos" at bounding box center [161, 412] width 195 height 40
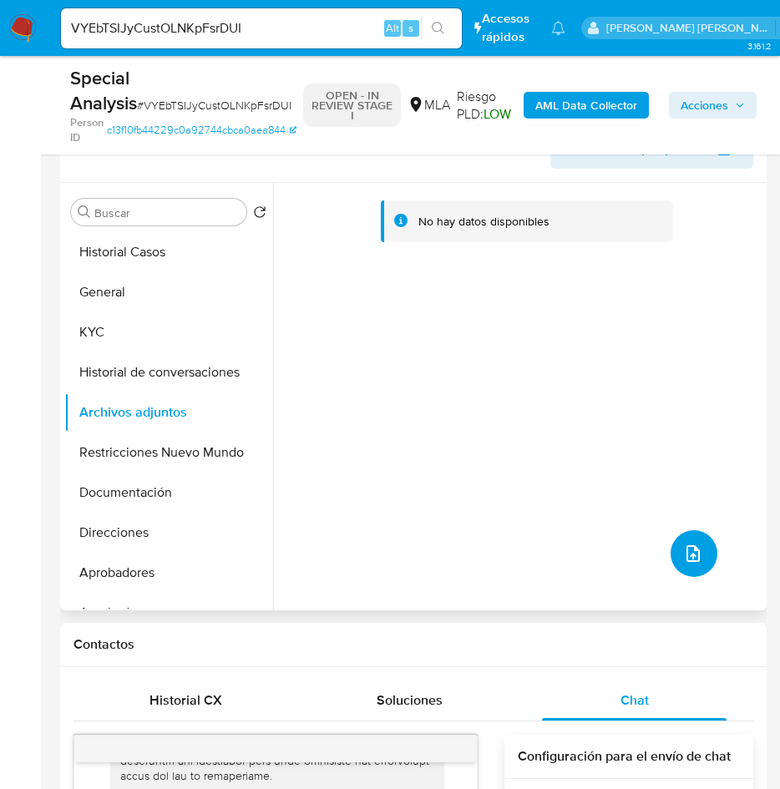
click at [692, 554] on icon "upload-file" at bounding box center [692, 553] width 13 height 17
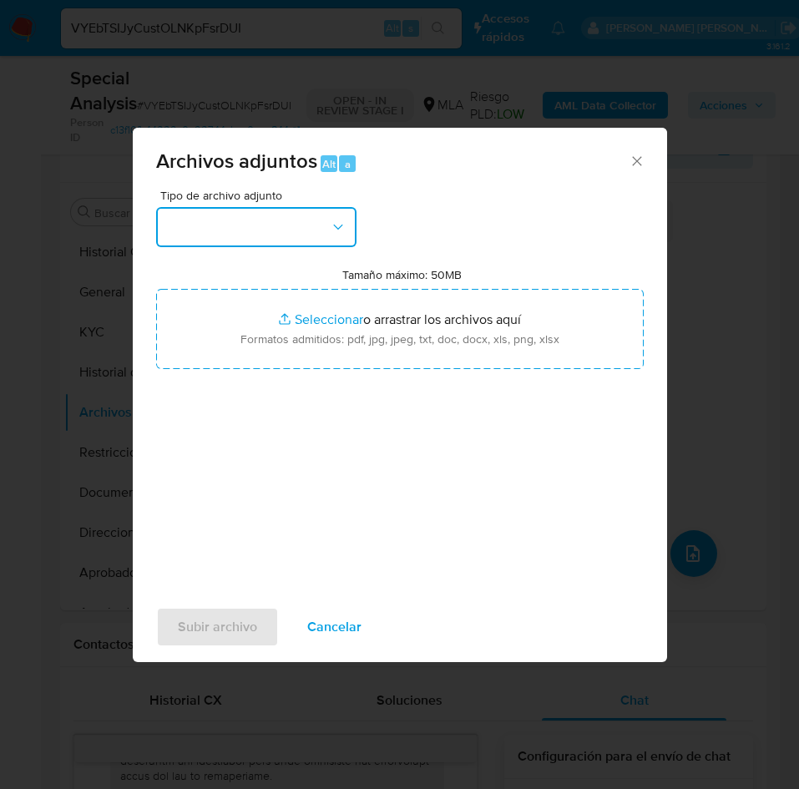
click at [287, 215] on button "button" at bounding box center [256, 227] width 200 height 40
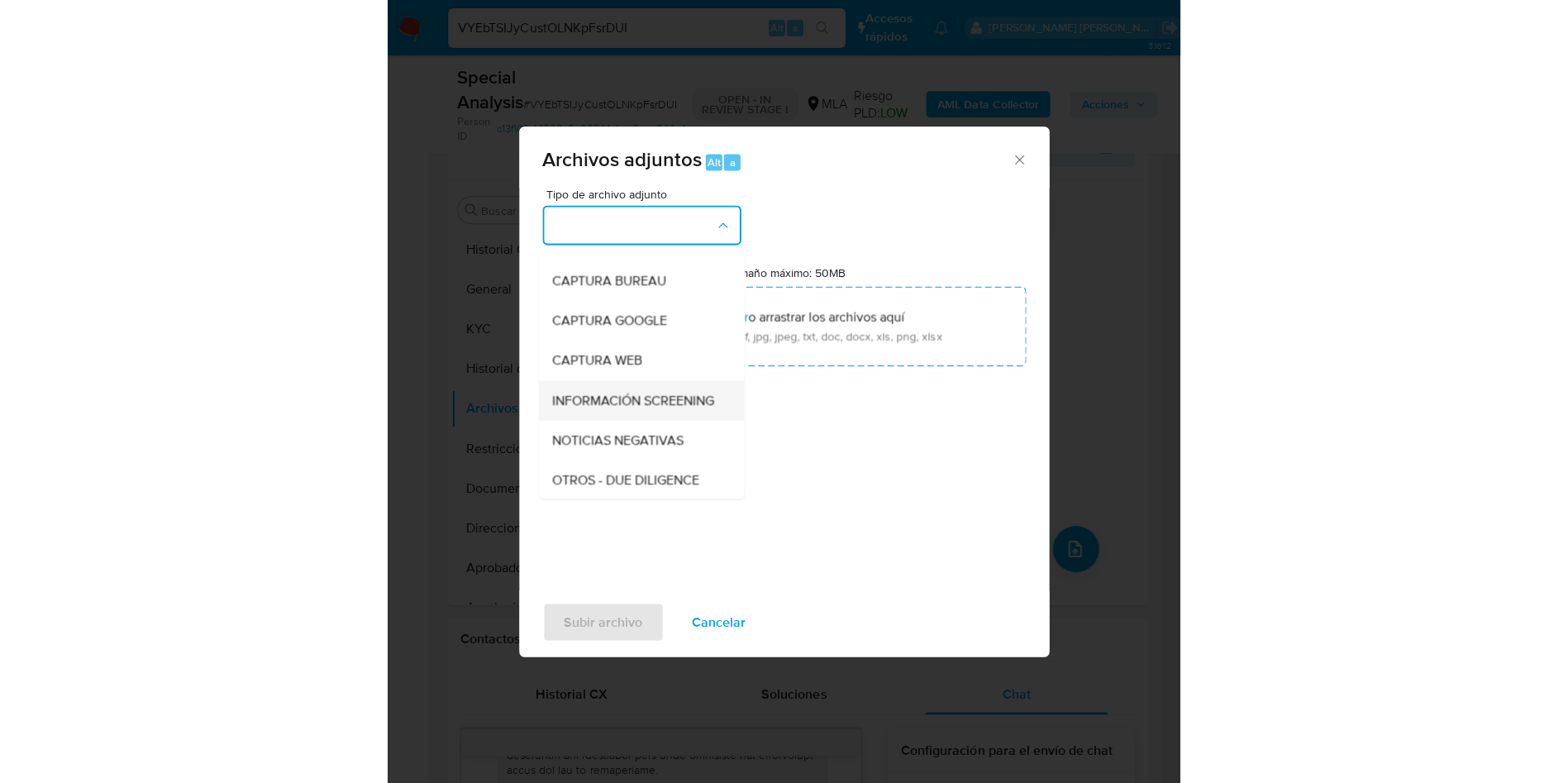
scroll to position [124, 0]
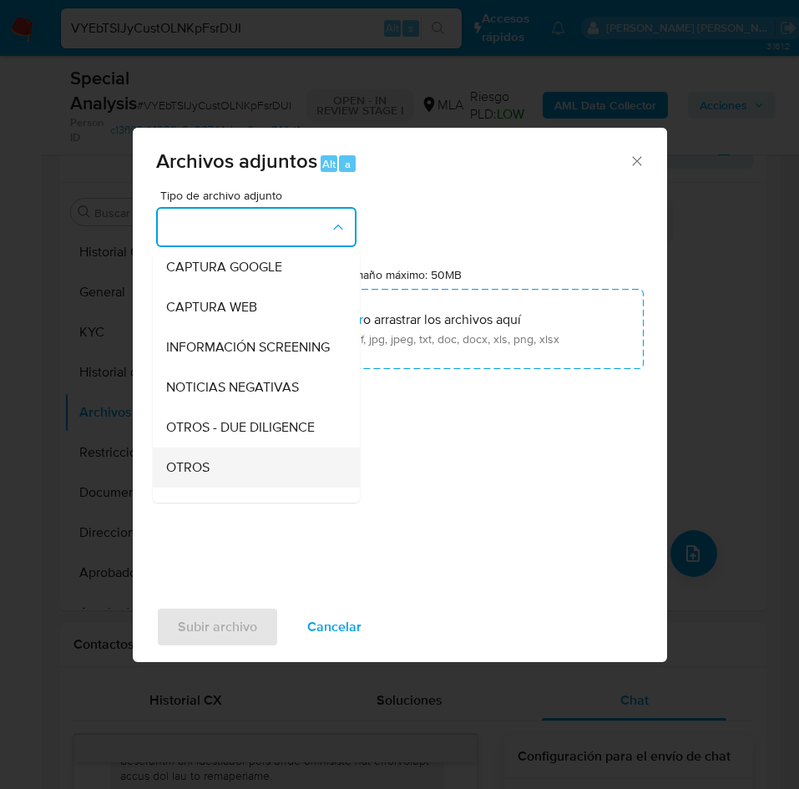
click at [212, 481] on div "OTROS" at bounding box center [251, 468] width 170 height 40
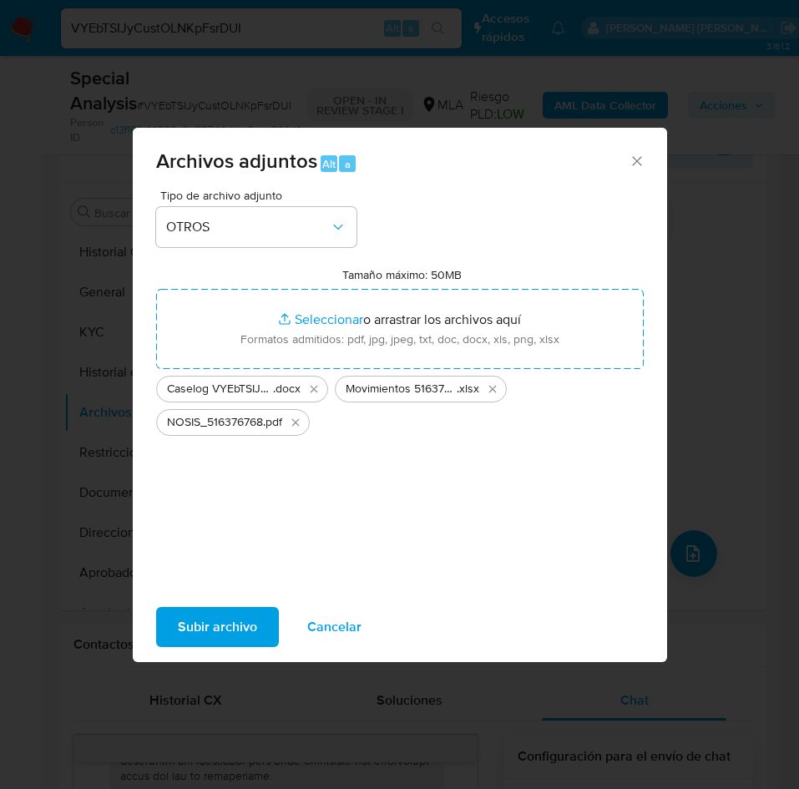
click at [232, 609] on span "Subir archivo" at bounding box center [217, 627] width 79 height 37
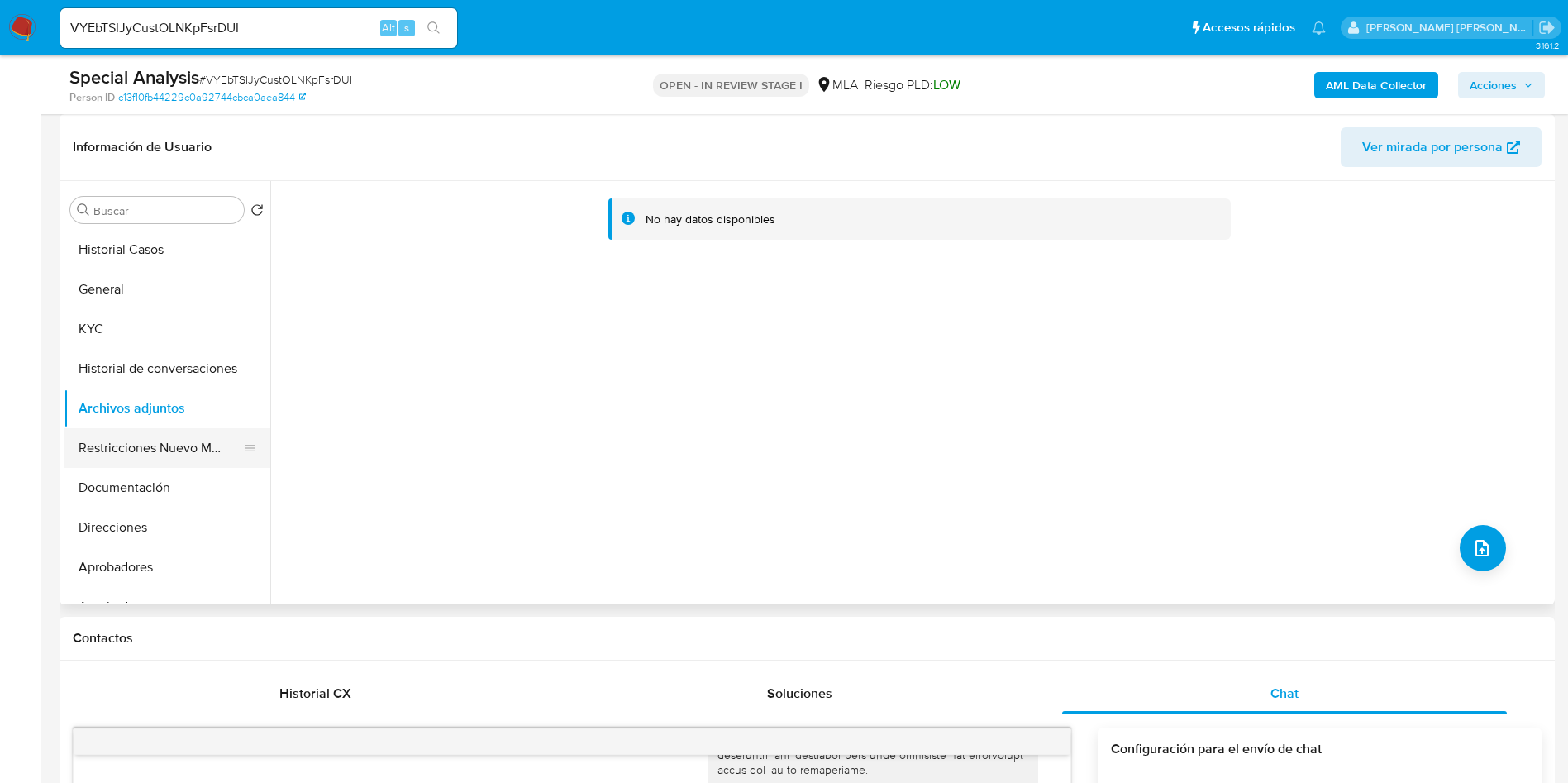
click at [147, 446] on button "Restricciones Nuevo Mundo" at bounding box center [159, 448] width 193 height 40
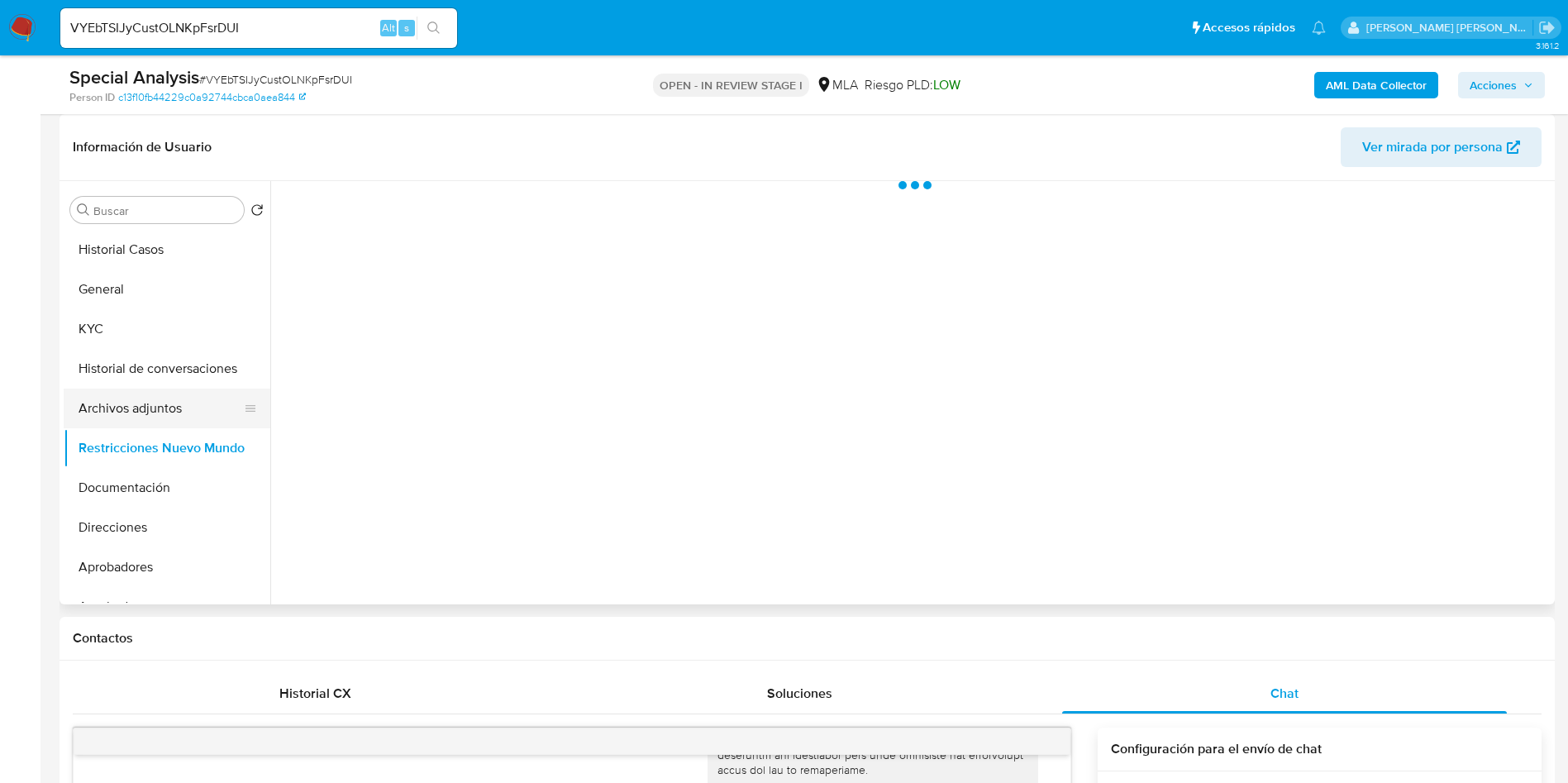
click at [156, 422] on button "Archivos adjuntos" at bounding box center [159, 408] width 193 height 40
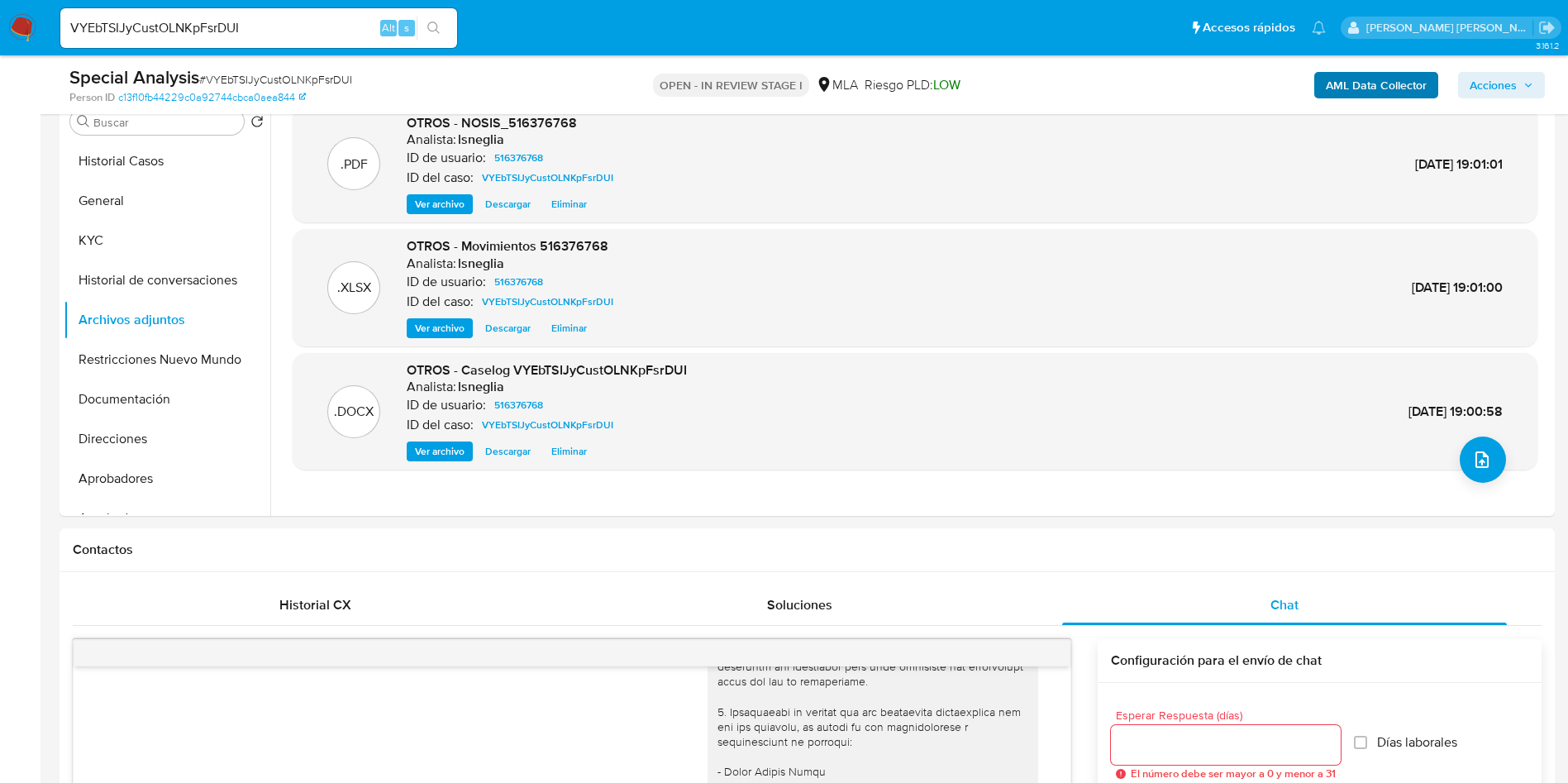
scroll to position [248, 0]
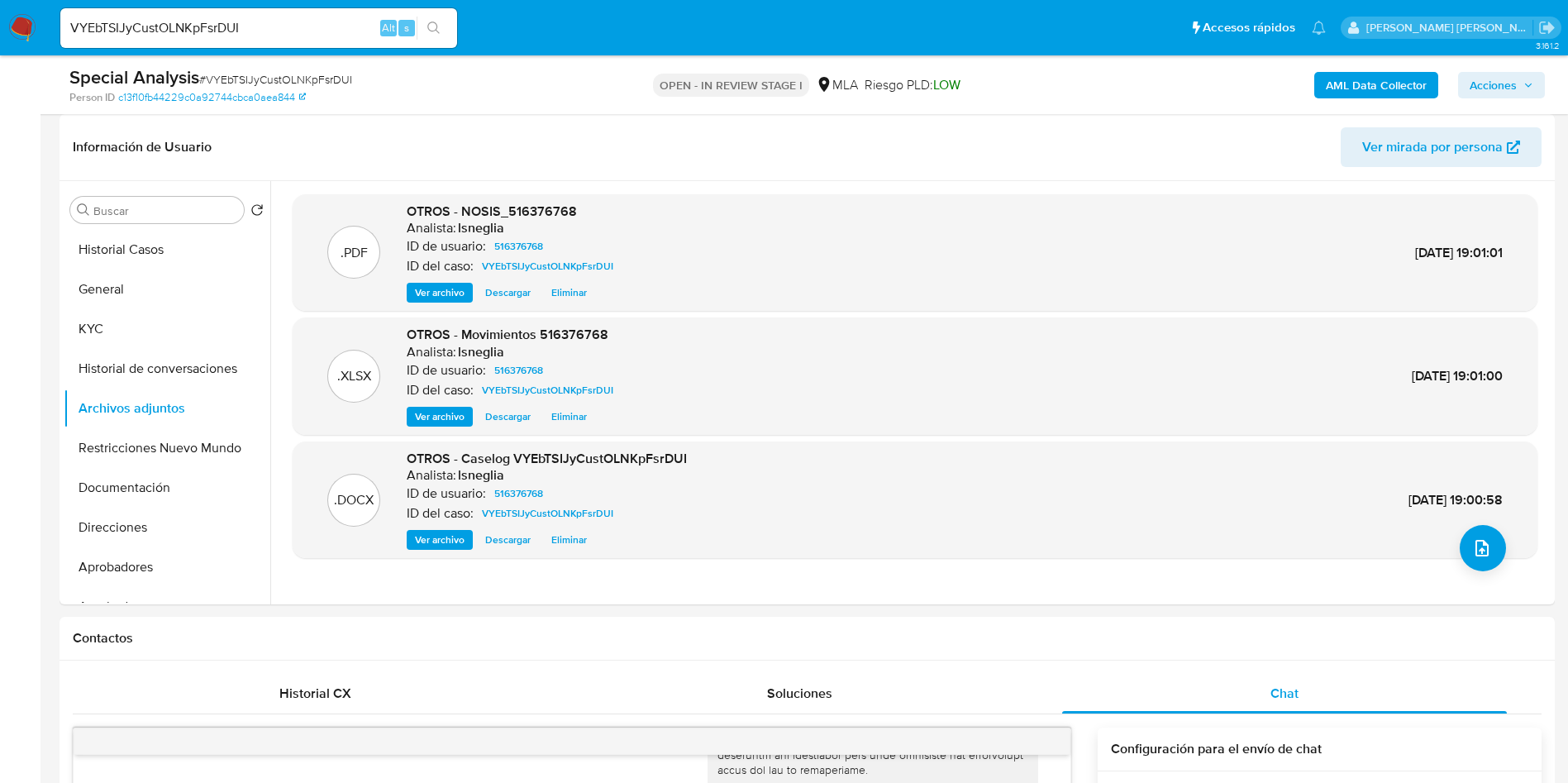
click at [1374, 78] on b "AML Data Collector" at bounding box center [1376, 85] width 101 height 27
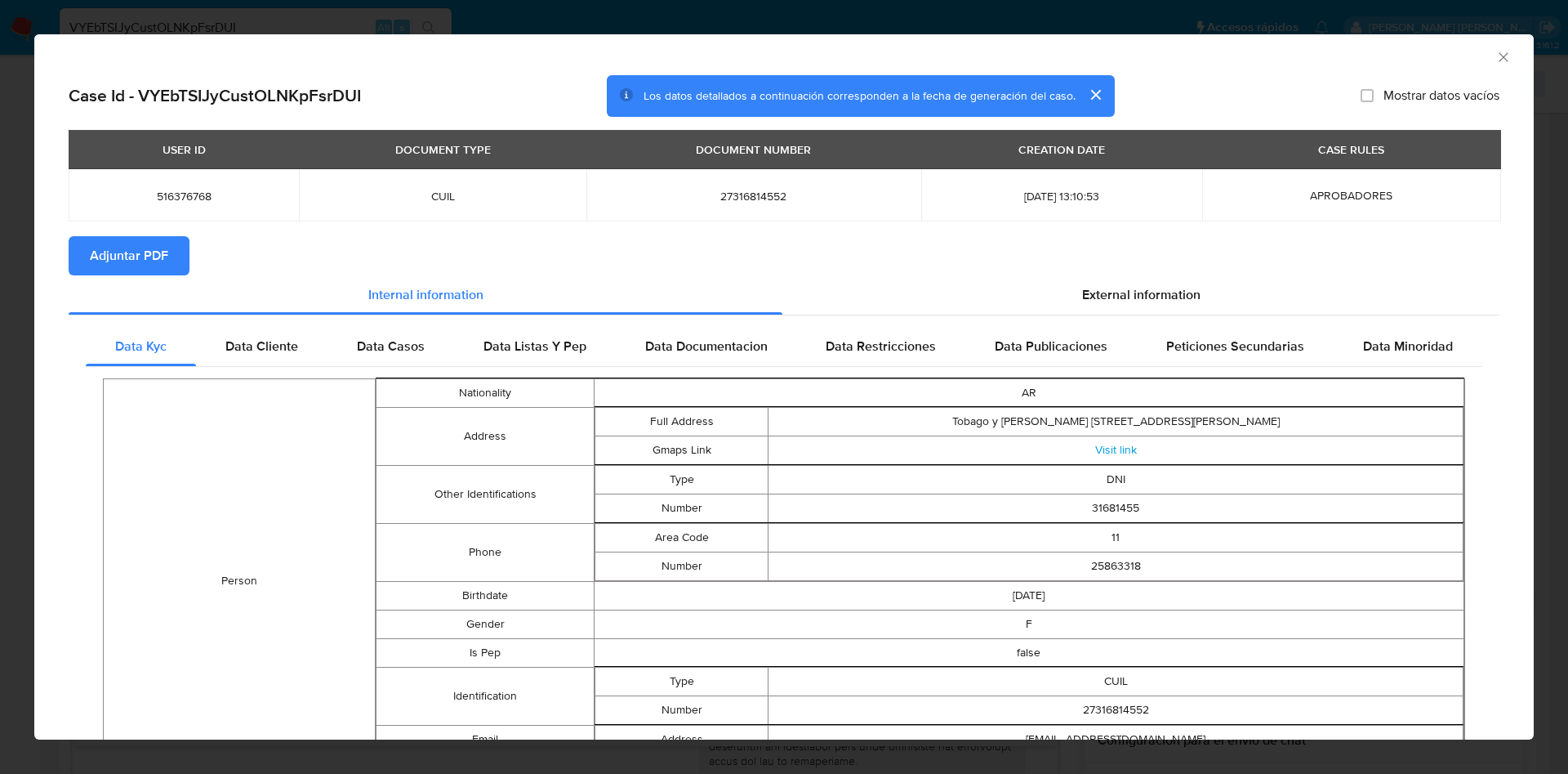
click at [157, 252] on span "Adjuntar PDF" at bounding box center [129, 255] width 78 height 36
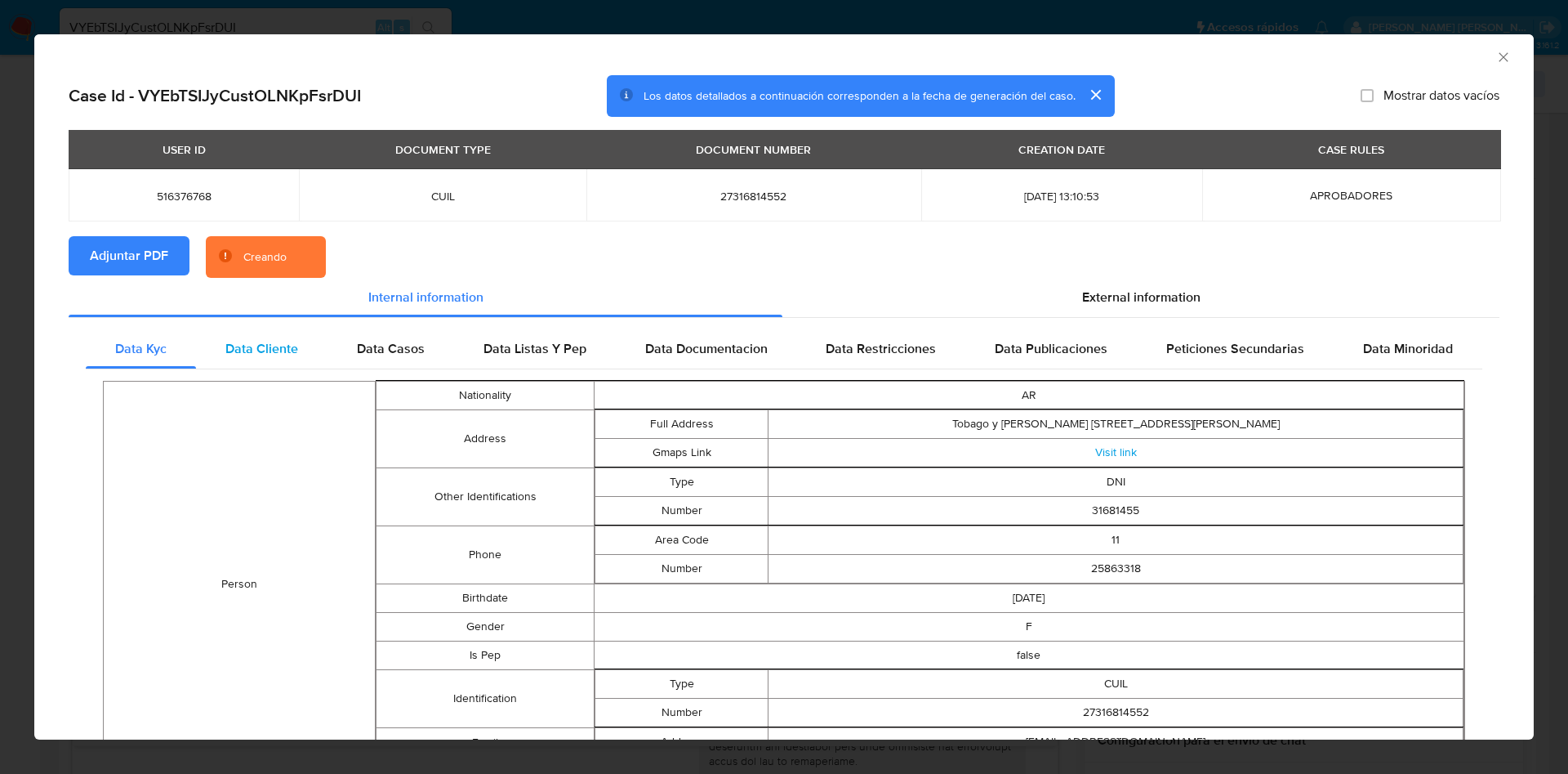
click at [255, 341] on span "Data Cliente" at bounding box center [261, 348] width 72 height 19
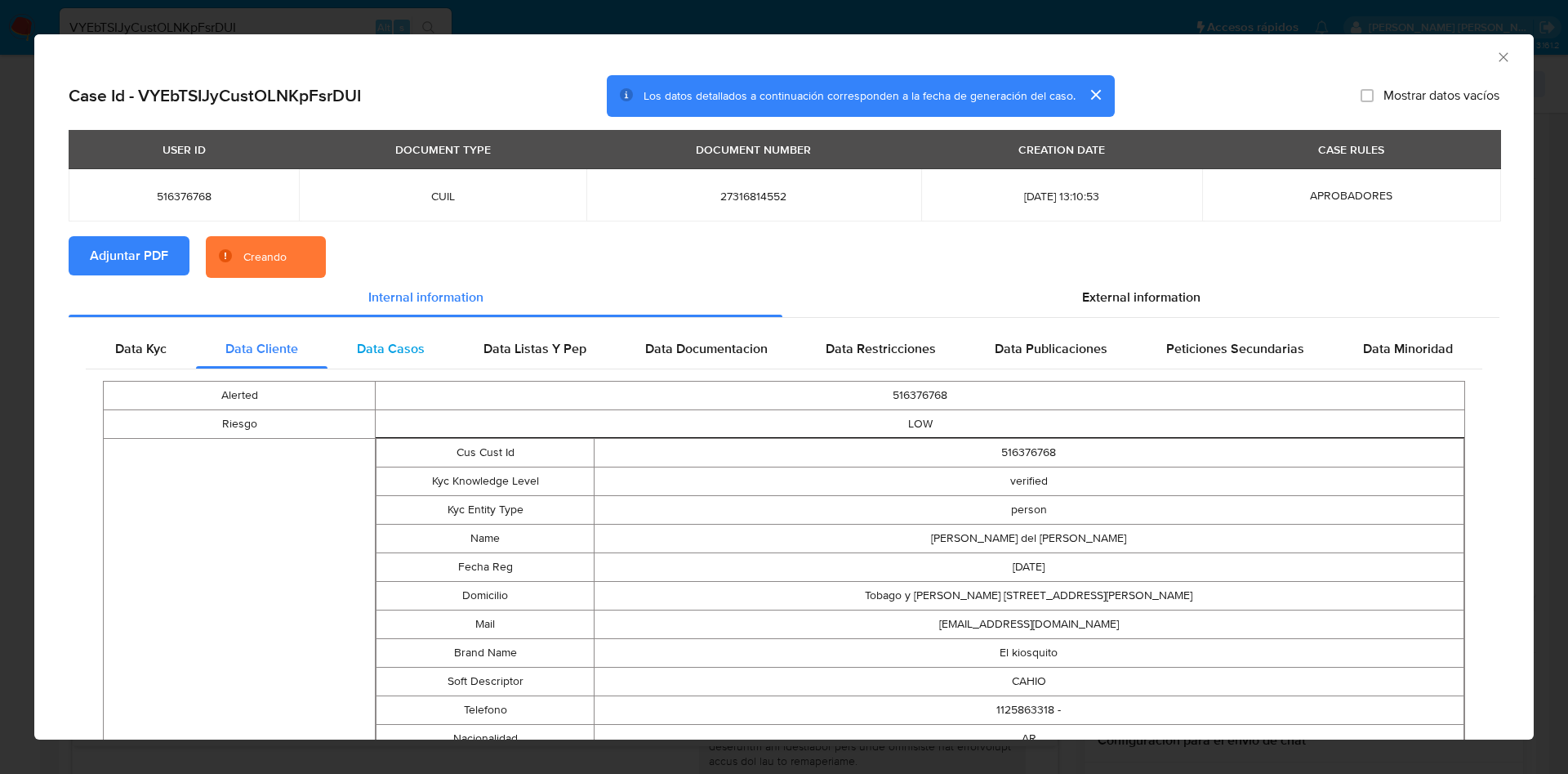
click at [419, 333] on div "Data Casos" at bounding box center [390, 349] width 126 height 39
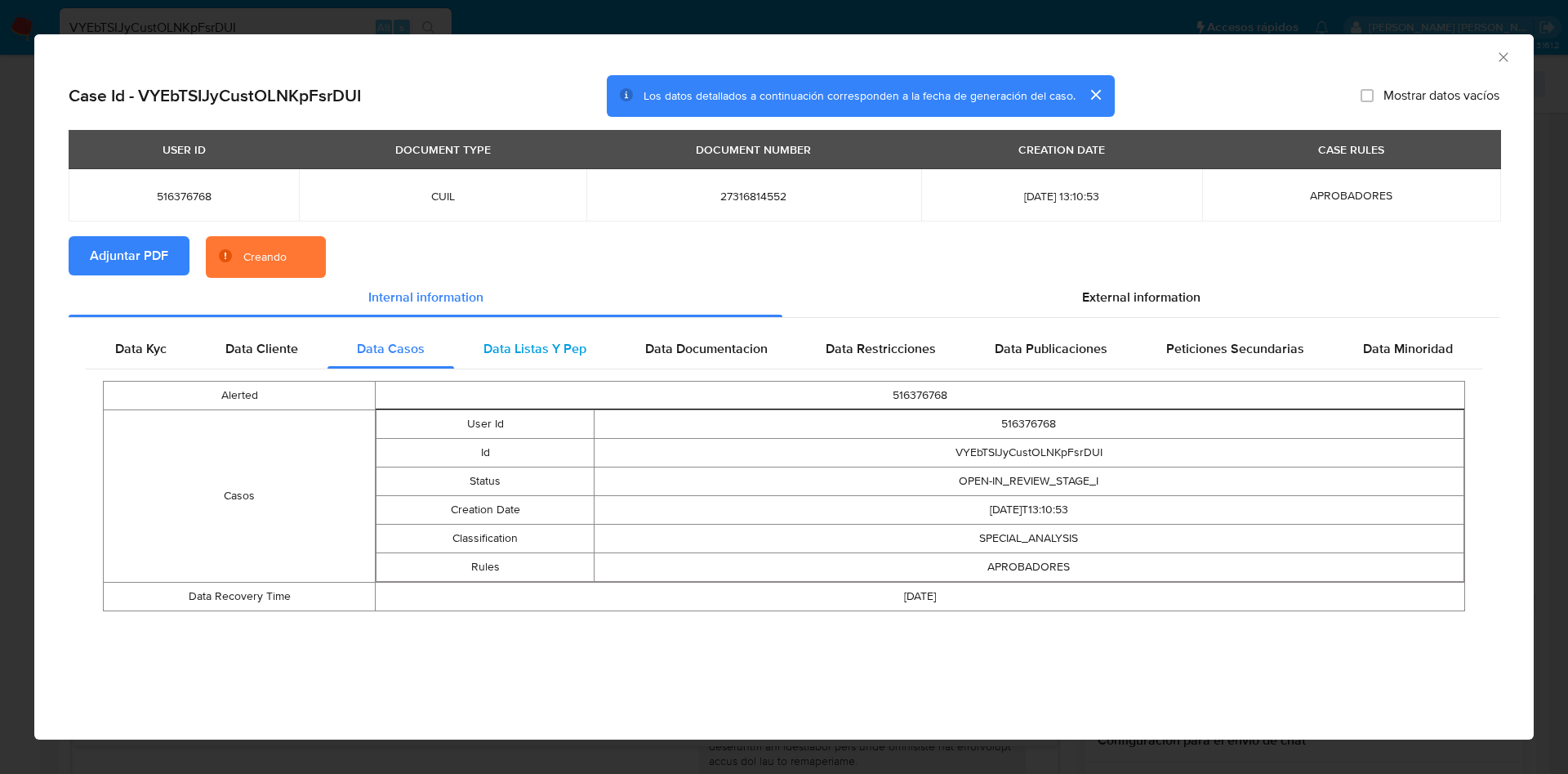
click at [507, 349] on span "Data Listas Y Pep" at bounding box center [534, 348] width 103 height 19
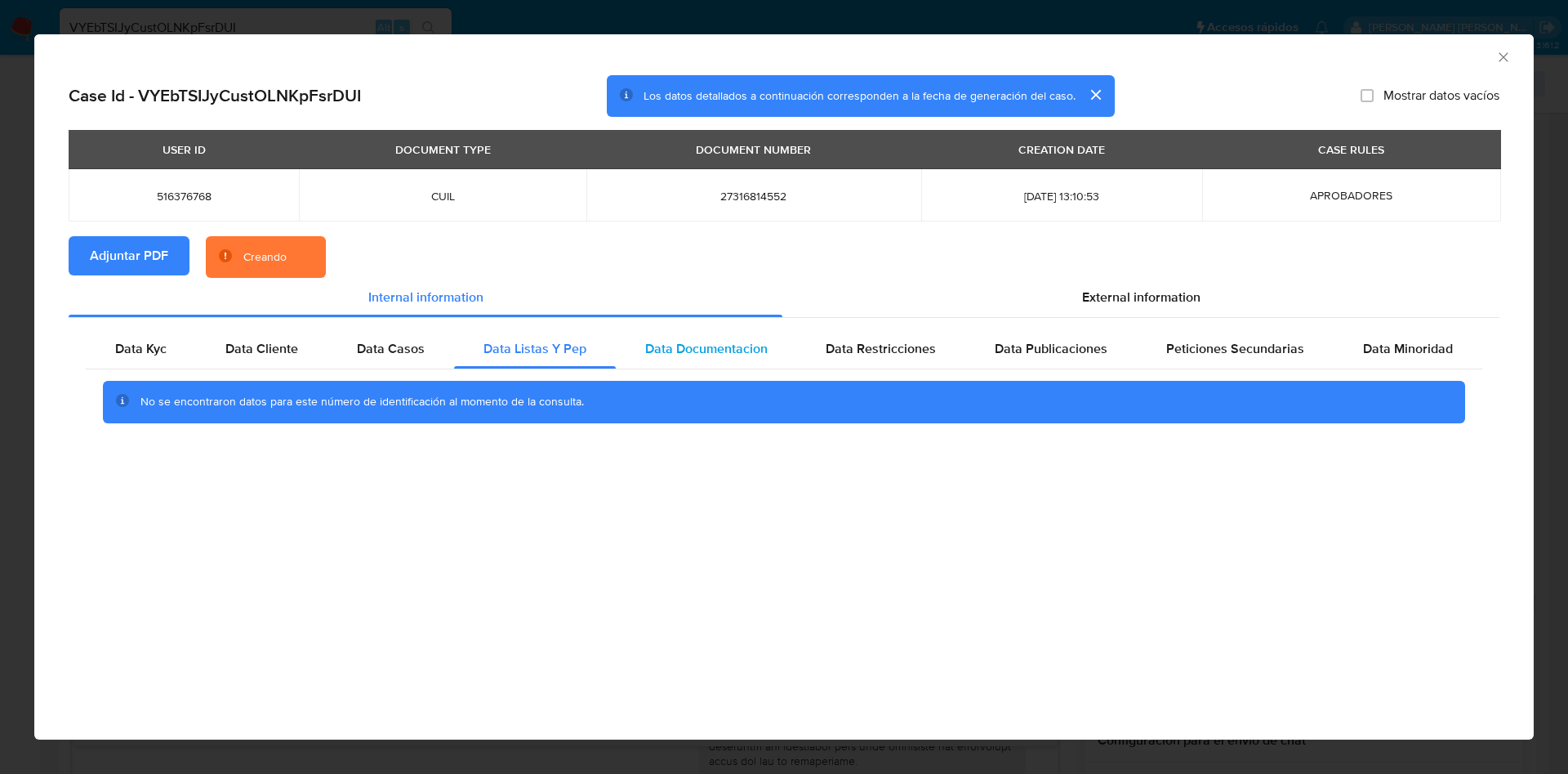
click at [684, 345] on span "Data Documentacion" at bounding box center [706, 348] width 122 height 19
click at [875, 356] on span "Data Restricciones" at bounding box center [880, 348] width 111 height 19
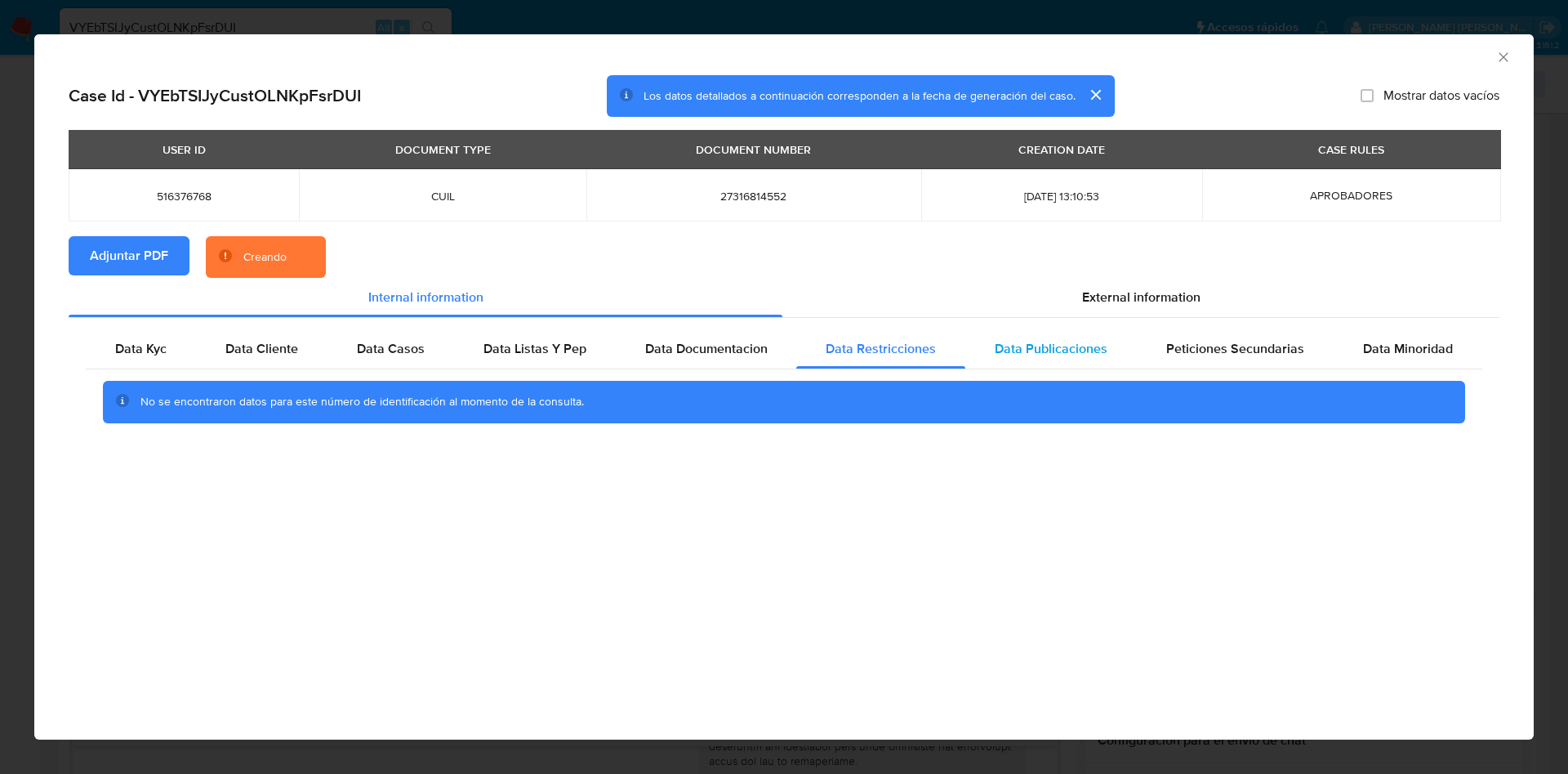
click at [1037, 350] on span "Data Publicaciones" at bounding box center [1051, 348] width 112 height 19
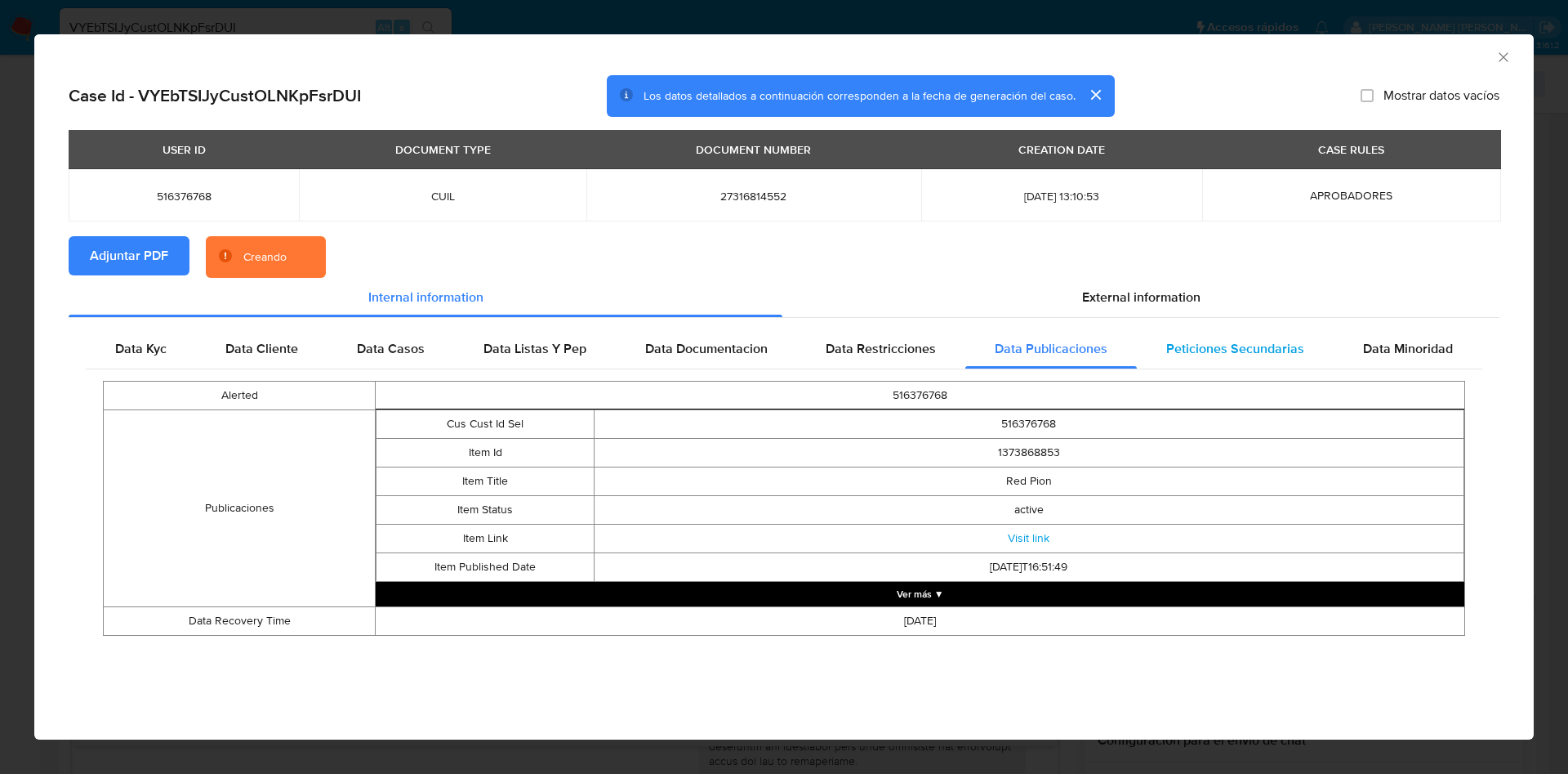
click at [1243, 352] on span "Peticiones Secundarias" at bounding box center [1234, 348] width 138 height 19
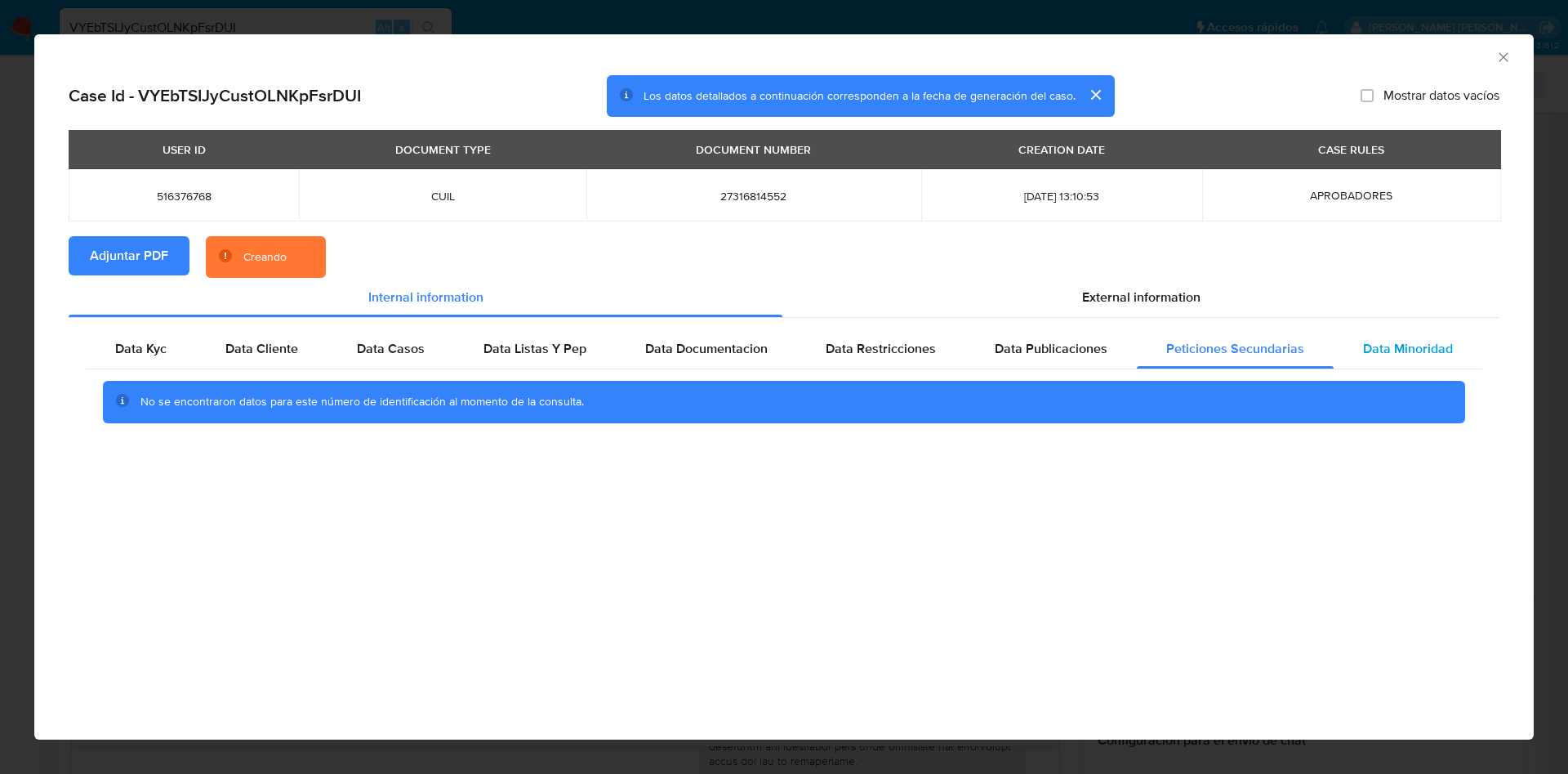
click at [1407, 354] on span "Data Minoridad" at bounding box center [1409, 348] width 90 height 19
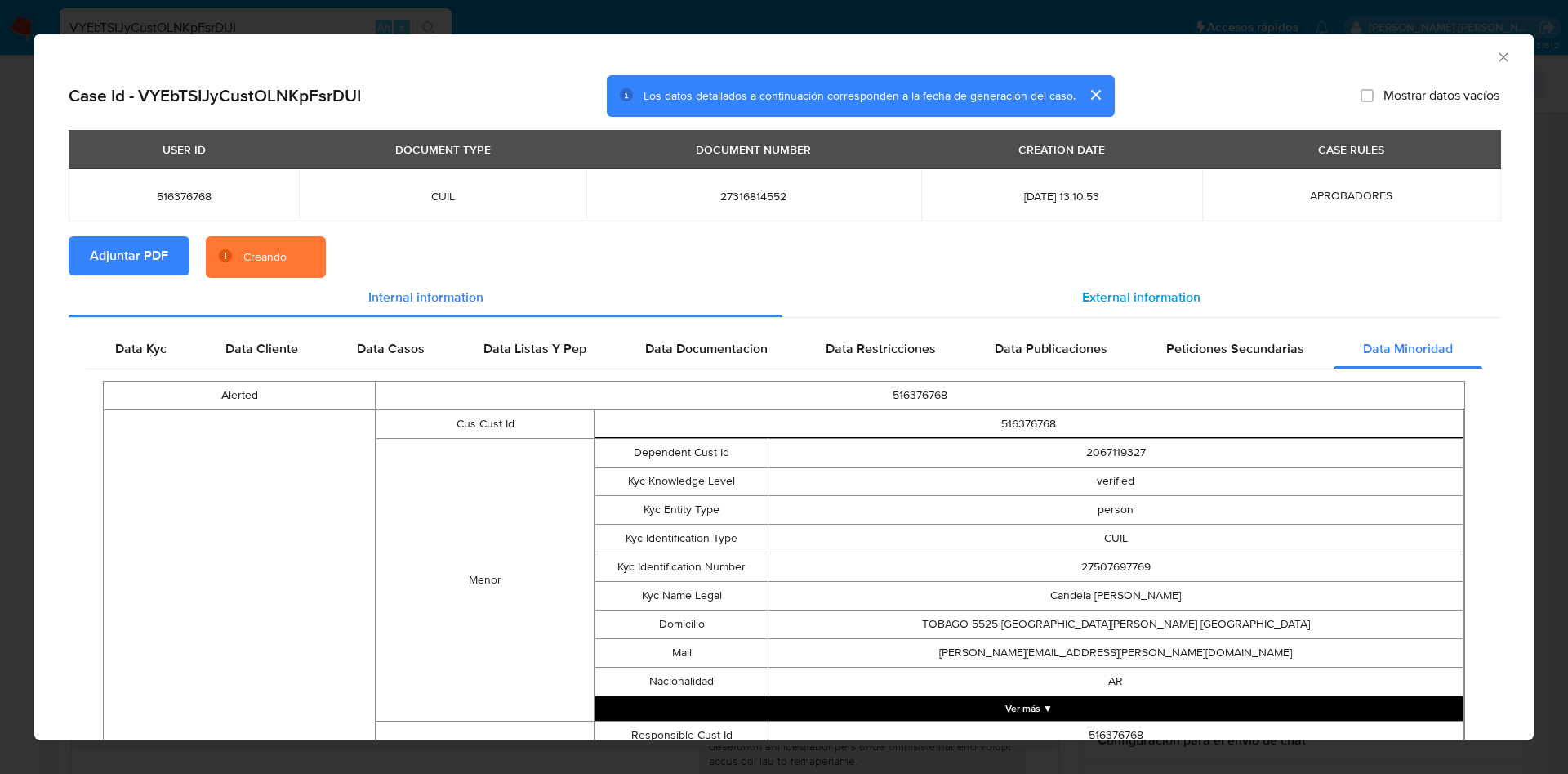
click at [1188, 292] on div "External information" at bounding box center [1141, 297] width 717 height 39
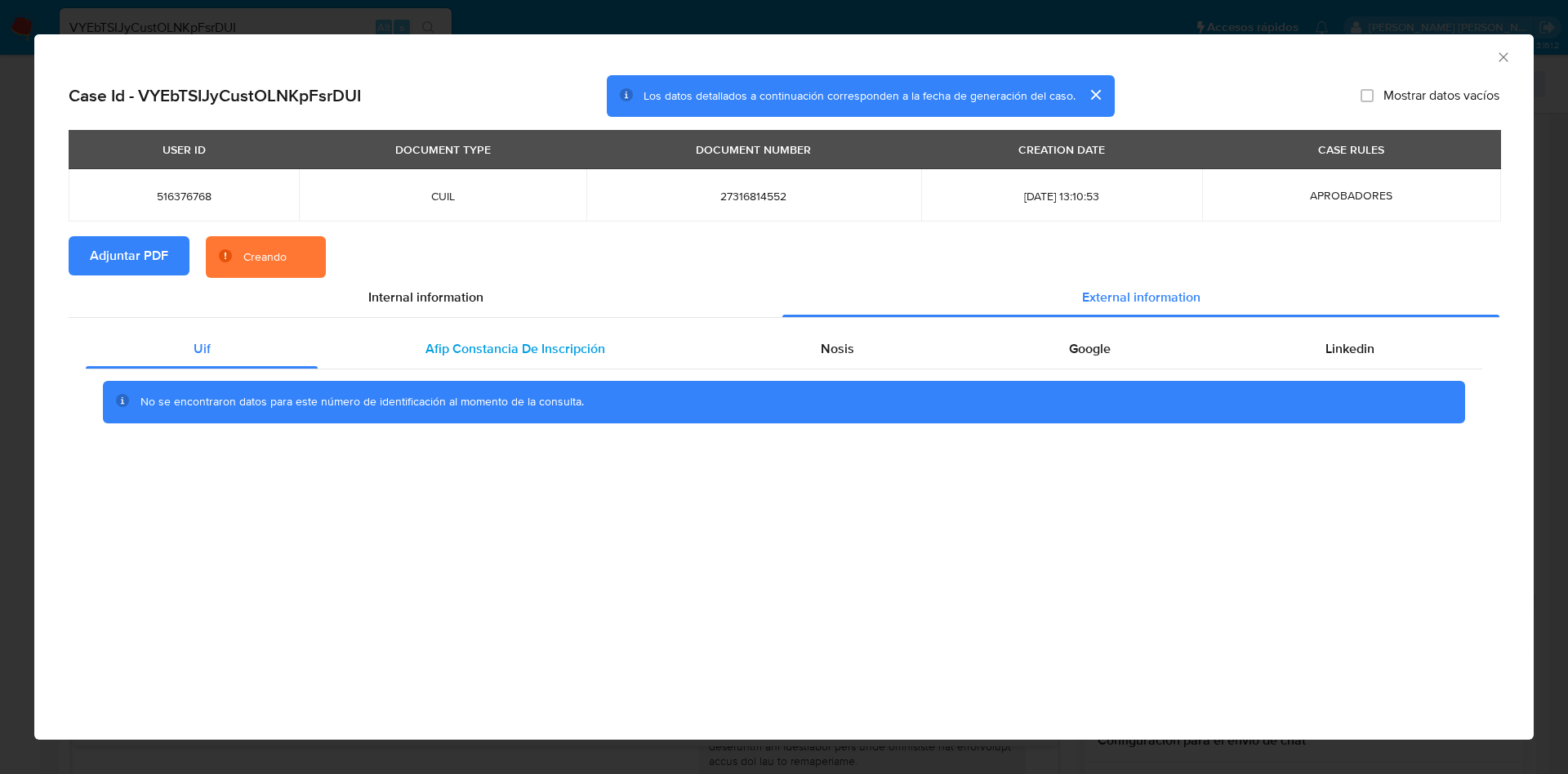
click at [620, 343] on div "Afip Constancia De Inscripción" at bounding box center [515, 349] width 394 height 39
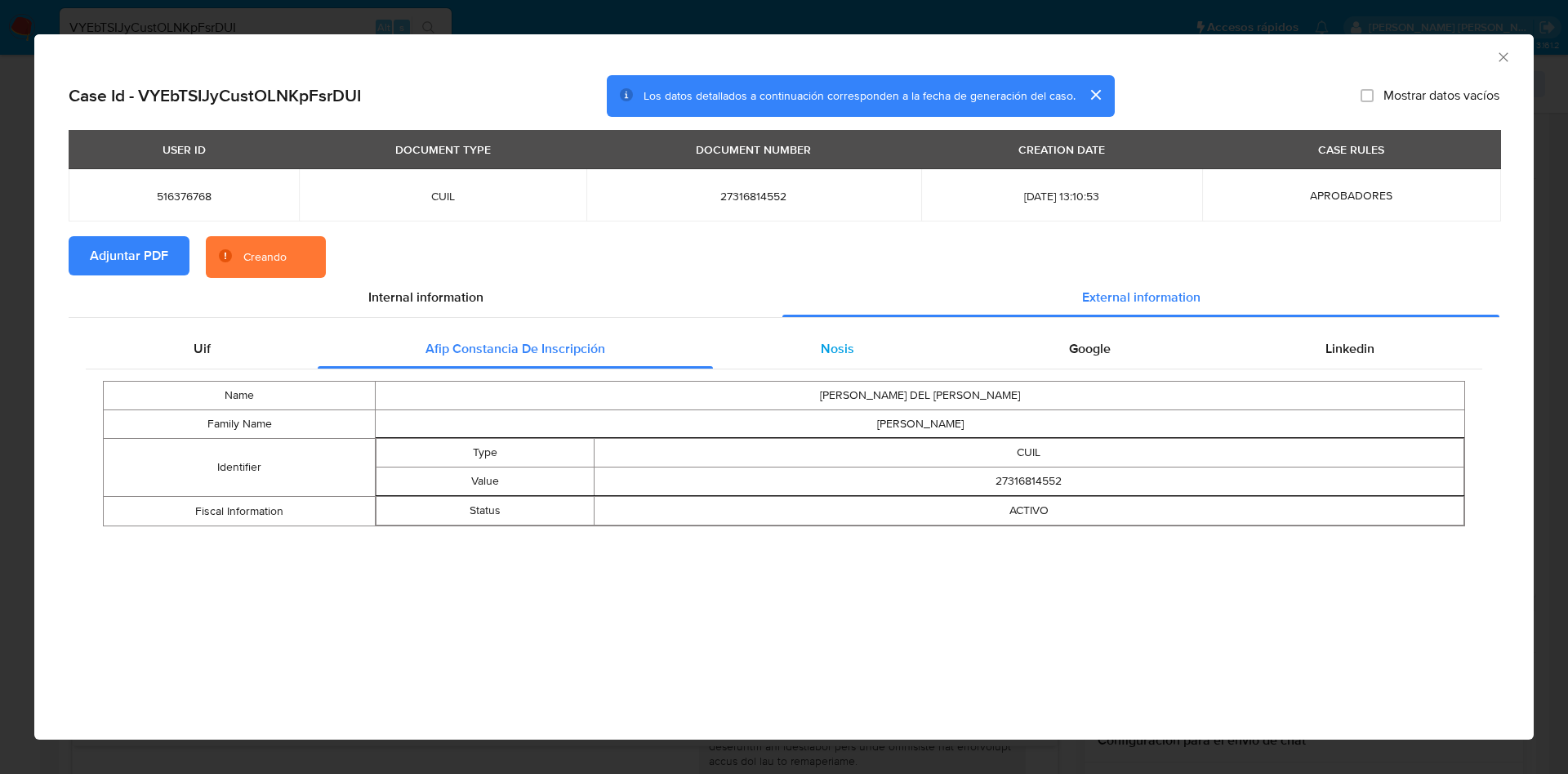
click at [795, 366] on div "Nosis" at bounding box center [837, 349] width 248 height 39
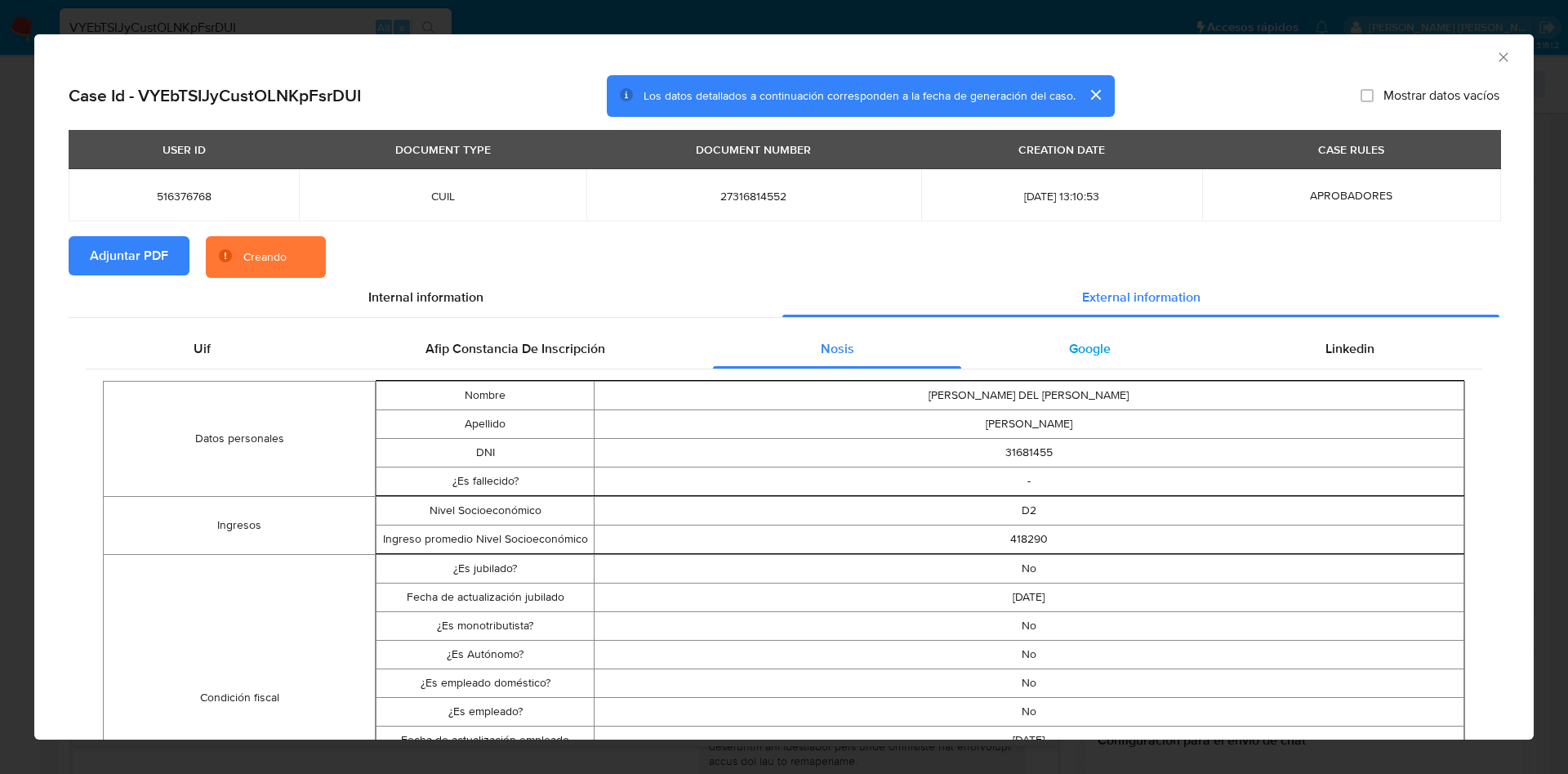
click at [1084, 338] on div "Google" at bounding box center [1090, 349] width 256 height 39
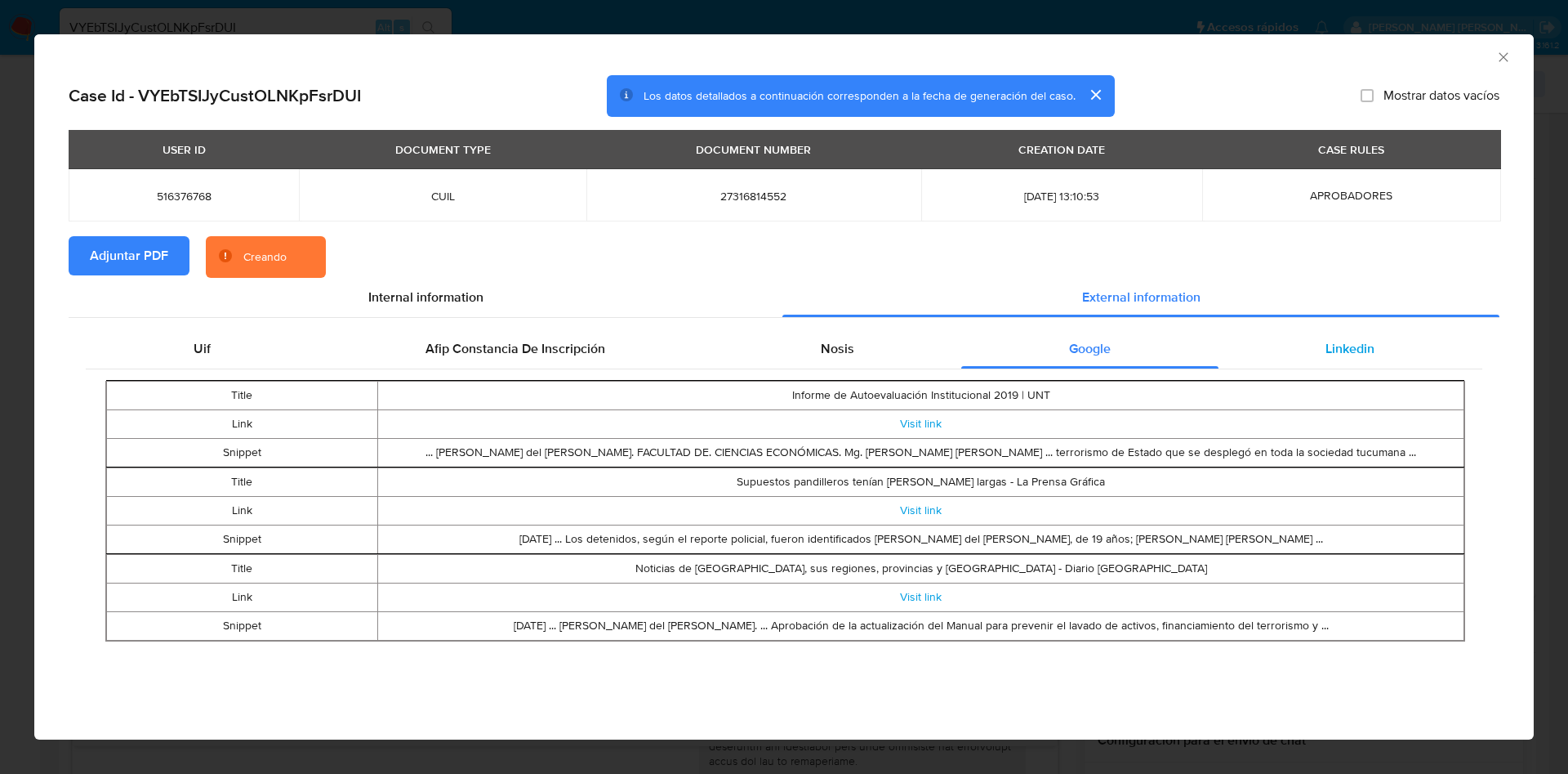
click at [1337, 344] on span "Linkedin" at bounding box center [1350, 348] width 49 height 19
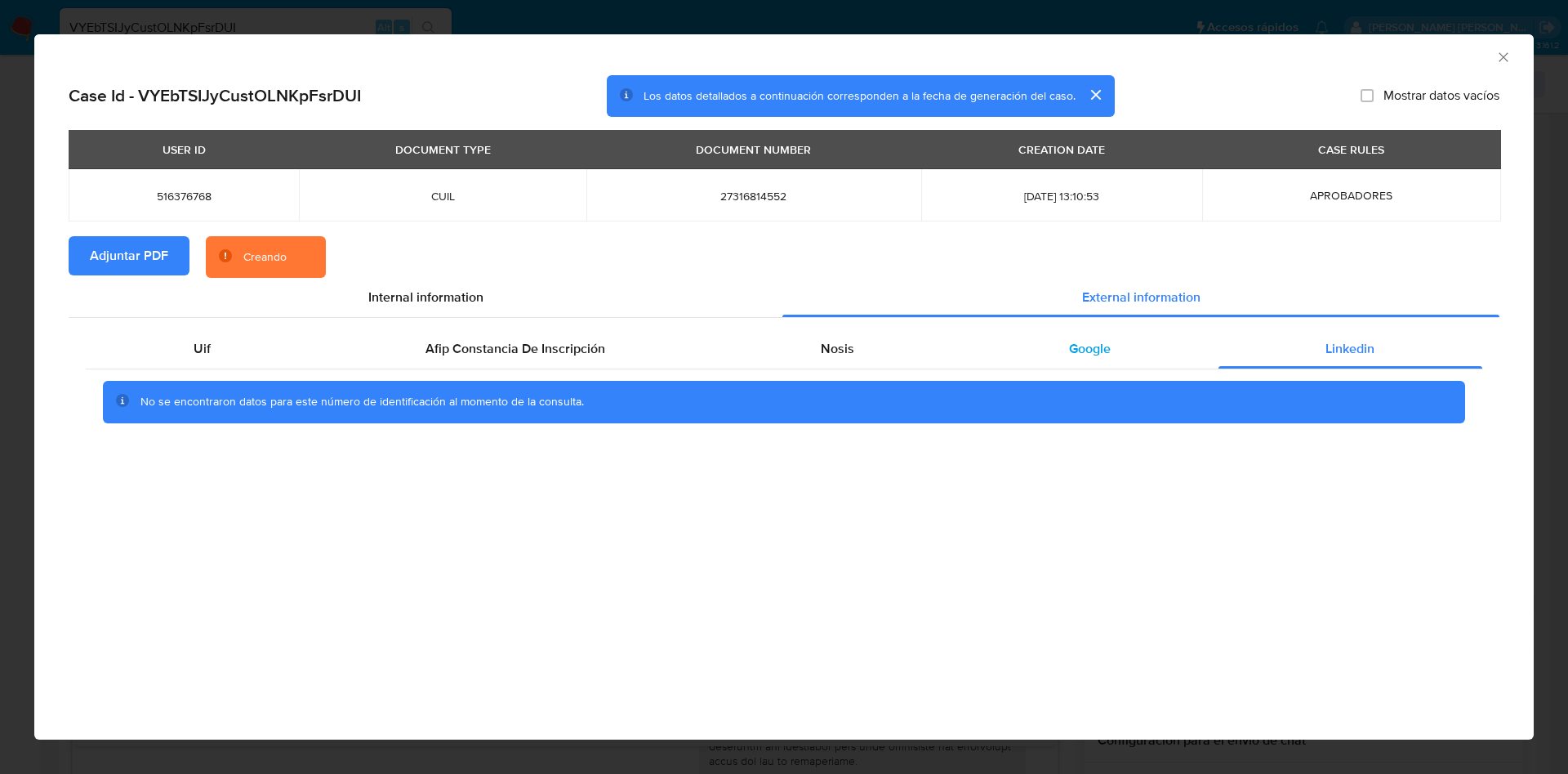
click at [1079, 335] on div "Google" at bounding box center [1090, 349] width 256 height 39
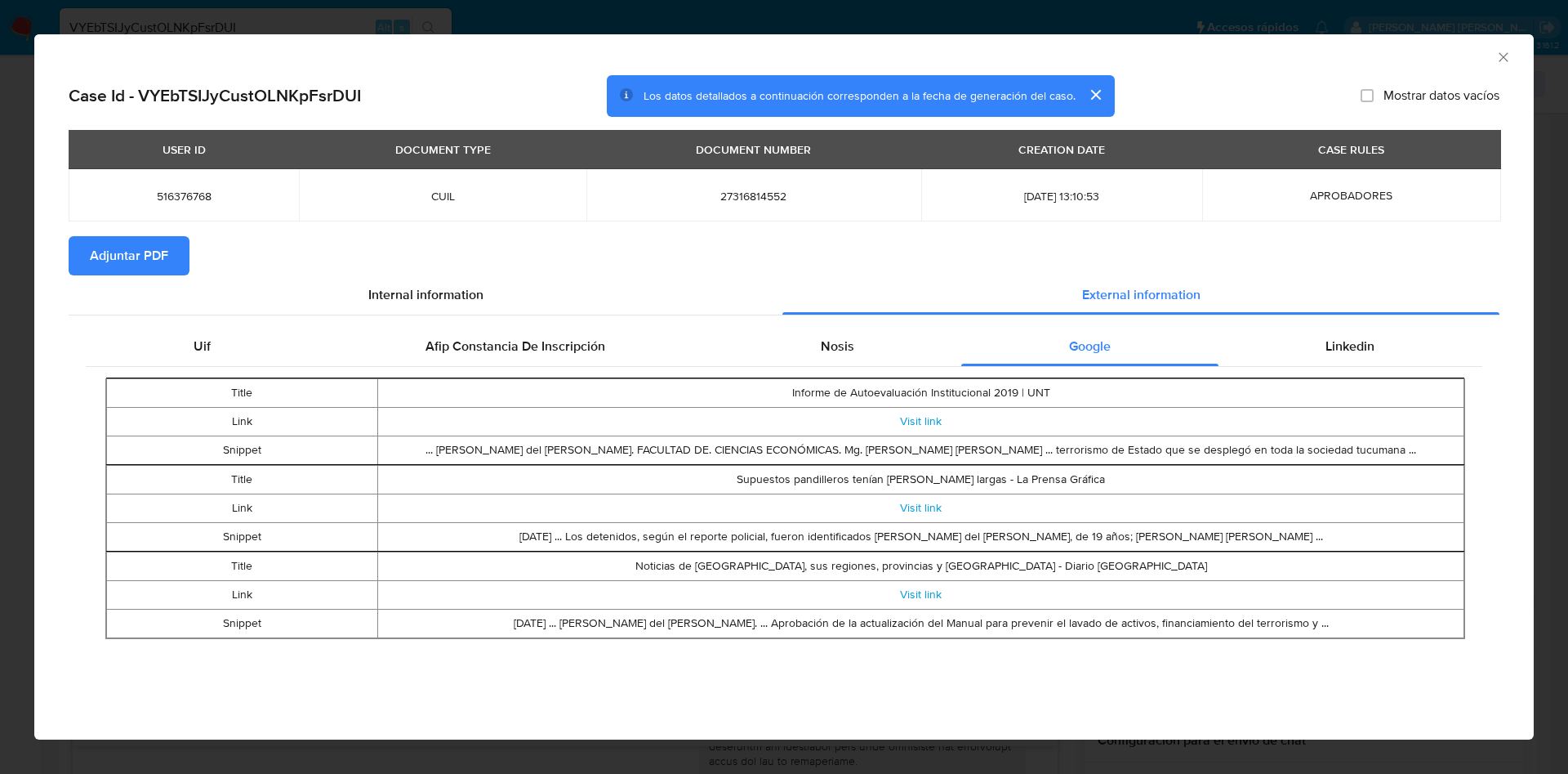
click at [1501, 58] on icon "Cerrar ventana" at bounding box center [1503, 57] width 17 height 17
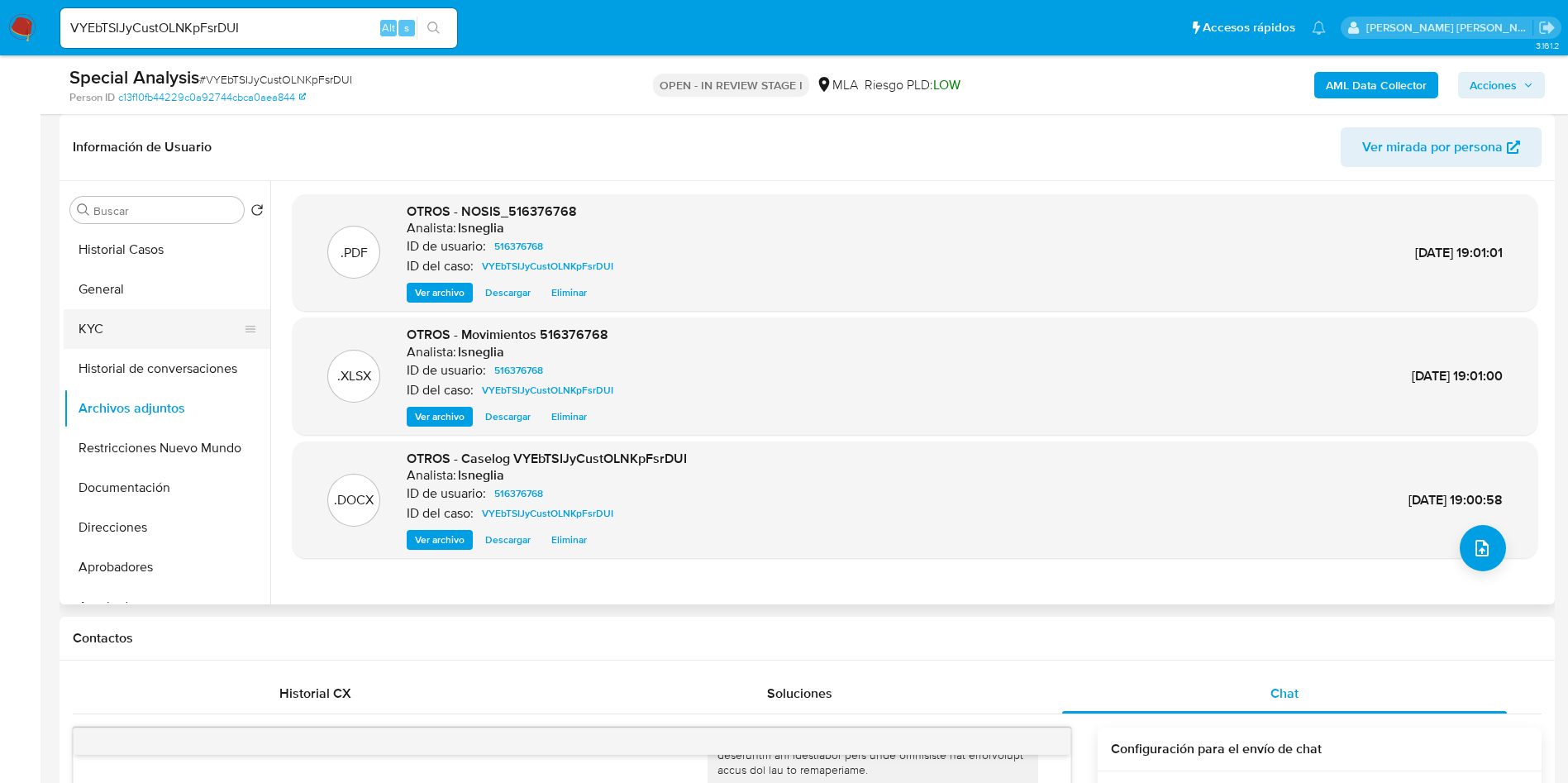
click at [152, 337] on button "KYC" at bounding box center [159, 329] width 193 height 40
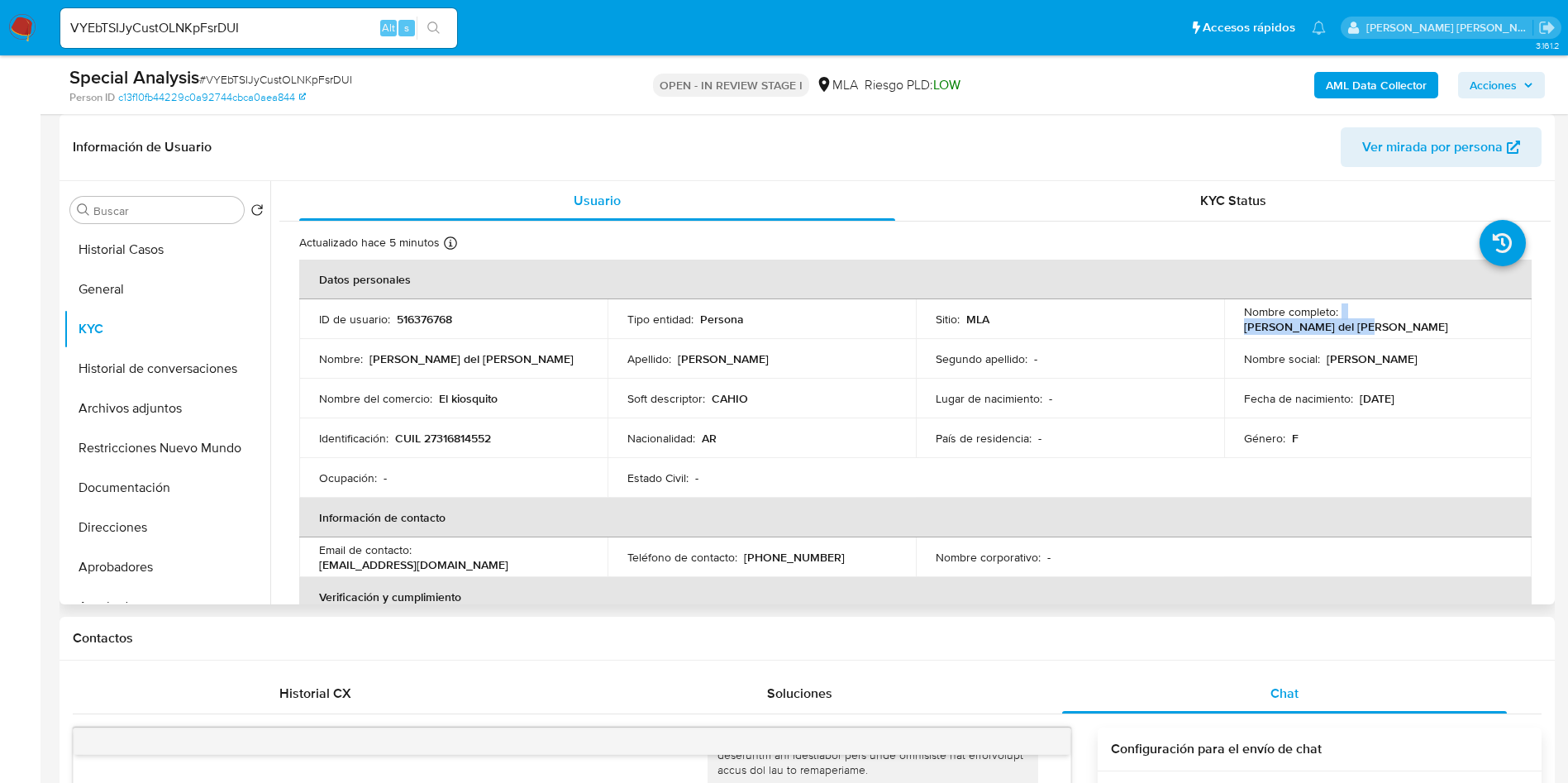
drag, startPoint x: 1337, startPoint y: 320, endPoint x: 1462, endPoint y: 330, distance: 125.4
click at [1462, 330] on td "Nombre completo : Ines del Carmen Ramos" at bounding box center [1378, 319] width 308 height 40
copy div "Ines del Carmen Ramos"
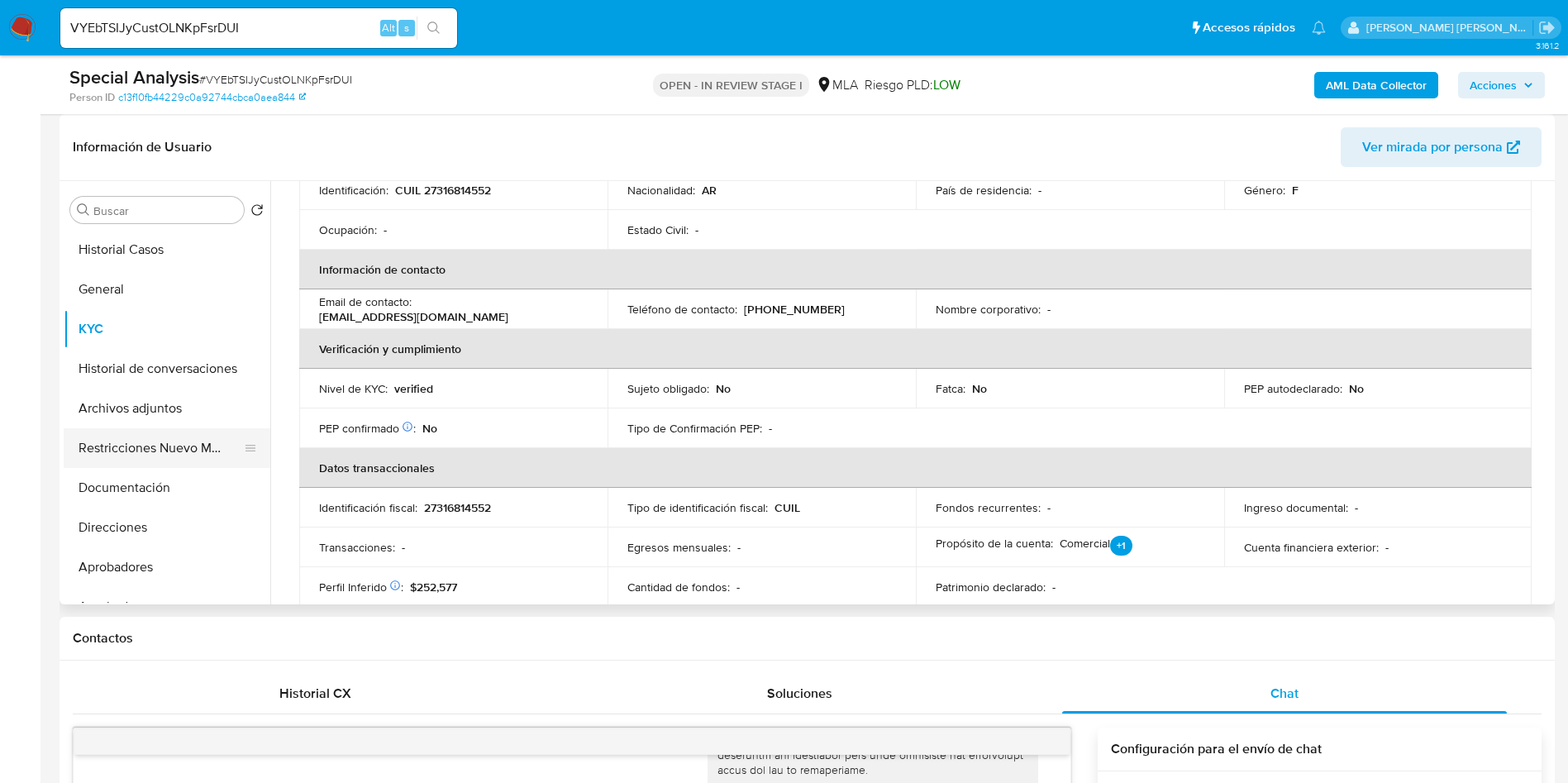
click at [139, 443] on button "Restricciones Nuevo Mundo" at bounding box center [159, 448] width 193 height 40
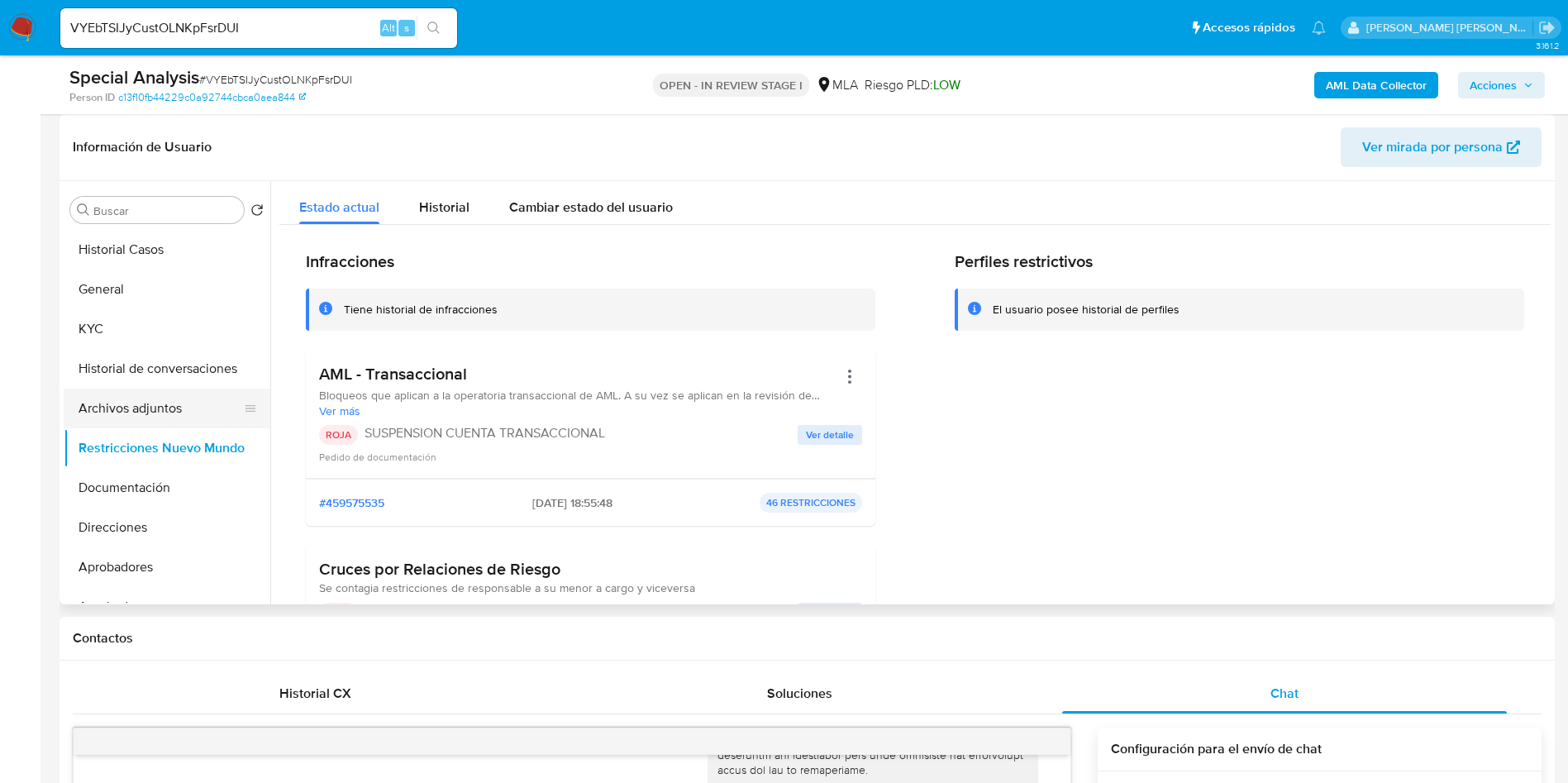
click at [203, 410] on button "Archivos adjuntos" at bounding box center [159, 408] width 193 height 40
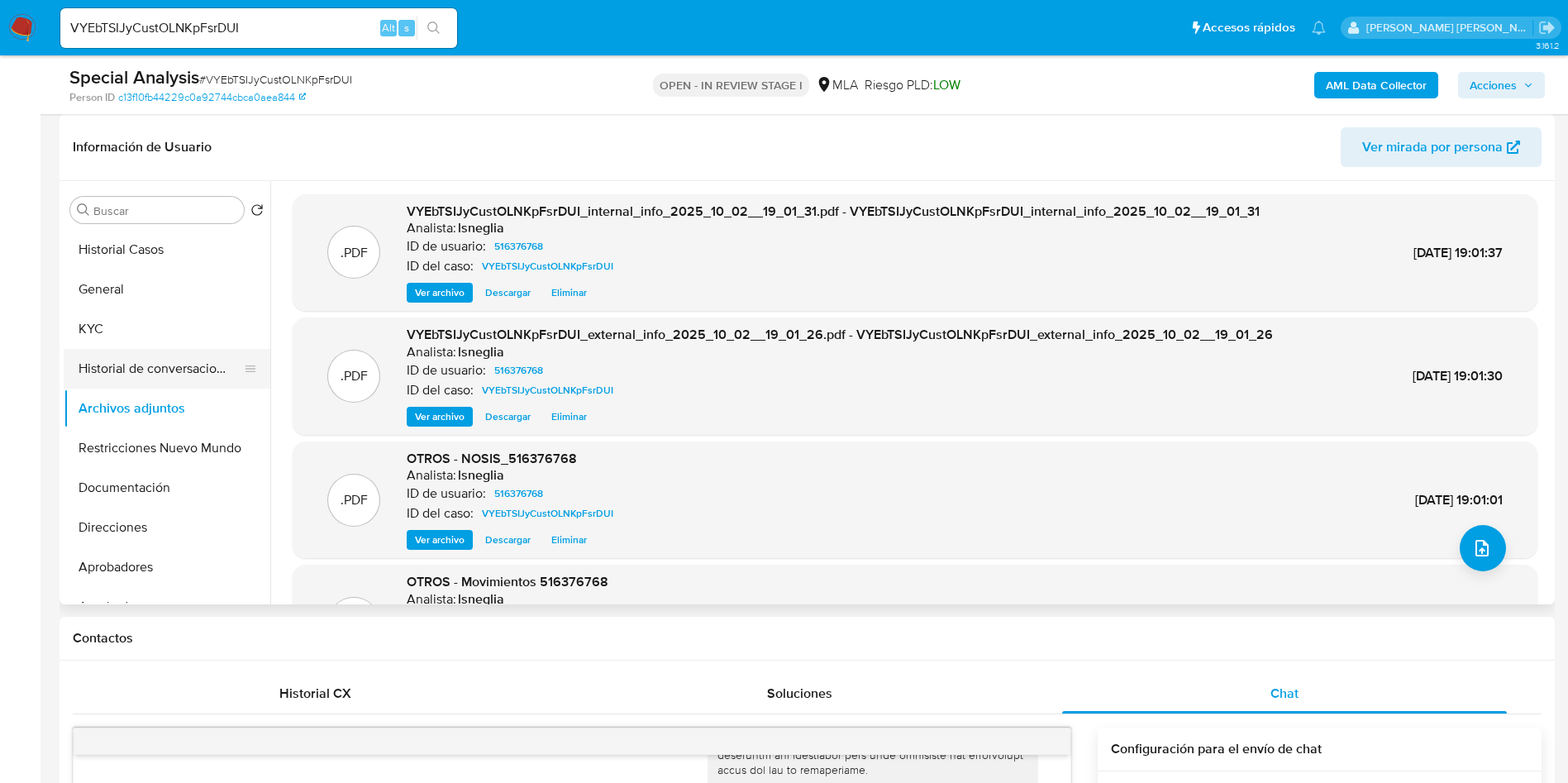
click at [158, 373] on button "Historial de conversaciones" at bounding box center [159, 368] width 193 height 40
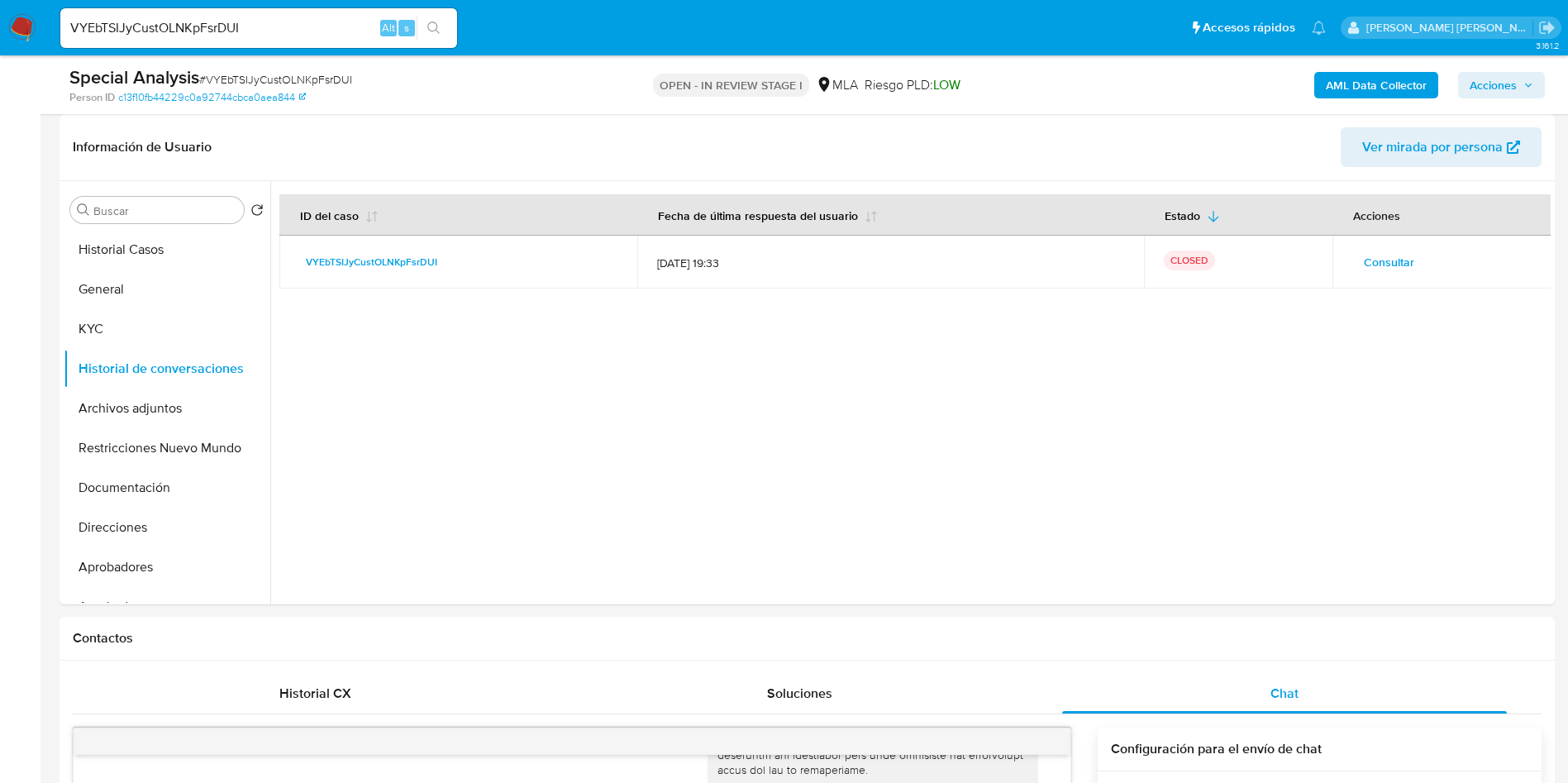
click at [1506, 91] on span "Acciones" at bounding box center [1494, 85] width 48 height 27
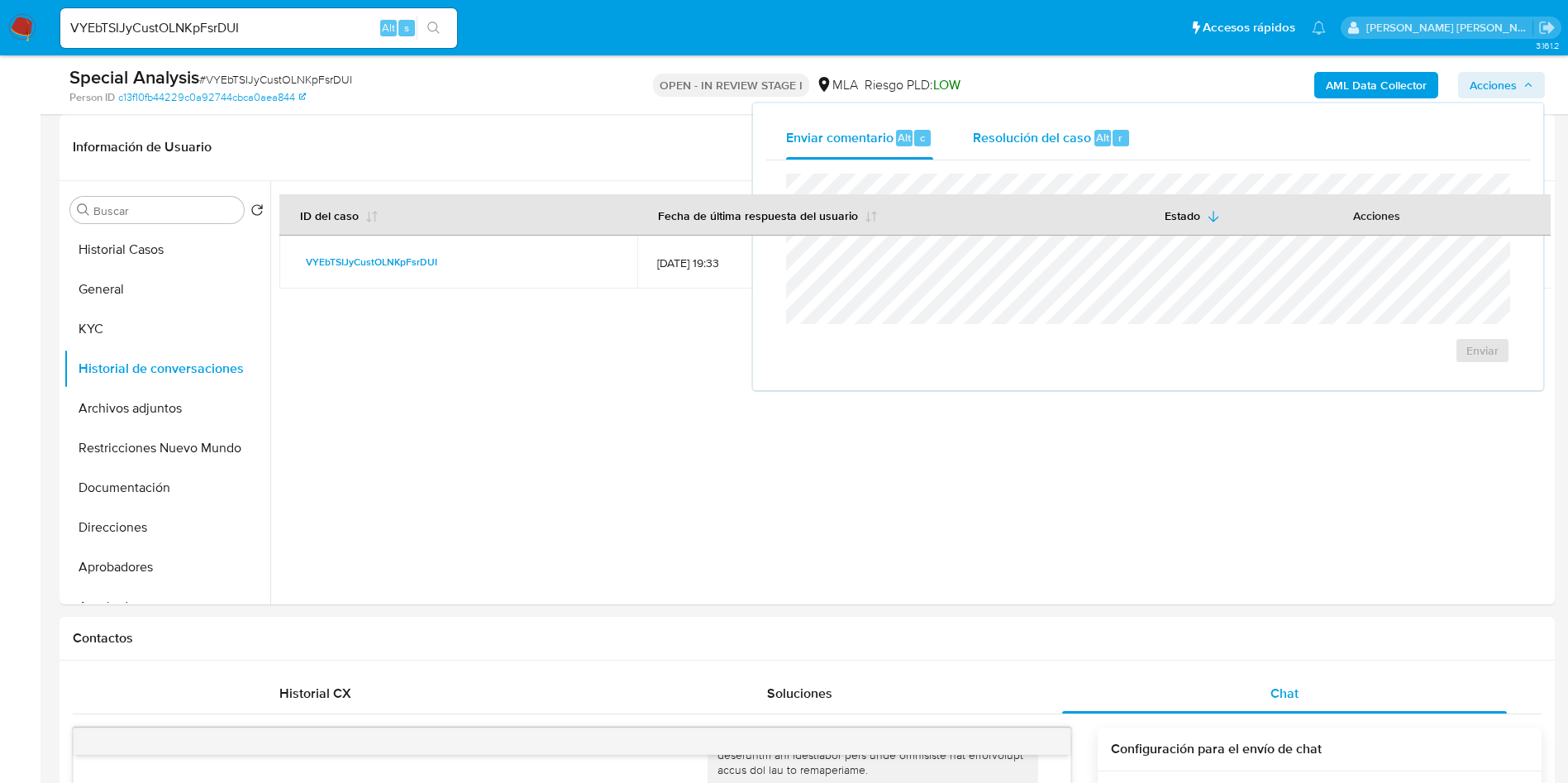
click at [1006, 143] on span "Resolución del caso" at bounding box center [1031, 137] width 118 height 19
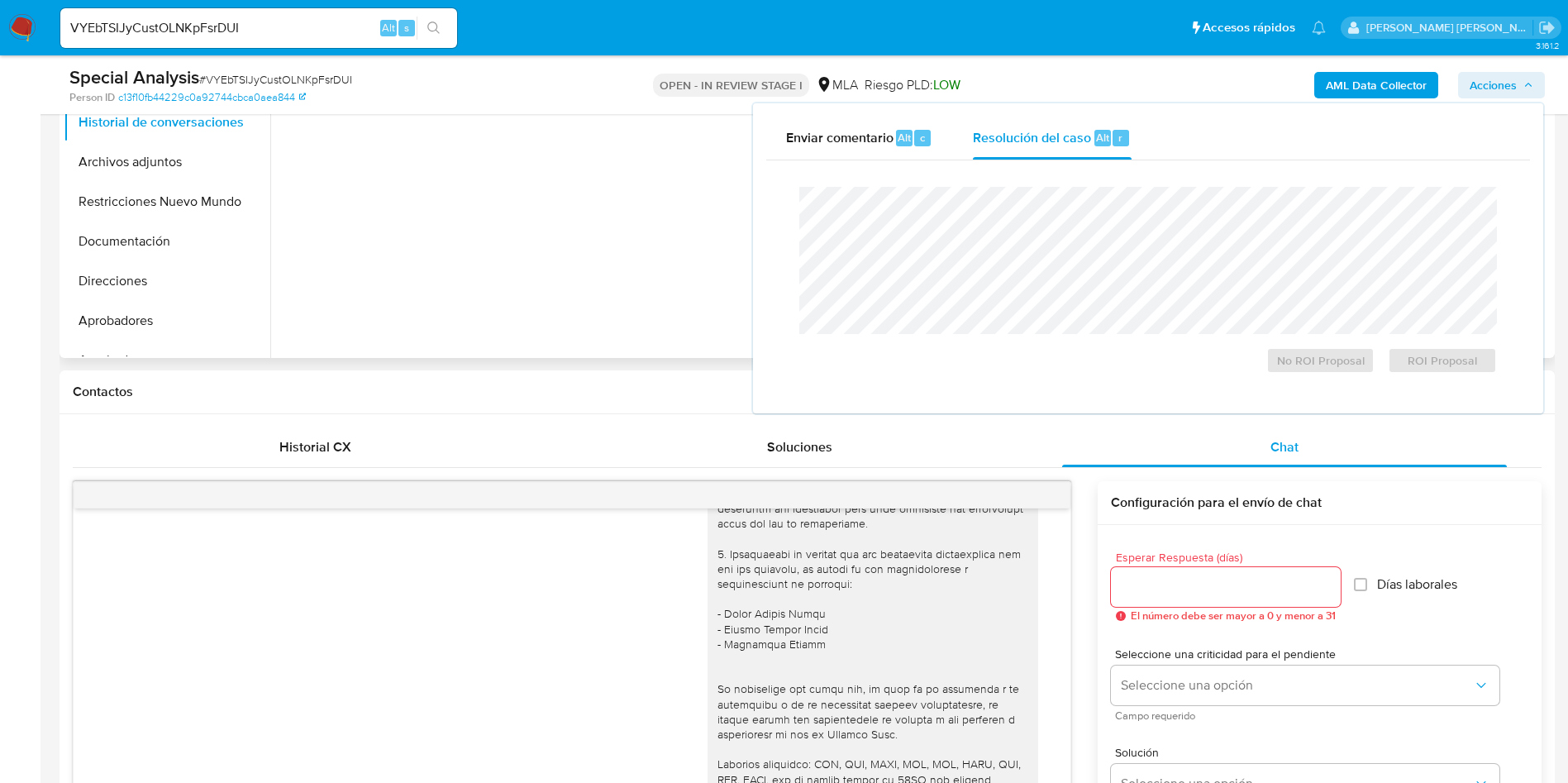
scroll to position [496, 0]
click at [1455, 364] on span "ROI Proposal" at bounding box center [1442, 359] width 86 height 23
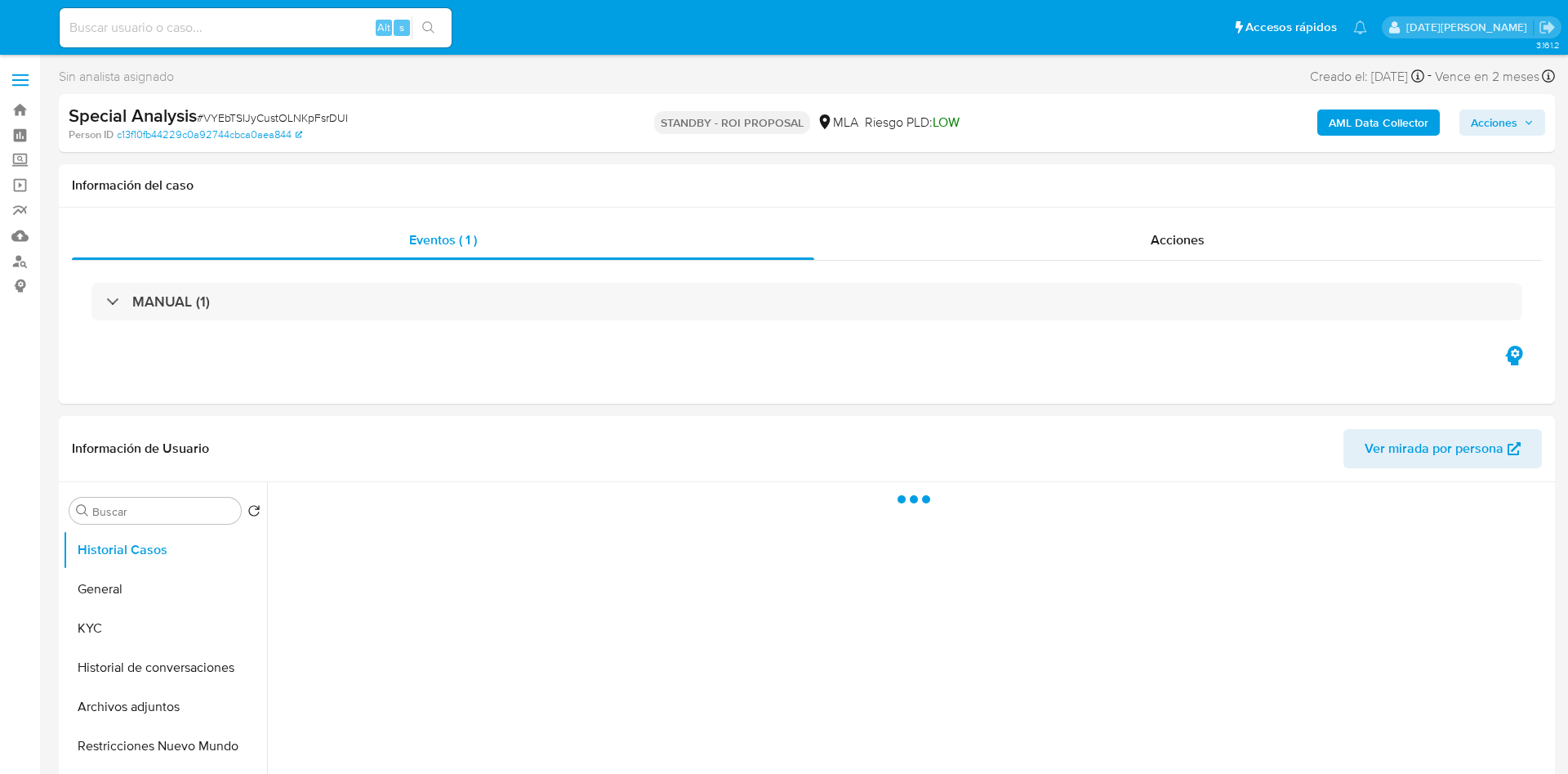
select select "10"
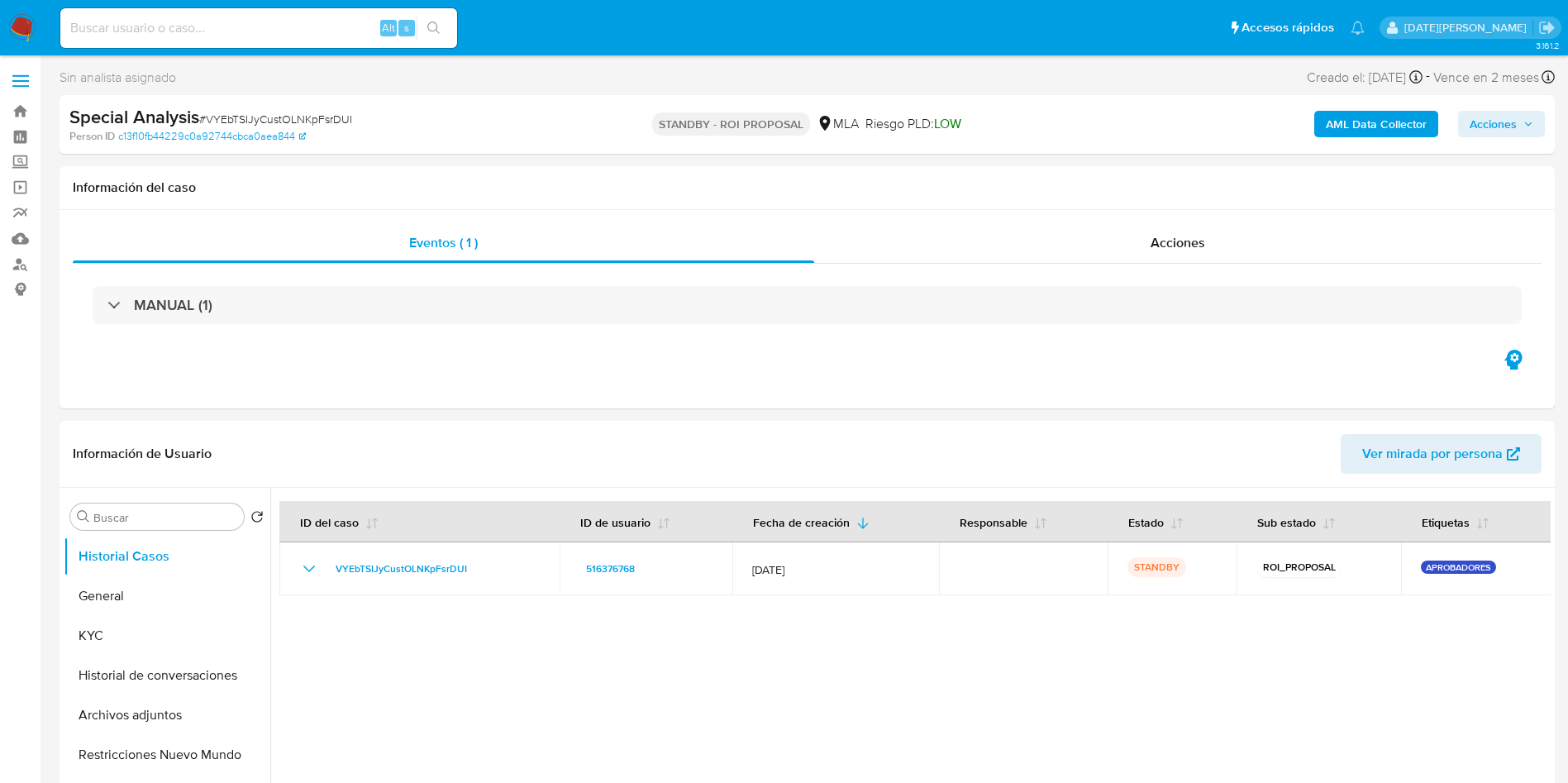
click at [293, 23] on input at bounding box center [258, 29] width 397 height 22
paste input "lkA91ND7SogAvMurJych6mcv"
type input "lkA91ND7SogAvMurJych6mcv"
click at [435, 36] on button "search-icon" at bounding box center [434, 28] width 34 height 23
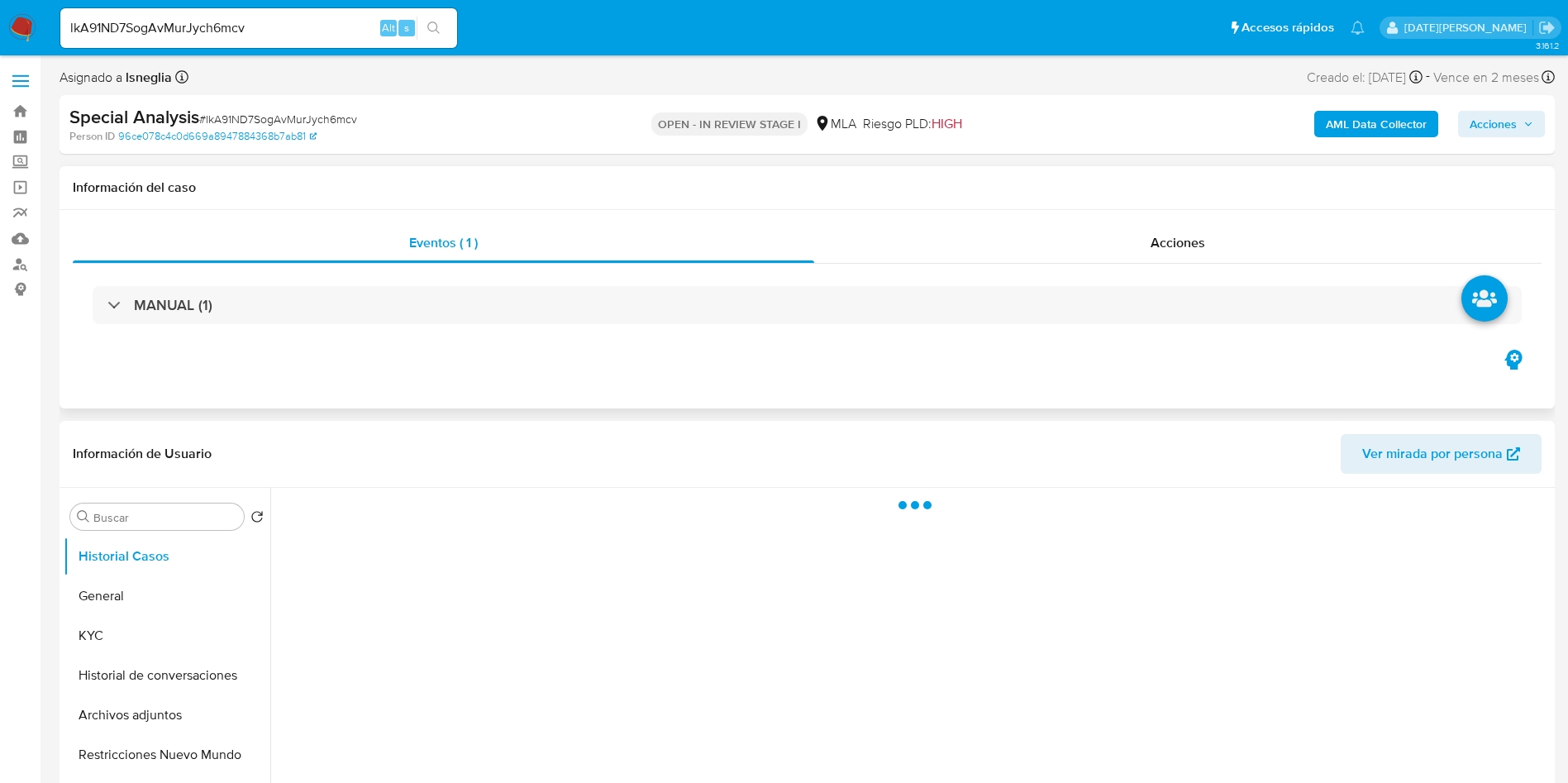
select select "10"
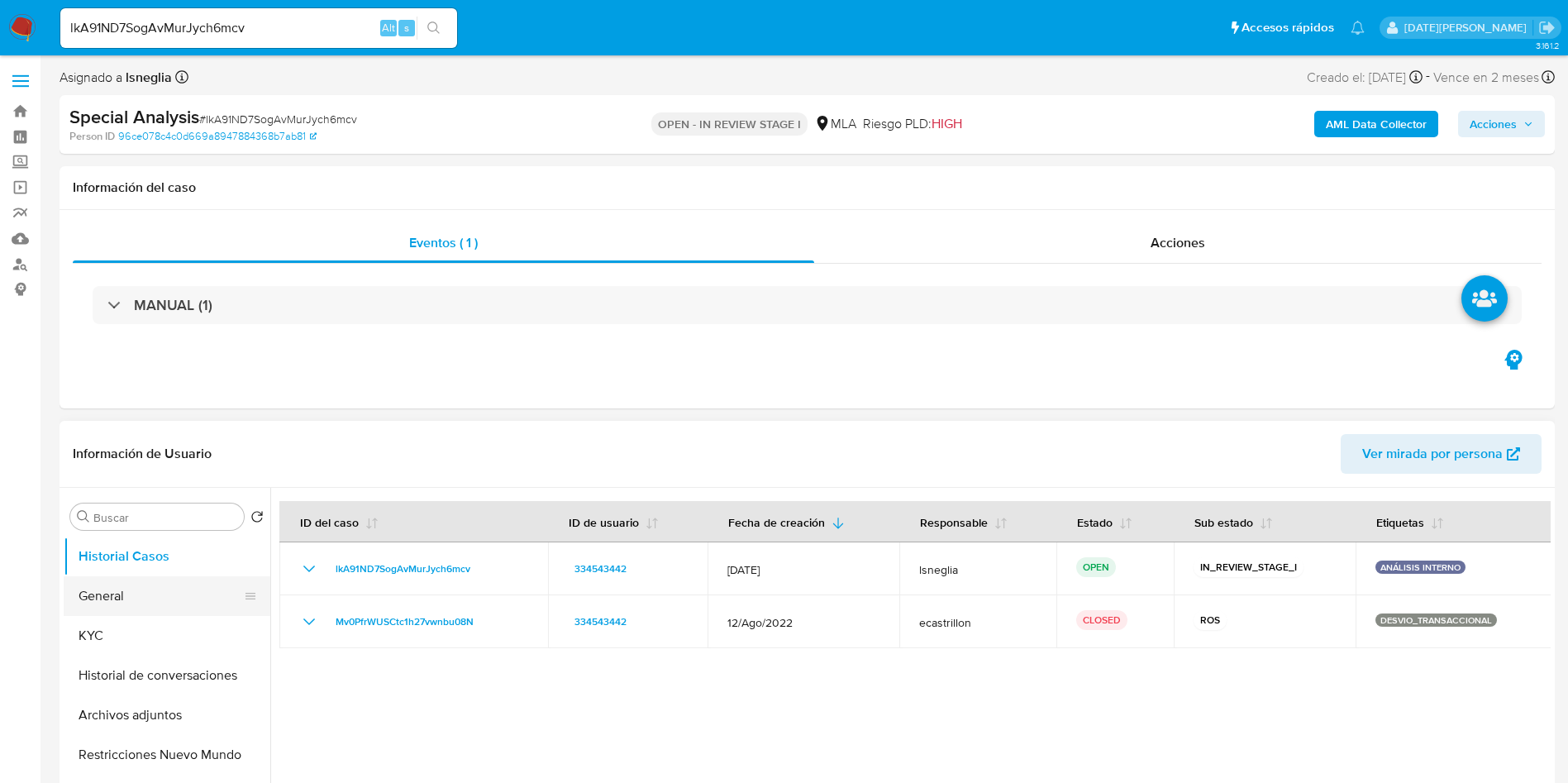
click at [124, 613] on button "General" at bounding box center [159, 596] width 193 height 40
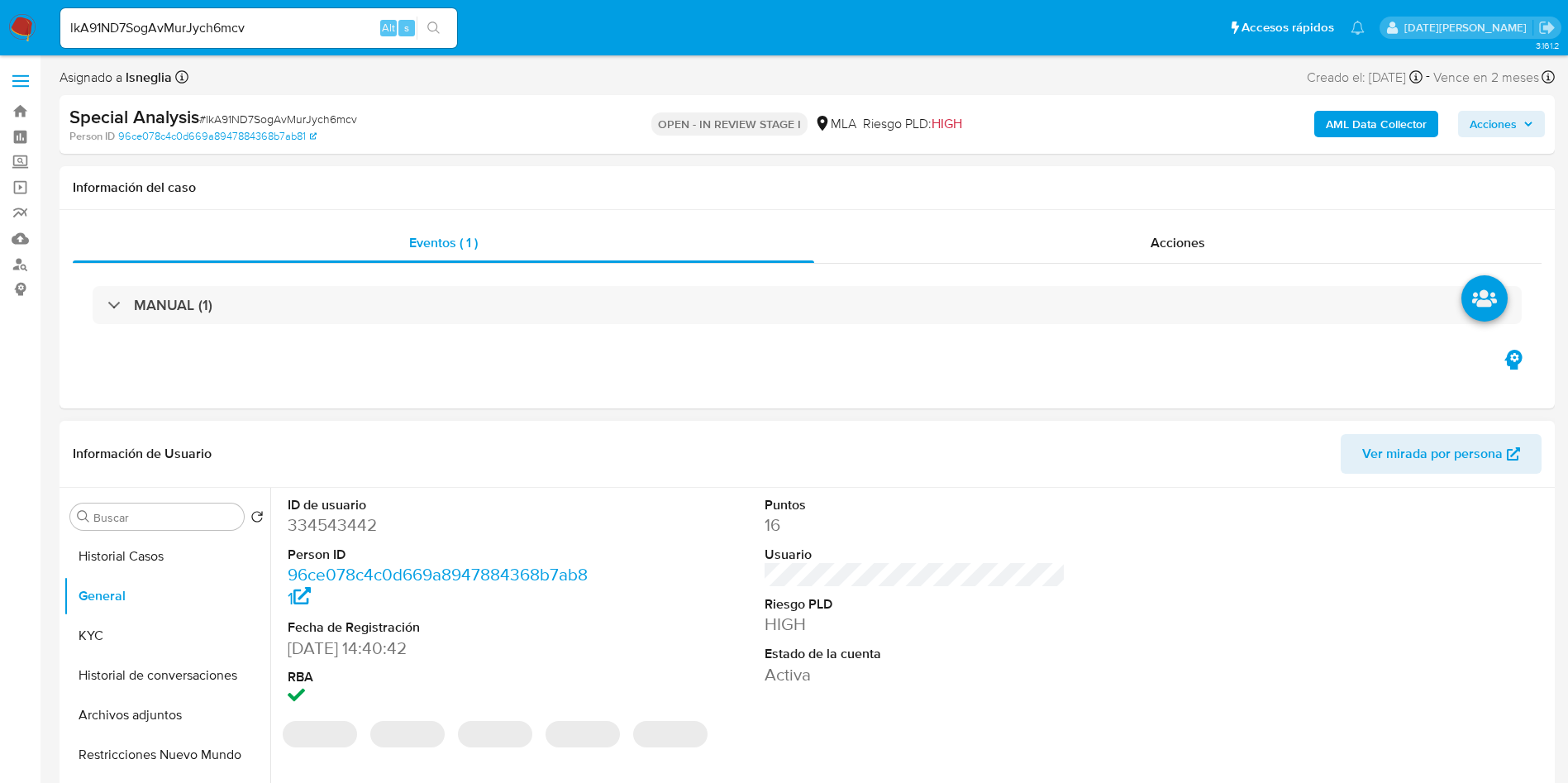
click at [343, 523] on dd "334543442" at bounding box center [439, 525] width 302 height 23
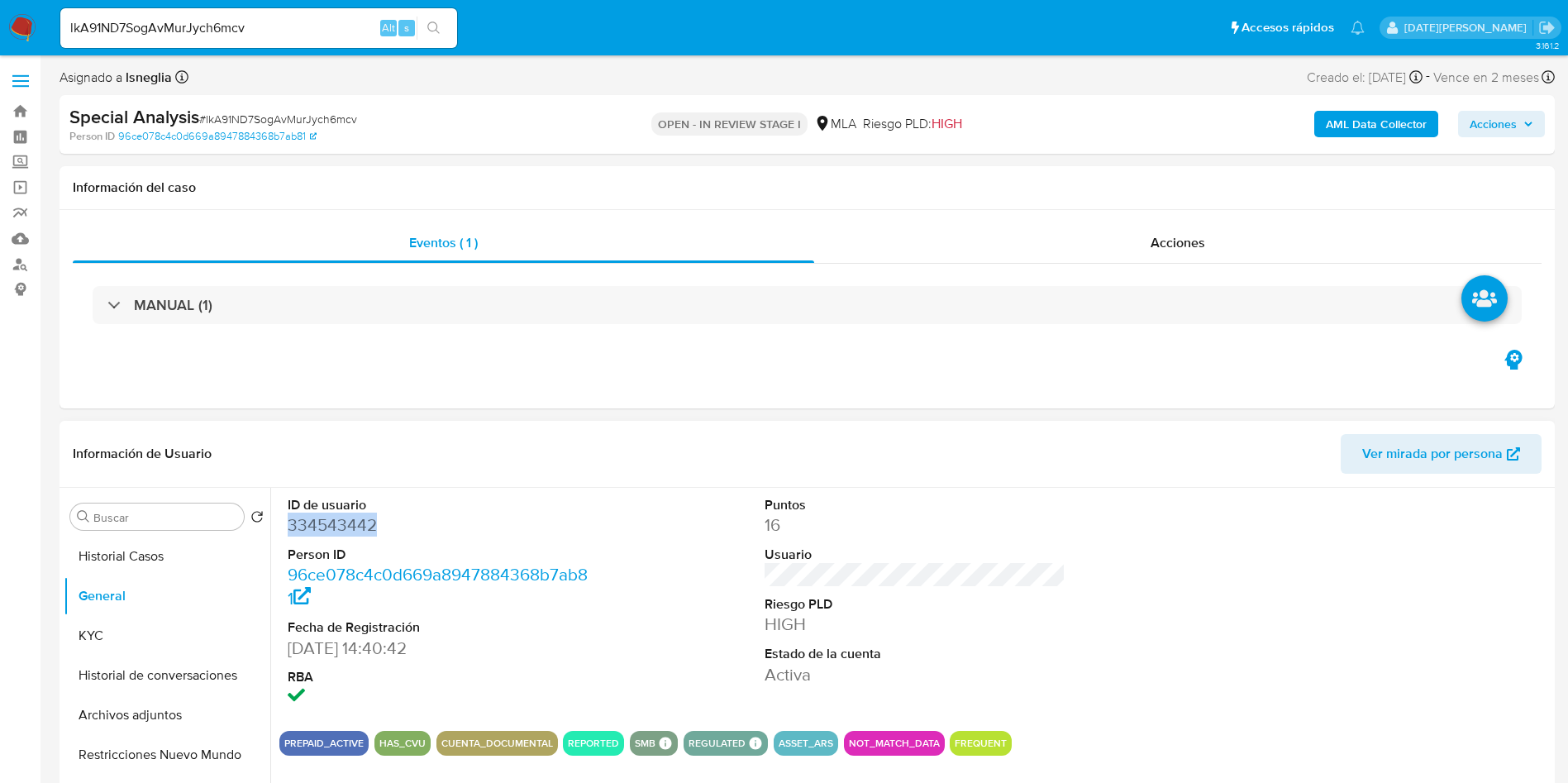
copy dd "334543442"
click at [337, 528] on dd "334543442" at bounding box center [439, 525] width 302 height 23
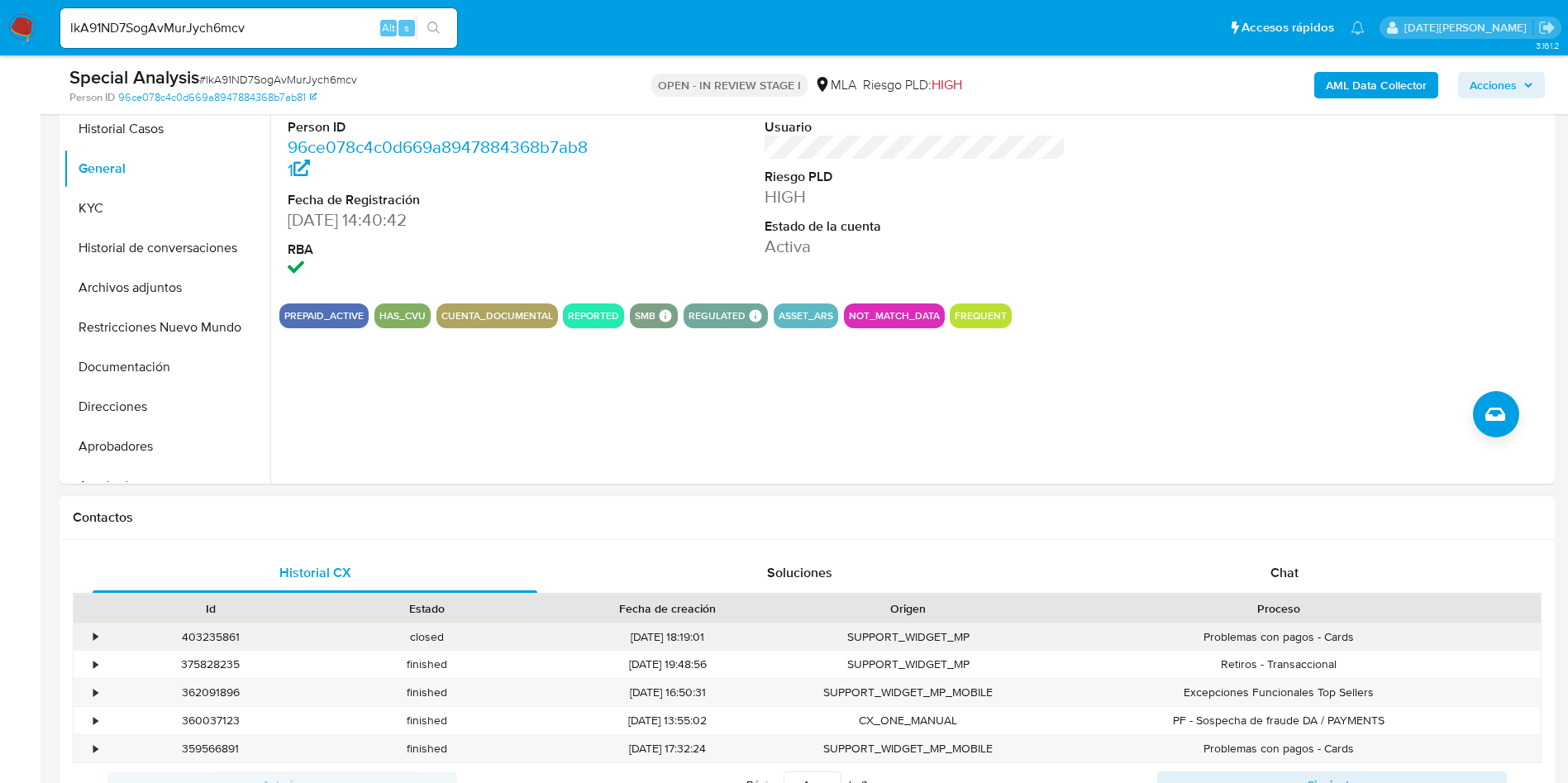
scroll to position [496, 0]
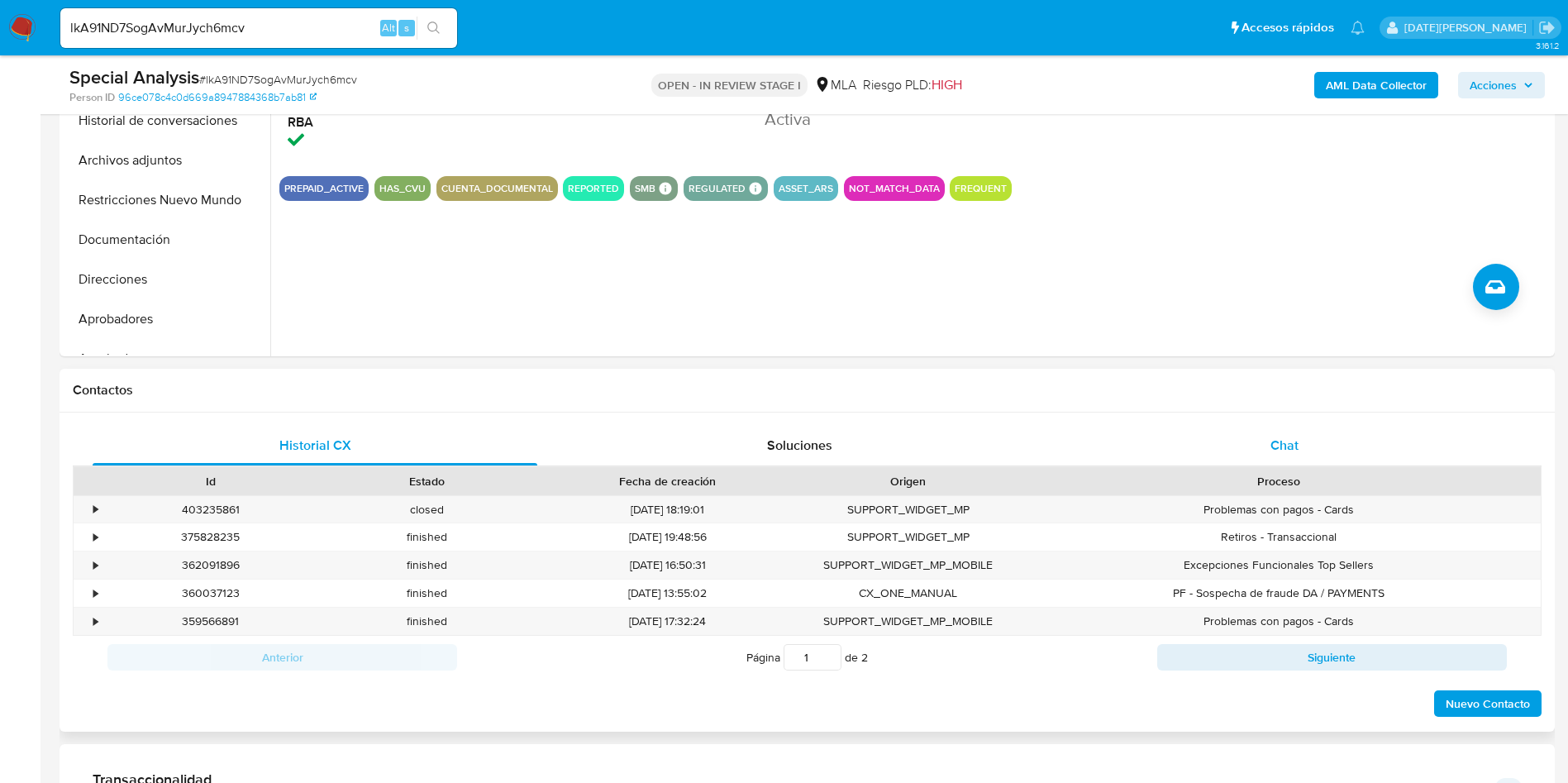
click at [1275, 439] on span "Chat" at bounding box center [1284, 444] width 28 height 19
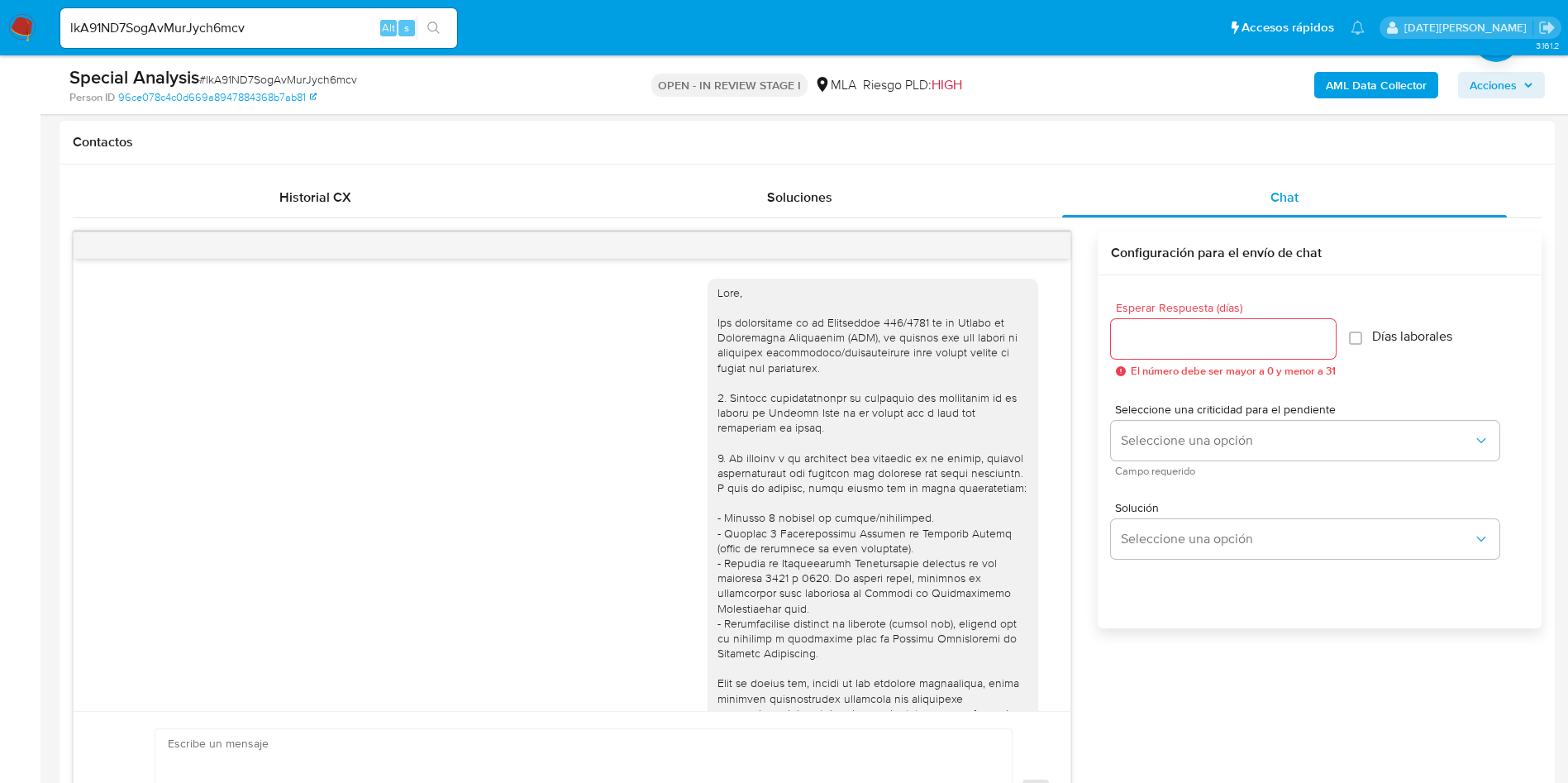
scroll to position [564, 0]
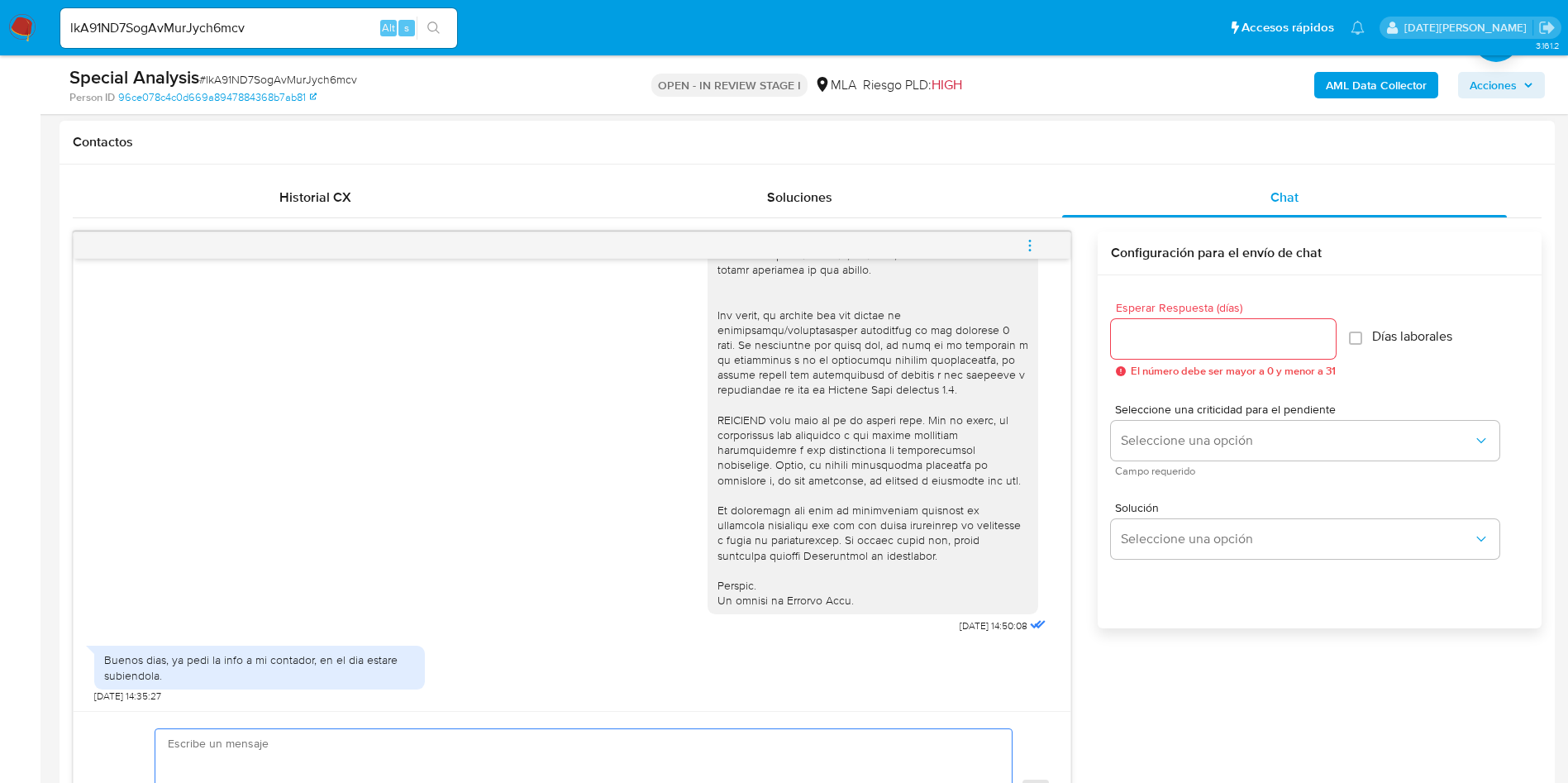
click at [342, 744] on textarea at bounding box center [580, 793] width 824 height 128
click at [353, 415] on div "17/09/2025 14:50:08" at bounding box center [571, 185] width 955 height 905
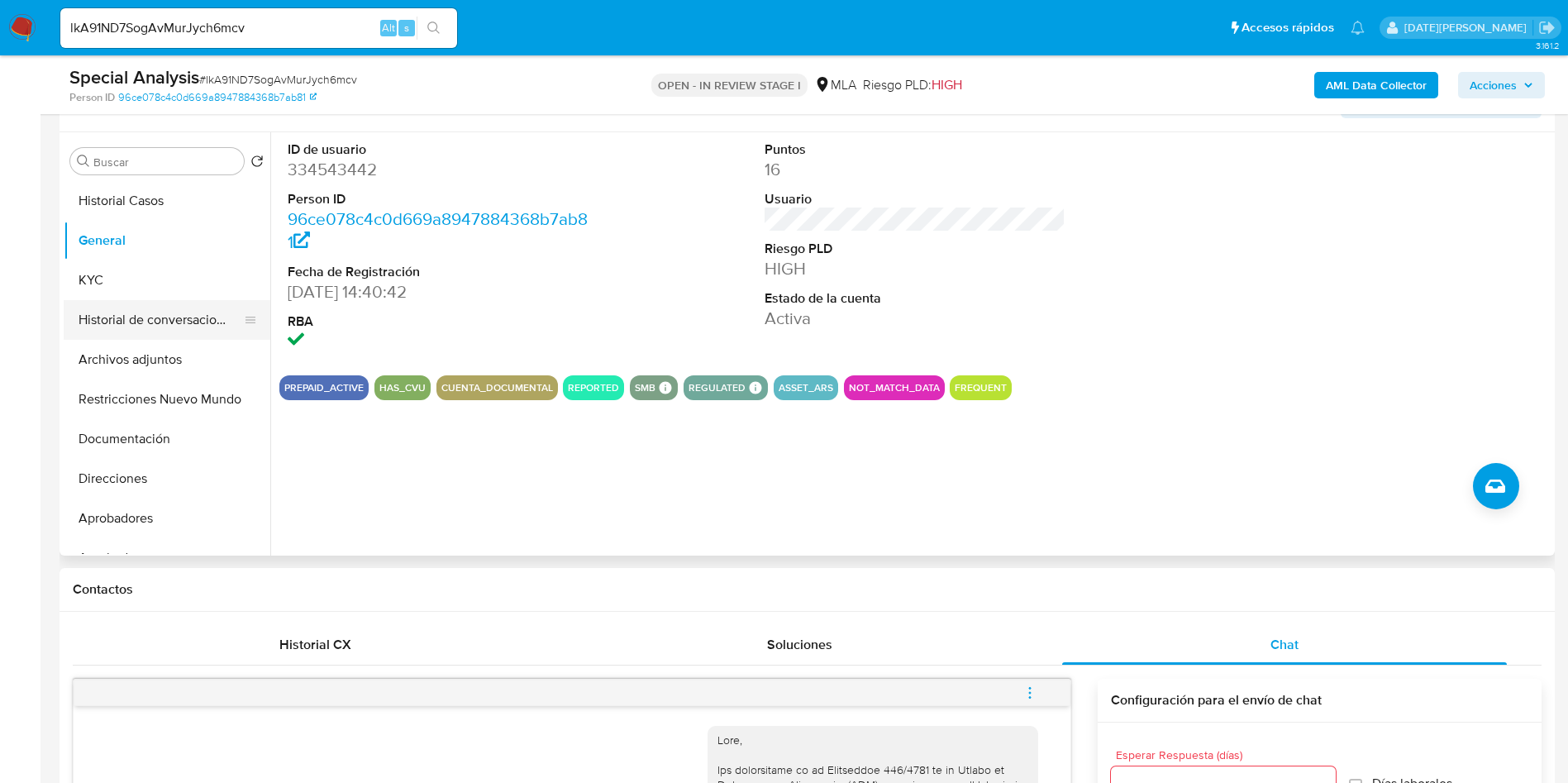
scroll to position [248, 0]
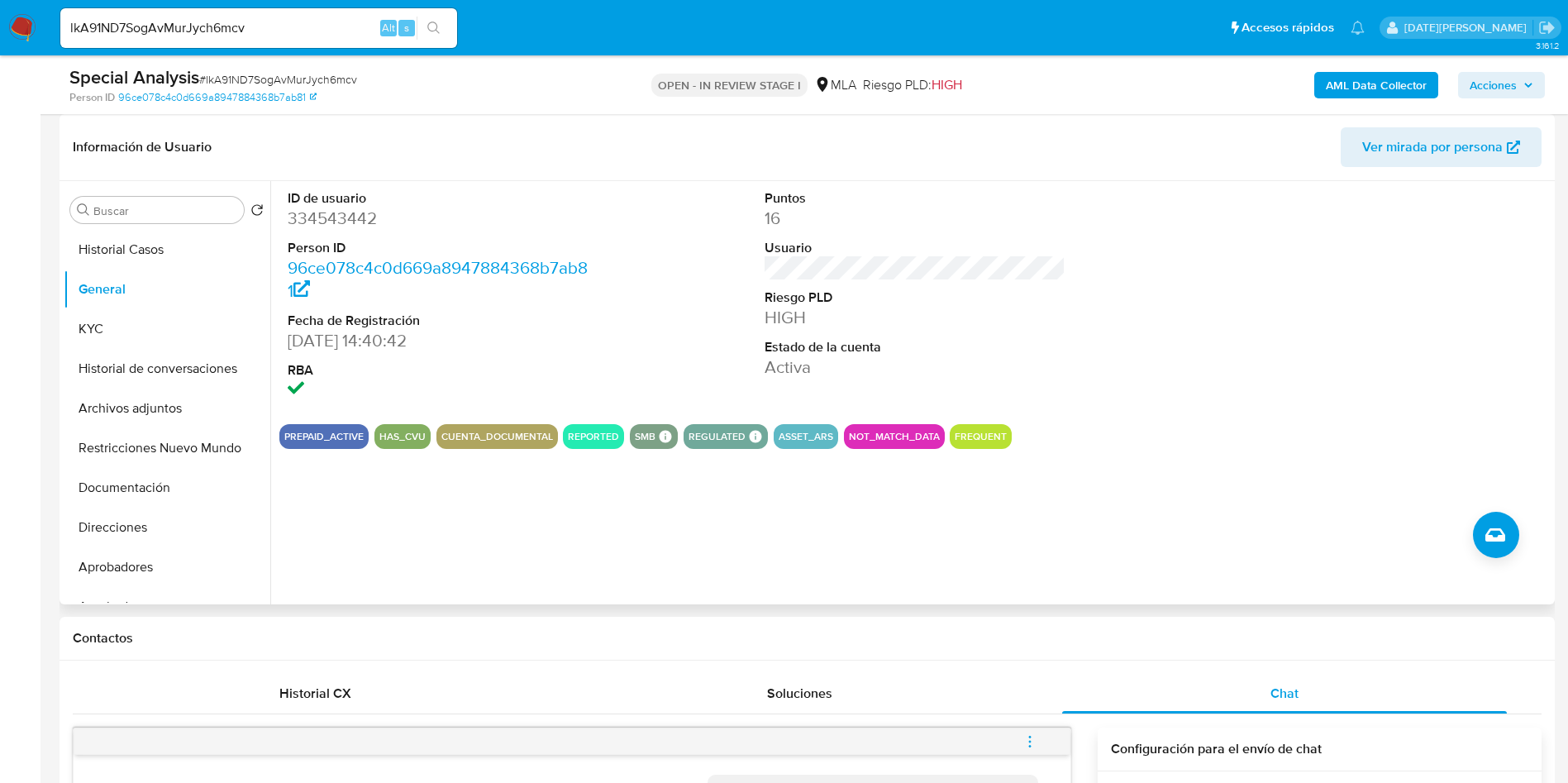
click at [348, 210] on dd "334543442" at bounding box center [439, 218] width 302 height 23
copy dd "334543442"
click at [163, 323] on button "KYC" at bounding box center [159, 329] width 193 height 40
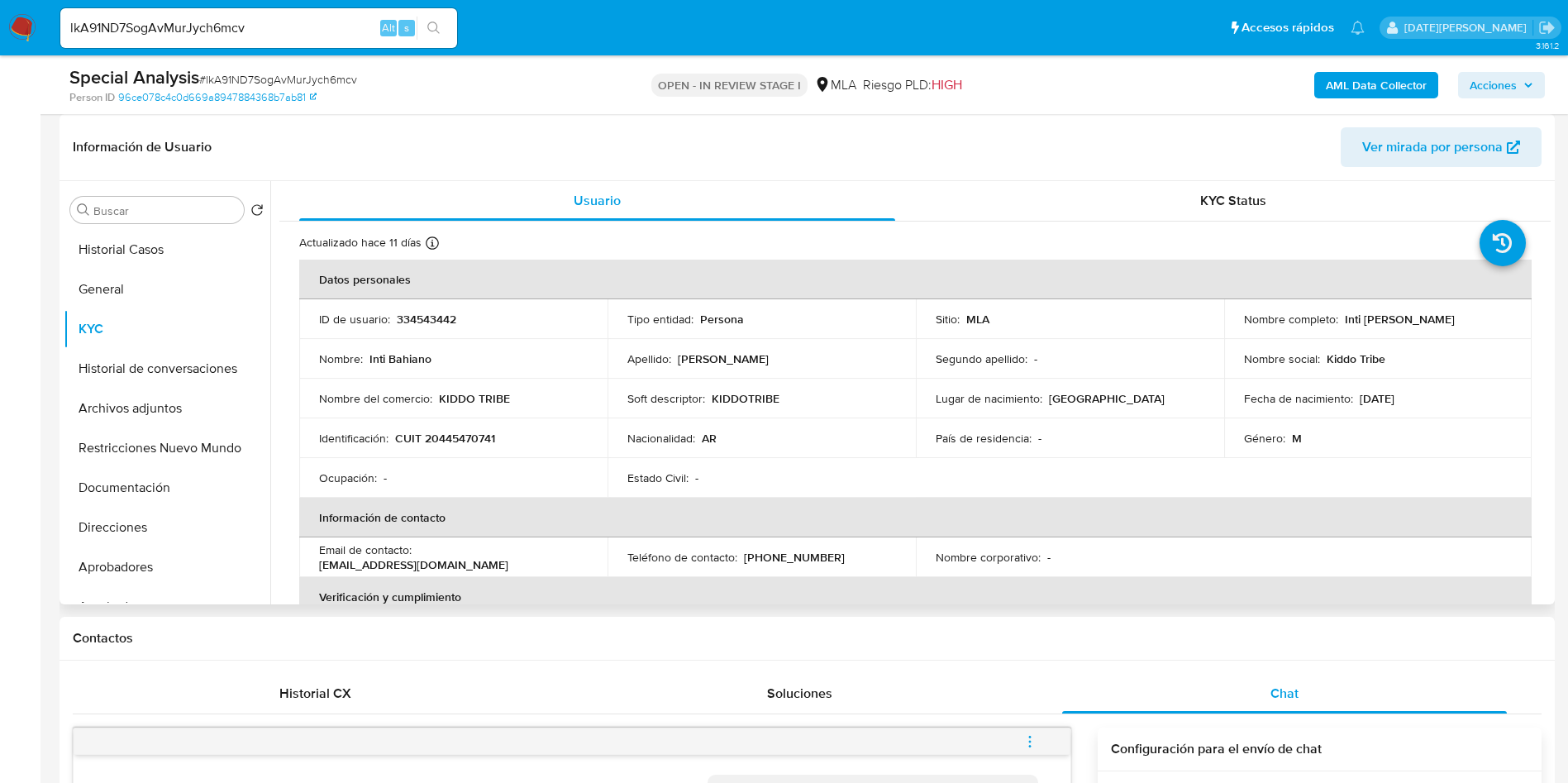
drag, startPoint x: 1240, startPoint y: 329, endPoint x: 1430, endPoint y: 326, distance: 190.0
click at [1430, 326] on div "Nombre completo : Inti Bahiano Martinez Vadacchino" at bounding box center [1378, 319] width 268 height 15
copy p "Inti [PERSON_NAME]"
drag, startPoint x: 393, startPoint y: 436, endPoint x: 592, endPoint y: 439, distance: 199.0
click at [592, 439] on td "Identificación : CUIT 20445470741" at bounding box center [452, 439] width 308 height 40
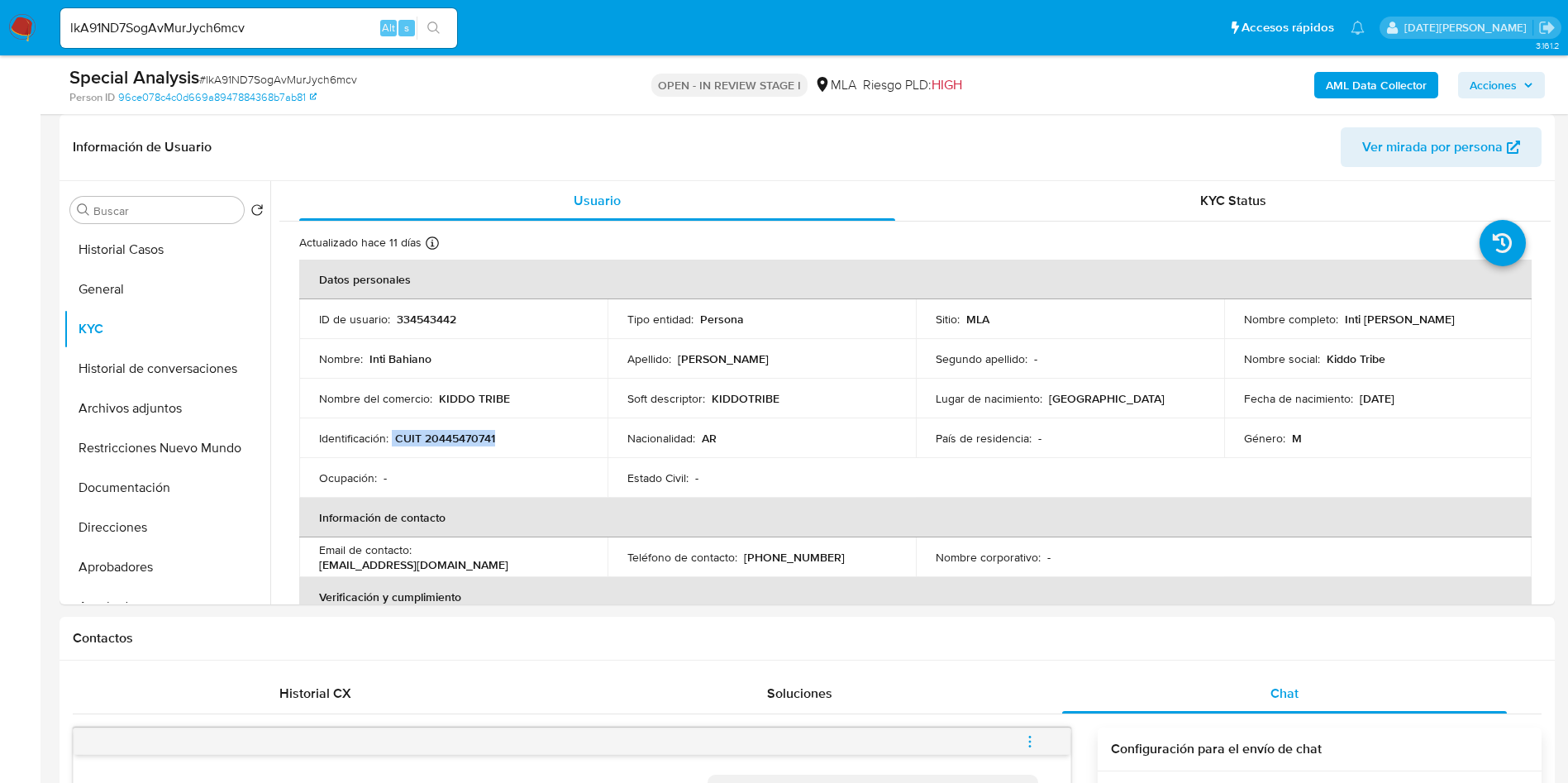
copy div "CUIT 20445470741"
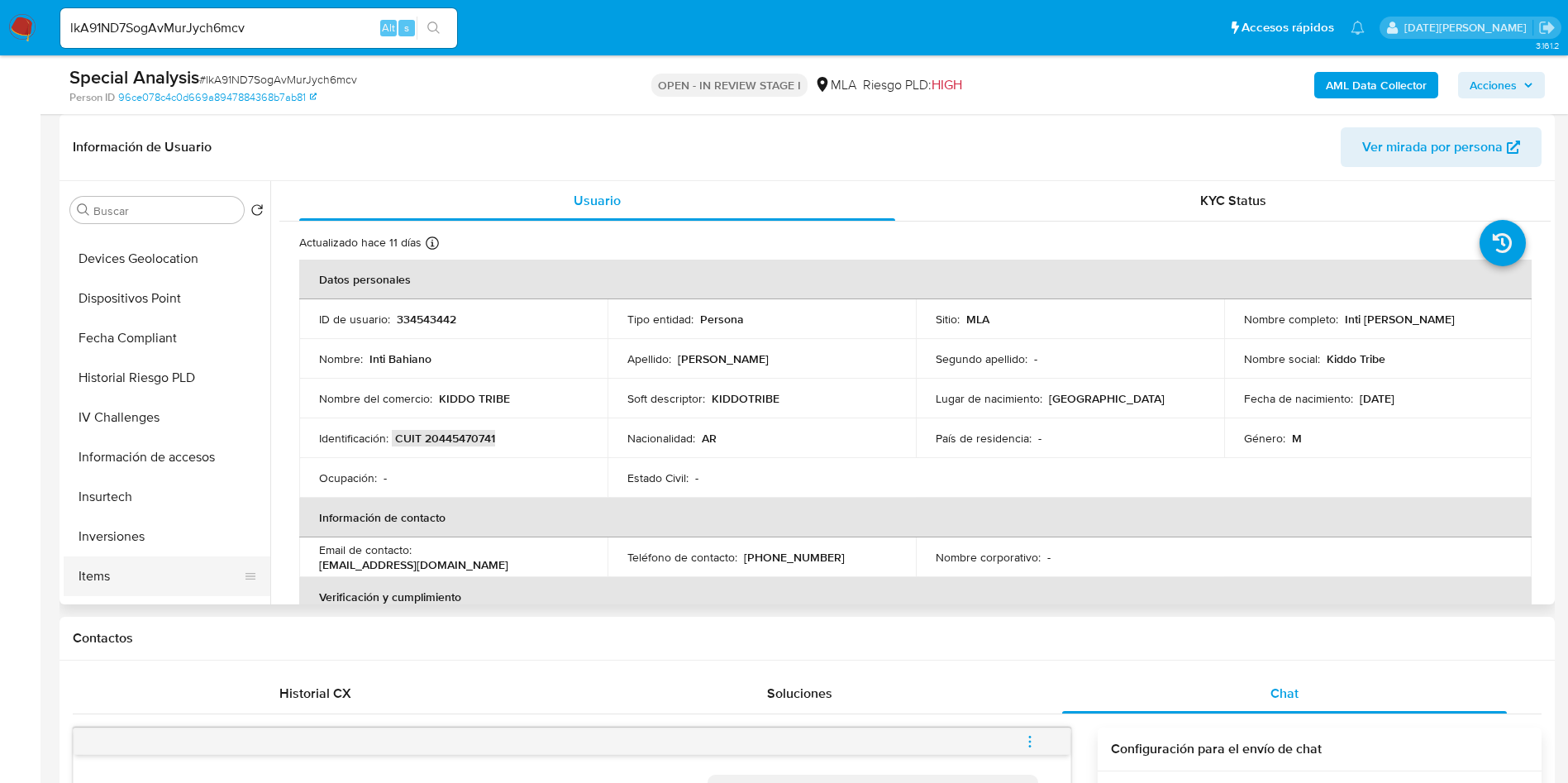
scroll to position [744, 0]
click at [139, 531] on button "Items" at bounding box center [159, 538] width 193 height 40
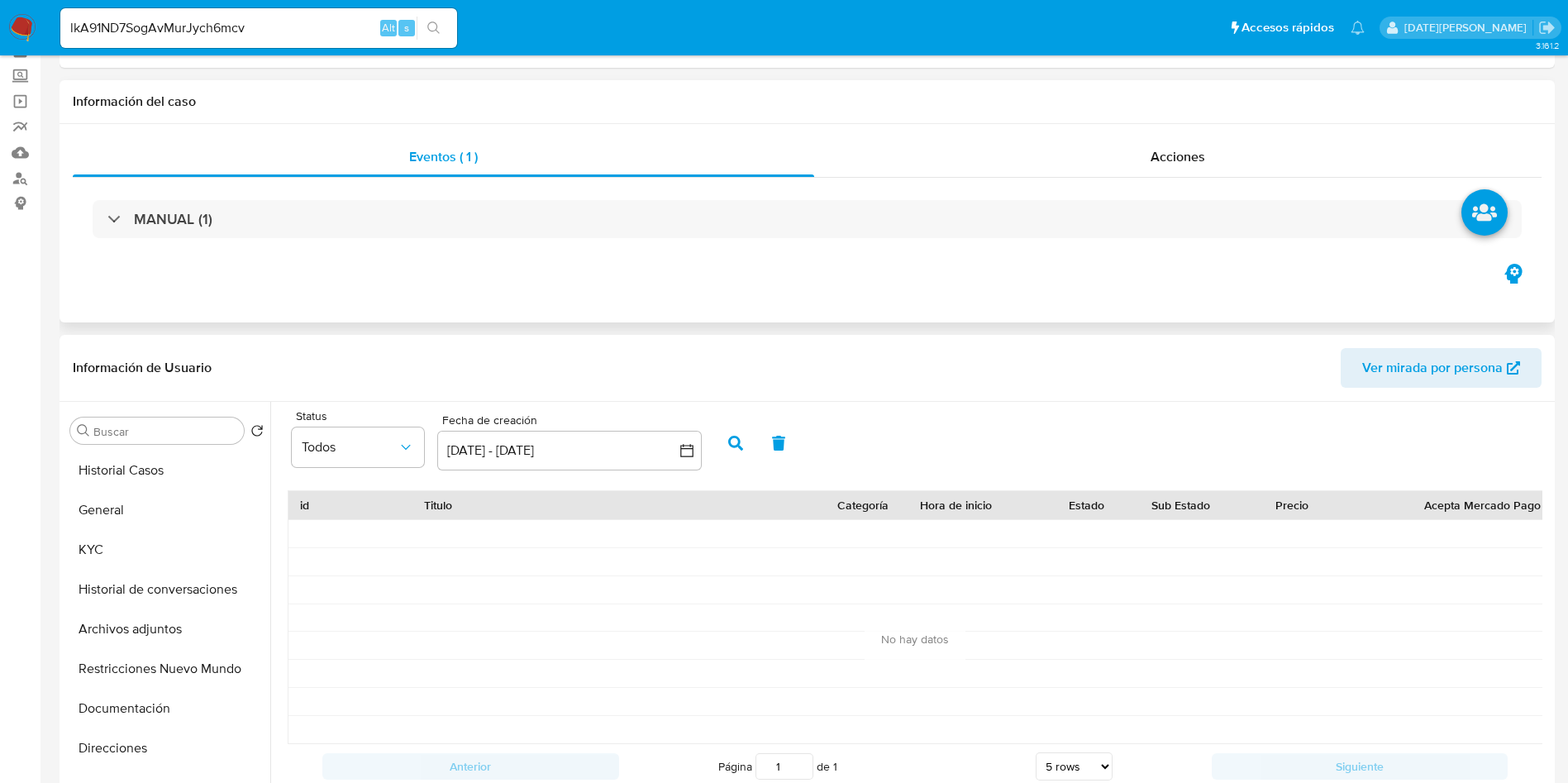
scroll to position [0, 0]
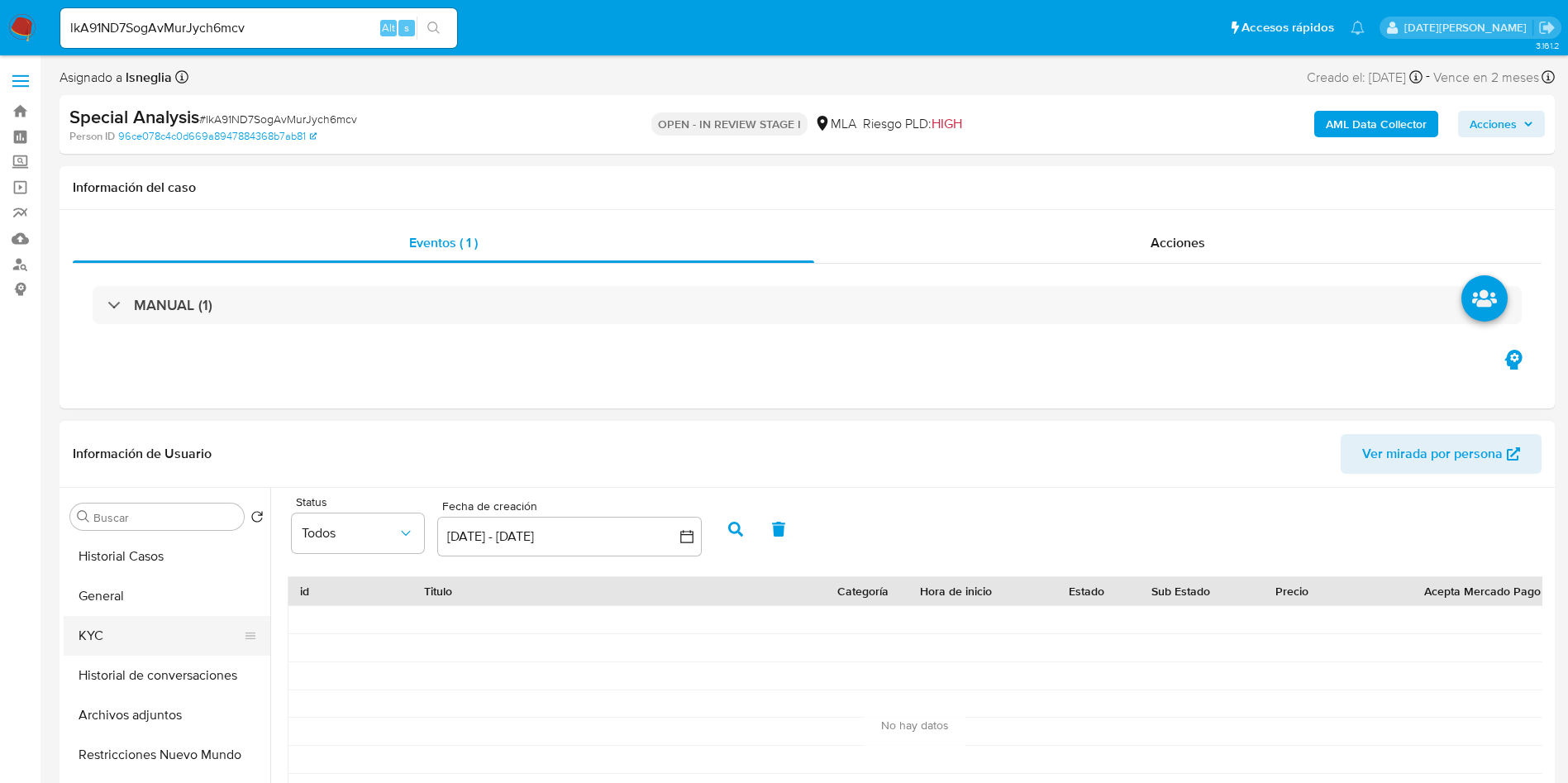
click at [119, 644] on button "KYC" at bounding box center [159, 636] width 193 height 40
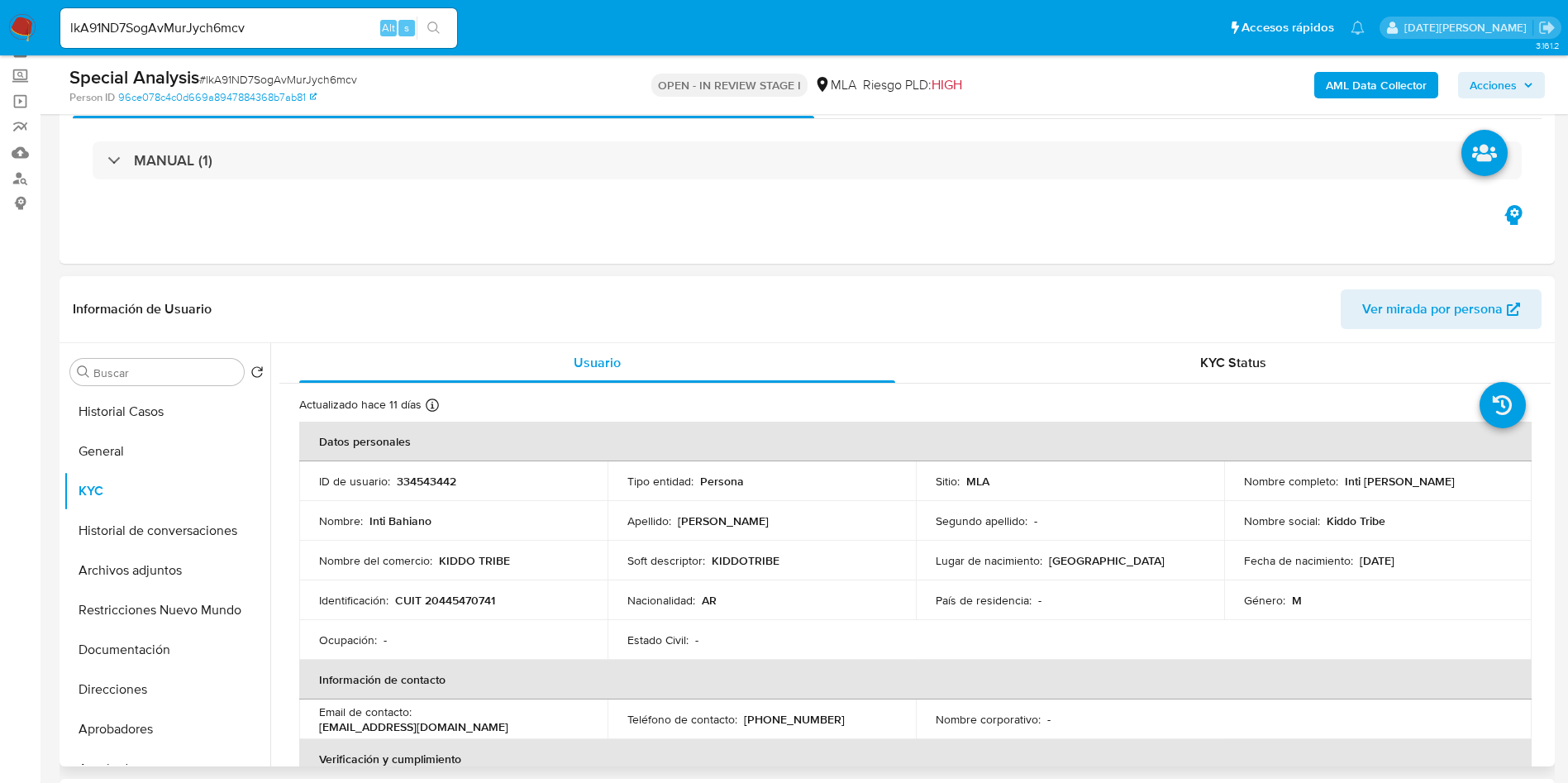
scroll to position [124, 0]
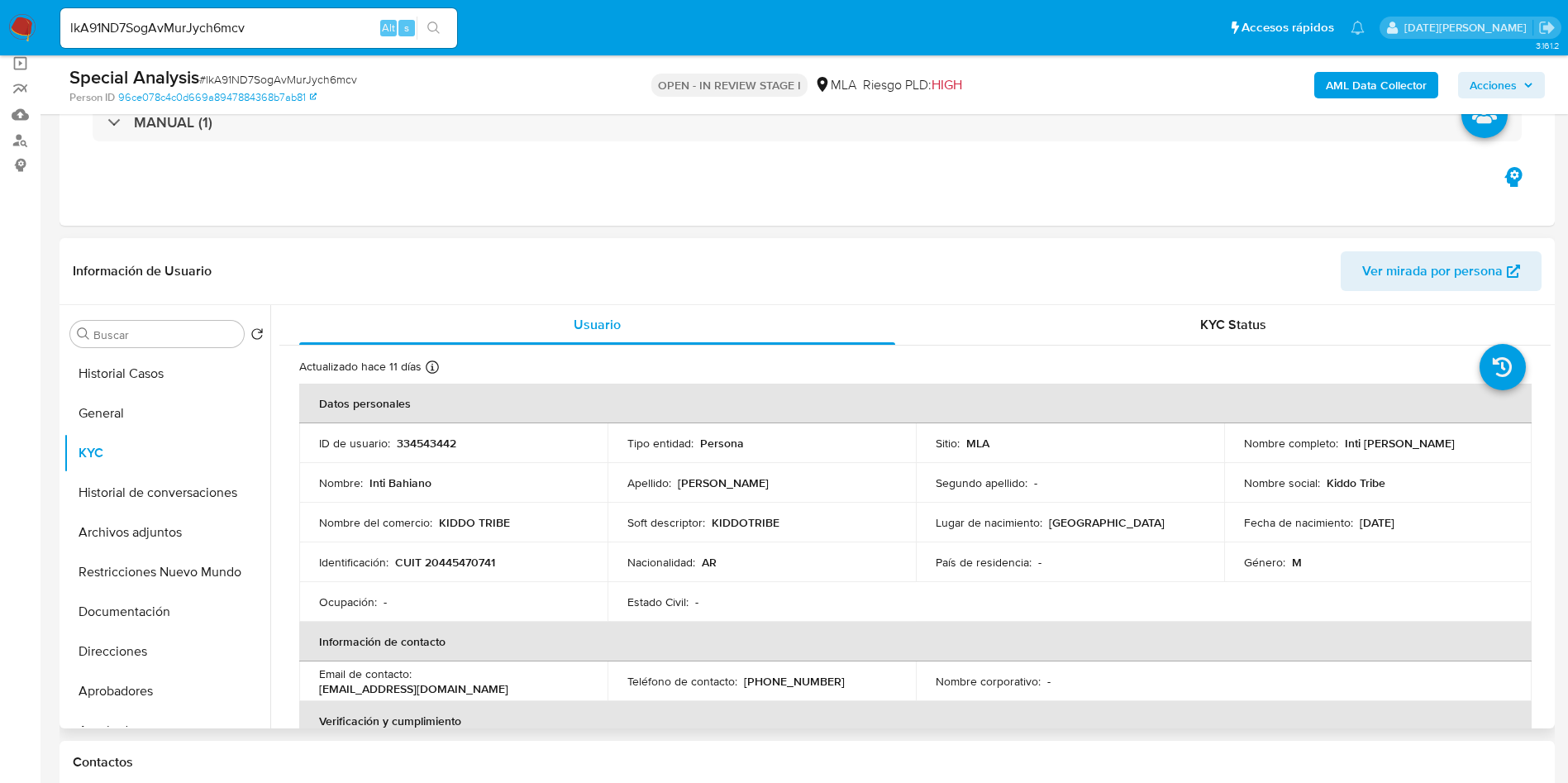
click at [443, 557] on p "CUIT 20445470741" at bounding box center [444, 561] width 100 height 15
copy p "20445470741"
click at [445, 554] on p "CUIT 20445470741" at bounding box center [444, 561] width 100 height 15
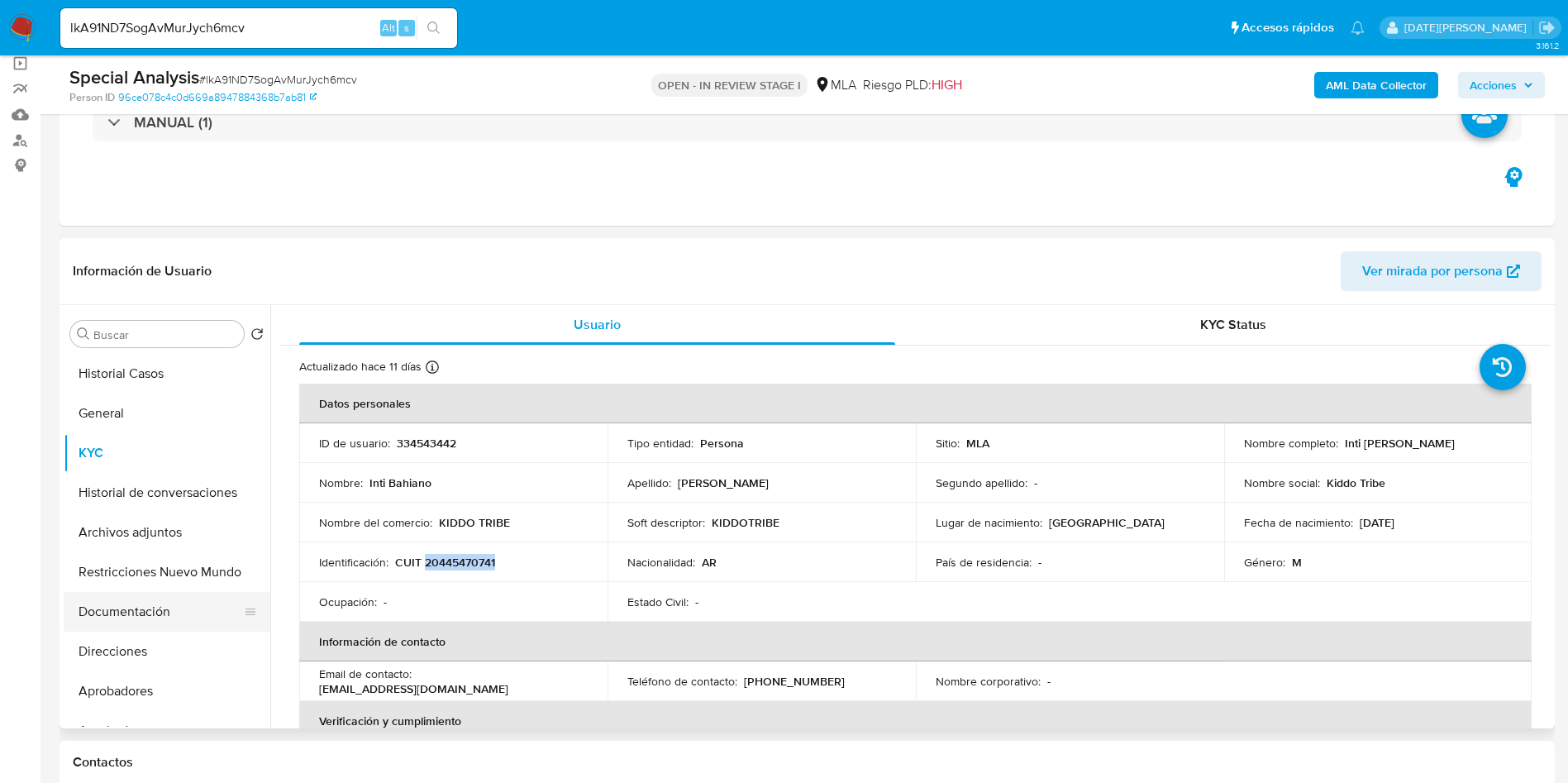
click at [162, 609] on button "Documentación" at bounding box center [159, 612] width 193 height 40
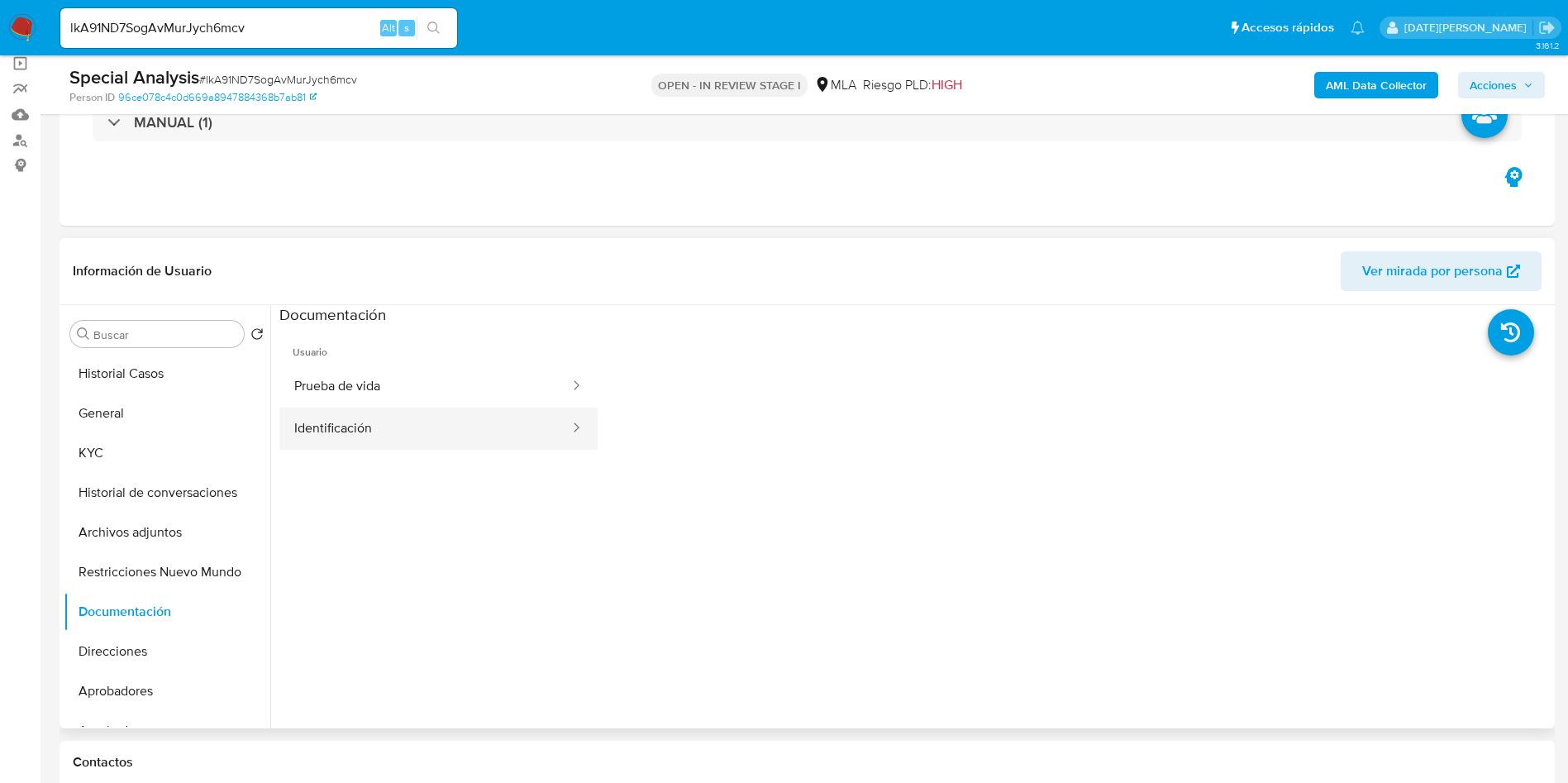
click at [354, 428] on button "Identificación" at bounding box center [425, 429] width 292 height 43
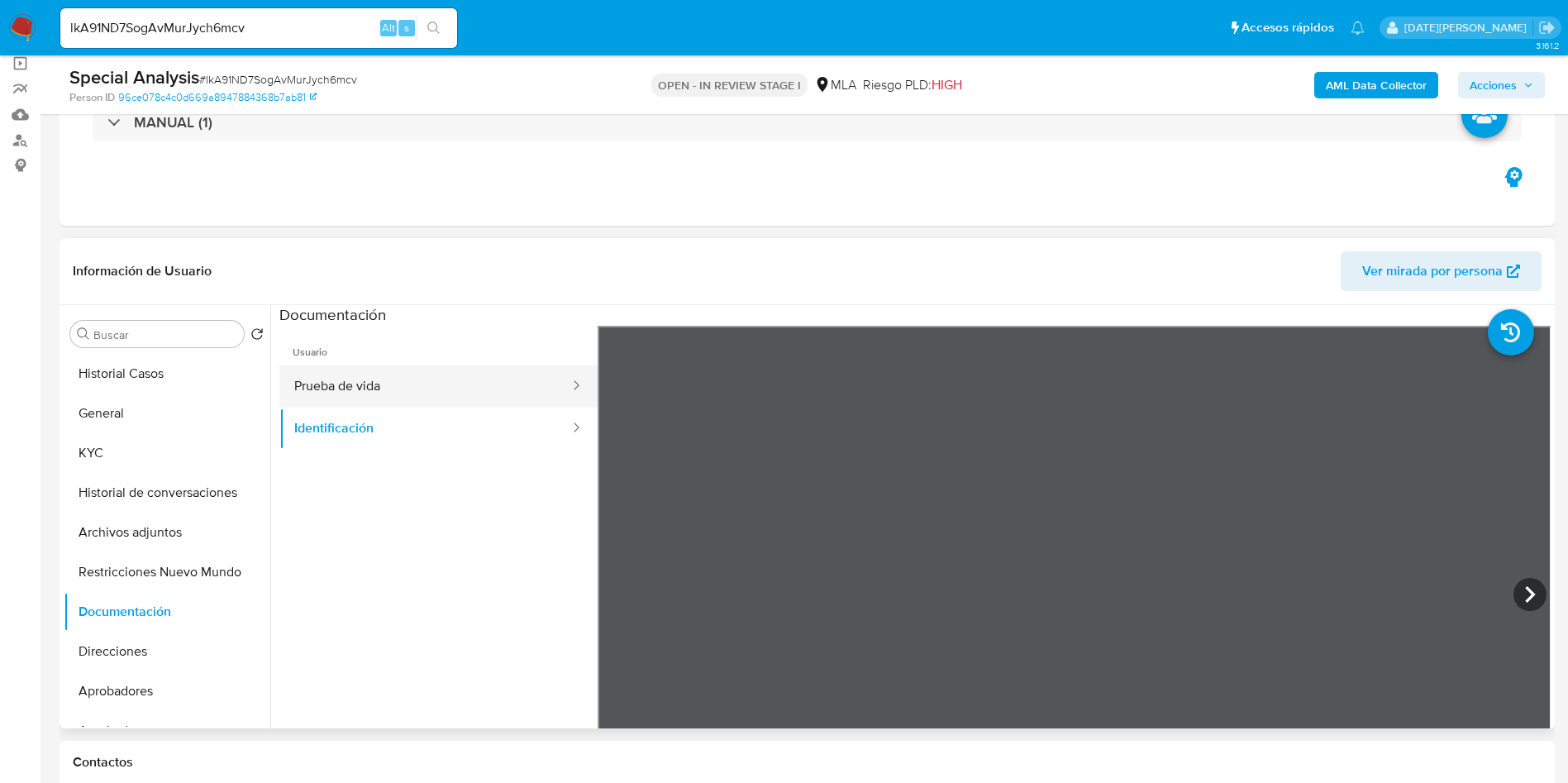
click at [369, 390] on button "Prueba de vida" at bounding box center [425, 386] width 292 height 43
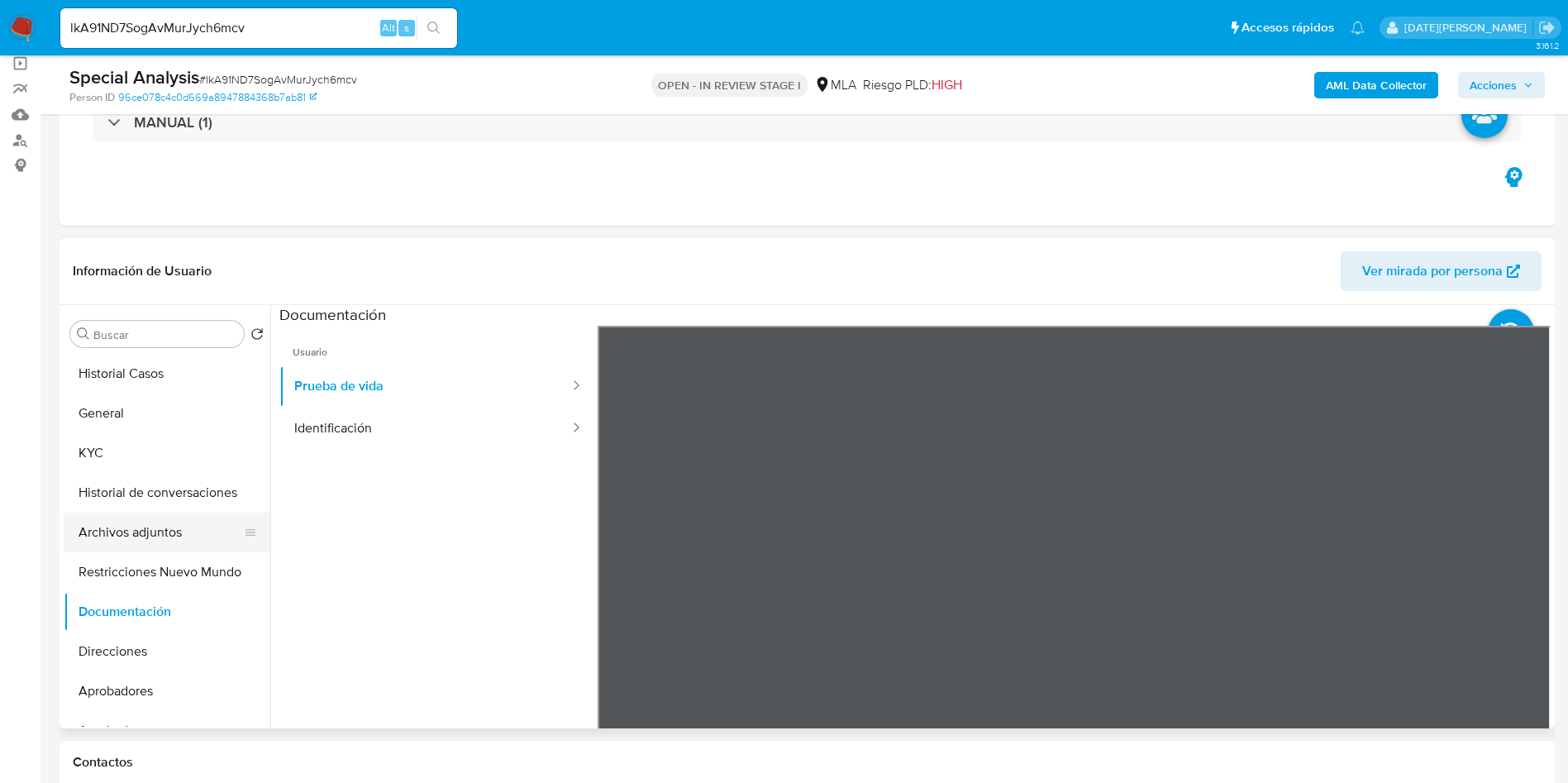
click at [146, 532] on button "Archivos adjuntos" at bounding box center [159, 533] width 193 height 40
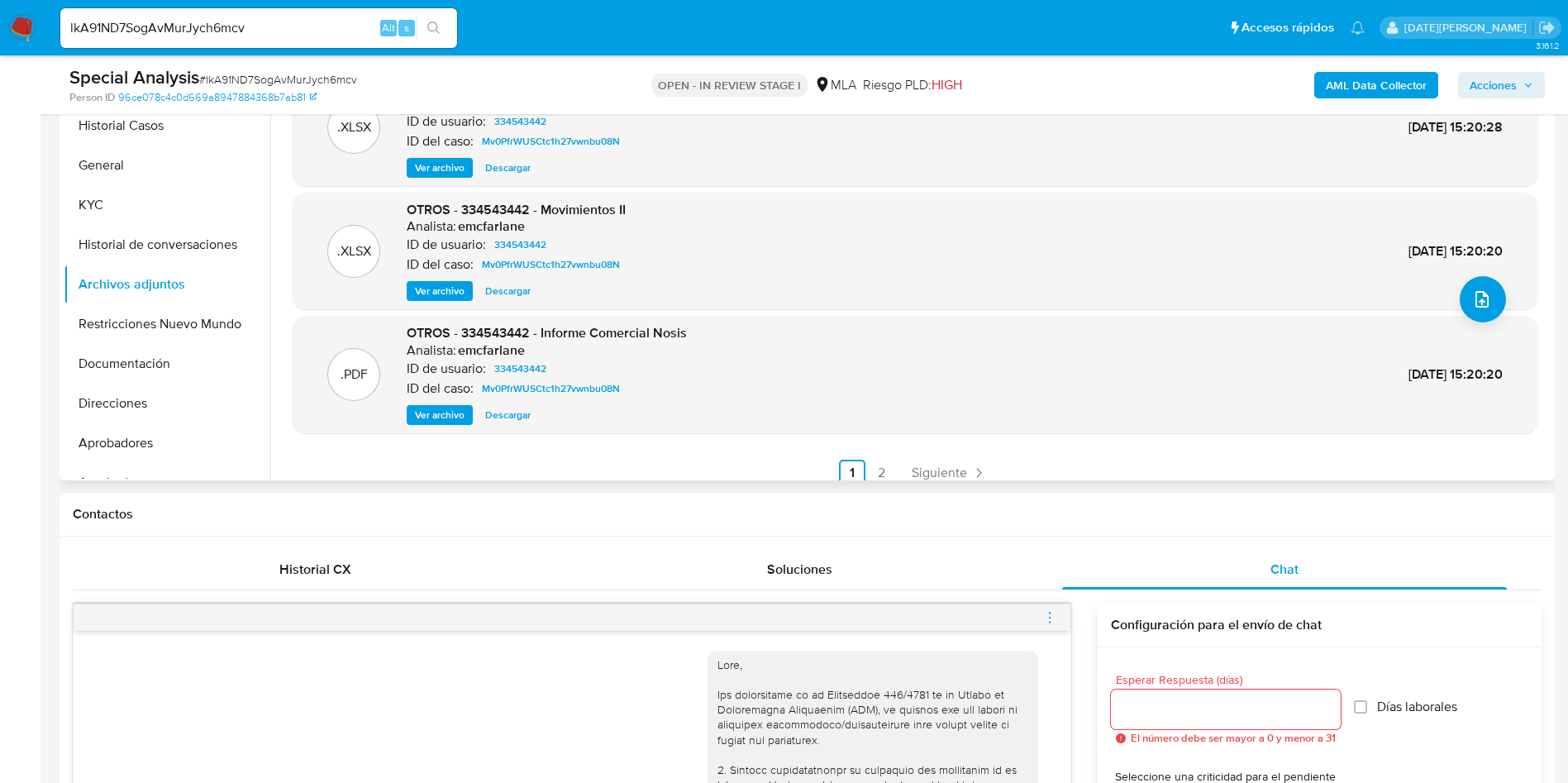
scroll to position [139, 0]
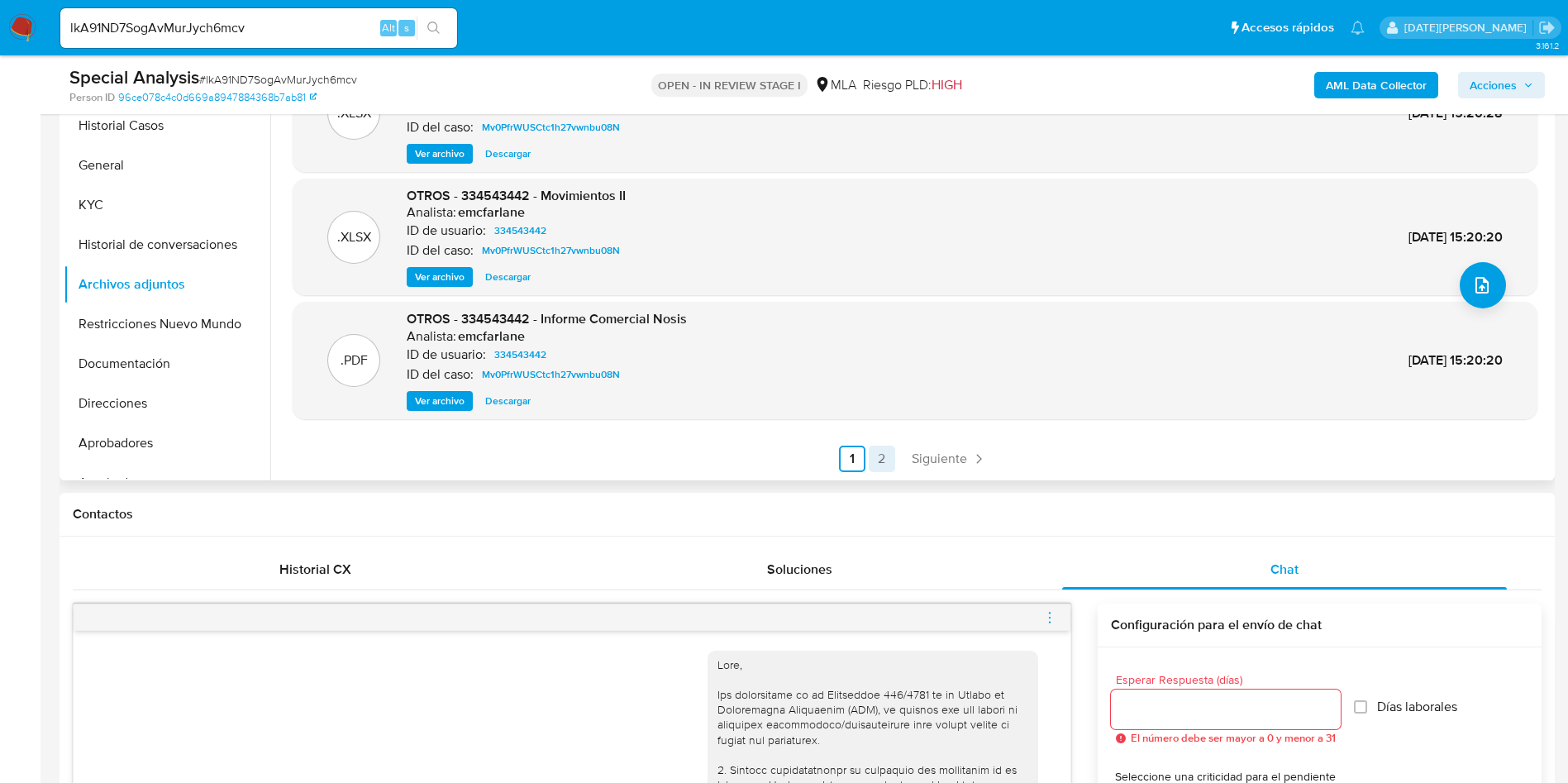
click at [877, 463] on link "2" at bounding box center [882, 458] width 27 height 27
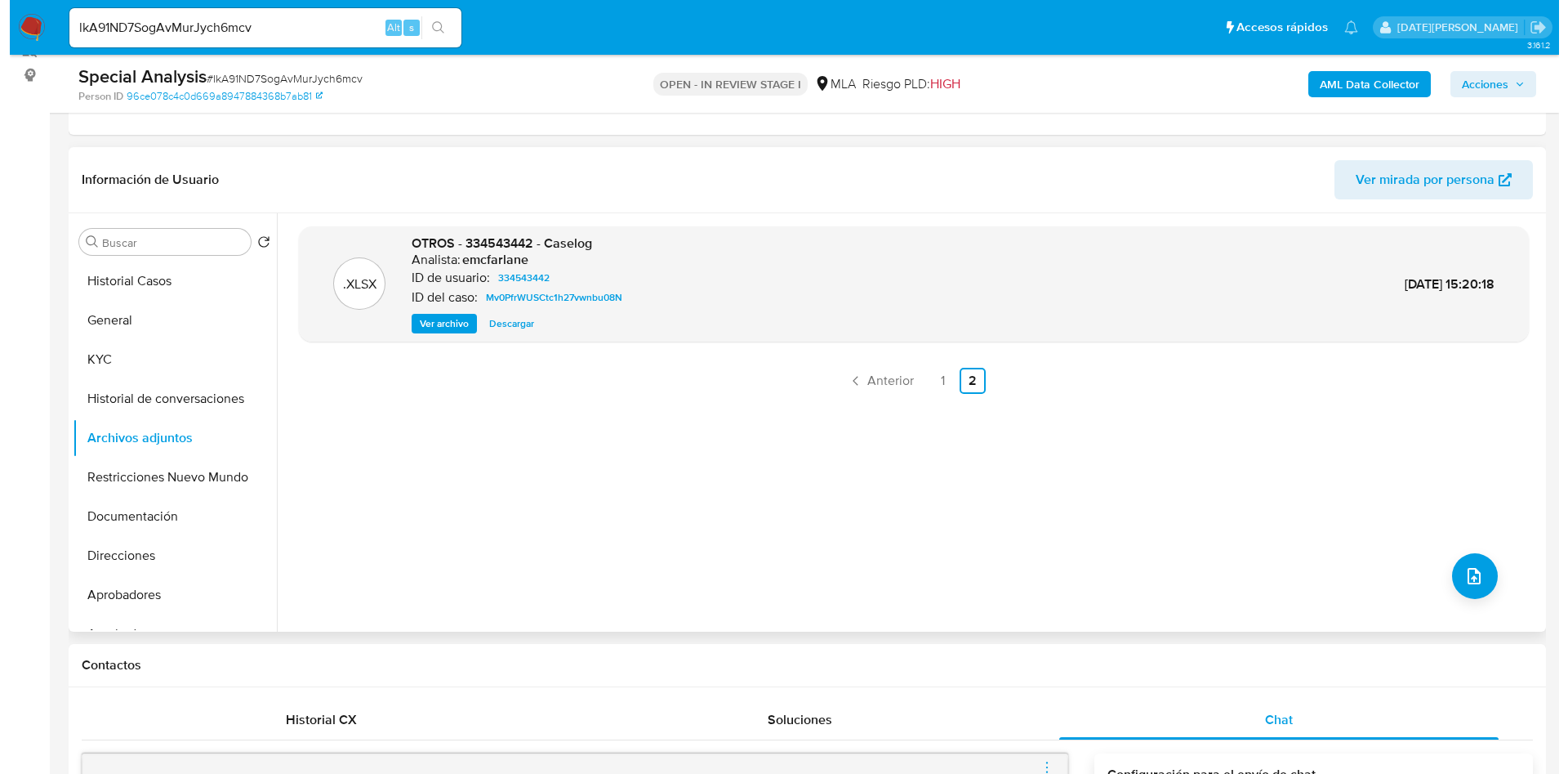
scroll to position [122, 0]
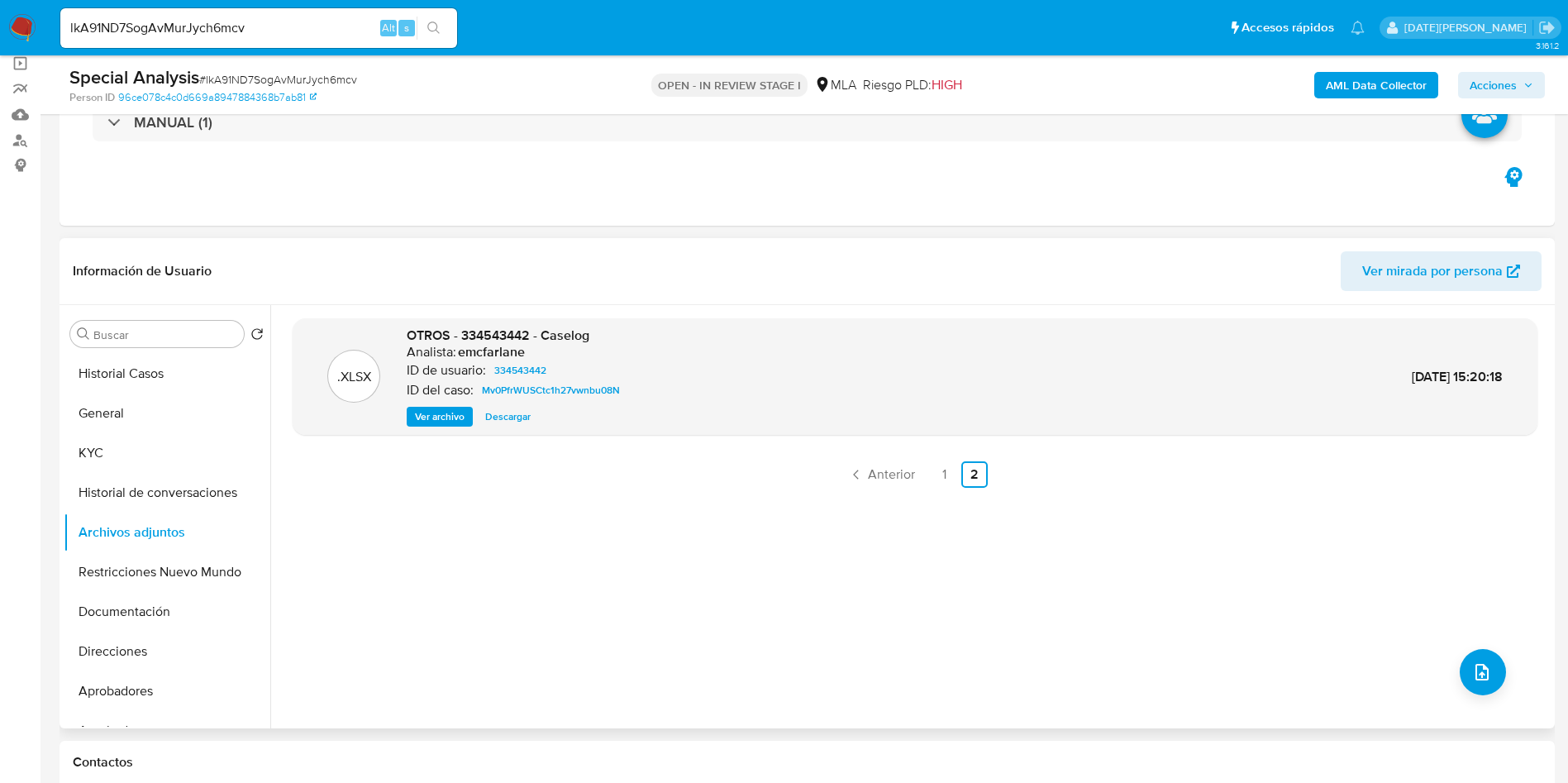
click at [453, 414] on span "Ver archivo" at bounding box center [440, 417] width 49 height 17
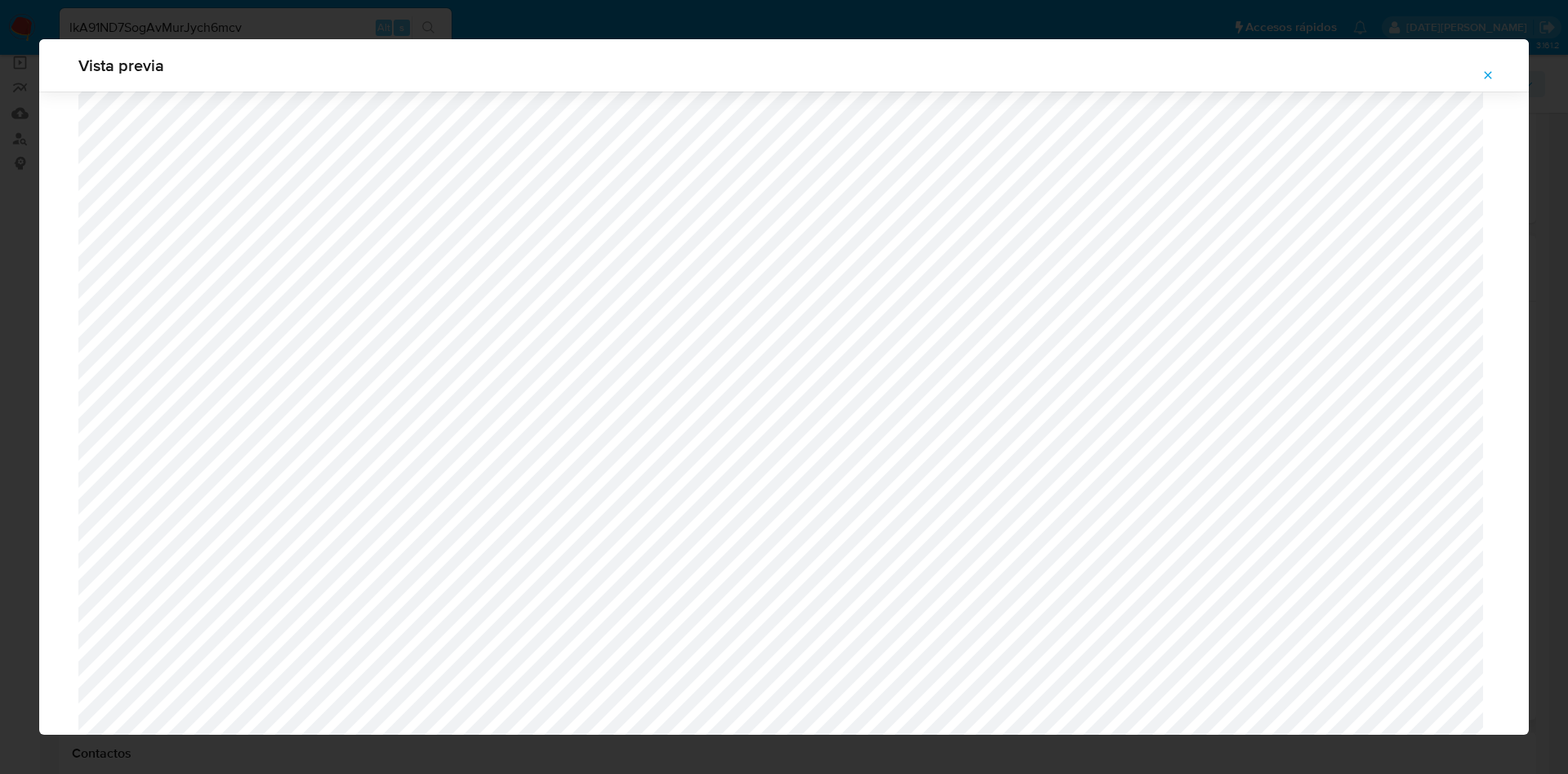
scroll to position [948, 0]
click at [1487, 77] on icon "Attachment preview" at bounding box center [1488, 74] width 13 height 13
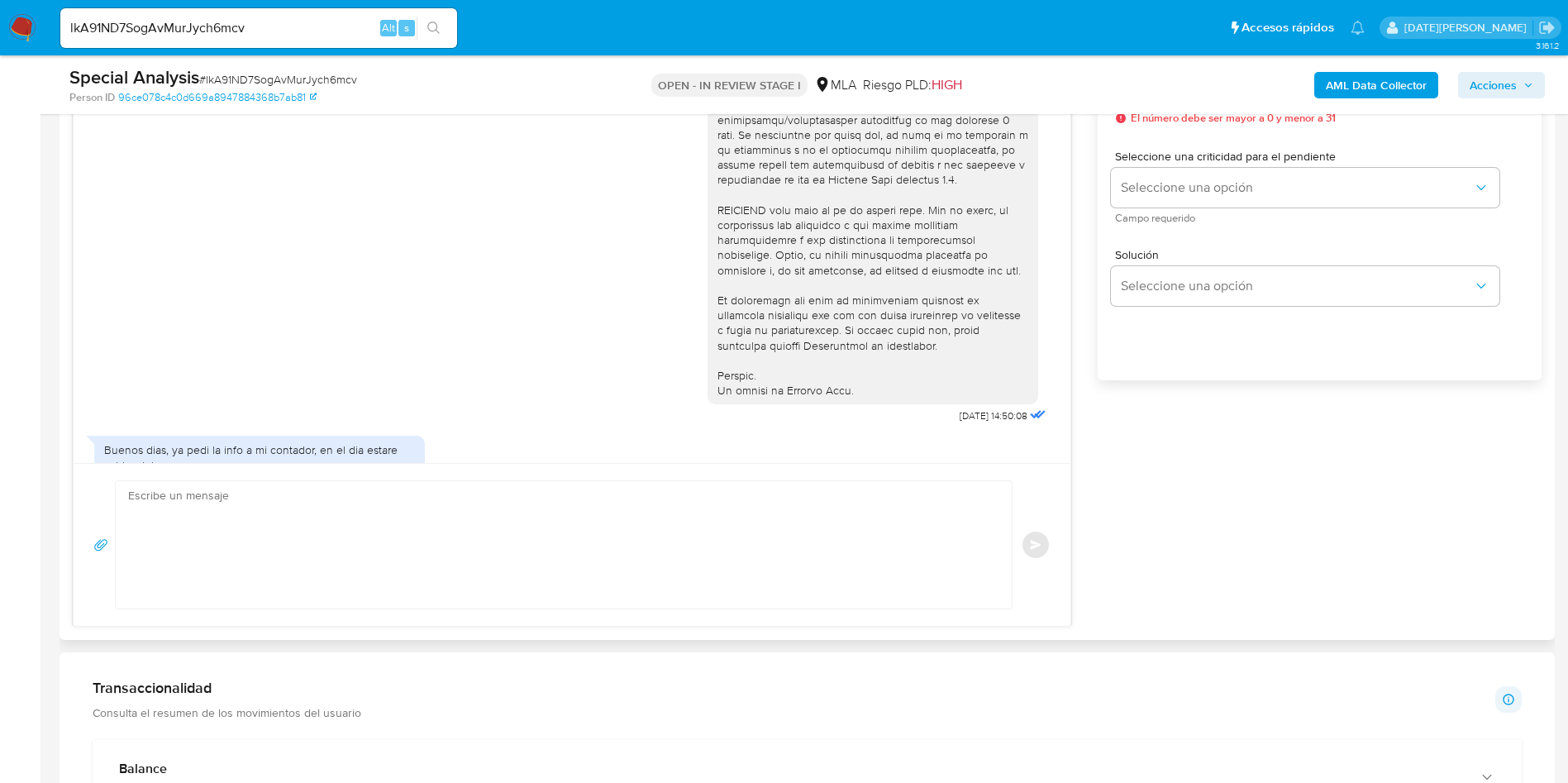
scroll to position [1116, 0]
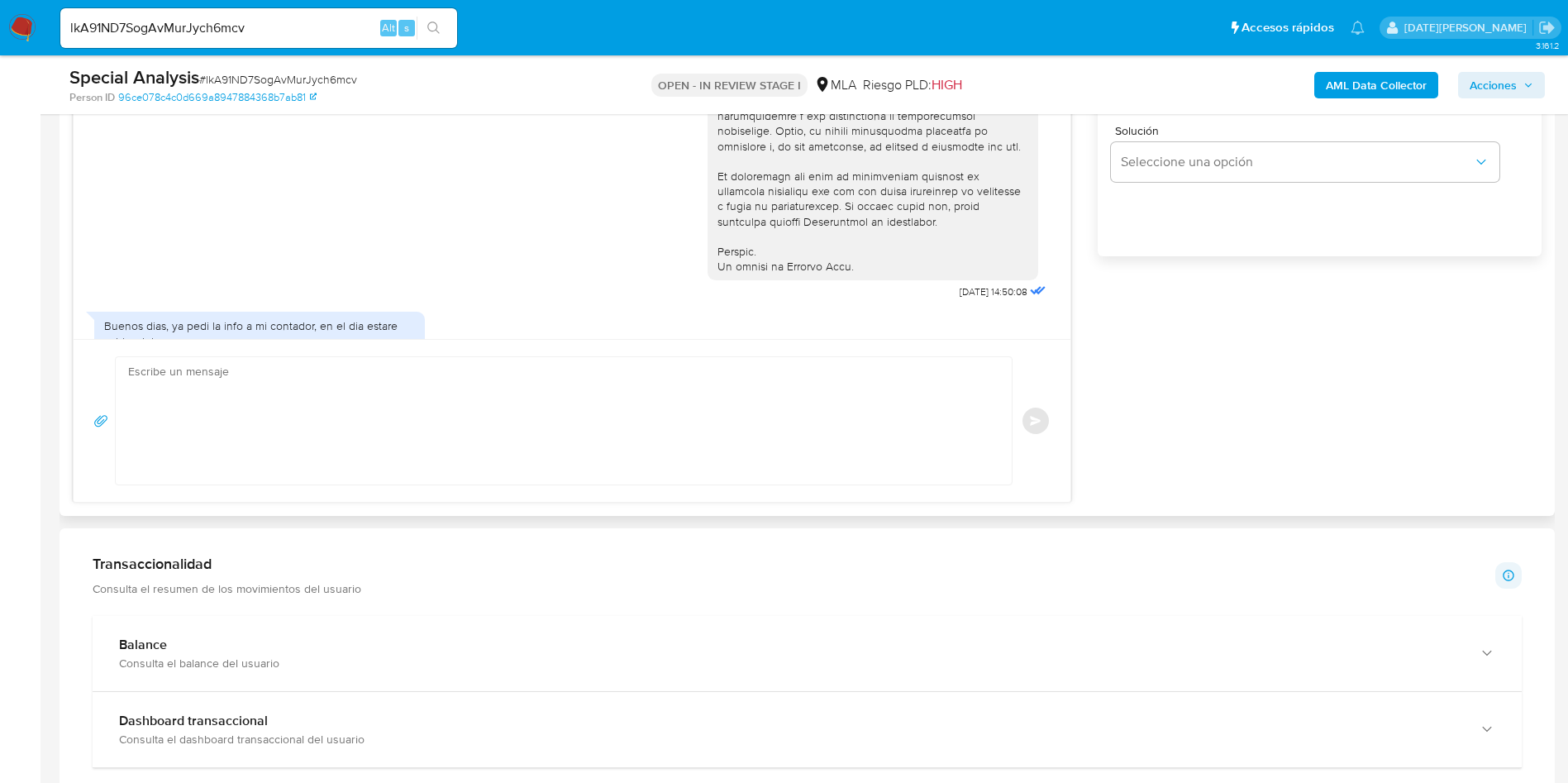
click at [528, 432] on textarea at bounding box center [559, 421] width 863 height 128
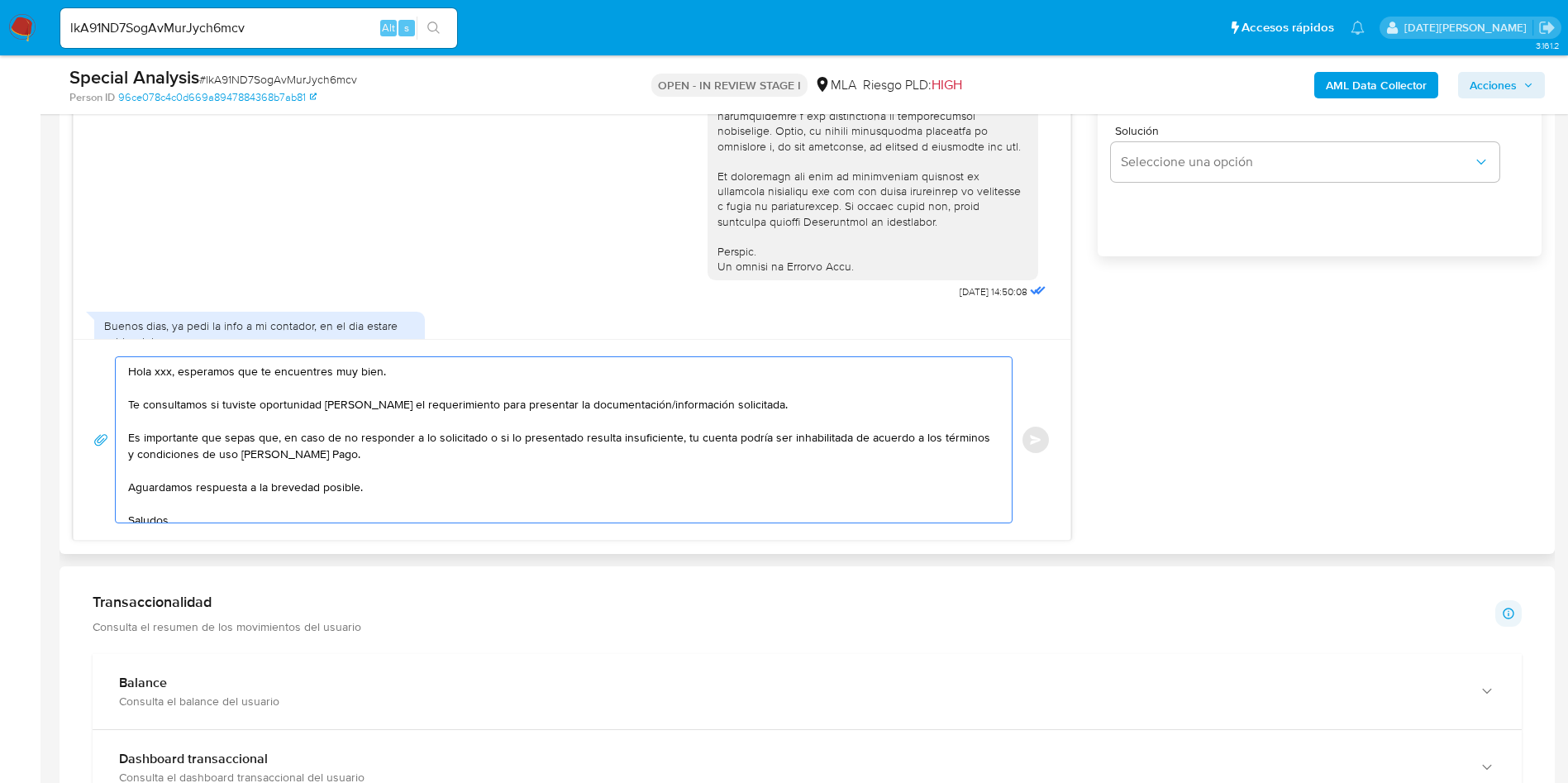
click at [161, 371] on textarea "Hola xxx, esperamos que te encuentres muy bien. Te consultamos si tuviste oport…" at bounding box center [559, 440] width 863 height 165
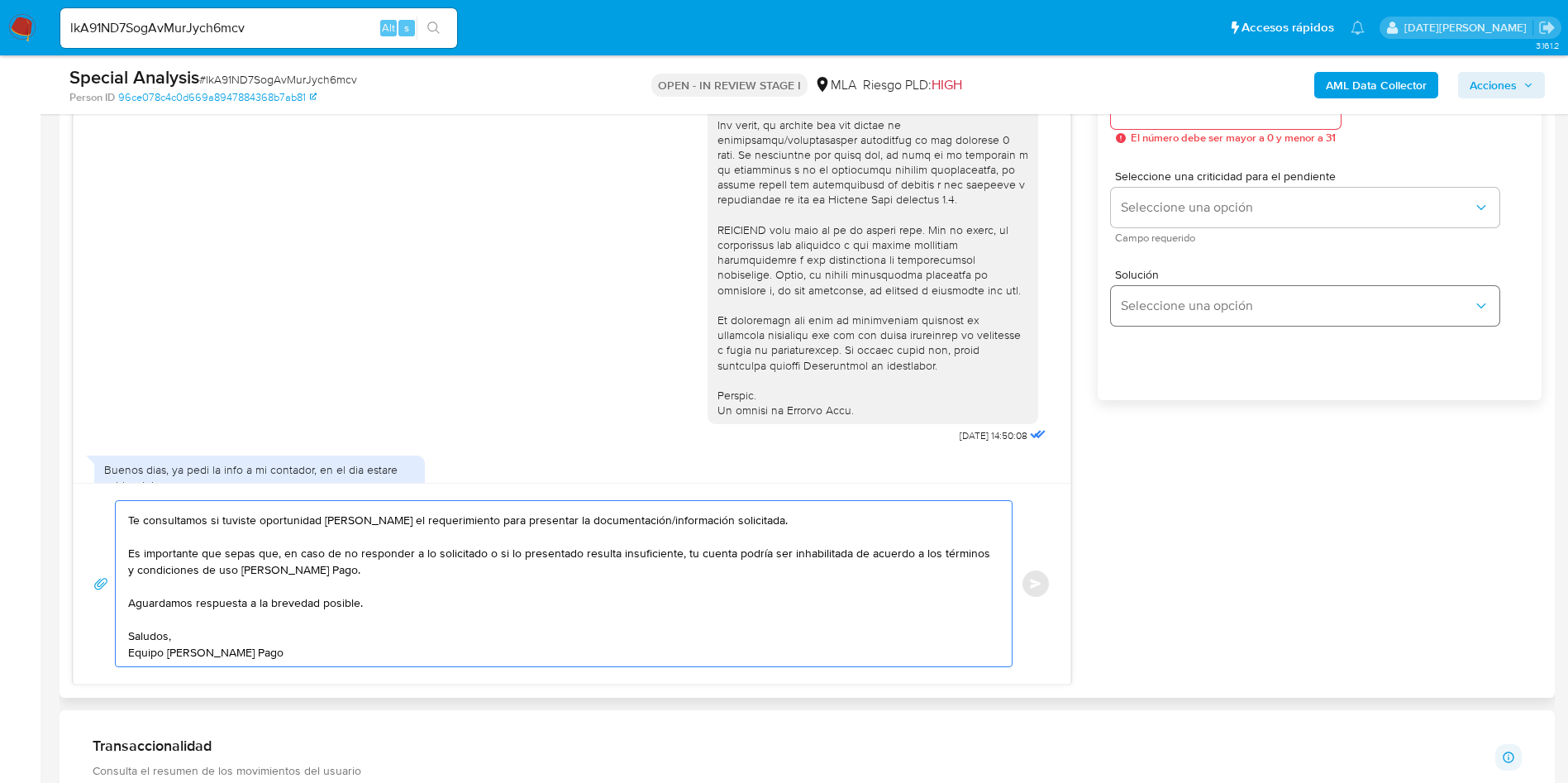
scroll to position [868, 0]
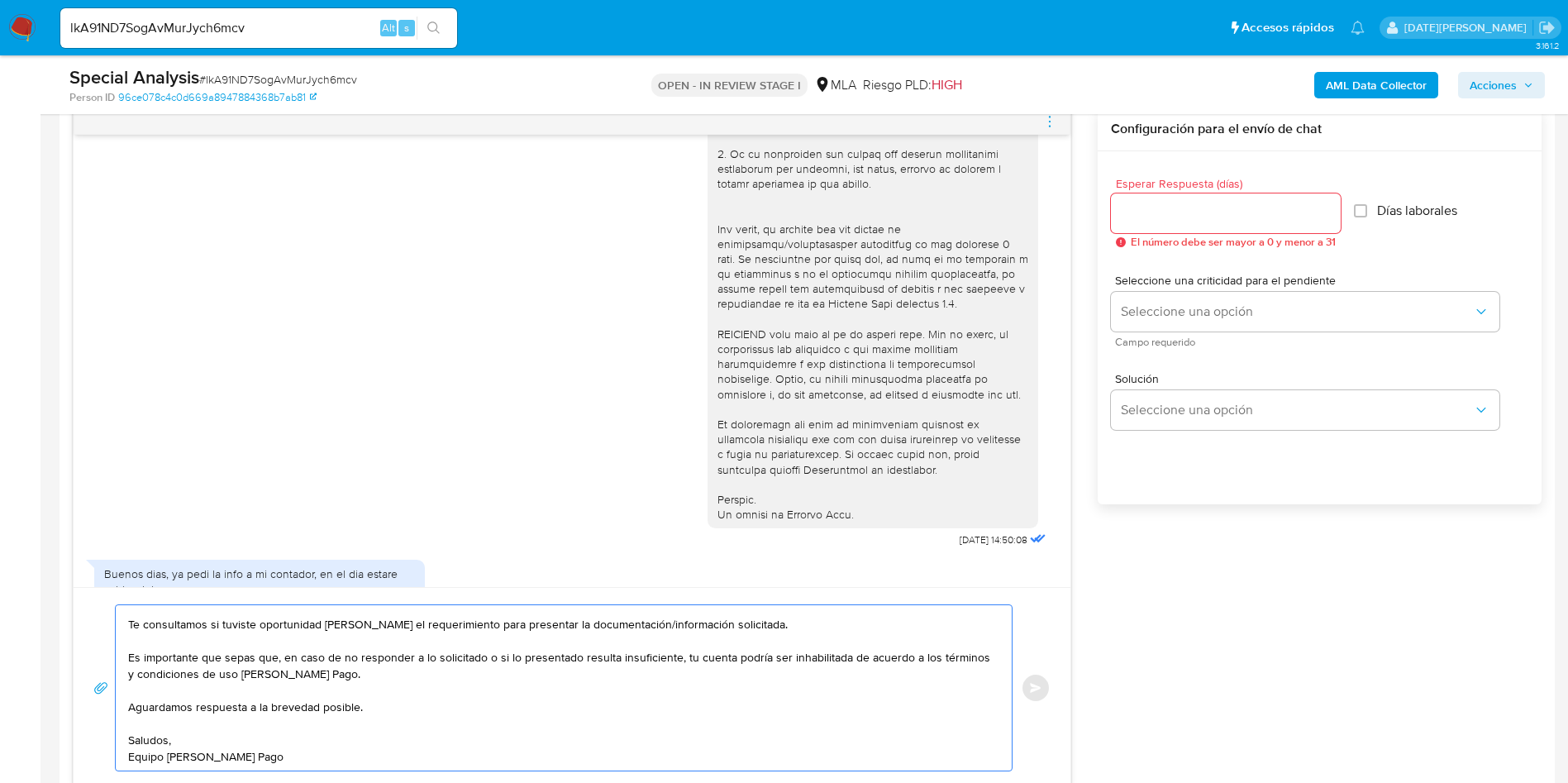
type textarea "Hola, esperamos que te encuentres muy bien. Te consultamos si tuviste oportunid…"
click at [1170, 203] on input "Esperar Respuesta (días)" at bounding box center [1225, 214] width 230 height 22
type input "3"
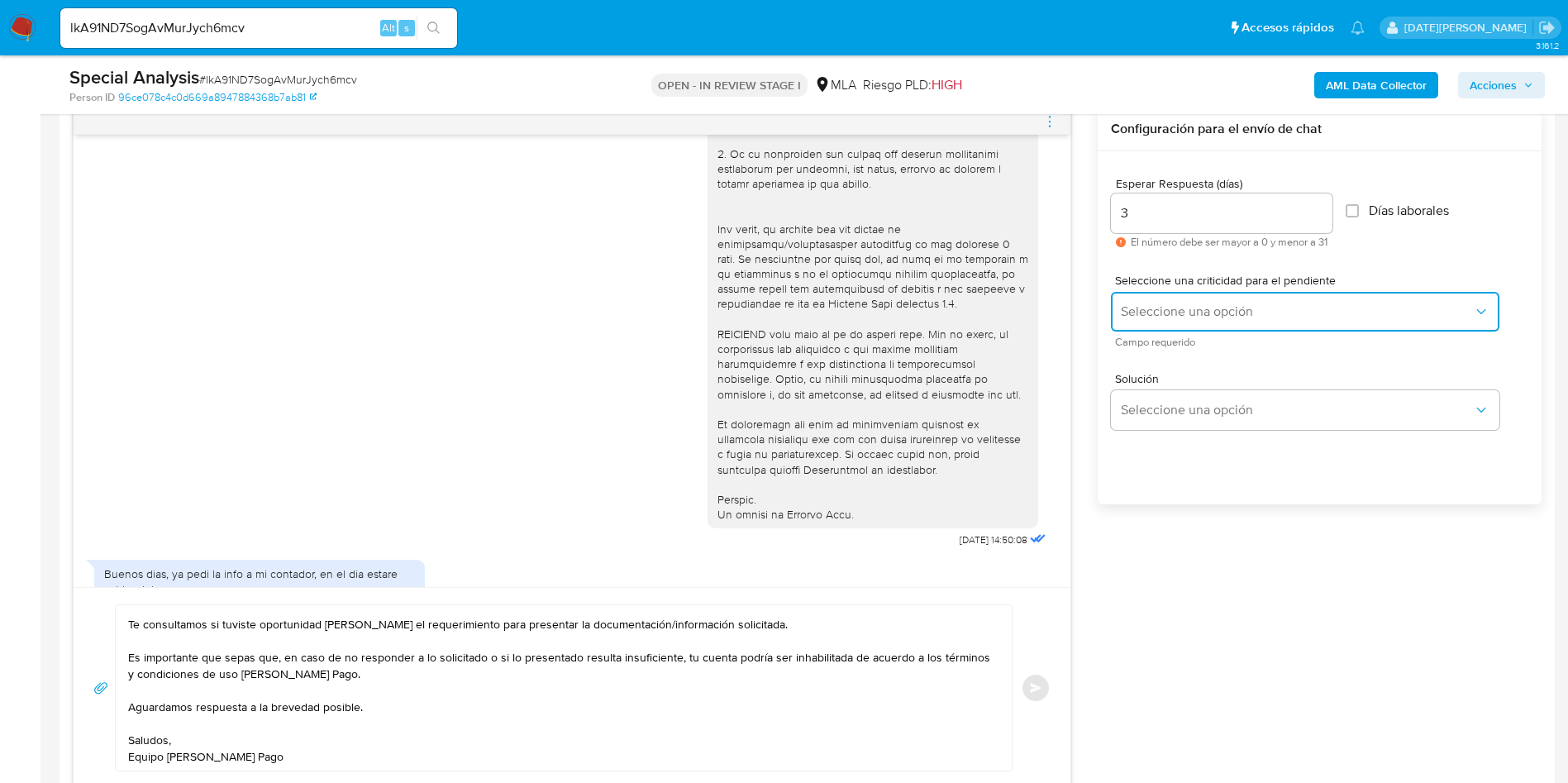
click at [1180, 331] on button "Seleccione una opción" at bounding box center [1305, 312] width 388 height 40
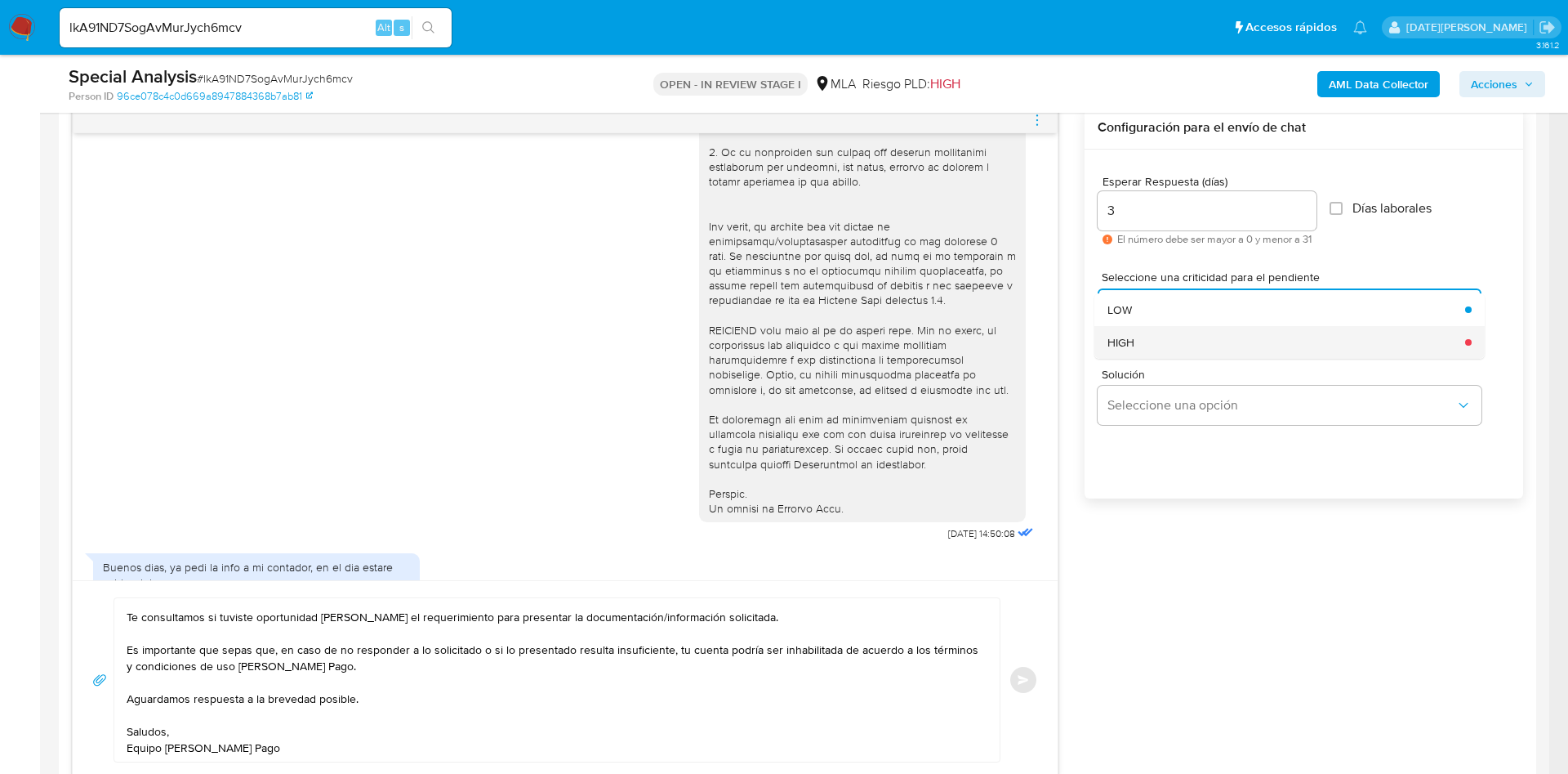
click at [1170, 337] on div "HIGH" at bounding box center [1281, 341] width 348 height 32
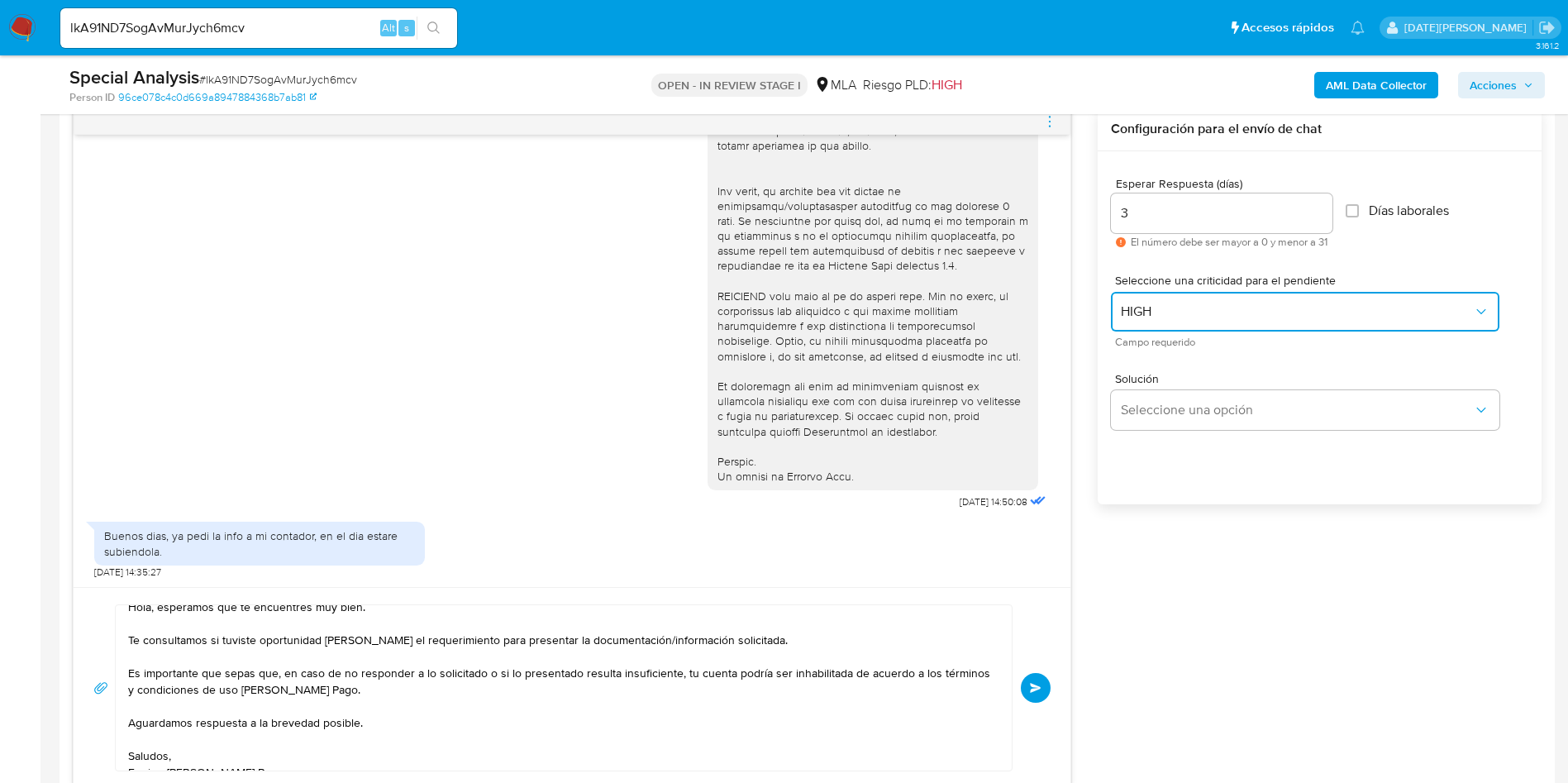
scroll to position [0, 0]
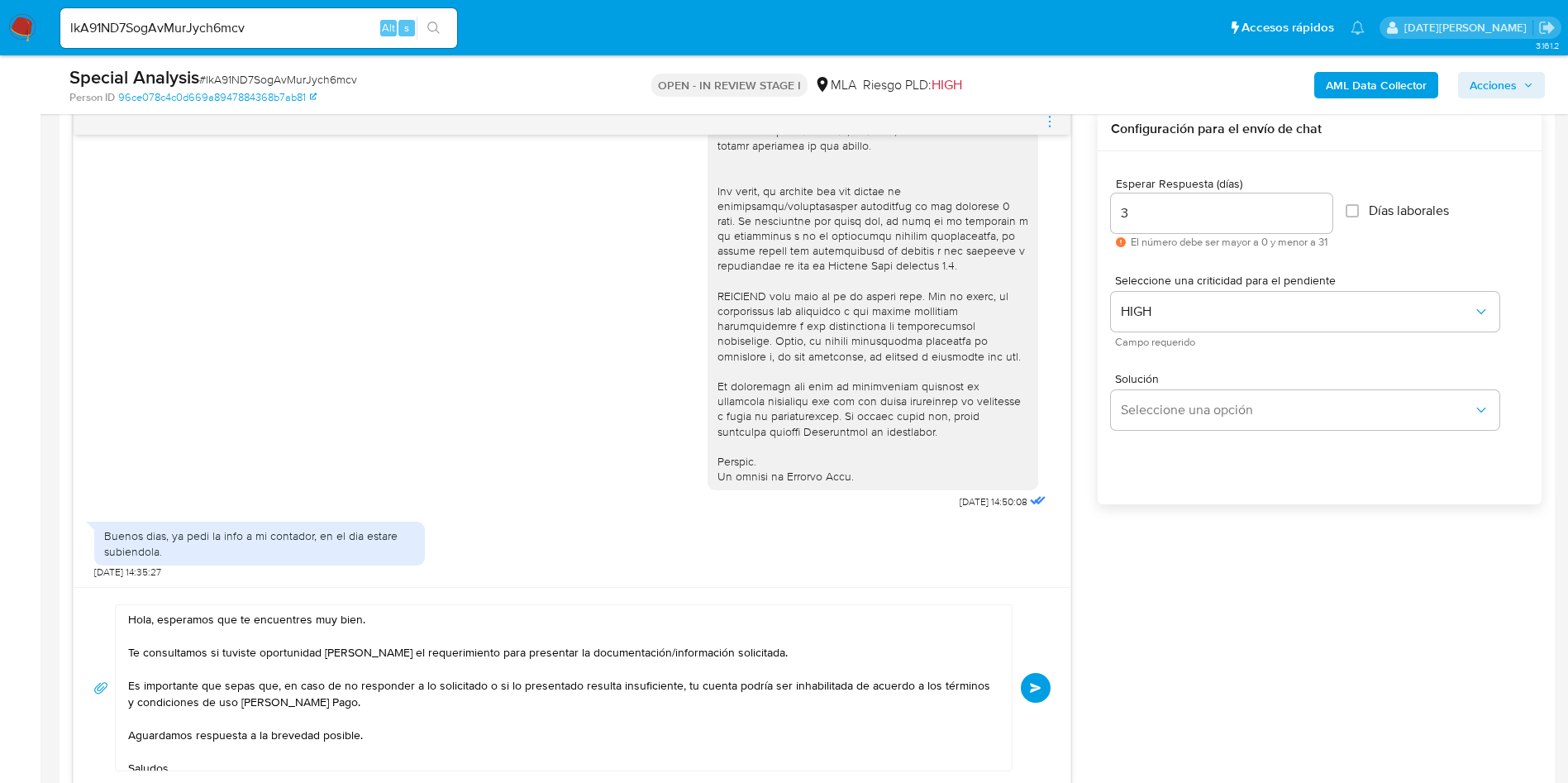
click at [1044, 689] on button "Enviar" at bounding box center [1035, 688] width 30 height 30
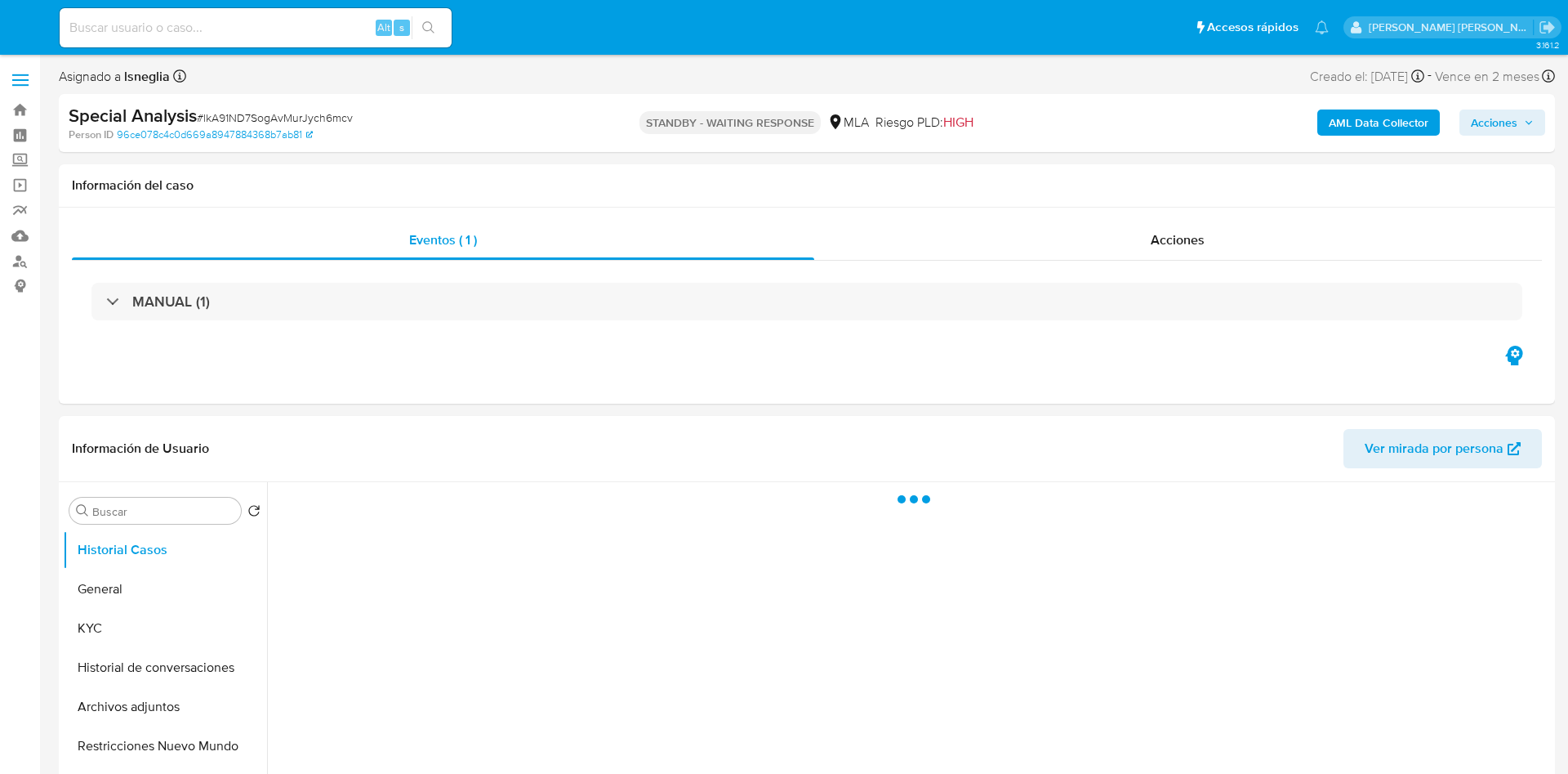
select select "10"
